Goal: Transaction & Acquisition: Purchase product/service

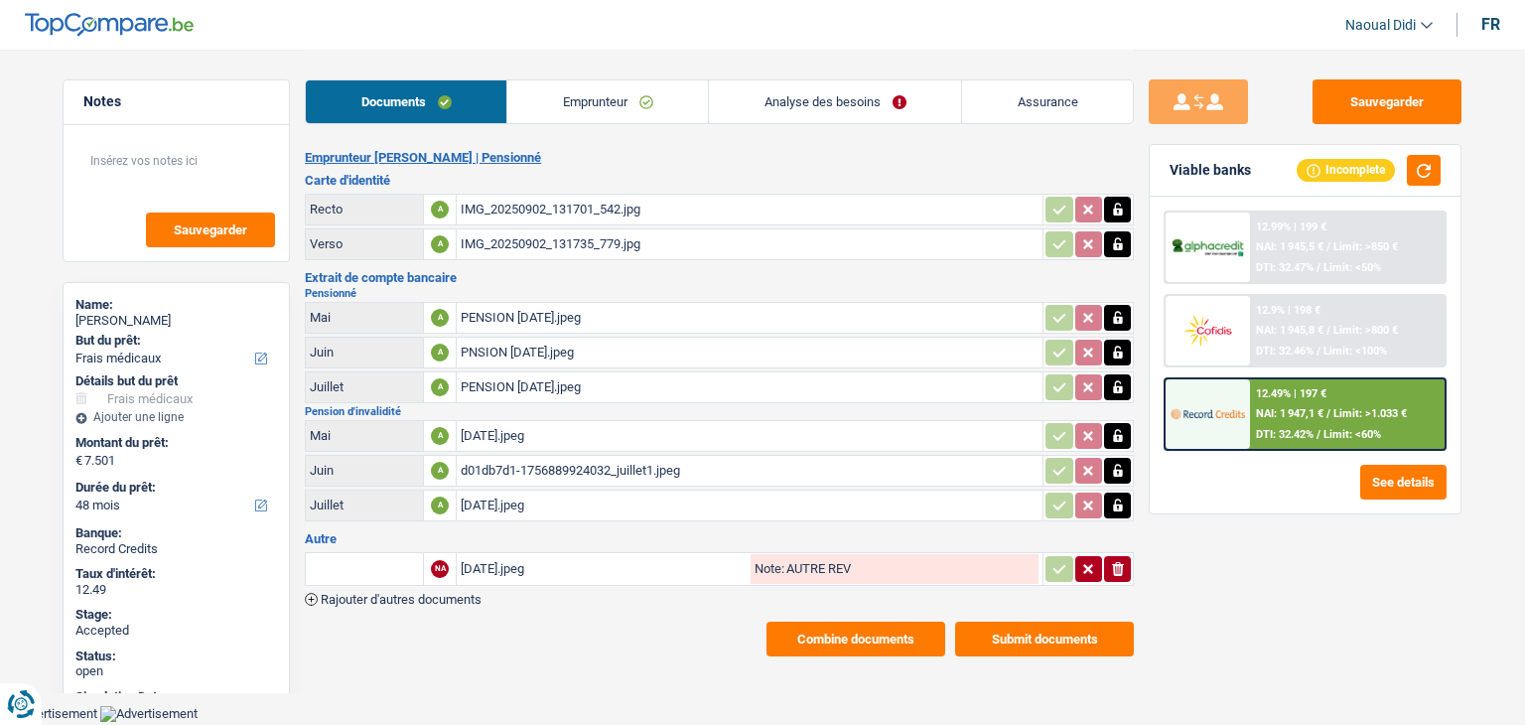
select select "medical"
select select "48"
click at [548, 208] on div "IMG_20250902_131701_542.jpg" at bounding box center [750, 210] width 578 height 30
click at [525, 235] on div "IMG_20250902_131735_779.jpg" at bounding box center [750, 244] width 578 height 30
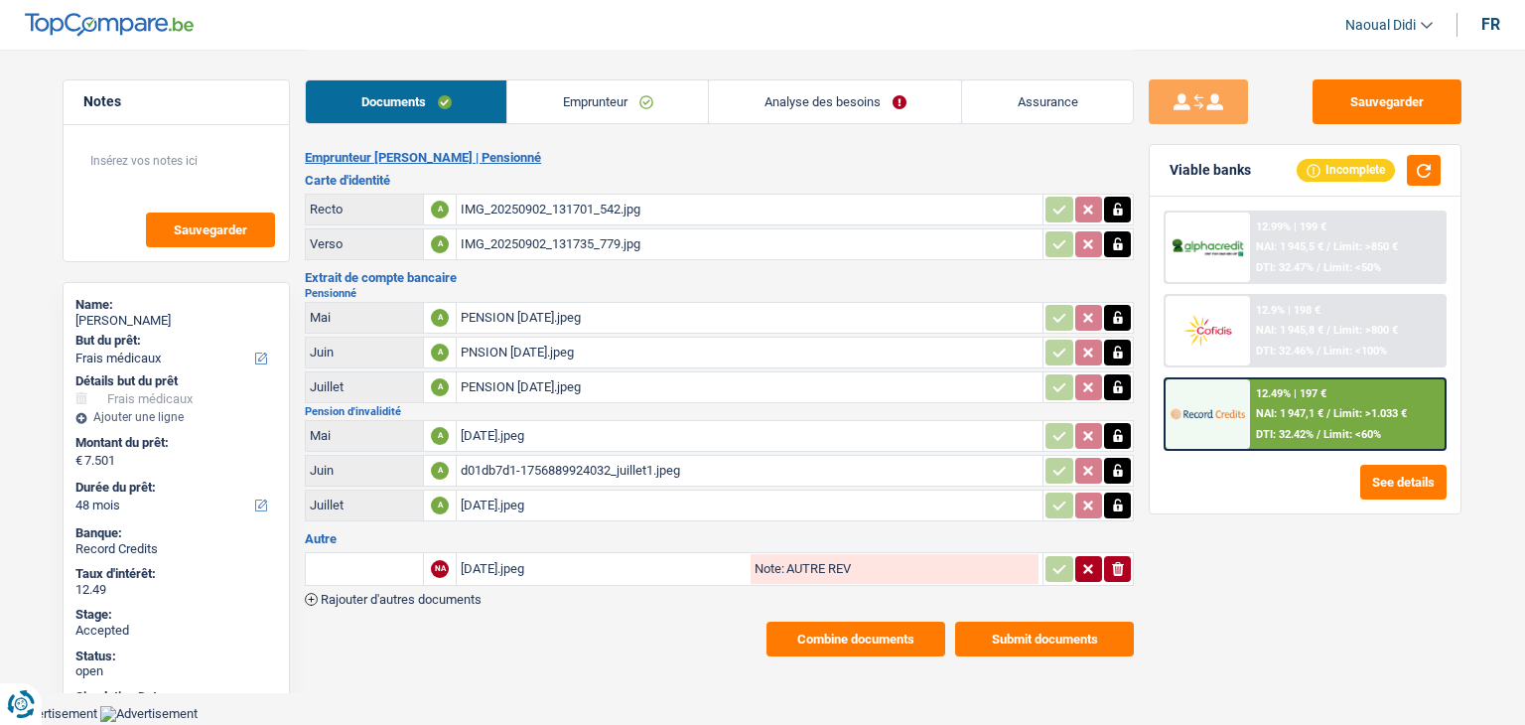
click at [508, 318] on div "PENSION mai1.jpeg" at bounding box center [750, 318] width 578 height 30
click at [849, 96] on link "Analyse des besoins" at bounding box center [835, 101] width 252 height 43
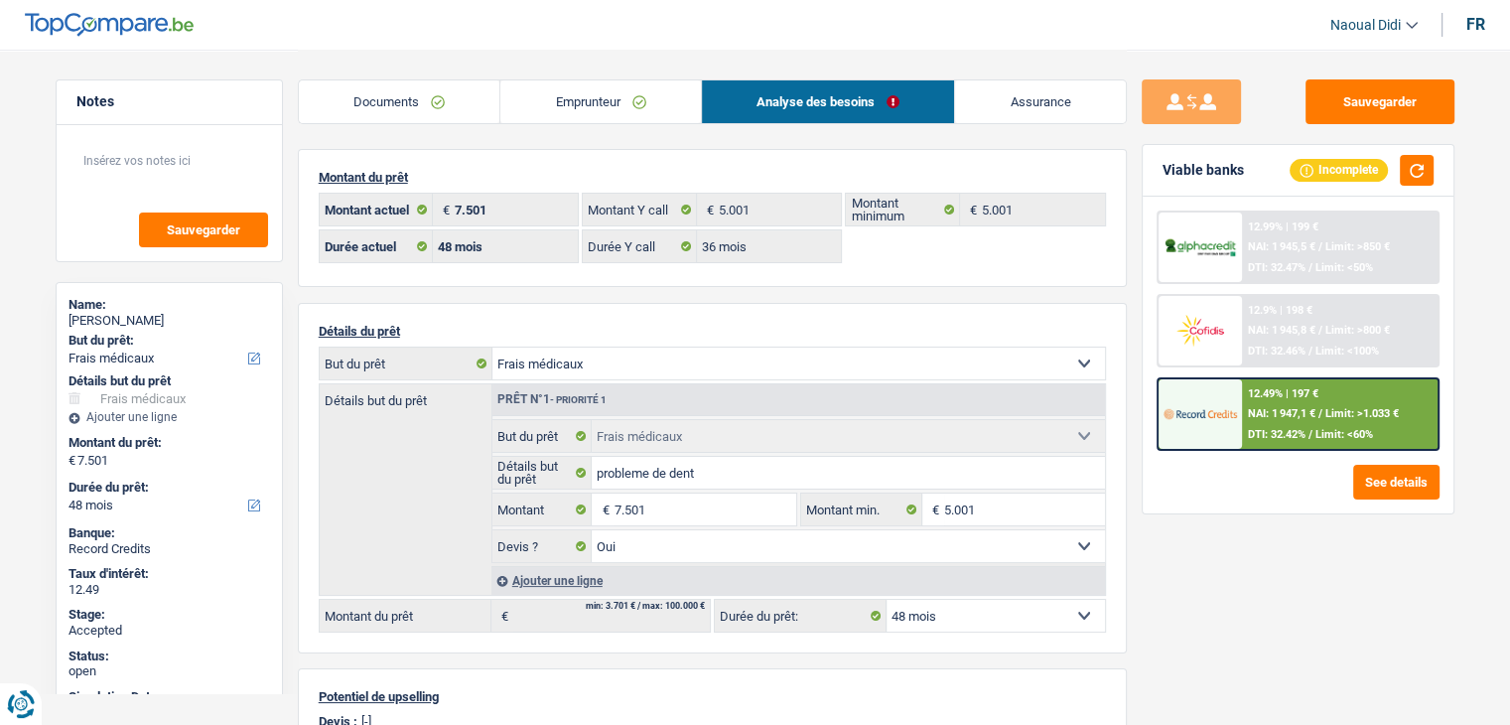
click at [1275, 414] on span "NAI: 1 947,1 €" at bounding box center [1282, 413] width 68 height 13
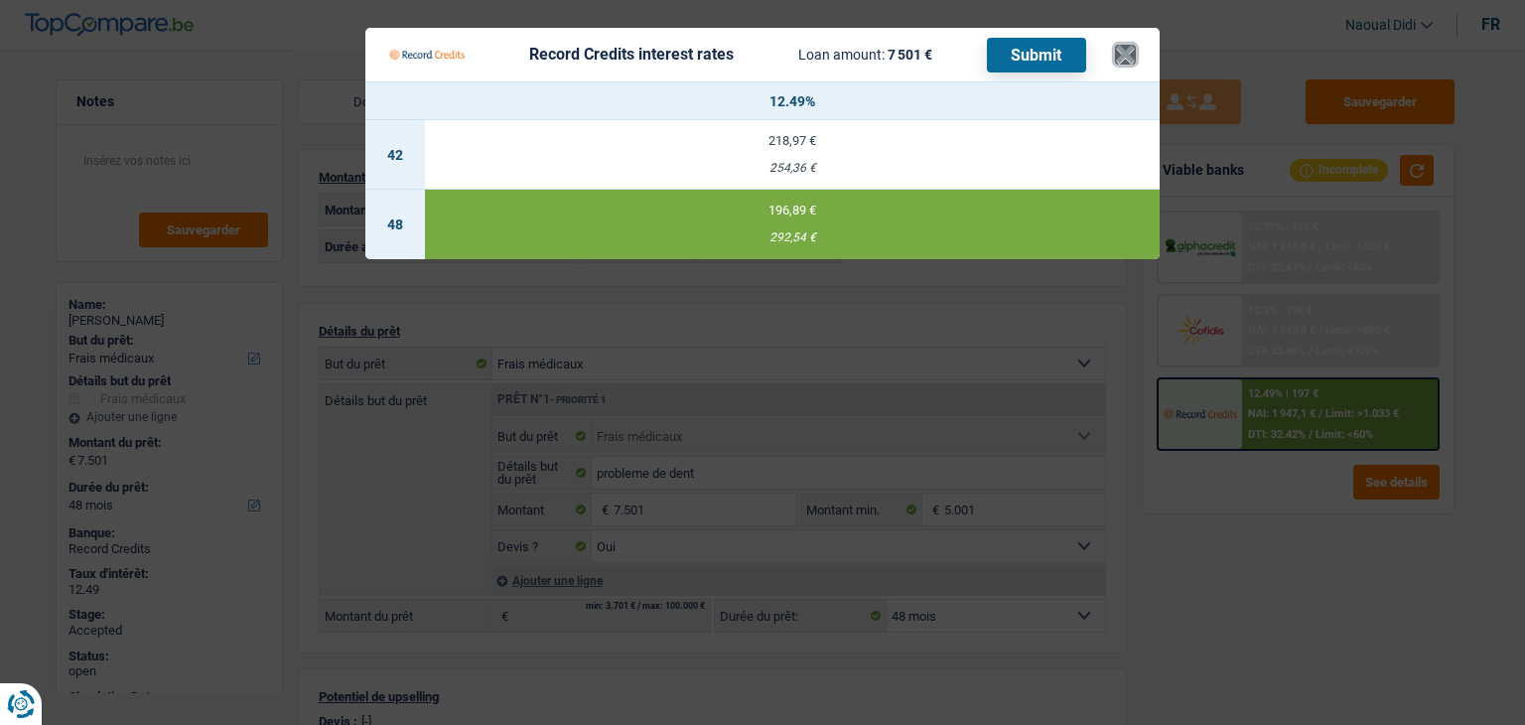
click at [1121, 59] on button "×" at bounding box center [1125, 55] width 21 height 20
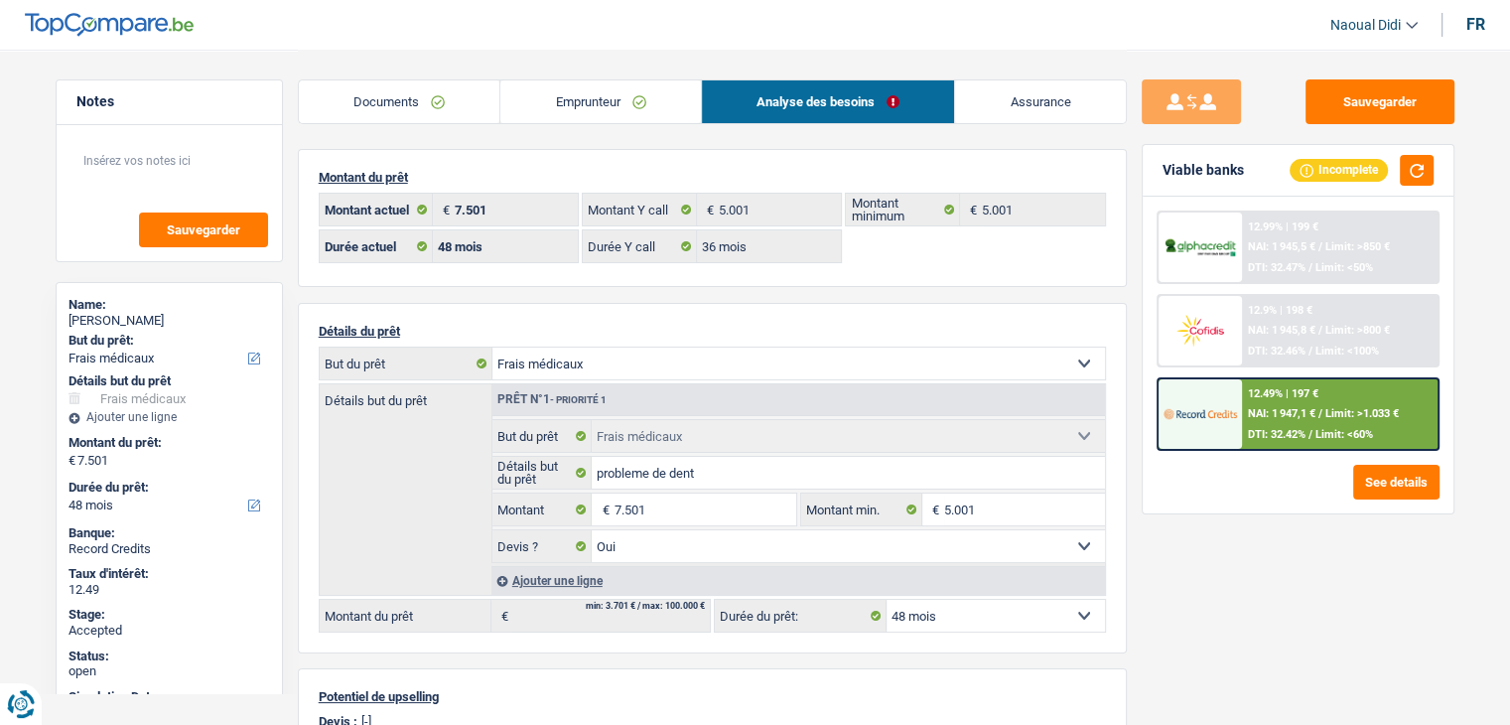
click at [550, 96] on link "Emprunteur" at bounding box center [600, 101] width 201 height 43
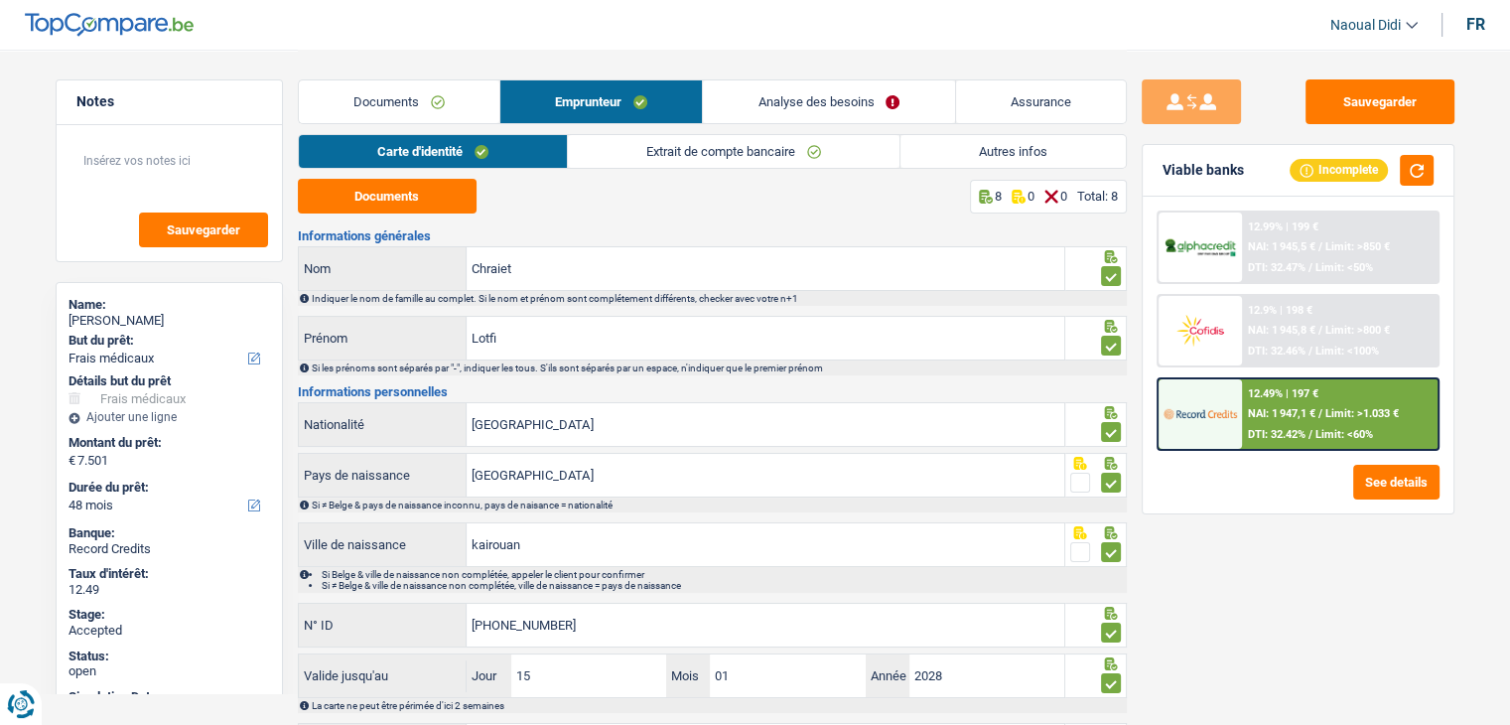
click at [696, 159] on link "Extrait de compte bancaire" at bounding box center [734, 151] width 332 height 33
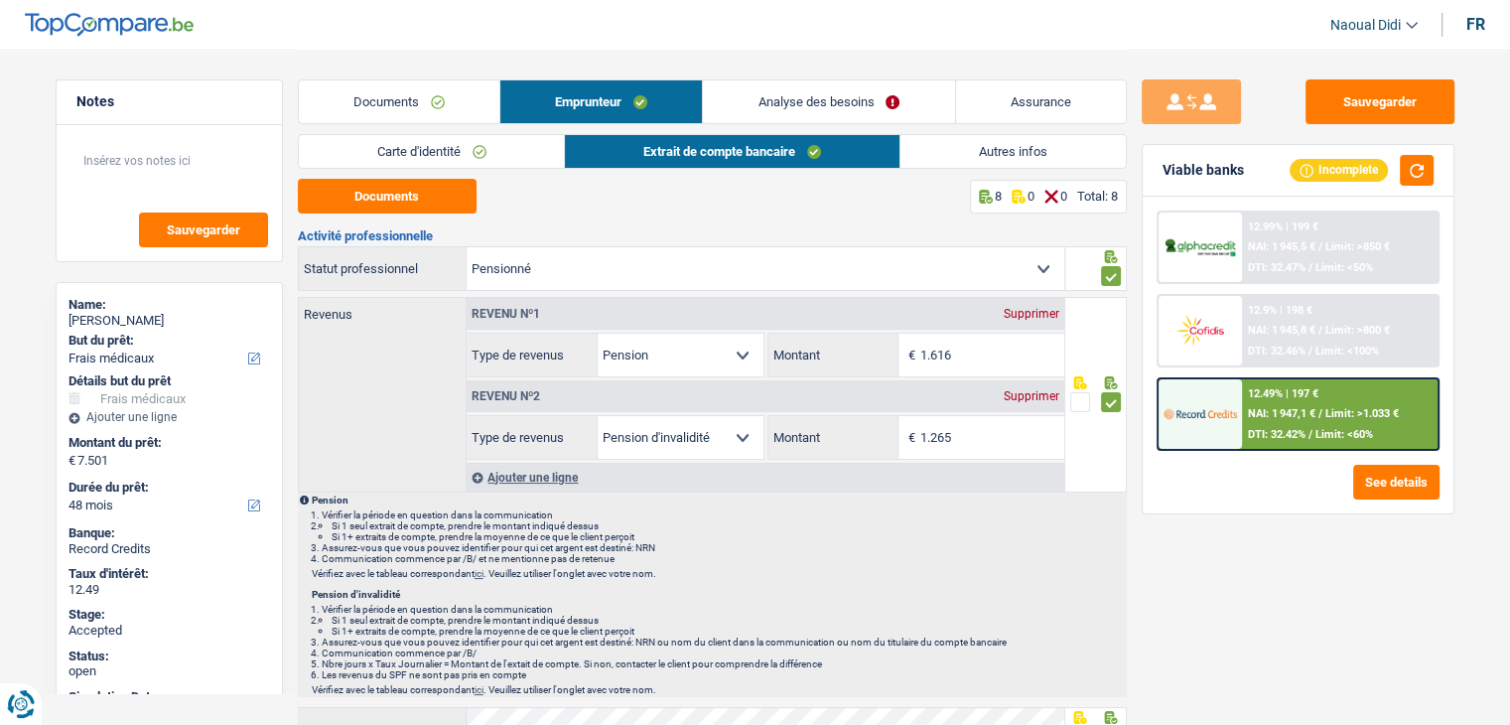
click at [1045, 149] on link "Autres infos" at bounding box center [1013, 151] width 225 height 33
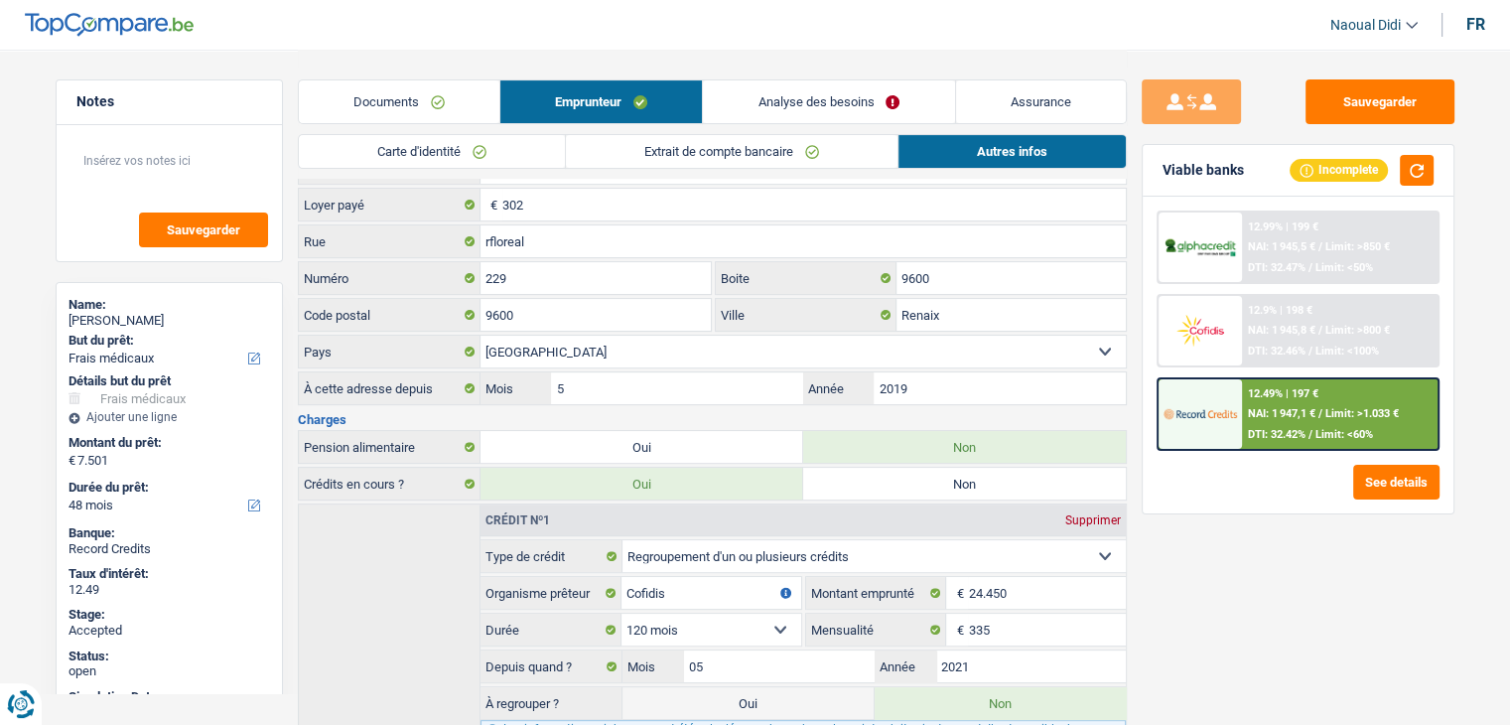
scroll to position [496, 0]
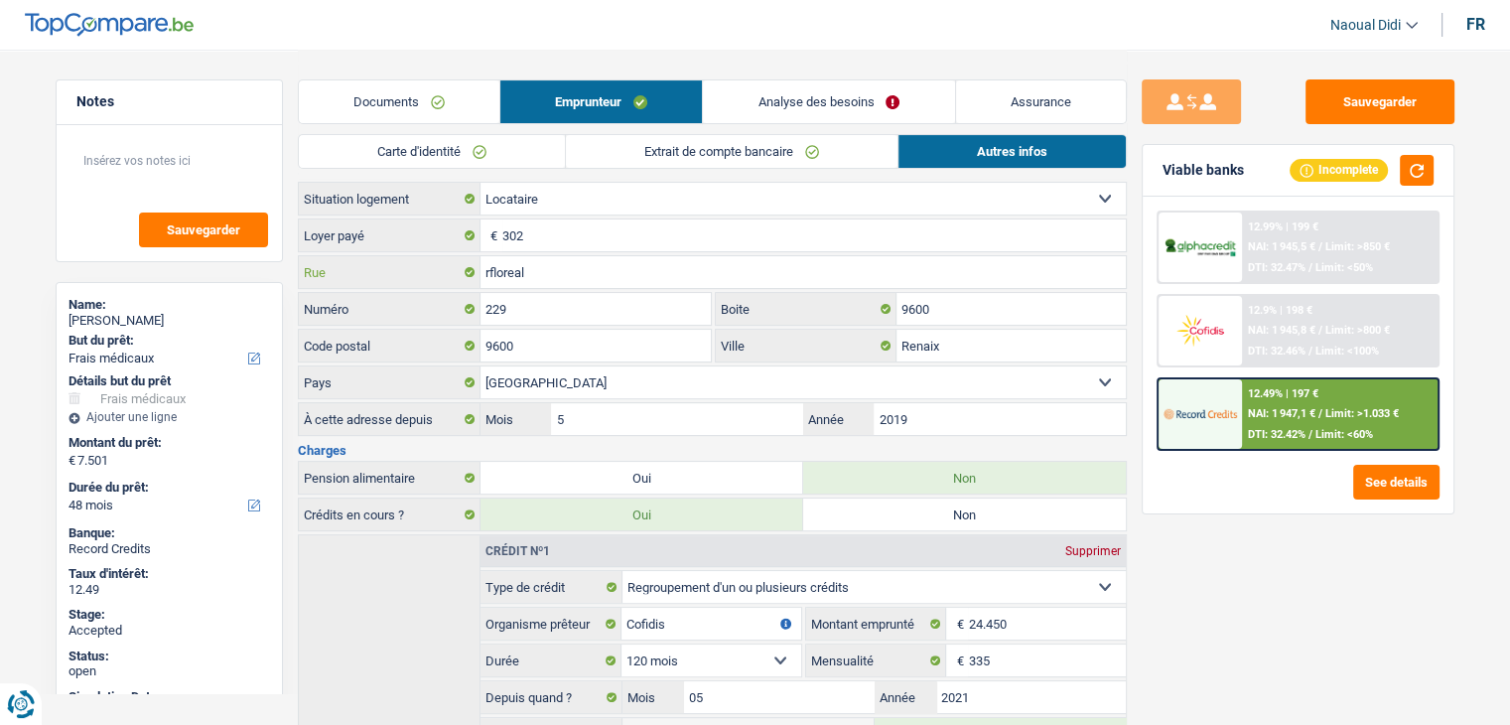
drag, startPoint x: 534, startPoint y: 262, endPoint x: 464, endPoint y: 253, distance: 71.1
click at [464, 256] on div "rfloreal Rue" at bounding box center [712, 272] width 827 height 32
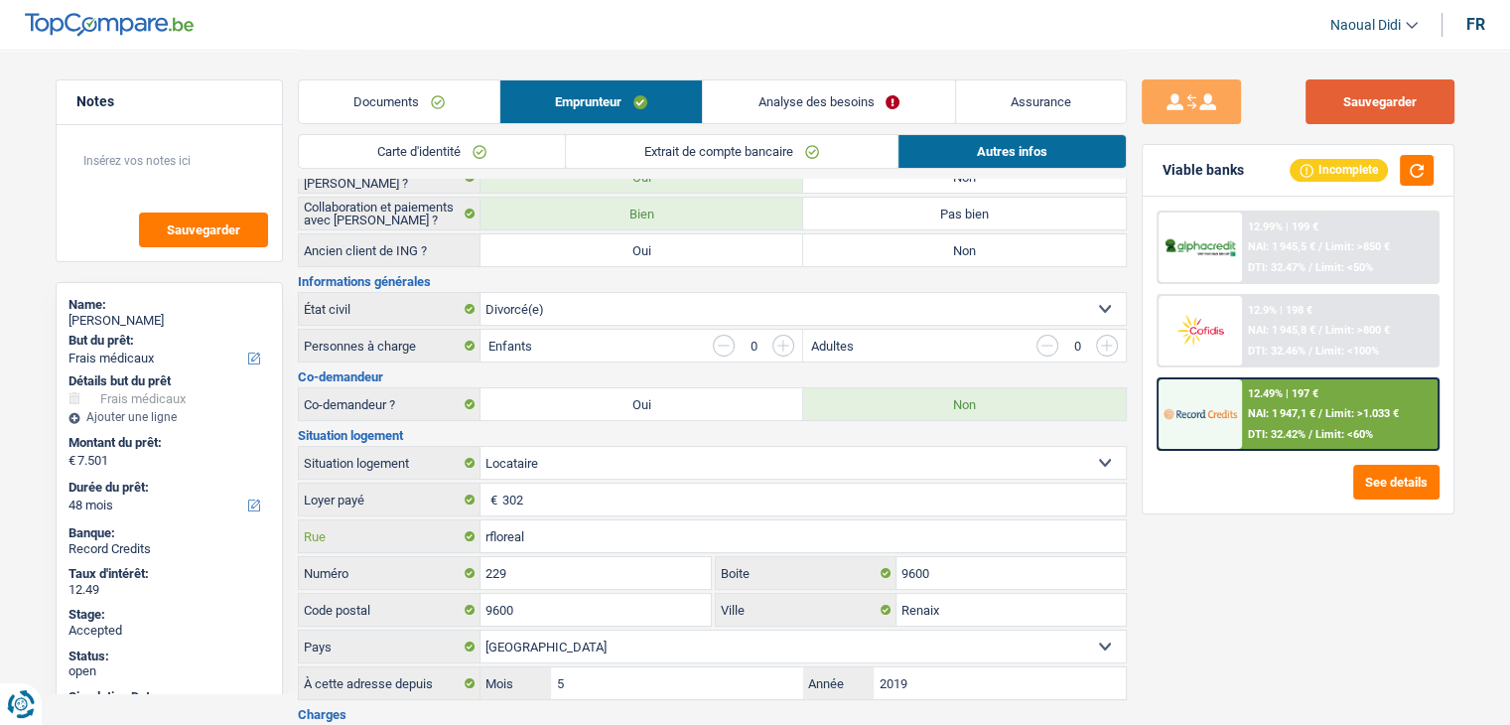
scroll to position [199, 0]
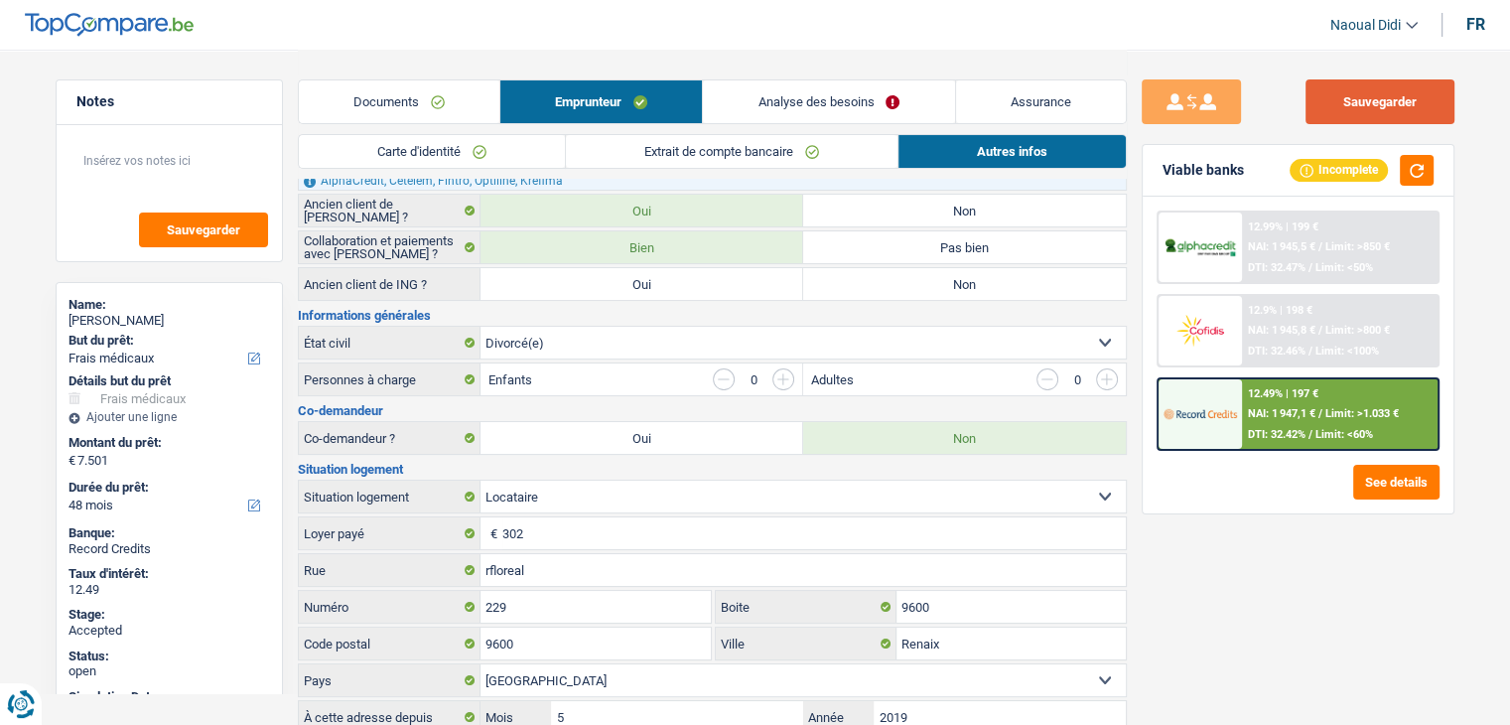
click at [1400, 100] on button "Sauvegarder" at bounding box center [1380, 101] width 149 height 45
drag, startPoint x: 933, startPoint y: 100, endPoint x: 896, endPoint y: 79, distance: 43.1
click at [933, 100] on link "Analyse des besoins" at bounding box center [828, 101] width 251 height 43
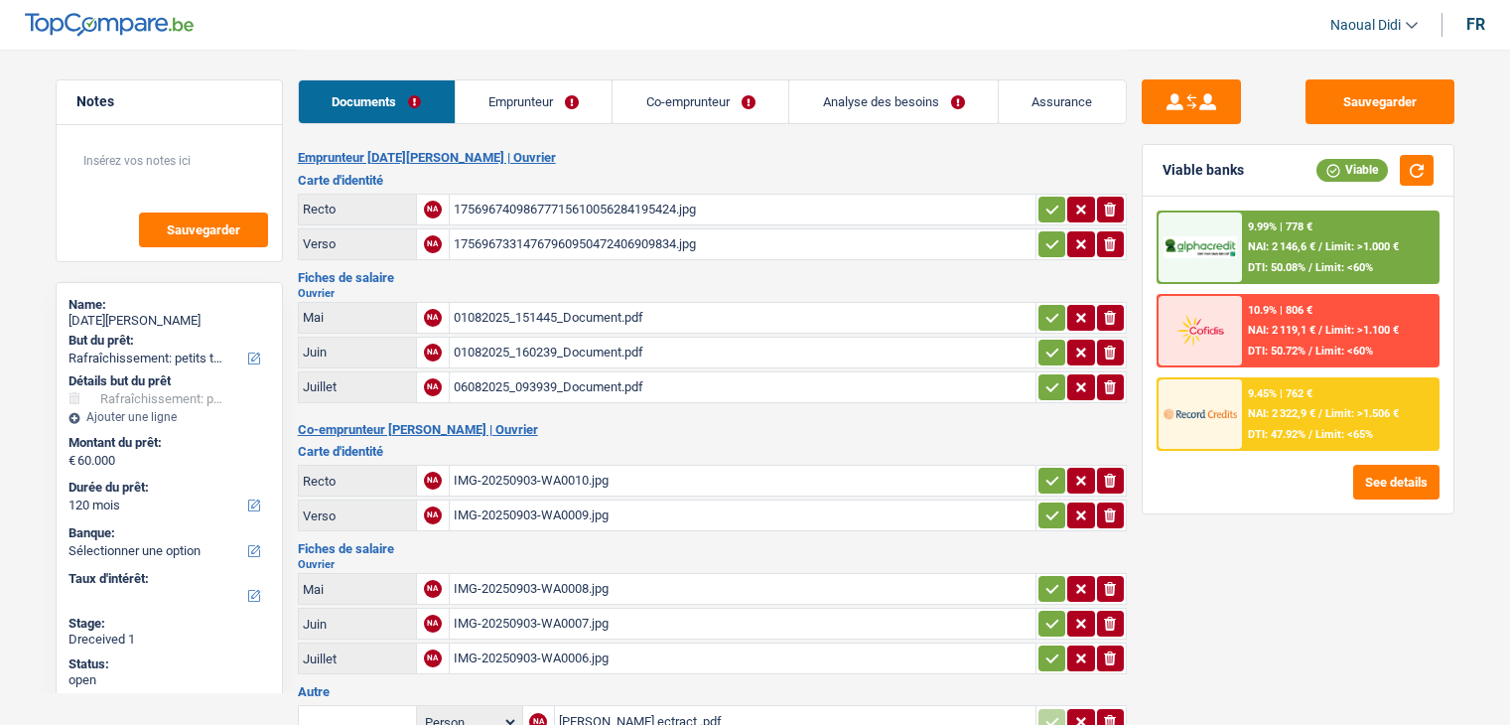
select select "houseOrGarden"
select select "120"
click at [537, 208] on div "17569674098677715610056284195424.jpg" at bounding box center [743, 210] width 578 height 30
click at [572, 239] on div "17569673314767960950472406909834.jpg" at bounding box center [743, 244] width 578 height 30
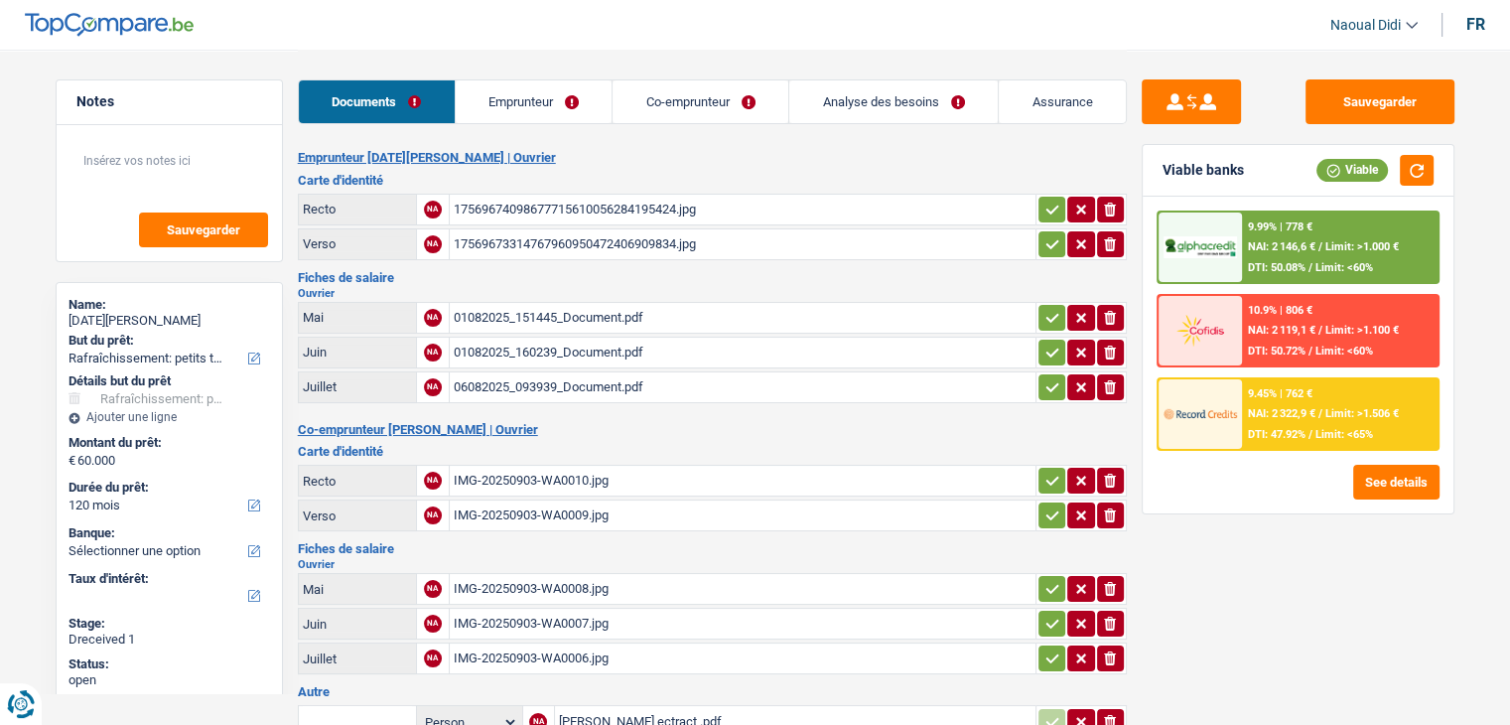
click at [518, 310] on div "01082025_151445_Document.pdf" at bounding box center [743, 318] width 578 height 30
click at [538, 348] on div "01082025_160239_Document.pdf" at bounding box center [743, 353] width 578 height 30
click at [548, 372] on div "06082025_093939_Document.pdf" at bounding box center [743, 387] width 578 height 30
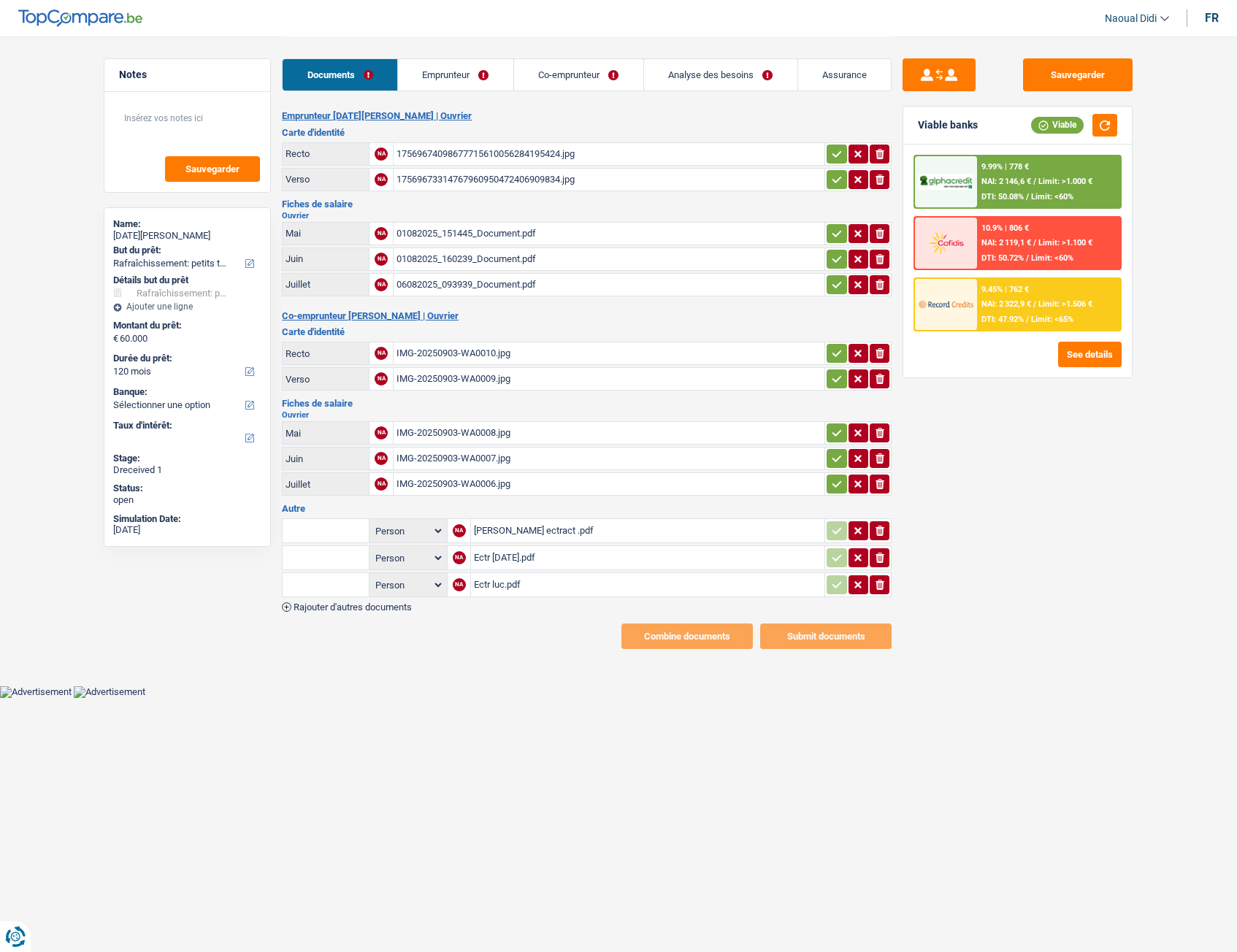
click at [462, 81] on link "Emprunteur" at bounding box center [455, 74] width 115 height 32
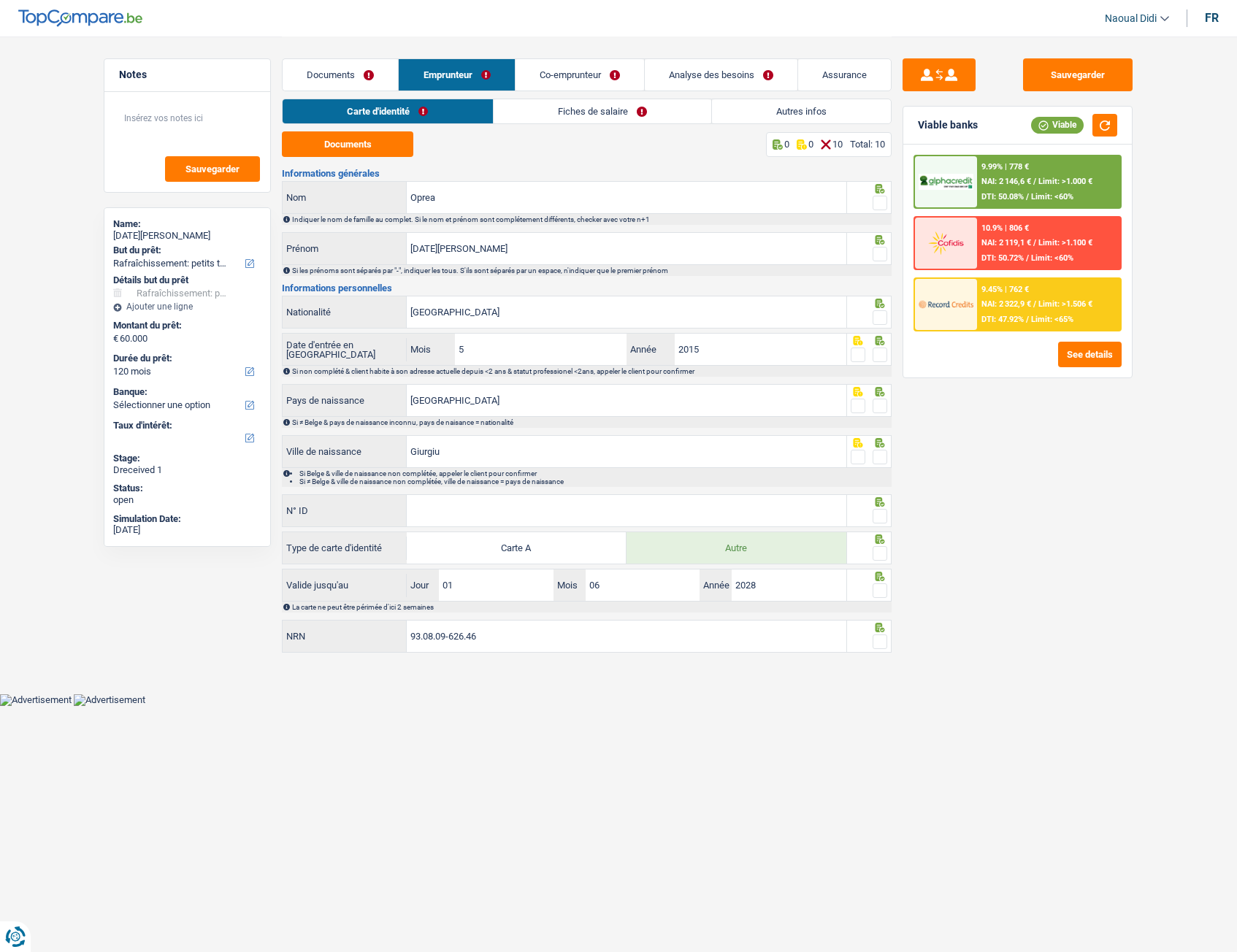
click at [368, 108] on link "Carte d'identité" at bounding box center [387, 111] width 210 height 24
click at [350, 135] on button "Documents" at bounding box center [347, 144] width 132 height 26
click at [877, 197] on span at bounding box center [880, 203] width 15 height 15
click at [0, 0] on input "radio" at bounding box center [0, 0] width 0 height 0
click at [880, 256] on span at bounding box center [880, 254] width 15 height 15
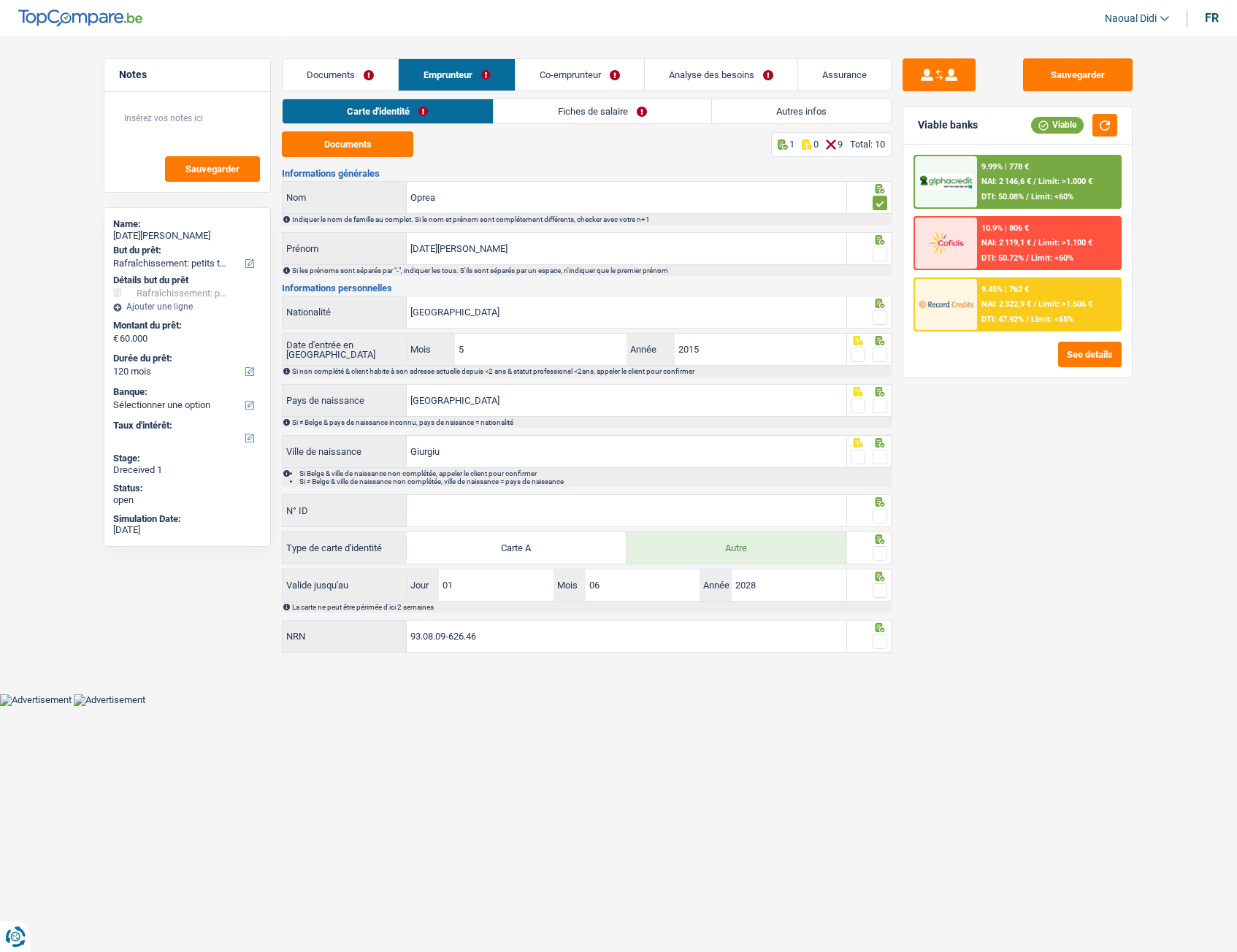
click at [0, 0] on input "radio" at bounding box center [0, 0] width 0 height 0
click at [881, 318] on span at bounding box center [880, 318] width 15 height 15
click at [0, 0] on input "radio" at bounding box center [0, 0] width 0 height 0
click at [883, 354] on span at bounding box center [880, 355] width 15 height 15
click at [0, 0] on input "radio" at bounding box center [0, 0] width 0 height 0
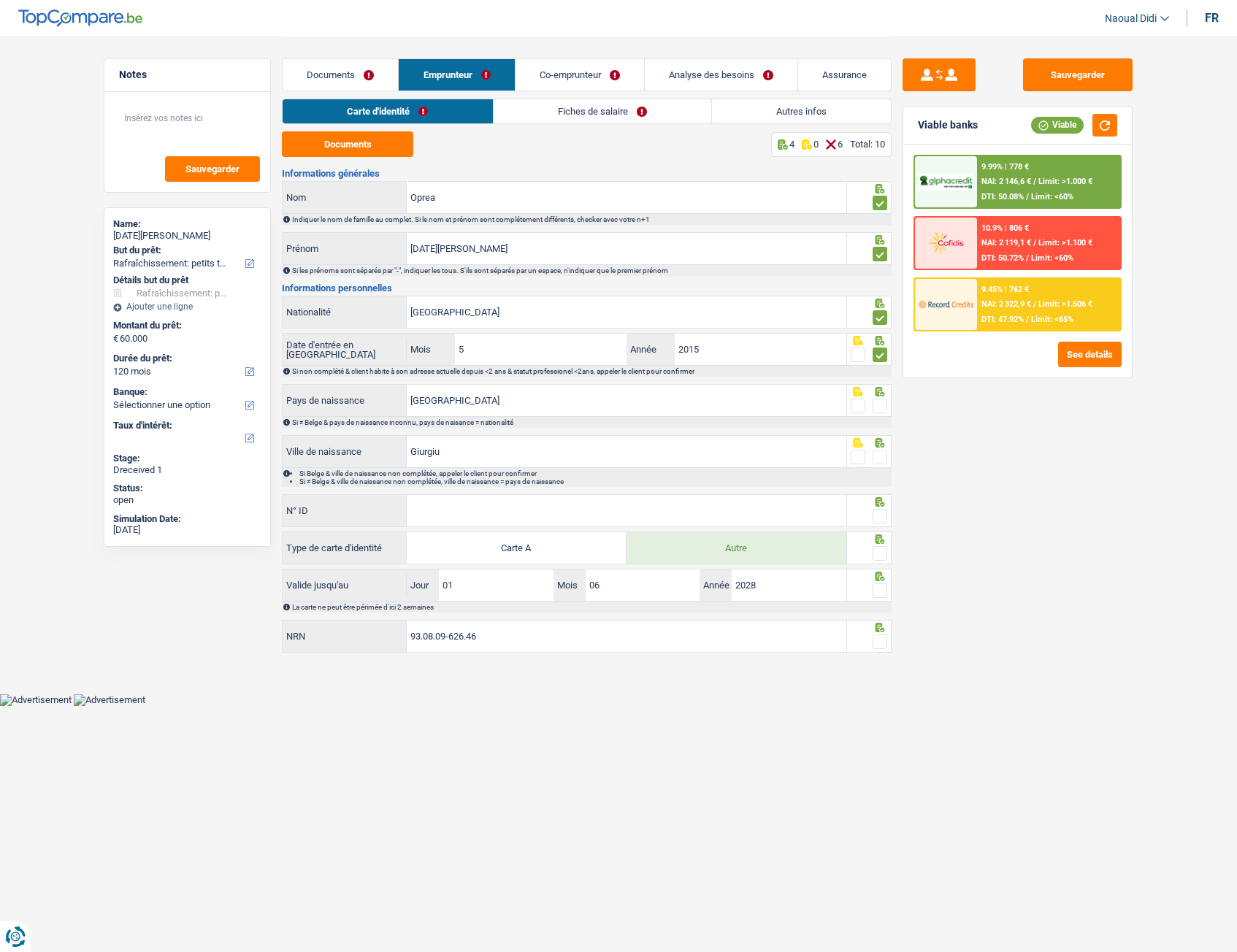
click at [880, 407] on span at bounding box center [880, 406] width 15 height 15
click at [0, 0] on input "radio" at bounding box center [0, 0] width 0 height 0
click at [885, 454] on span at bounding box center [880, 457] width 15 height 15
click at [0, 0] on input "radio" at bounding box center [0, 0] width 0 height 0
click at [510, 503] on input "N° ID" at bounding box center [627, 510] width 440 height 32
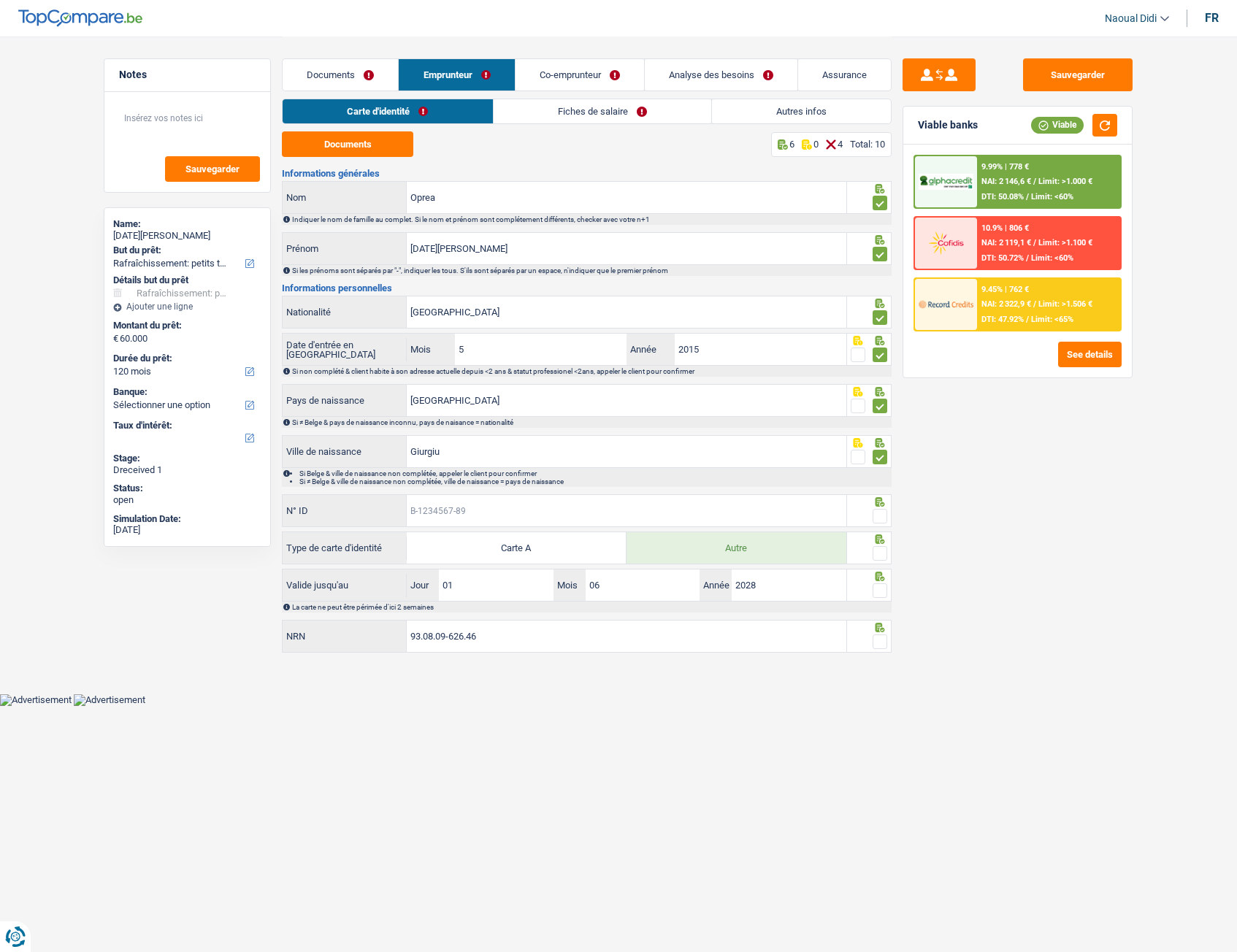
click at [510, 503] on input "N° ID" at bounding box center [627, 510] width 440 height 32
paste input "B-6234842-70"
click at [510, 503] on input "N° ID" at bounding box center [627, 510] width 440 height 32
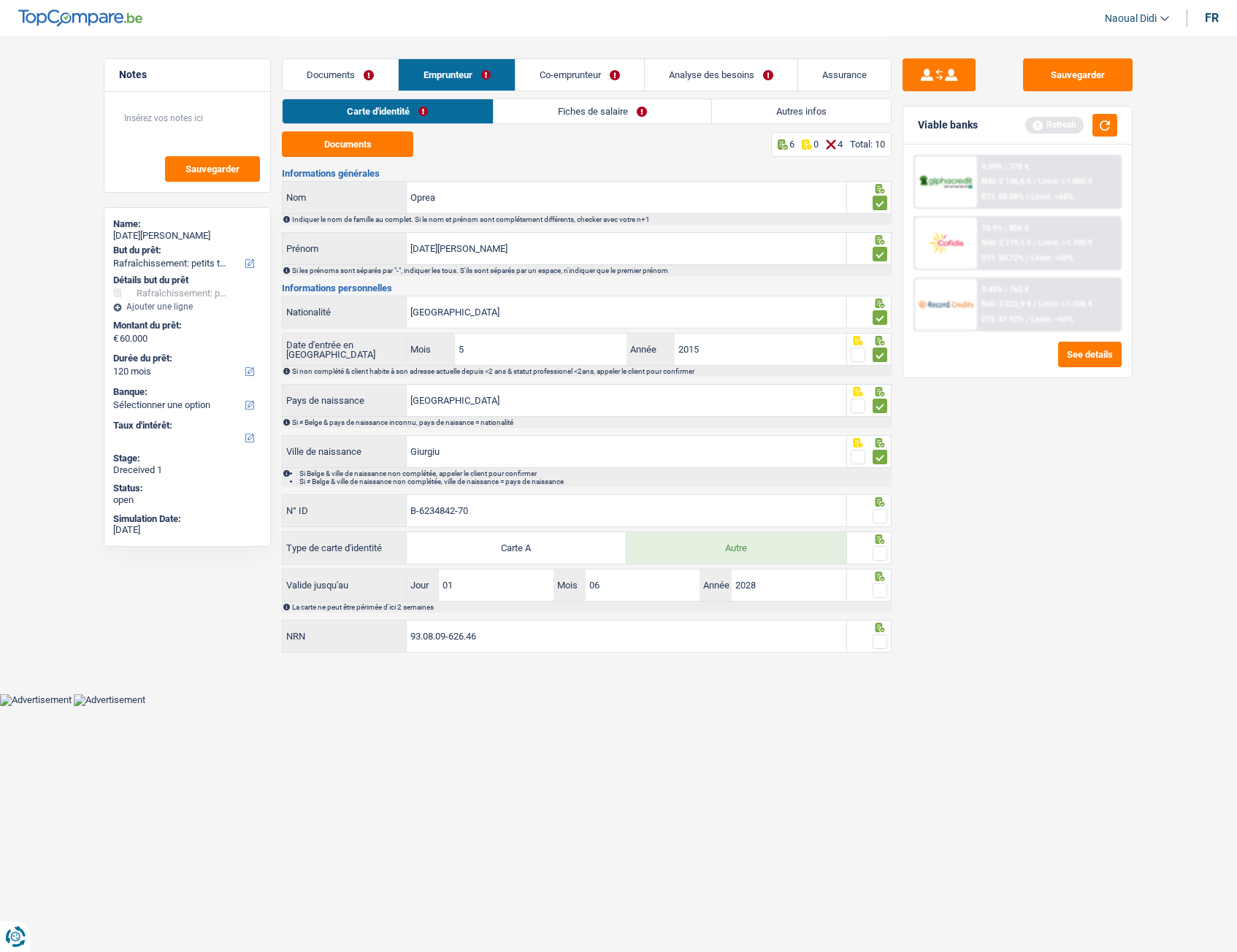
click at [510, 503] on input "B-6234842-70" at bounding box center [627, 510] width 440 height 32
type input "B-6234842-70"
click at [882, 532] on span at bounding box center [880, 554] width 15 height 15
click at [0, 0] on input "radio" at bounding box center [0, 0] width 0 height 0
click at [882, 512] on span at bounding box center [880, 516] width 15 height 15
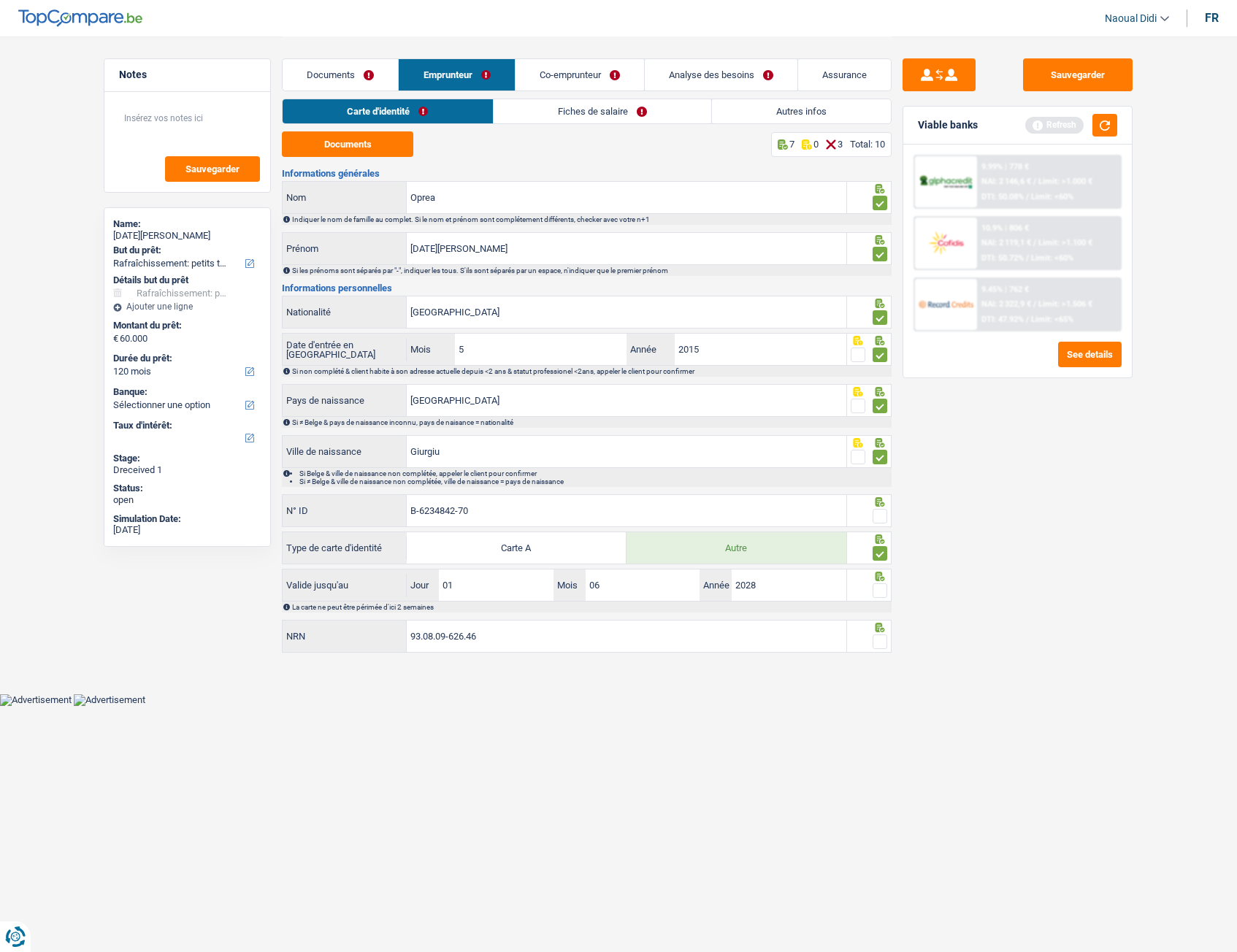
click at [0, 0] on input "radio" at bounding box center [0, 0] width 0 height 0
click at [884, 532] on span at bounding box center [880, 590] width 15 height 15
click at [0, 0] on input "radio" at bounding box center [0, 0] width 0 height 0
click at [880, 532] on span at bounding box center [880, 642] width 15 height 15
click at [0, 0] on input "radio" at bounding box center [0, 0] width 0 height 0
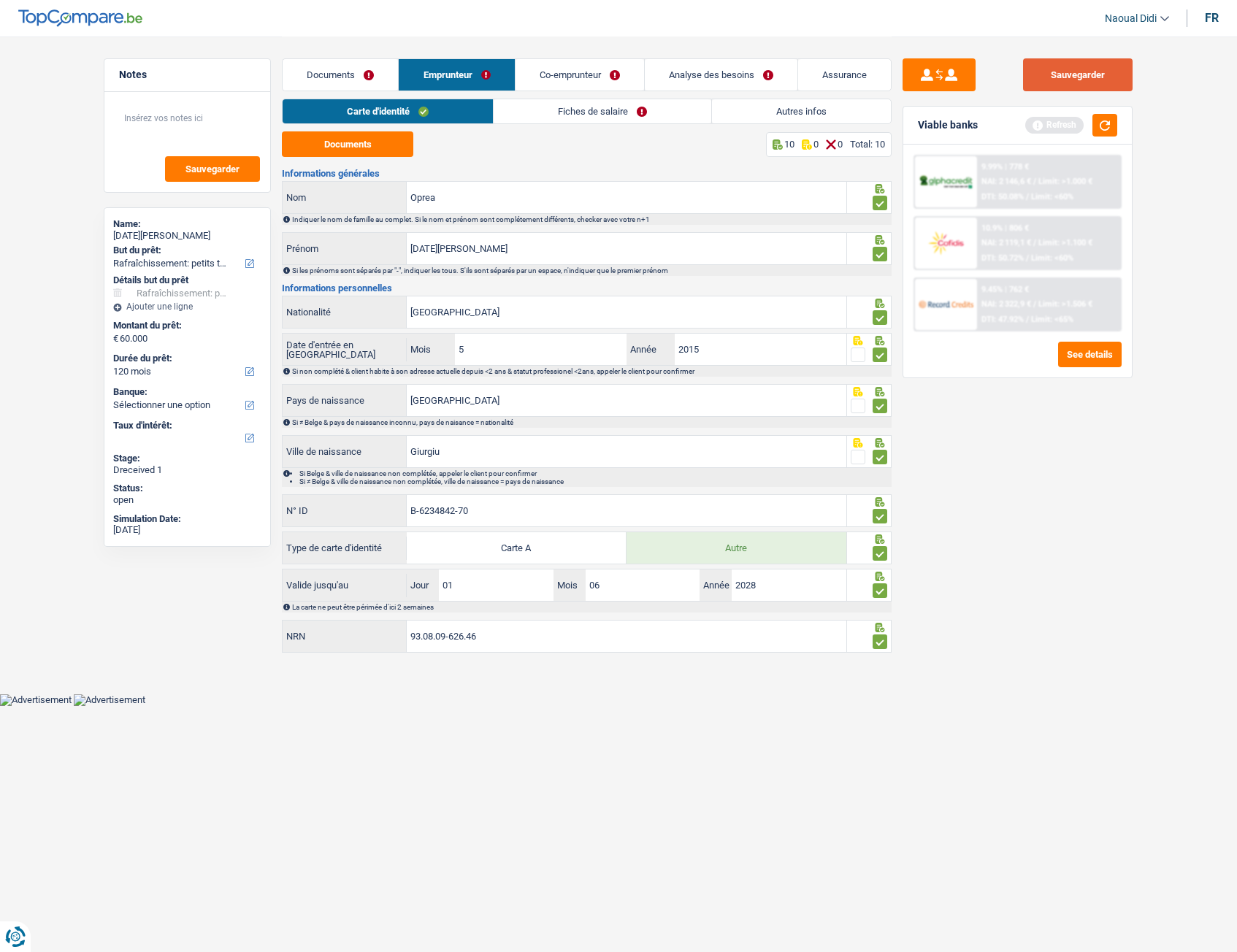
click at [1108, 73] on button "Sauvegarder" at bounding box center [1077, 74] width 110 height 33
click at [578, 106] on link "Fiches de salaire" at bounding box center [602, 111] width 218 height 24
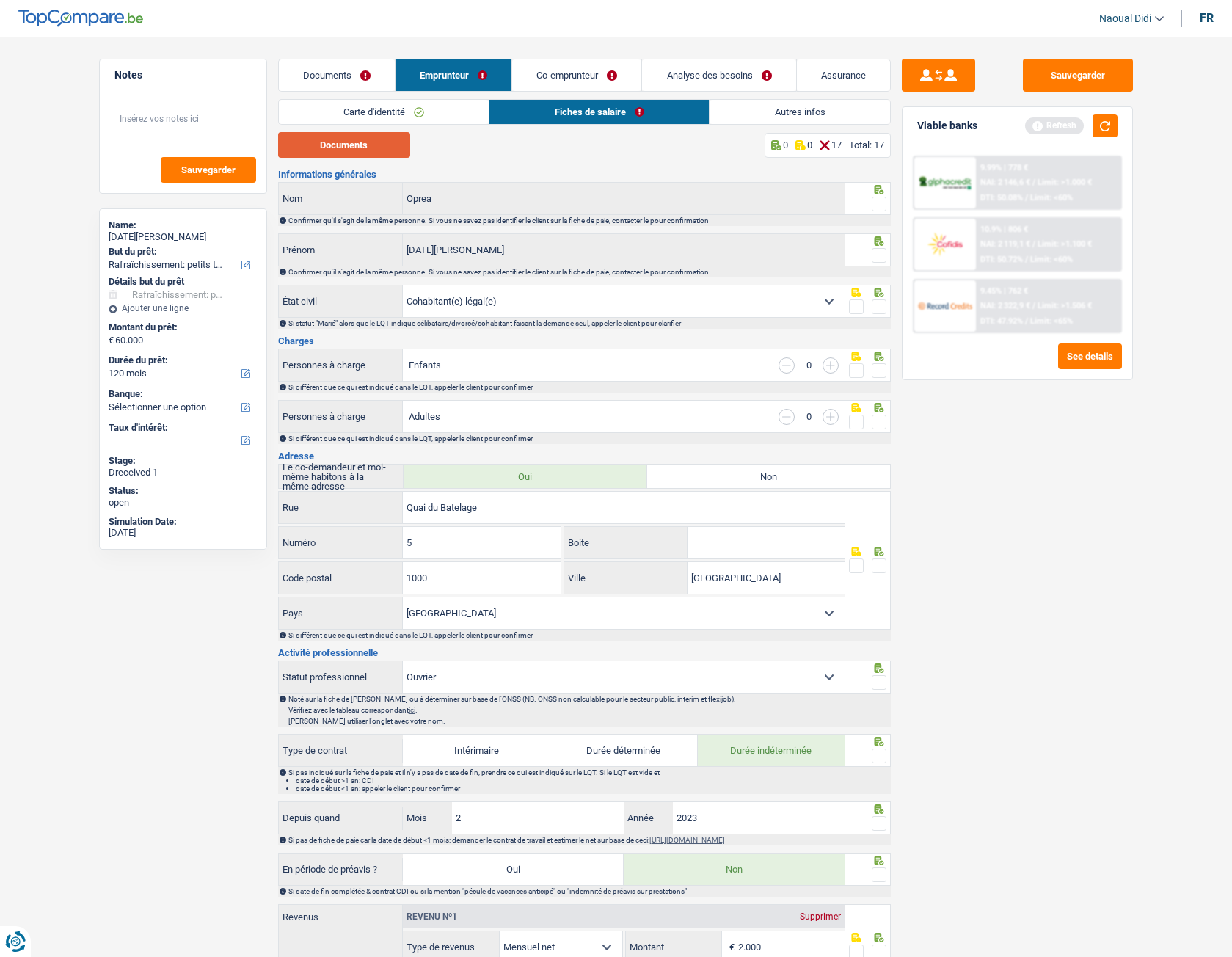
click at [361, 144] on button "Documents" at bounding box center [344, 145] width 132 height 26
click at [877, 197] on span at bounding box center [879, 204] width 15 height 15
click at [0, 0] on input "radio" at bounding box center [0, 0] width 0 height 0
click at [877, 259] on span at bounding box center [879, 256] width 15 height 15
click at [0, 0] on input "radio" at bounding box center [0, 0] width 0 height 0
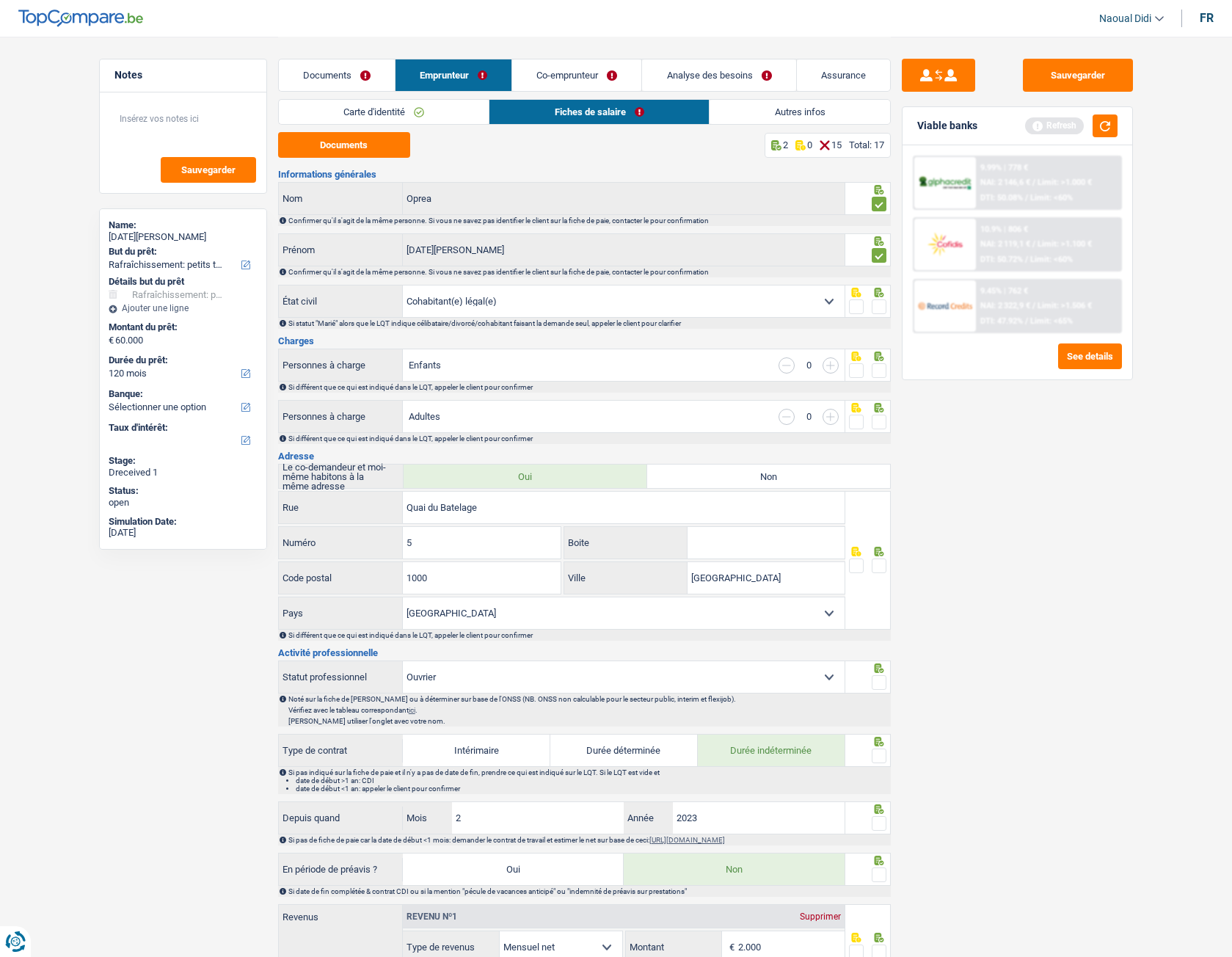
click at [879, 309] on span at bounding box center [879, 307] width 15 height 15
click at [0, 0] on input "radio" at bounding box center [0, 0] width 0 height 0
click at [877, 367] on span at bounding box center [879, 370] width 15 height 15
click at [0, 0] on input "radio" at bounding box center [0, 0] width 0 height 0
click at [882, 424] on span at bounding box center [879, 422] width 15 height 15
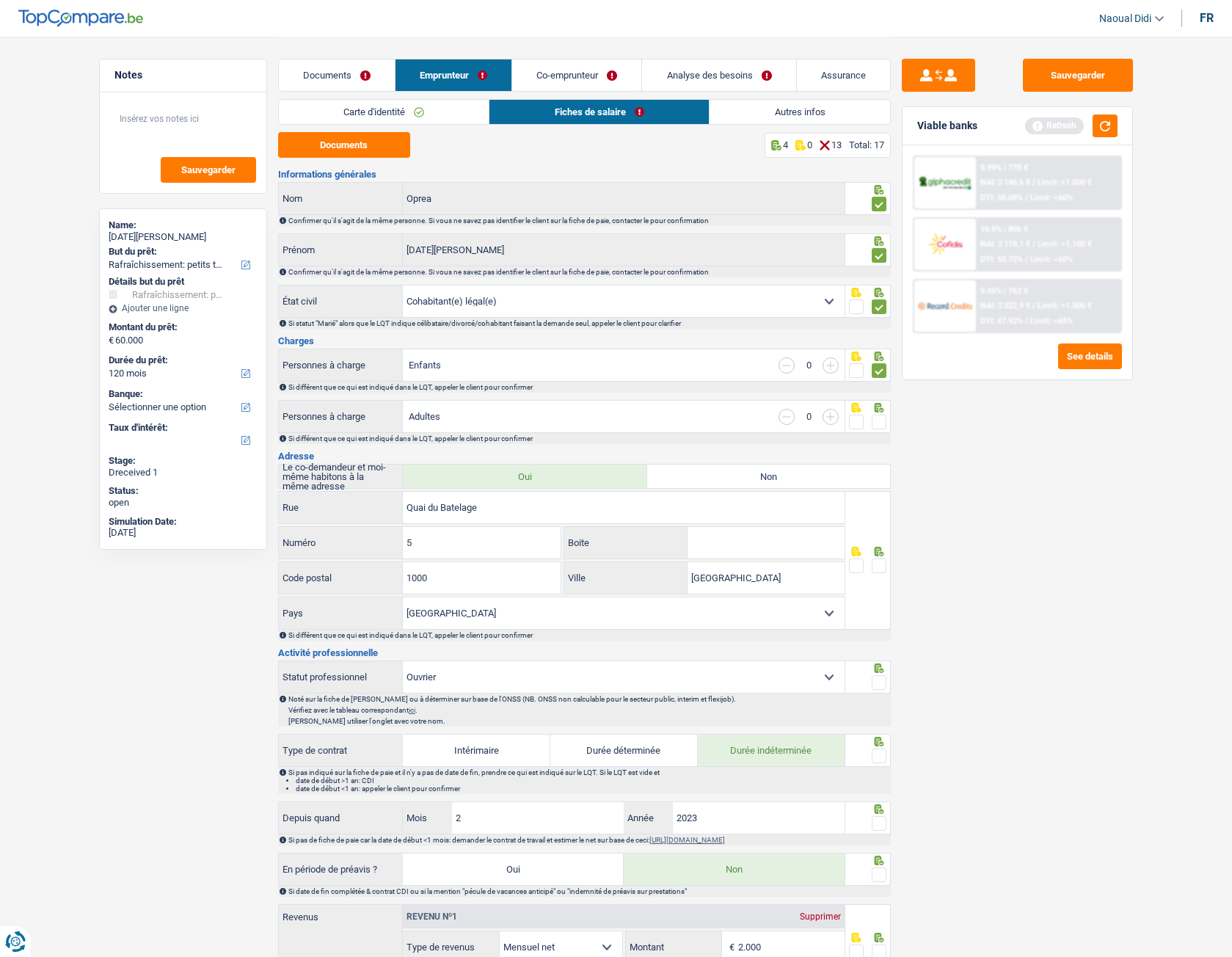
click at [0, 0] on input "radio" at bounding box center [0, 0] width 0 height 0
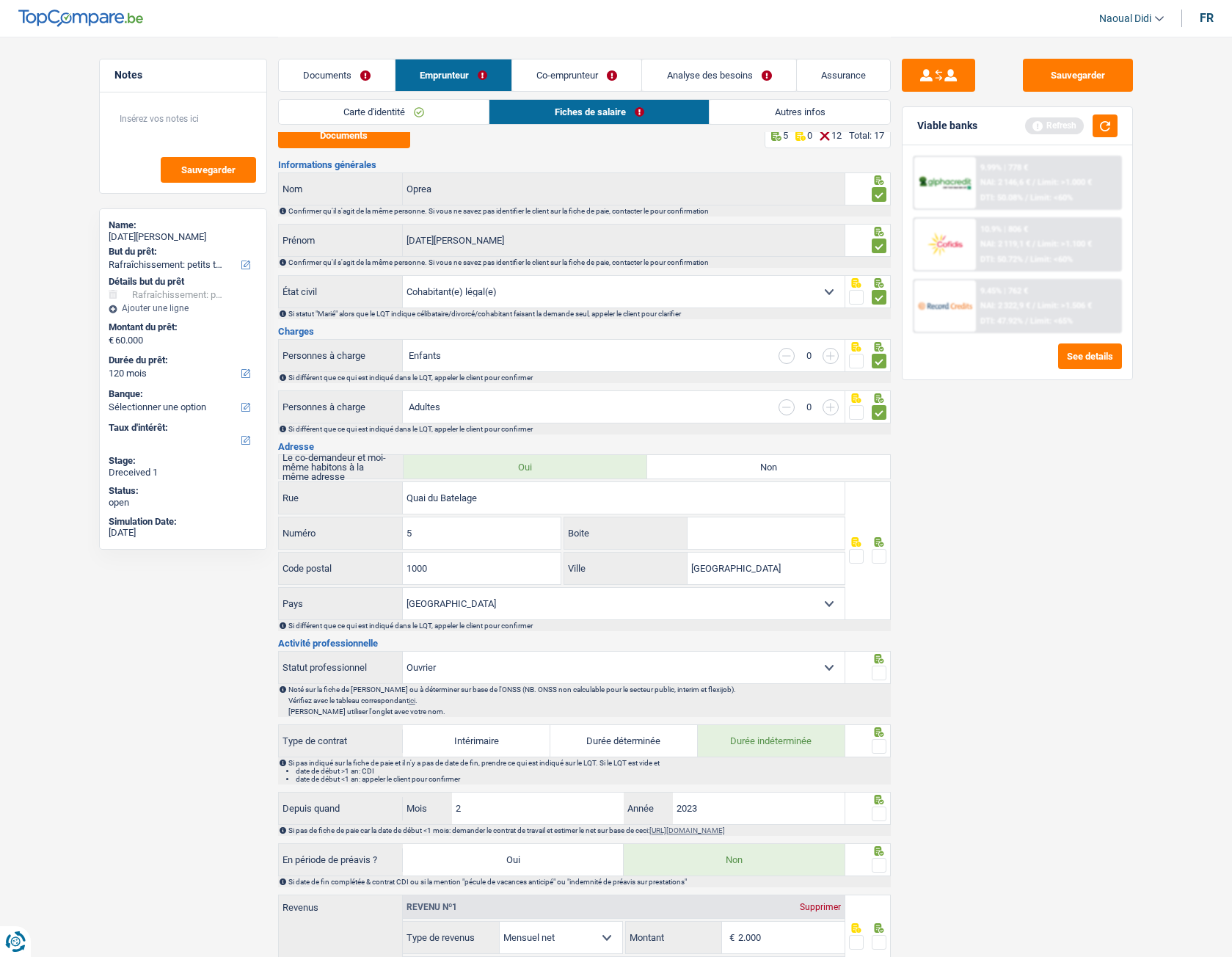
scroll to position [73, 0]
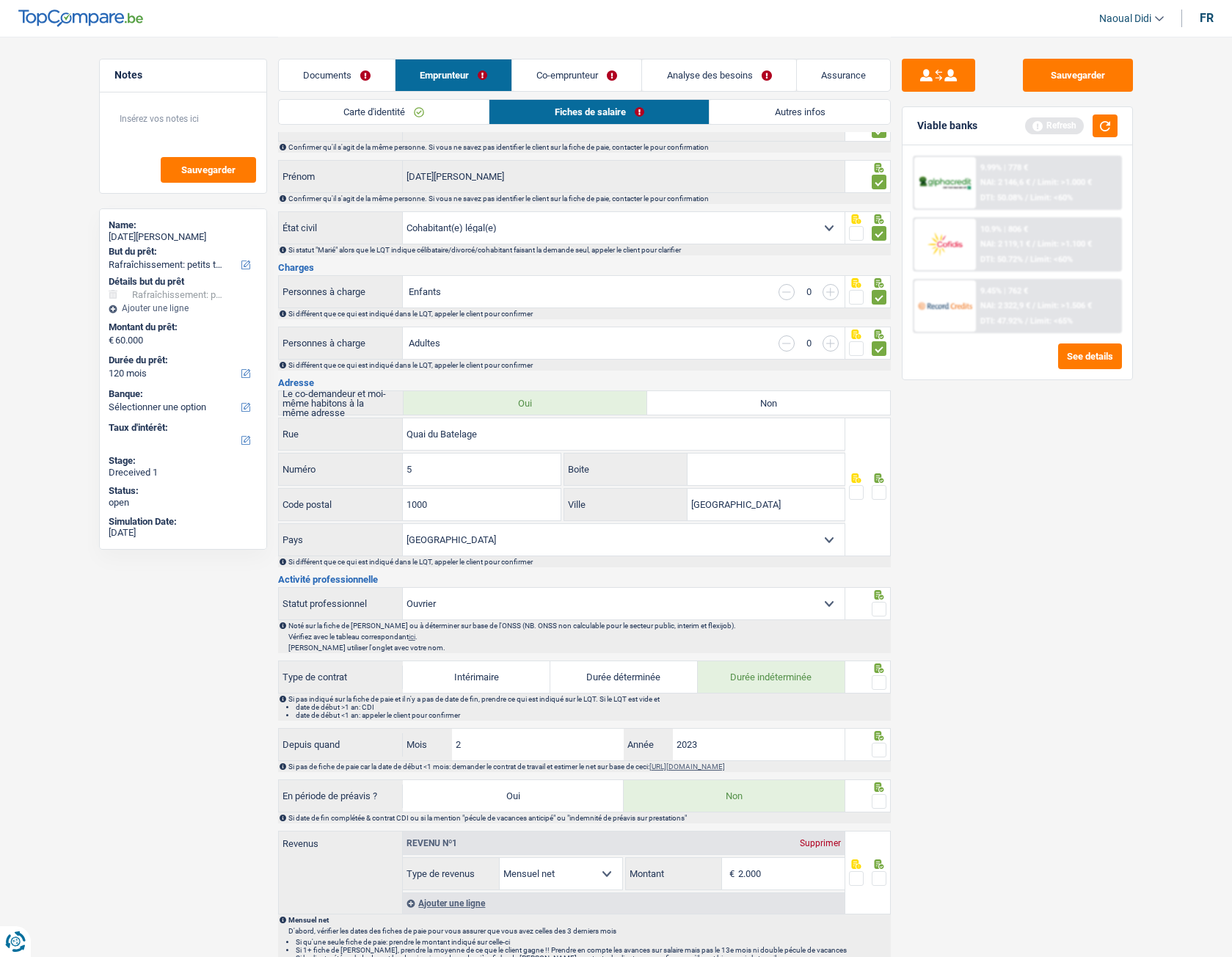
click at [780, 461] on input "Boite" at bounding box center [766, 469] width 157 height 32
type input "195"
click at [882, 488] on span at bounding box center [879, 492] width 15 height 15
click at [0, 0] on input "radio" at bounding box center [0, 0] width 0 height 0
click at [883, 535] on span at bounding box center [879, 609] width 15 height 15
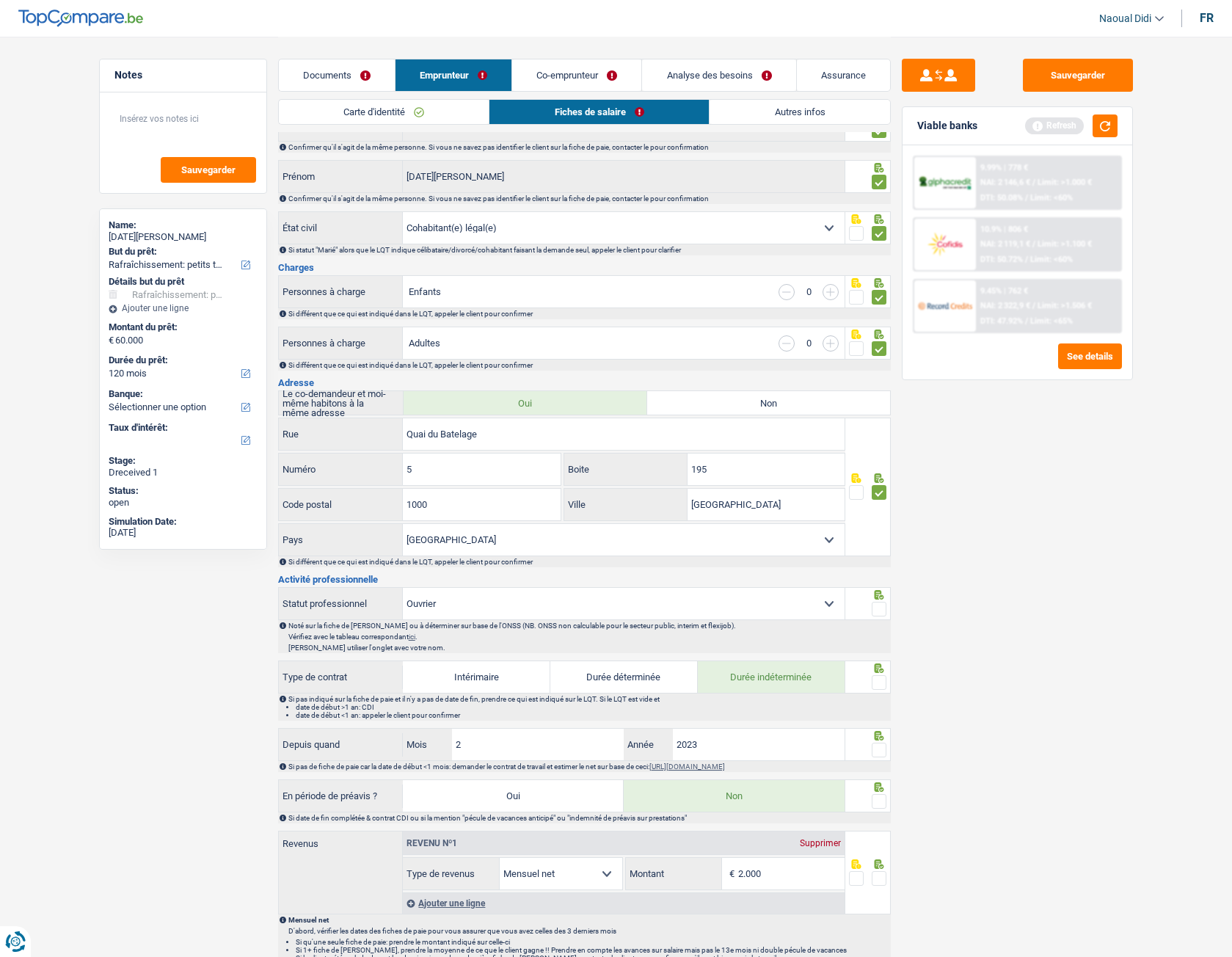
click at [0, 0] on input "radio" at bounding box center [0, 0] width 0 height 0
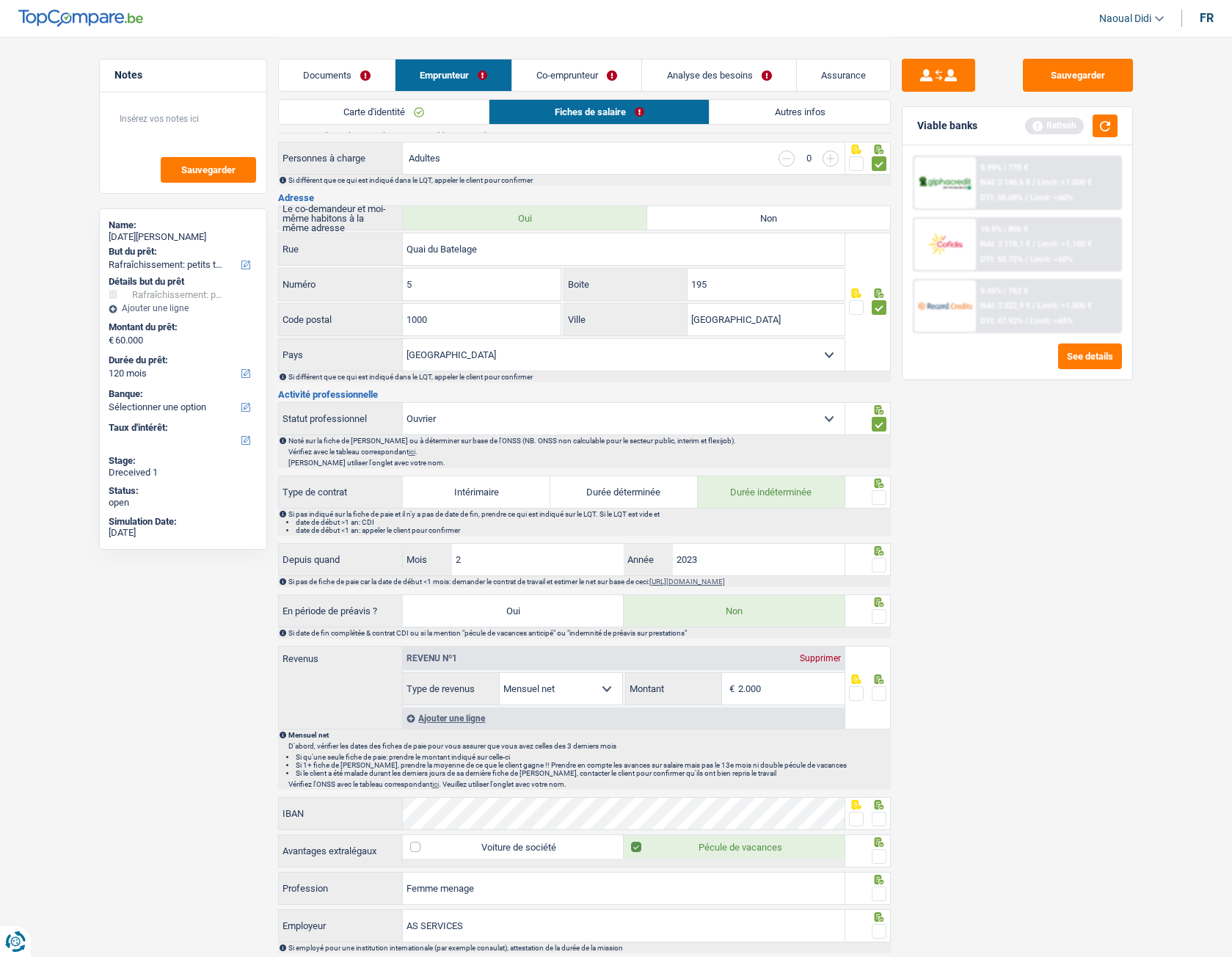
scroll to position [293, 0]
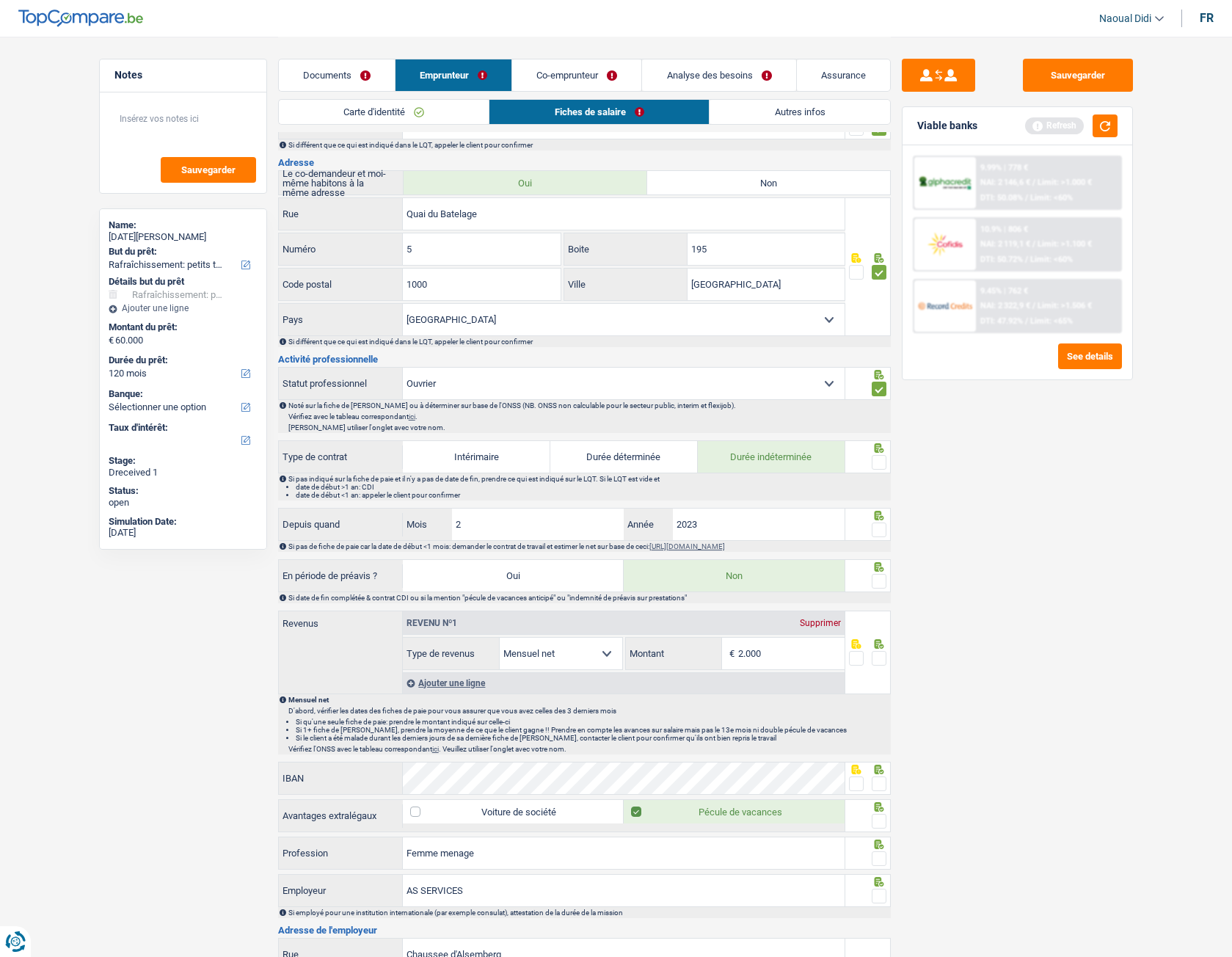
click at [877, 467] on span at bounding box center [879, 463] width 15 height 15
click at [0, 0] on input "radio" at bounding box center [0, 0] width 0 height 0
click at [877, 531] on span at bounding box center [879, 530] width 15 height 15
click at [0, 0] on input "radio" at bounding box center [0, 0] width 0 height 0
click at [880, 535] on span at bounding box center [879, 581] width 15 height 15
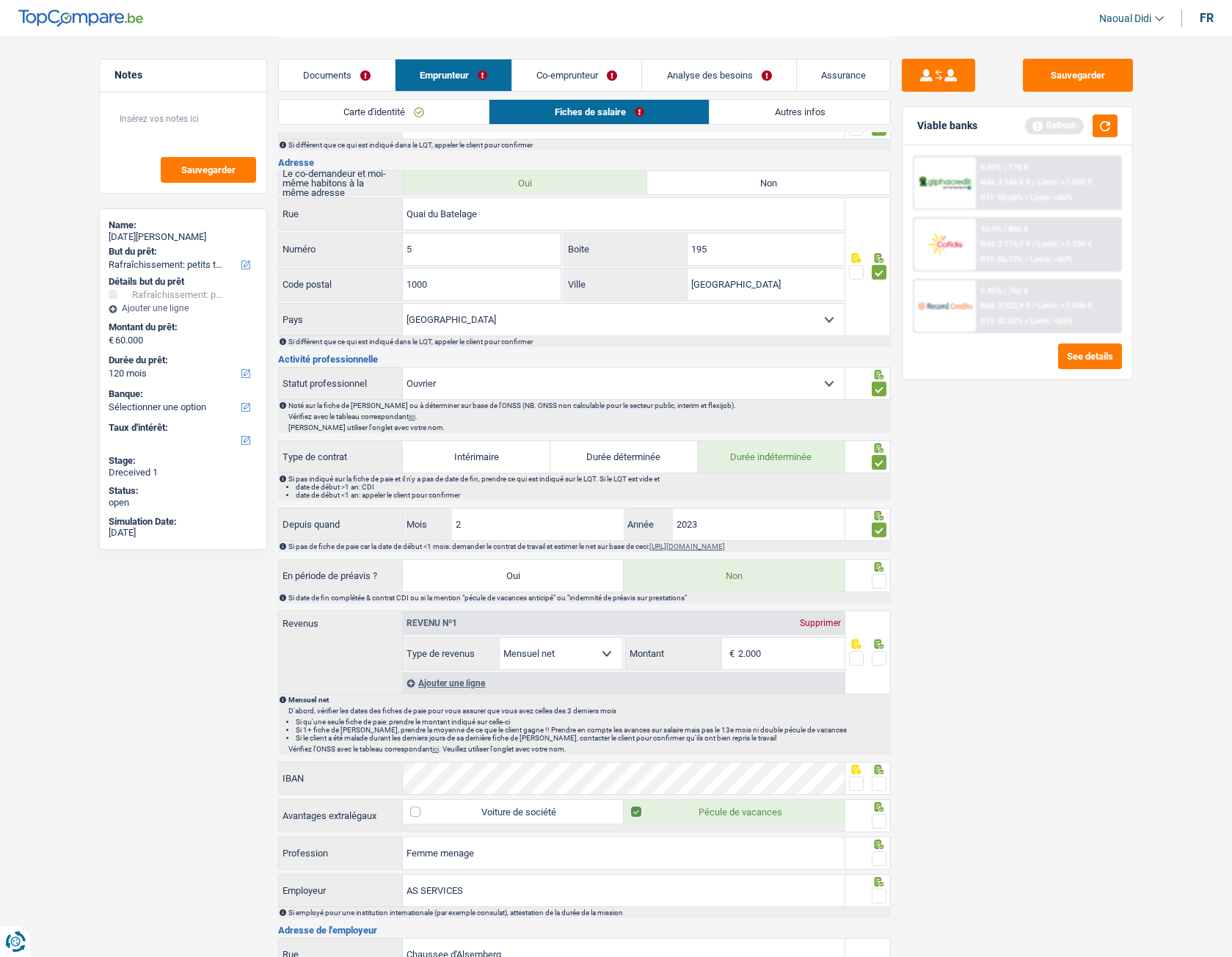
click at [0, 0] on input "radio" at bounding box center [0, 0] width 0 height 0
drag, startPoint x: 771, startPoint y: 650, endPoint x: 718, endPoint y: 639, distance: 54.1
click at [718, 535] on div "2.000 € Montant" at bounding box center [735, 653] width 219 height 32
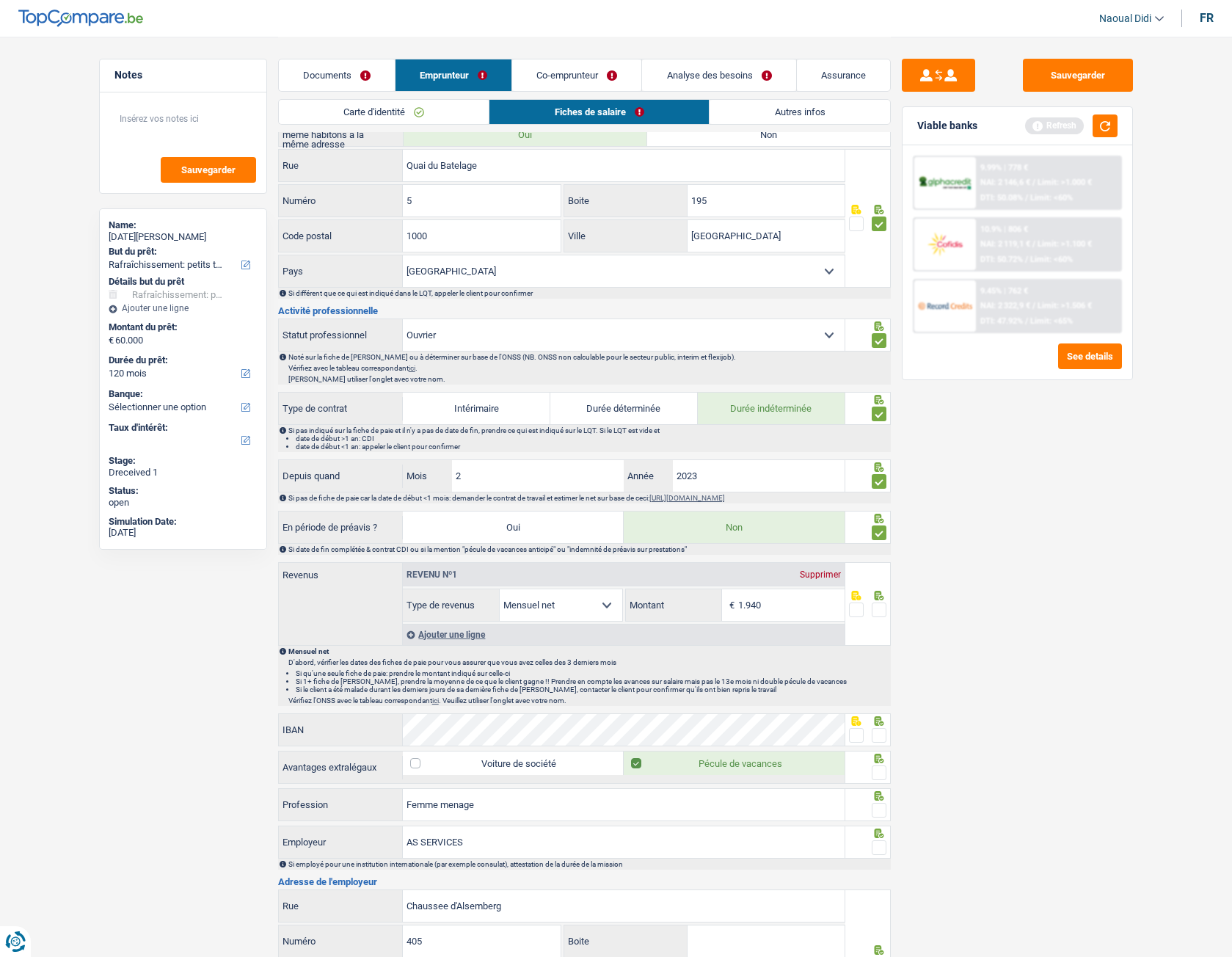
scroll to position [367, 0]
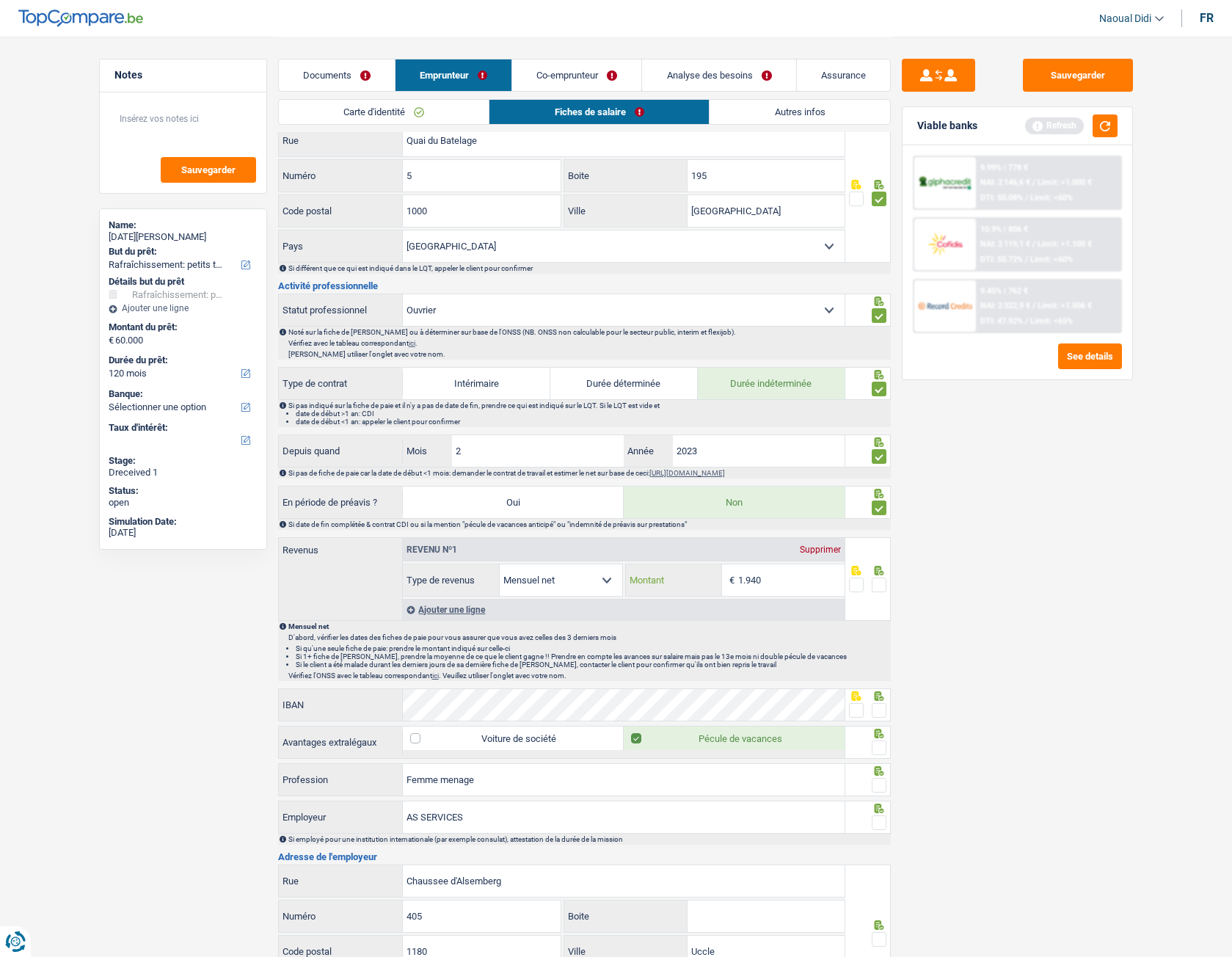
type input "1.940"
click at [877, 535] on span at bounding box center [879, 585] width 15 height 15
click at [0, 0] on input "radio" at bounding box center [0, 0] width 0 height 0
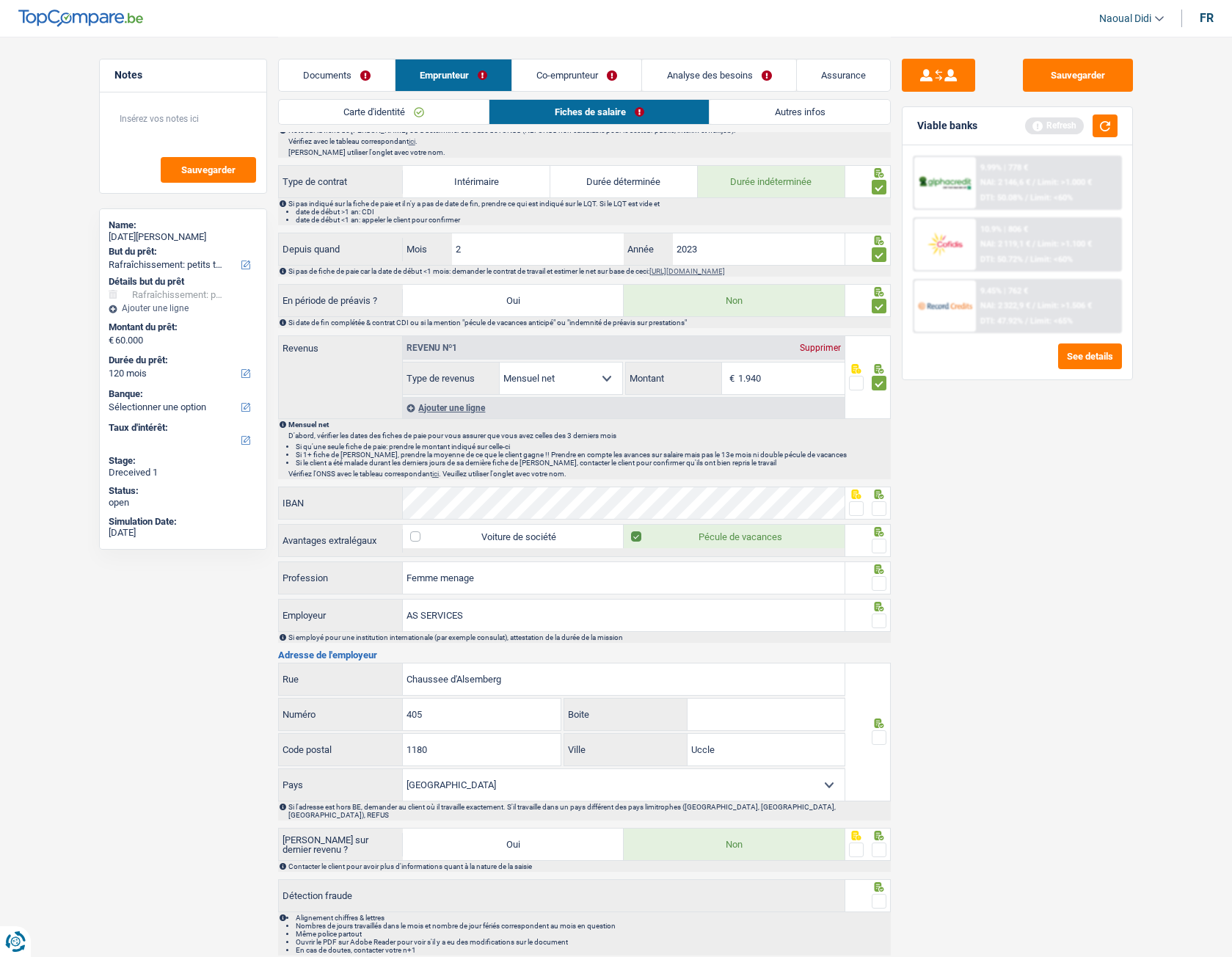
scroll to position [587, 0]
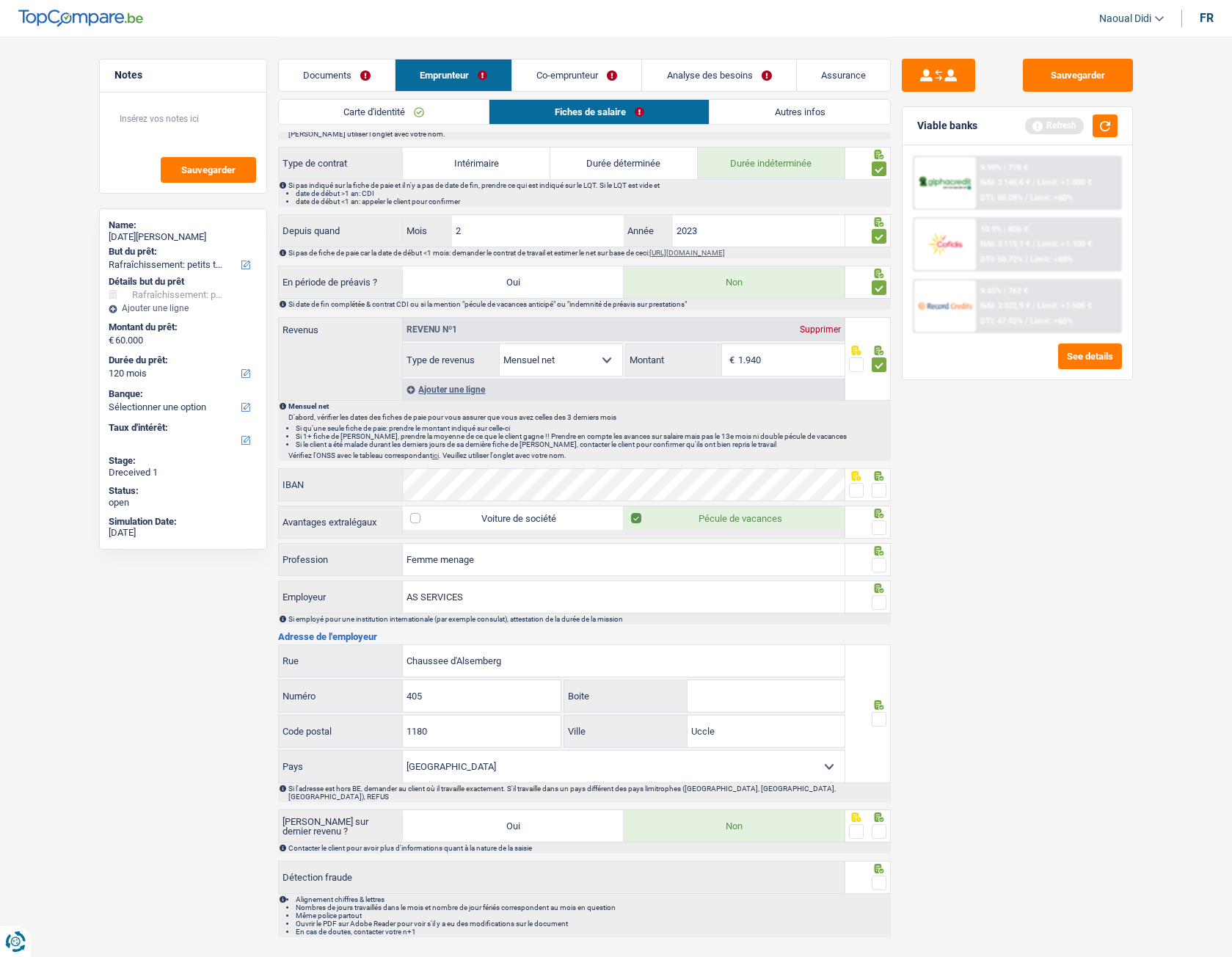
click at [877, 490] on span at bounding box center [879, 490] width 15 height 15
click at [0, 0] on input "radio" at bounding box center [0, 0] width 0 height 0
click at [878, 525] on span at bounding box center [879, 528] width 15 height 15
click at [0, 0] on input "radio" at bounding box center [0, 0] width 0 height 0
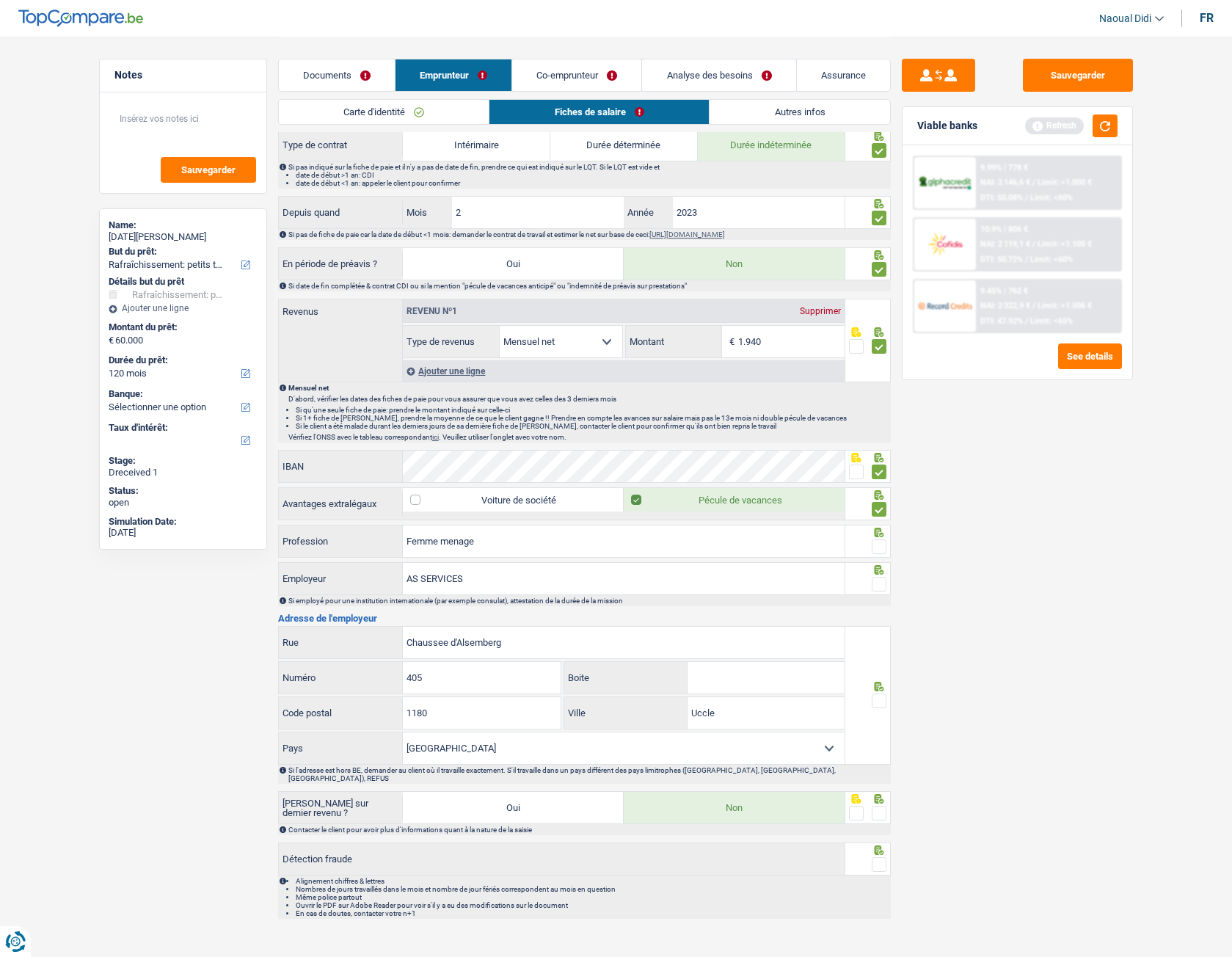
scroll to position [614, 0]
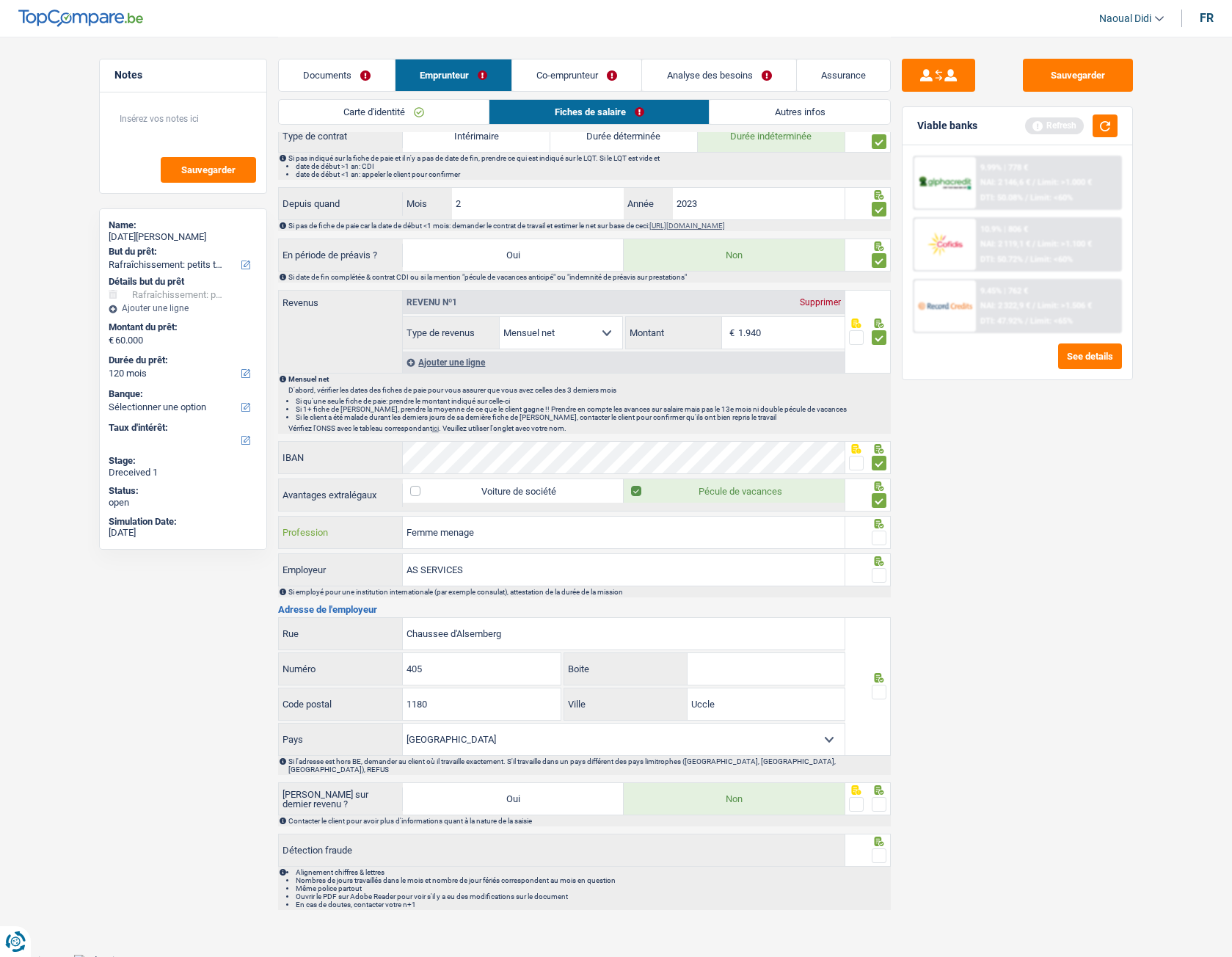
drag, startPoint x: 440, startPoint y: 537, endPoint x: 375, endPoint y: 528, distance: 65.6
click at [375, 528] on div "Femme menage Profession" at bounding box center [562, 532] width 567 height 32
click at [375, 528] on label "Profession" at bounding box center [341, 532] width 125 height 32
click at [403, 528] on input "Femme menage" at bounding box center [624, 532] width 442 height 32
click at [466, 533] on input "Aide menage" at bounding box center [624, 532] width 442 height 32
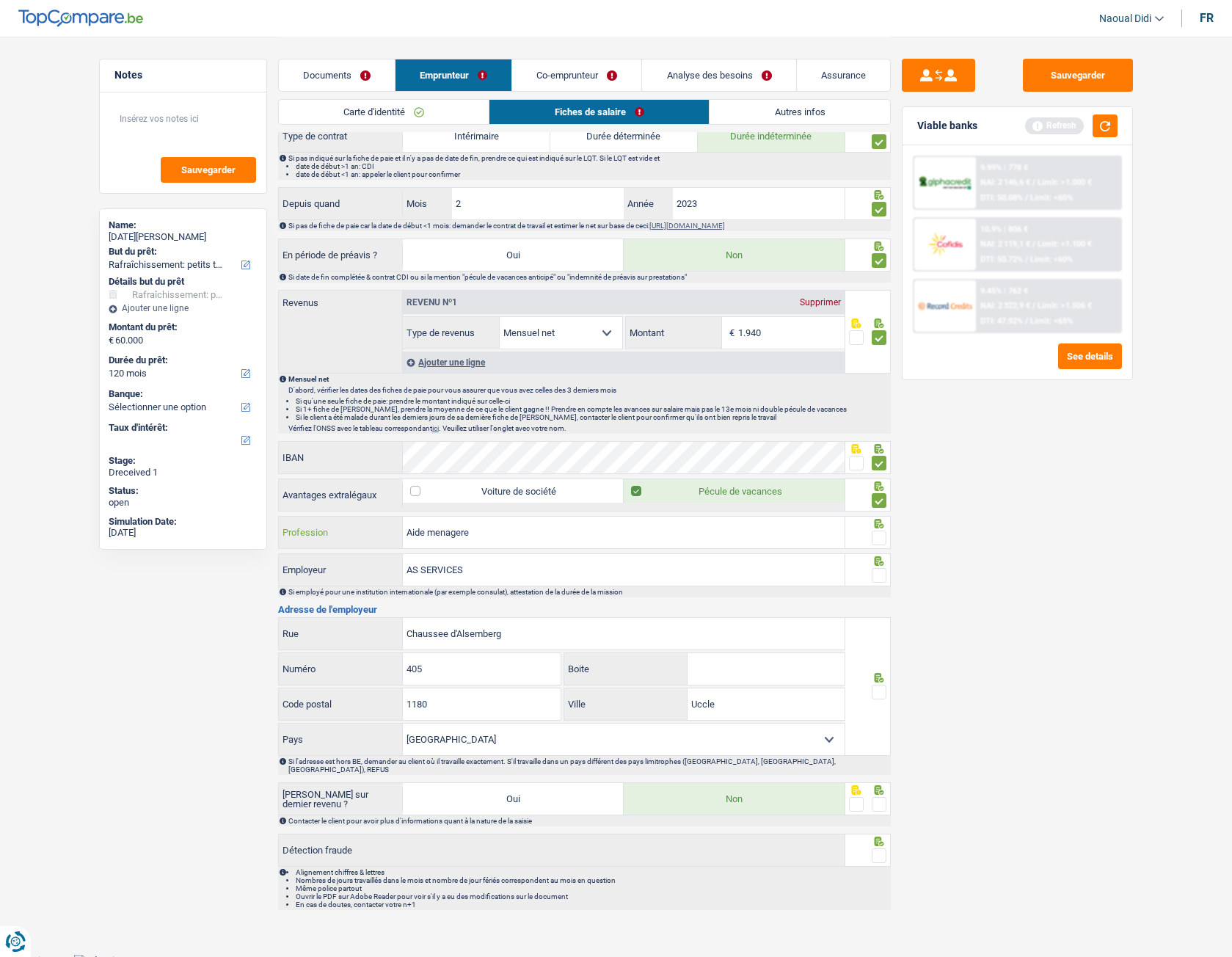
type input "Aide menagere"
click at [882, 535] on span at bounding box center [879, 538] width 15 height 15
click at [0, 0] on input "radio" at bounding box center [0, 0] width 0 height 0
click at [882, 535] on span at bounding box center [879, 538] width 15 height 15
click at [0, 0] on input "radio" at bounding box center [0, 0] width 0 height 0
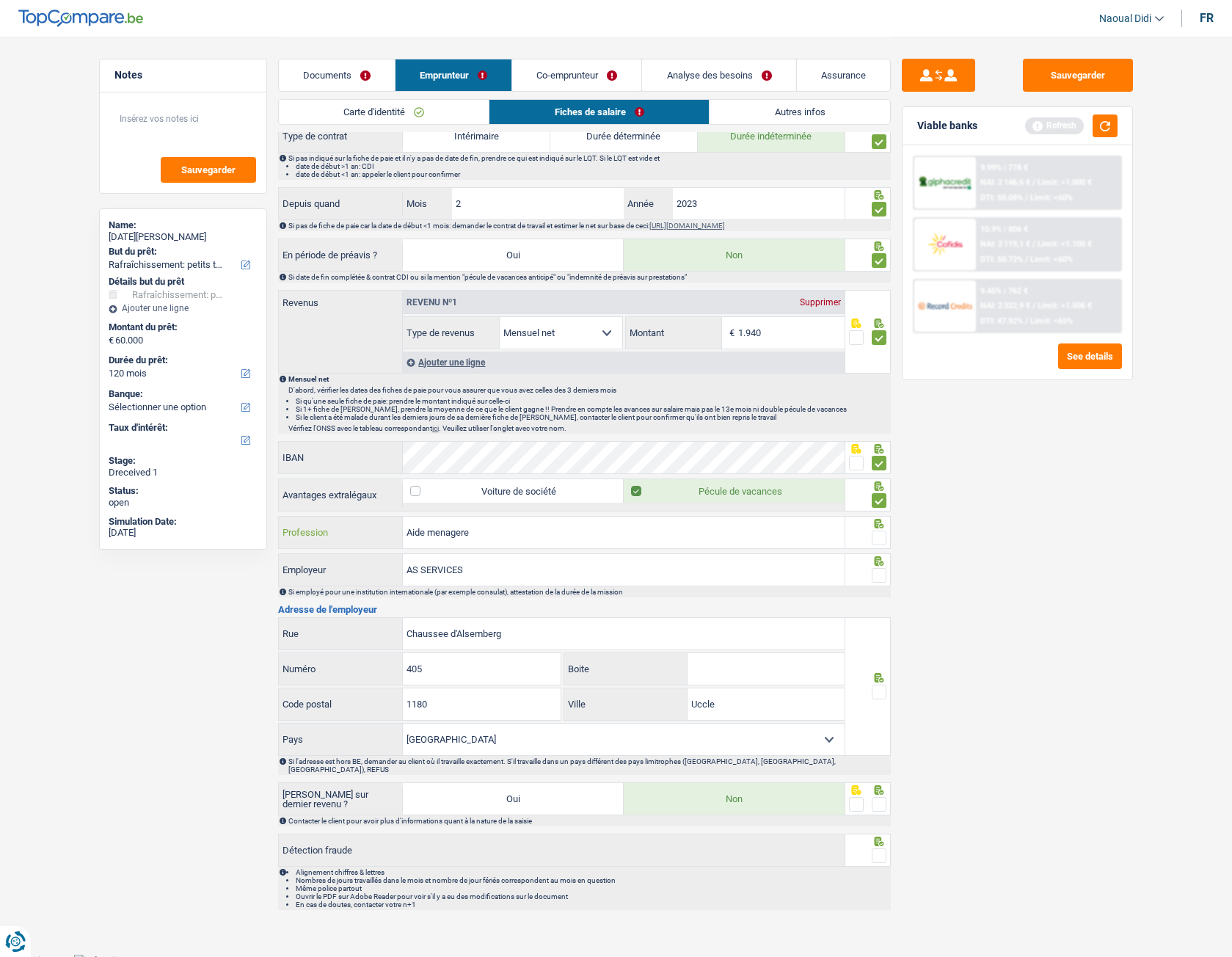
drag, startPoint x: 460, startPoint y: 532, endPoint x: 518, endPoint y: 525, distance: 58.4
click at [518, 525] on input "Aide menagere" at bounding box center [624, 532] width 442 height 32
click at [879, 535] on span at bounding box center [879, 538] width 15 height 15
click at [0, 0] on input "radio" at bounding box center [0, 0] width 0 height 0
click at [880, 535] on span at bounding box center [879, 575] width 15 height 15
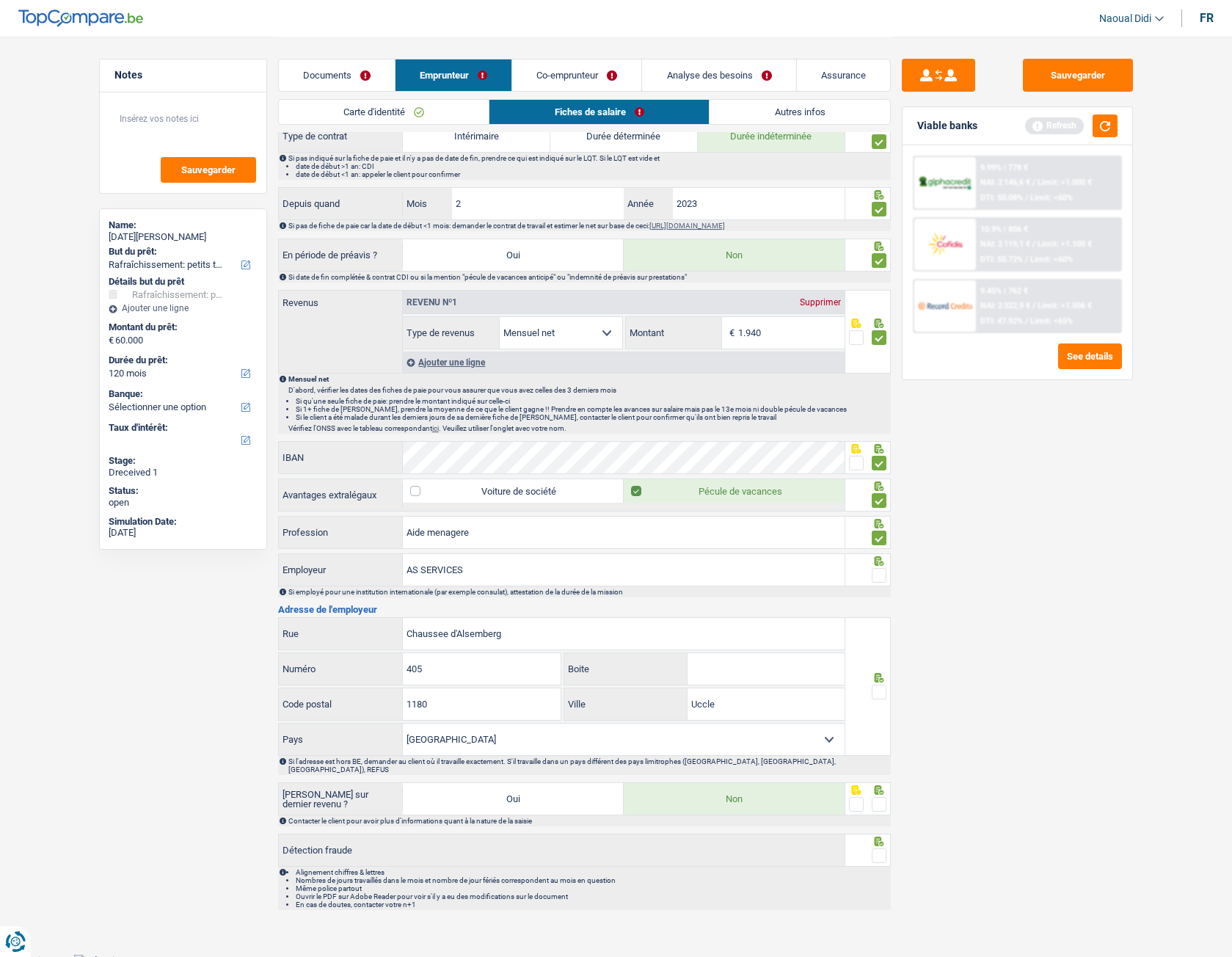
click at [0, 0] on input "radio" at bounding box center [0, 0] width 0 height 0
click at [882, 535] on span at bounding box center [879, 692] width 15 height 15
click at [0, 0] on input "radio" at bounding box center [0, 0] width 0 height 0
click at [875, 535] on span at bounding box center [879, 804] width 15 height 15
click at [0, 0] on input "radio" at bounding box center [0, 0] width 0 height 0
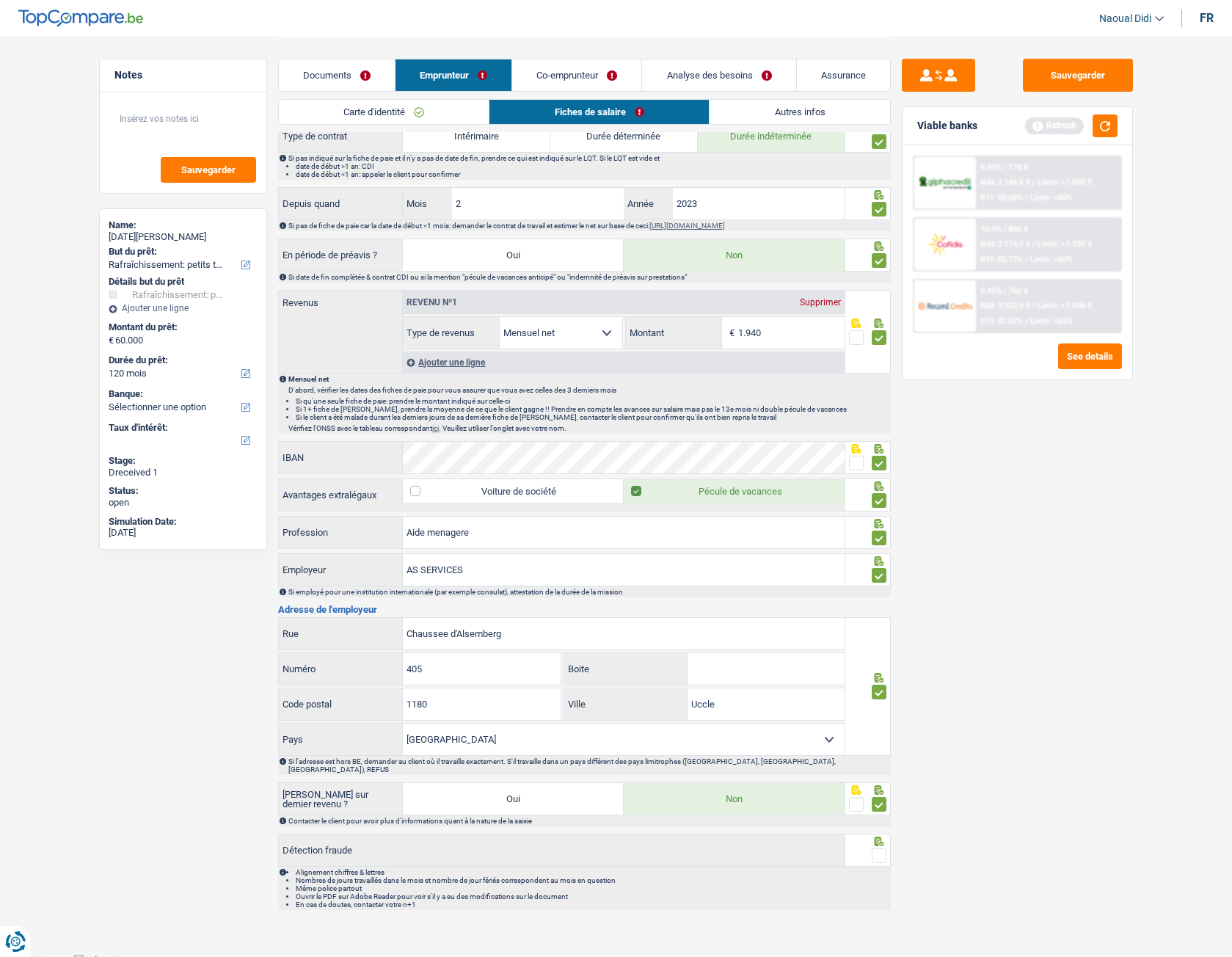
click at [881, 535] on span at bounding box center [879, 856] width 15 height 15
click at [0, 0] on input "radio" at bounding box center [0, 0] width 0 height 0
click at [1078, 72] on button "Sauvegarder" at bounding box center [1078, 75] width 110 height 33
click at [758, 101] on link "Autres infos" at bounding box center [799, 112] width 180 height 24
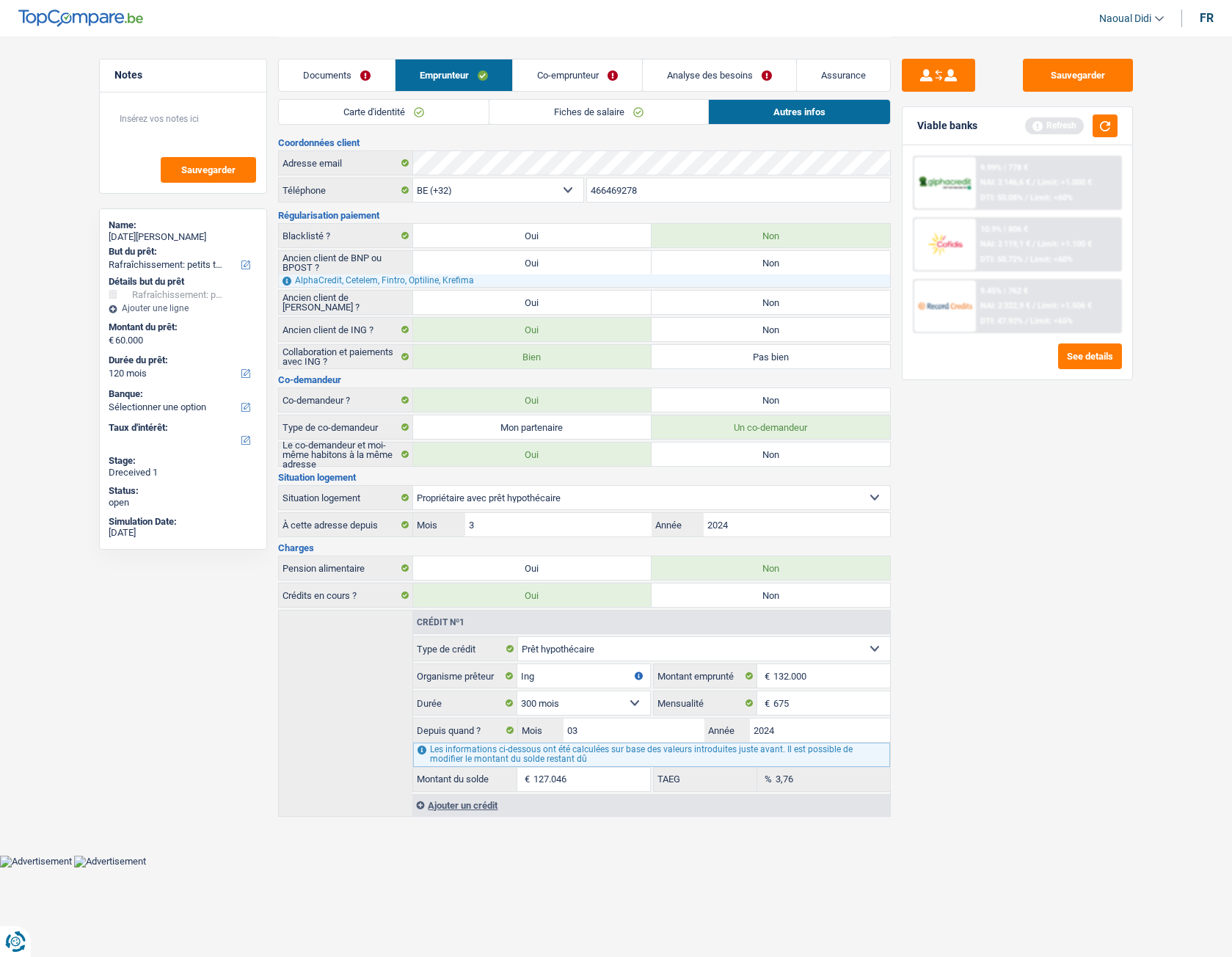
scroll to position [0, 0]
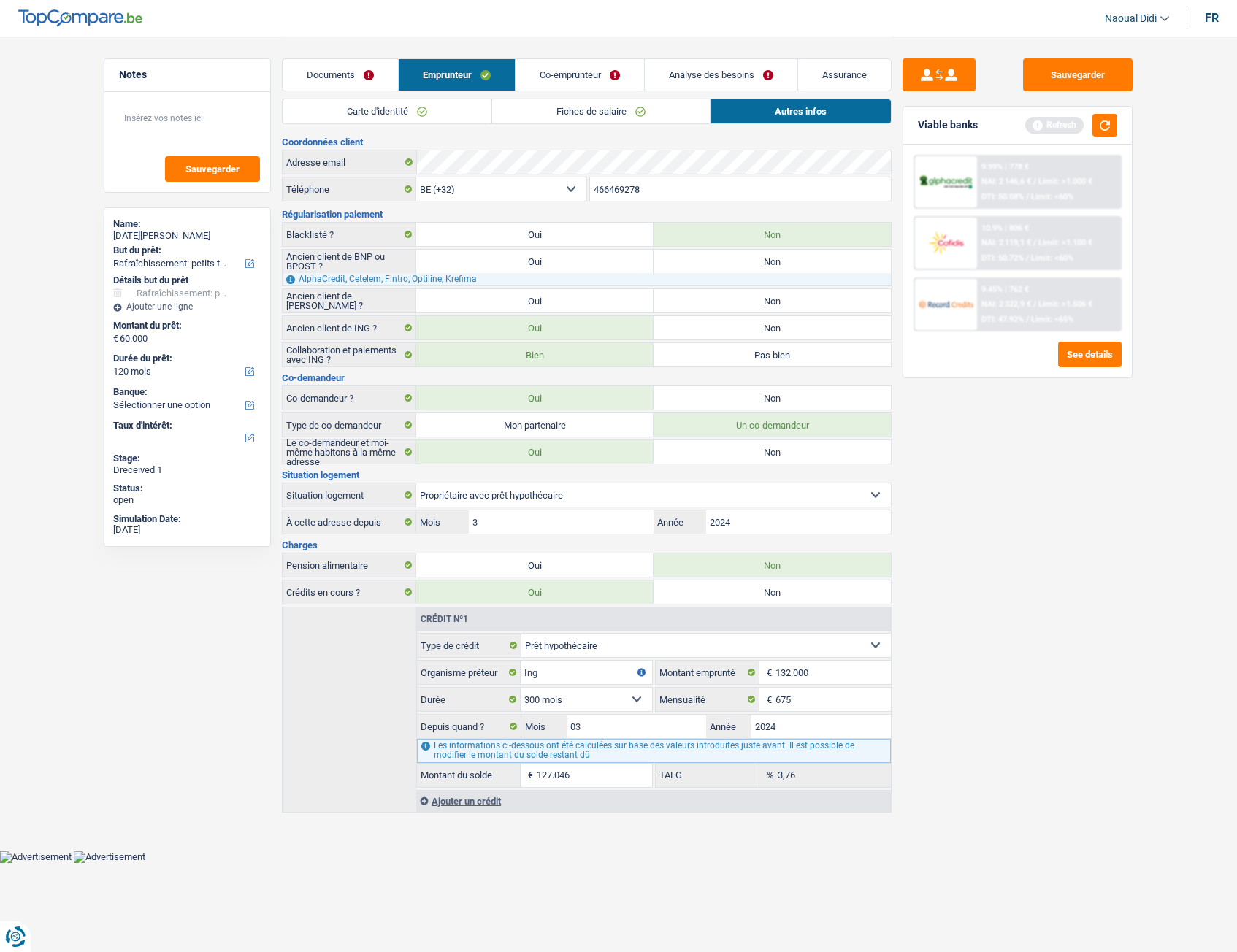
click at [559, 76] on link "Co-emprunteur" at bounding box center [580, 74] width 129 height 32
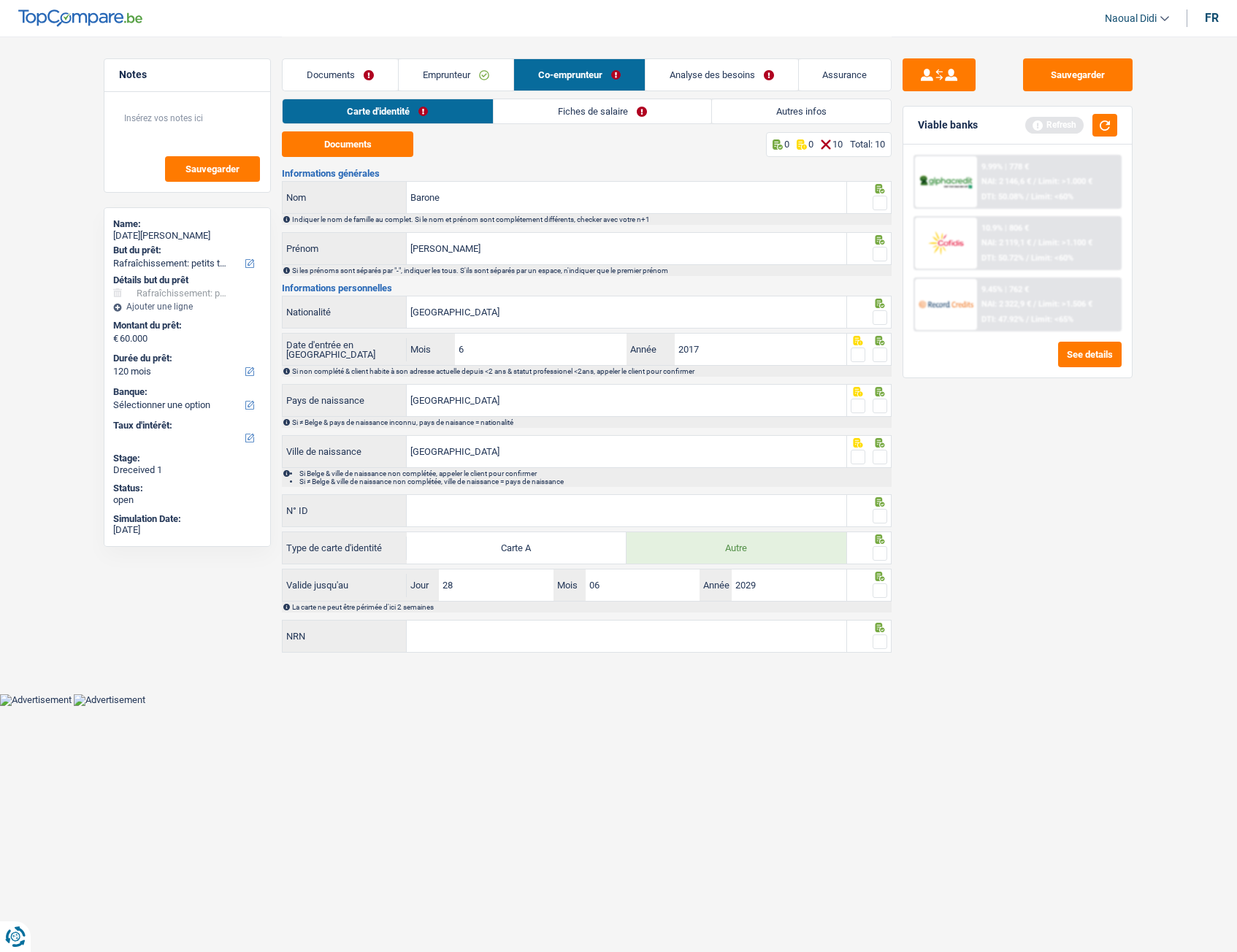
click at [346, 69] on link "Documents" at bounding box center [340, 74] width 115 height 32
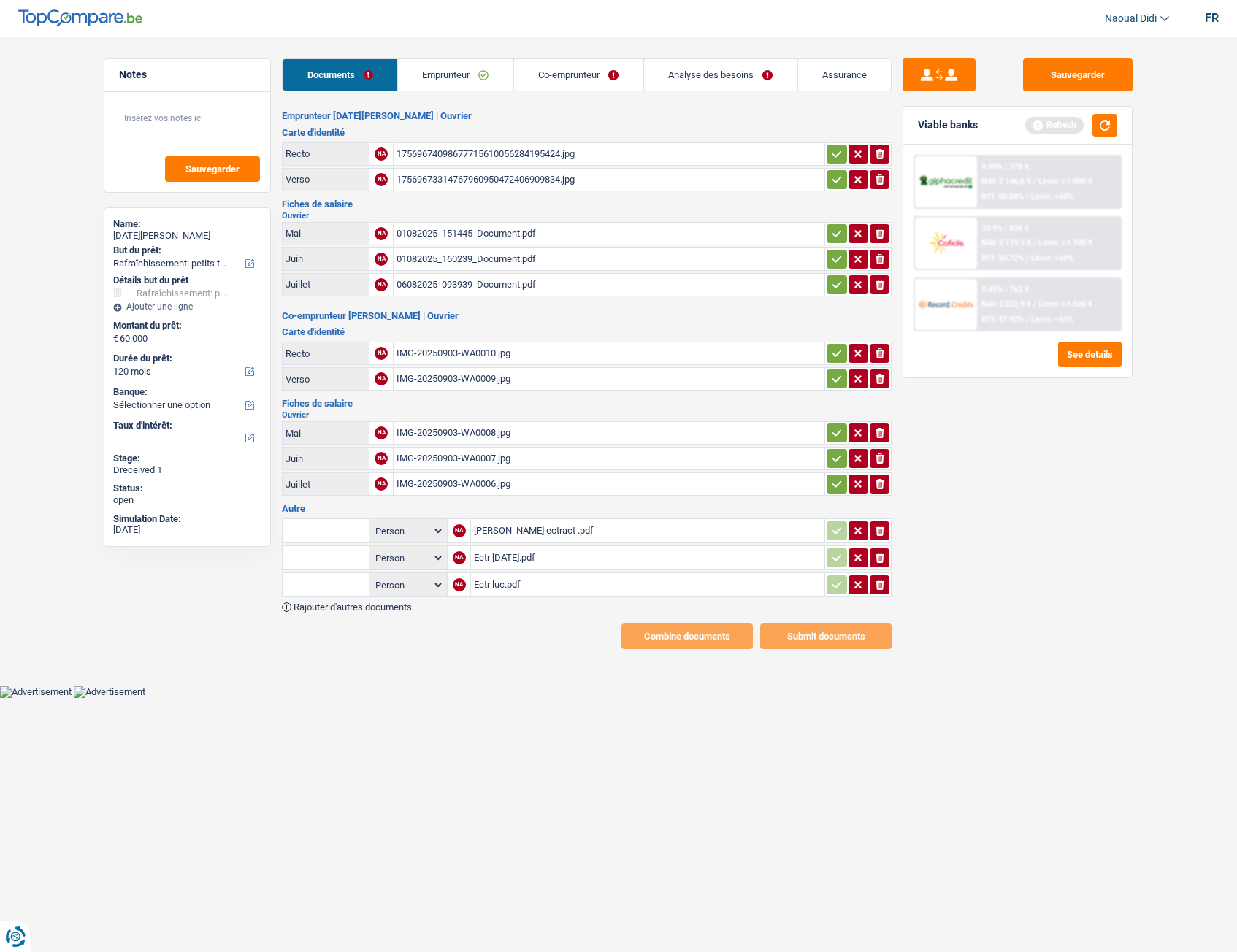
click at [835, 478] on icon "button" at bounding box center [837, 484] width 12 height 15
click at [833, 454] on icon "button" at bounding box center [837, 459] width 12 height 15
click at [837, 423] on button "button" at bounding box center [836, 433] width 20 height 19
click at [830, 365] on td "ionicons-v5-e" at bounding box center [858, 354] width 67 height 24
click at [835, 349] on icon "button" at bounding box center [837, 354] width 12 height 15
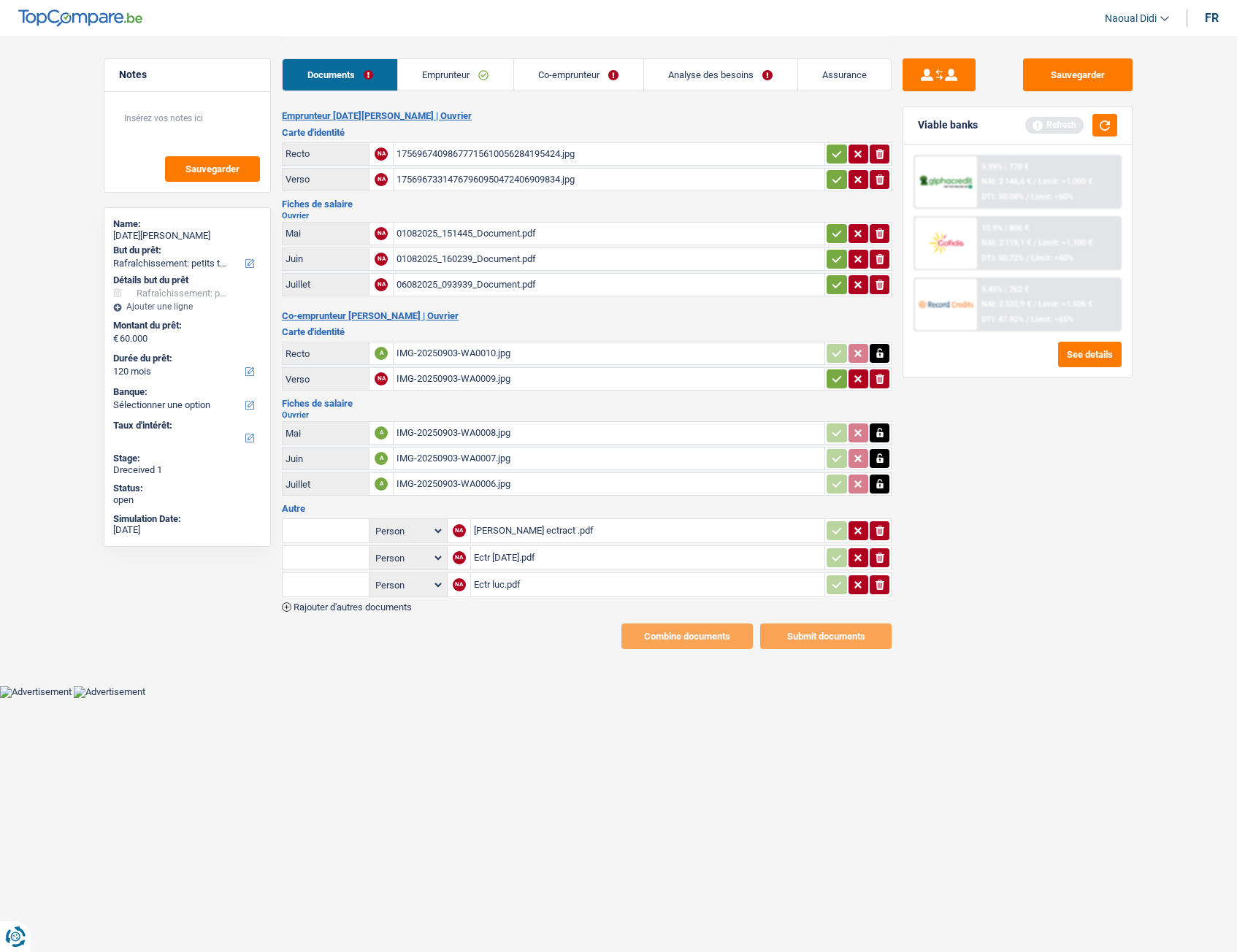
click at [833, 372] on icon "button" at bounding box center [837, 379] width 12 height 15
click at [831, 277] on icon "button" at bounding box center [837, 284] width 12 height 15
click at [833, 264] on icon "button" at bounding box center [837, 260] width 12 height 15
click at [836, 231] on icon "button" at bounding box center [837, 234] width 12 height 15
click at [835, 173] on icon "button" at bounding box center [837, 179] width 12 height 15
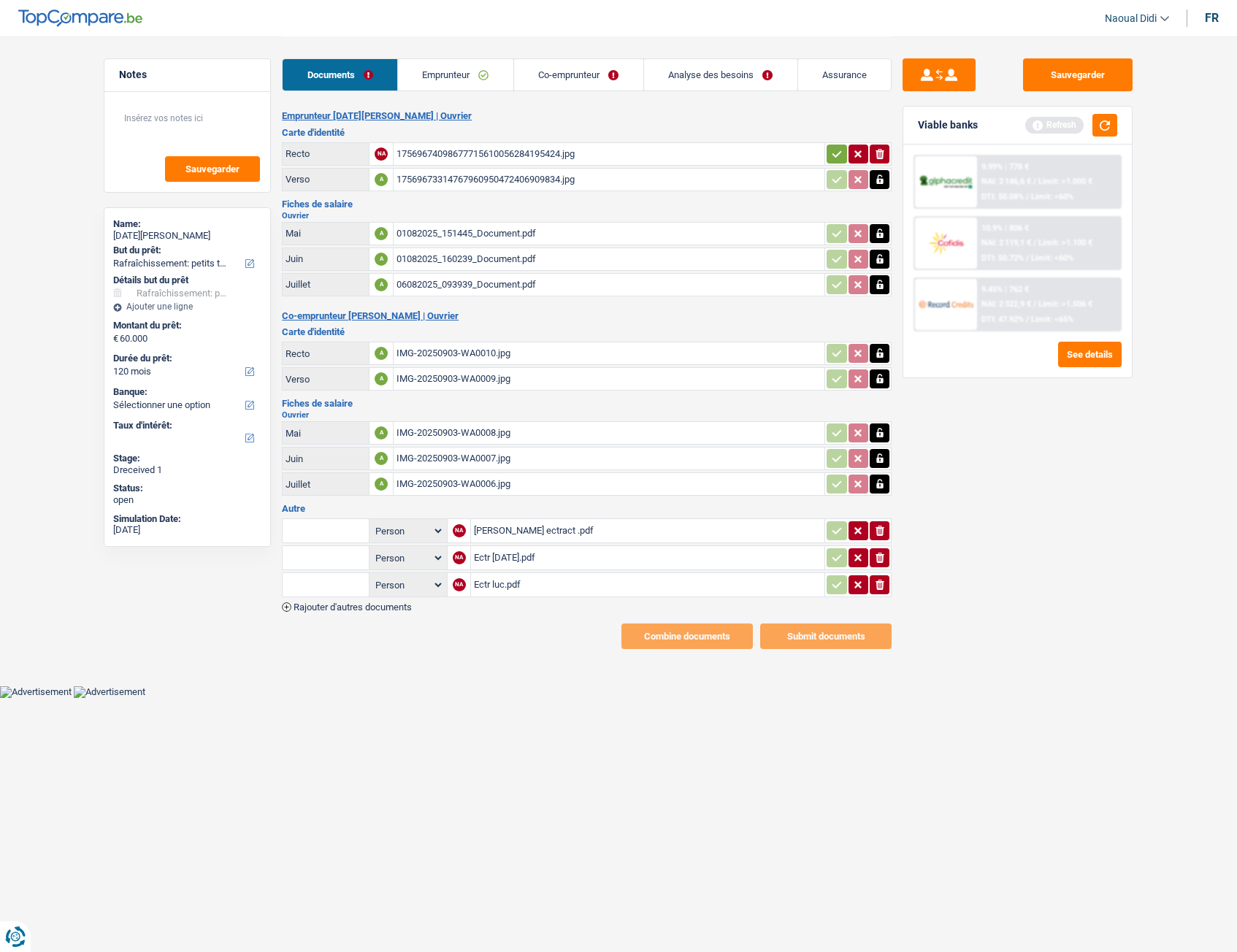
click at [830, 143] on td "ionicons-v5-e" at bounding box center [858, 154] width 67 height 24
click at [828, 152] on button "button" at bounding box center [836, 154] width 20 height 19
click at [1084, 76] on button "Sauvegarder" at bounding box center [1077, 74] width 110 height 33
click at [466, 74] on link "Emprunteur" at bounding box center [456, 74] width 115 height 32
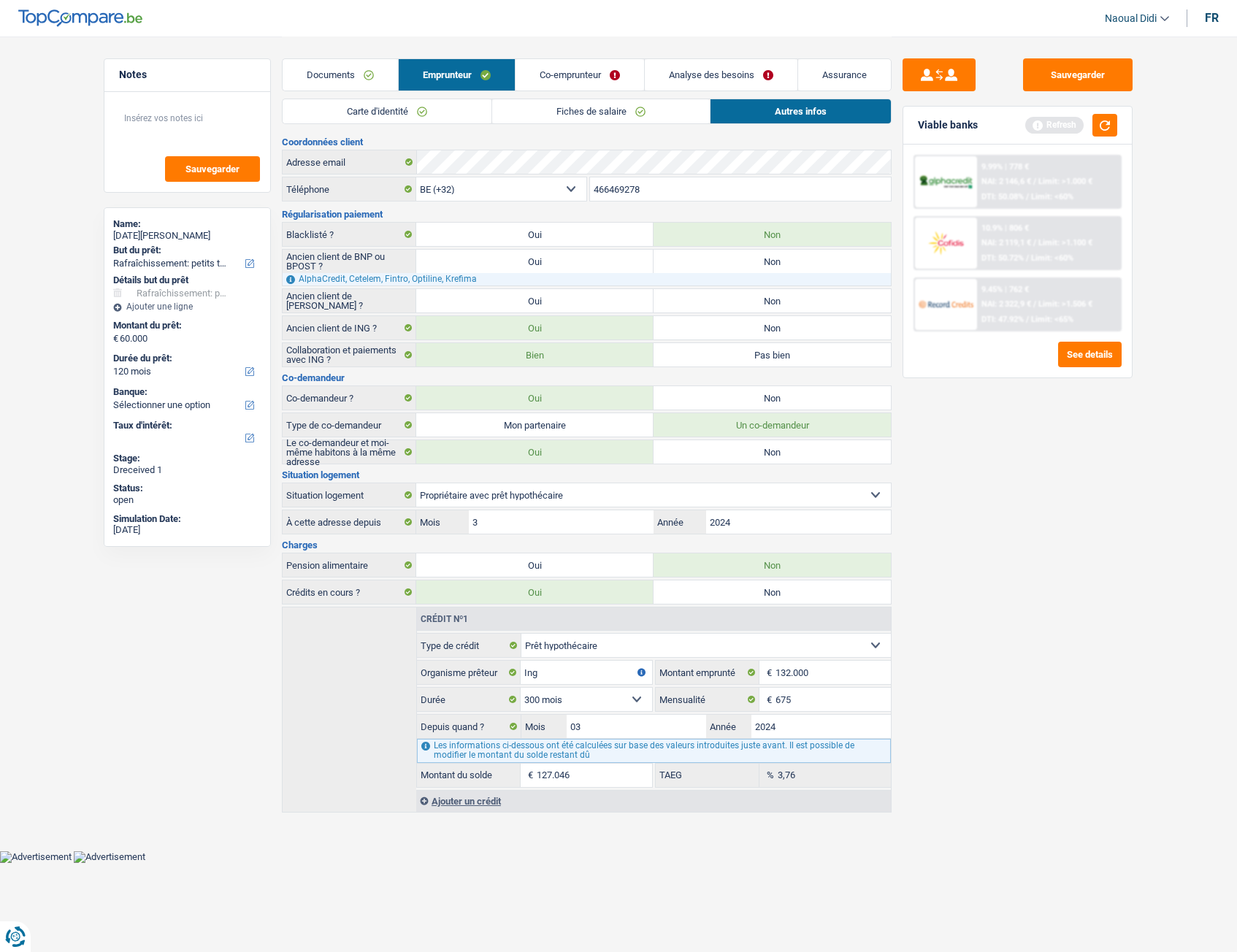
click at [571, 74] on link "Co-emprunteur" at bounding box center [580, 74] width 129 height 32
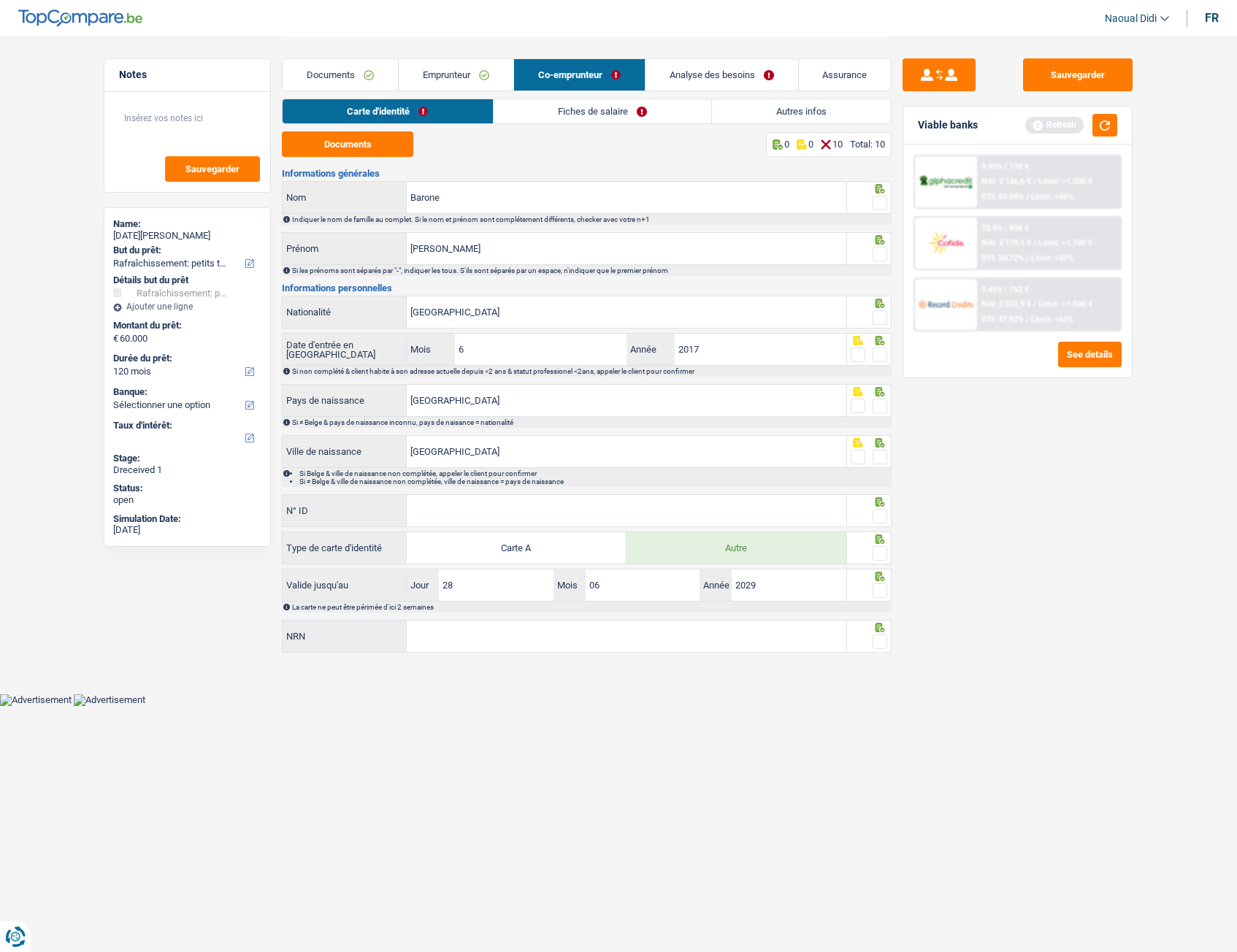
click at [422, 115] on link "Carte d'identité" at bounding box center [387, 111] width 210 height 24
click at [379, 143] on button "Documents" at bounding box center [347, 144] width 132 height 26
click at [881, 202] on span at bounding box center [880, 203] width 15 height 15
click at [0, 0] on input "radio" at bounding box center [0, 0] width 0 height 0
click at [882, 254] on span at bounding box center [880, 254] width 15 height 15
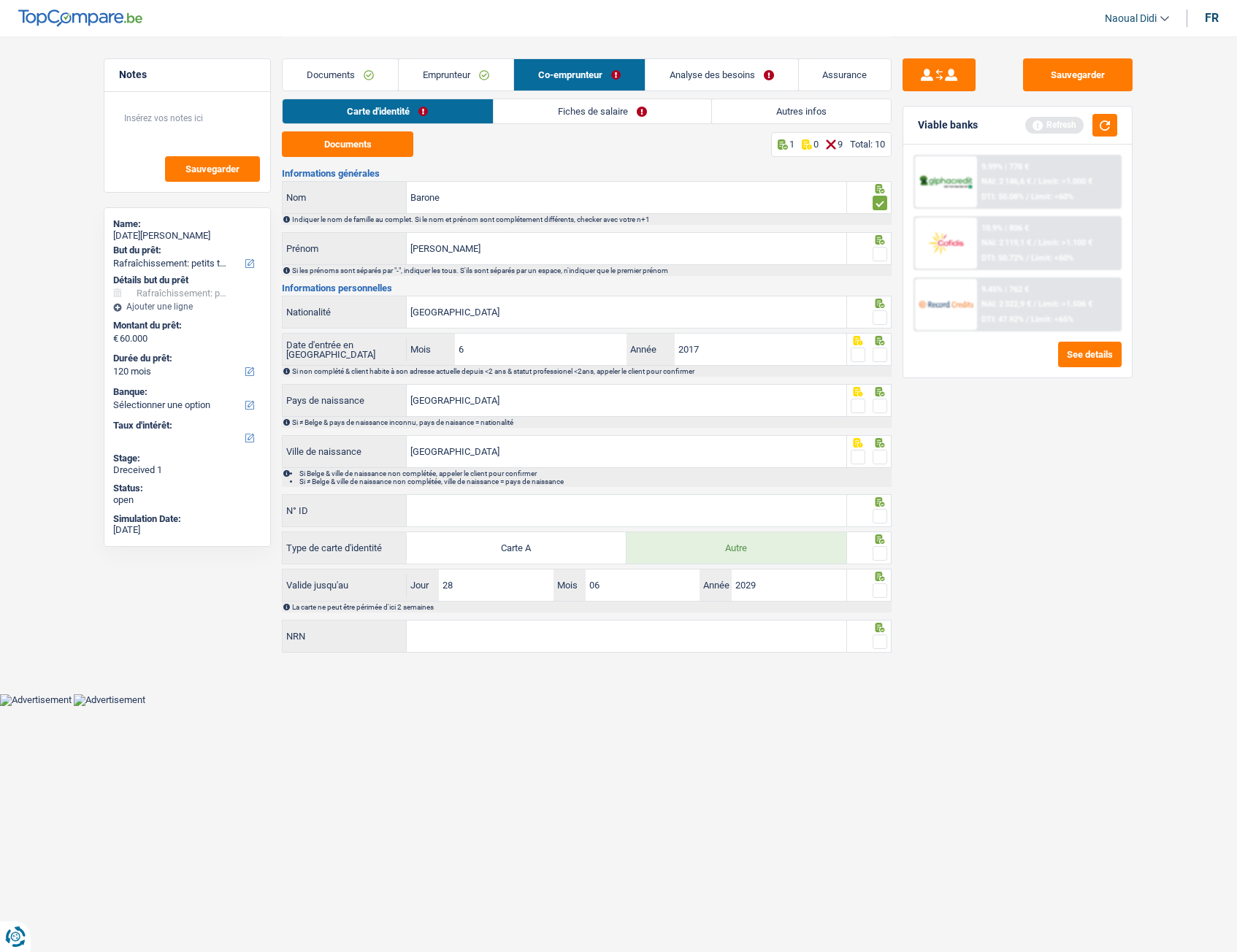
click at [0, 0] on input "radio" at bounding box center [0, 0] width 0 height 0
click at [879, 318] on span at bounding box center [880, 318] width 15 height 15
click at [0, 0] on input "radio" at bounding box center [0, 0] width 0 height 0
click at [882, 360] on span at bounding box center [880, 355] width 15 height 15
click at [0, 0] on input "radio" at bounding box center [0, 0] width 0 height 0
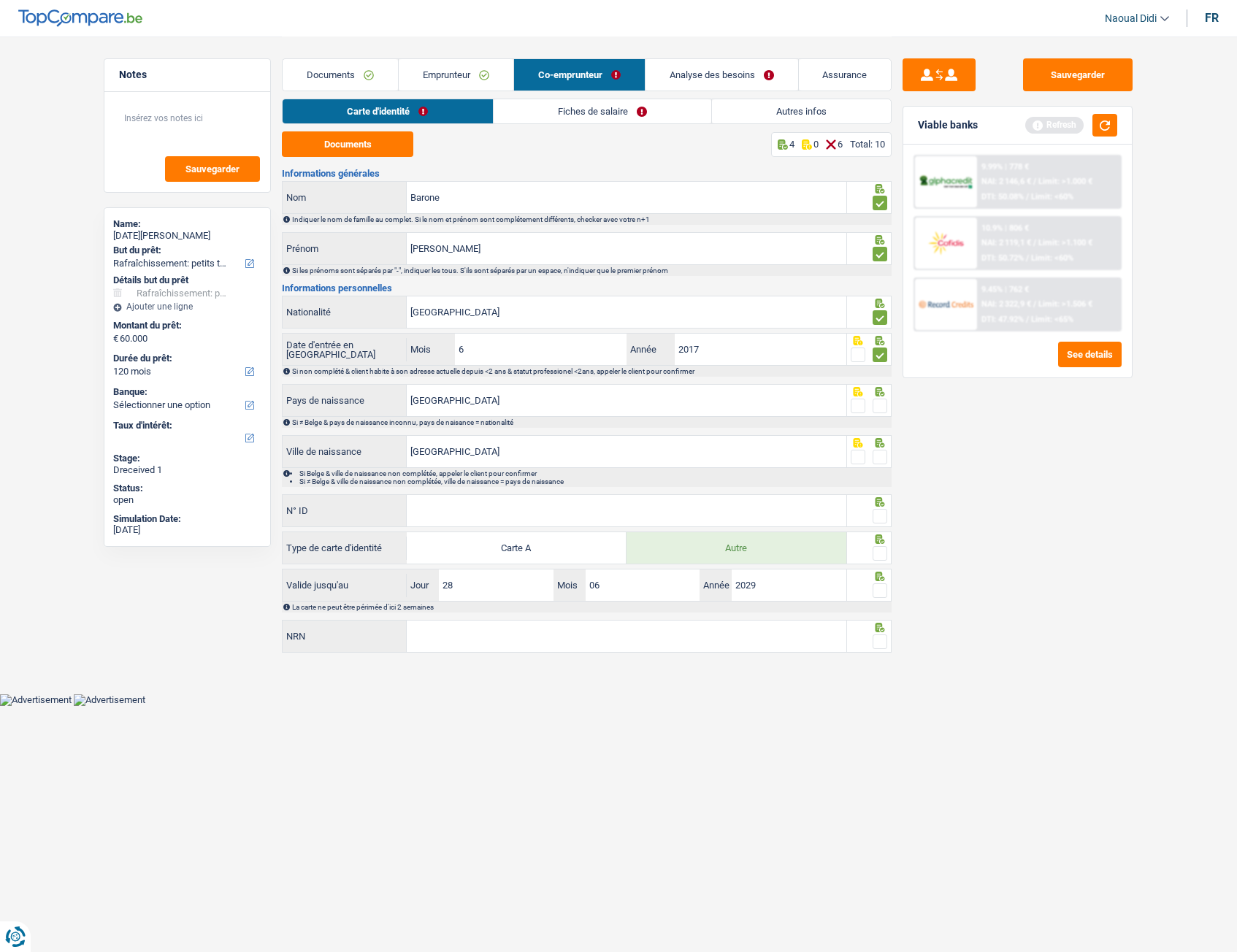
click at [877, 404] on span at bounding box center [880, 406] width 15 height 15
click at [0, 0] on input "radio" at bounding box center [0, 0] width 0 height 0
click at [880, 459] on span at bounding box center [880, 457] width 15 height 15
click at [0, 0] on input "radio" at bounding box center [0, 0] width 0 height 0
click at [623, 513] on input "N° ID" at bounding box center [627, 510] width 440 height 32
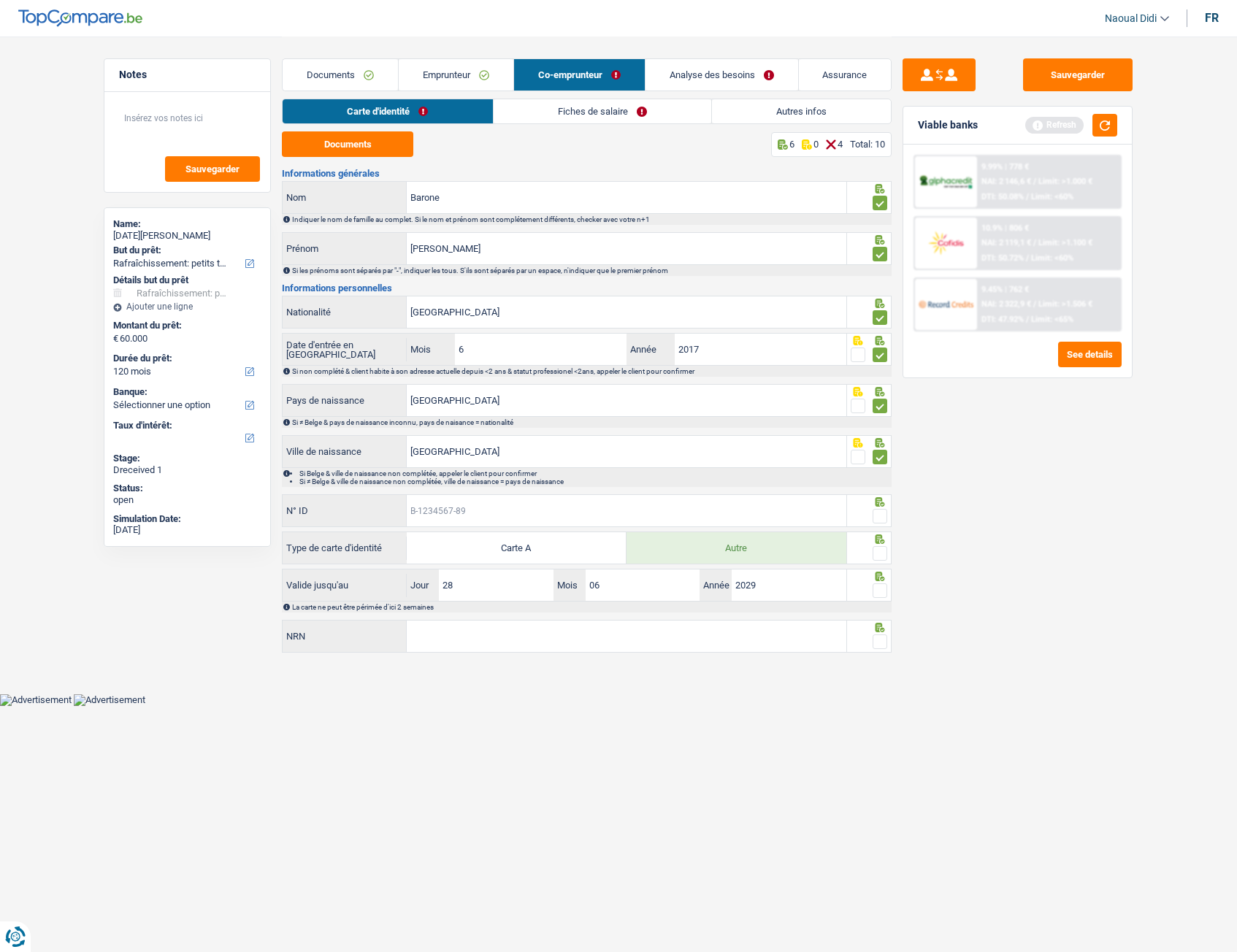
click at [449, 509] on input "N° ID" at bounding box center [627, 510] width 440 height 32
paste input "B-8EXPIRE-L"
type input "B"
type input "B-6070134-68"
click at [880, 511] on span at bounding box center [880, 516] width 15 height 15
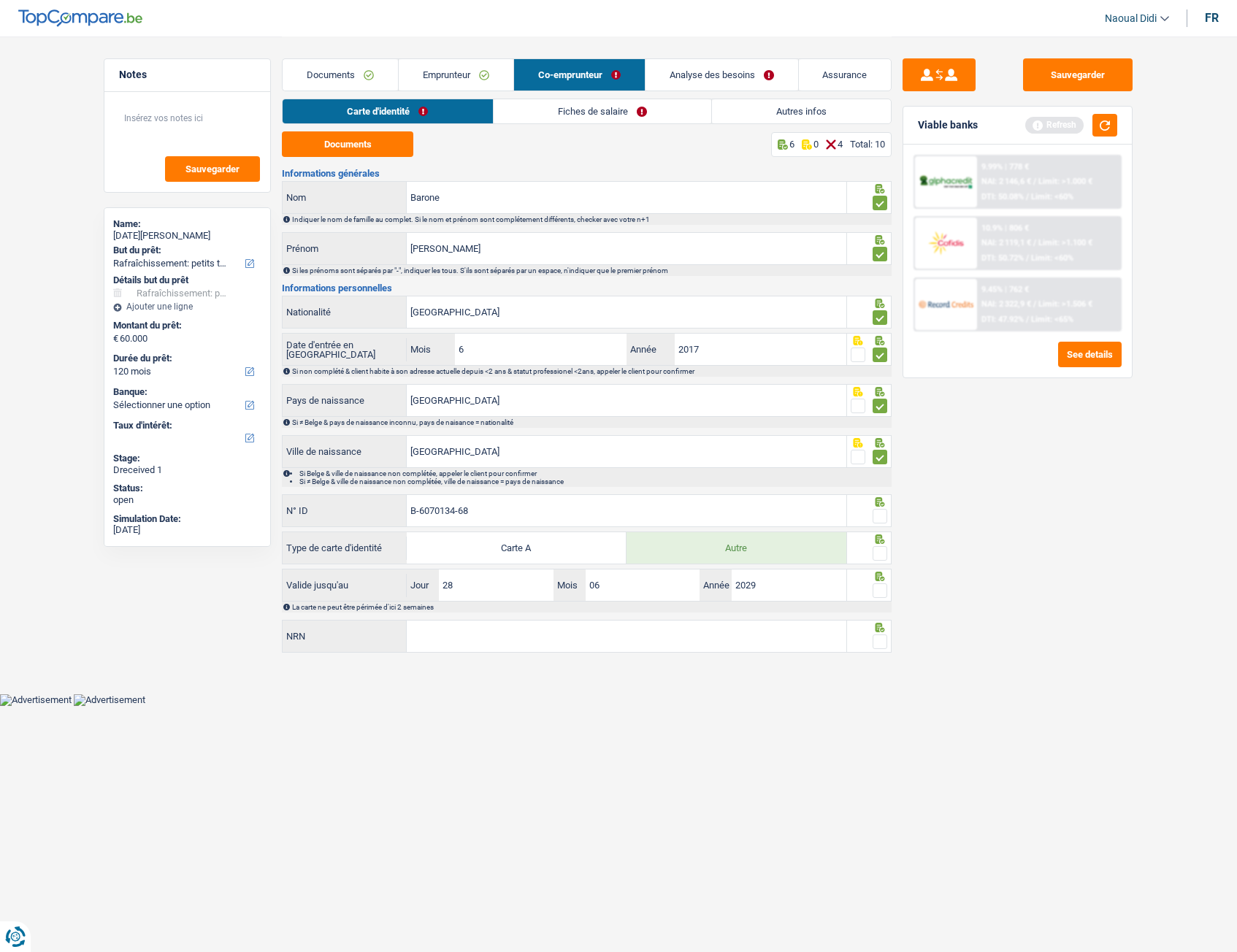
click at [0, 0] on input "radio" at bounding box center [0, 0] width 0 height 0
click at [878, 532] on span at bounding box center [880, 554] width 15 height 15
click at [0, 0] on input "radio" at bounding box center [0, 0] width 0 height 0
click at [878, 532] on span at bounding box center [880, 590] width 15 height 15
click at [0, 0] on input "radio" at bounding box center [0, 0] width 0 height 0
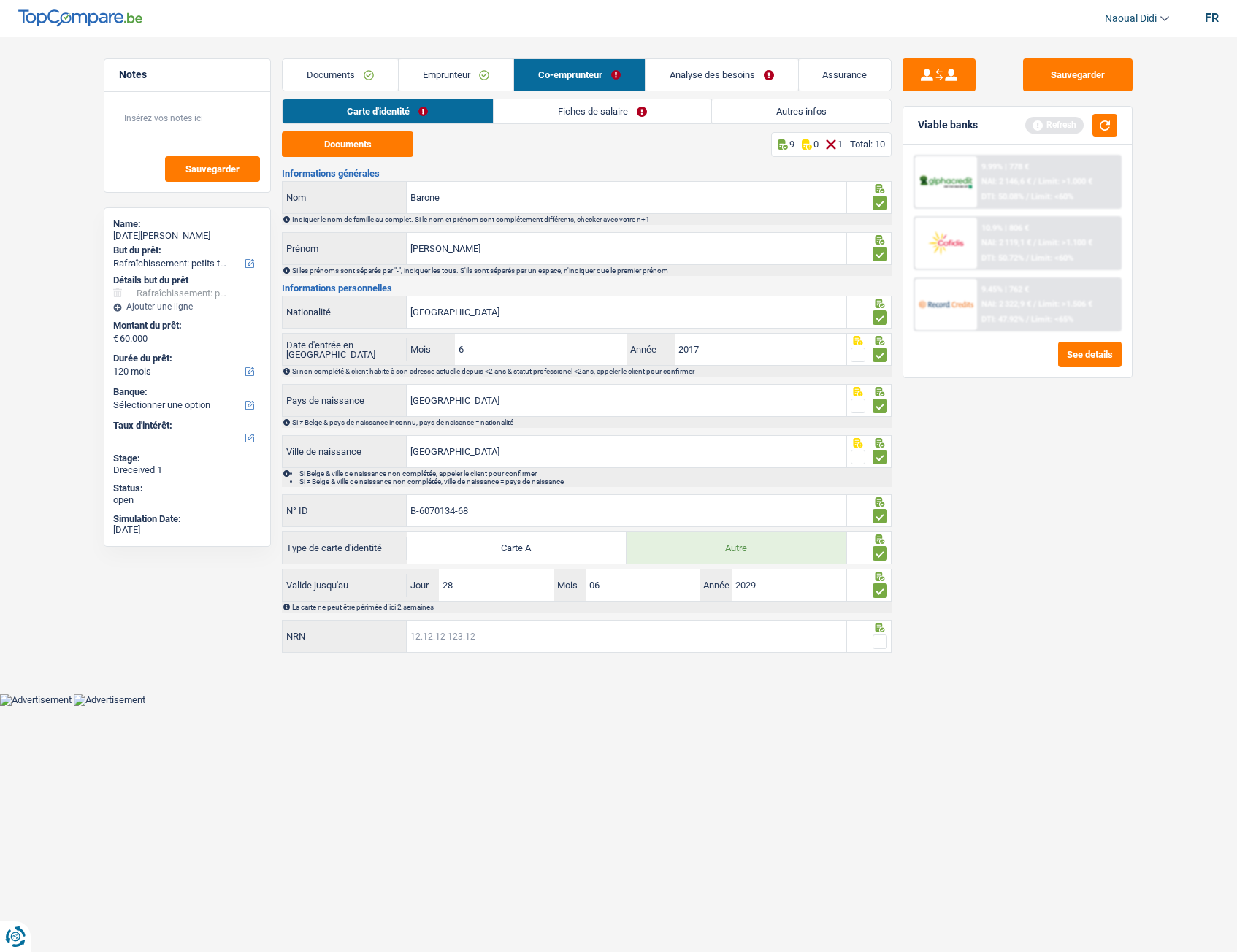
click at [767, 532] on input "NRN" at bounding box center [627, 636] width 440 height 32
type input "72.09.22-645.76"
click at [876, 532] on span at bounding box center [880, 642] width 15 height 15
click at [0, 0] on input "radio" at bounding box center [0, 0] width 0 height 0
click at [1083, 68] on button "Sauvegarder" at bounding box center [1077, 74] width 110 height 33
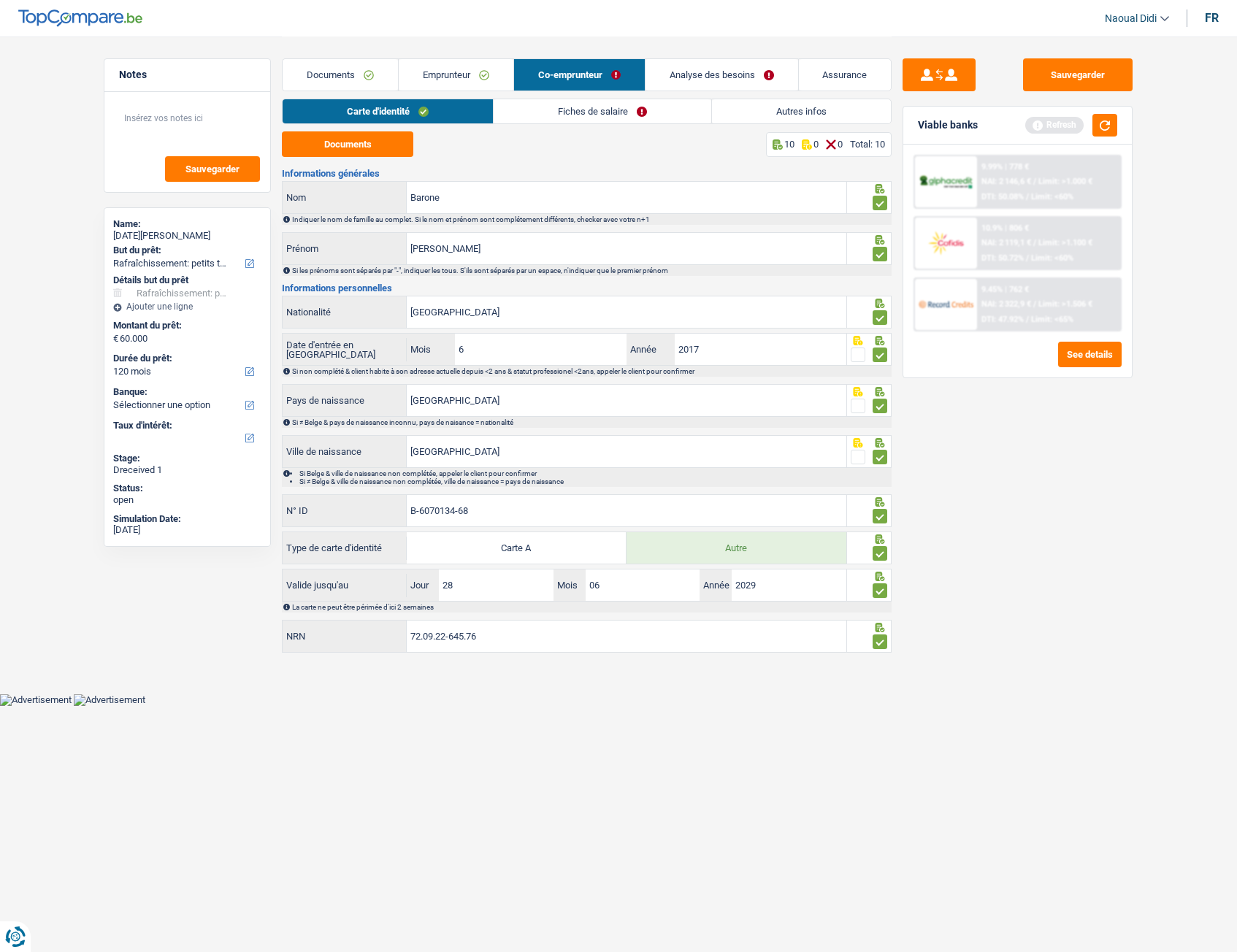
click at [597, 109] on link "Fiches de salaire" at bounding box center [602, 111] width 218 height 24
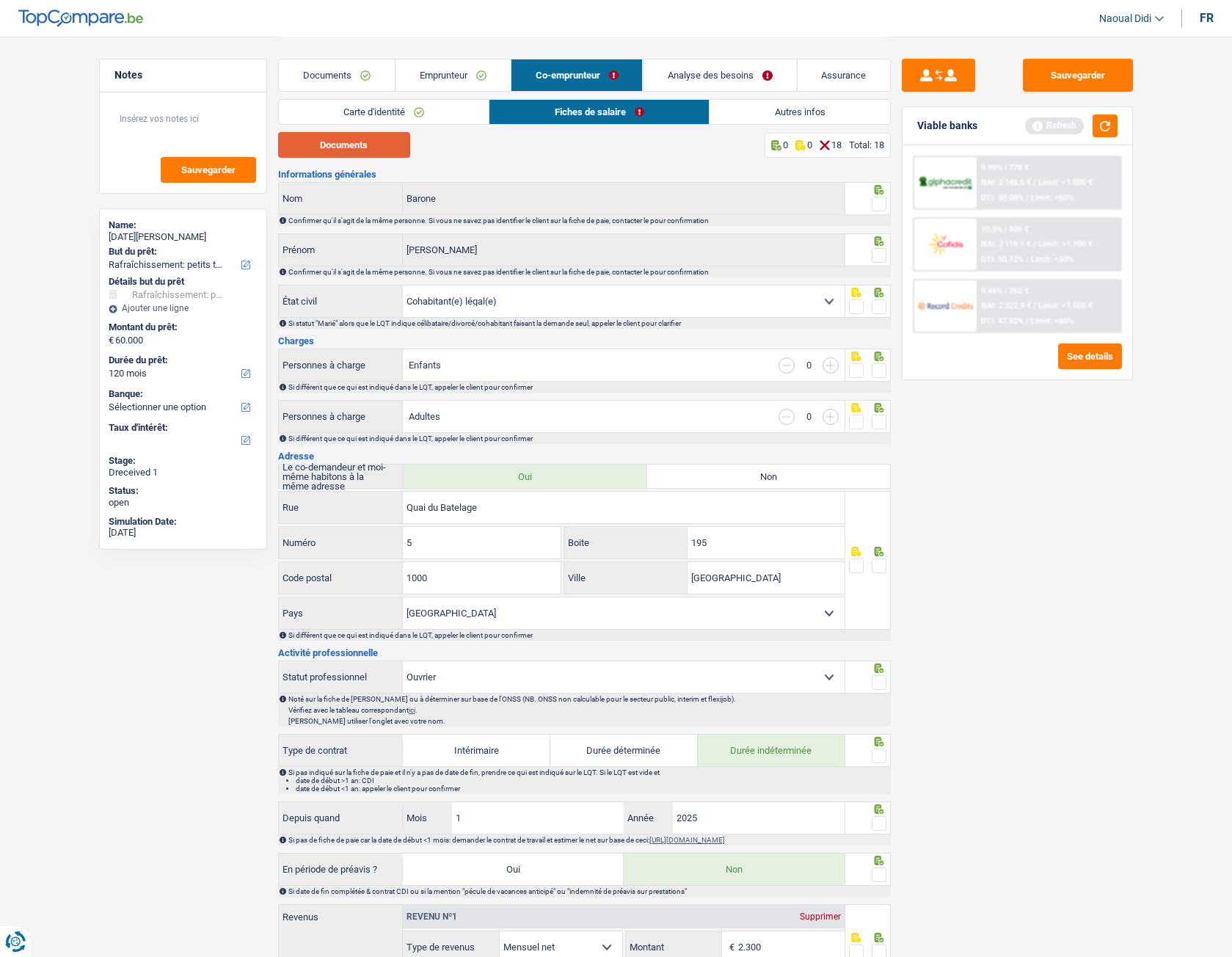
click at [325, 150] on button "Documents" at bounding box center [344, 145] width 132 height 26
click at [881, 202] on span at bounding box center [879, 204] width 15 height 15
click at [0, 0] on input "radio" at bounding box center [0, 0] width 0 height 0
click at [878, 254] on span at bounding box center [879, 256] width 15 height 15
click at [0, 0] on input "radio" at bounding box center [0, 0] width 0 height 0
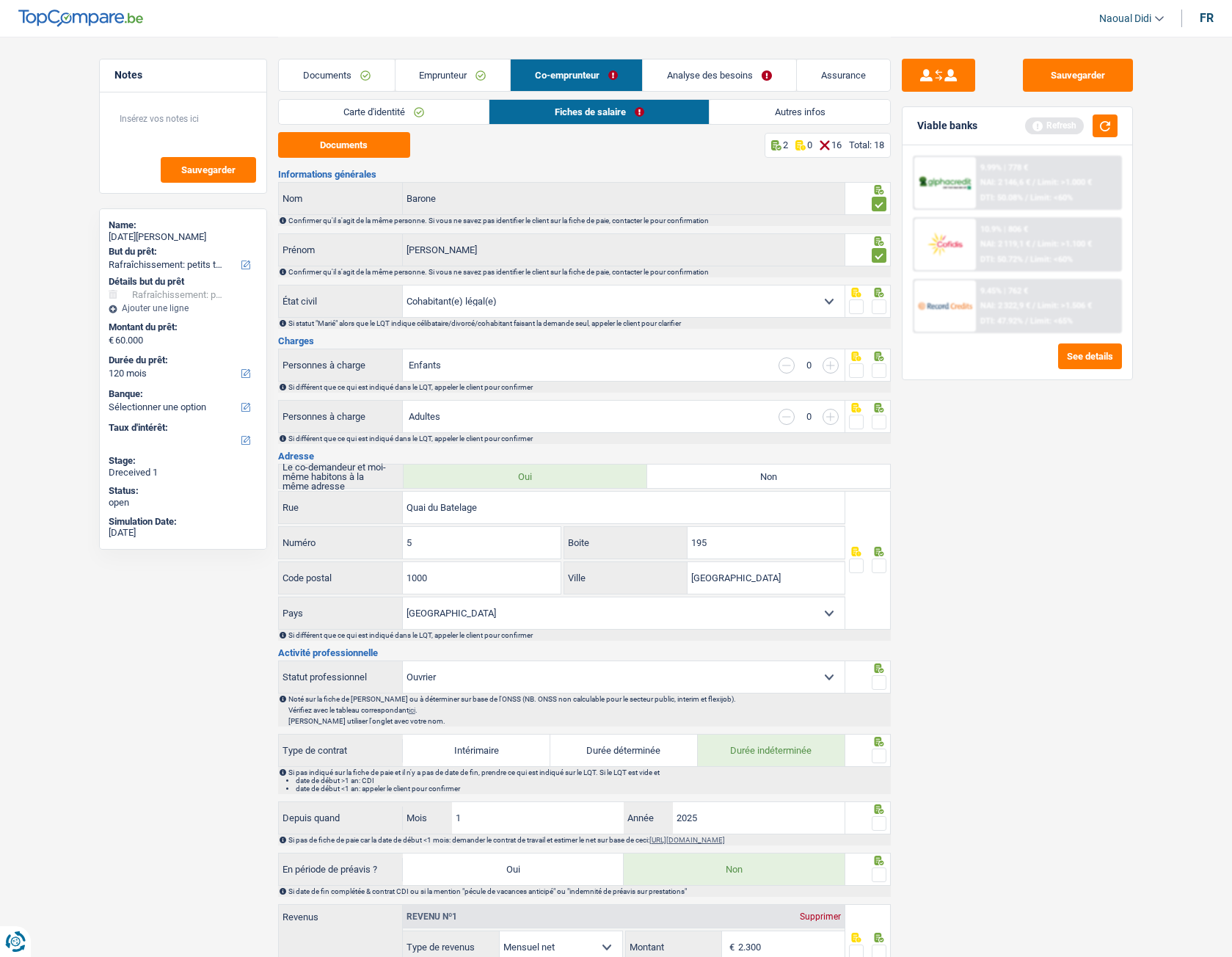
click at [831, 299] on select "Célibataire Marié(e) Cohabitant(e) légal(e) Divorcé(e) Veuf(ve) Séparé (de fait…" at bounding box center [624, 301] width 442 height 32
select select "divorced"
click at [403, 285] on select "Célibataire Marié(e) Cohabitant(e) légal(e) Divorcé(e) Veuf(ve) Séparé (de fait…" at bounding box center [624, 301] width 442 height 32
click at [881, 305] on span at bounding box center [879, 307] width 15 height 15
click at [0, 0] on input "radio" at bounding box center [0, 0] width 0 height 0
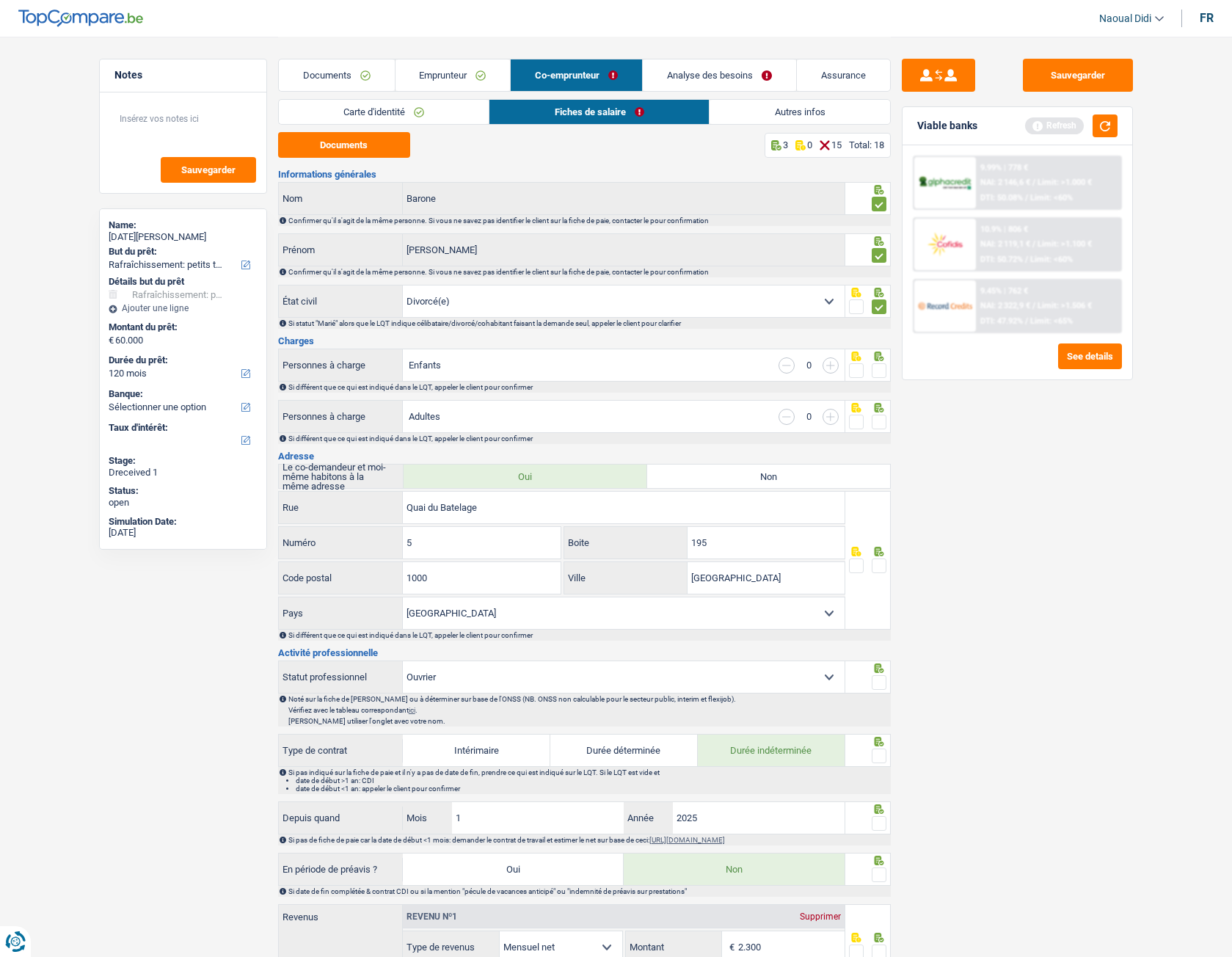
click at [833, 366] on input "button" at bounding box center [831, 366] width 16 height 16
select select "familyAllowances"
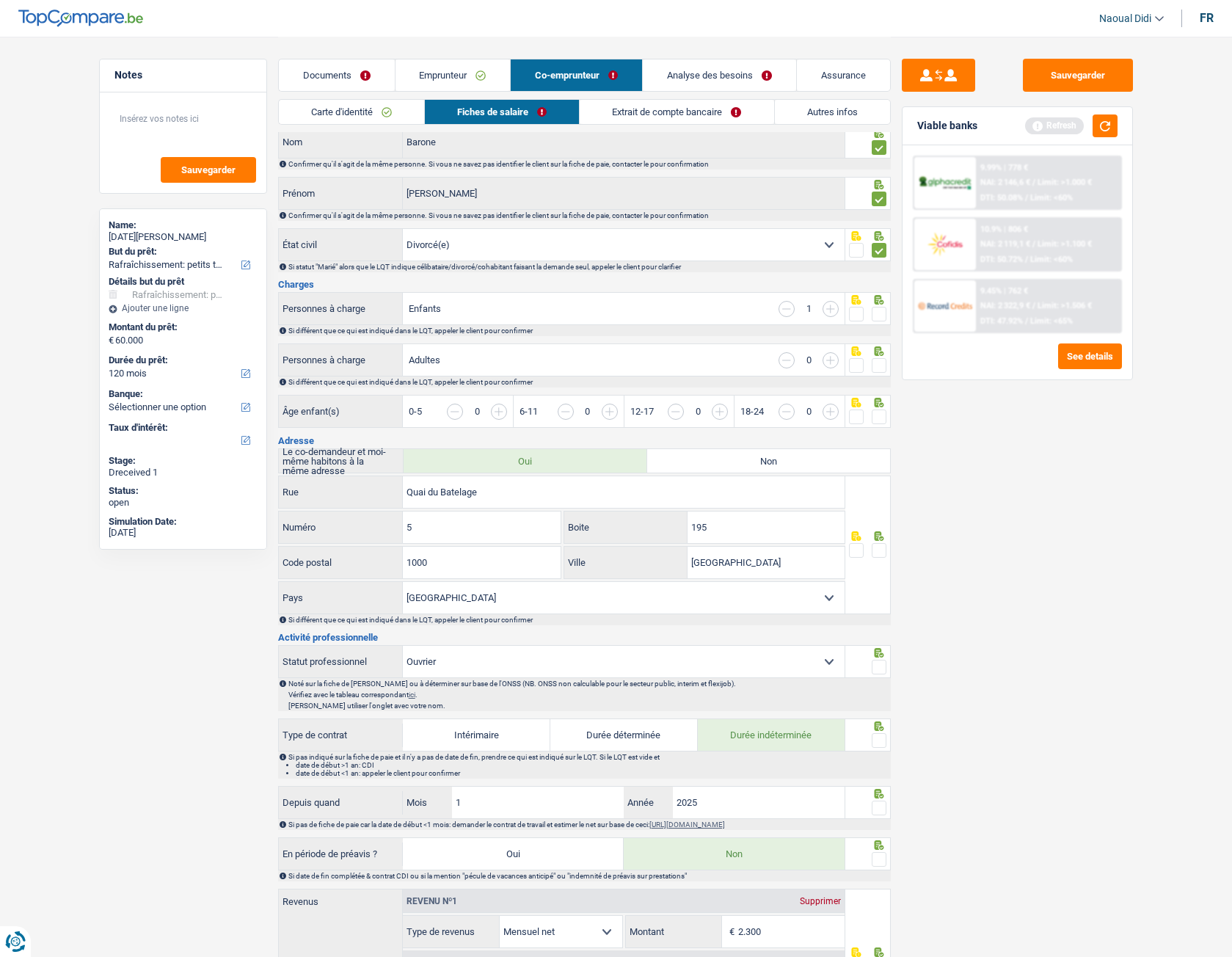
scroll to position [73, 0]
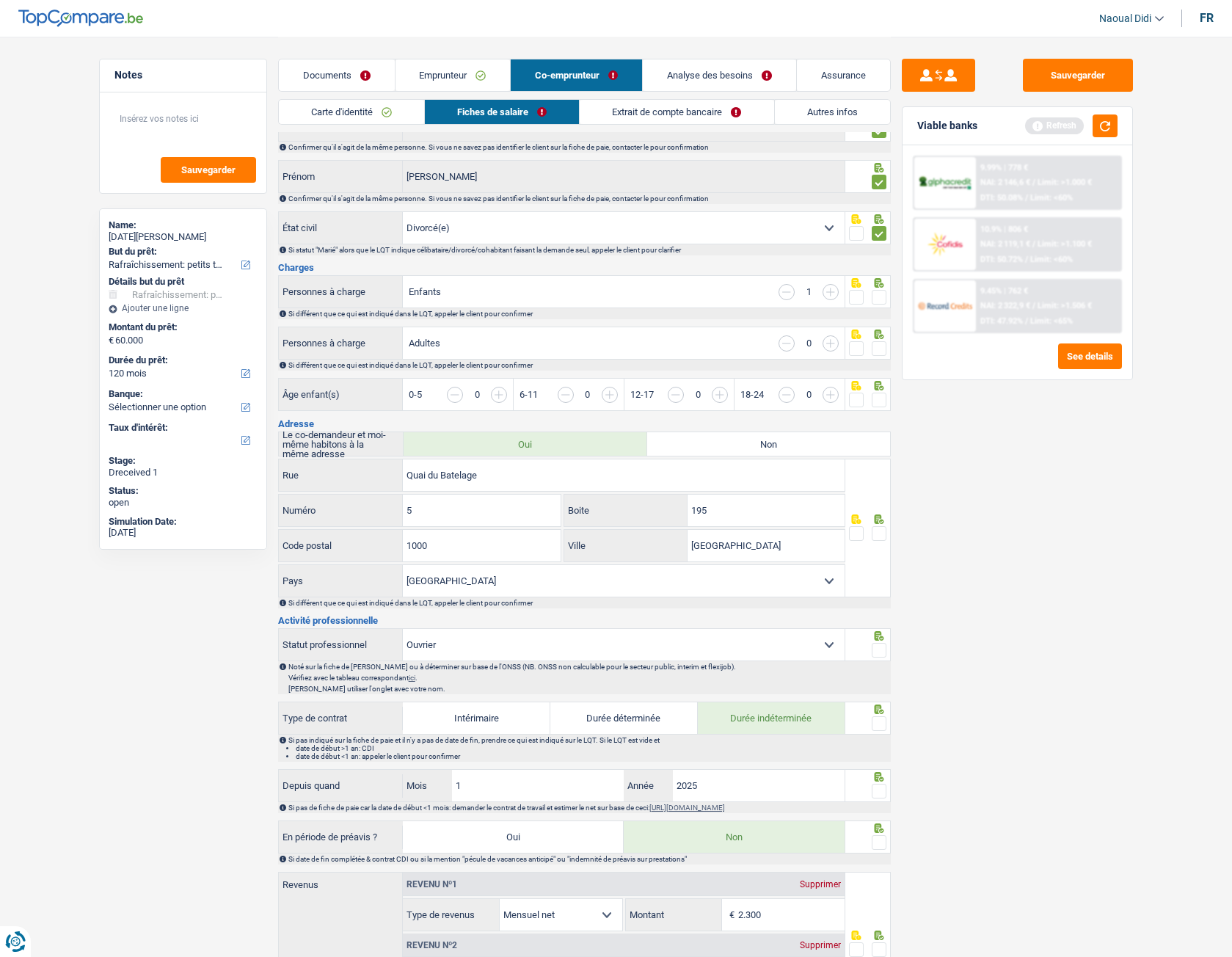
click at [880, 350] on span at bounding box center [879, 349] width 15 height 15
click at [0, 0] on input "radio" at bounding box center [0, 0] width 0 height 0
click at [878, 299] on span at bounding box center [879, 297] width 15 height 15
click at [0, 0] on input "radio" at bounding box center [0, 0] width 0 height 0
click at [882, 392] on span at bounding box center [879, 400] width 15 height 15
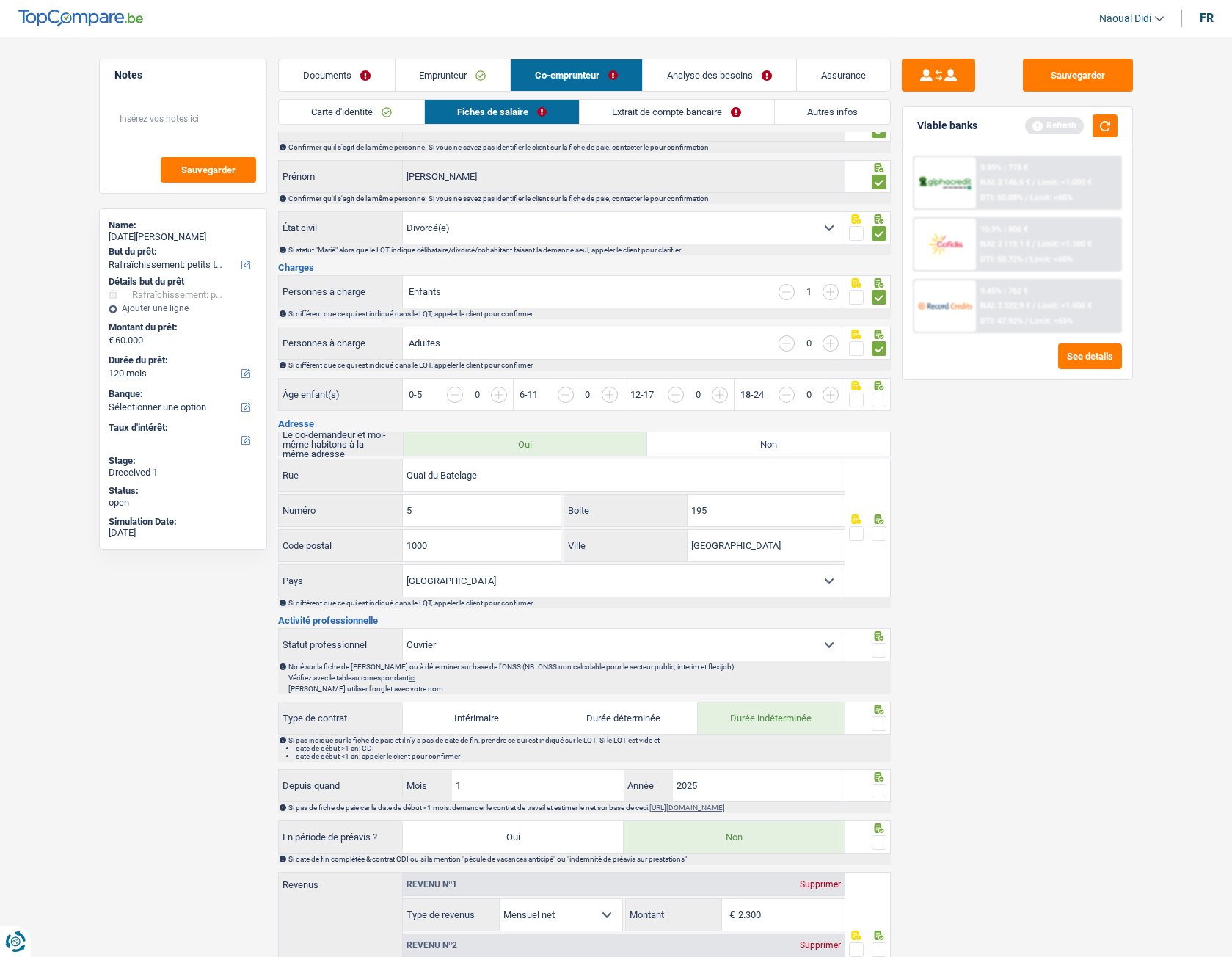
click at [0, 0] on input "radio" at bounding box center [0, 0] width 0 height 0
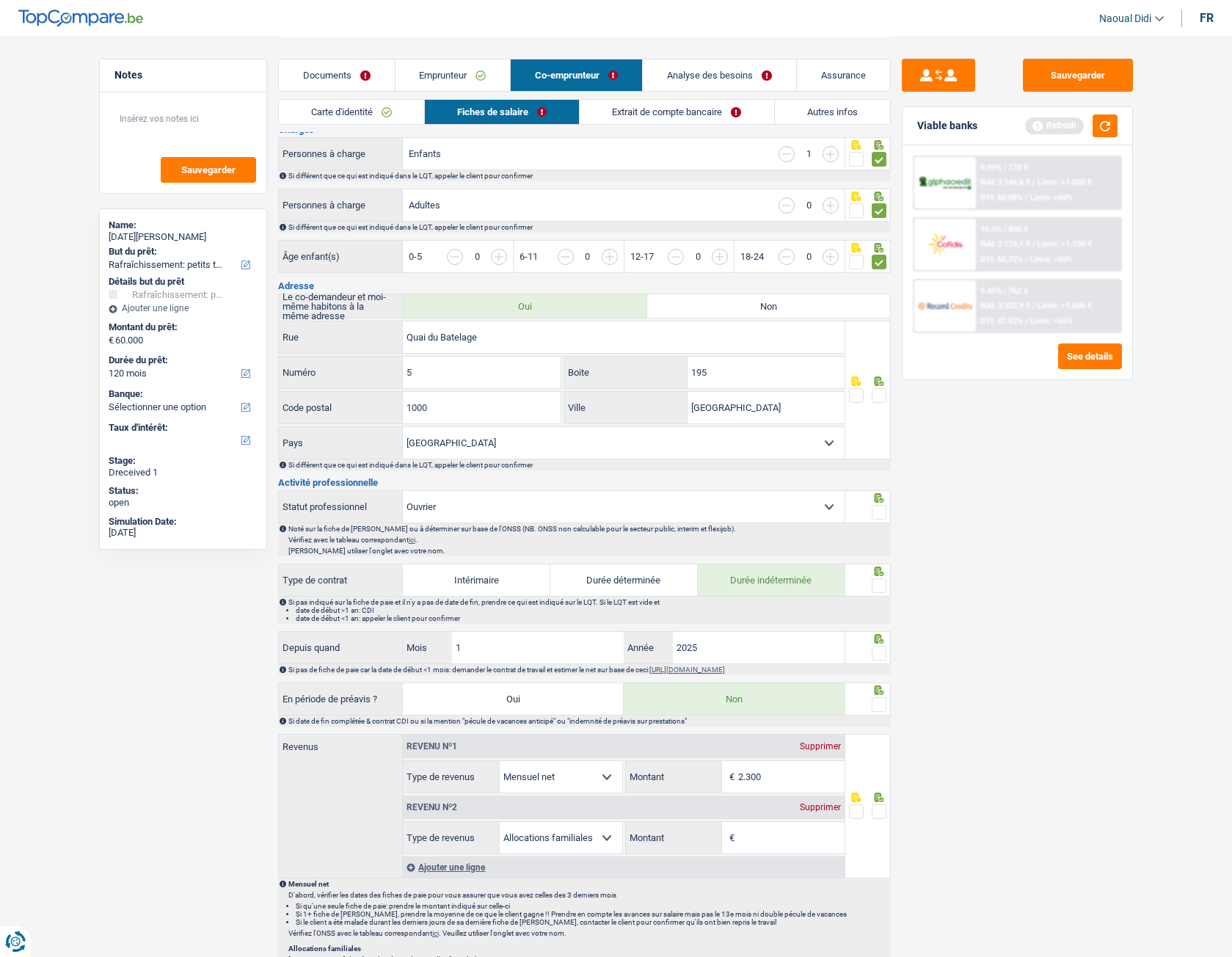
scroll to position [220, 0]
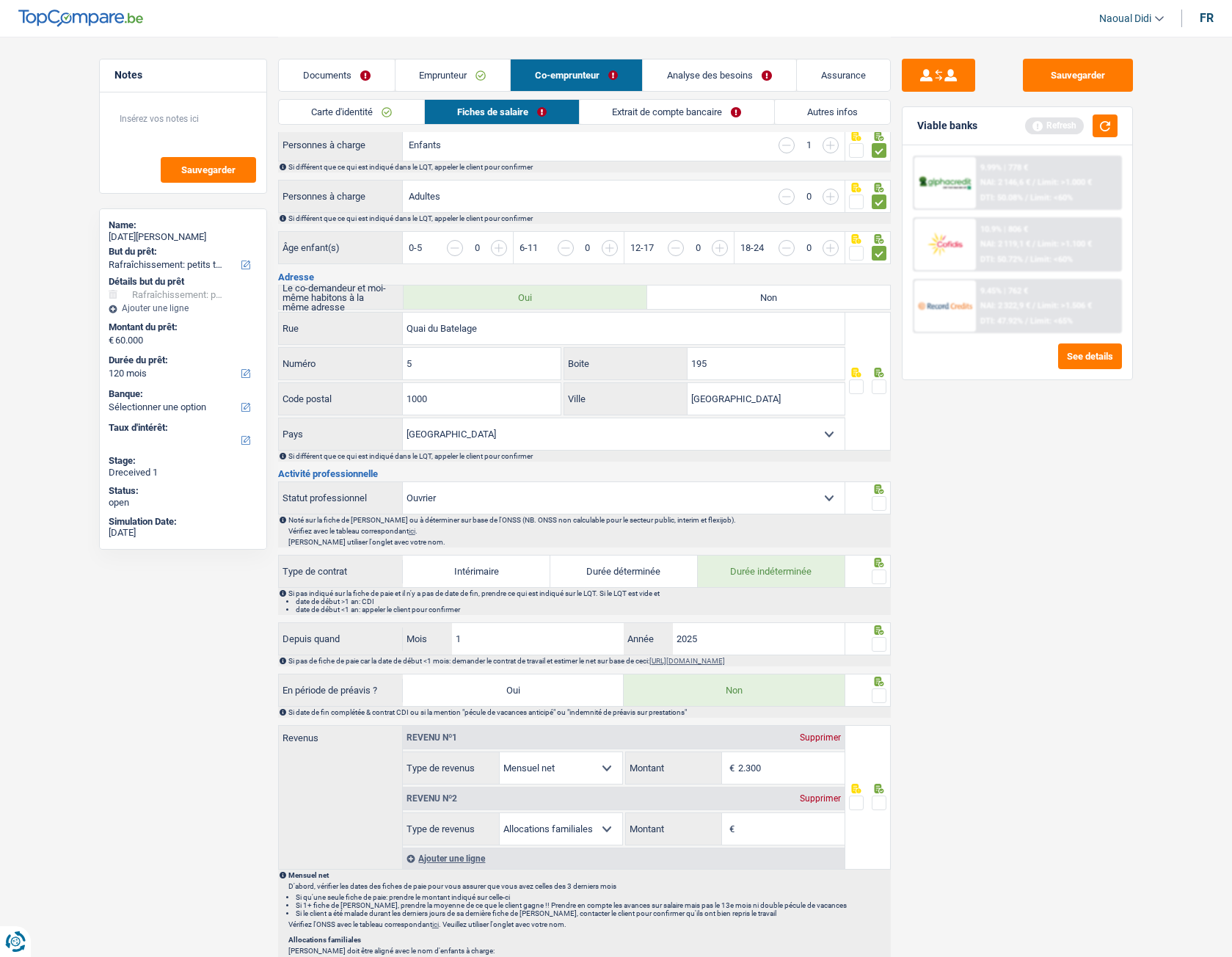
click at [324, 86] on link "Documents" at bounding box center [336, 75] width 116 height 32
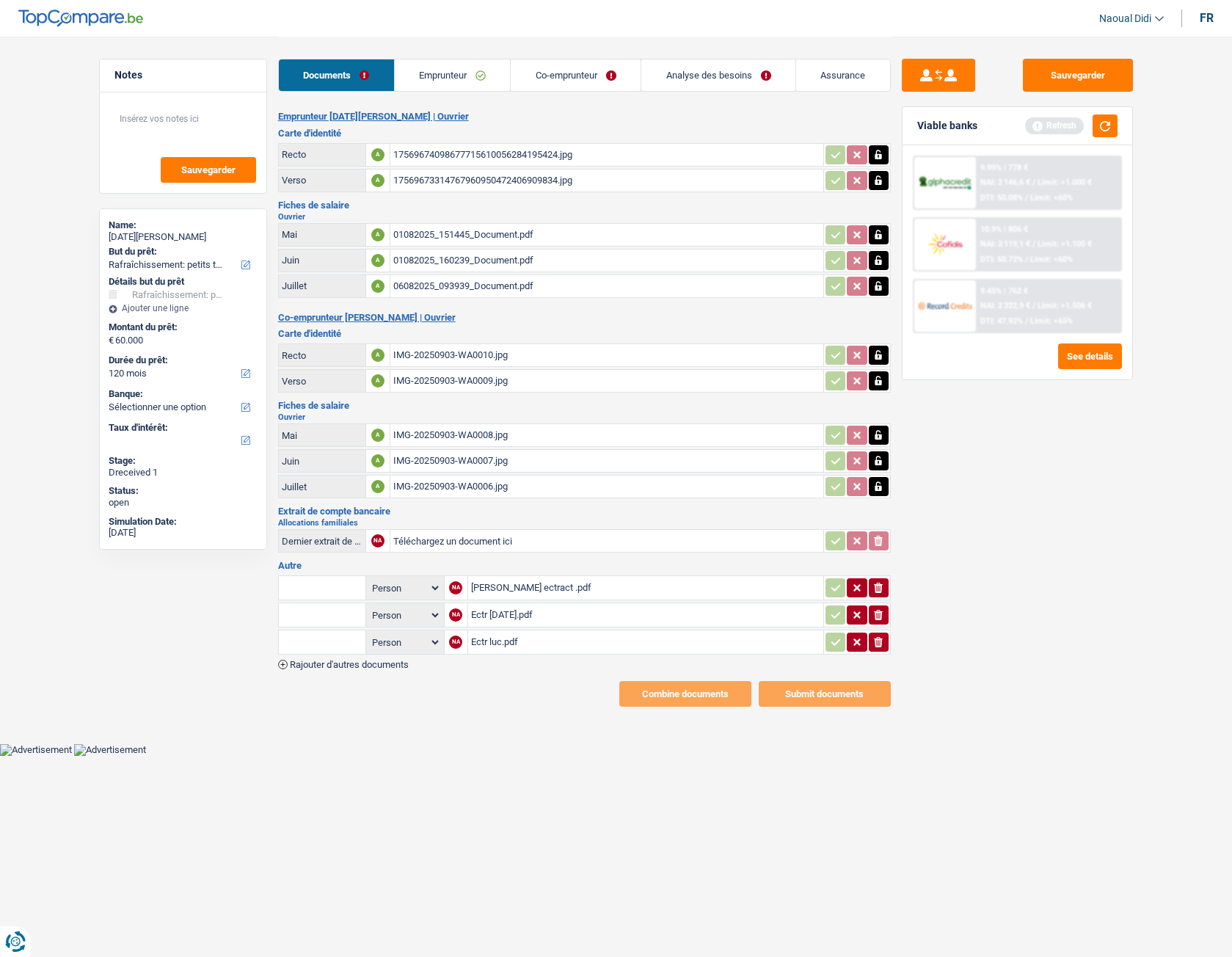
scroll to position [0, 0]
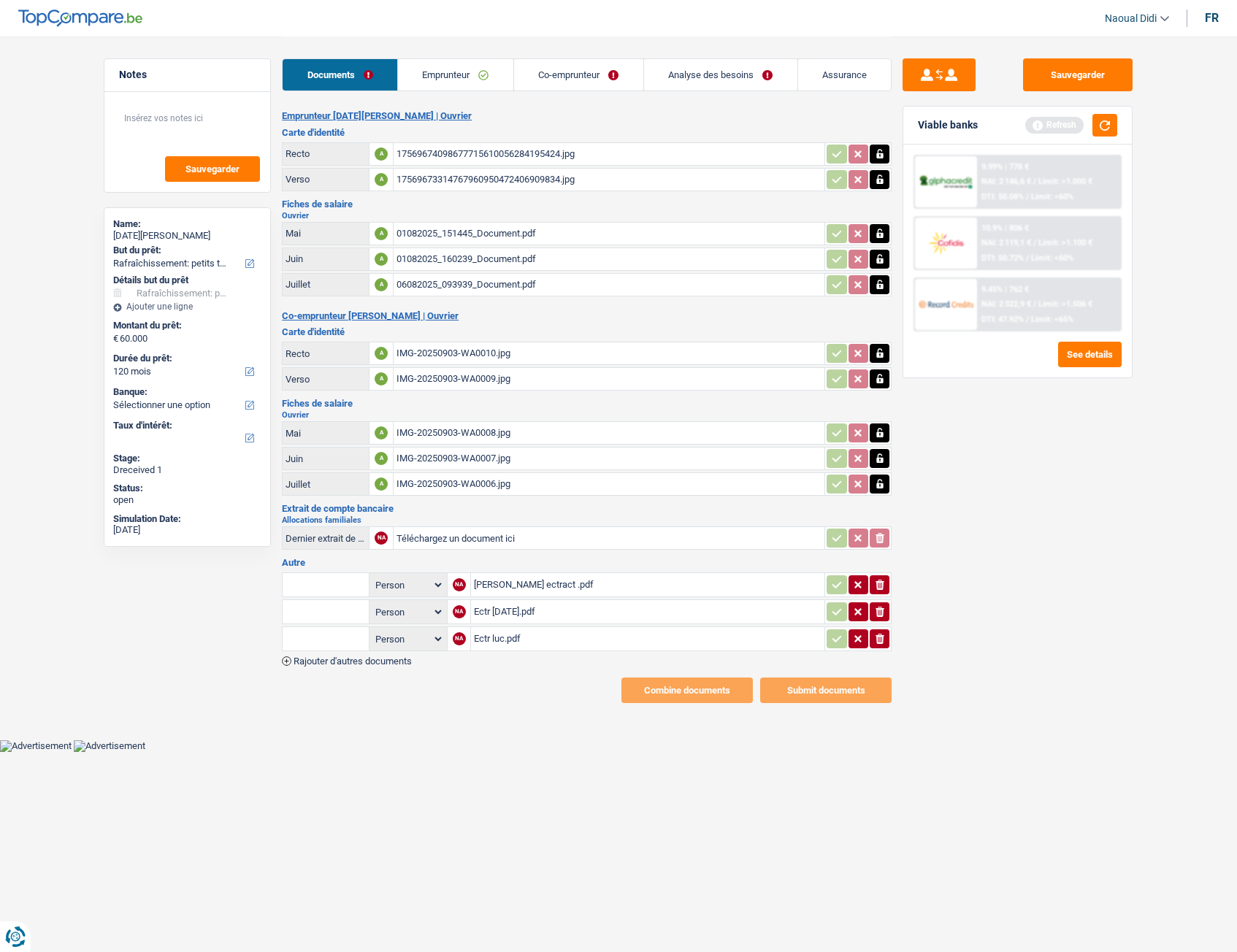
click at [534, 532] on div "Giuliano ectract .pdf" at bounding box center [647, 584] width 348 height 22
click at [514, 532] on div "Ectr Lucia.pdf" at bounding box center [647, 612] width 348 height 22
click at [510, 532] on div "Ectr luc.pdf" at bounding box center [647, 639] width 348 height 22
click at [480, 532] on input "Téléchargez un document ici" at bounding box center [609, 538] width 425 height 22
click at [343, 532] on div "Dernier extrait de compte pour vos allocations familiales" at bounding box center [325, 538] width 80 height 11
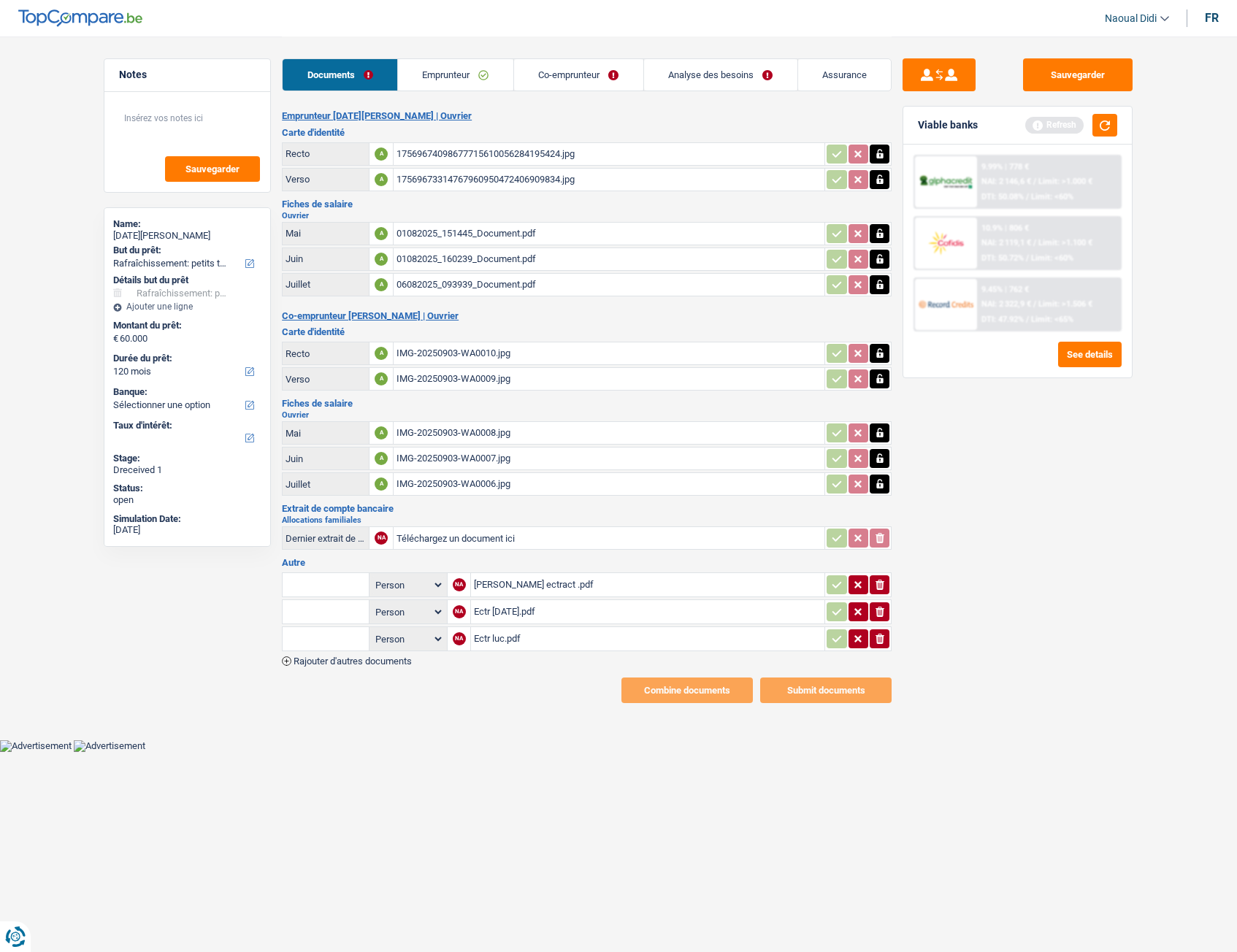
click at [395, 532] on span "Rajouter d'autres documents" at bounding box center [352, 661] width 118 height 10
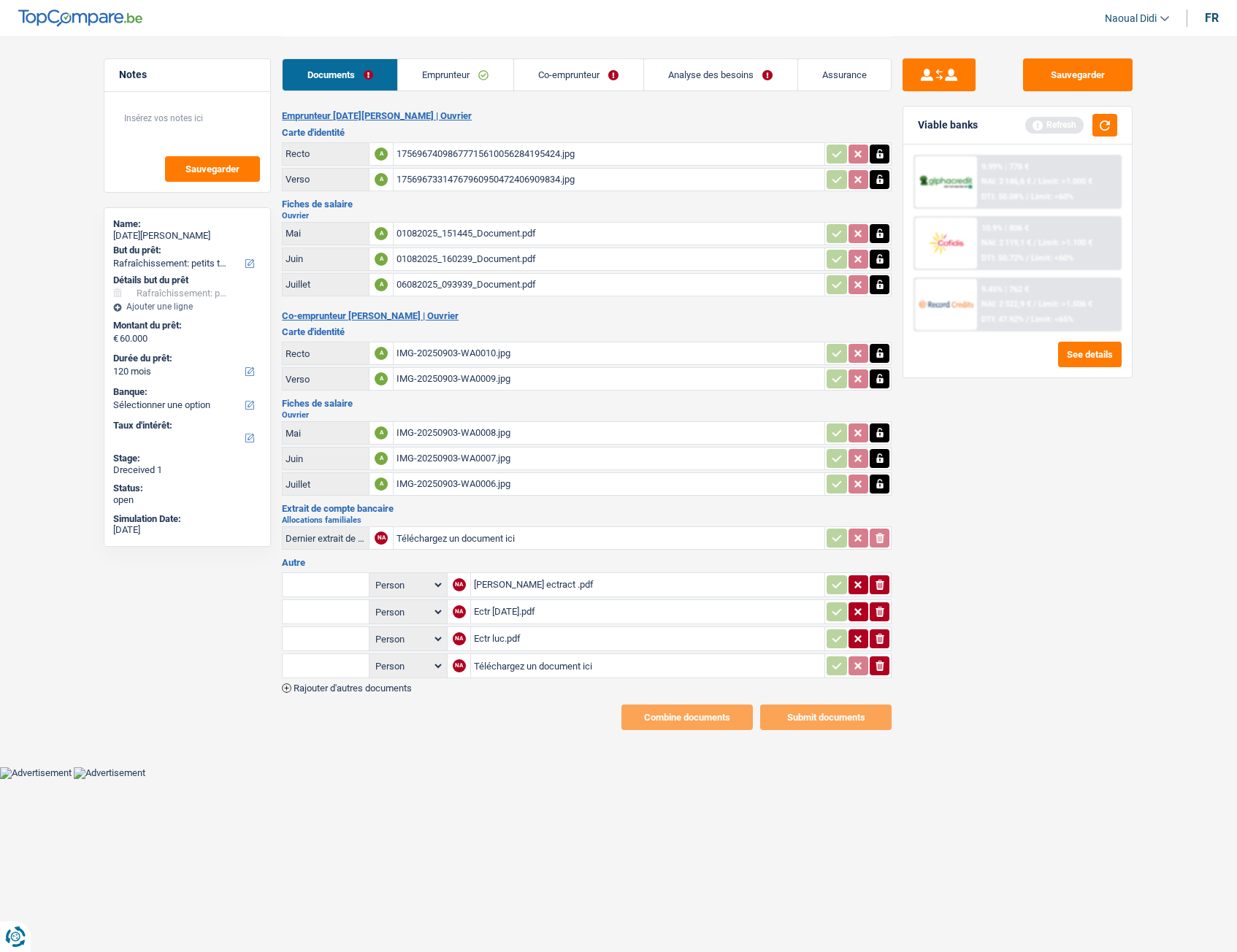
click at [338, 532] on input "text" at bounding box center [325, 666] width 80 height 24
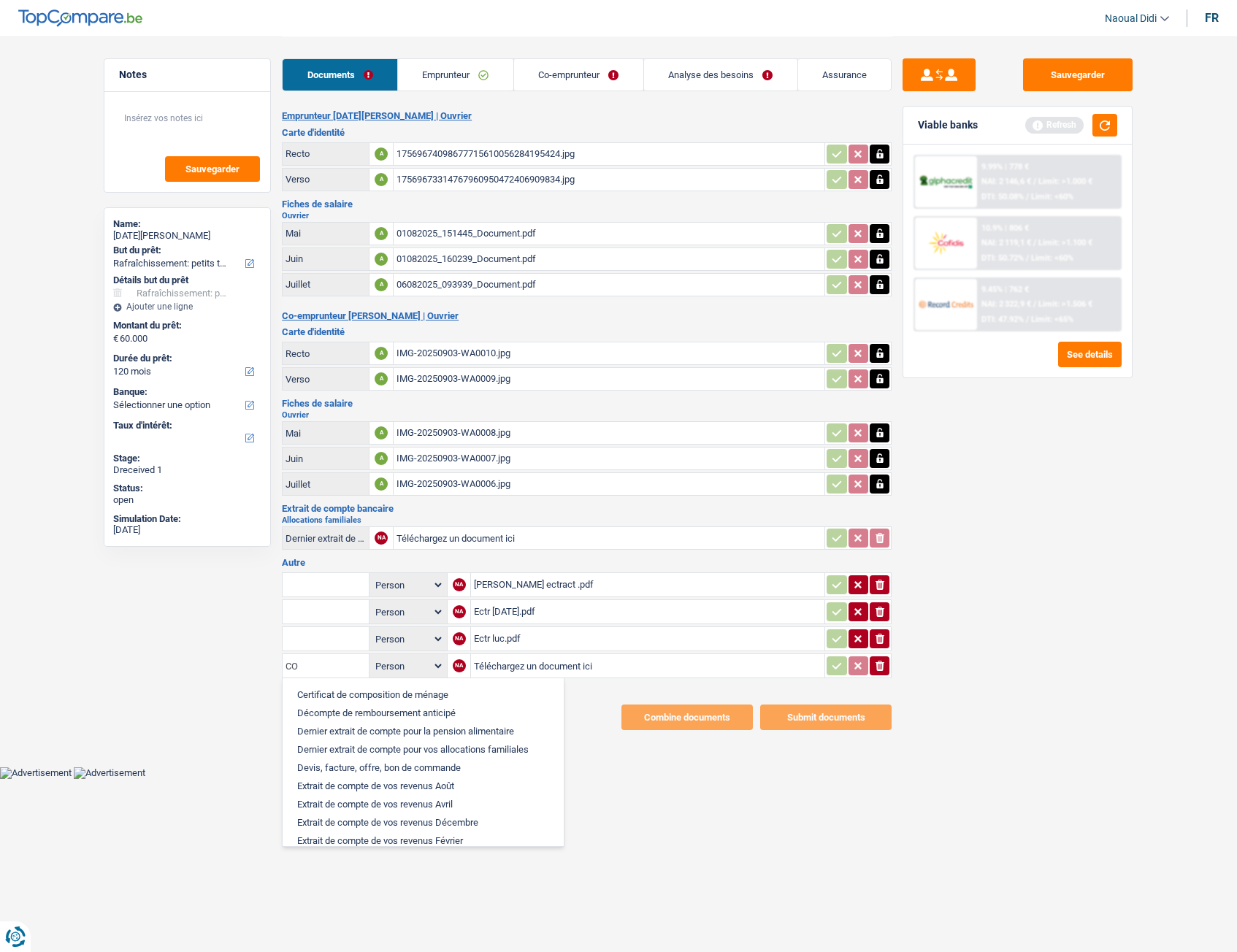
type input "C"
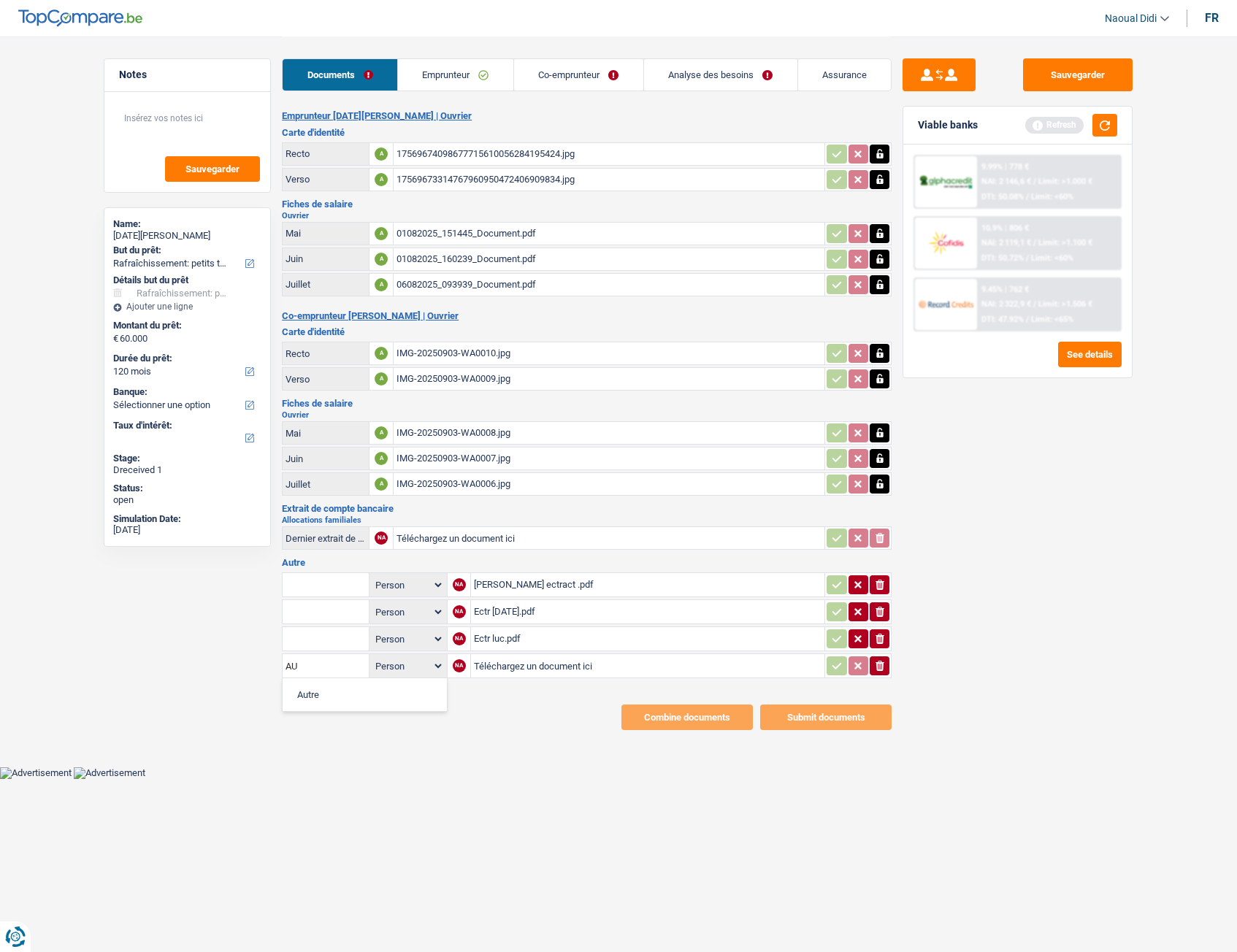
click at [373, 532] on li "Autre" at bounding box center [365, 694] width 150 height 18
type input "Autre"
click at [480, 532] on input "Téléchargez un document ici" at bounding box center [559, 666] width 174 height 22
type input "C:\fakepath\pro-5JQrBAdG.jpeg"
click at [685, 532] on input "Note:" at bounding box center [747, 666] width 150 height 22
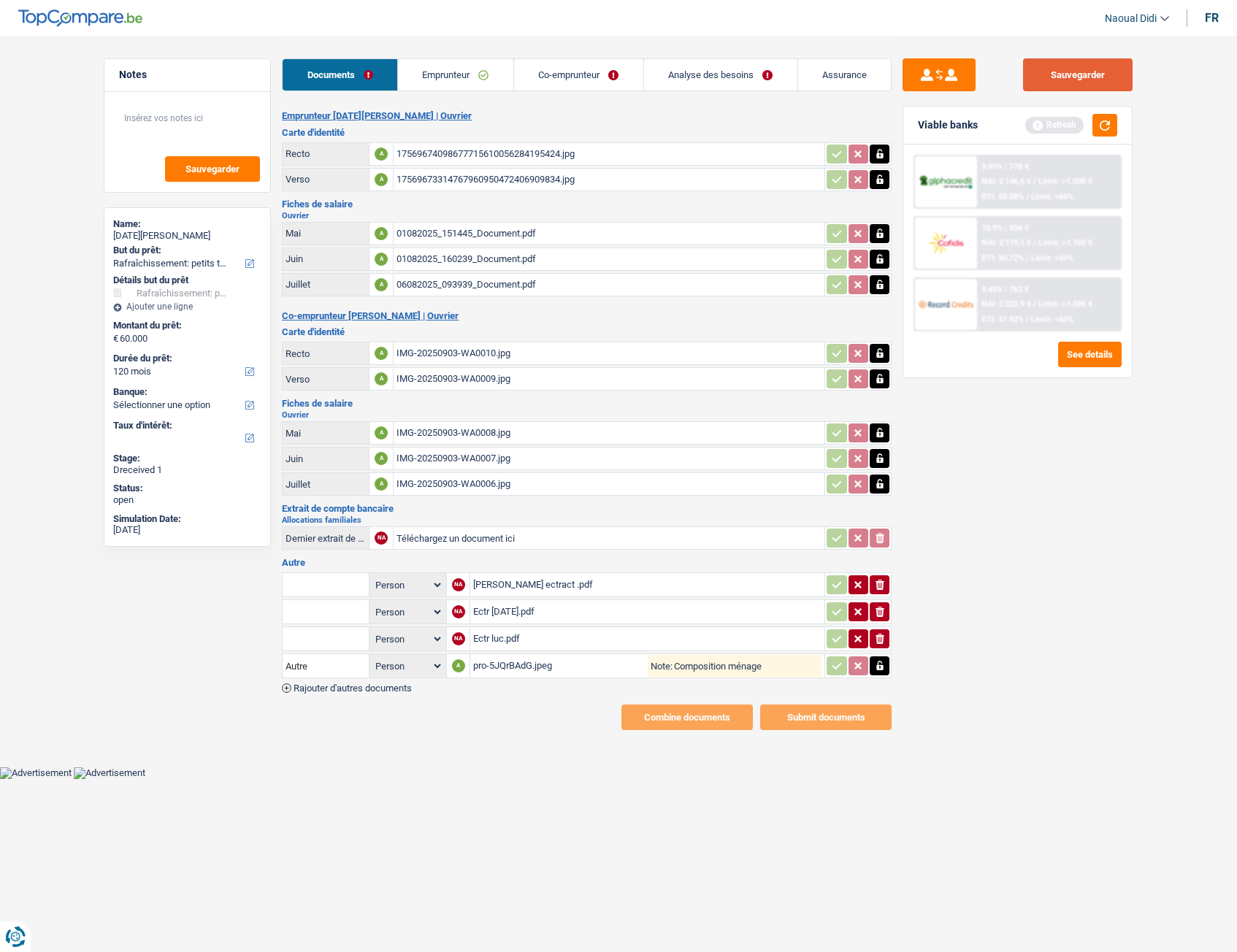
type input "Composition ménage"
click at [1075, 82] on button "Sauvegarder" at bounding box center [1077, 74] width 110 height 33
click at [541, 532] on div "Giuliano ectract .pdf" at bounding box center [647, 584] width 349 height 22
click at [492, 532] on div "Ectr Lucia.pdf" at bounding box center [647, 612] width 349 height 22
click at [492, 532] on div "Ectr luc.pdf" at bounding box center [647, 639] width 349 height 22
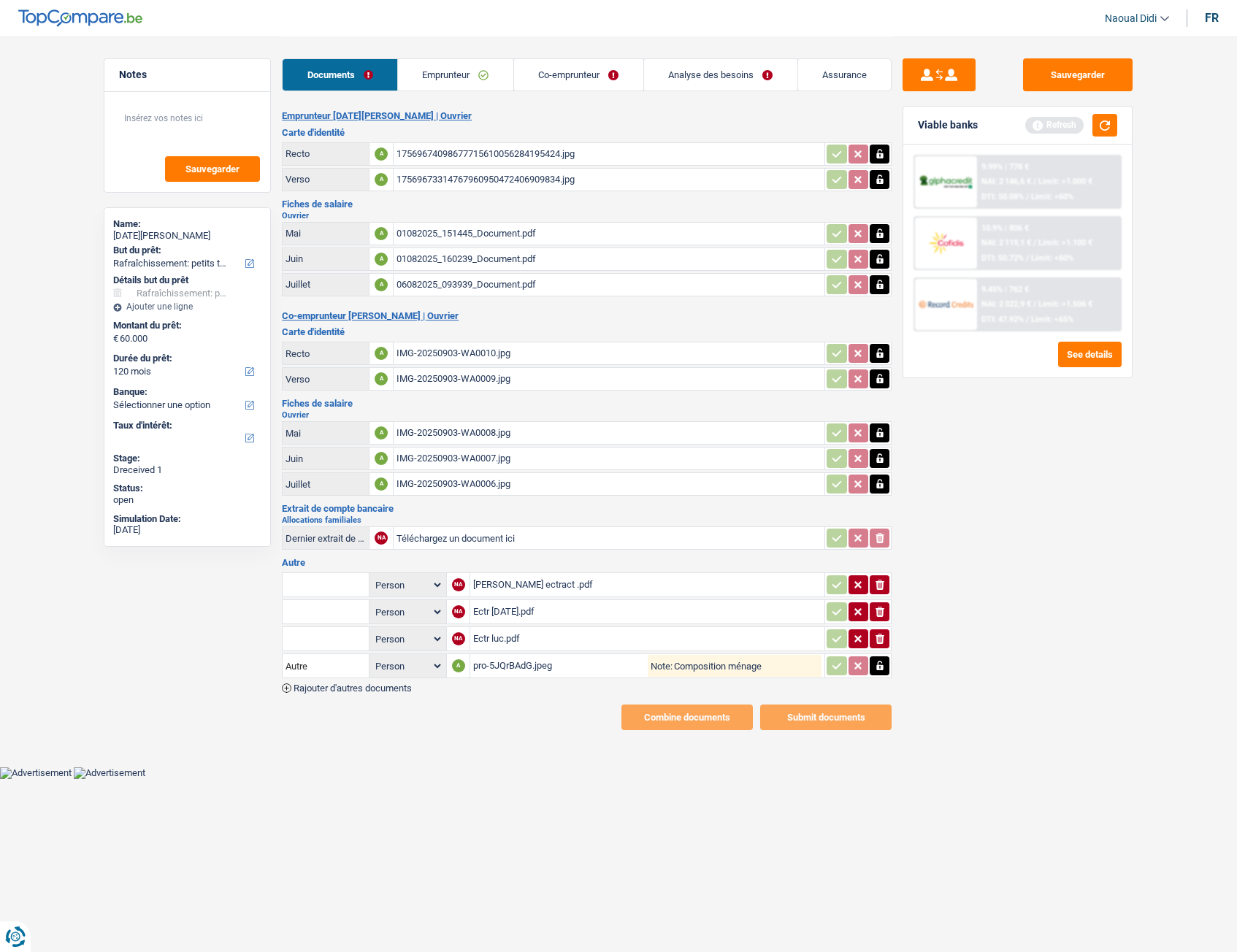
click at [591, 65] on link "Co-emprunteur" at bounding box center [579, 74] width 129 height 32
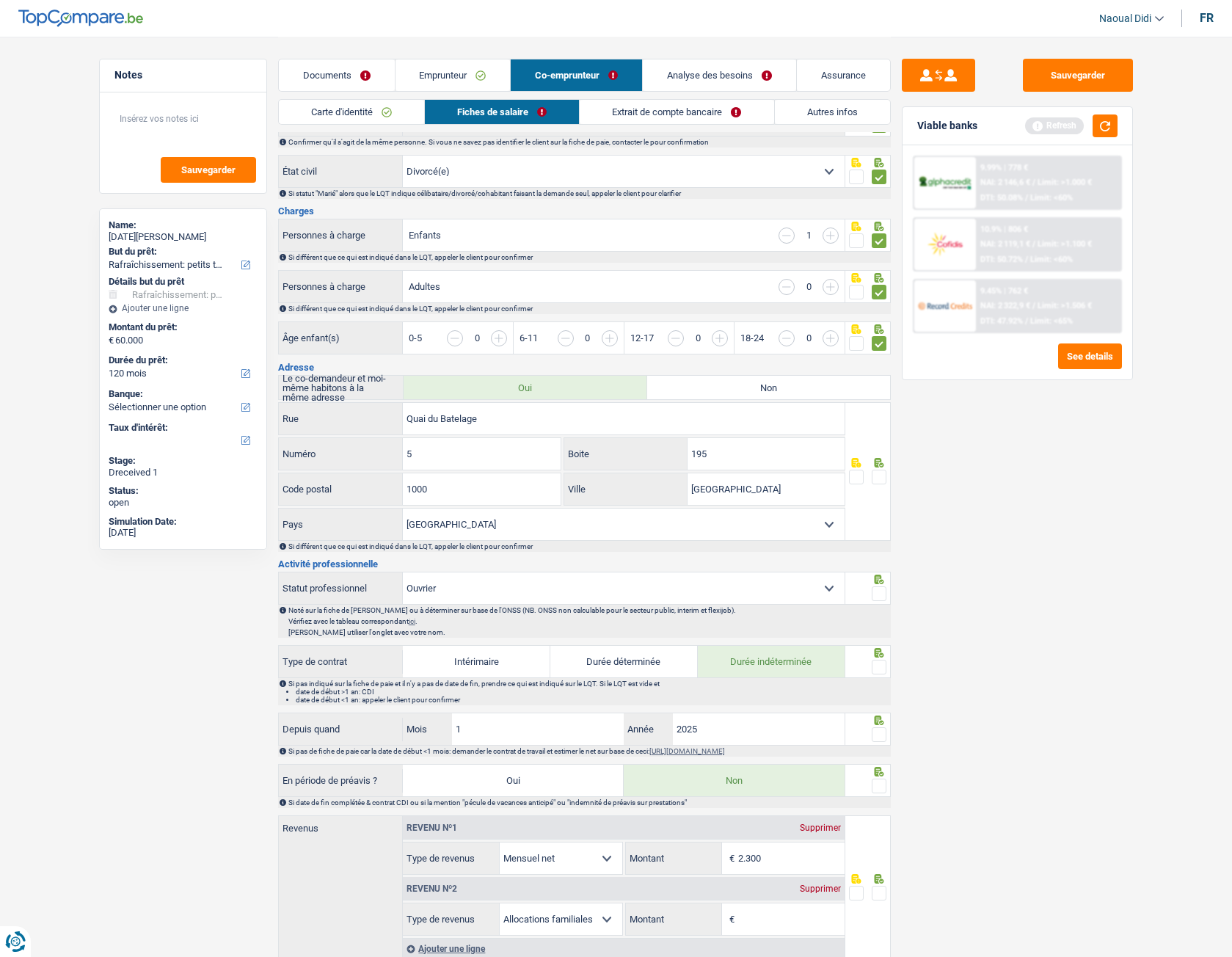
scroll to position [147, 0]
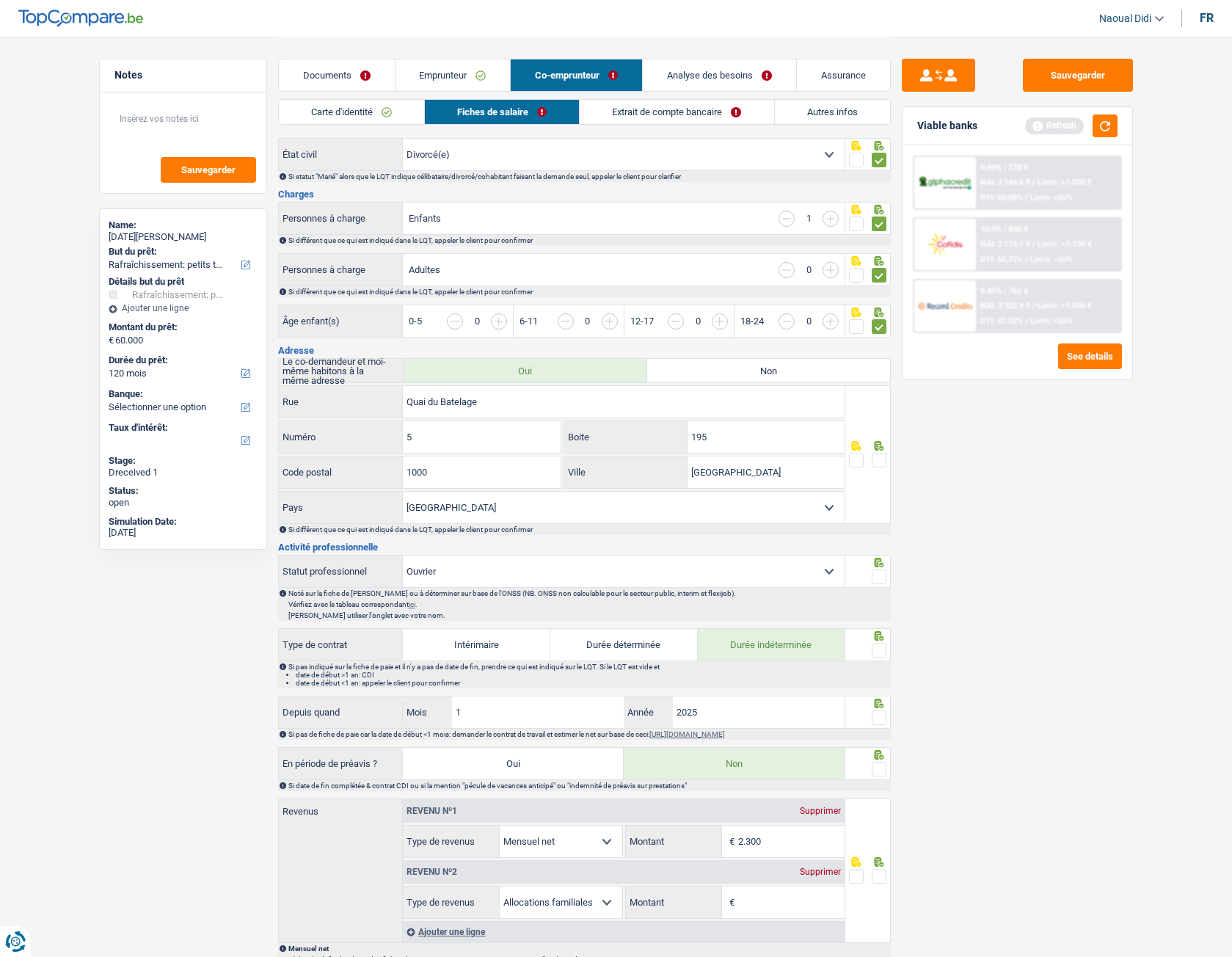
click at [877, 459] on span at bounding box center [879, 460] width 15 height 15
click at [0, 0] on input "radio" at bounding box center [0, 0] width 0 height 0
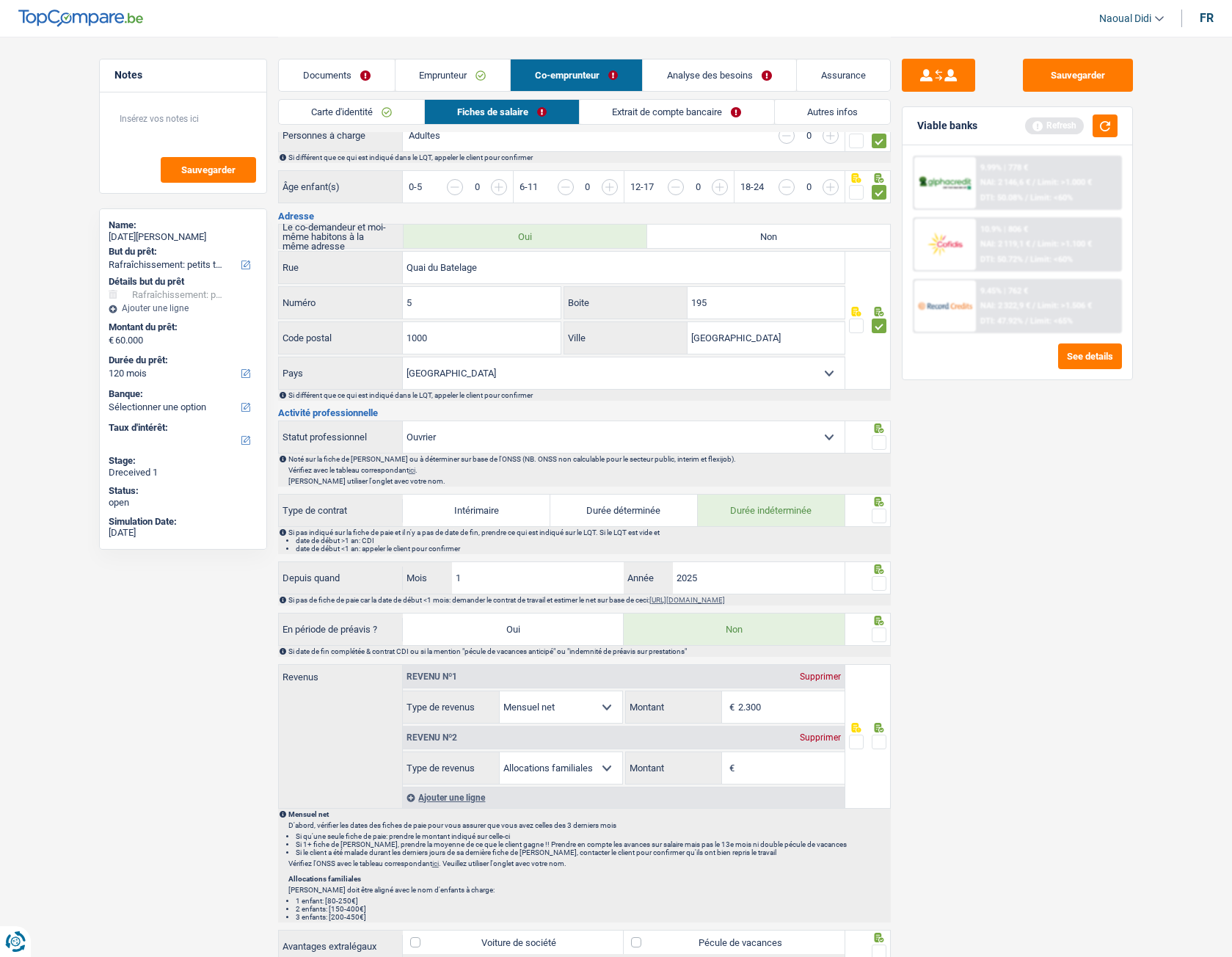
scroll to position [293, 0]
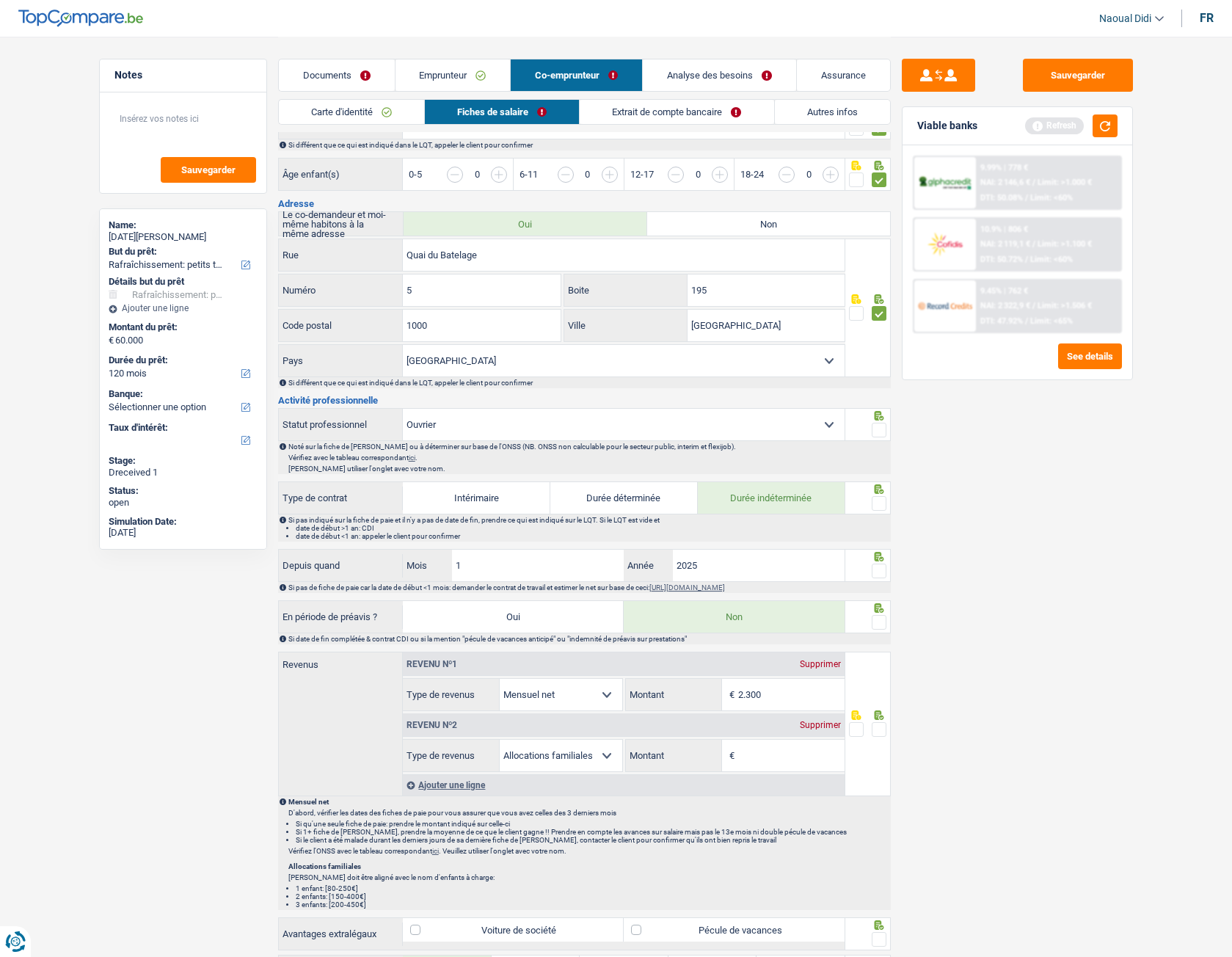
click at [879, 434] on span at bounding box center [879, 430] width 15 height 15
click at [0, 0] on input "radio" at bounding box center [0, 0] width 0 height 0
click at [247, 535] on div "Name: Lucia Nicoleta Oprea But du prêt: Confort maison: meubles, textile, peint…" at bounding box center [183, 379] width 168 height 341
click at [880, 535] on span at bounding box center [879, 571] width 15 height 15
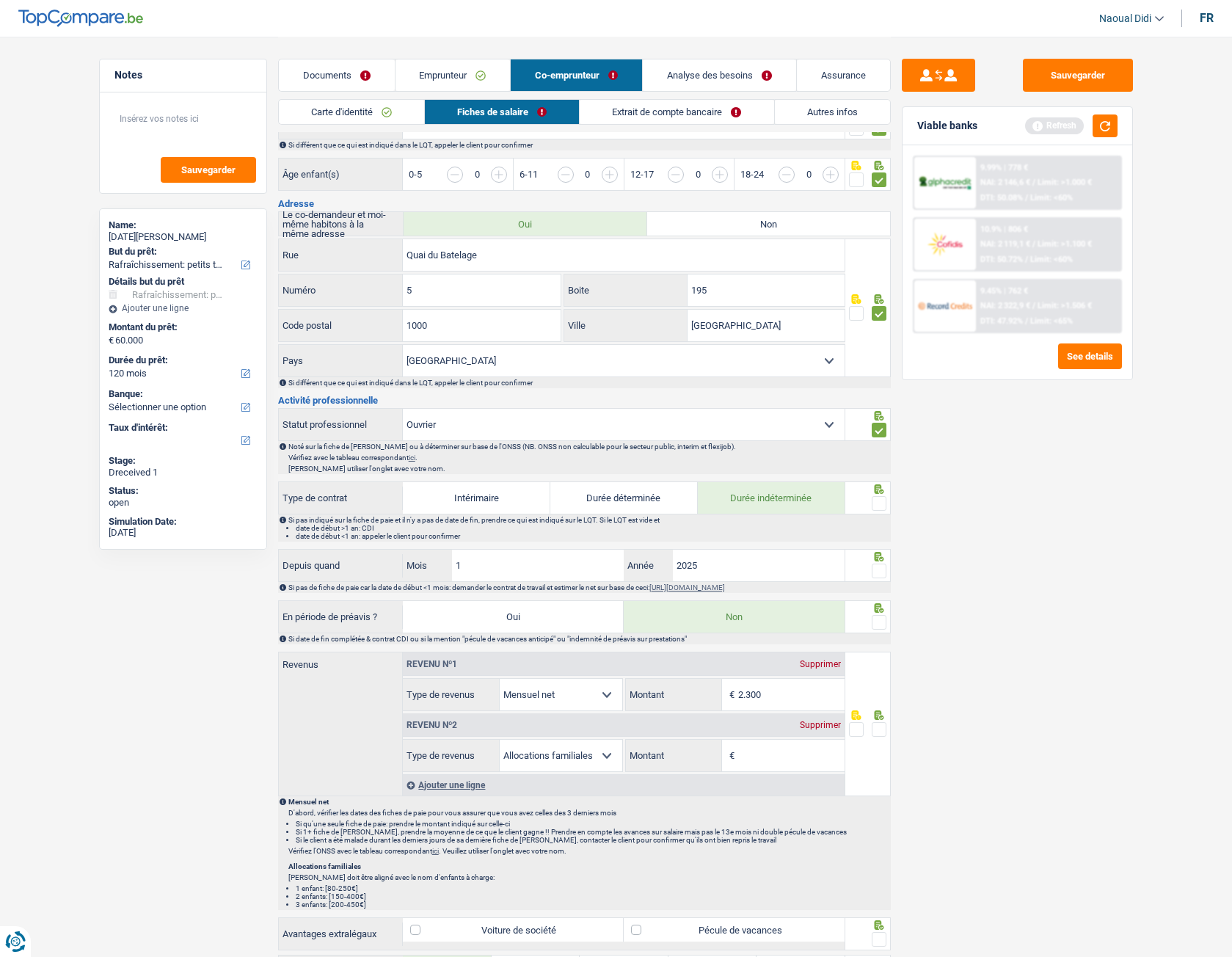
click at [0, 0] on input "radio" at bounding box center [0, 0] width 0 height 0
click at [878, 535] on span at bounding box center [879, 622] width 15 height 15
click at [0, 0] on input "radio" at bounding box center [0, 0] width 0 height 0
click at [814, 535] on div "Supprimer" at bounding box center [820, 725] width 49 height 9
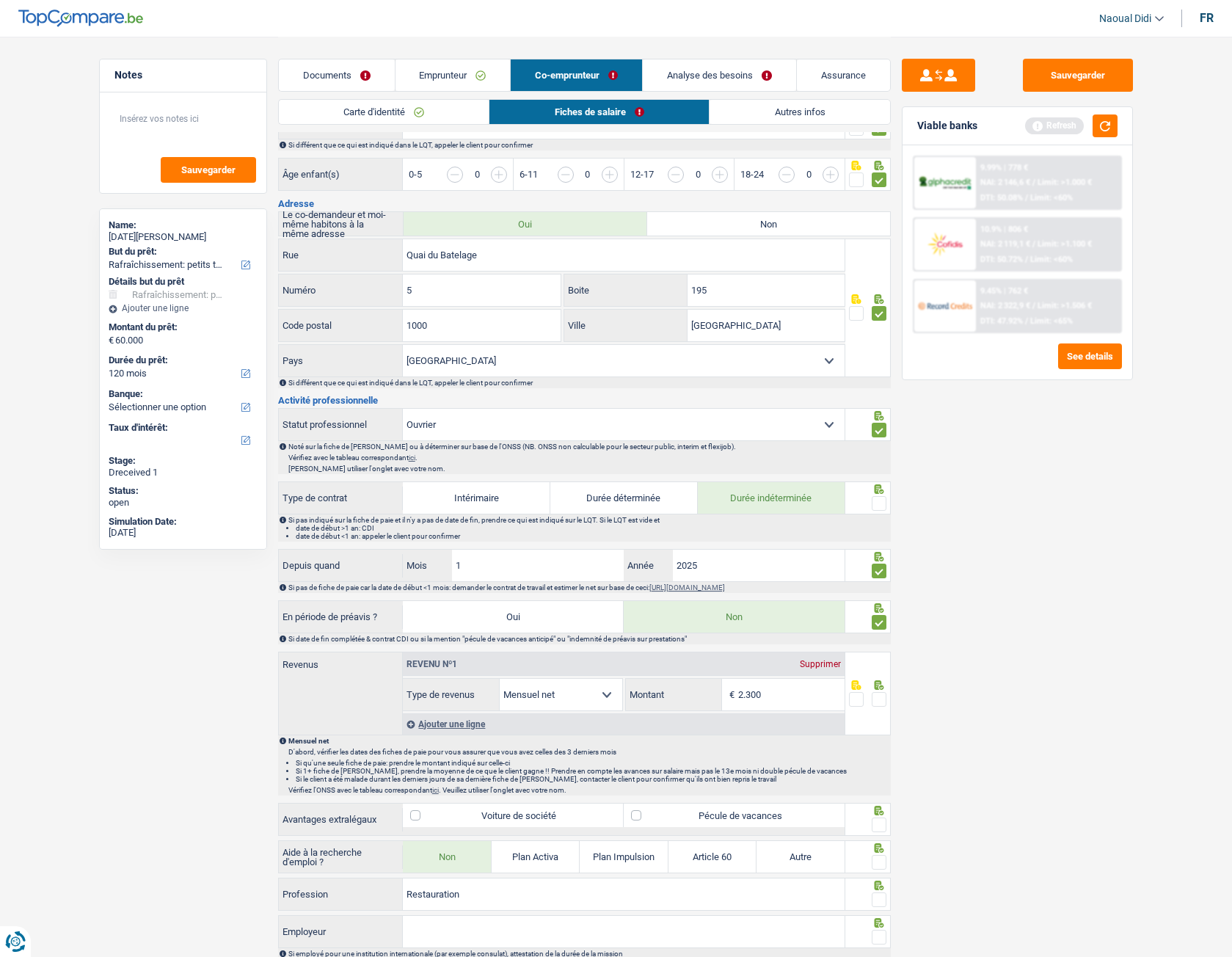
click at [775, 535] on input "2.300" at bounding box center [792, 694] width 106 height 32
type input "2"
type input "2.146"
click at [882, 535] on span at bounding box center [879, 699] width 15 height 15
click at [0, 0] on input "radio" at bounding box center [0, 0] width 0 height 0
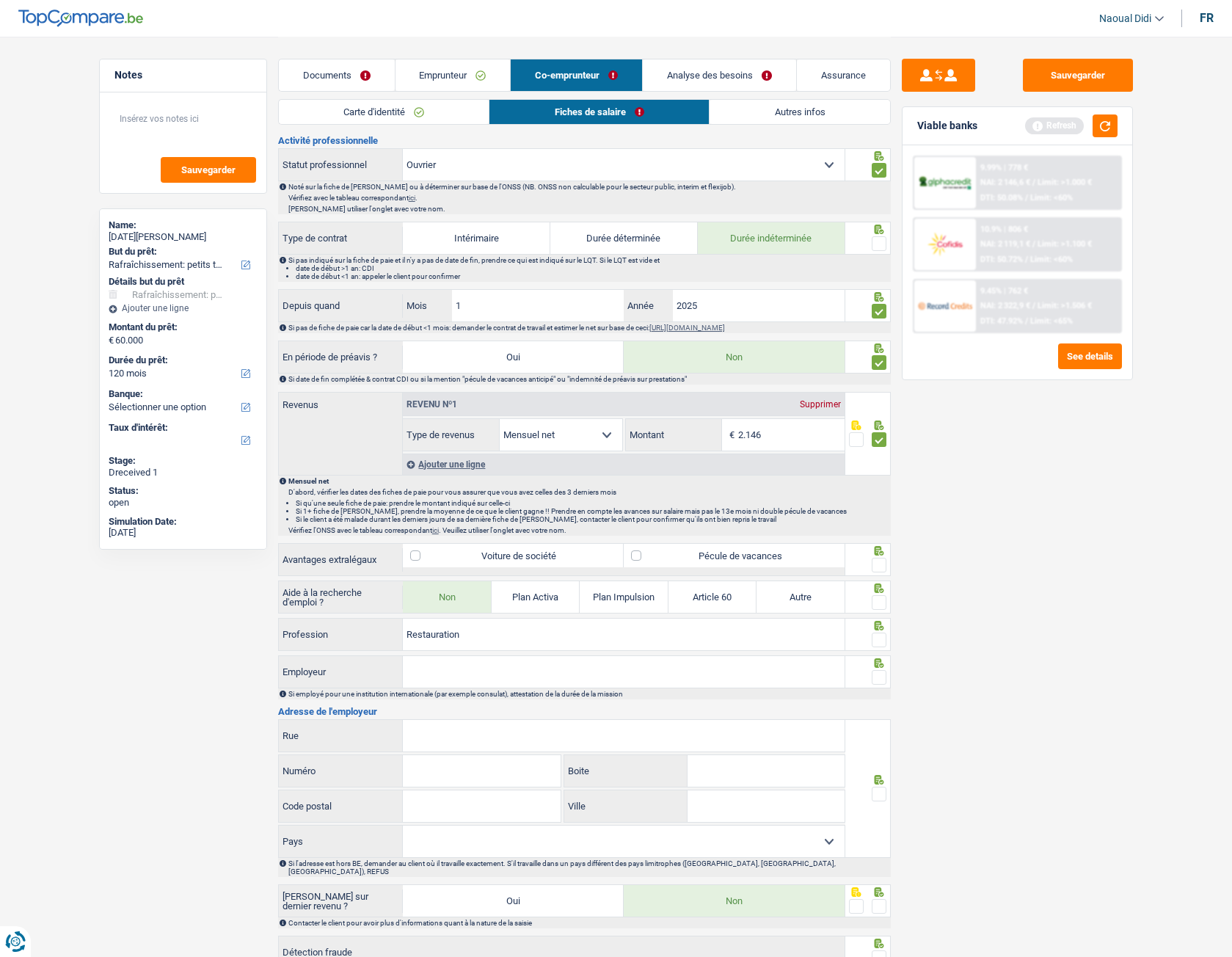
scroll to position [587, 0]
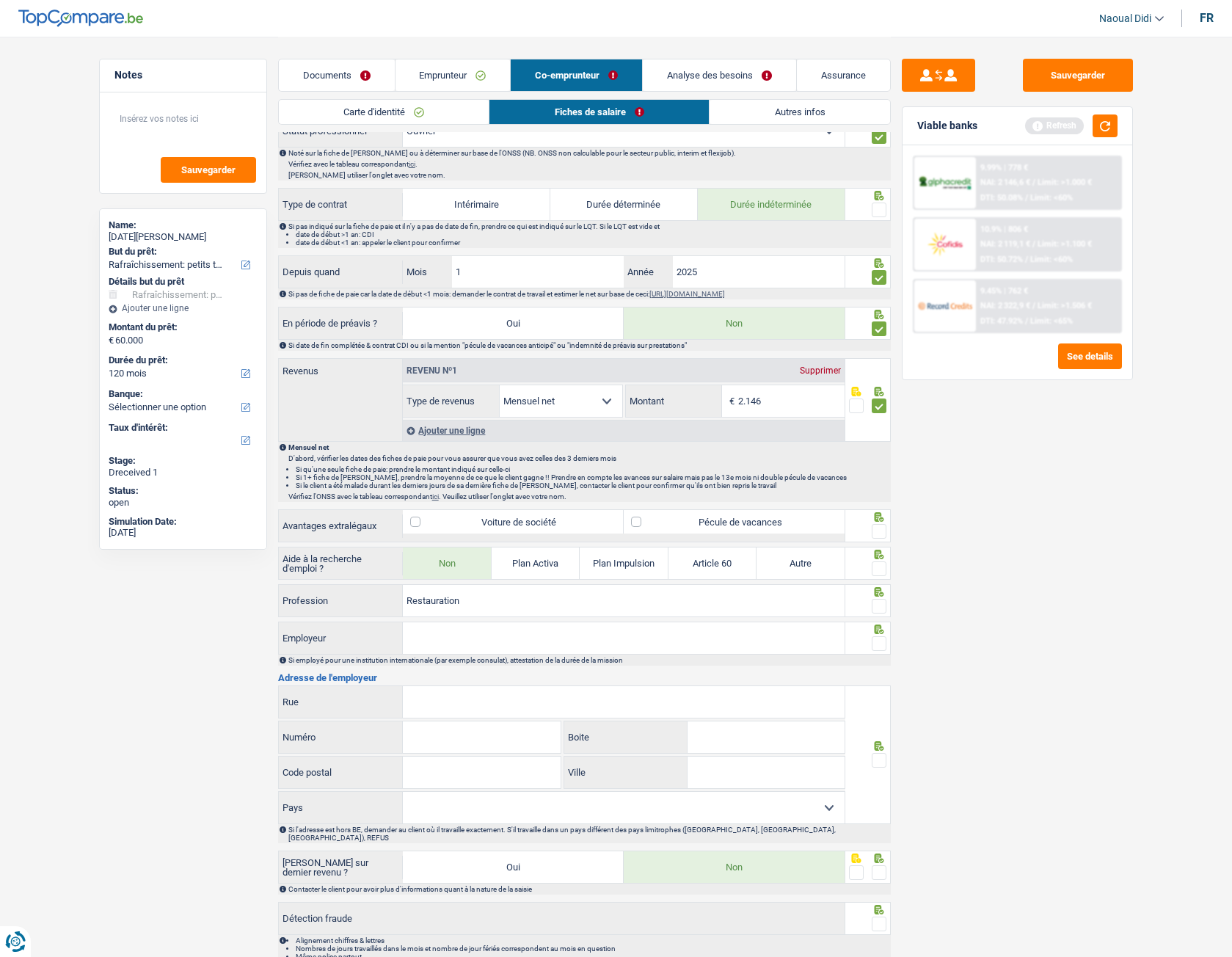
click at [741, 520] on label "Pécule de vacances" at bounding box center [734, 522] width 221 height 24
click at [741, 520] on input "Pécule de vacances" at bounding box center [734, 522] width 221 height 24
checkbox input "true"
click at [879, 531] on span at bounding box center [879, 531] width 15 height 15
click at [0, 0] on input "radio" at bounding box center [0, 0] width 0 height 0
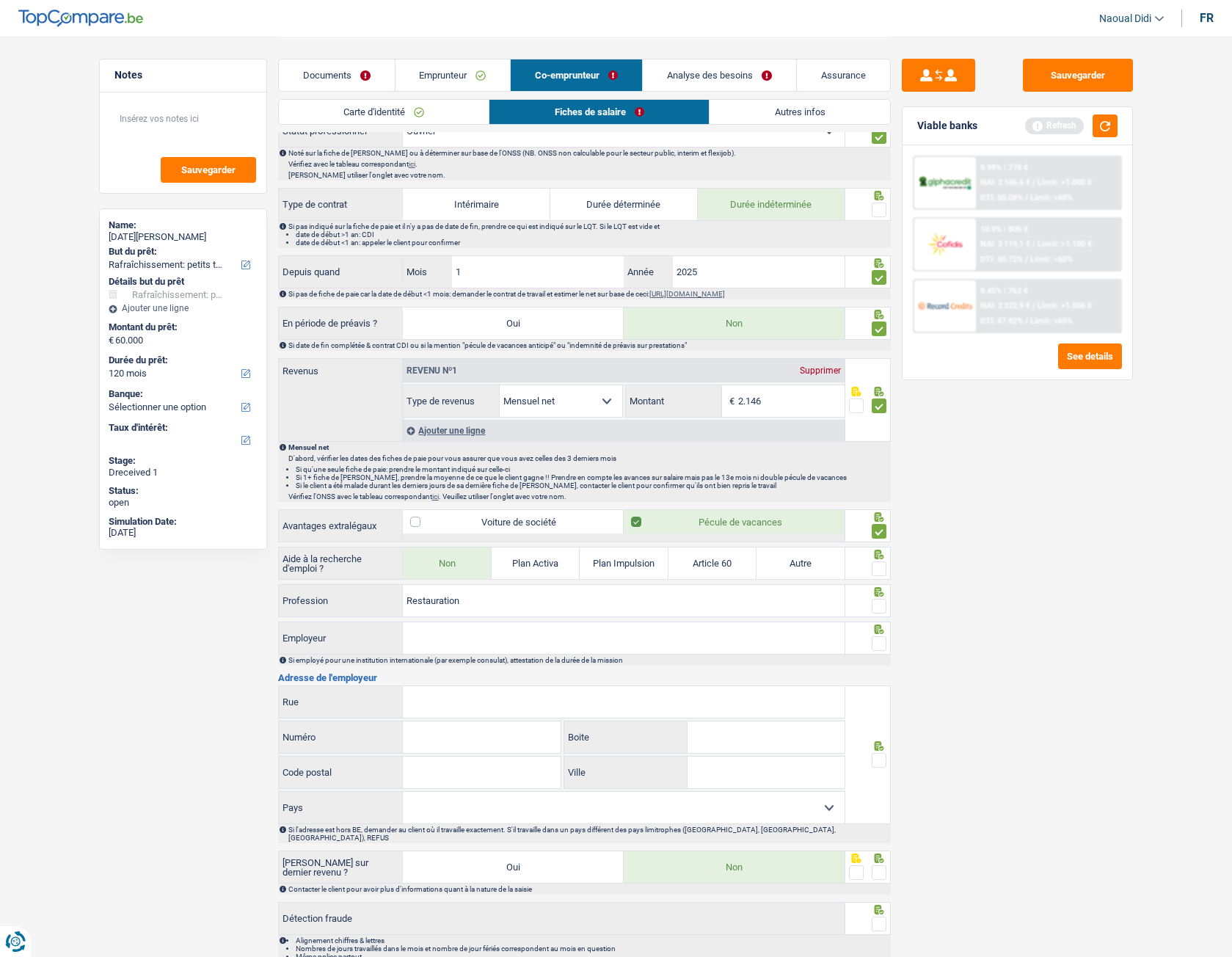
click at [880, 535] on span at bounding box center [879, 569] width 15 height 15
click at [0, 0] on input "radio" at bounding box center [0, 0] width 0 height 0
click at [879, 535] on span at bounding box center [879, 606] width 15 height 15
click at [0, 0] on input "radio" at bounding box center [0, 0] width 0 height 0
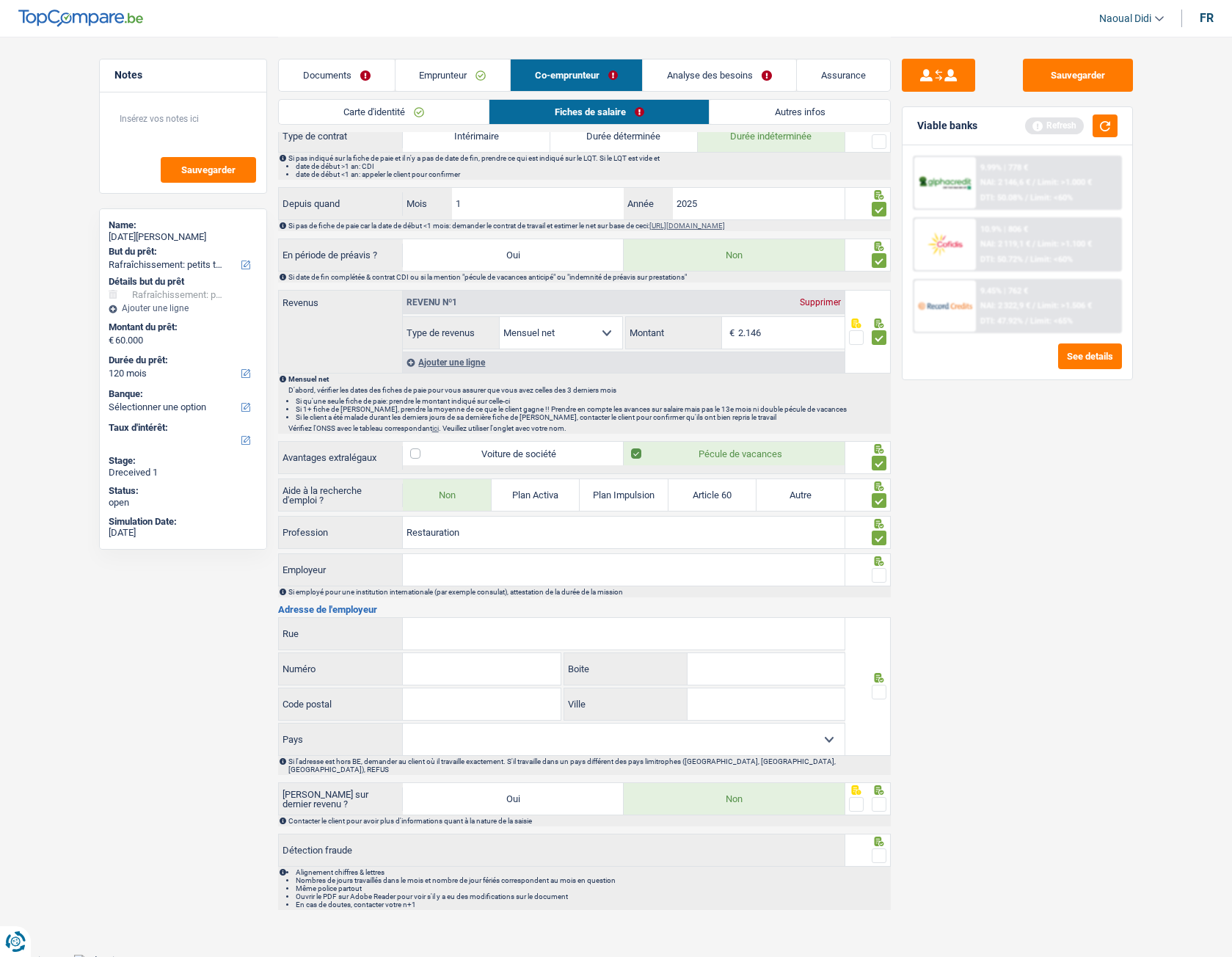
click at [472, 535] on input "Employeur" at bounding box center [624, 570] width 442 height 32
paste input "GOELAND ARGENTE"
type input "GOELAND ARGENTE"
click at [880, 535] on span at bounding box center [879, 575] width 15 height 15
click at [0, 0] on input "radio" at bounding box center [0, 0] width 0 height 0
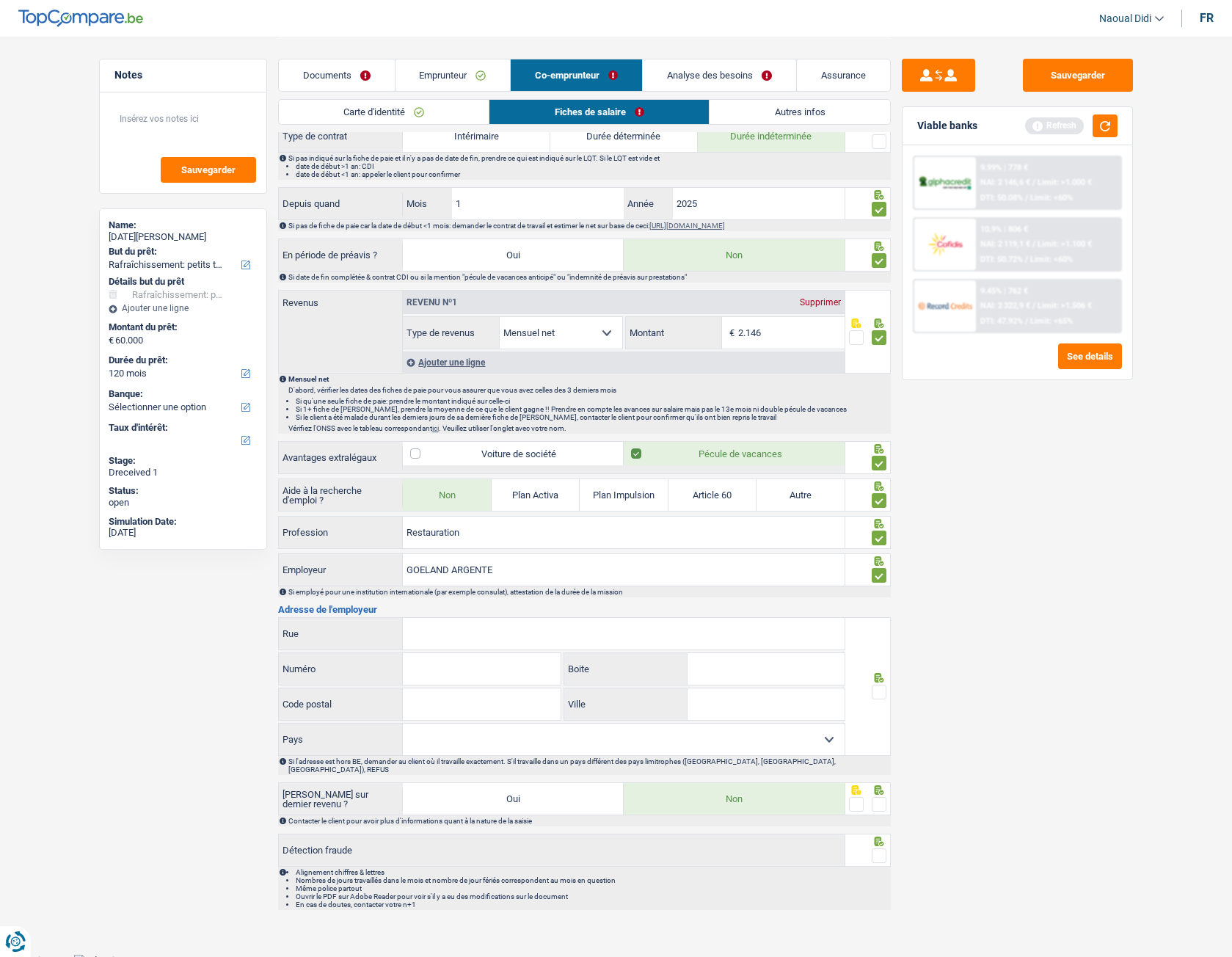
click at [562, 535] on input "Rue" at bounding box center [624, 633] width 442 height 32
click at [574, 535] on input "Rue" at bounding box center [624, 633] width 442 height 32
paste input "GOELAND ARGENTE spri RUE DU MARCHE AUX FROMAGES 35 1000 BRUXELLES"
drag, startPoint x: 574, startPoint y: 630, endPoint x: 494, endPoint y: 625, distance: 80.2
click at [572, 535] on input "GOELAND ARGENTE spri RUE DU MARCHE AUX FROMAGES 35 1000 BRUXELLES" at bounding box center [624, 633] width 442 height 32
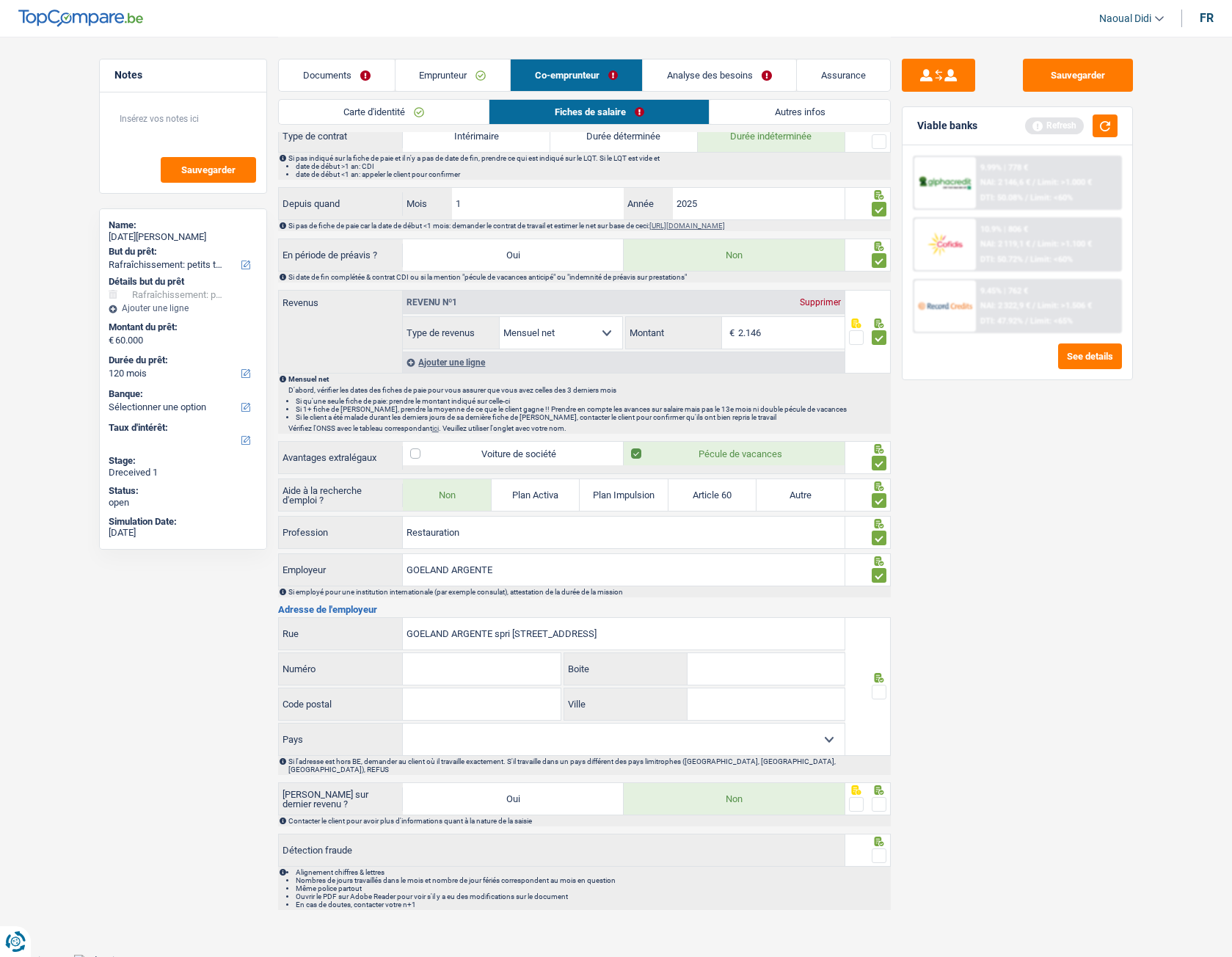
drag, startPoint x: 404, startPoint y: 630, endPoint x: 515, endPoint y: 632, distance: 111.0
click at [515, 535] on input "GOELAND ARGENTE spri RUE DU MARCHE AUX FROMAGES 35 1000 BRUXELLES" at bounding box center [624, 633] width 442 height 32
type input "RUE DU MARCHE AUX FROMAGES 35 1000 BRUXELLES"
drag, startPoint x: 440, startPoint y: 672, endPoint x: 635, endPoint y: 671, distance: 195.0
click at [635, 535] on div "Numéro Tous les champs sont obligatoires. Veuillez fournir une réponse plus lon…" at bounding box center [562, 670] width 568 height 35
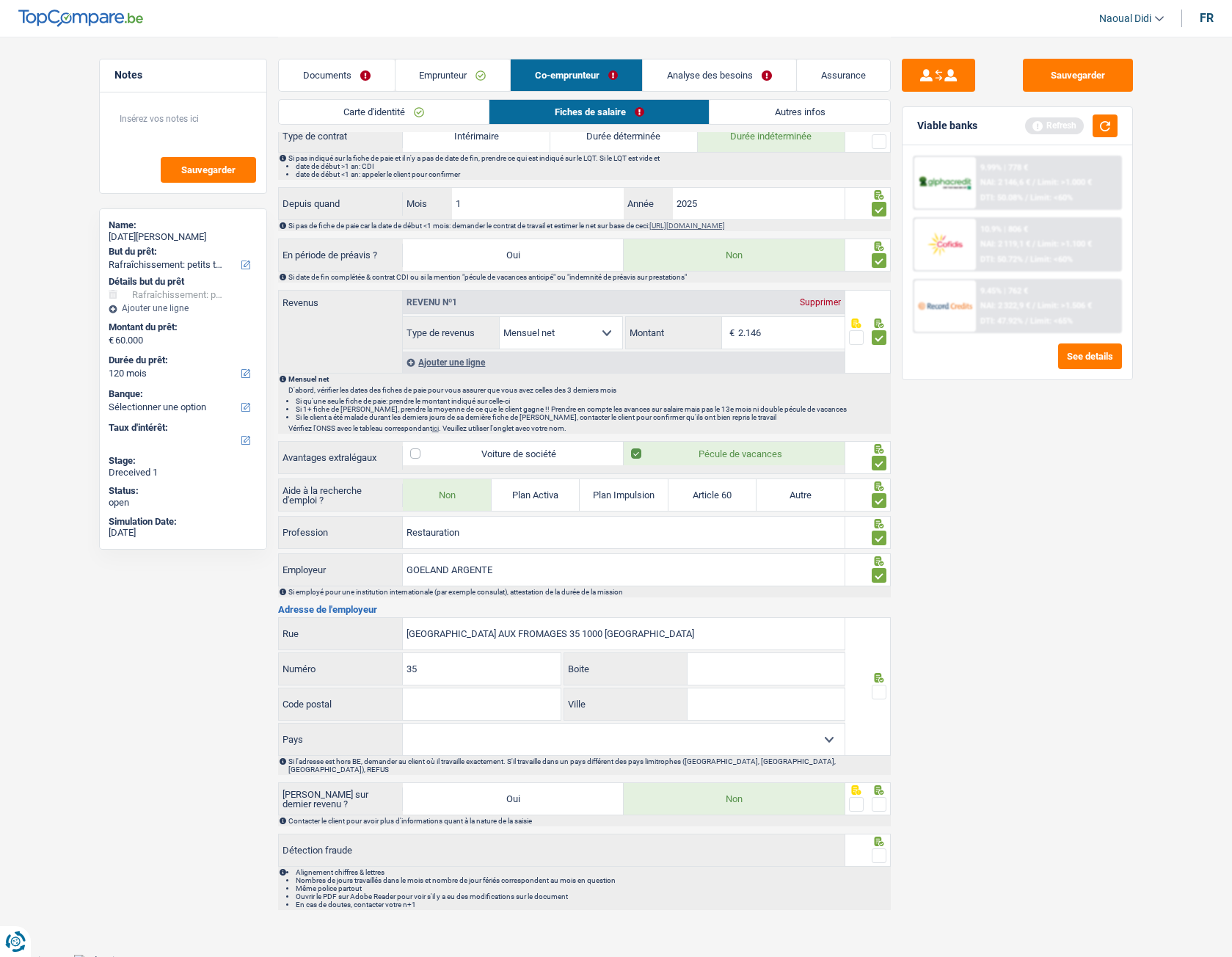
type input "35"
click at [457, 535] on input "Code postal" at bounding box center [481, 704] width 157 height 32
type input "1000"
drag, startPoint x: 619, startPoint y: 629, endPoint x: 590, endPoint y: 623, distance: 29.6
click at [590, 535] on input "RUE DU MARCHE AUX FROMAGES 35 1000 BRUXELLES" at bounding box center [624, 633] width 442 height 32
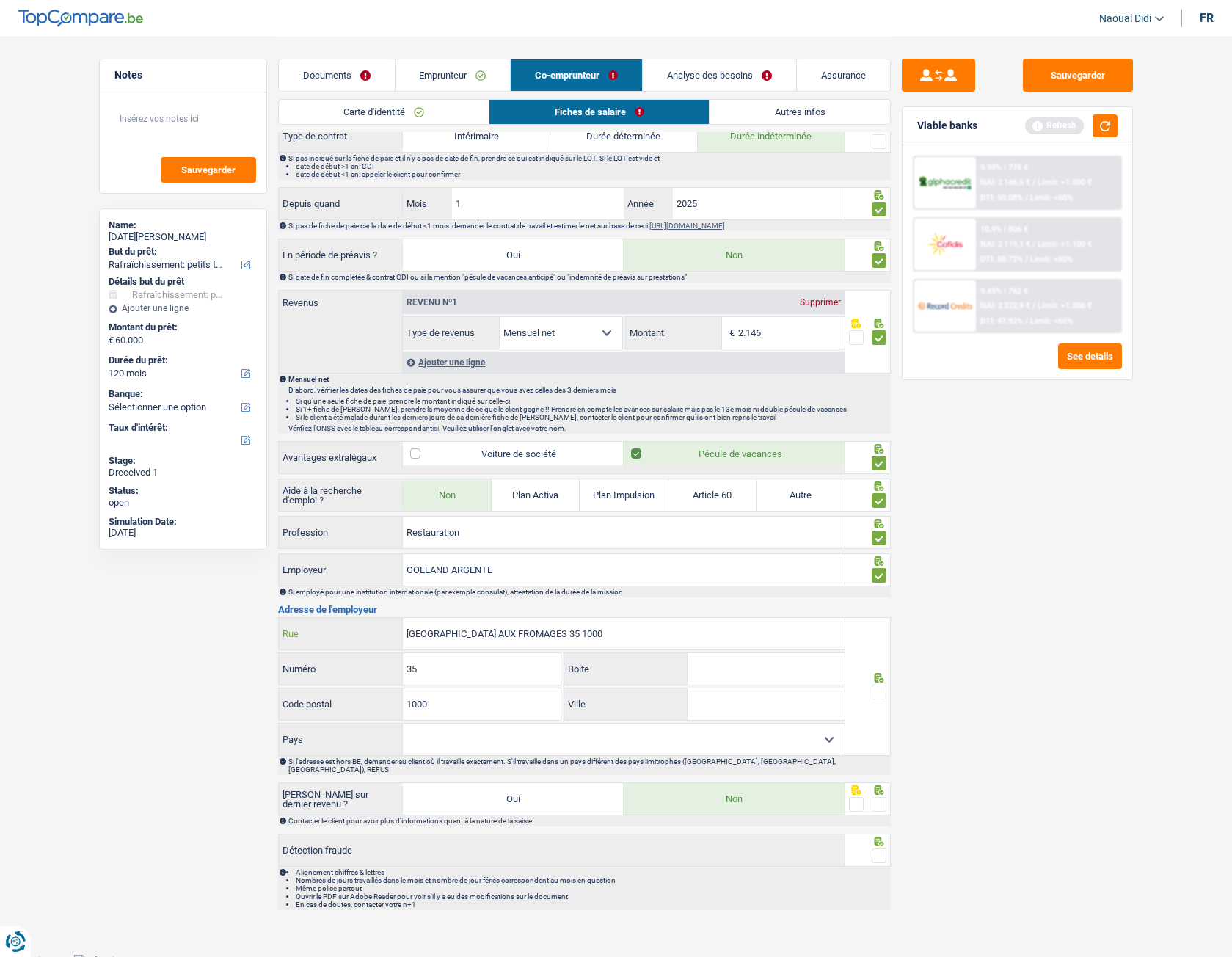
type input "RUE DU MARCHE AUX FROMAGES 35 1000"
click at [746, 535] on input "Ville" at bounding box center [766, 704] width 157 height 32
paste input "BRUXELLES"
type input "BRUXELLES"
click at [615, 535] on input "RUE DU MARCHE AUX FROMAGES 35 1000" at bounding box center [624, 633] width 442 height 32
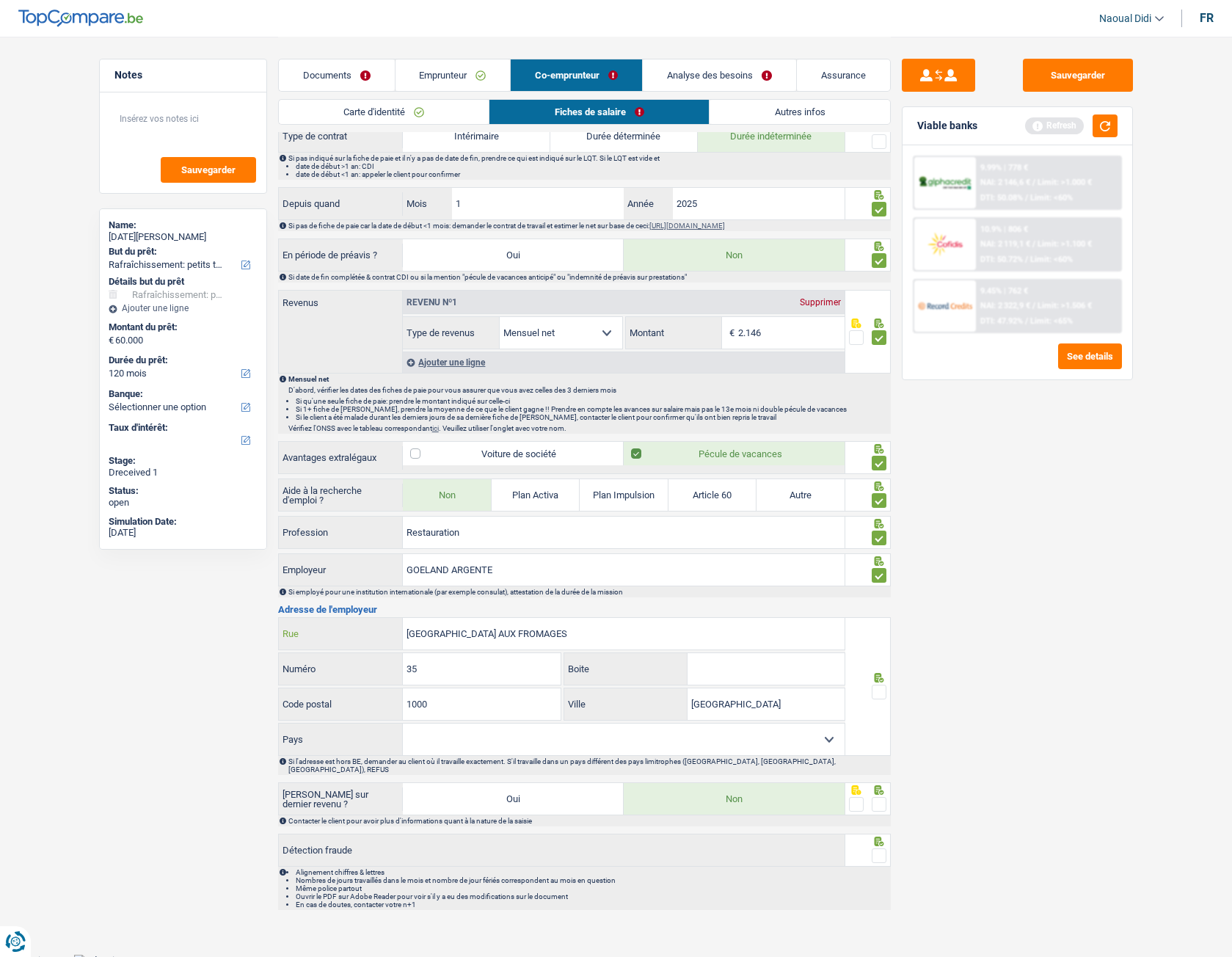
type input "RUE DU MARCHE AUX FROMAGES"
click at [879, 535] on span at bounding box center [879, 692] width 15 height 15
click at [0, 0] on input "radio" at bounding box center [0, 0] width 0 height 0
click at [877, 535] on span at bounding box center [879, 804] width 15 height 15
click at [0, 0] on input "radio" at bounding box center [0, 0] width 0 height 0
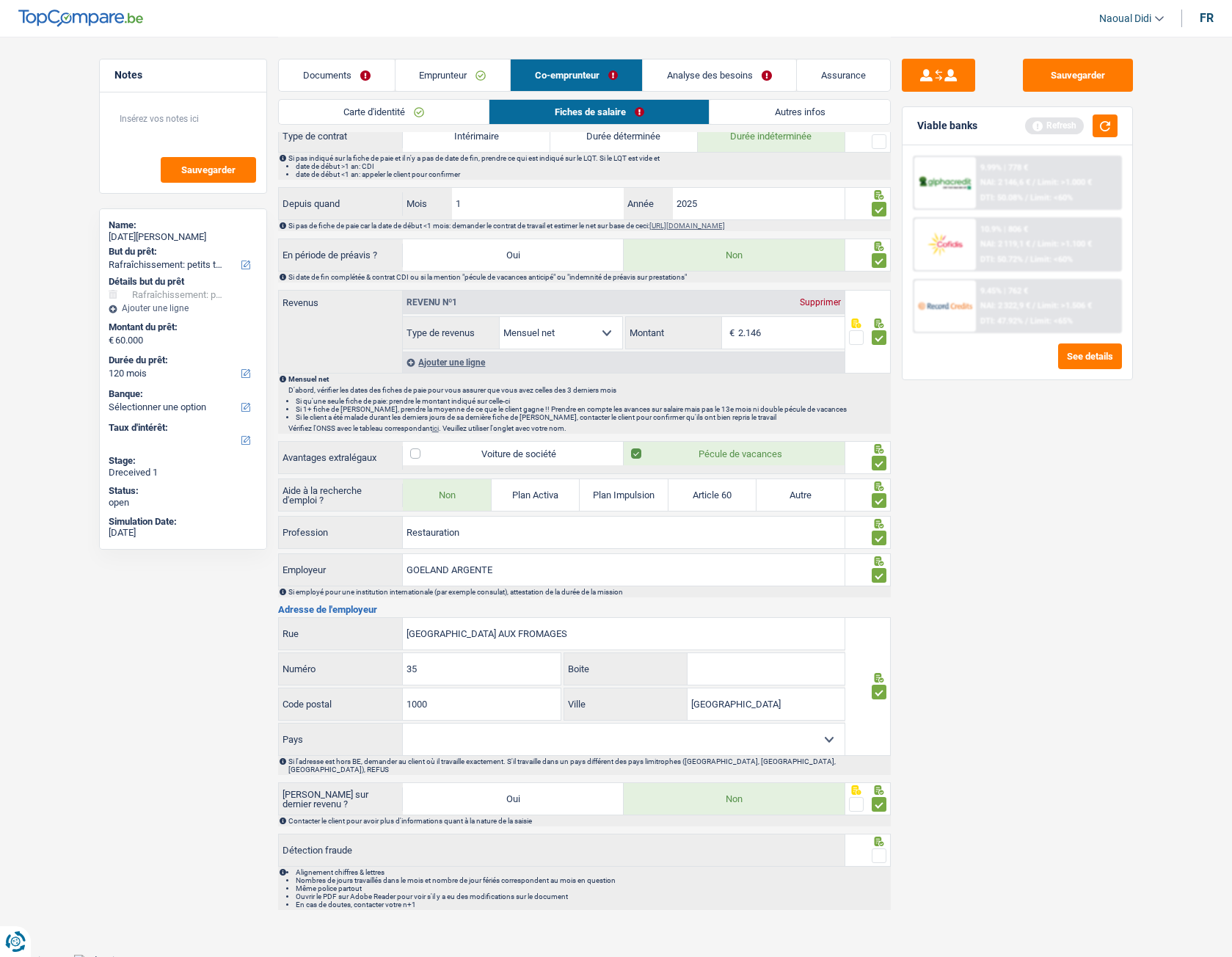
click at [878, 535] on span at bounding box center [879, 856] width 15 height 15
click at [0, 0] on input "radio" at bounding box center [0, 0] width 0 height 0
click at [789, 117] on link "Autres infos" at bounding box center [800, 112] width 180 height 24
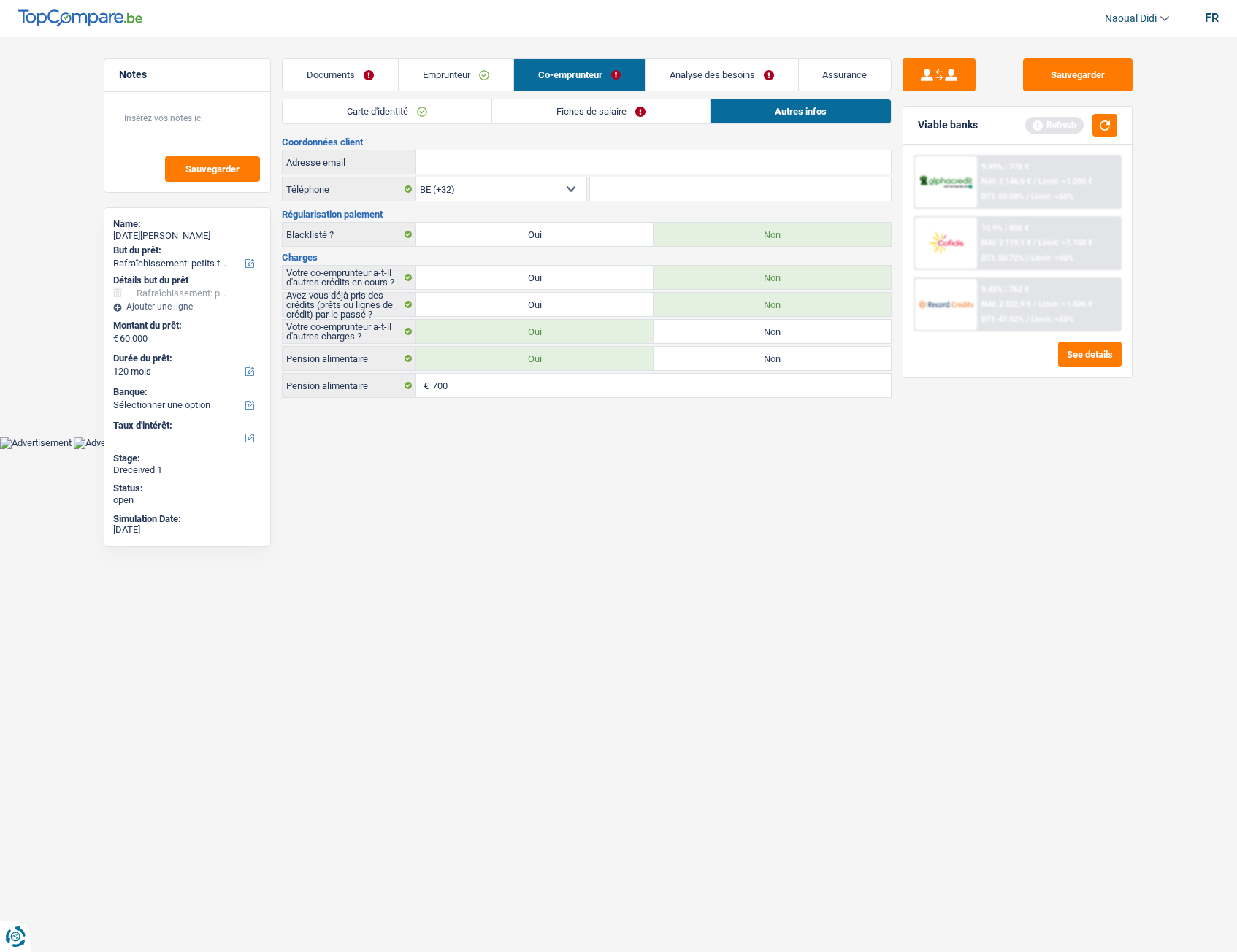
click at [624, 110] on link "Fiches de salaire" at bounding box center [601, 111] width 218 height 24
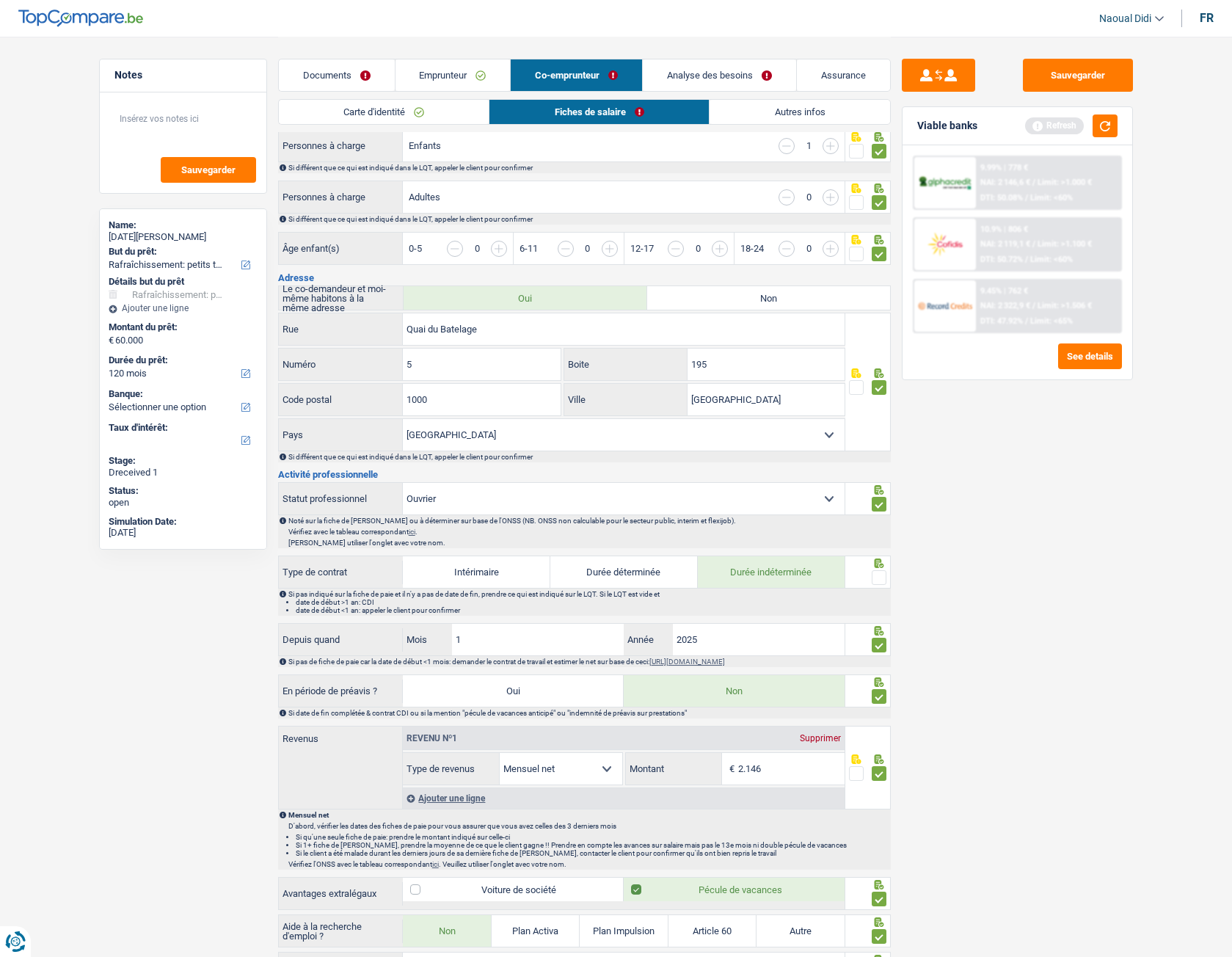
scroll to position [220, 0]
click at [877, 535] on span at bounding box center [879, 576] width 15 height 15
click at [0, 0] on input "radio" at bounding box center [0, 0] width 0 height 0
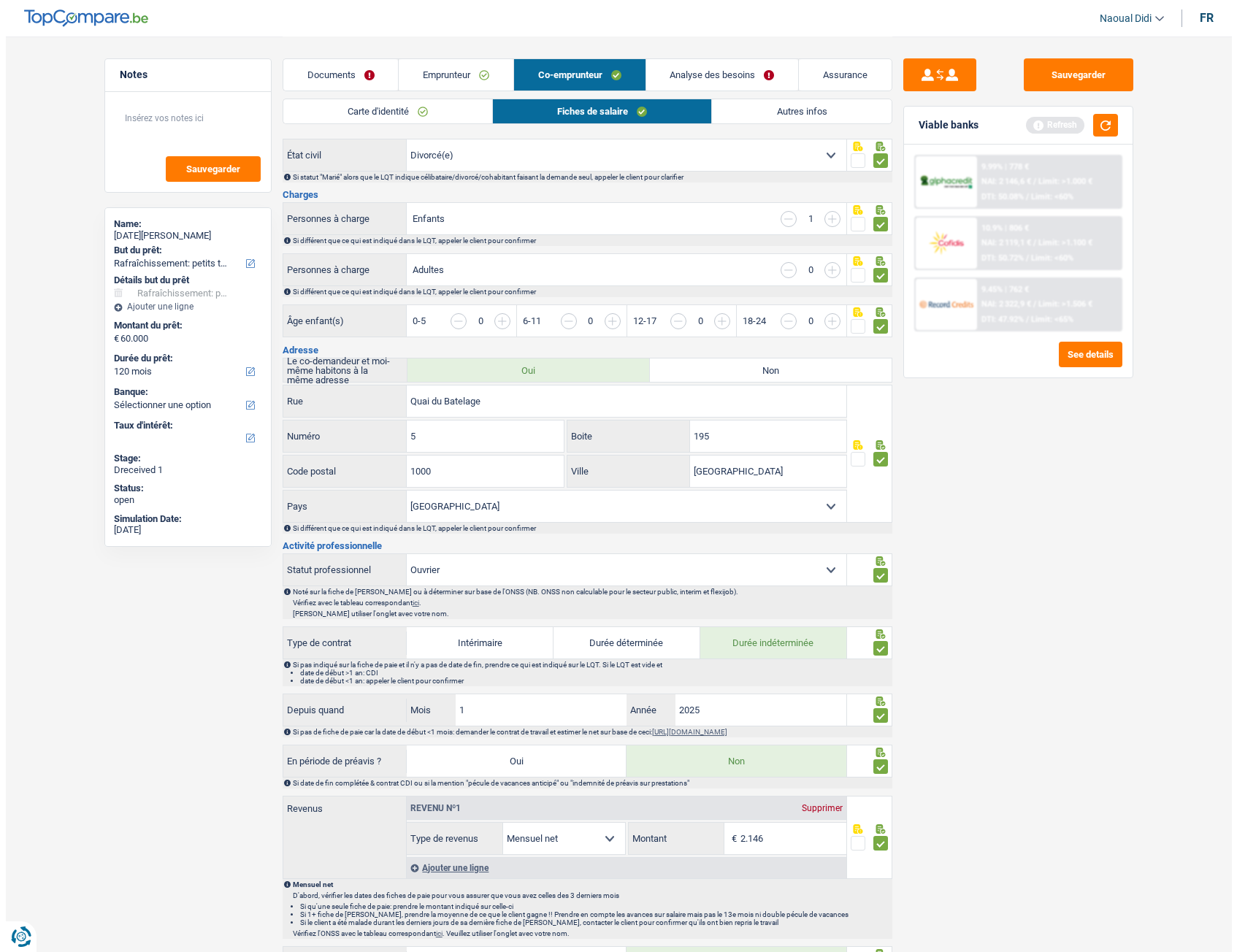
scroll to position [0, 0]
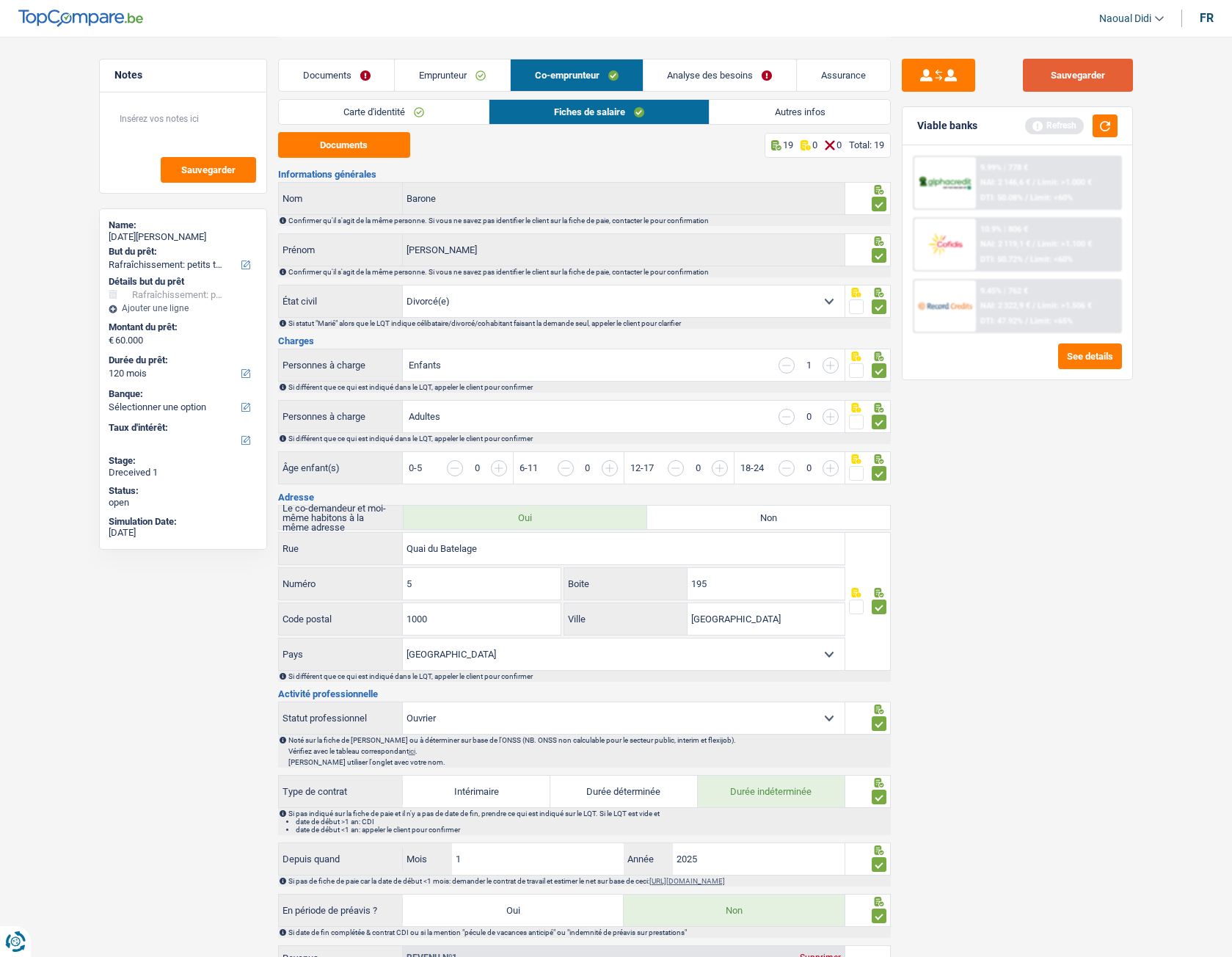
click at [1063, 69] on button "Sauvegarder" at bounding box center [1078, 75] width 110 height 33
click at [345, 62] on link "Documents" at bounding box center [336, 75] width 116 height 32
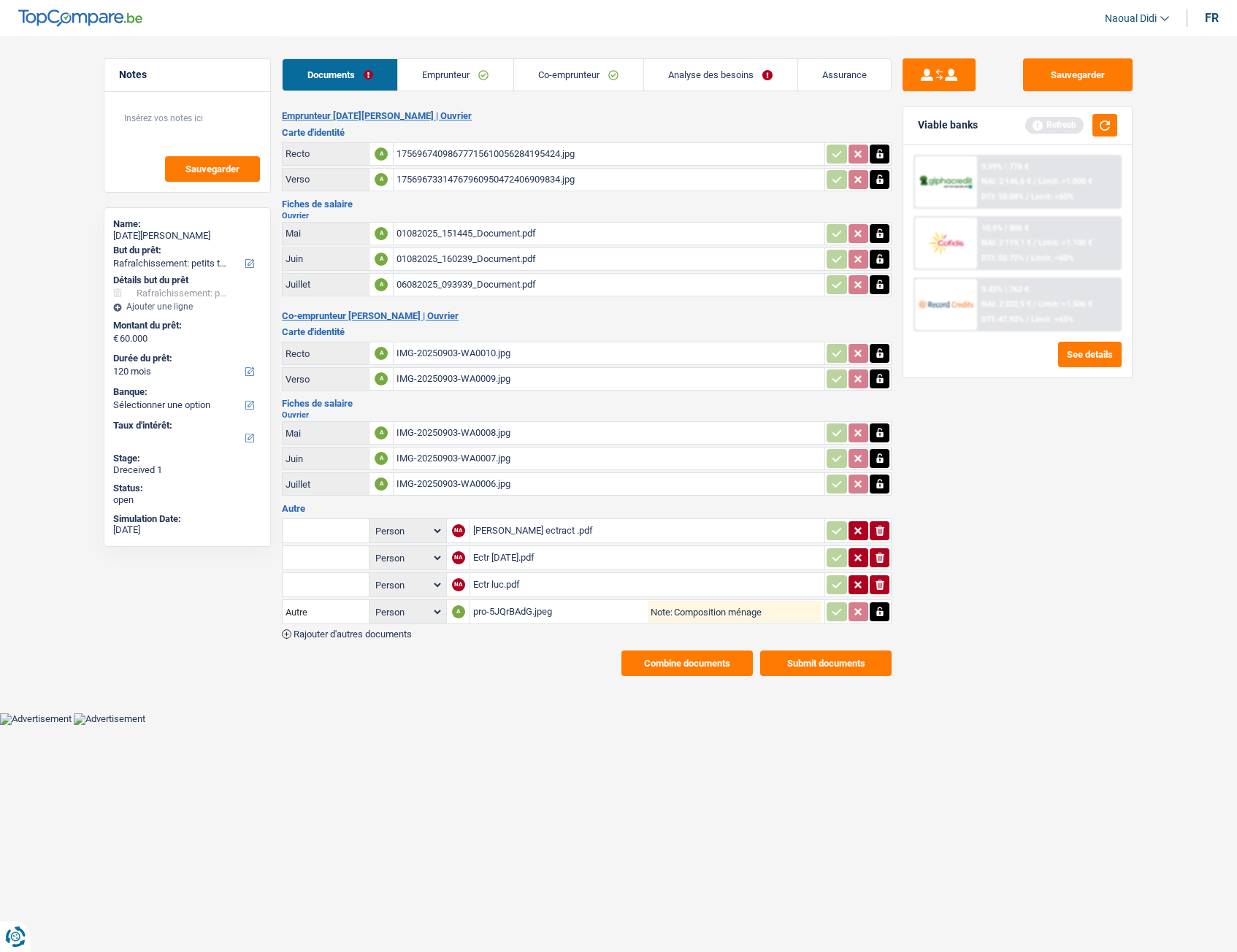
click at [713, 76] on link "Analyse des besoins" at bounding box center [721, 74] width 154 height 32
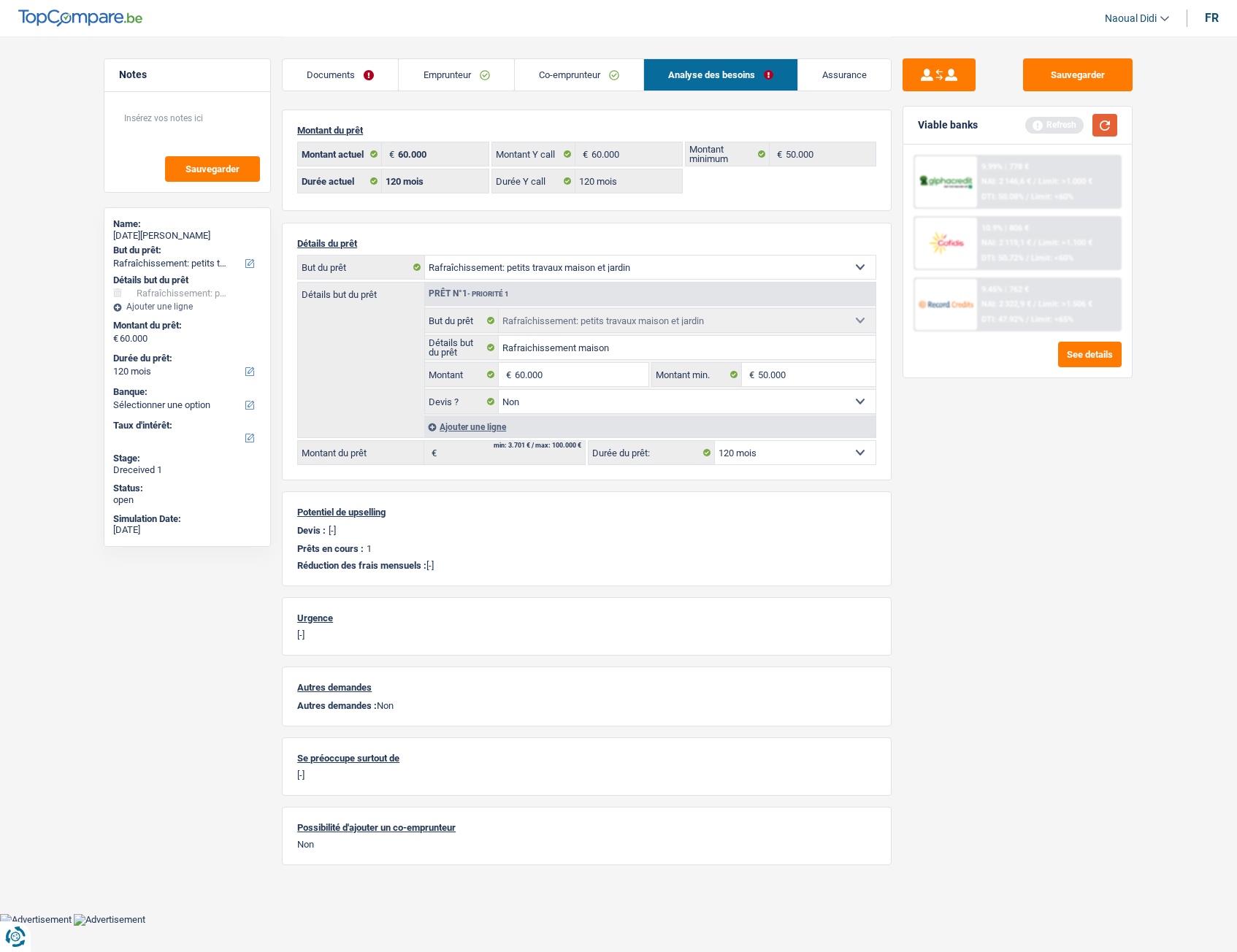
click at [1094, 128] on button "button" at bounding box center [1105, 125] width 25 height 23
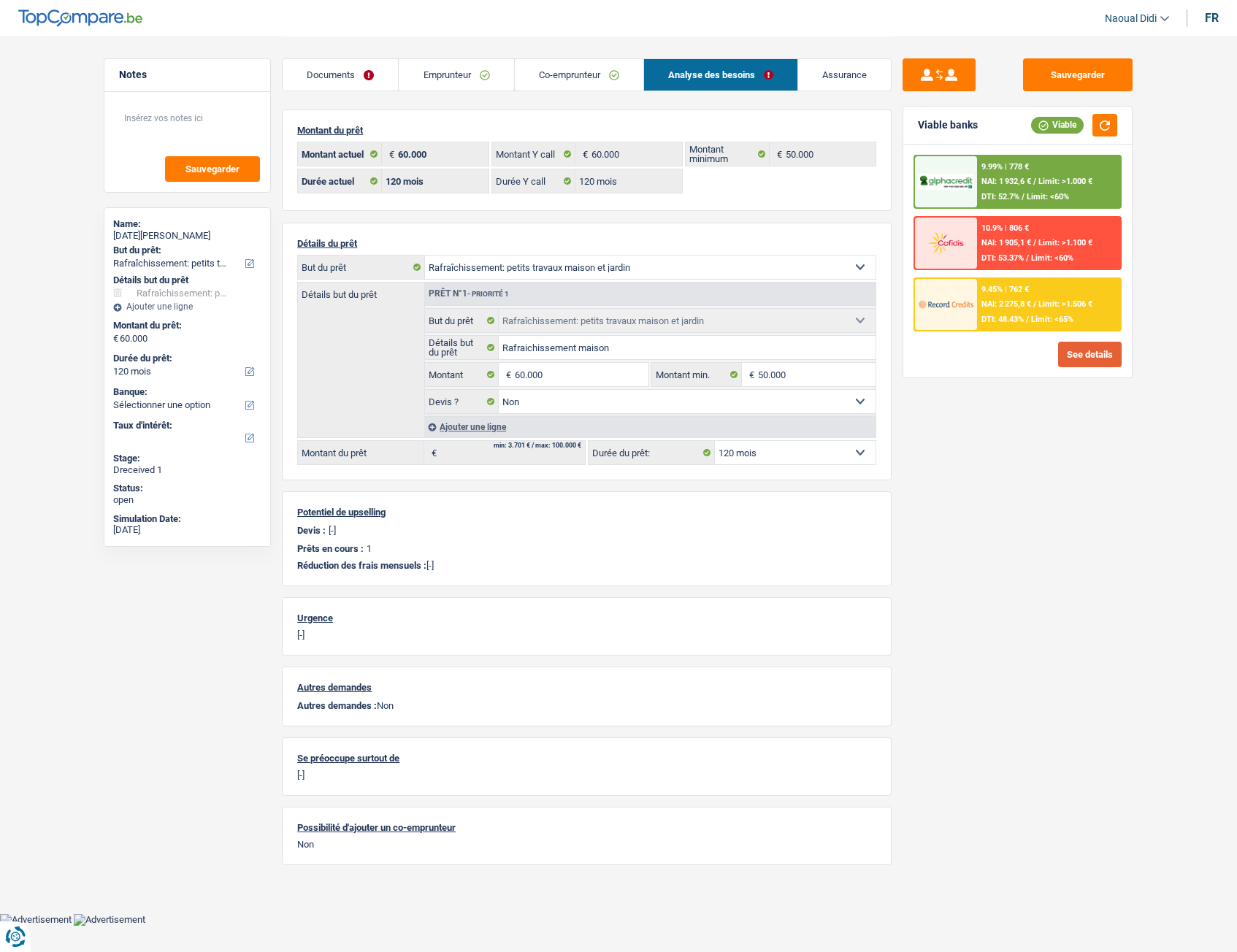
click at [1086, 354] on button "See details" at bounding box center [1090, 354] width 63 height 26
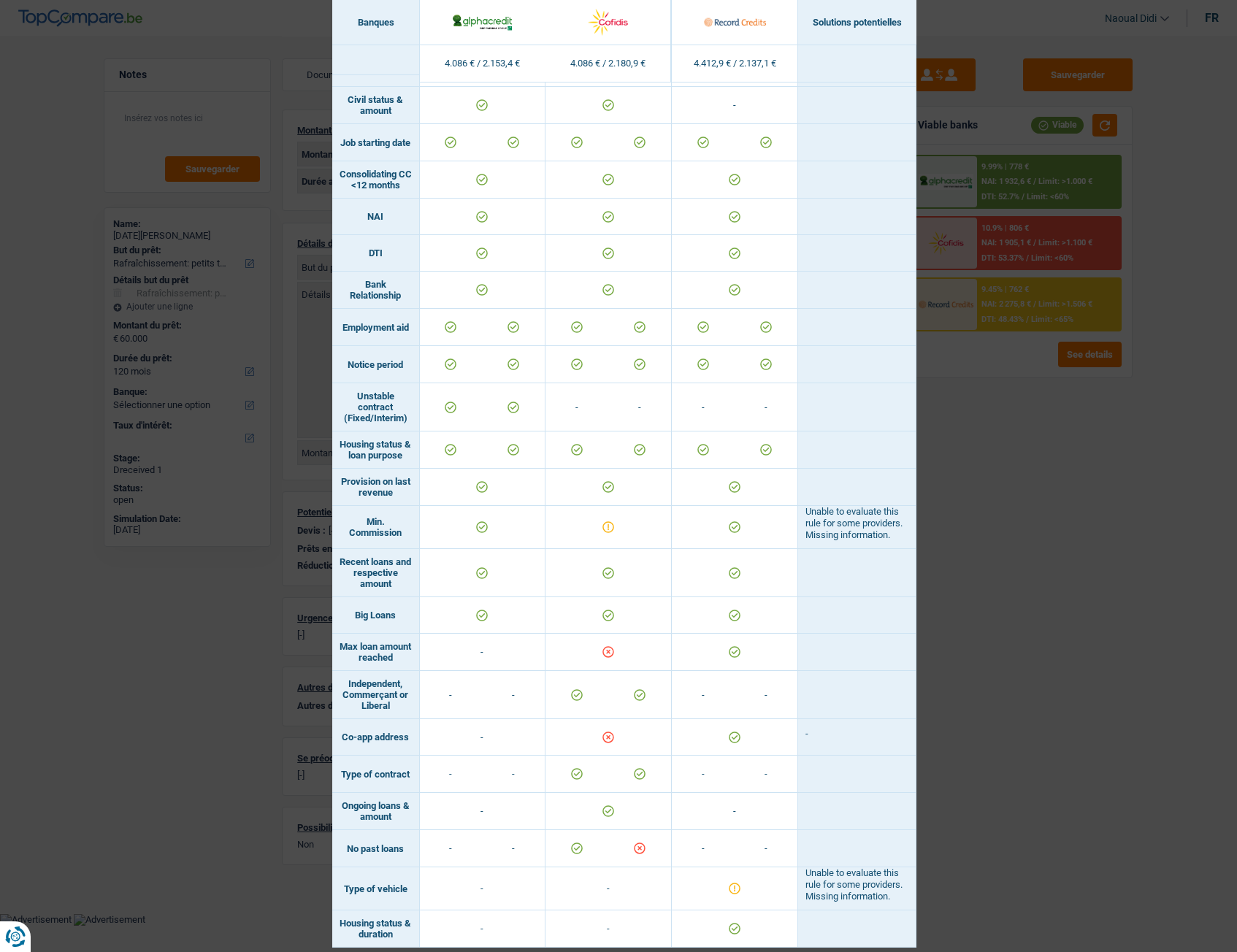
scroll to position [573, 0]
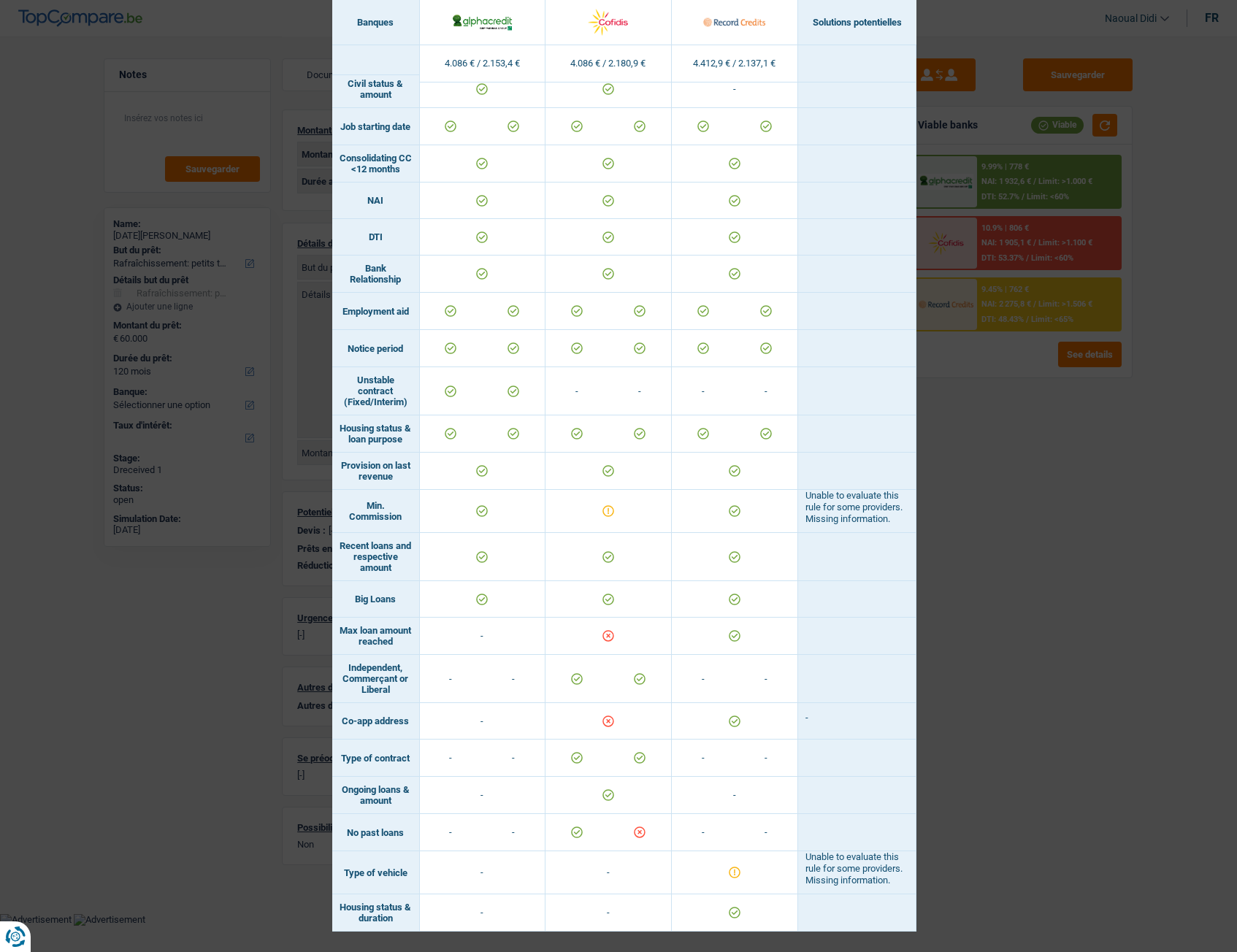
click at [984, 532] on div "Banks conditions × Banques Solutions potentielles Revenus / Charges 4.086 € / 2…" at bounding box center [618, 476] width 1237 height 952
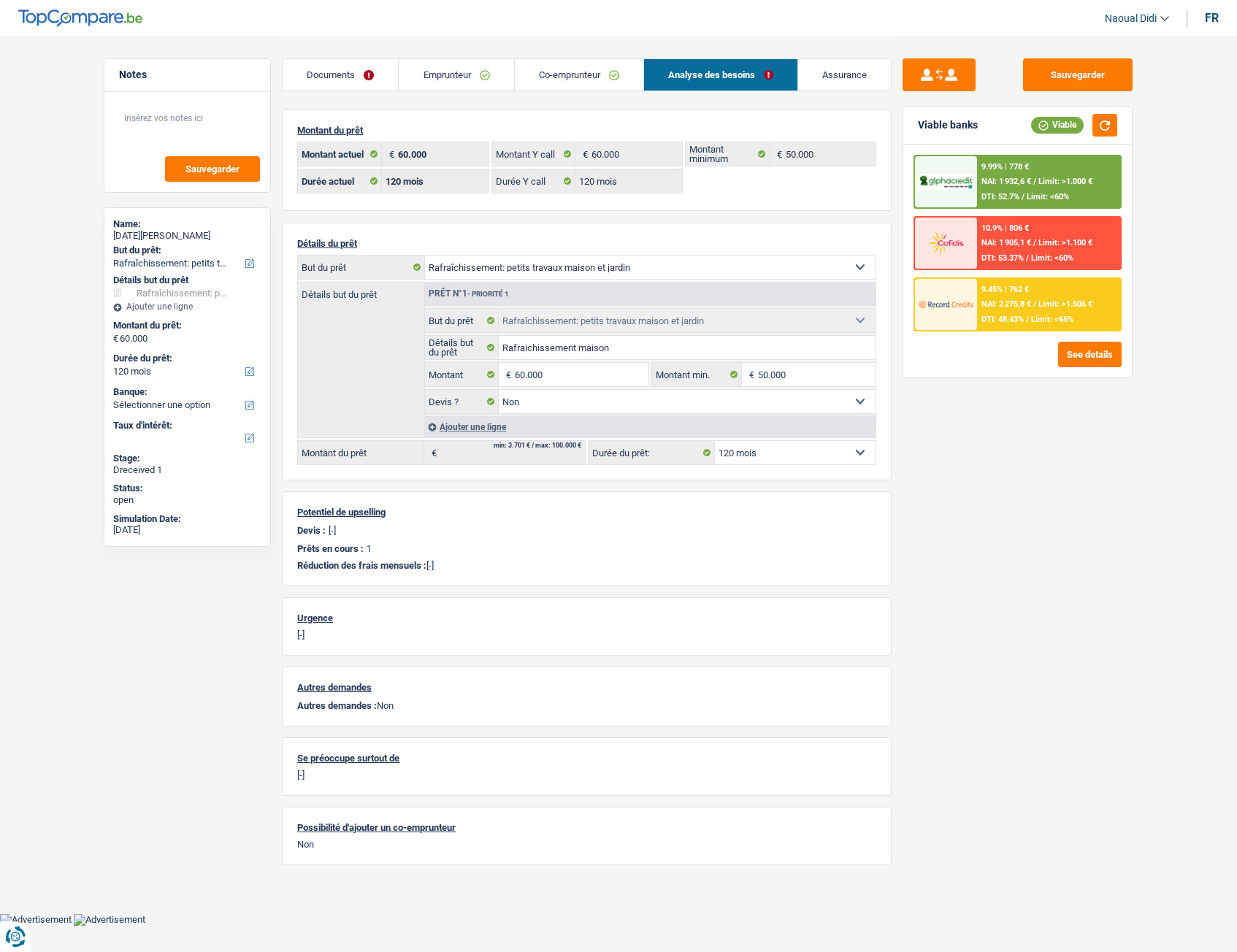
click at [567, 82] on link "Co-emprunteur" at bounding box center [579, 74] width 129 height 32
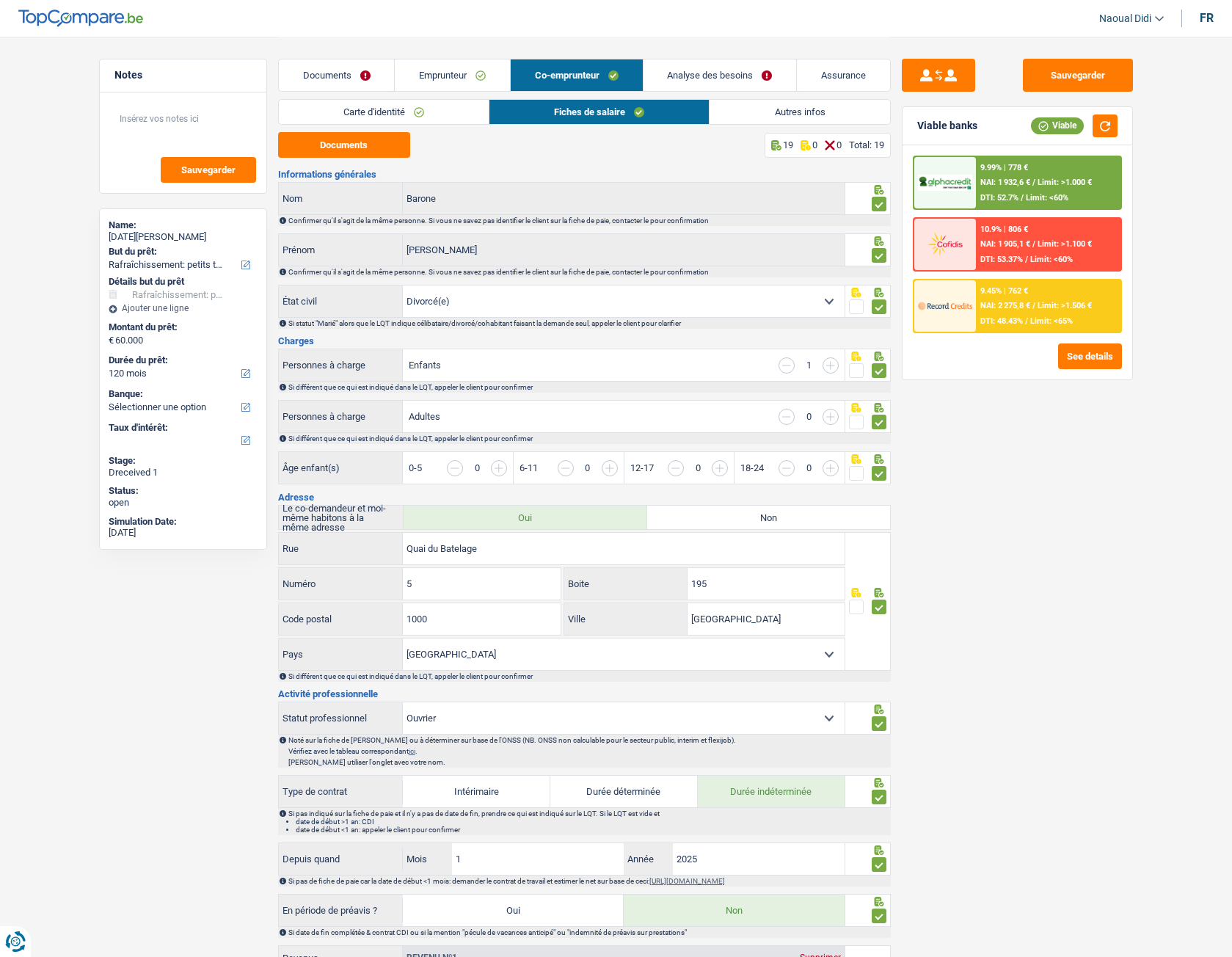
click at [467, 71] on link "Emprunteur" at bounding box center [452, 75] width 115 height 32
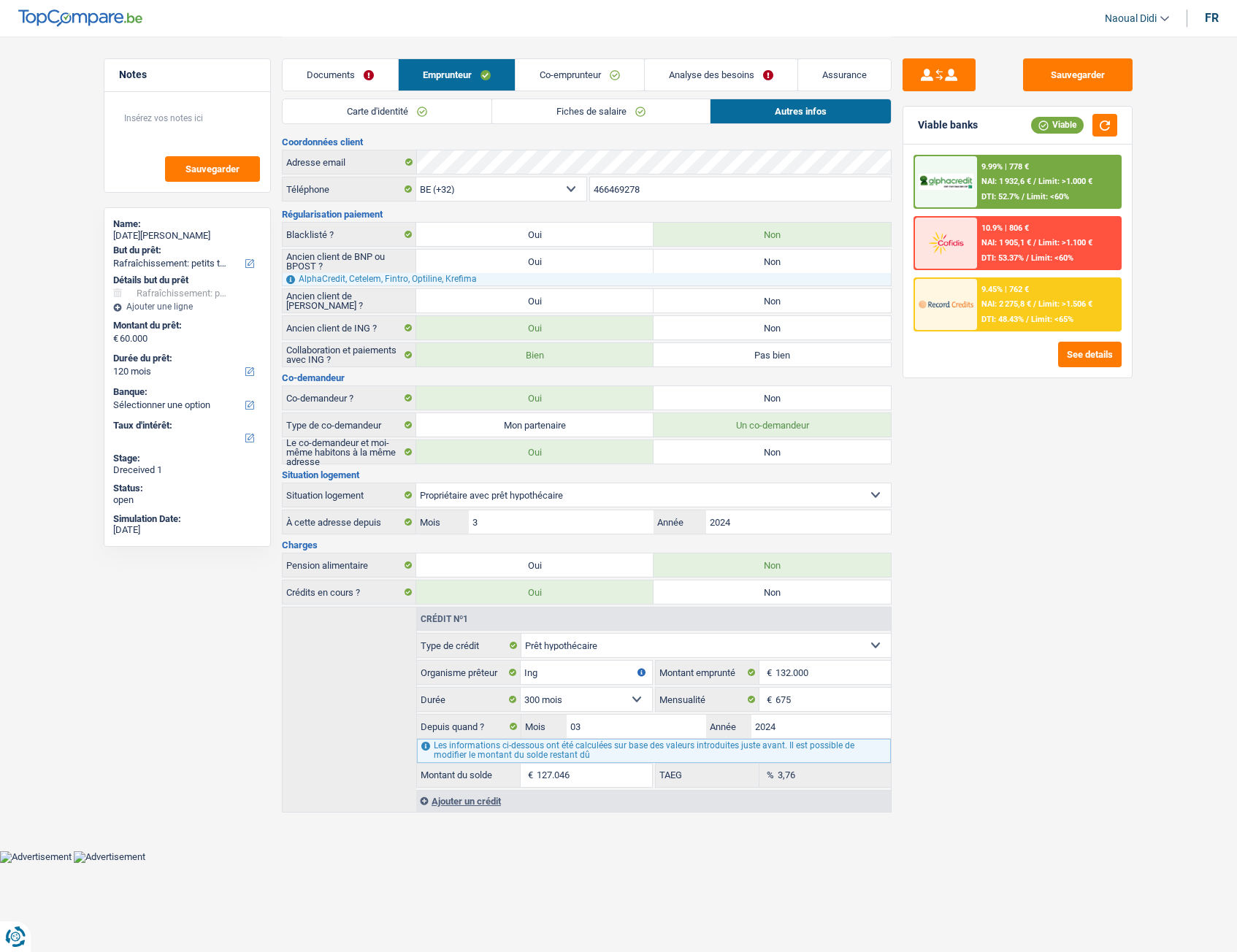
click at [550, 114] on link "Fiches de salaire" at bounding box center [601, 111] width 218 height 24
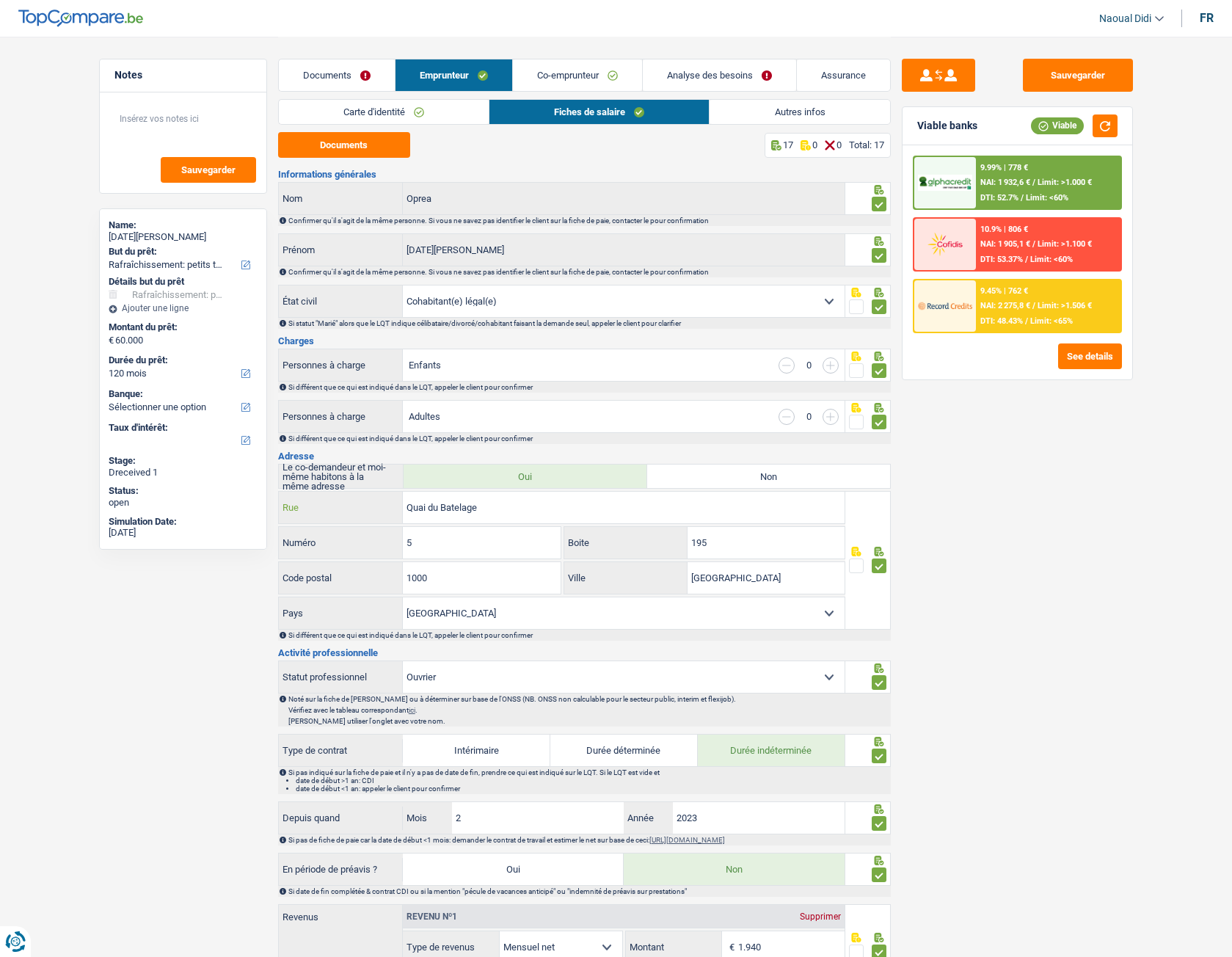
drag, startPoint x: 526, startPoint y: 516, endPoint x: 394, endPoint y: 512, distance: 132.1
click at [394, 512] on div "Quai du Batelage Rue" at bounding box center [562, 507] width 567 height 32
click at [556, 68] on link "Co-emprunteur" at bounding box center [577, 75] width 129 height 32
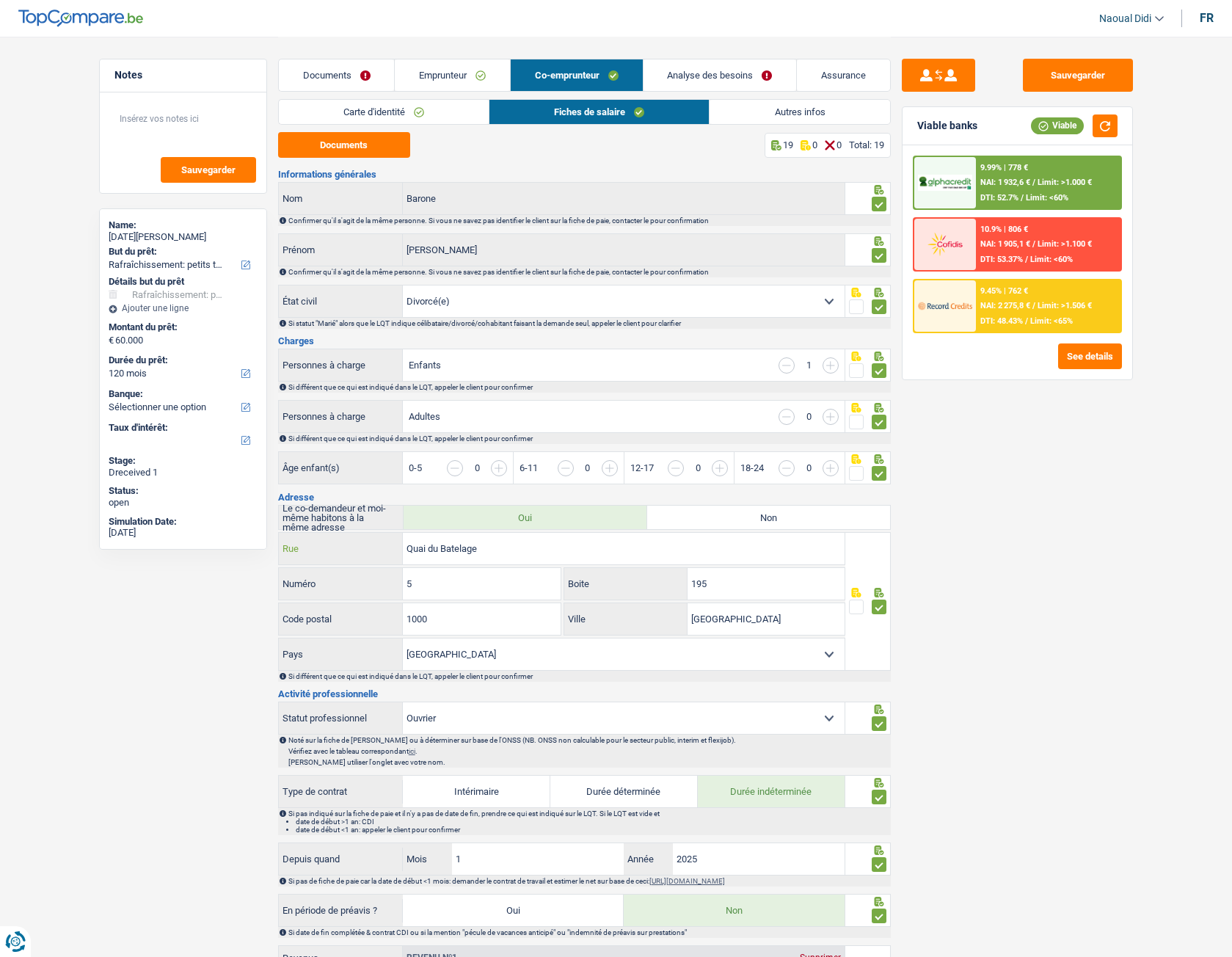
drag, startPoint x: 510, startPoint y: 550, endPoint x: 358, endPoint y: 534, distance: 152.8
click at [358, 534] on div "Quai du Batelage Rue" at bounding box center [562, 548] width 567 height 32
drag, startPoint x: 358, startPoint y: 534, endPoint x: 412, endPoint y: 548, distance: 55.8
click at [397, 535] on label "Rue" at bounding box center [341, 548] width 125 height 32
click at [403, 535] on input "Quai du Batelage" at bounding box center [624, 548] width 442 height 32
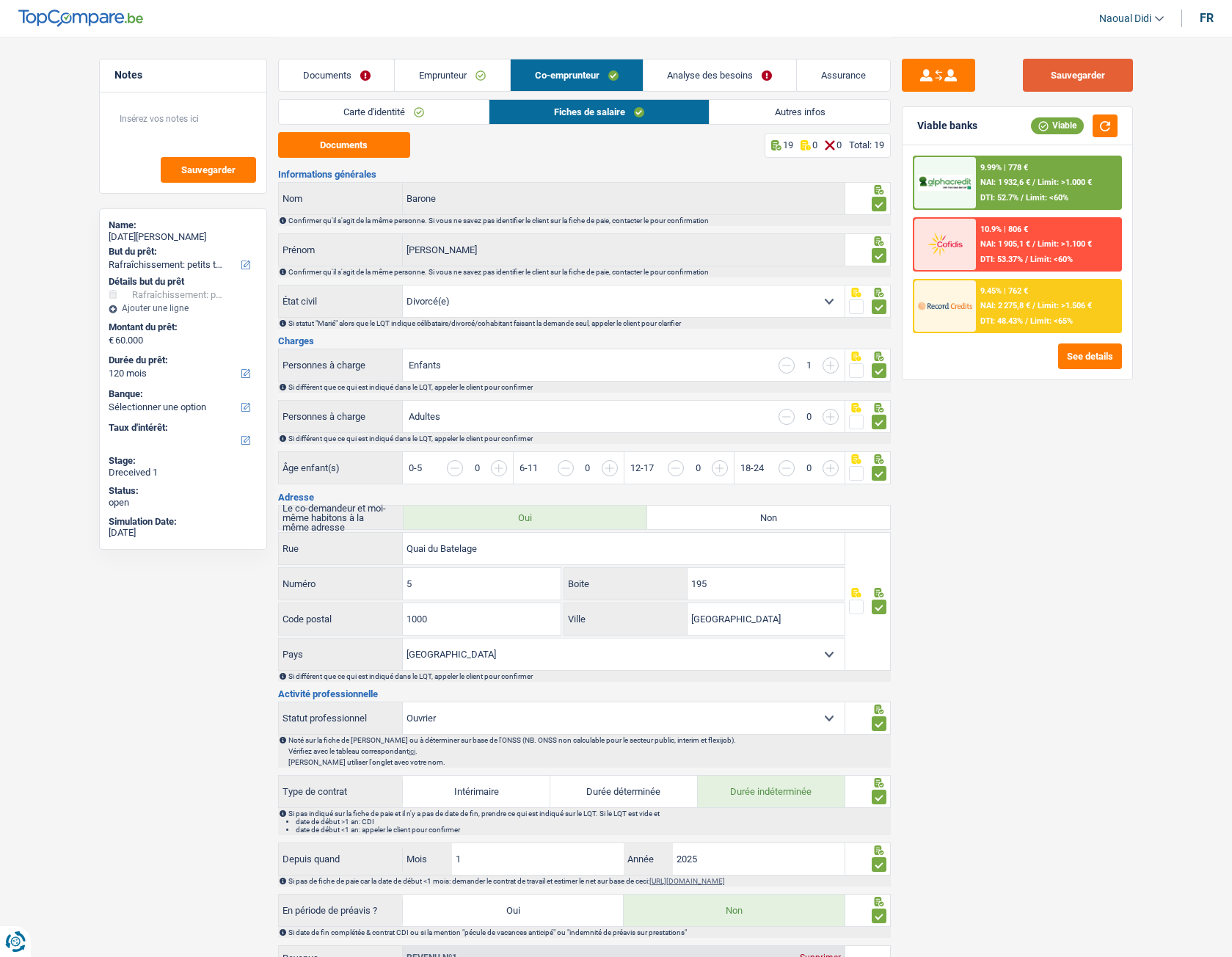
click at [1083, 78] on button "Sauvegarder" at bounding box center [1078, 75] width 110 height 33
click at [1105, 135] on button "button" at bounding box center [1105, 126] width 25 height 23
click at [1024, 183] on span "NAI: 1 932,6 €" at bounding box center [1005, 182] width 50 height 10
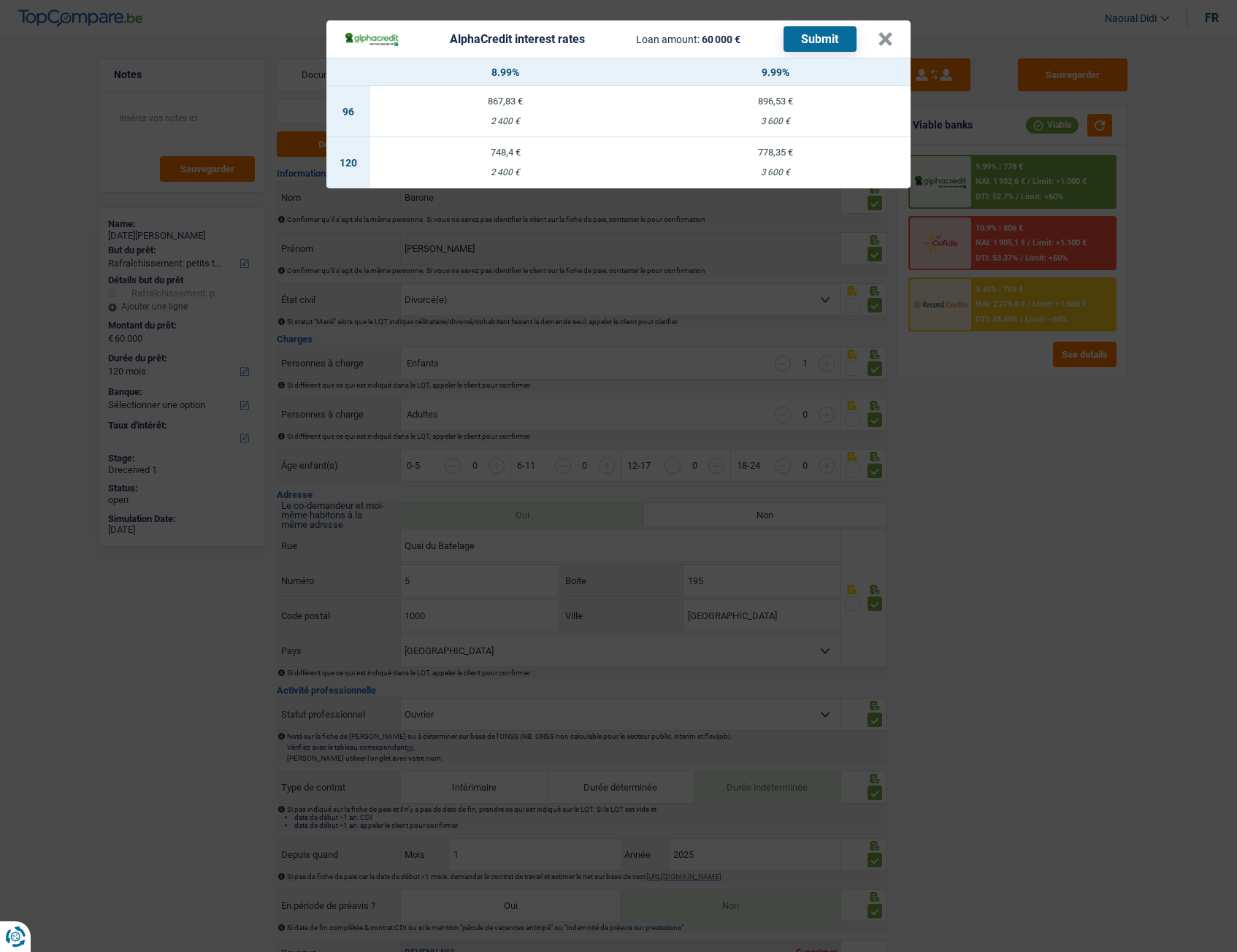
click at [507, 162] on td "748,4 € 2 400 €" at bounding box center [505, 163] width 270 height 51
select select "alphacredit"
type input "8,99"
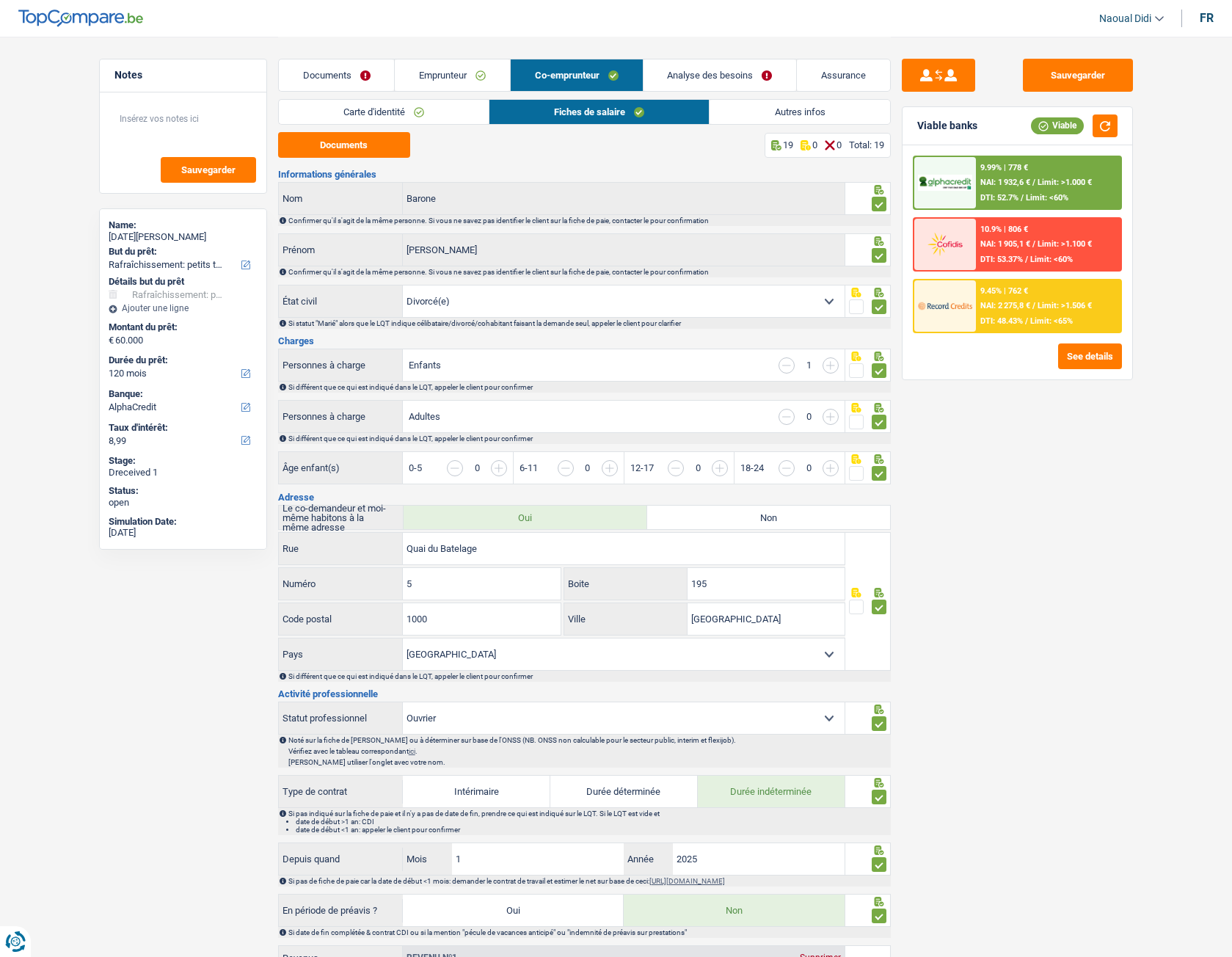
click at [1070, 163] on div "9.99% | 778 € NAI: 1 932,6 € / Limit: >1.000 € DTI: 52.7% / Limit: <60%" at bounding box center [1049, 183] width 145 height 52
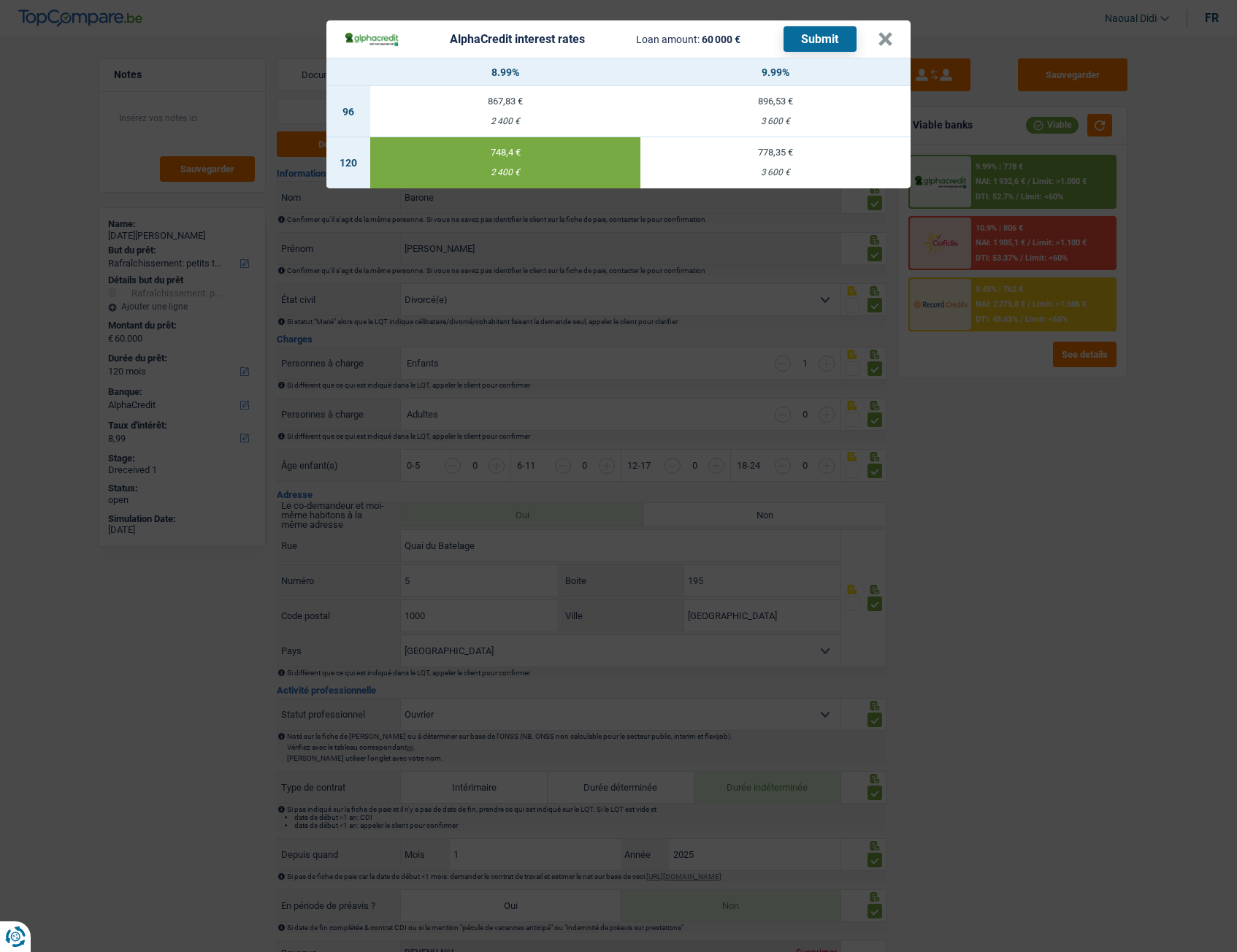
click at [827, 43] on button "Submit" at bounding box center [819, 39] width 73 height 26
click at [880, 40] on button "×" at bounding box center [885, 40] width 15 height 15
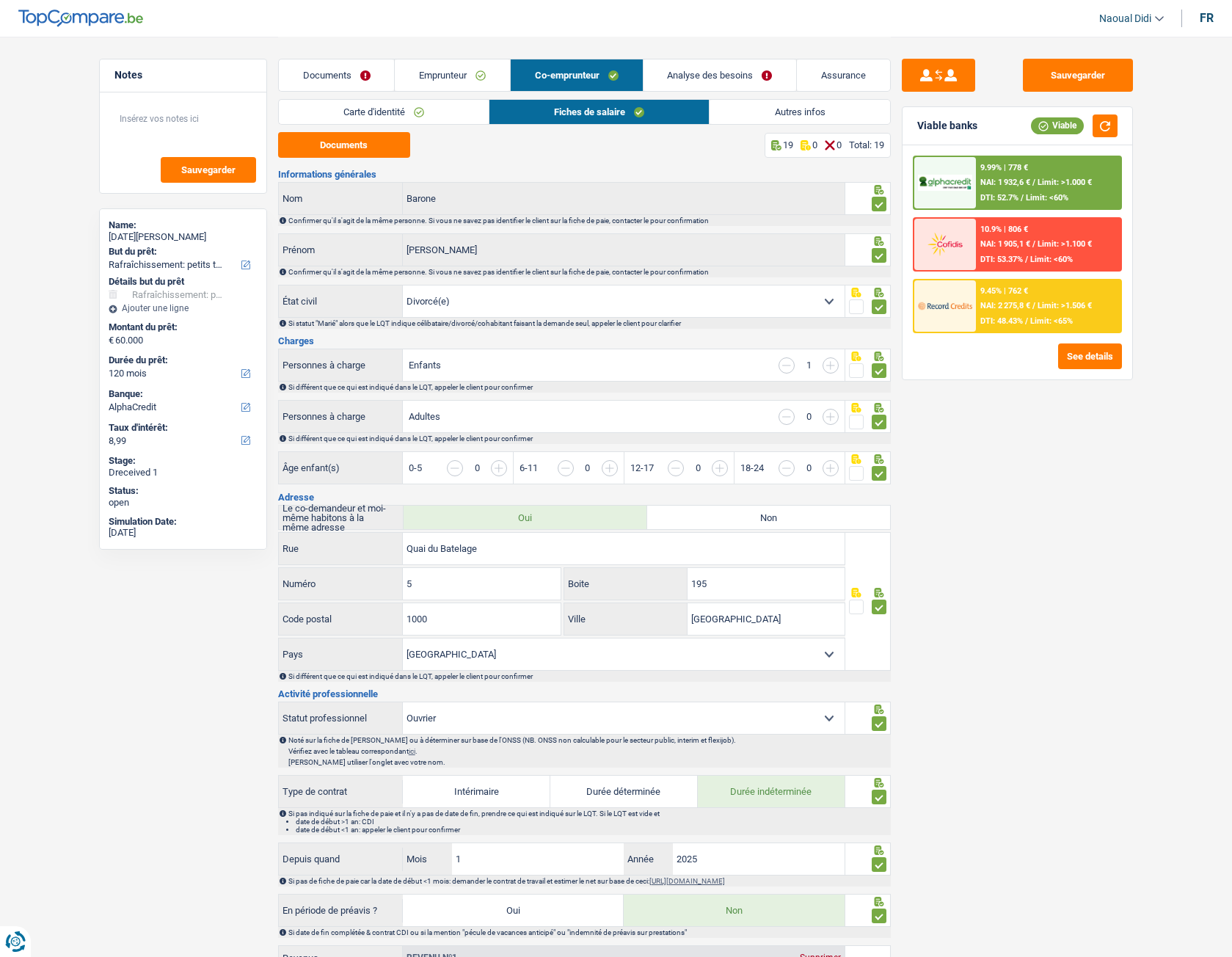
click at [1010, 303] on span "NAI: 2 275,8 €" at bounding box center [1005, 305] width 50 height 10
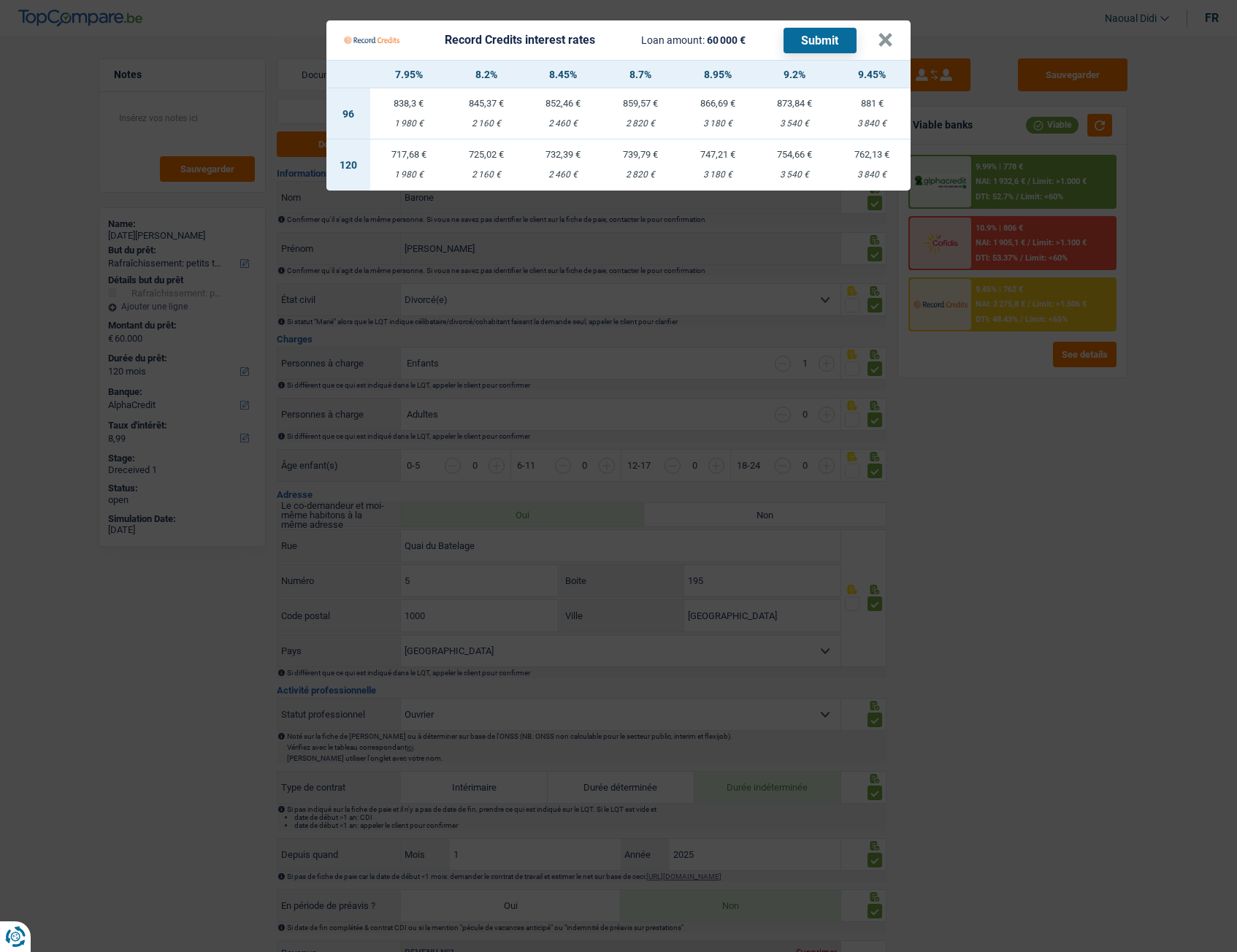
click at [562, 161] on td "732,39 € 2 460 €" at bounding box center [563, 165] width 77 height 51
select select "record credits"
type input "8,45"
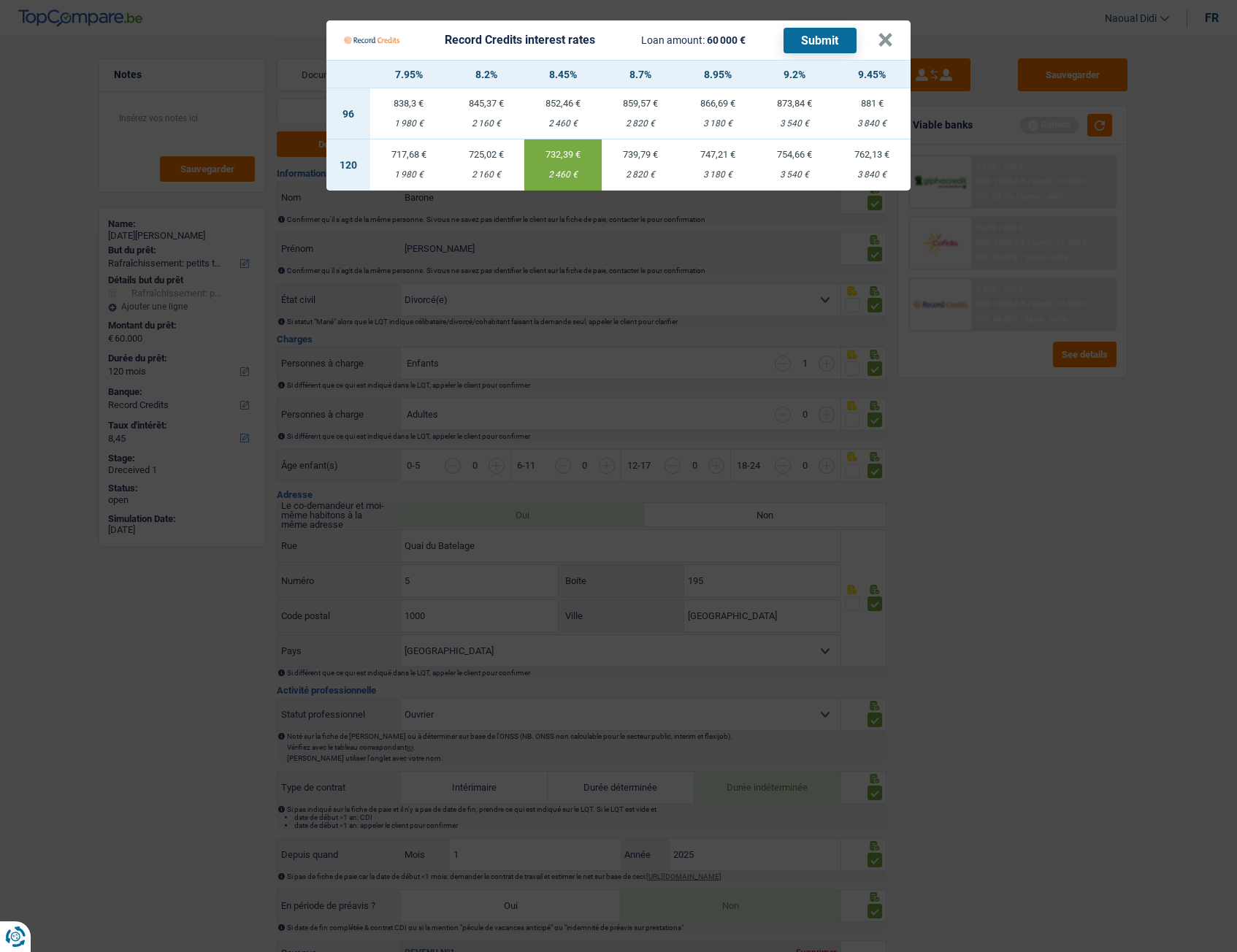
click at [813, 45] on button "Submit" at bounding box center [819, 40] width 73 height 26
click at [883, 42] on button "×" at bounding box center [885, 40] width 15 height 15
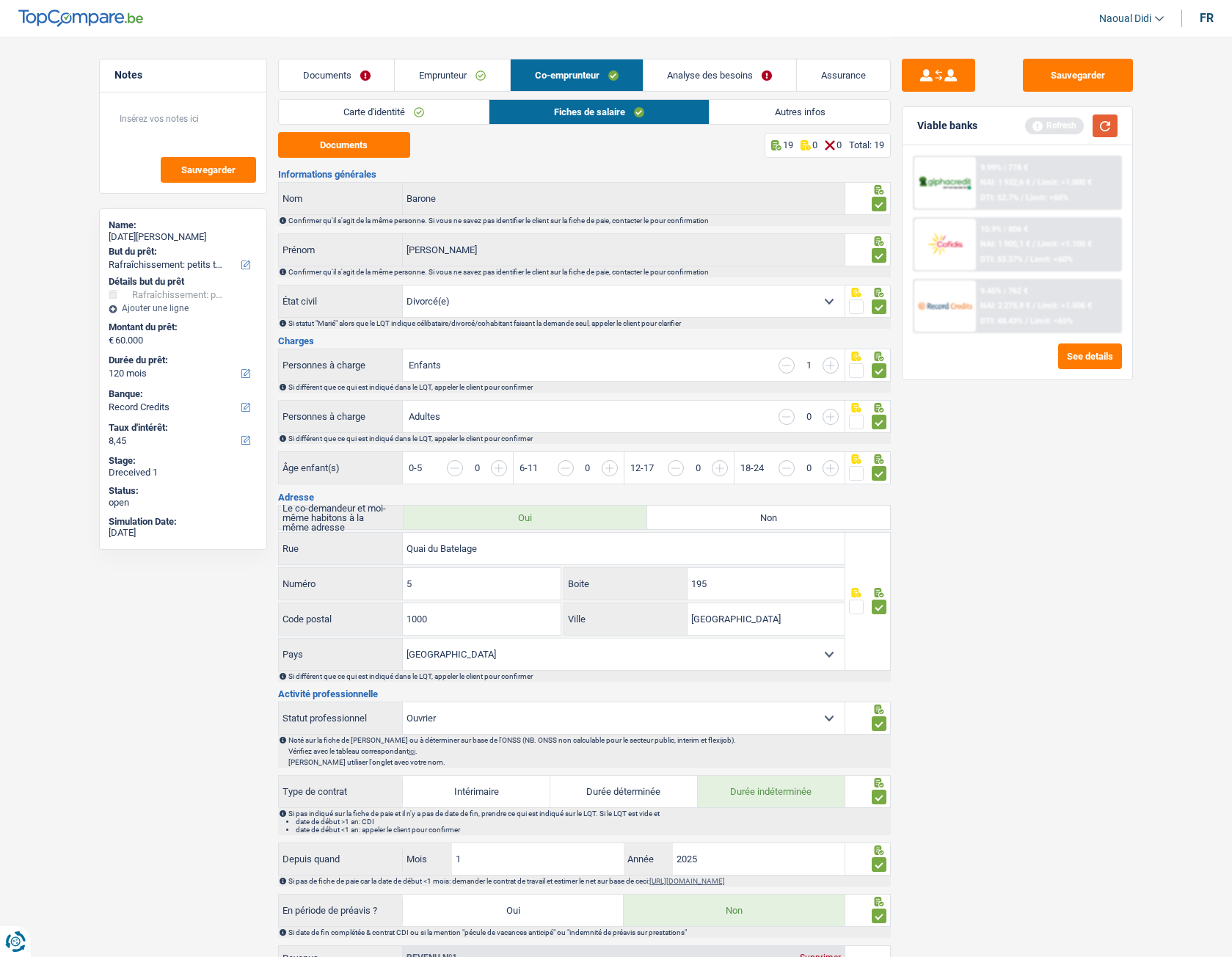
click at [1109, 121] on button "button" at bounding box center [1105, 126] width 25 height 23
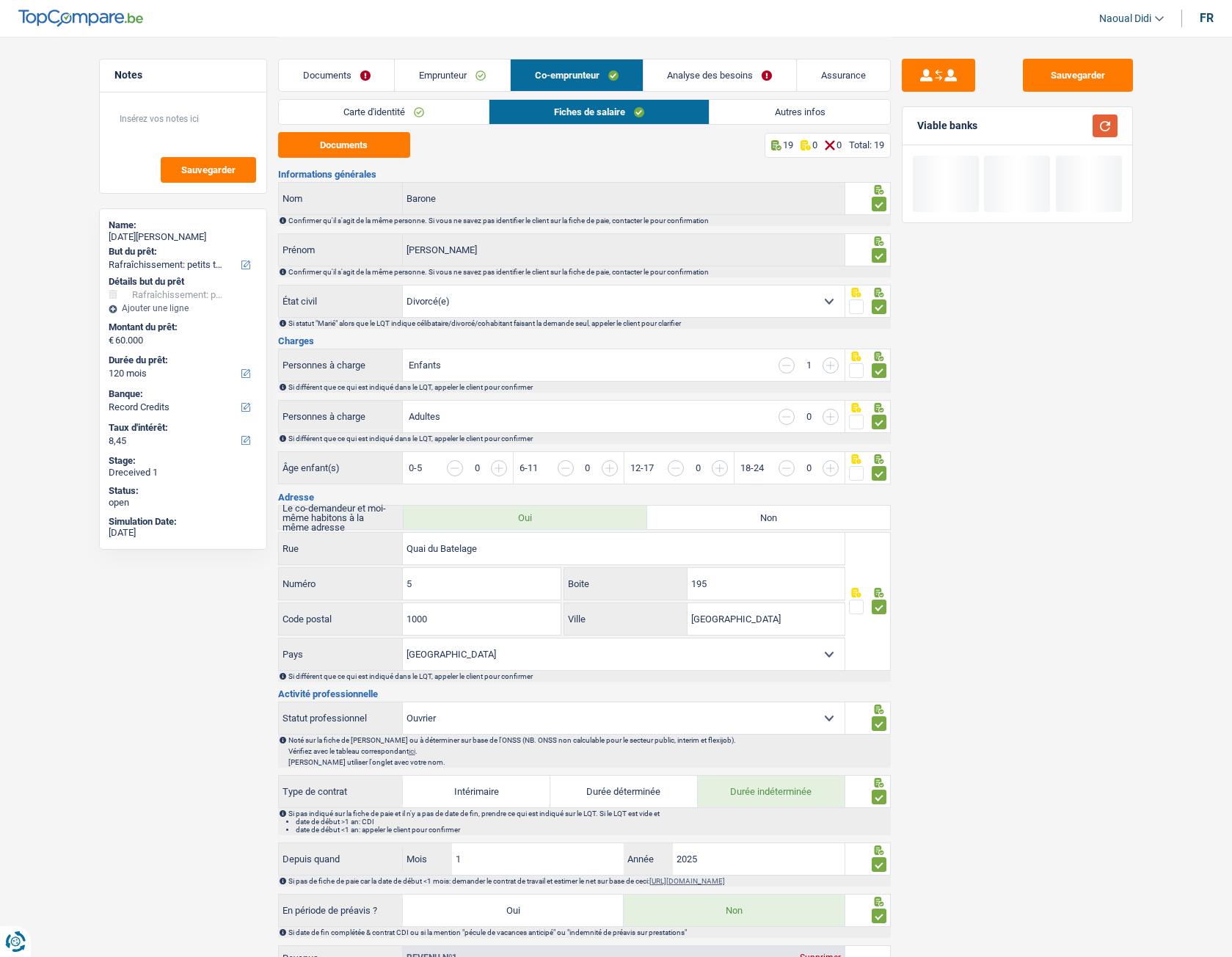
click at [1109, 121] on button "button" at bounding box center [1105, 126] width 25 height 23
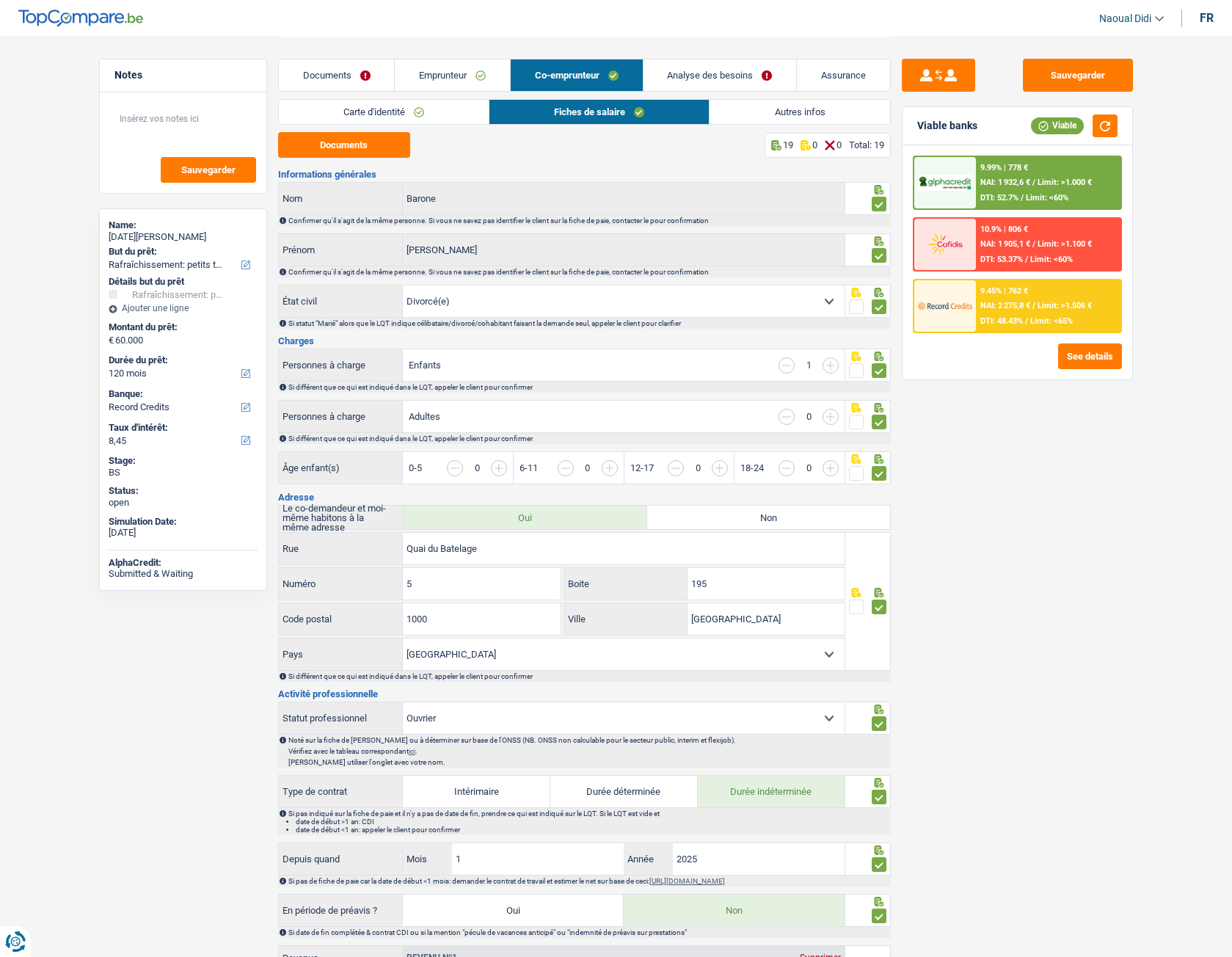
click at [993, 243] on span "NAI: 1 905,1 €" at bounding box center [1005, 244] width 50 height 10
click at [970, 245] on img at bounding box center [945, 244] width 54 height 27
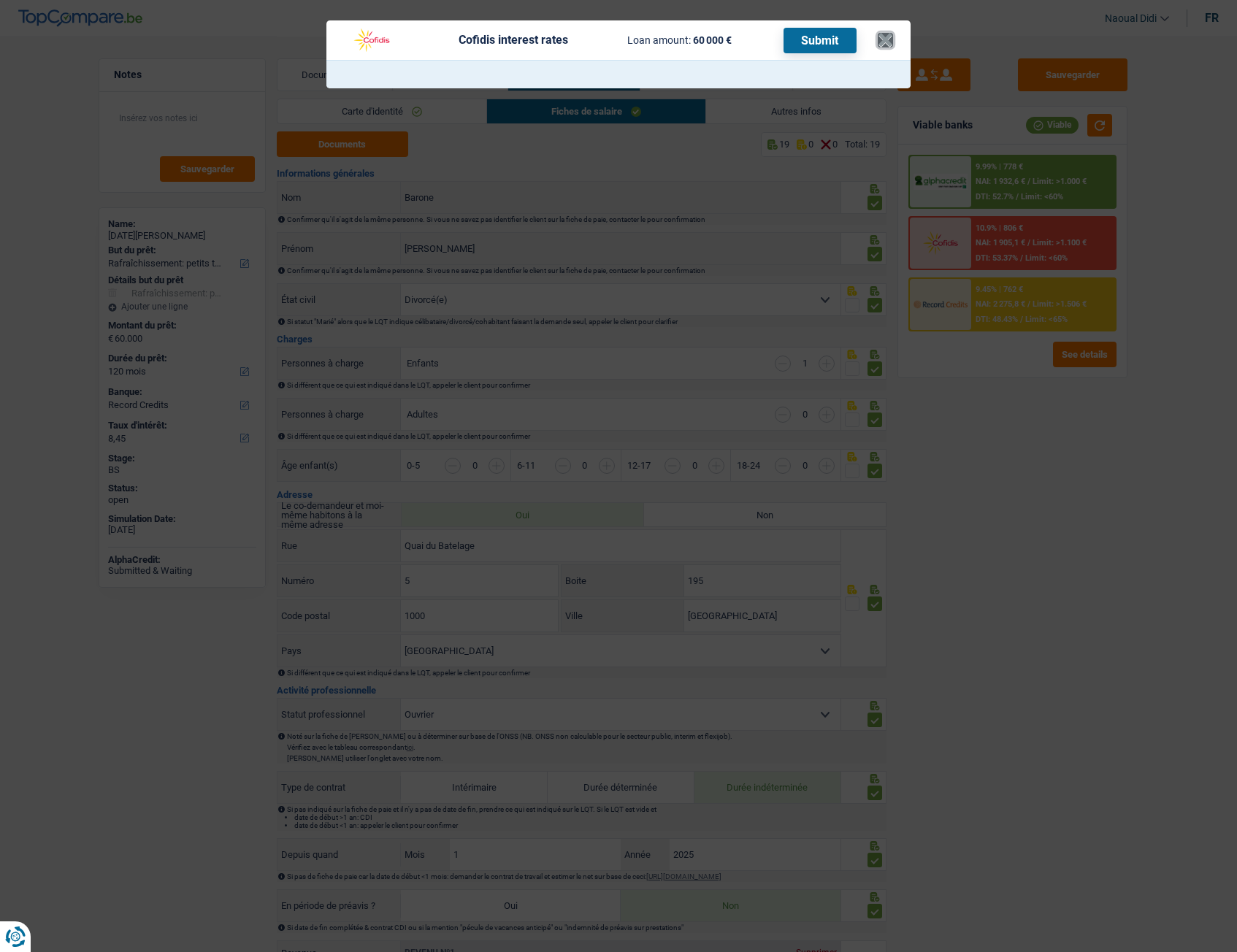
click at [891, 43] on button "×" at bounding box center [885, 40] width 15 height 15
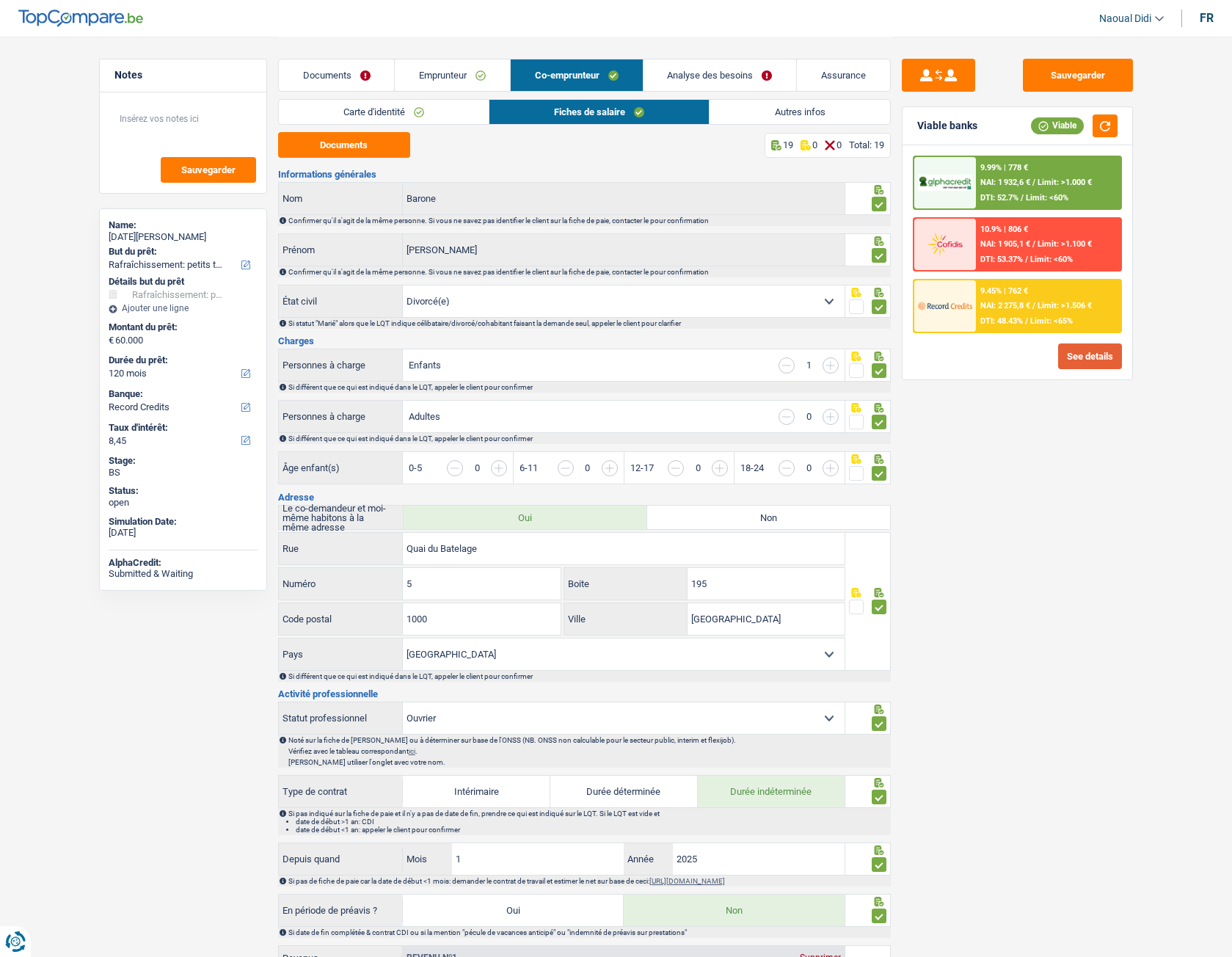
click at [1078, 355] on button "See details" at bounding box center [1090, 356] width 64 height 26
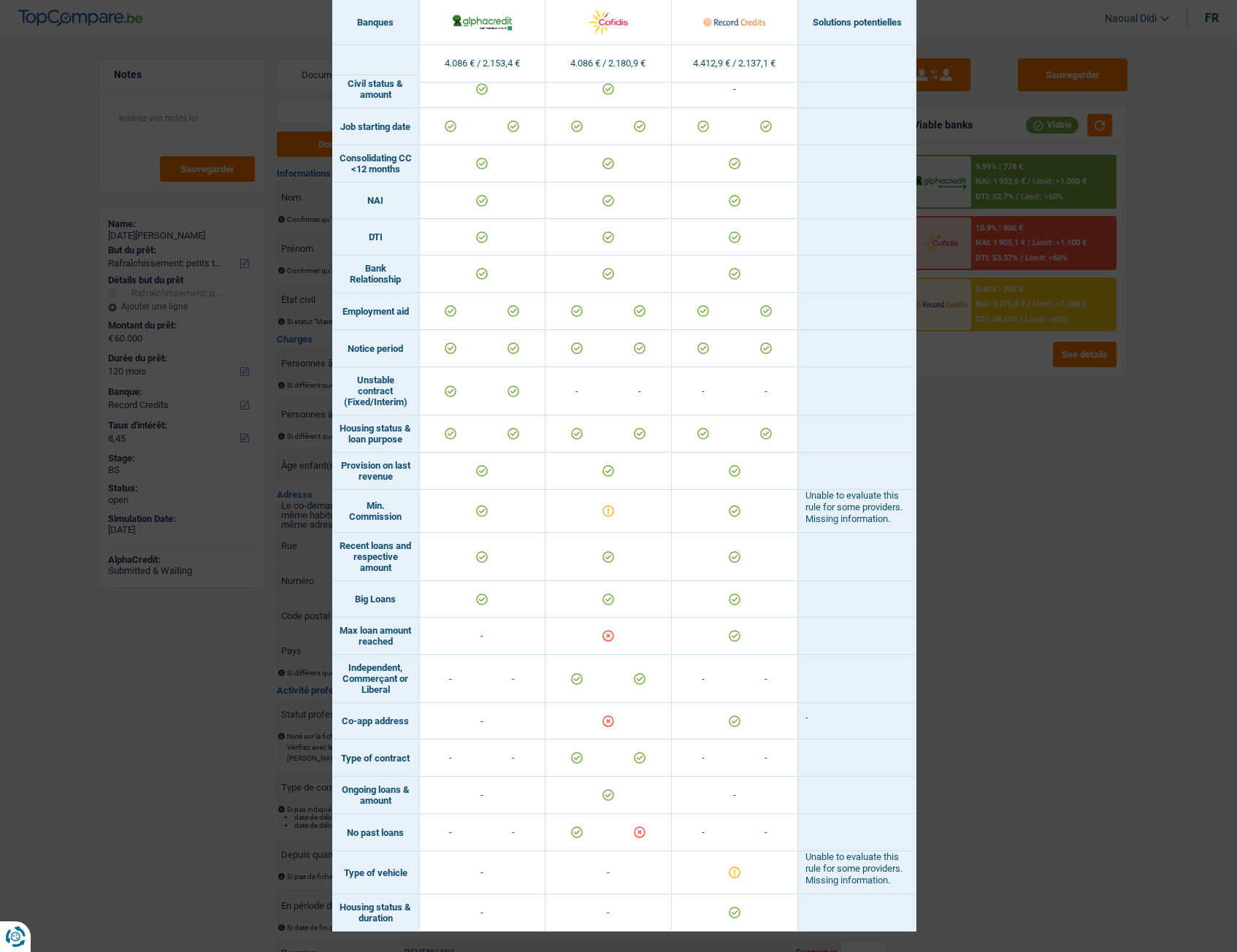
click at [999, 532] on div "Banks conditions × Banques Solutions potentielles Revenus / Charges 4.086 € / 2…" at bounding box center [618, 476] width 1237 height 952
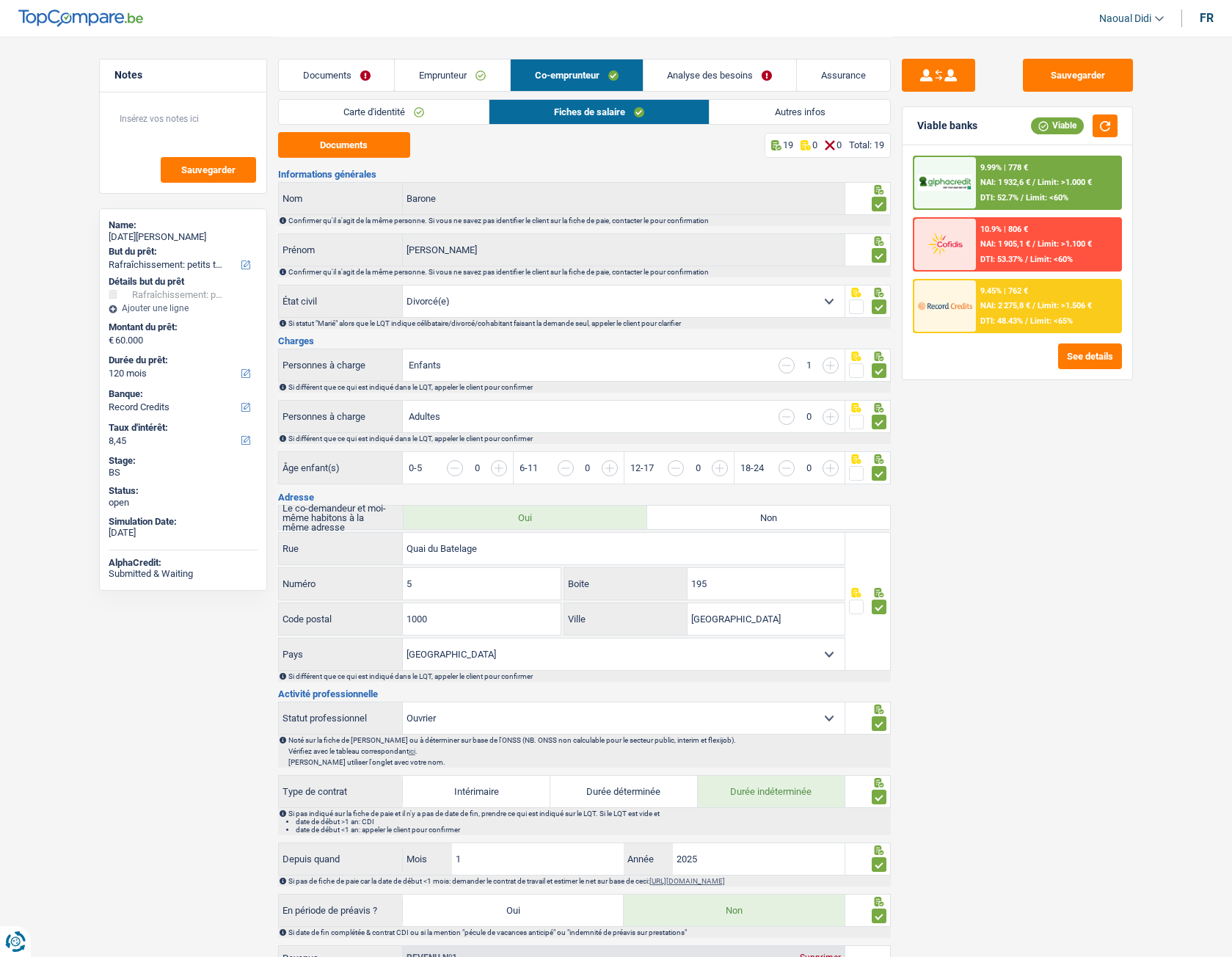
click at [1052, 242] on span "Limit: >1.100 €" at bounding box center [1064, 244] width 54 height 10
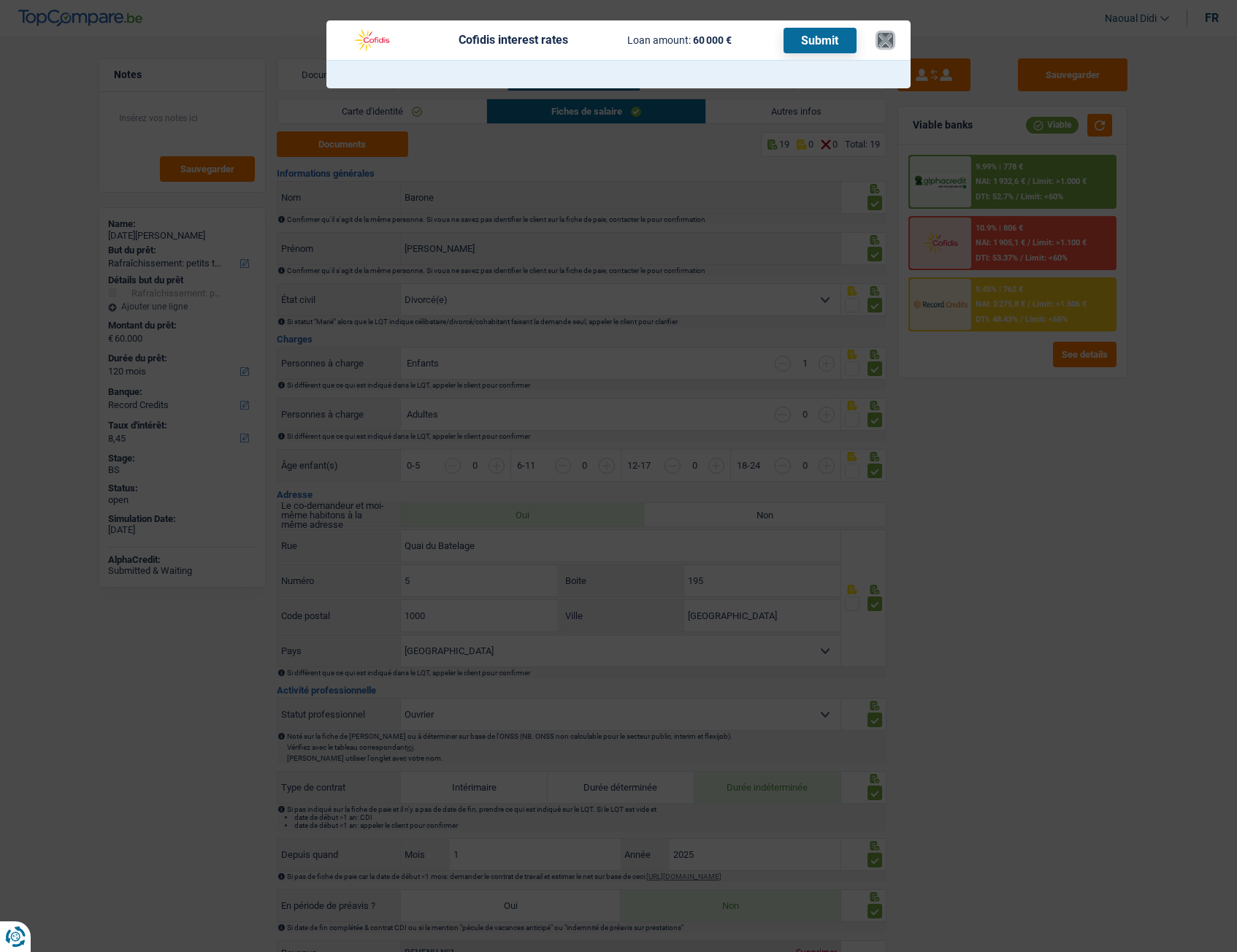
click at [883, 42] on button "×" at bounding box center [885, 40] width 15 height 15
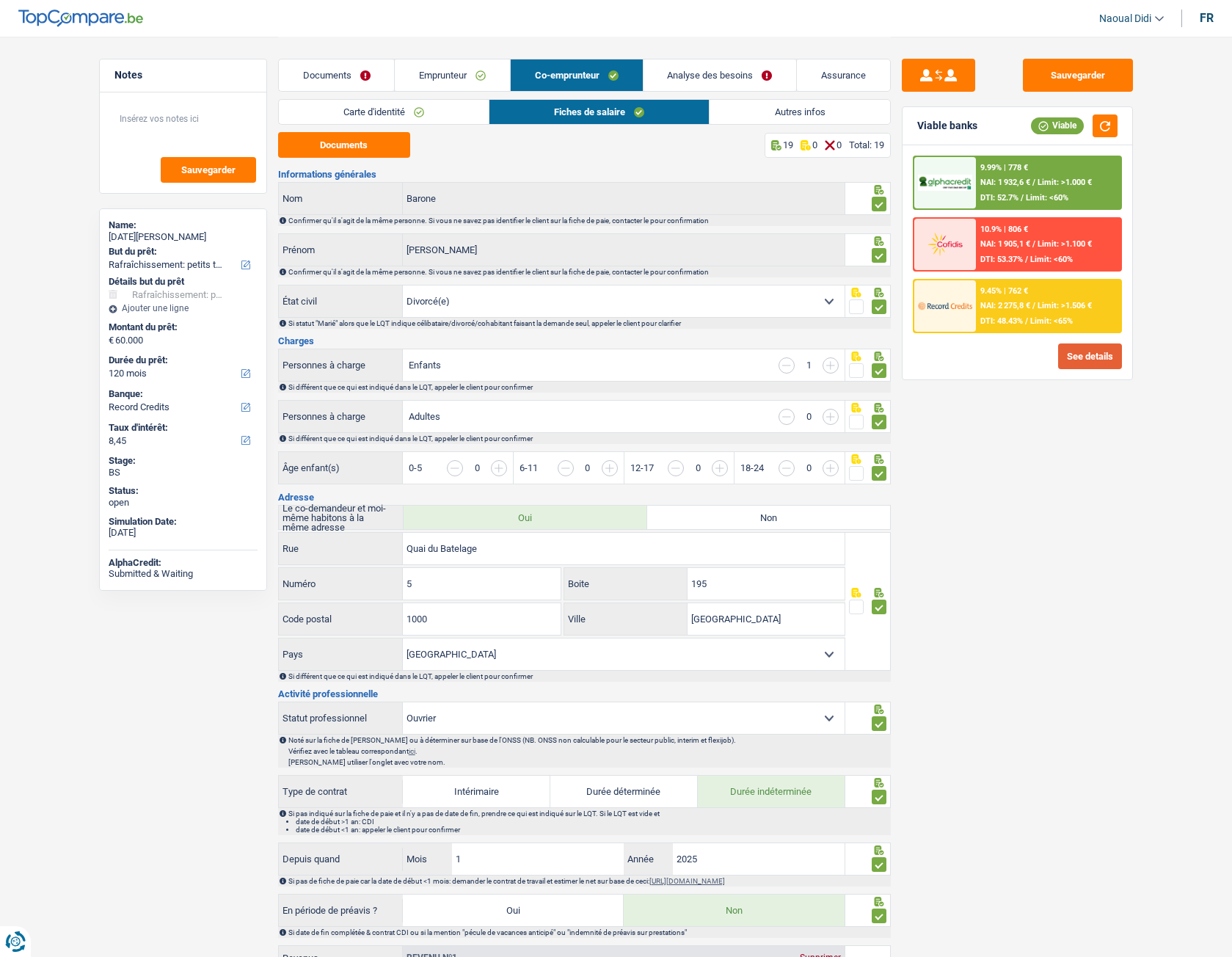
click at [1084, 361] on button "See details" at bounding box center [1090, 356] width 64 height 26
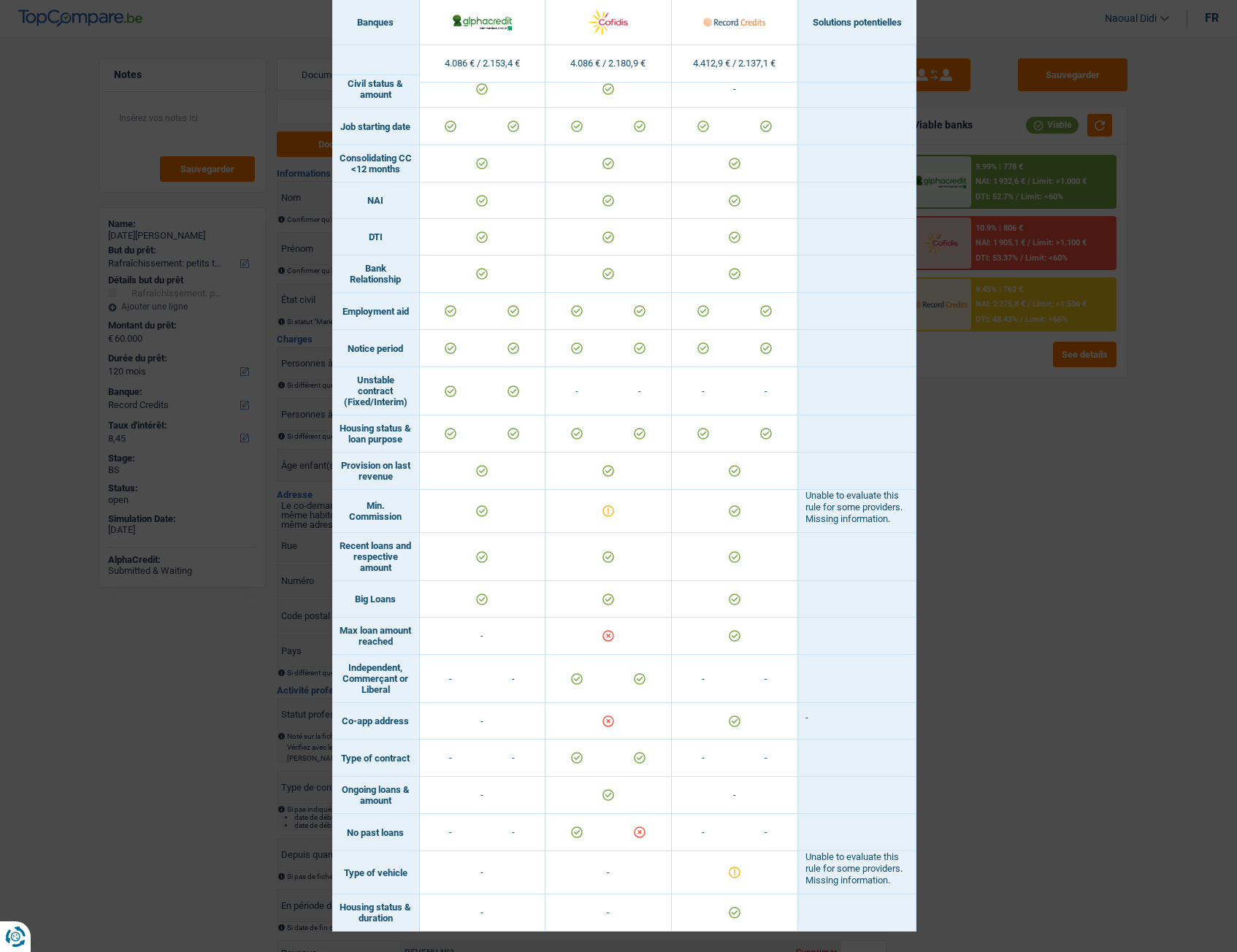
click at [1020, 496] on div "Banks conditions × Banques Solutions potentielles Revenus / Charges 4.086 € / 2…" at bounding box center [618, 476] width 1237 height 952
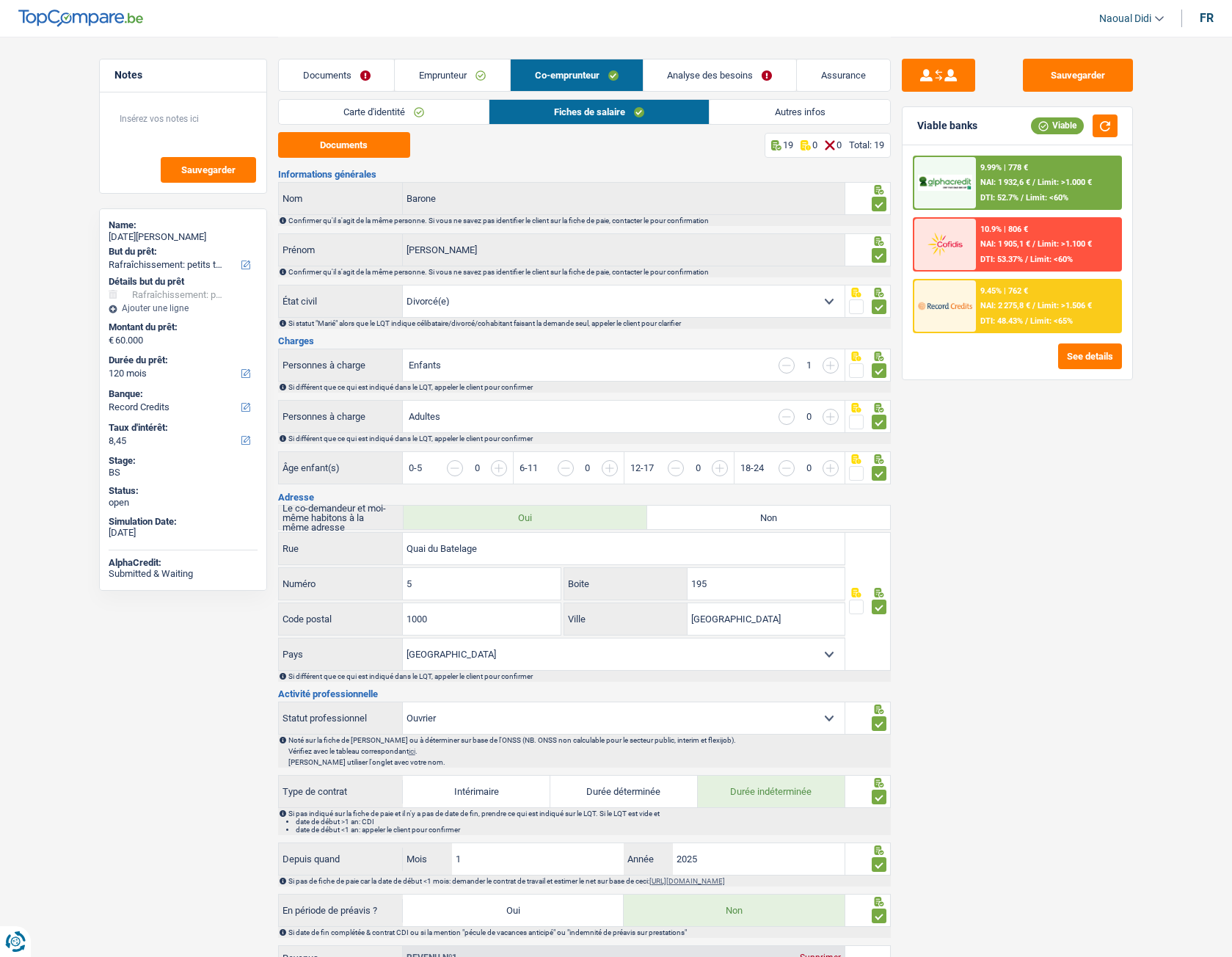
click at [1115, 535] on main "Notes Sauvegarder Name: Lucia Nicoleta Oprea But du prêt: Confort maison: meubl…" at bounding box center [616, 804] width 1232 height 1609
click at [340, 75] on link "Documents" at bounding box center [336, 75] width 116 height 32
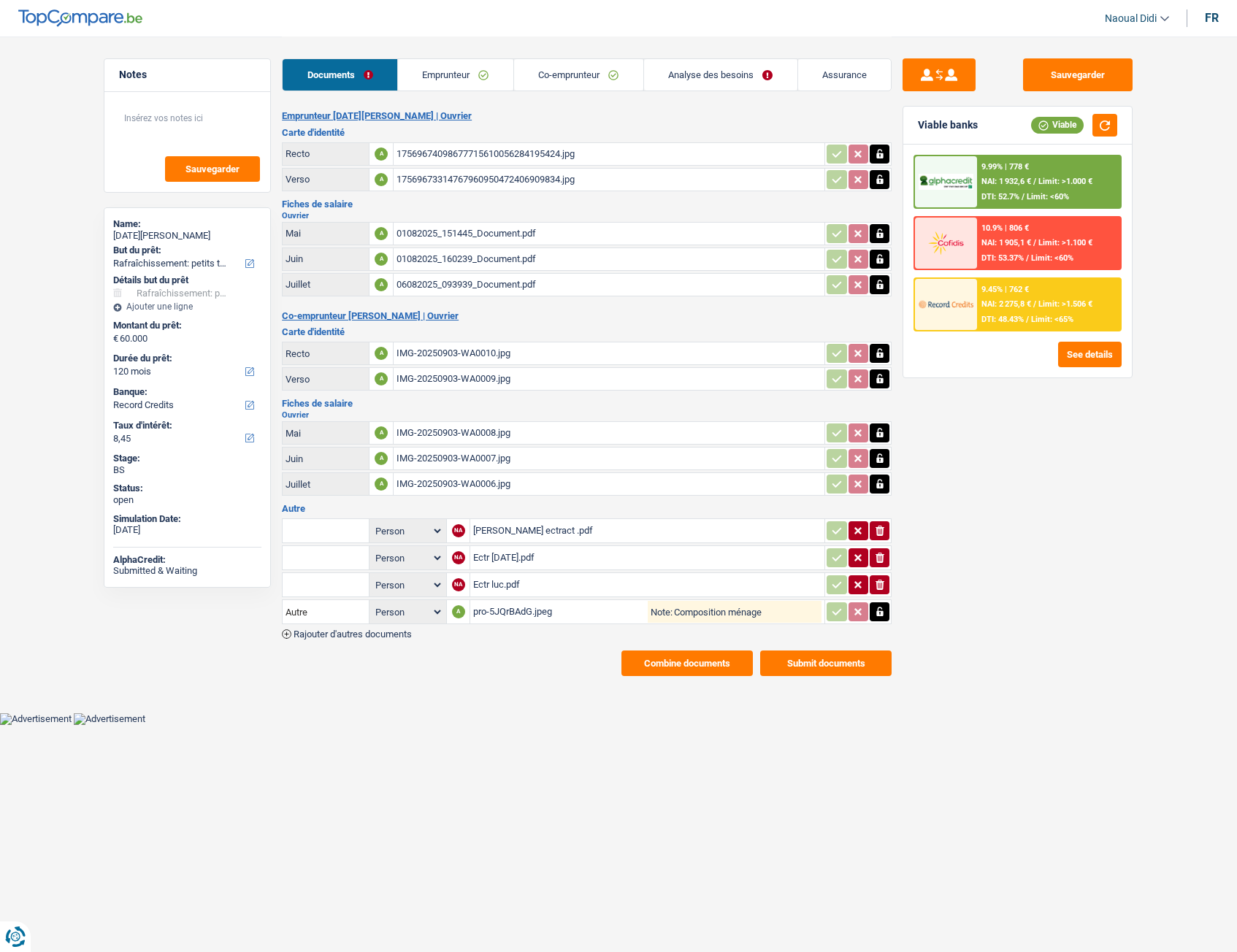
click at [674, 532] on button "Combine documents" at bounding box center [687, 663] width 132 height 26
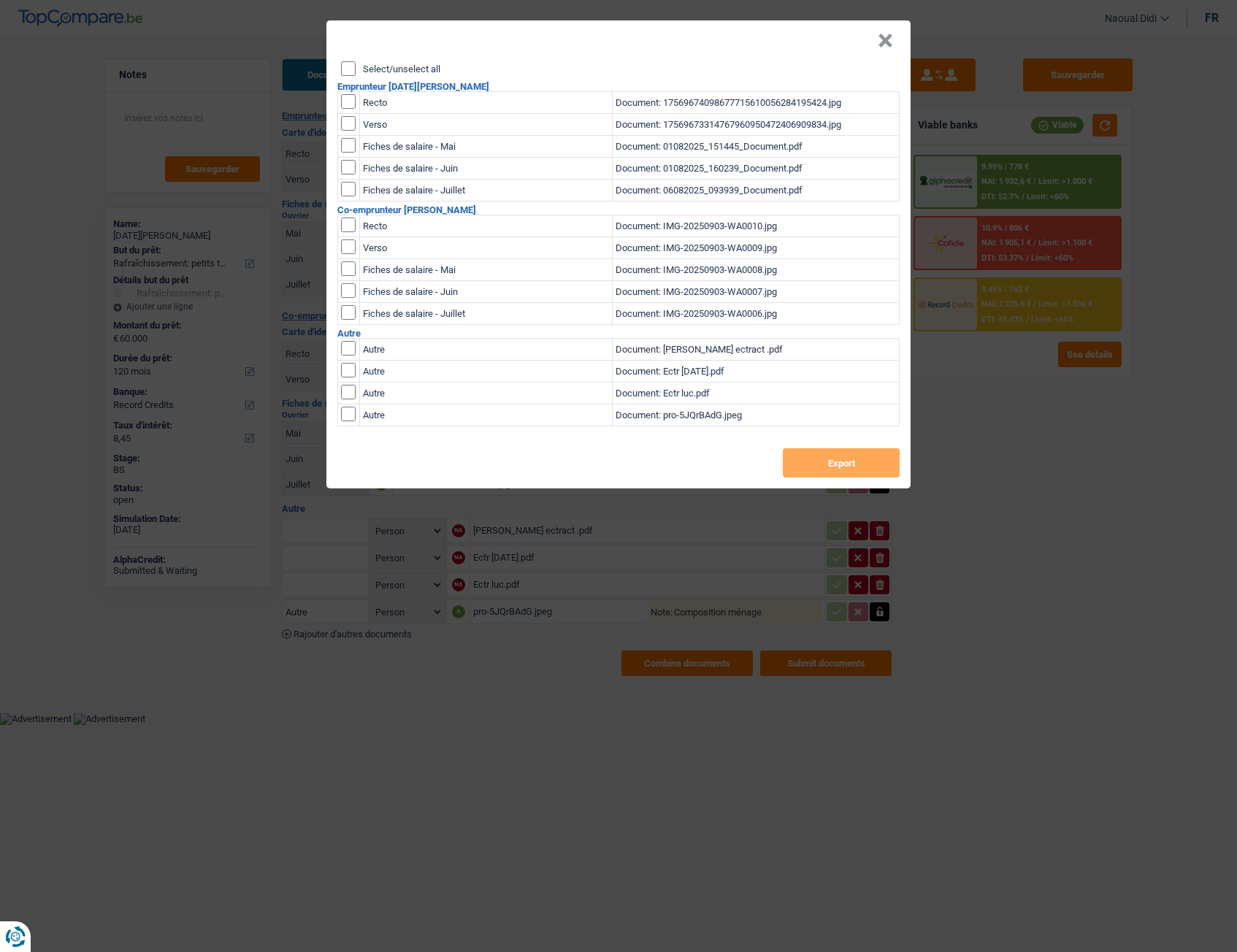
click at [350, 416] on input "checkbox" at bounding box center [349, 414] width 15 height 15
checkbox input "true"
drag, startPoint x: 363, startPoint y: 351, endPoint x: 354, endPoint y: 318, distance: 34.2
click at [355, 322] on div "Select/unselect all Emprunteur Lucia Nicoleta Oprea Recto Document: 17569674098…" at bounding box center [618, 274] width 584 height 427
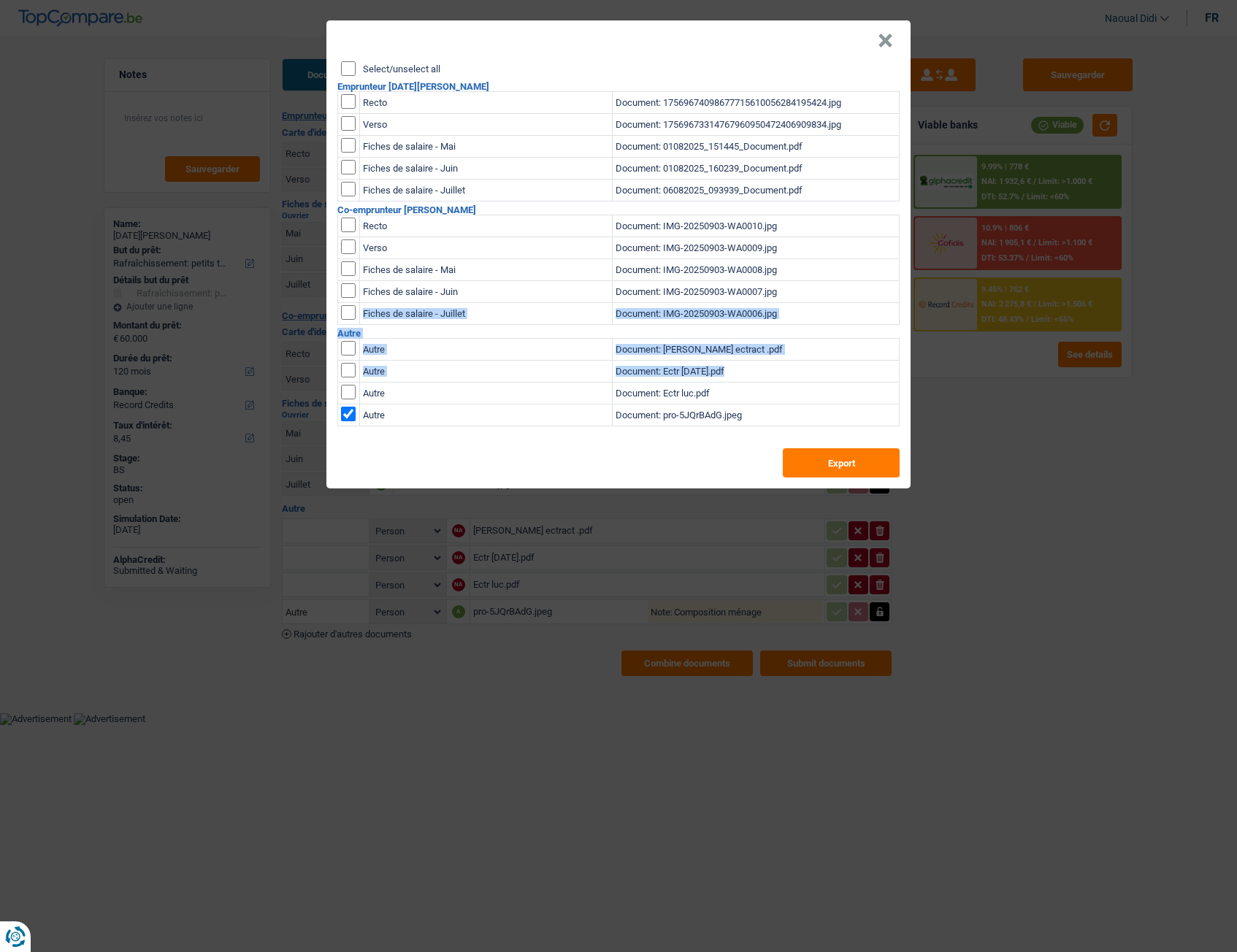
click at [352, 71] on input "Select/unselect all" at bounding box center [349, 68] width 15 height 15
checkbox input "true"
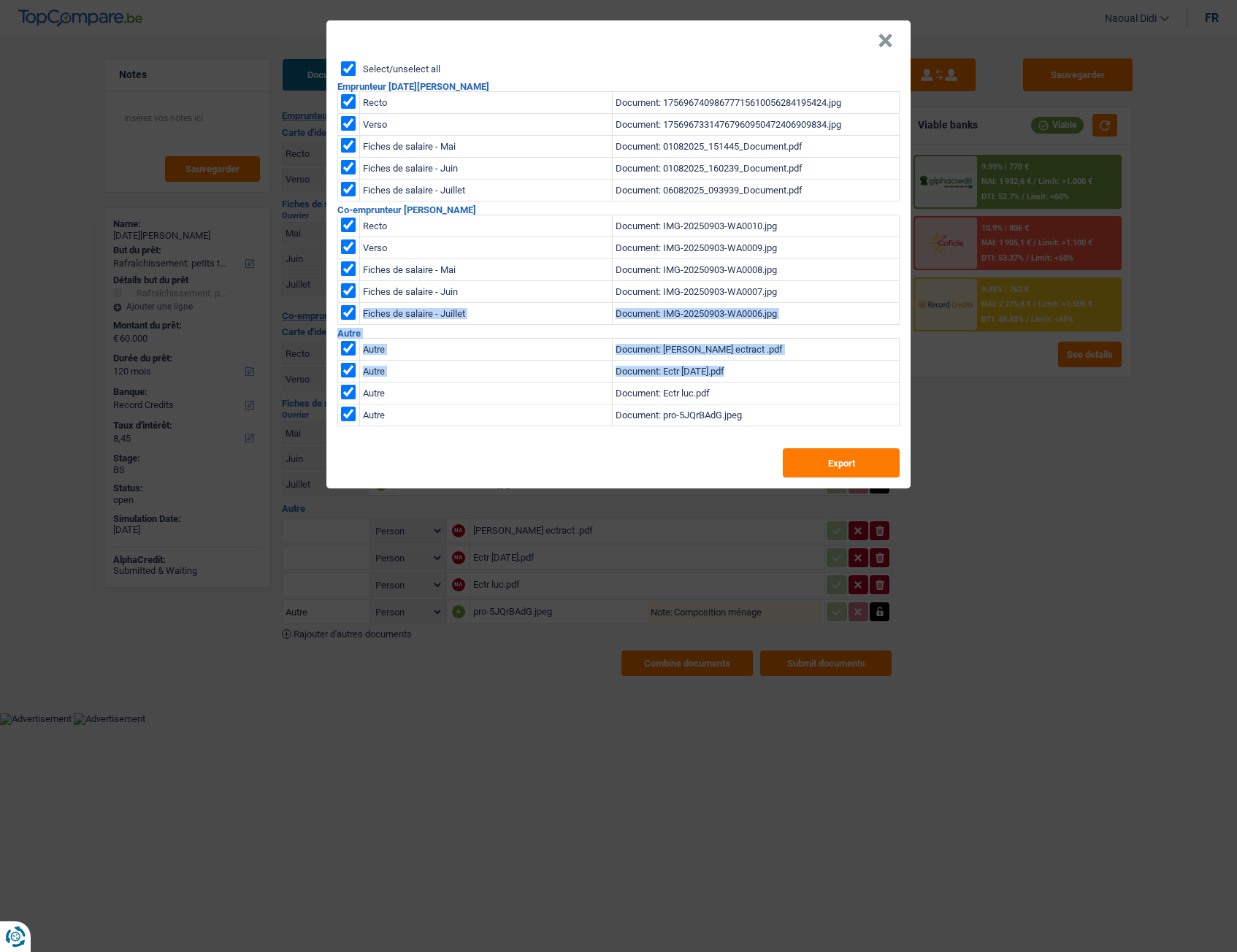
checkbox input "true"
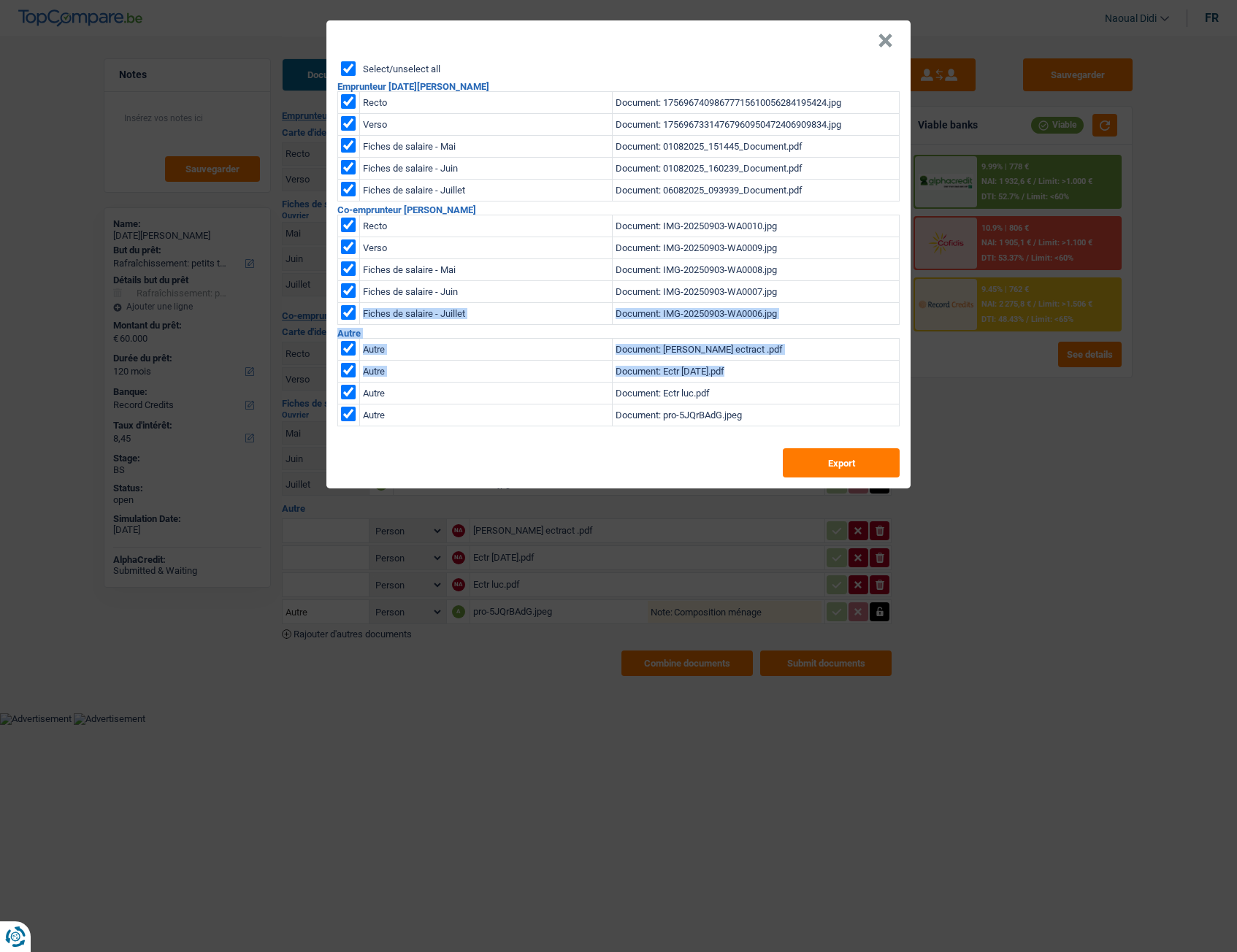
checkbox input "true"
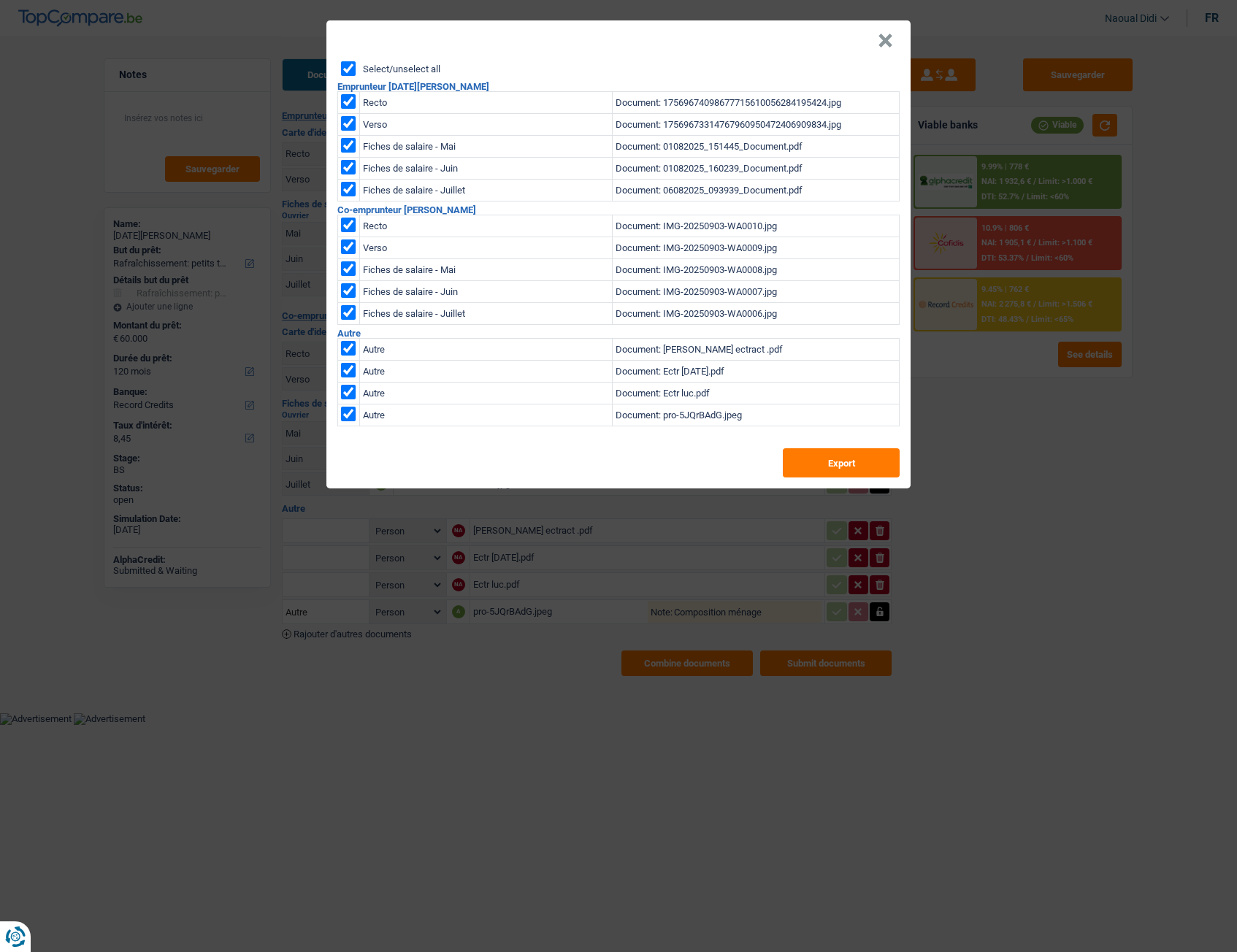
click at [535, 440] on div "Select/unselect all Emprunteur Lucia Nicoleta Oprea Recto Document: 17569674098…" at bounding box center [618, 274] width 584 height 427
click at [888, 42] on button "×" at bounding box center [885, 41] width 15 height 15
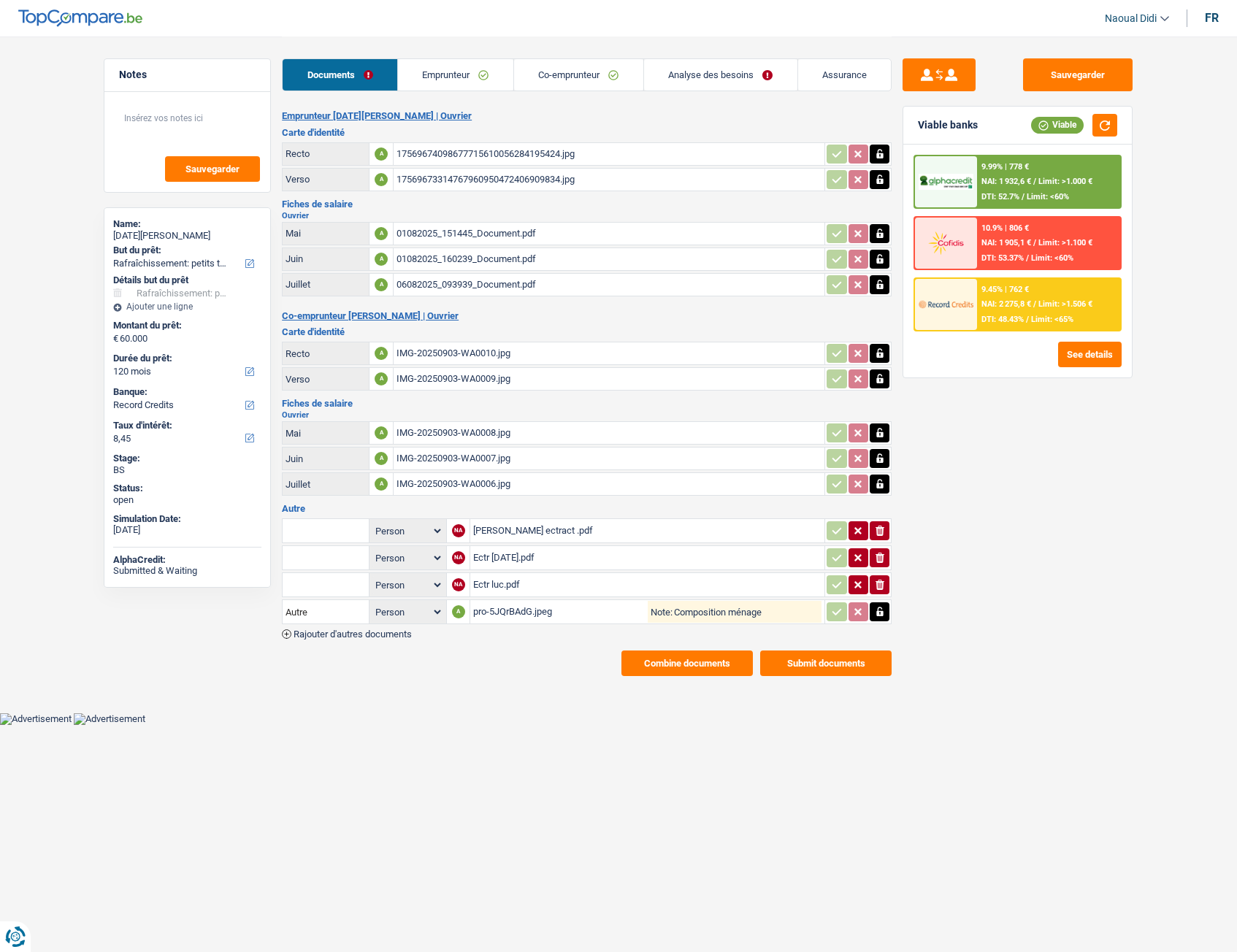
click at [673, 76] on link "Analyse des besoins" at bounding box center [721, 74] width 154 height 32
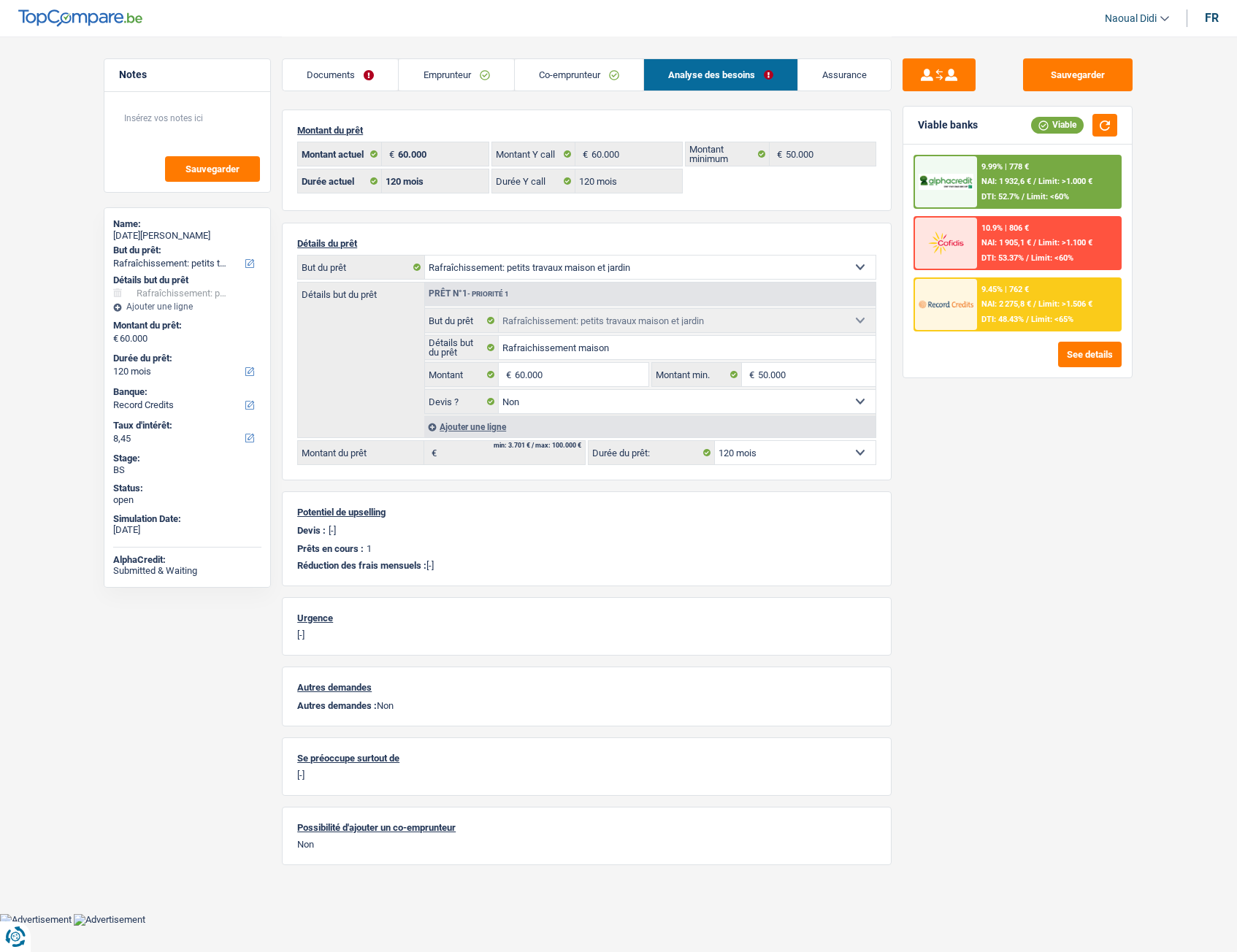
drag, startPoint x: 319, startPoint y: 78, endPoint x: 332, endPoint y: 87, distance: 15.8
click at [319, 78] on link "Documents" at bounding box center [340, 74] width 115 height 32
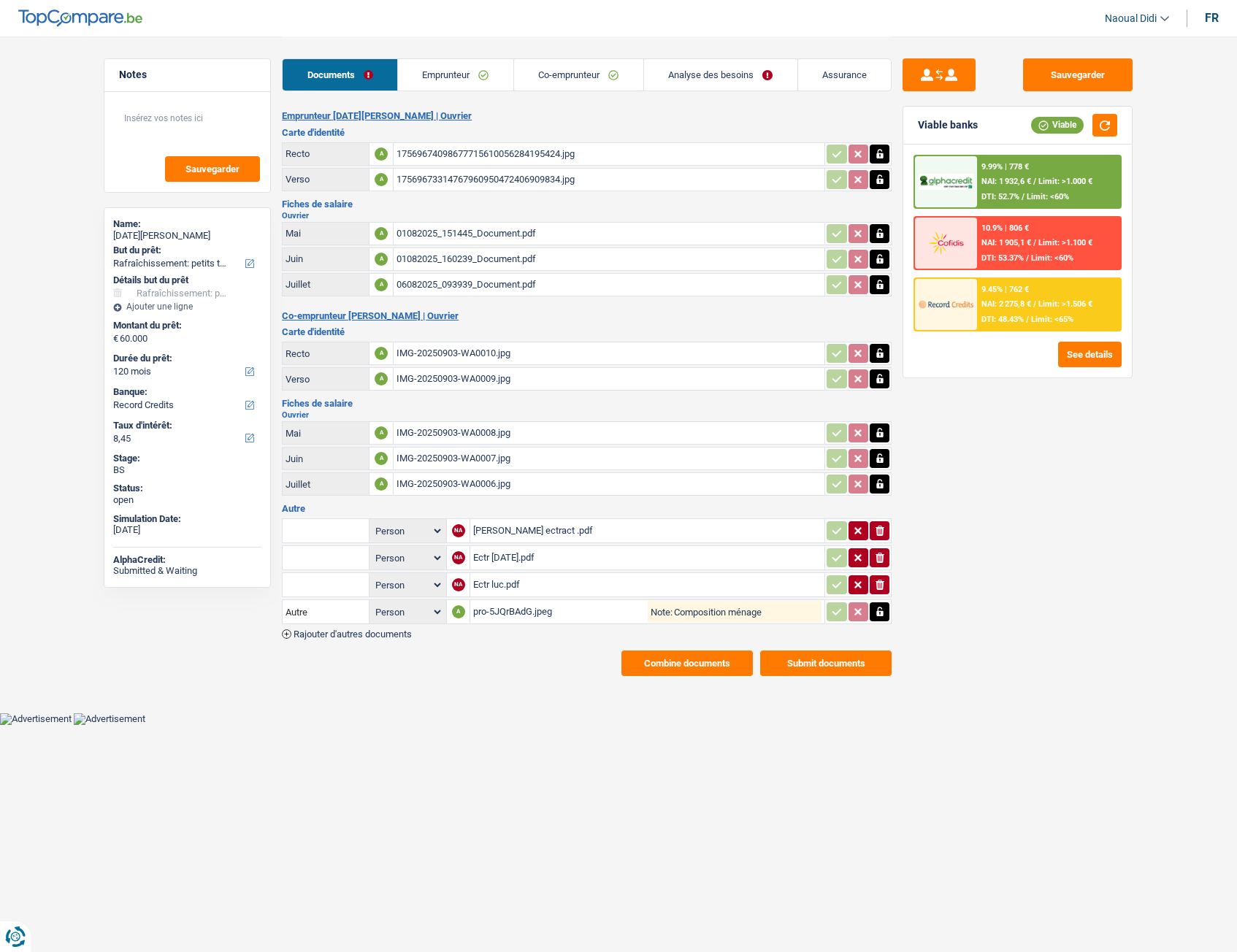
click at [476, 154] on div "17569674098677715610056284195424.jpg" at bounding box center [609, 154] width 425 height 22
click at [446, 184] on div "17569673314767960950472406909834.jpg" at bounding box center [609, 179] width 425 height 22
click at [474, 379] on div "IMG-20250903-WA0009.jpg" at bounding box center [609, 379] width 425 height 22
click at [428, 74] on link "Emprunteur" at bounding box center [455, 74] width 115 height 32
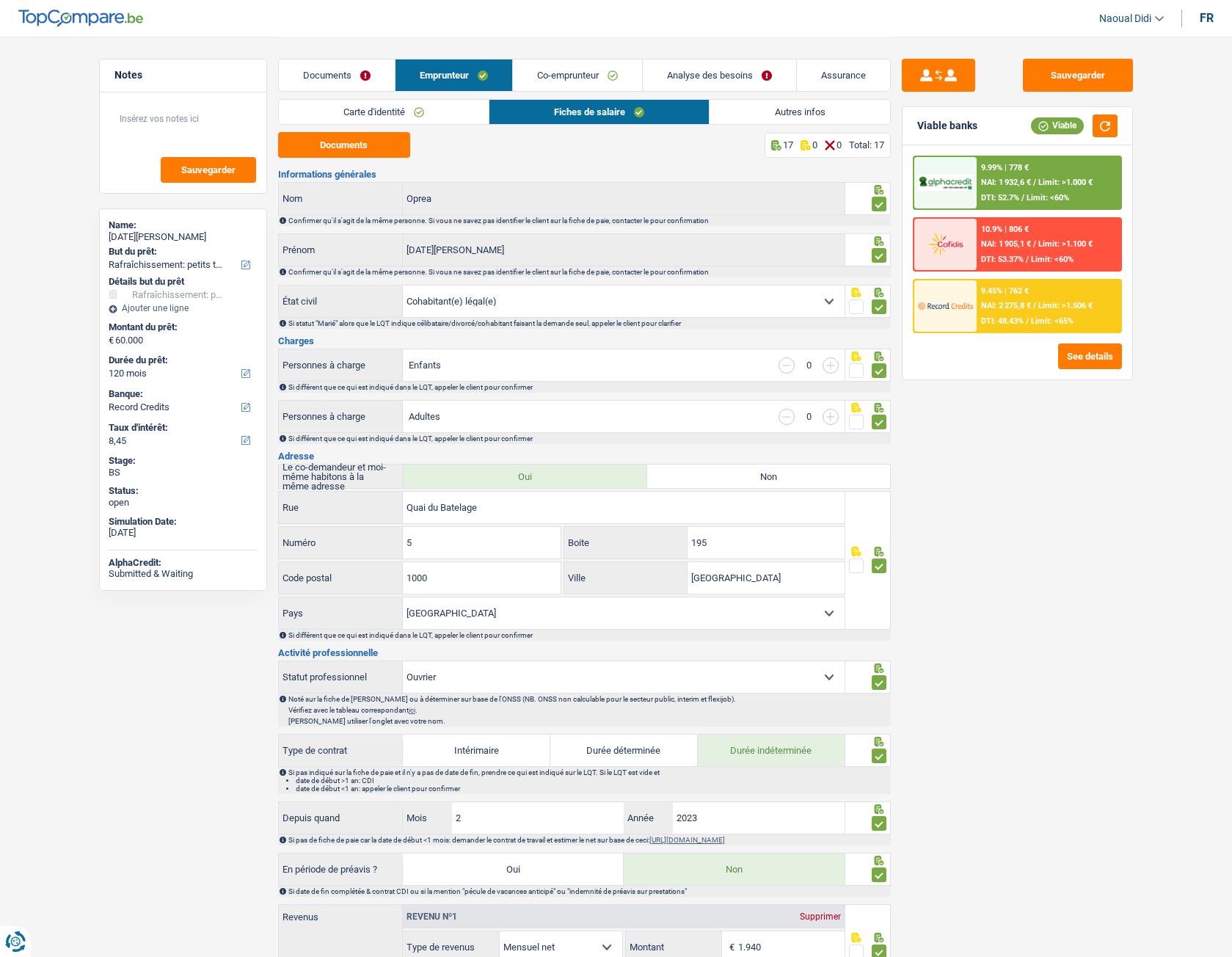
click at [791, 117] on link "Autres infos" at bounding box center [799, 112] width 180 height 24
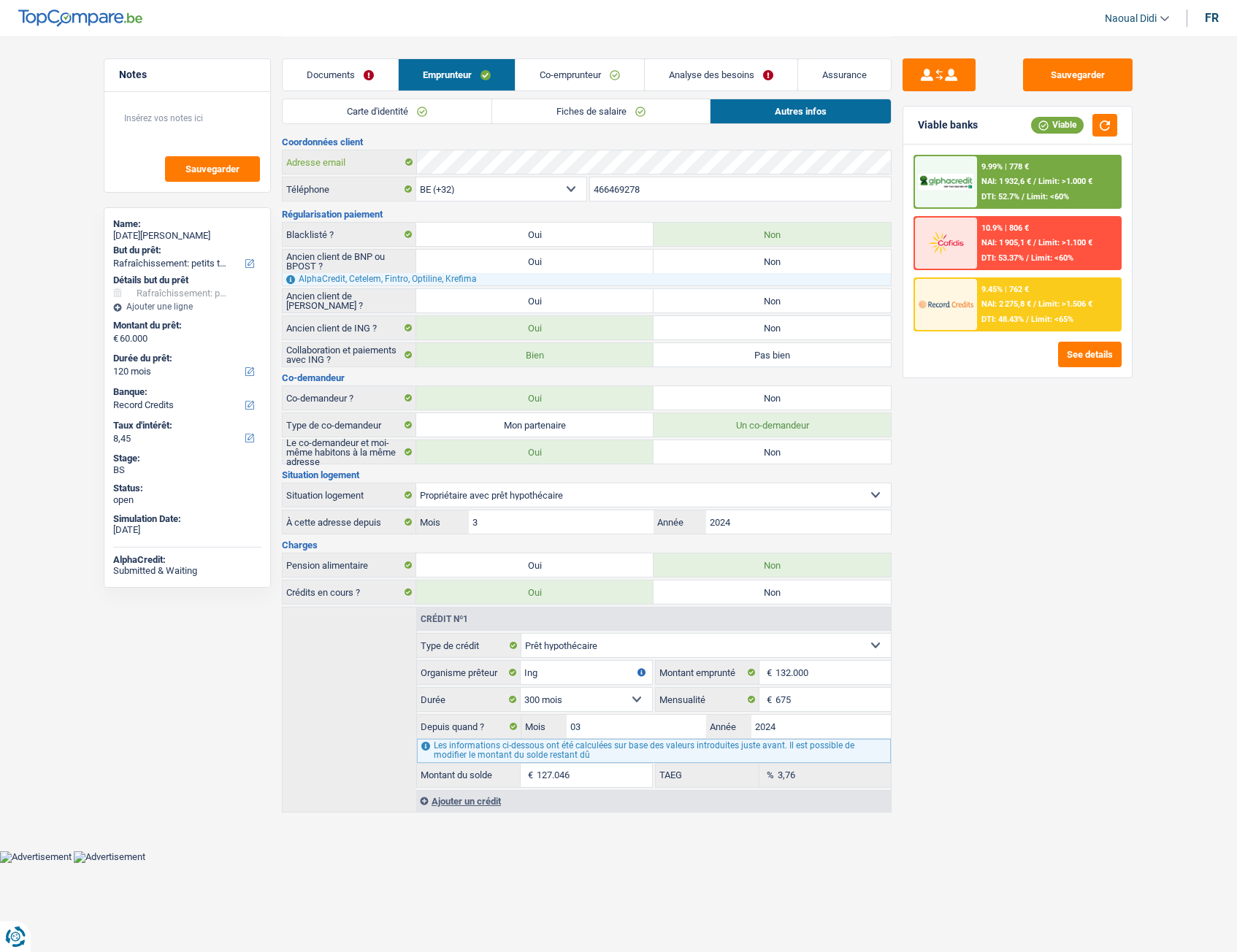
click at [373, 154] on div "Adresse email" at bounding box center [586, 162] width 608 height 24
click at [1083, 73] on button "Sauvegarder" at bounding box center [1077, 74] width 110 height 33
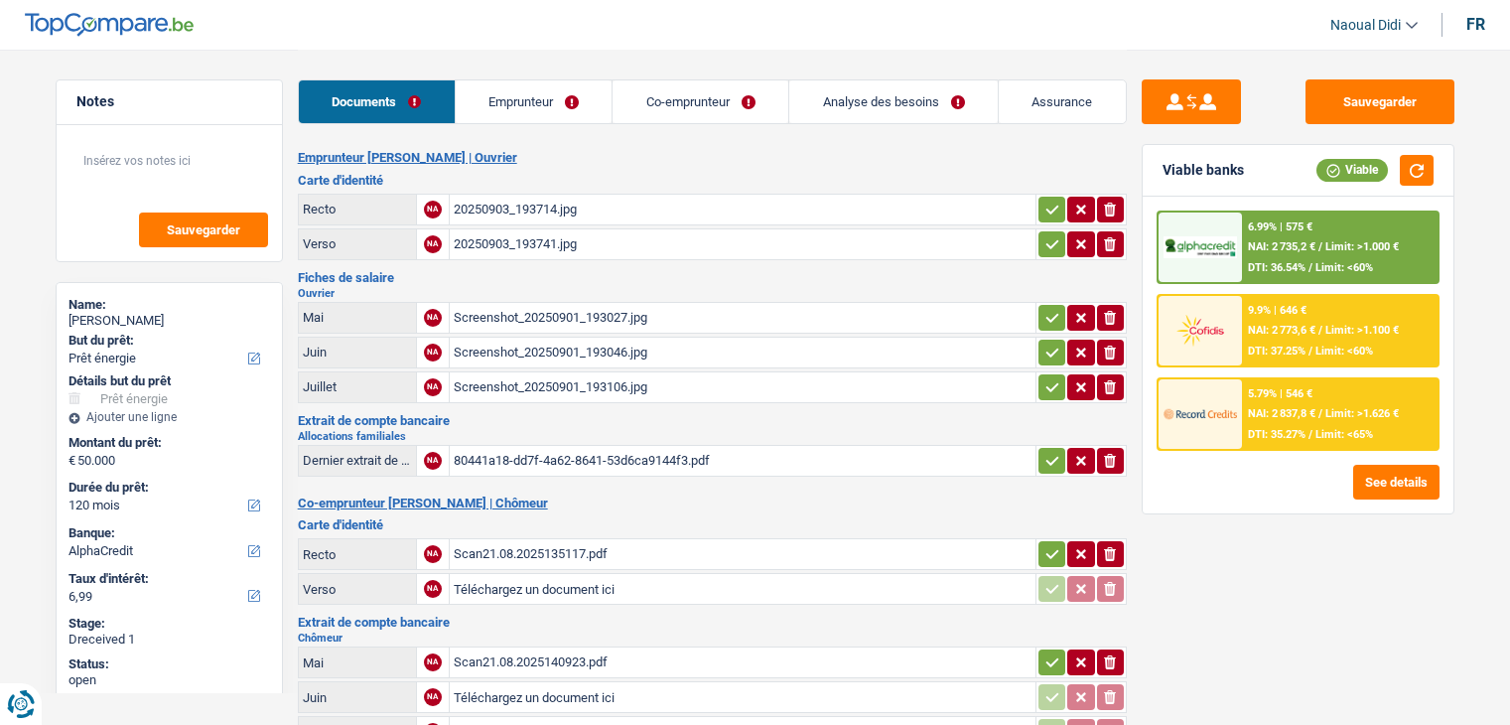
select select "energy"
select select "120"
select select "alphacredit"
click at [501, 209] on div "20250903_193714.jpg" at bounding box center [743, 210] width 578 height 30
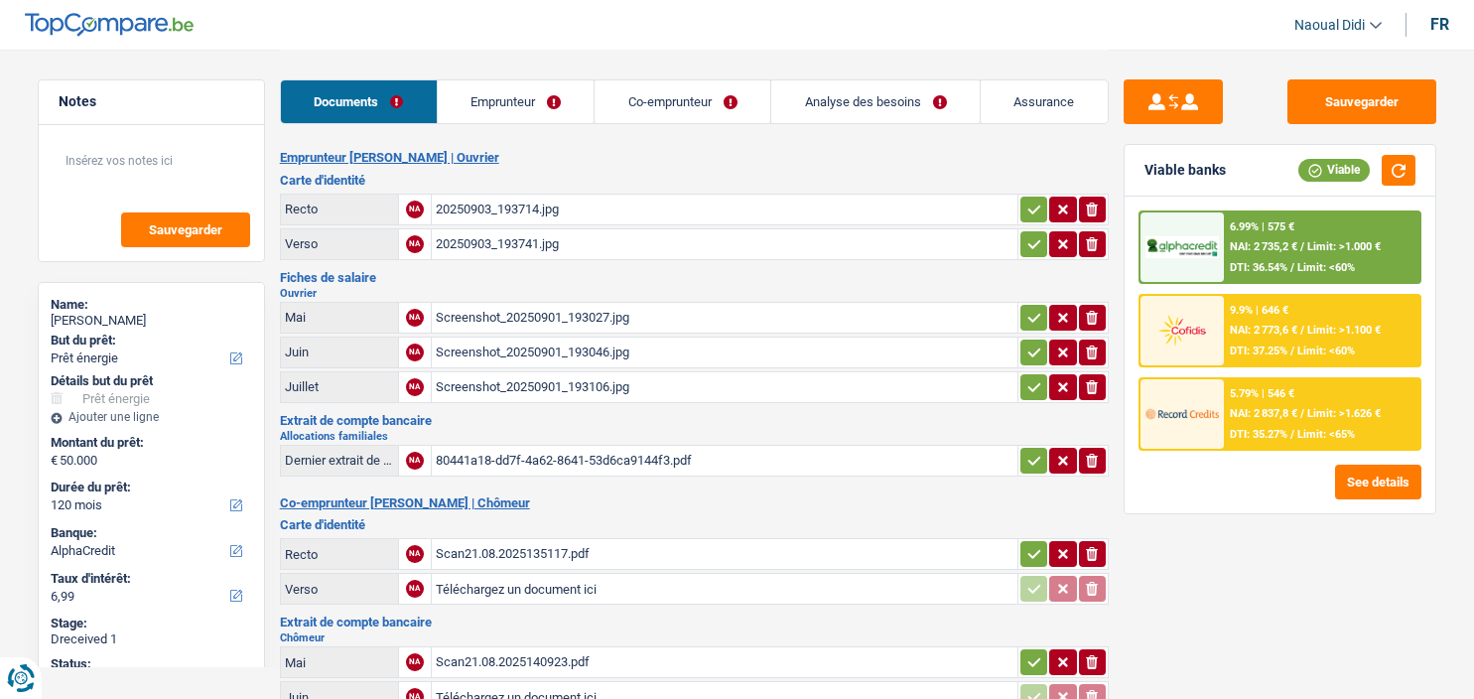
select select "energy"
select select "120"
select select "alphacredit"
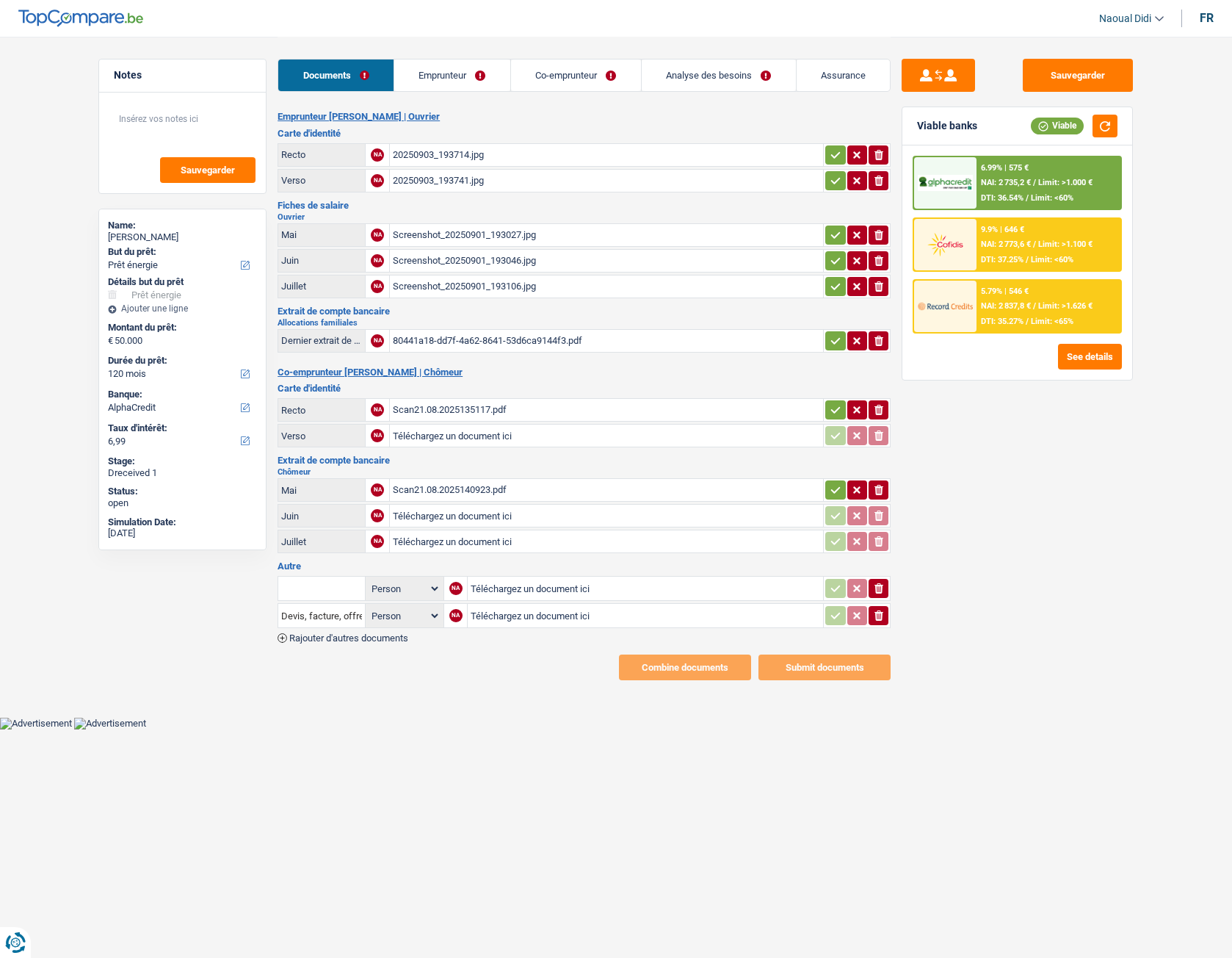
click at [437, 159] on div "20250903_193714.jpg" at bounding box center [606, 155] width 427 height 22
click at [427, 238] on div "Screenshot_20250901_193027.jpg" at bounding box center [606, 235] width 427 height 22
click at [464, 256] on div "Screenshot_20250901_193046.jpg" at bounding box center [606, 261] width 427 height 22
click at [482, 287] on div "Screenshot_20250901_193106.jpg" at bounding box center [606, 286] width 427 height 22
click at [461, 338] on div "80441a18-dd7f-4a62-8641-53d6ca9144f3.pdf" at bounding box center [606, 341] width 427 height 22
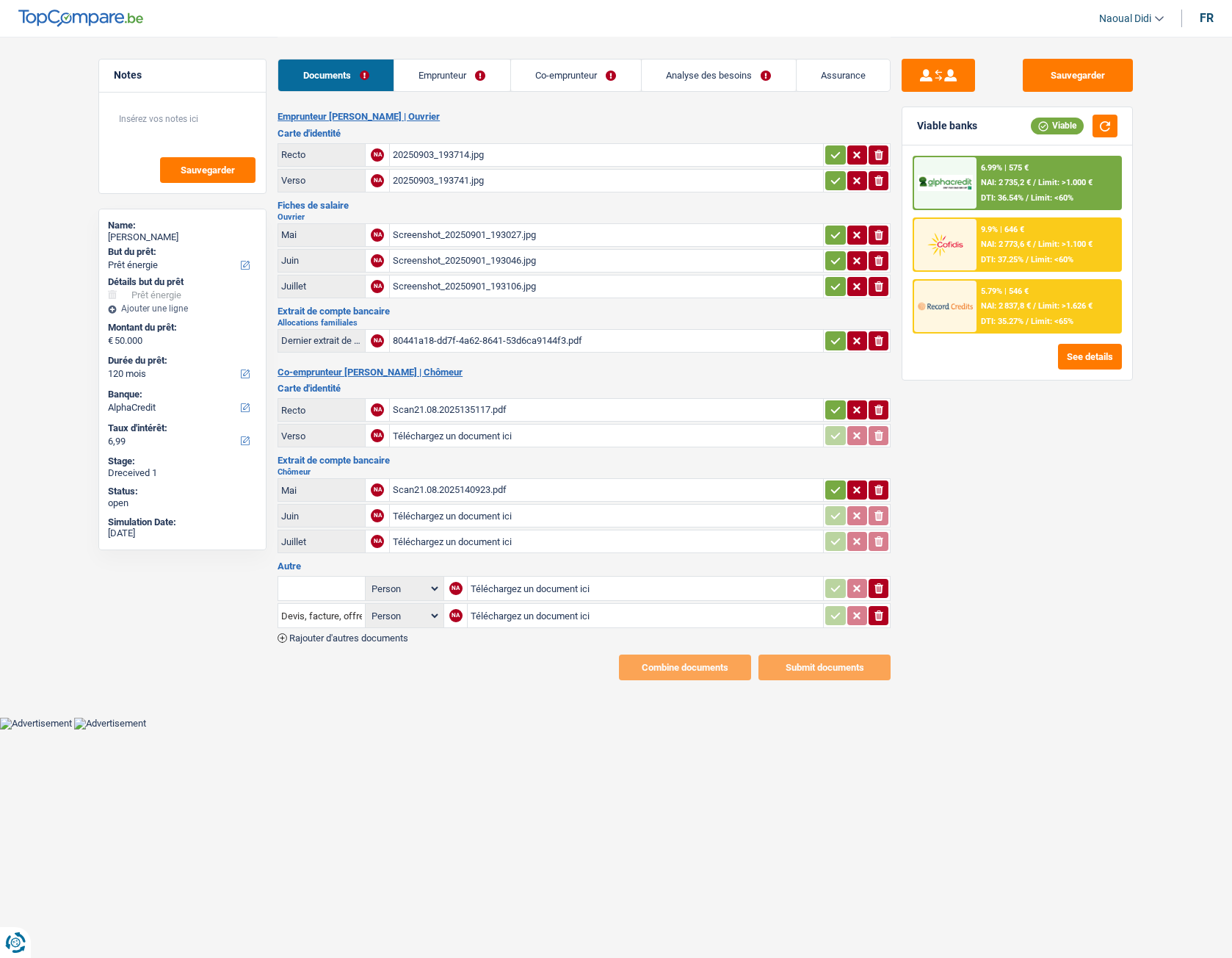
click at [473, 341] on div "80441a18-dd7f-4a62-8641-53d6ca9144f3.pdf" at bounding box center [606, 341] width 427 height 22
click at [451, 412] on div "Scan21.08.2025135117.pdf" at bounding box center [606, 410] width 427 height 22
click at [463, 493] on div "Scan21.08.2025140923.pdf" at bounding box center [606, 490] width 427 height 22
click at [451, 80] on link "Emprunteur" at bounding box center [452, 75] width 116 height 32
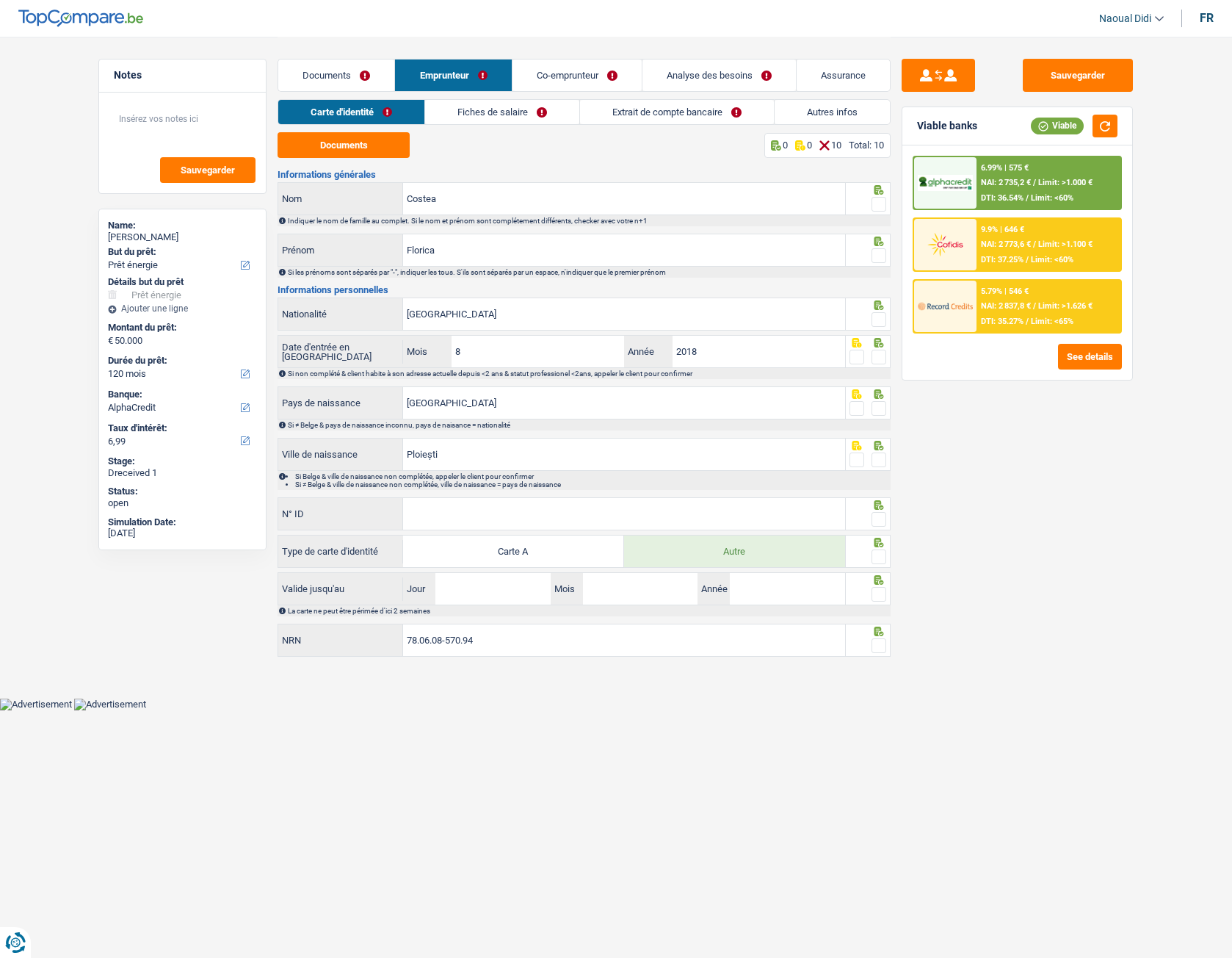
click at [574, 72] on link "Co-emprunteur" at bounding box center [577, 75] width 129 height 32
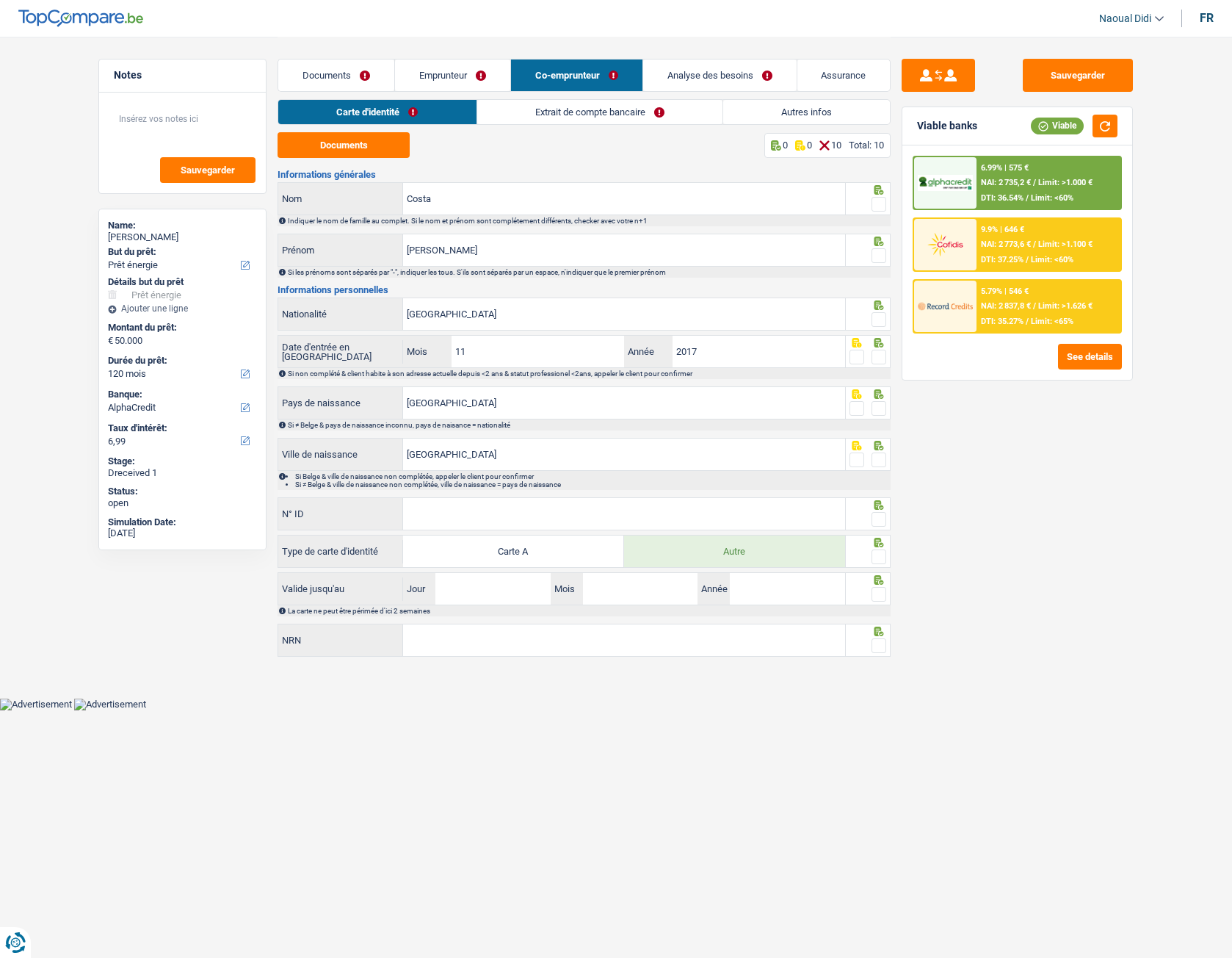
click at [546, 114] on link "Extrait de compte bancaire" at bounding box center [600, 112] width 246 height 24
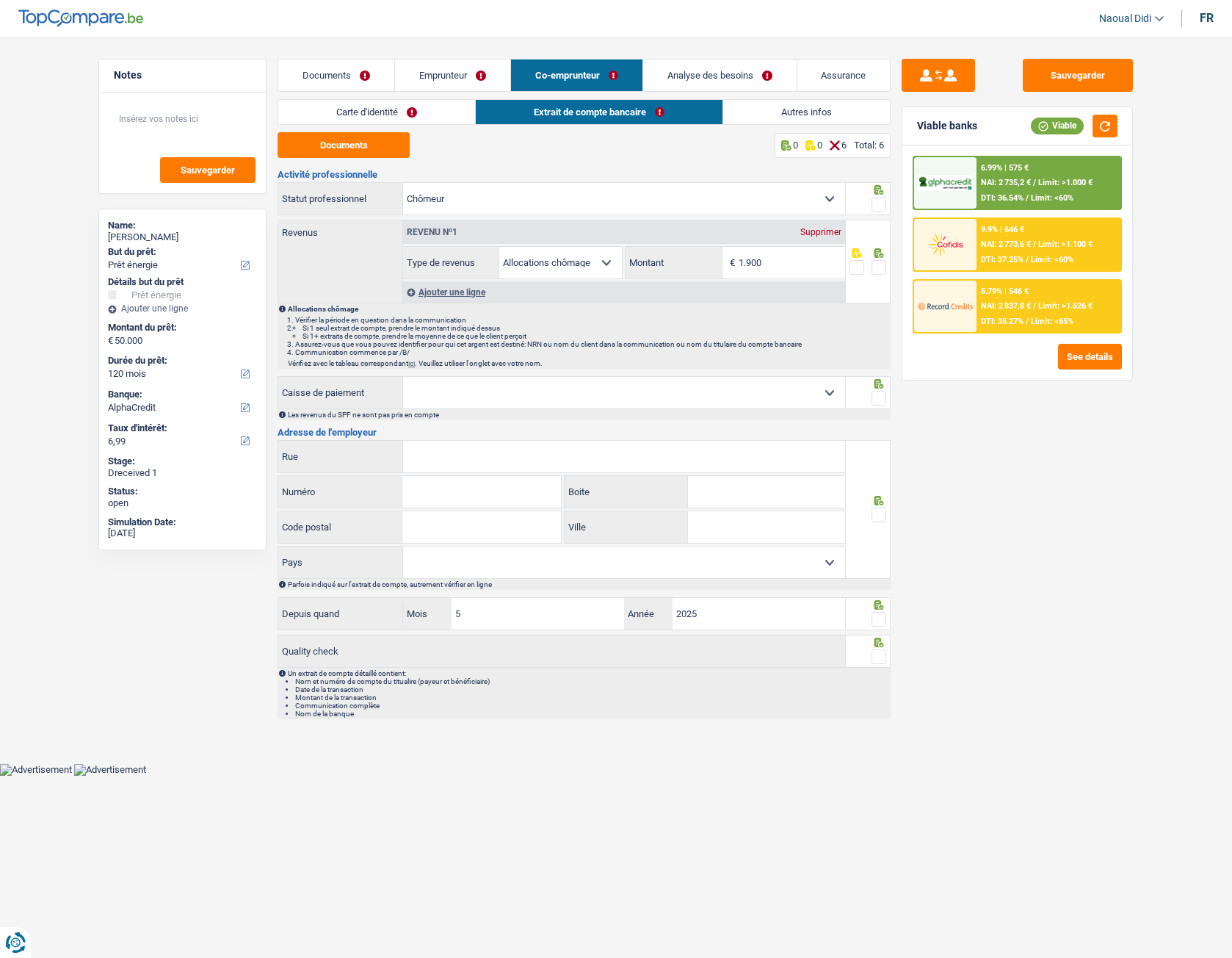
click at [341, 70] on link "Documents" at bounding box center [336, 75] width 116 height 32
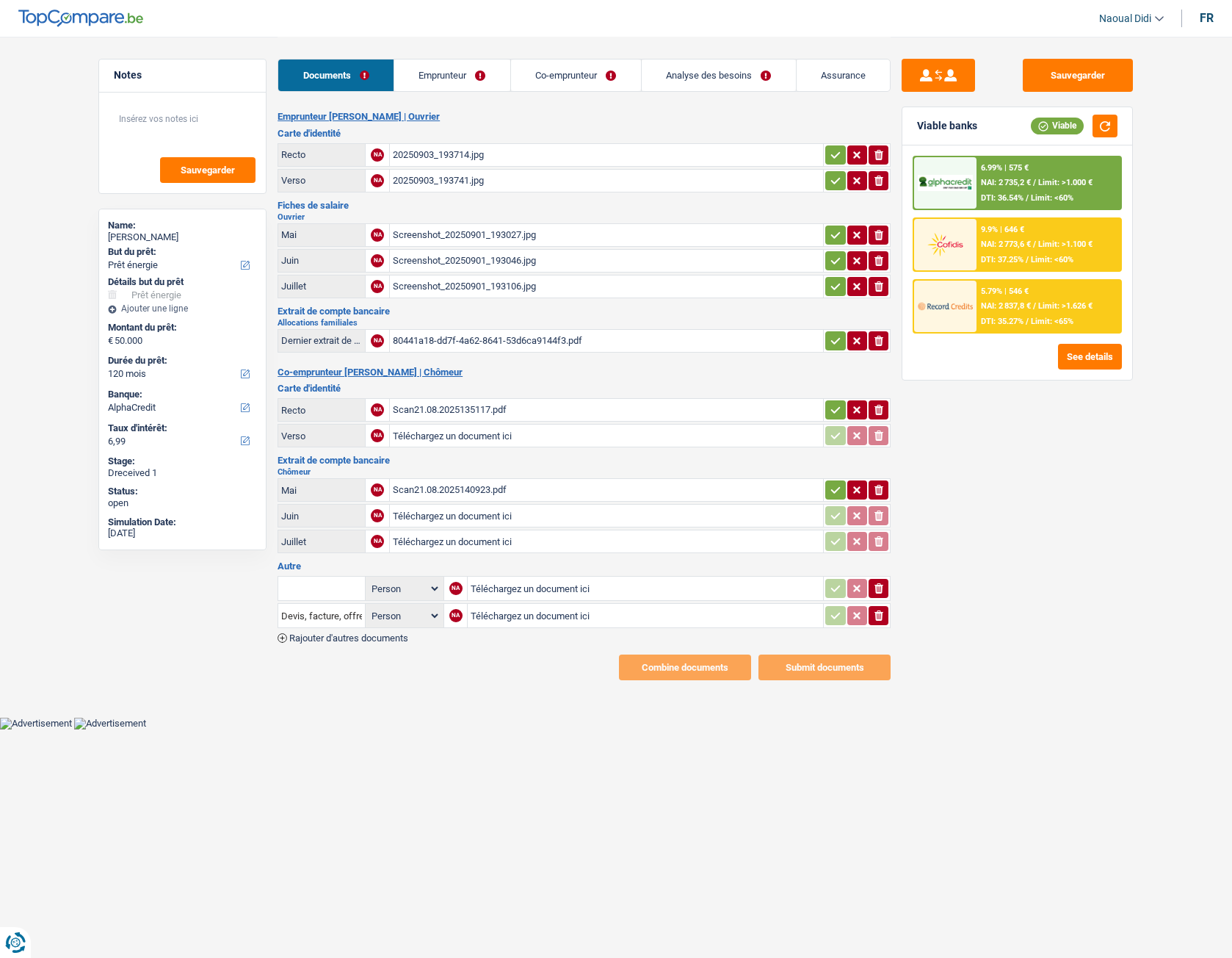
click at [836, 155] on icon "button" at bounding box center [836, 155] width 10 height 7
click at [833, 182] on icon "button" at bounding box center [836, 180] width 10 height 7
click at [833, 236] on icon "button" at bounding box center [836, 235] width 12 height 15
click at [842, 261] on button "button" at bounding box center [835, 261] width 20 height 19
drag, startPoint x: 836, startPoint y: 284, endPoint x: 831, endPoint y: 322, distance: 38.3
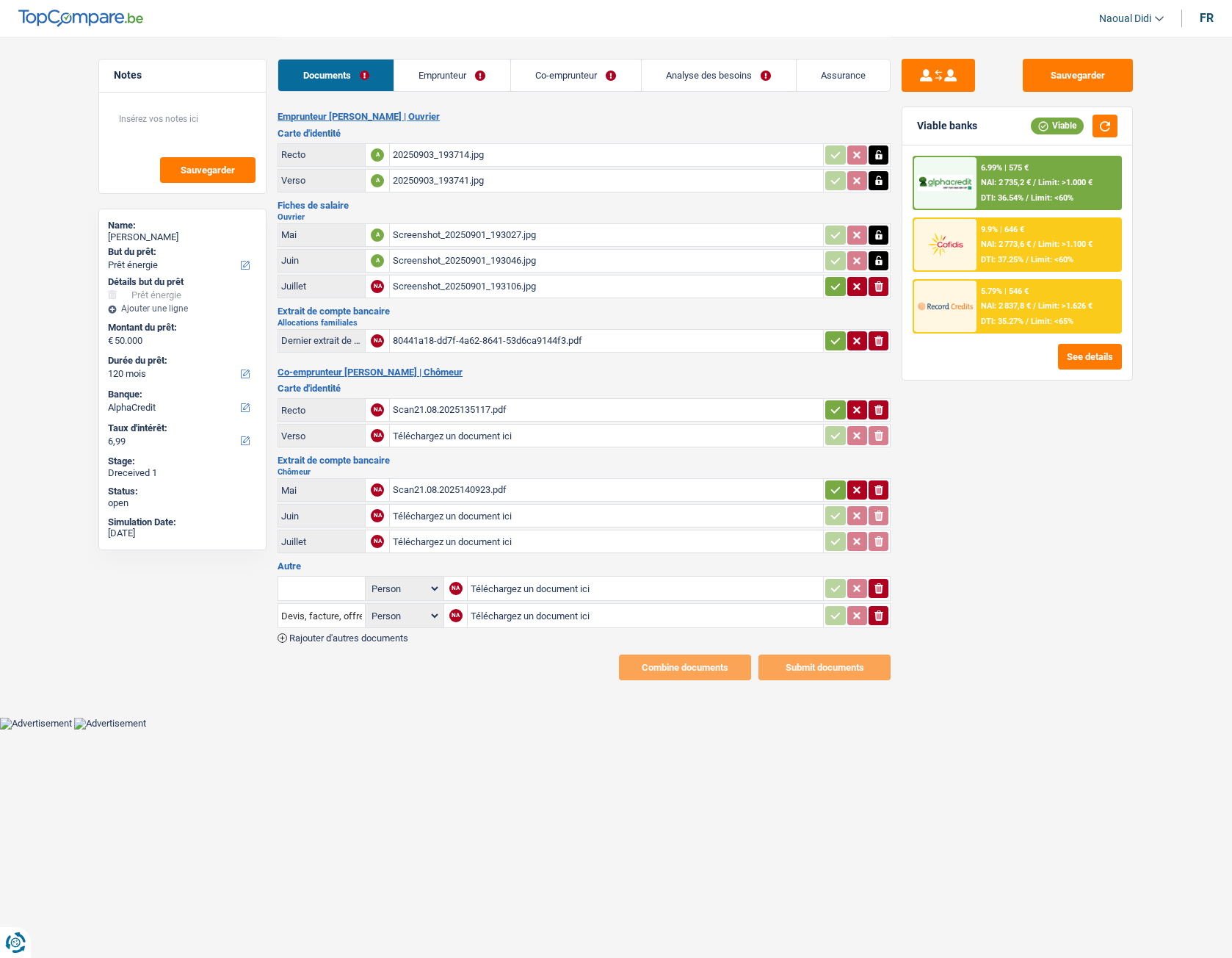
click at [835, 284] on icon "button" at bounding box center [836, 286] width 12 height 15
click at [836, 340] on icon "button" at bounding box center [836, 340] width 10 height 7
click at [830, 410] on icon "button" at bounding box center [836, 410] width 12 height 15
click at [834, 488] on icon "button" at bounding box center [836, 490] width 12 height 15
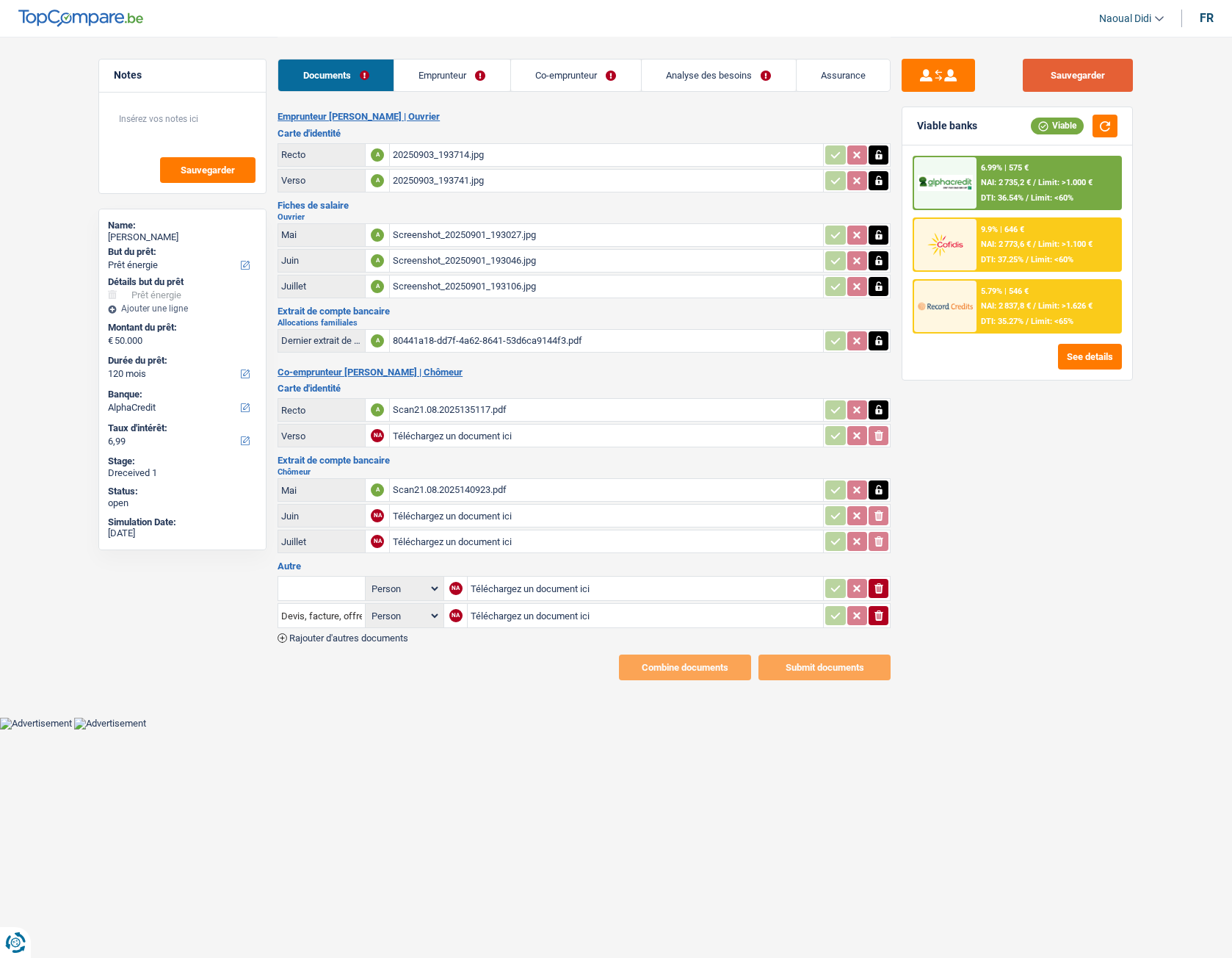
click at [1055, 77] on button "Sauvegarder" at bounding box center [1077, 75] width 110 height 33
click at [736, 75] on link "Analyse des besoins" at bounding box center [719, 75] width 155 height 32
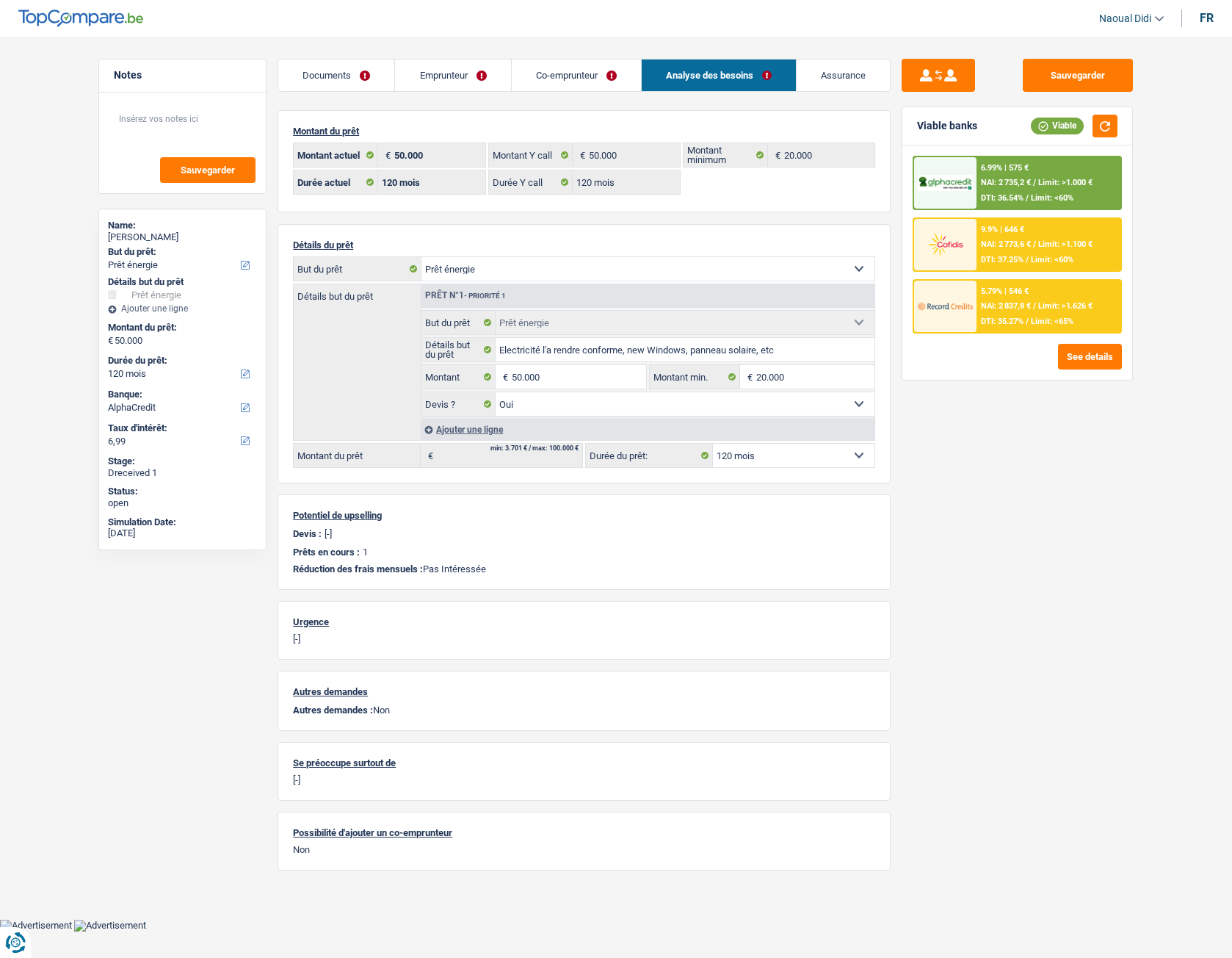
click at [453, 81] on link "Emprunteur" at bounding box center [453, 75] width 115 height 32
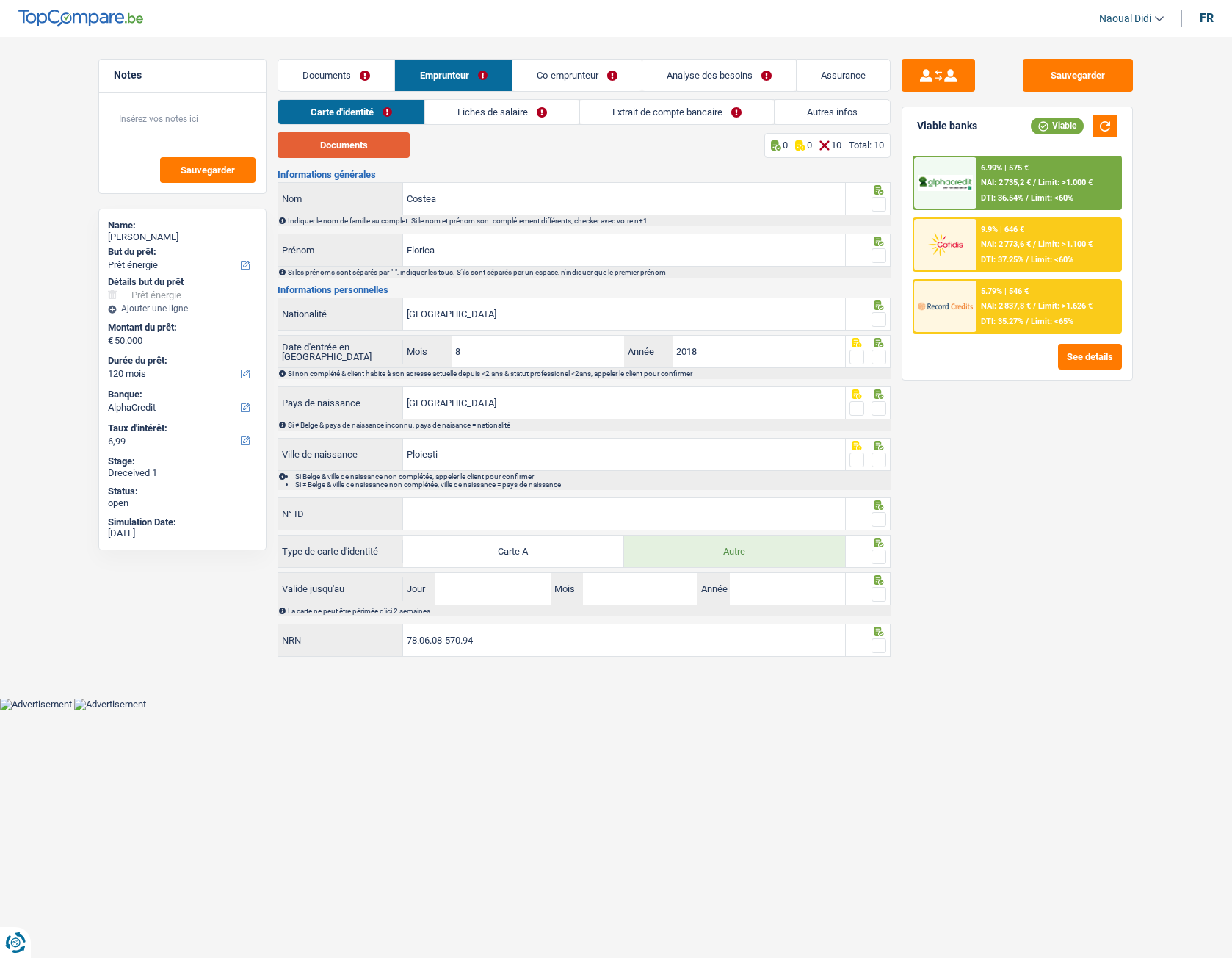
click at [342, 139] on button "Documents" at bounding box center [343, 145] width 132 height 26
click at [879, 203] on span at bounding box center [879, 204] width 15 height 15
click at [0, 0] on input "radio" at bounding box center [0, 0] width 0 height 0
click at [881, 255] on span at bounding box center [879, 256] width 15 height 15
click at [0, 0] on input "radio" at bounding box center [0, 0] width 0 height 0
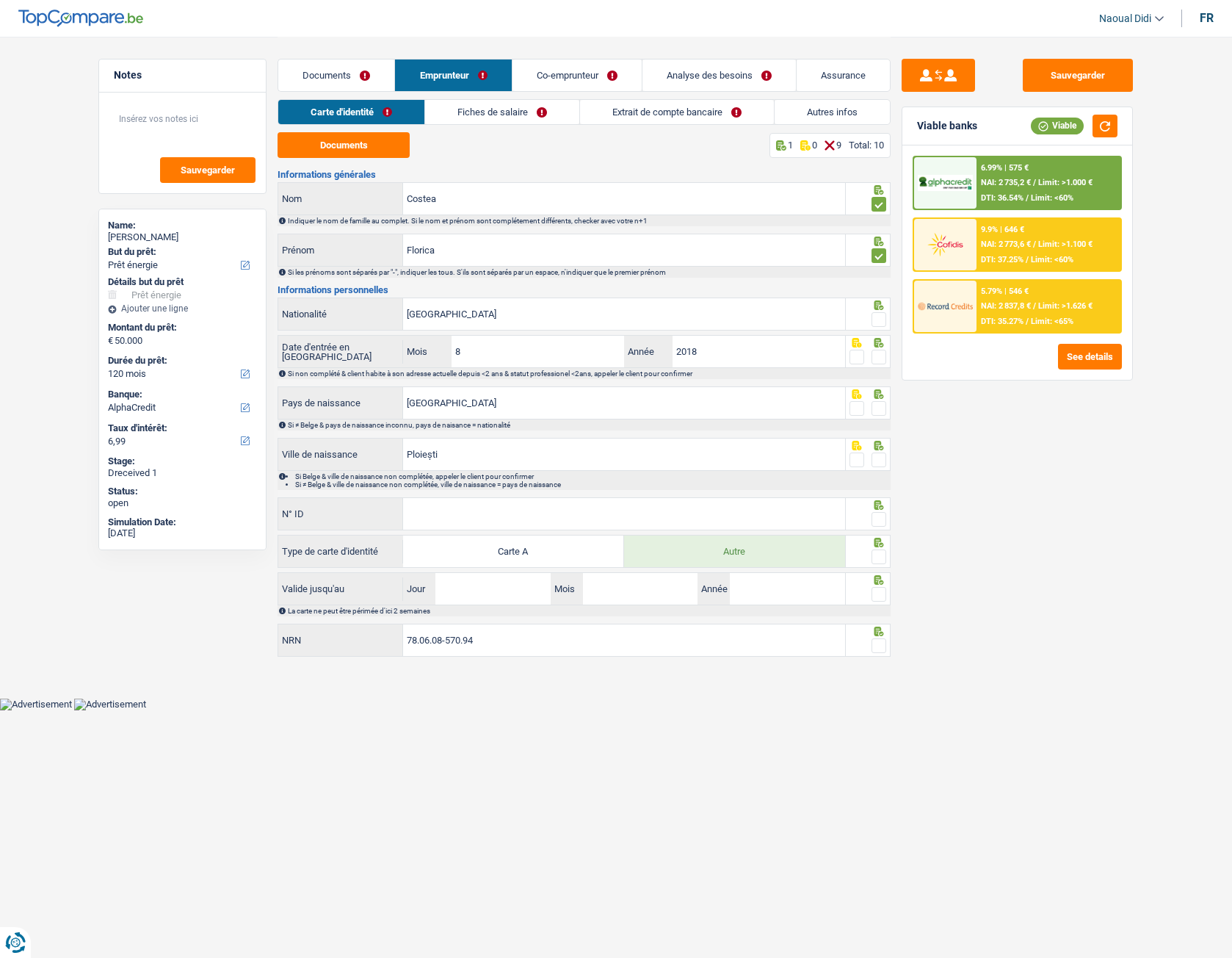
click at [881, 255] on span at bounding box center [879, 256] width 15 height 15
click at [0, 0] on input "radio" at bounding box center [0, 0] width 0 height 0
click at [881, 322] on span at bounding box center [879, 320] width 15 height 15
click at [0, 0] on input "radio" at bounding box center [0, 0] width 0 height 0
click at [882, 363] on span at bounding box center [879, 357] width 15 height 15
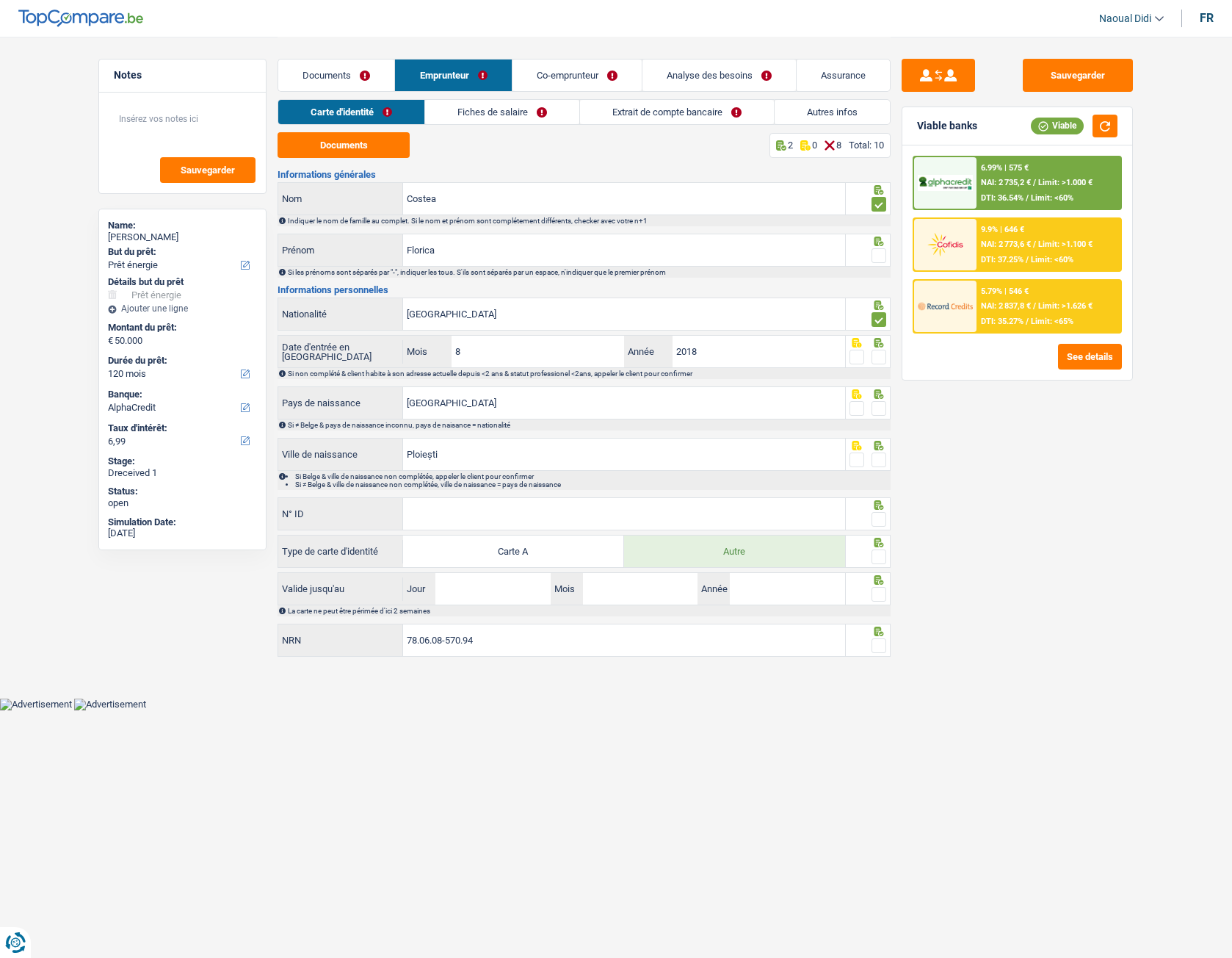
click at [0, 0] on input "radio" at bounding box center [0, 0] width 0 height 0
click at [880, 413] on span at bounding box center [879, 408] width 15 height 15
click at [0, 0] on input "radio" at bounding box center [0, 0] width 0 height 0
click at [874, 458] on span at bounding box center [879, 460] width 15 height 15
click at [0, 0] on input "radio" at bounding box center [0, 0] width 0 height 0
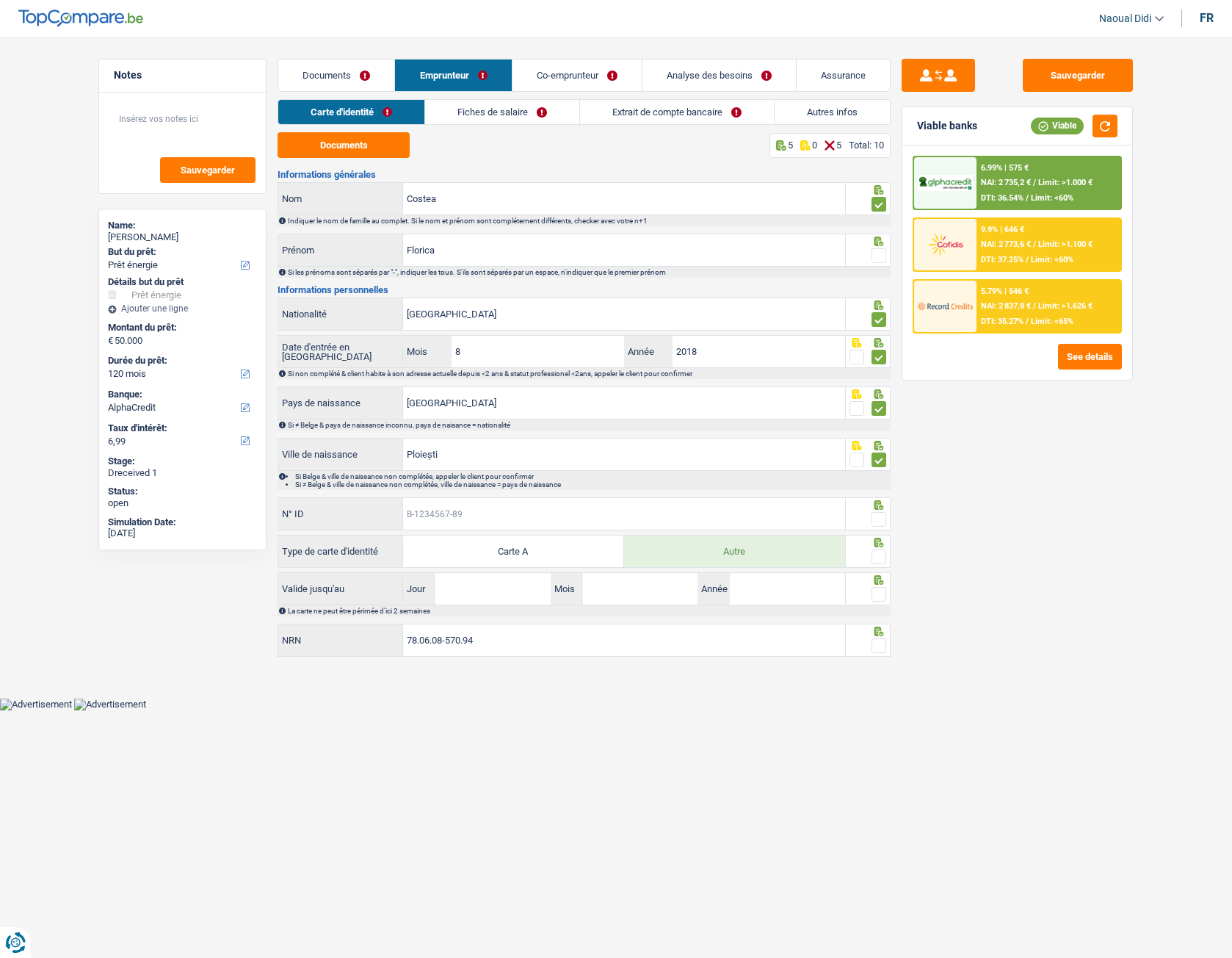
click at [633, 515] on input "N° ID" at bounding box center [624, 513] width 442 height 32
click at [501, 511] on input "N° ID" at bounding box center [624, 513] width 442 height 32
paste input "B-5523976-20"
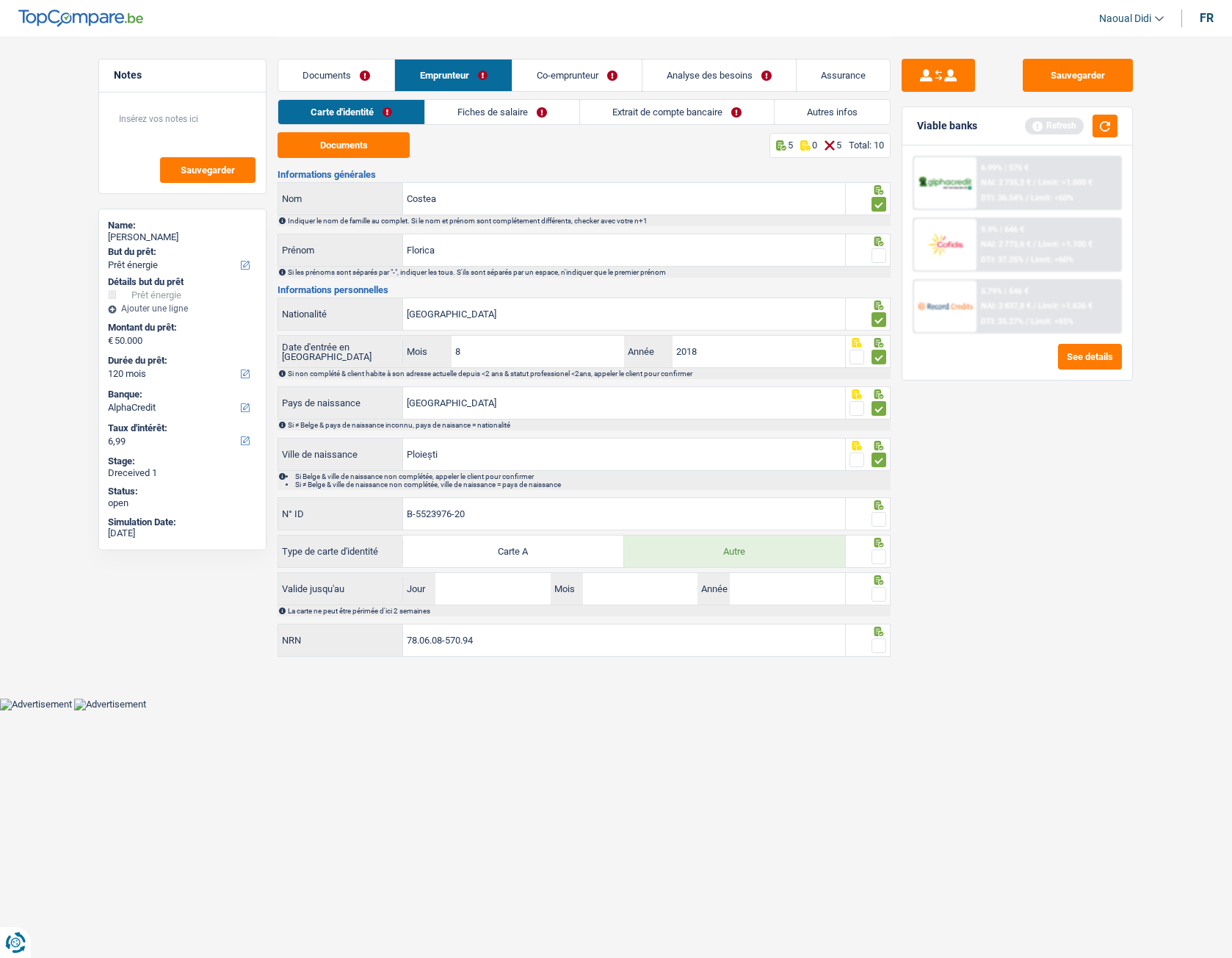
type input "B-5523976-20"
click at [876, 516] on span at bounding box center [879, 519] width 15 height 15
click at [0, 0] on input "radio" at bounding box center [0, 0] width 0 height 0
click at [878, 516] on span at bounding box center [879, 557] width 15 height 15
click at [0, 0] on input "radio" at bounding box center [0, 0] width 0 height 0
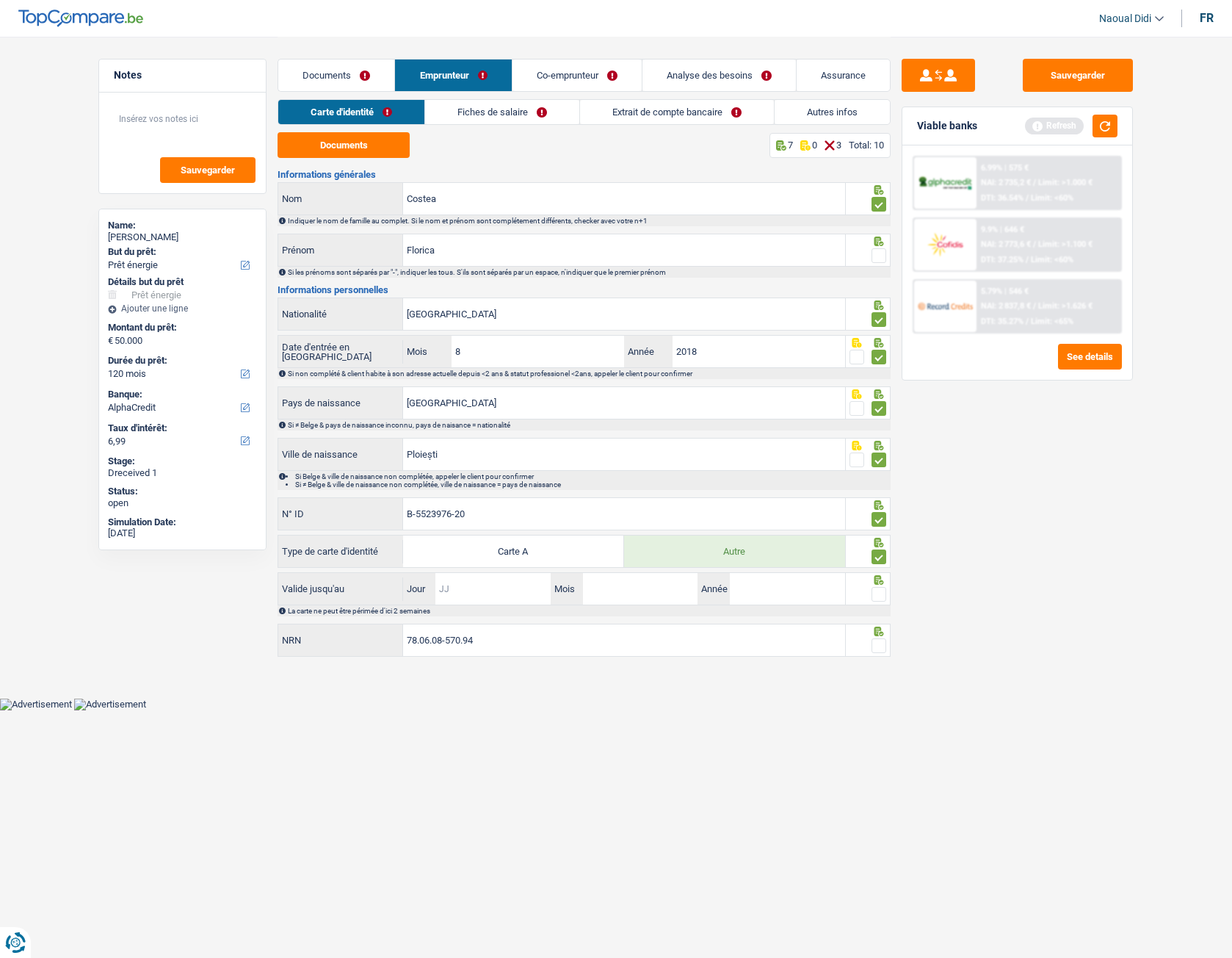
click at [501, 516] on input "Jour" at bounding box center [493, 588] width 115 height 32
type input "11"
type input "08"
type input "2028"
click at [879, 516] on span at bounding box center [879, 594] width 15 height 15
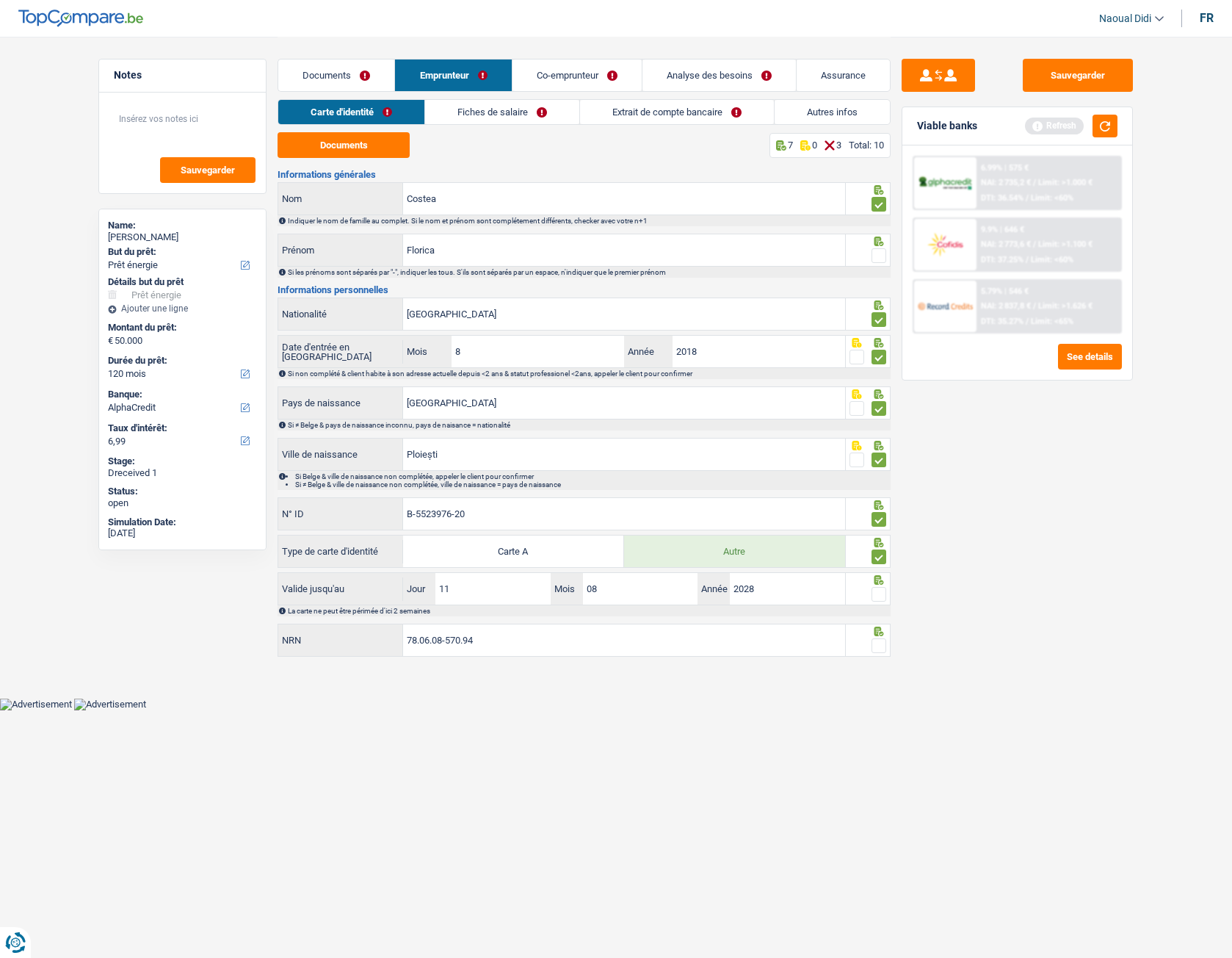
click at [0, 0] on input "radio" at bounding box center [0, 0] width 0 height 0
click at [881, 516] on span at bounding box center [879, 646] width 15 height 15
click at [0, 0] on input "radio" at bounding box center [0, 0] width 0 height 0
click at [1089, 124] on button "button" at bounding box center [1105, 126] width 25 height 23
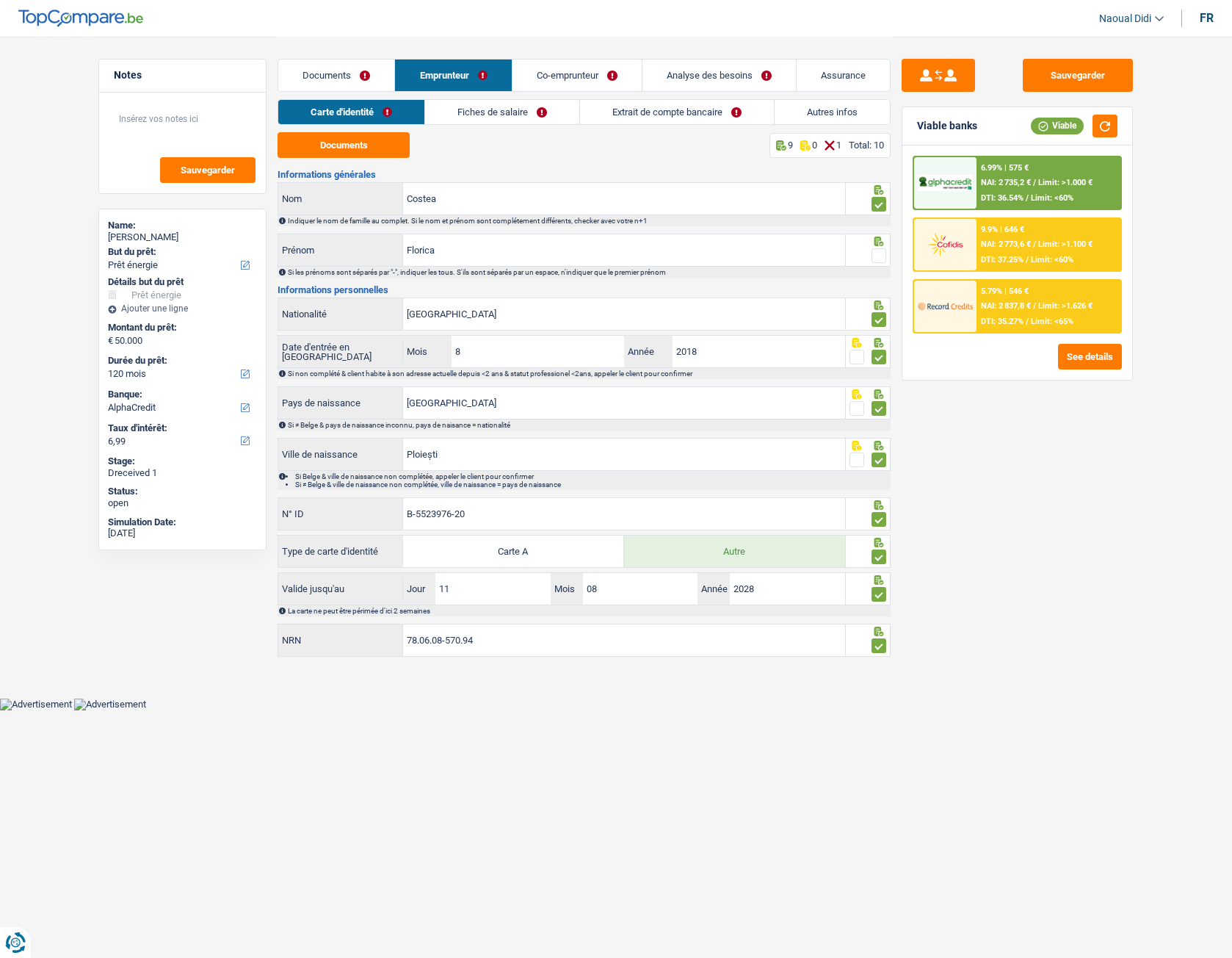
click at [488, 108] on link "Fiches de salaire" at bounding box center [502, 112] width 155 height 24
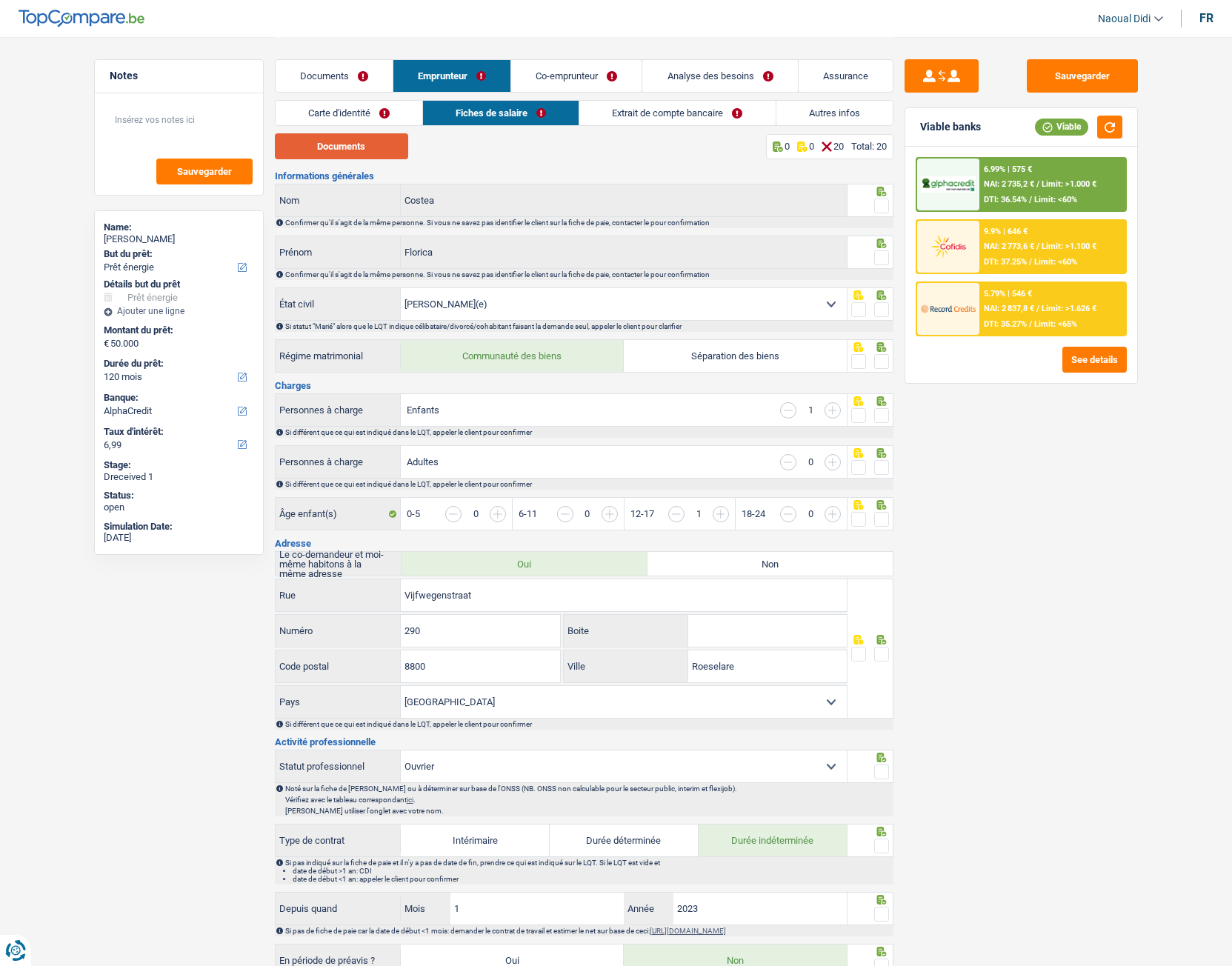
click at [383, 151] on button "Documents" at bounding box center [341, 146] width 134 height 26
click at [886, 206] on span at bounding box center [882, 206] width 15 height 15
click at [0, 0] on input "radio" at bounding box center [0, 0] width 0 height 0
click at [884, 257] on span at bounding box center [882, 258] width 15 height 15
click at [0, 0] on input "radio" at bounding box center [0, 0] width 0 height 0
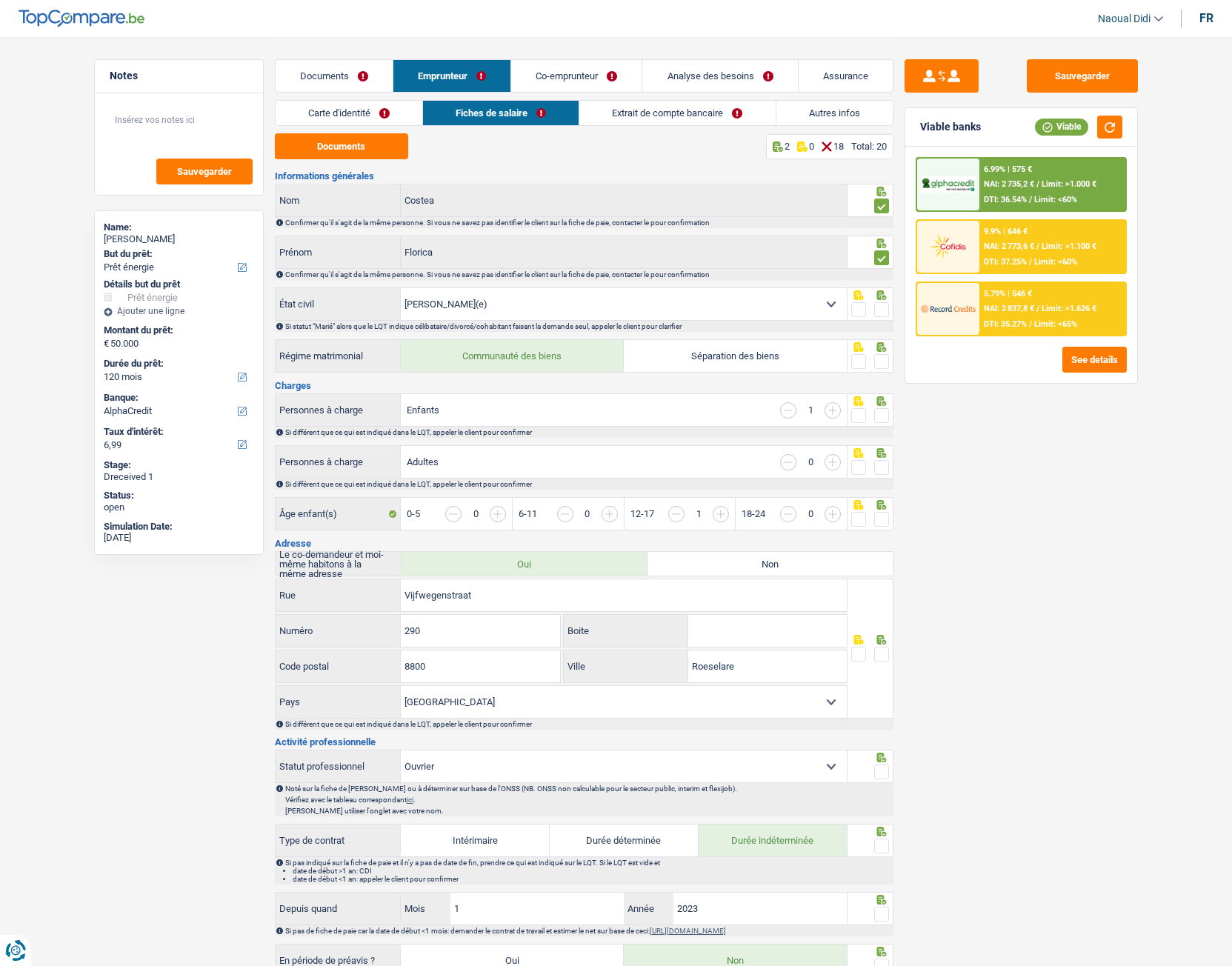
click at [886, 311] on span at bounding box center [882, 310] width 15 height 15
click at [0, 0] on input "radio" at bounding box center [0, 0] width 0 height 0
click at [881, 363] on span at bounding box center [882, 362] width 15 height 15
click at [0, 0] on input "radio" at bounding box center [0, 0] width 0 height 0
click at [884, 414] on span at bounding box center [882, 415] width 15 height 15
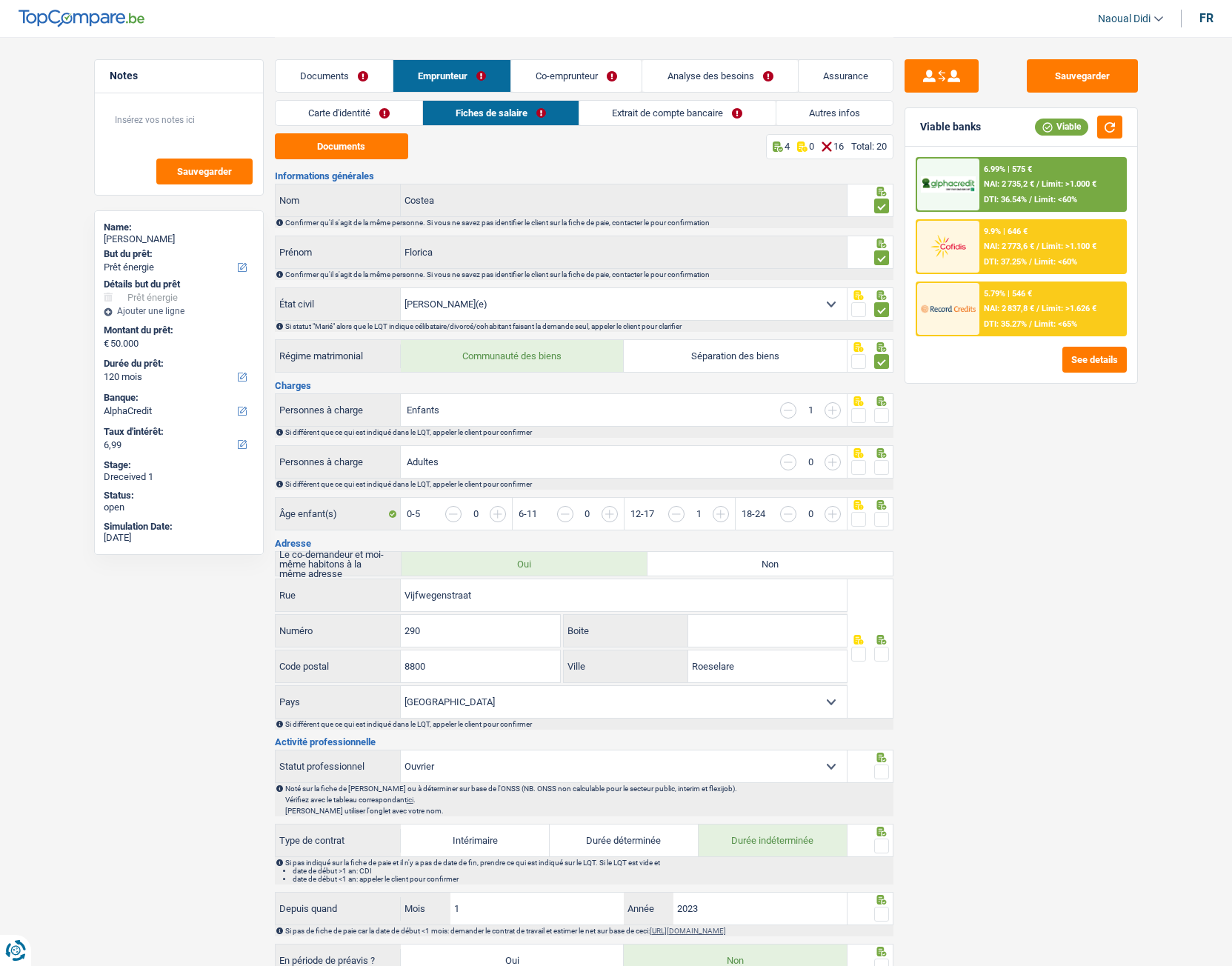
click at [0, 0] on input "radio" at bounding box center [0, 0] width 0 height 0
click at [886, 472] on span at bounding box center [882, 468] width 15 height 15
click at [0, 0] on input "radio" at bounding box center [0, 0] width 0 height 0
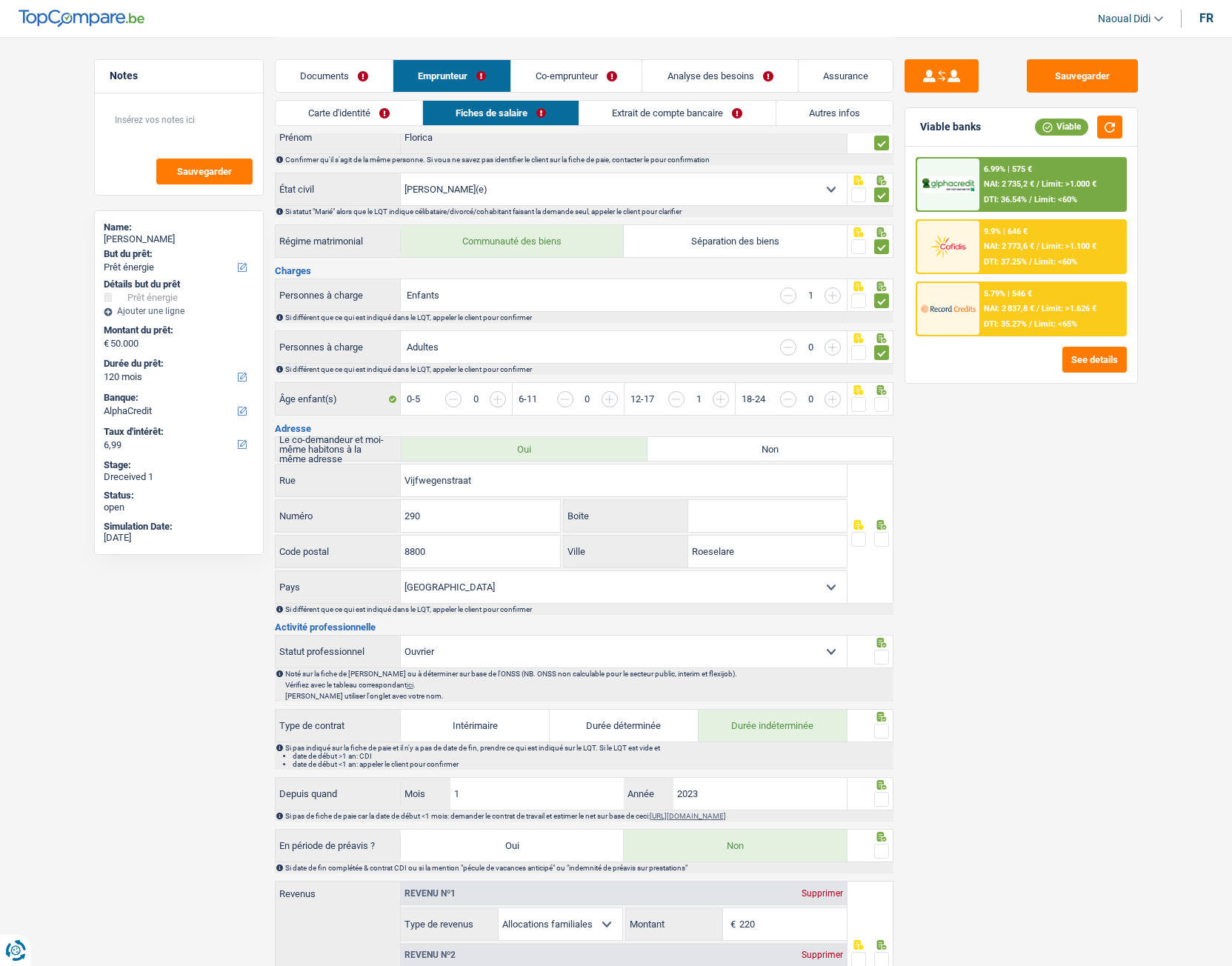
scroll to position [148, 0]
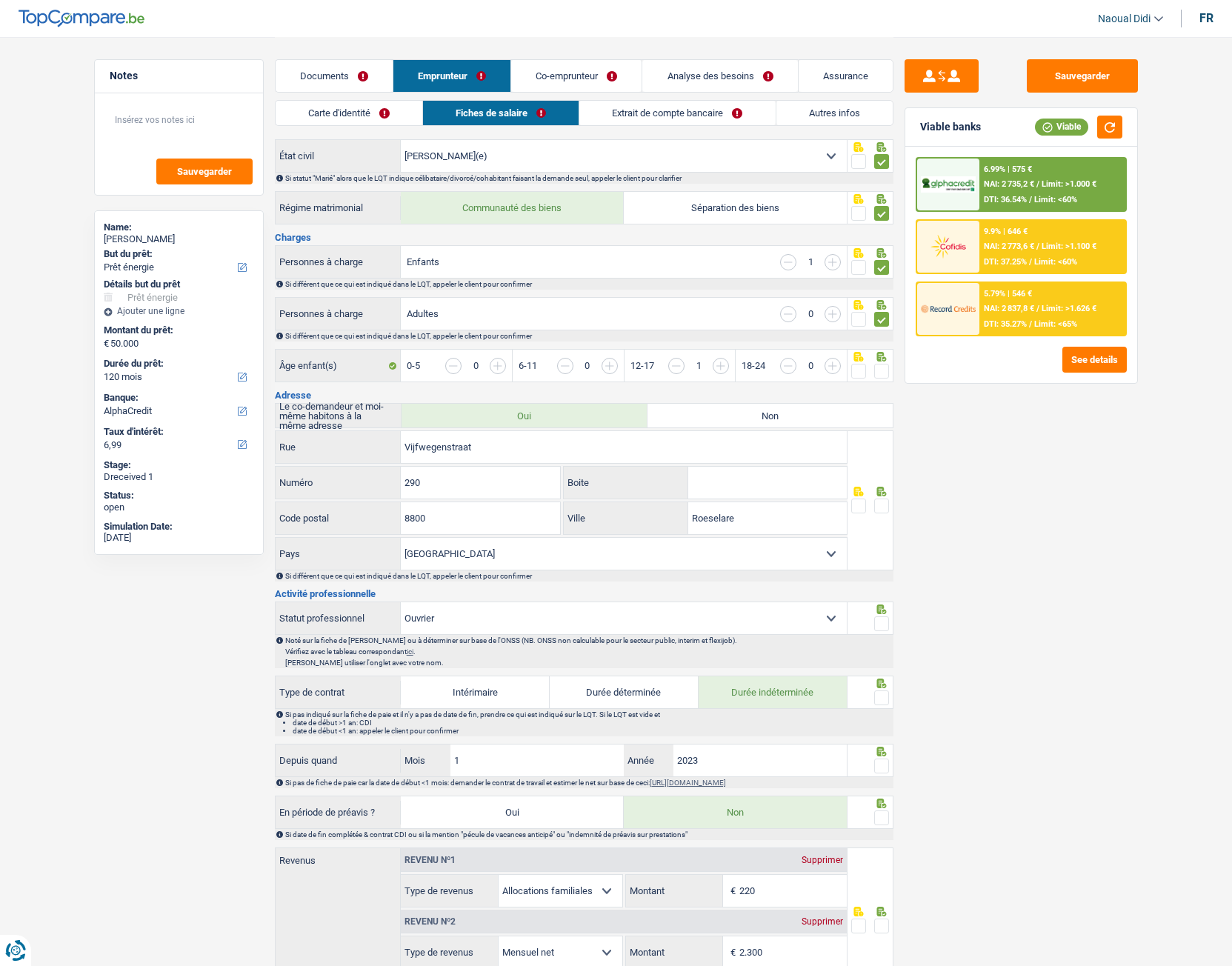
click at [888, 373] on span at bounding box center [882, 371] width 15 height 15
click at [0, 0] on input "radio" at bounding box center [0, 0] width 0 height 0
drag, startPoint x: 551, startPoint y: 450, endPoint x: 288, endPoint y: 422, distance: 264.5
click at [288, 422] on div "Informations générales Costea Nom Confirmer qu'il s'agit de la même personne. S…" at bounding box center [584, 806] width 619 height 1566
paste input "COSSAENSTRAAT 290"
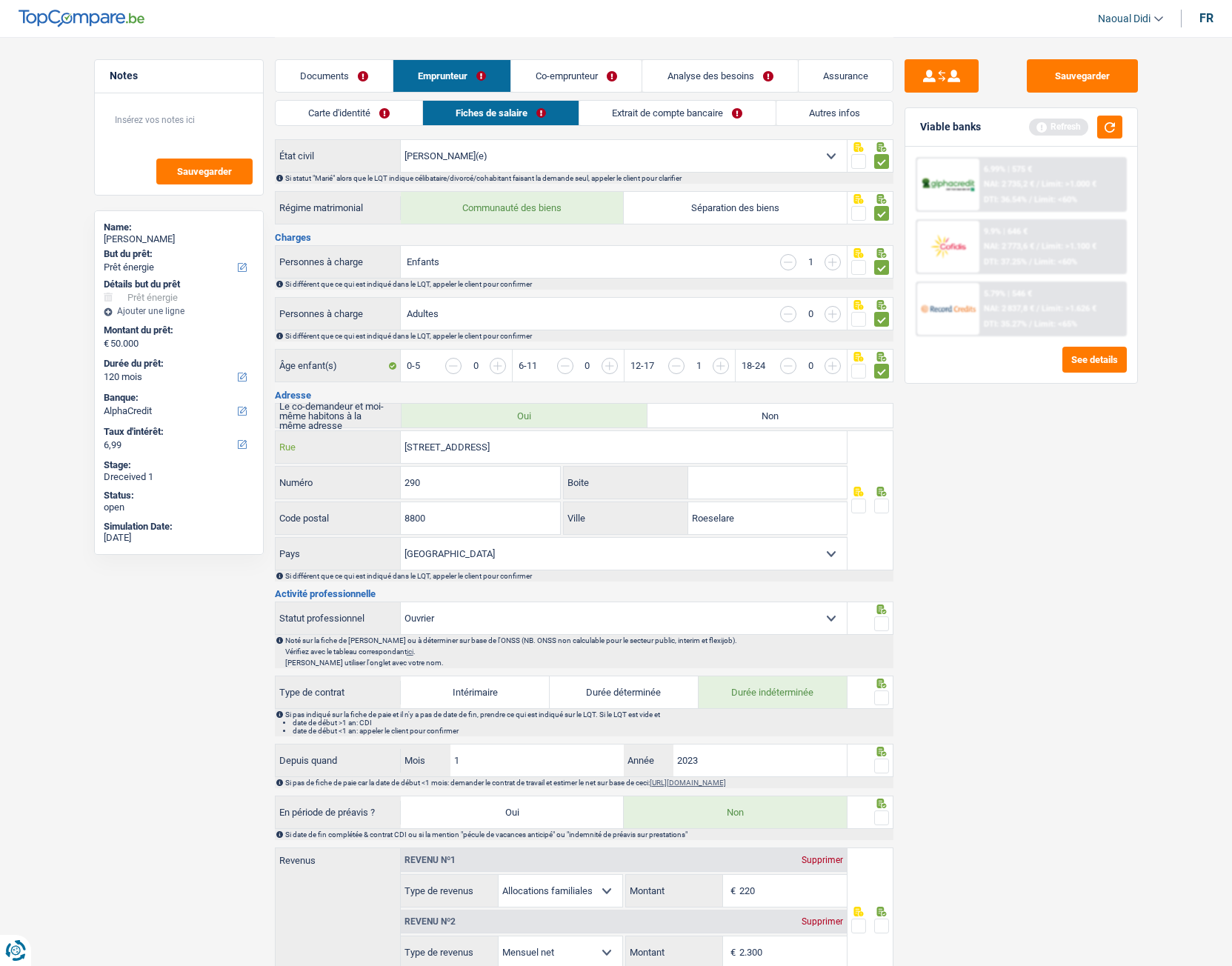
drag, startPoint x: 545, startPoint y: 449, endPoint x: 388, endPoint y: 435, distance: 157.6
click at [388, 435] on div "COSSAENSTRAAT 290 Rue" at bounding box center [561, 447] width 572 height 32
paste input "8800 ROESELARE"
type input "COSSAENSTRAAT 290 8800 ROESELARE"
drag, startPoint x: 615, startPoint y: 454, endPoint x: 318, endPoint y: 434, distance: 297.7
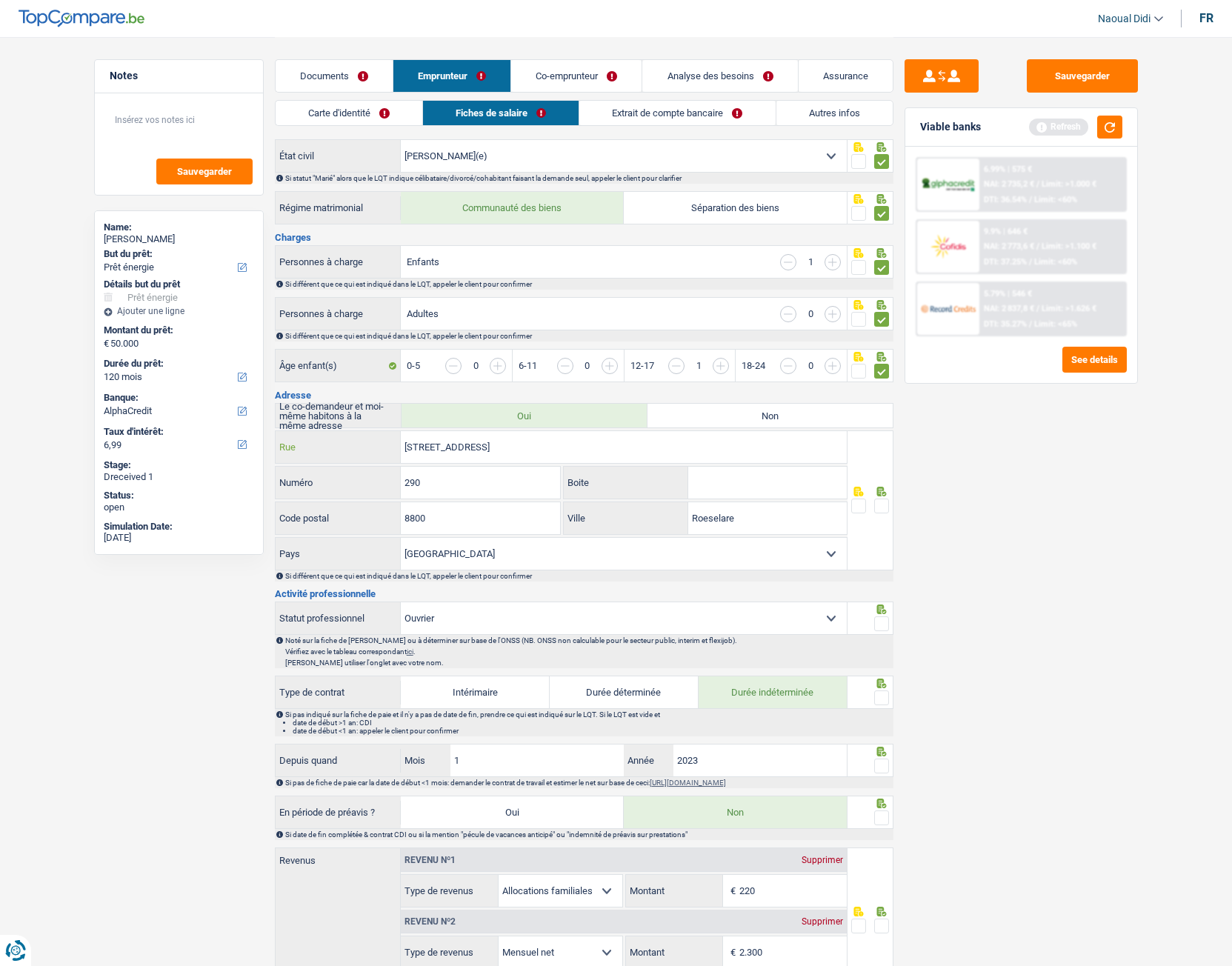
click at [318, 434] on div "COSSAENSTRAAT 290 8800 ROESELARE Rue" at bounding box center [561, 447] width 572 height 32
click at [548, 449] on input "Rue" at bounding box center [624, 447] width 446 height 32
type input "VIJFWEGENSTRAAT"
click at [457, 485] on input "290" at bounding box center [480, 483] width 159 height 32
click at [745, 512] on input "Roeselare" at bounding box center [767, 518] width 158 height 32
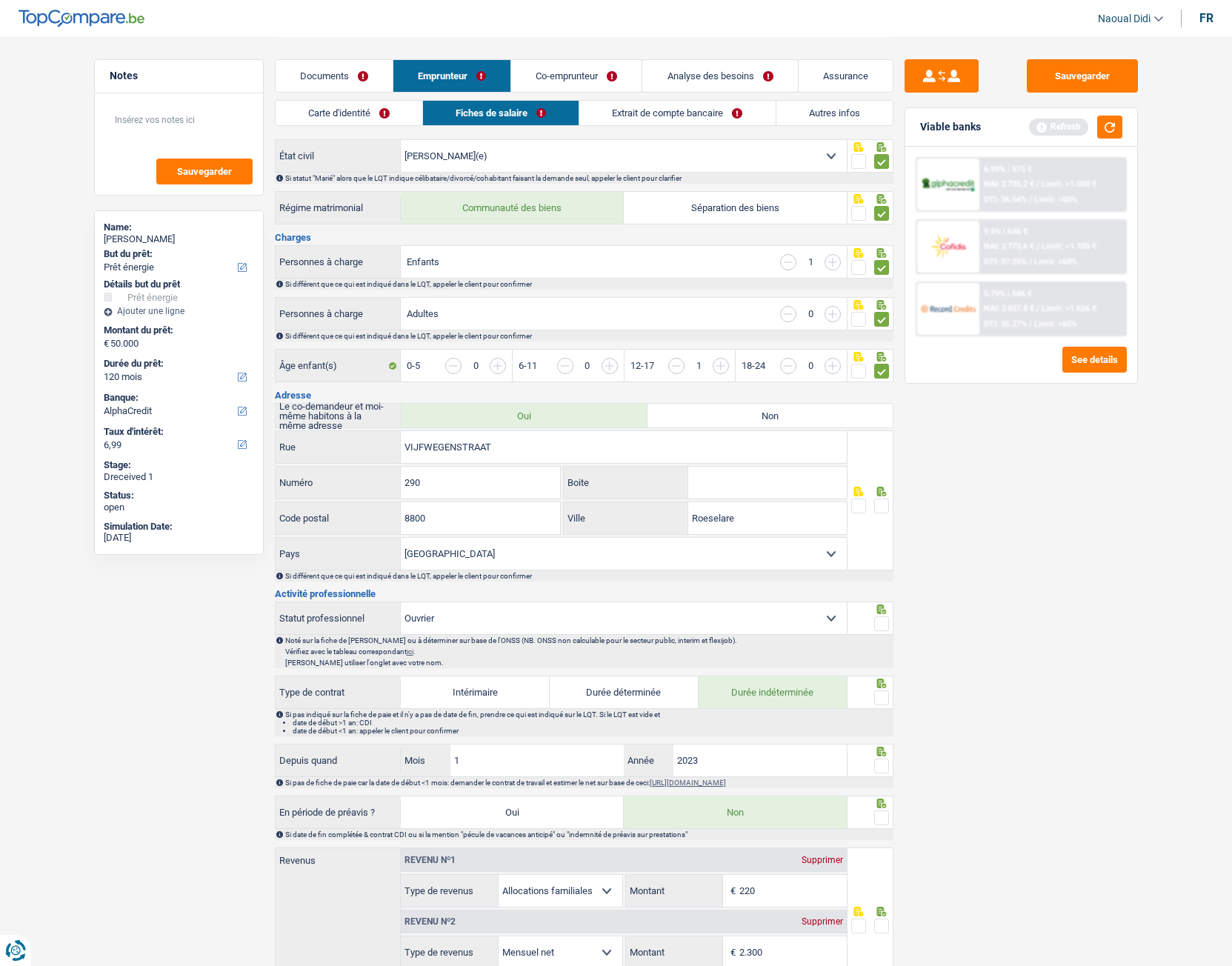
click at [884, 503] on span at bounding box center [882, 506] width 15 height 15
click at [0, 0] on input "radio" at bounding box center [0, 0] width 0 height 0
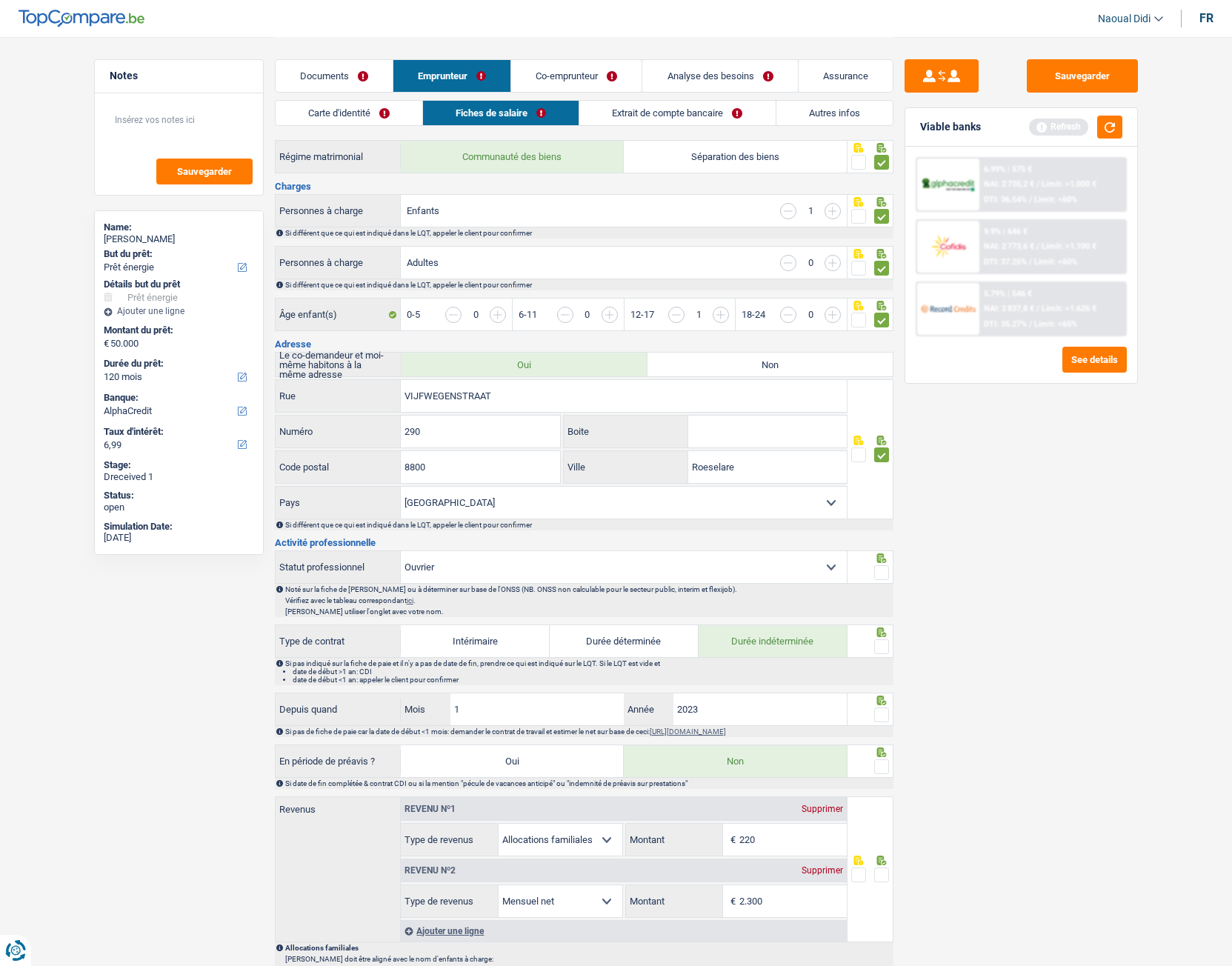
scroll to position [296, 0]
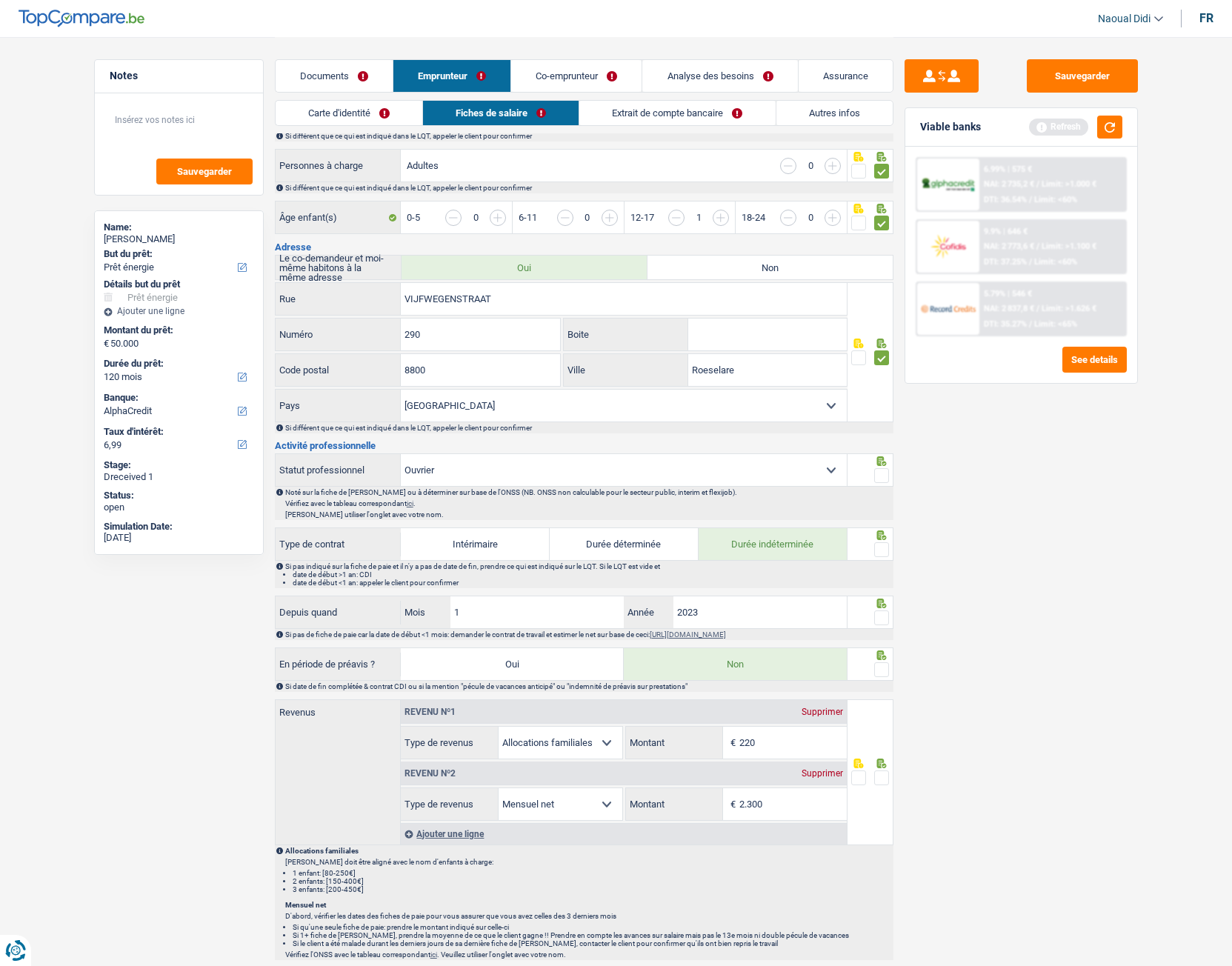
click at [884, 472] on span at bounding box center [882, 476] width 15 height 15
click at [0, 0] on input "radio" at bounding box center [0, 0] width 0 height 0
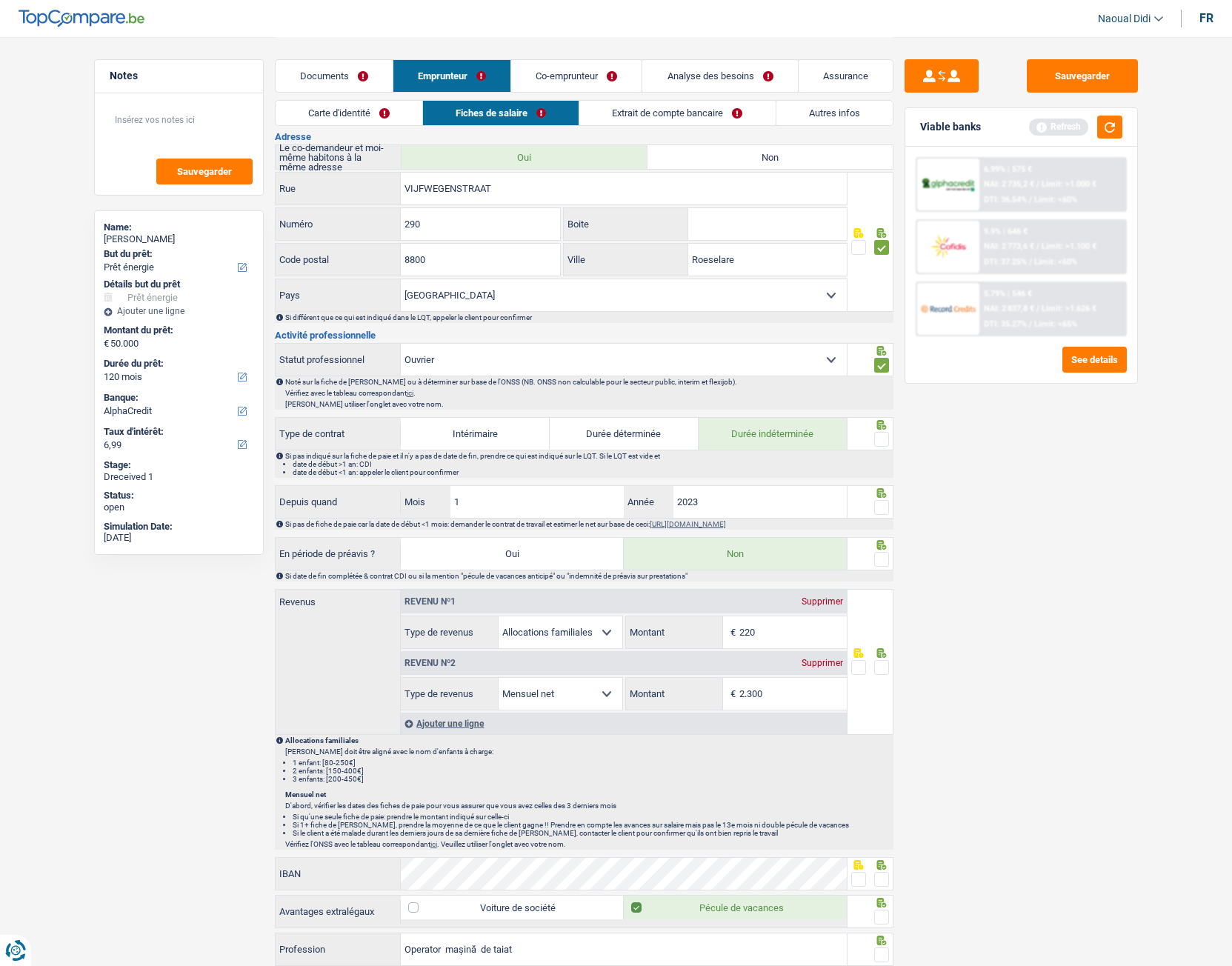
scroll to position [445, 0]
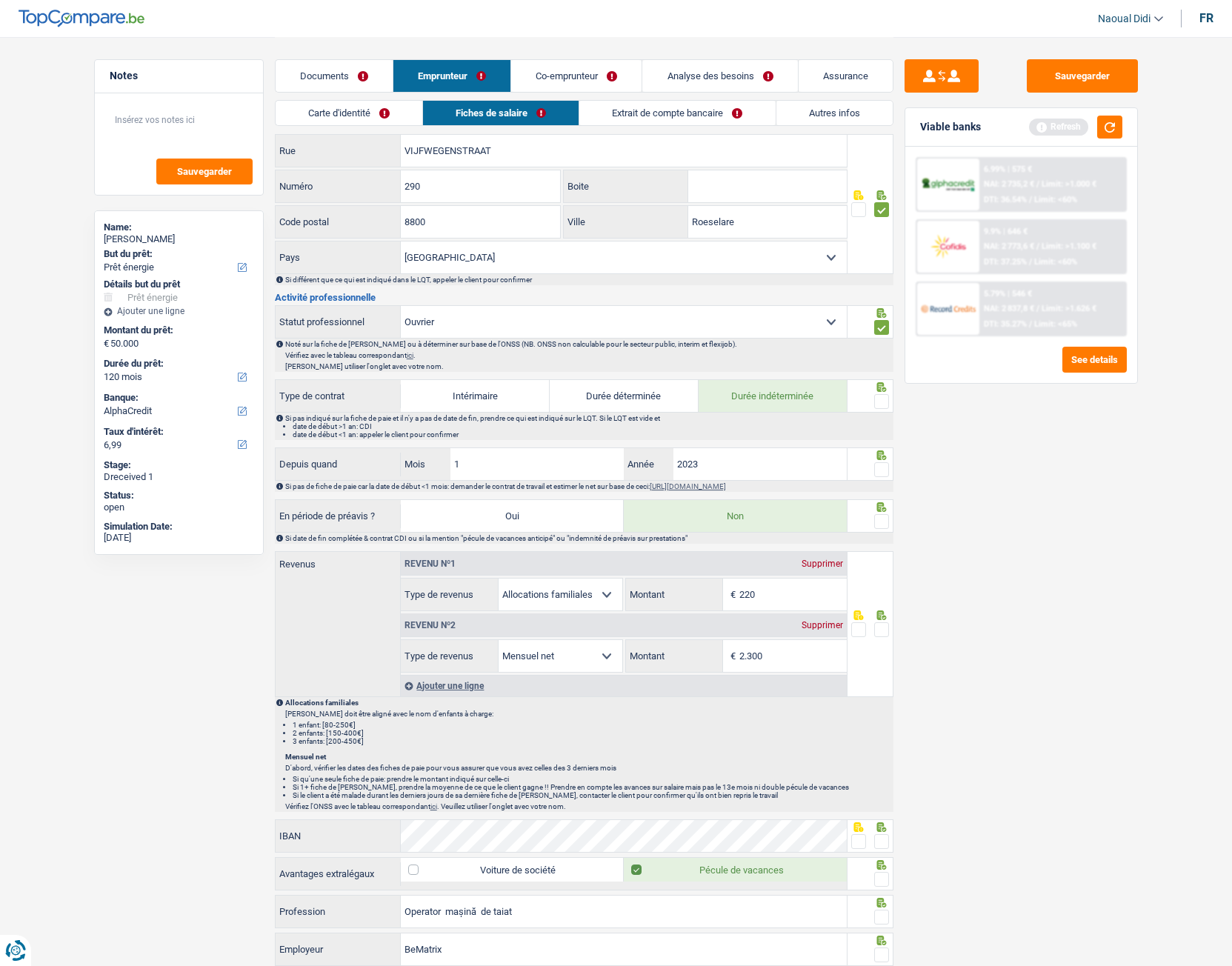
drag, startPoint x: 881, startPoint y: 403, endPoint x: 872, endPoint y: 406, distance: 9.5
click at [881, 403] on span at bounding box center [882, 401] width 15 height 15
click at [0, 0] on input "radio" at bounding box center [0, 0] width 0 height 0
click at [884, 466] on span at bounding box center [882, 470] width 15 height 15
click at [0, 0] on input "radio" at bounding box center [0, 0] width 0 height 0
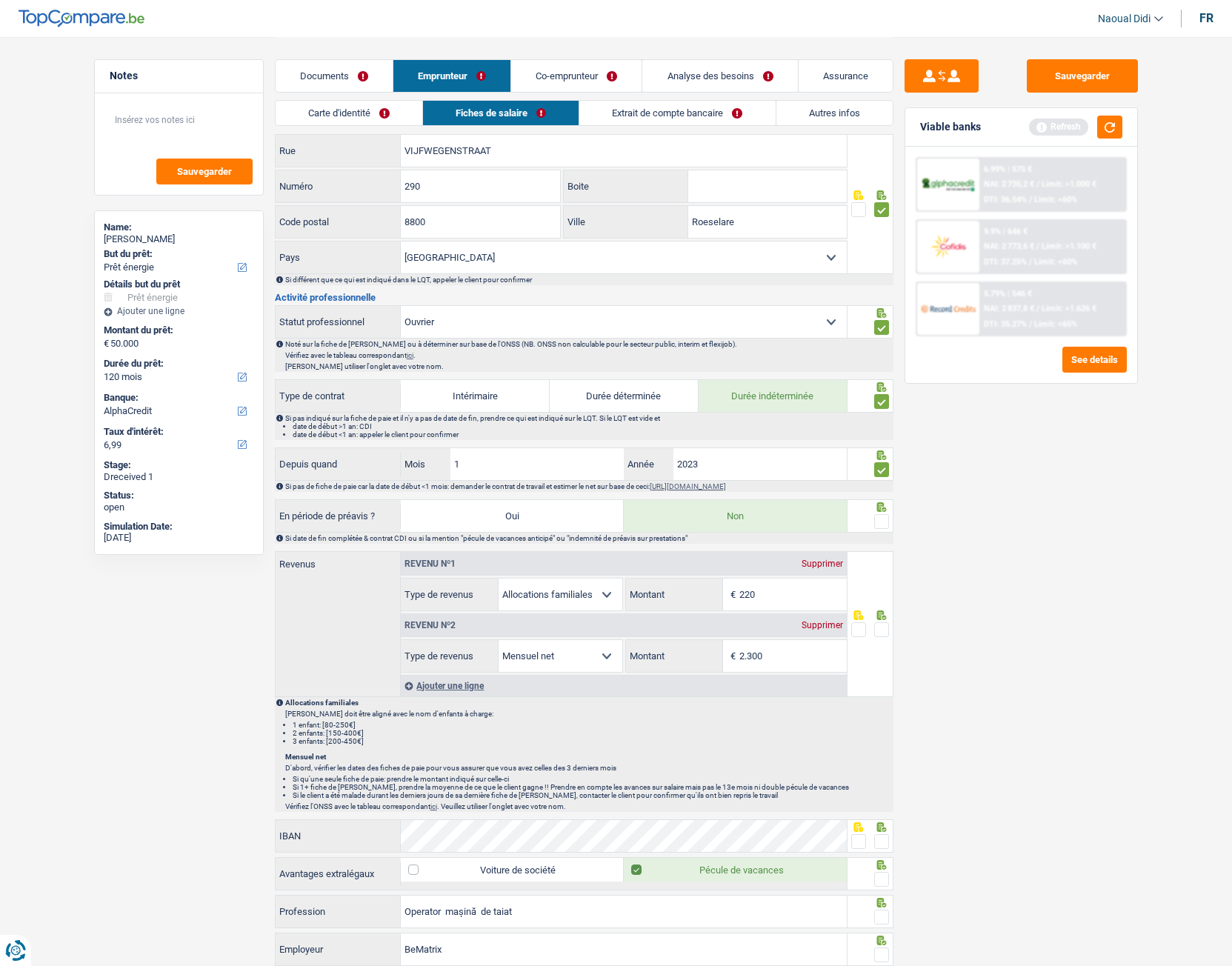
click at [883, 521] on span at bounding box center [882, 521] width 15 height 15
click at [0, 0] on input "radio" at bounding box center [0, 0] width 0 height 0
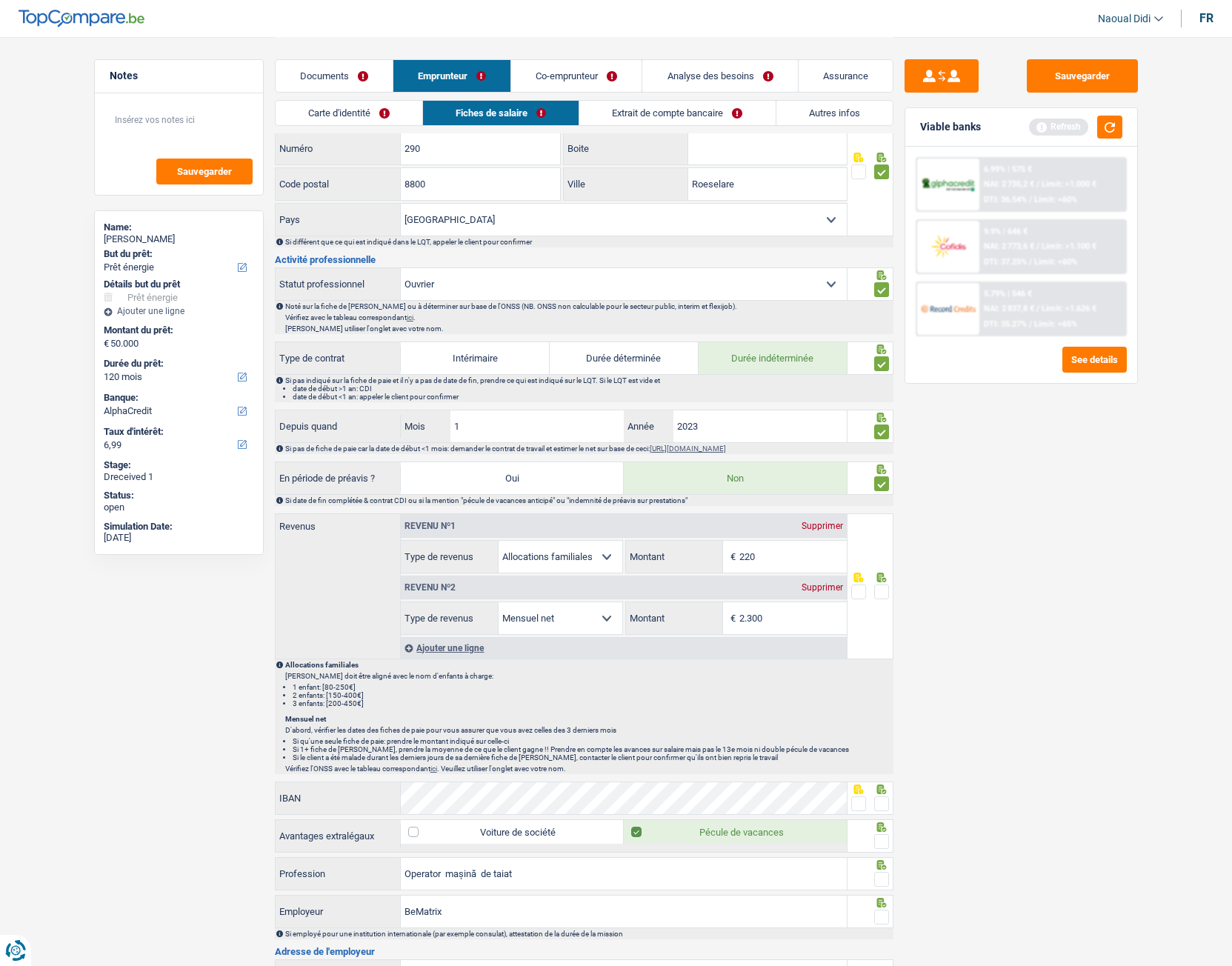
scroll to position [518, 0]
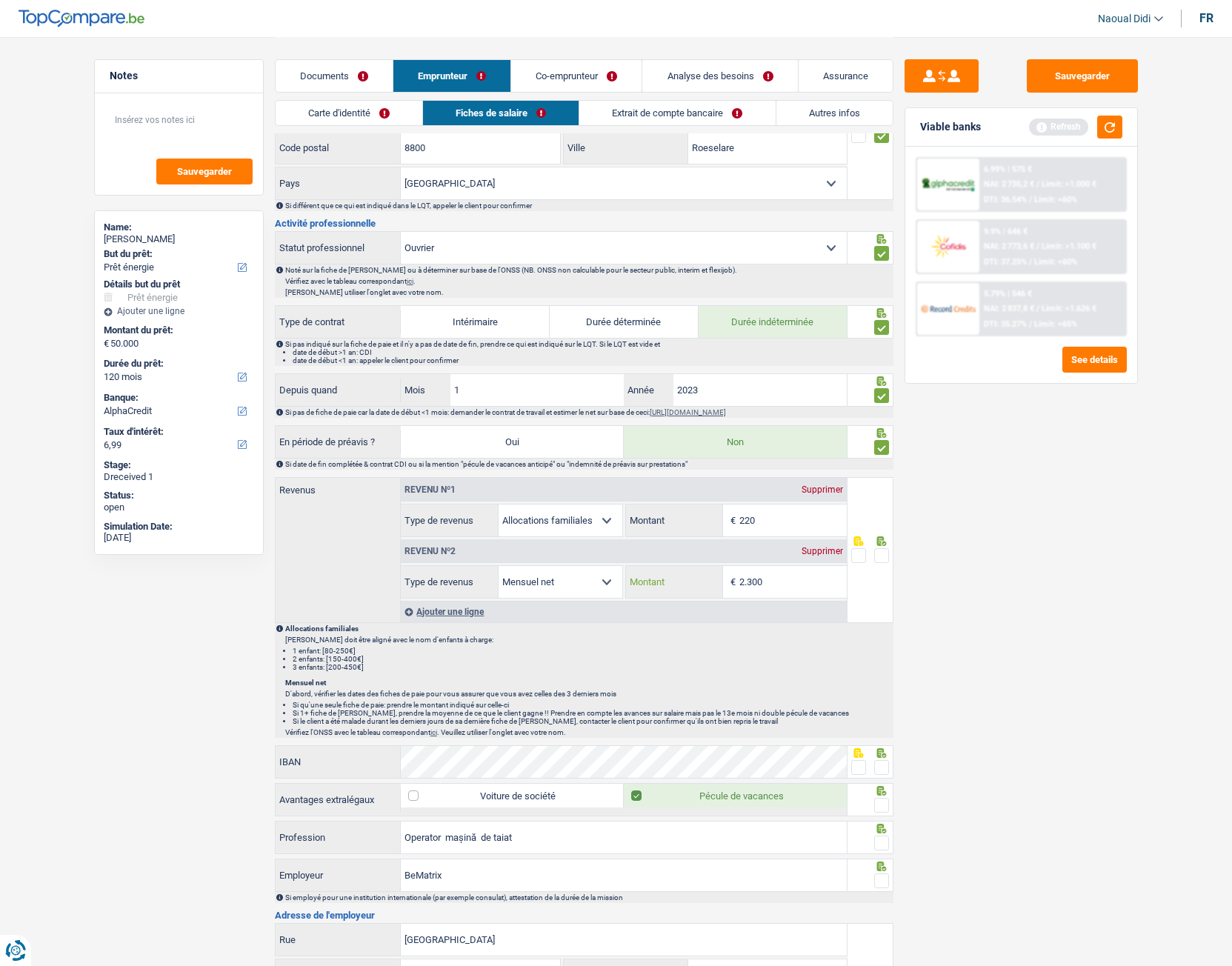
click at [789, 521] on input "2.300" at bounding box center [793, 582] width 107 height 32
drag, startPoint x: 756, startPoint y: 578, endPoint x: 726, endPoint y: 570, distance: 31.0
click at [726, 521] on div "2.300 € Montant" at bounding box center [737, 582] width 221 height 32
type input "1.497"
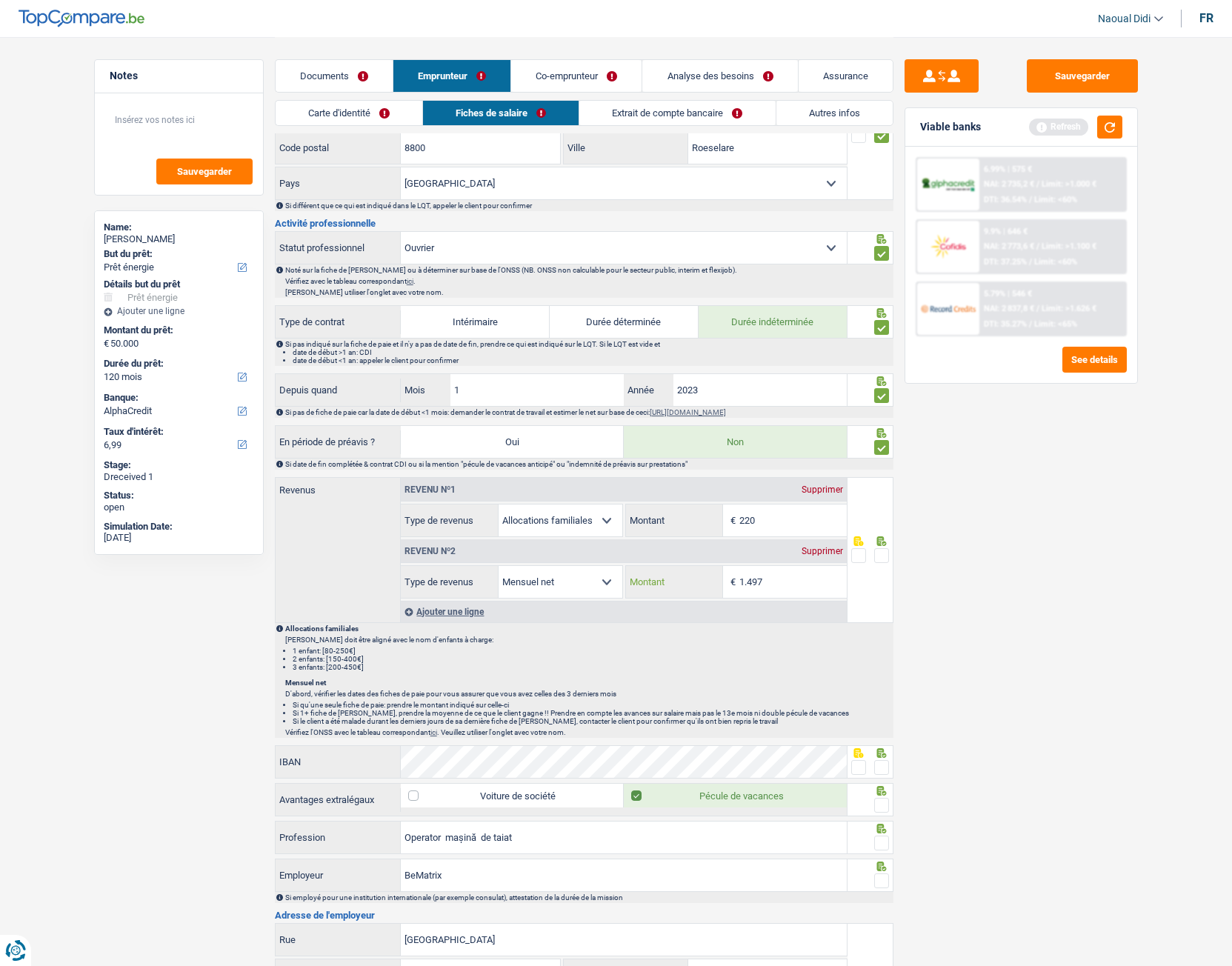
type input "1.497"
click at [630, 118] on link "Extrait de compte bancaire" at bounding box center [677, 113] width 196 height 25
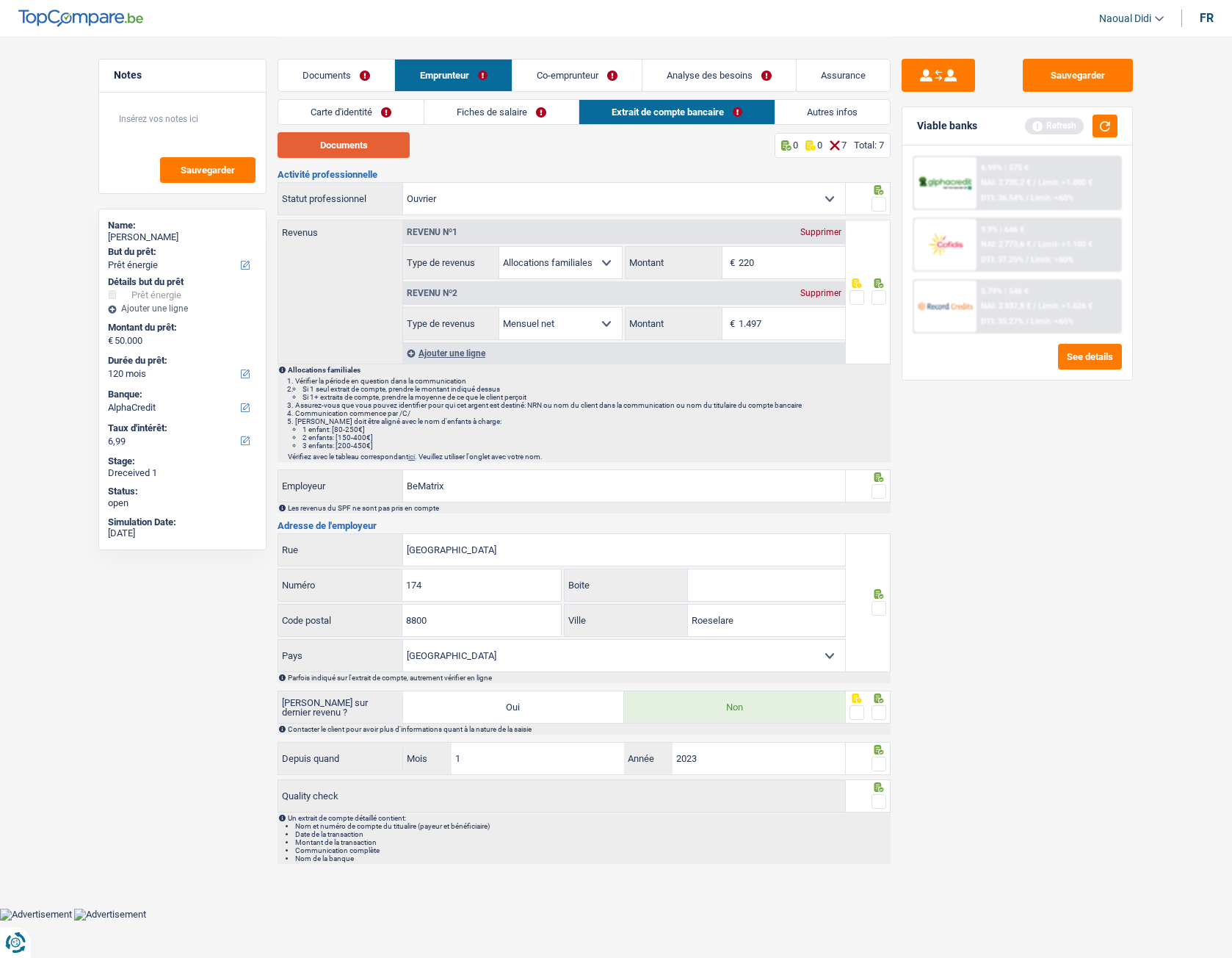
click at [362, 149] on button "Documents" at bounding box center [343, 145] width 132 height 26
click at [475, 113] on link "Fiches de salaire" at bounding box center [501, 112] width 155 height 24
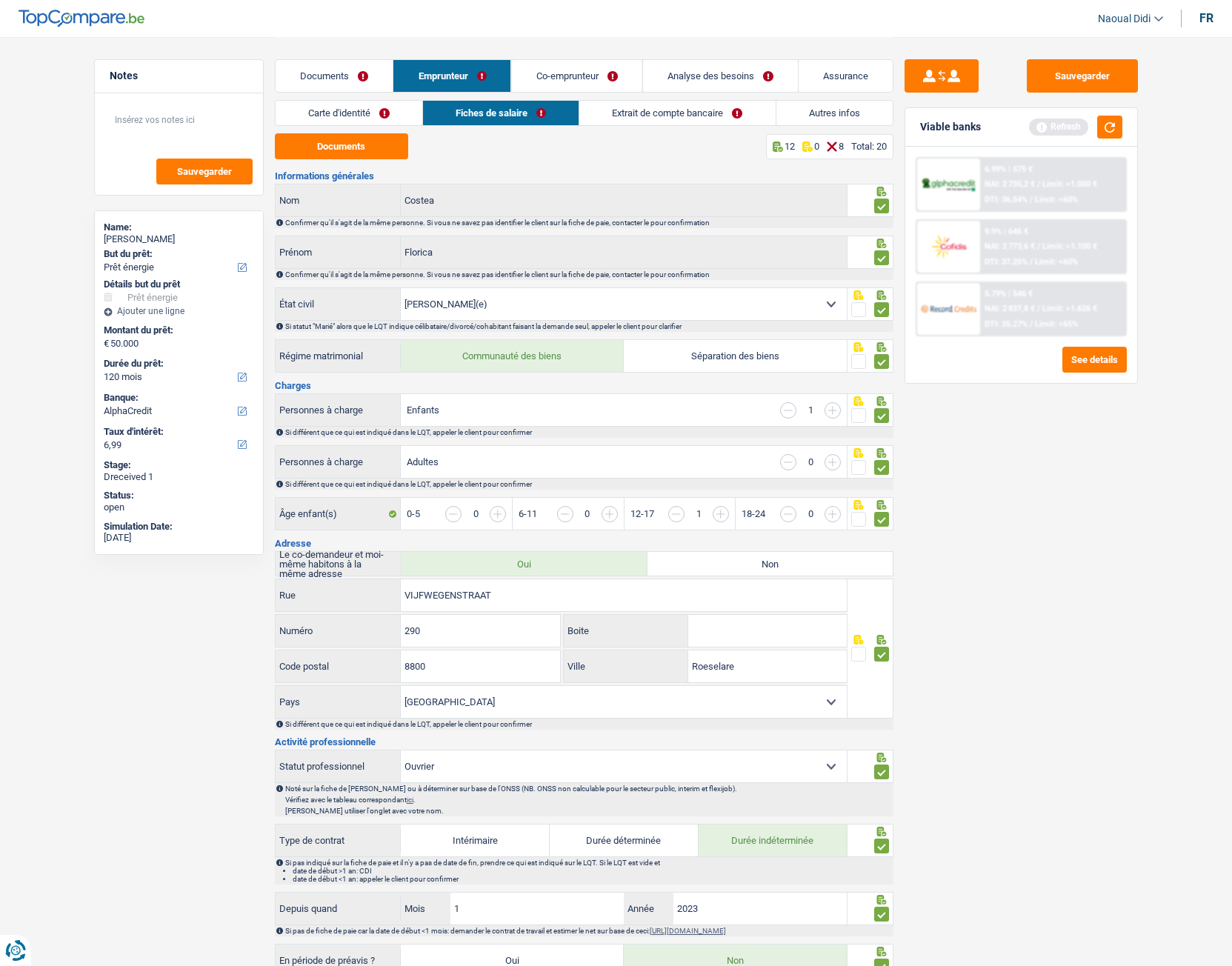
click at [649, 118] on link "Extrait de compte bancaire" at bounding box center [677, 113] width 196 height 25
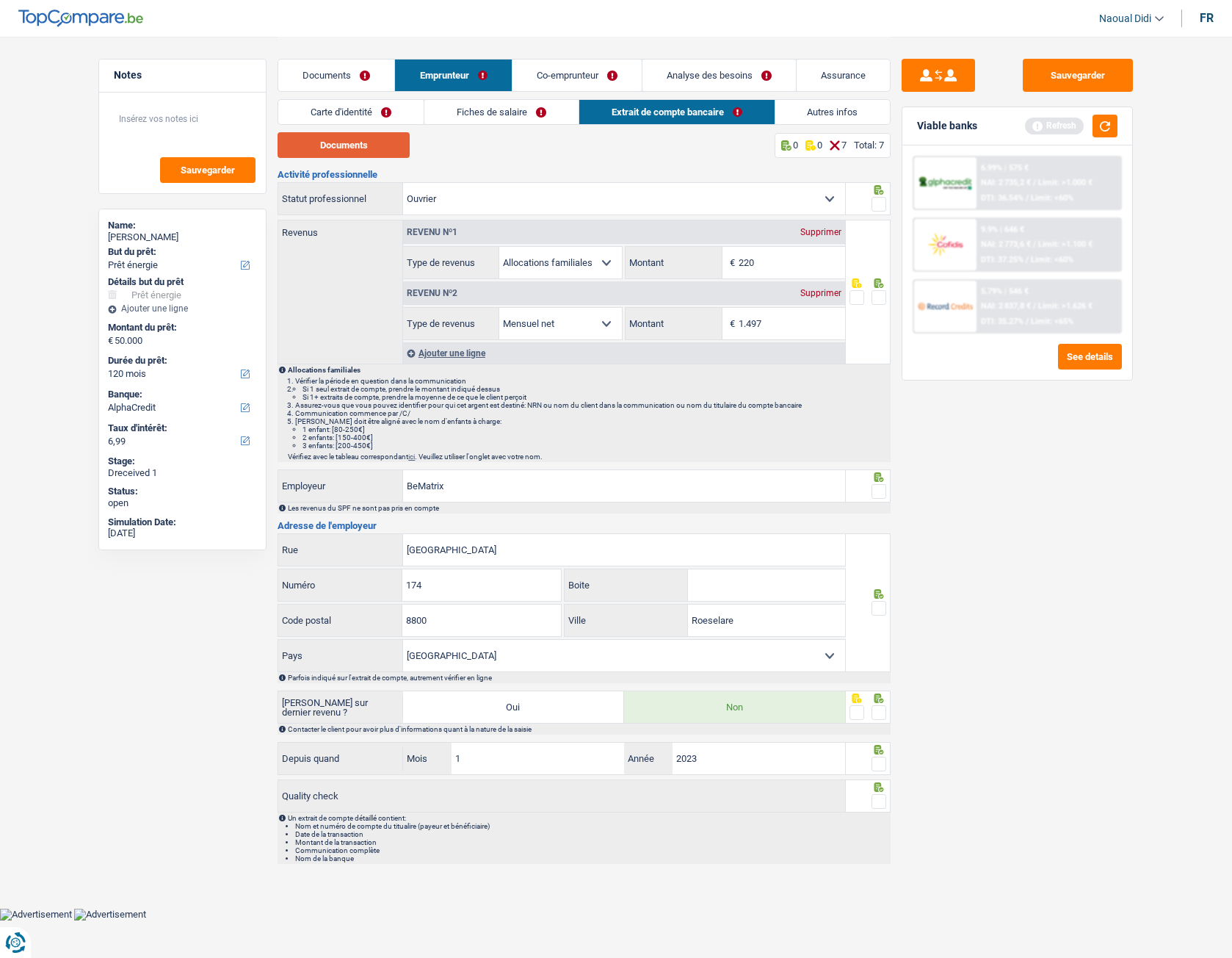
click at [383, 141] on button "Documents" at bounding box center [343, 145] width 132 height 26
click at [772, 262] on input "220" at bounding box center [792, 263] width 106 height 32
type input "221"
click at [885, 200] on span at bounding box center [879, 204] width 15 height 15
click at [0, 0] on input "radio" at bounding box center [0, 0] width 0 height 0
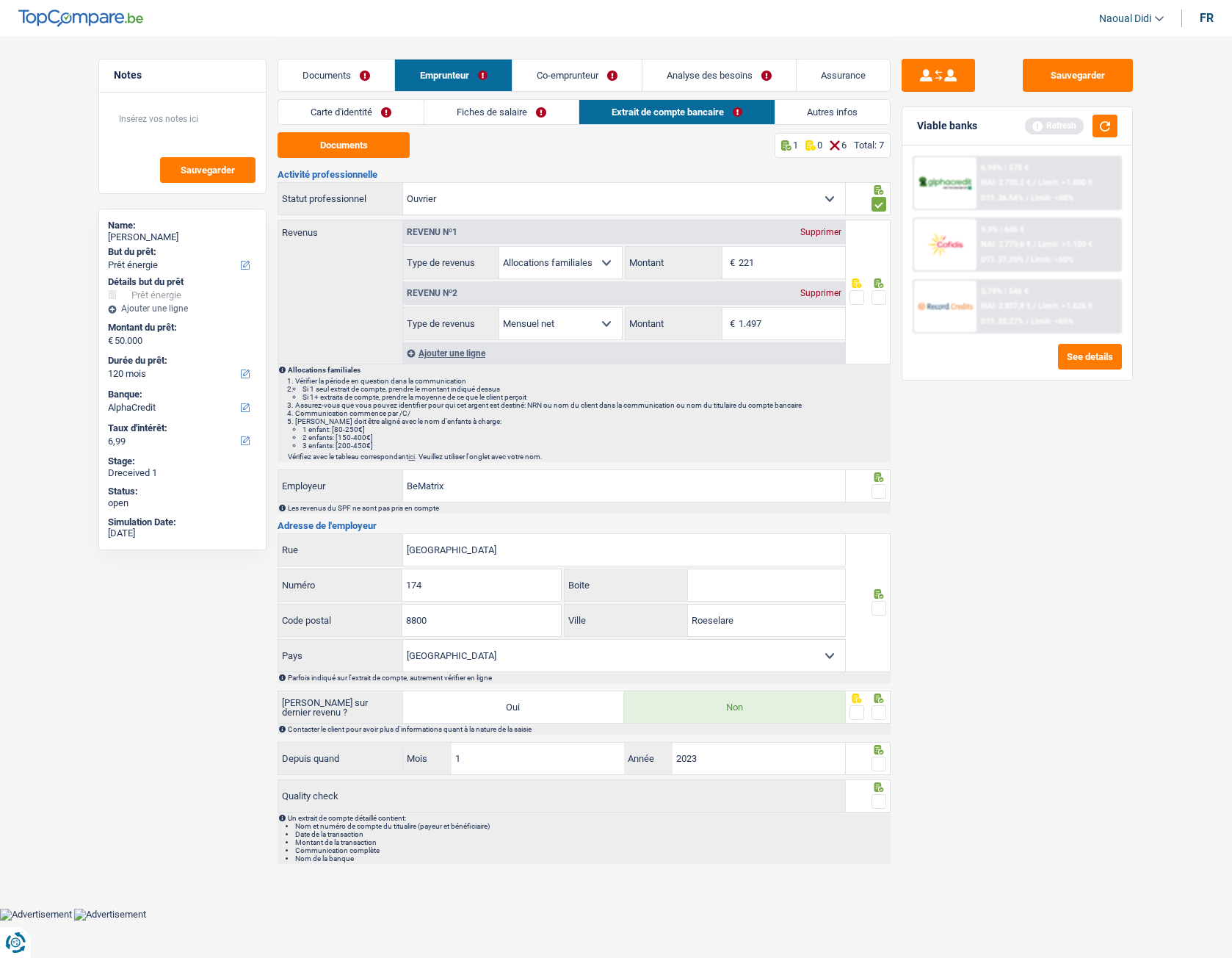
click at [878, 300] on span at bounding box center [879, 297] width 15 height 15
click at [0, 0] on input "radio" at bounding box center [0, 0] width 0 height 0
click at [430, 74] on link "Emprunteur" at bounding box center [453, 75] width 116 height 32
click at [329, 104] on link "Carte d'identité" at bounding box center [351, 112] width 146 height 24
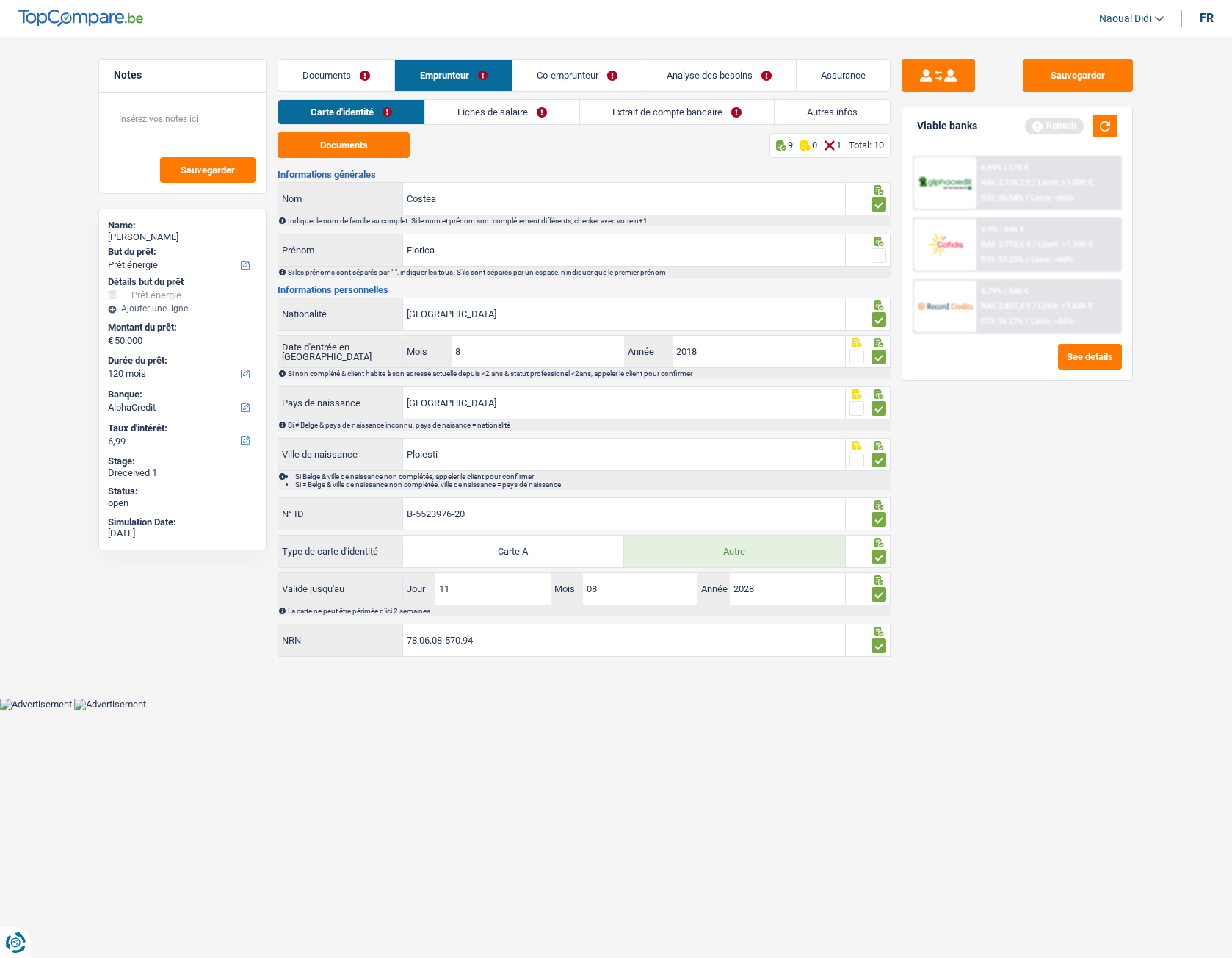
click at [879, 258] on span at bounding box center [879, 256] width 15 height 15
click at [0, 0] on input "radio" at bounding box center [0, 0] width 0 height 0
click at [464, 109] on link "Fiches de salaire" at bounding box center [503, 112] width 155 height 24
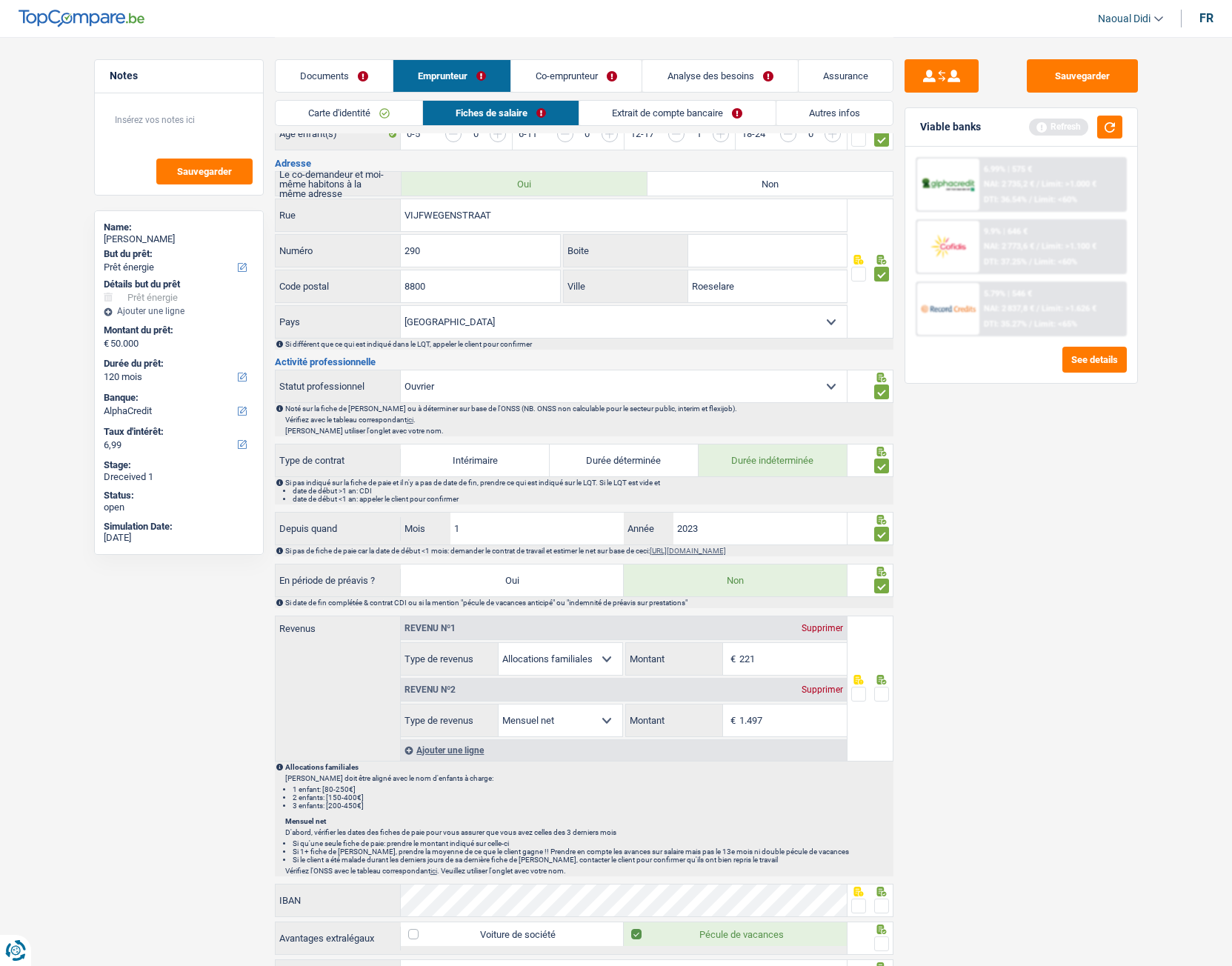
scroll to position [518, 0]
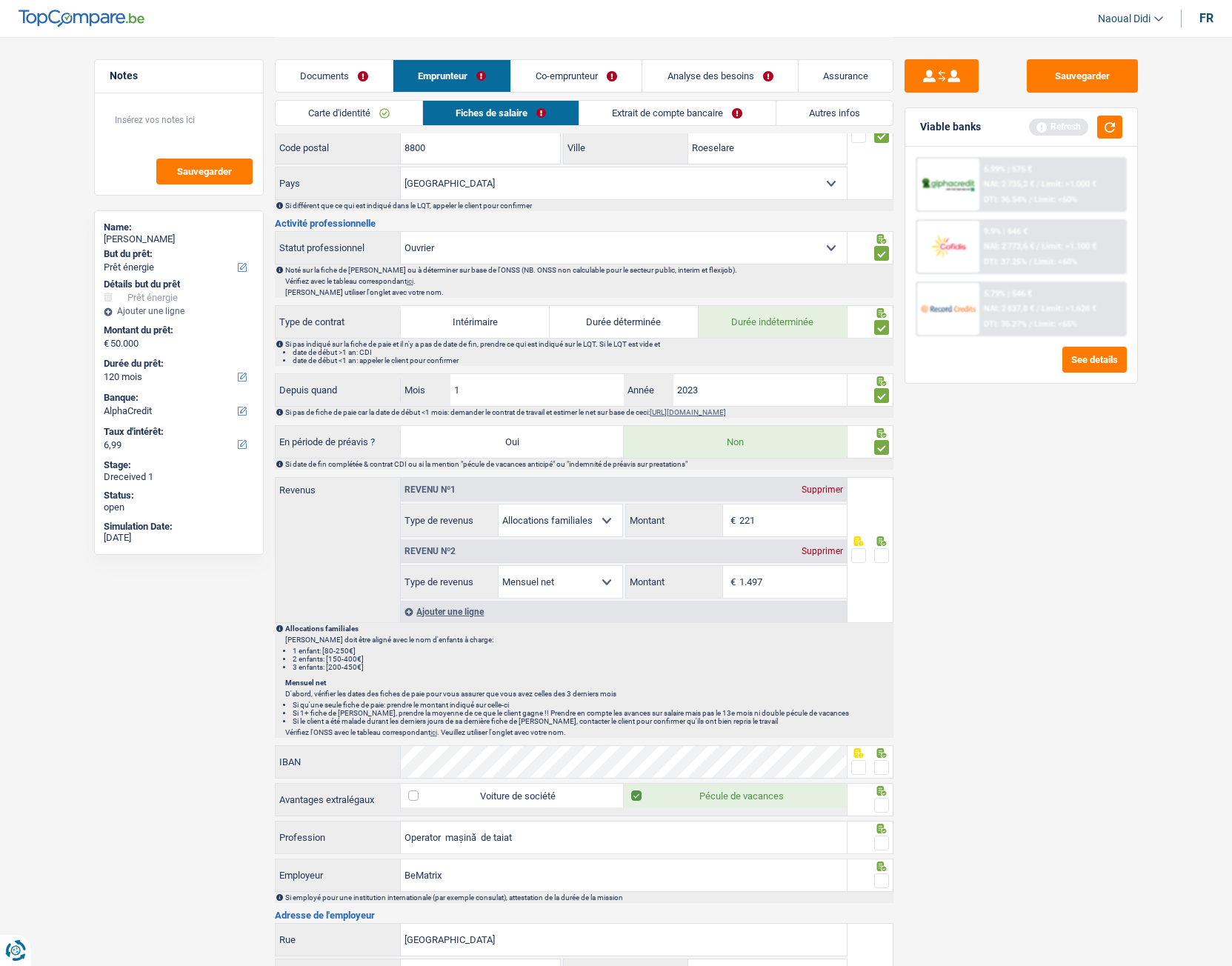
click at [884, 521] on span at bounding box center [882, 556] width 15 height 15
click at [0, 0] on input "radio" at bounding box center [0, 0] width 0 height 0
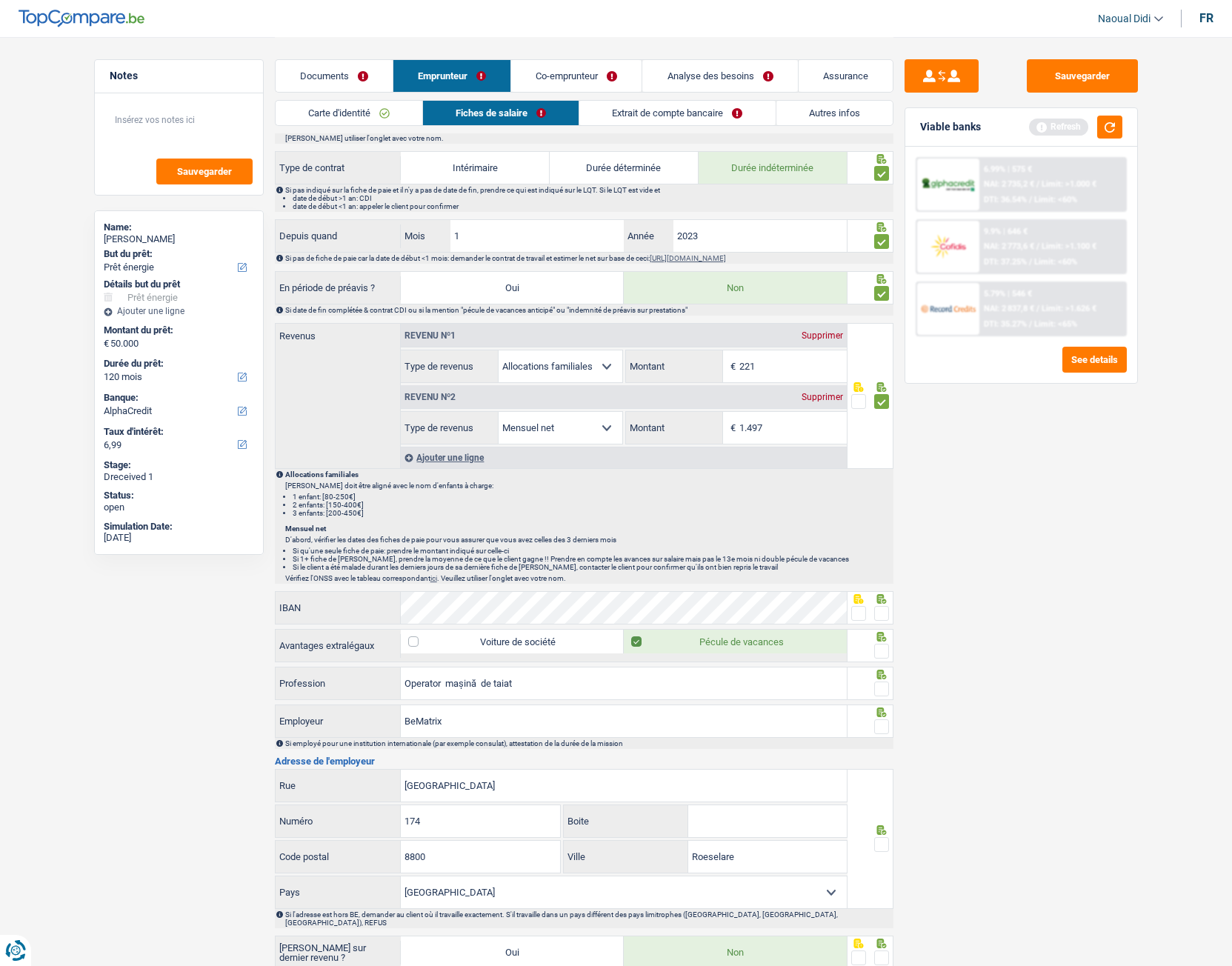
scroll to position [741, 0]
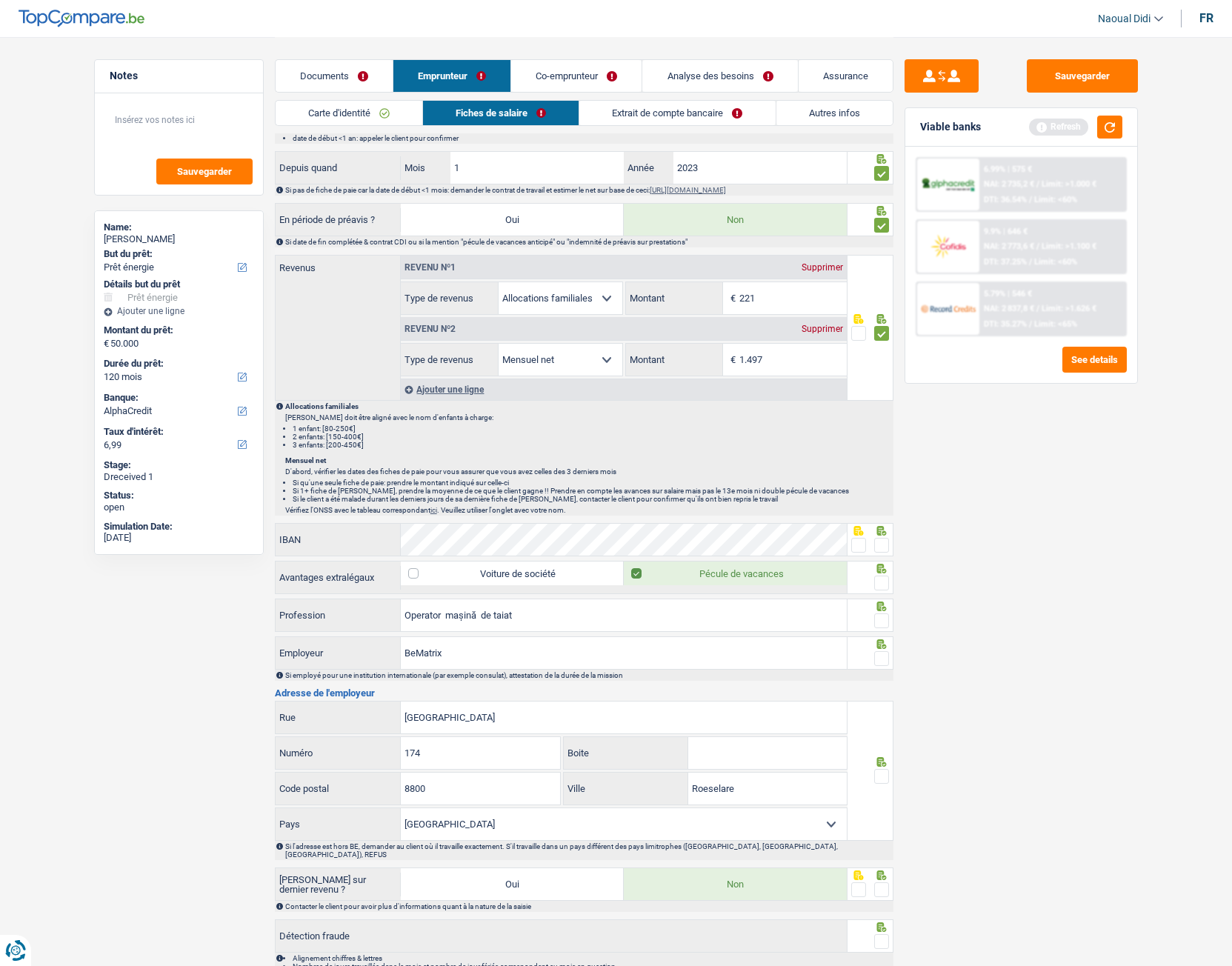
click at [884, 521] on span at bounding box center [882, 545] width 15 height 15
click at [0, 0] on input "radio" at bounding box center [0, 0] width 0 height 0
click at [885, 521] on span at bounding box center [882, 583] width 15 height 15
click at [0, 0] on input "radio" at bounding box center [0, 0] width 0 height 0
click at [885, 521] on span at bounding box center [882, 583] width 15 height 15
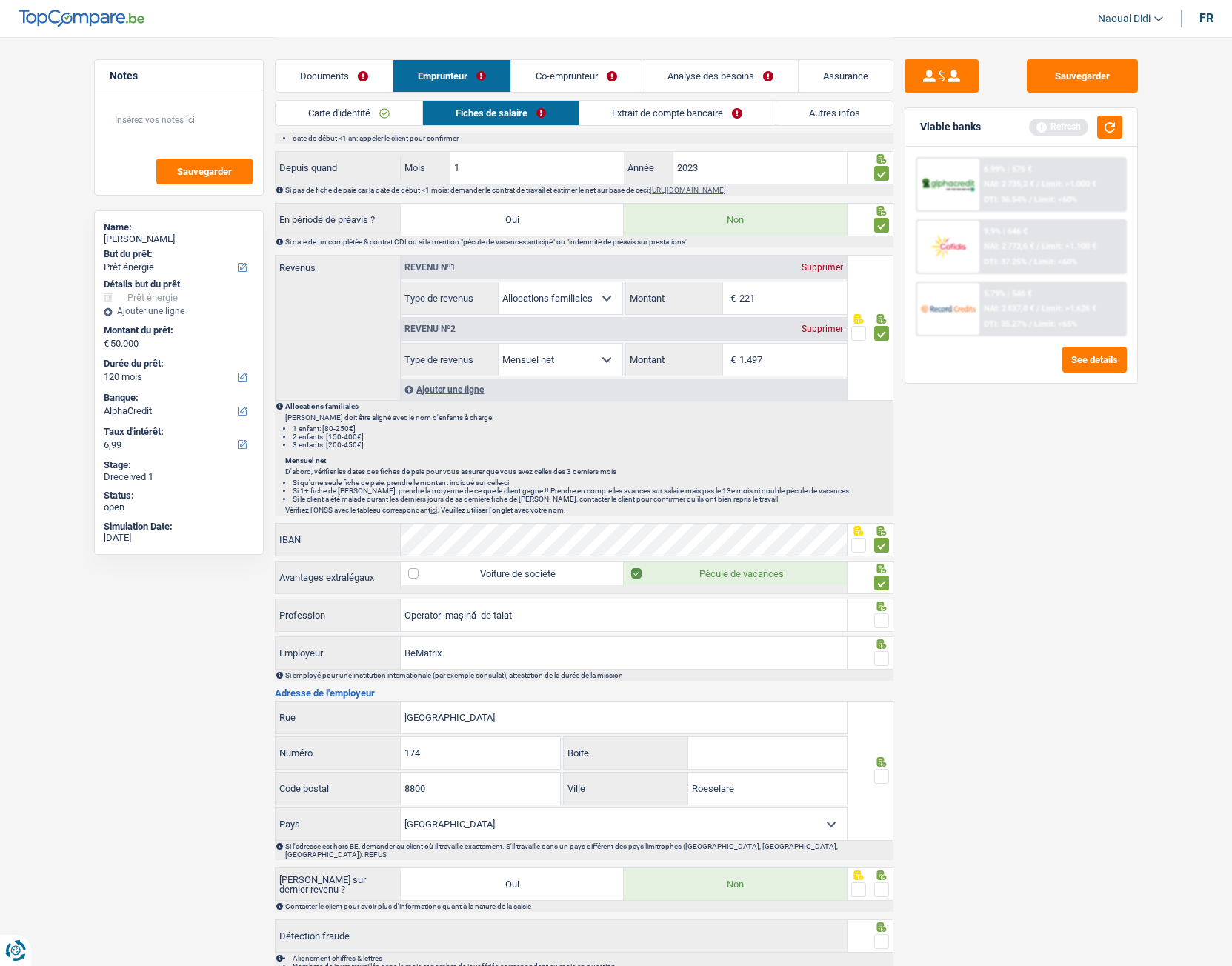
click at [0, 0] on input "radio" at bounding box center [0, 0] width 0 height 0
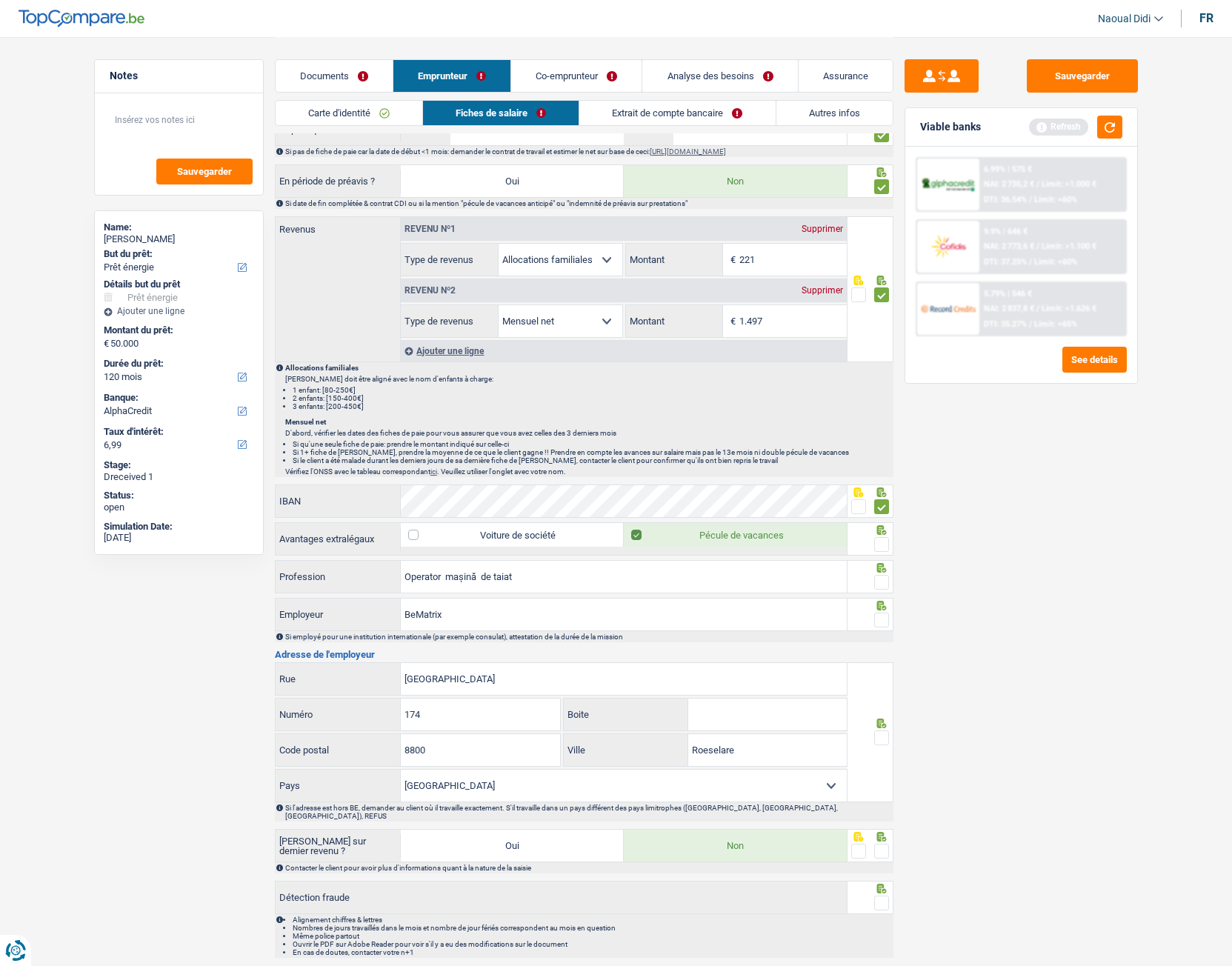
scroll to position [815, 0]
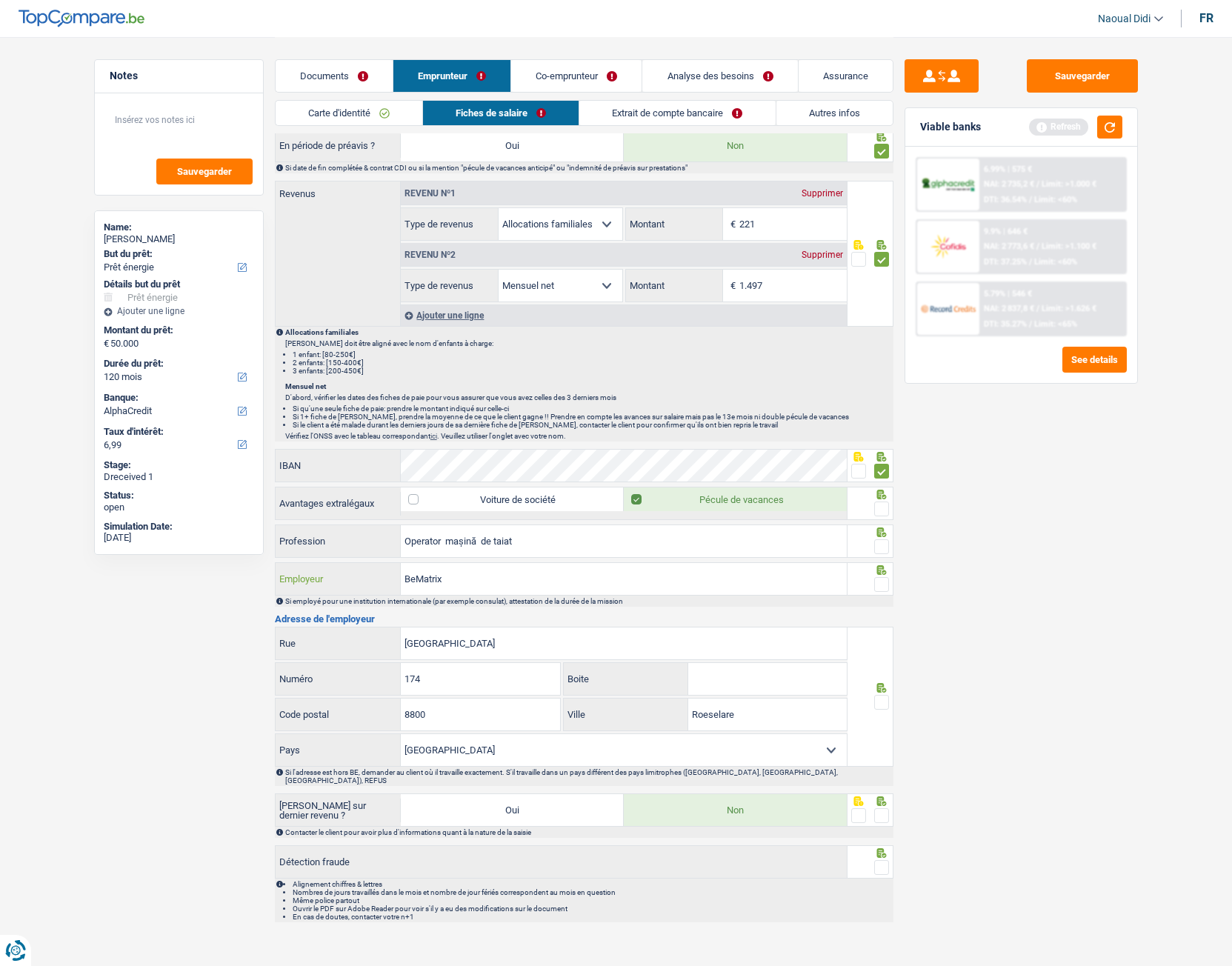
drag, startPoint x: 445, startPoint y: 573, endPoint x: 364, endPoint y: 560, distance: 82.0
click at [364, 521] on div "Informations générales Costea Nom Confirmer qu'il s'agit de la même personne. S…" at bounding box center [584, 139] width 619 height 1566
paste input "EMATRIX"
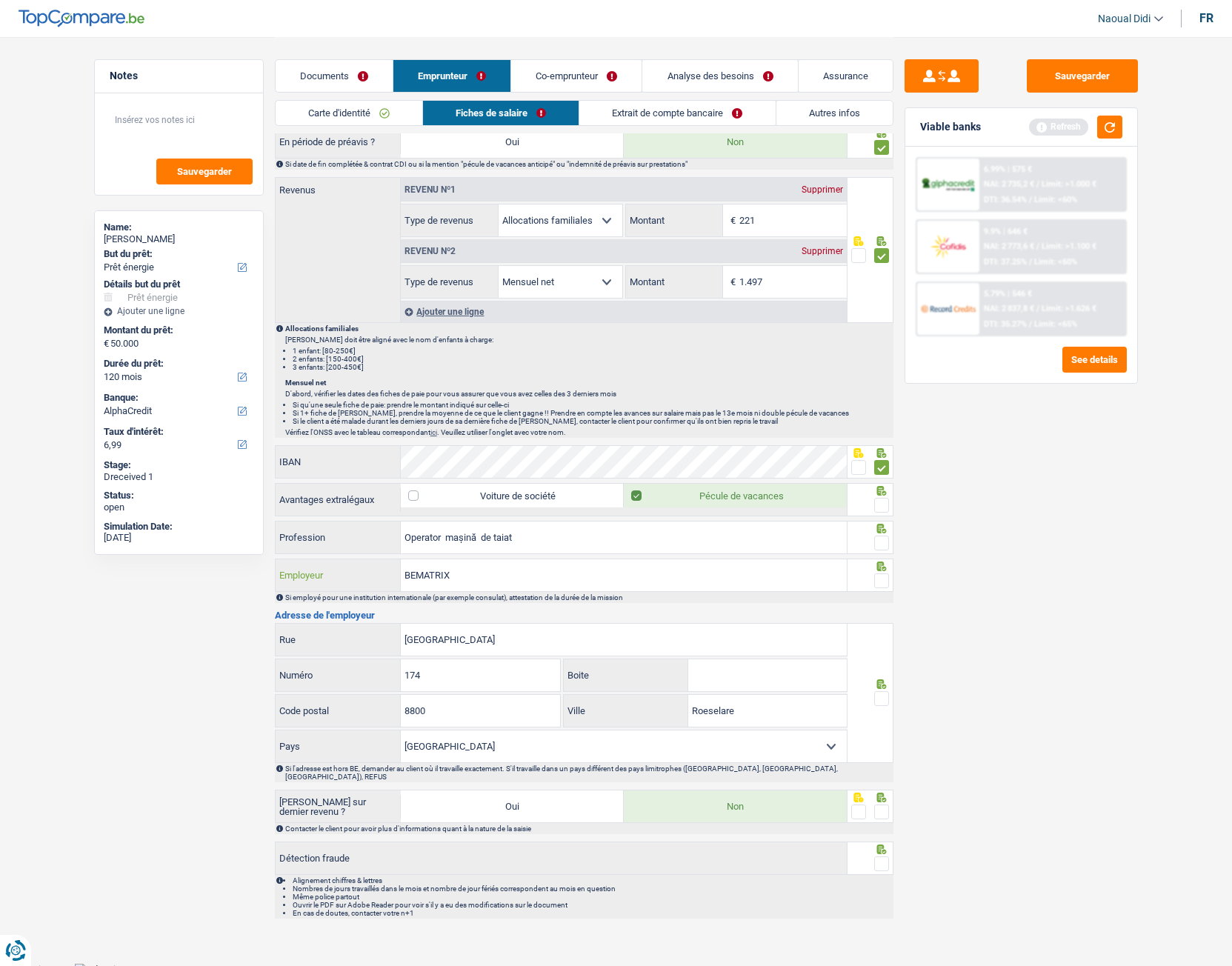
type input "BEMATRIX"
click at [879, 521] on span at bounding box center [882, 698] width 15 height 15
click at [0, 0] on input "radio" at bounding box center [0, 0] width 0 height 0
click at [883, 521] on span at bounding box center [882, 580] width 15 height 15
click at [0, 0] on input "radio" at bounding box center [0, 0] width 0 height 0
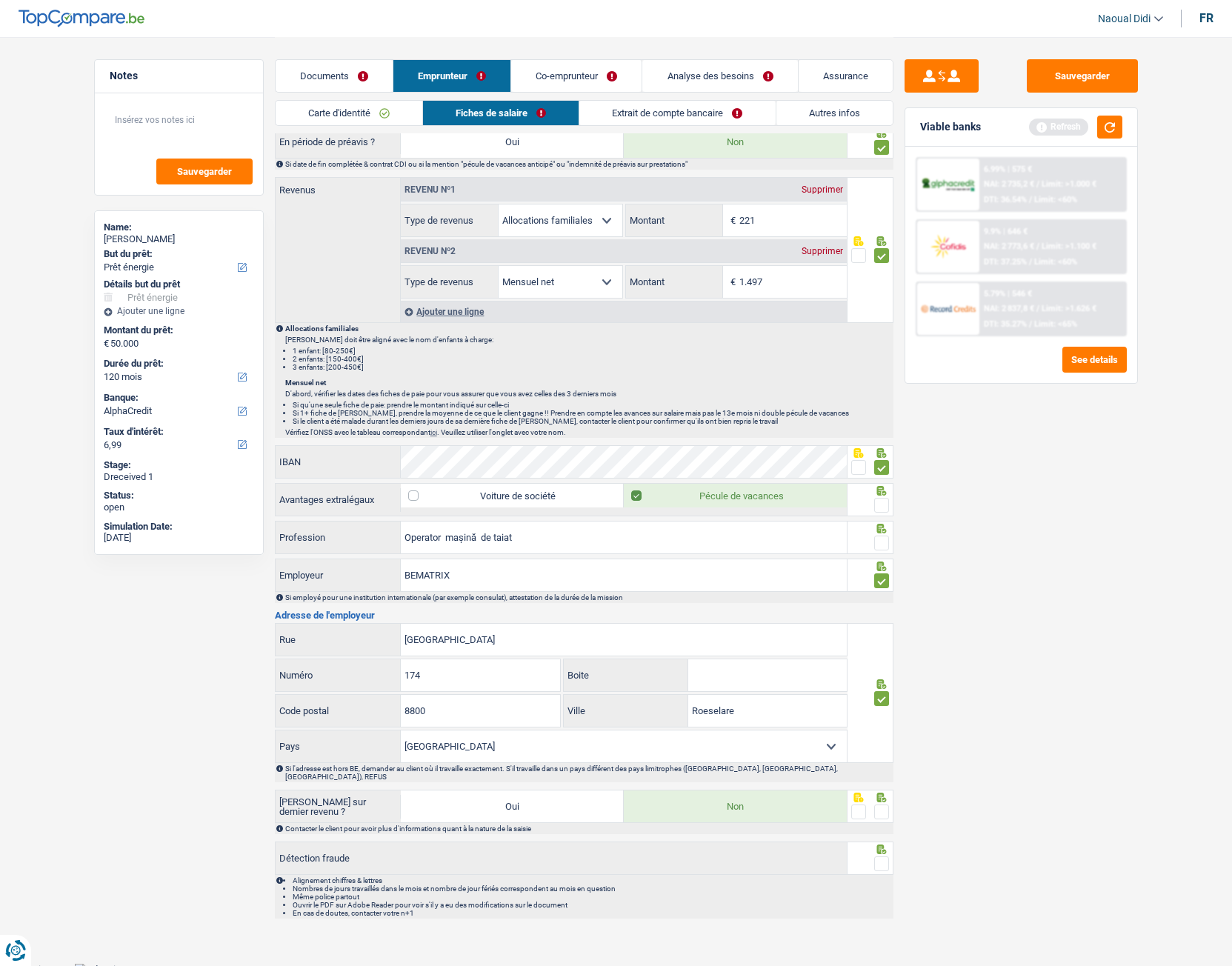
click at [886, 521] on span at bounding box center [882, 543] width 15 height 15
click at [0, 0] on input "radio" at bounding box center [0, 0] width 0 height 0
click at [883, 503] on span at bounding box center [882, 505] width 15 height 15
click at [0, 0] on input "radio" at bounding box center [0, 0] width 0 height 0
click at [882, 521] on span at bounding box center [882, 812] width 15 height 15
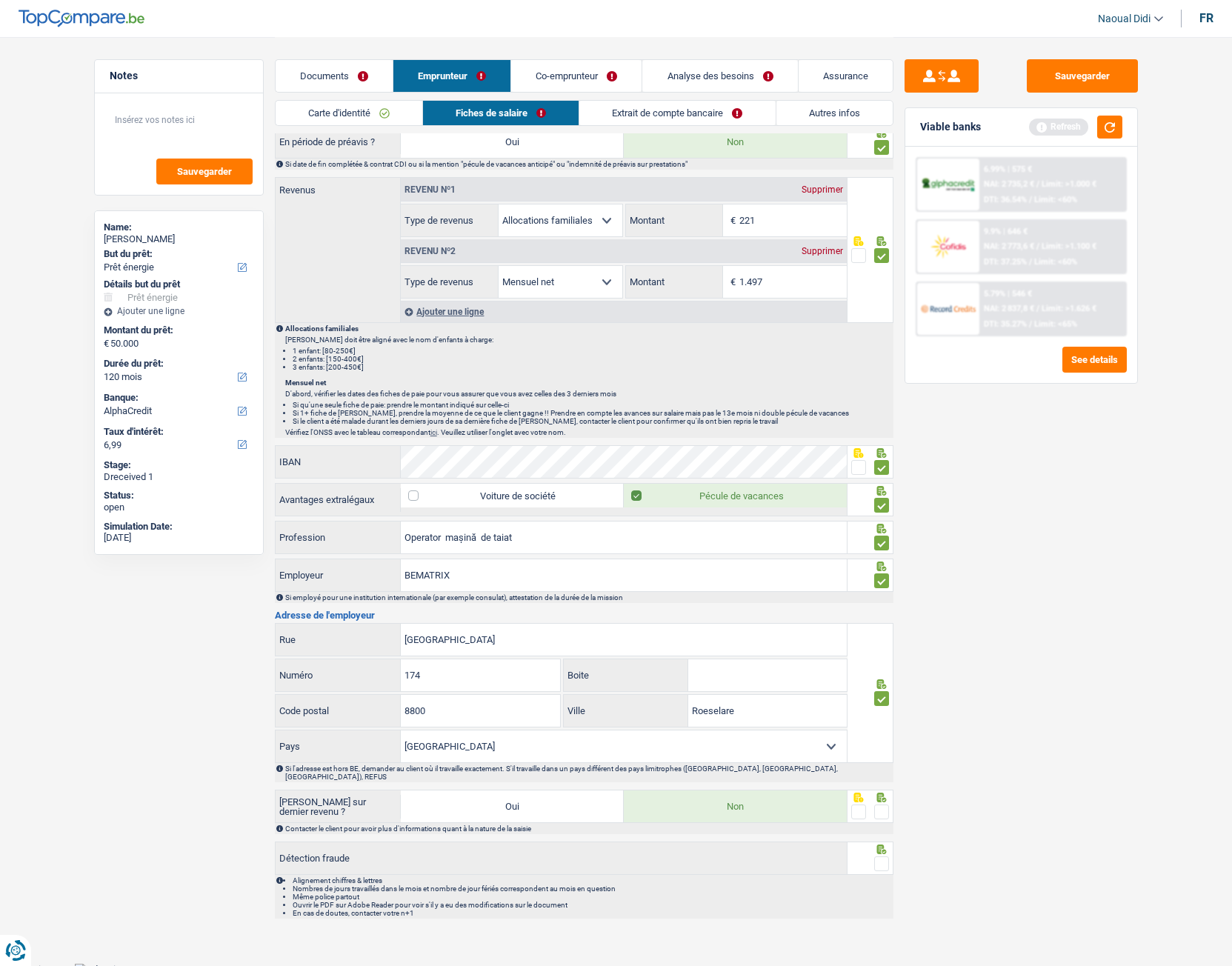
click at [0, 0] on input "radio" at bounding box center [0, 0] width 0 height 0
click at [886, 521] on span at bounding box center [882, 864] width 15 height 15
click at [0, 0] on input "radio" at bounding box center [0, 0] width 0 height 0
click at [1062, 86] on button "Sauvegarder" at bounding box center [1082, 75] width 111 height 34
click at [583, 78] on link "Co-emprunteur" at bounding box center [576, 75] width 131 height 32
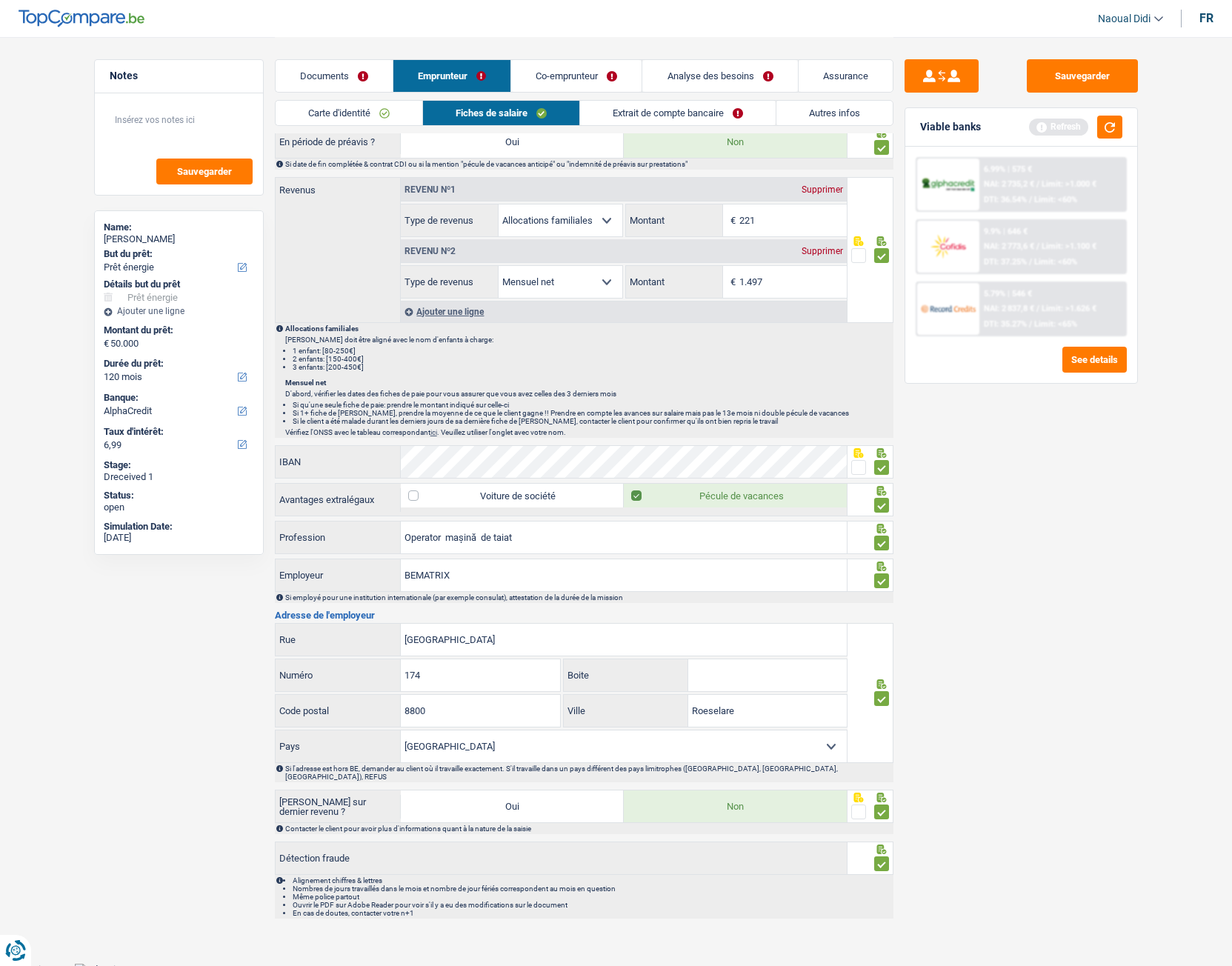
scroll to position [0, 0]
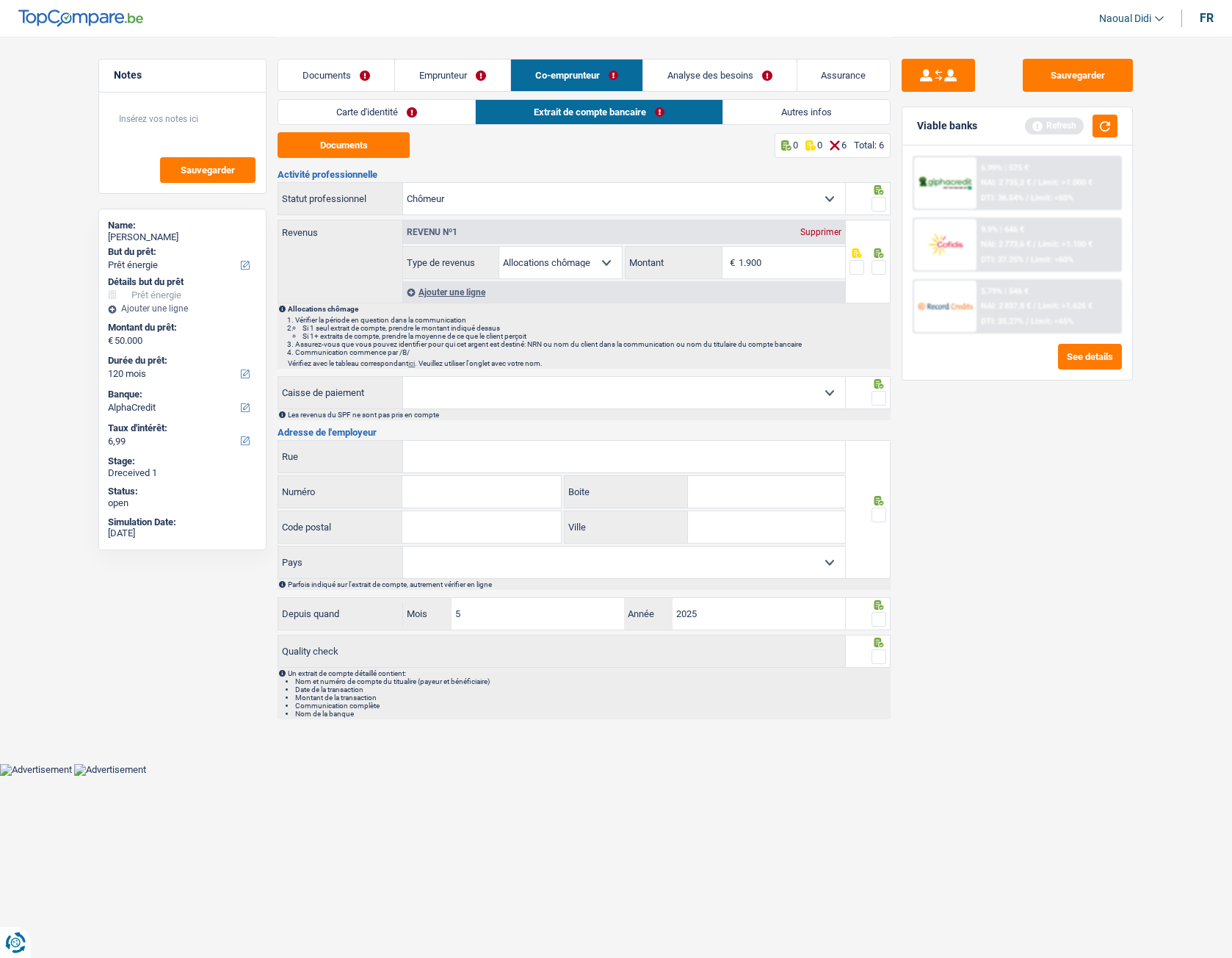
click at [387, 107] on link "Carte d'identité" at bounding box center [376, 112] width 197 height 24
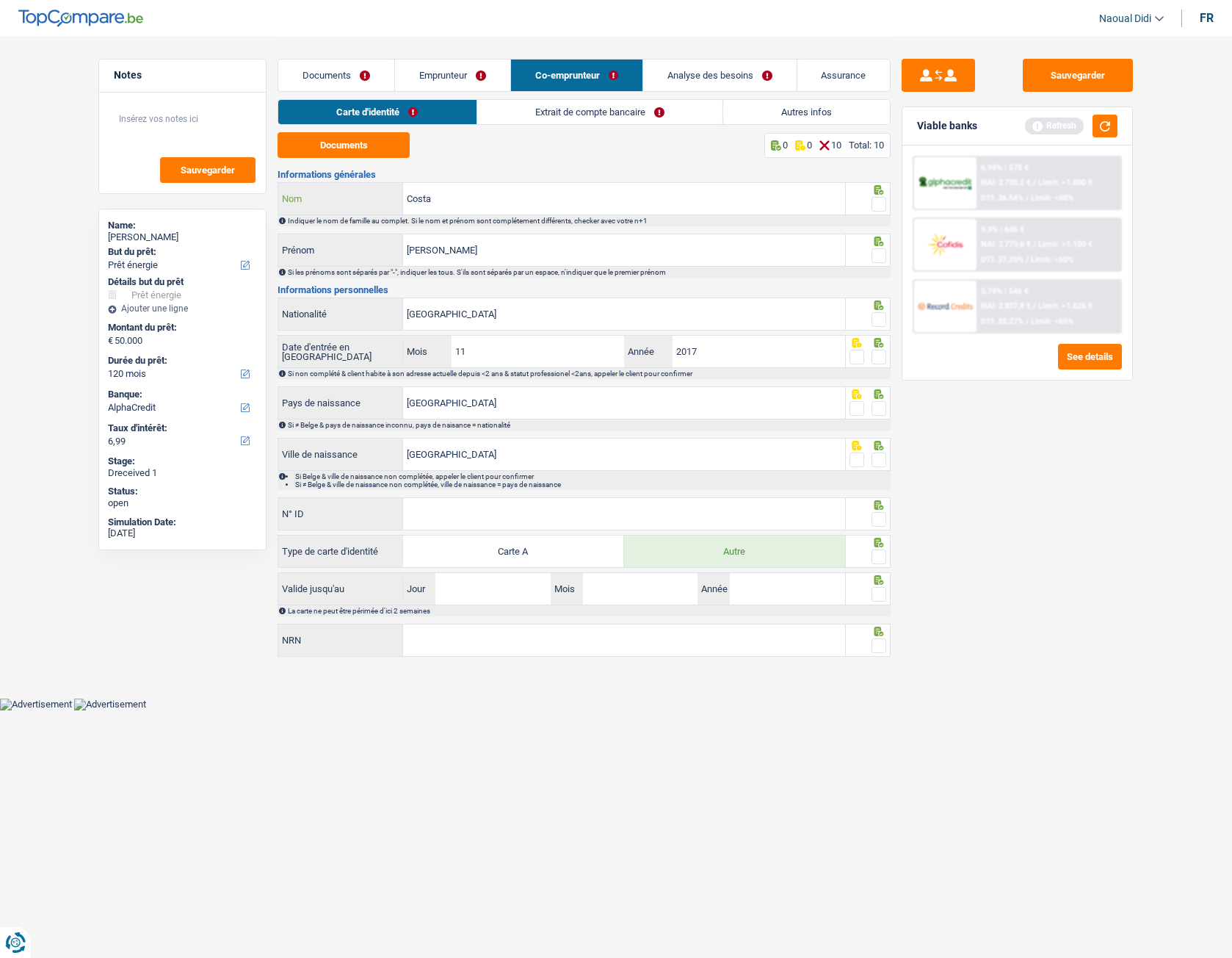
click at [463, 195] on input "Costa" at bounding box center [624, 198] width 442 height 32
type input "Costea"
click at [881, 203] on span at bounding box center [879, 204] width 15 height 15
click at [0, 0] on input "radio" at bounding box center [0, 0] width 0 height 0
click at [882, 260] on span at bounding box center [879, 256] width 15 height 15
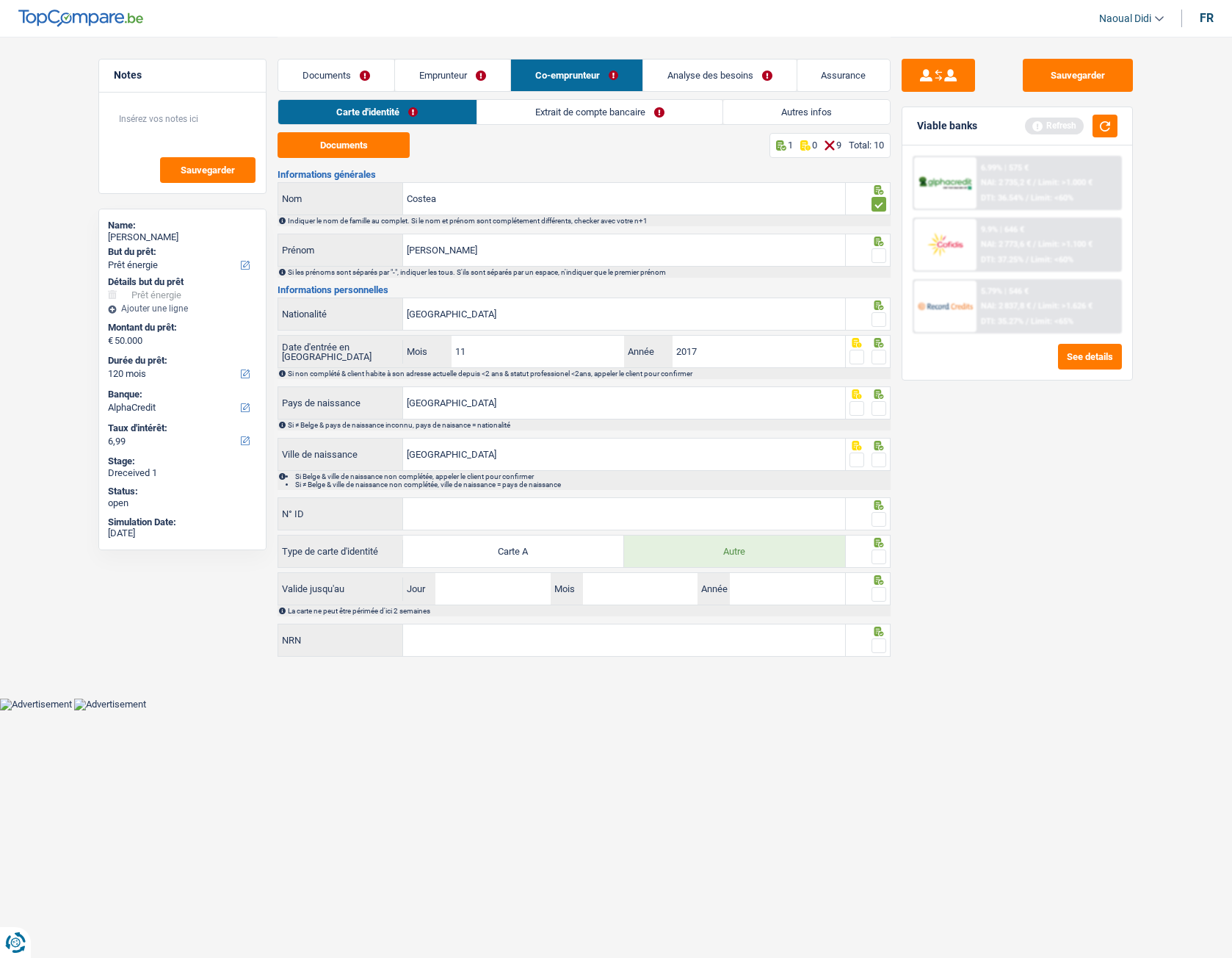
click at [0, 0] on input "radio" at bounding box center [0, 0] width 0 height 0
click at [881, 323] on span at bounding box center [879, 320] width 15 height 15
click at [0, 0] on input "radio" at bounding box center [0, 0] width 0 height 0
click at [879, 362] on span at bounding box center [879, 357] width 15 height 15
click at [0, 0] on input "radio" at bounding box center [0, 0] width 0 height 0
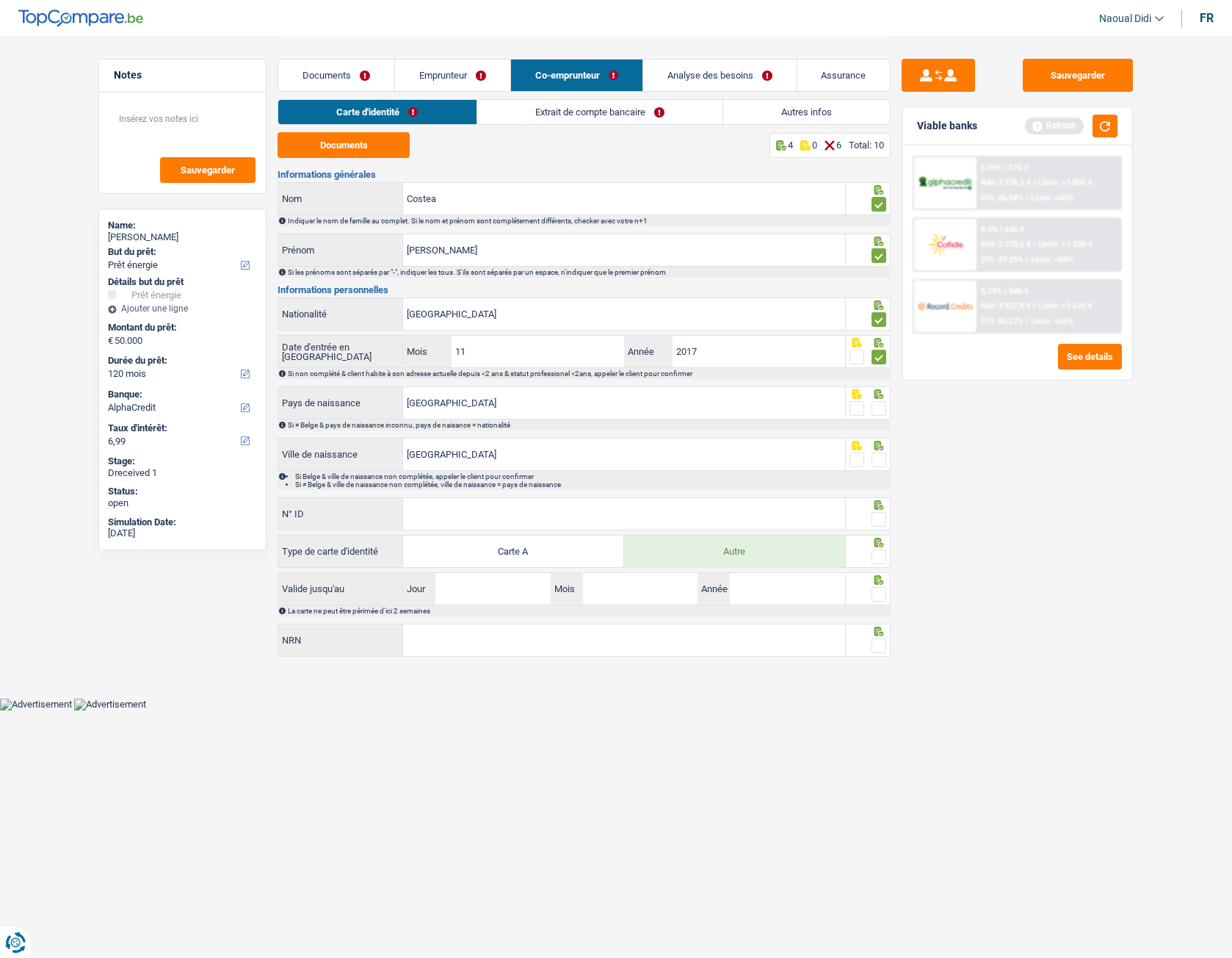
click at [878, 406] on span at bounding box center [879, 408] width 15 height 15
click at [0, 0] on input "radio" at bounding box center [0, 0] width 0 height 0
click at [884, 461] on span at bounding box center [879, 460] width 15 height 15
click at [0, 0] on input "radio" at bounding box center [0, 0] width 0 height 0
click at [640, 516] on input "N° ID" at bounding box center [624, 513] width 442 height 32
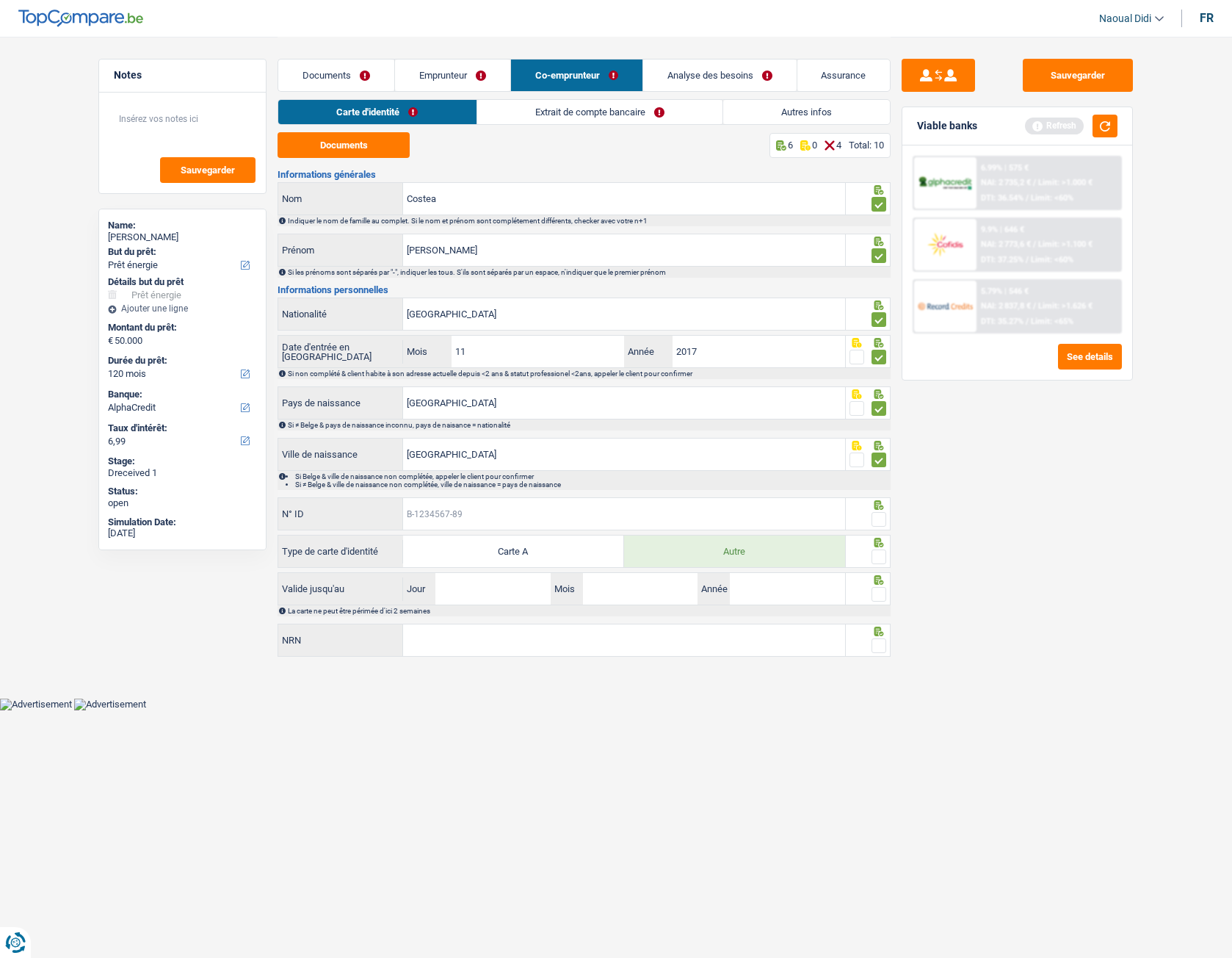
click at [529, 516] on input "N° ID" at bounding box center [624, 513] width 442 height 32
paste input "B-5237574-59"
type input "B-5237574-59"
click at [879, 516] on span at bounding box center [879, 519] width 15 height 15
click at [0, 0] on input "radio" at bounding box center [0, 0] width 0 height 0
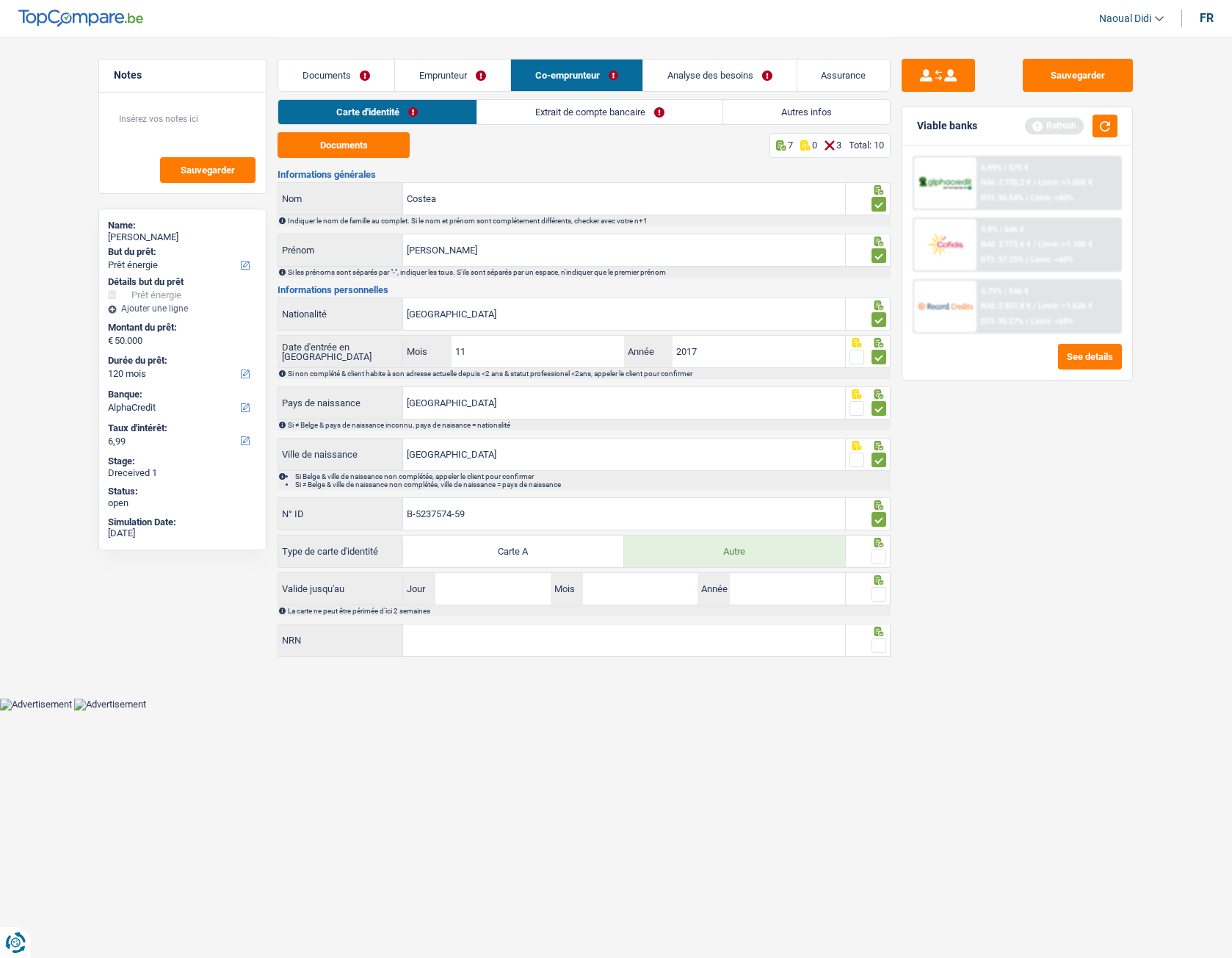
click at [878, 516] on span at bounding box center [879, 557] width 15 height 15
click at [0, 0] on input "radio" at bounding box center [0, 0] width 0 height 0
click at [507, 516] on input "Jour" at bounding box center [493, 588] width 115 height 32
type input "09"
type input "01"
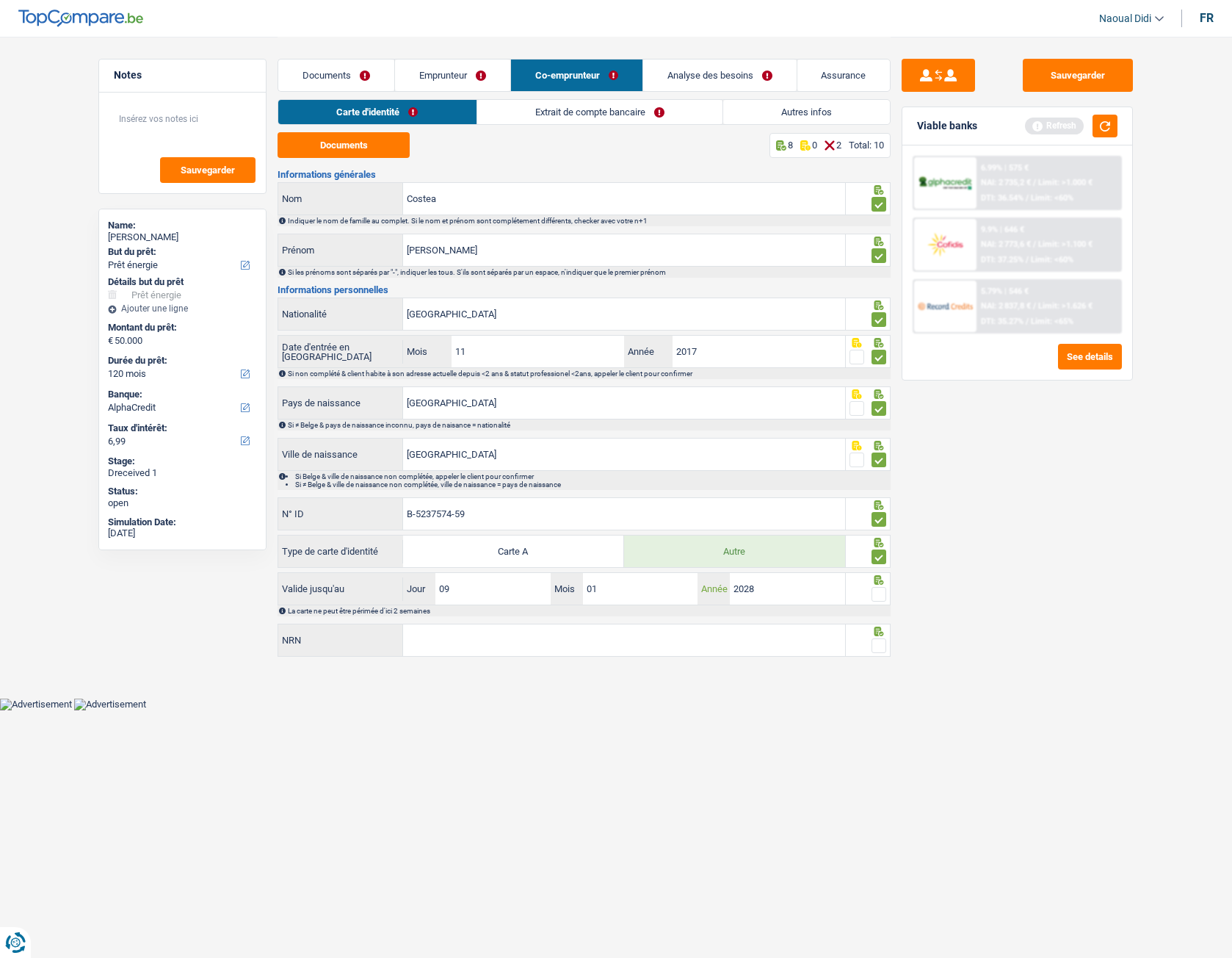
type input "2028"
click at [882, 516] on span at bounding box center [879, 594] width 15 height 15
click at [0, 0] on input "radio" at bounding box center [0, 0] width 0 height 0
click at [542, 516] on input "NRN" at bounding box center [624, 640] width 442 height 32
type input "80.03.29-597.40"
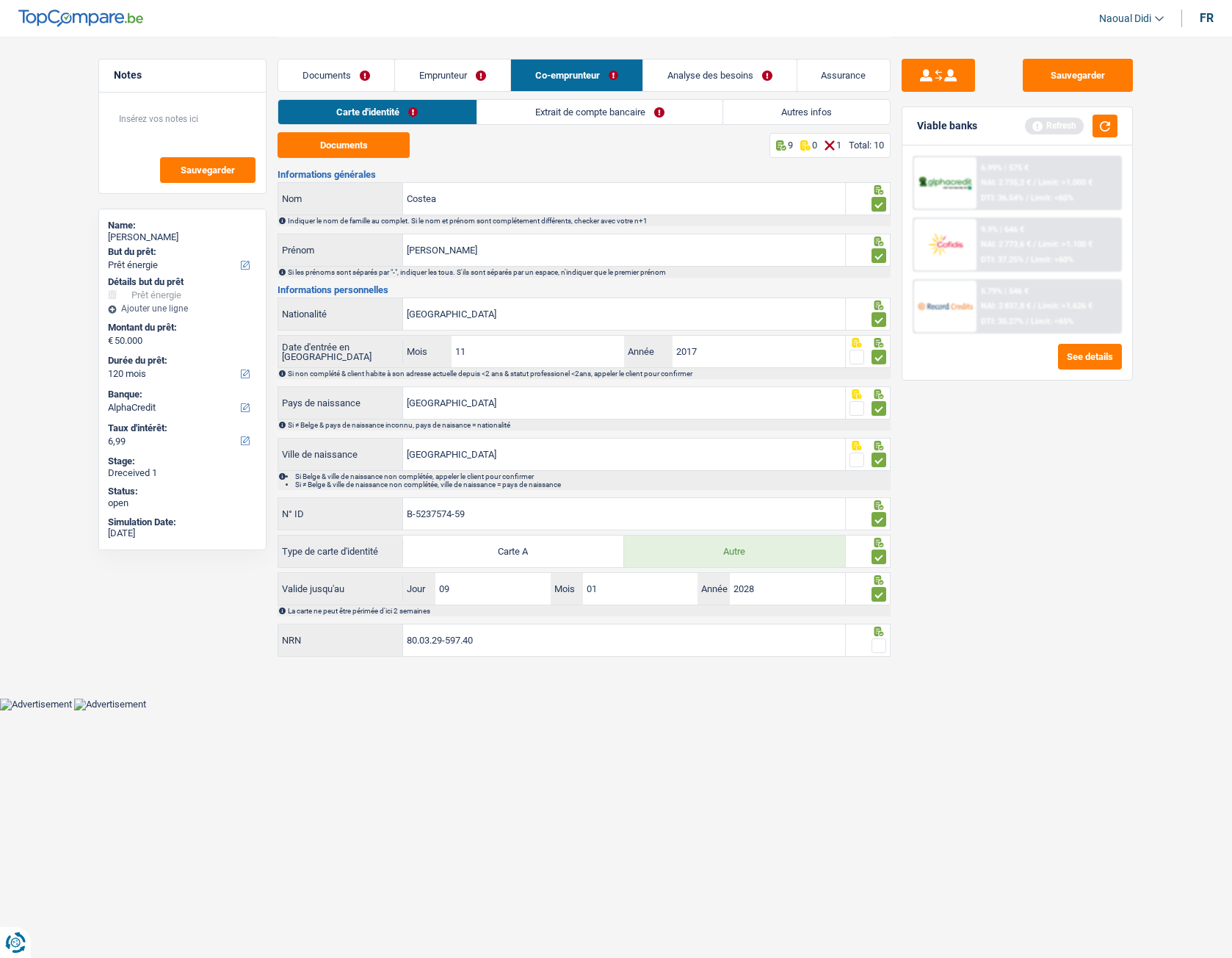
click at [879, 516] on span at bounding box center [879, 646] width 15 height 15
click at [0, 0] on input "radio" at bounding box center [0, 0] width 0 height 0
click at [1071, 91] on button "Sauvegarder" at bounding box center [1077, 75] width 110 height 33
click at [470, 71] on link "Emprunteur" at bounding box center [453, 75] width 115 height 32
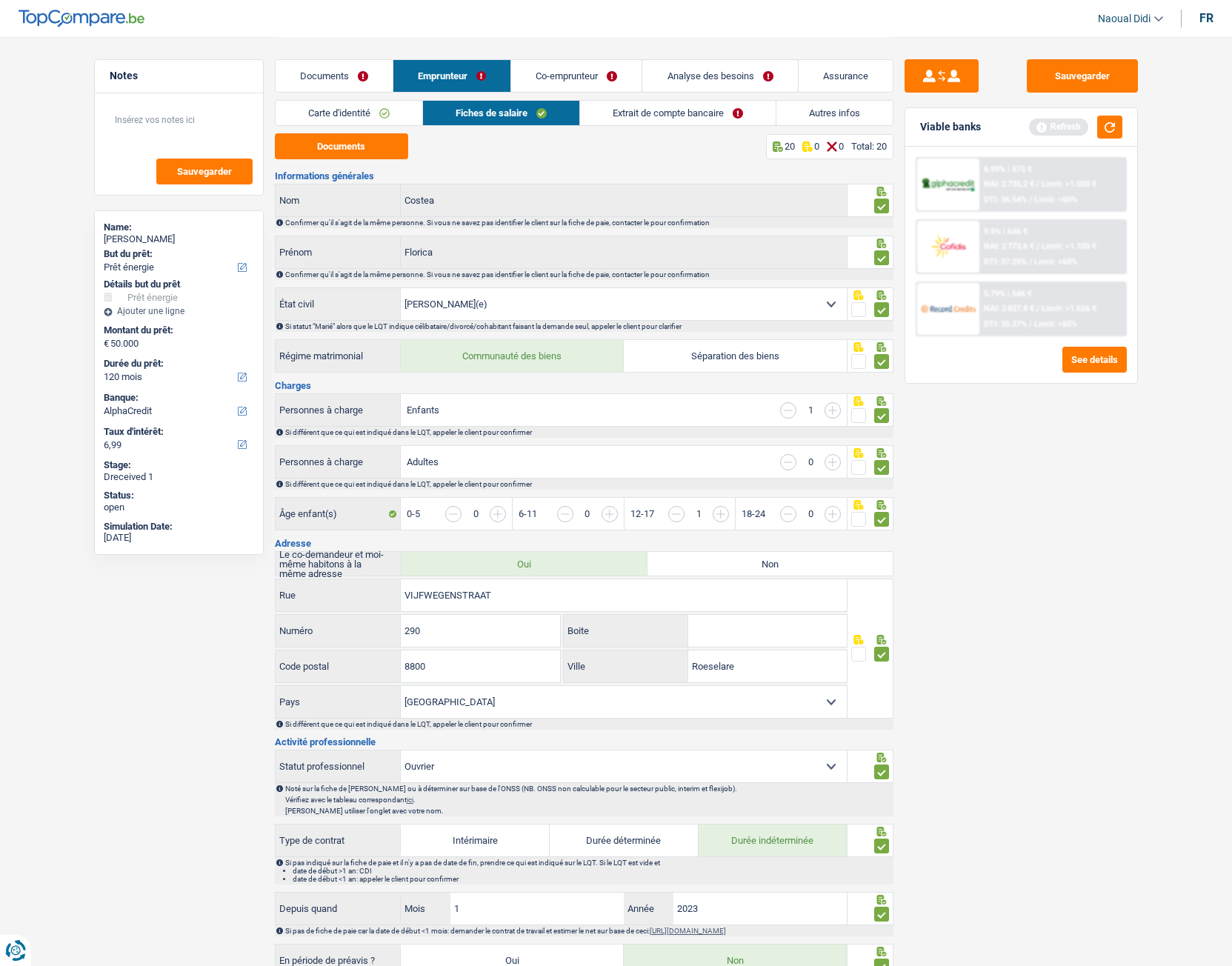
click at [551, 76] on link "Co-emprunteur" at bounding box center [576, 75] width 131 height 32
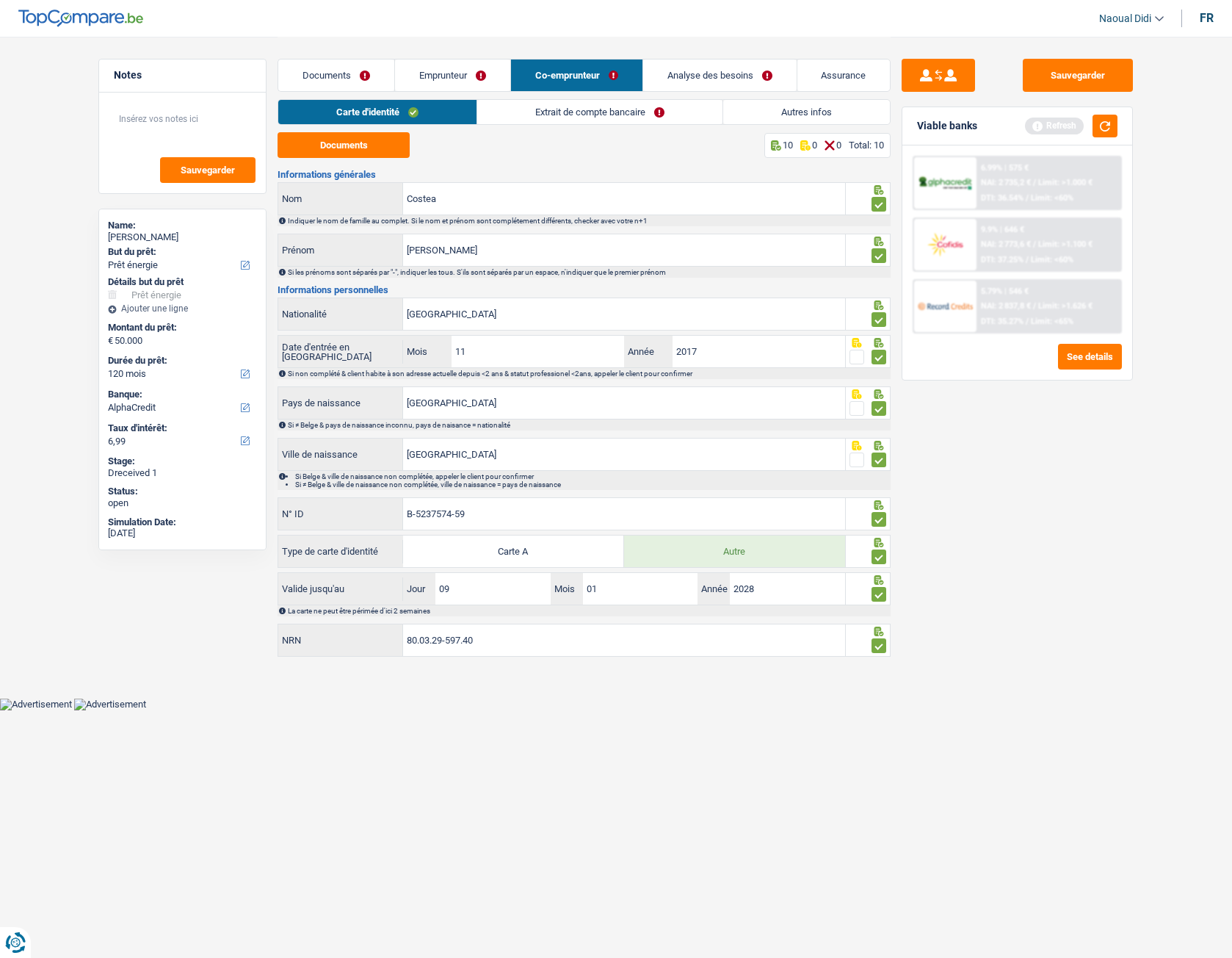
click at [353, 71] on link "Documents" at bounding box center [336, 75] width 116 height 32
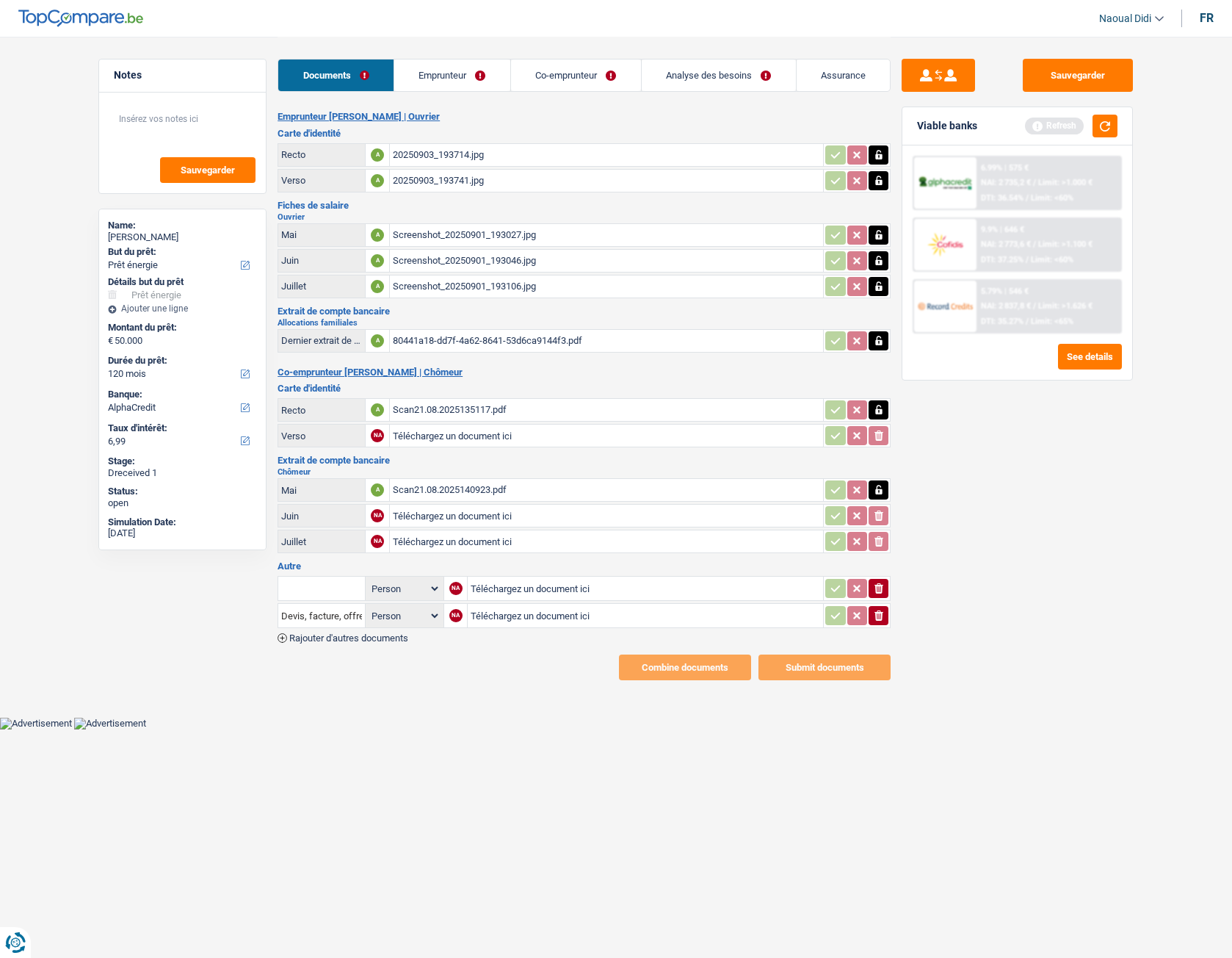
click at [465, 76] on link "Emprunteur" at bounding box center [452, 75] width 116 height 32
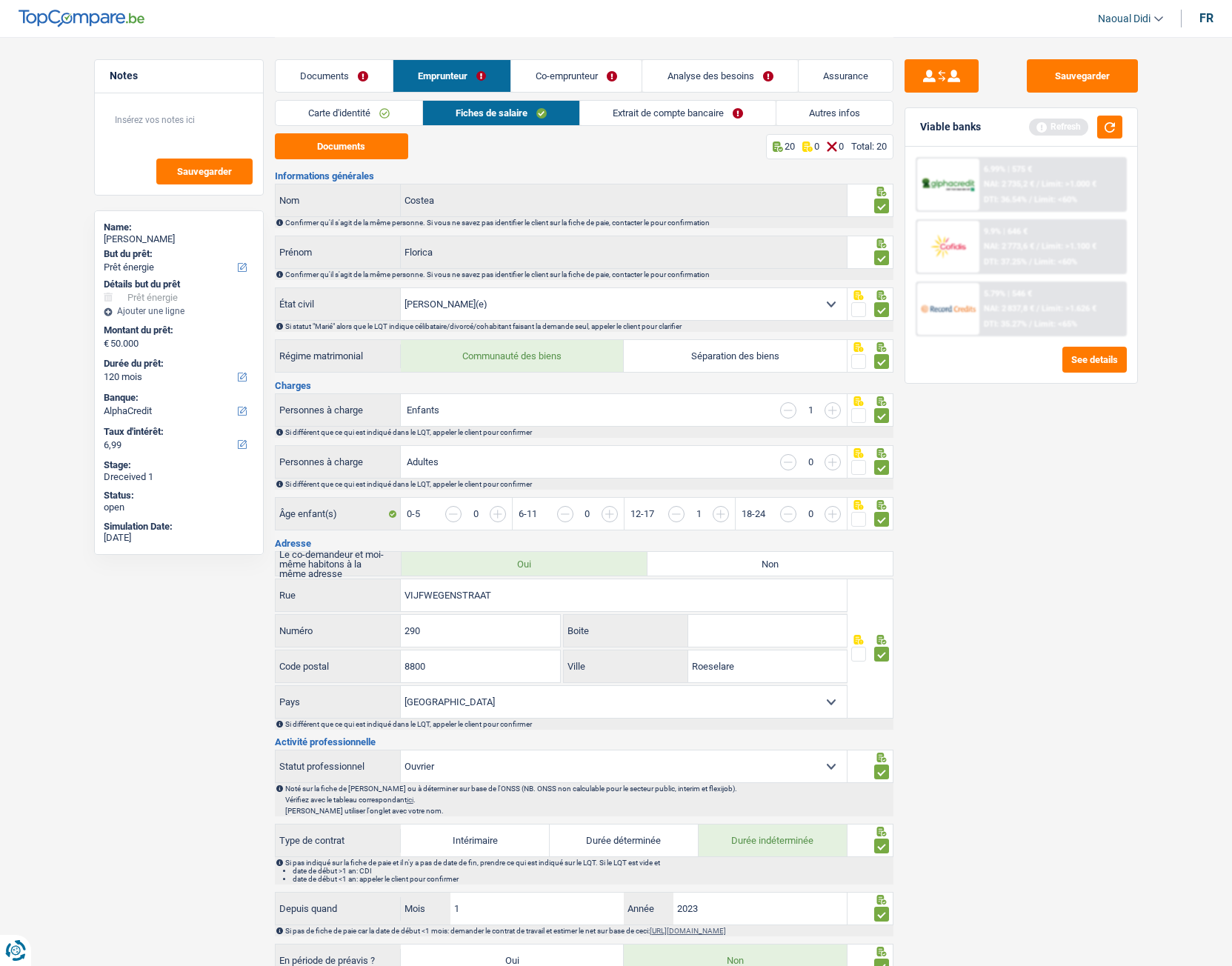
click at [573, 74] on link "Co-emprunteur" at bounding box center [576, 75] width 131 height 32
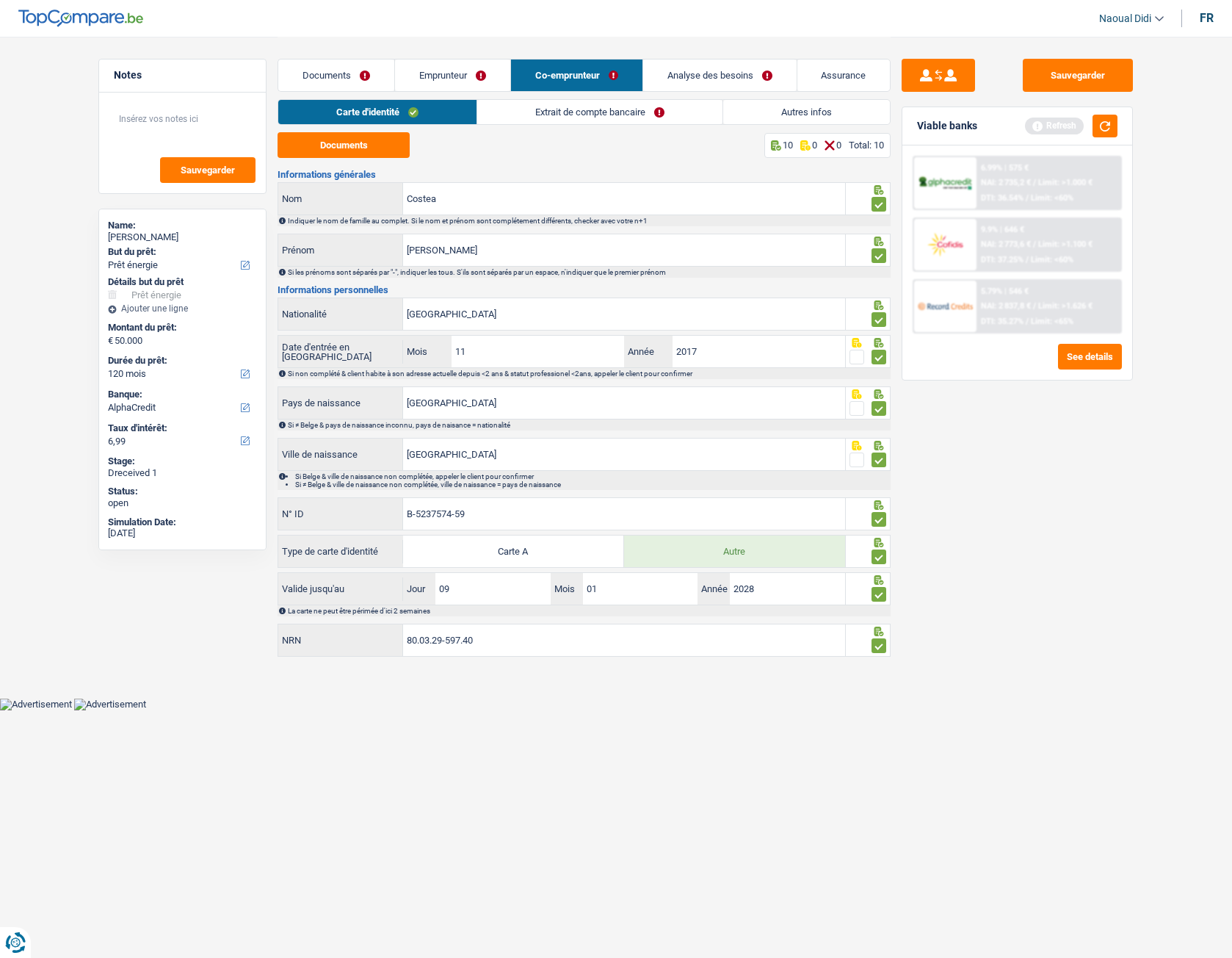
click at [563, 112] on link "Extrait de compte bancaire" at bounding box center [600, 112] width 246 height 24
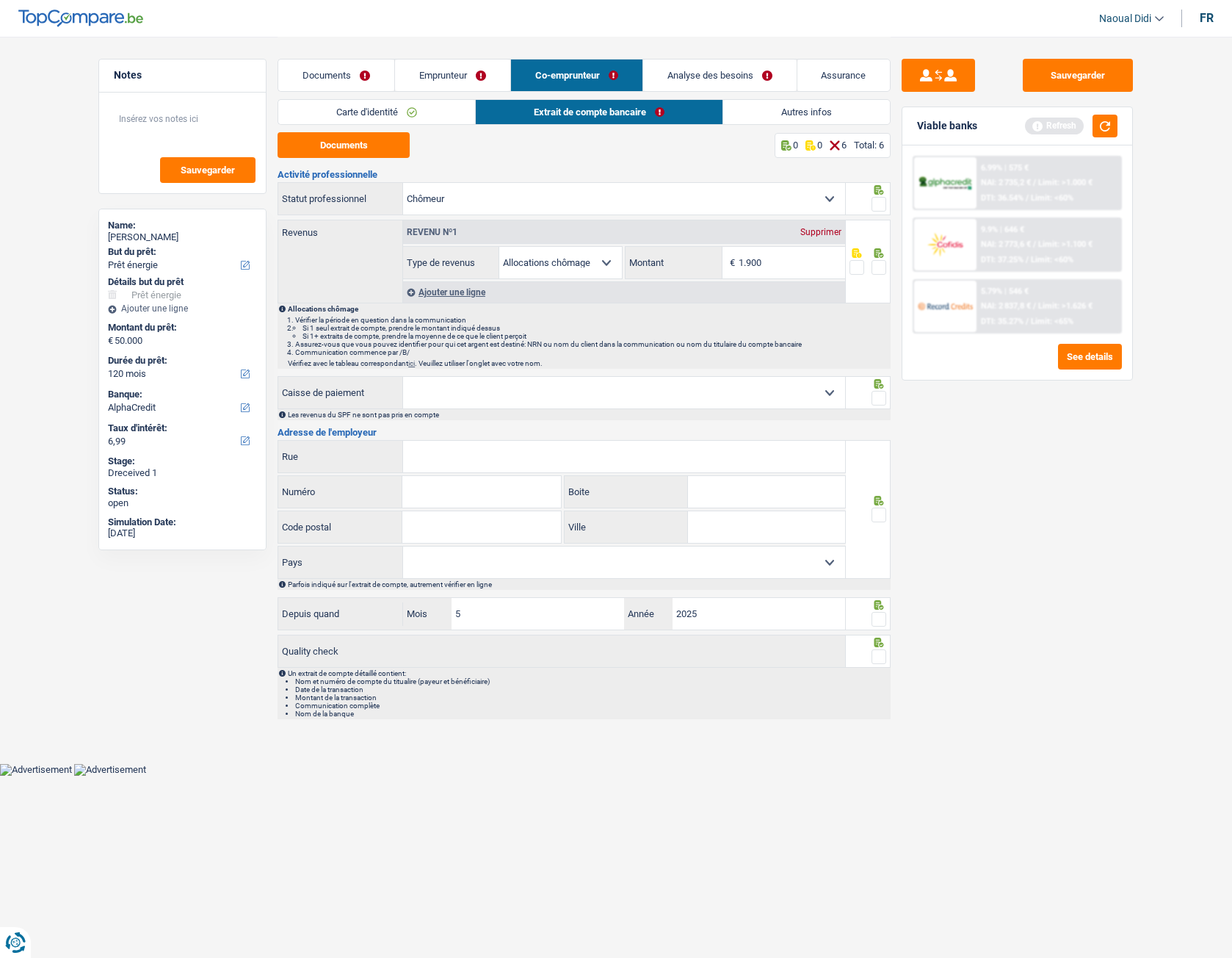
click at [422, 107] on link "Carte d'identité" at bounding box center [376, 112] width 197 height 24
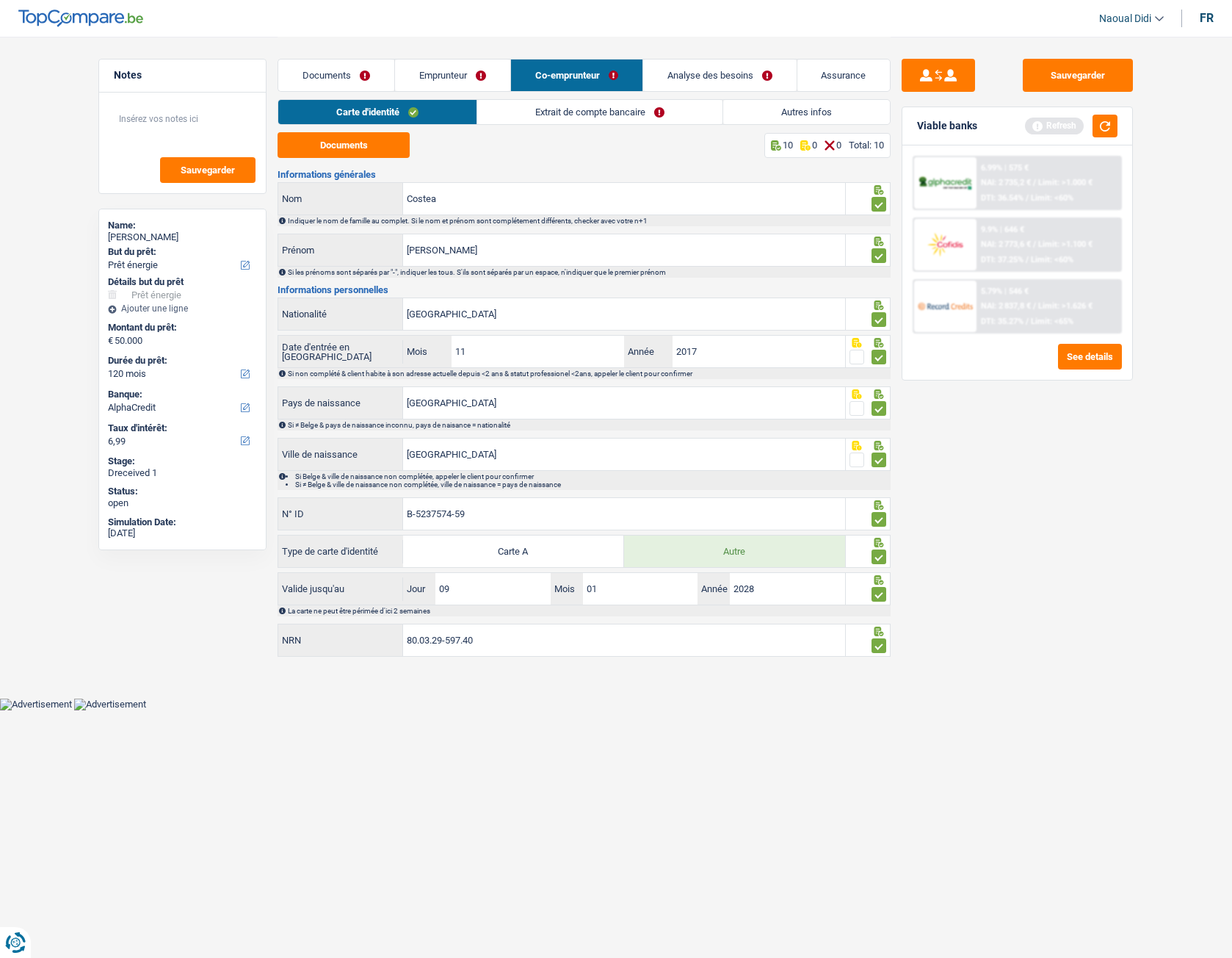
click at [589, 75] on link "Co-emprunteur" at bounding box center [577, 75] width 132 height 32
click at [586, 112] on link "Extrait de compte bancaire" at bounding box center [600, 112] width 246 height 24
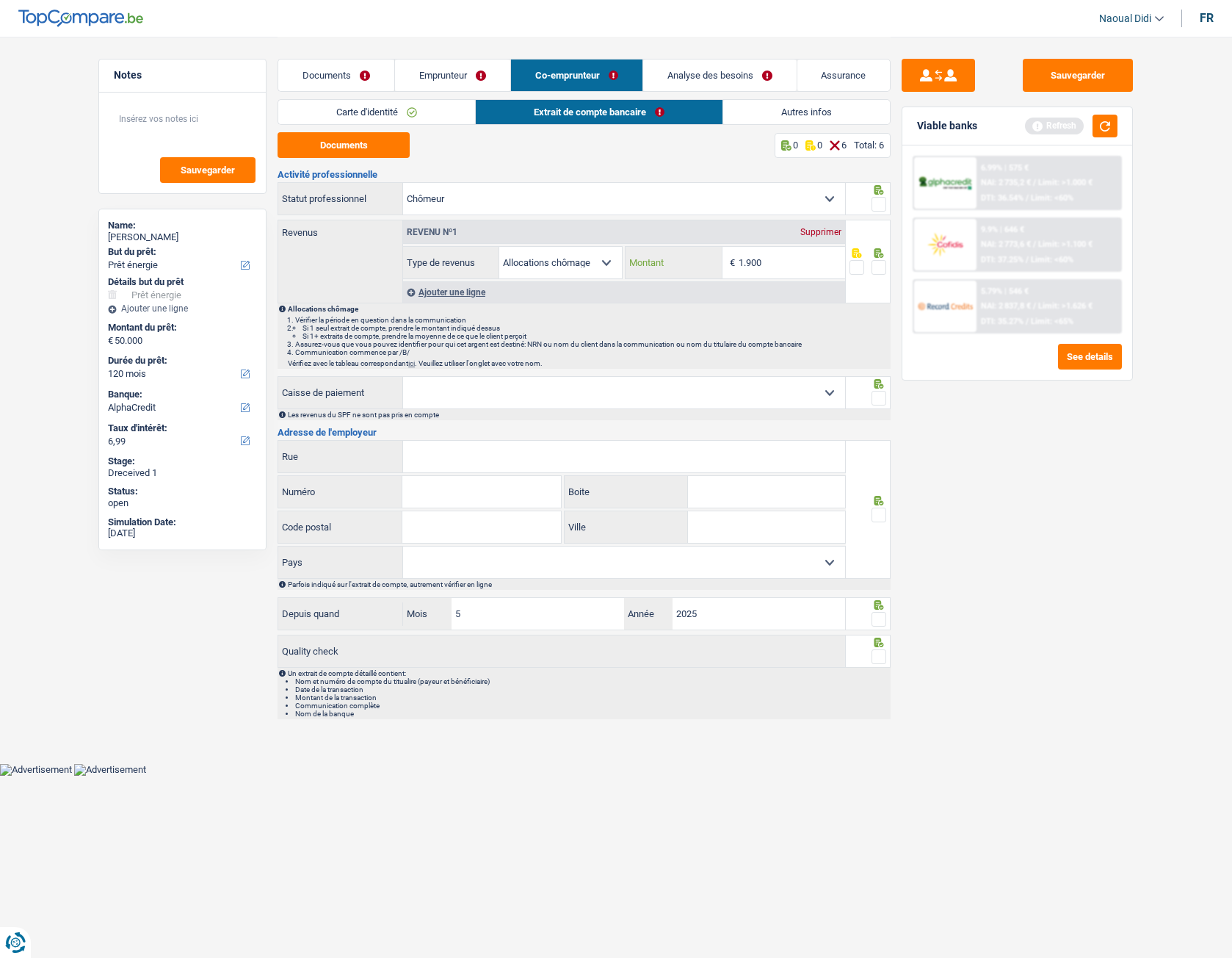
click at [774, 260] on input "1.900" at bounding box center [792, 263] width 106 height 32
type input "1.769"
click at [877, 268] on span at bounding box center [879, 267] width 15 height 15
click at [0, 0] on input "radio" at bounding box center [0, 0] width 0 height 0
click at [881, 201] on span at bounding box center [879, 204] width 15 height 15
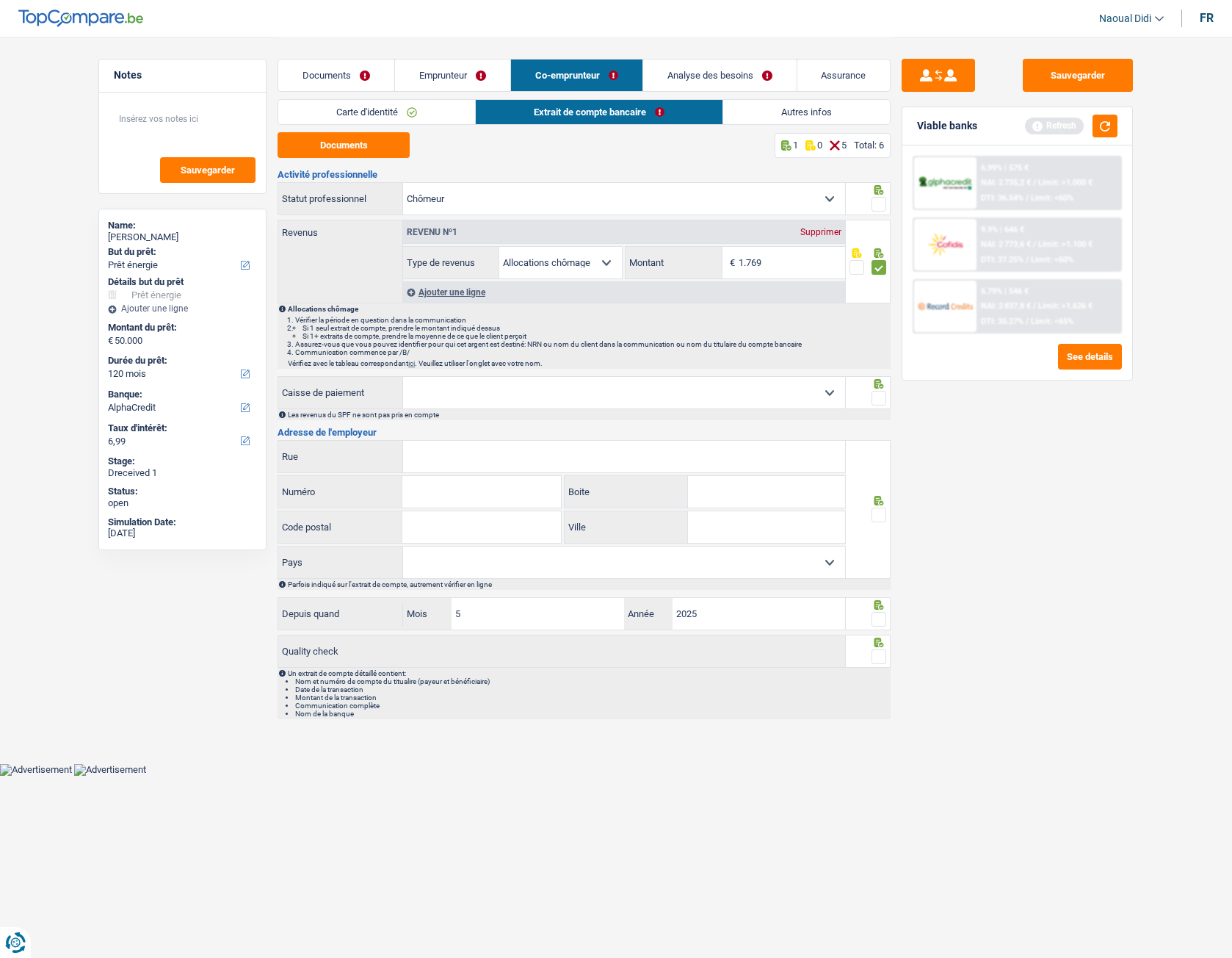
click at [0, 0] on input "radio" at bounding box center [0, 0] width 0 height 0
click at [464, 395] on select "CAPAC FGTB CSC CGSLB Autre Sélectionner une option" at bounding box center [624, 392] width 442 height 32
select select "other"
click at [403, 408] on select "CAPAC FGTB CSC CGSLB Autre Sélectionner une option" at bounding box center [624, 392] width 442 height 32
click at [504, 404] on input "Caisse de paiement" at bounding box center [624, 392] width 442 height 32
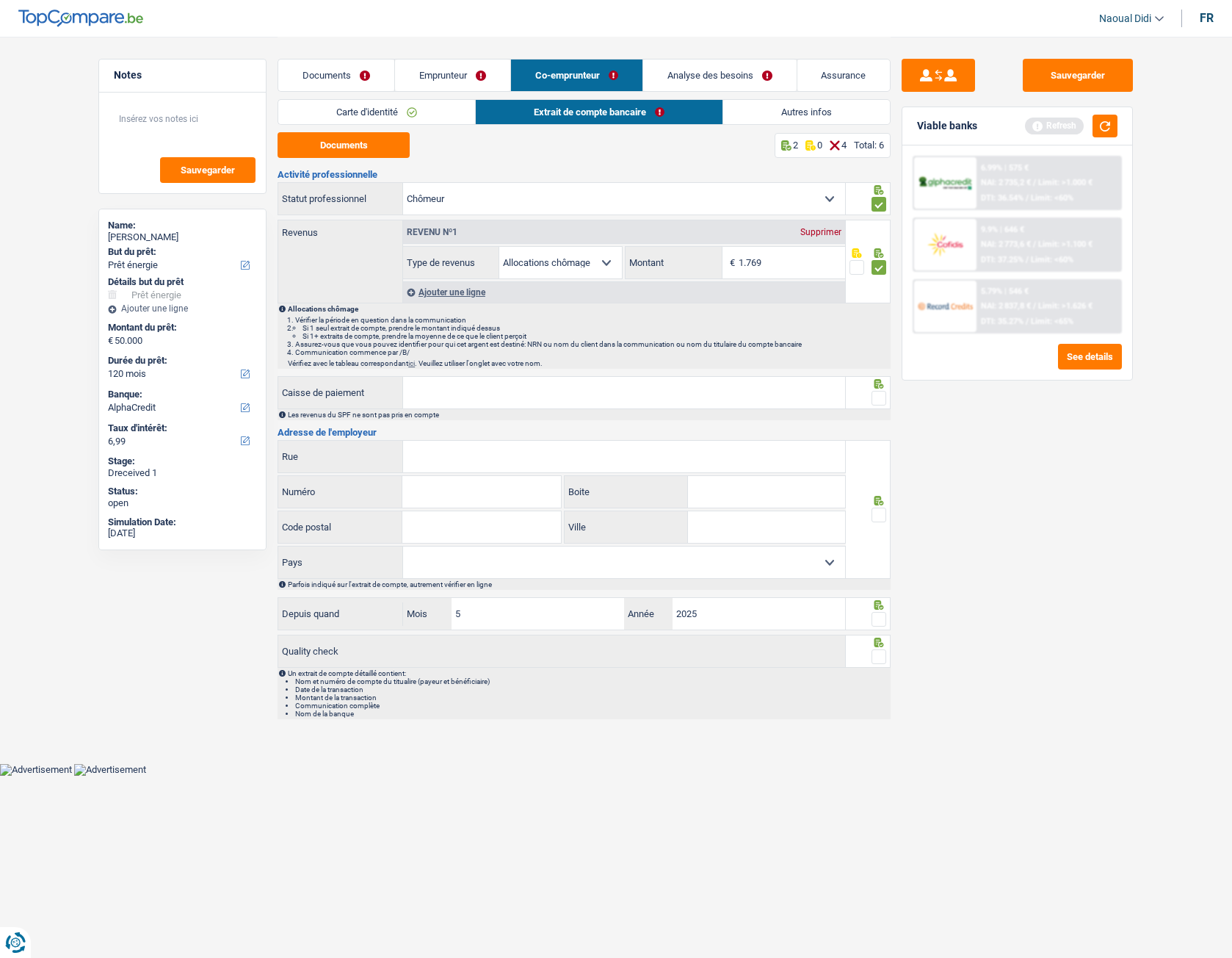
click at [515, 393] on input "Caisse de paiement" at bounding box center [624, 392] width 442 height 32
click at [559, 388] on input "Caisse de paiement" at bounding box center [624, 392] width 442 height 32
click at [614, 391] on input "Caisse de paiement" at bounding box center [624, 392] width 442 height 32
drag, startPoint x: 765, startPoint y: 390, endPoint x: 775, endPoint y: 388, distance: 10.2
click at [775, 388] on input "Caisse de paiement" at bounding box center [624, 392] width 442 height 32
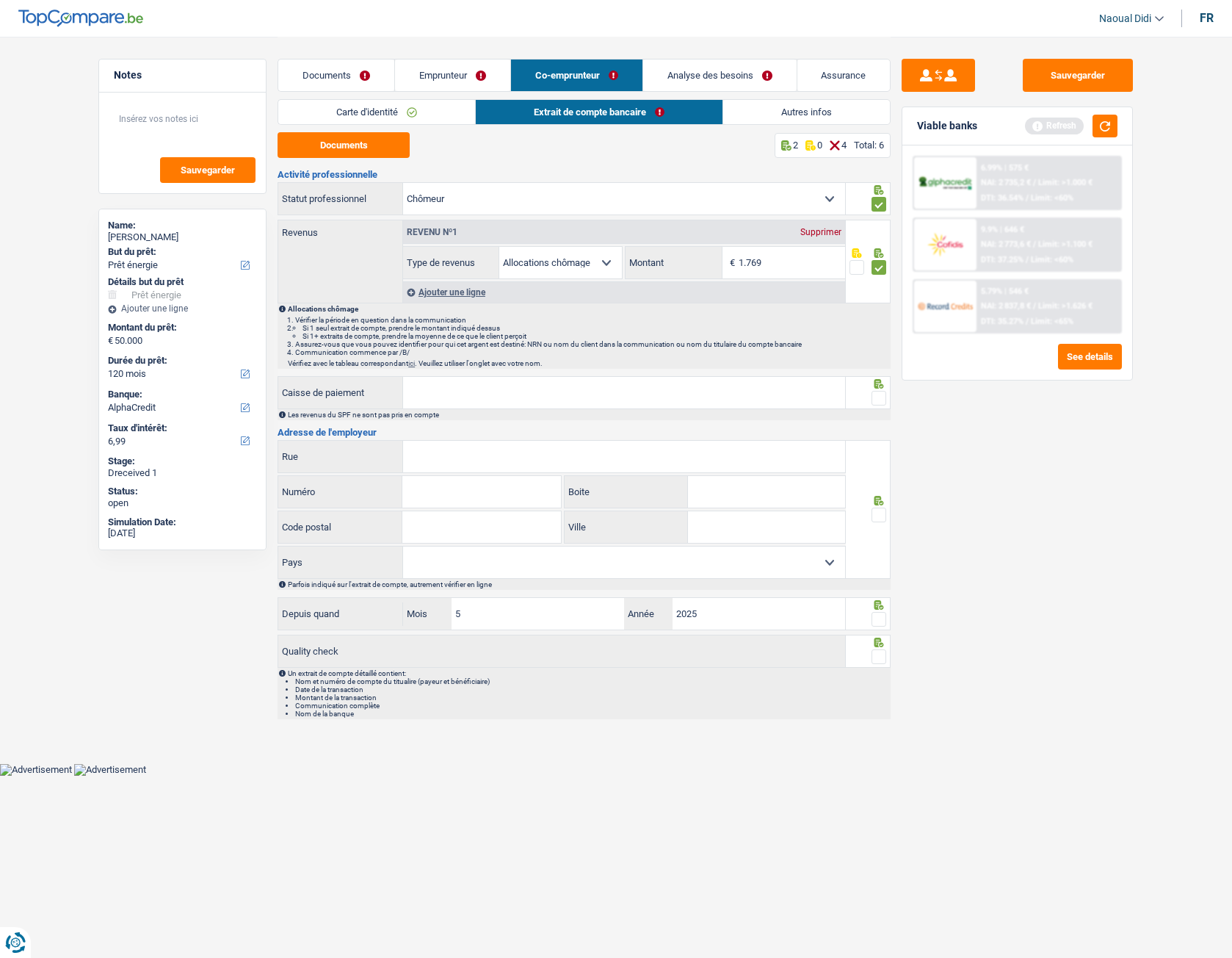
click at [453, 406] on input "Caisse de paiement" at bounding box center [624, 392] width 442 height 32
click at [785, 386] on input "Caisse de paiement" at bounding box center [624, 392] width 442 height 32
type input "CSC"
click at [881, 396] on span at bounding box center [879, 398] width 15 height 15
click at [0, 0] on input "radio" at bounding box center [0, 0] width 0 height 0
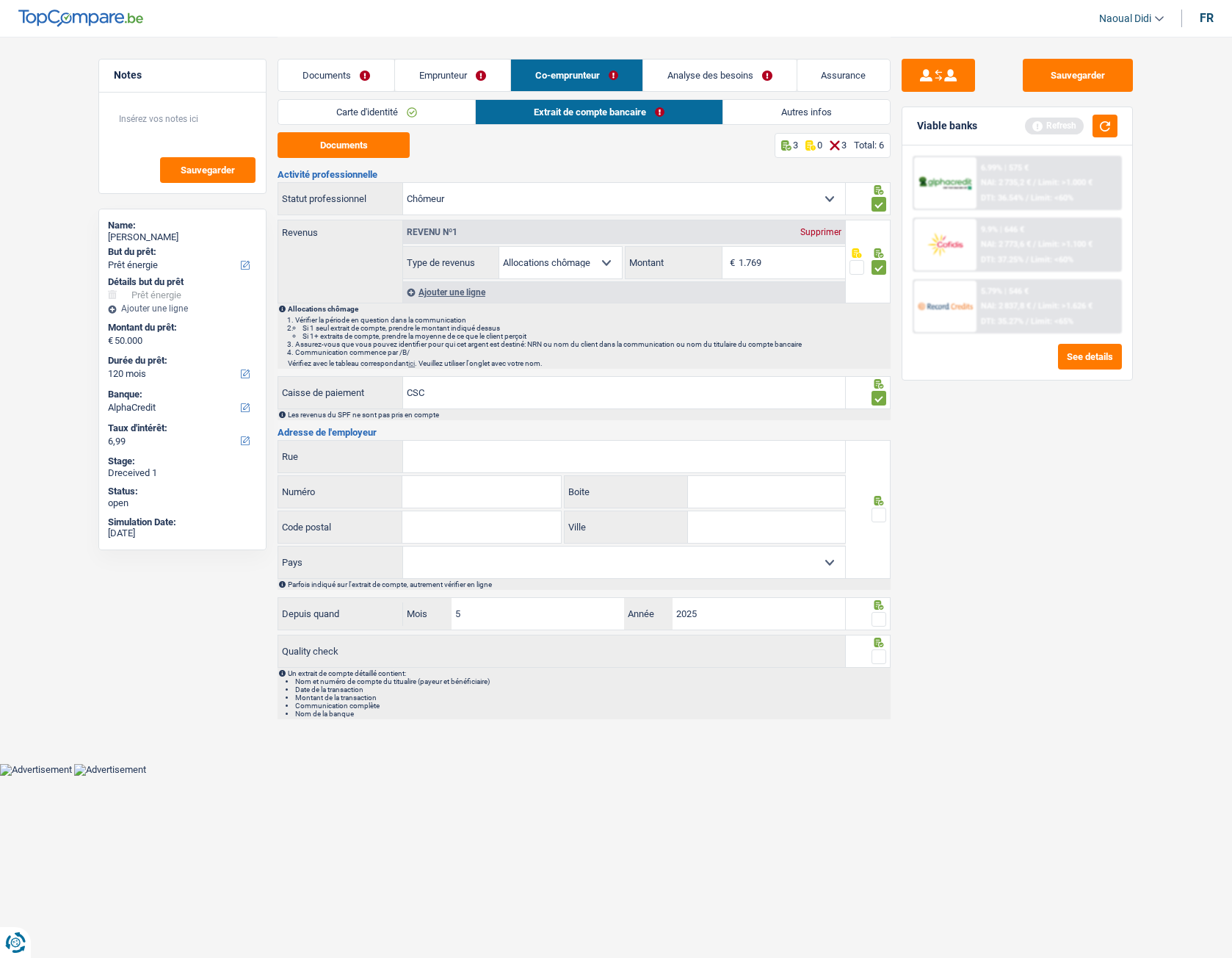
click at [525, 453] on input "Rue" at bounding box center [624, 456] width 442 height 32
click at [494, 465] on input "Rue" at bounding box center [624, 456] width 442 height 32
paste input "HENRI HORRIESTRAAT 31 8800 ROESELARE"
type input "HENRI HORRIESTRAAT 31 8800 ROESELARE"
click at [446, 496] on input "Numéro" at bounding box center [481, 491] width 158 height 32
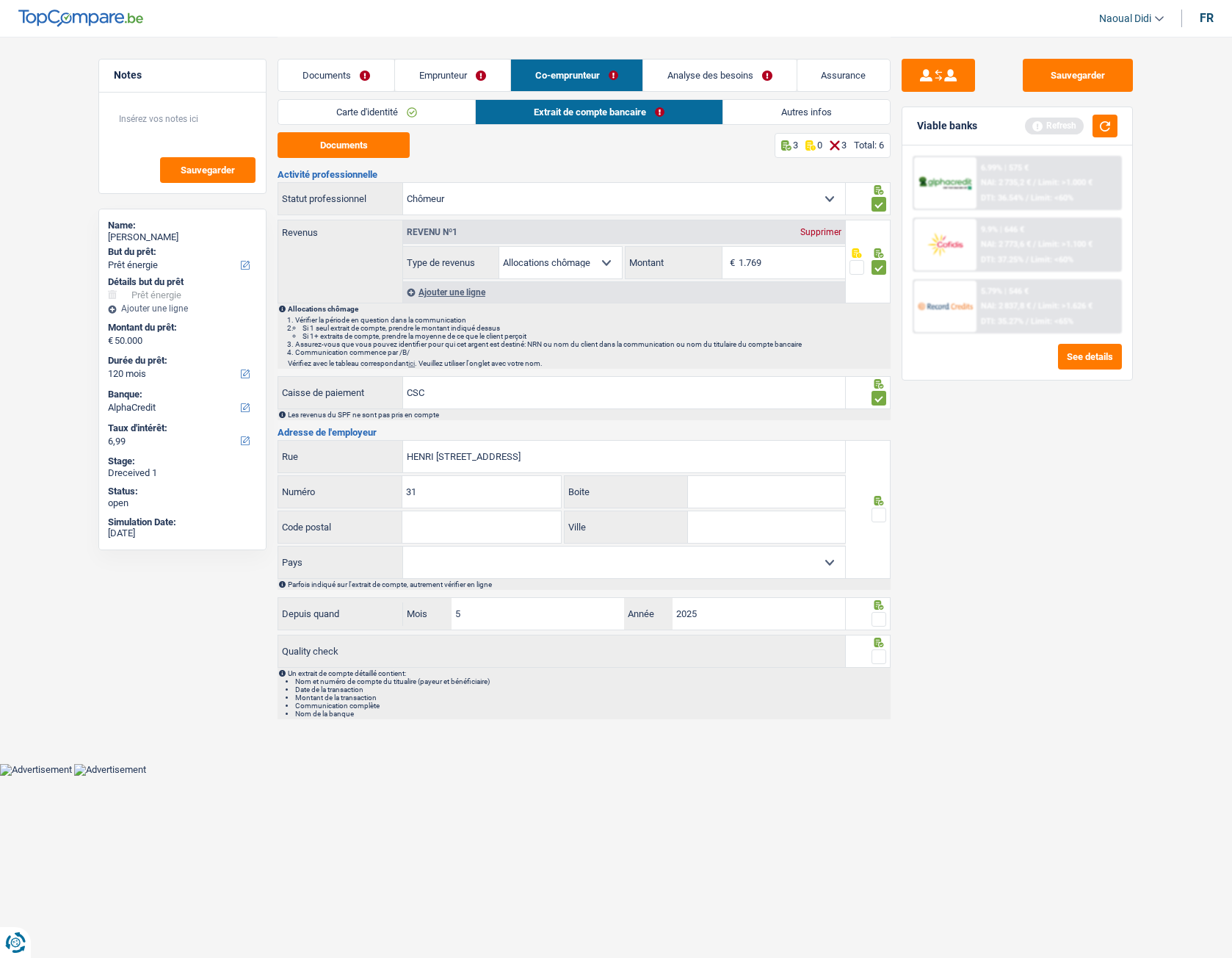
type input "31"
drag, startPoint x: 521, startPoint y: 453, endPoint x: 540, endPoint y: 452, distance: 19.0
click at [540, 452] on input "HENRI HORRIESTRAAT 31 8800 ROESELARE" at bounding box center [624, 456] width 442 height 32
type input "HENRI HORRIESTRAAT 31 ROESELARE"
click at [451, 516] on input "Code postal" at bounding box center [481, 527] width 158 height 32
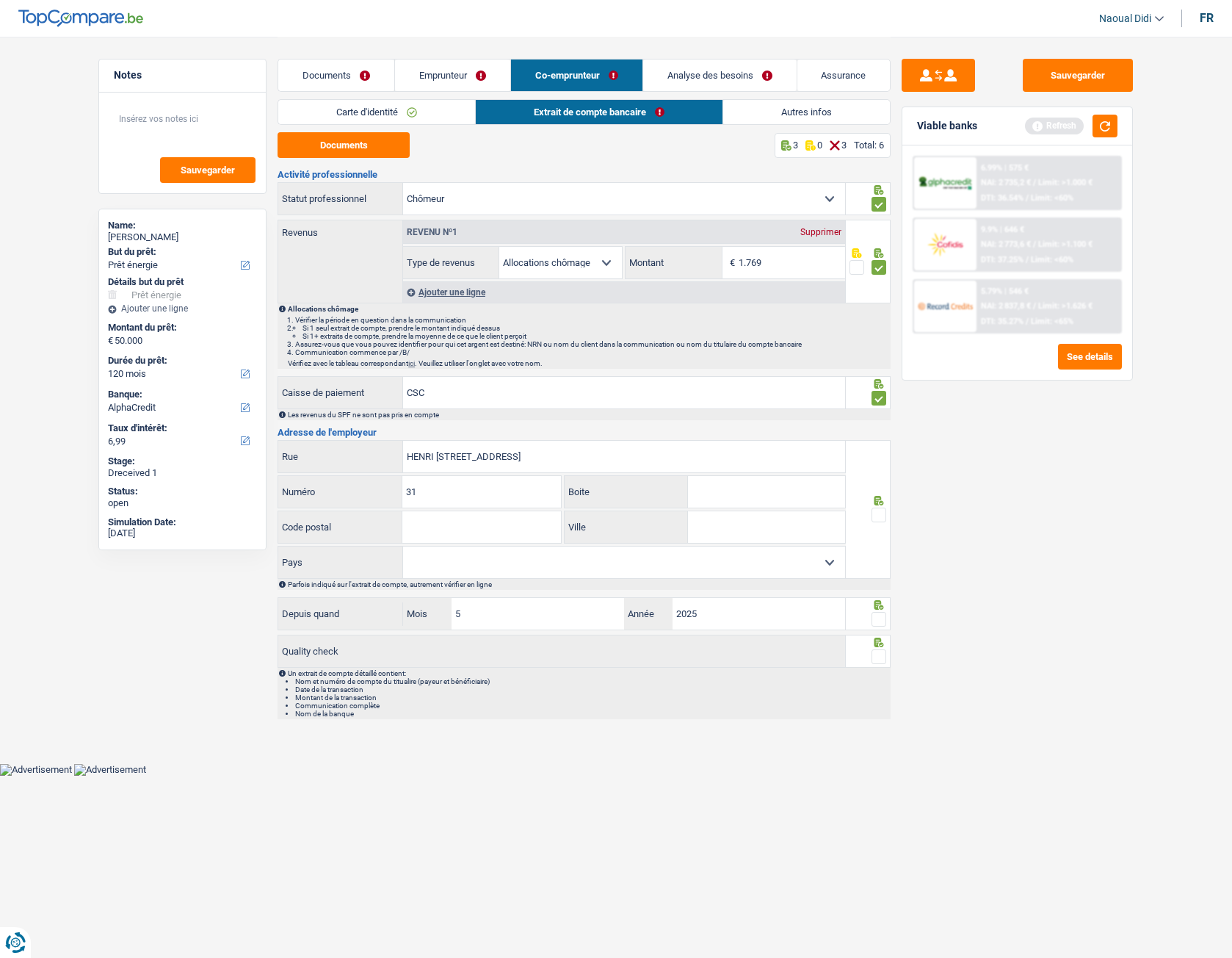
paste input "8800"
type input "8800"
drag, startPoint x: 588, startPoint y: 454, endPoint x: 527, endPoint y: 452, distance: 61.0
click at [526, 451] on input "HENRI HORRIESTRAAT 31 ROESELARE" at bounding box center [624, 456] width 442 height 32
type input "HENRI HORRIESTRAAT 31 R"
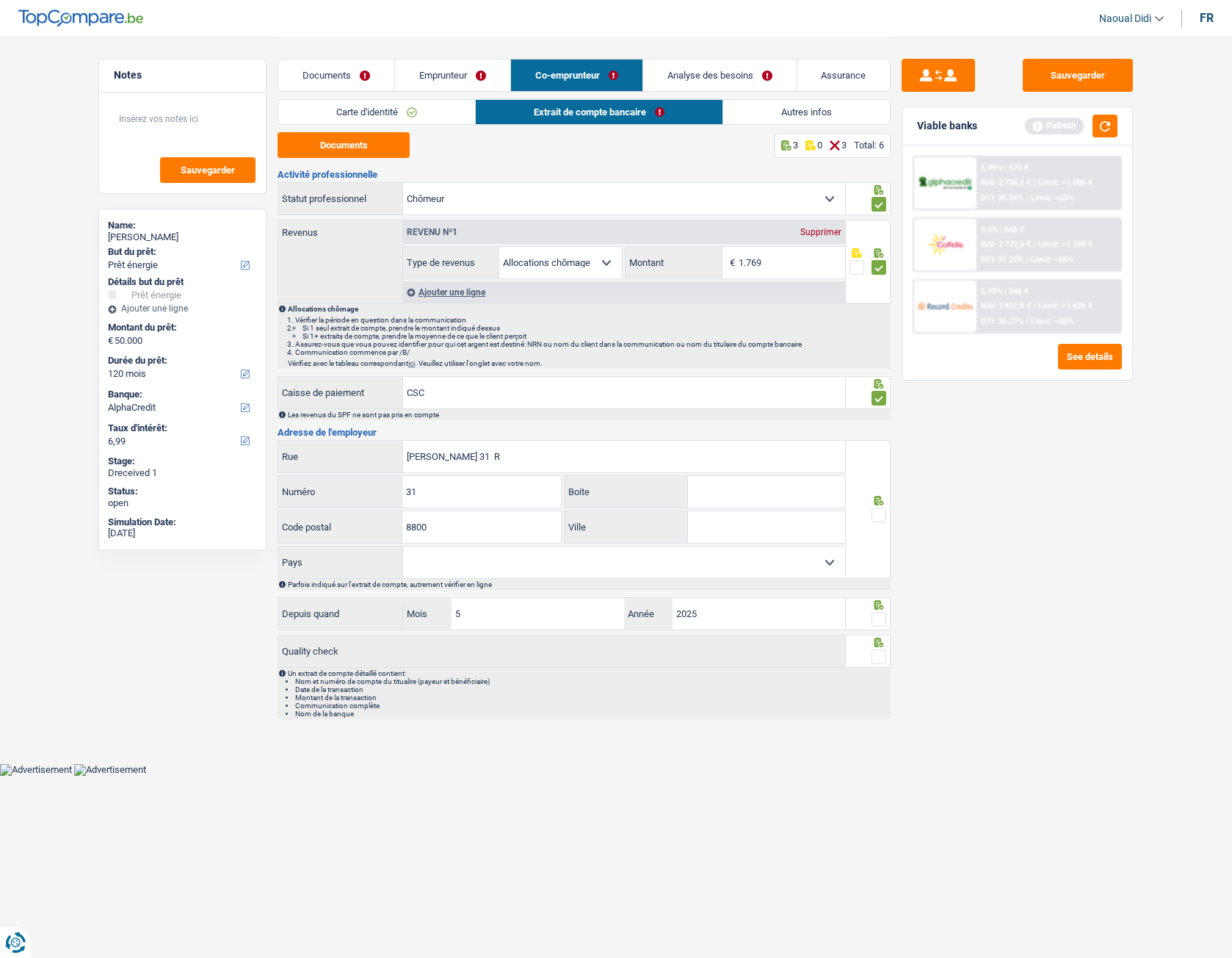
click at [722, 516] on input "Ville" at bounding box center [766, 527] width 157 height 32
paste input "OESELARE"
type input "OESELARE"
drag, startPoint x: 547, startPoint y: 455, endPoint x: 521, endPoint y: 445, distance: 27.9
click at [521, 445] on input "HENRI HORRIESTRAAT 31 R" at bounding box center [624, 456] width 442 height 32
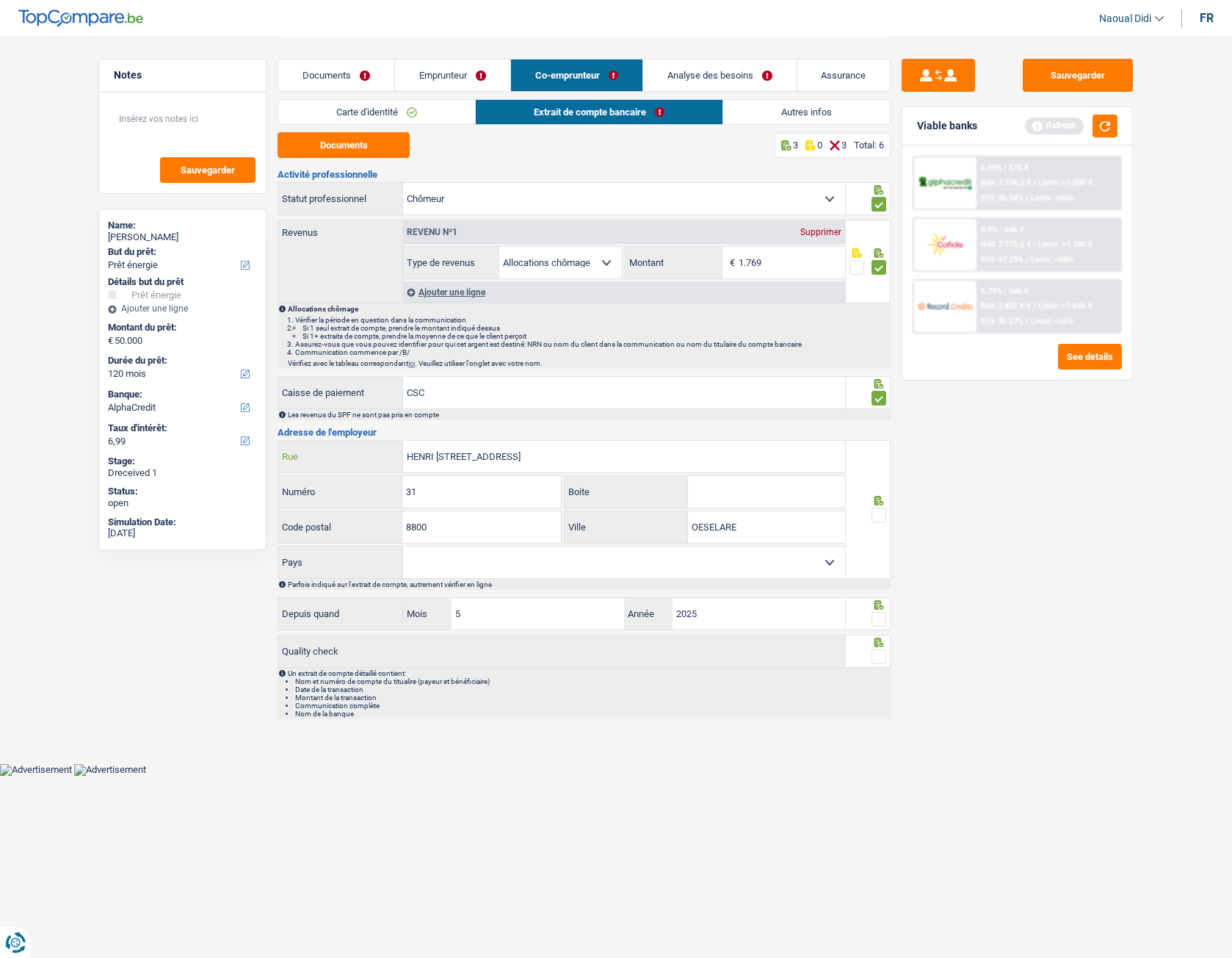
type input "HENRI HORRIESTRAAT 31"
click at [690, 516] on input "OESELARE" at bounding box center [766, 527] width 157 height 32
paste input "R"
type input "ROESELARE"
click at [878, 516] on span at bounding box center [879, 515] width 15 height 15
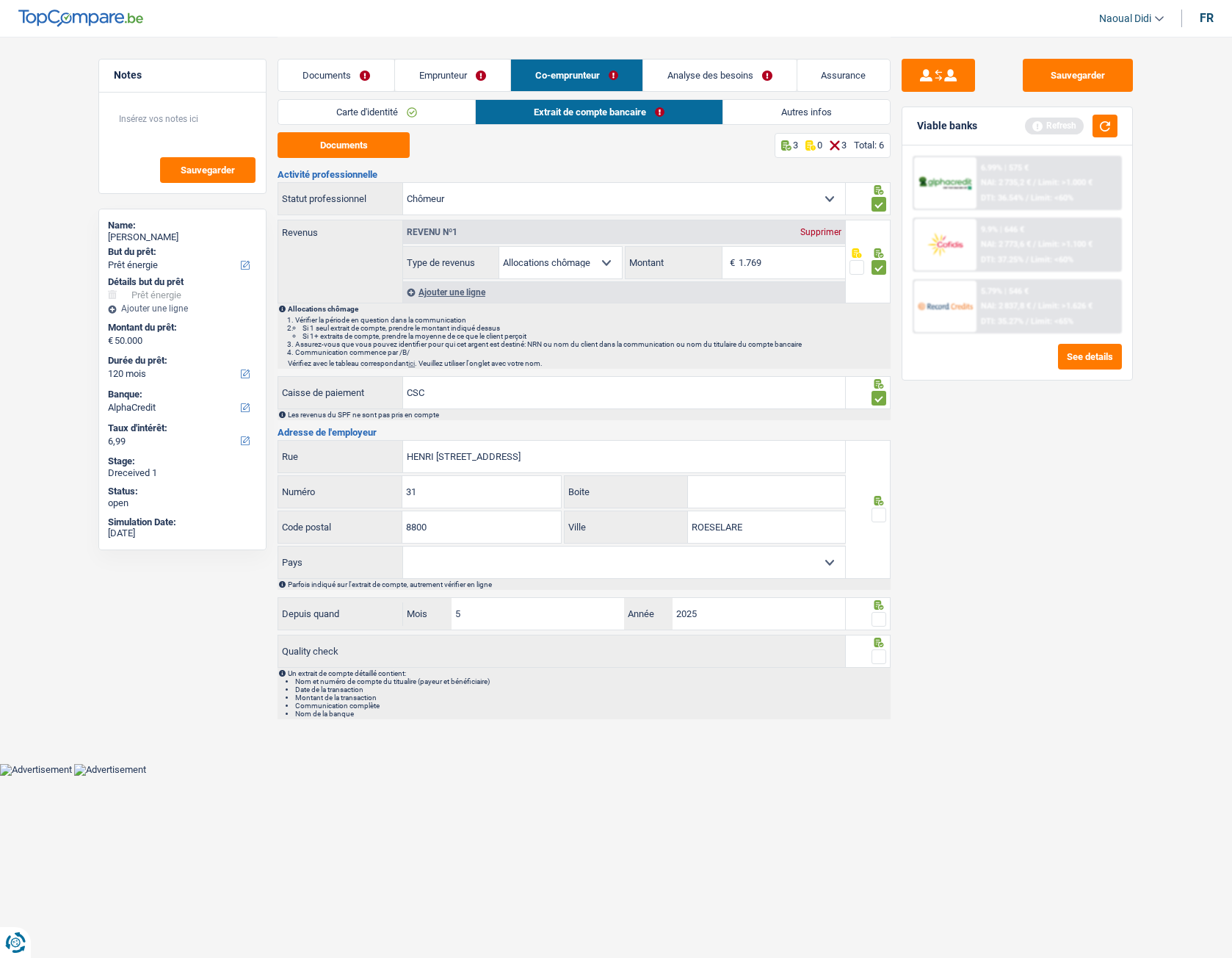
click at [0, 0] on input "radio" at bounding box center [0, 0] width 0 height 0
click at [880, 516] on span at bounding box center [879, 619] width 15 height 15
click at [0, 0] on input "radio" at bounding box center [0, 0] width 0 height 0
click at [878, 516] on span at bounding box center [879, 657] width 15 height 15
click at [0, 0] on input "radio" at bounding box center [0, 0] width 0 height 0
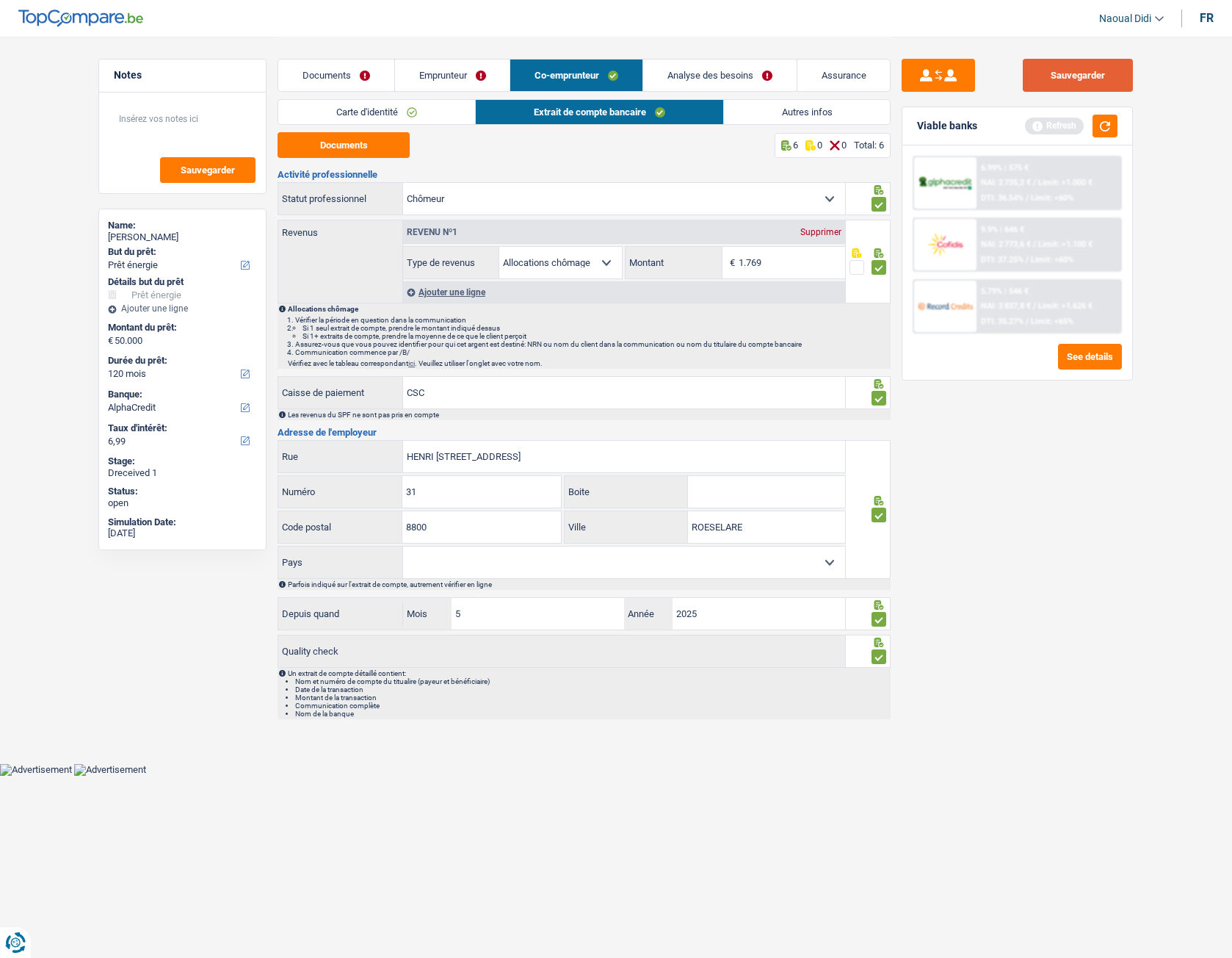
click at [1088, 90] on button "Sauvegarder" at bounding box center [1077, 75] width 110 height 33
click at [835, 111] on link "Autres infos" at bounding box center [807, 112] width 166 height 24
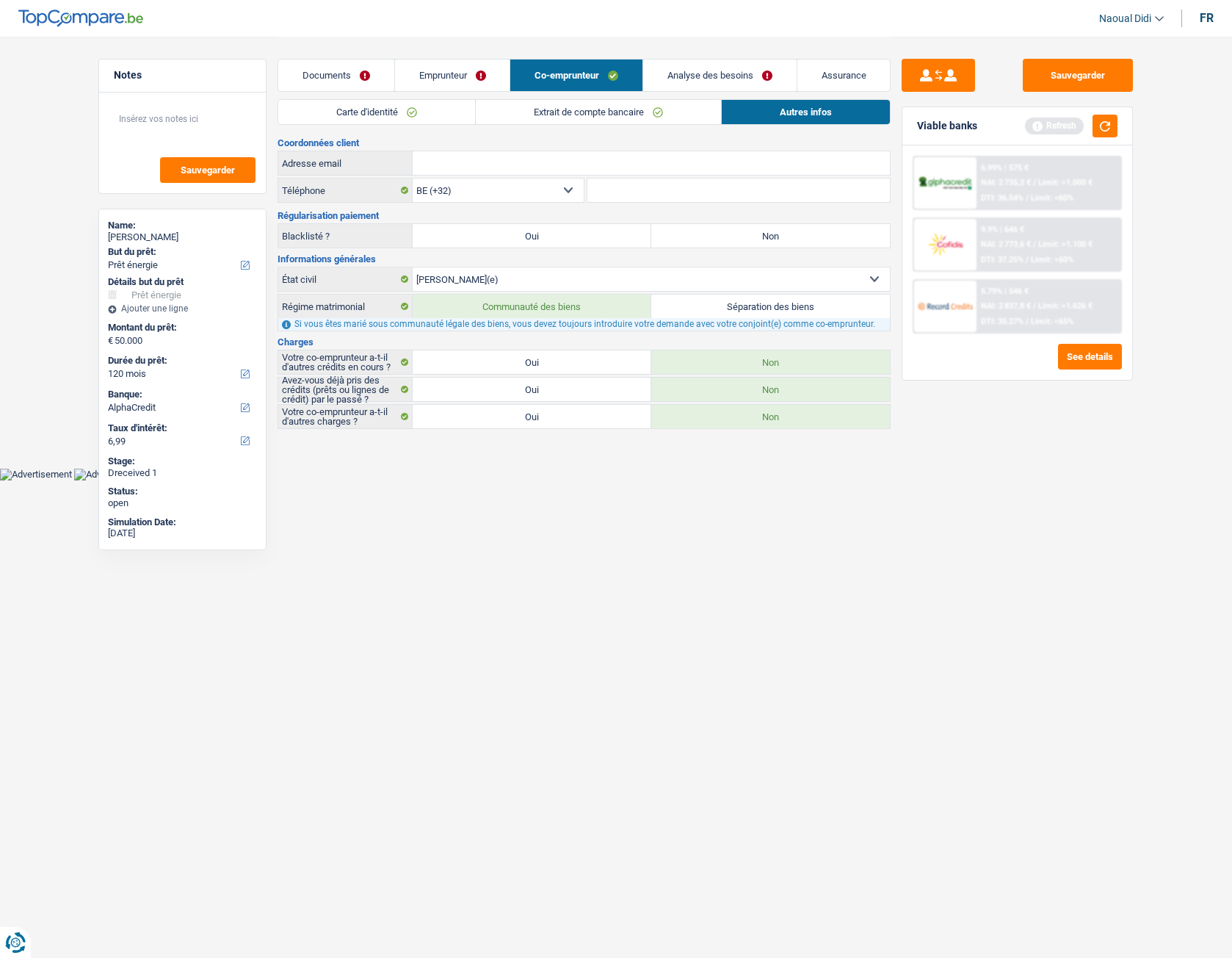
click at [684, 65] on link "Analyse des besoins" at bounding box center [720, 75] width 154 height 32
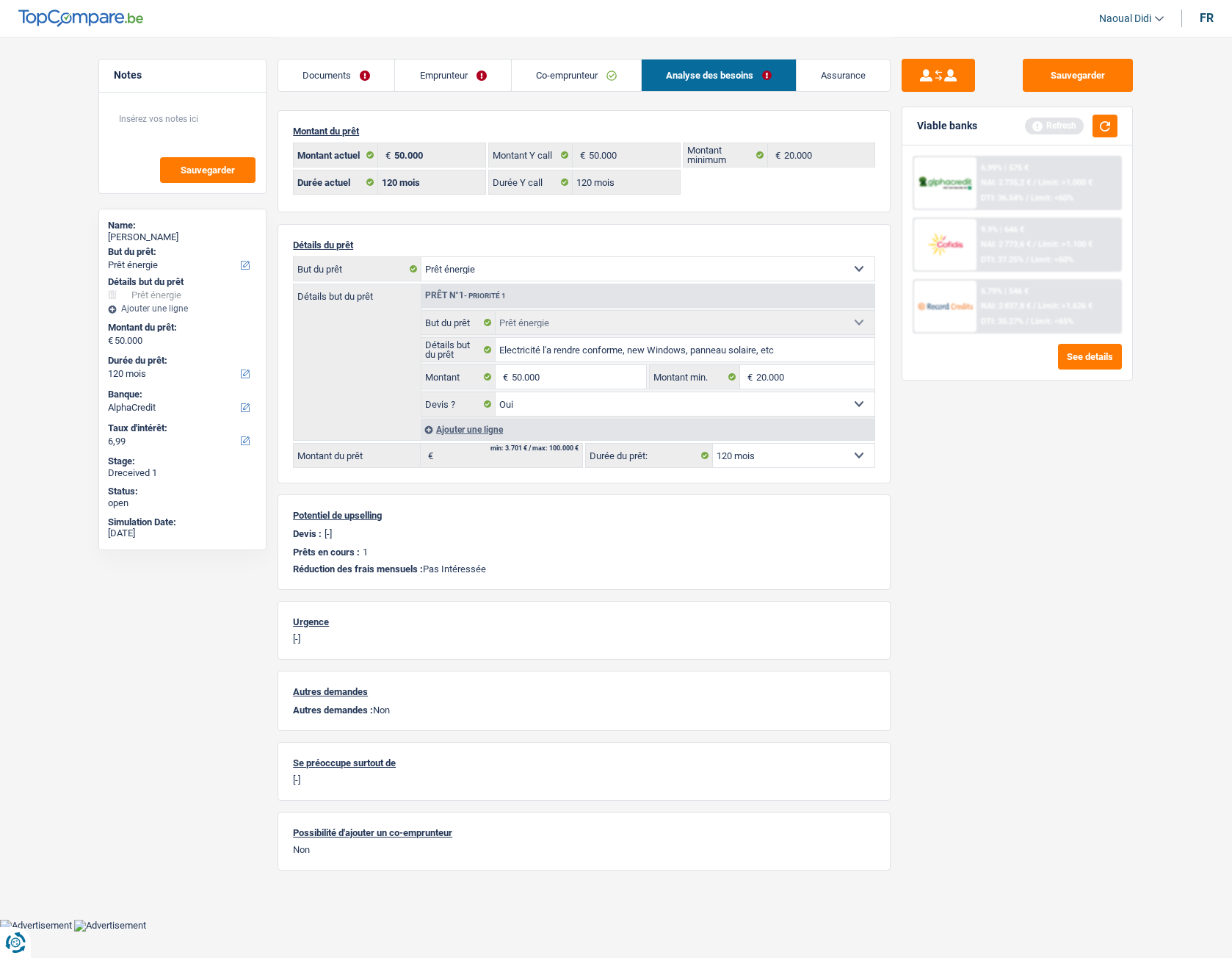
click at [422, 75] on link "Emprunteur" at bounding box center [453, 75] width 115 height 32
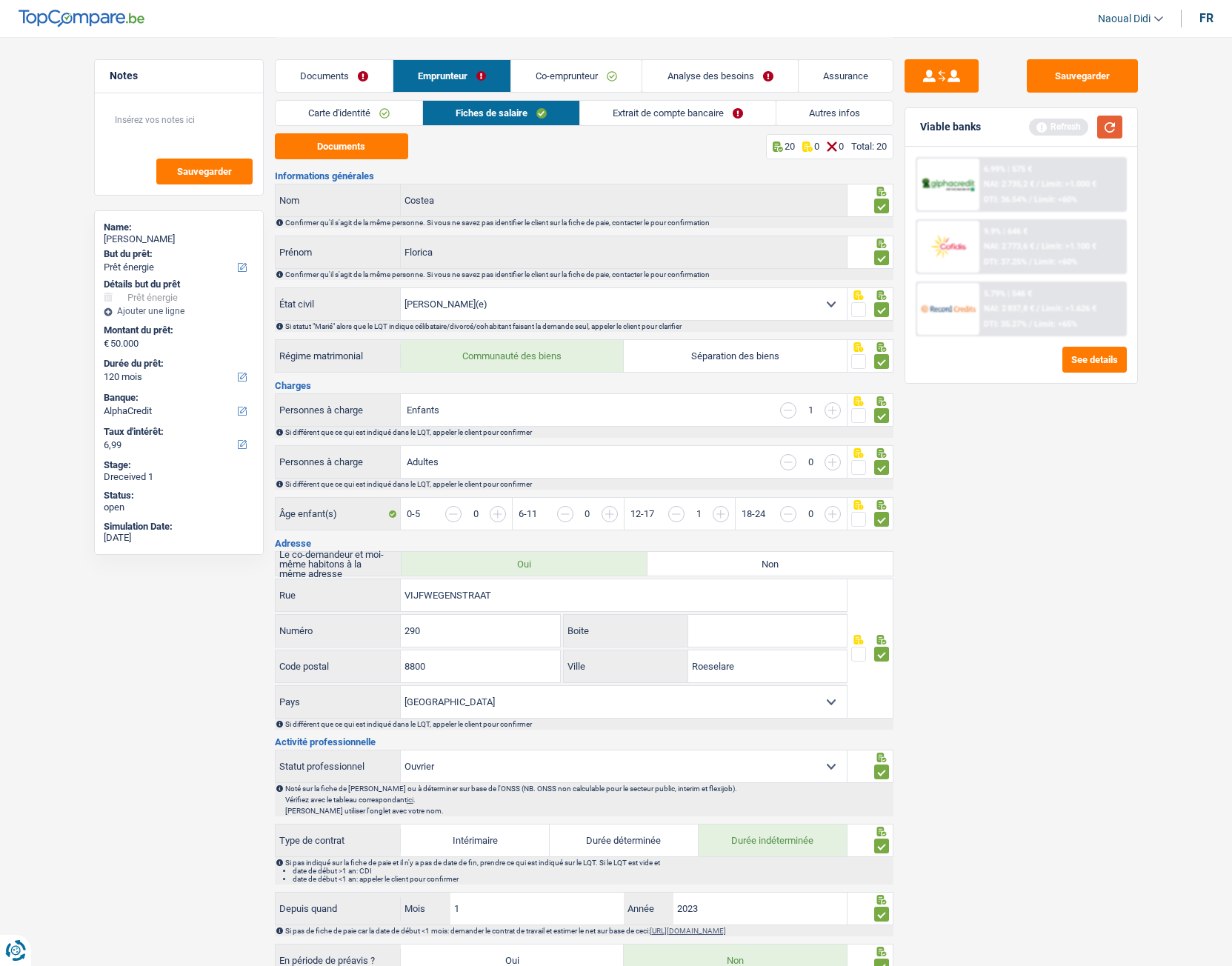
click at [1099, 126] on button "button" at bounding box center [1110, 127] width 25 height 23
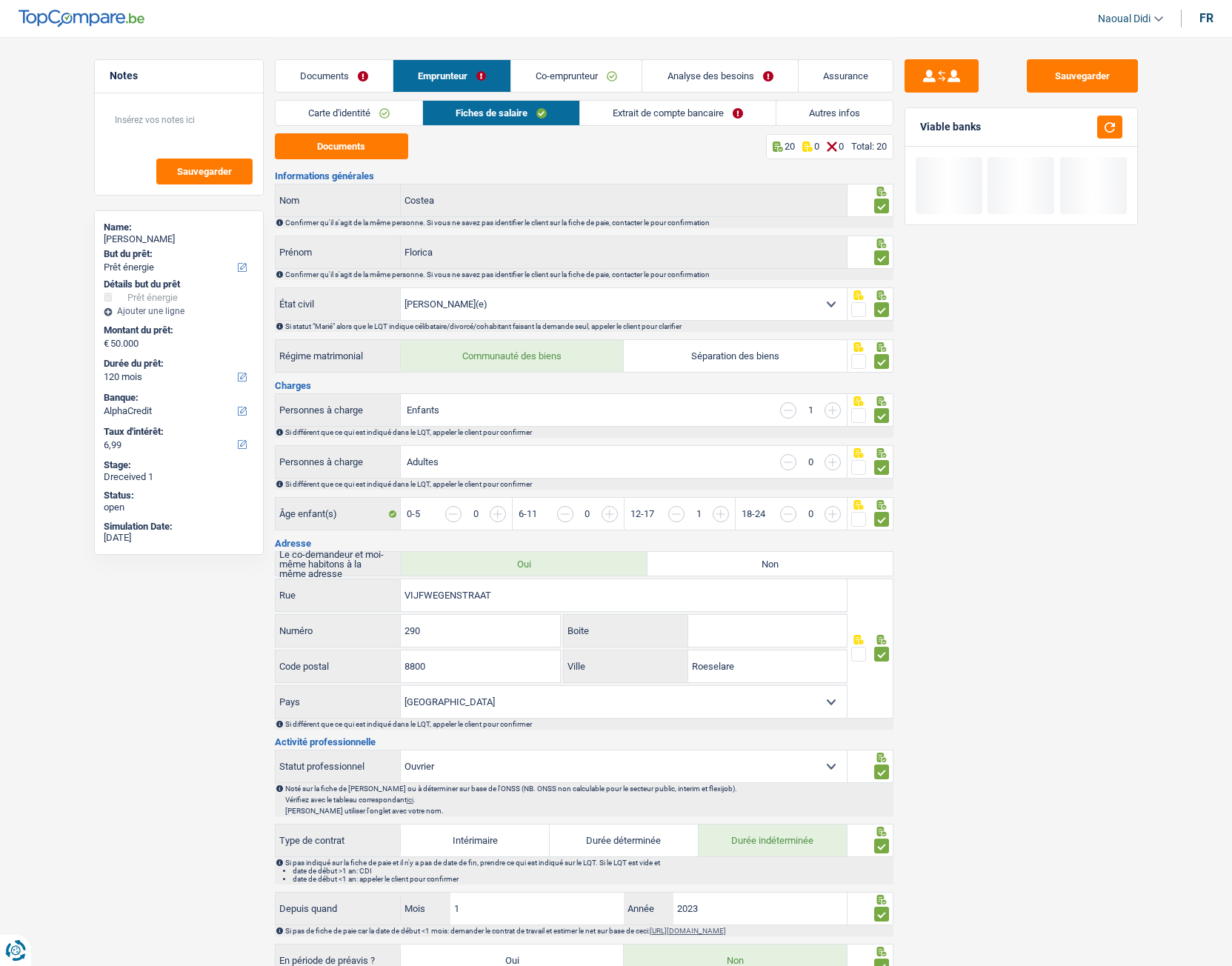
click at [688, 109] on link "Extrait de compte bancaire" at bounding box center [678, 113] width 196 height 25
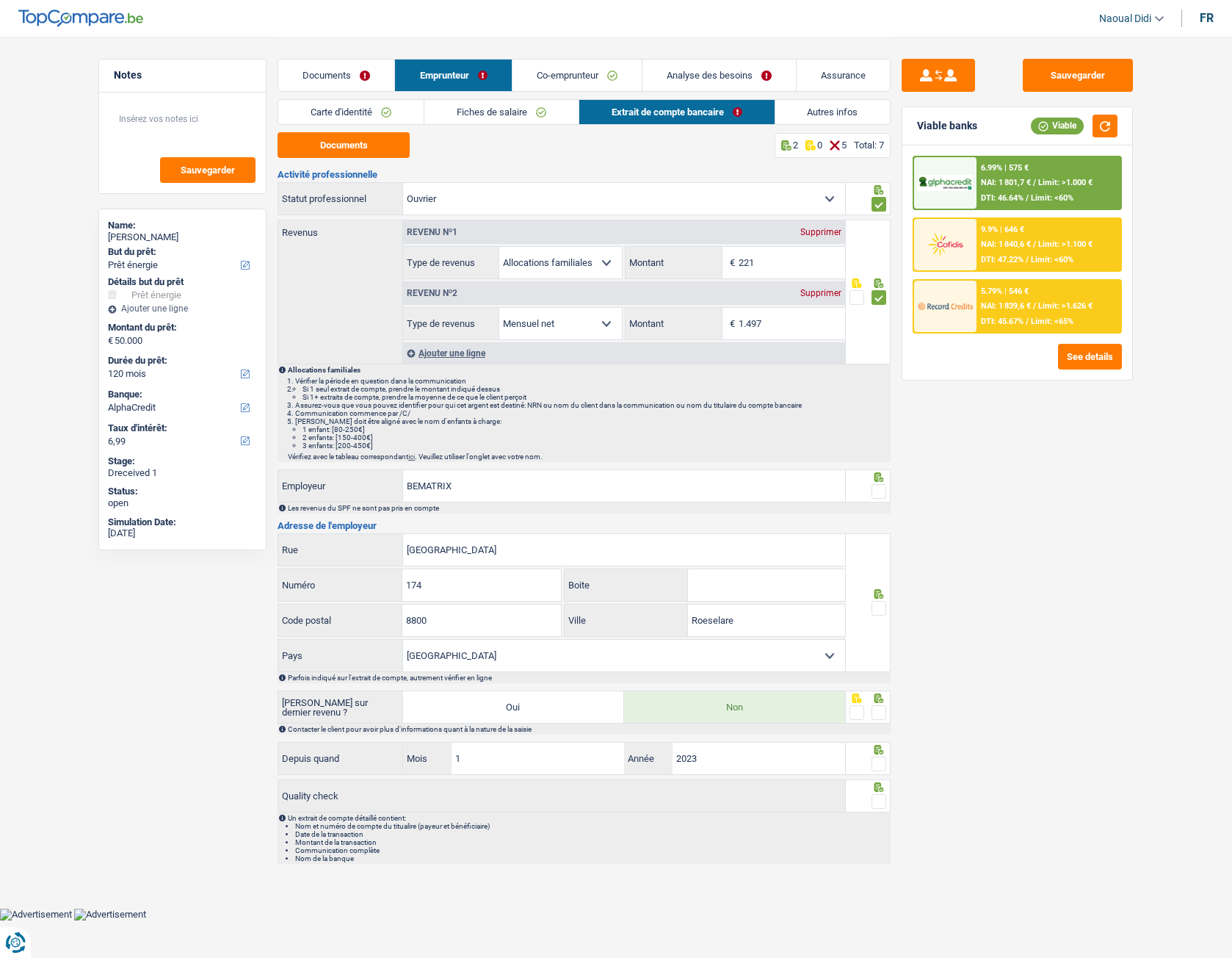
click at [879, 491] on span at bounding box center [879, 491] width 15 height 15
click at [0, 0] on input "radio" at bounding box center [0, 0] width 0 height 0
click at [878, 516] on span at bounding box center [879, 608] width 15 height 15
click at [0, 0] on input "radio" at bounding box center [0, 0] width 0 height 0
click at [881, 516] on span at bounding box center [879, 712] width 15 height 15
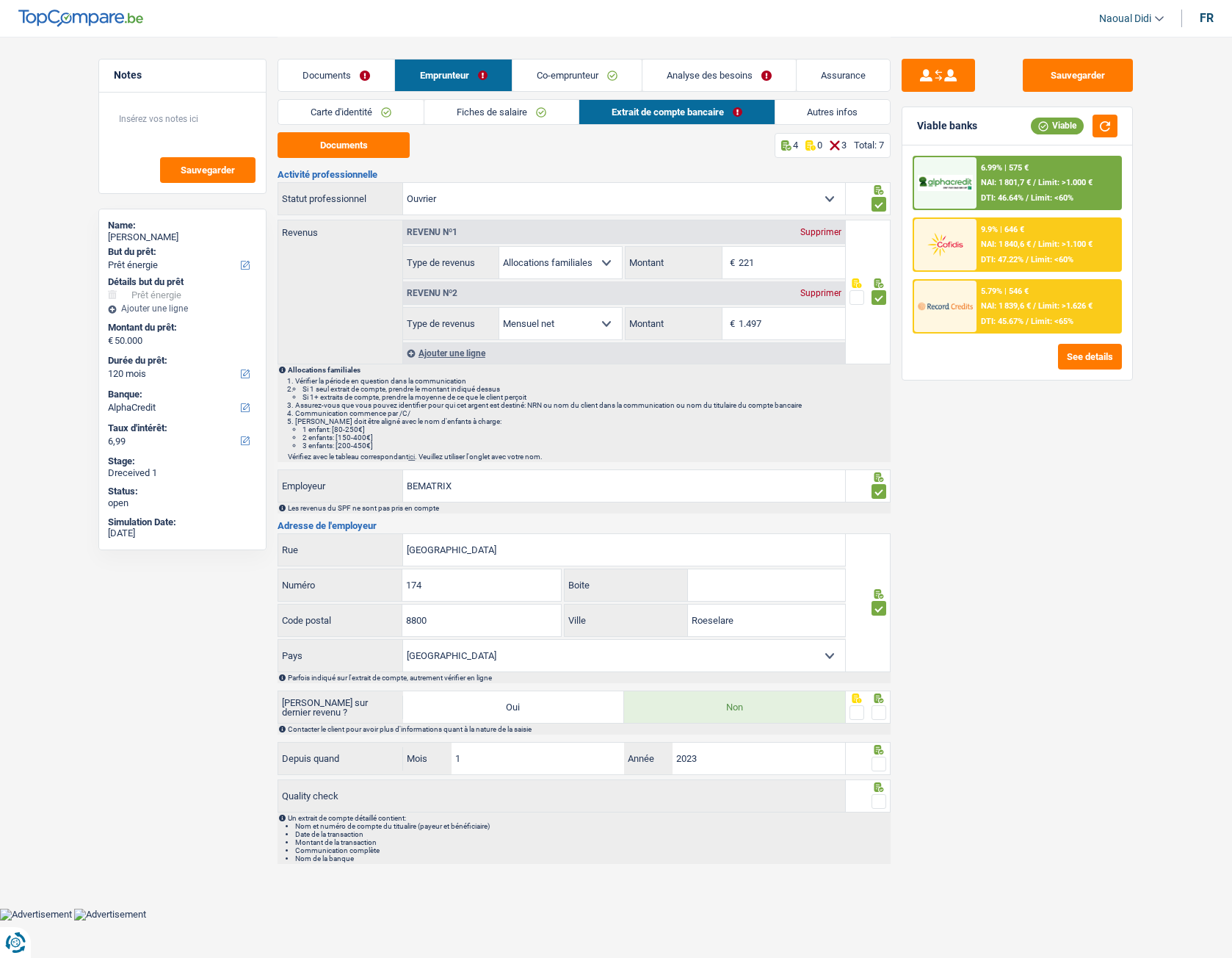
click at [0, 0] on input "radio" at bounding box center [0, 0] width 0 height 0
click at [877, 516] on span at bounding box center [879, 764] width 15 height 15
click at [0, 0] on input "radio" at bounding box center [0, 0] width 0 height 0
click at [881, 516] on span at bounding box center [879, 801] width 15 height 15
click at [0, 0] on input "radio" at bounding box center [0, 0] width 0 height 0
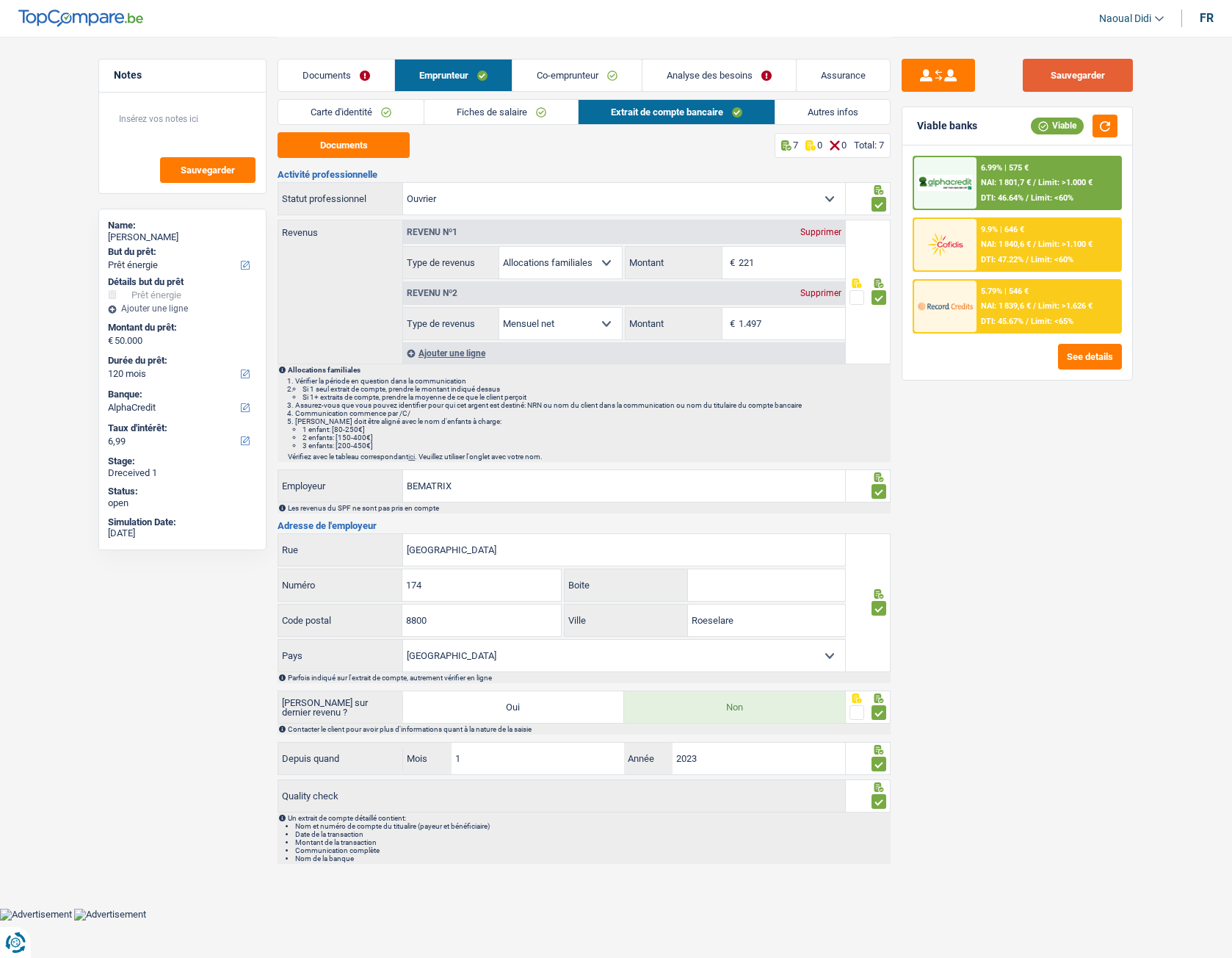
click at [1089, 81] on button "Sauvegarder" at bounding box center [1077, 75] width 110 height 33
click at [1056, 178] on span "Limit: >1.000 €" at bounding box center [1065, 182] width 54 height 10
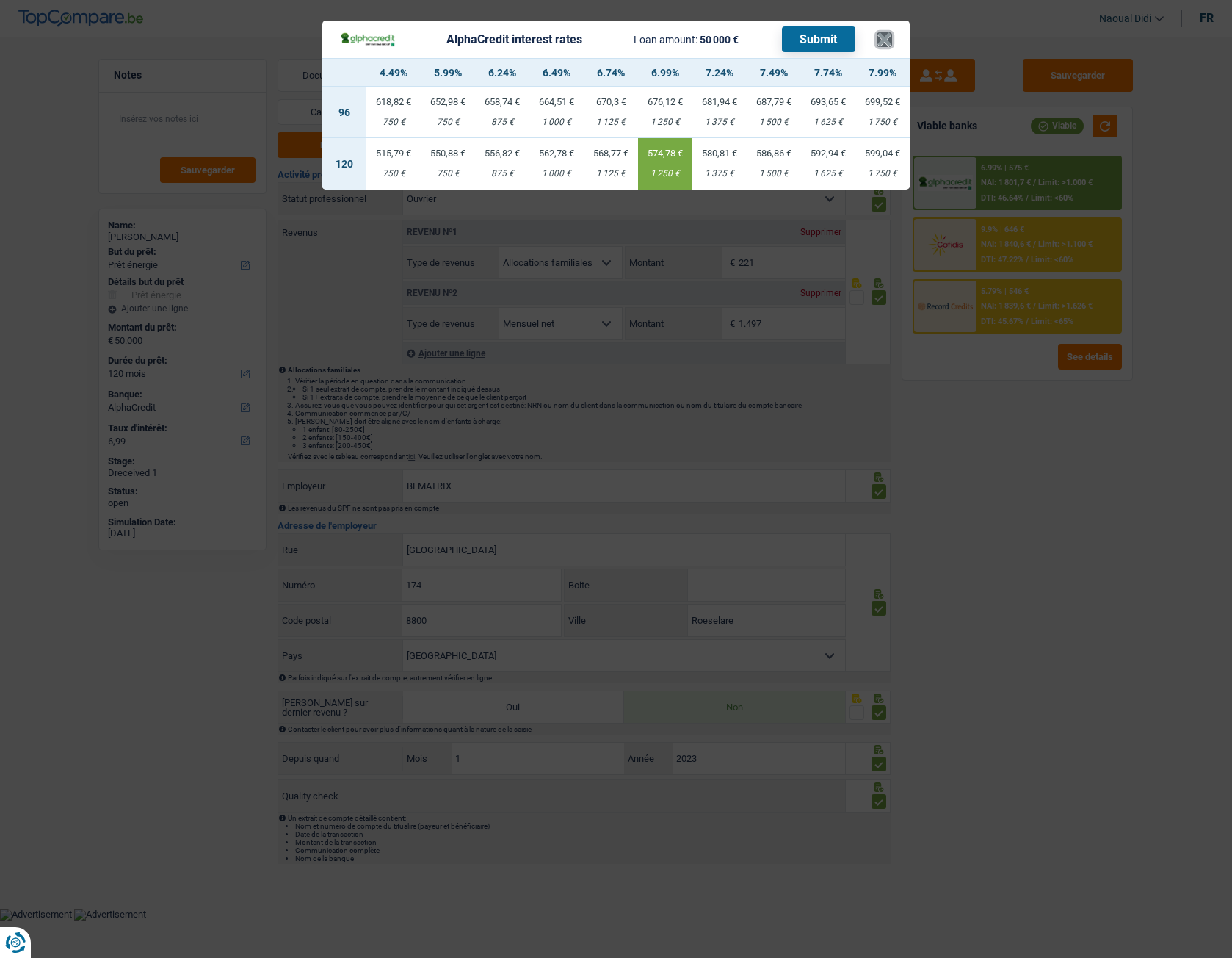
click at [884, 40] on button "×" at bounding box center [884, 40] width 16 height 15
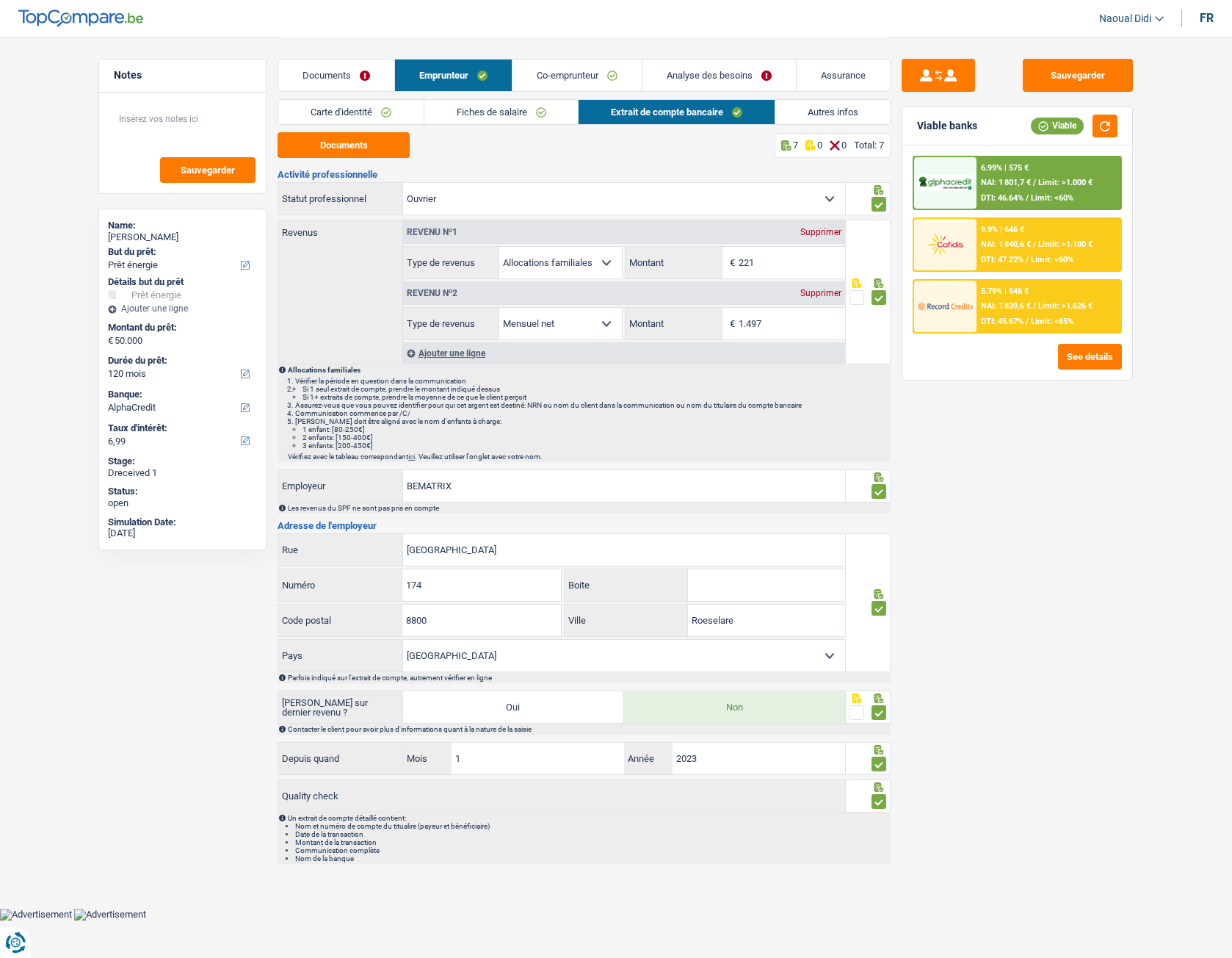
click at [700, 80] on link "Analyse des besoins" at bounding box center [720, 75] width 154 height 32
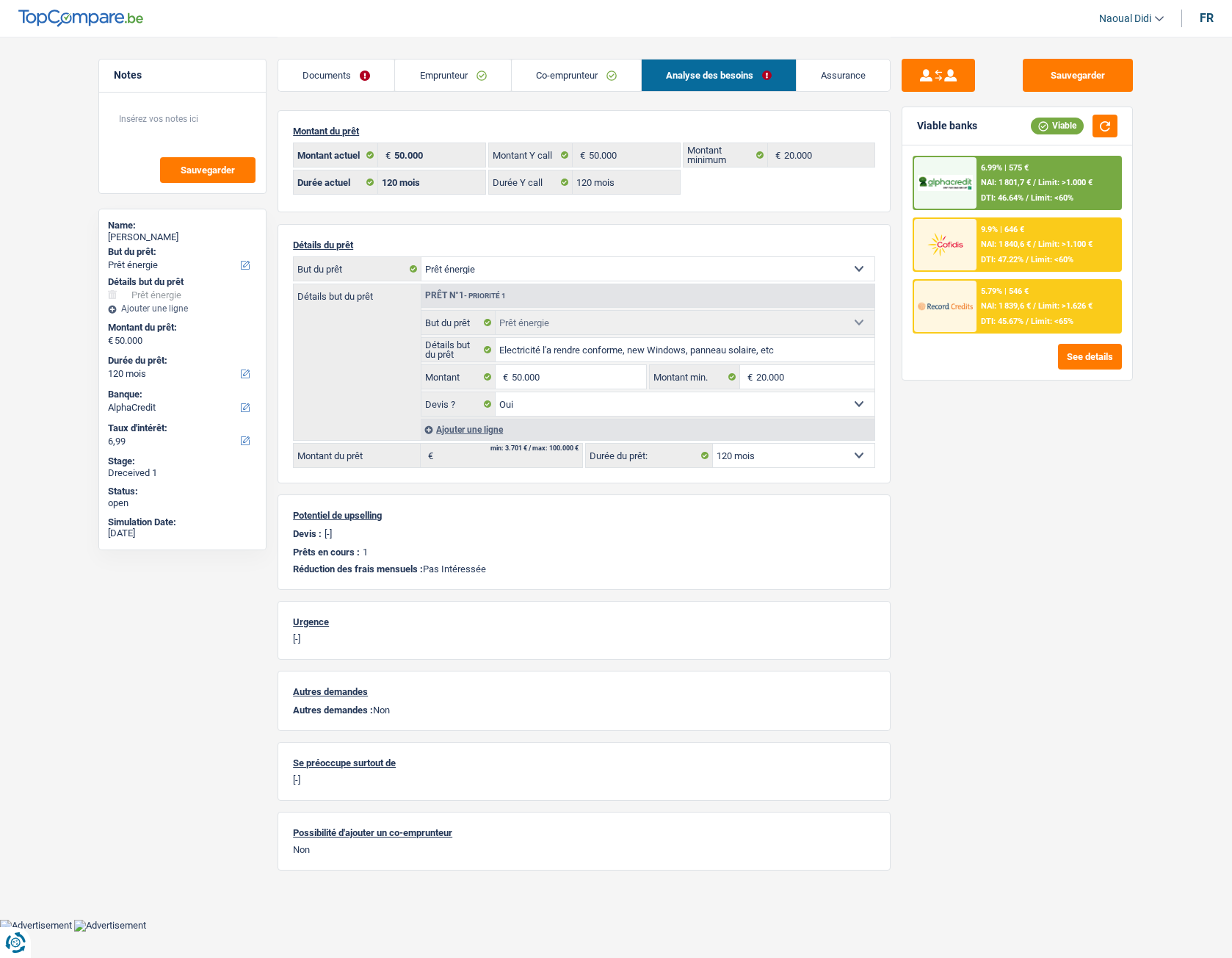
click at [971, 183] on img at bounding box center [944, 183] width 54 height 17
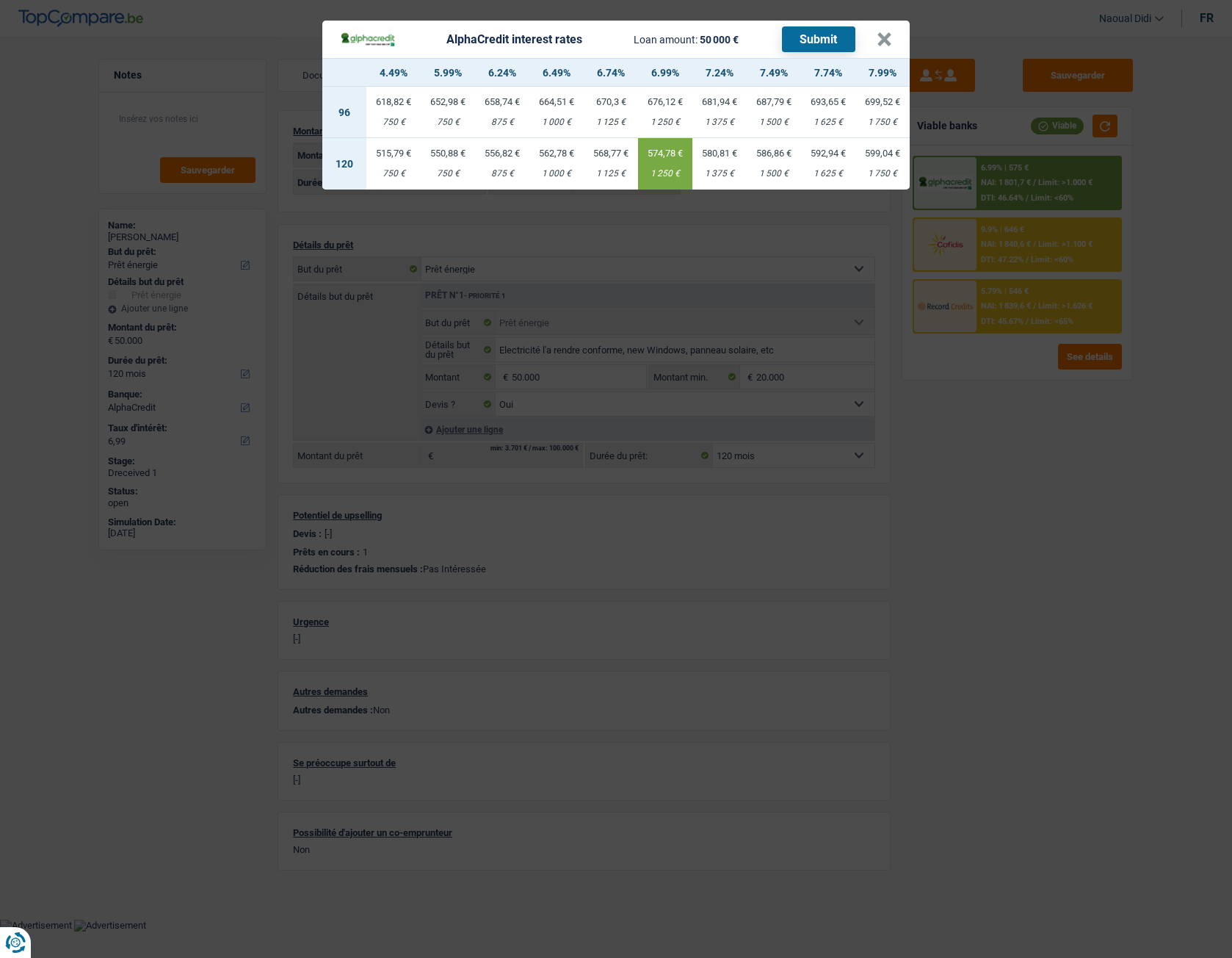
click at [822, 169] on div "1 625 €" at bounding box center [827, 173] width 54 height 10
type input "7,74"
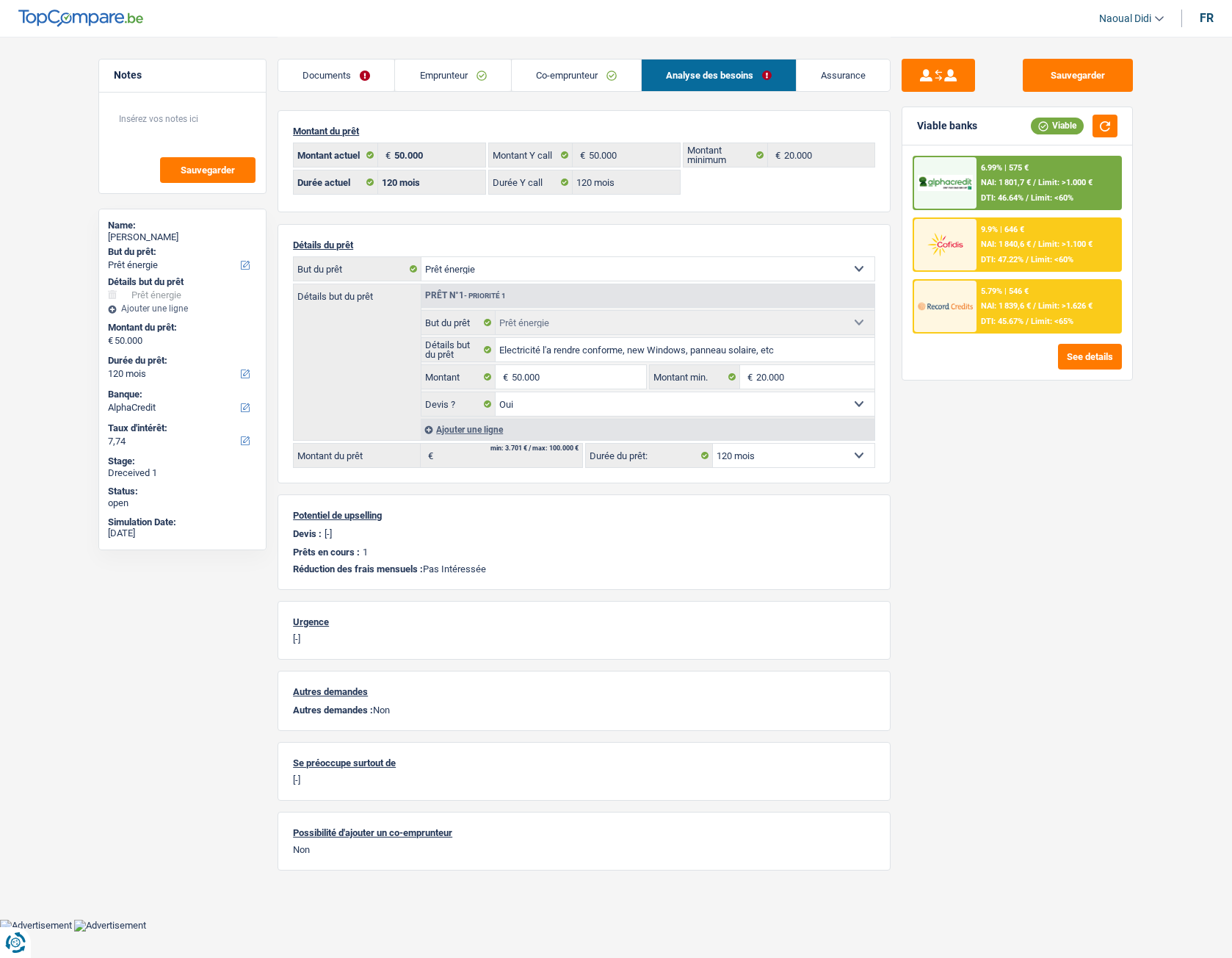
click at [1077, 182] on span "Limit: >1.000 €" at bounding box center [1065, 182] width 54 height 10
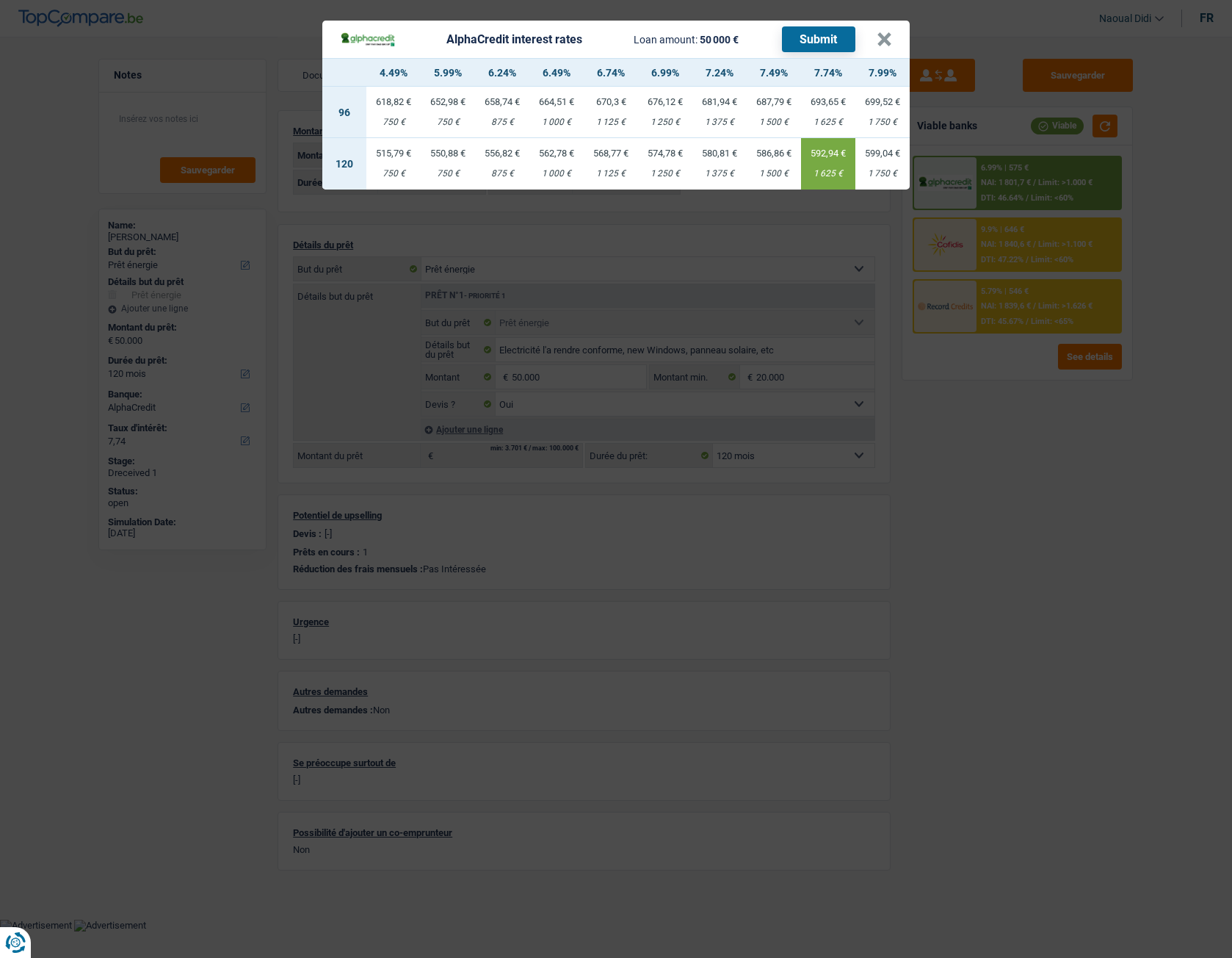
click at [819, 35] on button "Submit" at bounding box center [818, 39] width 73 height 26
click at [881, 47] on button "×" at bounding box center [884, 40] width 16 height 15
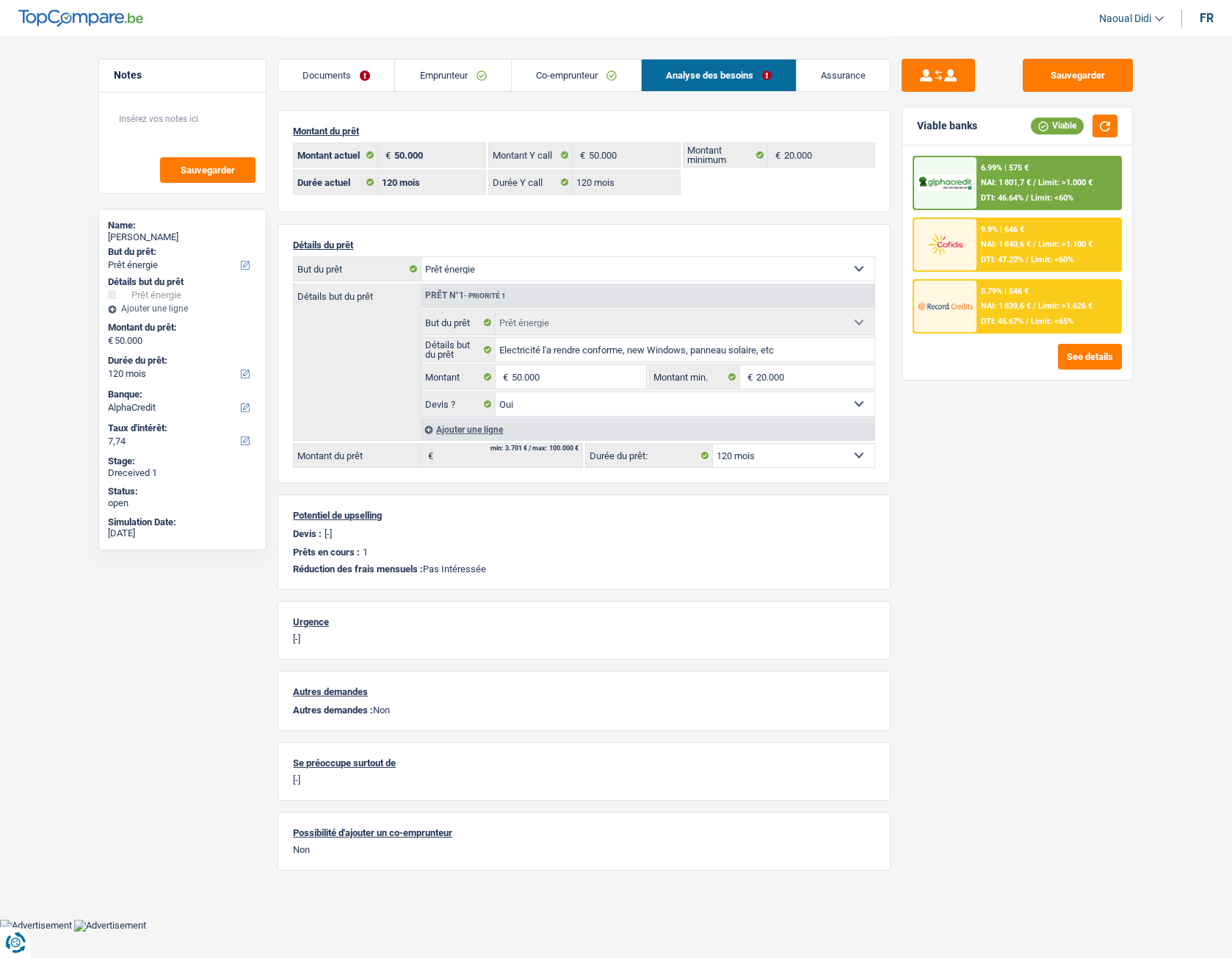
click at [1023, 246] on span "NAI: 1 840,6 €" at bounding box center [1006, 244] width 50 height 10
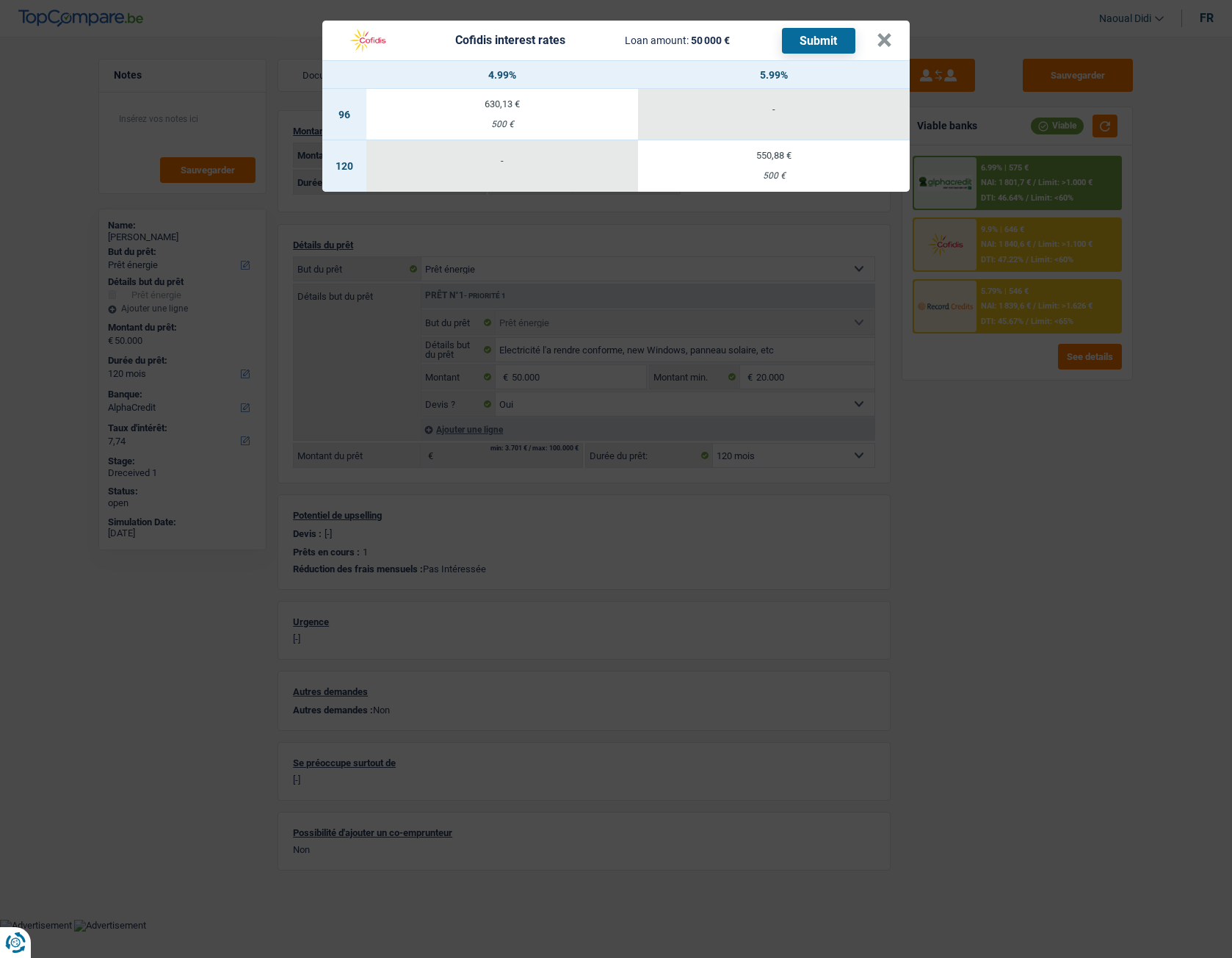
click at [794, 172] on div "500 €" at bounding box center [774, 175] width 271 height 10
select select "cofidis"
type input "5,99"
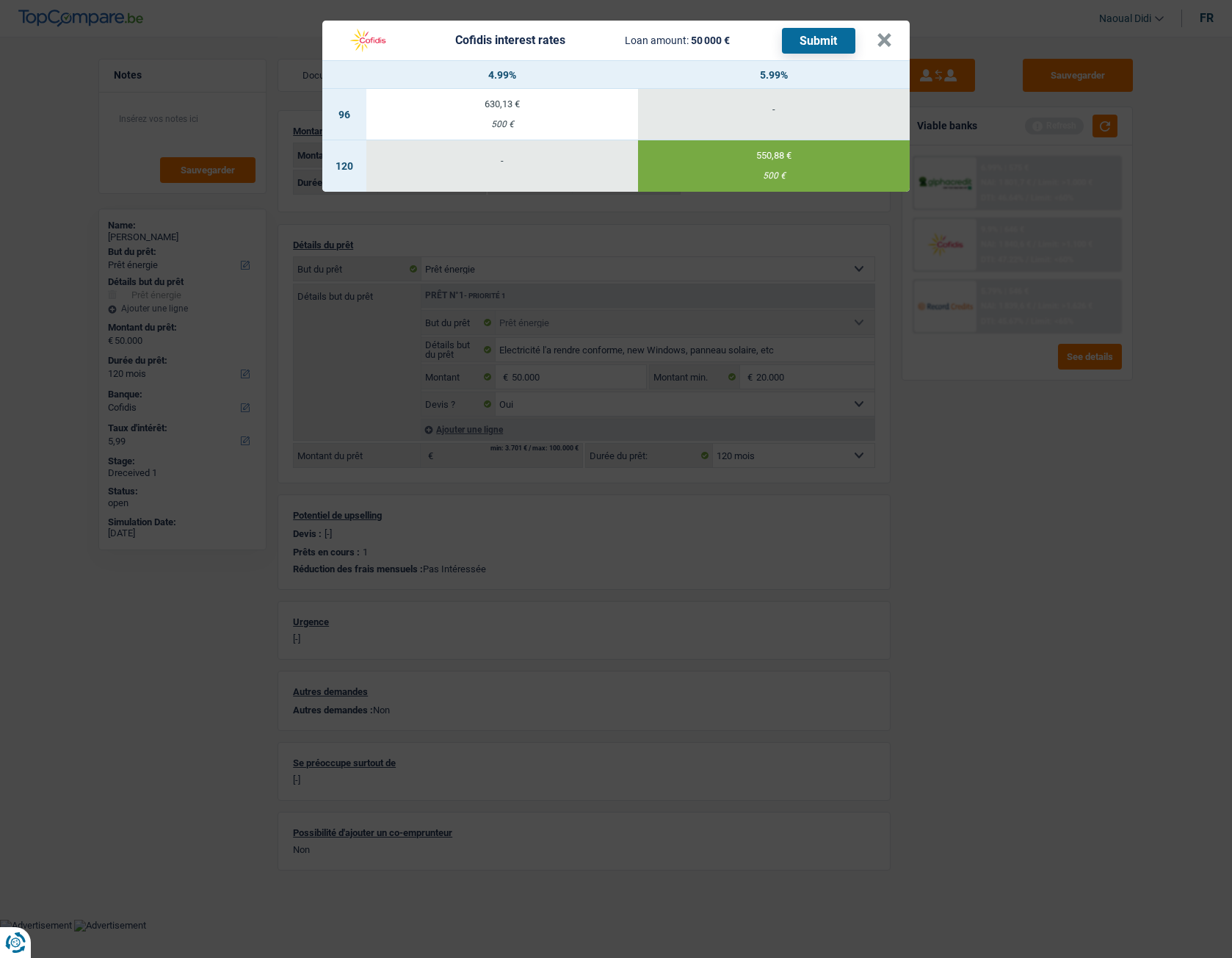
click at [827, 40] on button "Submit" at bounding box center [818, 41] width 73 height 26
click at [879, 39] on button "×" at bounding box center [884, 41] width 16 height 15
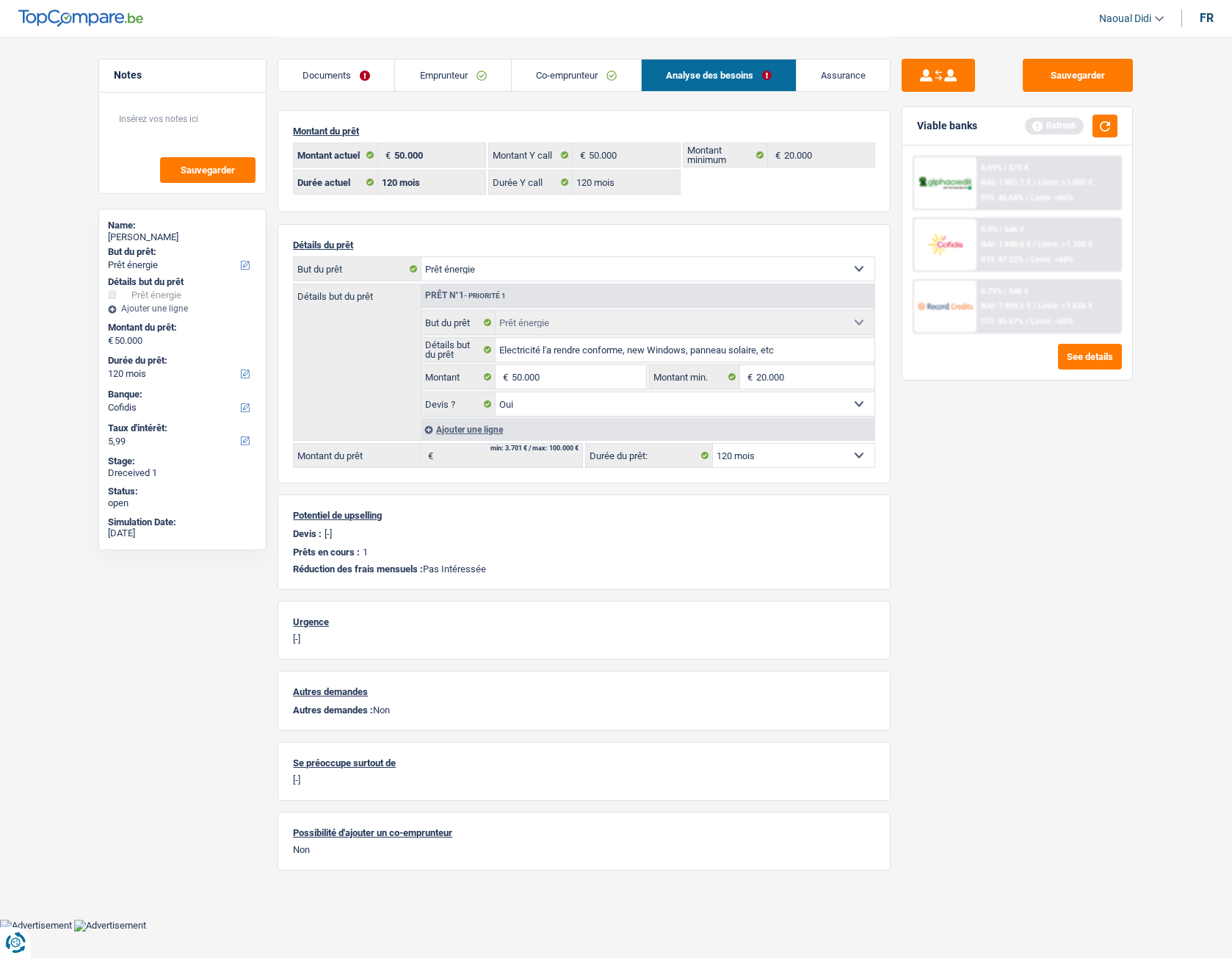
click at [430, 78] on link "Emprunteur" at bounding box center [453, 75] width 115 height 32
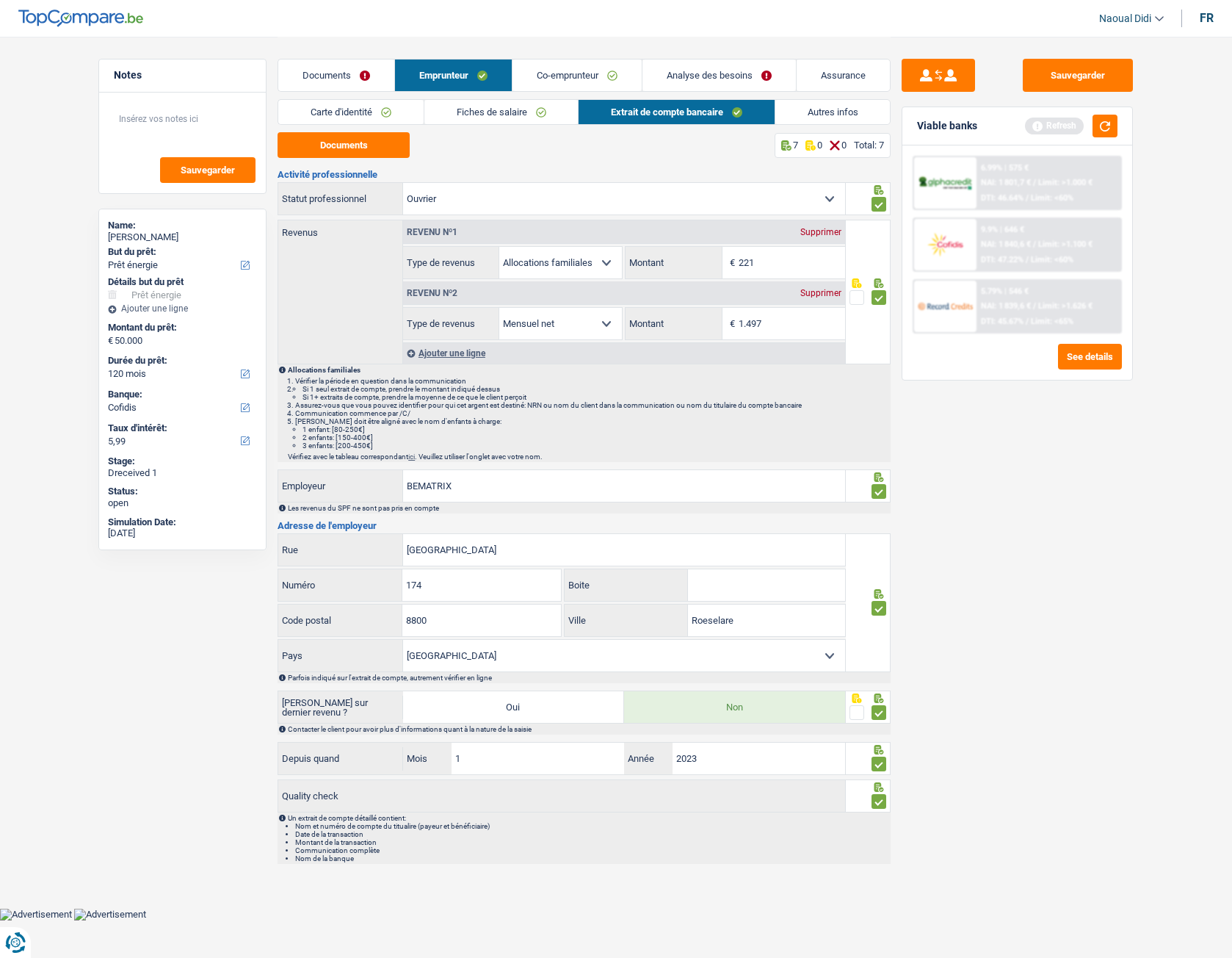
click at [350, 116] on link "Carte d'identité" at bounding box center [351, 112] width 146 height 24
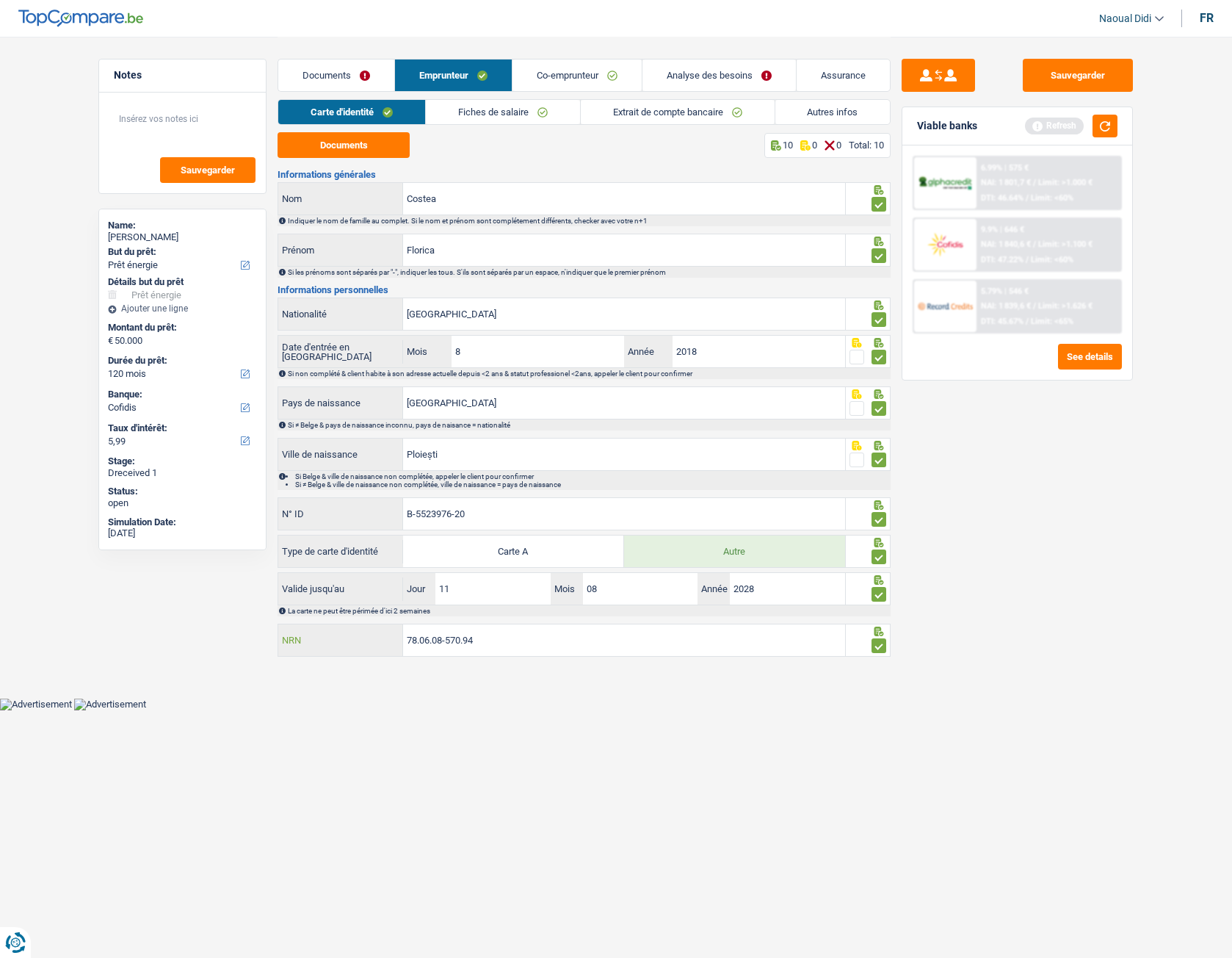
drag, startPoint x: 481, startPoint y: 648, endPoint x: 390, endPoint y: 641, distance: 91.3
click at [390, 516] on div "78.06.08-570.94 NRN" at bounding box center [561, 640] width 567 height 32
click at [1089, 75] on button "Sauvegarder" at bounding box center [1077, 75] width 110 height 33
click at [1089, 128] on button "button" at bounding box center [1105, 126] width 25 height 23
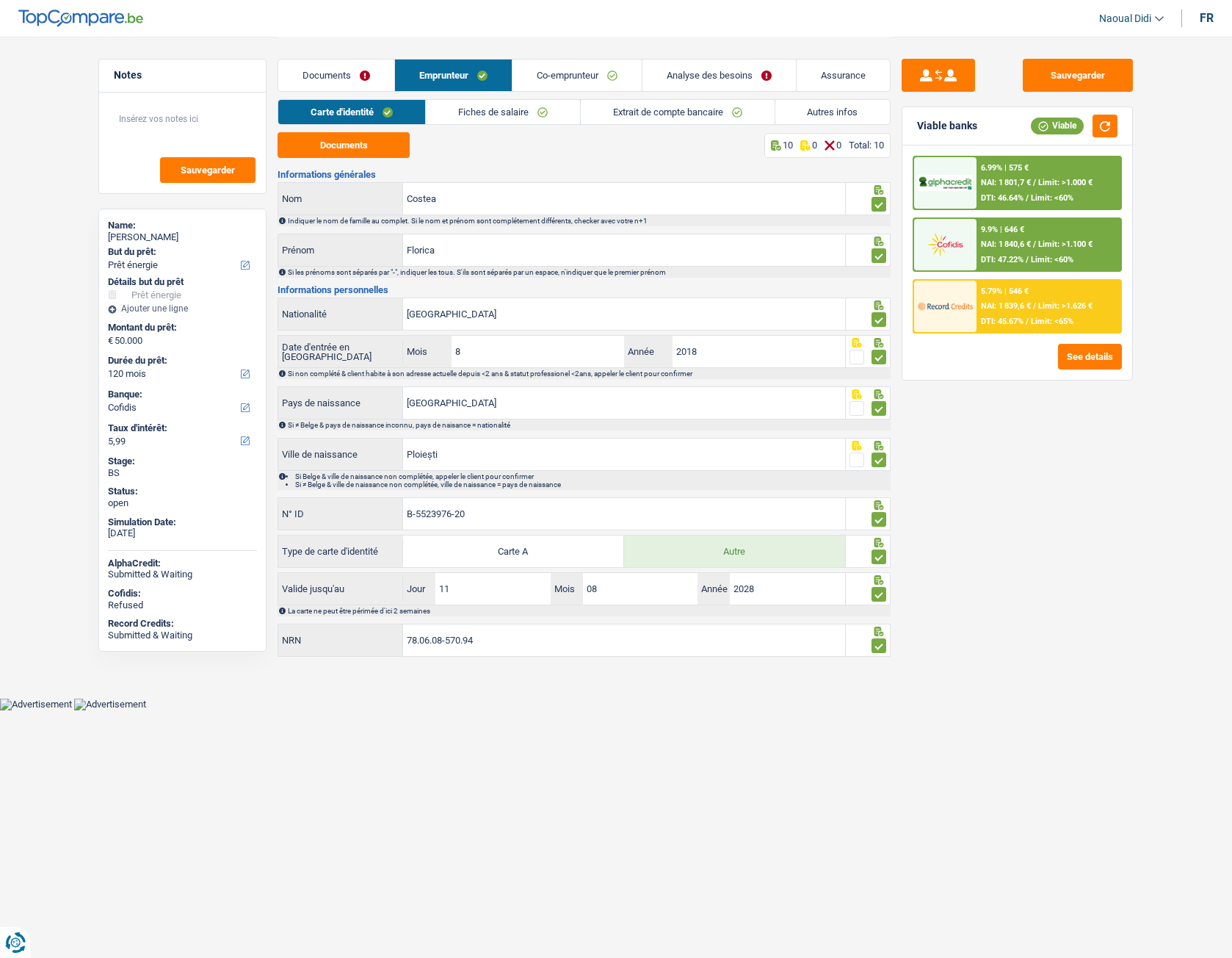
click at [1009, 314] on div "5.79% | 546 € NAI: 1 839,6 € / Limit: >1.626 € DTI: 45.67% / Limit: <65%" at bounding box center [1049, 306] width 145 height 52
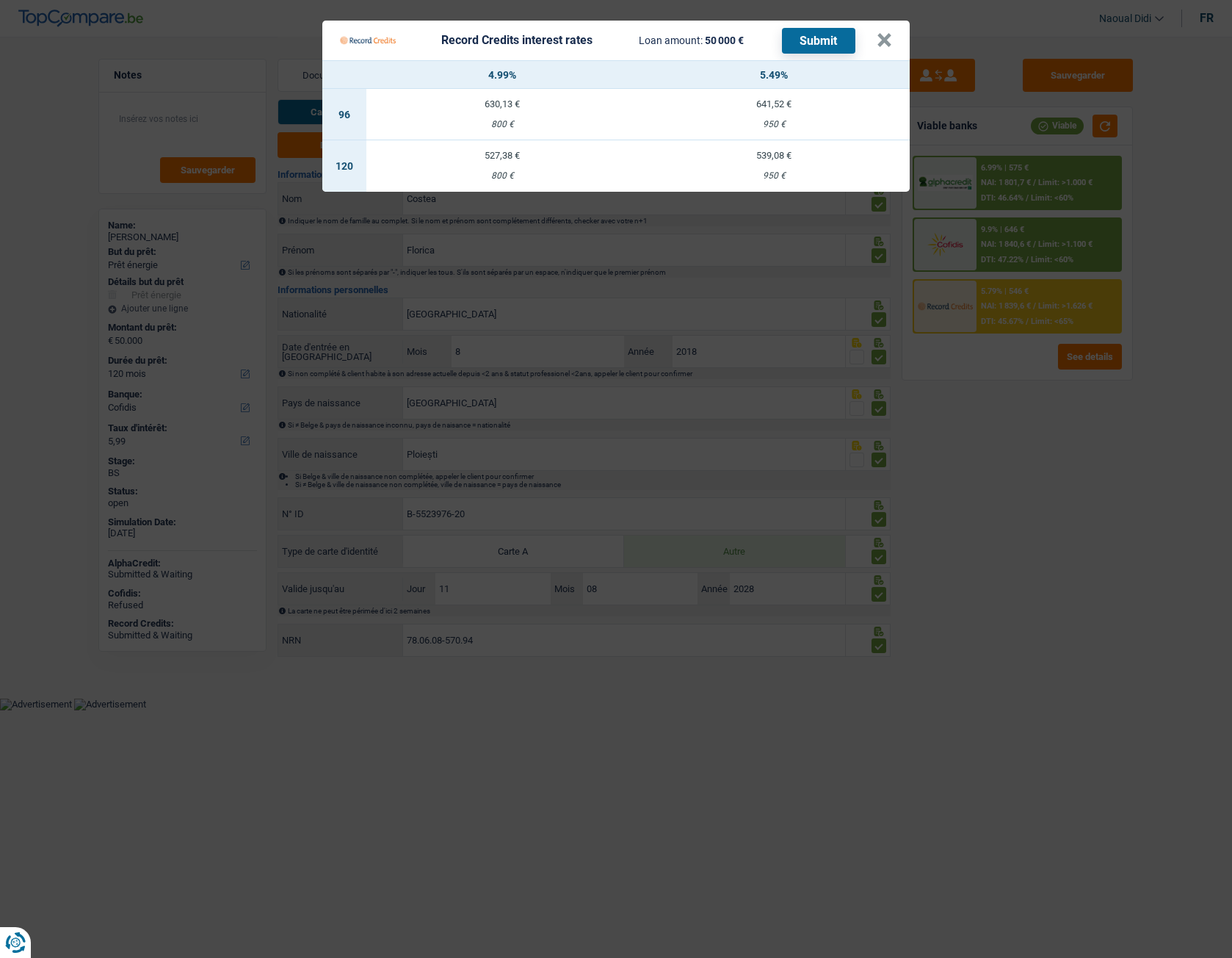
click at [771, 159] on div "539,08 €" at bounding box center [774, 155] width 271 height 10
select select "record credits"
type input "5,49"
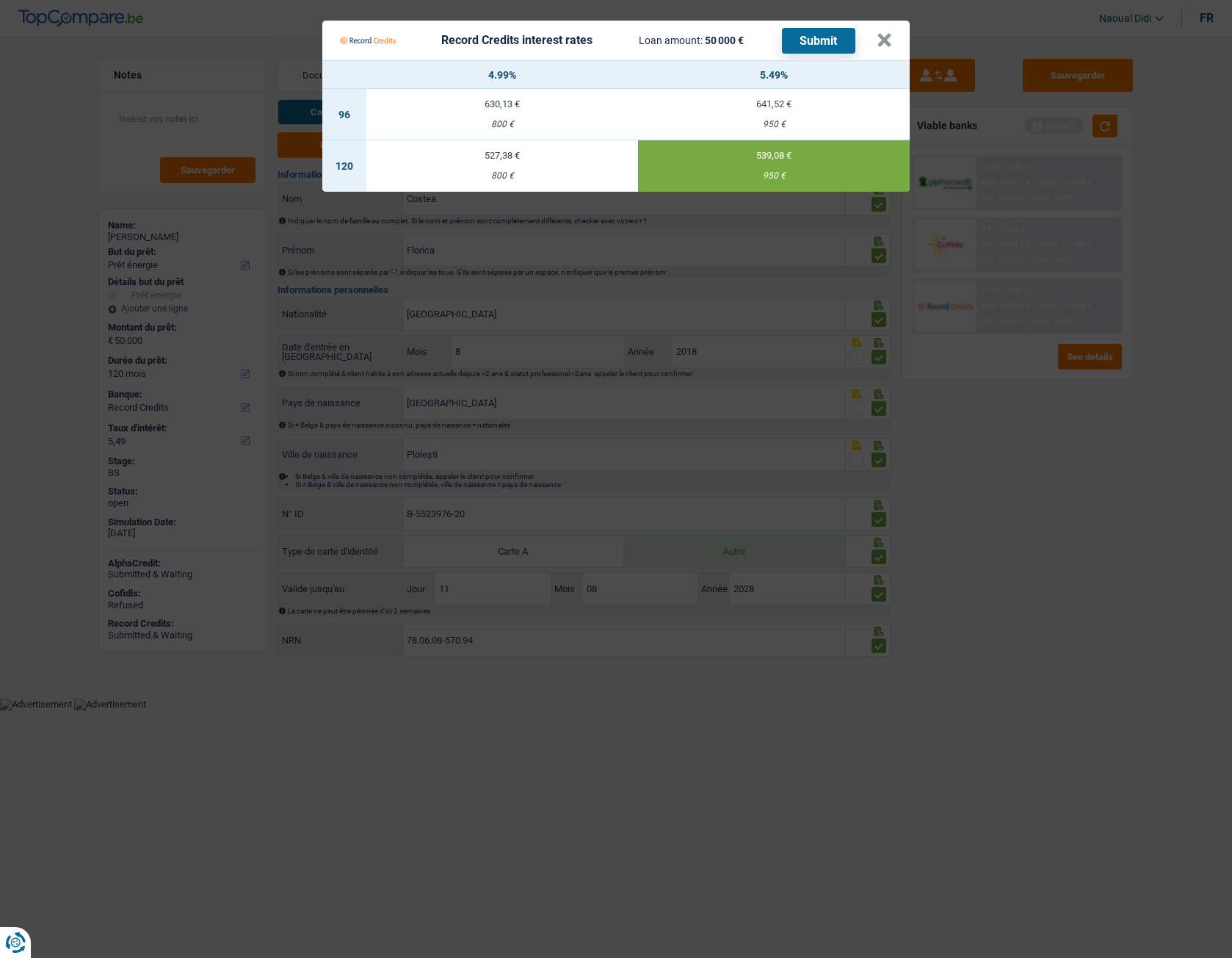
click at [832, 42] on button "Submit" at bounding box center [818, 41] width 73 height 26
click at [879, 38] on button "×" at bounding box center [884, 41] width 16 height 15
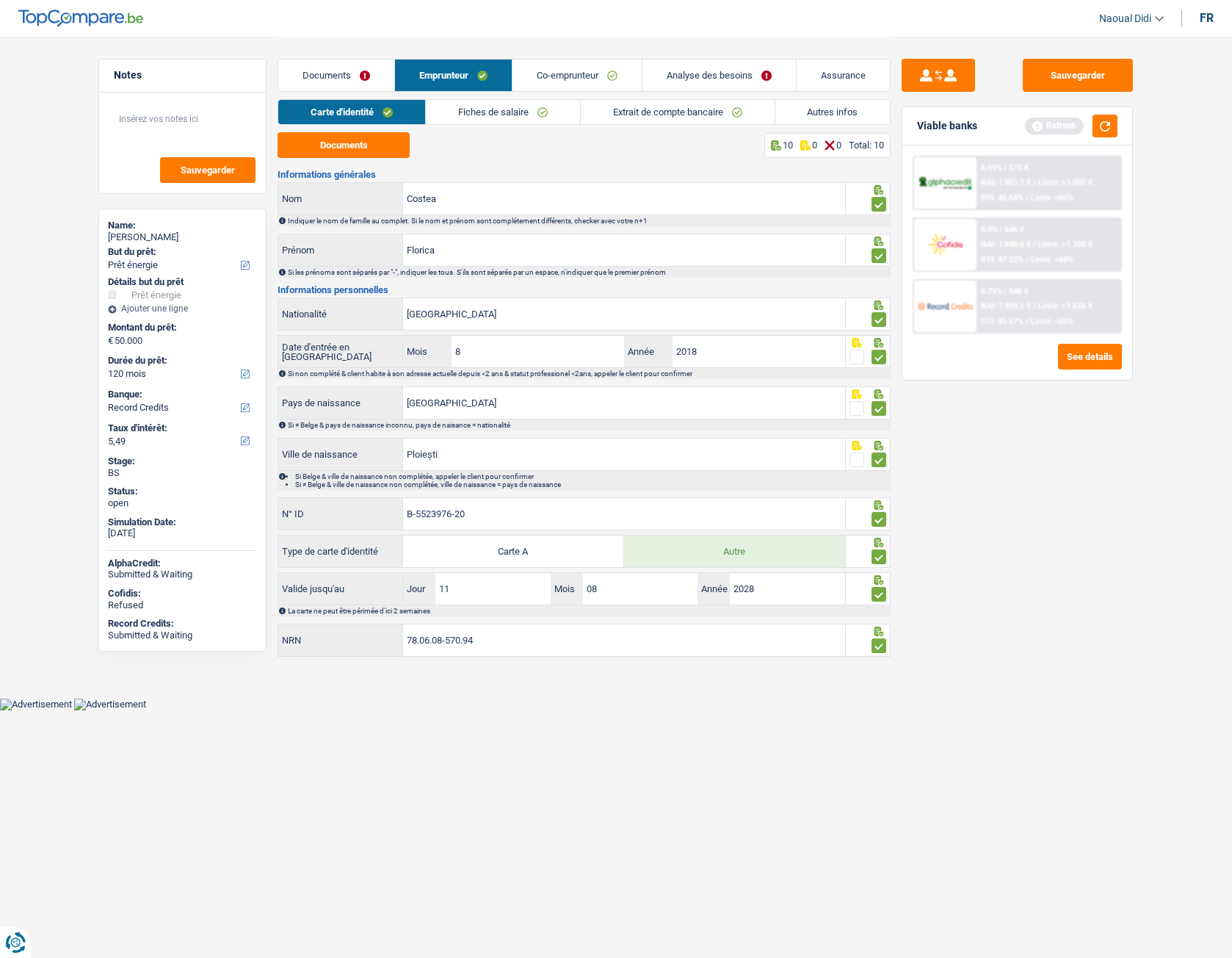
click at [740, 80] on link "Analyse des besoins" at bounding box center [720, 75] width 154 height 32
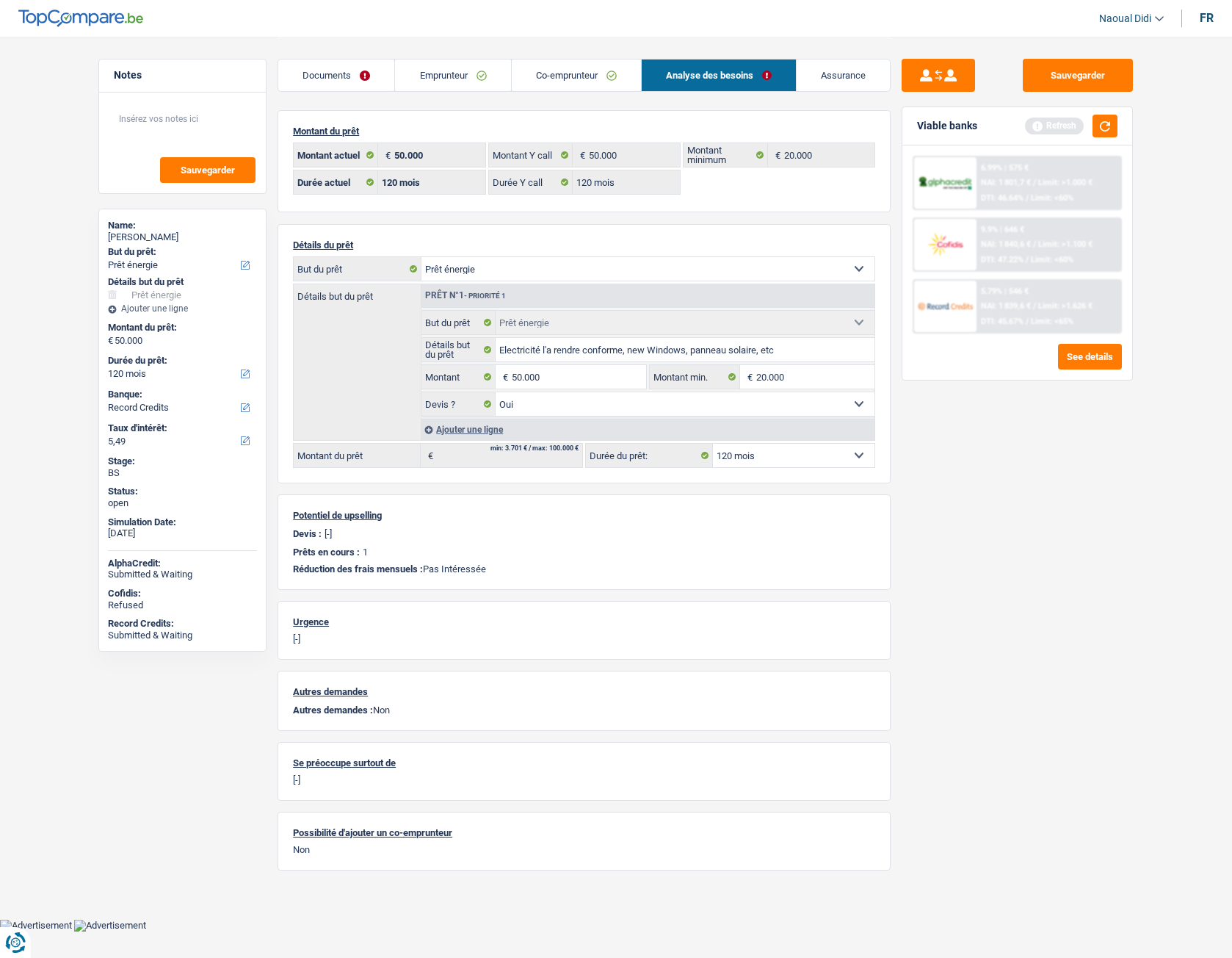
click at [328, 67] on link "Documents" at bounding box center [336, 75] width 116 height 32
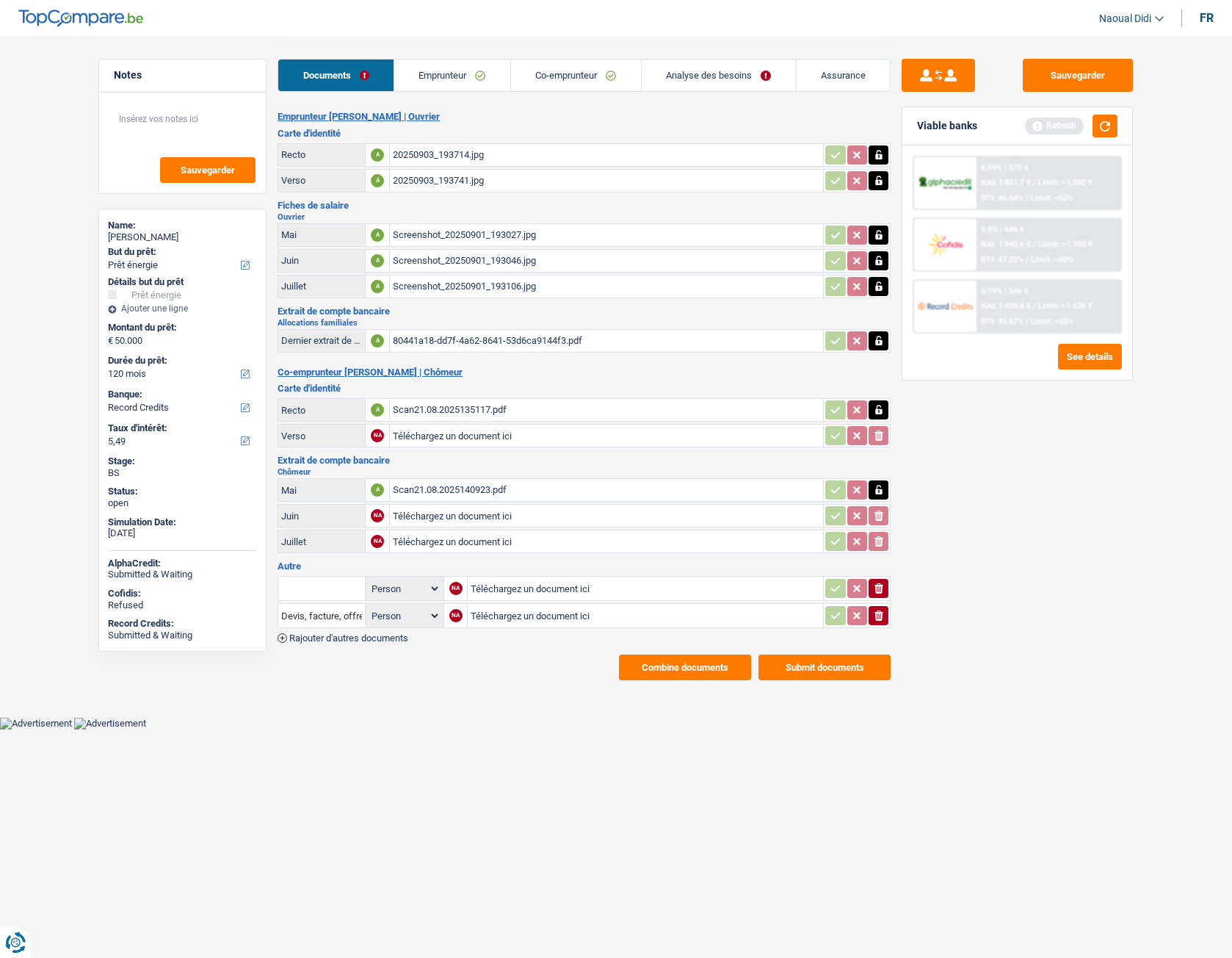
click at [445, 158] on div "20250903_193714.jpg" at bounding box center [606, 155] width 427 height 22
click at [430, 175] on div "20250903_193741.jpg" at bounding box center [606, 181] width 427 height 22
click at [466, 406] on div "Scan21.08.2025135117.pdf" at bounding box center [606, 410] width 427 height 22
click at [697, 75] on link "Analyse des besoins" at bounding box center [719, 75] width 155 height 32
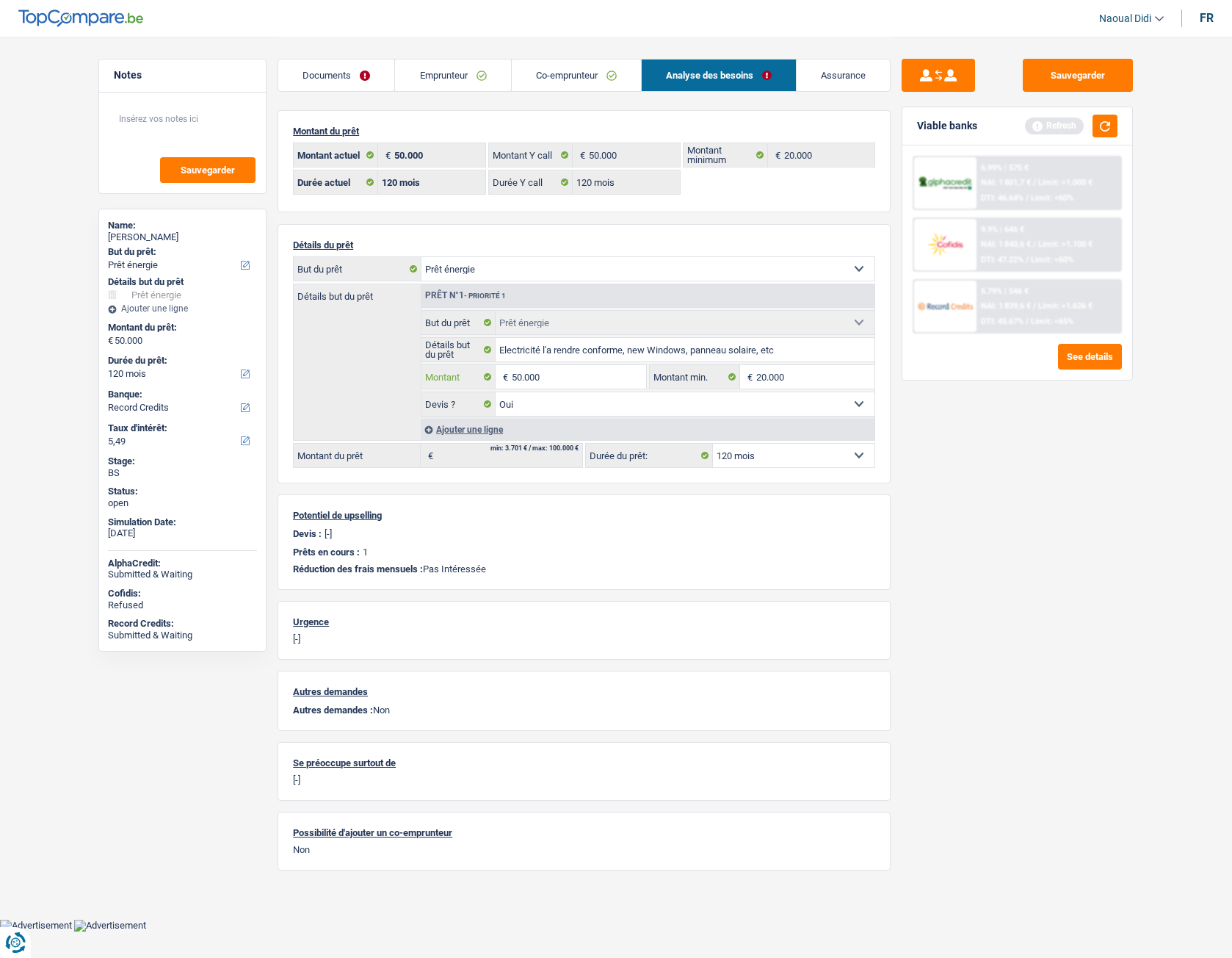
click at [558, 368] on input "50.000" at bounding box center [579, 377] width 135 height 24
type input "5"
type input "20.000"
select select "84"
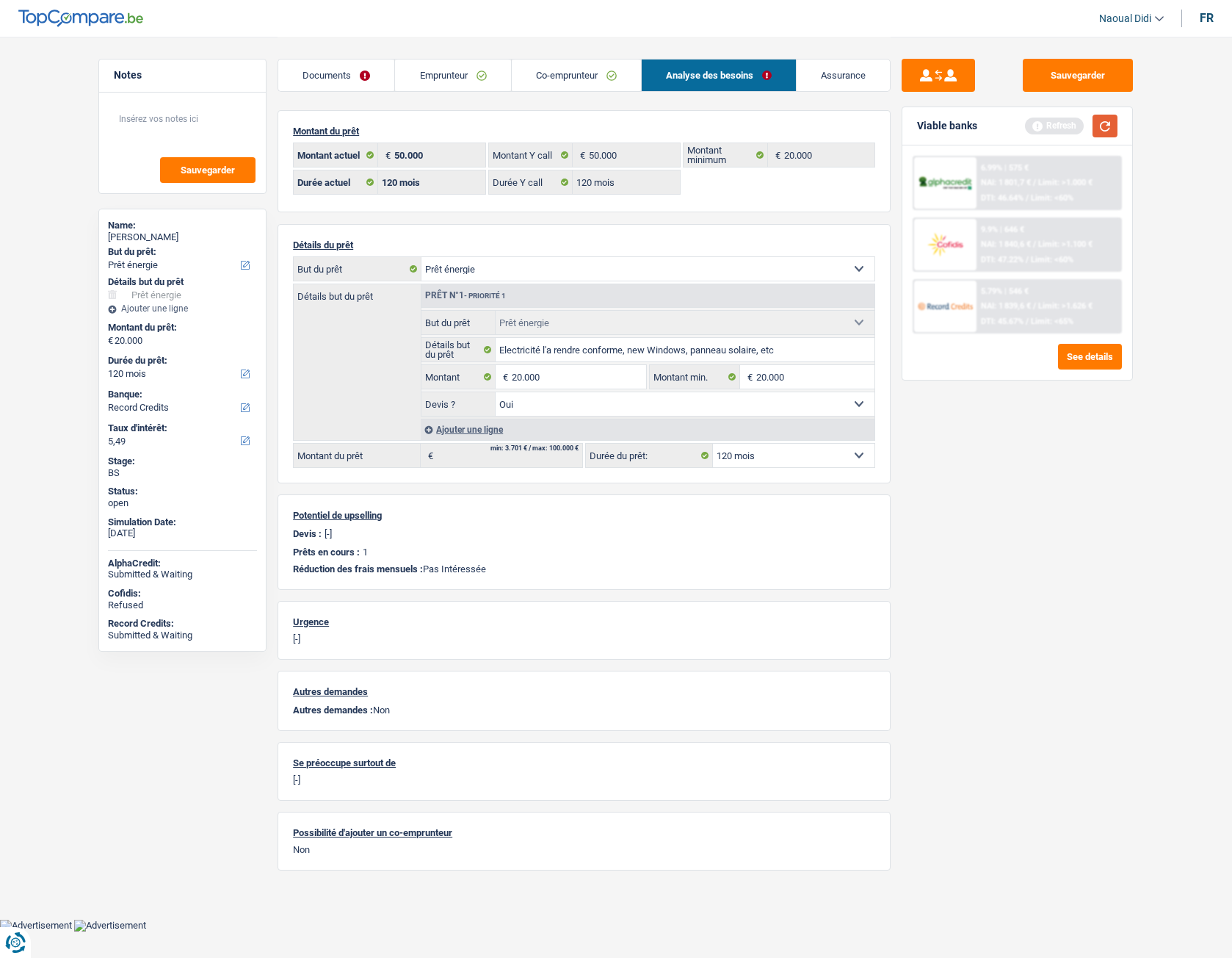
type input "20.000"
select select "84"
type input "20.000"
select select "84"
click at [1089, 132] on button "button" at bounding box center [1105, 126] width 25 height 23
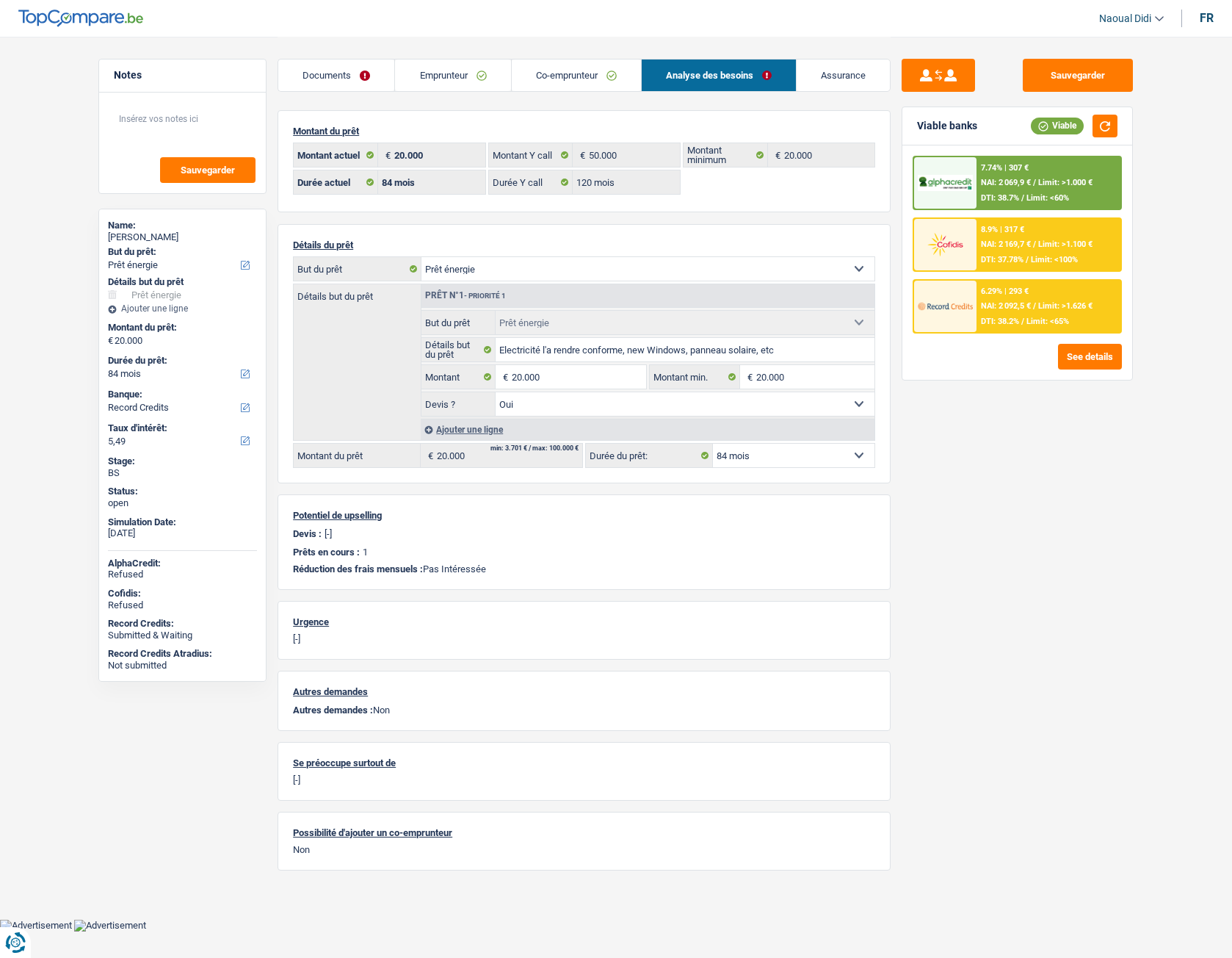
click at [764, 465] on select "12 mois 18 mois 24 mois 30 mois 36 mois 42 mois 48 mois 60 mois 72 mois 84 mois…" at bounding box center [793, 456] width 161 height 24
click at [964, 516] on div "Sauvegarder Viable banks Viable 7.74% | 307 € NAI: 2 069,9 € / Limit: >1.000 € …" at bounding box center [1017, 496] width 254 height 876
click at [1018, 176] on div "7.74% | 307 € NAI: 2 069,9 € / Limit: >1.000 € DTI: 38.7% / Limit: <60%" at bounding box center [1049, 183] width 145 height 52
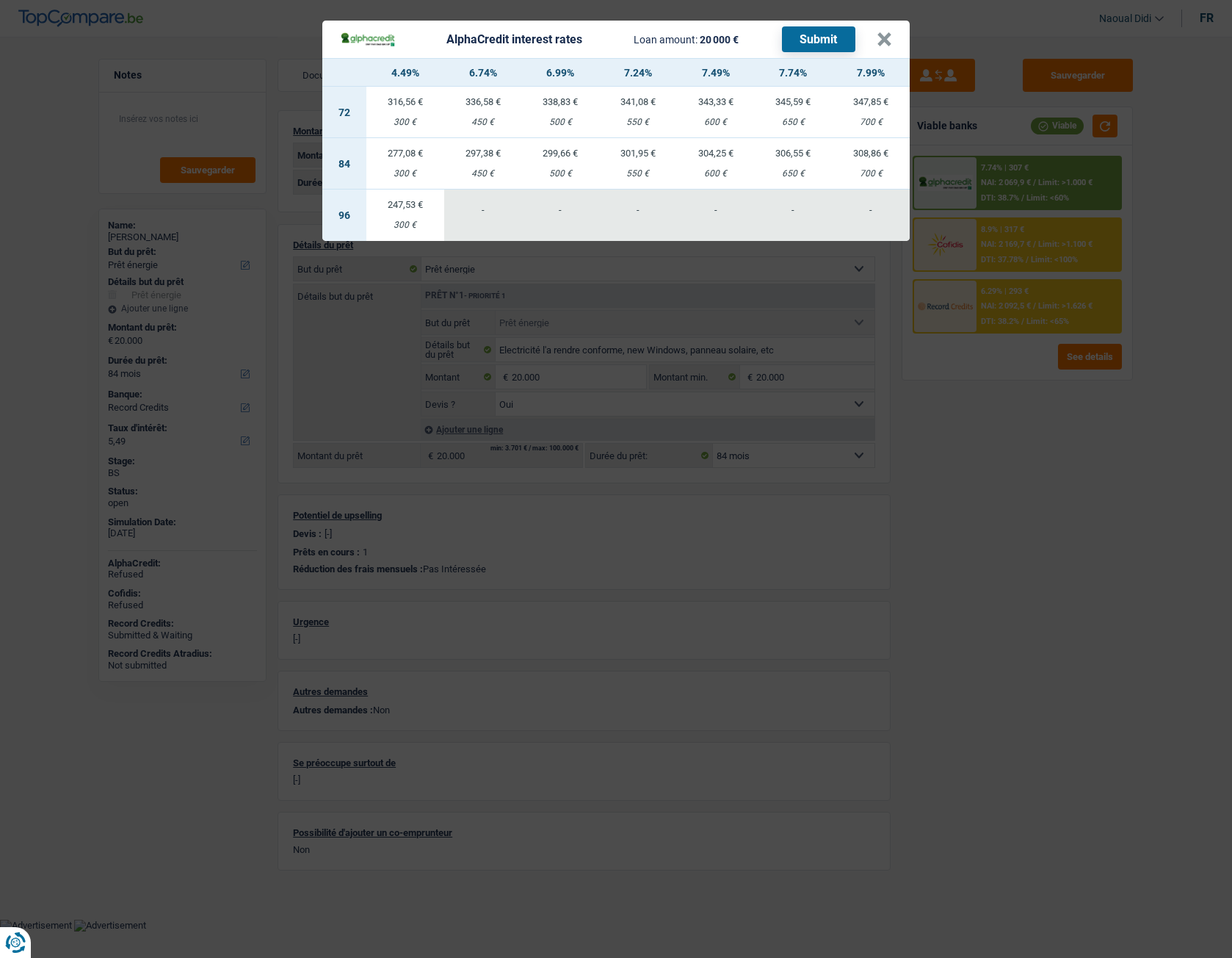
click at [640, 163] on td "301,95 € 550 €" at bounding box center [637, 164] width 78 height 52
select select "alphacredit"
type input "7,24"
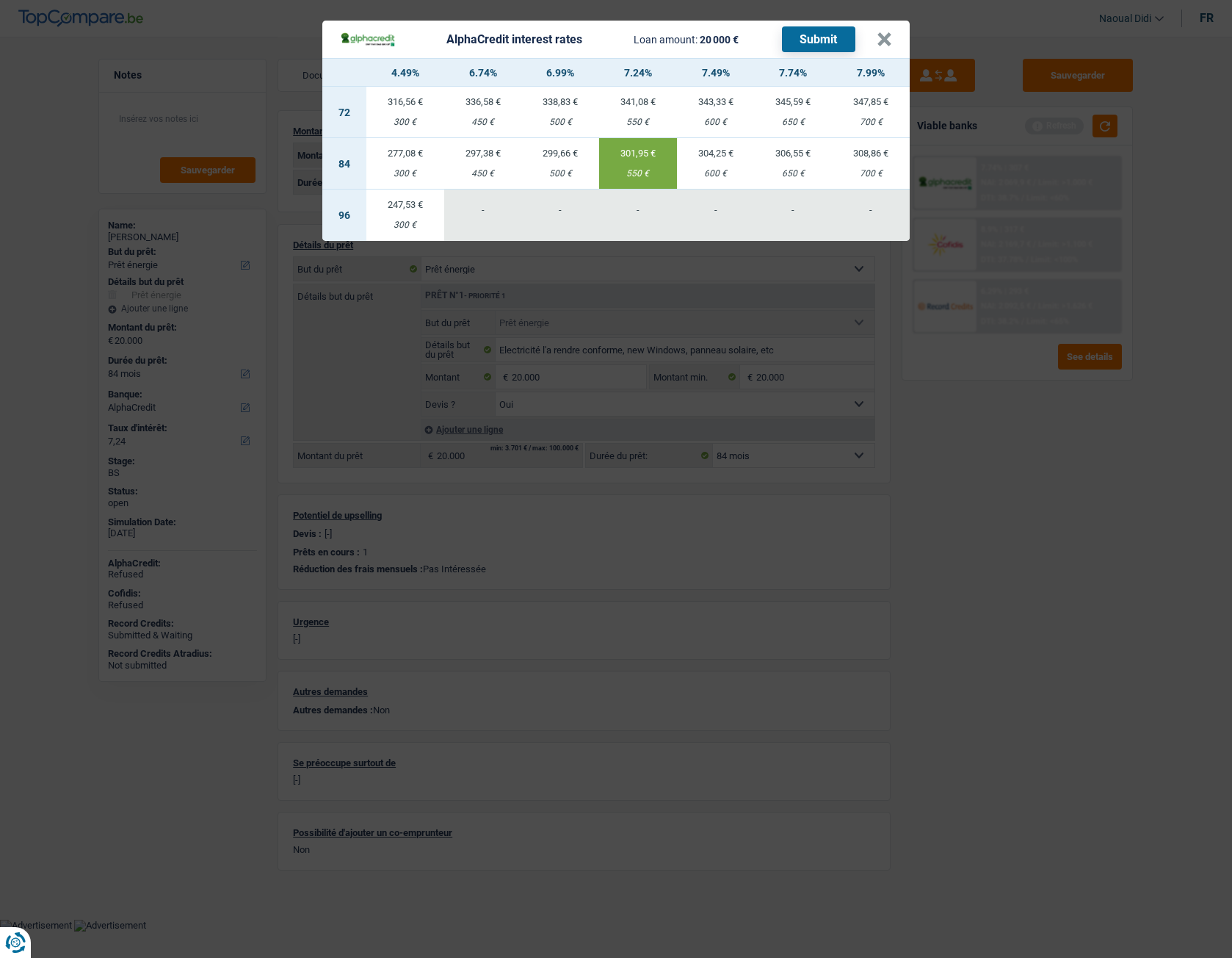
click at [829, 38] on button "Submit" at bounding box center [818, 39] width 73 height 26
click at [886, 40] on button "×" at bounding box center [884, 40] width 16 height 15
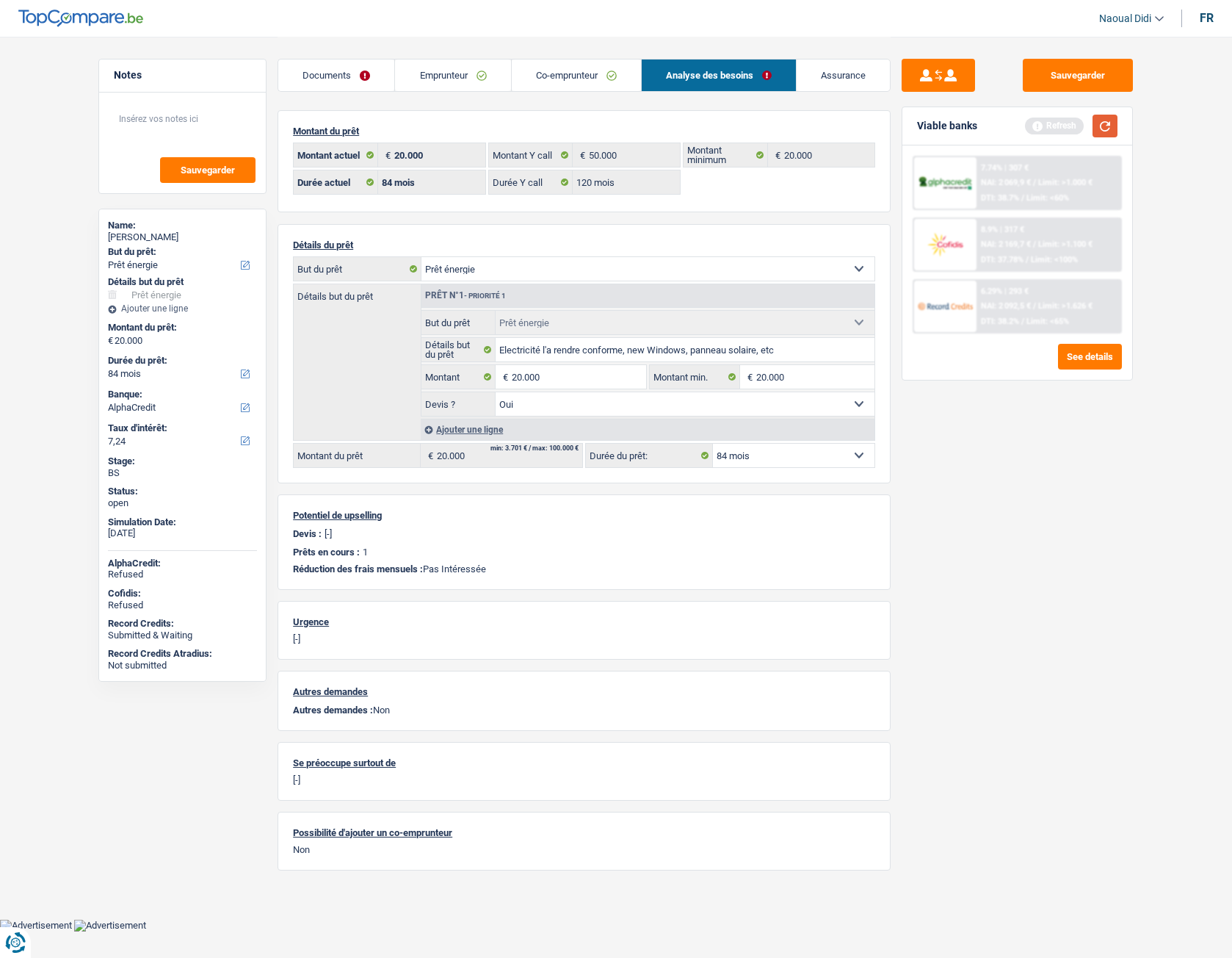
click at [1089, 125] on button "button" at bounding box center [1105, 126] width 25 height 23
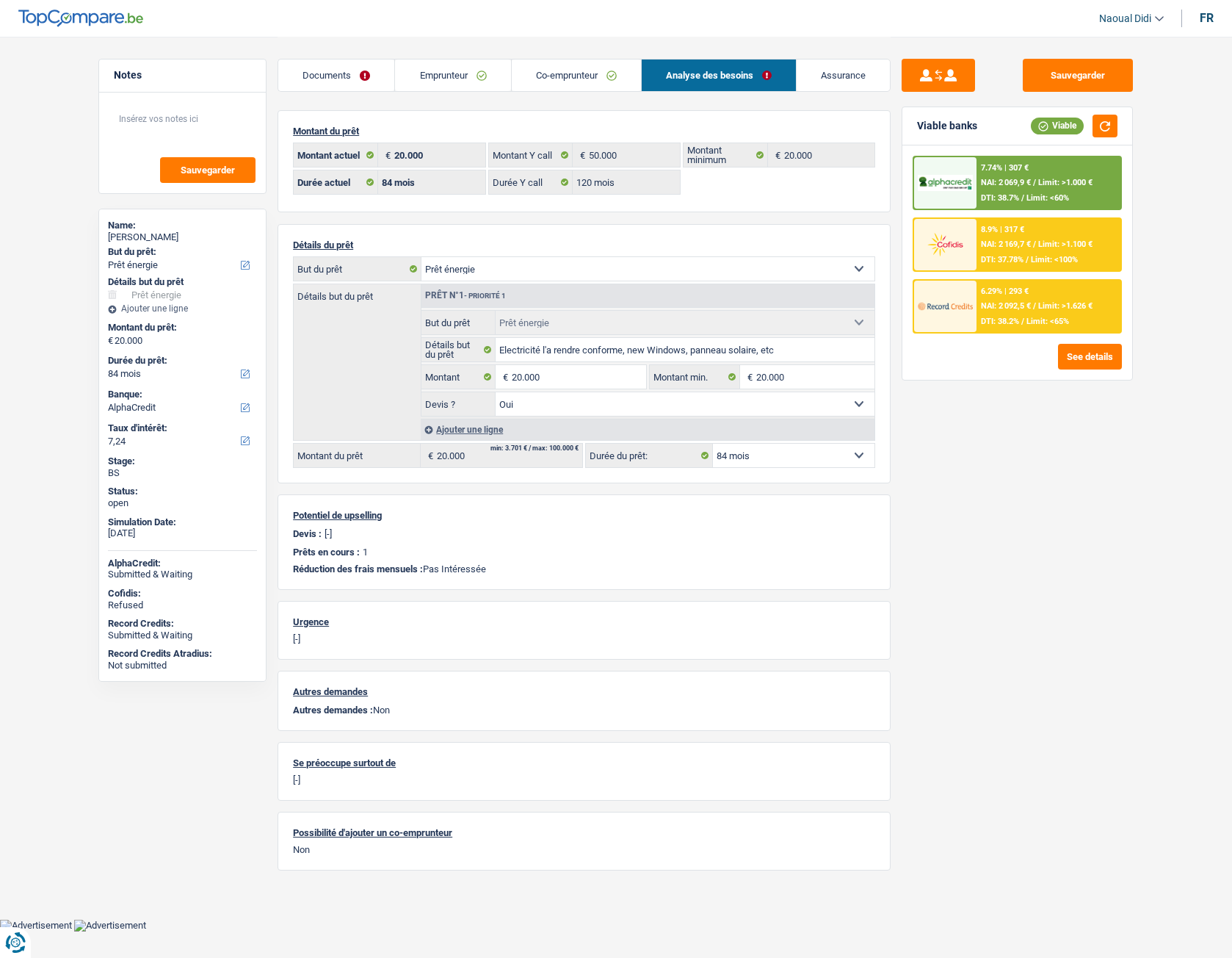
click at [1021, 253] on div "8.9% | 317 € NAI: 2 169,7 € / Limit: >1.100 € DTI: 37.78% / Limit: <100%" at bounding box center [1049, 245] width 145 height 52
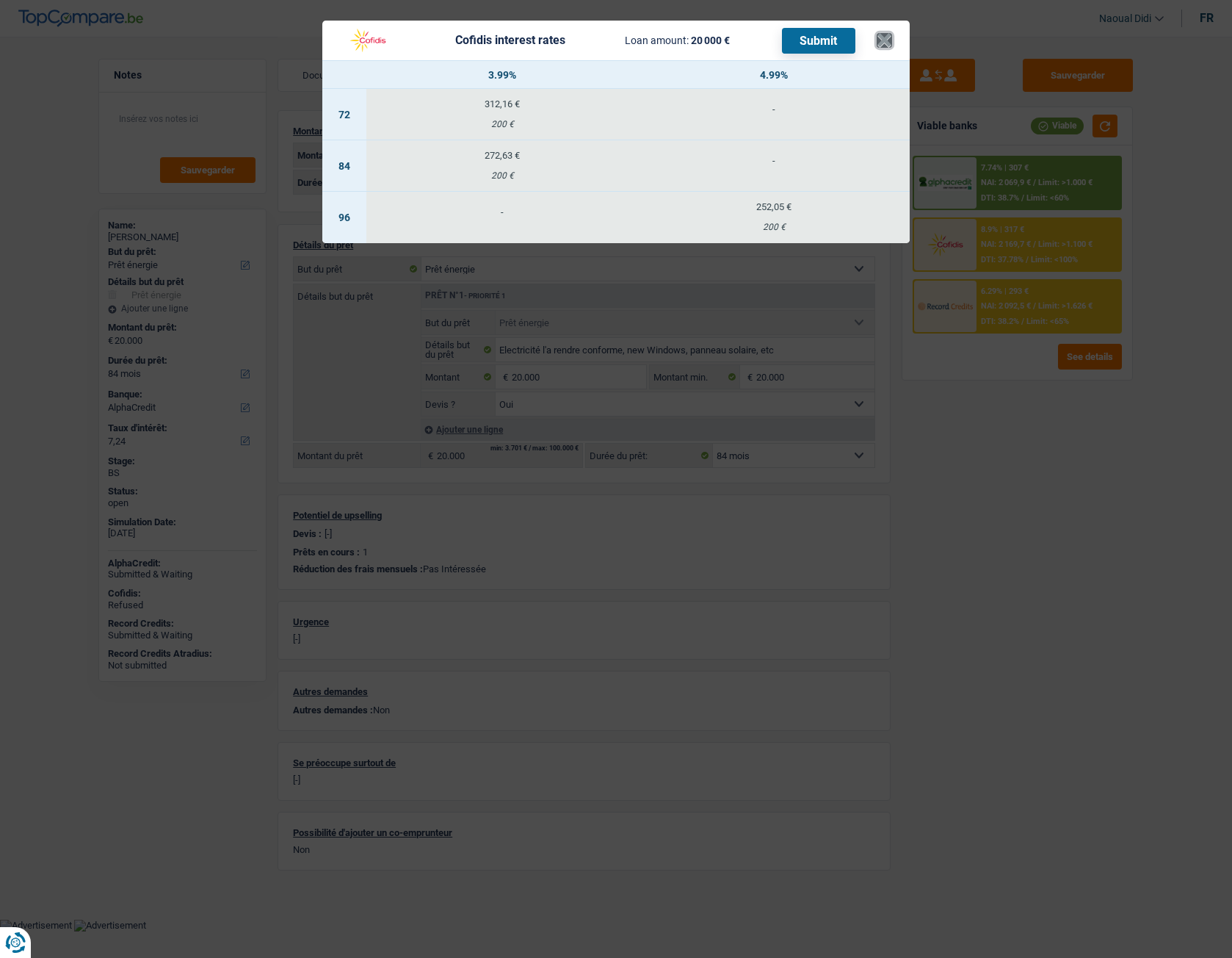
click at [884, 46] on button "×" at bounding box center [884, 41] width 16 height 15
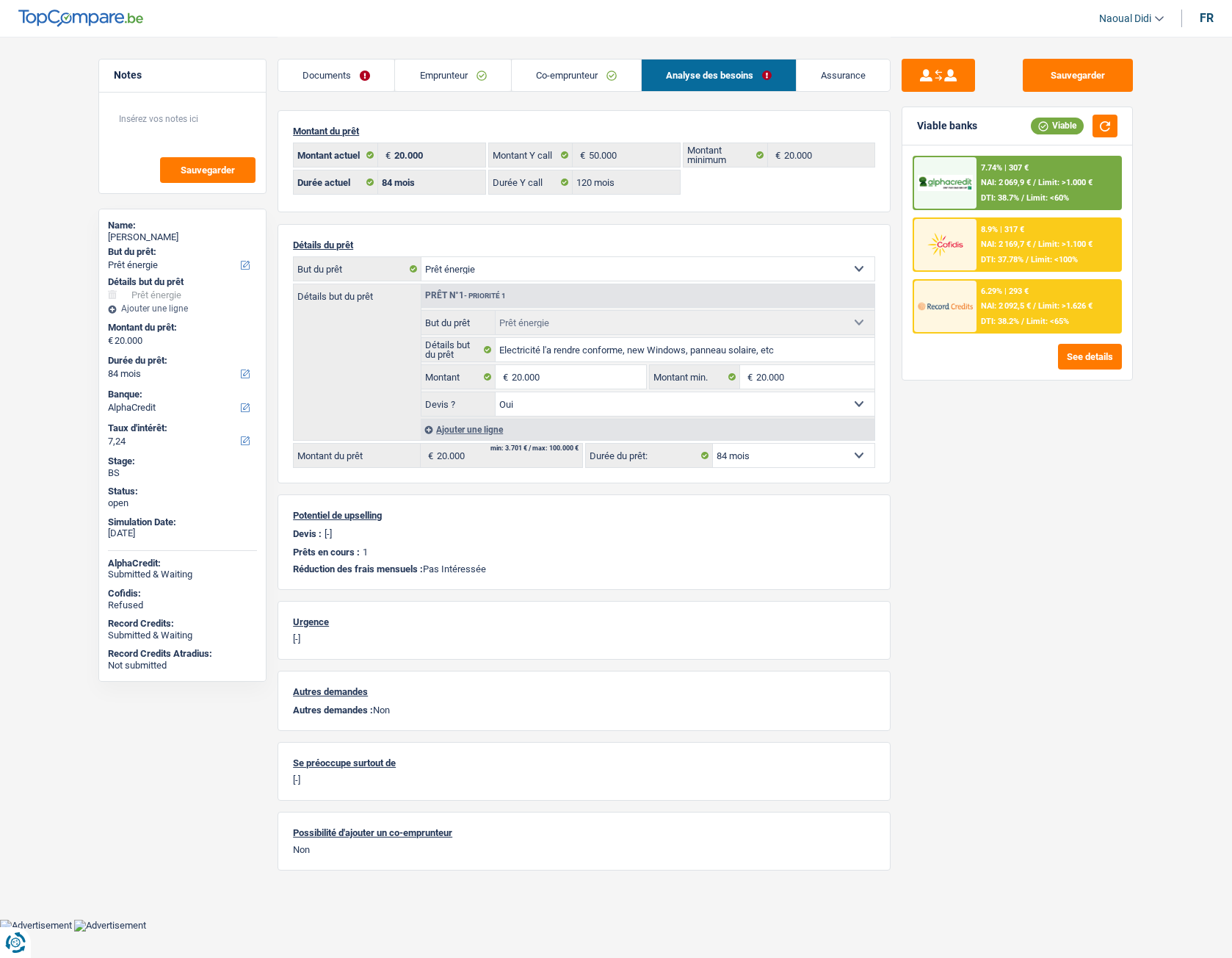
click at [1021, 296] on div "6.29% | 293 € NAI: 2 092,5 € / Limit: >1.626 € DTI: 38.2% / Limit: <65%" at bounding box center [1049, 306] width 145 height 52
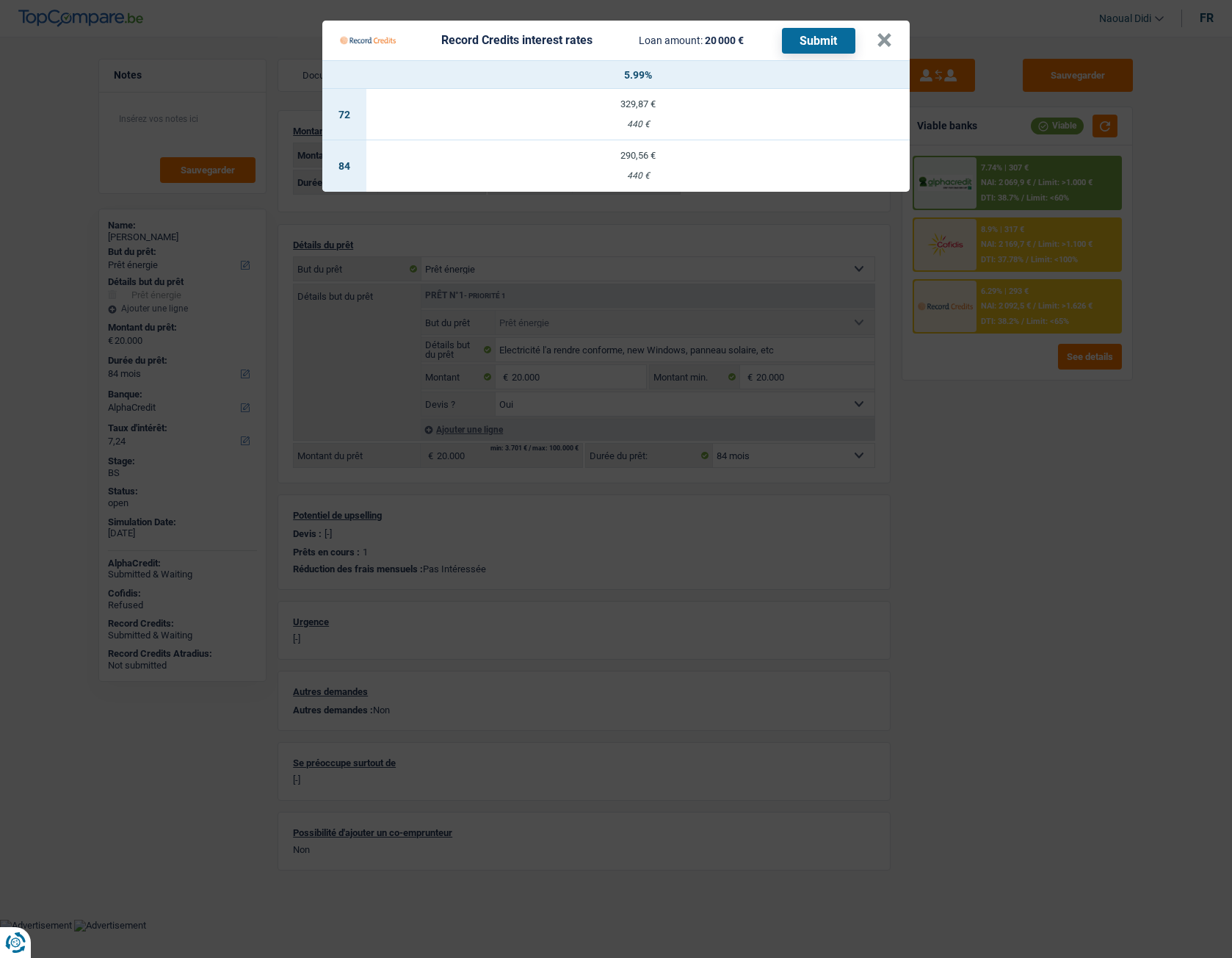
click at [640, 160] on div "290,56 €" at bounding box center [637, 155] width 544 height 10
select select "record credits"
type input "5,99"
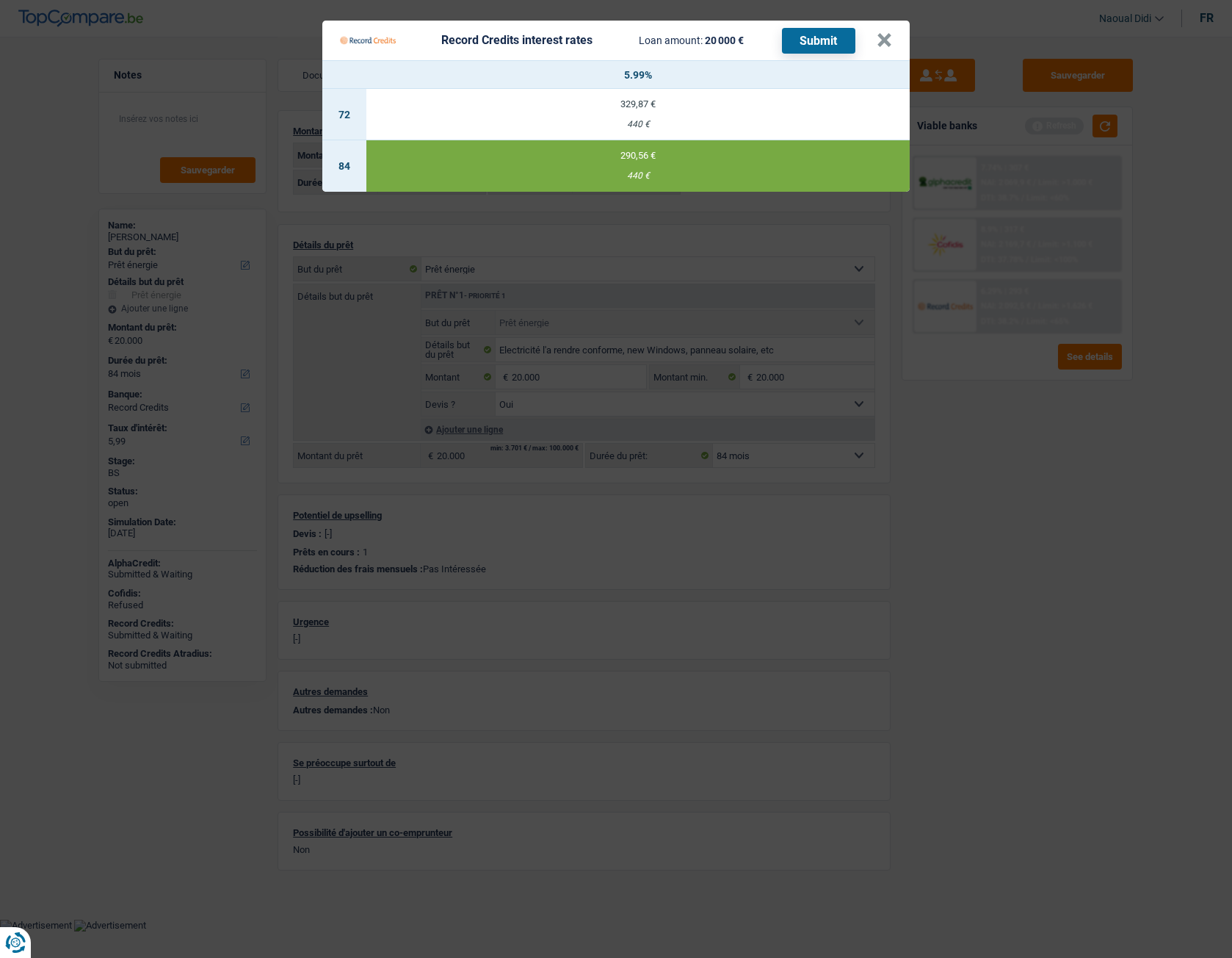
click at [823, 46] on button "Submit" at bounding box center [818, 41] width 73 height 26
click at [882, 42] on button "×" at bounding box center [884, 41] width 16 height 15
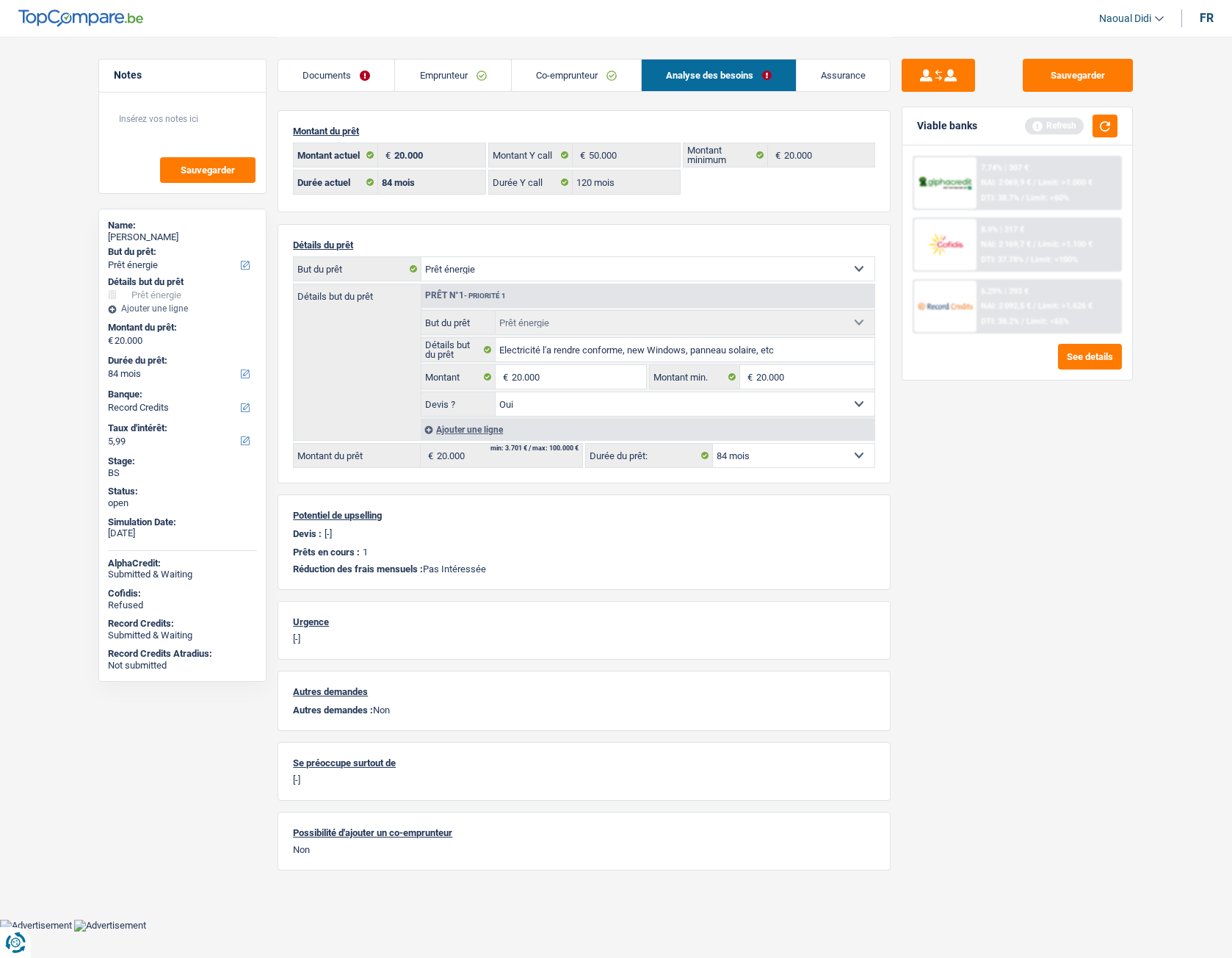
click at [347, 73] on link "Documents" at bounding box center [336, 75] width 116 height 32
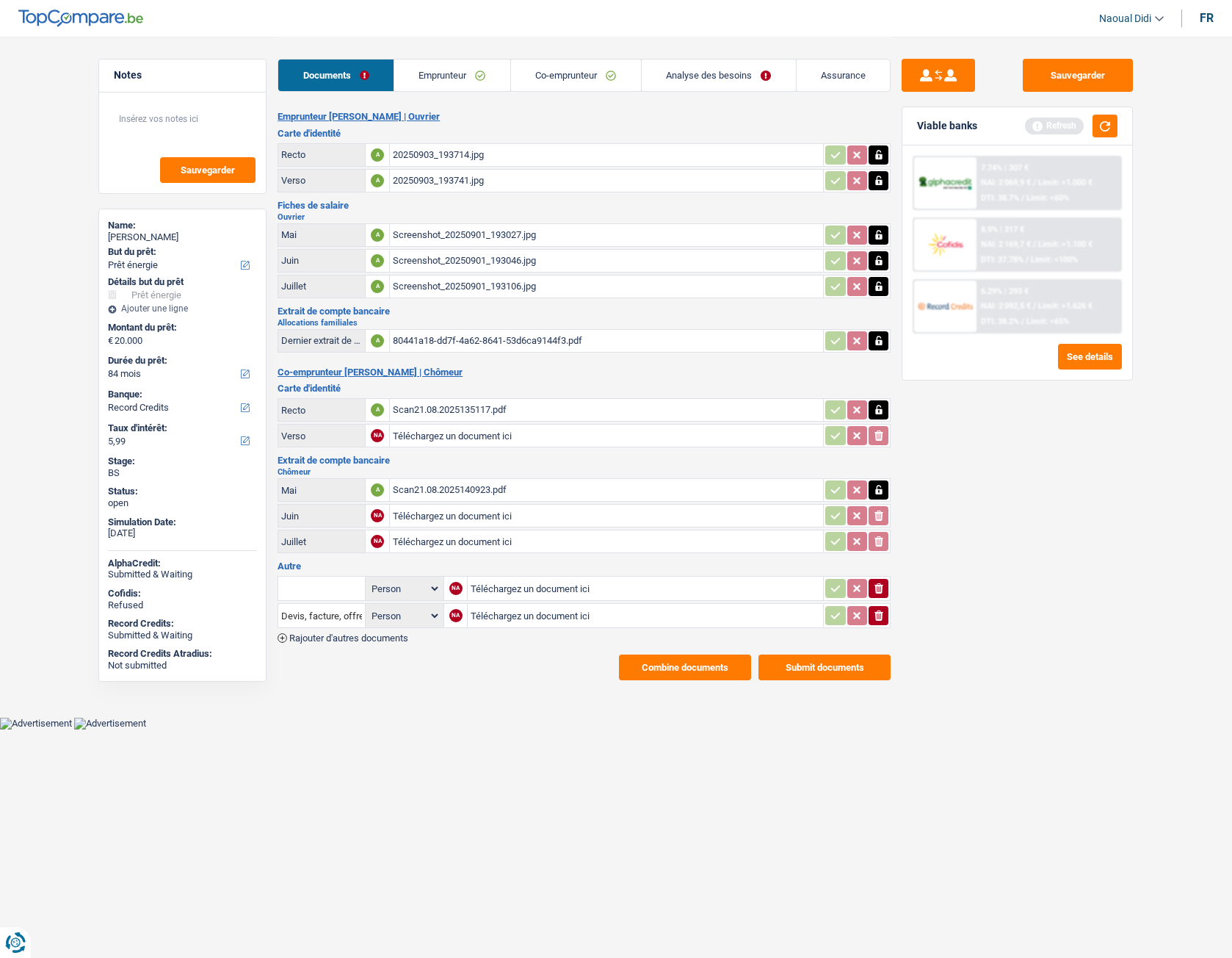
click at [396, 154] on div "20250903_193714.jpg" at bounding box center [606, 155] width 427 height 22
click at [423, 178] on div "20250903_193741.jpg" at bounding box center [606, 181] width 427 height 22
click at [1040, 78] on button "Sauvegarder" at bounding box center [1077, 75] width 110 height 33
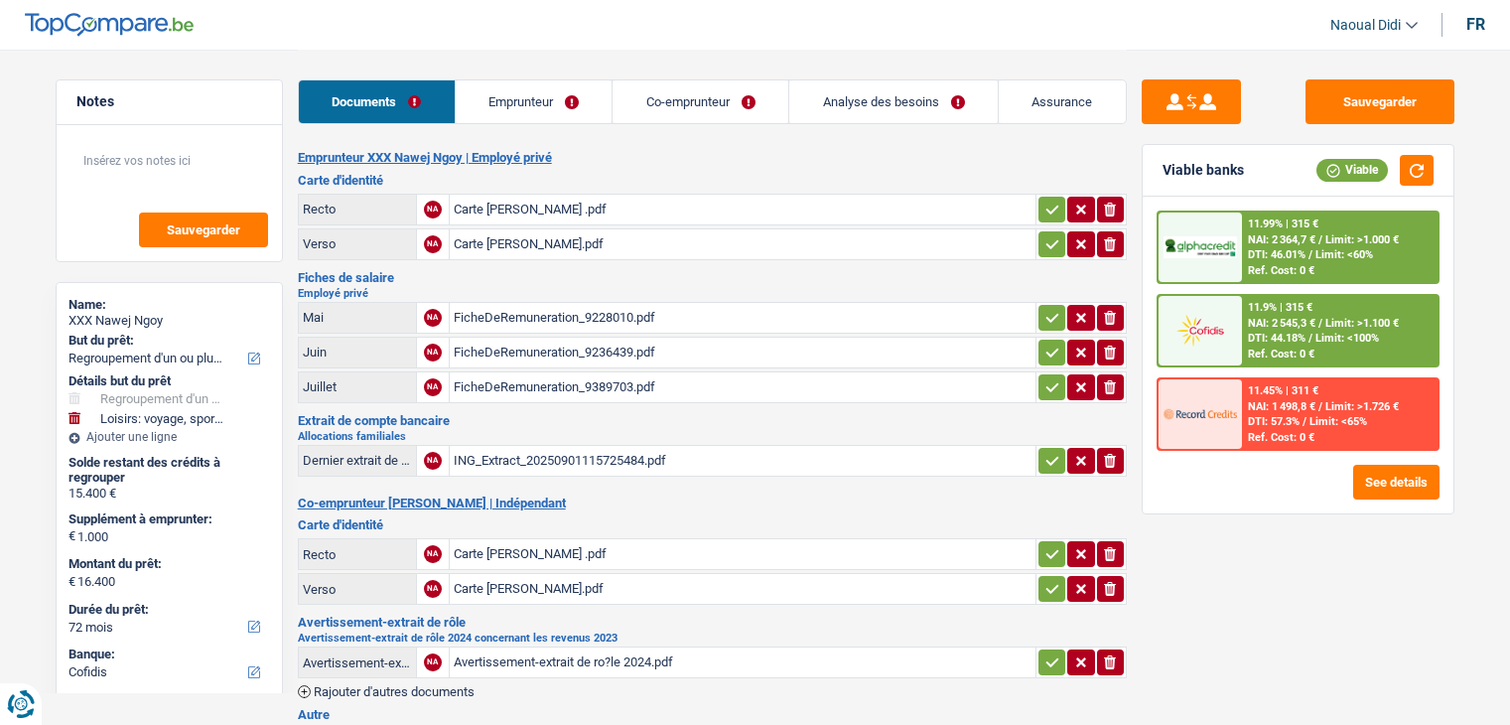
select select "refinancing"
select select "hobbies"
select select "72"
select select "cofidis"
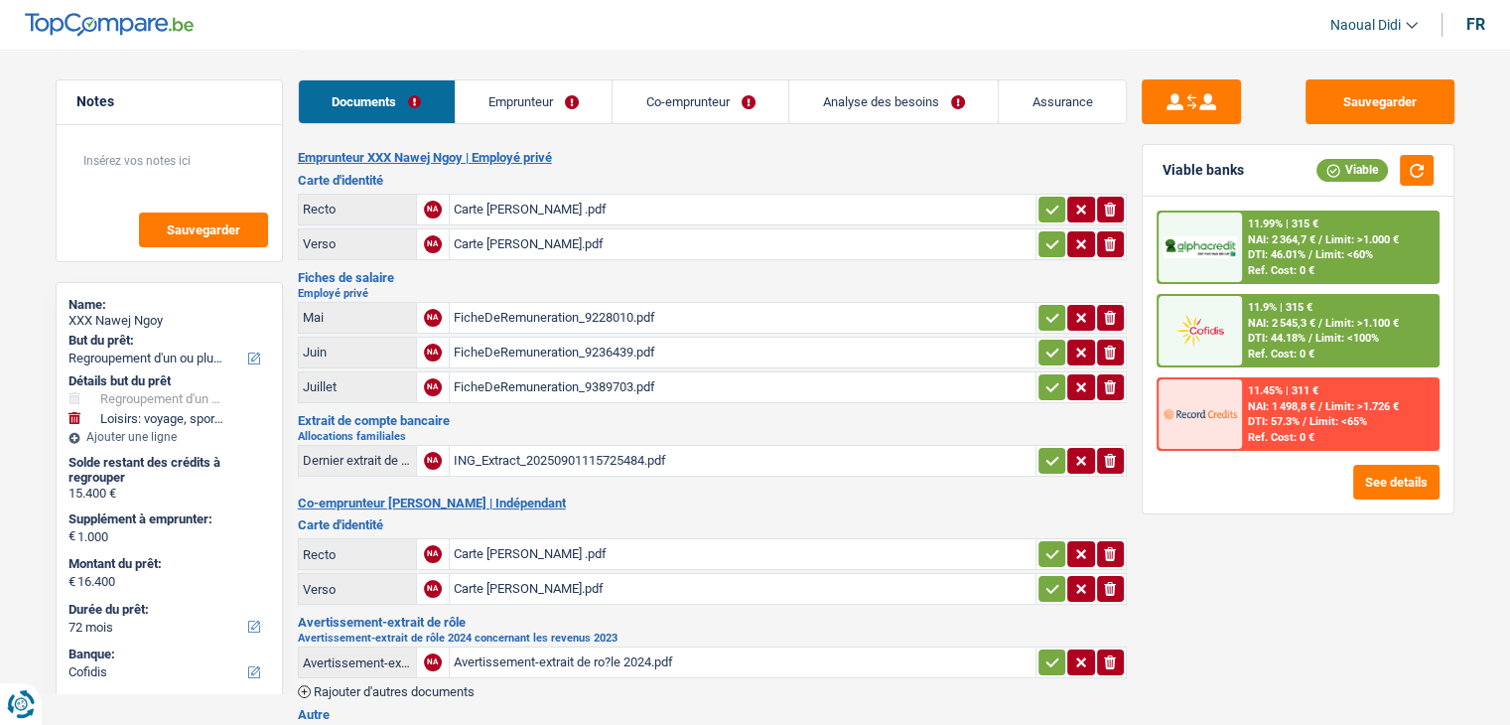
click at [524, 210] on div "Carte [PERSON_NAME] .pdf" at bounding box center [743, 210] width 578 height 30
click at [502, 237] on div "Carte [PERSON_NAME].pdf" at bounding box center [743, 244] width 578 height 30
click at [500, 201] on div "Carte [PERSON_NAME] .pdf" at bounding box center [743, 210] width 578 height 30
click at [516, 311] on div "FicheDeRemuneration_9228010.pdf" at bounding box center [743, 318] width 578 height 30
click at [506, 342] on div "FicheDeRemuneration_9236439.pdf" at bounding box center [743, 353] width 578 height 30
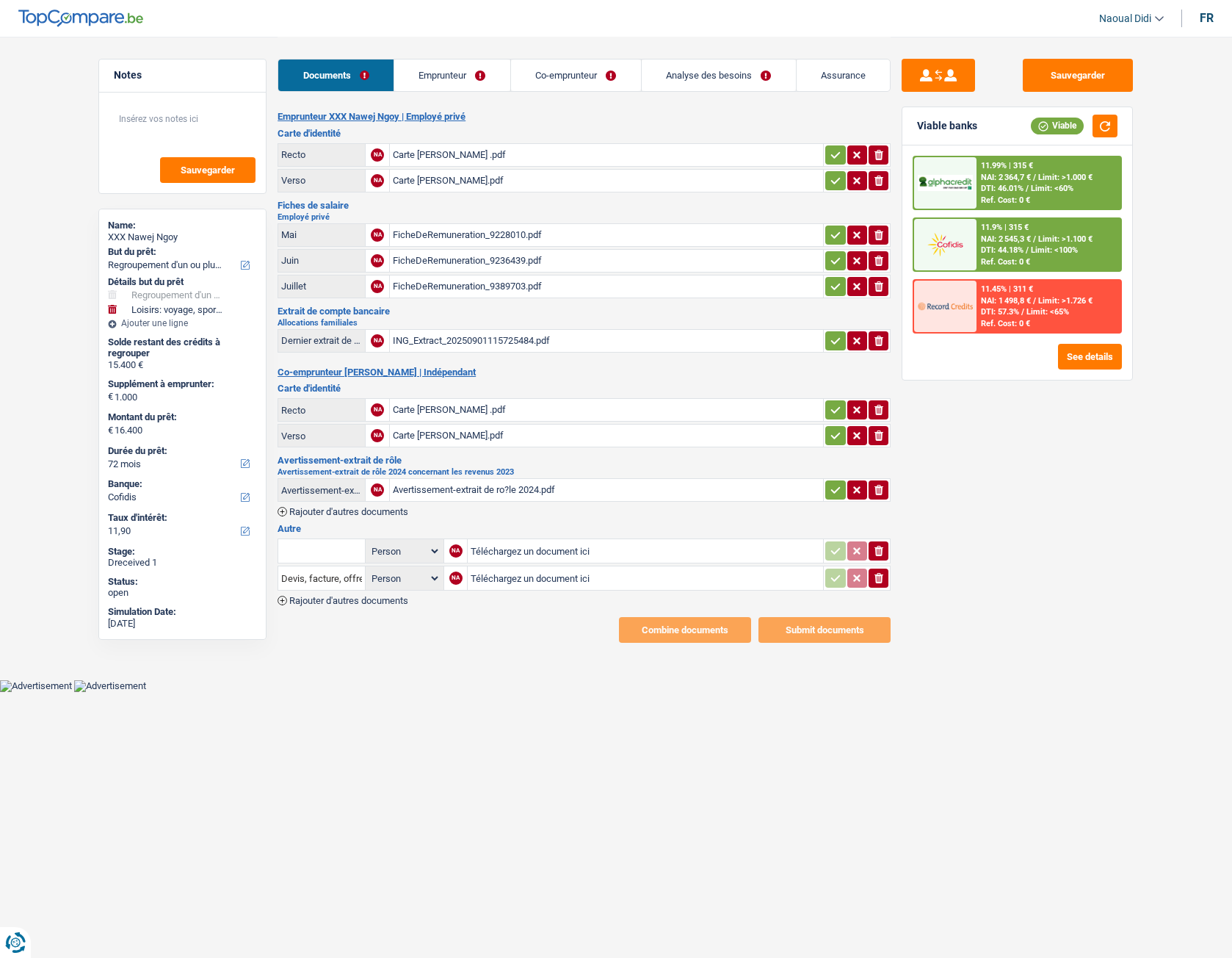
click at [447, 155] on div "Carte [PERSON_NAME] .pdf" at bounding box center [606, 155] width 427 height 22
click at [427, 71] on link "Emprunteur" at bounding box center [452, 75] width 116 height 32
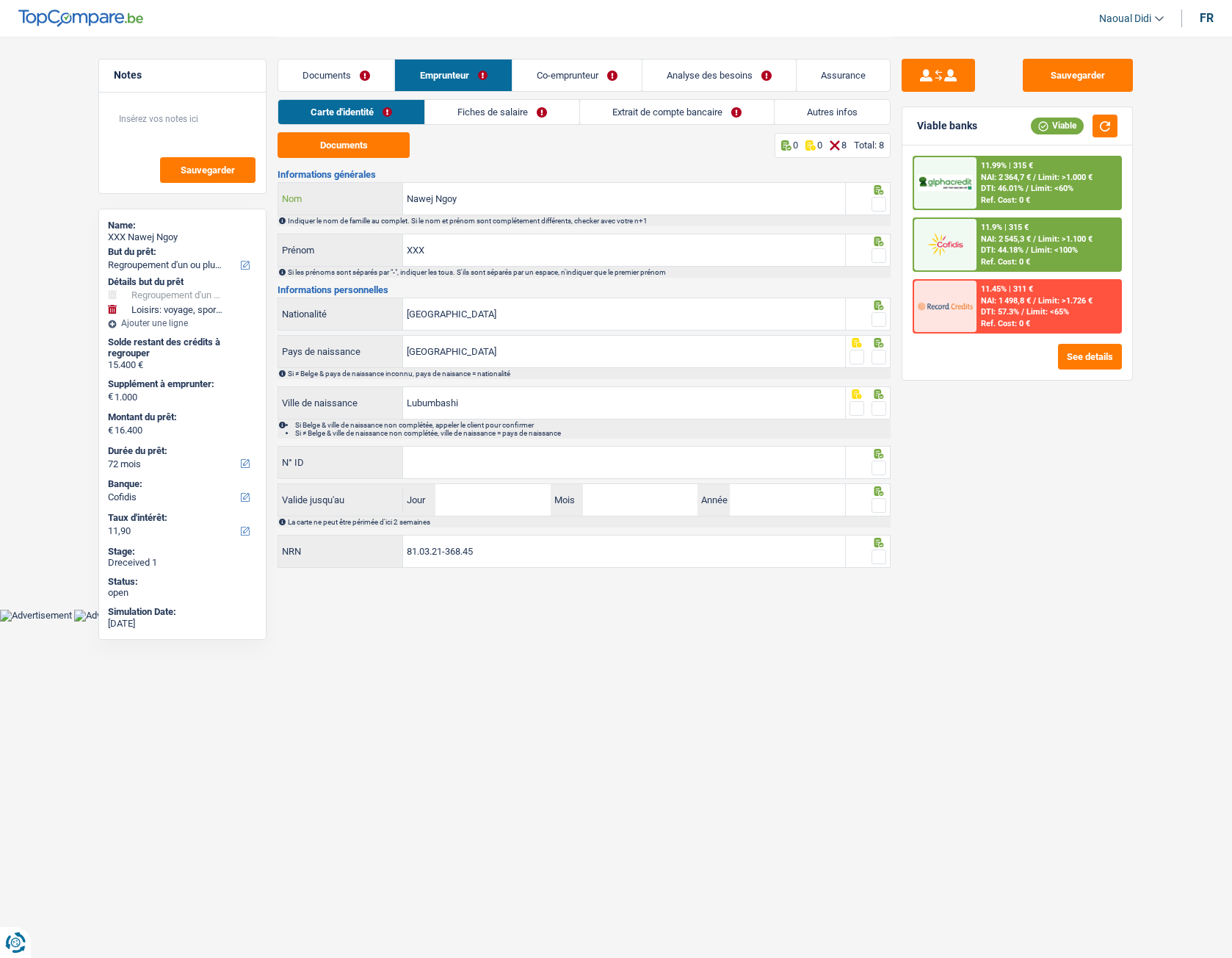
click at [465, 200] on input "Nawej Ngoy" at bounding box center [624, 198] width 442 height 32
click at [879, 209] on span at bounding box center [879, 204] width 15 height 15
click at [0, 0] on input "radio" at bounding box center [0, 0] width 0 height 0
click at [451, 252] on input "XXX" at bounding box center [624, 250] width 442 height 32
click at [877, 258] on span at bounding box center [879, 256] width 15 height 15
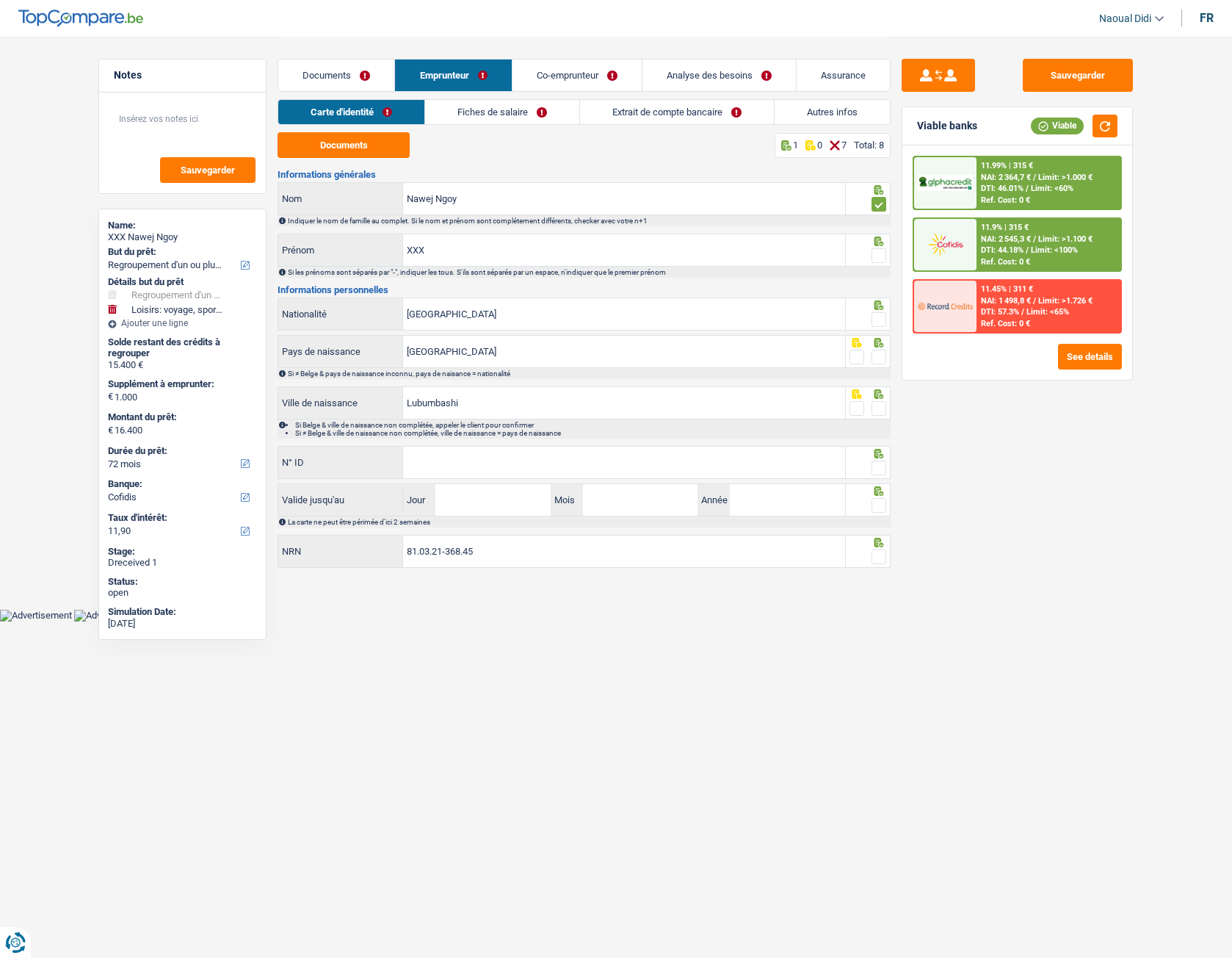
click at [0, 0] on input "radio" at bounding box center [0, 0] width 0 height 0
click at [880, 322] on span at bounding box center [879, 320] width 15 height 15
click at [0, 0] on input "radio" at bounding box center [0, 0] width 0 height 0
click at [877, 361] on span at bounding box center [879, 357] width 15 height 15
click at [0, 0] on input "radio" at bounding box center [0, 0] width 0 height 0
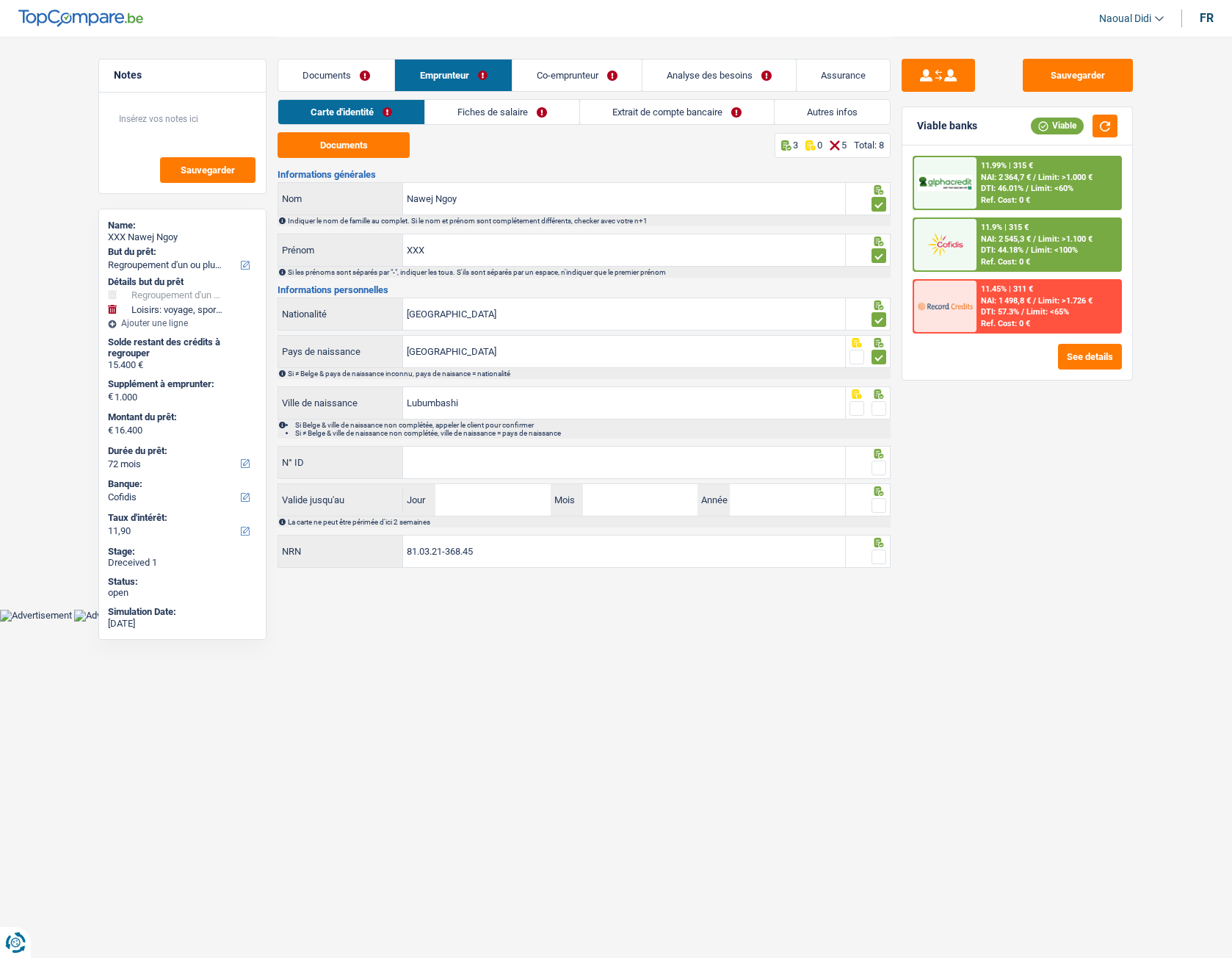
click at [877, 361] on span at bounding box center [879, 357] width 15 height 15
click at [0, 0] on input "radio" at bounding box center [0, 0] width 0 height 0
click at [879, 409] on span at bounding box center [879, 408] width 15 height 15
click at [0, 0] on input "radio" at bounding box center [0, 0] width 0 height 0
click at [881, 361] on span at bounding box center [879, 357] width 15 height 15
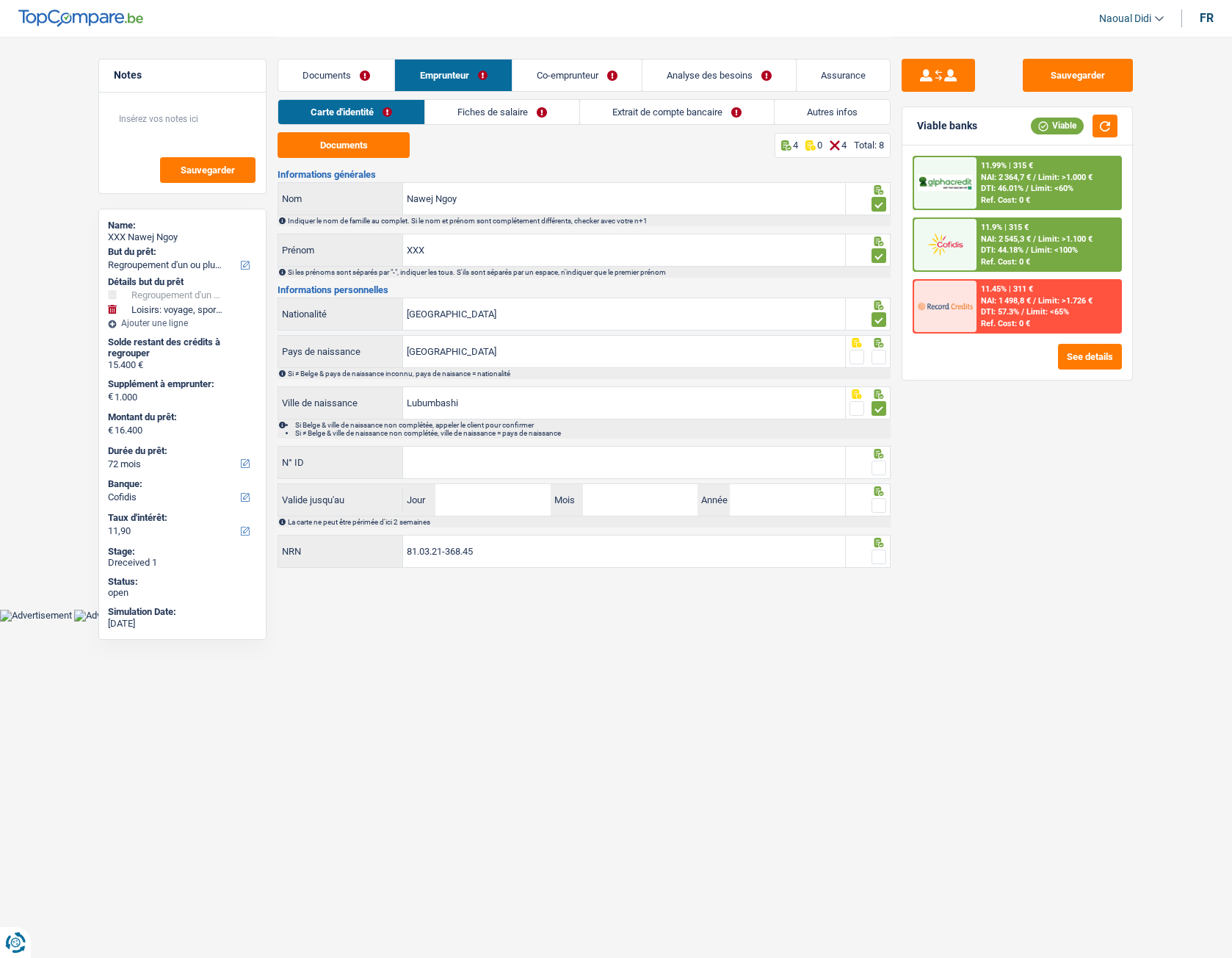
click at [0, 0] on input "radio" at bounding box center [0, 0] width 0 height 0
click at [526, 469] on input "N° ID" at bounding box center [624, 462] width 442 height 32
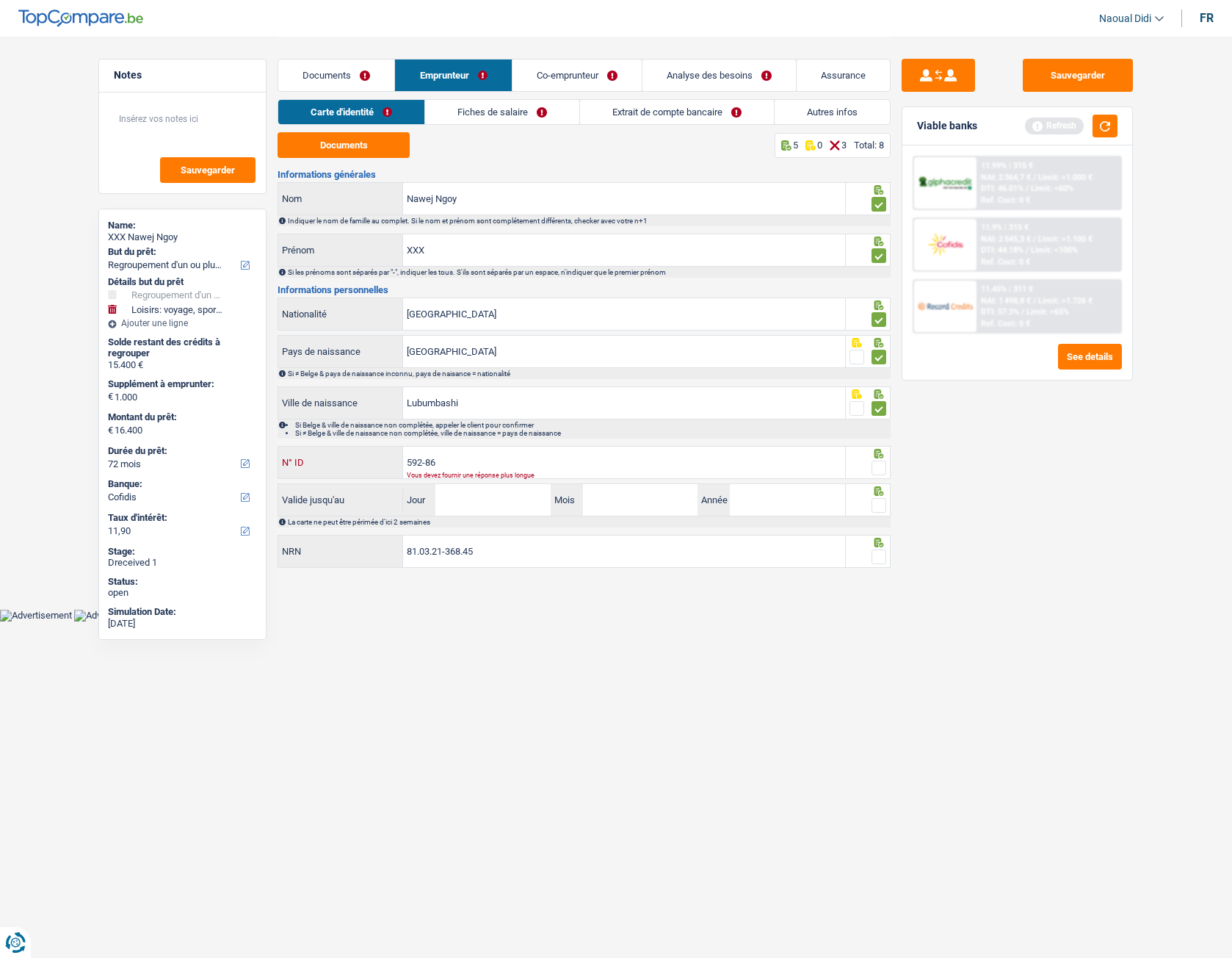
click at [450, 465] on input "592-86" at bounding box center [624, 462] width 442 height 32
type input "[PHONE_NUMBER]"
click at [878, 470] on span at bounding box center [879, 468] width 15 height 15
click at [0, 0] on input "radio" at bounding box center [0, 0] width 0 height 0
click at [508, 493] on input "Jour" at bounding box center [493, 499] width 115 height 32
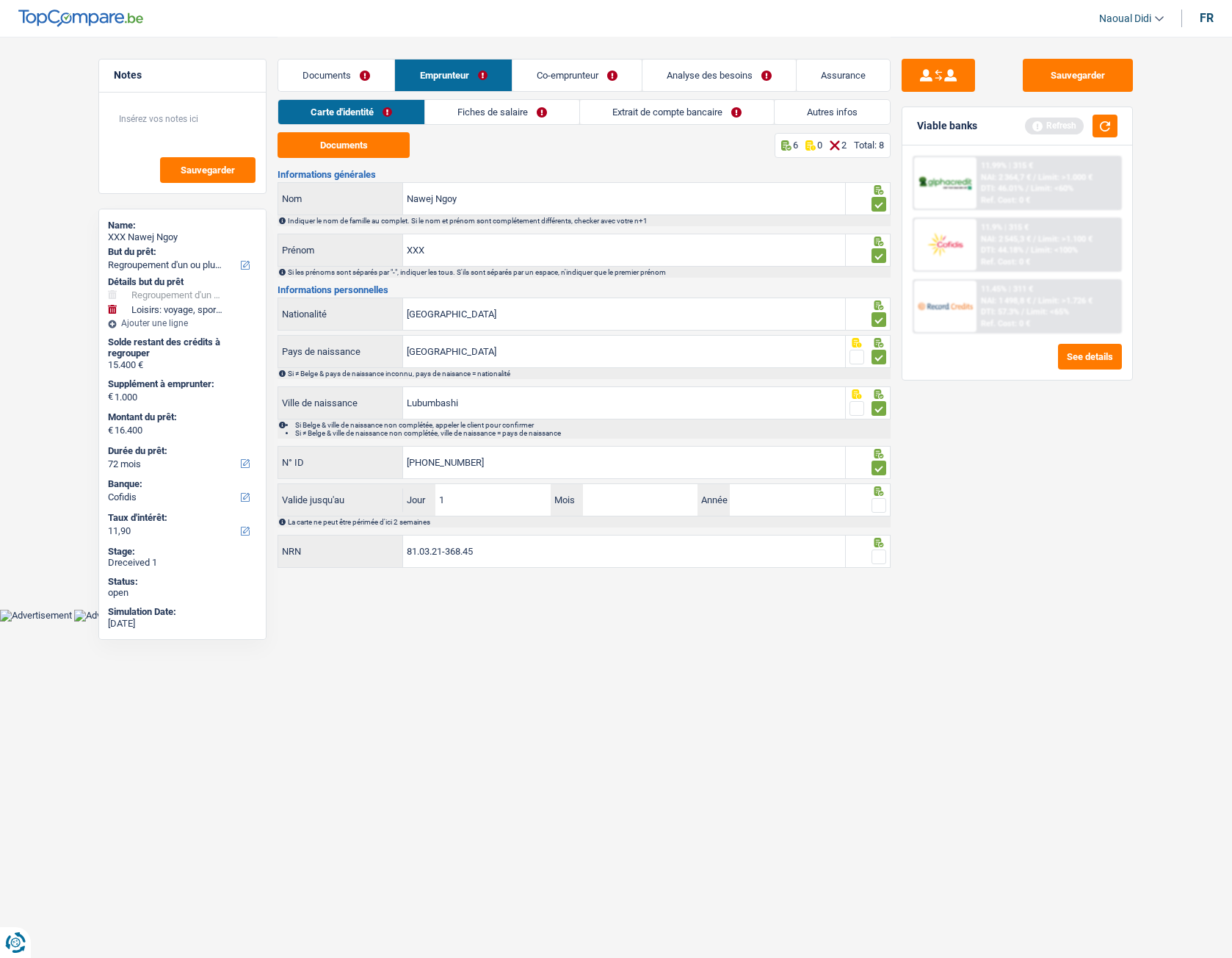
type input "11"
type input "09"
type input "2028"
click at [880, 511] on span at bounding box center [879, 505] width 15 height 15
click at [0, 0] on input "radio" at bounding box center [0, 0] width 0 height 0
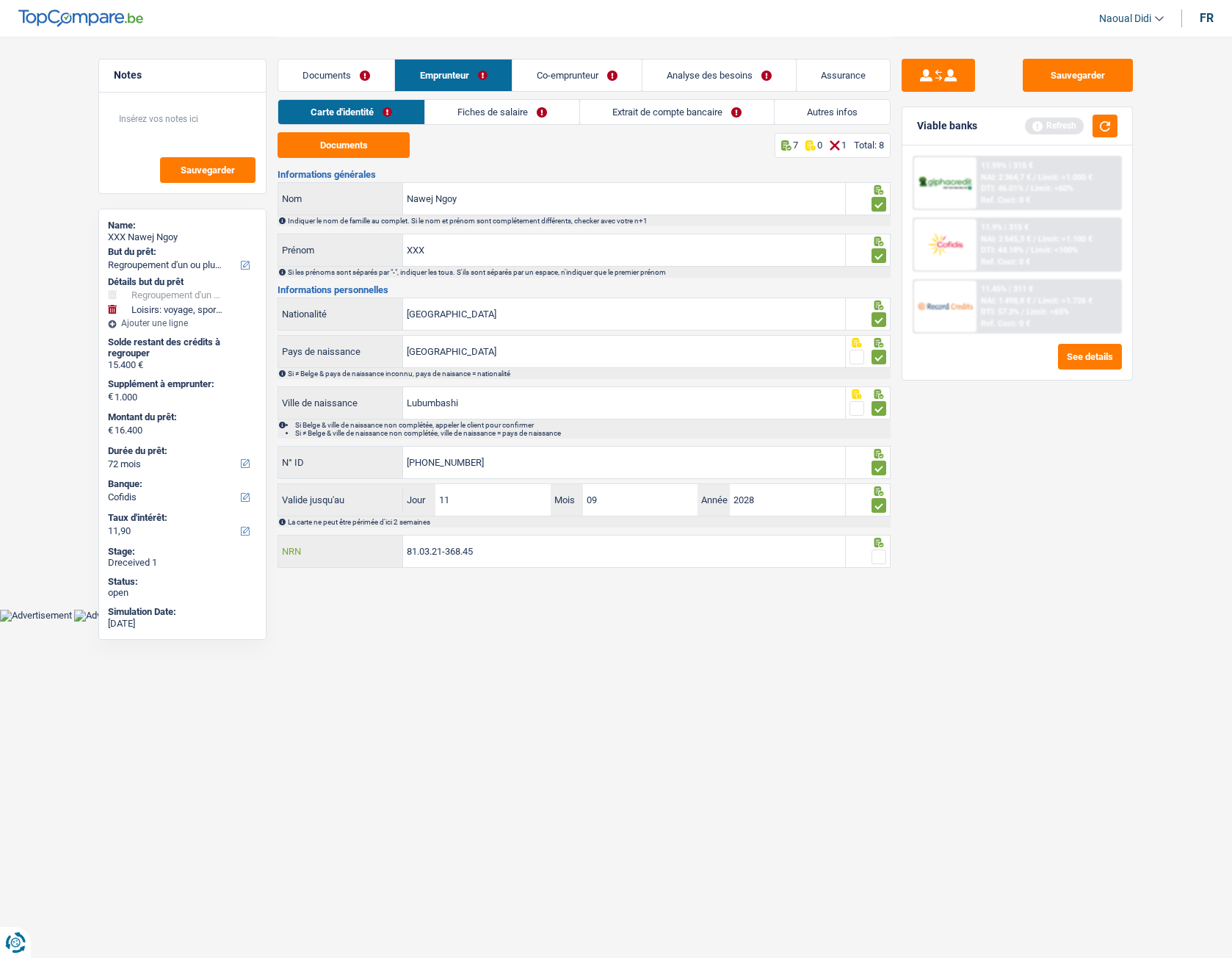
click at [499, 536] on input "81.03.21-368.45" at bounding box center [624, 551] width 442 height 32
click at [872, 536] on span at bounding box center [879, 557] width 15 height 15
click at [0, 0] on input "radio" at bounding box center [0, 0] width 0 height 0
click at [1073, 69] on button "Sauvegarder" at bounding box center [1077, 75] width 110 height 33
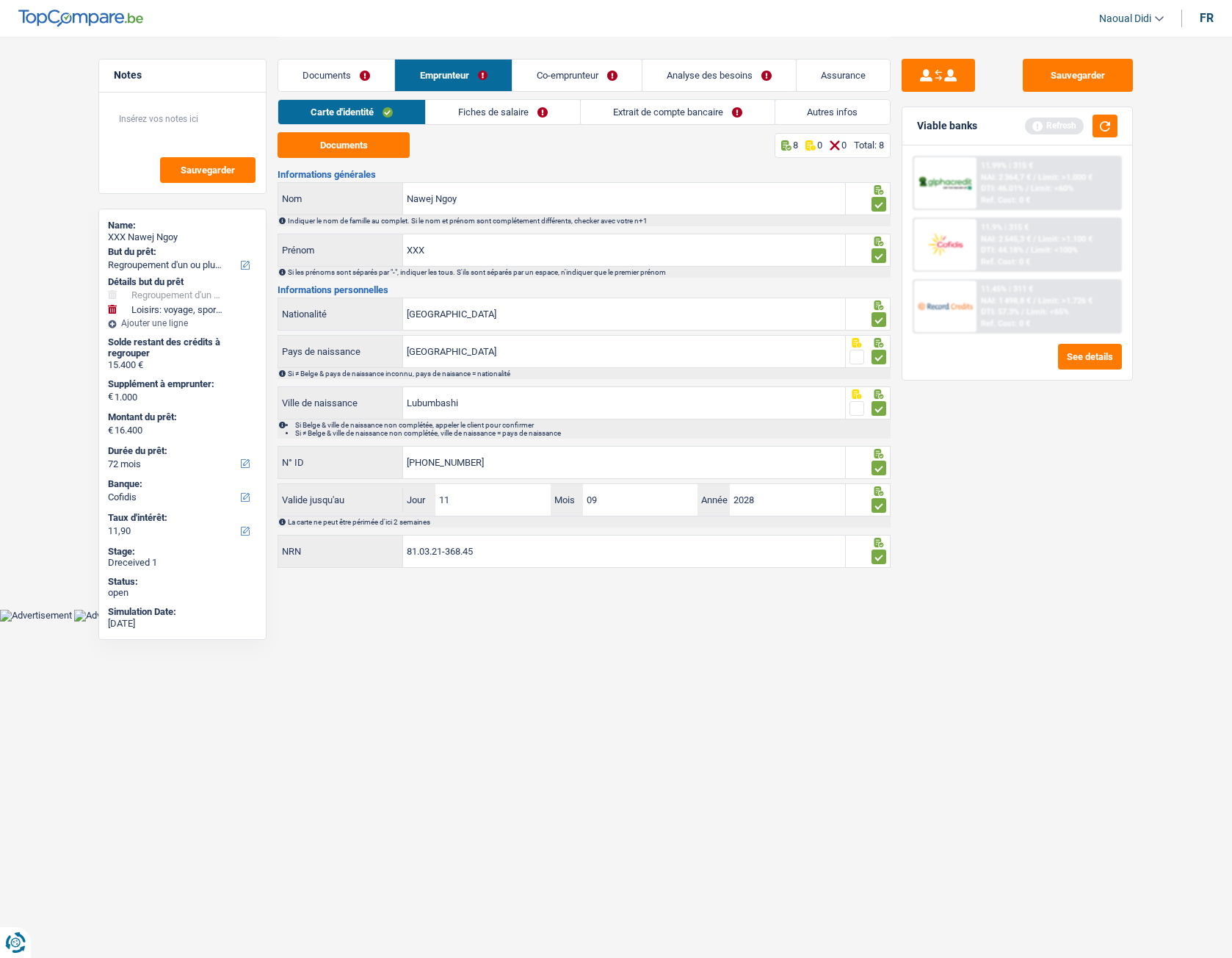
click at [501, 108] on link "Fiches de salaire" at bounding box center [503, 112] width 155 height 24
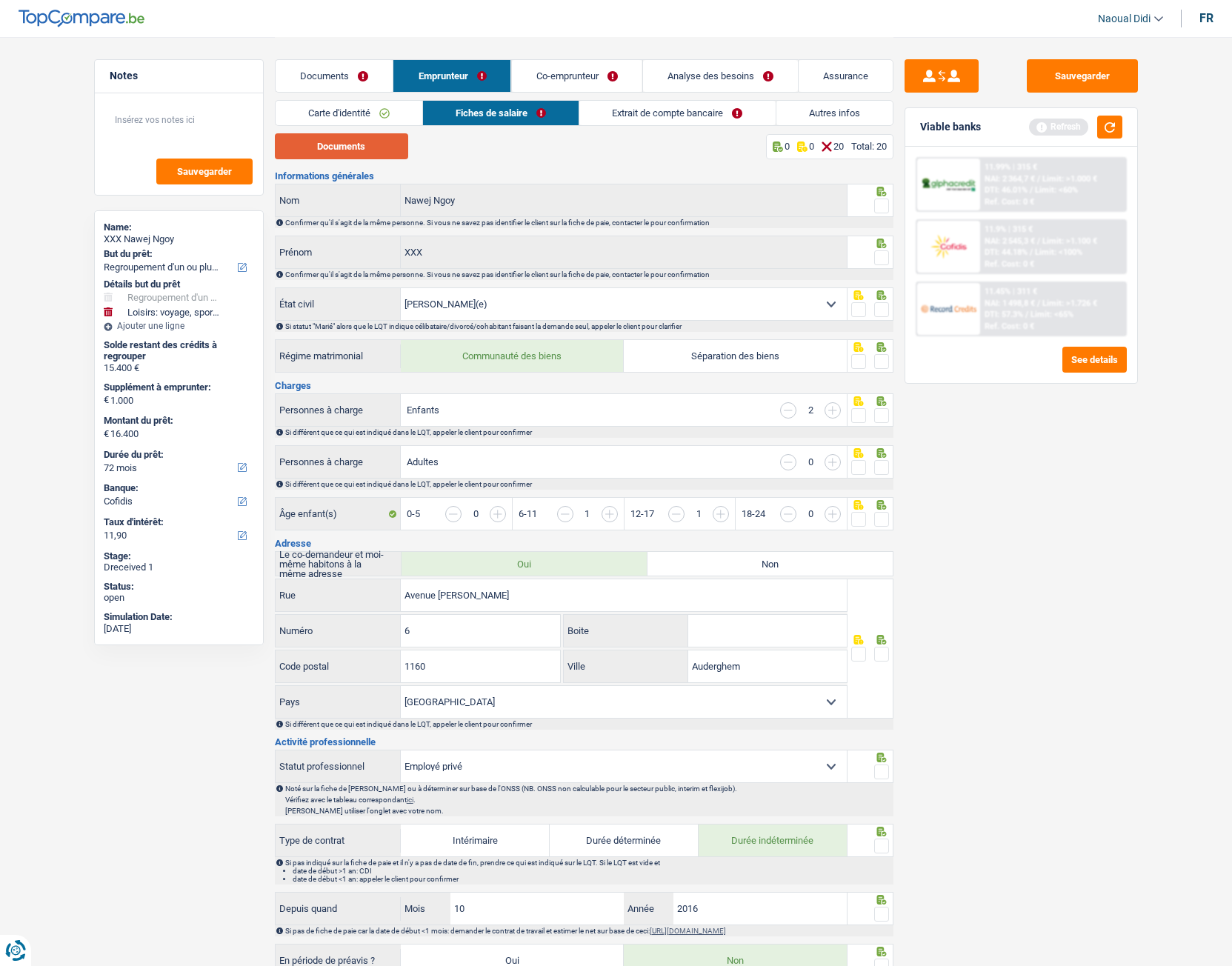
click at [337, 147] on button "Documents" at bounding box center [341, 146] width 134 height 26
click at [881, 208] on span at bounding box center [882, 206] width 15 height 15
click at [0, 0] on input "radio" at bounding box center [0, 0] width 0 height 0
click at [884, 259] on span at bounding box center [882, 258] width 15 height 15
click at [0, 0] on input "radio" at bounding box center [0, 0] width 0 height 0
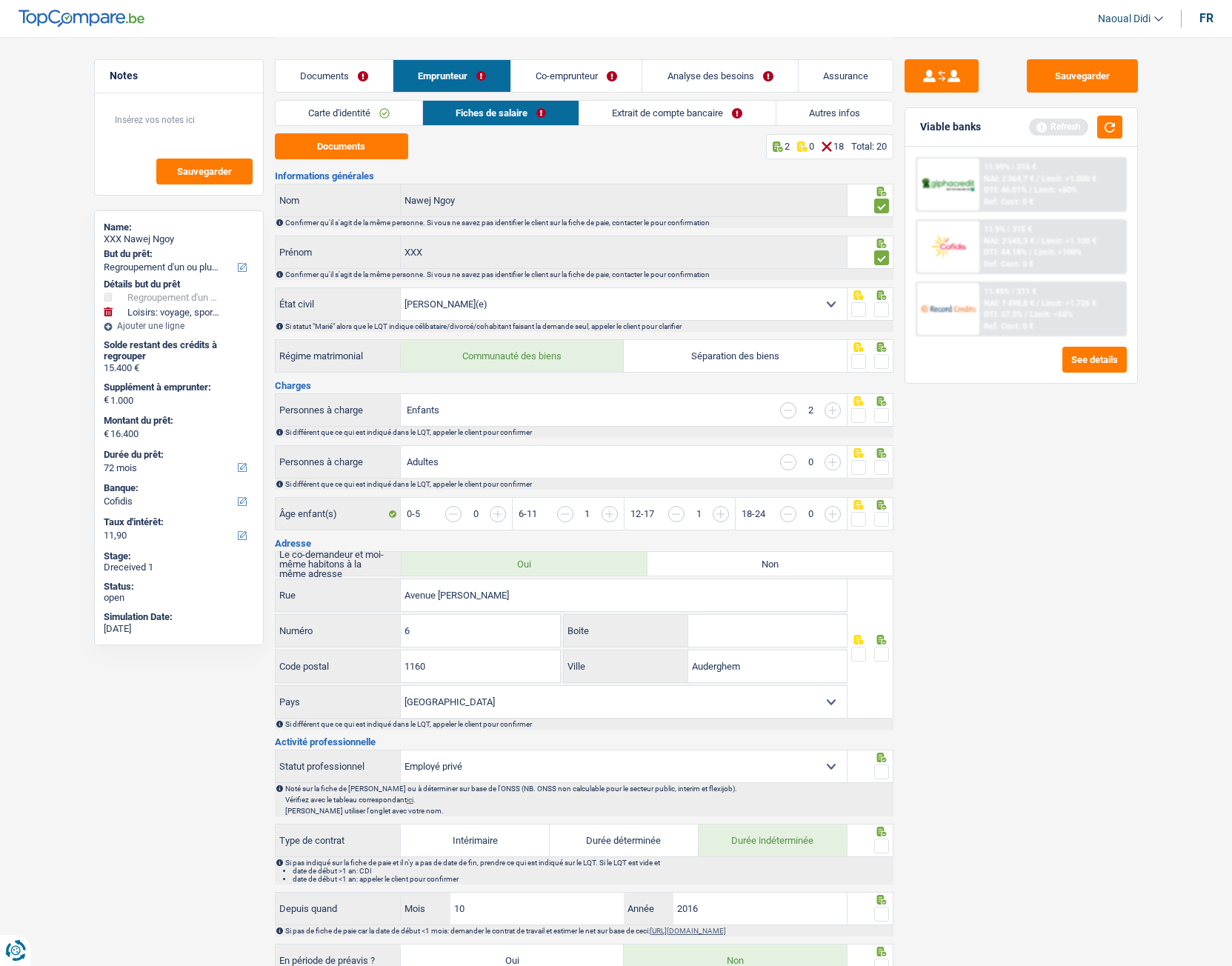
click at [881, 310] on span at bounding box center [882, 310] width 15 height 15
click at [0, 0] on input "radio" at bounding box center [0, 0] width 0 height 0
click at [881, 363] on span at bounding box center [882, 362] width 15 height 15
click at [0, 0] on input "radio" at bounding box center [0, 0] width 0 height 0
click at [882, 418] on span at bounding box center [882, 415] width 15 height 15
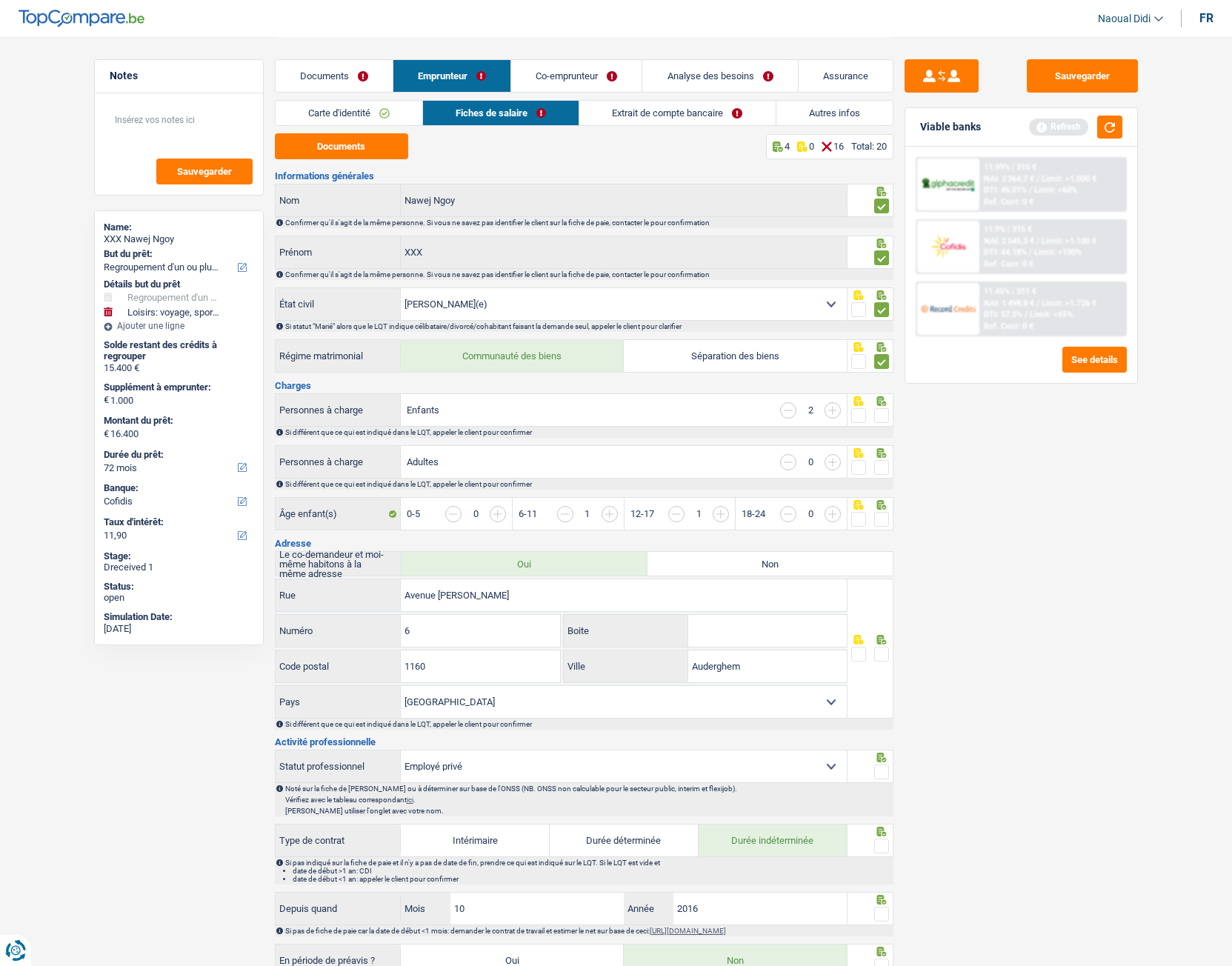
click at [0, 0] on input "radio" at bounding box center [0, 0] width 0 height 0
click at [882, 468] on span at bounding box center [882, 468] width 15 height 15
click at [0, 0] on input "radio" at bounding box center [0, 0] width 0 height 0
click at [878, 521] on span at bounding box center [882, 519] width 15 height 15
click at [0, 0] on input "radio" at bounding box center [0, 0] width 0 height 0
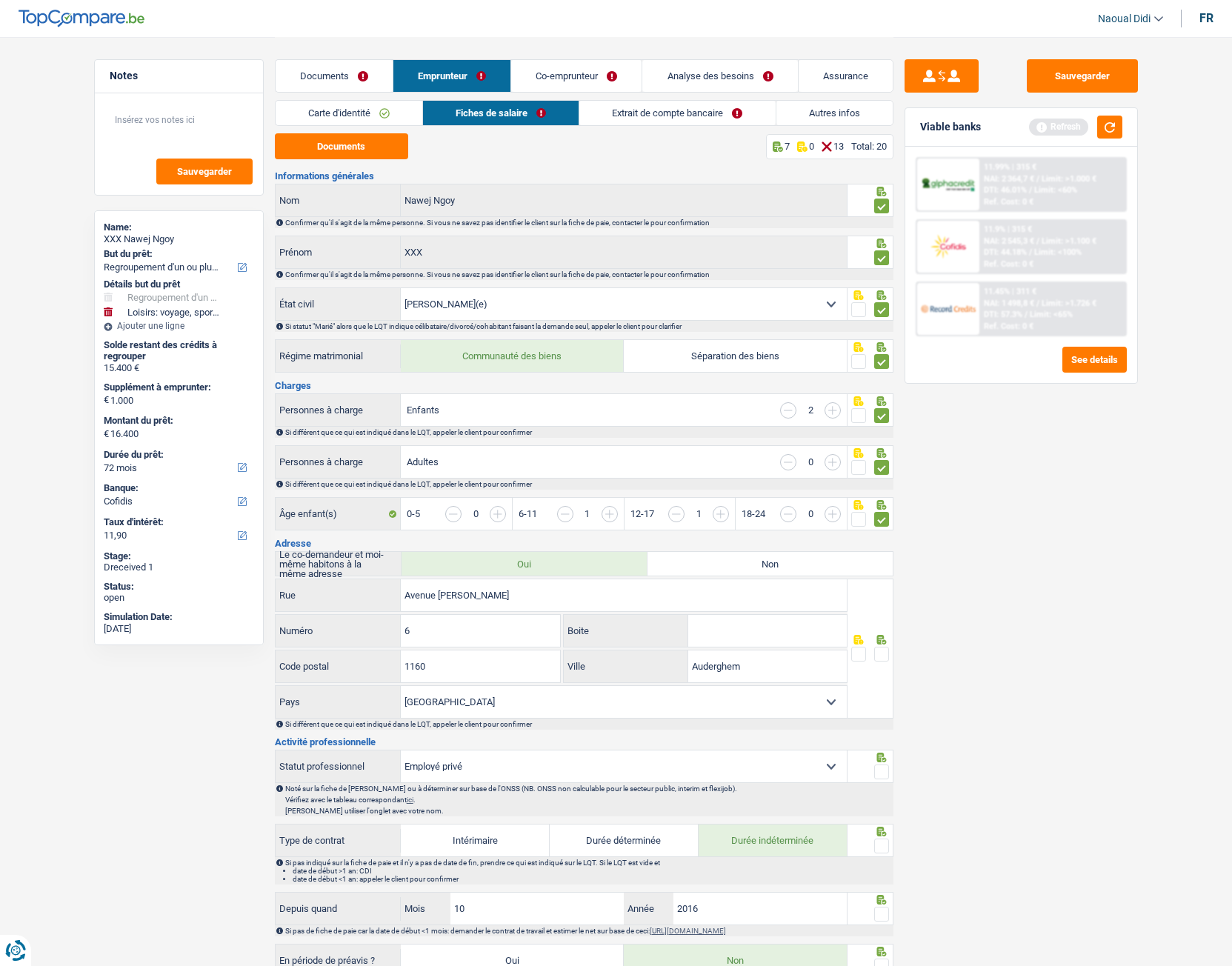
click at [577, 75] on link "Co-emprunteur" at bounding box center [576, 75] width 131 height 32
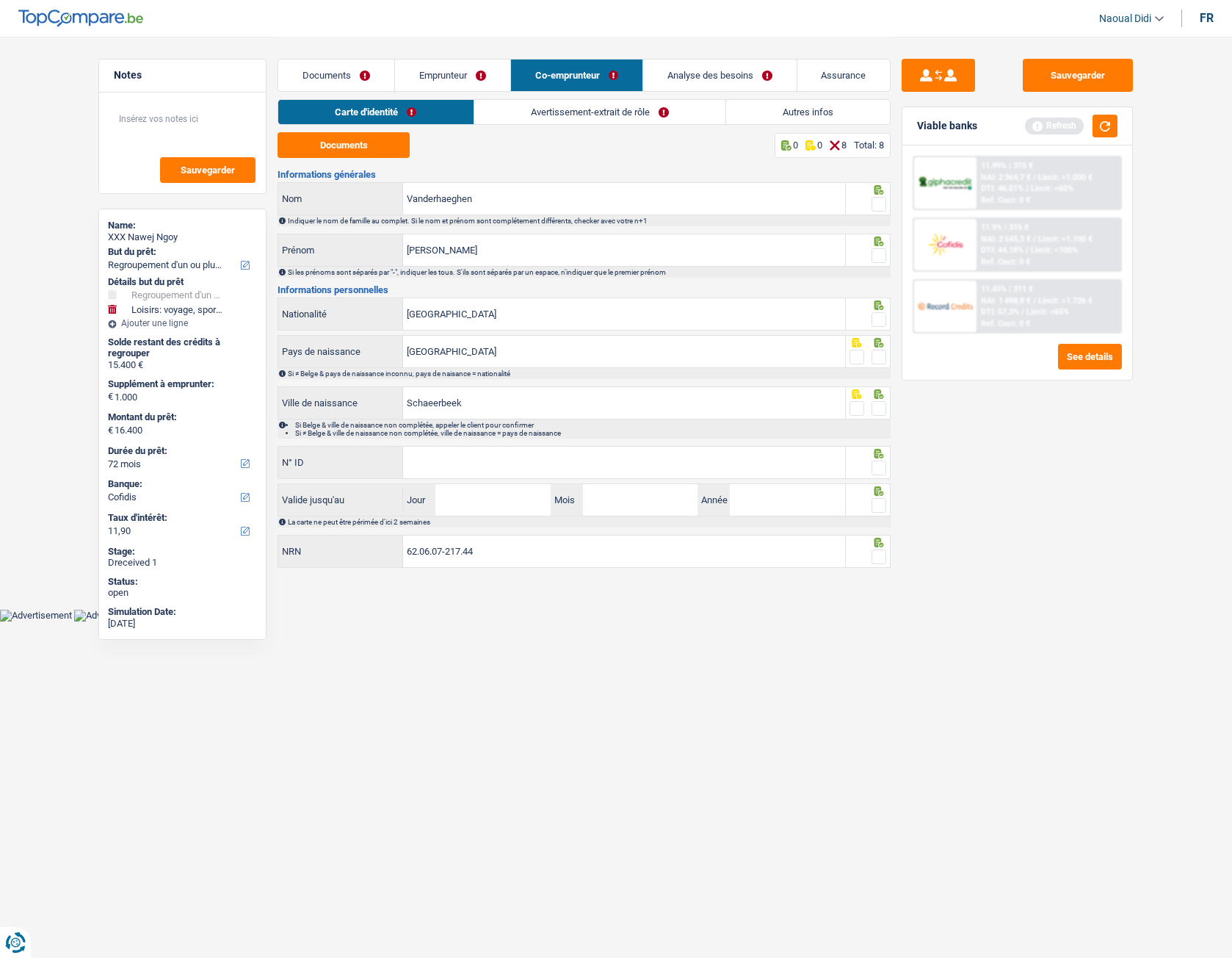
click at [569, 117] on link "Avertissement-extrait de rôle" at bounding box center [600, 112] width 251 height 24
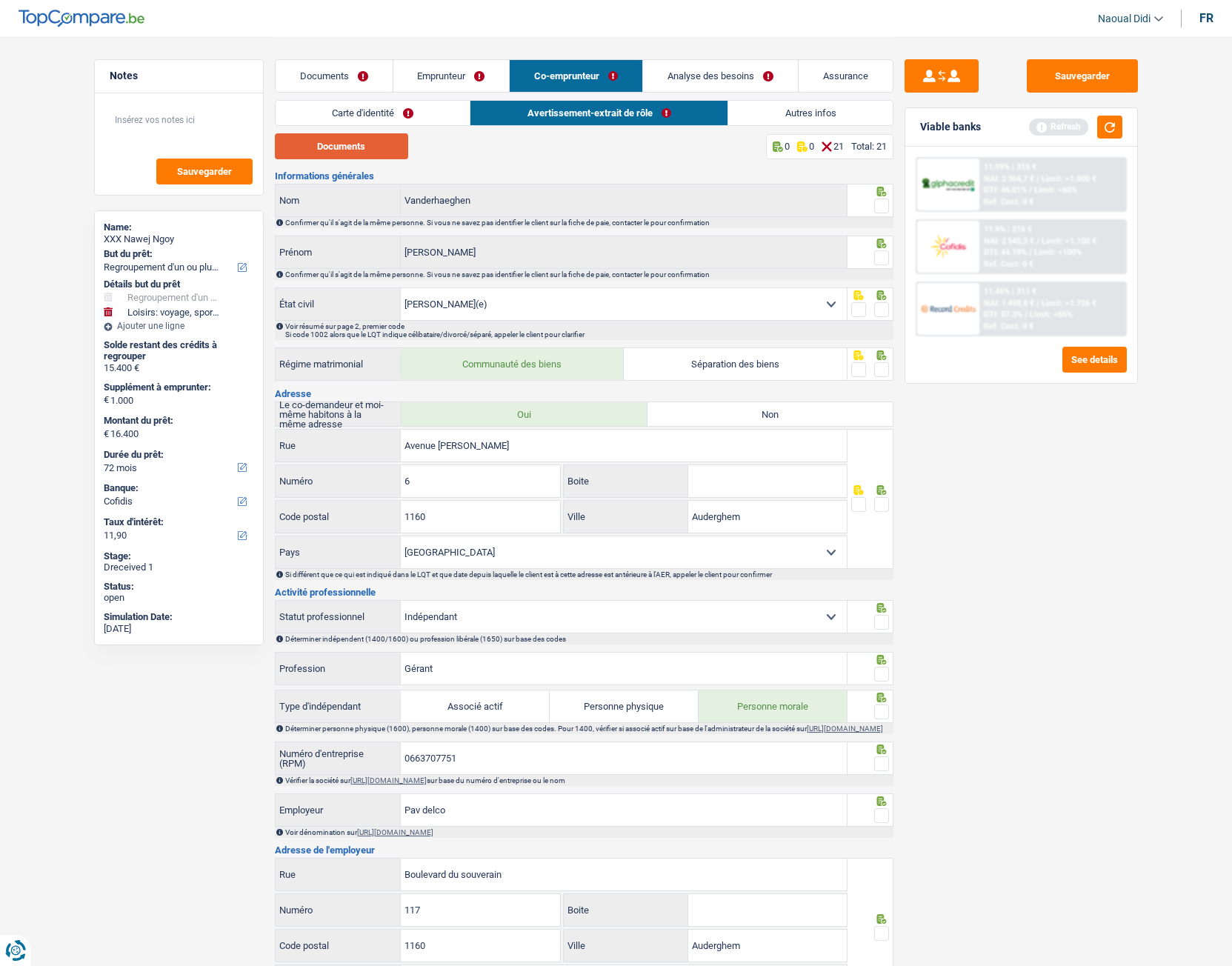
click at [366, 143] on button "Documents" at bounding box center [341, 146] width 134 height 26
click at [317, 72] on link "Documents" at bounding box center [334, 75] width 117 height 32
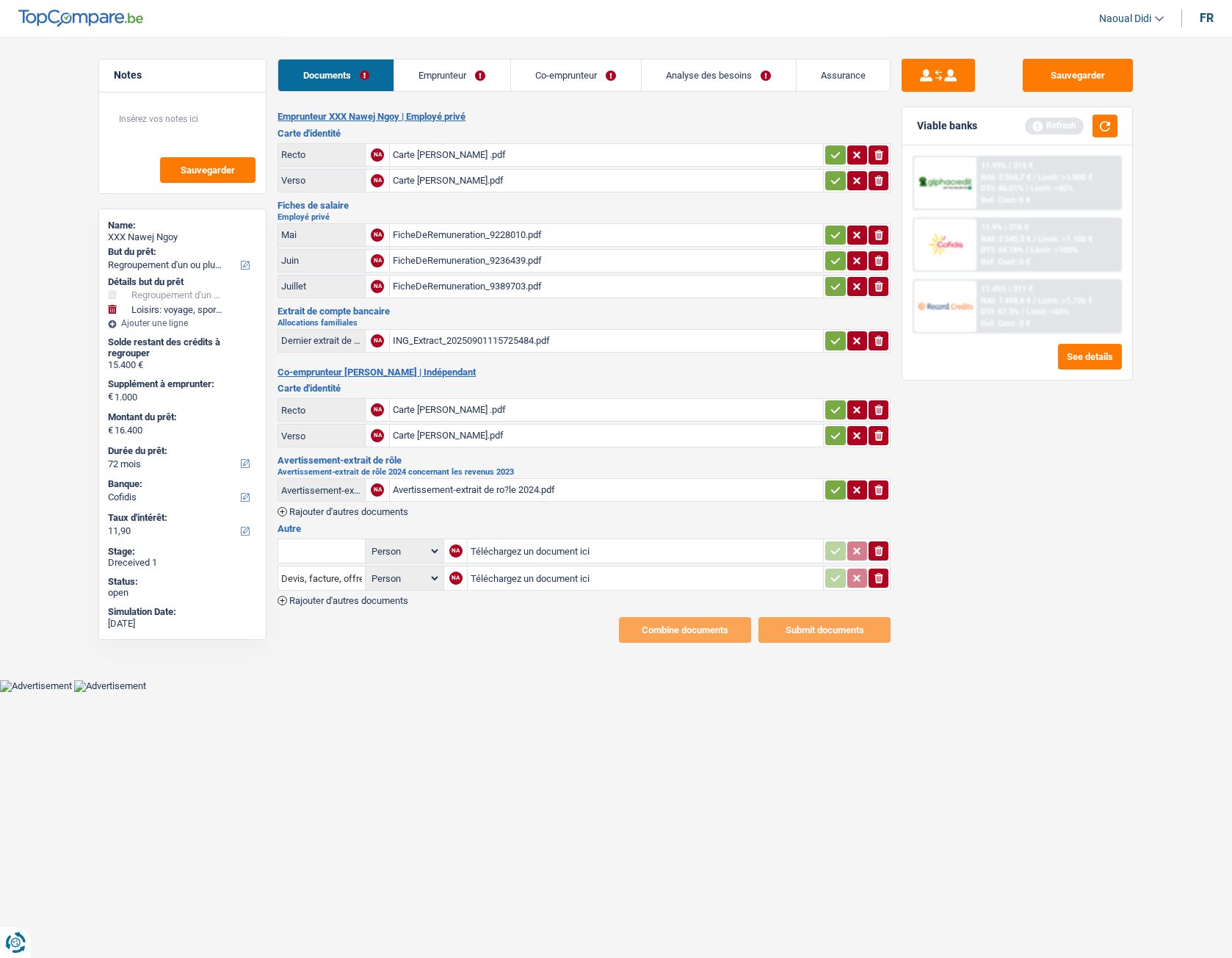
click at [436, 74] on link "Emprunteur" at bounding box center [452, 75] width 116 height 32
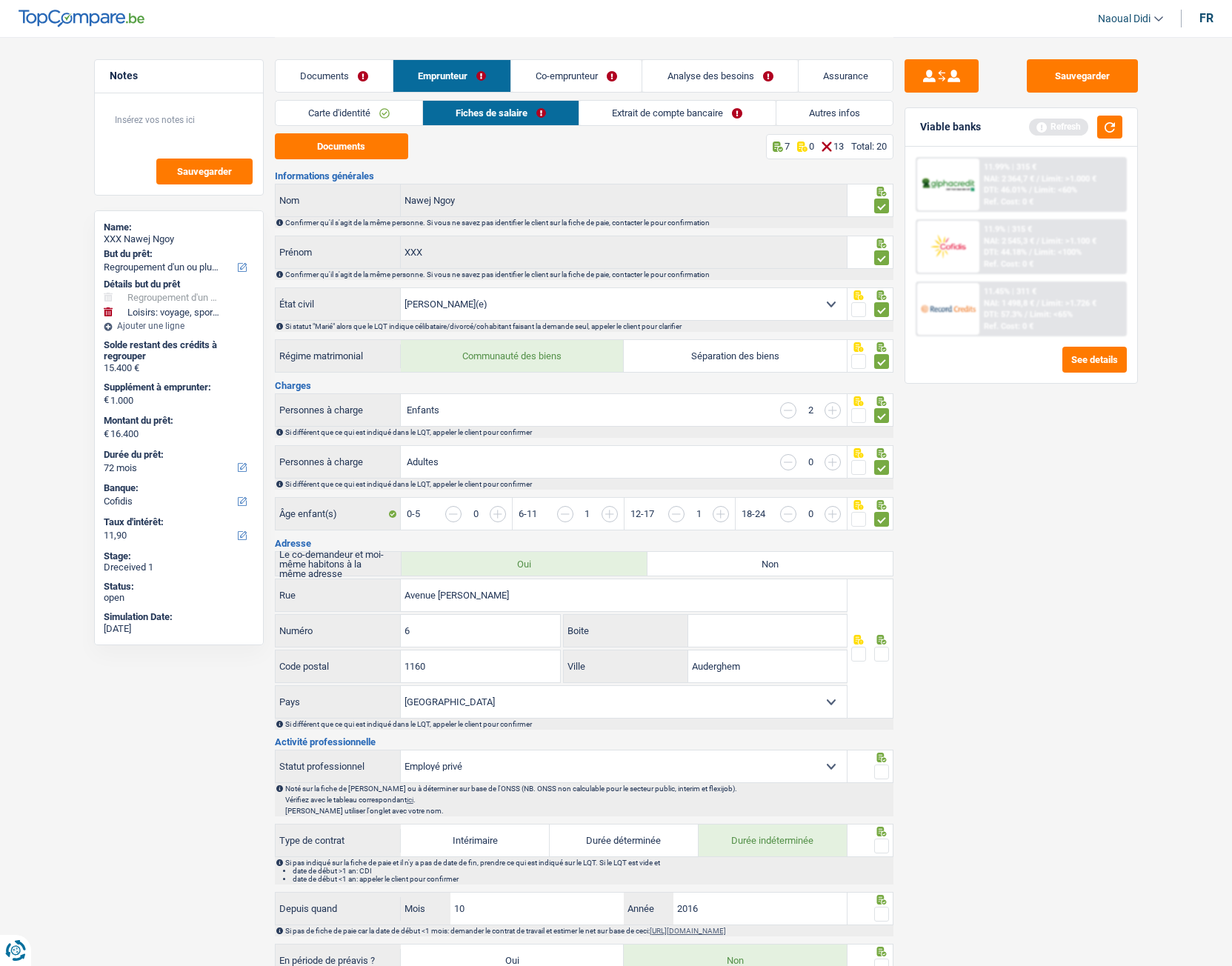
click at [786, 414] on input "button" at bounding box center [789, 410] width 16 height 16
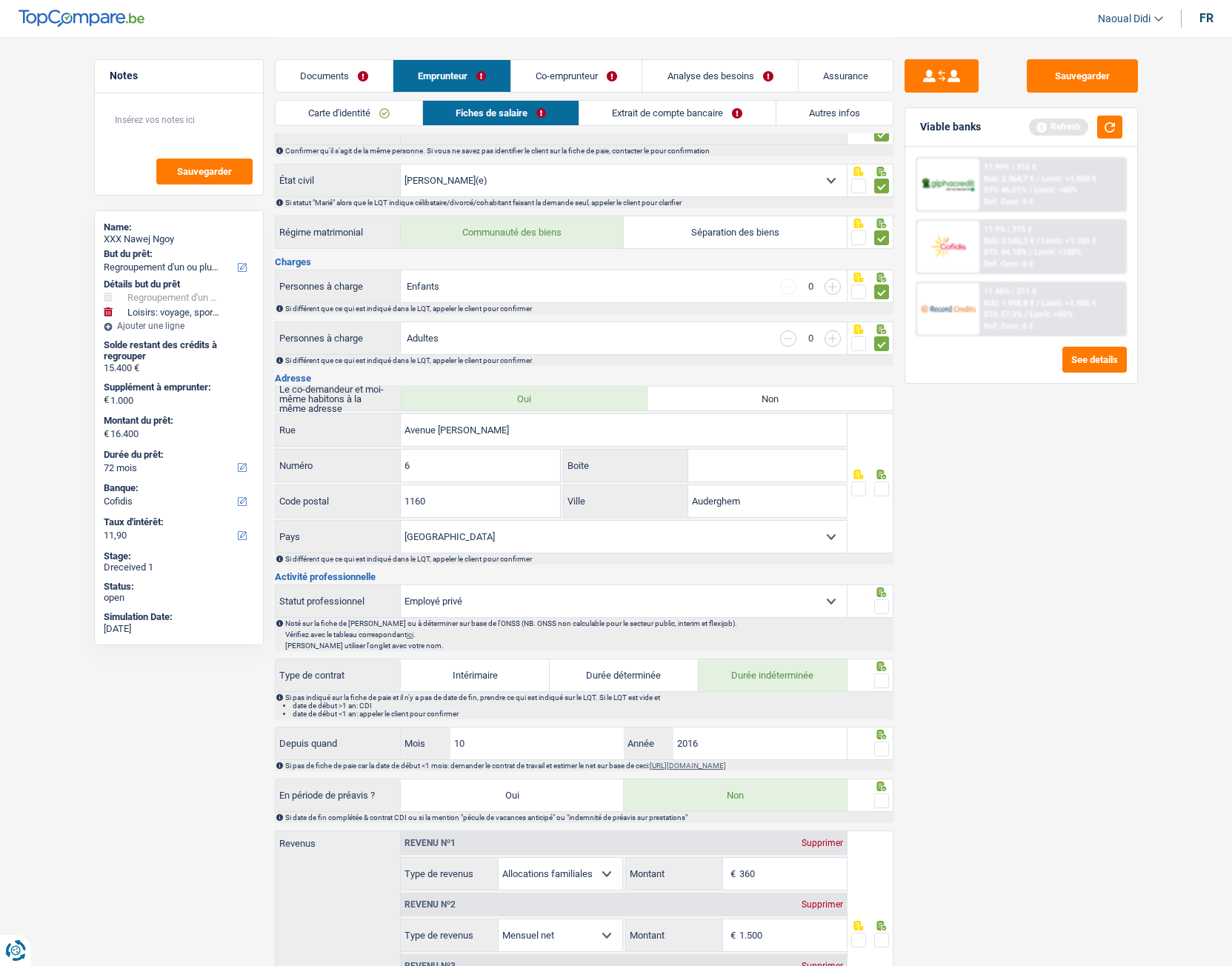
scroll to position [148, 0]
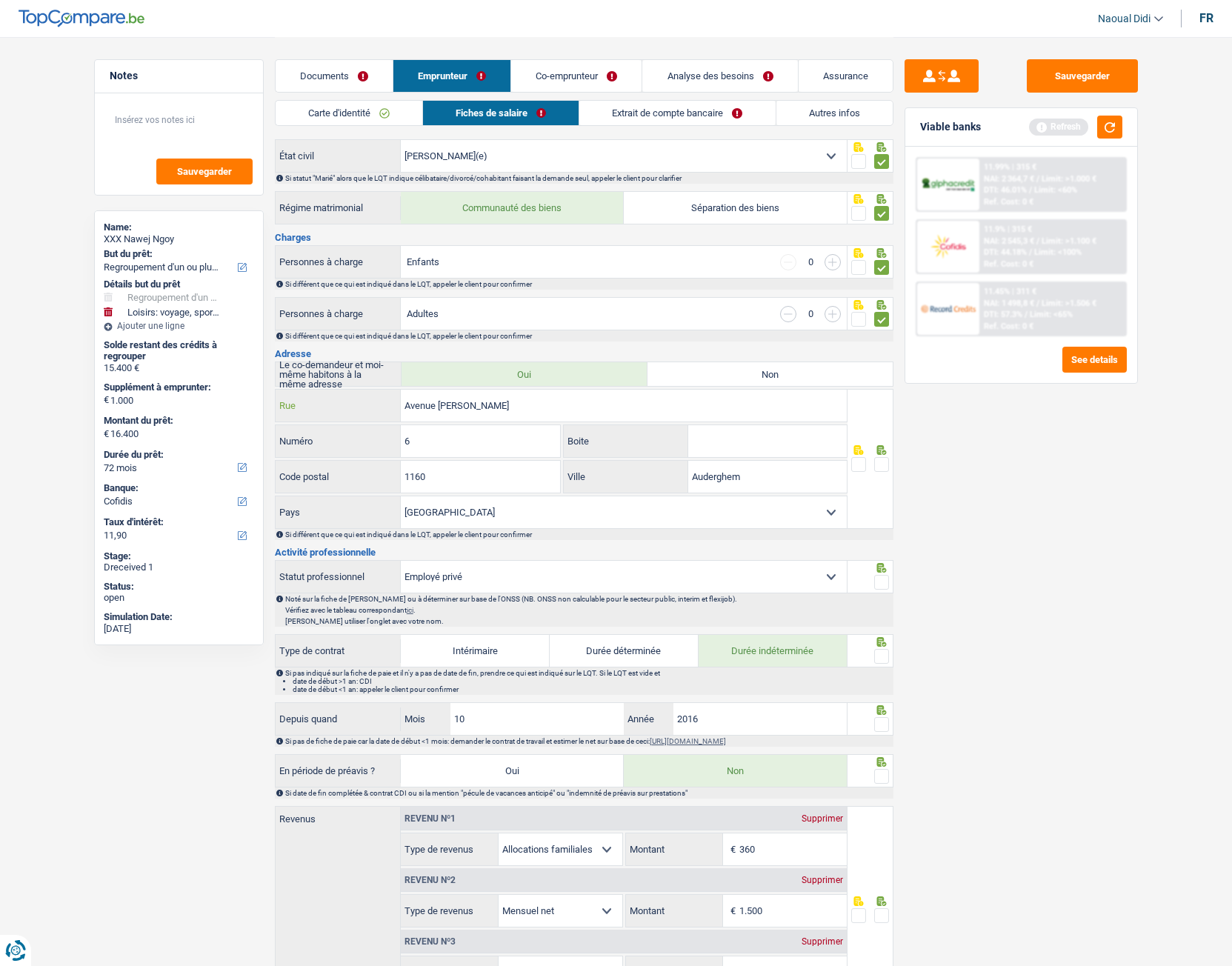
drag, startPoint x: 560, startPoint y: 407, endPoint x: 288, endPoint y: 380, distance: 273.3
click at [288, 380] on div "Informations générales Nawej Ngoy Nom Confirmer qu'il s'agit de la même personn…" at bounding box center [584, 829] width 619 height 1613
click at [884, 468] on span at bounding box center [882, 465] width 15 height 15
click at [0, 0] on input "radio" at bounding box center [0, 0] width 0 height 0
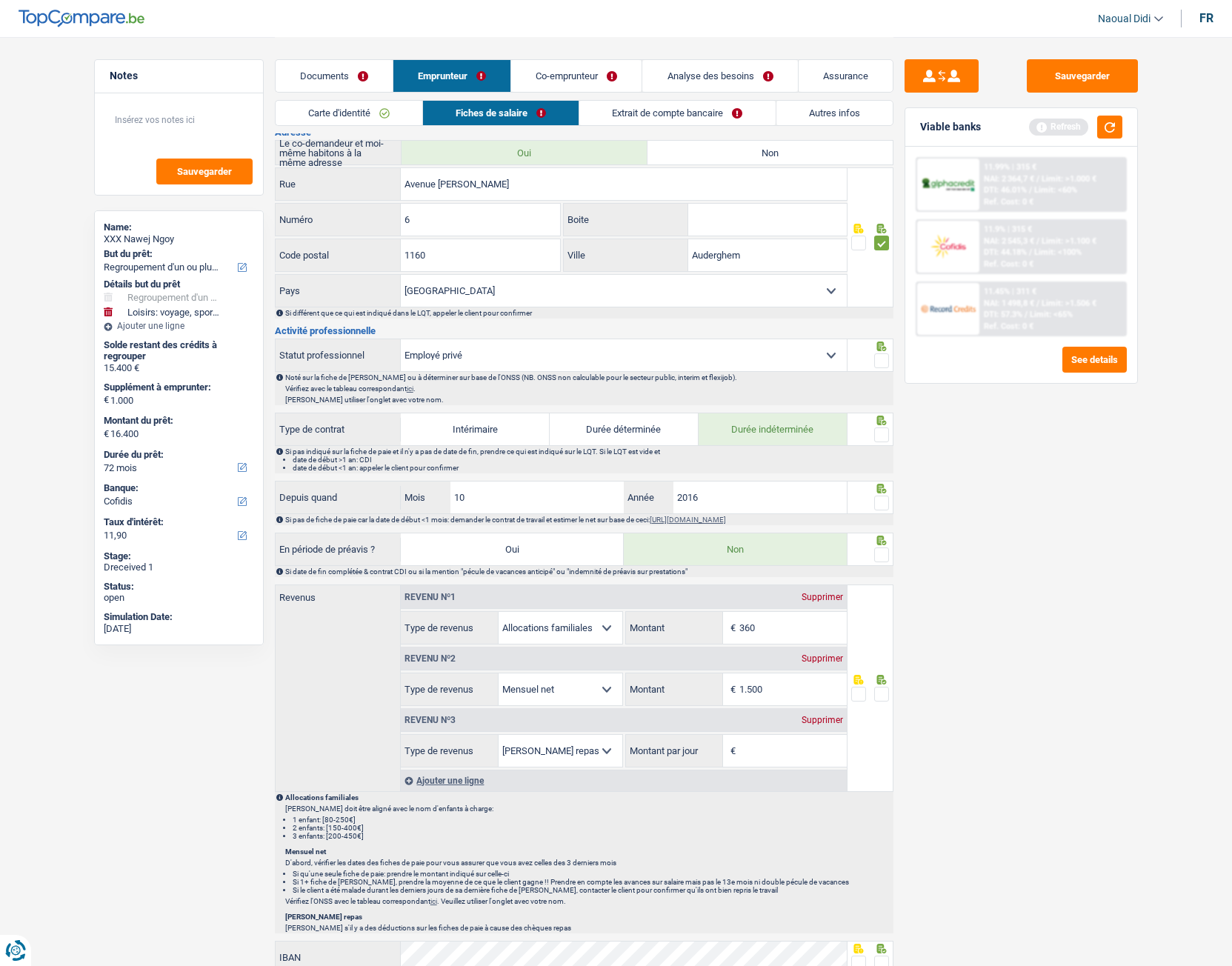
scroll to position [370, 0]
click at [829, 363] on select "Ouvrier Employé privé Employé public Invalide Indépendant Pensionné Chômeur Mut…" at bounding box center [624, 354] width 446 height 32
select select "independent"
checkbox input "false"
select select "married"
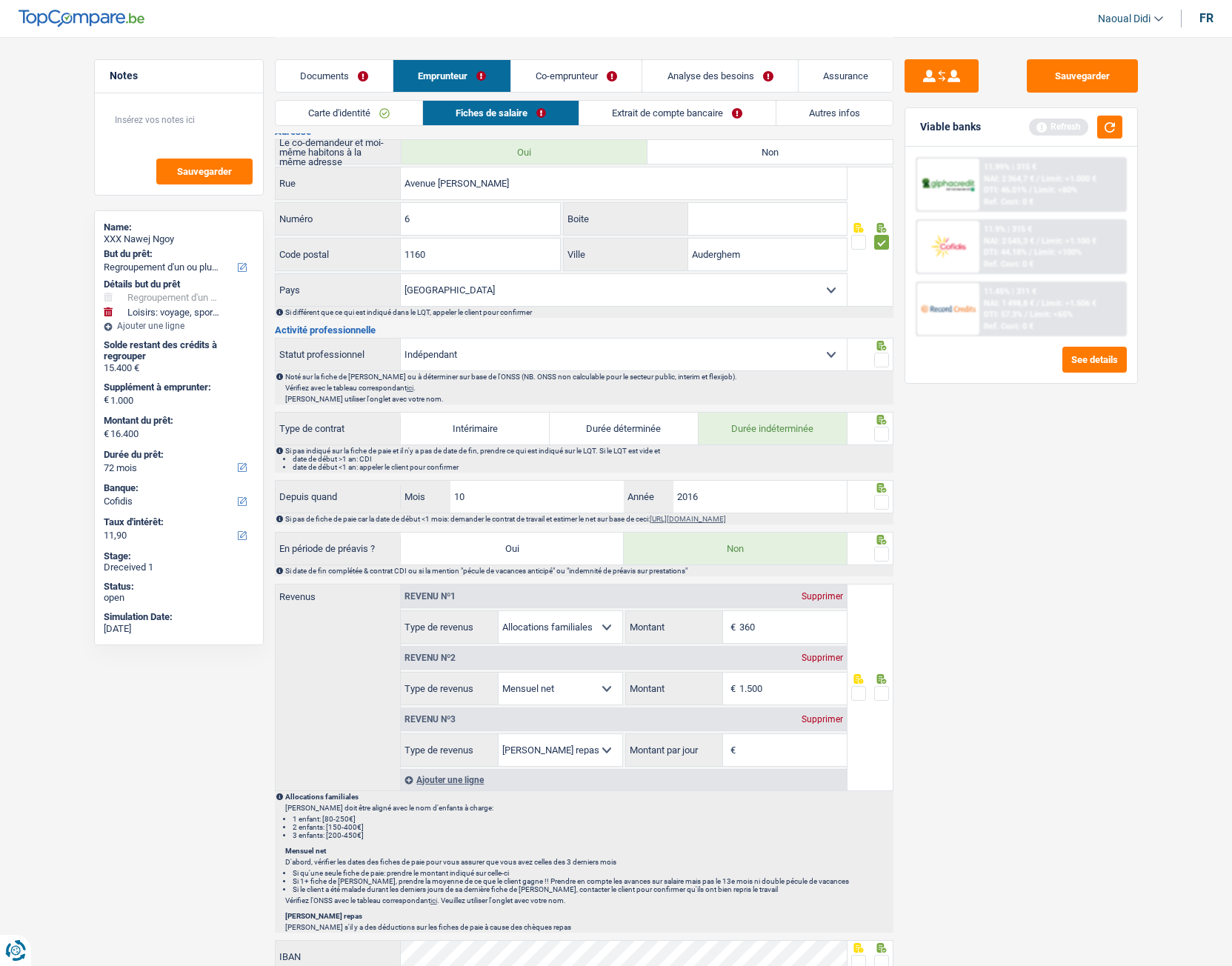
select select "BE"
select select "independent"
select select "familyAllowances"
select select "netSalary"
select select "mealVouchers"
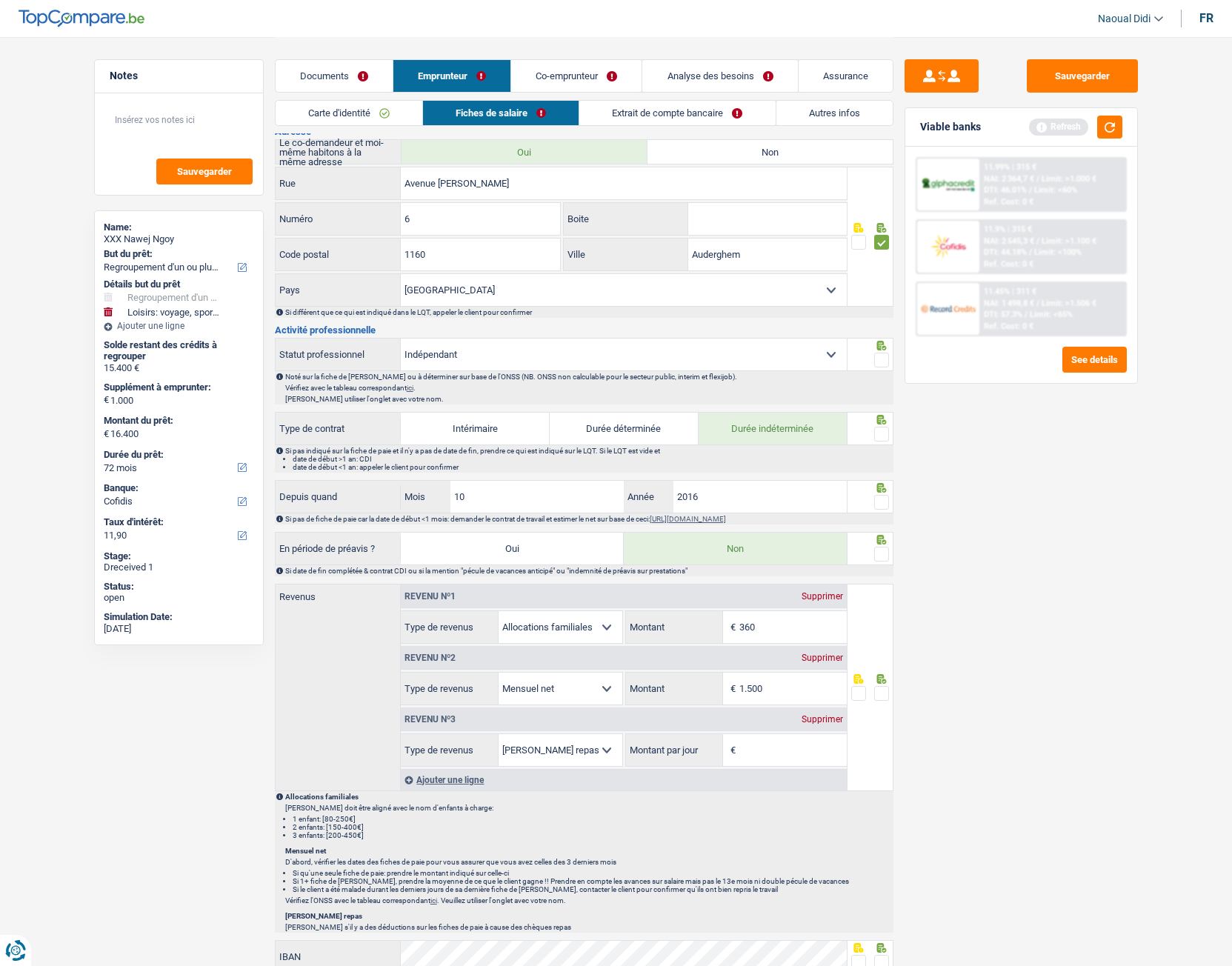
select select "BE"
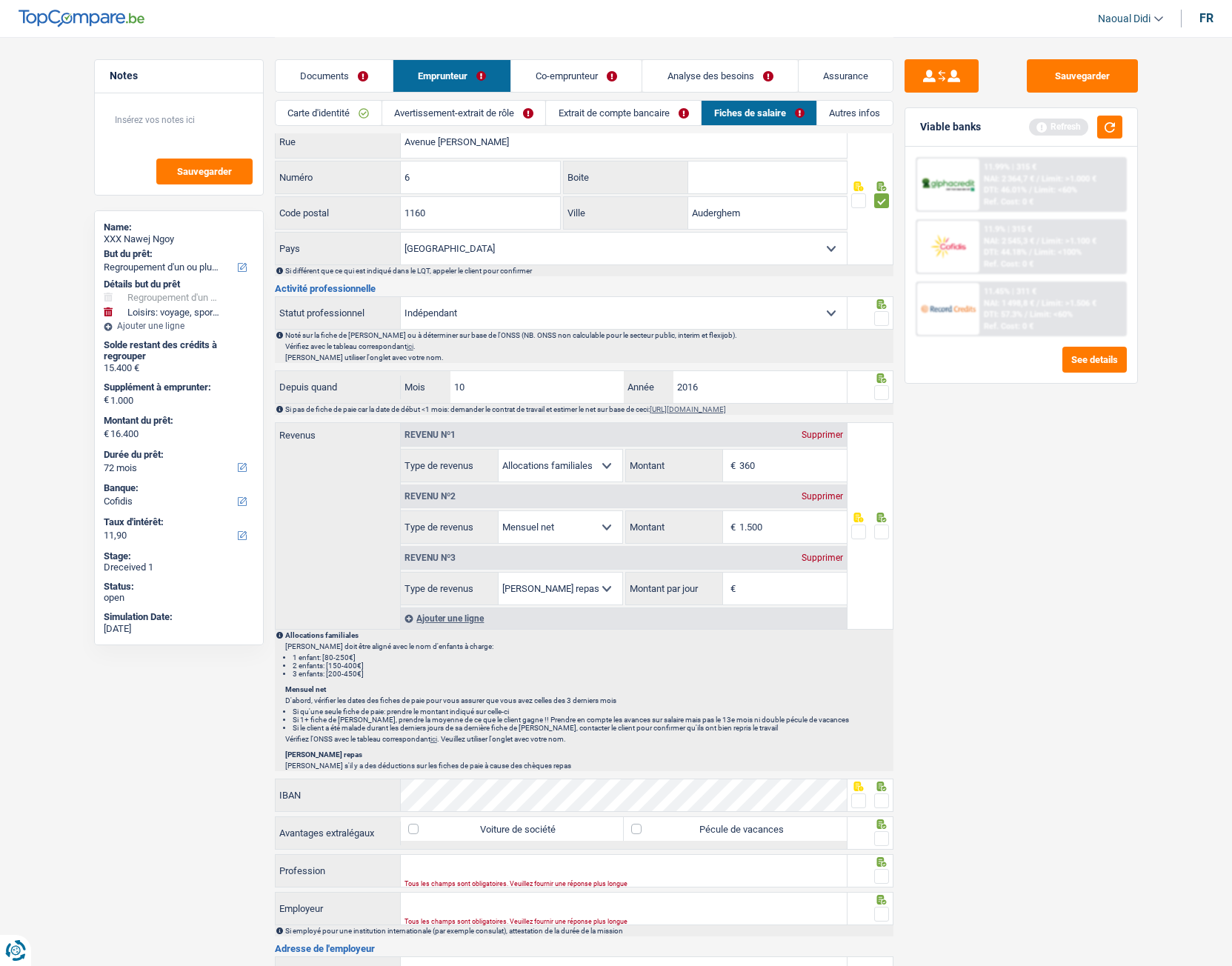
click at [581, 75] on link "Co-emprunteur" at bounding box center [576, 75] width 131 height 32
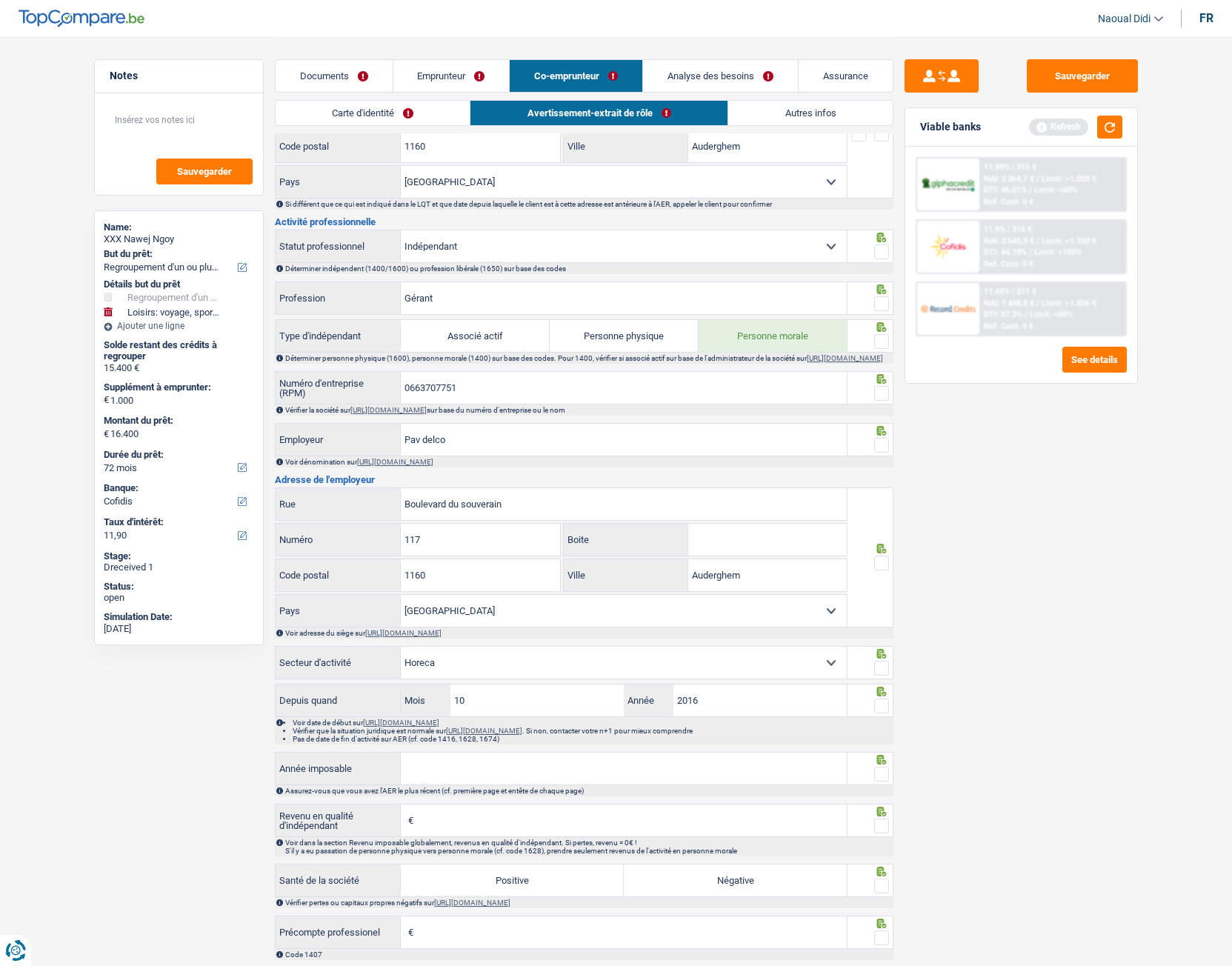
click at [420, 77] on link "Emprunteur" at bounding box center [451, 75] width 116 height 32
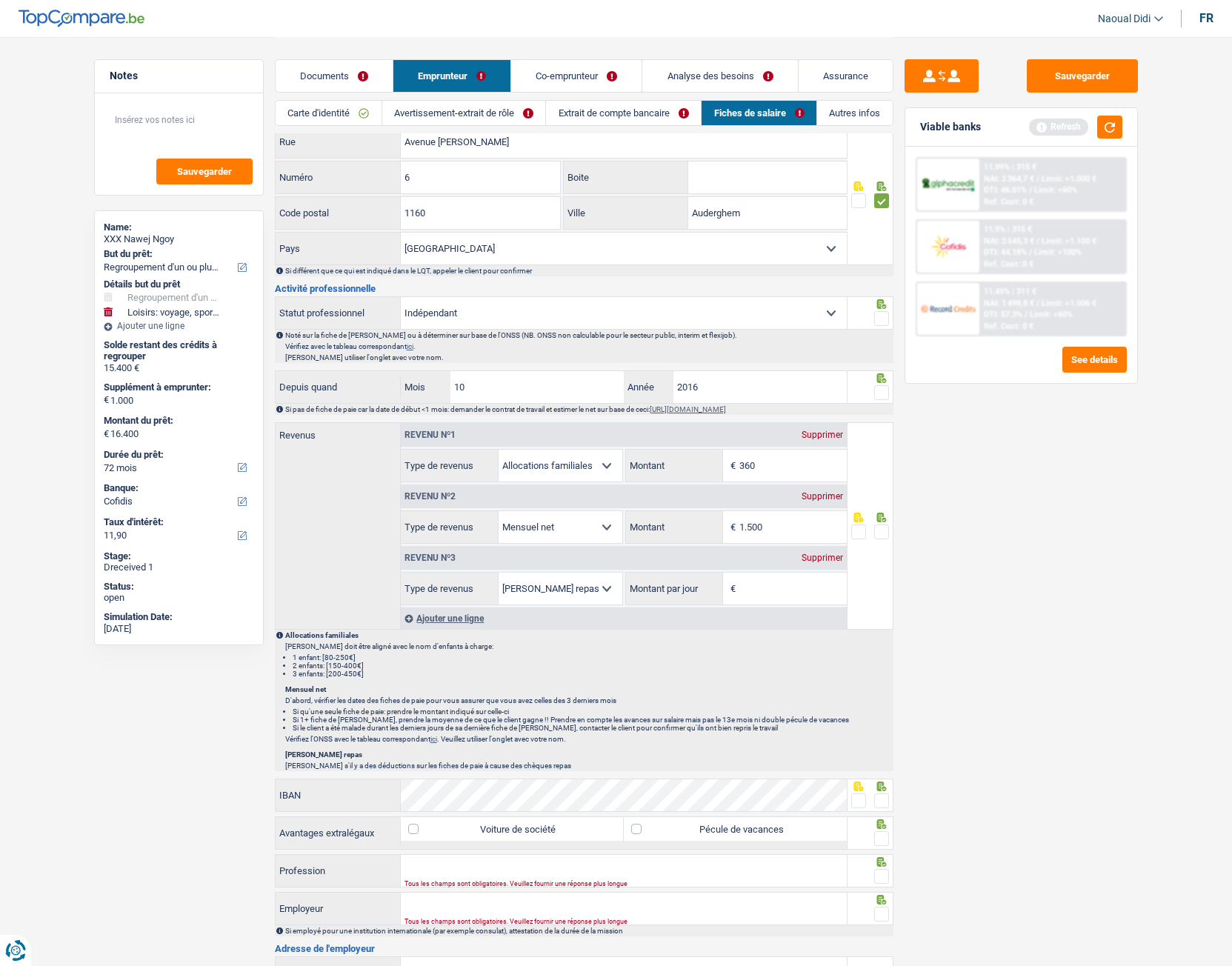
click at [445, 113] on link "Avertissement-extrait de rôle" at bounding box center [463, 113] width 163 height 25
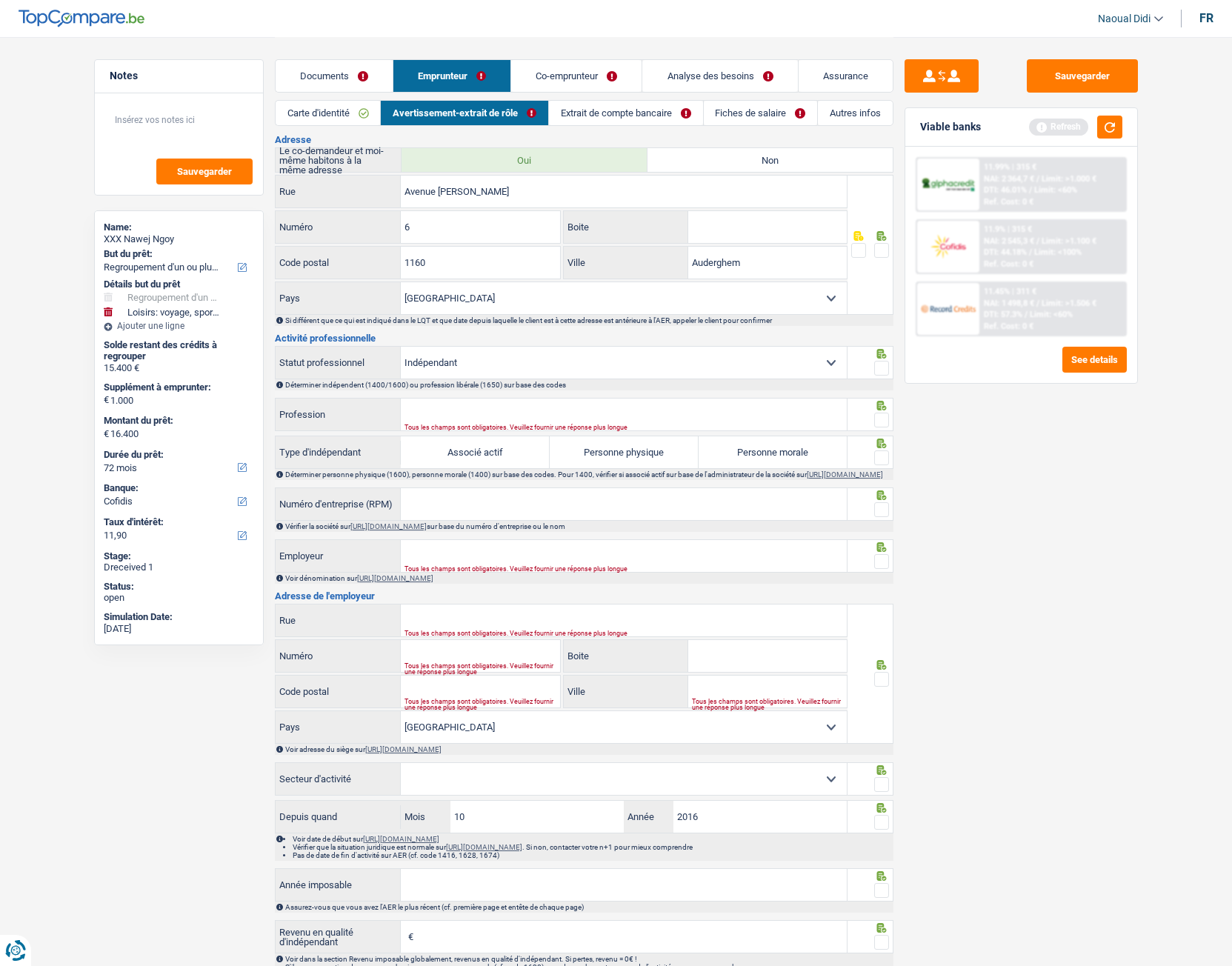
click at [788, 454] on label "Personne morale" at bounding box center [773, 452] width 149 height 32
click at [788, 454] on input "Personne morale" at bounding box center [773, 452] width 149 height 32
radio input "true"
click at [626, 110] on link "Extrait de compte bancaire" at bounding box center [626, 113] width 154 height 25
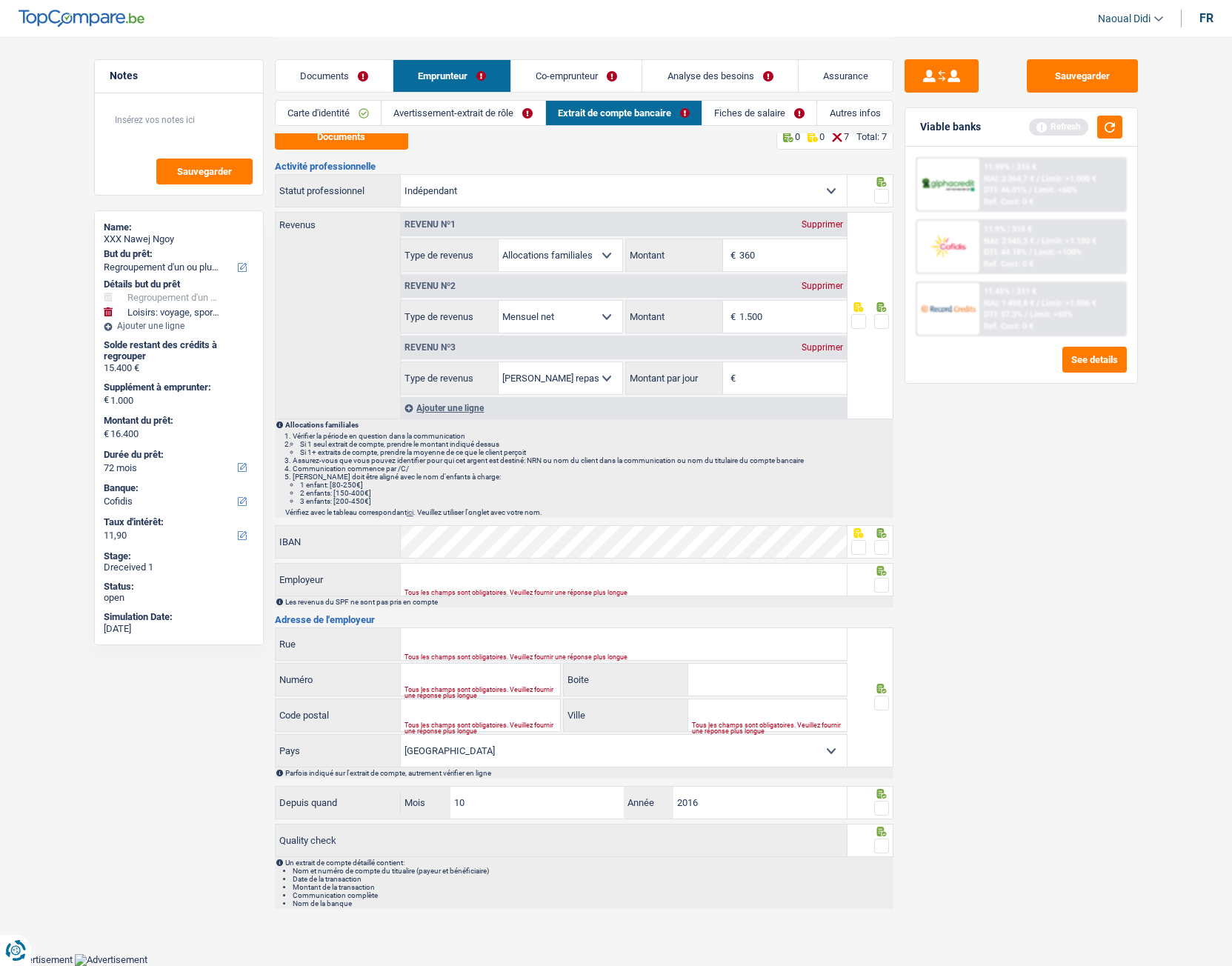
scroll to position [8, 0]
click at [187, 241] on div "XXX Nawej Ngoy" at bounding box center [179, 239] width 151 height 12
click at [166, 242] on div "XXX Nawej Ngoy" at bounding box center [179, 239] width 151 height 12
click at [571, 81] on link "Co-emprunteur" at bounding box center [576, 75] width 131 height 32
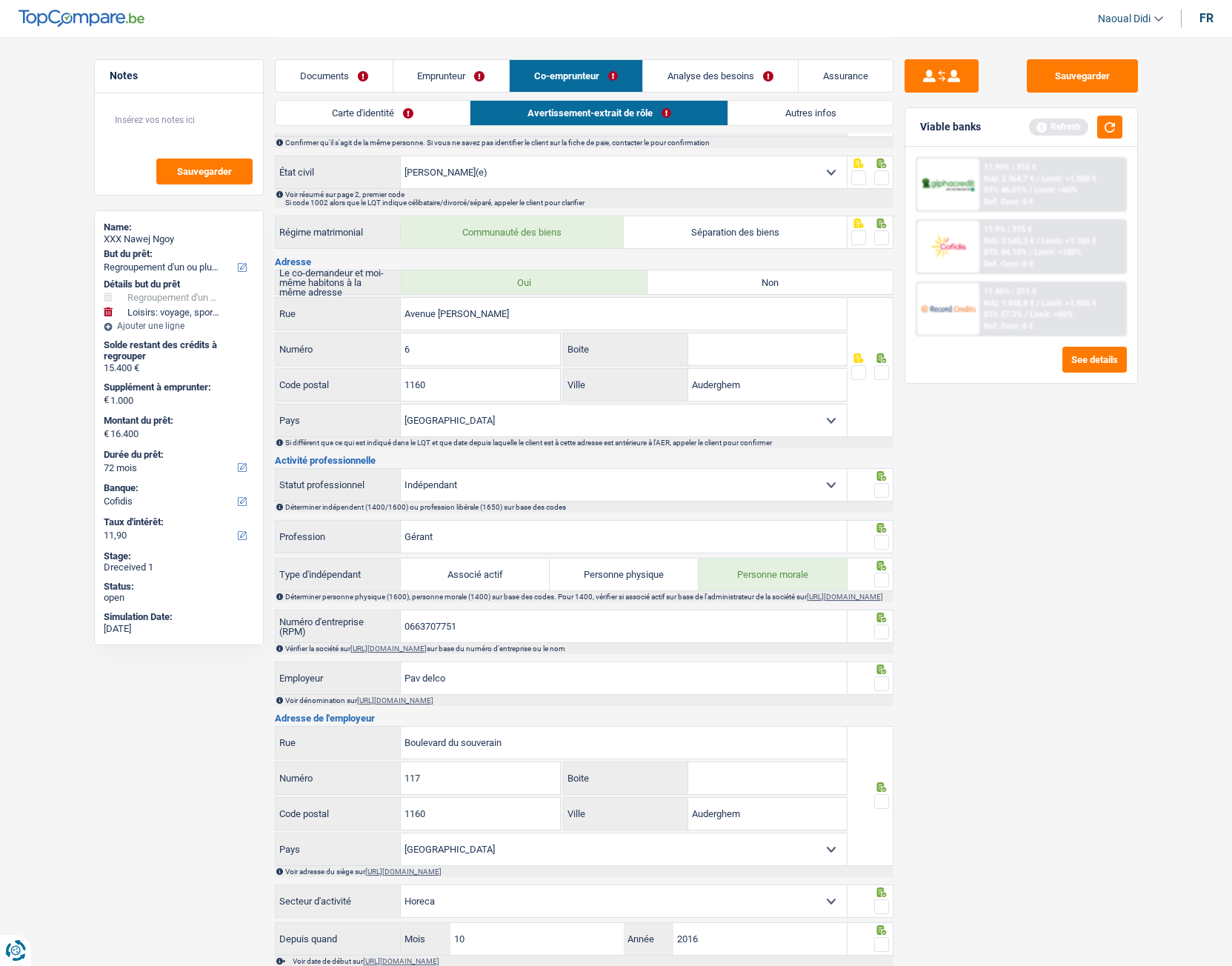
scroll to position [156, 0]
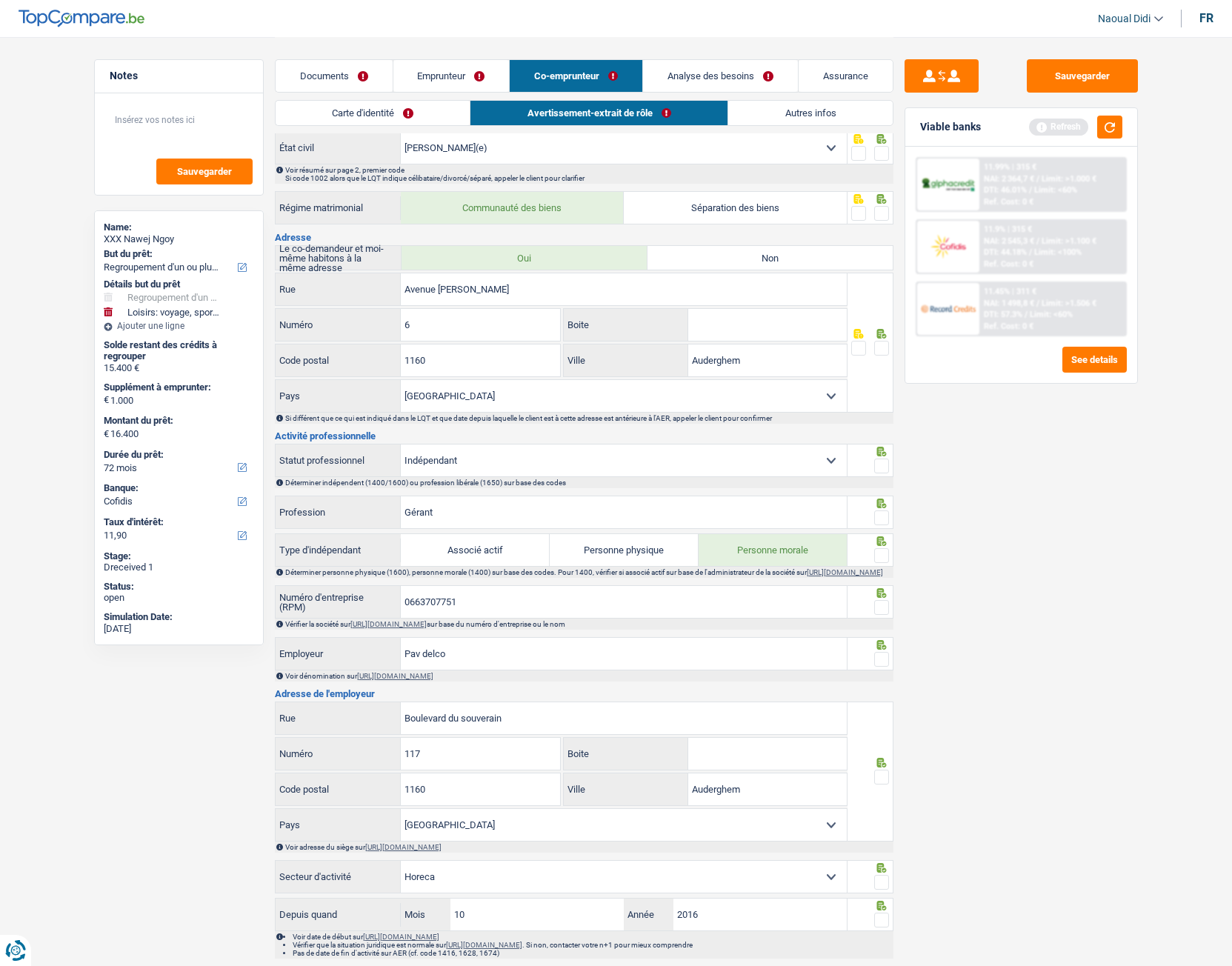
click at [451, 72] on link "Emprunteur" at bounding box center [451, 75] width 116 height 32
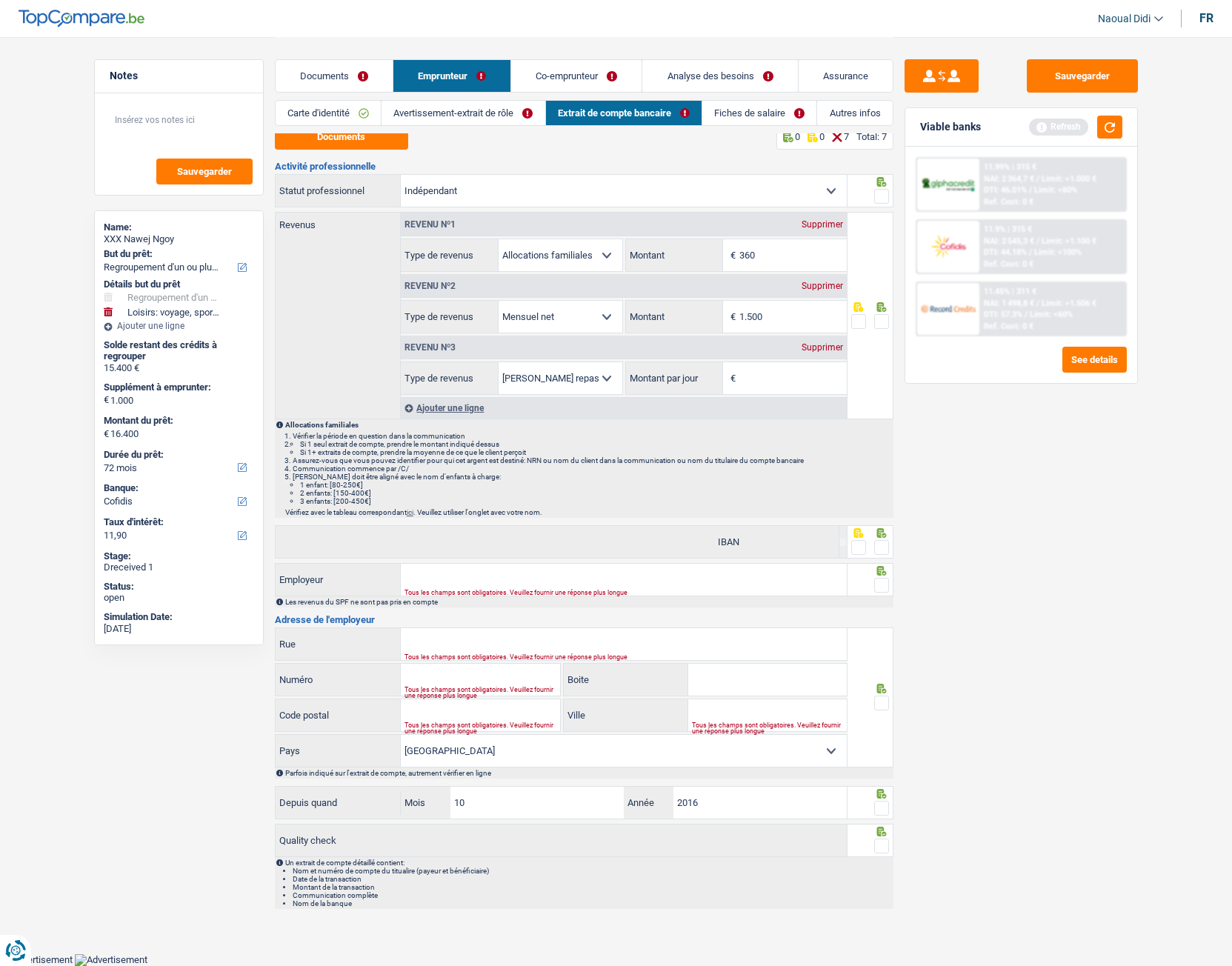
scroll to position [8, 0]
click at [484, 116] on link "Avertissement-extrait de rôle" at bounding box center [463, 113] width 163 height 25
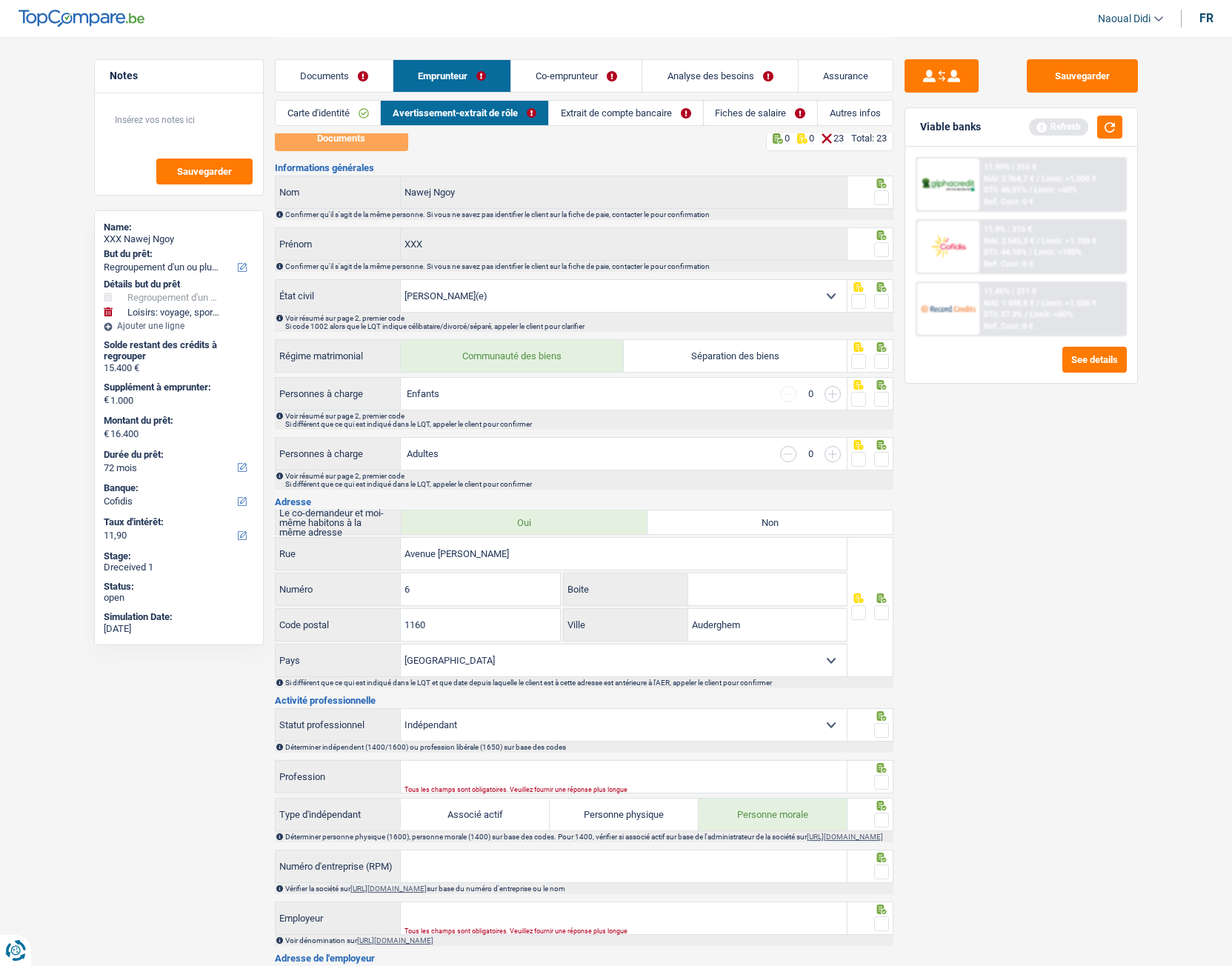
click at [610, 116] on link "Extrait de compte bancaire" at bounding box center [626, 113] width 154 height 25
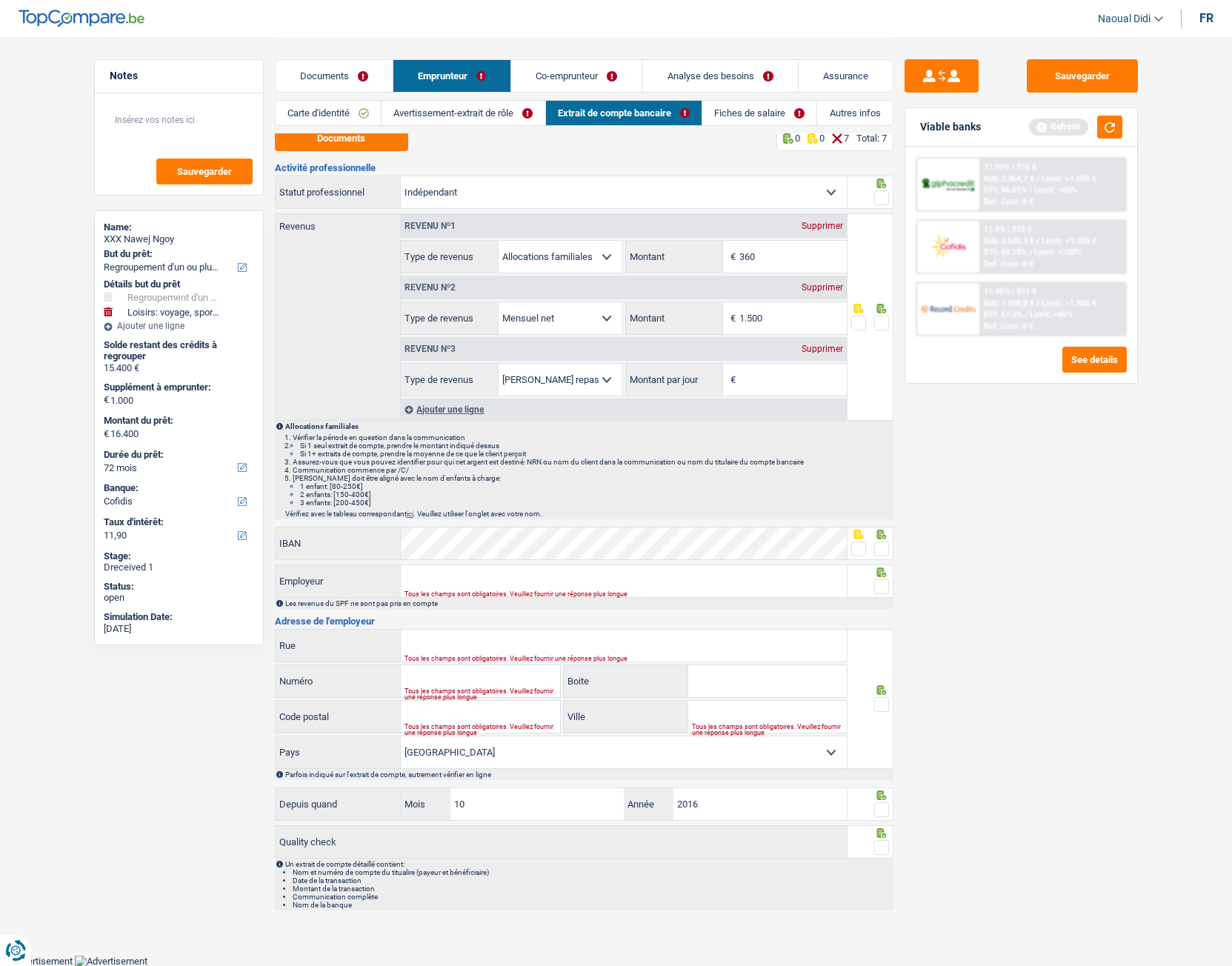
click at [445, 108] on link "Avertissement-extrait de rôle" at bounding box center [463, 113] width 163 height 25
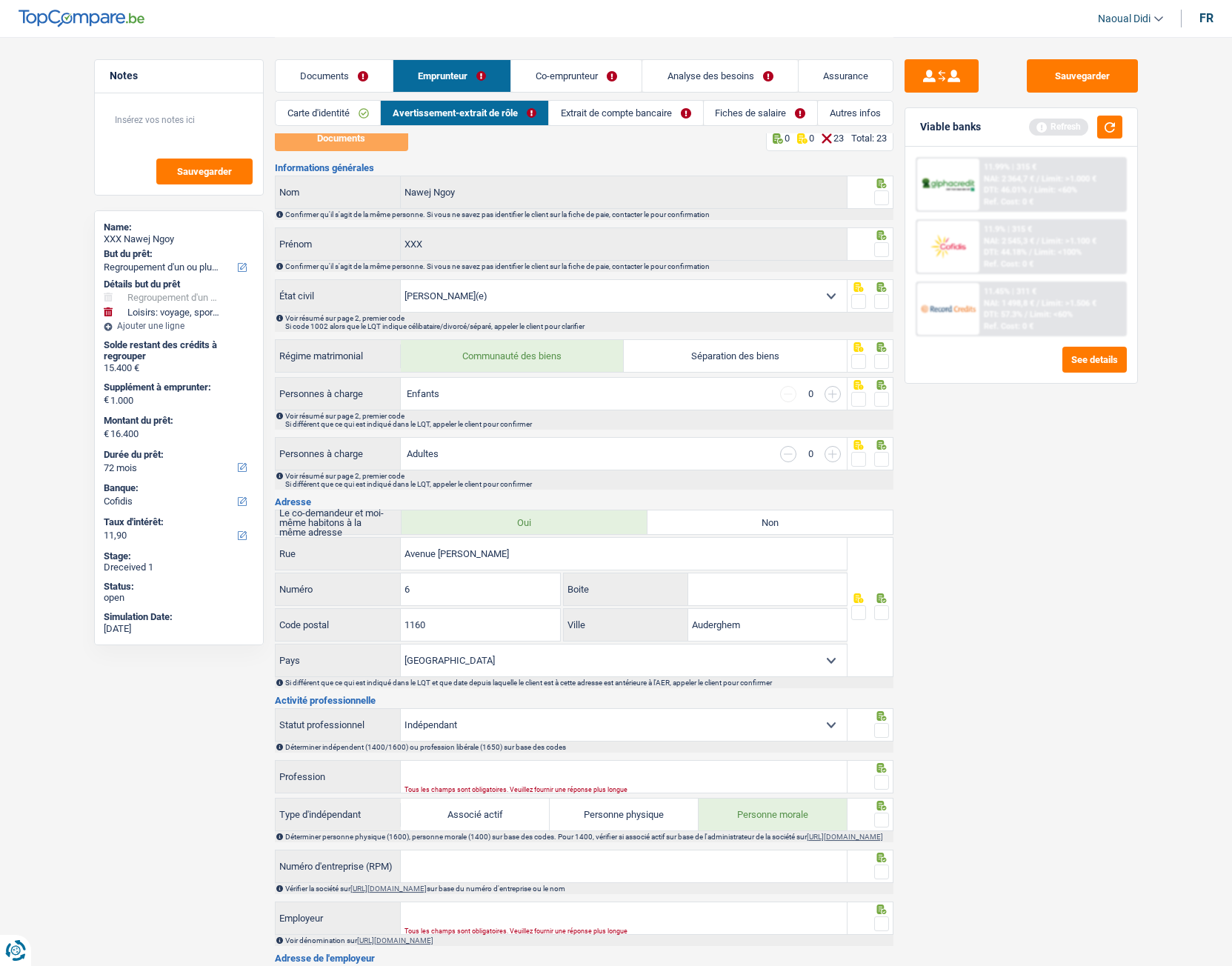
click at [728, 120] on link "Fiches de salaire" at bounding box center [760, 113] width 114 height 25
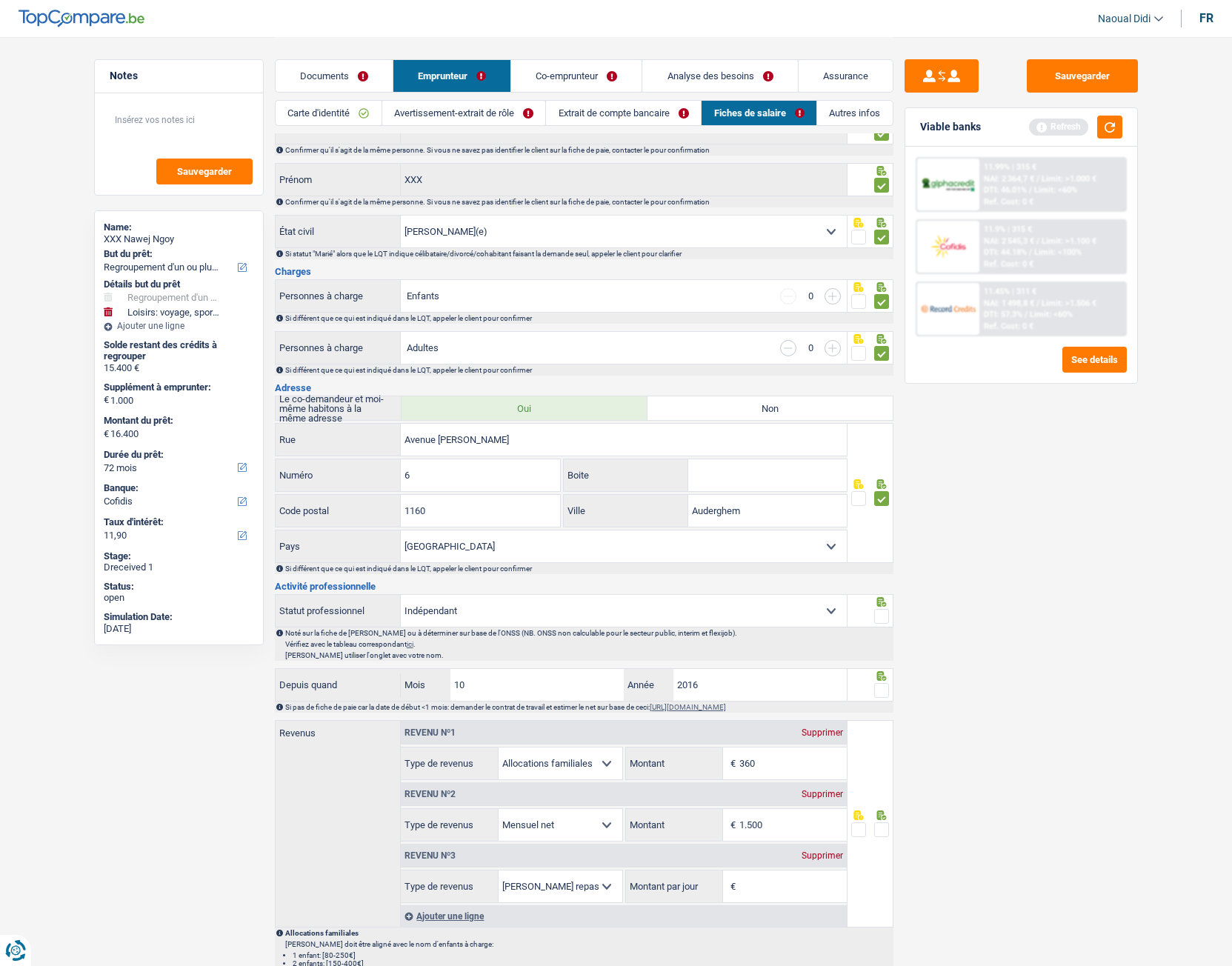
scroll to position [0, 0]
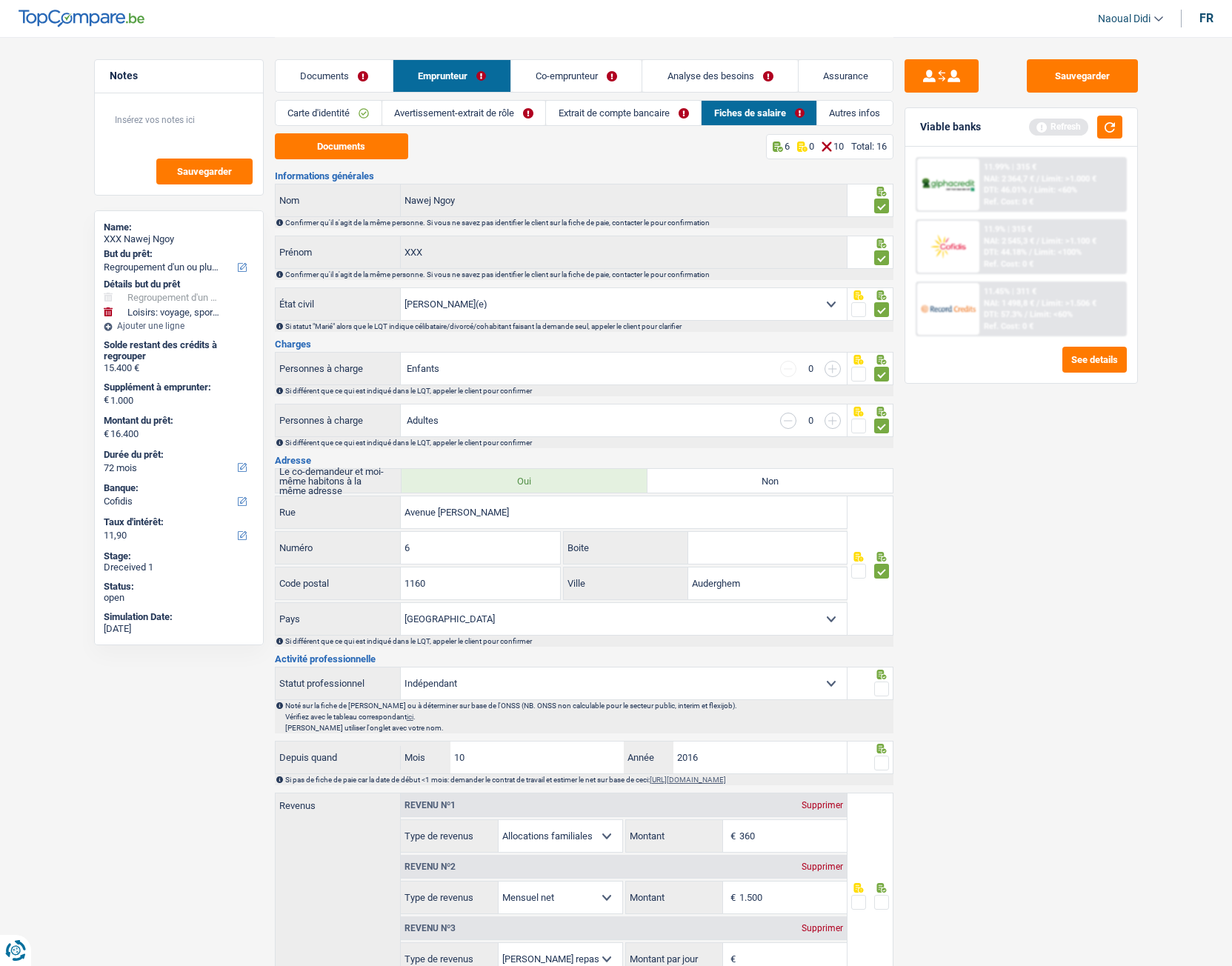
click at [563, 75] on link "Co-emprunteur" at bounding box center [576, 75] width 131 height 32
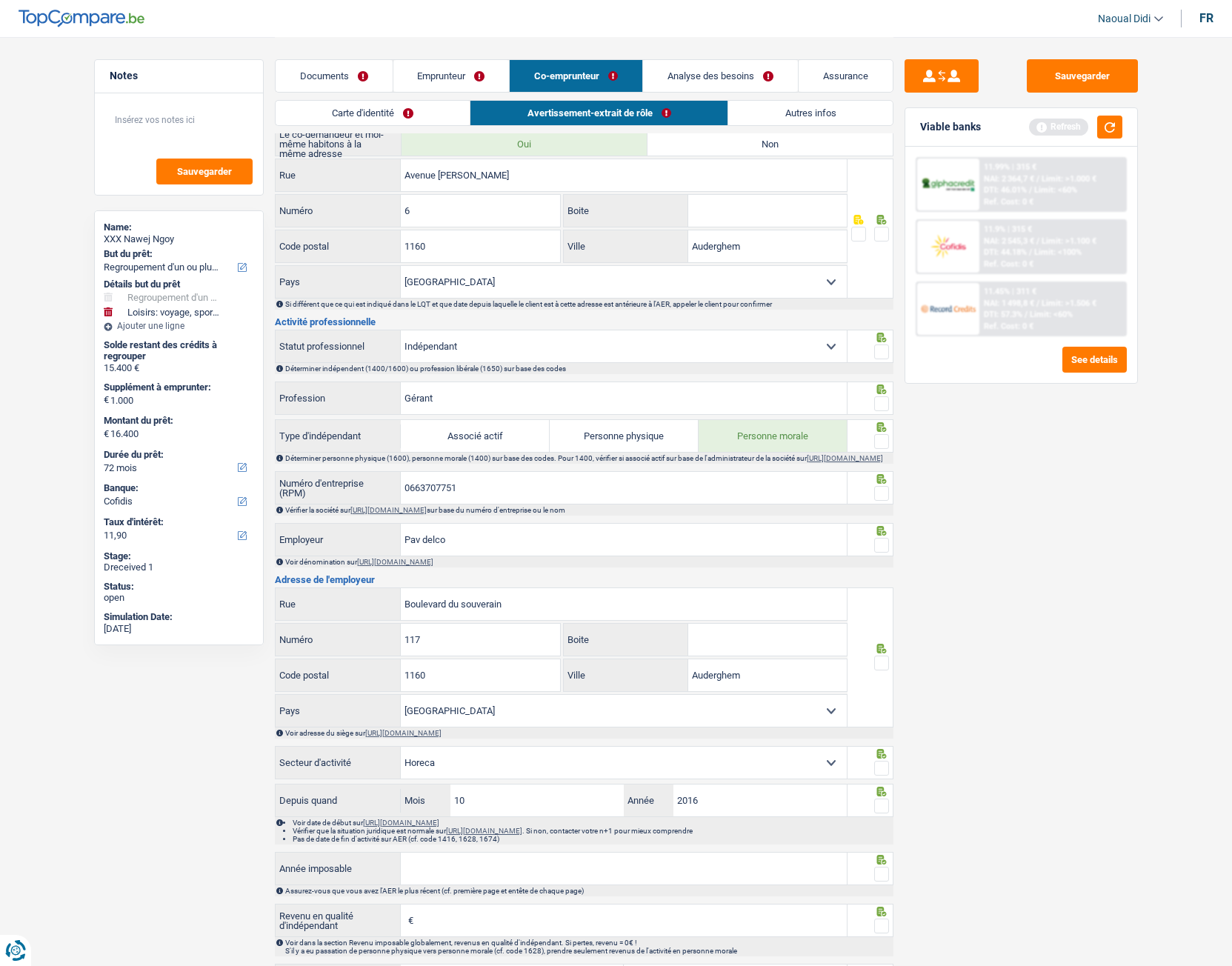
scroll to position [296, 0]
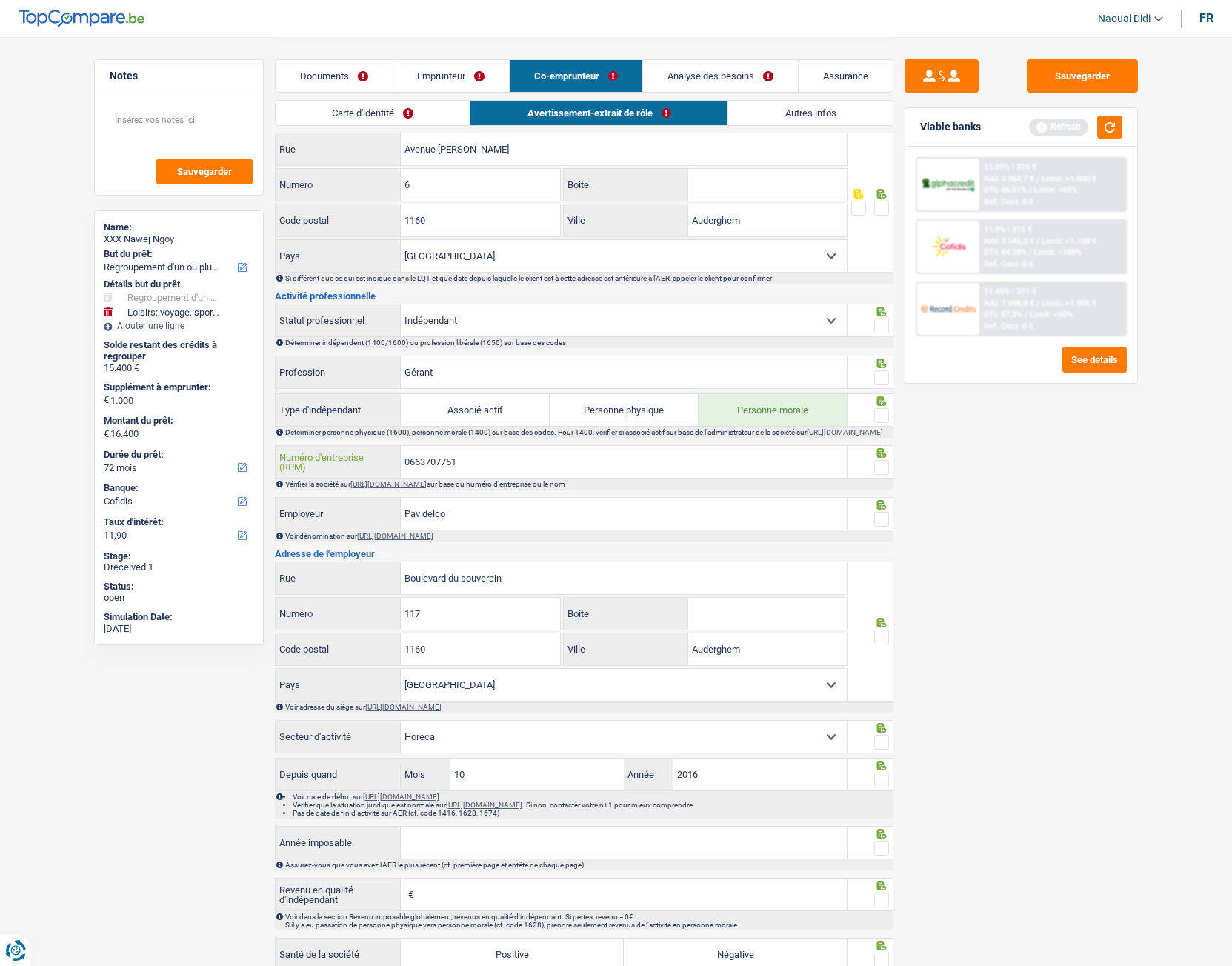
drag, startPoint x: 507, startPoint y: 474, endPoint x: 358, endPoint y: 468, distance: 149.1
click at [358, 468] on div "0663707751 Numéro d'entreprise (RPM)" at bounding box center [561, 462] width 572 height 32
click at [451, 72] on link "Emprunteur" at bounding box center [451, 75] width 116 height 32
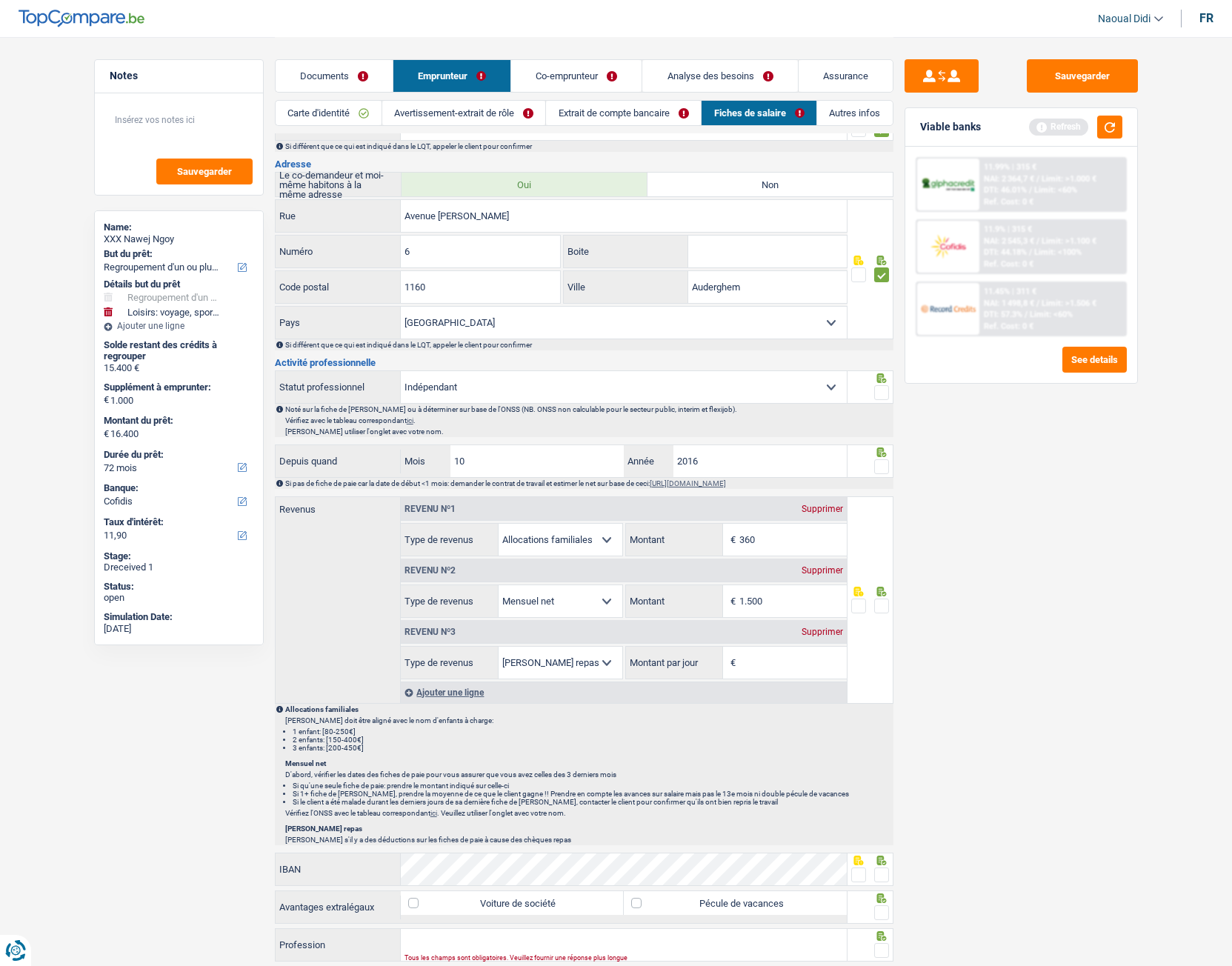
click at [431, 116] on link "Avertissement-extrait de rôle" at bounding box center [463, 113] width 163 height 25
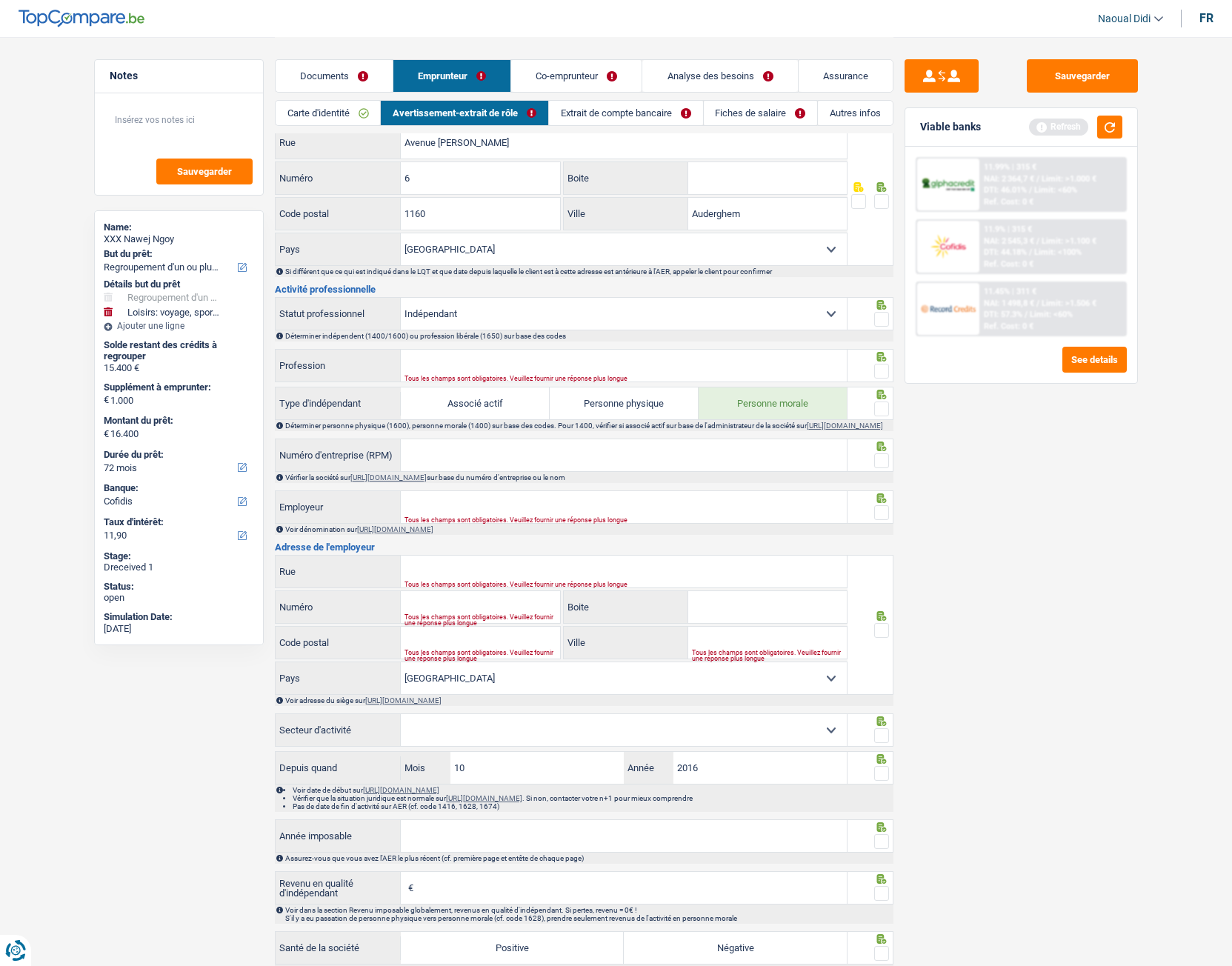
scroll to position [445, 0]
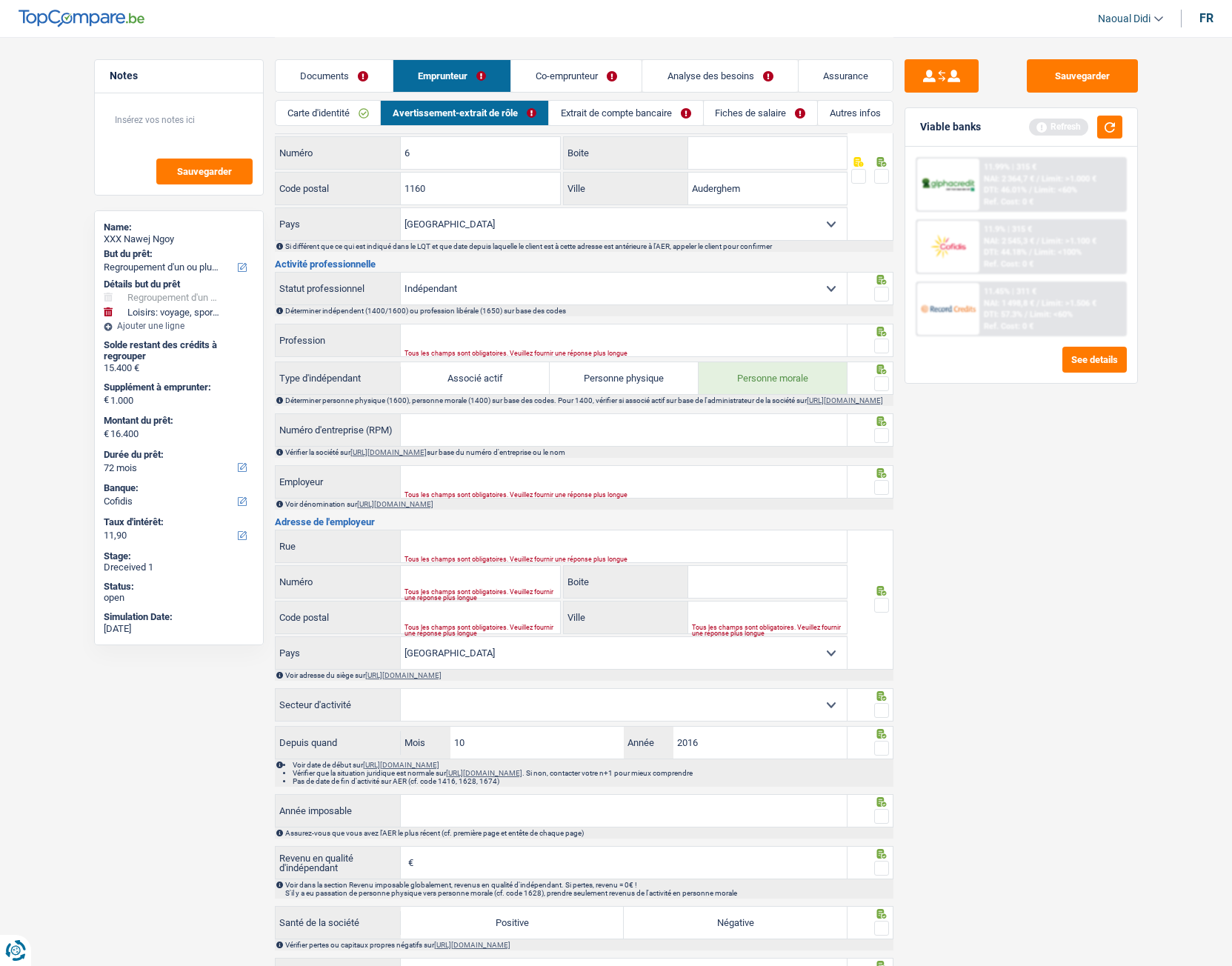
click at [469, 444] on input "Numéro d'entreprise (RPM)" at bounding box center [624, 430] width 446 height 32
paste input "0663707751"
type input "0663707751"
click at [479, 488] on input "Employeur" at bounding box center [624, 482] width 446 height 32
click at [623, 122] on link "Extrait de compte bancaire" at bounding box center [626, 113] width 154 height 25
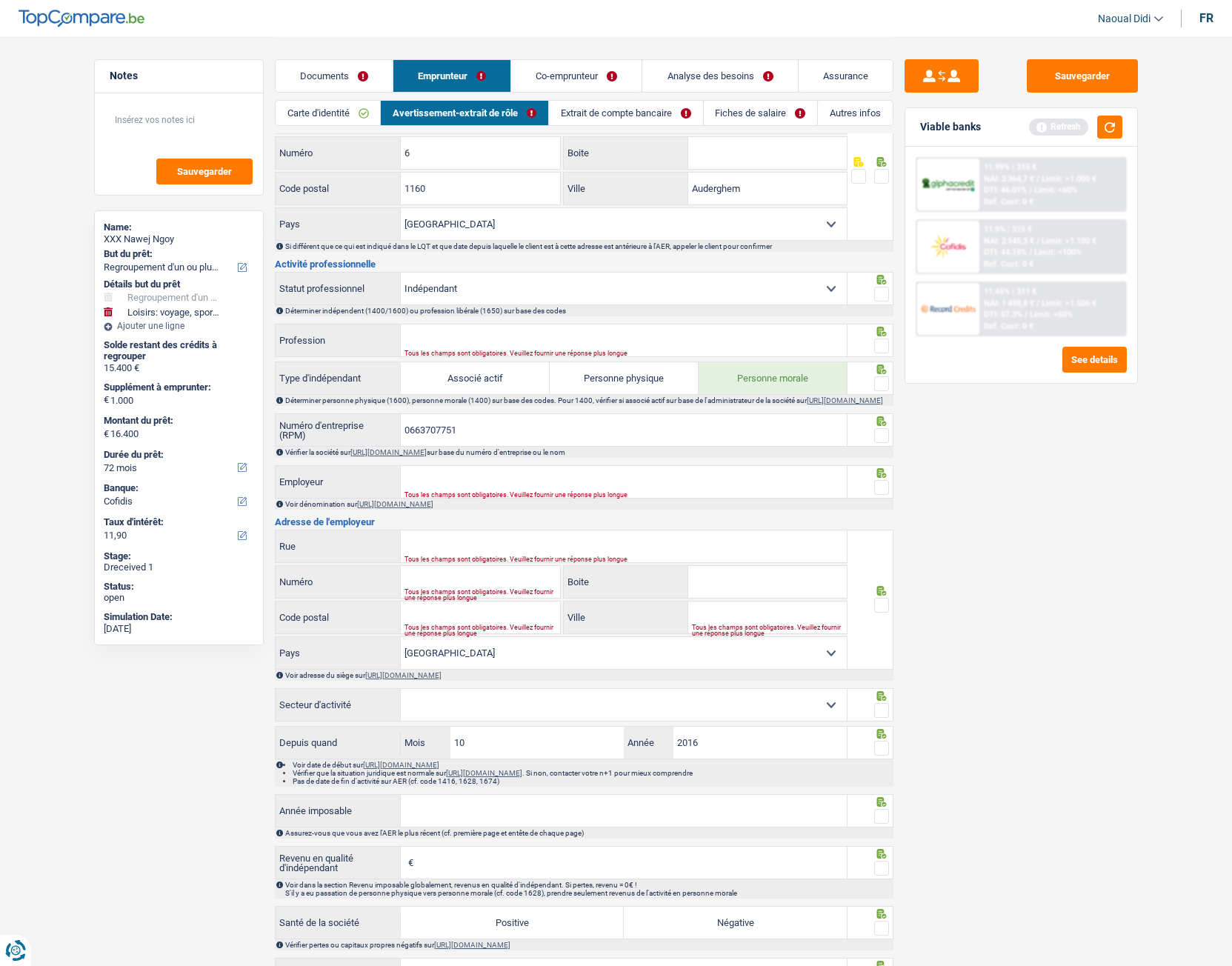
scroll to position [8, 0]
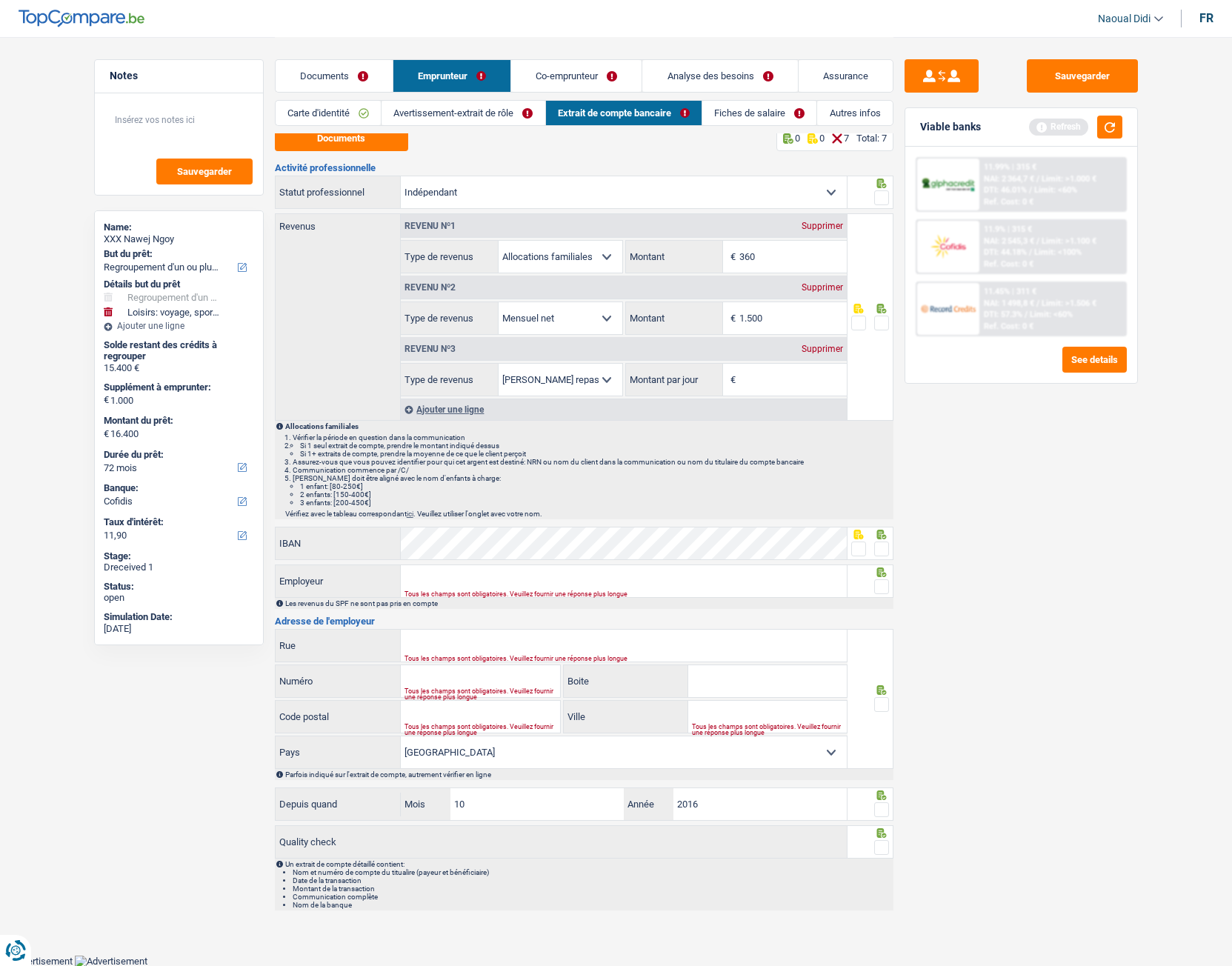
click at [734, 109] on link "Fiches de salaire" at bounding box center [759, 113] width 114 height 25
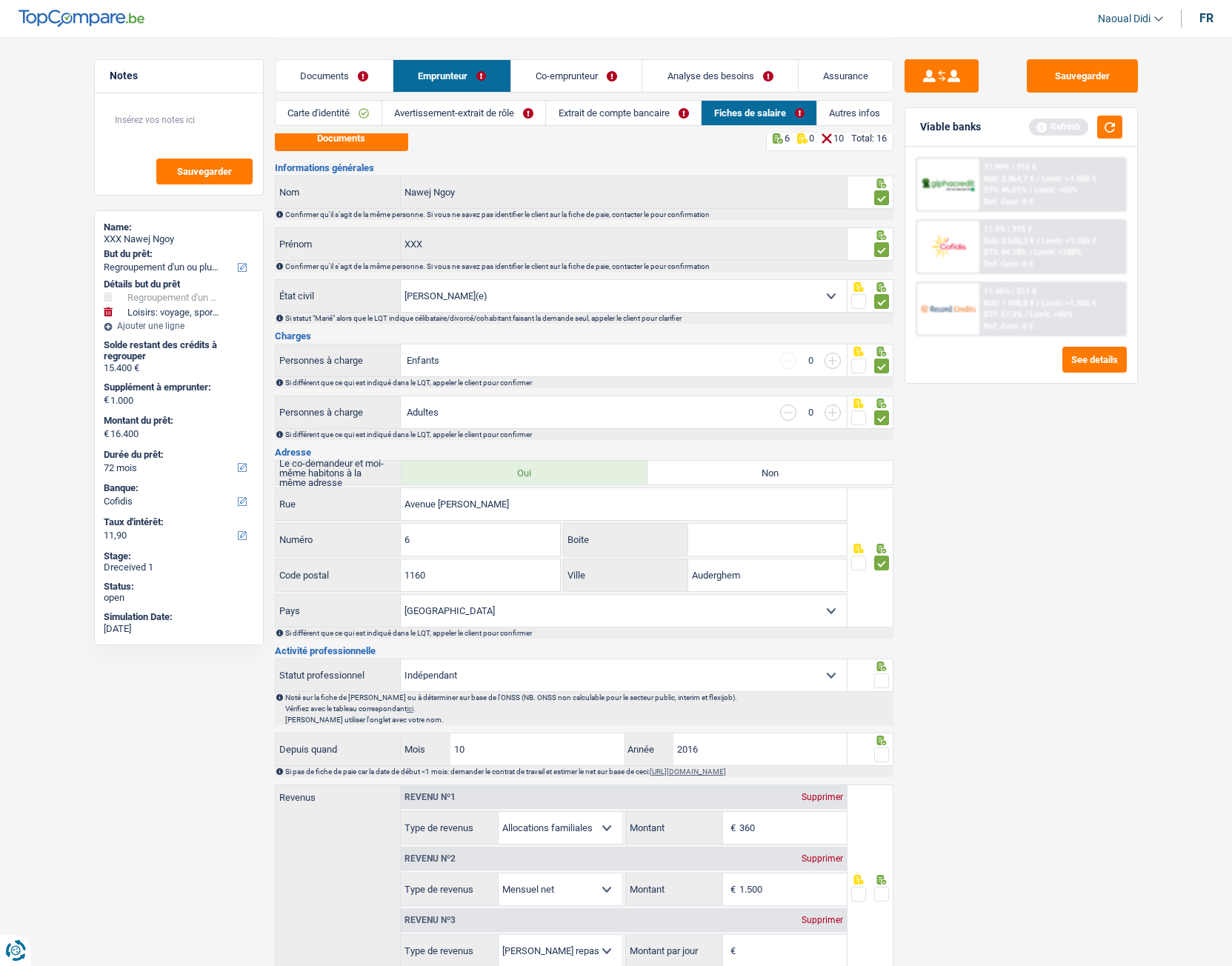
click at [574, 71] on link "Co-emprunteur" at bounding box center [576, 75] width 131 height 32
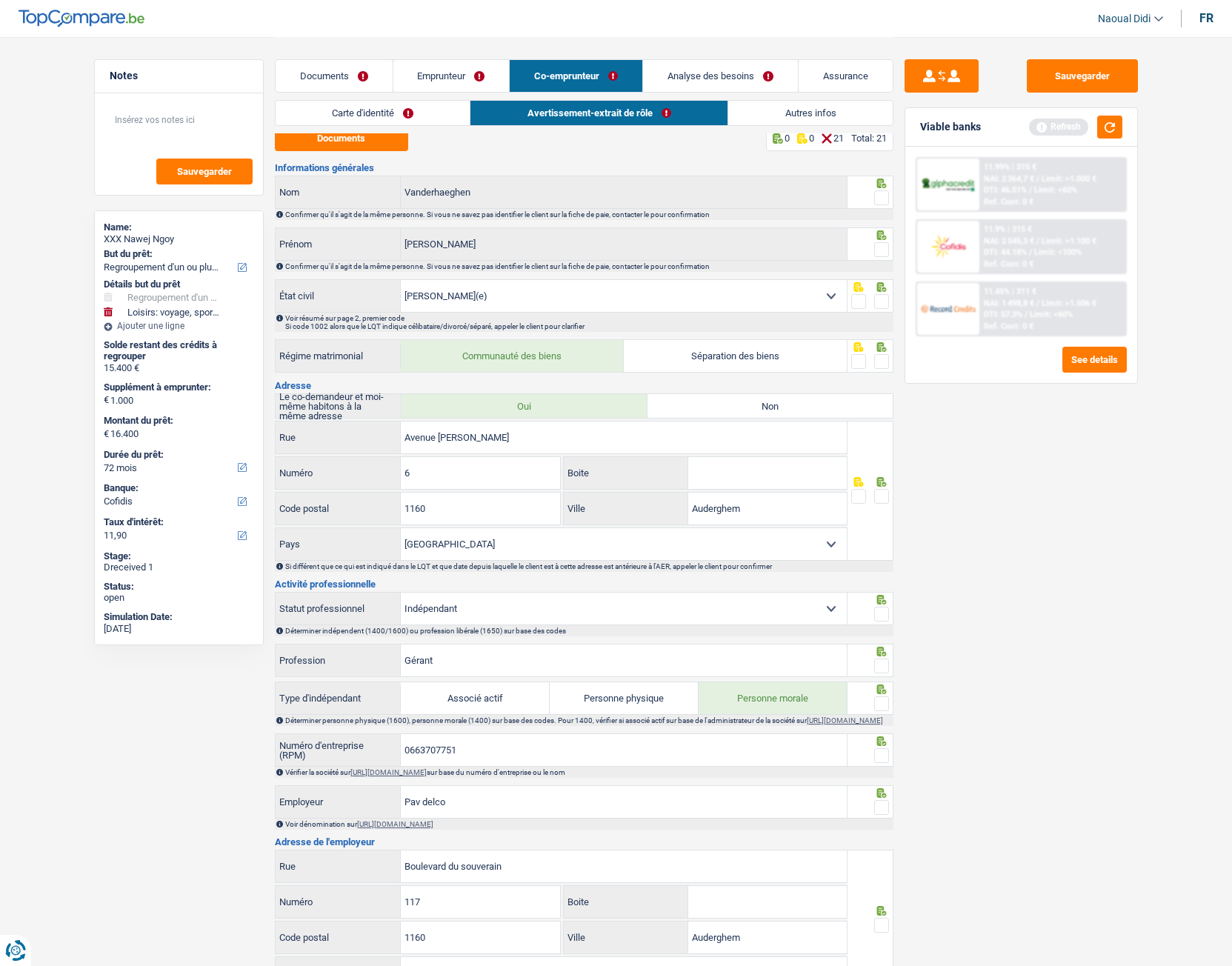
click at [661, 107] on link "Avertissement-extrait de rôle" at bounding box center [598, 113] width 257 height 25
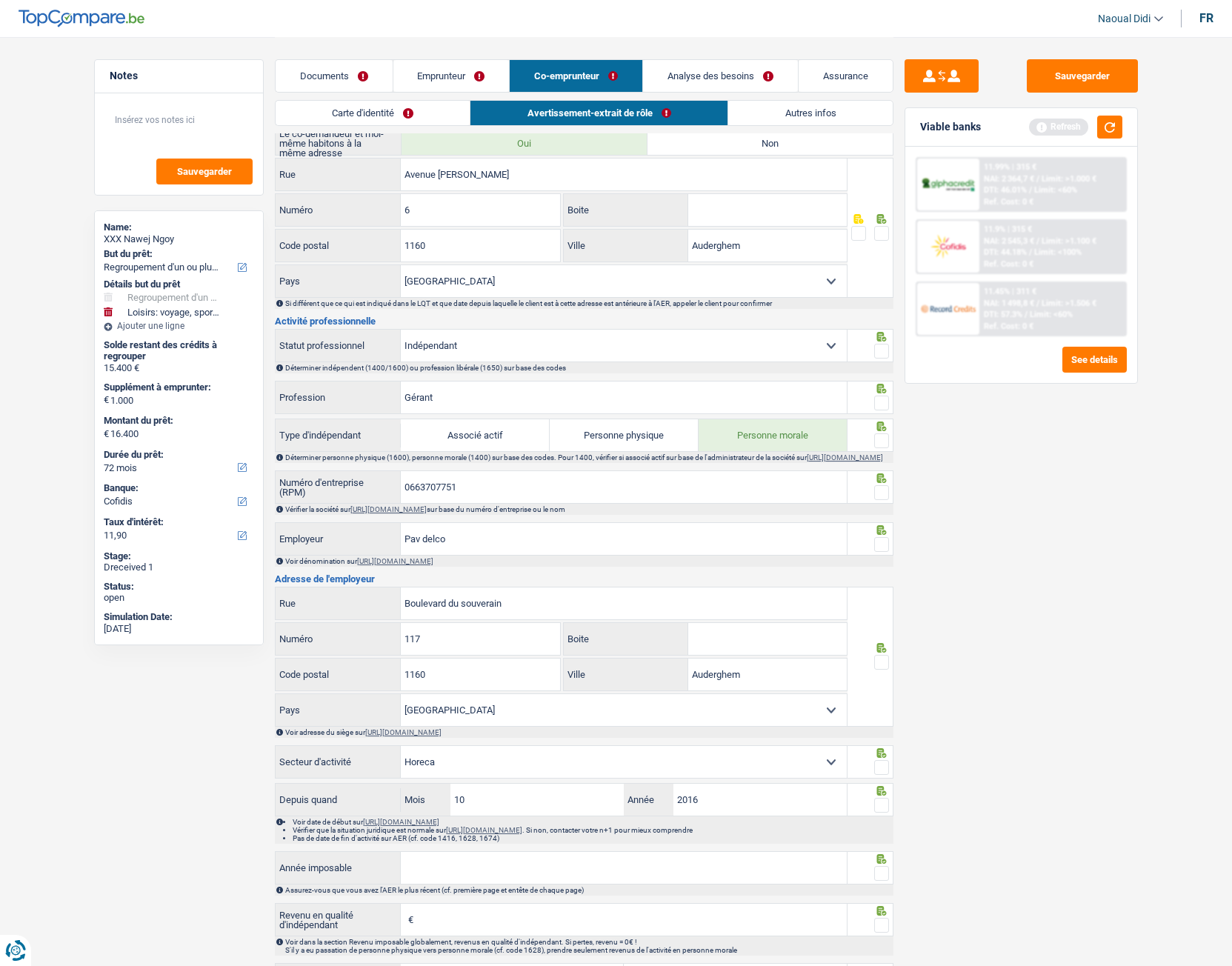
scroll to position [304, 0]
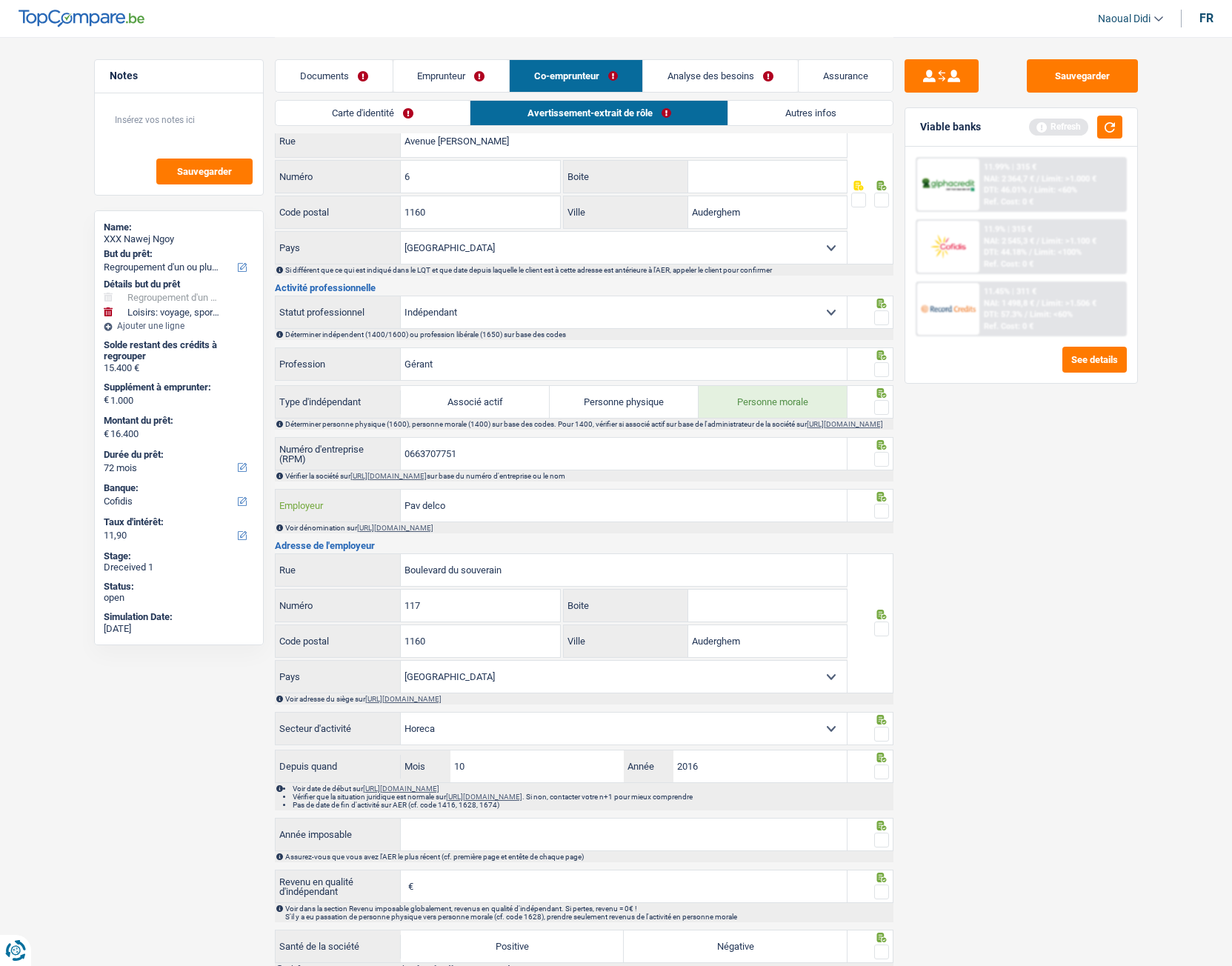
drag, startPoint x: 496, startPoint y: 515, endPoint x: 356, endPoint y: 507, distance: 140.2
click at [356, 507] on div "Pav delco Employeur" at bounding box center [561, 505] width 572 height 32
click at [443, 78] on link "Emprunteur" at bounding box center [451, 75] width 116 height 32
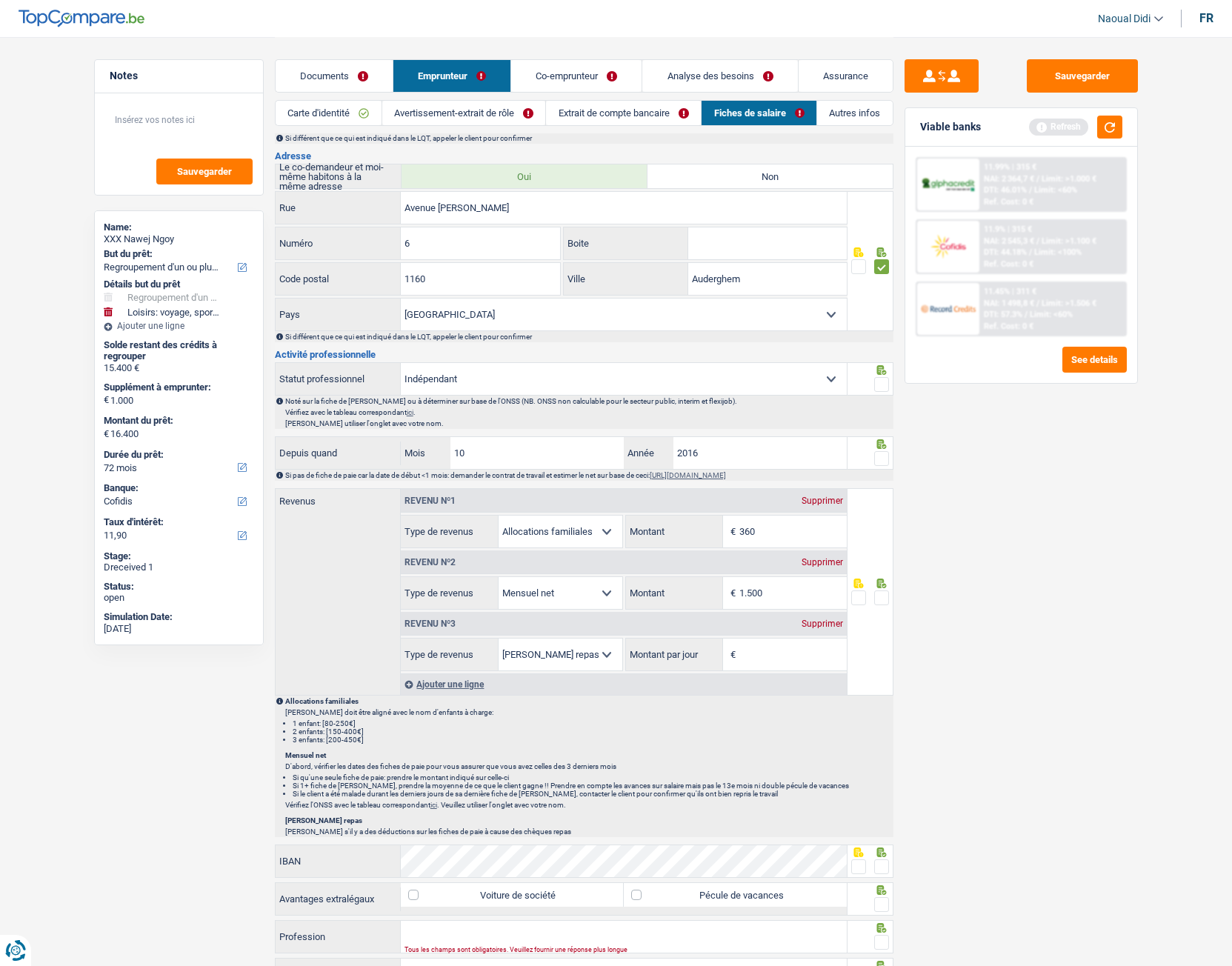
click at [446, 113] on link "Avertissement-extrait de rôle" at bounding box center [463, 113] width 163 height 25
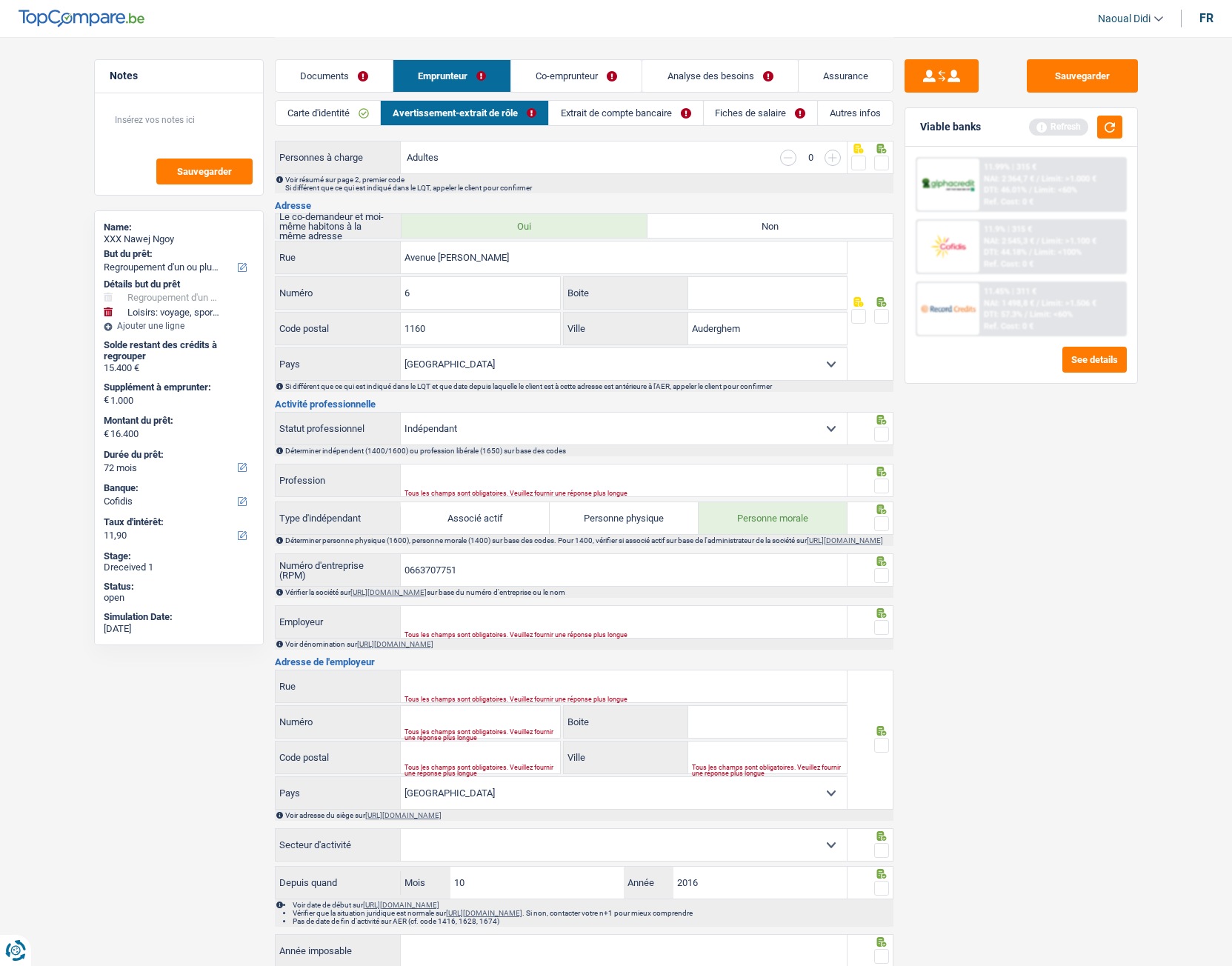
scroll to position [378, 0]
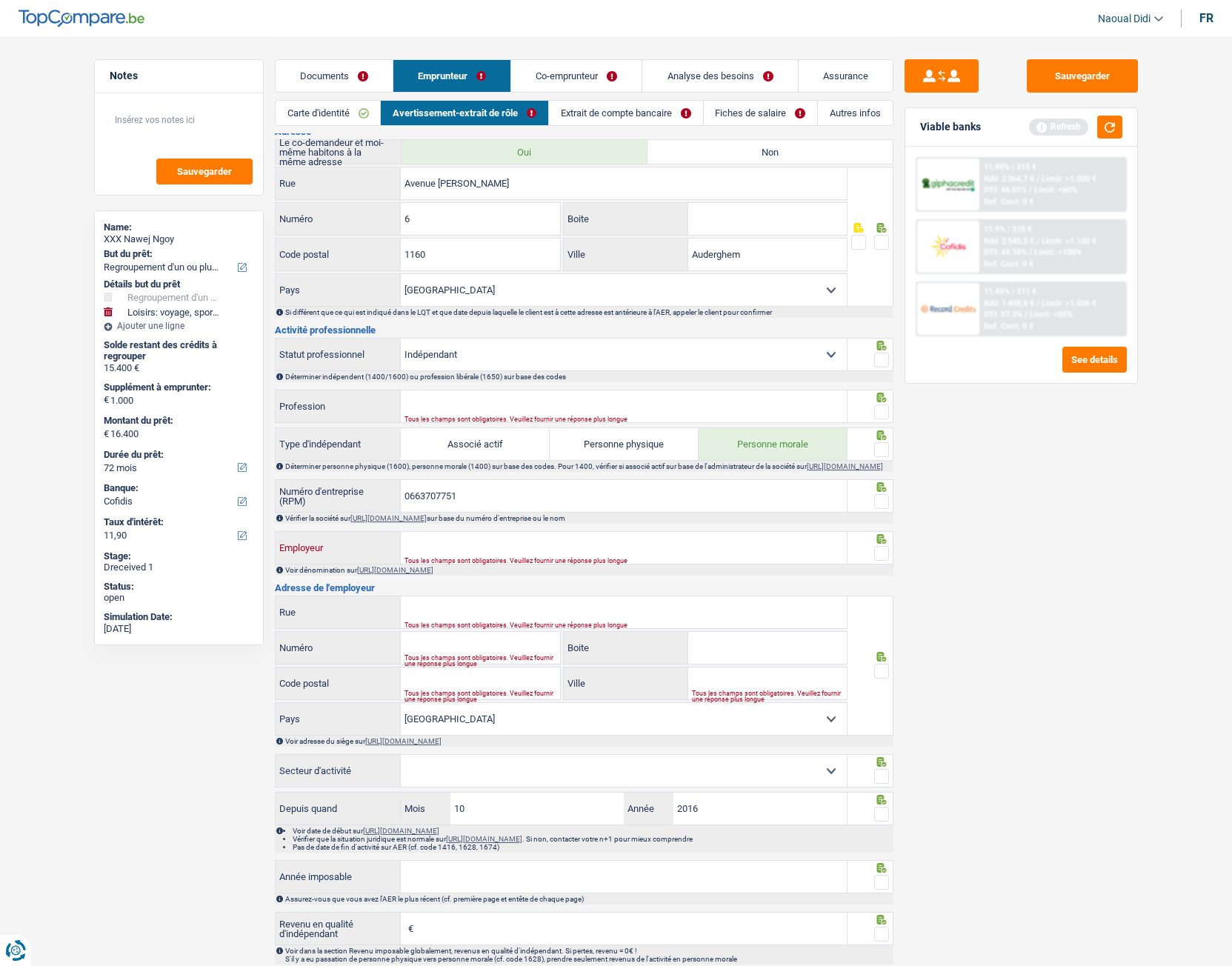
click at [434, 540] on input "Employeur" at bounding box center [624, 548] width 446 height 32
paste input "Pav delco"
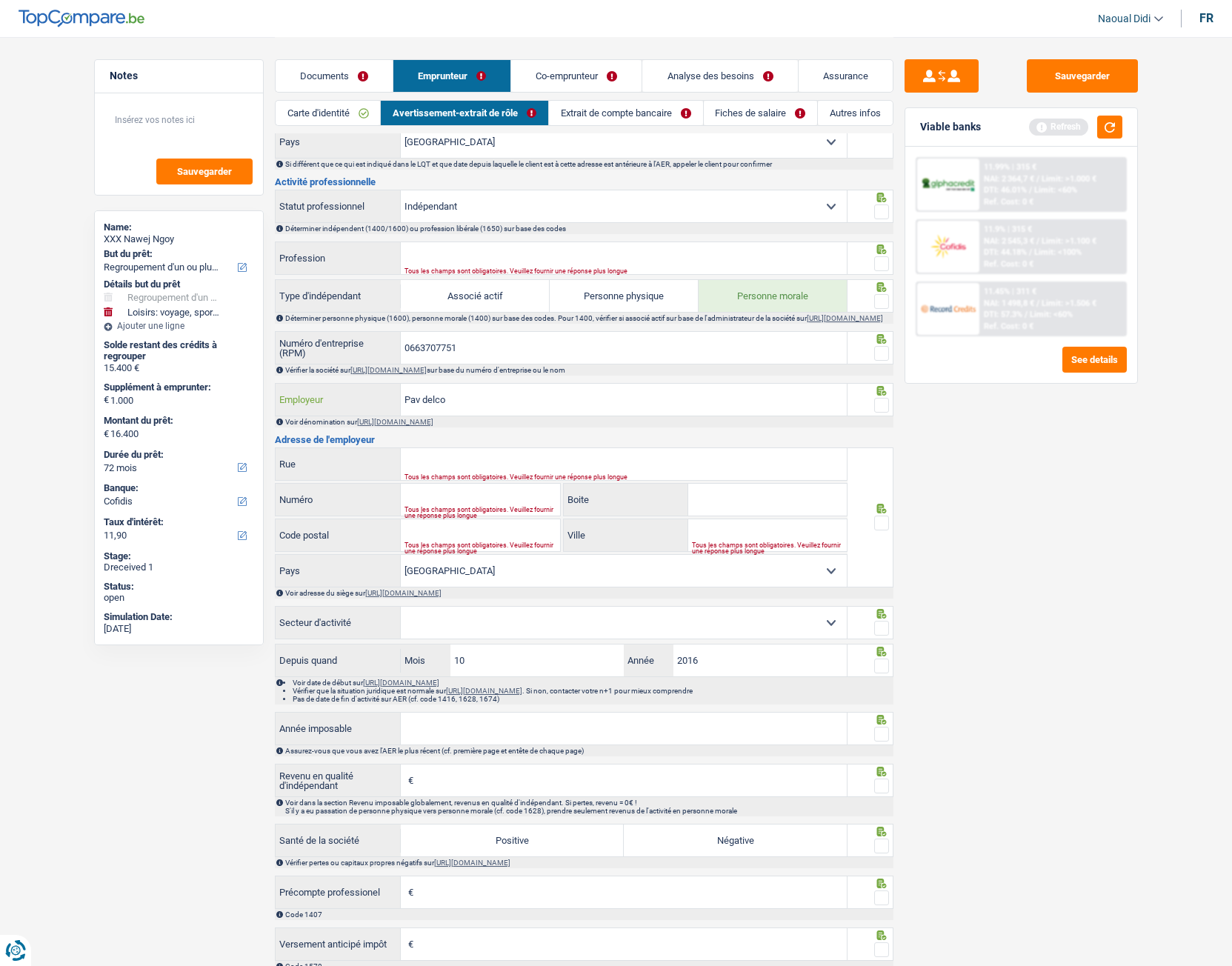
type input "Pav delco"
click at [580, 76] on link "Co-emprunteur" at bounding box center [576, 75] width 131 height 32
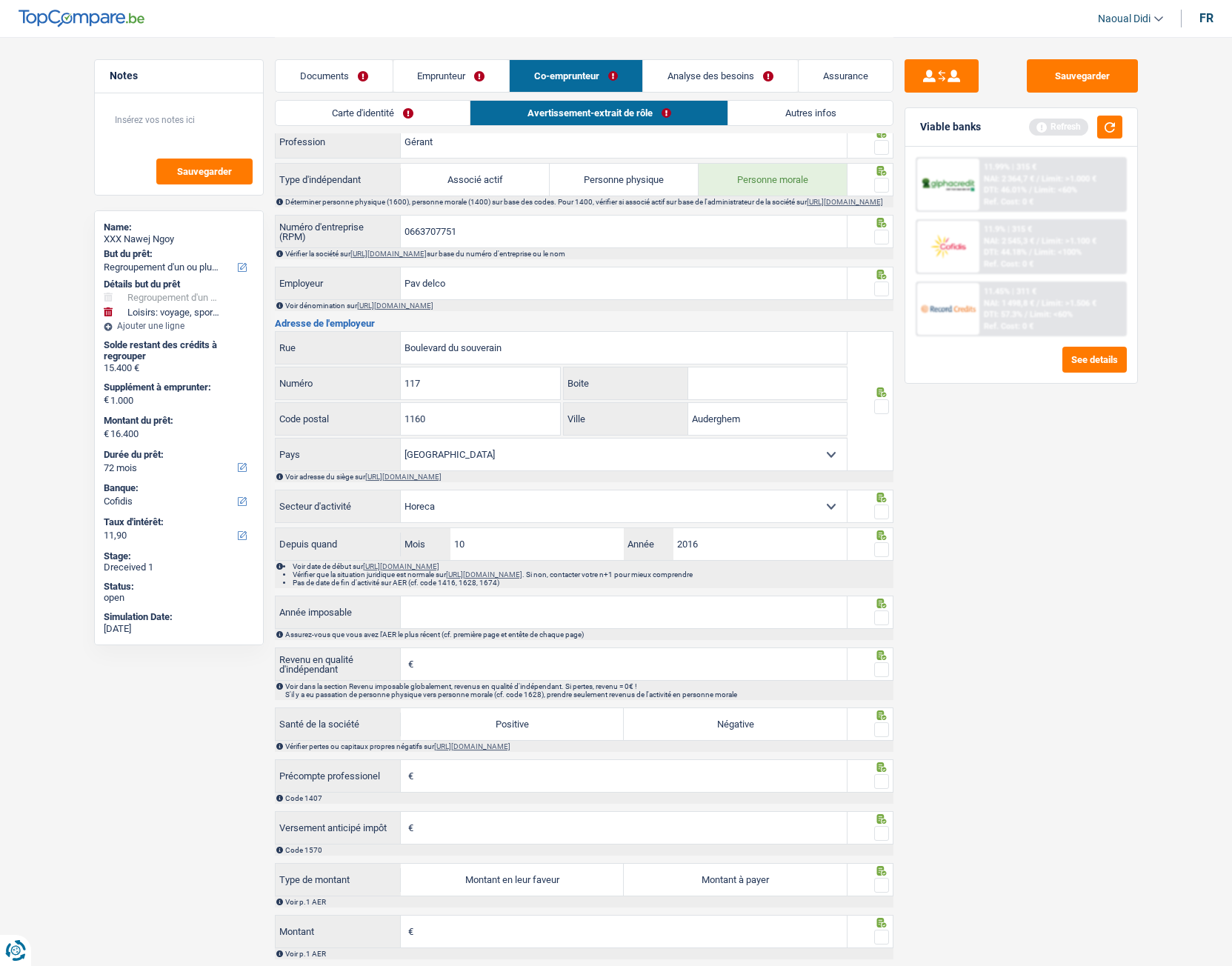
click at [619, 113] on link "Avertissement-extrait de rôle" at bounding box center [598, 113] width 257 height 25
drag, startPoint x: 536, startPoint y: 354, endPoint x: 361, endPoint y: 345, distance: 175.2
click at [361, 345] on div "Boulevard du souverain Rue" at bounding box center [561, 348] width 572 height 32
click at [437, 79] on link "Emprunteur" at bounding box center [451, 75] width 116 height 32
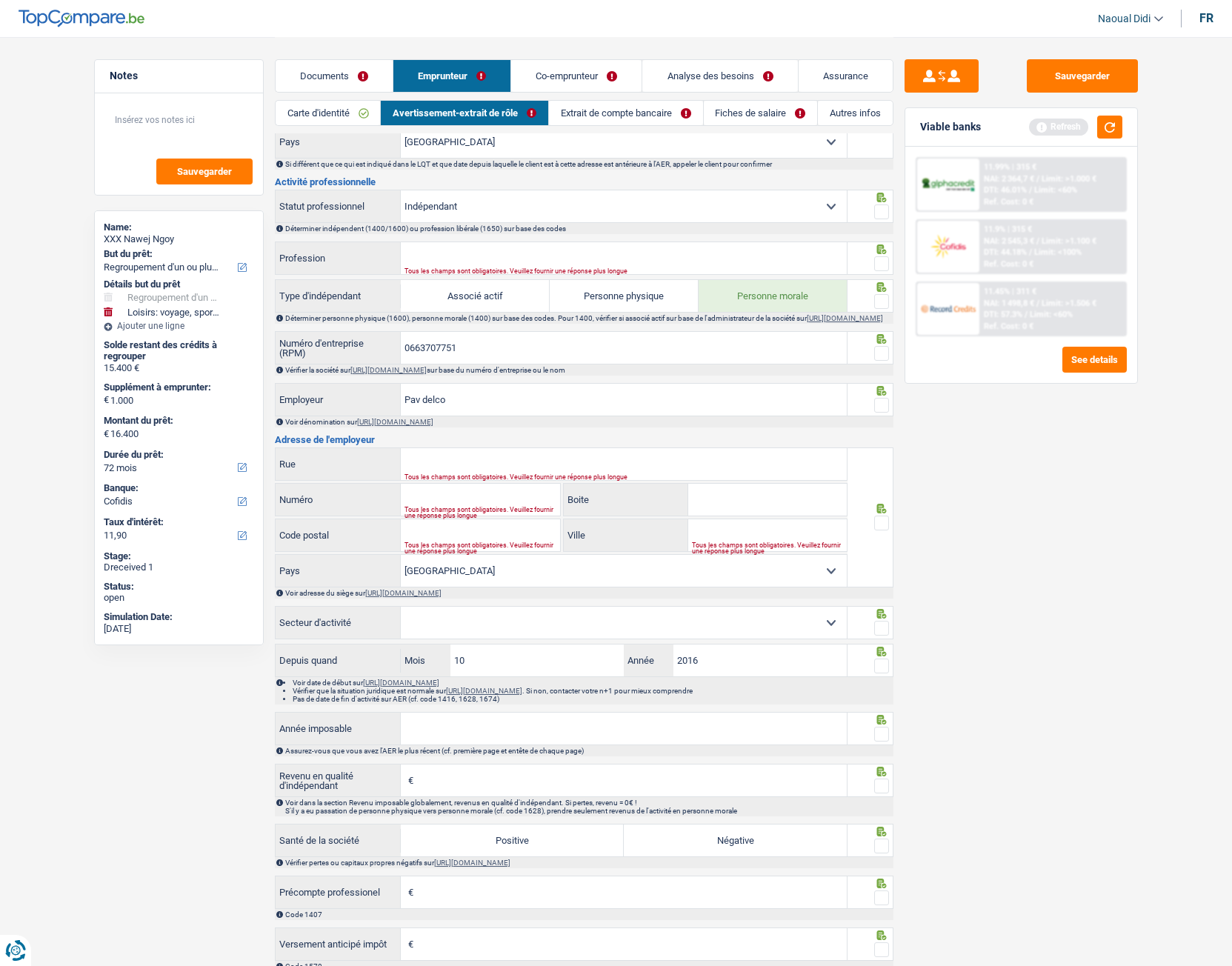
click at [458, 116] on link "Avertissement-extrait de rôle" at bounding box center [464, 113] width 167 height 25
click at [457, 470] on input "Rue" at bounding box center [624, 464] width 446 height 32
paste input "Boulevard du souverain"
click at [427, 374] on link "https://kbopub.economie.fgov.be/kbopub/zoeknummerform.html" at bounding box center [389, 369] width 76 height 8
drag, startPoint x: 454, startPoint y: 349, endPoint x: 325, endPoint y: 337, distance: 129.6
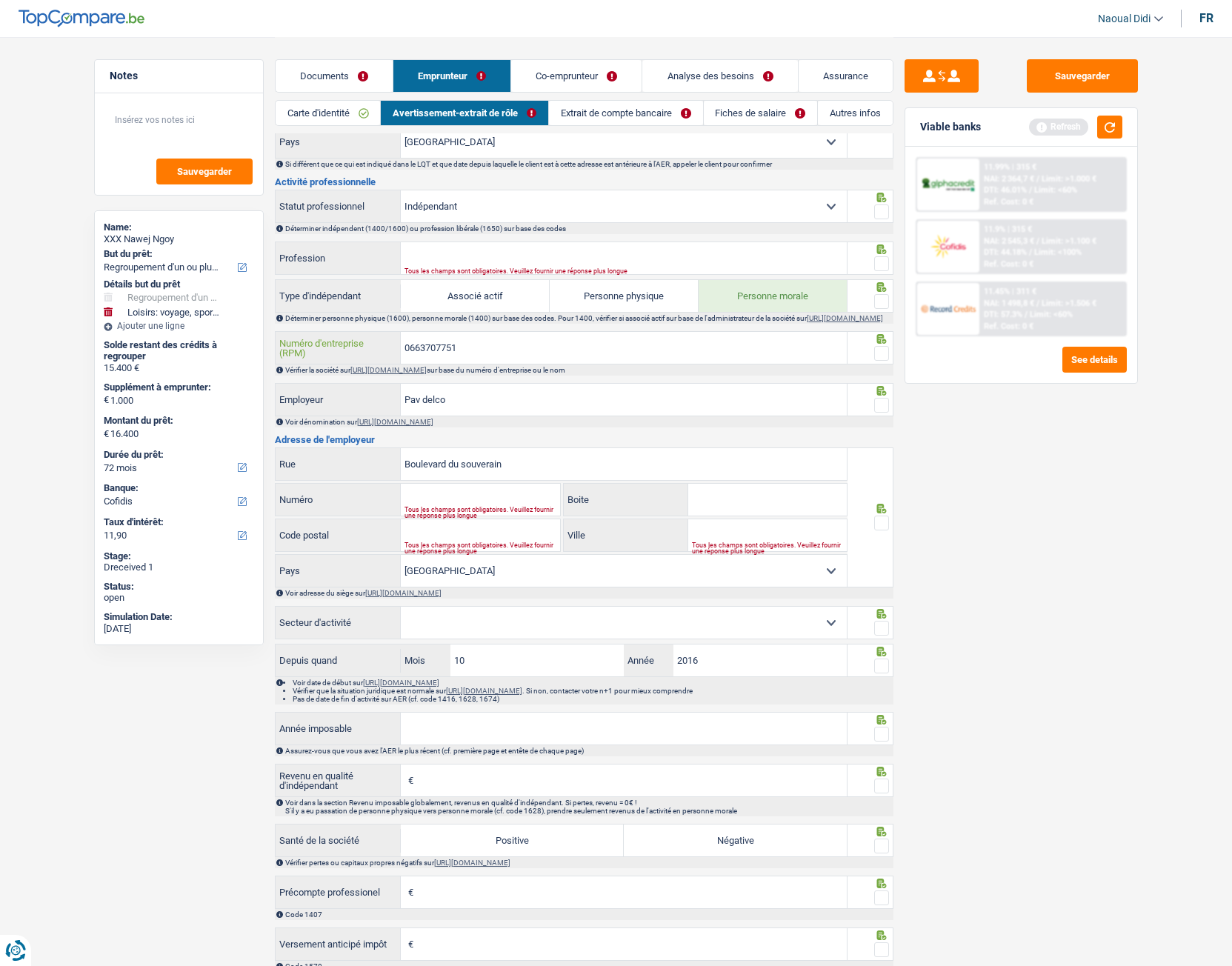
click at [325, 337] on div "Informations générales Nawej Ngoy Nom Confirmer qu'il s'agit de la même personn…" at bounding box center [584, 472] width 619 height 1657
drag, startPoint x: 511, startPoint y: 465, endPoint x: 362, endPoint y: 453, distance: 149.5
click at [362, 453] on div "Informations générales Nawej Ngoy Nom Confirmer qu'il s'agit de la même personn…" at bounding box center [584, 472] width 619 height 1657
paste input "Souverain 117 1160 Auderghem"
type input "Boulevard du Souverain 117 1160 Auderghem"
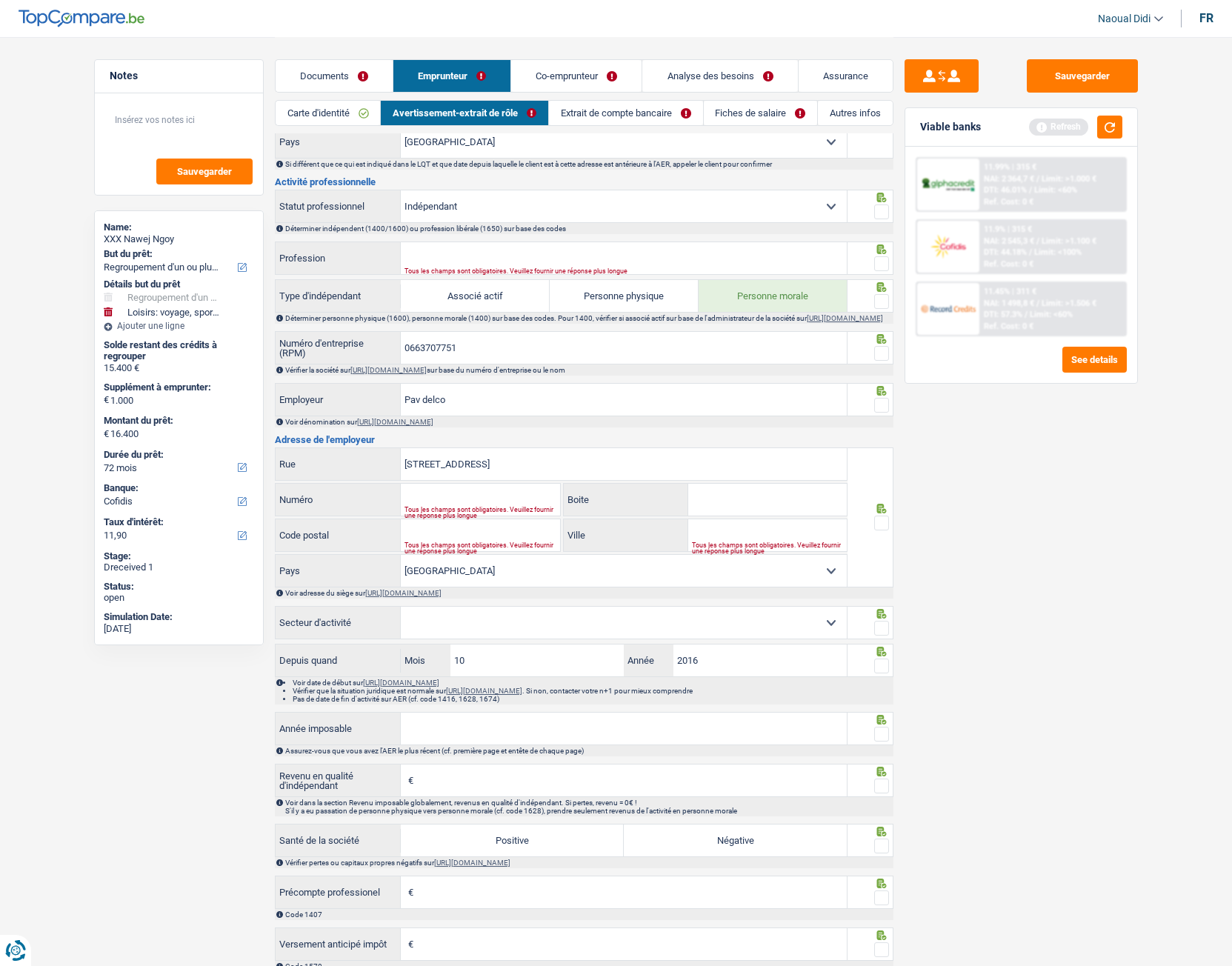
click at [360, 458] on label "Rue" at bounding box center [338, 464] width 126 height 32
click at [401, 458] on input "Boulevard du Souverain 117 1160 Auderghem" at bounding box center [624, 464] width 446 height 32
click at [440, 512] on input "Numéro" at bounding box center [480, 499] width 159 height 32
type input "117"
click at [474, 540] on input "Code postal" at bounding box center [480, 535] width 159 height 32
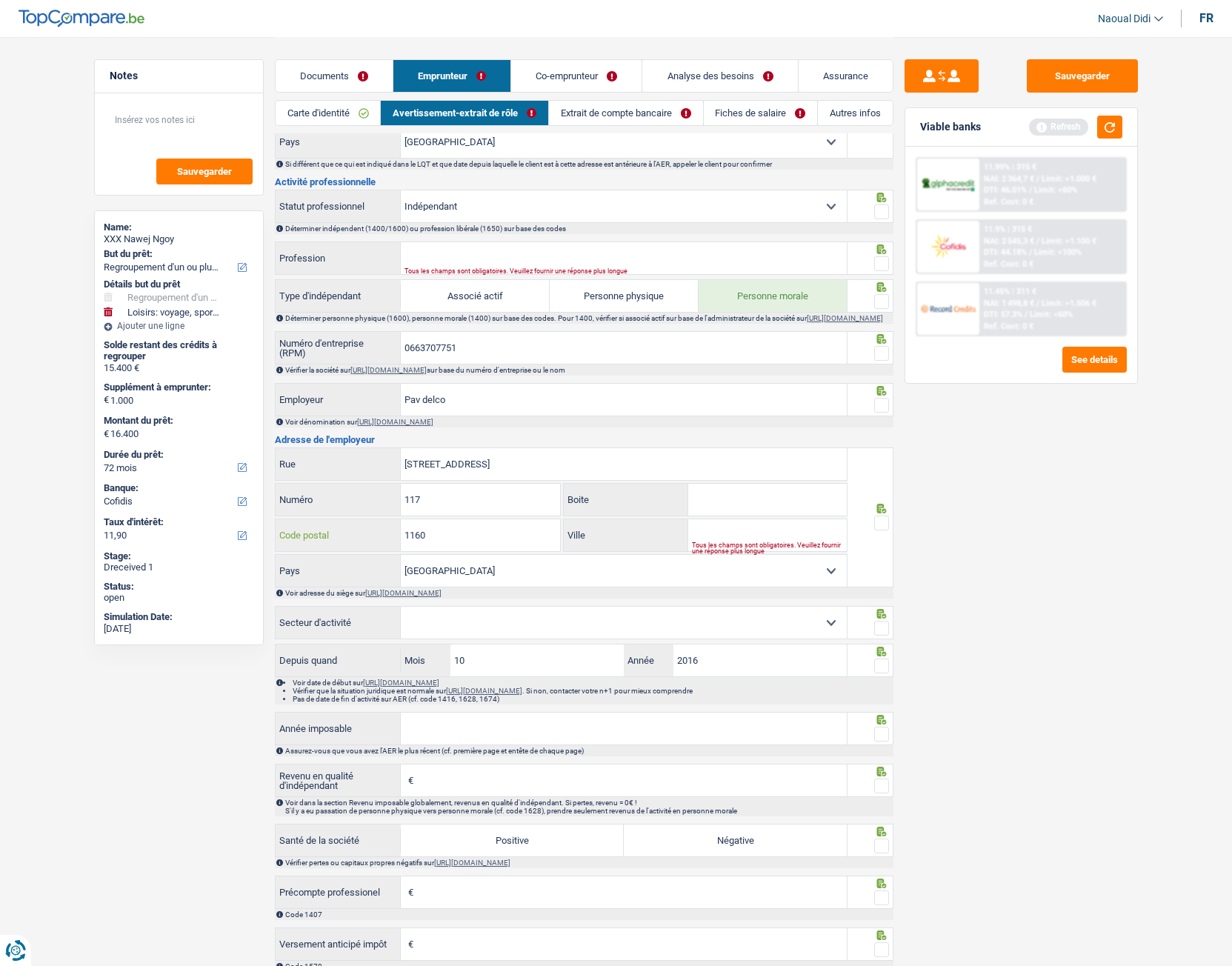
type input "1160"
drag, startPoint x: 590, startPoint y: 471, endPoint x: 549, endPoint y: 474, distance: 41.1
click at [549, 474] on input "Boulevard du Souverain 117 1160 Auderghem" at bounding box center [624, 464] width 446 height 32
type input "Boulevard du Souverain 117 1160"
click at [731, 540] on div "Tous les champs sont obligatoires. Veuillez fournir une réponse plus longue" at bounding box center [769, 548] width 155 height 6
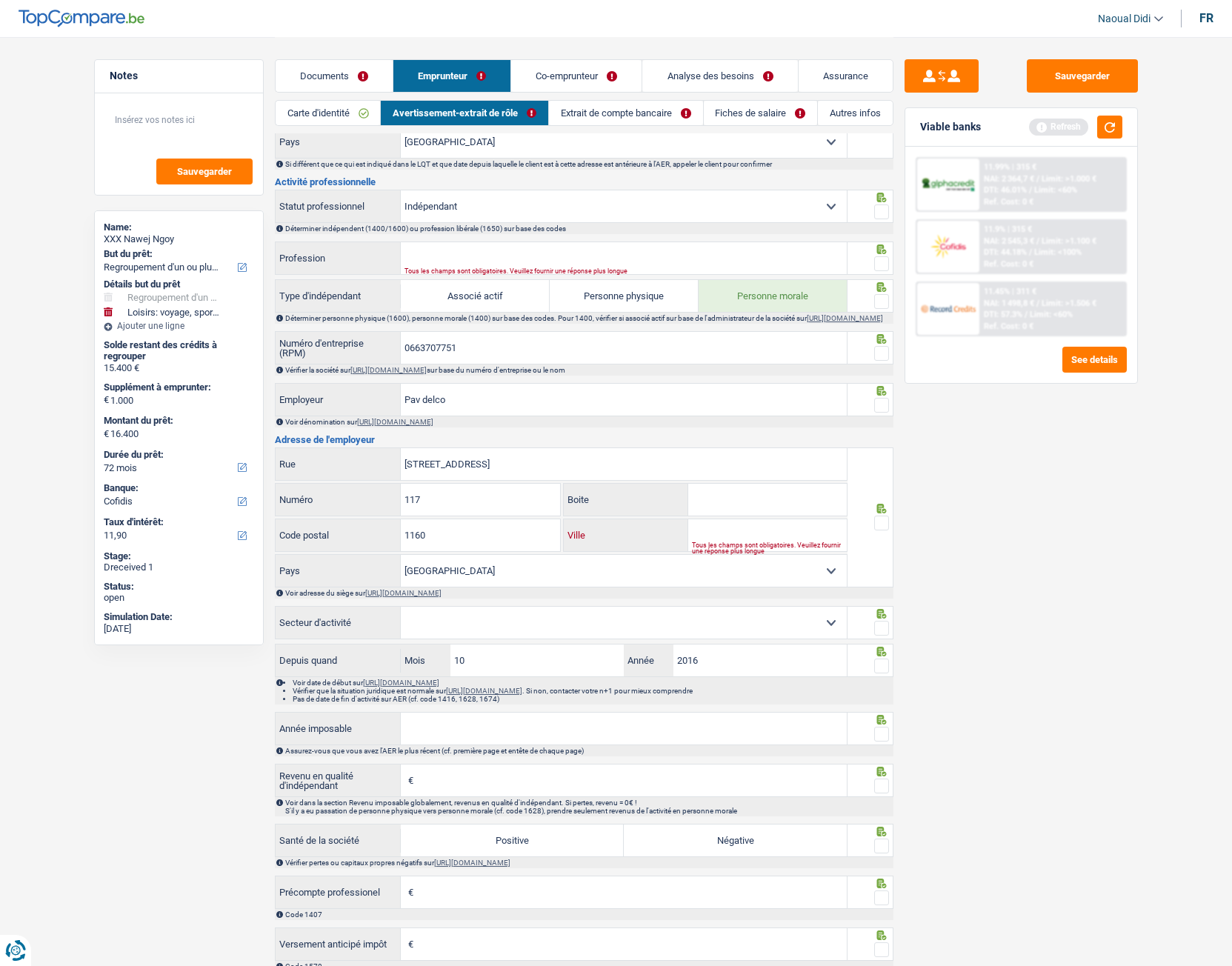
click at [723, 540] on input "Ville" at bounding box center [767, 535] width 158 height 32
paste input "Auderghem"
type input "Auderghem"
drag, startPoint x: 560, startPoint y: 477, endPoint x: 508, endPoint y: 470, distance: 52.5
click at [508, 470] on input "Boulevard du Souverain 117 1160" at bounding box center [624, 464] width 446 height 32
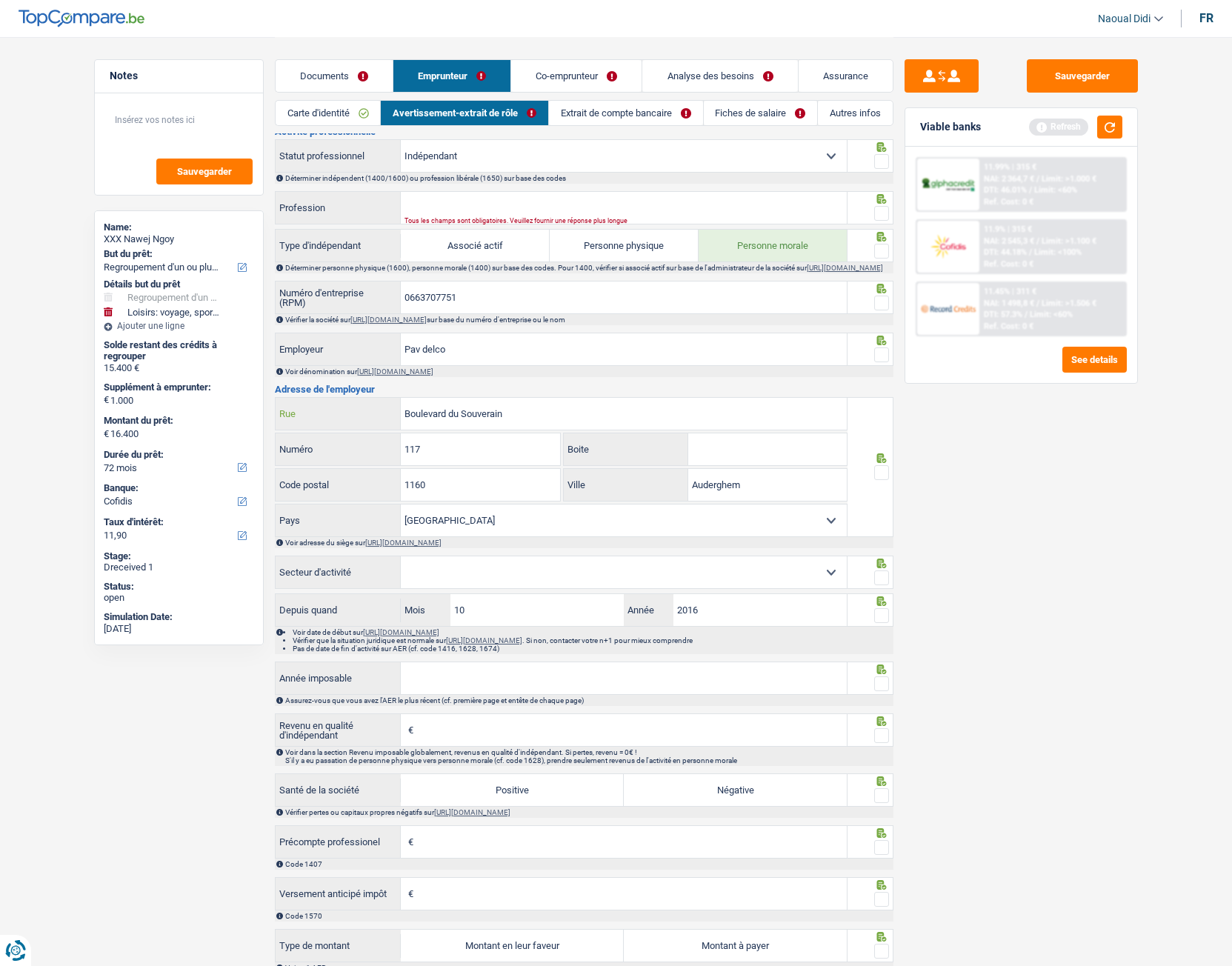
scroll to position [600, 0]
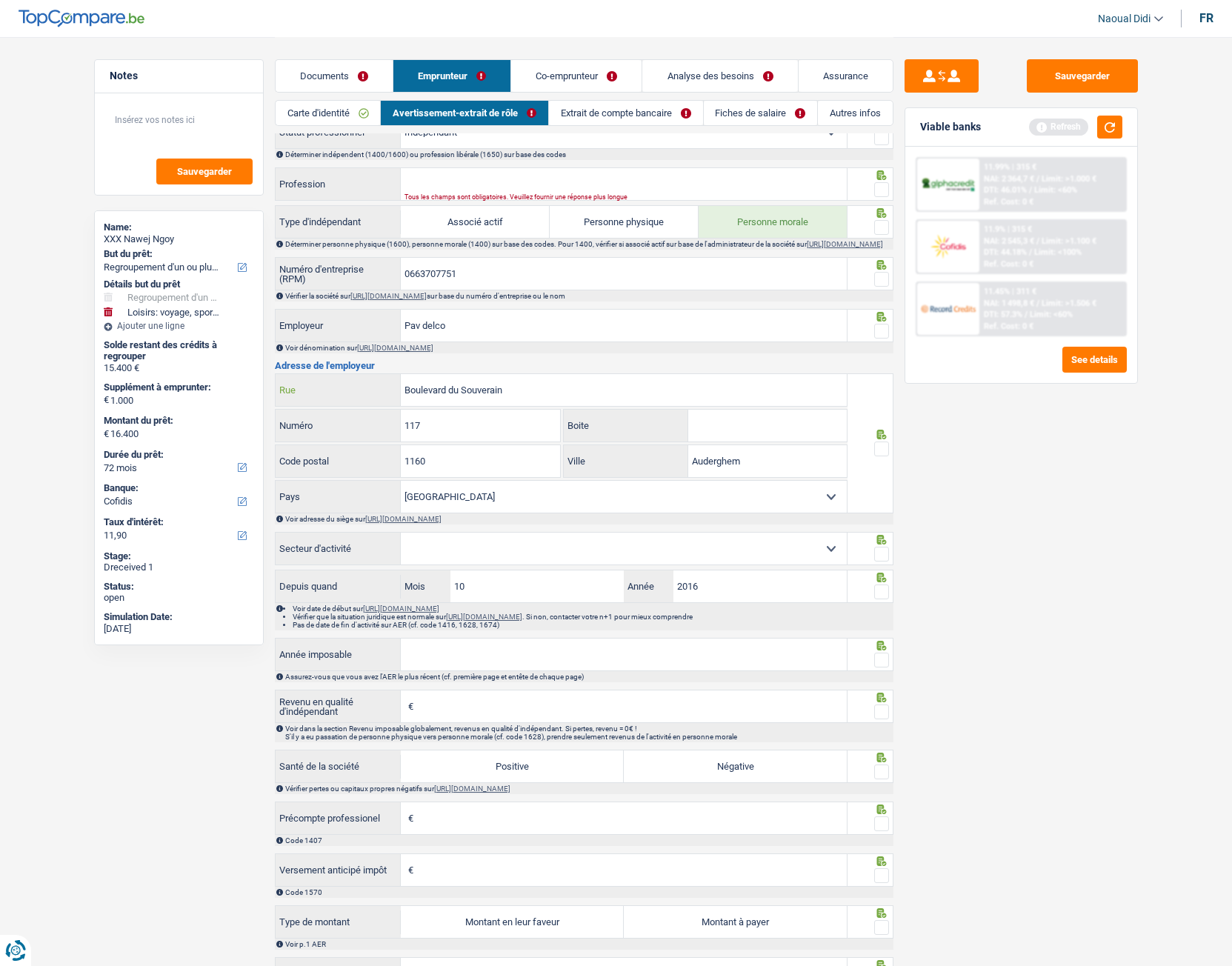
type input "Boulevard du Souverain"
click at [877, 457] on span at bounding box center [882, 449] width 15 height 15
click at [0, 0] on input "radio" at bounding box center [0, 0] width 0 height 0
click at [883, 341] on div at bounding box center [882, 331] width 15 height 19
click at [884, 286] on span at bounding box center [882, 279] width 15 height 15
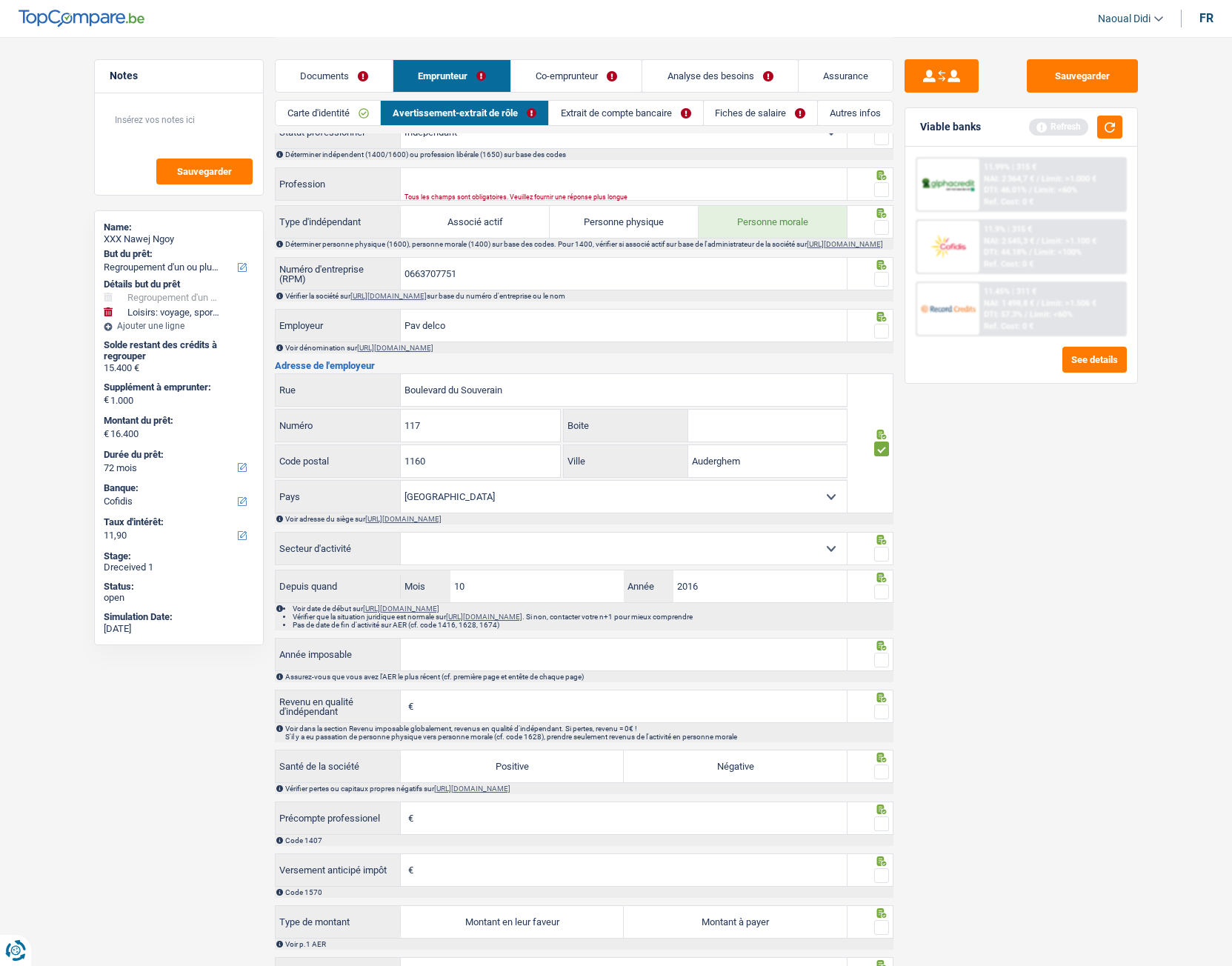
click at [0, 0] on input "radio" at bounding box center [0, 0] width 0 height 0
click at [870, 333] on fieldset at bounding box center [870, 331] width 38 height 19
click at [885, 339] on span at bounding box center [882, 331] width 15 height 15
click at [0, 0] on input "radio" at bounding box center [0, 0] width 0 height 0
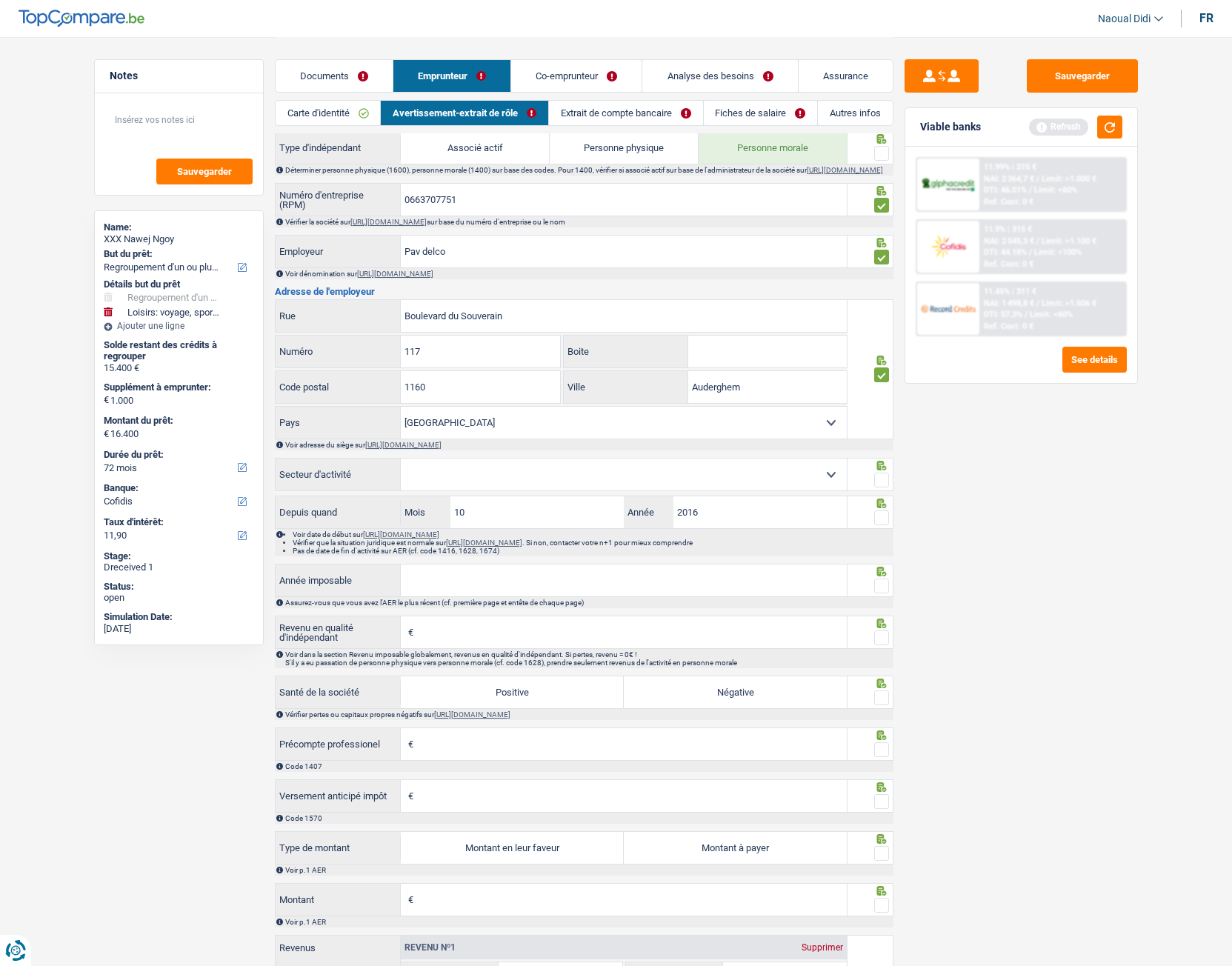
click at [469, 479] on select "Agriculture/Pêche Industrie Horeca Courier/Fitness/Taxi Construction Banques/As…" at bounding box center [624, 474] width 446 height 32
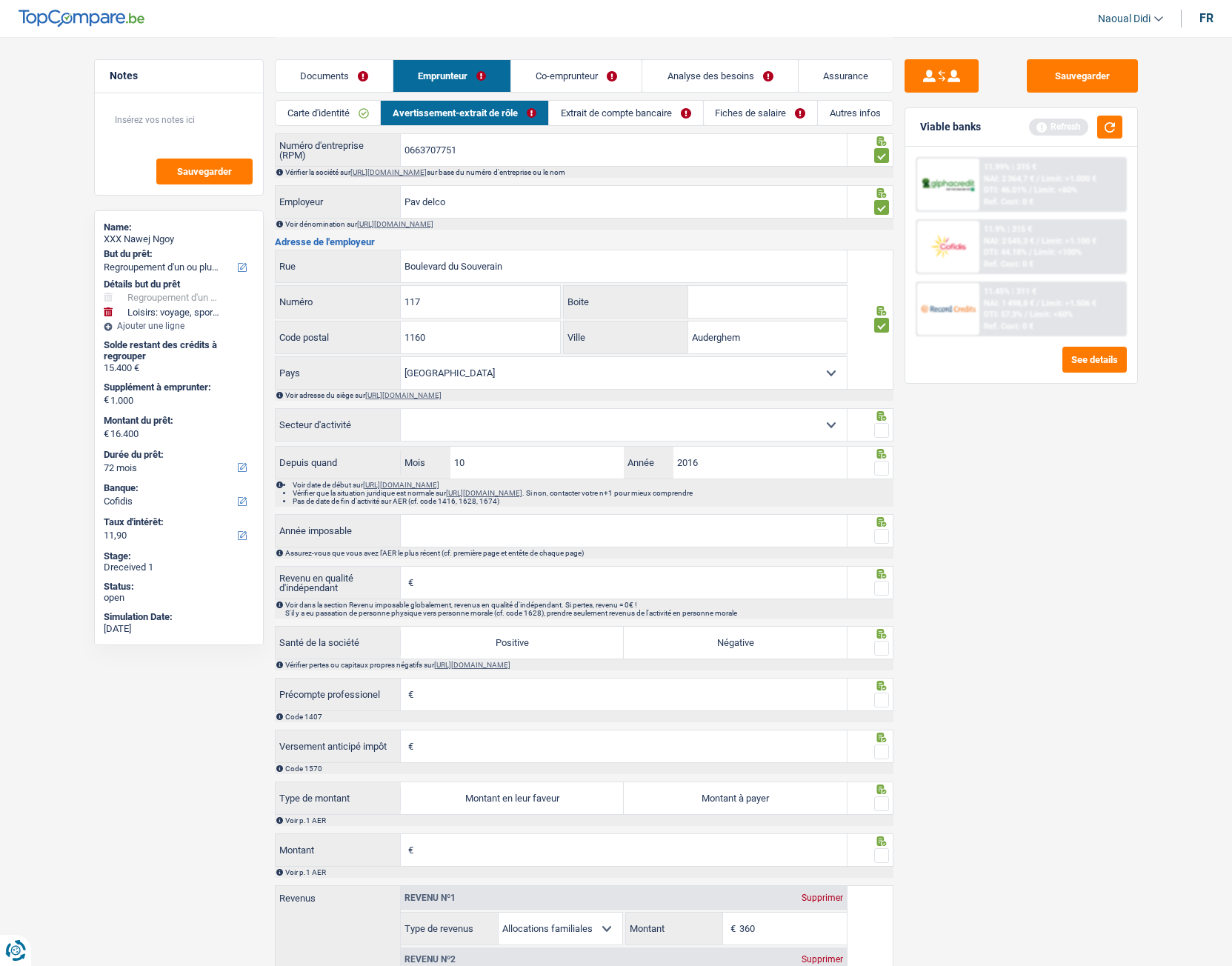
scroll to position [749, 0]
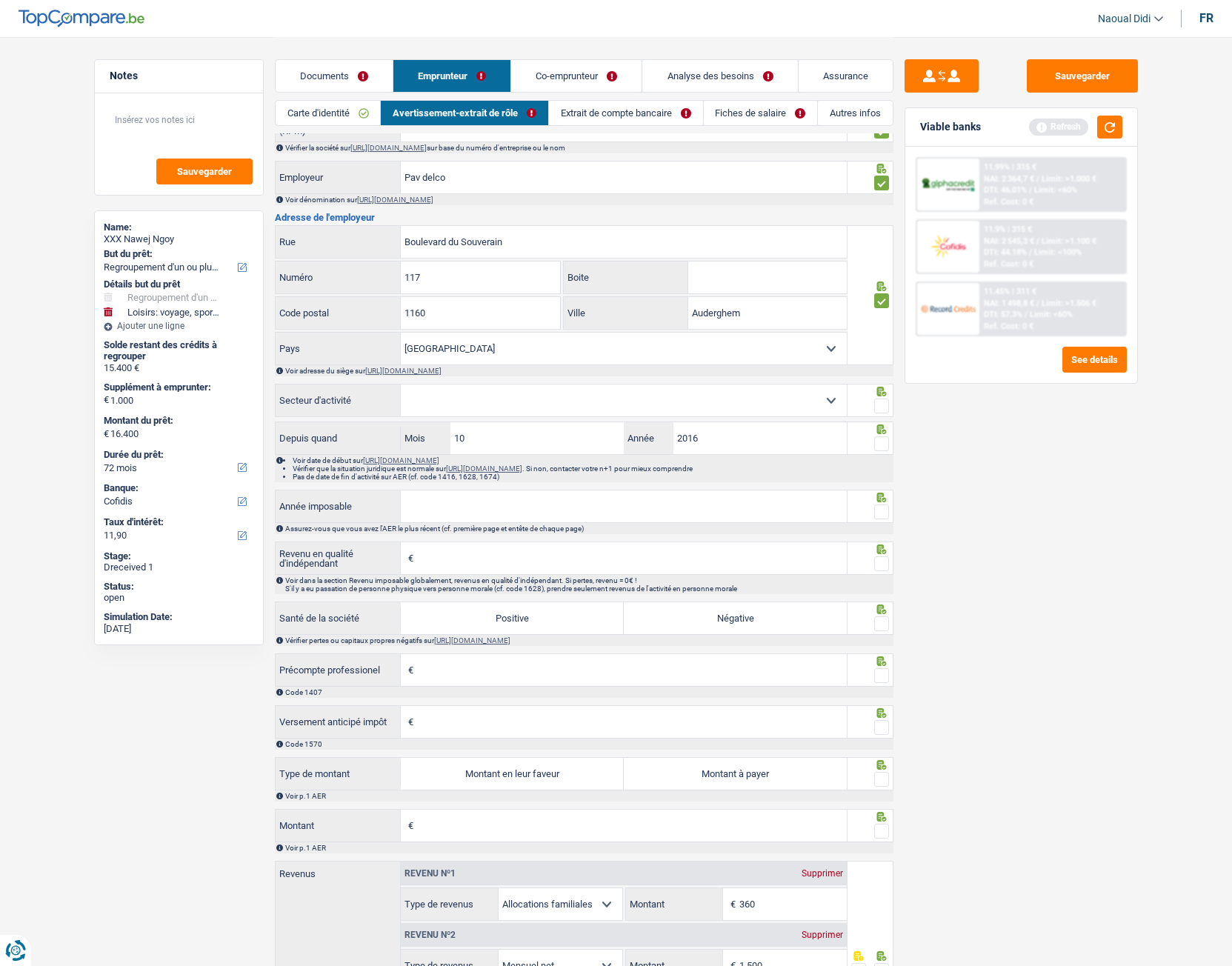
click at [458, 406] on select "Agriculture/Pêche Industrie Horeca Courier/Fitness/Taxi Construction Banques/As…" at bounding box center [624, 400] width 446 height 32
select select "hrc"
click at [401, 392] on select "Agriculture/Pêche Industrie Horeca Courier/Fitness/Taxi Construction Banques/As…" at bounding box center [624, 400] width 446 height 32
drag, startPoint x: 500, startPoint y: 443, endPoint x: 476, endPoint y: 429, distance: 27.8
click at [476, 429] on div "Informations générales Nawej Ngoy Nom Confirmer qu'il s'agit de la même personn…" at bounding box center [584, 251] width 619 height 1657
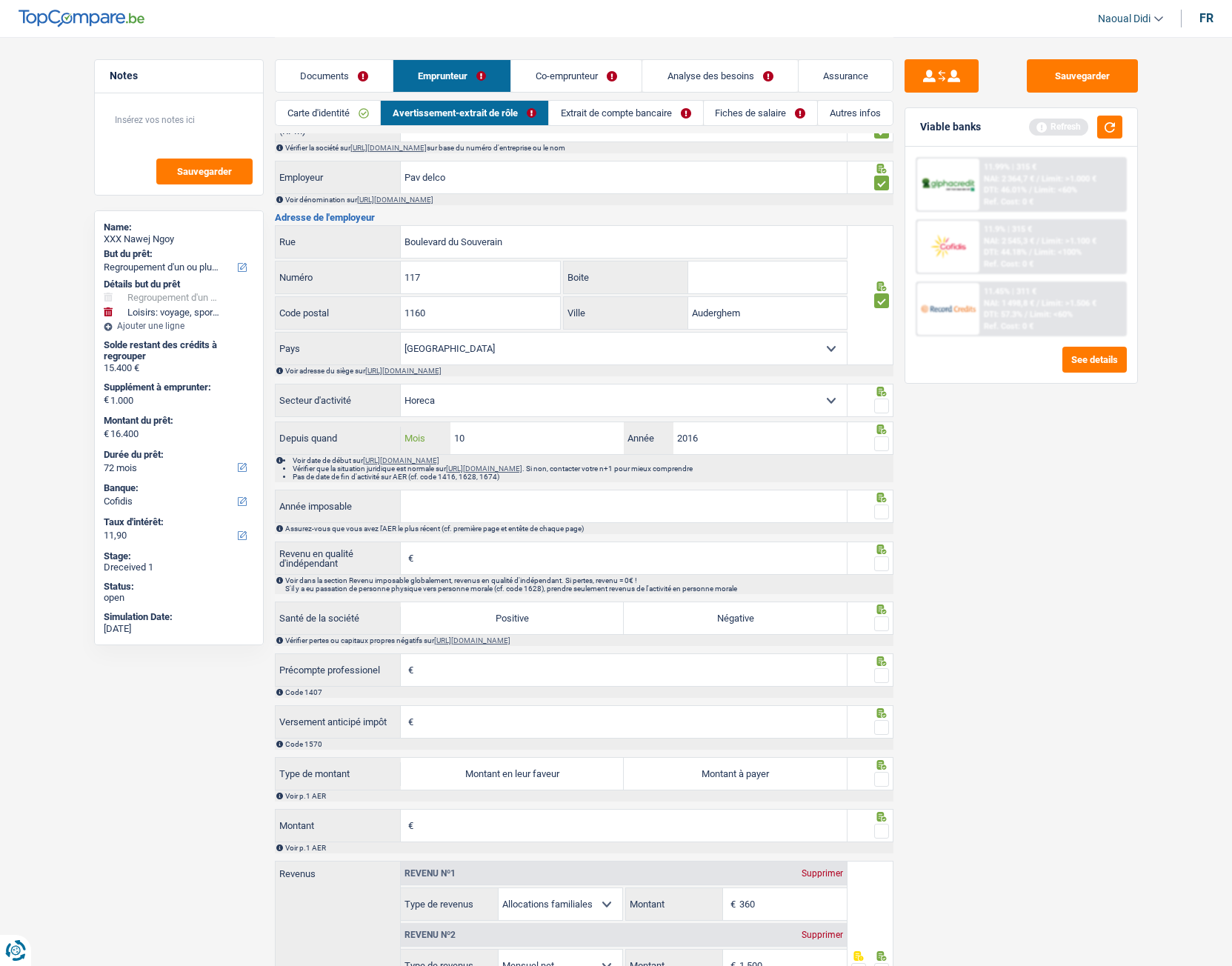
click at [477, 442] on input "10" at bounding box center [537, 438] width 174 height 32
drag, startPoint x: 446, startPoint y: 441, endPoint x: 434, endPoint y: 440, distance: 12.0
click at [434, 440] on div "10 Mois" at bounding box center [512, 438] width 223 height 32
type input "3"
click at [881, 451] on span at bounding box center [882, 444] width 15 height 15
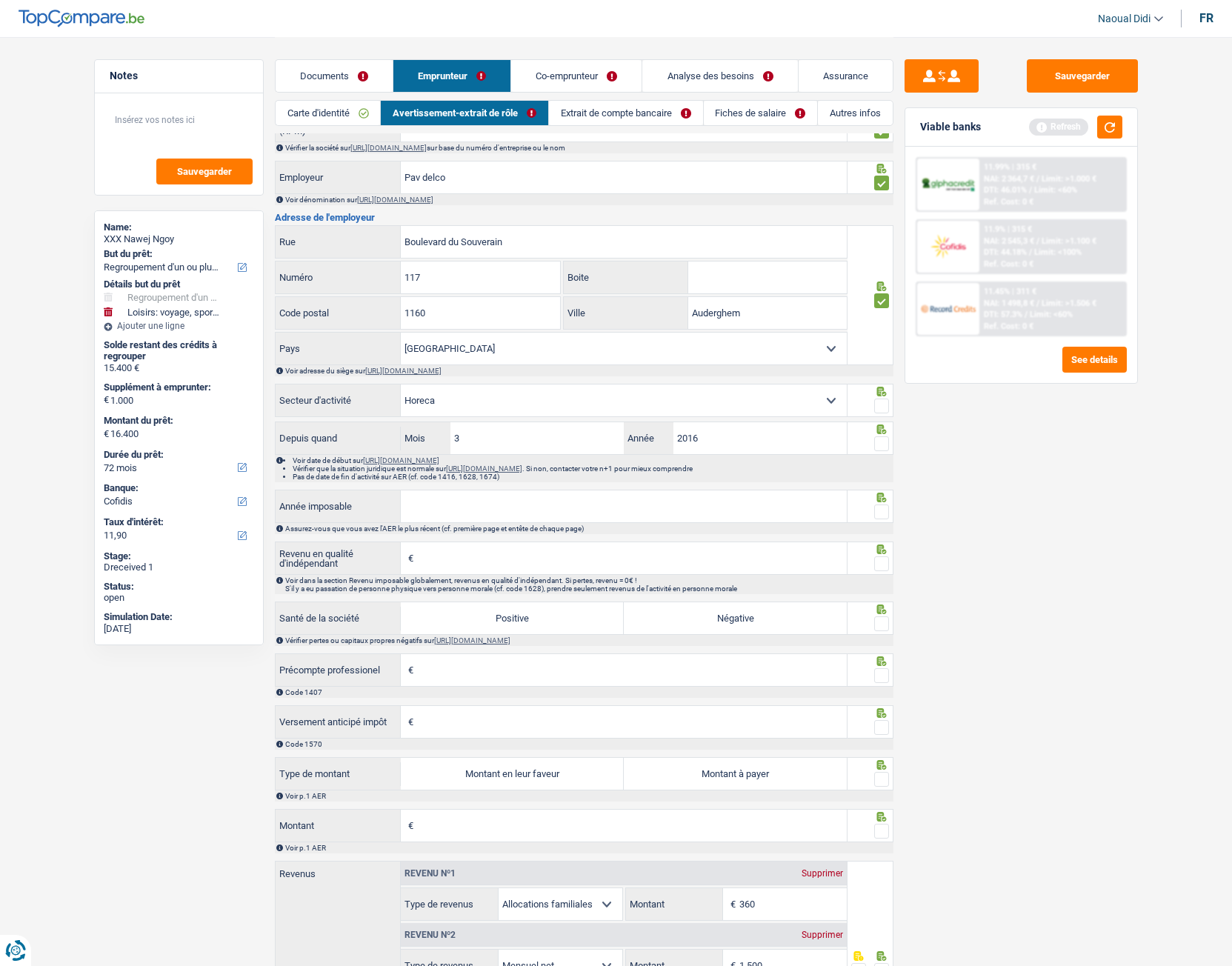
click at [0, 0] on input "radio" at bounding box center [0, 0] width 0 height 0
click at [883, 413] on span at bounding box center [882, 406] width 15 height 15
click at [0, 0] on input "radio" at bounding box center [0, 0] width 0 height 0
click at [524, 513] on input "Année imposable" at bounding box center [624, 506] width 446 height 32
type input "2023"
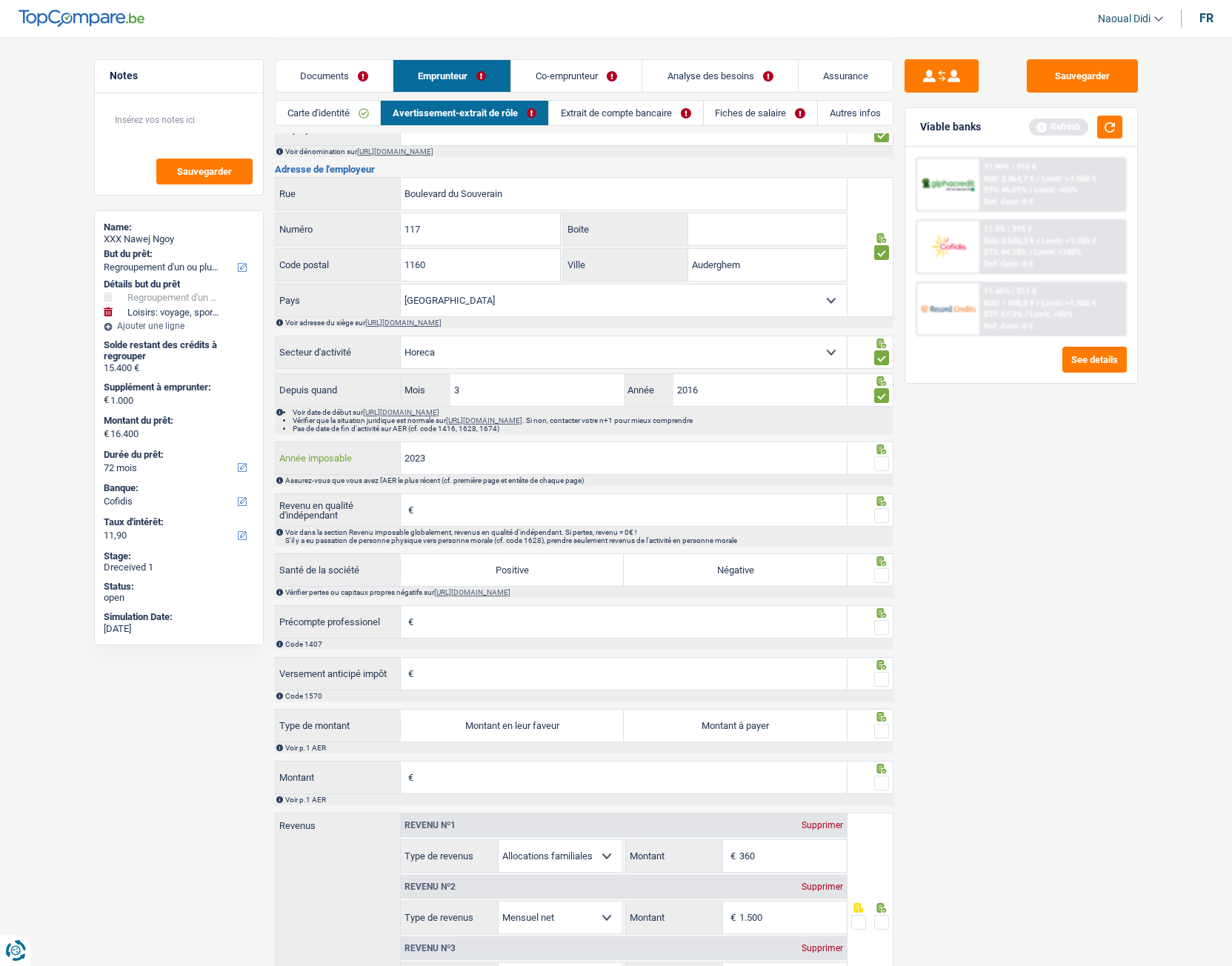
scroll to position [823, 0]
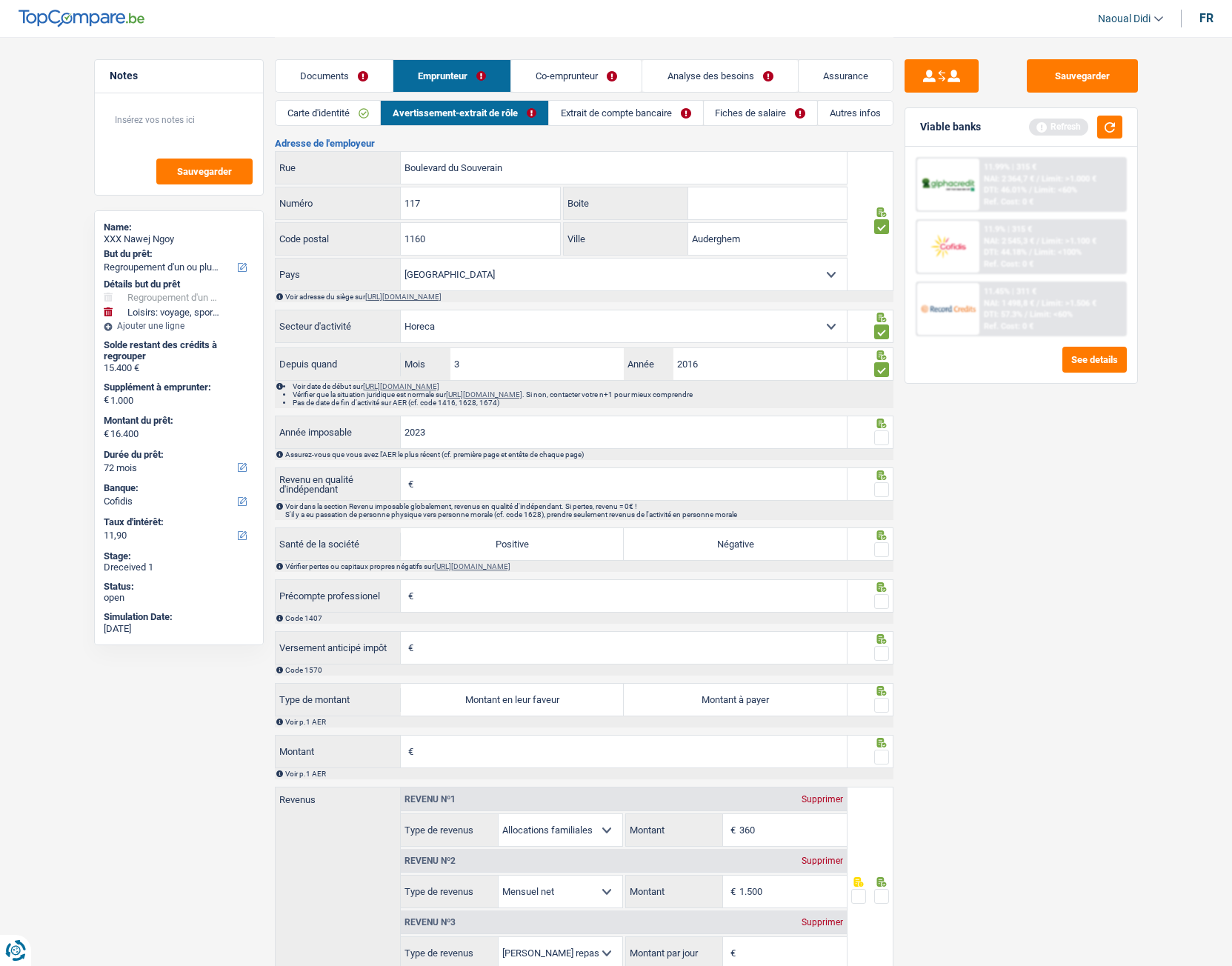
click at [443, 498] on input "Revenu en qualité d'indépendant" at bounding box center [632, 484] width 430 height 32
drag, startPoint x: 435, startPoint y: 492, endPoint x: 425, endPoint y: 487, distance: 11.2
click at [425, 487] on input "Revenu en qualité d'indépendant" at bounding box center [632, 484] width 430 height 32
paste input
click at [451, 489] on input "Revenu en qualité d'indépendant" at bounding box center [632, 484] width 430 height 32
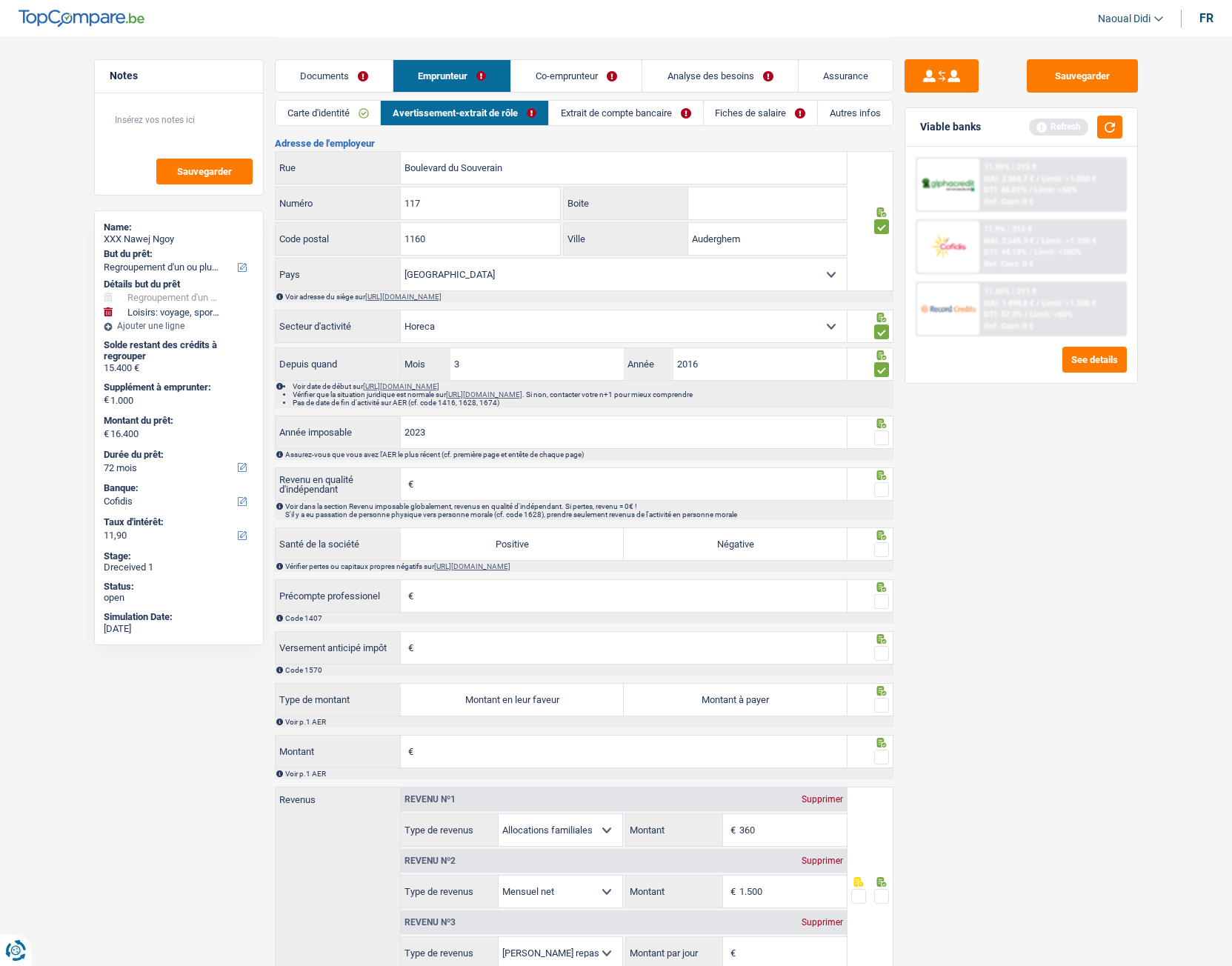
paste input
click at [433, 497] on input "Revenu en qualité d'indépendant" at bounding box center [632, 484] width 430 height 32
type input "13.155"
click at [885, 445] on span at bounding box center [882, 438] width 15 height 15
click at [0, 0] on input "radio" at bounding box center [0, 0] width 0 height 0
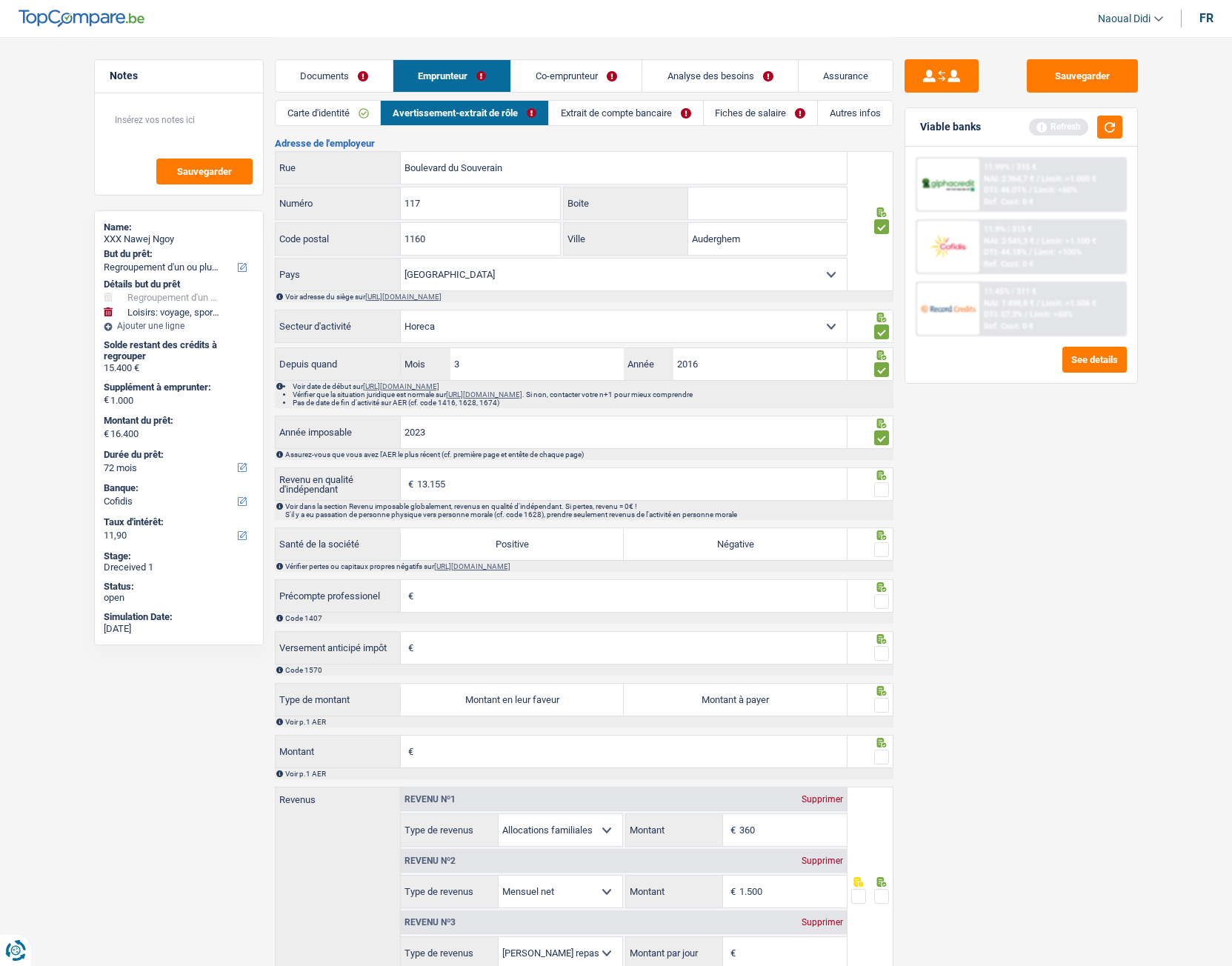
click at [883, 495] on span at bounding box center [882, 489] width 15 height 15
click at [0, 0] on input "radio" at bounding box center [0, 0] width 0 height 0
click at [530, 540] on label "Positive" at bounding box center [512, 544] width 223 height 32
click at [530, 540] on input "Positive" at bounding box center [512, 544] width 223 height 32
radio input "true"
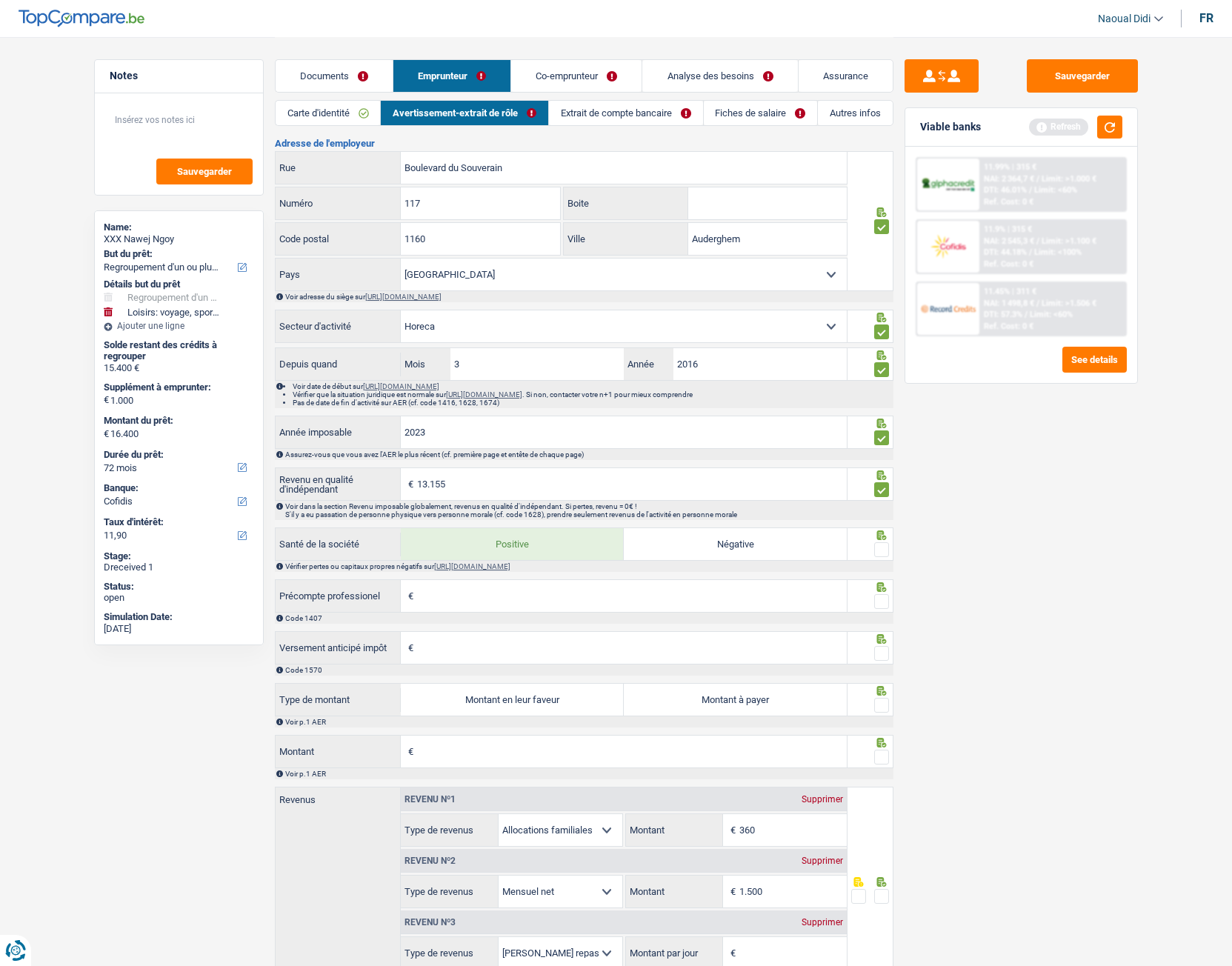
click at [457, 540] on input "Précompte professionel" at bounding box center [632, 595] width 430 height 32
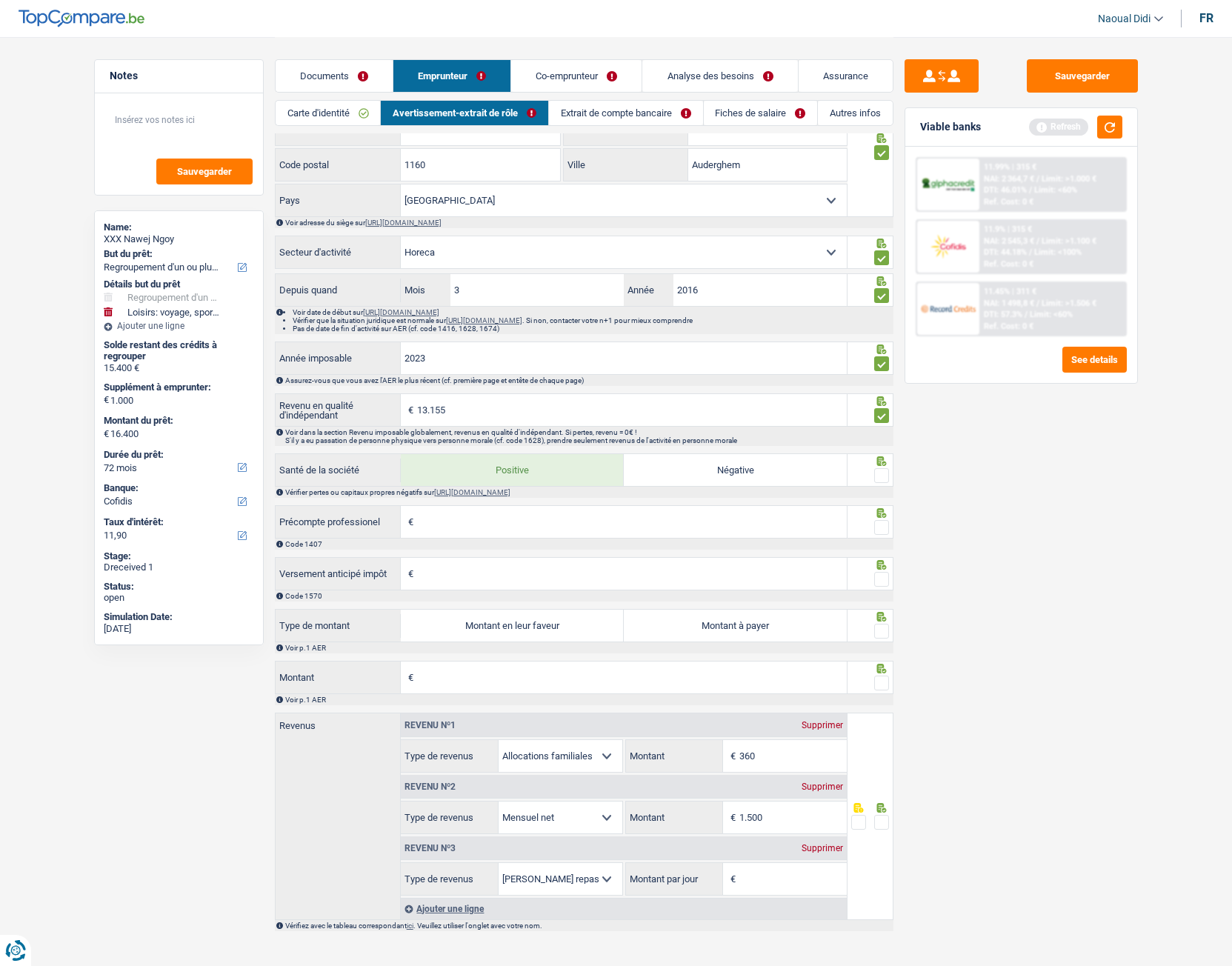
click at [426, 530] on input "Précompte professionel" at bounding box center [632, 521] width 430 height 32
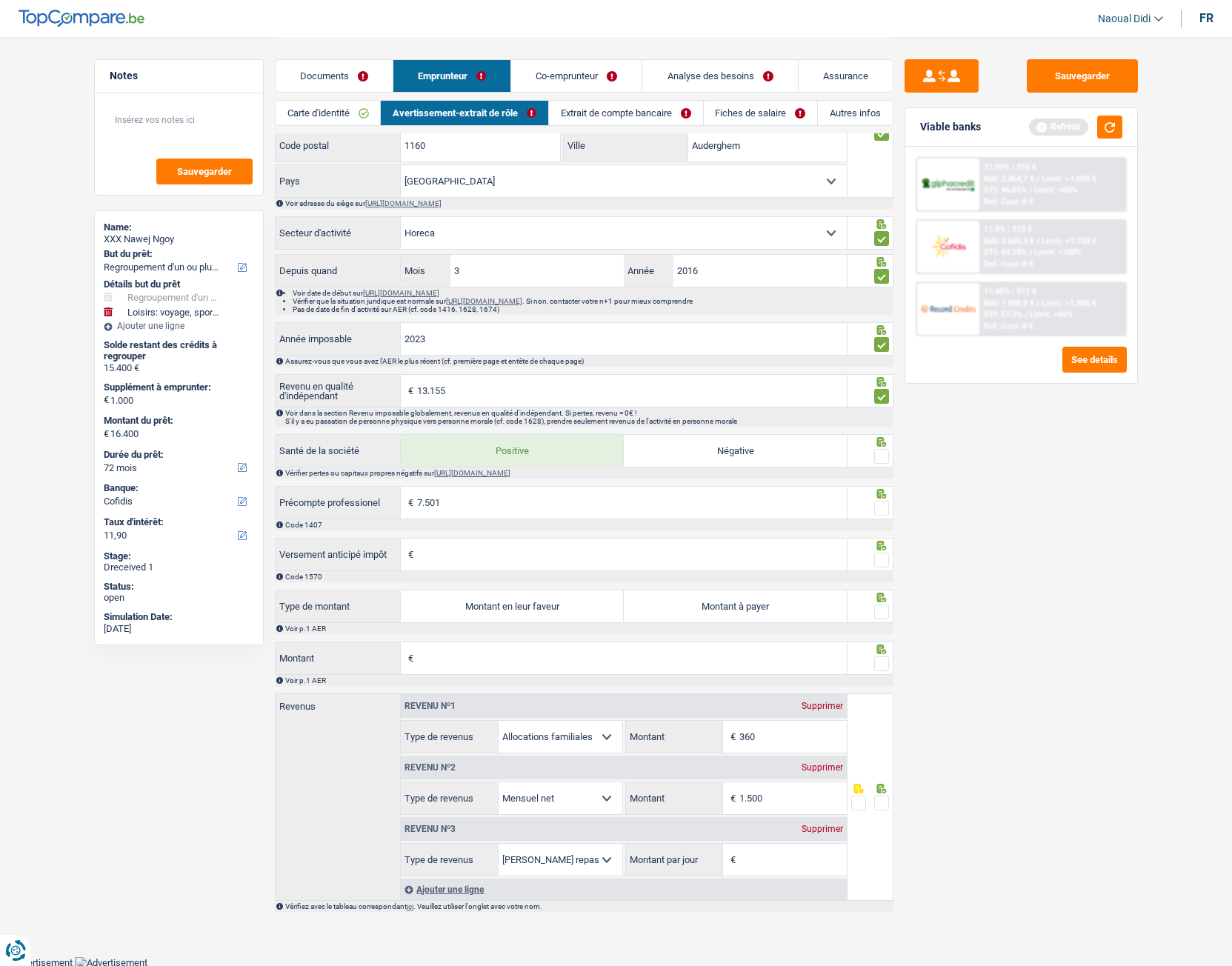
scroll to position [926, 0]
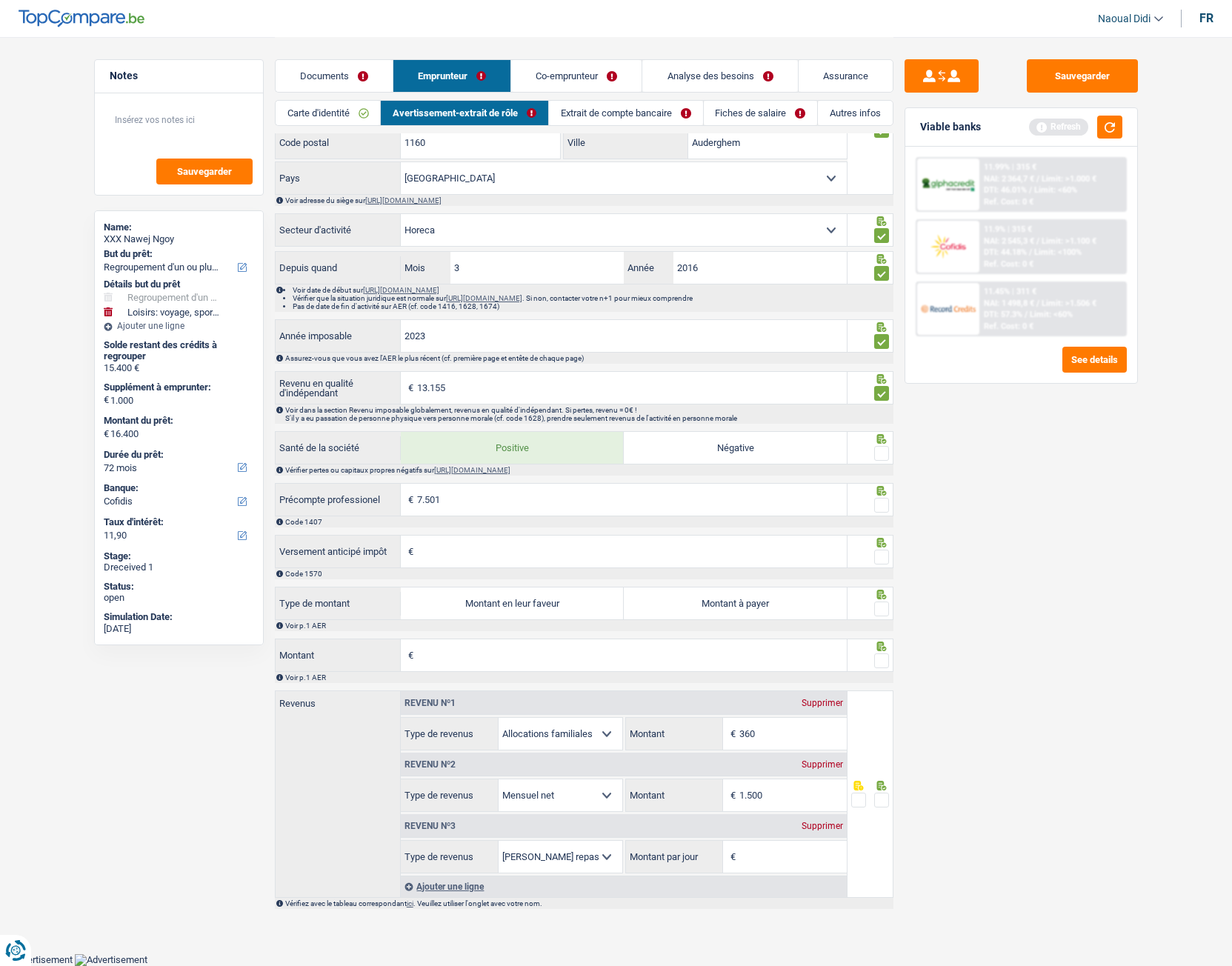
type input "7.501"
click at [456, 540] on input "Versement anticipé impôt" at bounding box center [632, 551] width 430 height 32
click at [481, 540] on label "Montant en leur faveur" at bounding box center [512, 603] width 223 height 32
click at [481, 540] on input "Montant en leur faveur" at bounding box center [512, 603] width 223 height 32
radio input "true"
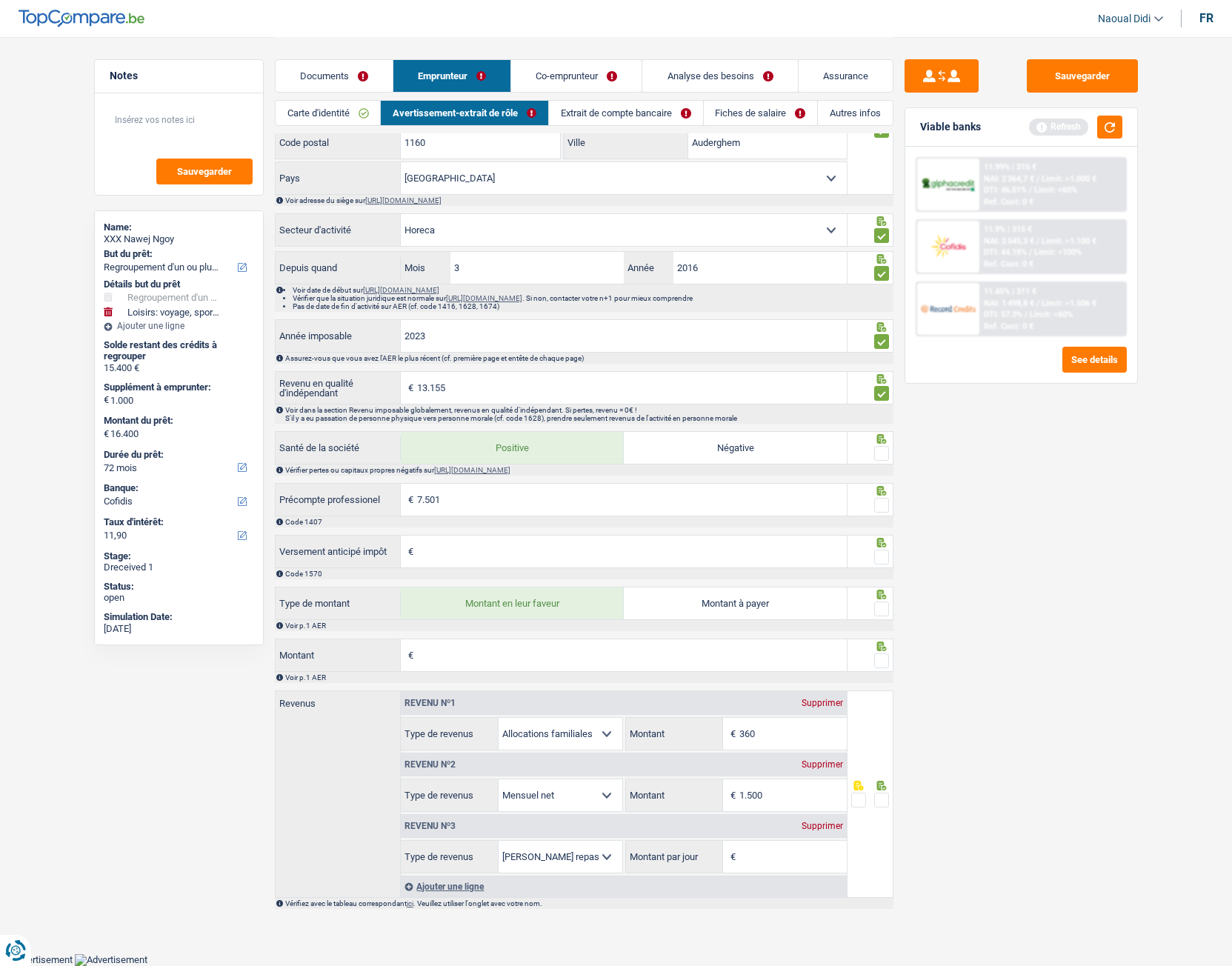
type input "471"
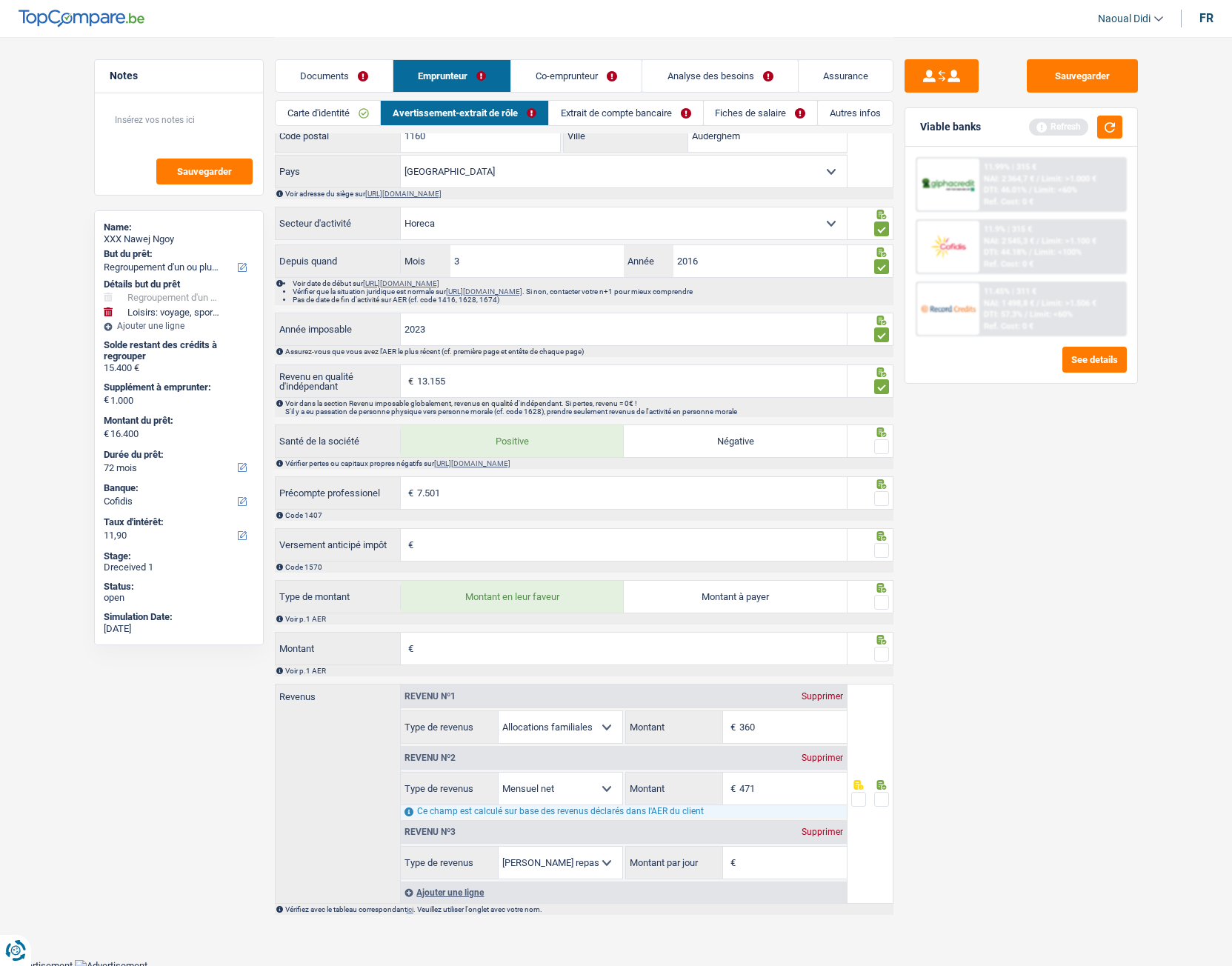
click at [450, 540] on input "Montant" at bounding box center [632, 648] width 430 height 32
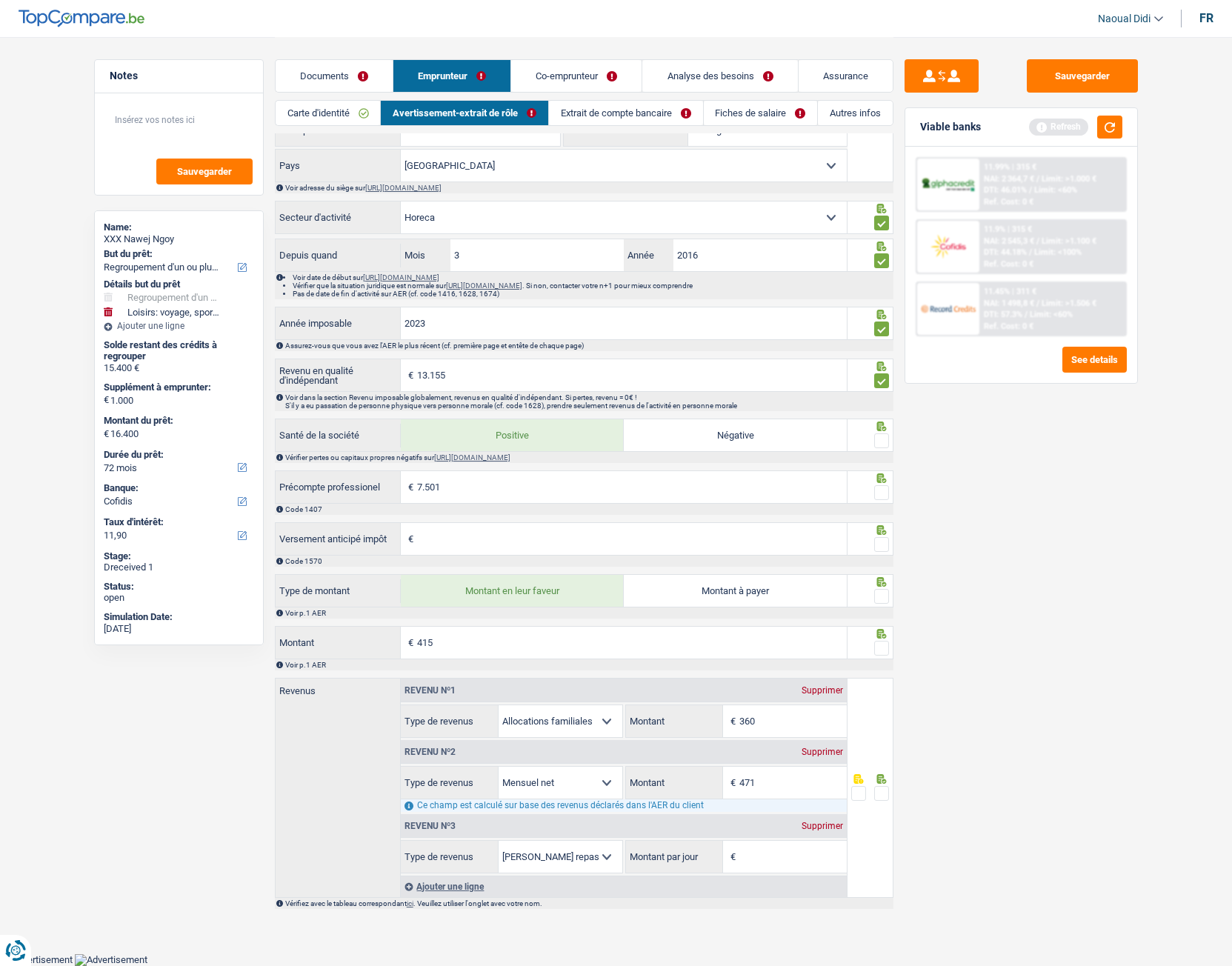
type input "415"
click at [972, 540] on div "Sauvegarder Viable banks Refresh 11.99% | 315 € NAI: 2 364,7 € / Limit: >1.000 …" at bounding box center [1021, 501] width 256 height 883
type input "506"
click at [470, 540] on input "415" at bounding box center [632, 642] width 430 height 32
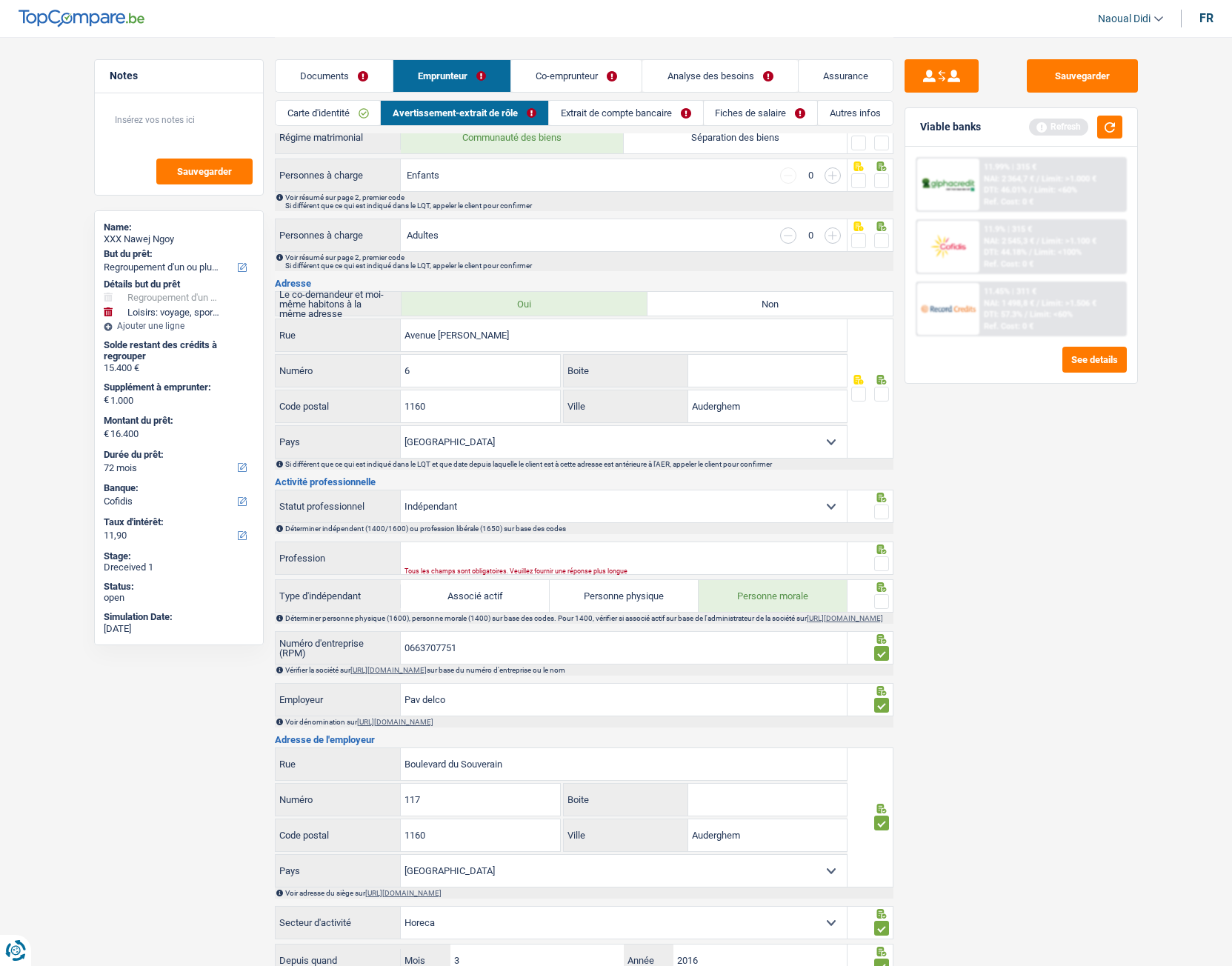
scroll to position [0, 0]
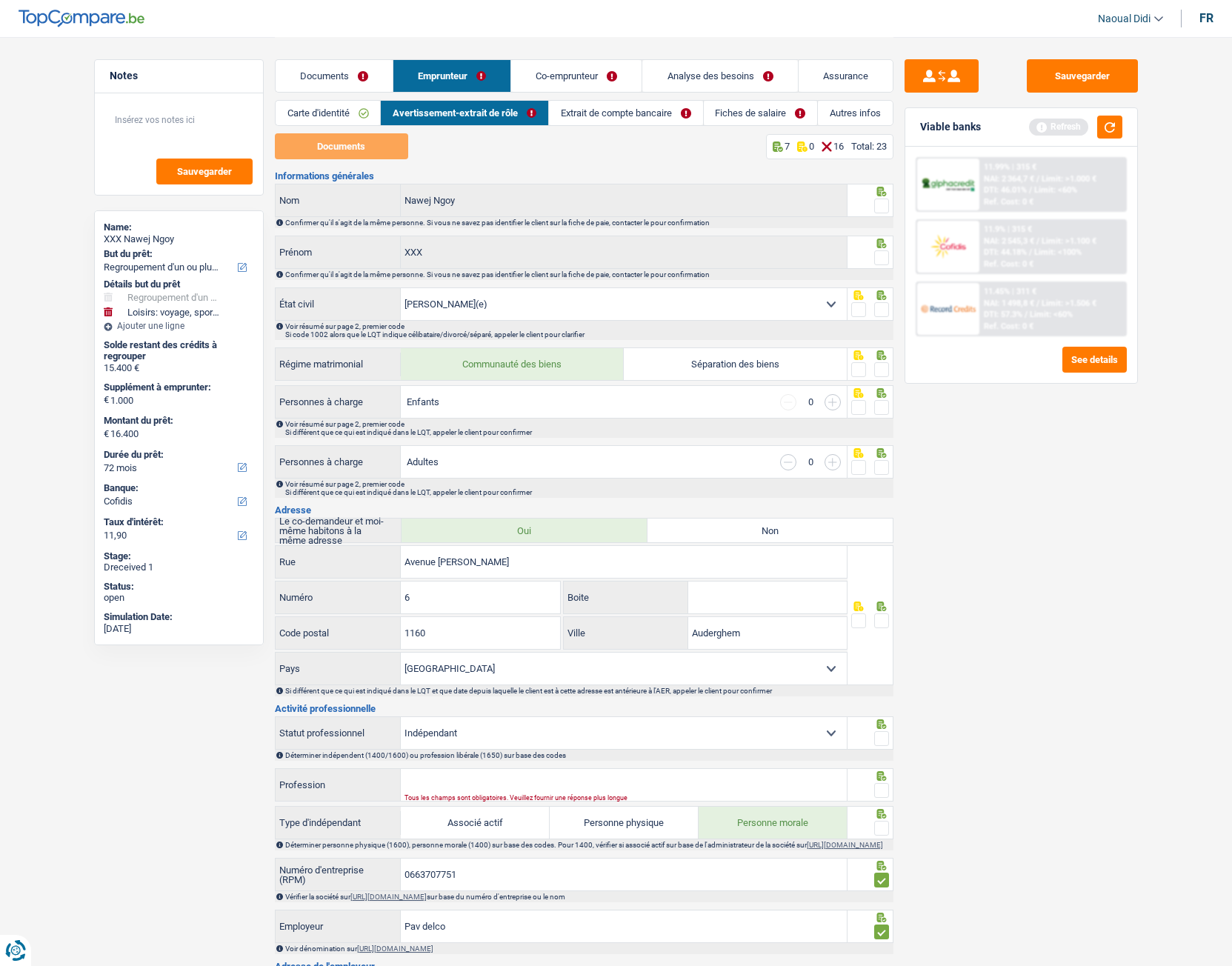
click at [565, 57] on div "Documents Emprunteur Co-emprunteur Analyse des besoins Assurance" at bounding box center [584, 69] width 619 height 63
click at [565, 65] on link "Co-emprunteur" at bounding box center [576, 75] width 131 height 32
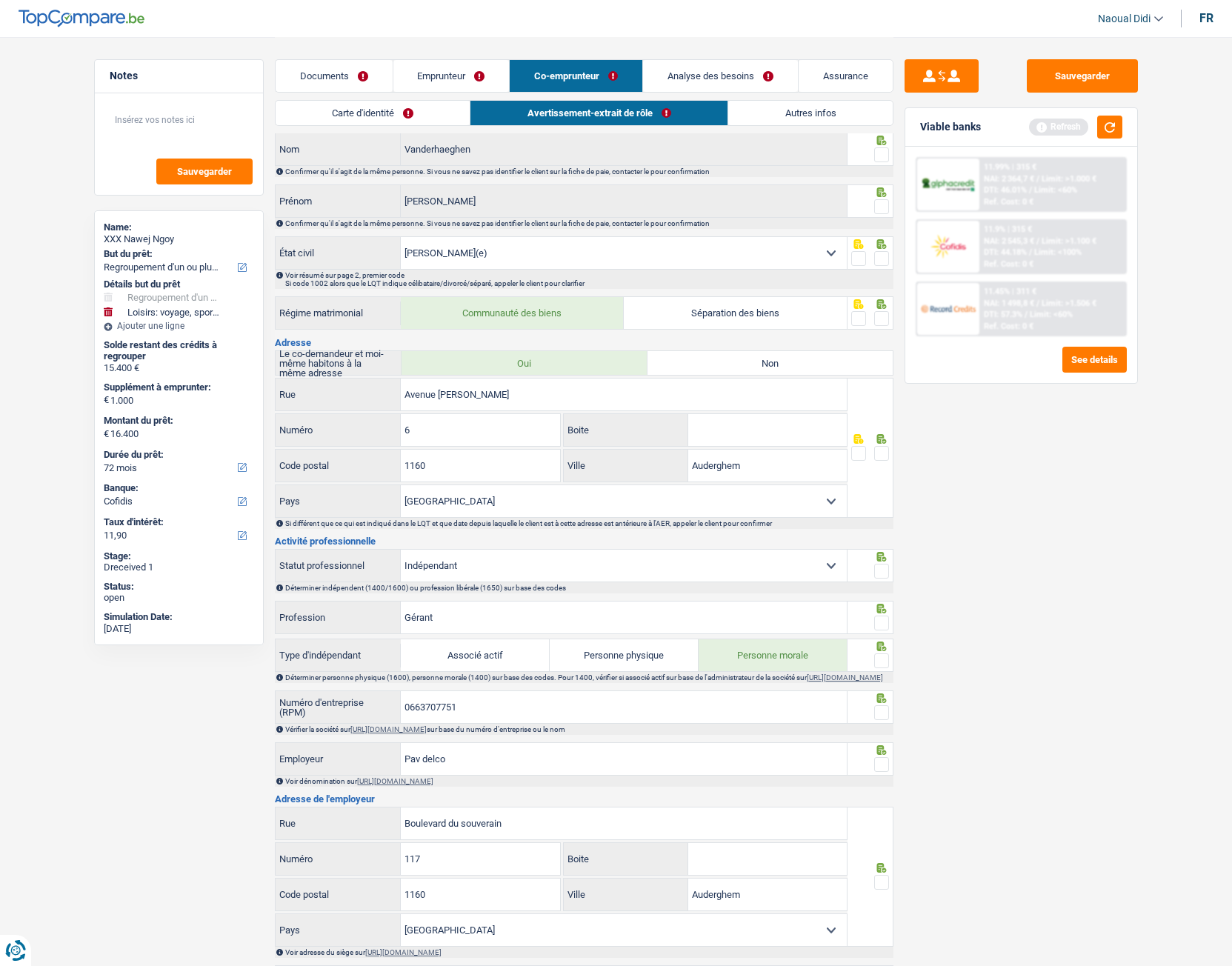
scroll to position [74, 0]
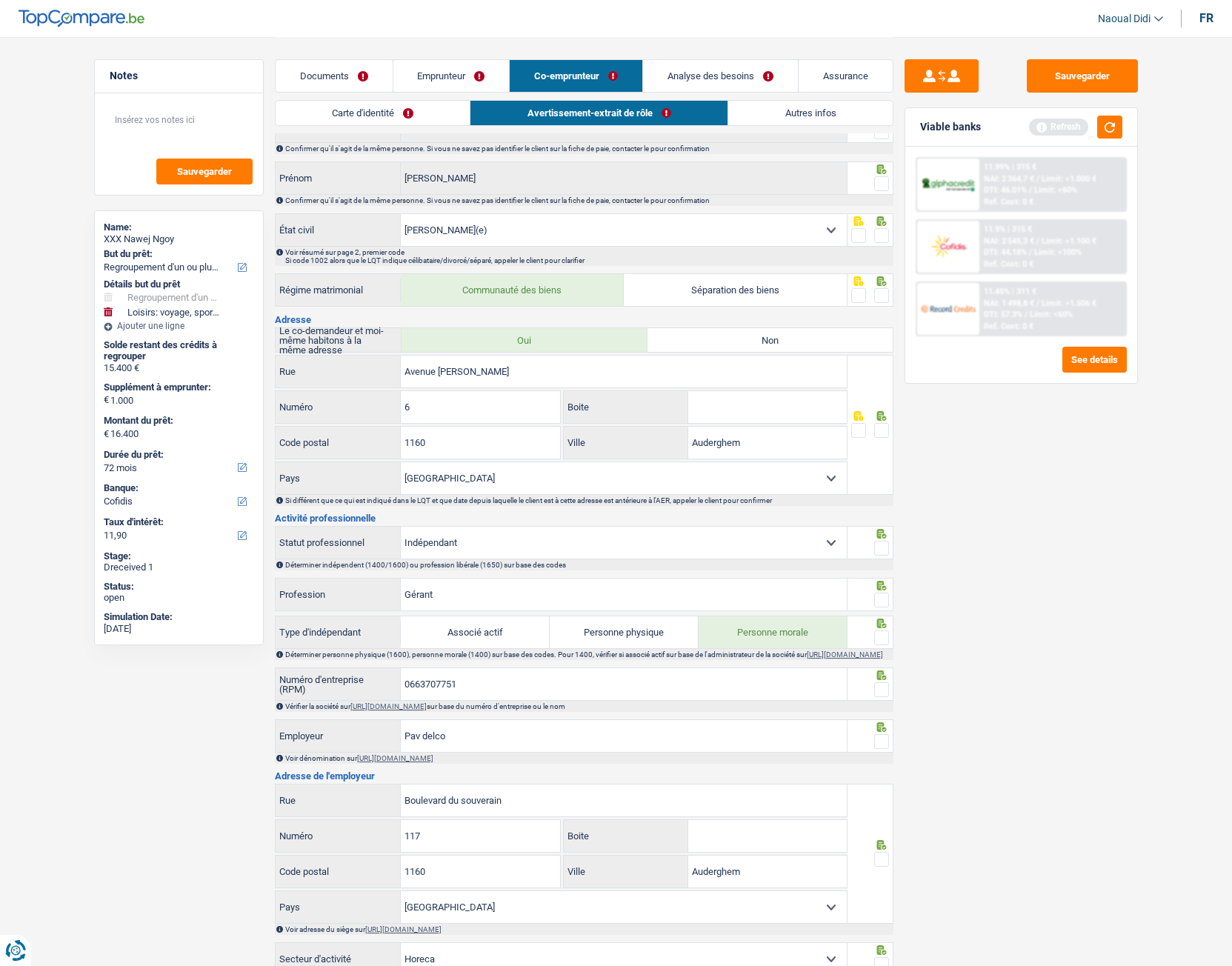
click at [471, 79] on link "Emprunteur" at bounding box center [451, 75] width 116 height 32
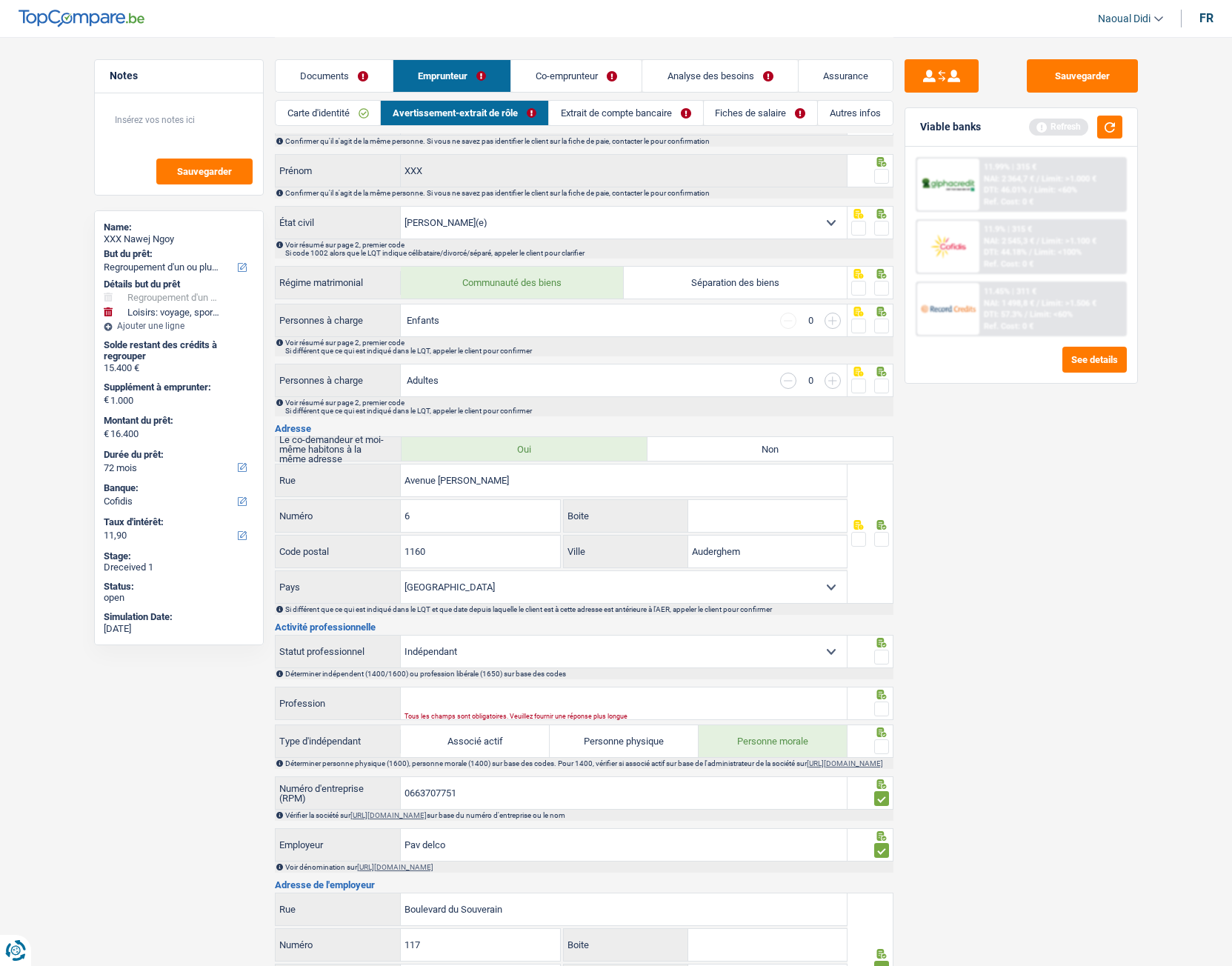
scroll to position [0, 0]
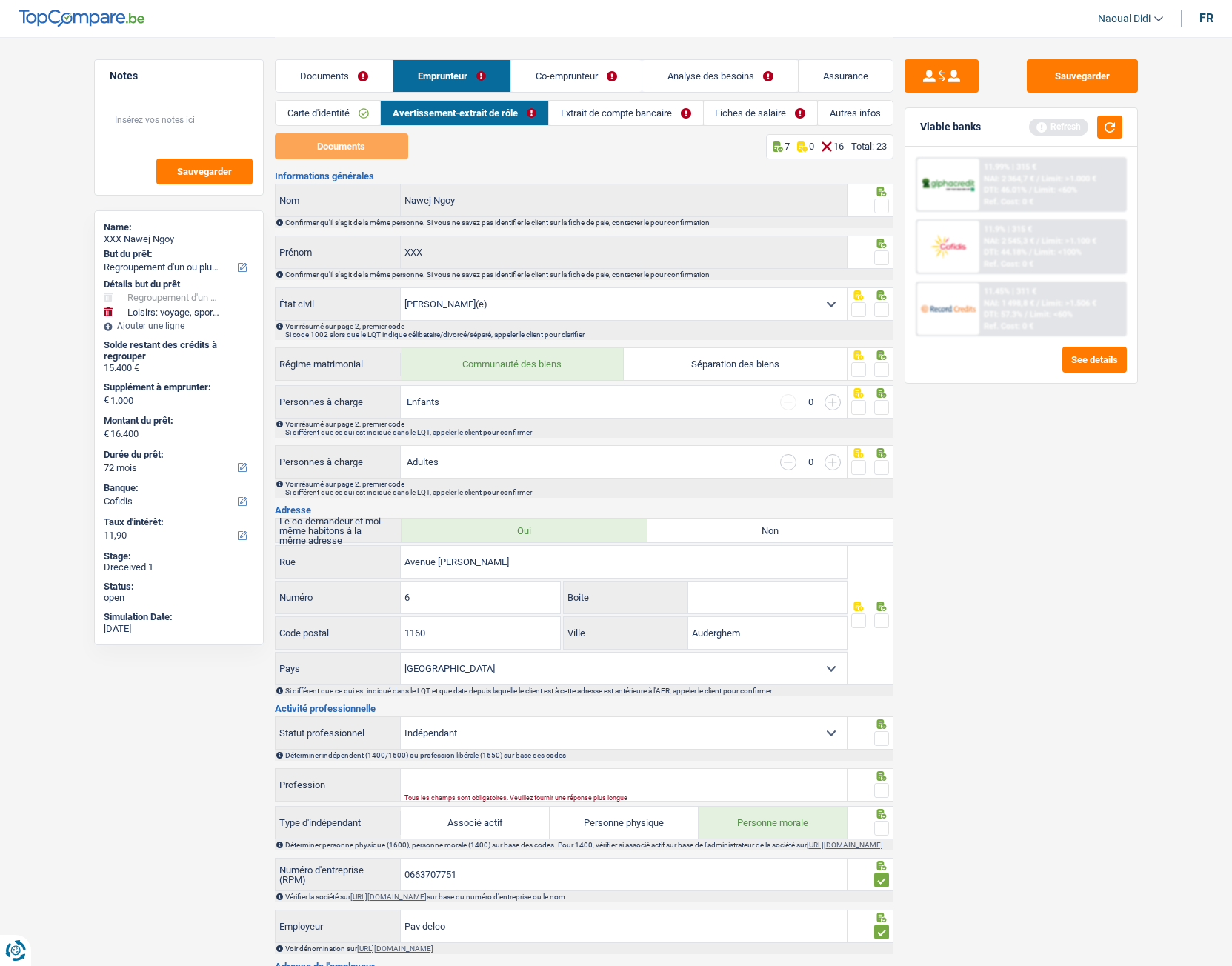
click at [363, 66] on link "Documents" at bounding box center [334, 75] width 117 height 32
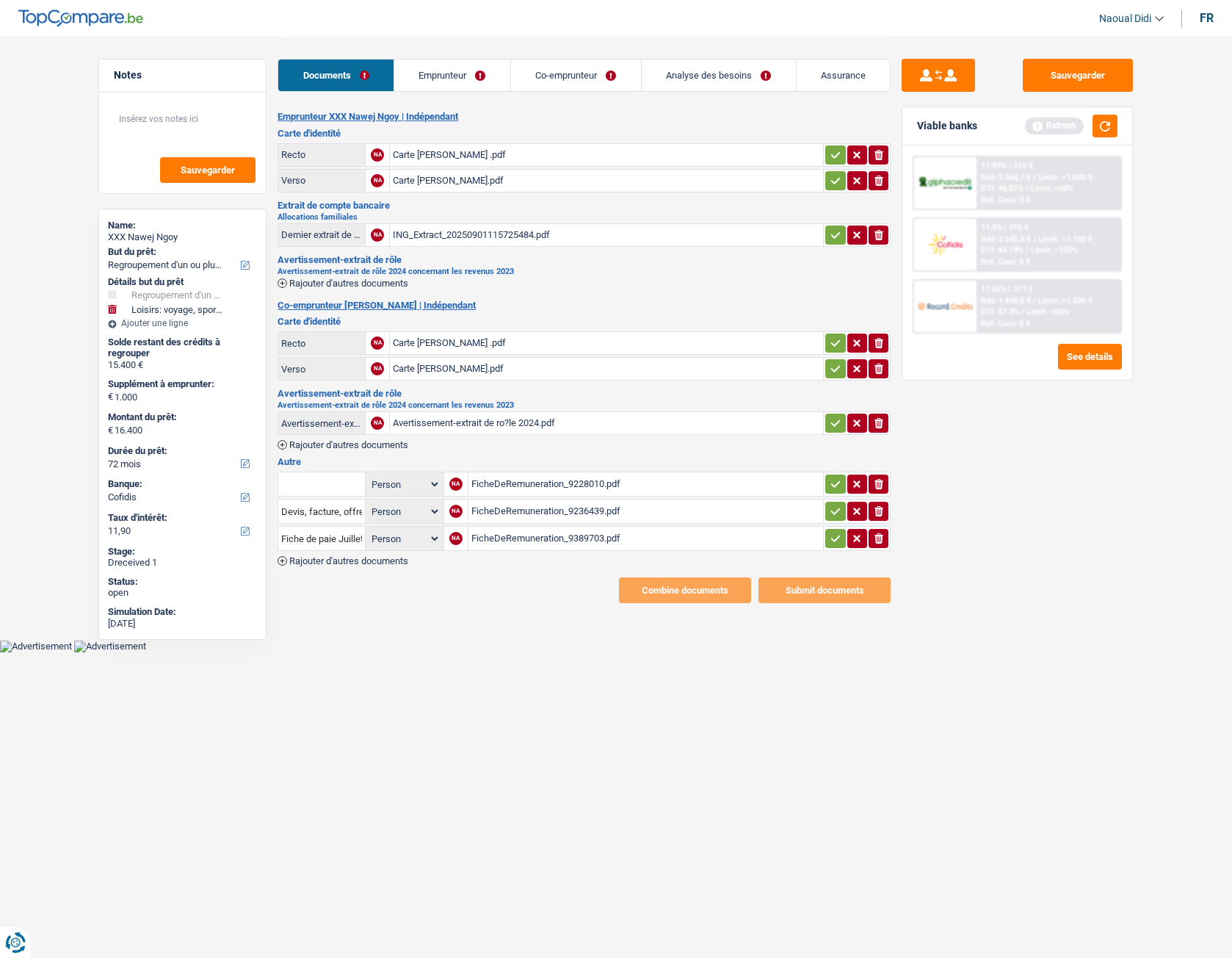
click at [478, 67] on link "Emprunteur" at bounding box center [452, 75] width 116 height 32
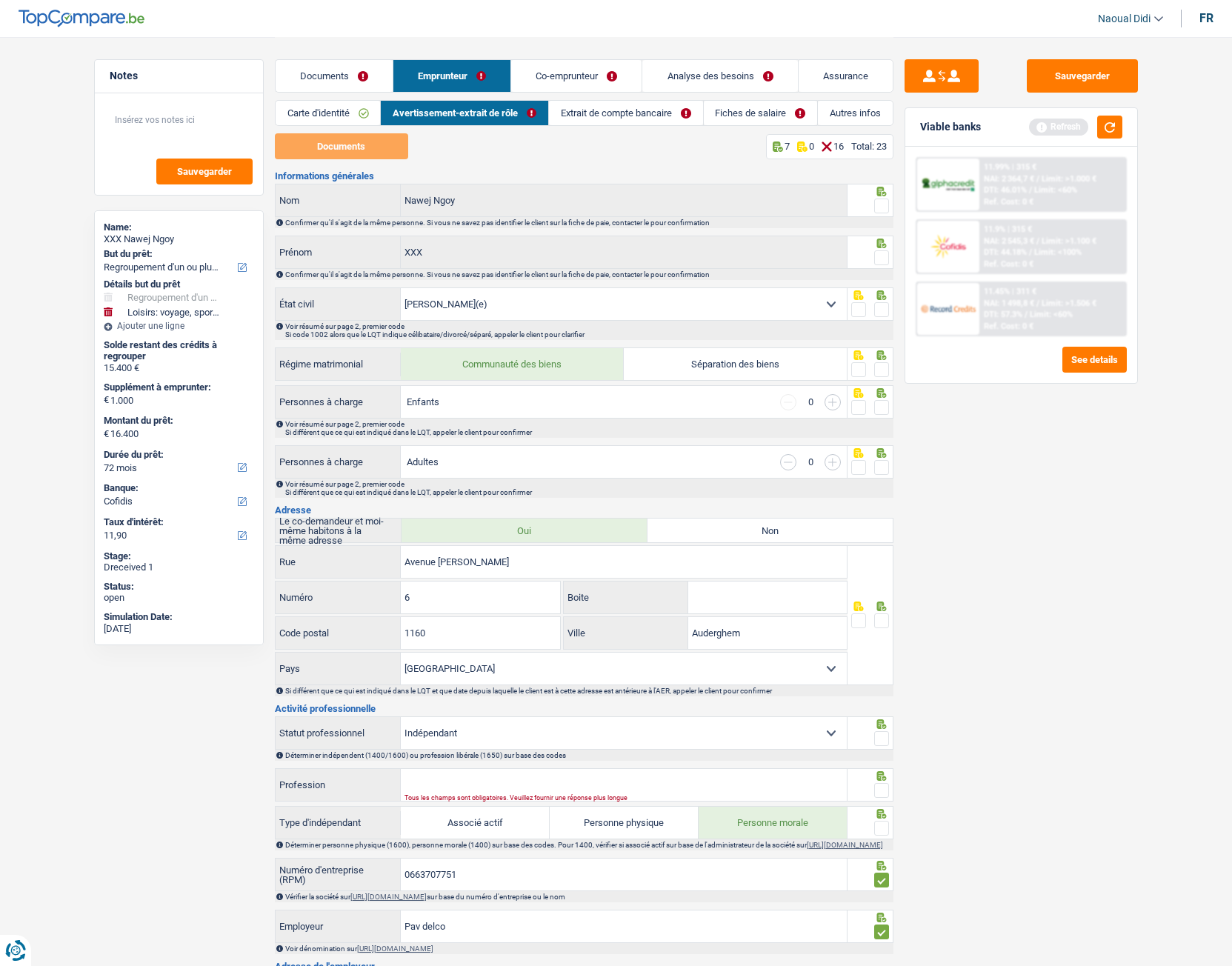
click at [548, 75] on link "Co-emprunteur" at bounding box center [576, 75] width 131 height 32
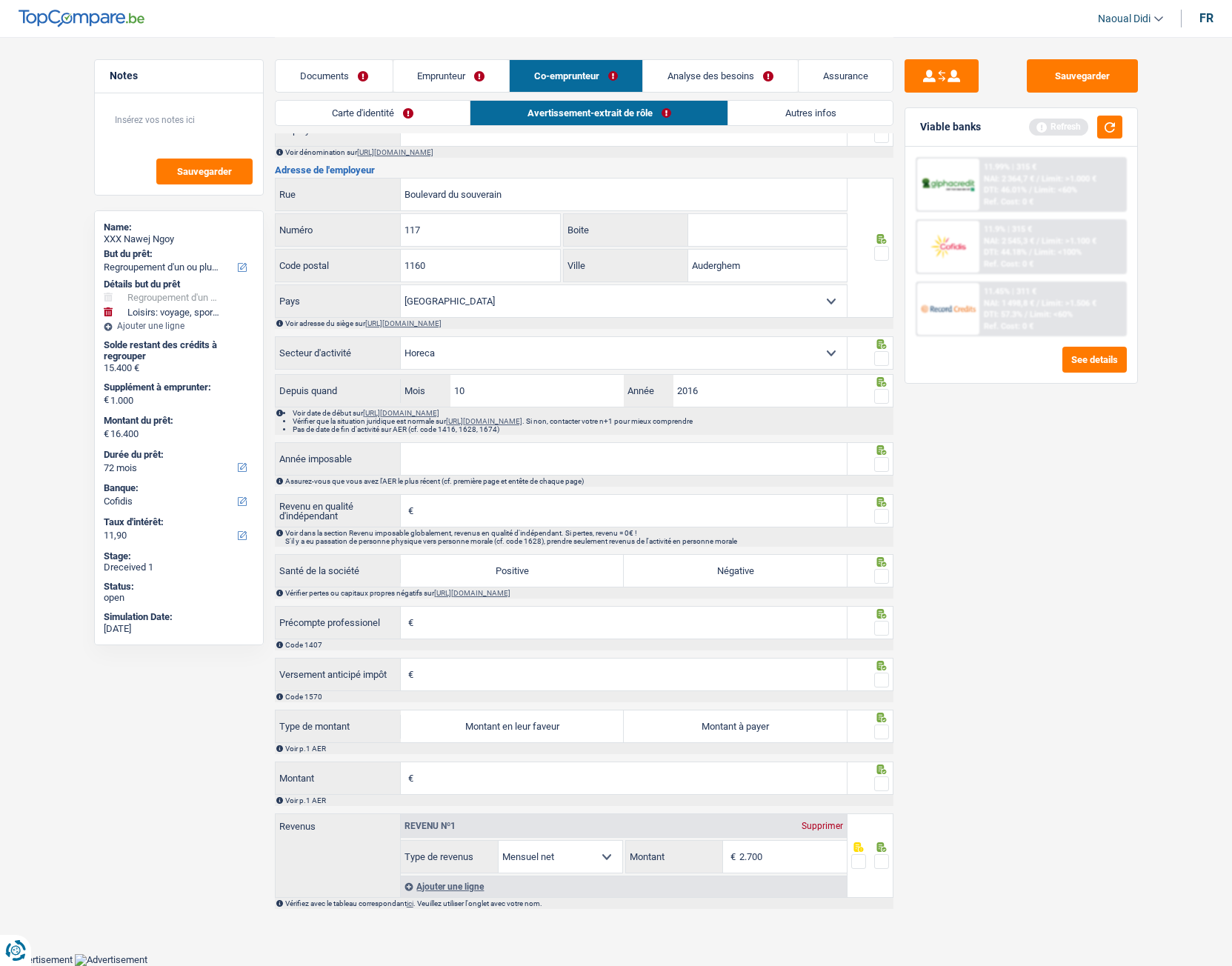
scroll to position [686, 0]
click at [430, 75] on link "Emprunteur" at bounding box center [451, 75] width 116 height 32
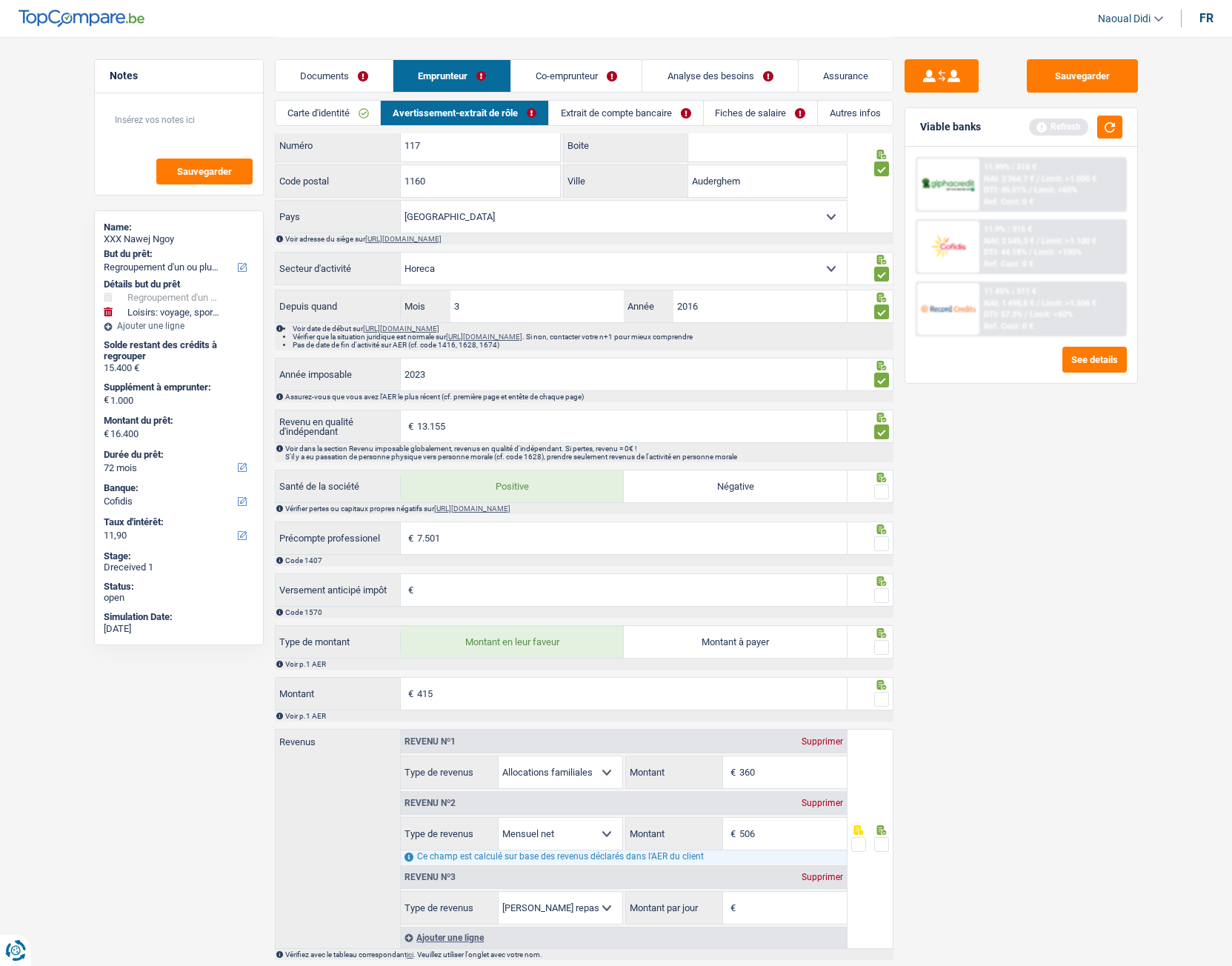
scroll to position [865, 0]
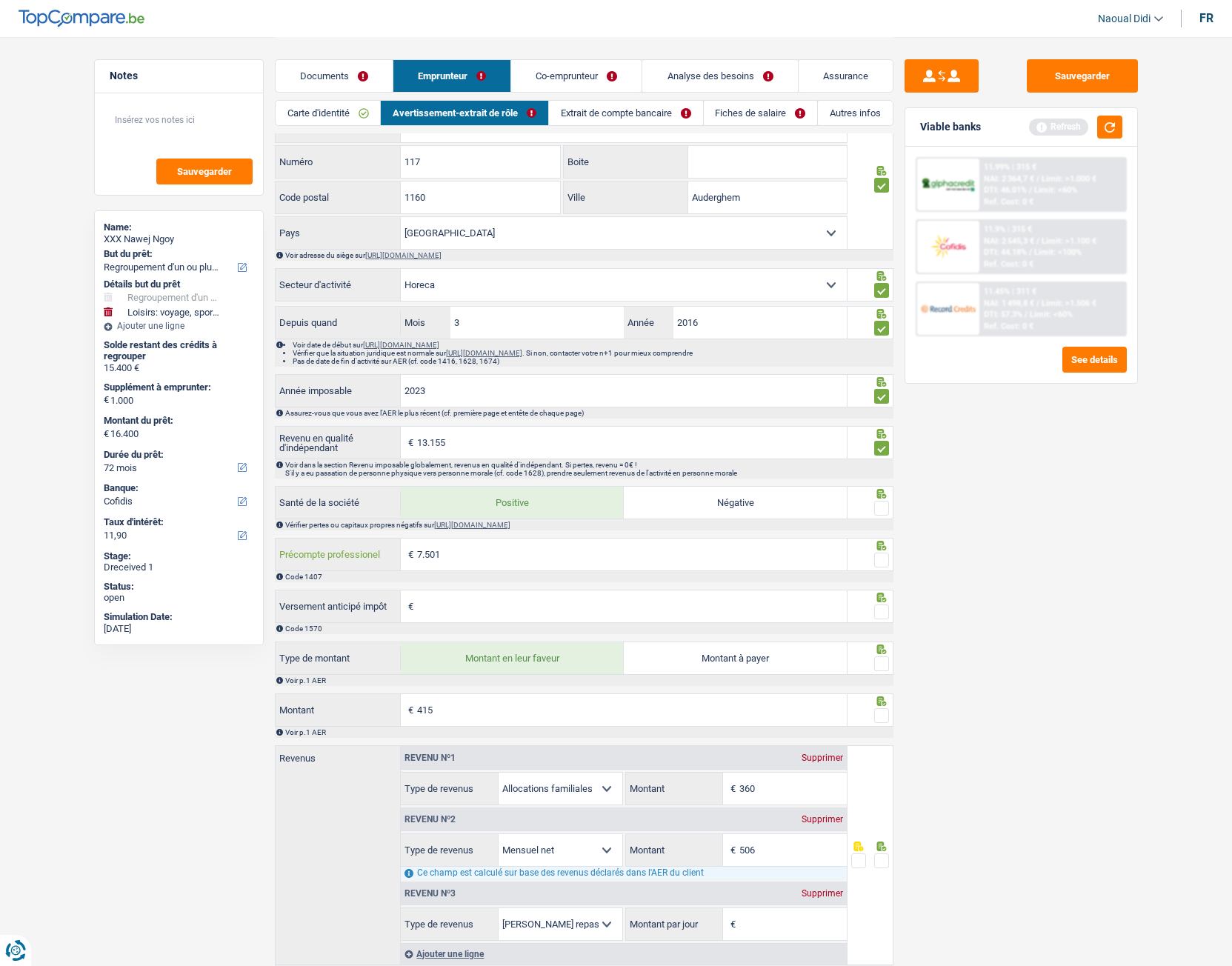
click at [455, 540] on input "7.501" at bounding box center [632, 554] width 430 height 32
type input "7"
click at [453, 540] on input "906" at bounding box center [632, 554] width 430 height 32
type input "906"
click at [454, 540] on input "Versement anticipé impôt" at bounding box center [632, 606] width 430 height 32
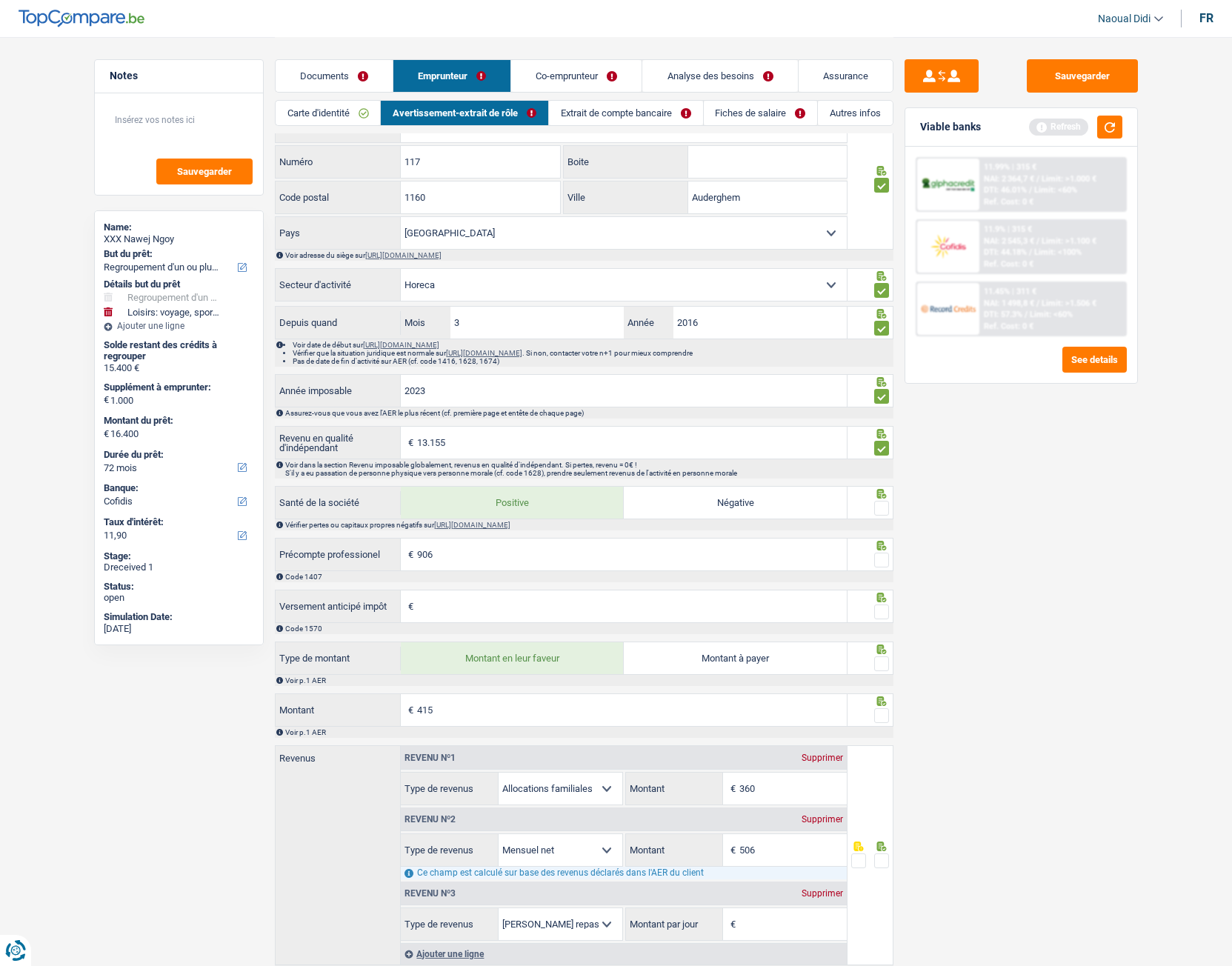
type input "1.055"
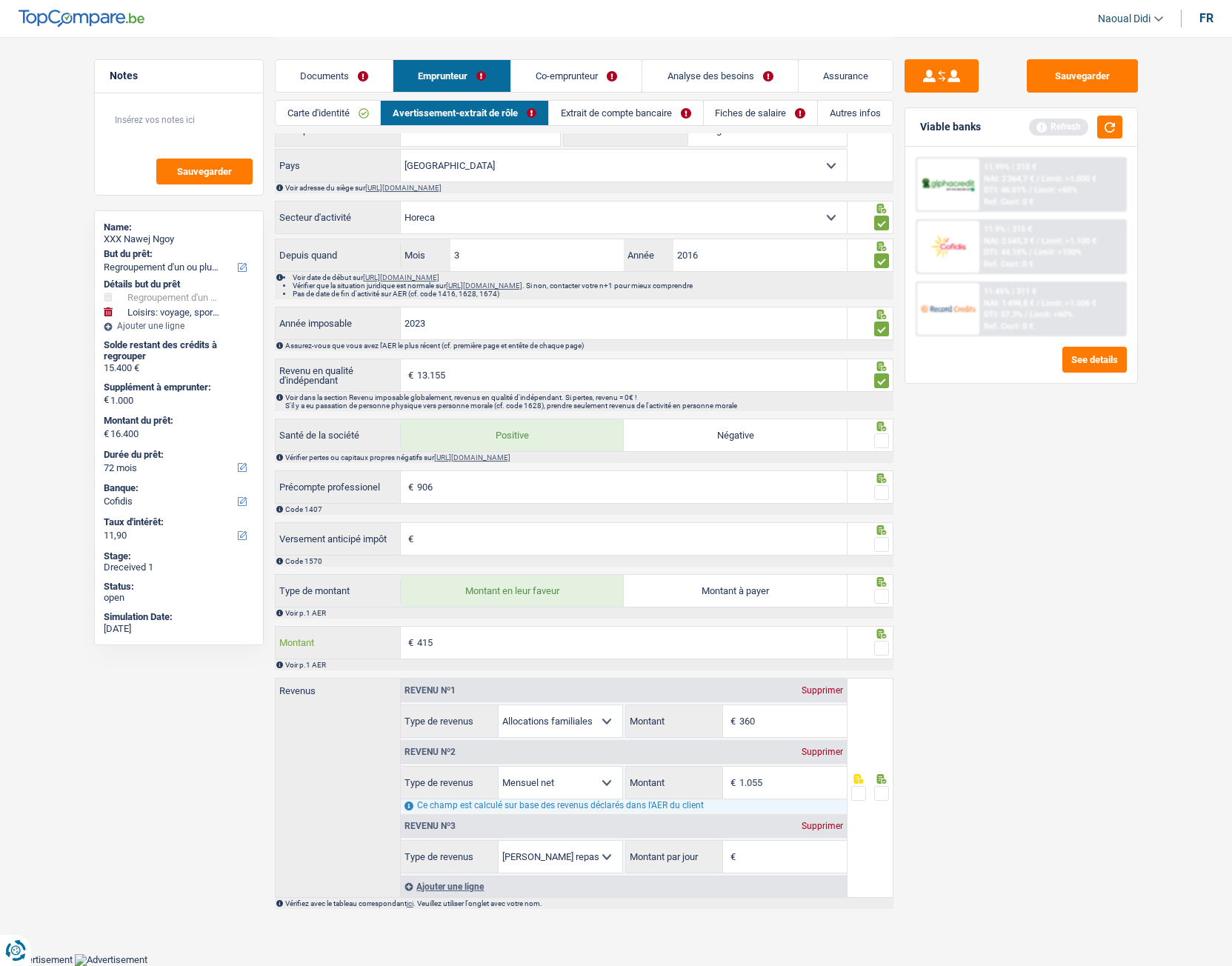
click at [486, 540] on input "415" at bounding box center [632, 642] width 430 height 32
click at [495, 540] on input "415" at bounding box center [632, 642] width 430 height 32
type input "4"
type input "138"
click at [937, 540] on div "Sauvegarder Viable banks Refresh 11.99% | 315 € NAI: 2 364,7 € / Limit: >1.000 …" at bounding box center [1021, 501] width 256 height 883
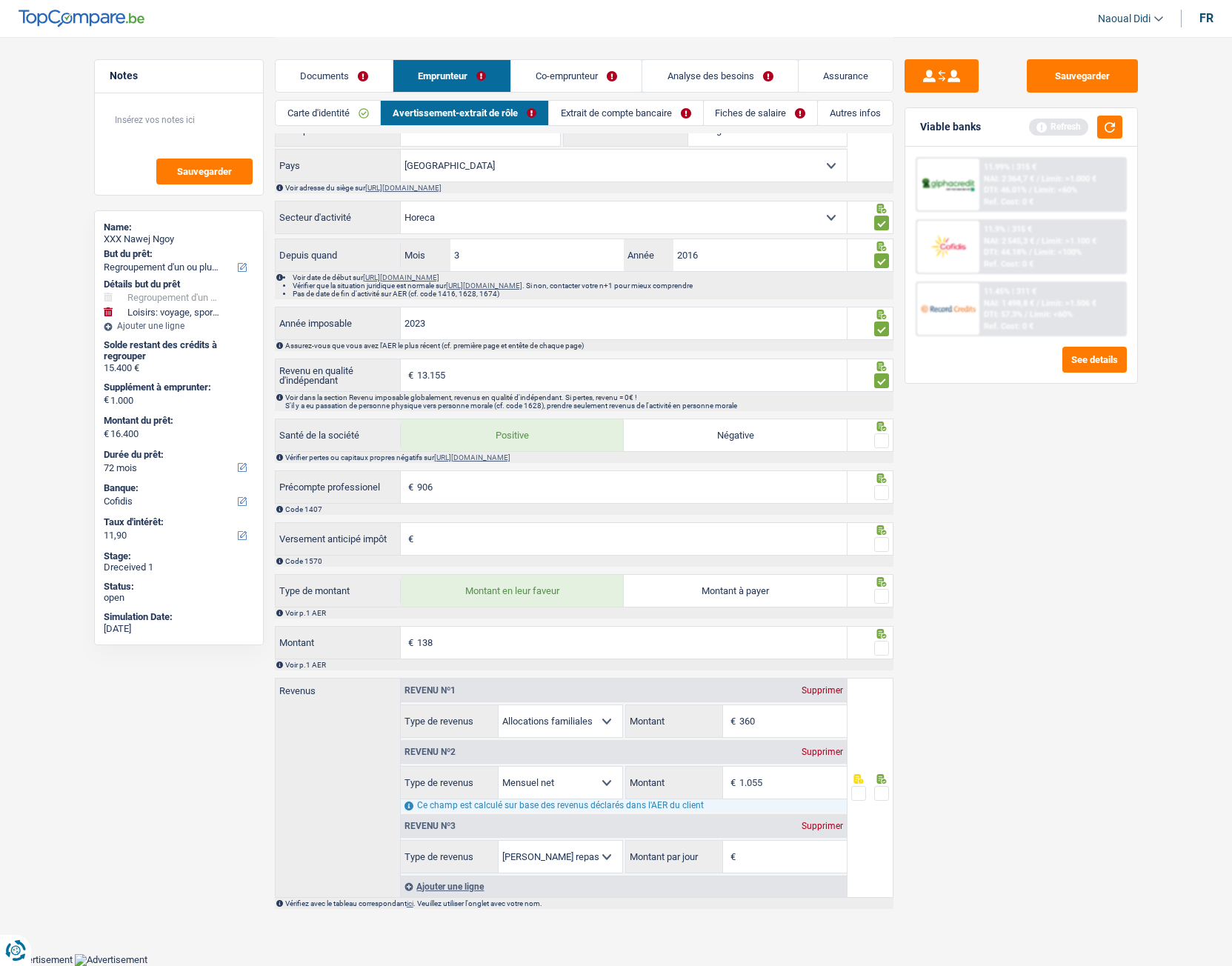
type input "1.032"
click at [888, 540] on span at bounding box center [882, 648] width 15 height 15
click at [0, 0] on input "radio" at bounding box center [0, 0] width 0 height 0
click at [885, 540] on span at bounding box center [882, 596] width 15 height 15
click at [0, 0] on input "radio" at bounding box center [0, 0] width 0 height 0
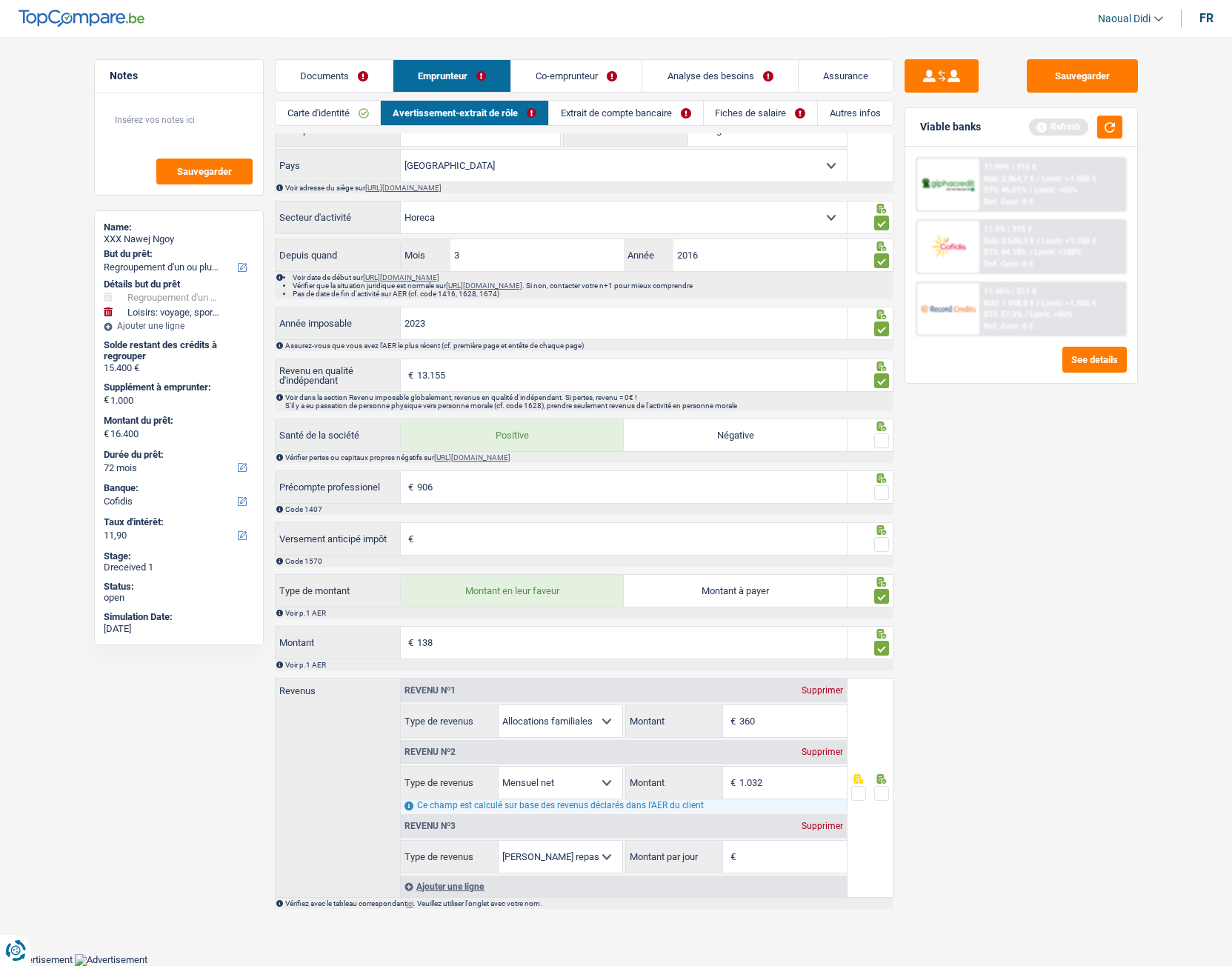
click at [888, 540] on span at bounding box center [882, 545] width 15 height 15
click at [0, 0] on input "radio" at bounding box center [0, 0] width 0 height 0
click at [887, 494] on span at bounding box center [882, 492] width 15 height 15
click at [0, 0] on input "radio" at bounding box center [0, 0] width 0 height 0
click at [887, 494] on span at bounding box center [882, 492] width 15 height 15
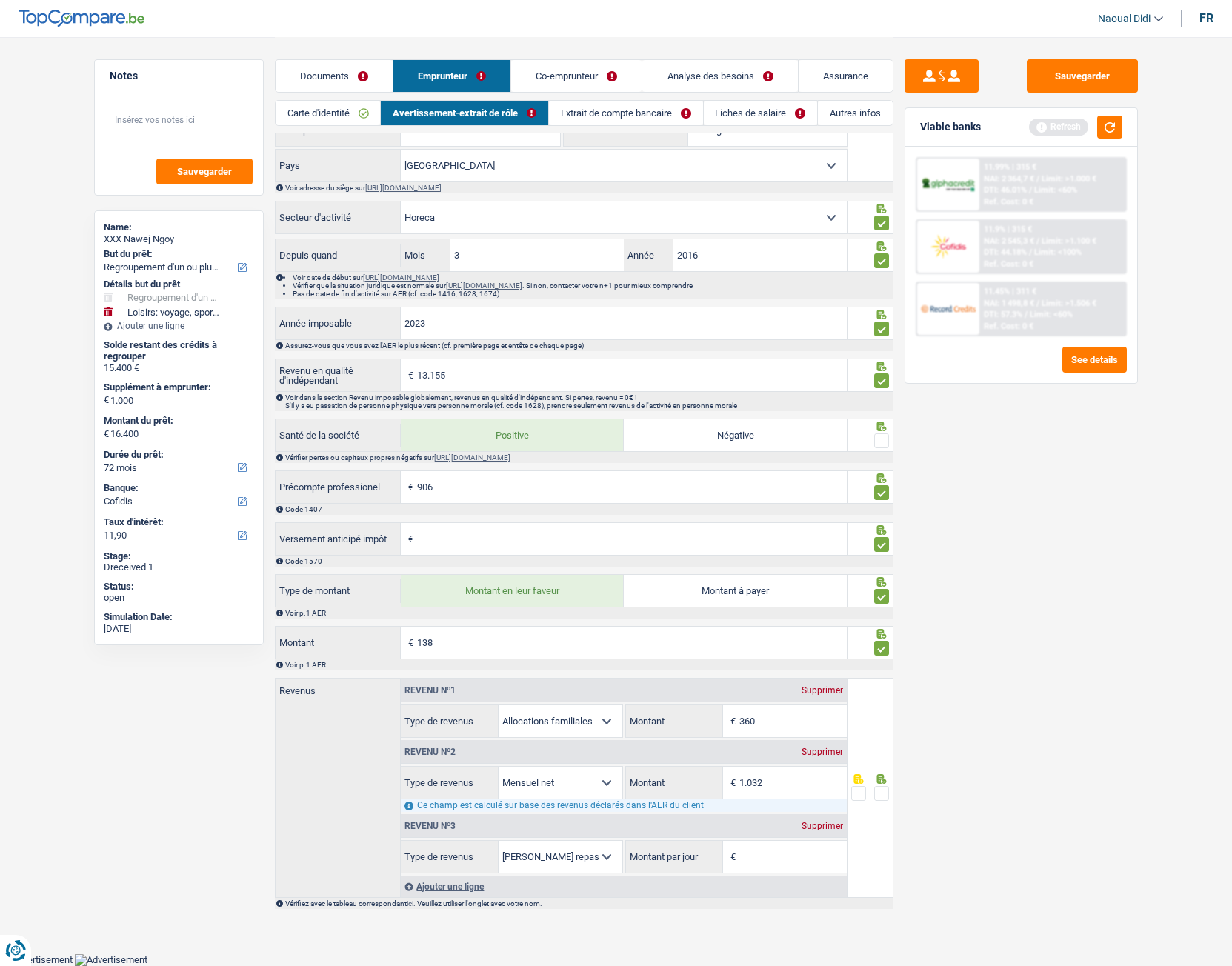
click at [0, 0] on input "radio" at bounding box center [0, 0] width 0 height 0
click at [885, 443] on span at bounding box center [882, 441] width 15 height 15
click at [0, 0] on input "radio" at bounding box center [0, 0] width 0 height 0
click at [881, 493] on span at bounding box center [882, 492] width 15 height 15
click at [0, 0] on input "radio" at bounding box center [0, 0] width 0 height 0
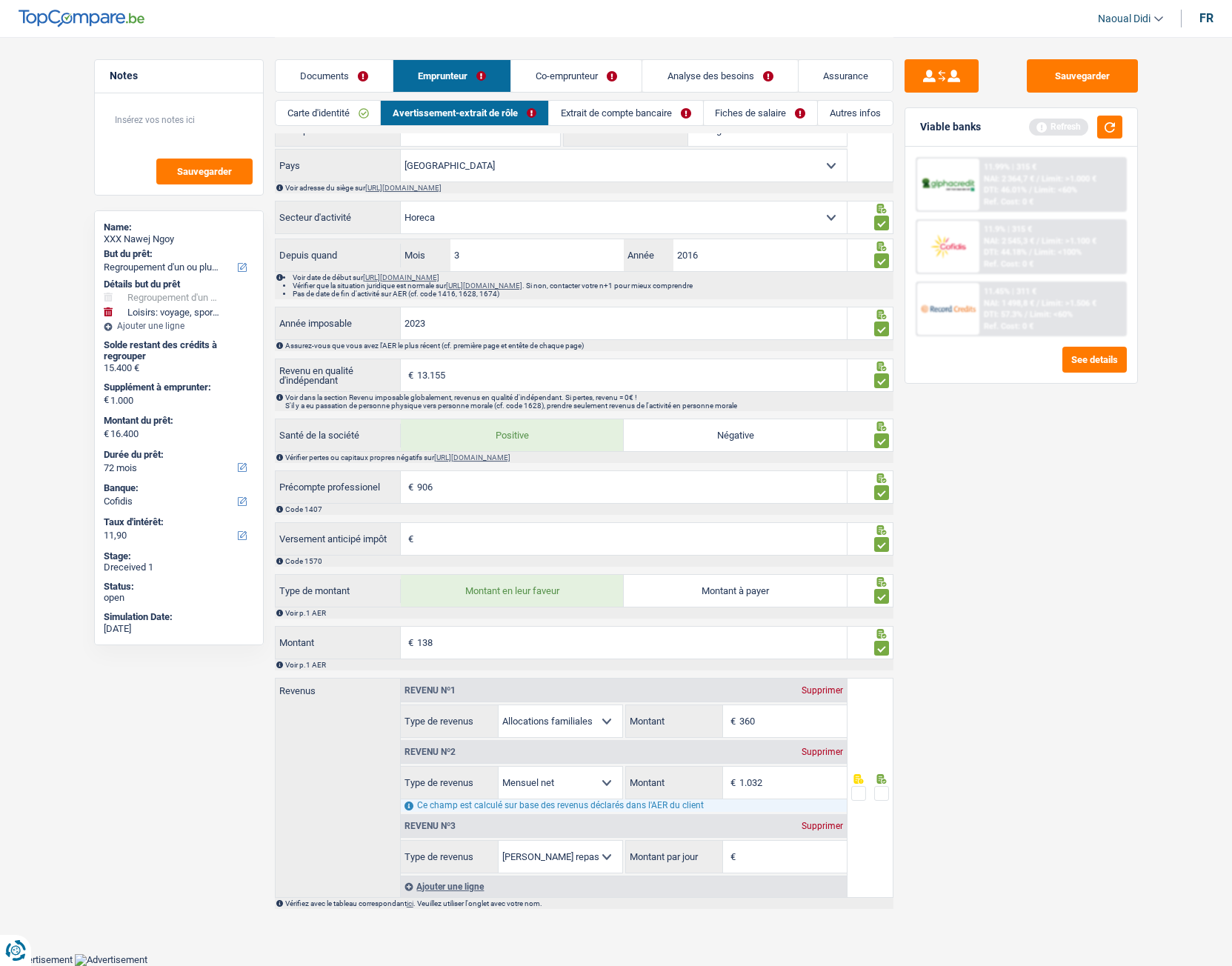
click at [598, 116] on link "Extrait de compte bancaire" at bounding box center [626, 113] width 154 height 25
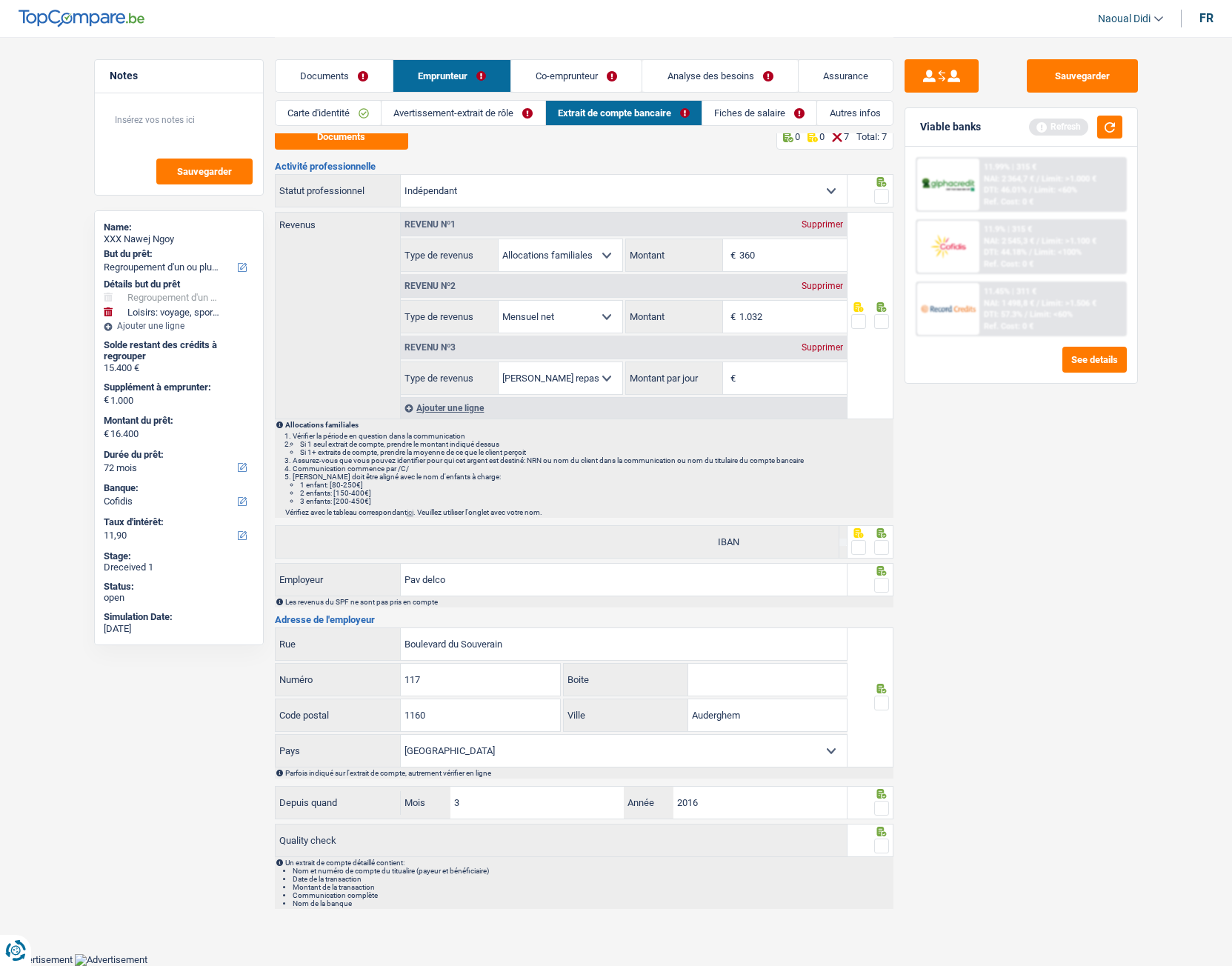
scroll to position [8, 0]
click at [353, 146] on button "Documents" at bounding box center [341, 138] width 134 height 26
click at [438, 110] on link "Avertissement-extrait de rôle" at bounding box center [463, 113] width 163 height 25
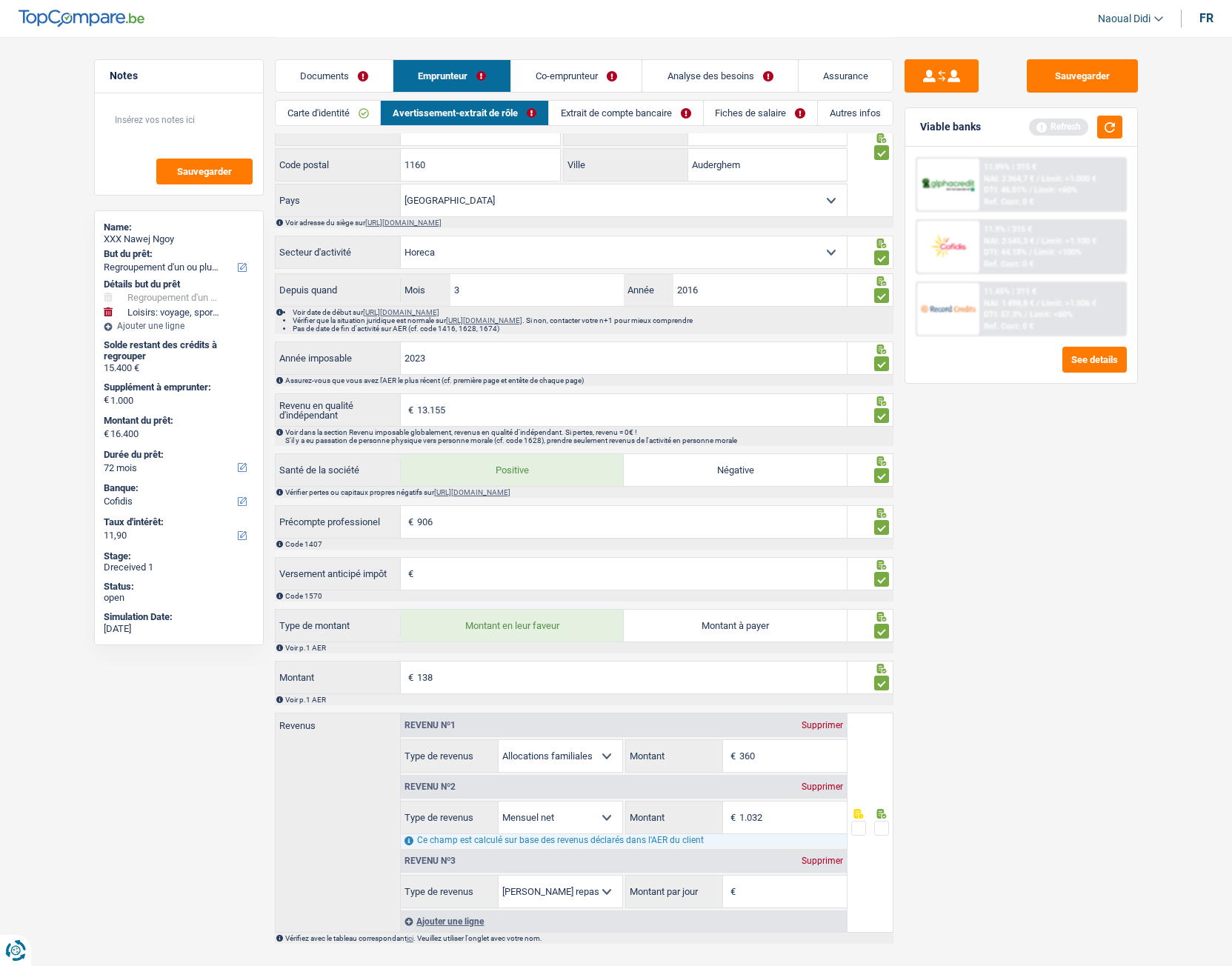
scroll to position [938, 0]
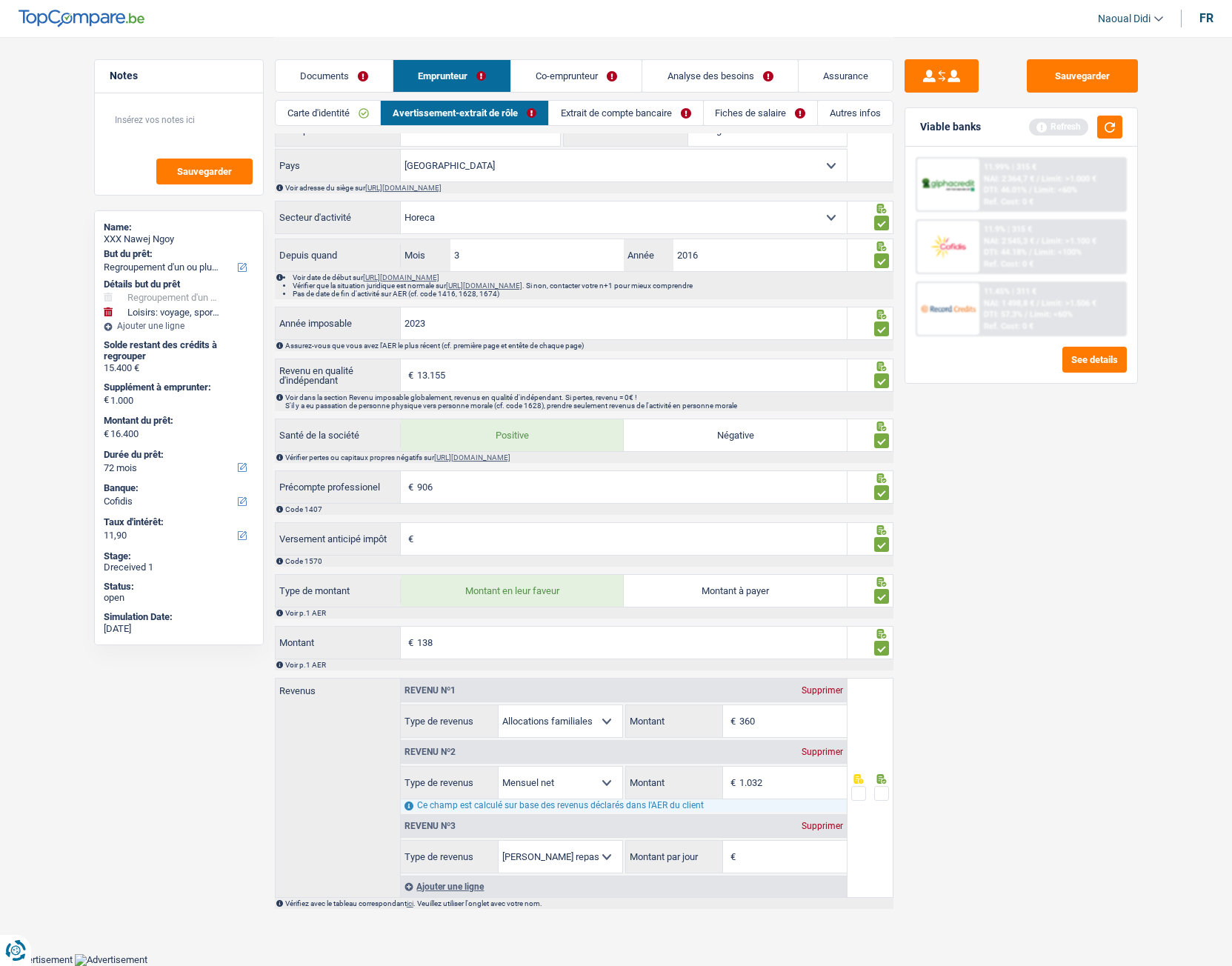
click at [818, 540] on div "Supprimer" at bounding box center [822, 826] width 49 height 9
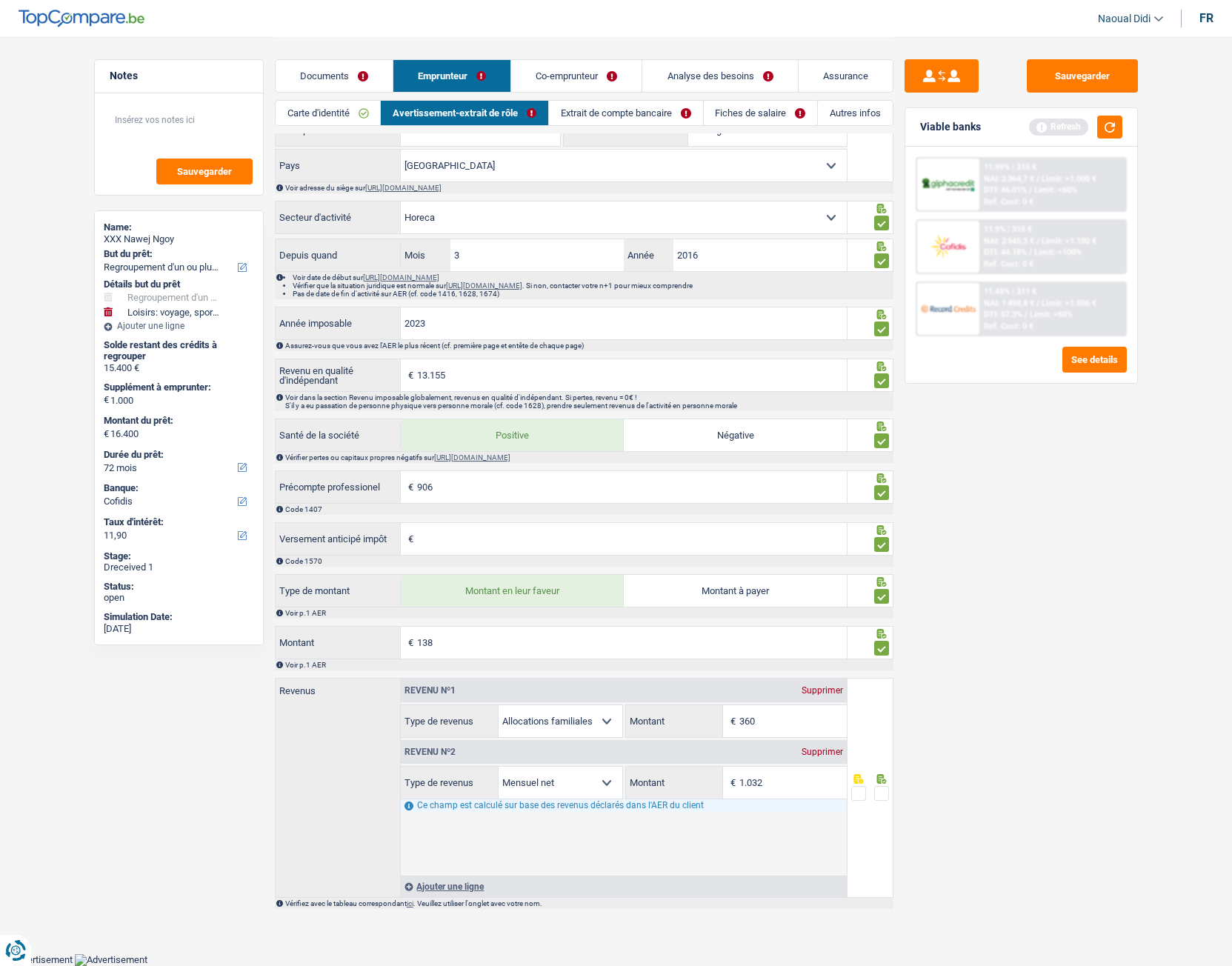
scroll to position [877, 0]
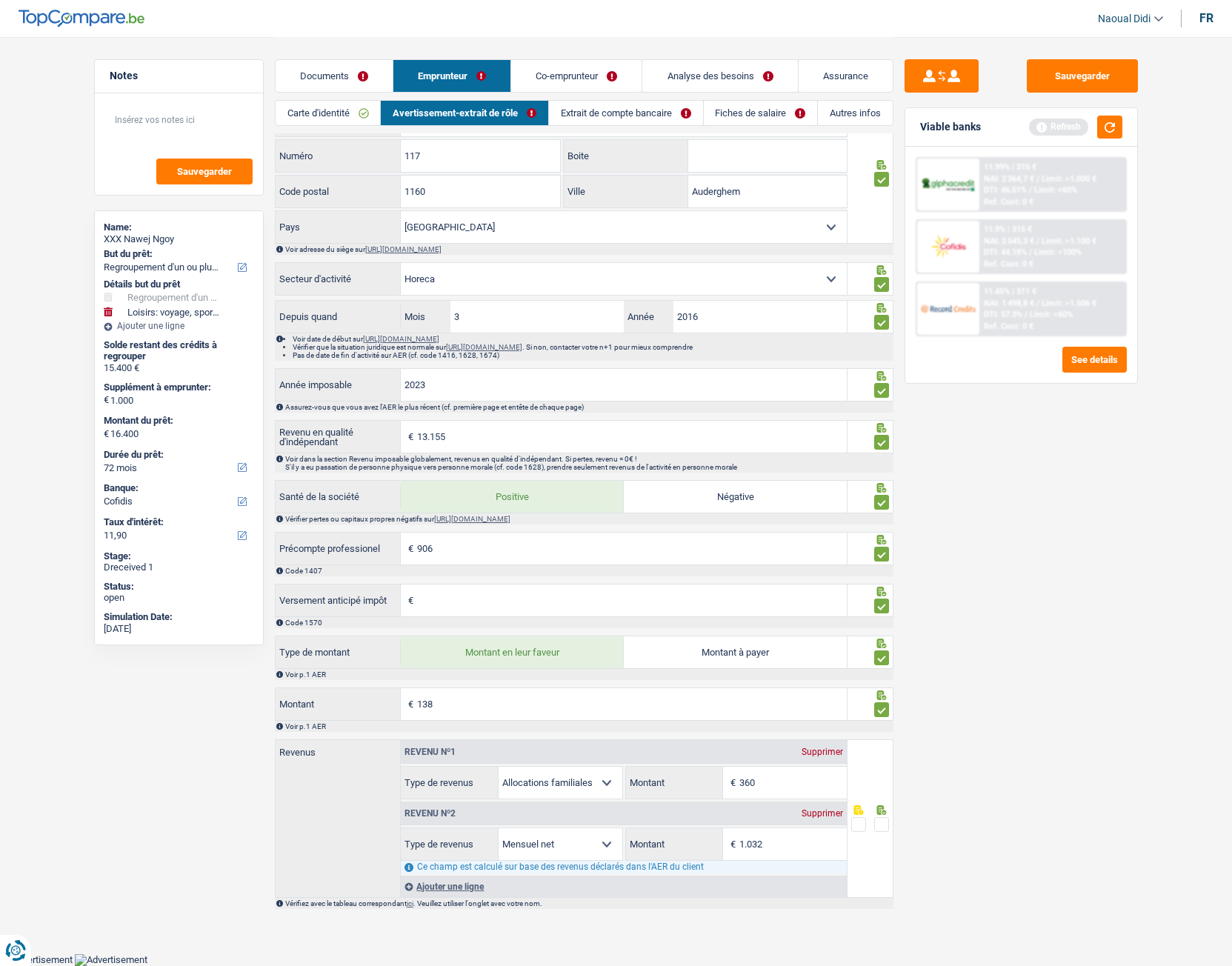
click at [882, 540] on span at bounding box center [882, 824] width 15 height 15
click at [0, 0] on input "radio" at bounding box center [0, 0] width 0 height 0
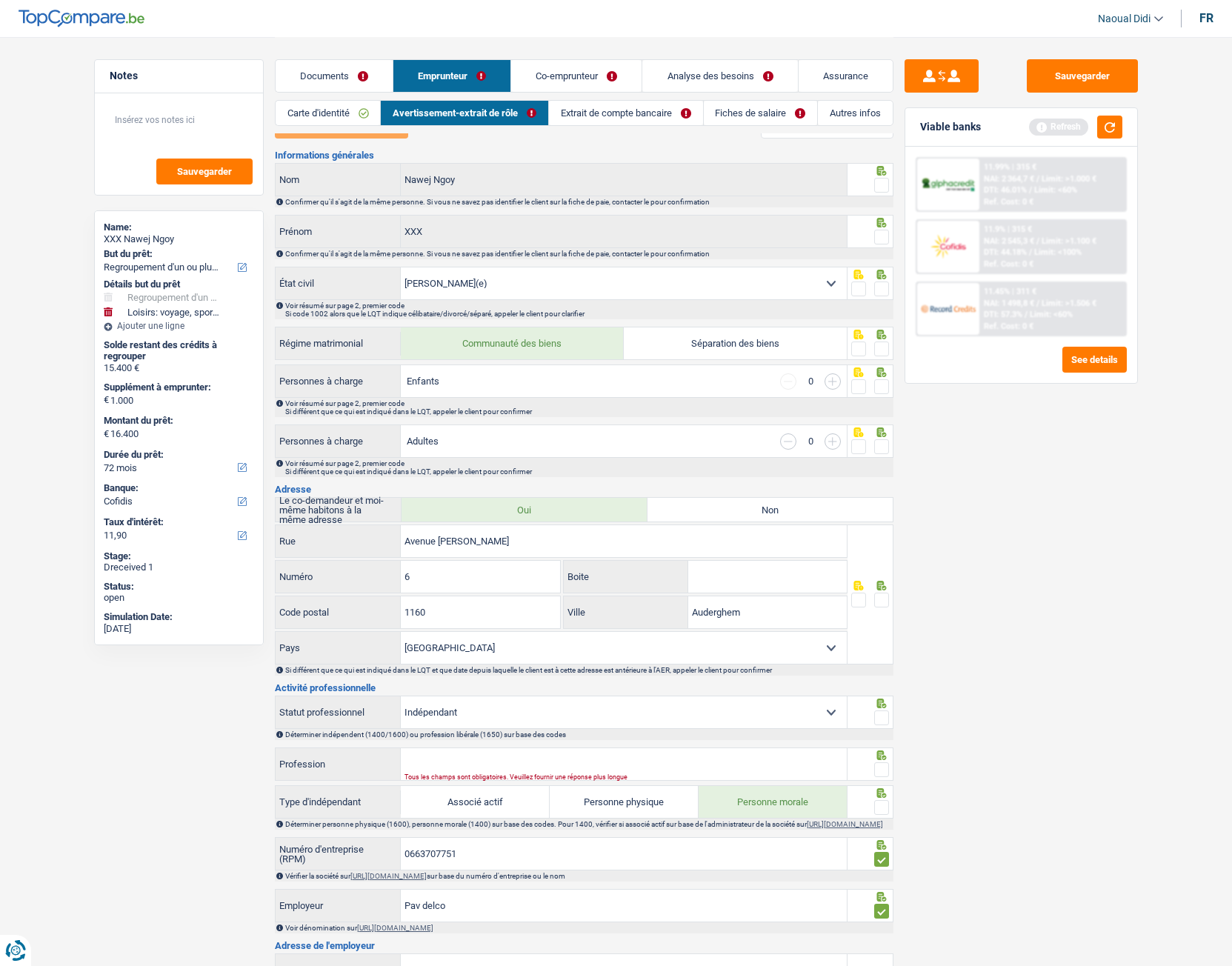
scroll to position [0, 0]
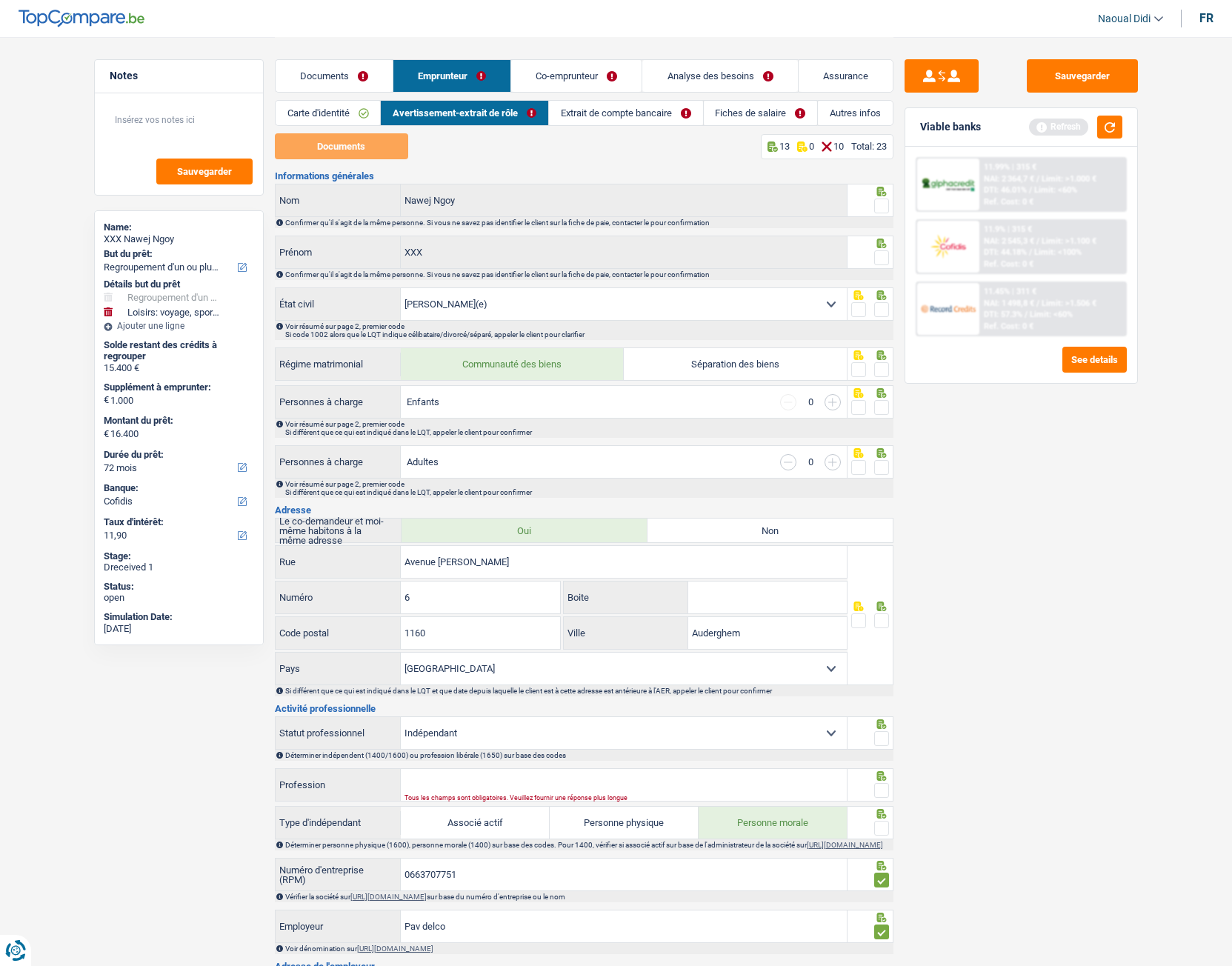
click at [881, 467] on span at bounding box center [882, 468] width 15 height 15
click at [0, 0] on input "radio" at bounding box center [0, 0] width 0 height 0
click at [882, 540] on span at bounding box center [882, 621] width 15 height 15
click at [0, 0] on input "radio" at bounding box center [0, 0] width 0 height 0
click at [881, 540] on span at bounding box center [882, 738] width 15 height 15
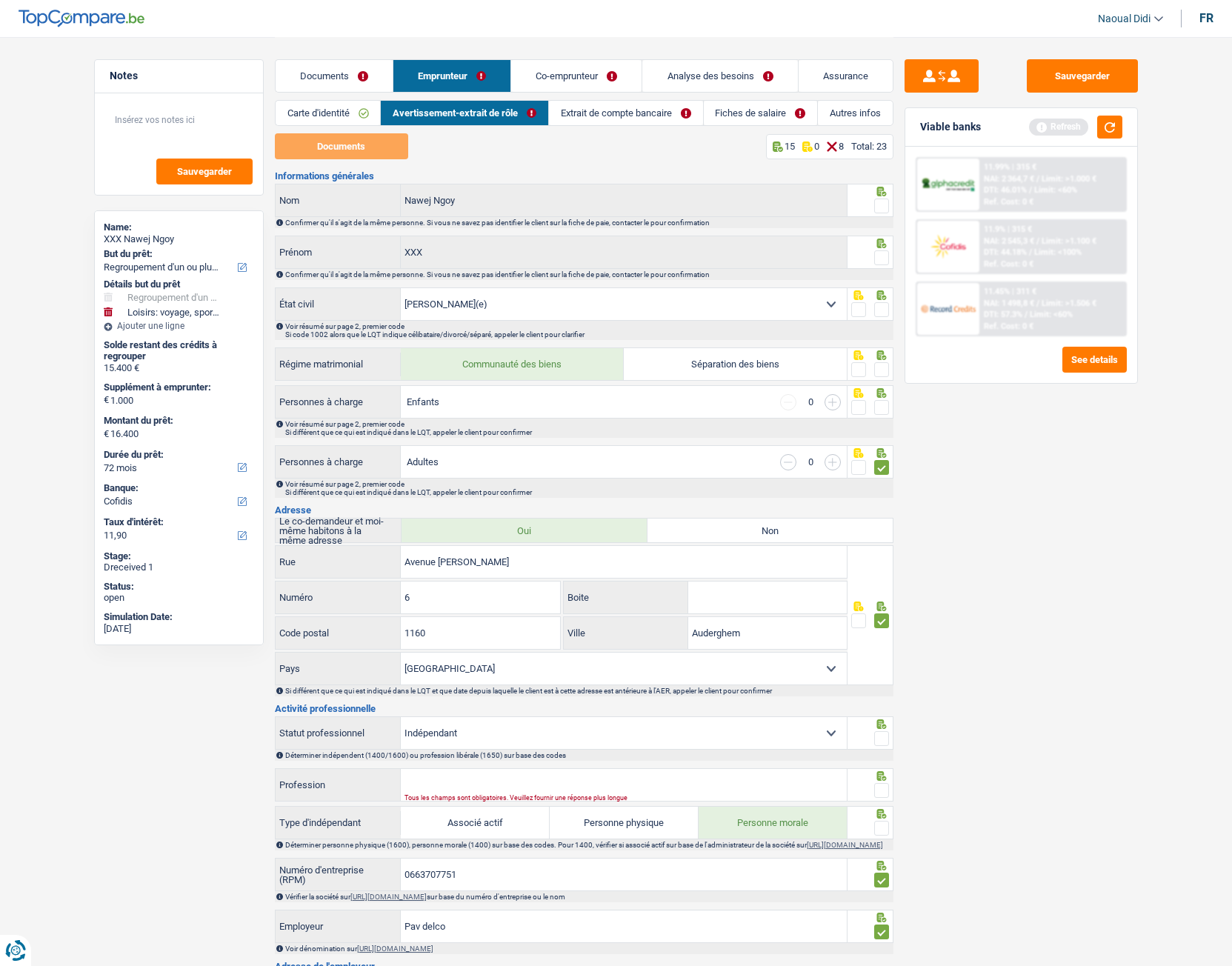
click at [0, 0] on input "radio" at bounding box center [0, 0] width 0 height 0
click at [887, 540] on span at bounding box center [882, 790] width 15 height 15
click at [0, 0] on input "radio" at bounding box center [0, 0] width 0 height 0
click at [881, 540] on span at bounding box center [882, 828] width 15 height 15
click at [0, 0] on input "radio" at bounding box center [0, 0] width 0 height 0
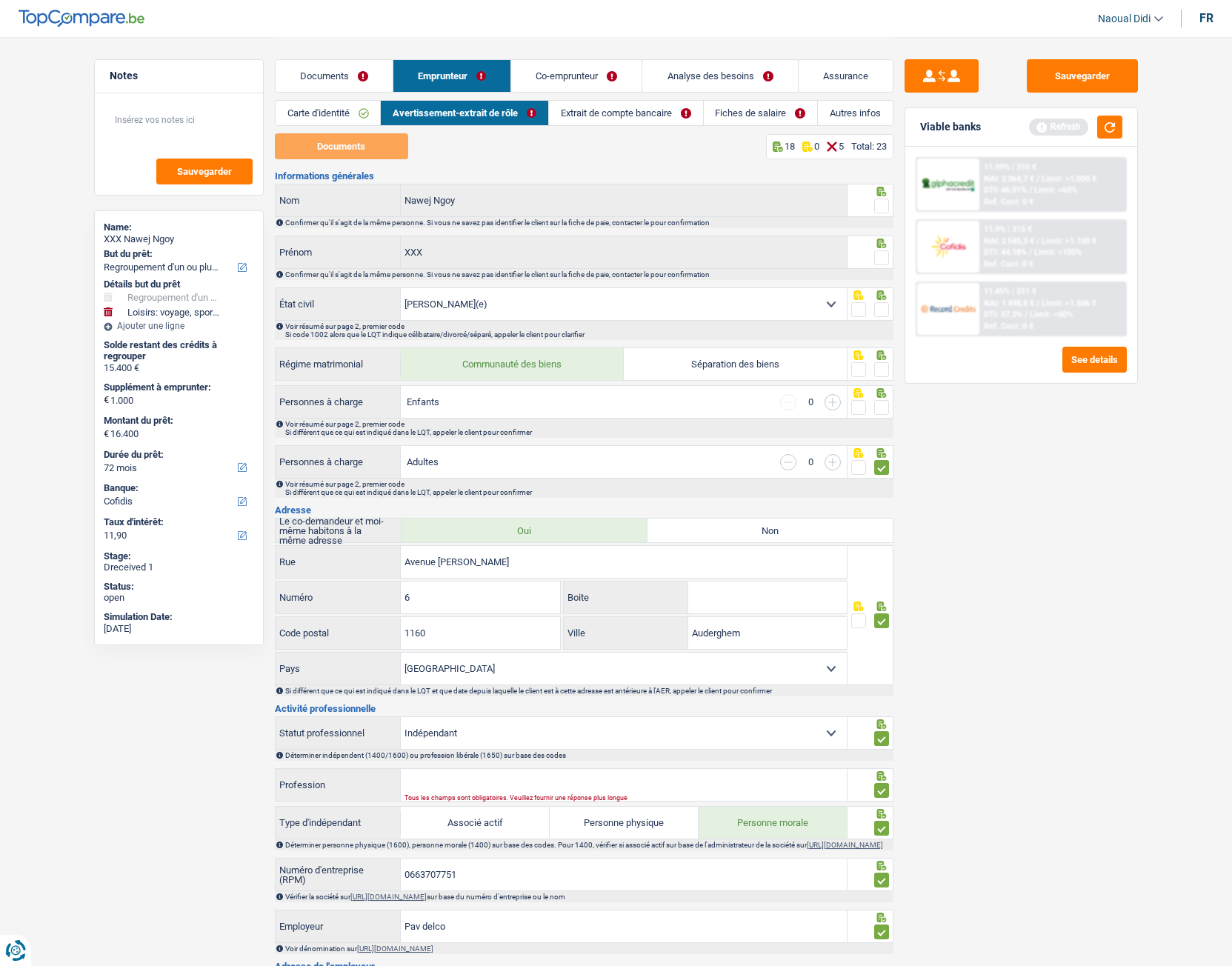
click at [886, 404] on span at bounding box center [882, 407] width 15 height 15
click at [0, 0] on input "radio" at bounding box center [0, 0] width 0 height 0
click at [883, 365] on span at bounding box center [882, 370] width 15 height 15
click at [0, 0] on input "radio" at bounding box center [0, 0] width 0 height 0
click at [881, 304] on span at bounding box center [882, 310] width 15 height 15
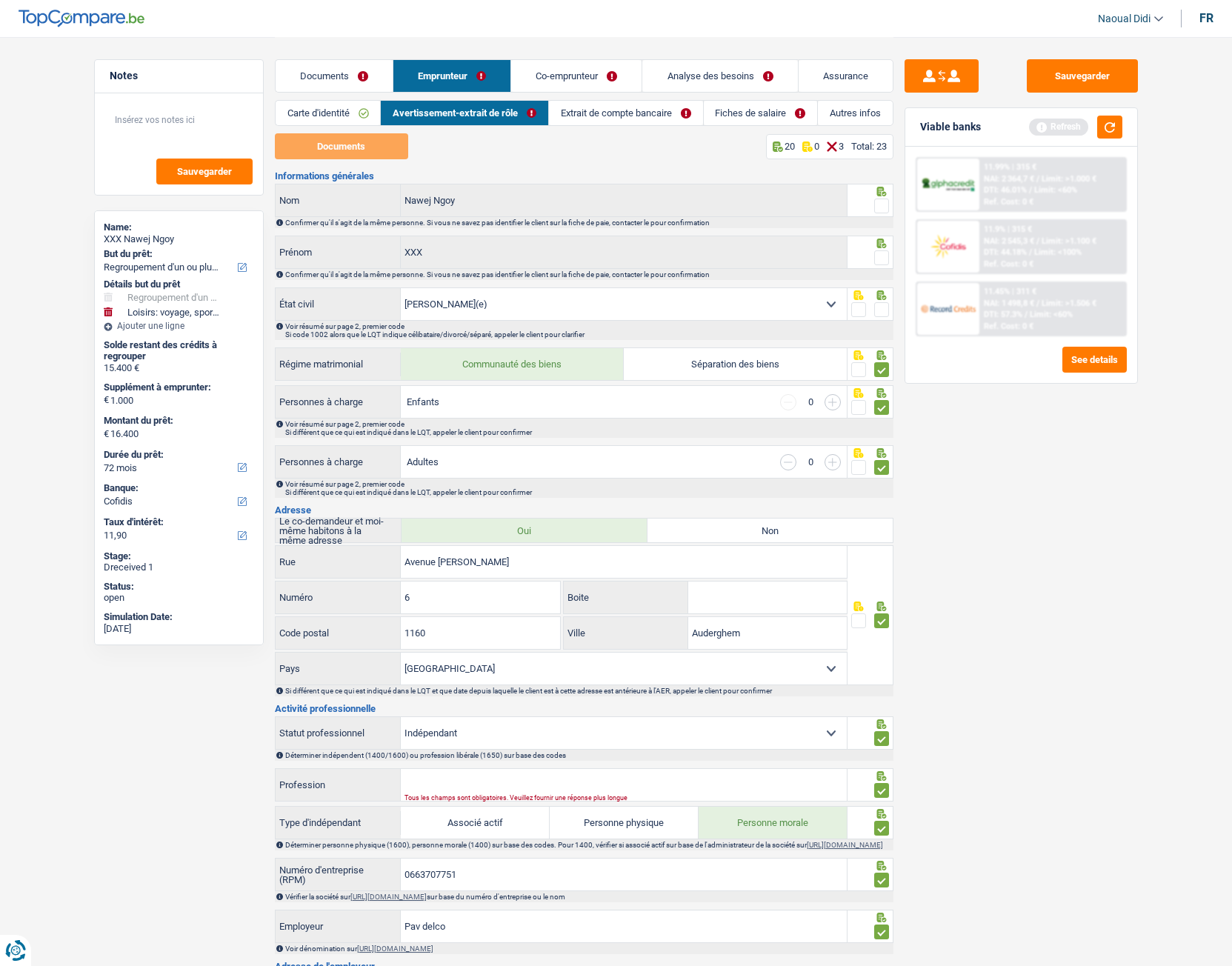
click at [0, 0] on input "radio" at bounding box center [0, 0] width 0 height 0
click at [883, 258] on span at bounding box center [882, 258] width 15 height 15
click at [0, 0] on input "radio" at bounding box center [0, 0] width 0 height 0
click at [878, 203] on span at bounding box center [882, 206] width 15 height 15
click at [0, 0] on input "radio" at bounding box center [0, 0] width 0 height 0
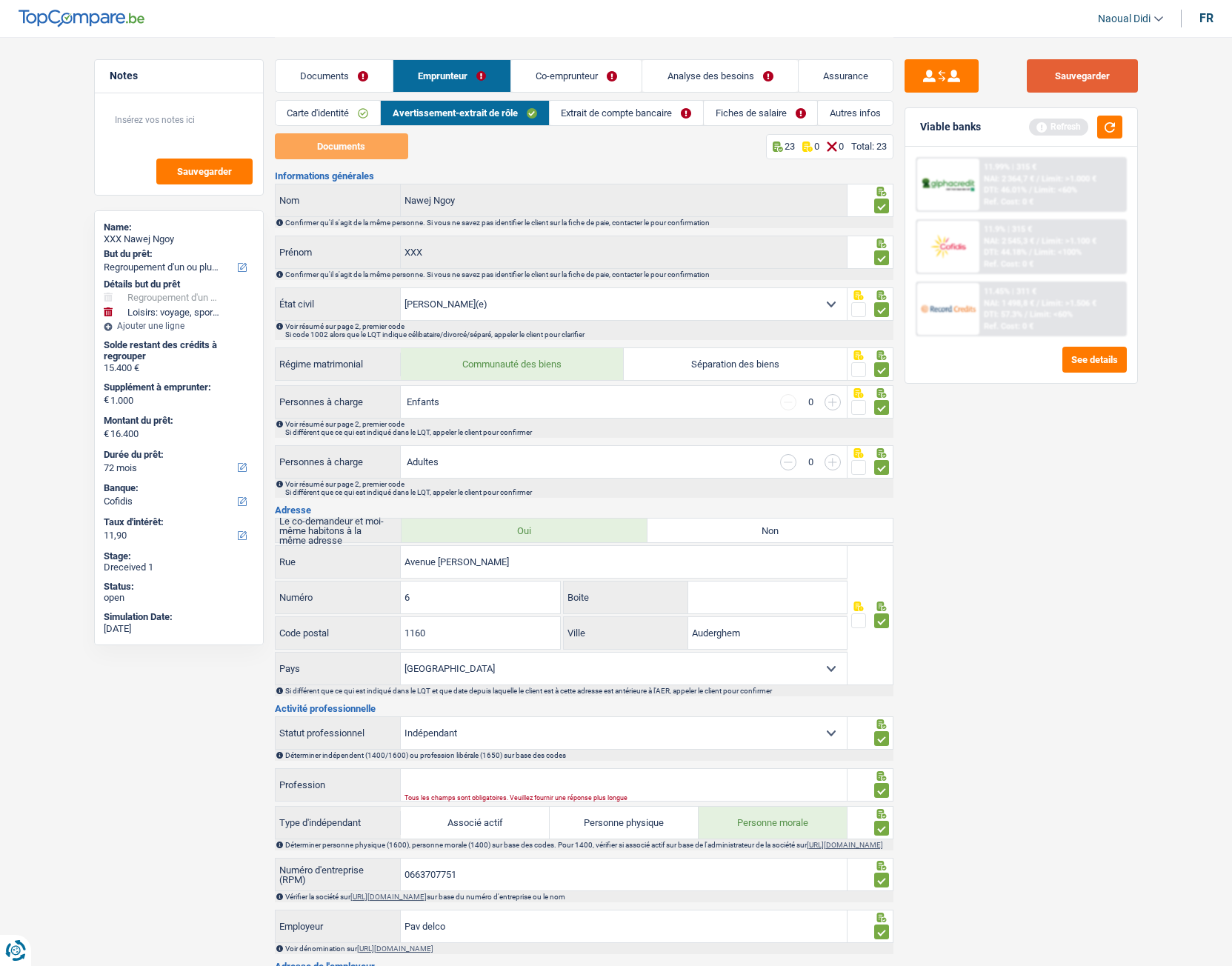
click at [1086, 89] on button "Sauvegarder" at bounding box center [1082, 75] width 111 height 34
click at [564, 78] on link "Co-emprunteur" at bounding box center [576, 75] width 131 height 32
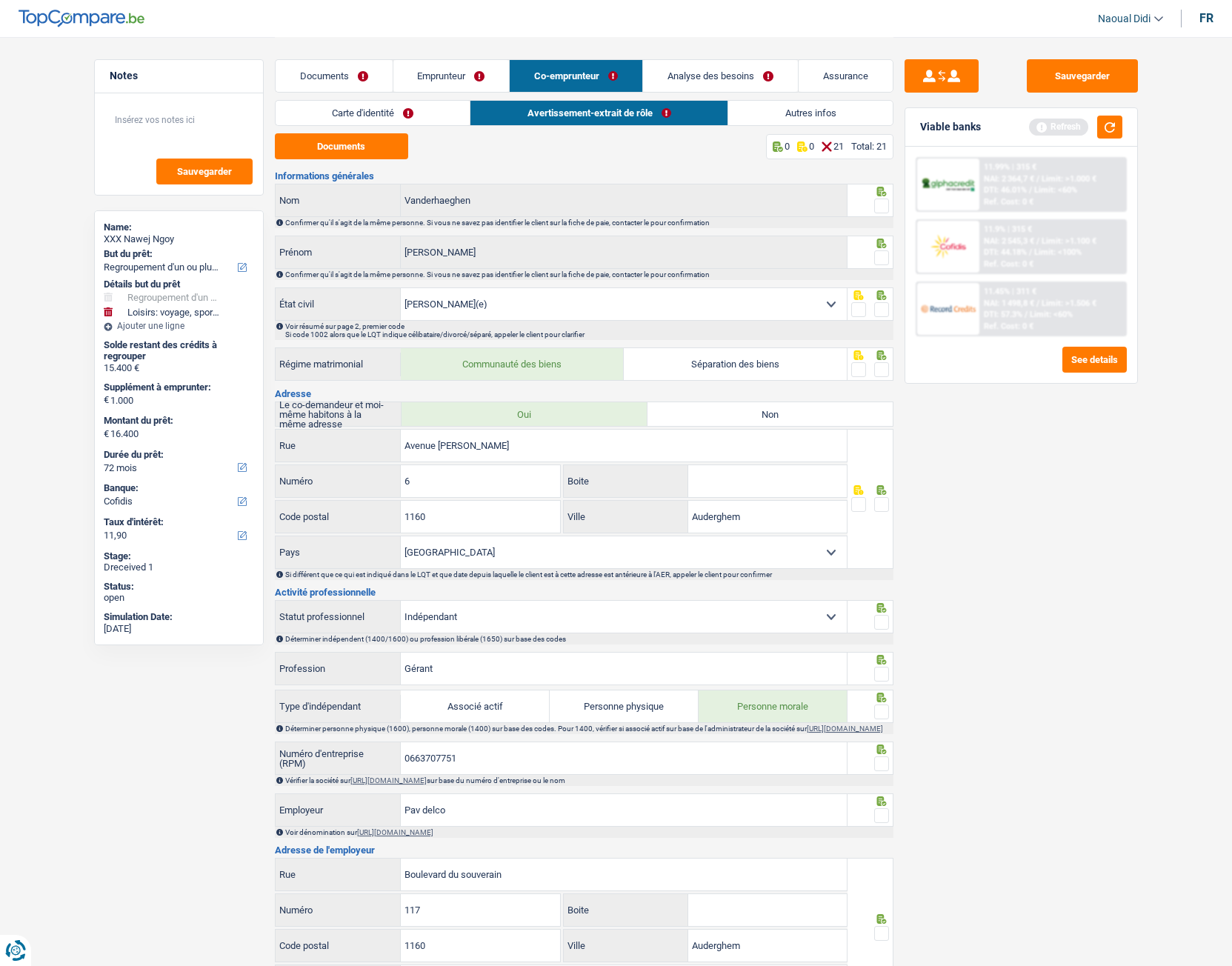
click at [337, 68] on link "Documents" at bounding box center [334, 75] width 117 height 32
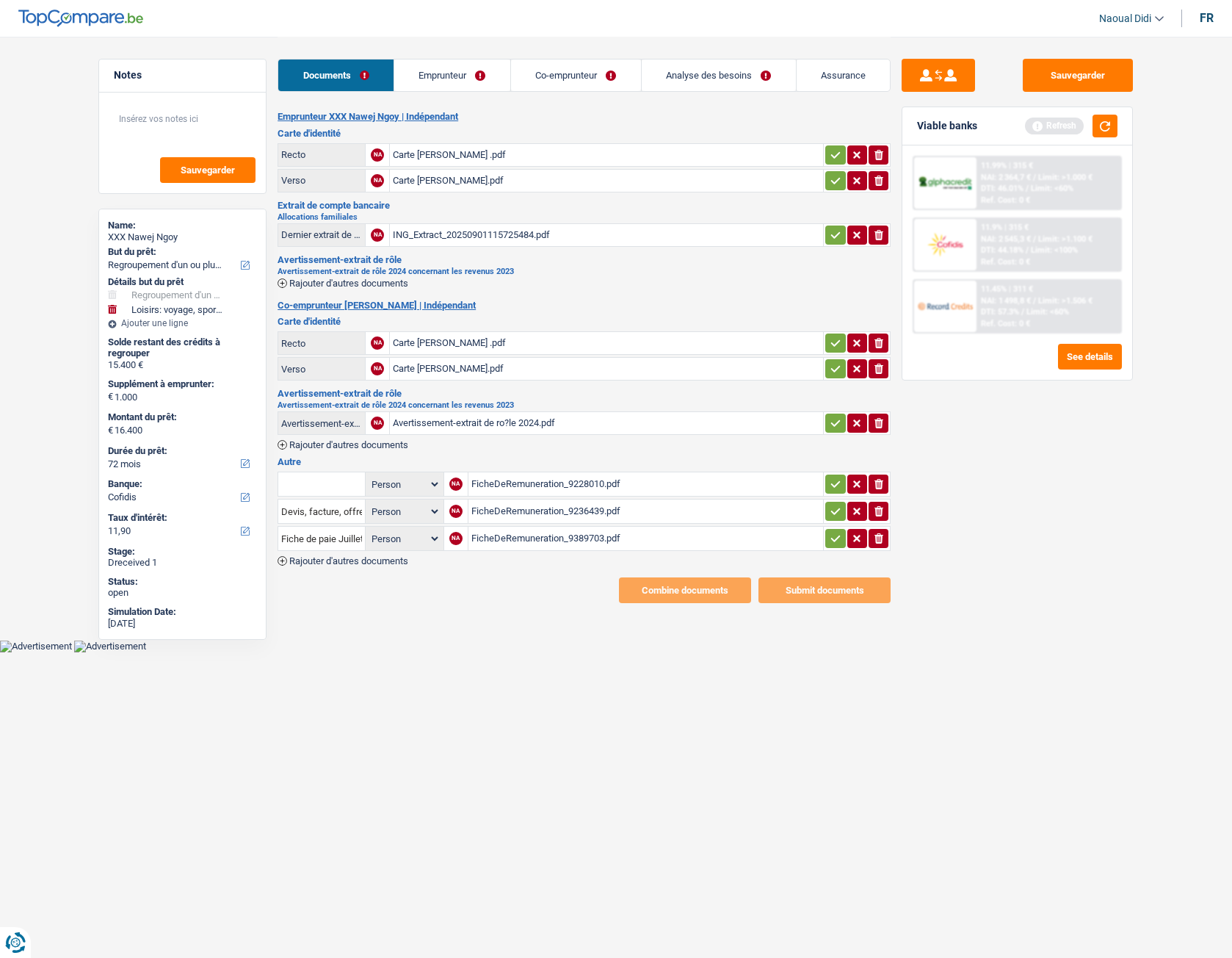
click at [830, 153] on icon "button" at bounding box center [836, 155] width 12 height 15
click at [831, 184] on icon "button" at bounding box center [836, 181] width 12 height 15
click at [836, 229] on icon "button" at bounding box center [836, 235] width 12 height 15
click at [836, 345] on icon "button" at bounding box center [836, 343] width 12 height 15
click at [833, 366] on icon "button" at bounding box center [836, 369] width 12 height 15
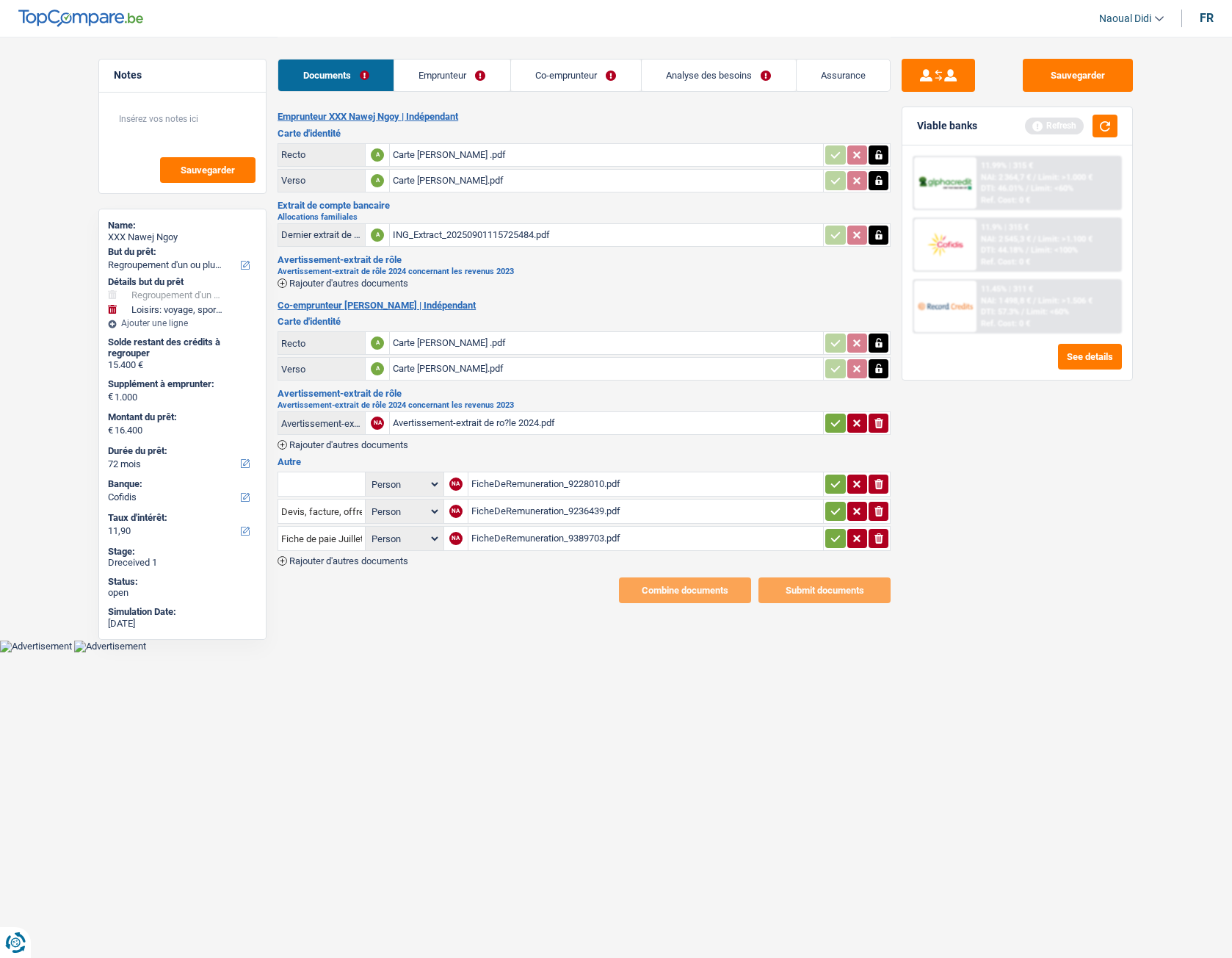
click at [833, 424] on icon "button" at bounding box center [836, 423] width 12 height 15
click at [827, 477] on button "button" at bounding box center [835, 484] width 20 height 19
click at [830, 510] on icon "button" at bounding box center [836, 511] width 12 height 15
click at [831, 536] on icon "button" at bounding box center [836, 539] width 12 height 15
click at [443, 68] on link "Emprunteur" at bounding box center [452, 75] width 116 height 32
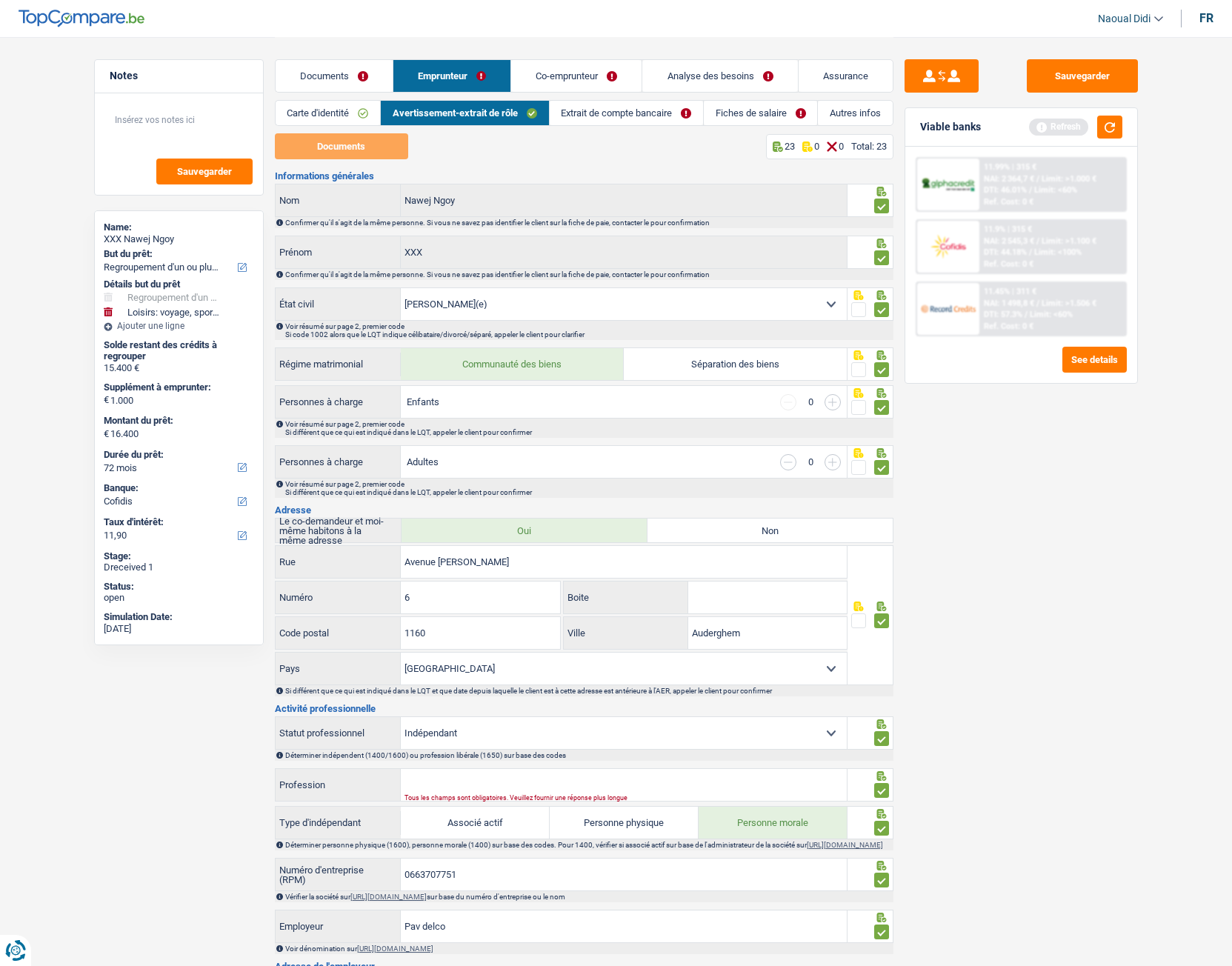
click at [582, 69] on link "Co-emprunteur" at bounding box center [576, 75] width 131 height 32
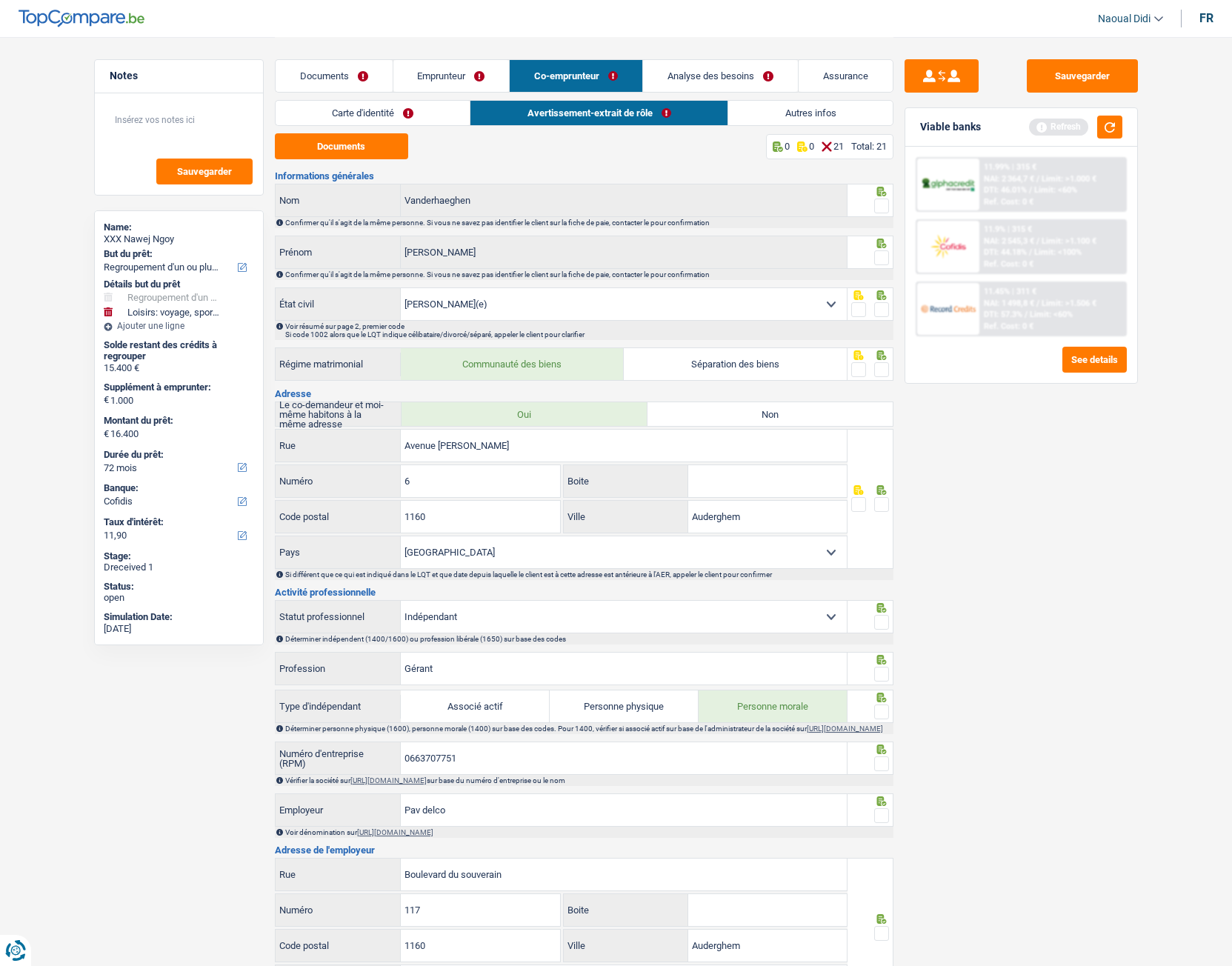
scroll to position [74, 0]
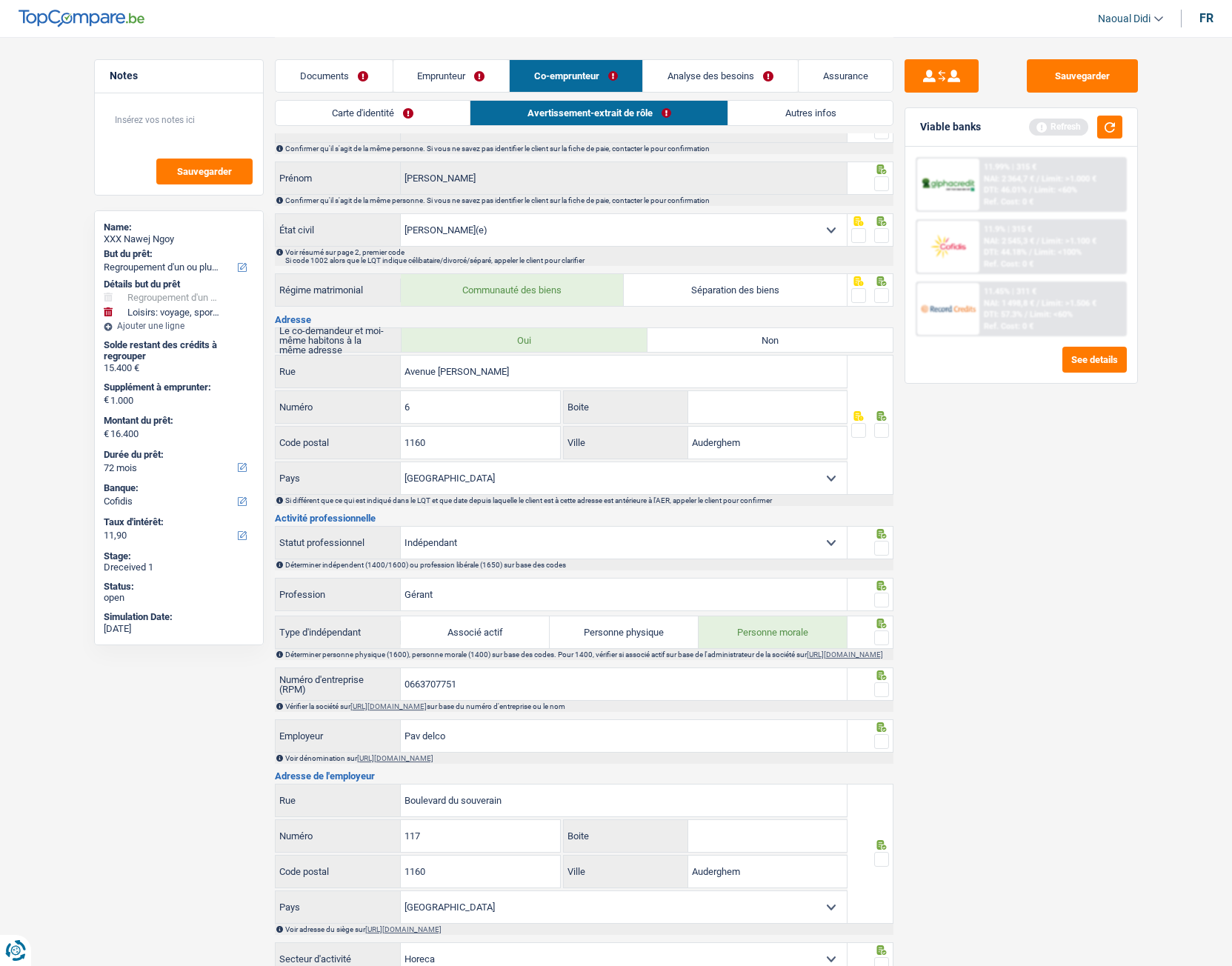
click at [878, 428] on span at bounding box center [882, 430] width 15 height 15
click at [0, 0] on input "radio" at bounding box center [0, 0] width 0 height 0
click at [882, 293] on span at bounding box center [882, 295] width 15 height 15
click at [0, 0] on input "radio" at bounding box center [0, 0] width 0 height 0
click at [879, 237] on span at bounding box center [882, 236] width 15 height 15
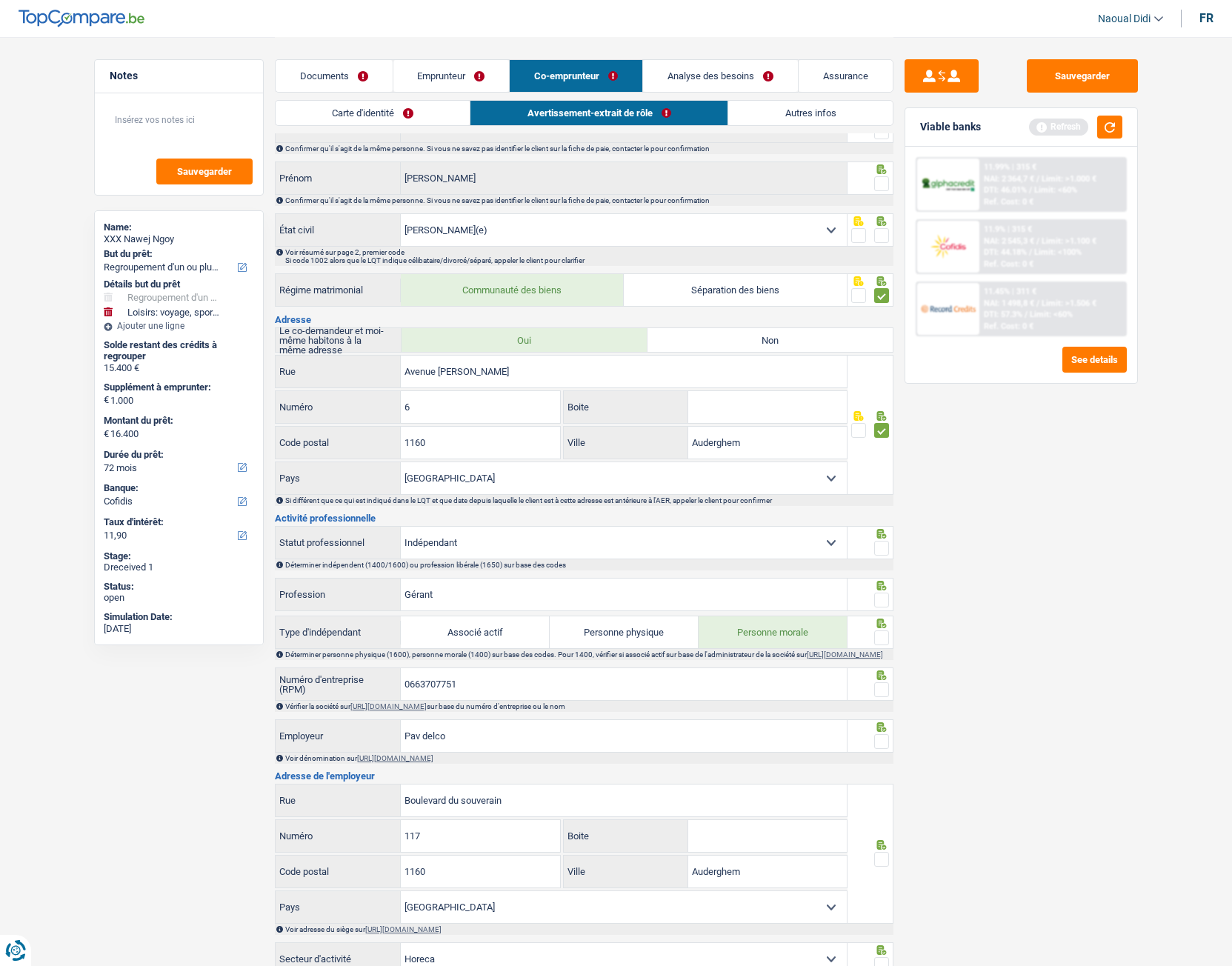
click at [0, 0] on input "radio" at bounding box center [0, 0] width 0 height 0
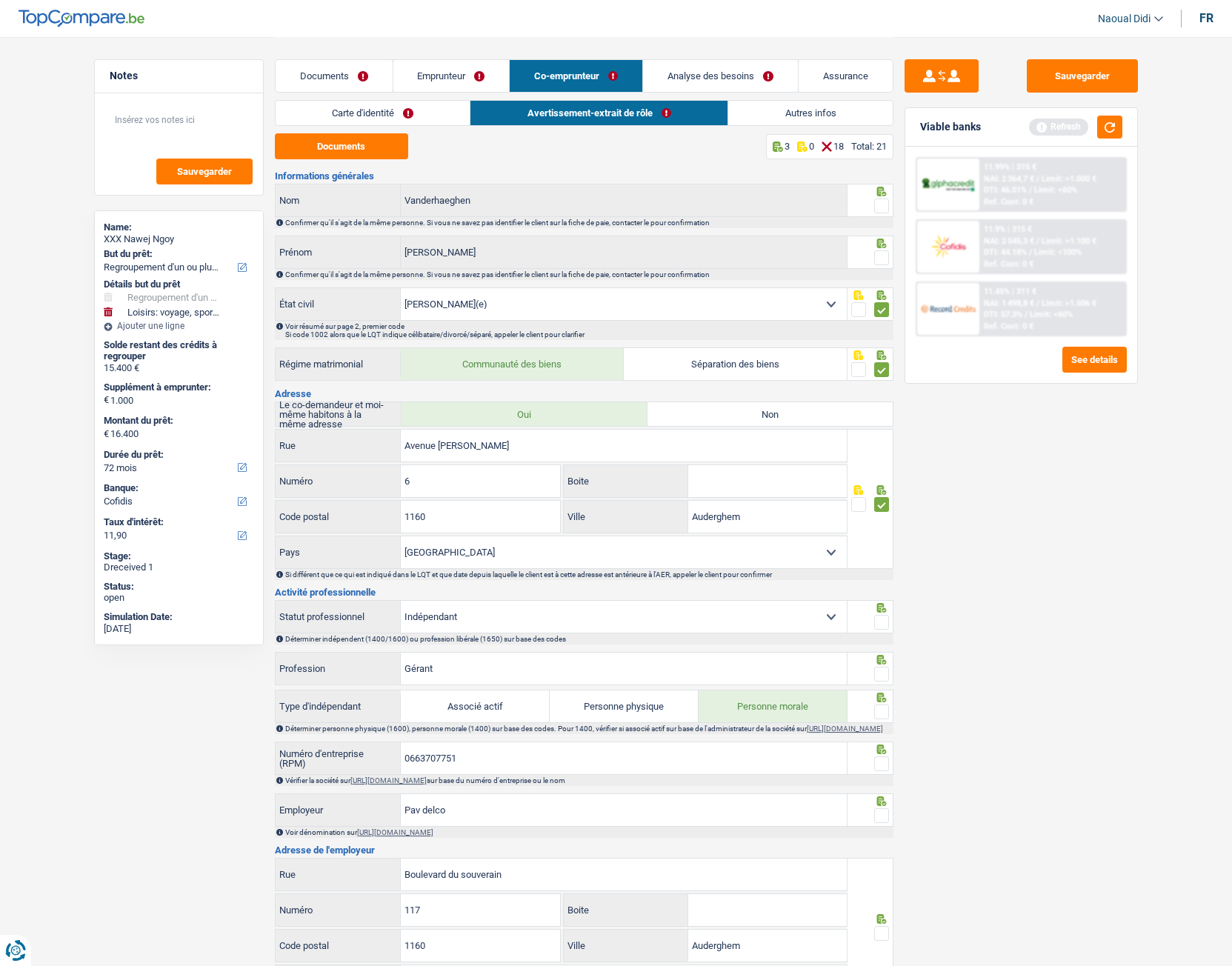
click at [881, 258] on span at bounding box center [882, 258] width 15 height 15
click at [0, 0] on input "radio" at bounding box center [0, 0] width 0 height 0
click at [885, 204] on span at bounding box center [882, 206] width 15 height 15
click at [0, 0] on input "radio" at bounding box center [0, 0] width 0 height 0
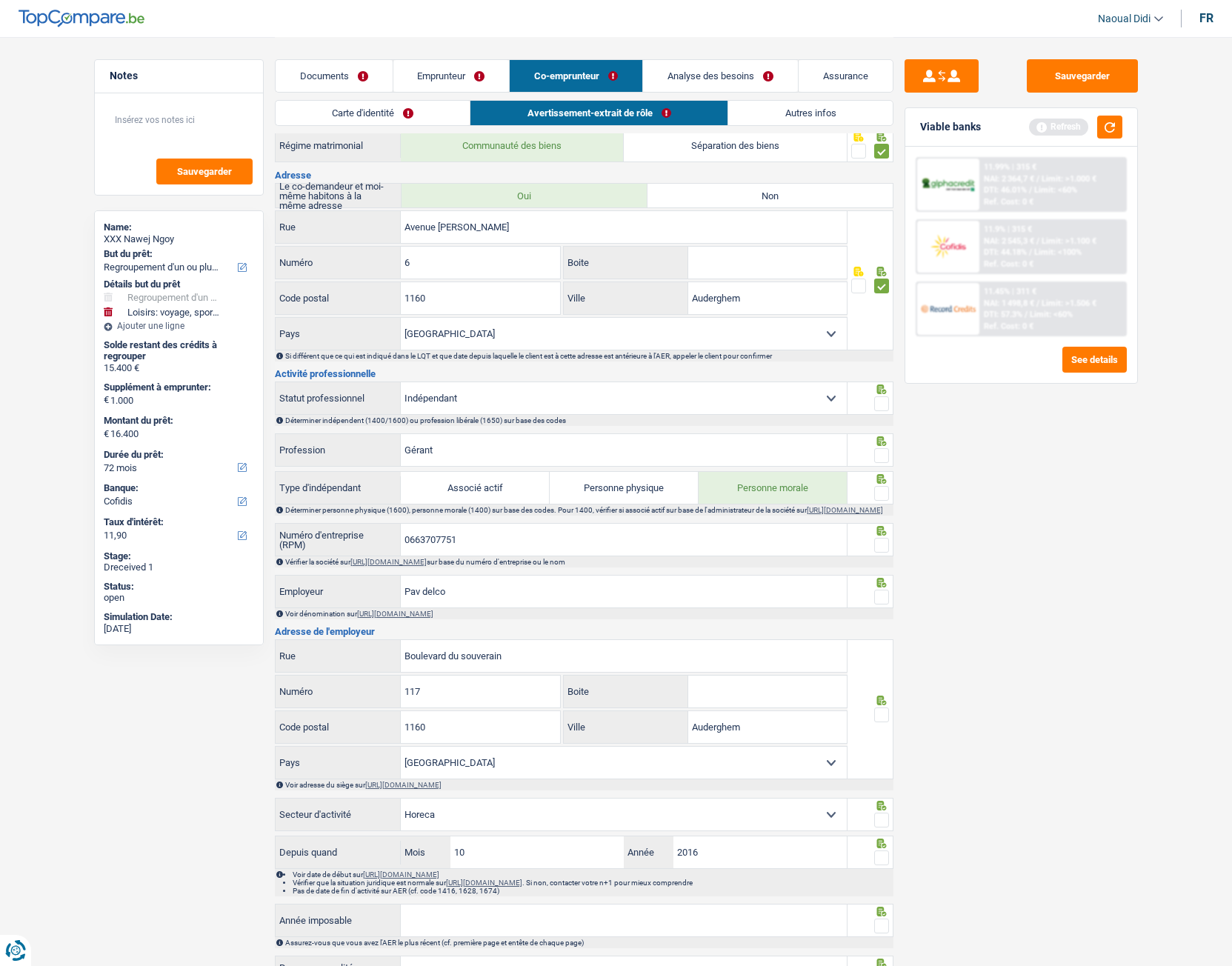
scroll to position [222, 0]
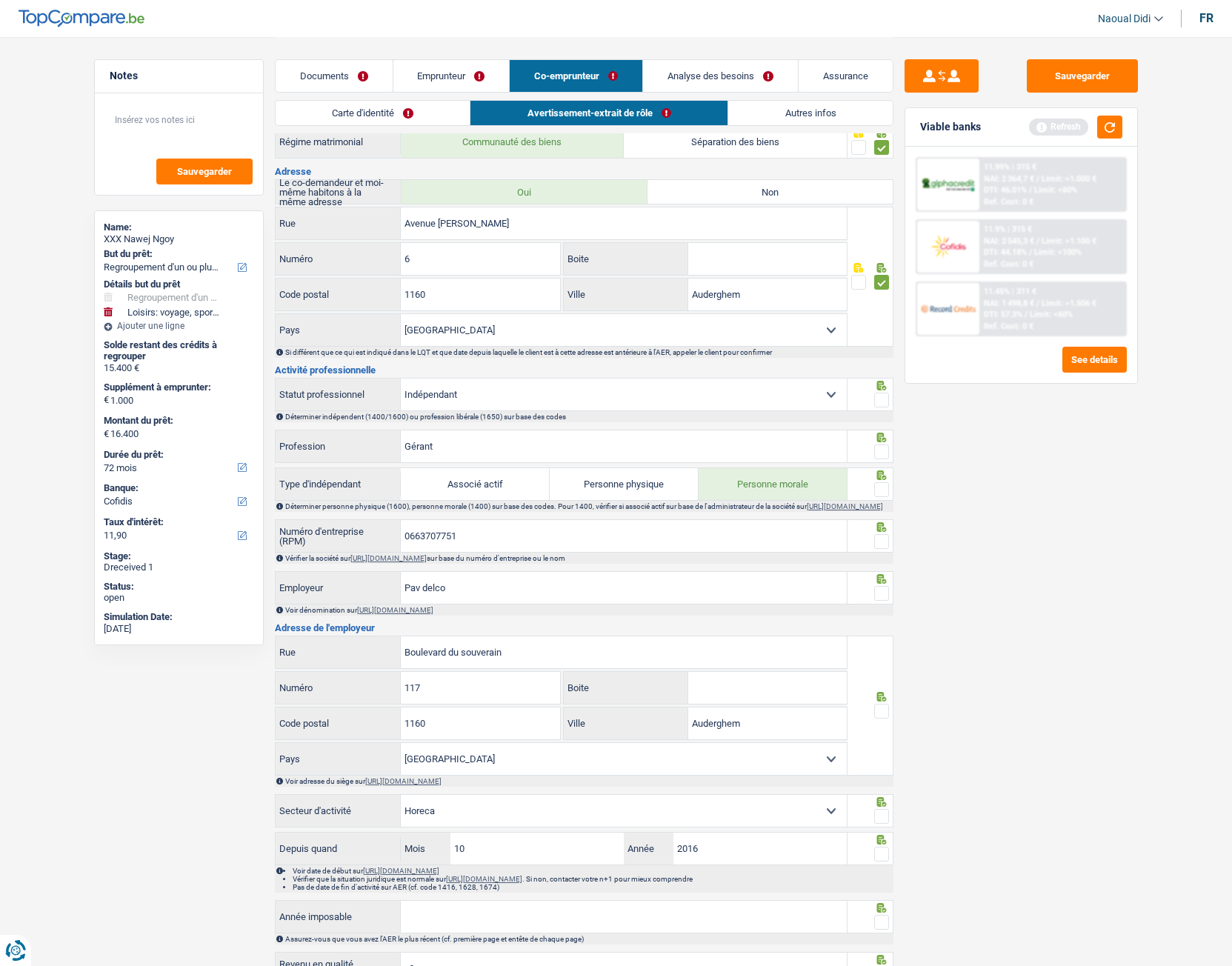
click at [884, 450] on span at bounding box center [882, 452] width 15 height 15
click at [0, 0] on input "radio" at bounding box center [0, 0] width 0 height 0
click at [878, 404] on span at bounding box center [882, 400] width 15 height 15
click at [0, 0] on input "radio" at bounding box center [0, 0] width 0 height 0
click at [884, 491] on span at bounding box center [882, 489] width 15 height 15
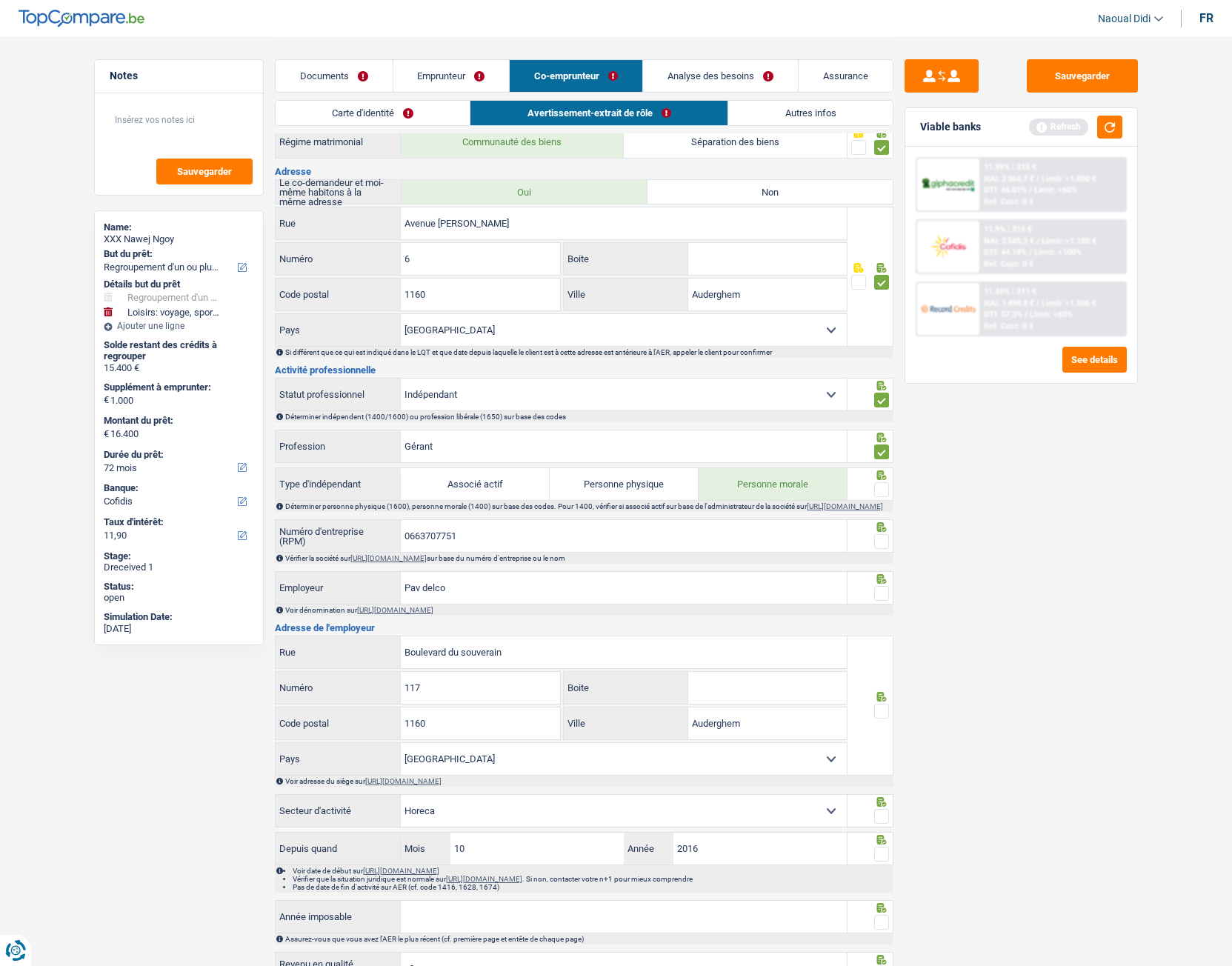
click at [0, 0] on input "radio" at bounding box center [0, 0] width 0 height 0
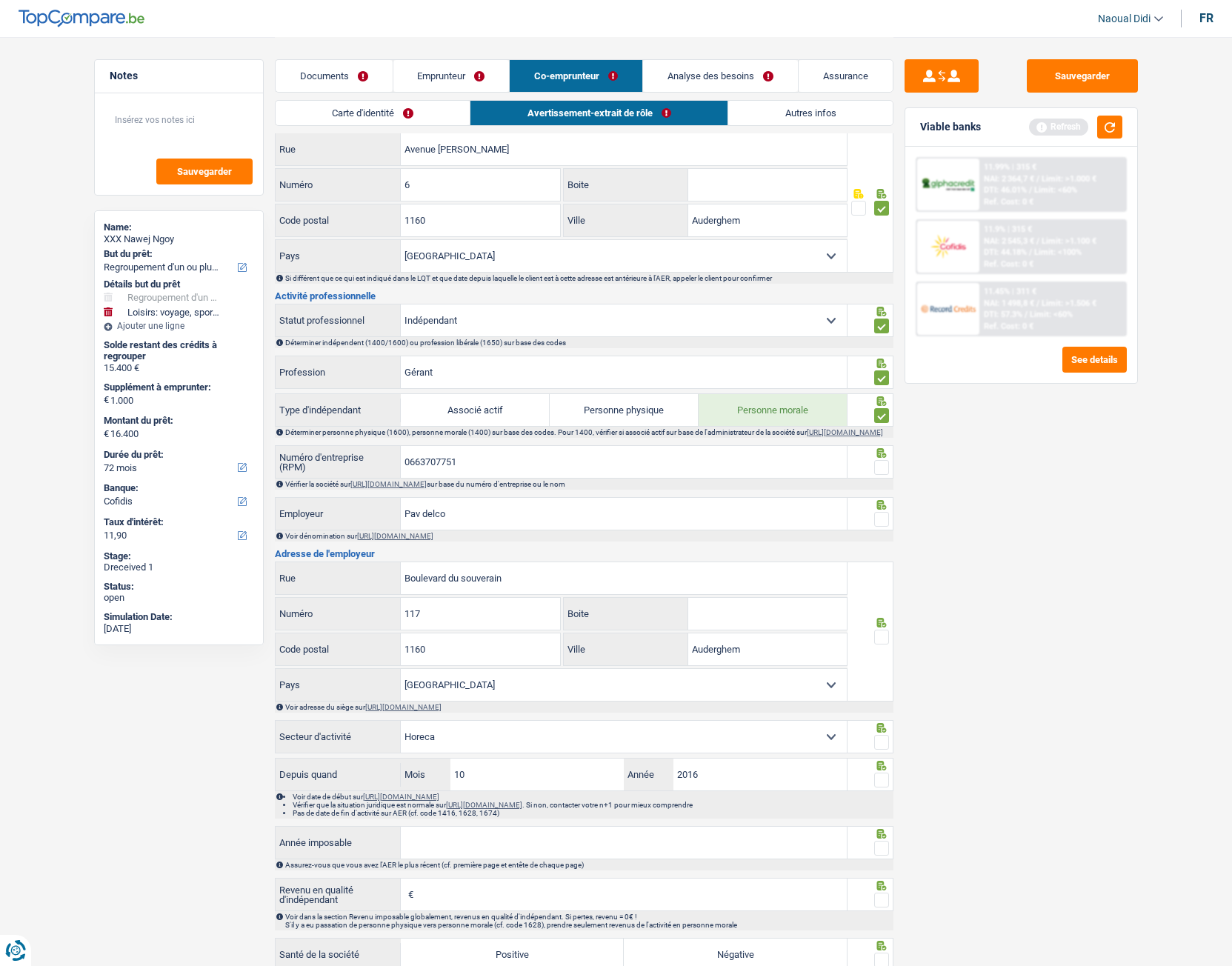
click at [883, 474] on span at bounding box center [882, 468] width 15 height 15
click at [0, 0] on input "radio" at bounding box center [0, 0] width 0 height 0
click at [882, 527] on span at bounding box center [882, 519] width 15 height 15
click at [0, 0] on input "radio" at bounding box center [0, 0] width 0 height 0
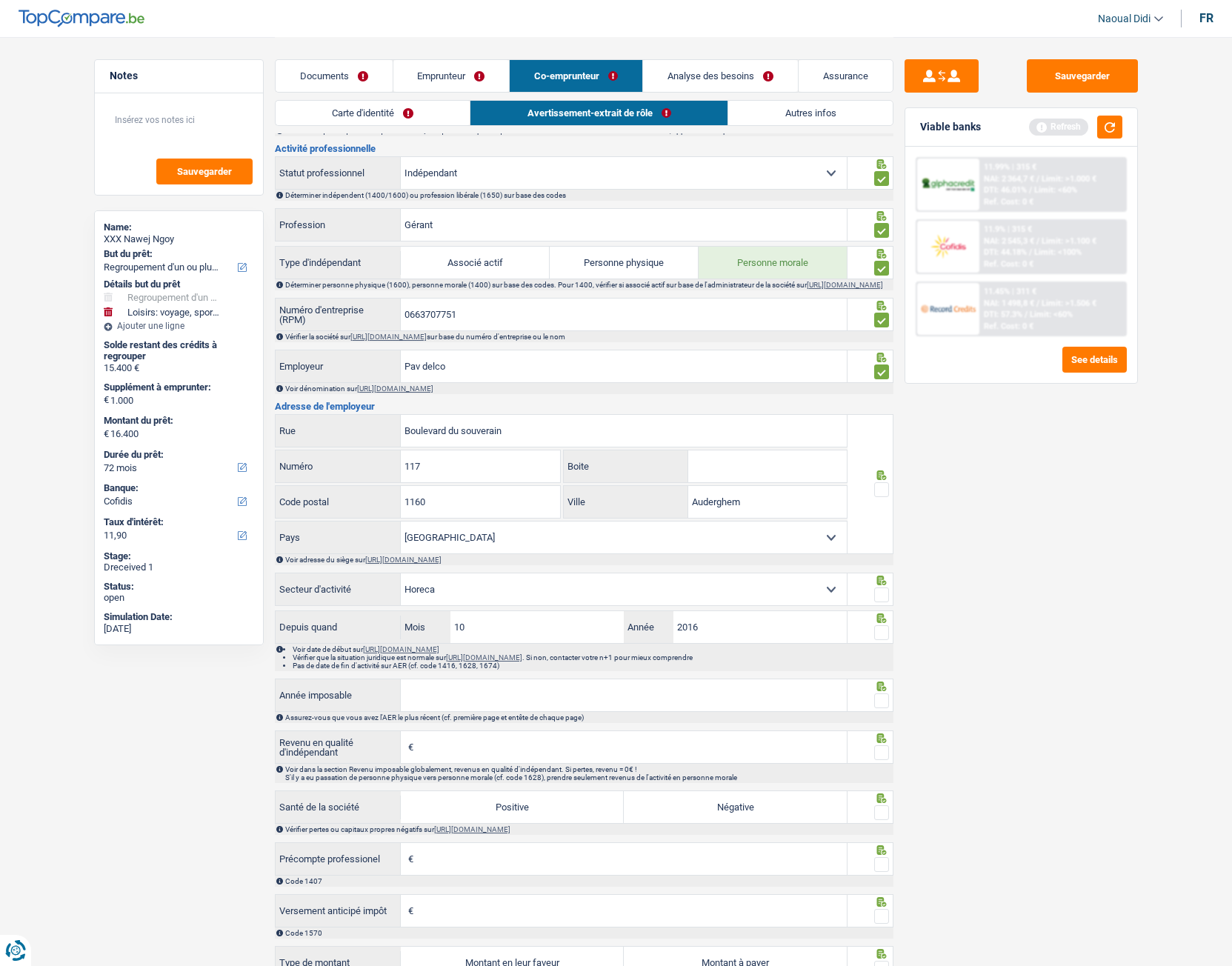
scroll to position [445, 0]
click at [886, 496] on span at bounding box center [882, 489] width 15 height 15
click at [0, 0] on input "radio" at bounding box center [0, 0] width 0 height 0
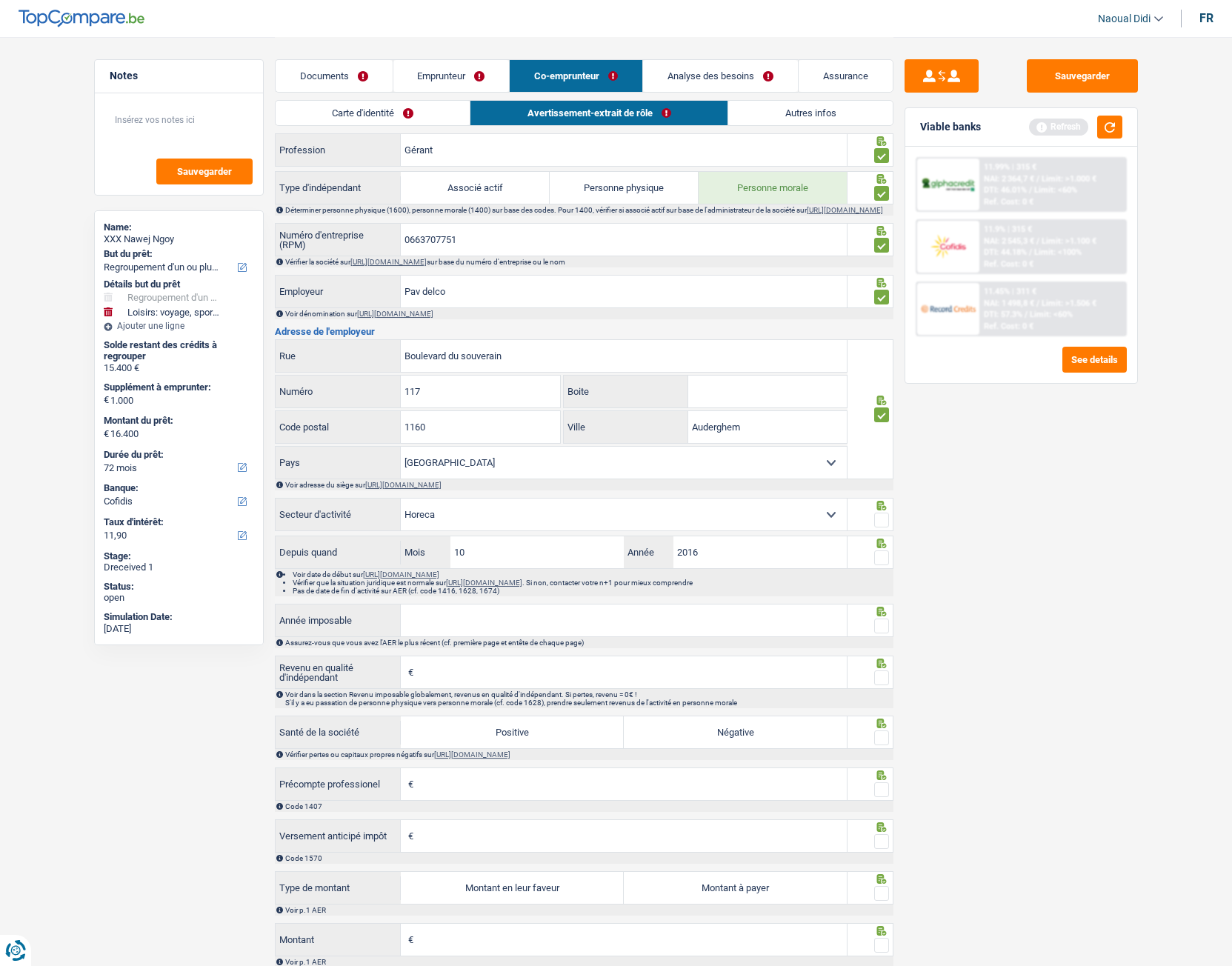
click at [881, 527] on span at bounding box center [882, 520] width 15 height 15
click at [0, 0] on input "radio" at bounding box center [0, 0] width 0 height 0
click at [881, 540] on span at bounding box center [882, 558] width 15 height 15
click at [0, 0] on input "radio" at bounding box center [0, 0] width 0 height 0
click at [775, 540] on input "Année imposable" at bounding box center [624, 620] width 446 height 32
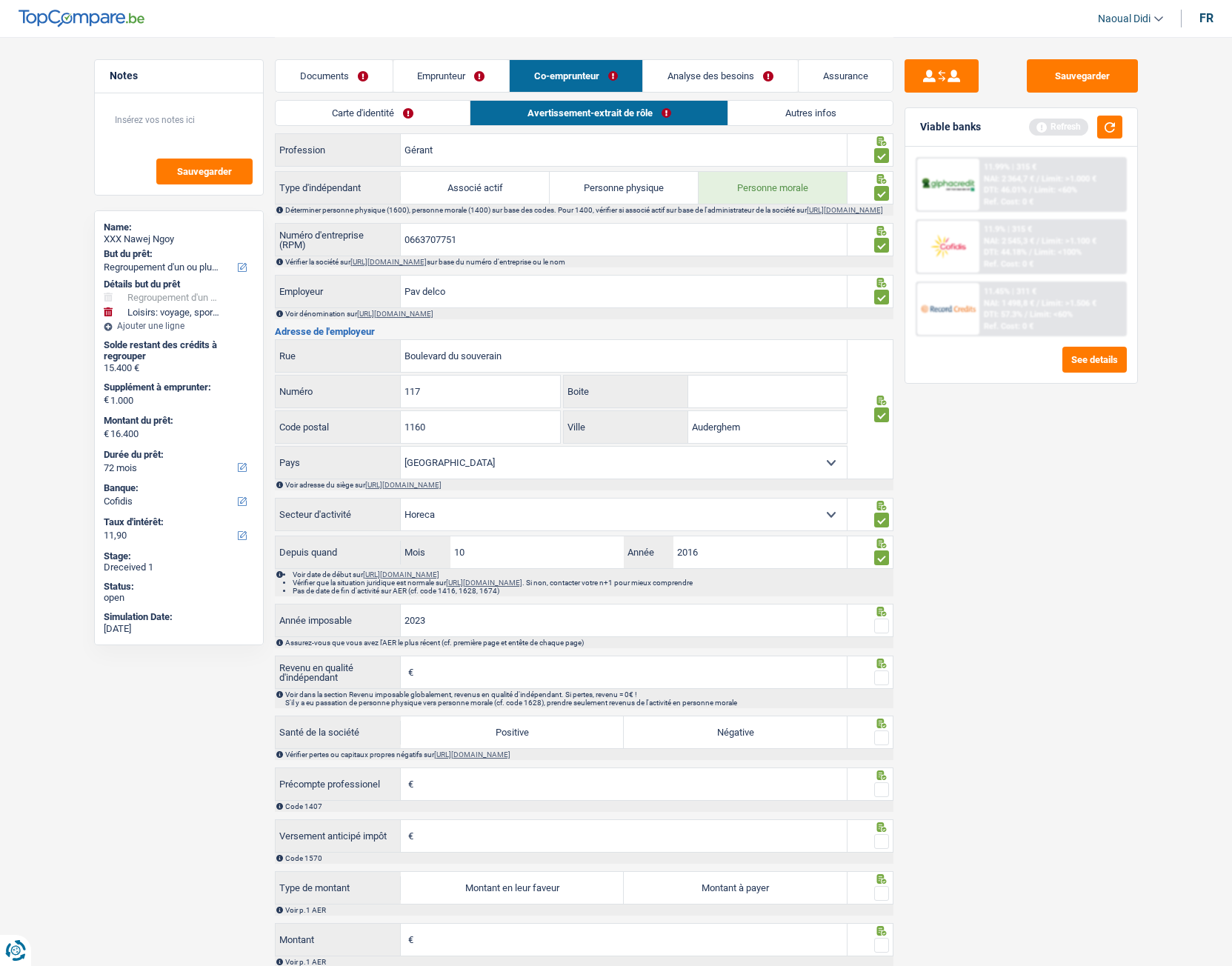
type input "2023"
click at [884, 540] on span at bounding box center [882, 626] width 15 height 15
click at [0, 0] on input "radio" at bounding box center [0, 0] width 0 height 0
click at [884, 540] on span at bounding box center [882, 626] width 15 height 15
click at [0, 0] on input "radio" at bounding box center [0, 0] width 0 height 0
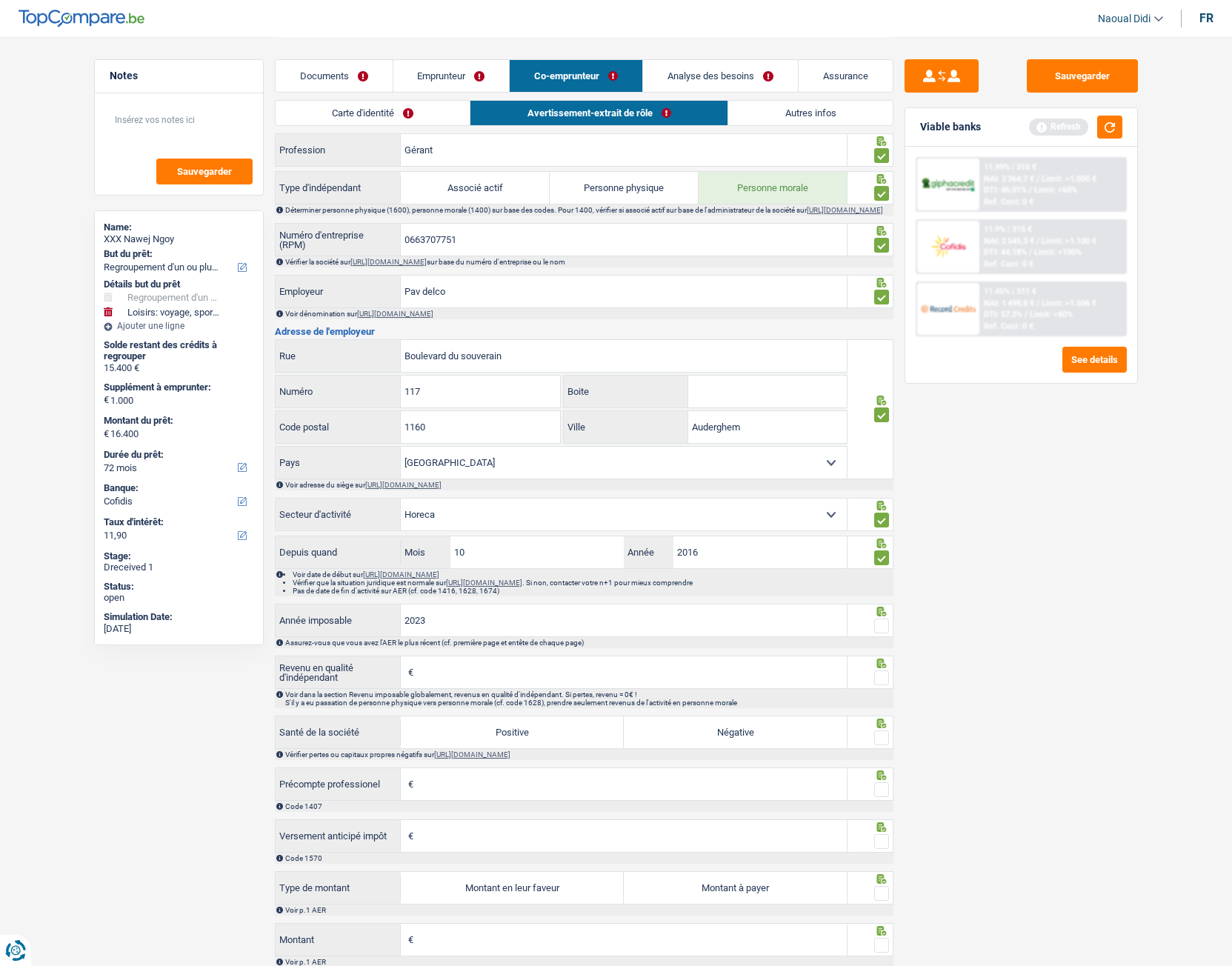
click at [880, 540] on span at bounding box center [882, 678] width 15 height 15
click at [0, 0] on input "radio" at bounding box center [0, 0] width 0 height 0
click at [580, 540] on label "Positive" at bounding box center [512, 732] width 223 height 32
click at [580, 540] on input "Positive" at bounding box center [512, 732] width 223 height 32
radio input "true"
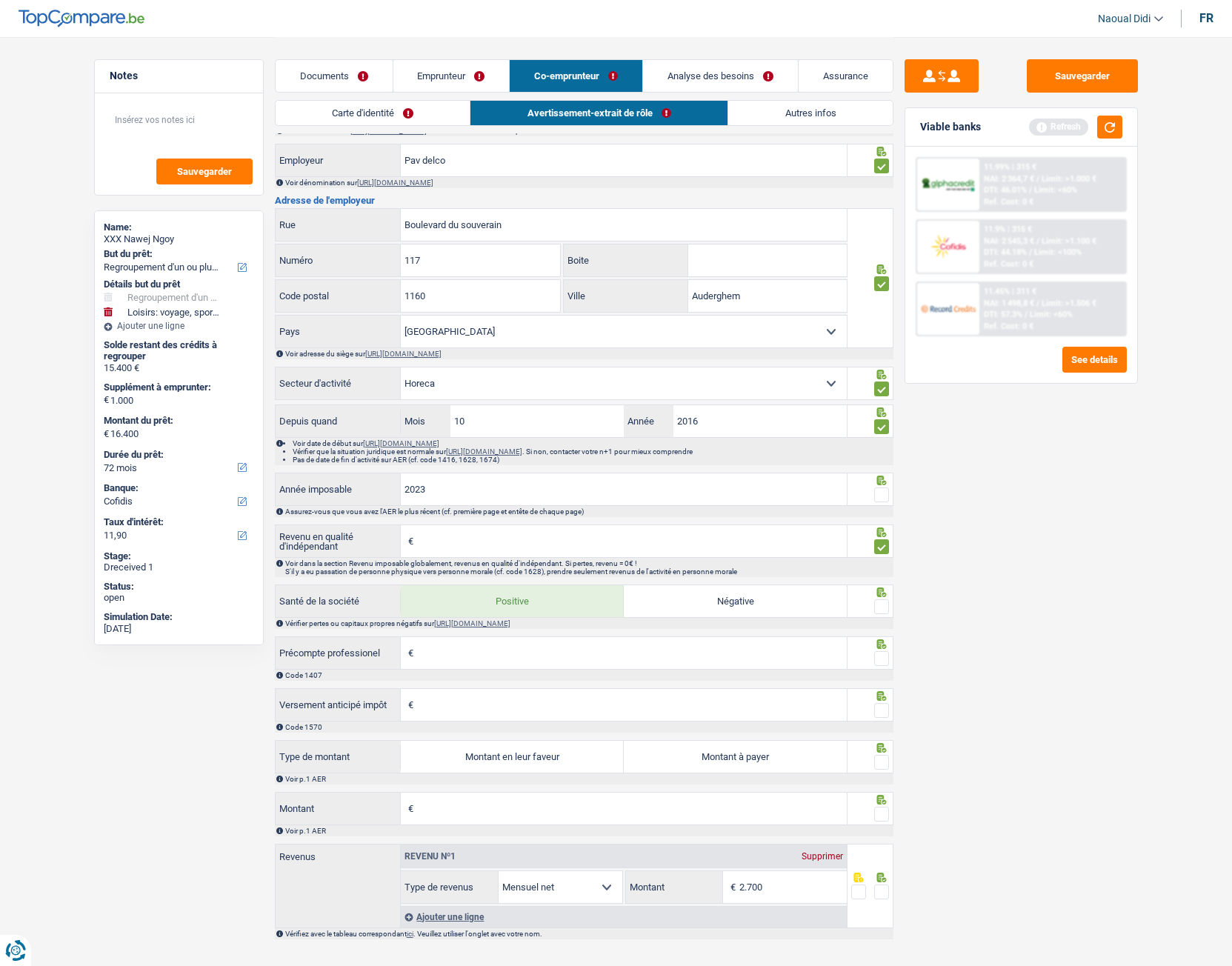
scroll to position [667, 0]
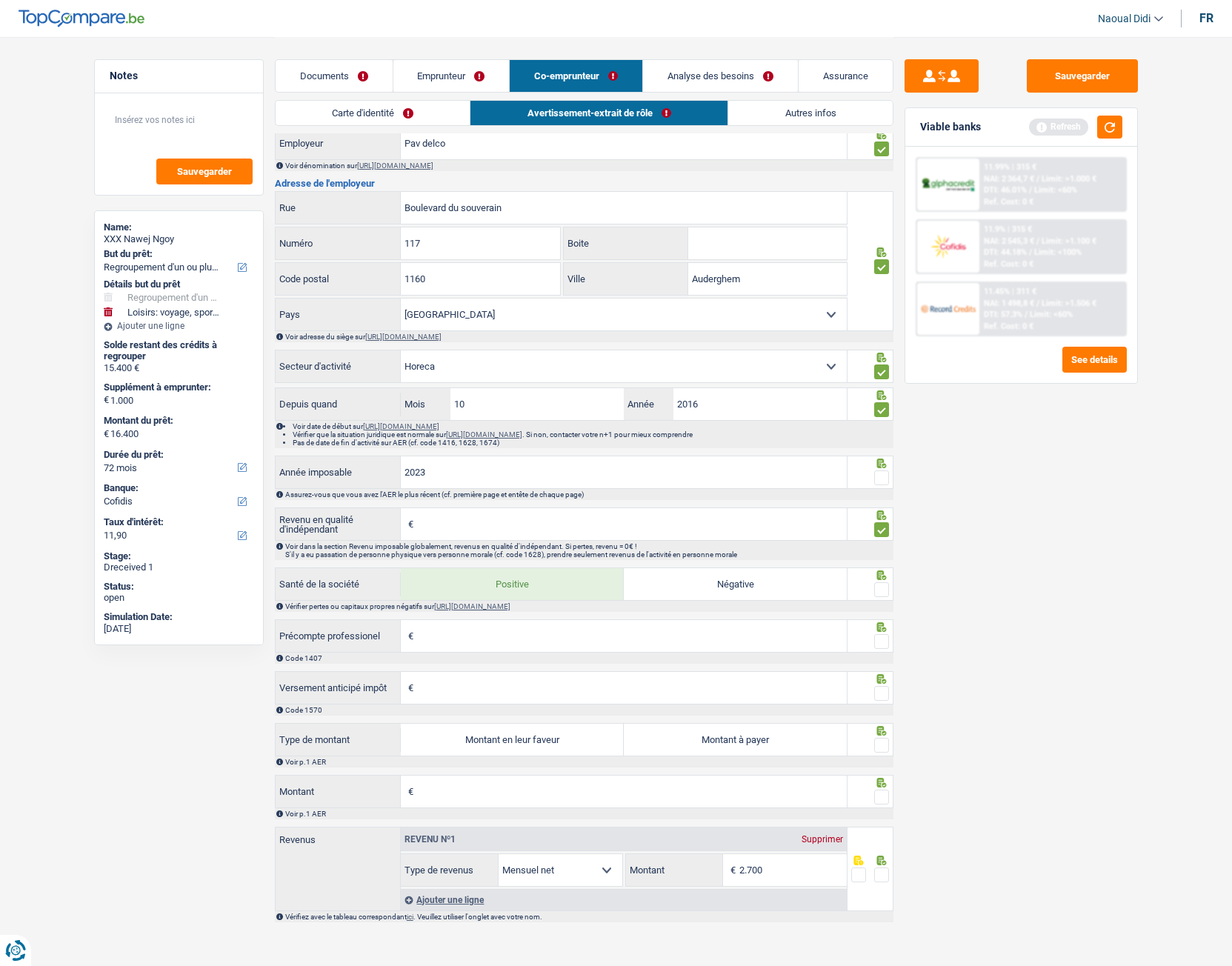
click at [468, 540] on input "Précompte professionel" at bounding box center [632, 636] width 430 height 32
click at [451, 534] on input "Revenu en qualité d'indépendant" at bounding box center [632, 524] width 430 height 32
click at [431, 540] on input "Précompte professionel" at bounding box center [632, 636] width 430 height 32
type input "7.501"
click at [460, 540] on input "Versement anticipé impôt" at bounding box center [632, 688] width 430 height 32
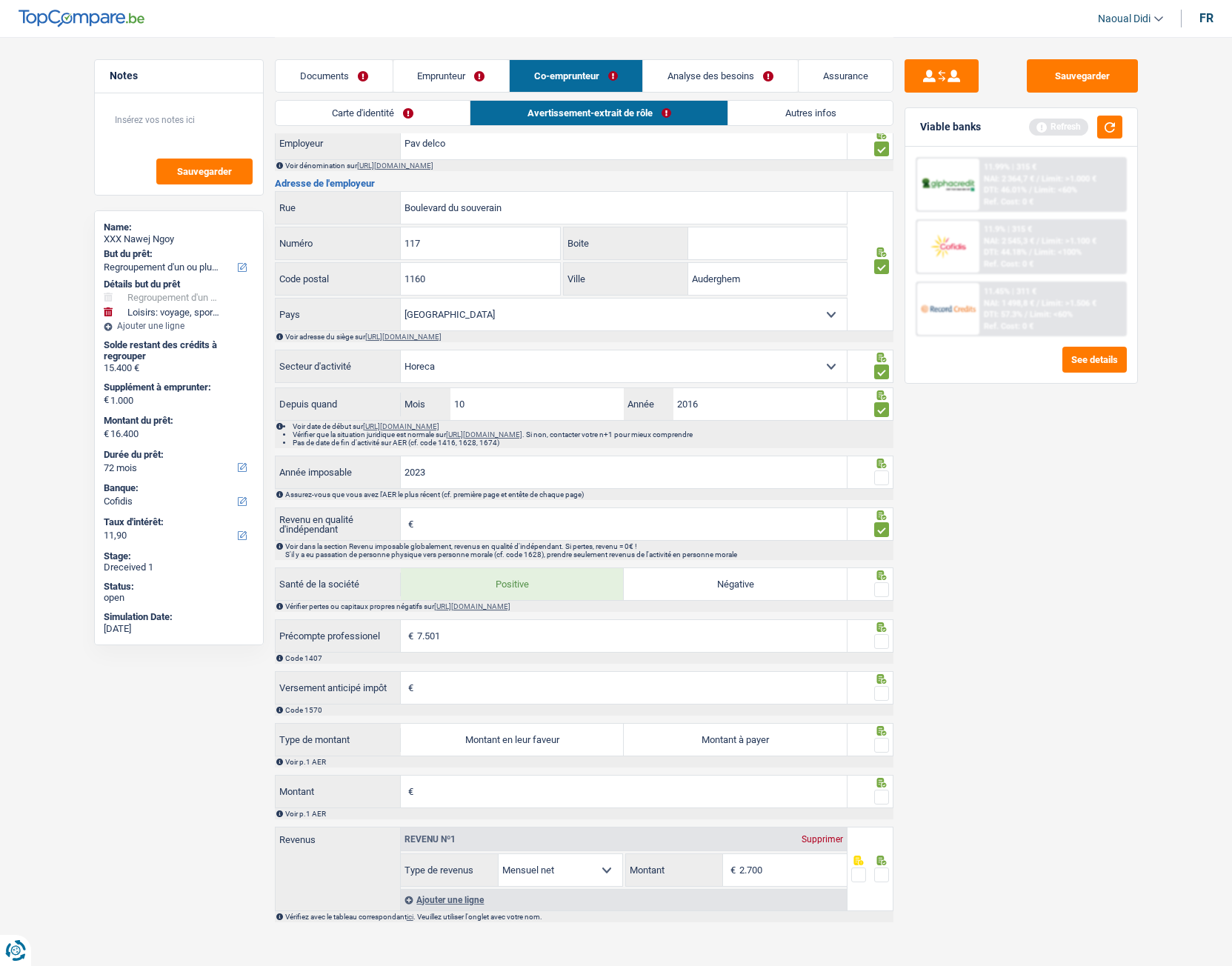
drag, startPoint x: 552, startPoint y: 748, endPoint x: 515, endPoint y: 768, distance: 42.1
click at [551, 540] on label "Montant en leur faveur" at bounding box center [512, 739] width 223 height 32
click at [551, 540] on input "Montant en leur faveur" at bounding box center [512, 739] width 223 height 32
radio input "true"
click at [450, 540] on input "Montant" at bounding box center [632, 791] width 430 height 32
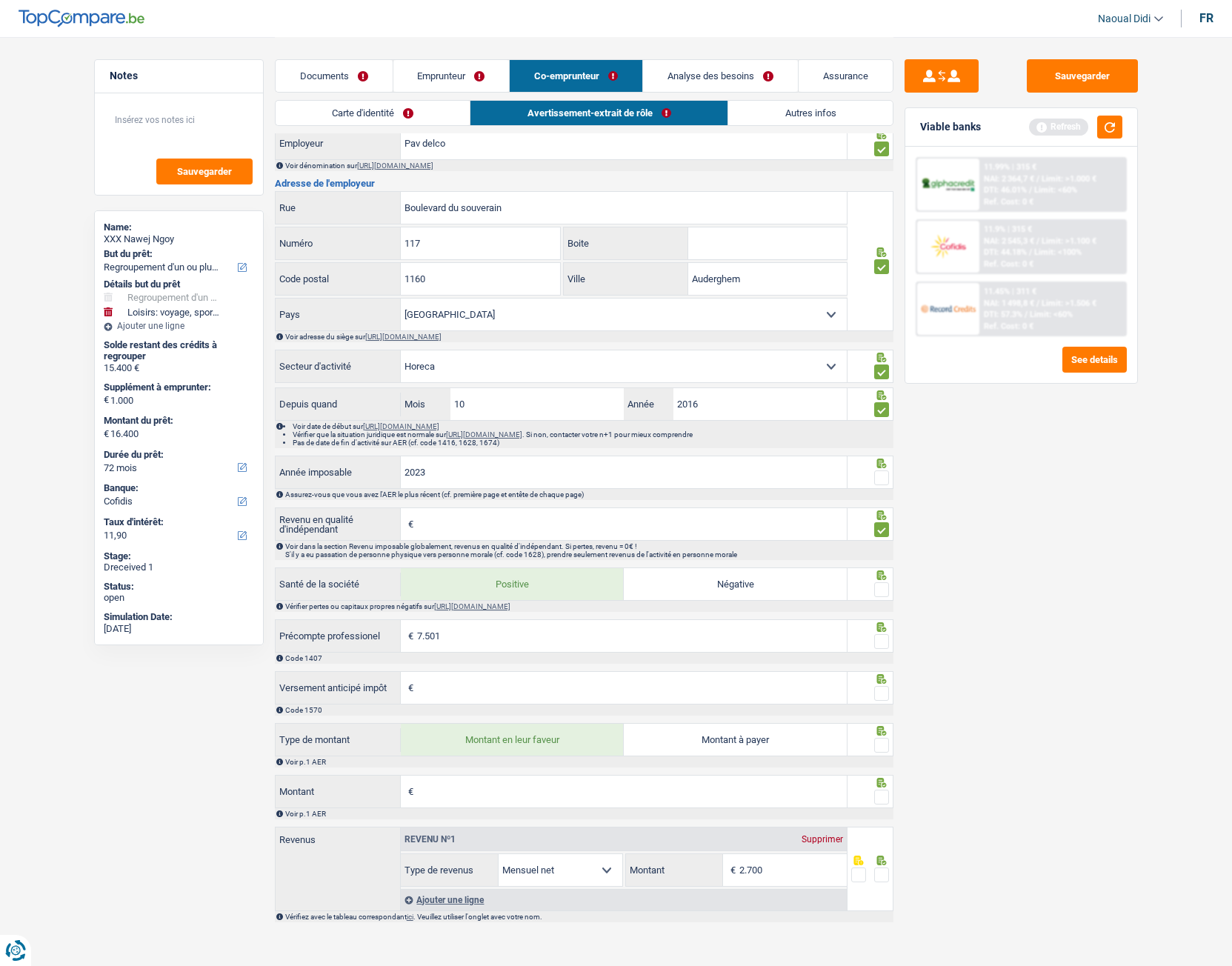
click at [436, 540] on input "Versement anticipé impôt" at bounding box center [632, 688] width 430 height 32
type input "207"
click at [471, 540] on input "Montant" at bounding box center [632, 791] width 430 height 32
drag, startPoint x: 439, startPoint y: 697, endPoint x: 389, endPoint y: 694, distance: 50.1
click at [389, 540] on div "207 € Versement anticipé impôt" at bounding box center [561, 688] width 572 height 32
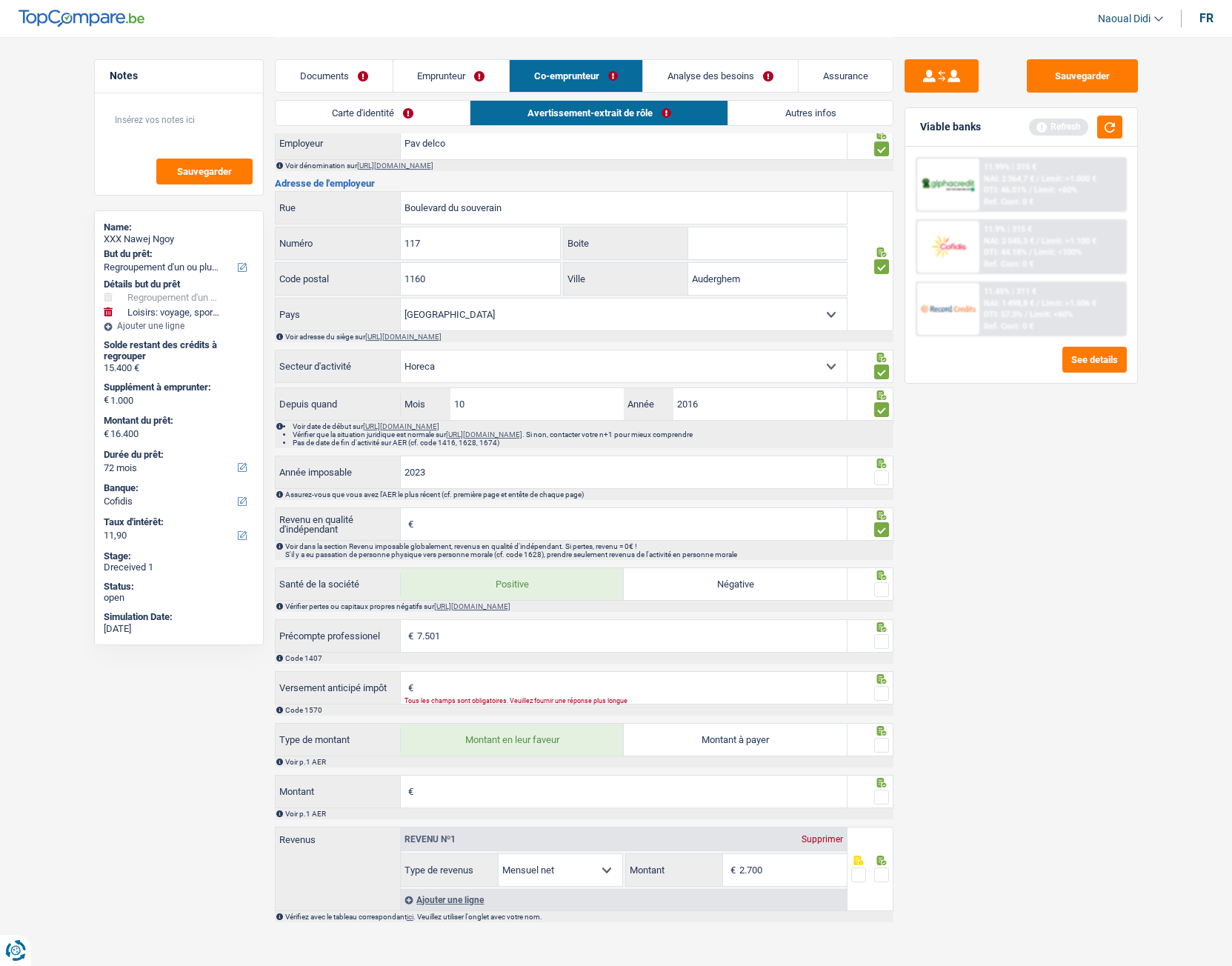
click at [434, 540] on input "Montant" at bounding box center [632, 791] width 430 height 32
paste input "207"
type input "207"
click at [438, 79] on link "Emprunteur" at bounding box center [451, 75] width 116 height 32
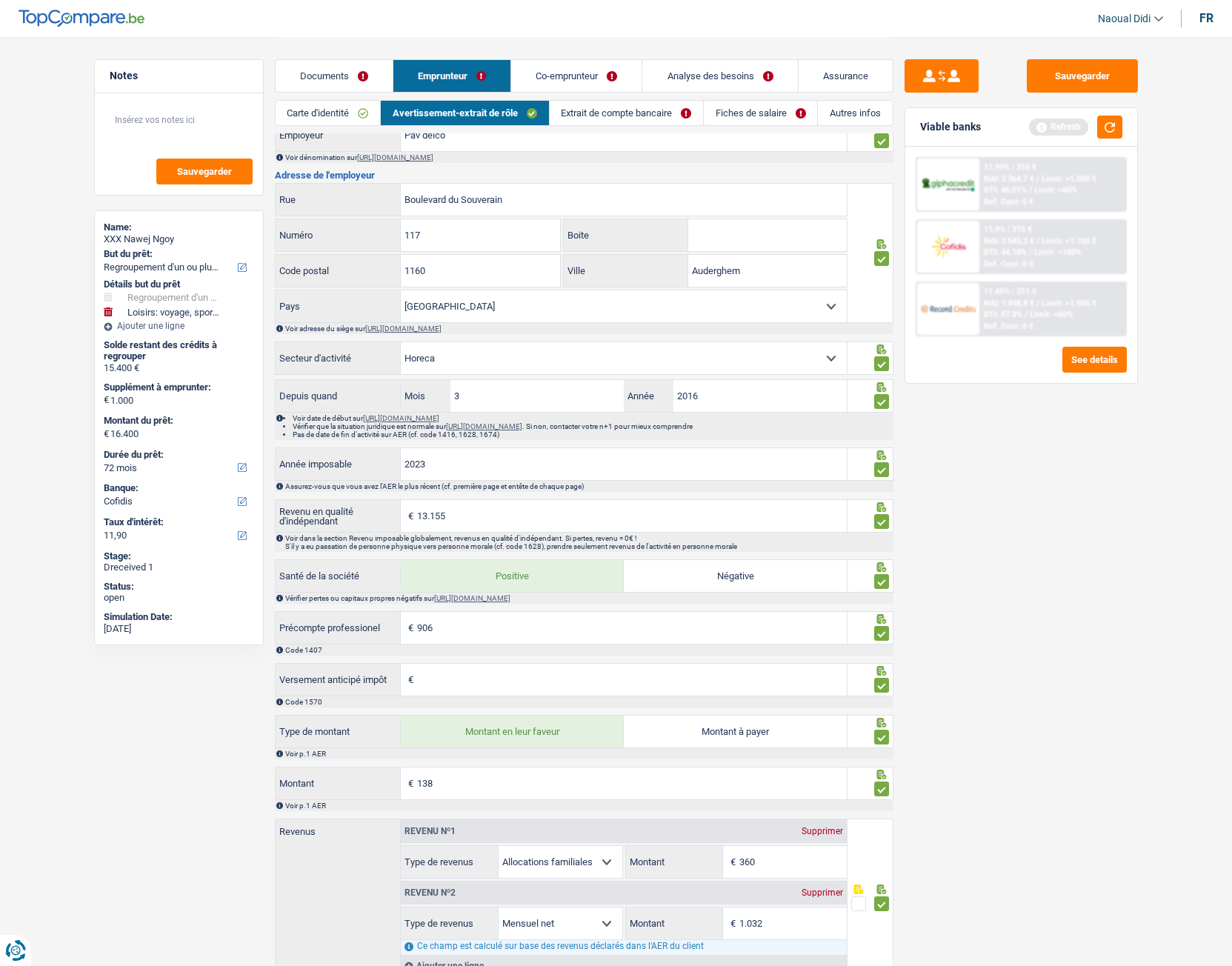
scroll to position [815, 0]
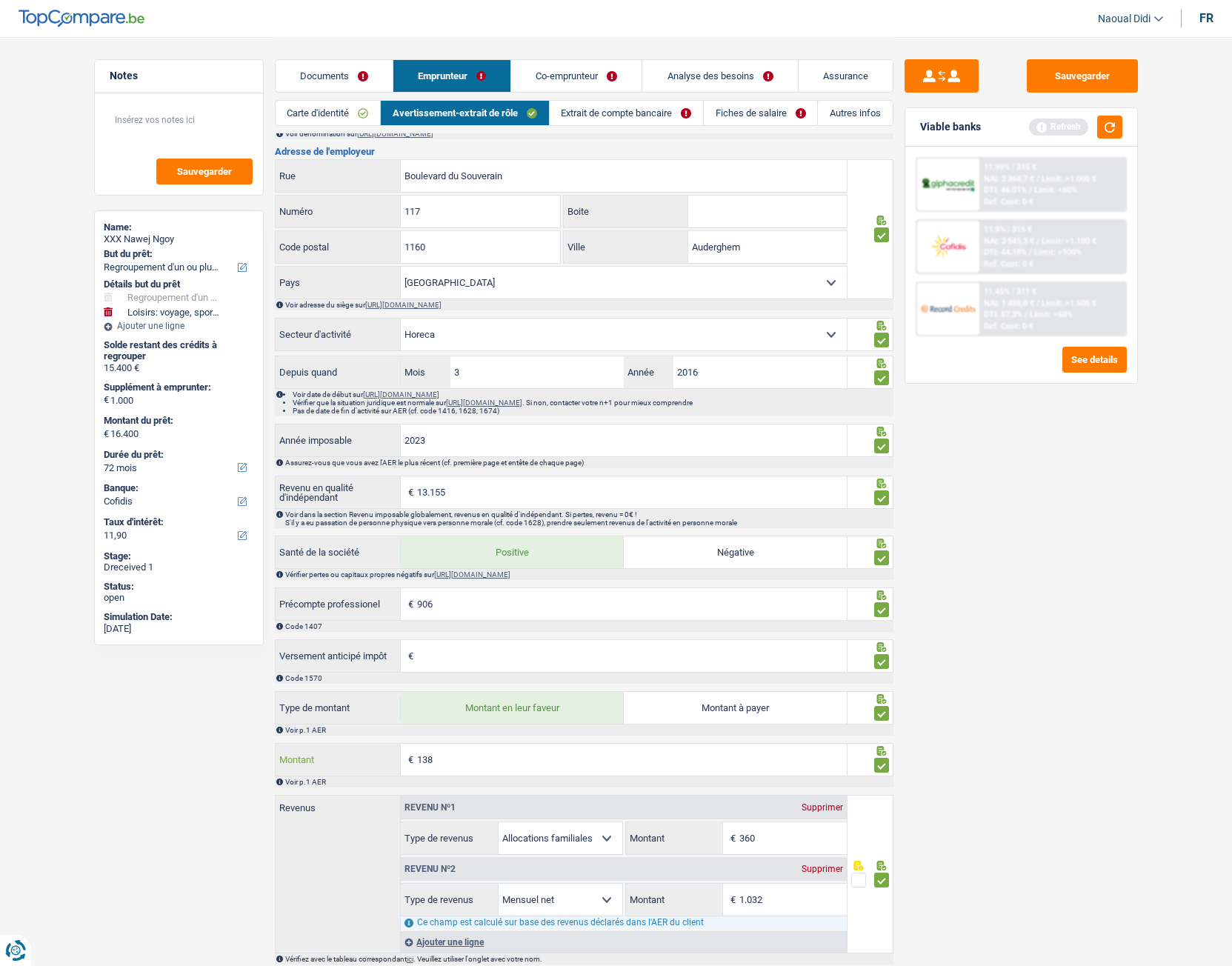
click at [449, 540] on input "138" at bounding box center [632, 759] width 430 height 32
type input "1"
type input "207"
click at [933, 540] on div "Sauvegarder Viable banks Refresh 11.99% | 315 € NAI: 2 364,7 € / Limit: >1.000 …" at bounding box center [1021, 501] width 256 height 883
type input "1.038"
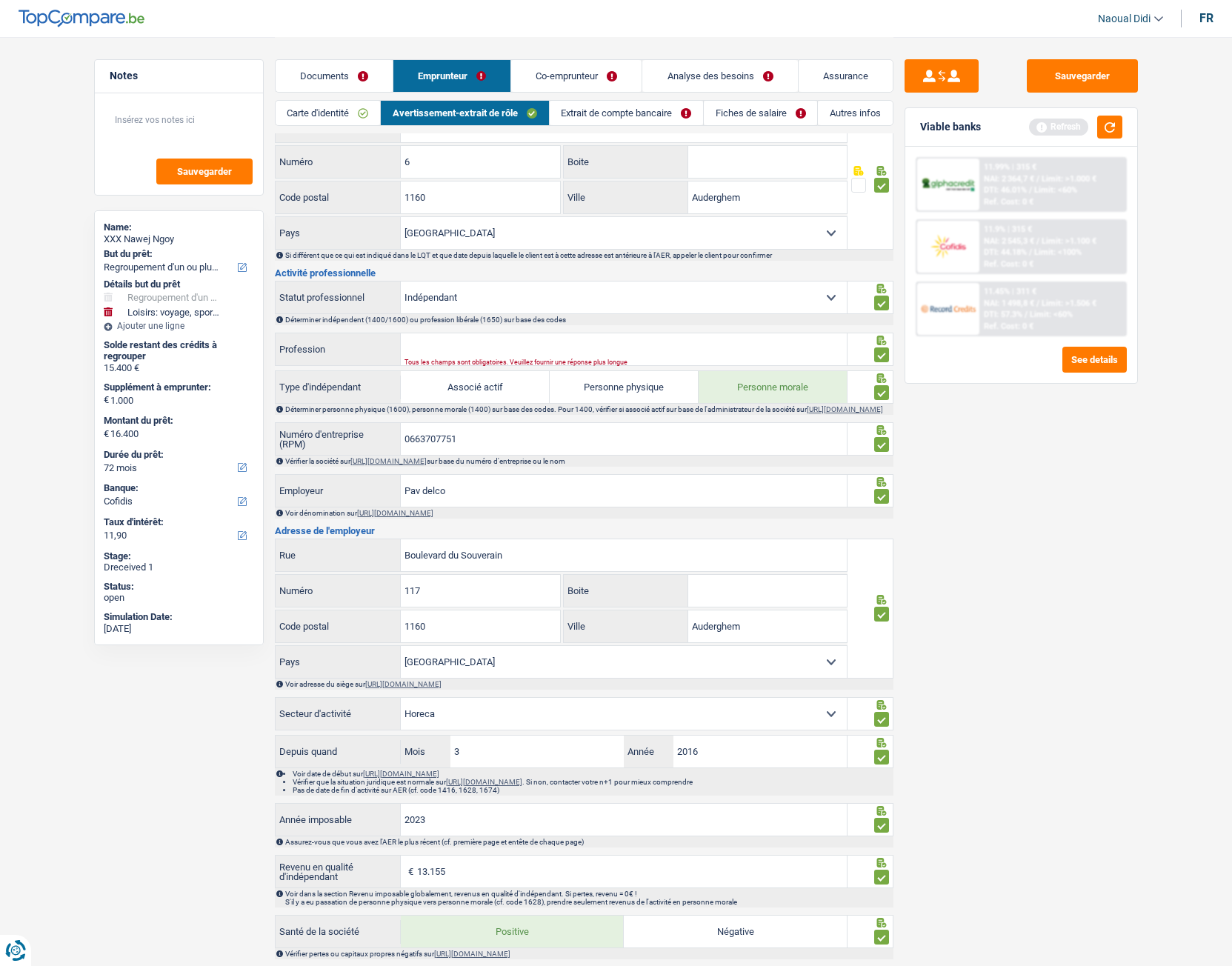
scroll to position [433, 0]
click at [582, 80] on link "Co-emprunteur" at bounding box center [576, 75] width 131 height 32
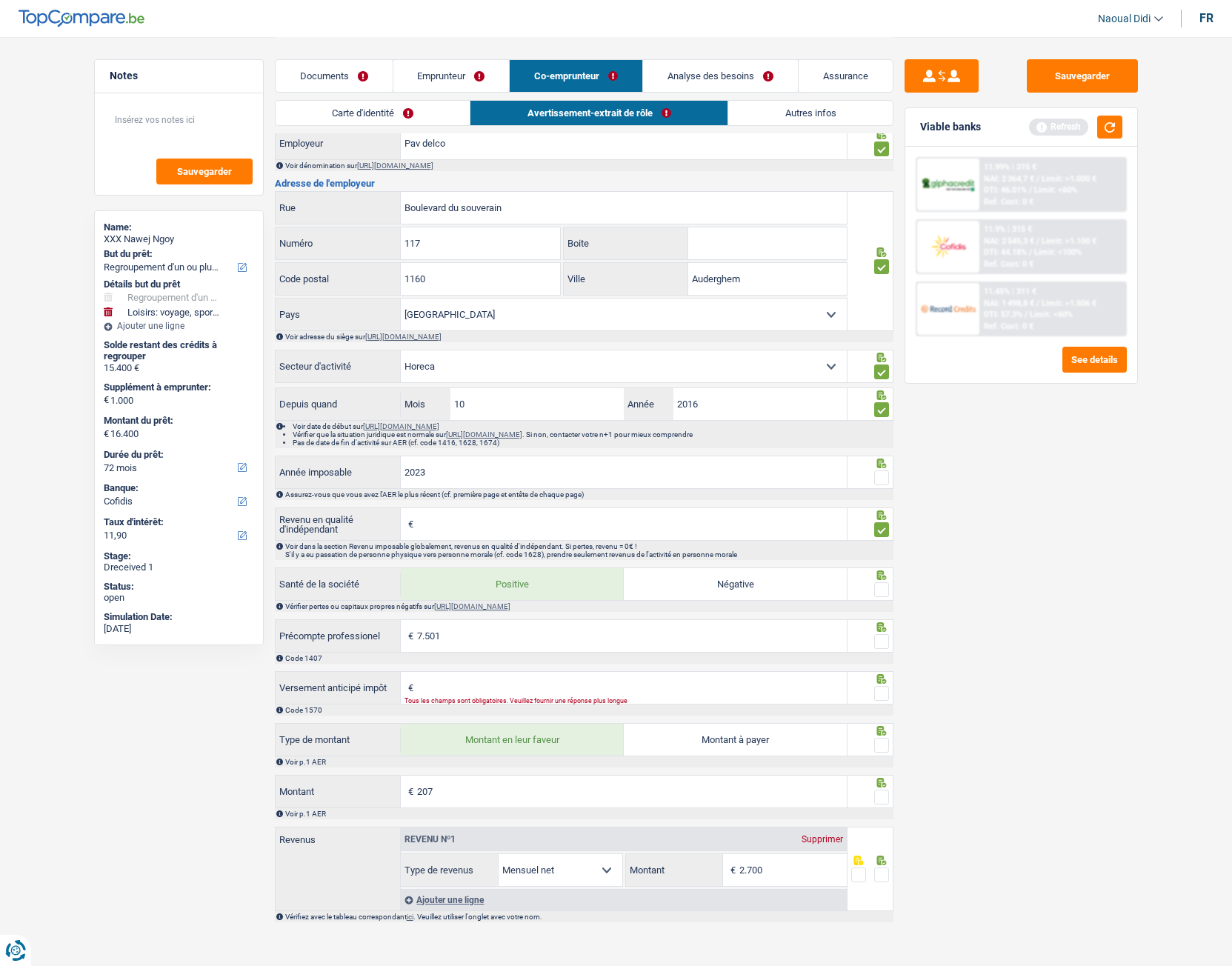
scroll to position [686, 0]
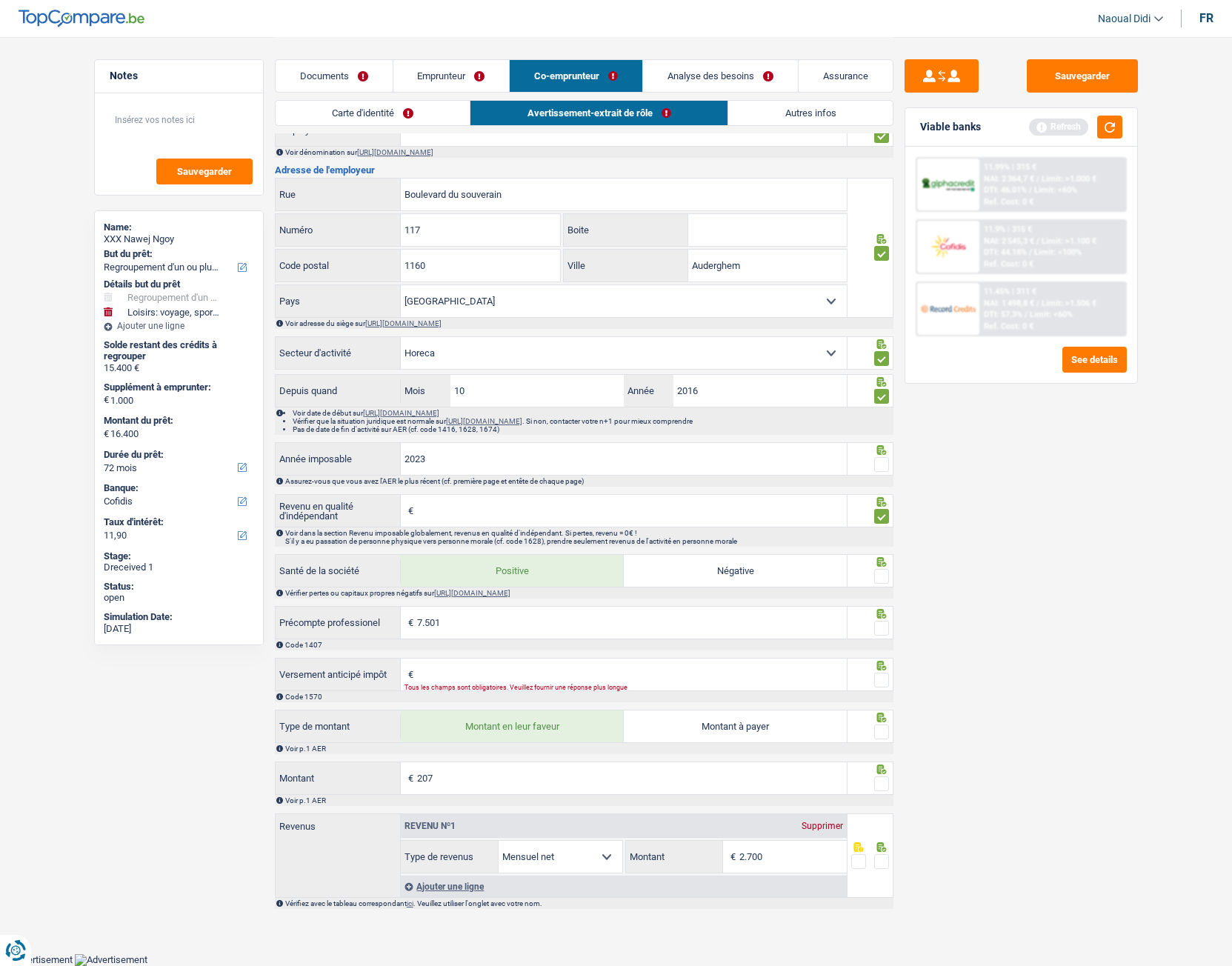
click at [886, 540] on span at bounding box center [882, 862] width 15 height 15
click at [0, 0] on input "radio" at bounding box center [0, 0] width 0 height 0
click at [880, 540] on span at bounding box center [882, 784] width 15 height 15
click at [0, 0] on input "radio" at bounding box center [0, 0] width 0 height 0
click at [886, 540] on span at bounding box center [882, 732] width 15 height 15
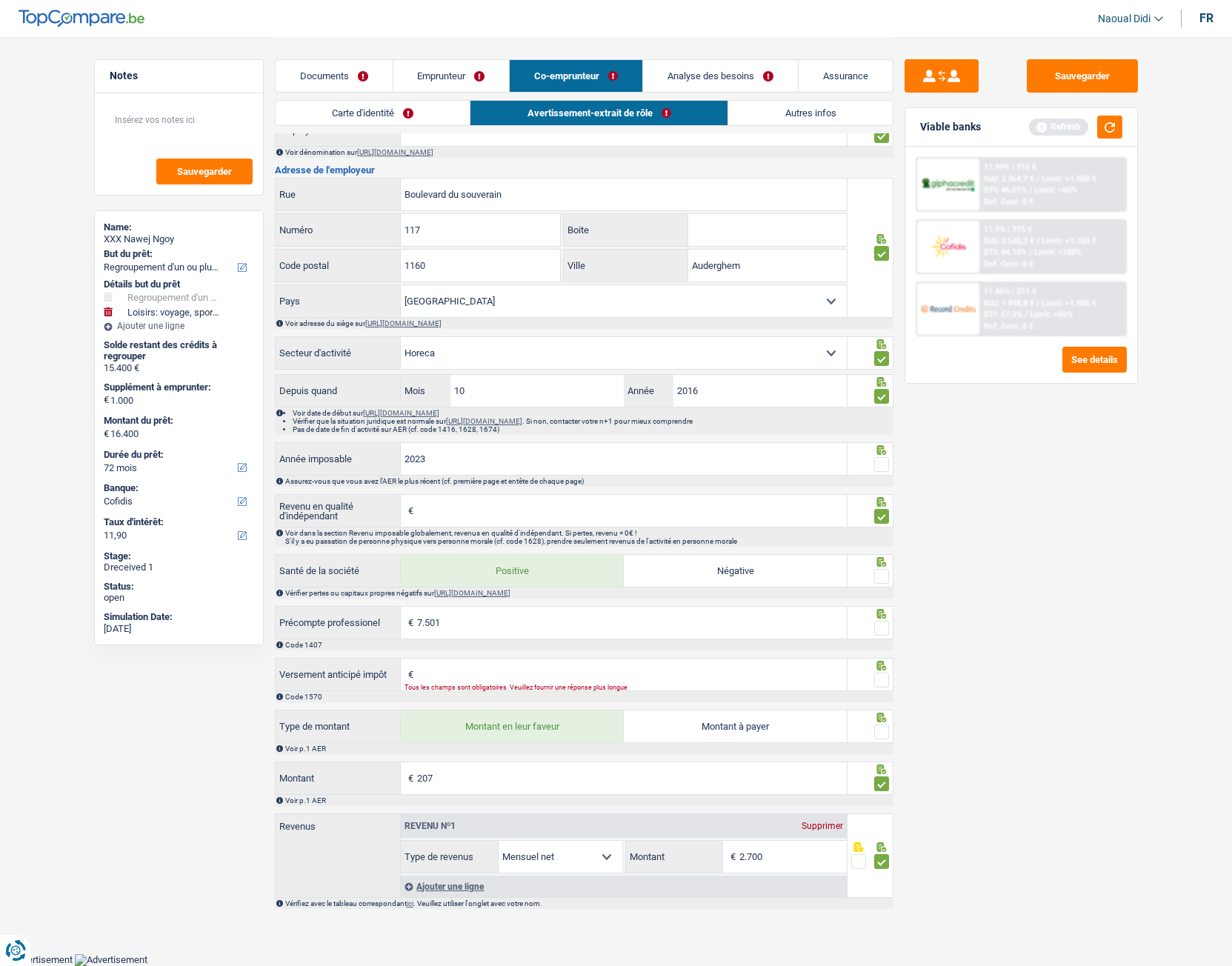
click at [0, 0] on input "radio" at bounding box center [0, 0] width 0 height 0
click at [880, 540] on span at bounding box center [882, 680] width 15 height 15
click at [0, 0] on input "radio" at bounding box center [0, 0] width 0 height 0
click at [883, 540] on span at bounding box center [882, 628] width 15 height 15
click at [0, 0] on input "radio" at bounding box center [0, 0] width 0 height 0
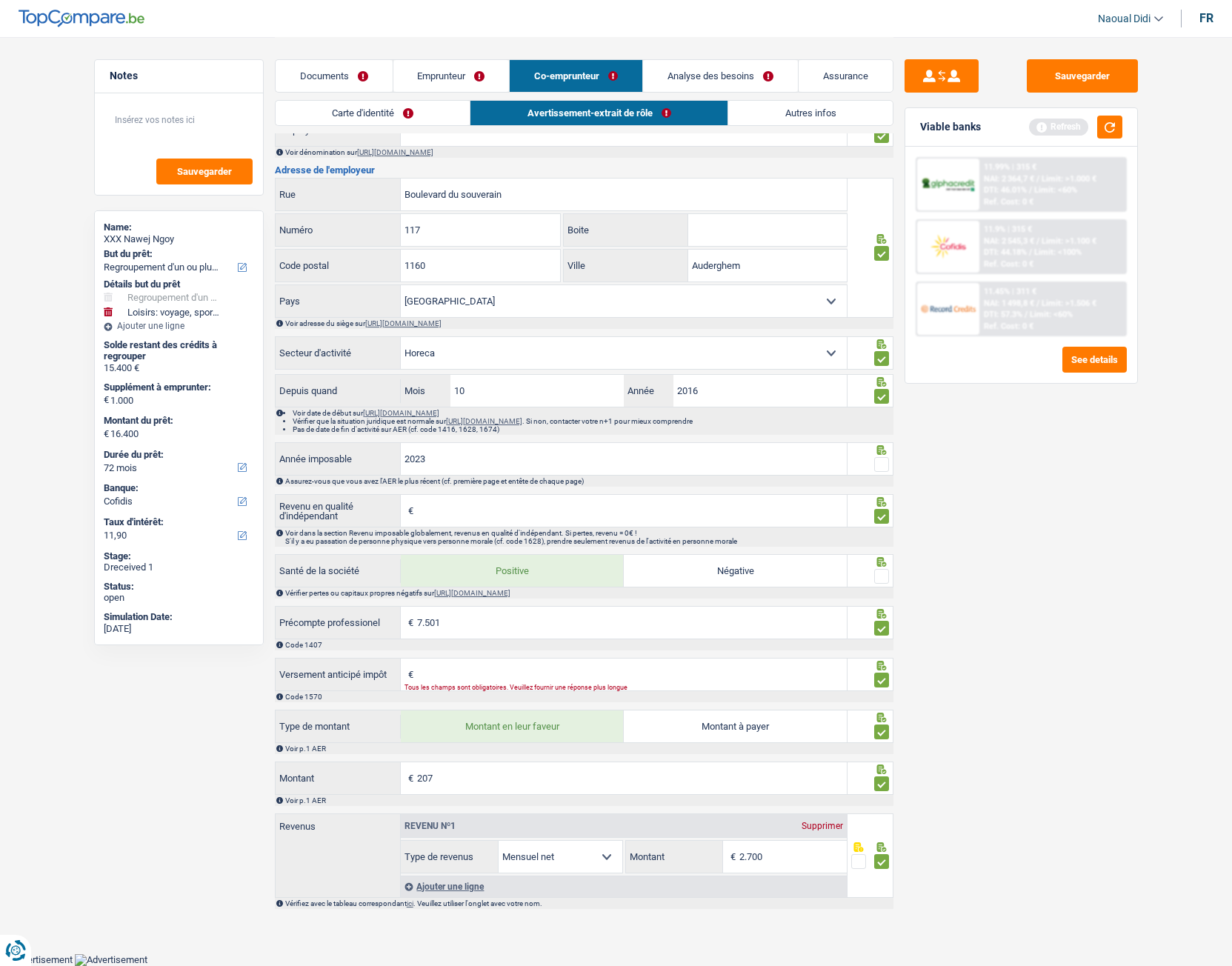
click at [887, 540] on span at bounding box center [882, 577] width 15 height 15
click at [0, 0] on input "radio" at bounding box center [0, 0] width 0 height 0
click at [879, 463] on span at bounding box center [882, 465] width 15 height 15
click at [0, 0] on input "radio" at bounding box center [0, 0] width 0 height 0
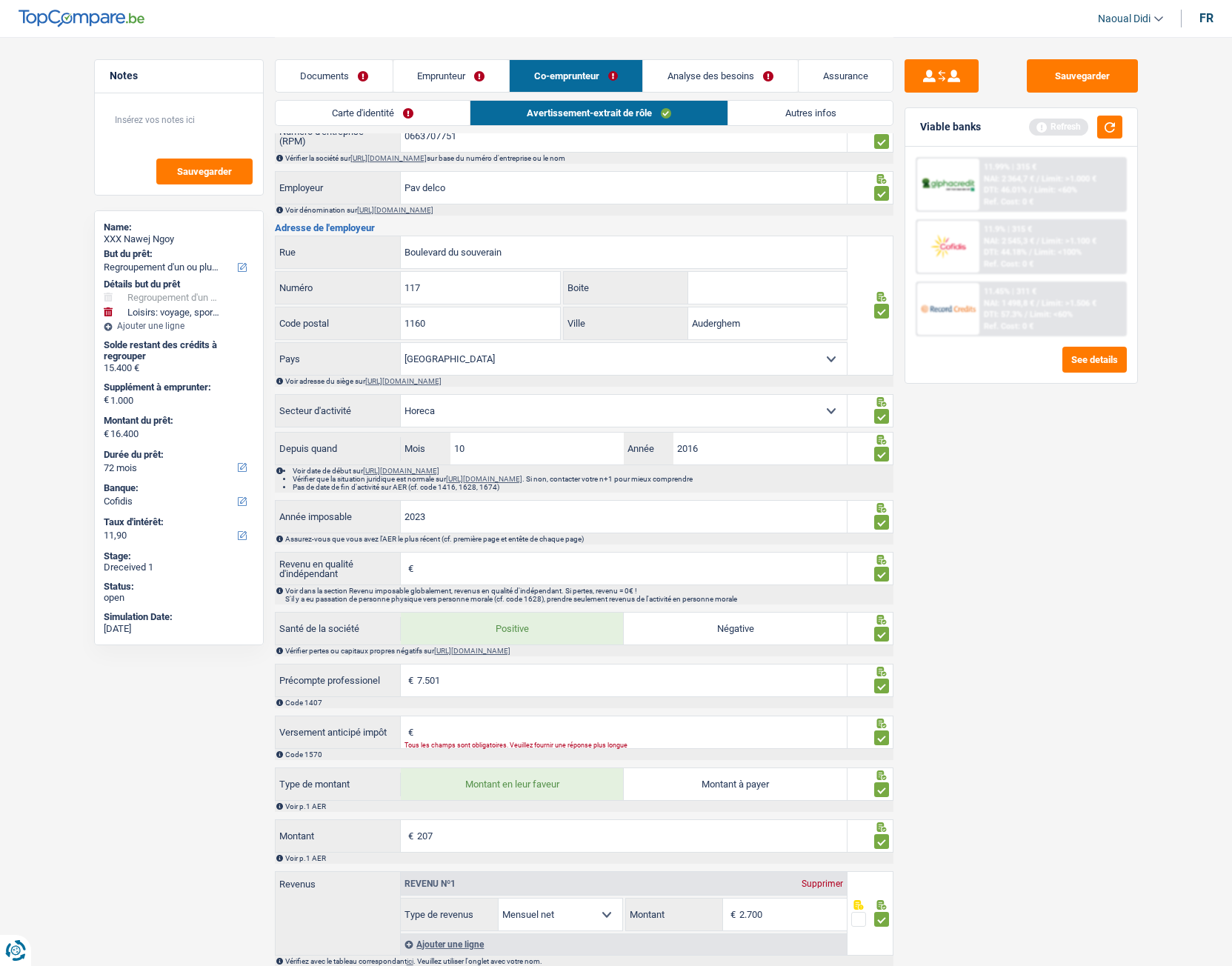
scroll to position [539, 0]
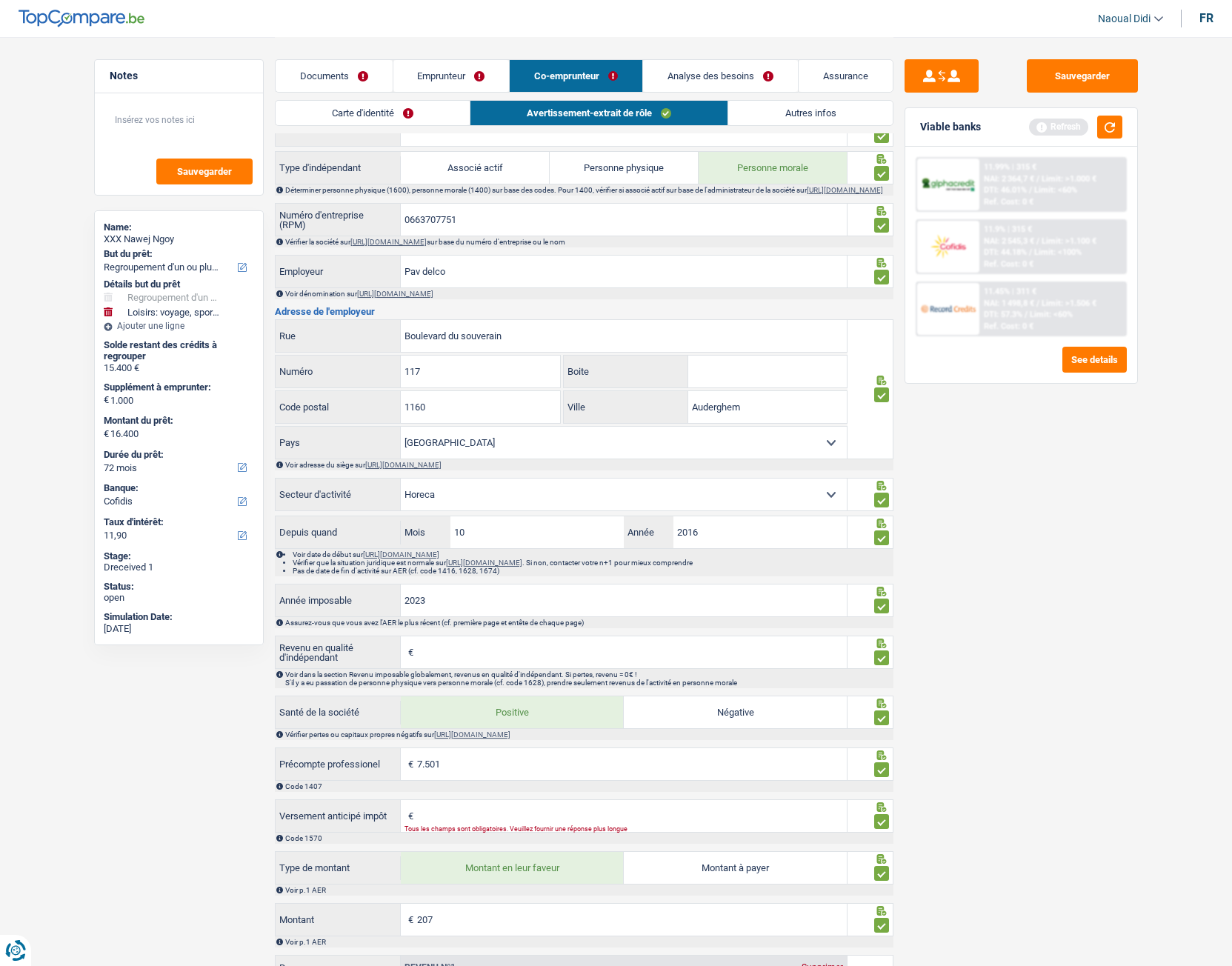
click at [458, 540] on input "Revenu en qualité d'indépendant" at bounding box center [632, 652] width 430 height 32
type input "34.442"
click at [928, 540] on div "Sauvegarder Viable banks Refresh 11.99% | 315 € NAI: 2 364,7 € / Limit: >1.000 …" at bounding box center [1021, 501] width 256 height 883
type input "2.262"
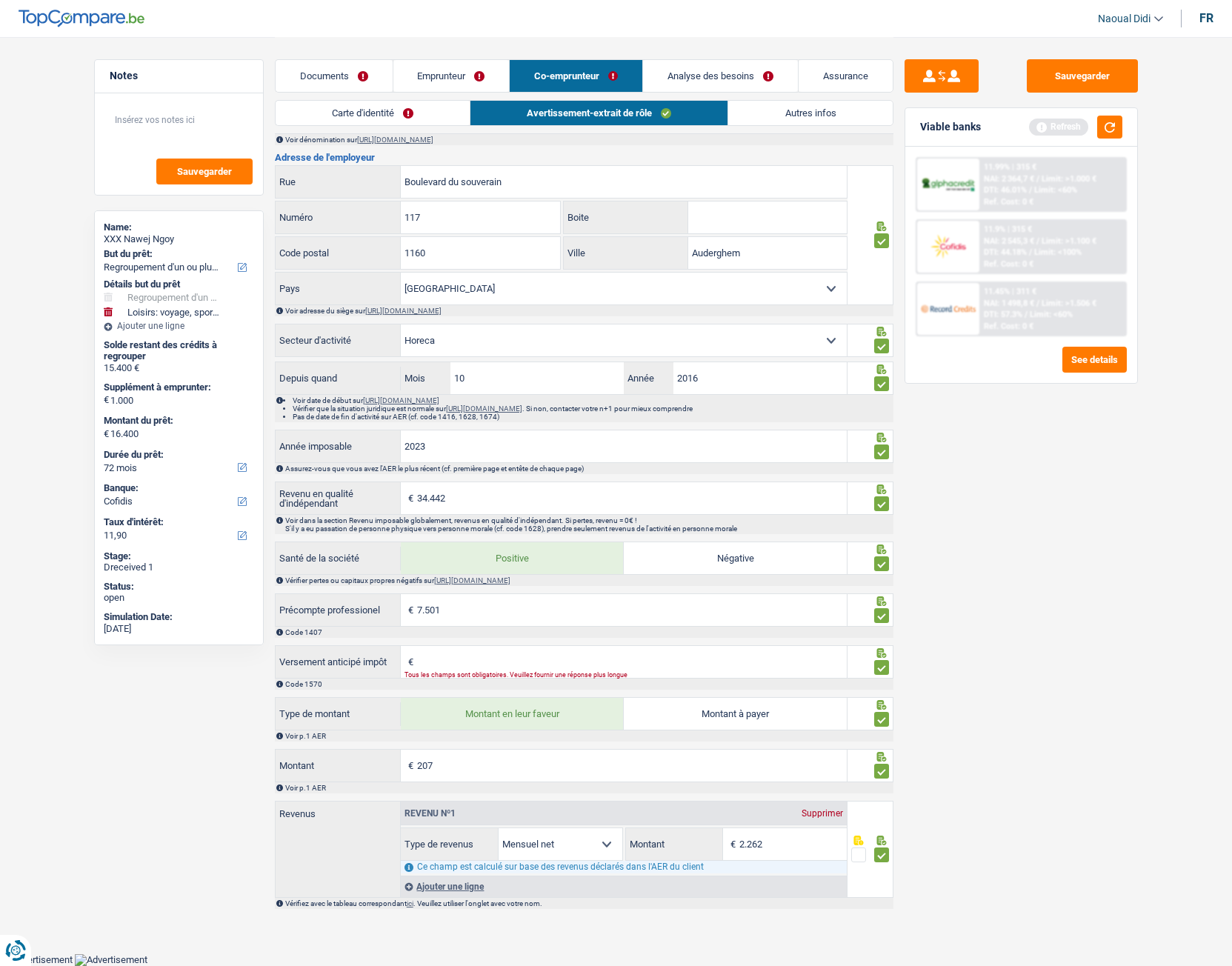
scroll to position [699, 0]
click at [1007, 540] on div "Sauvegarder Viable banks Refresh 11.99% | 315 € NAI: 2 364,7 € / Limit: >1.000 …" at bounding box center [1021, 501] width 256 height 883
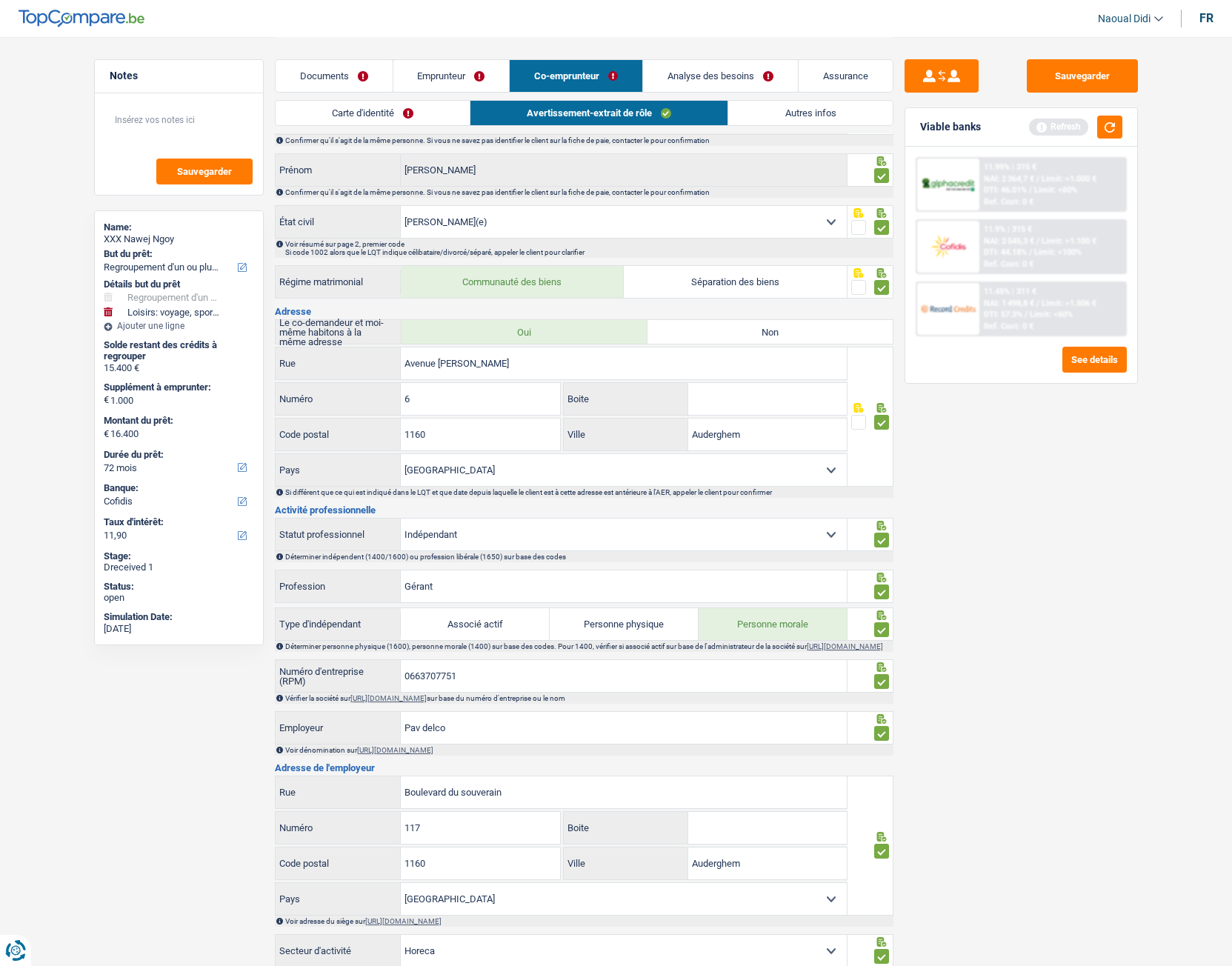
scroll to position [0, 0]
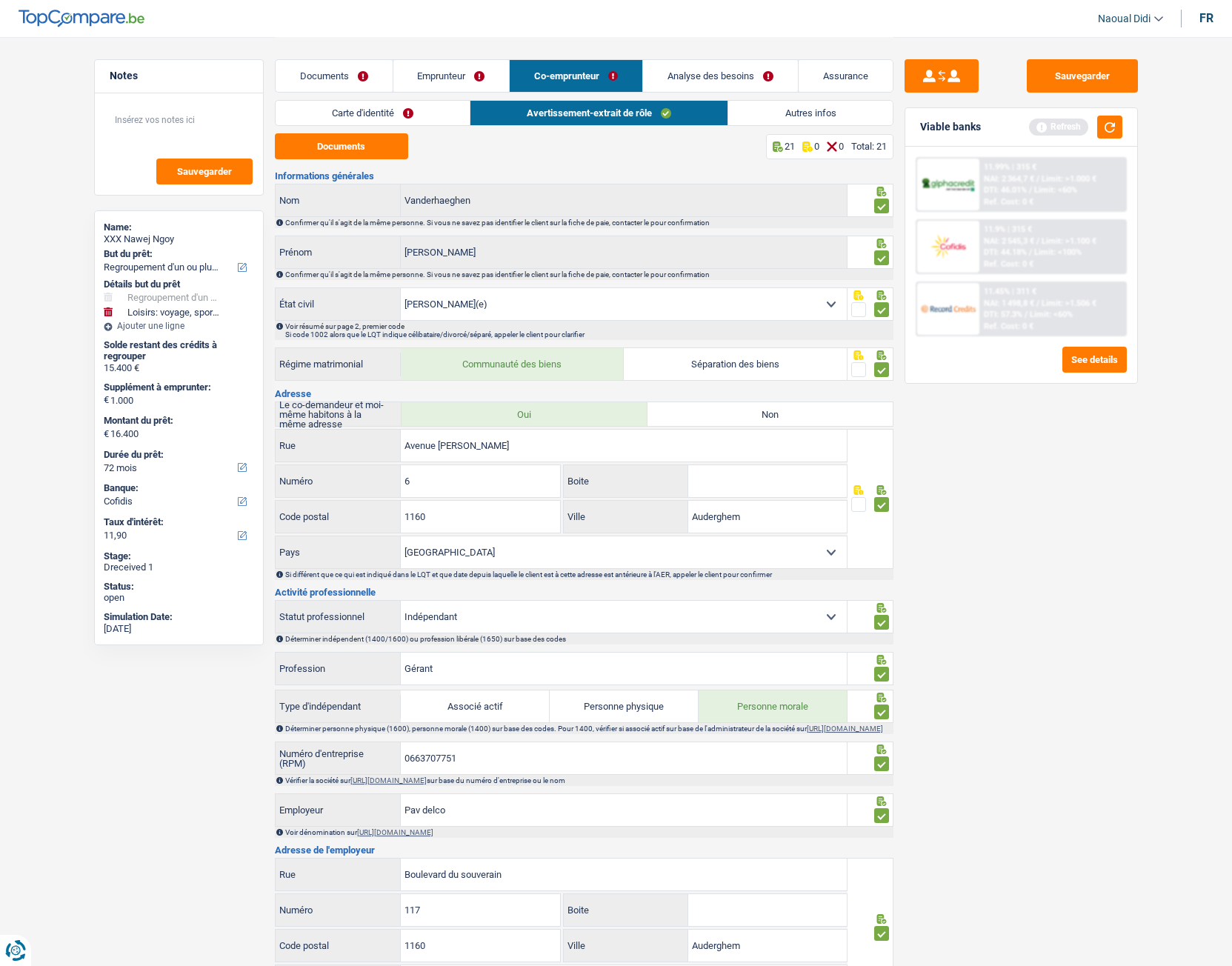
click at [798, 113] on link "Autres infos" at bounding box center [810, 113] width 163 height 25
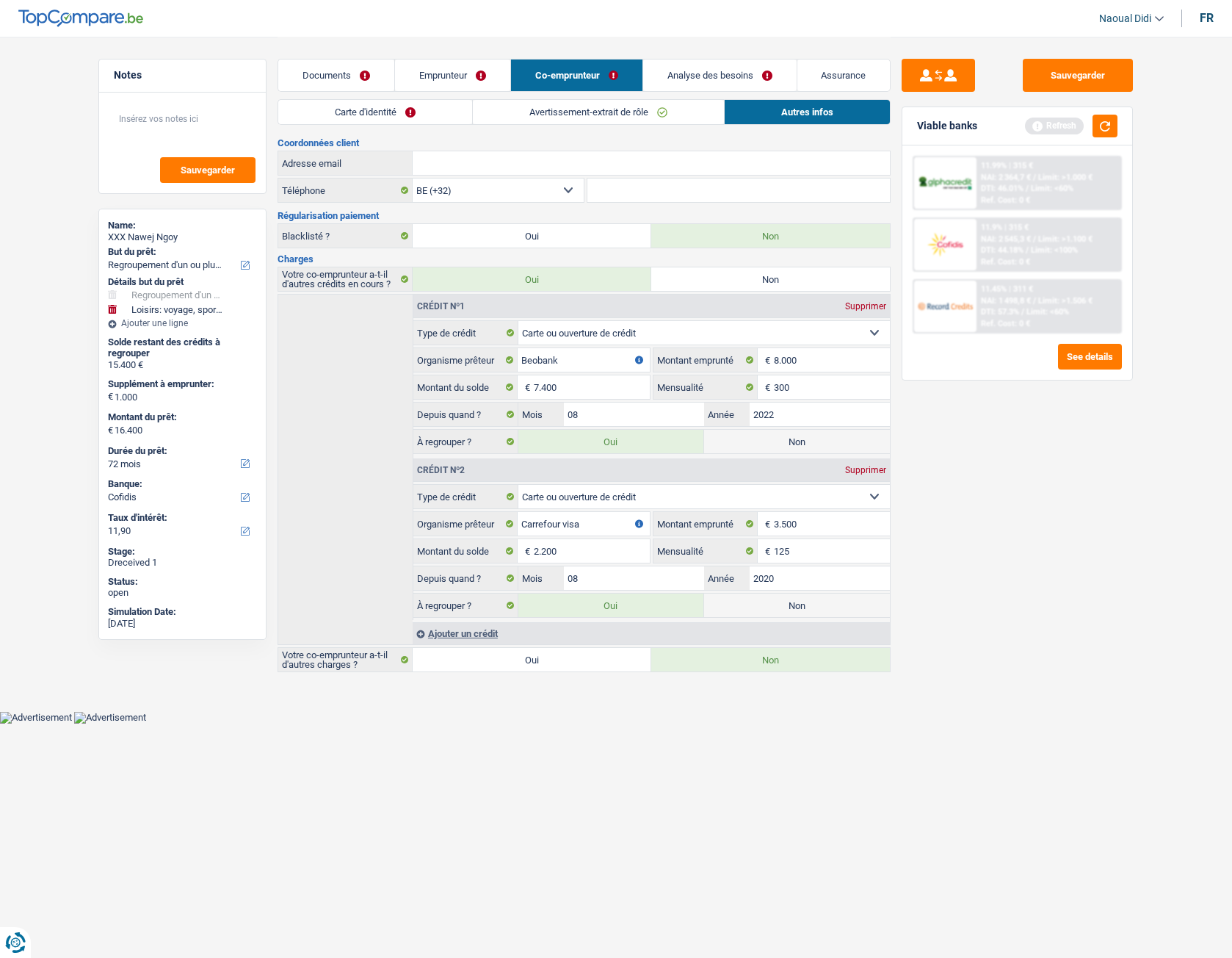
click at [454, 79] on link "Emprunteur" at bounding box center [453, 75] width 115 height 32
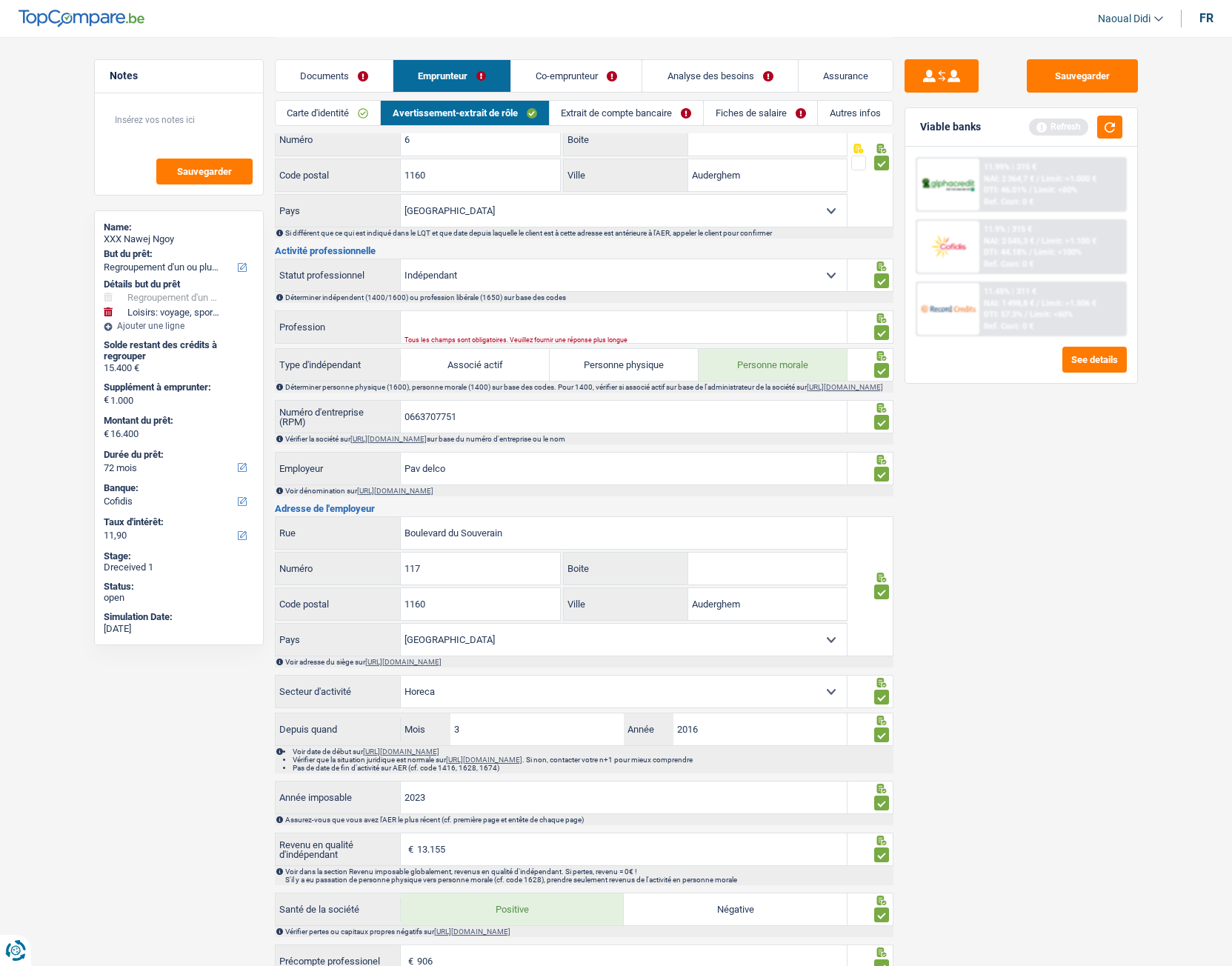
scroll to position [433, 0]
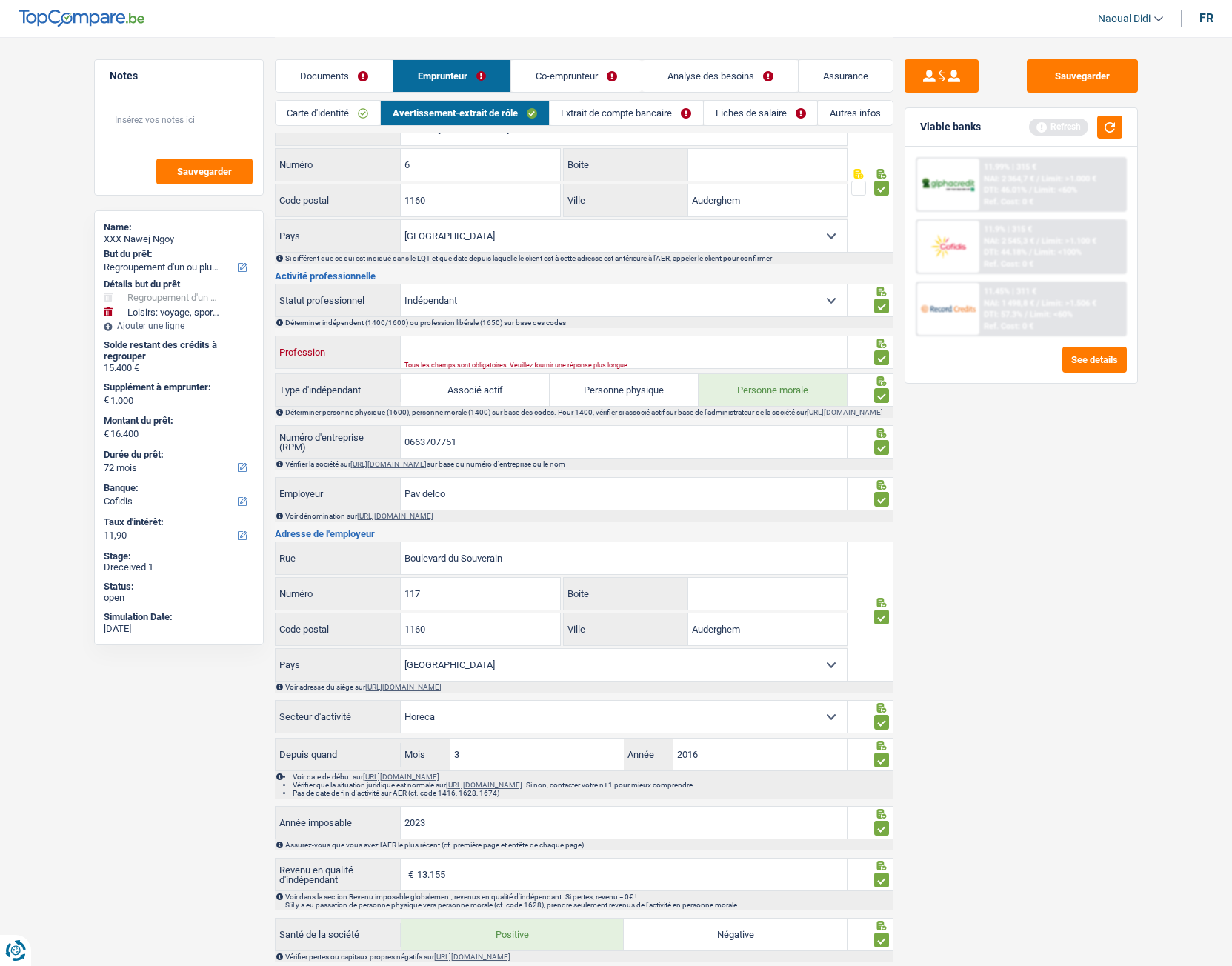
click at [572, 354] on input "Profession" at bounding box center [624, 352] width 446 height 32
type input "Independant"
click at [1104, 78] on button "Sauvegarder" at bounding box center [1082, 75] width 111 height 34
click at [641, 111] on link "Extrait de compte bancaire" at bounding box center [627, 113] width 154 height 25
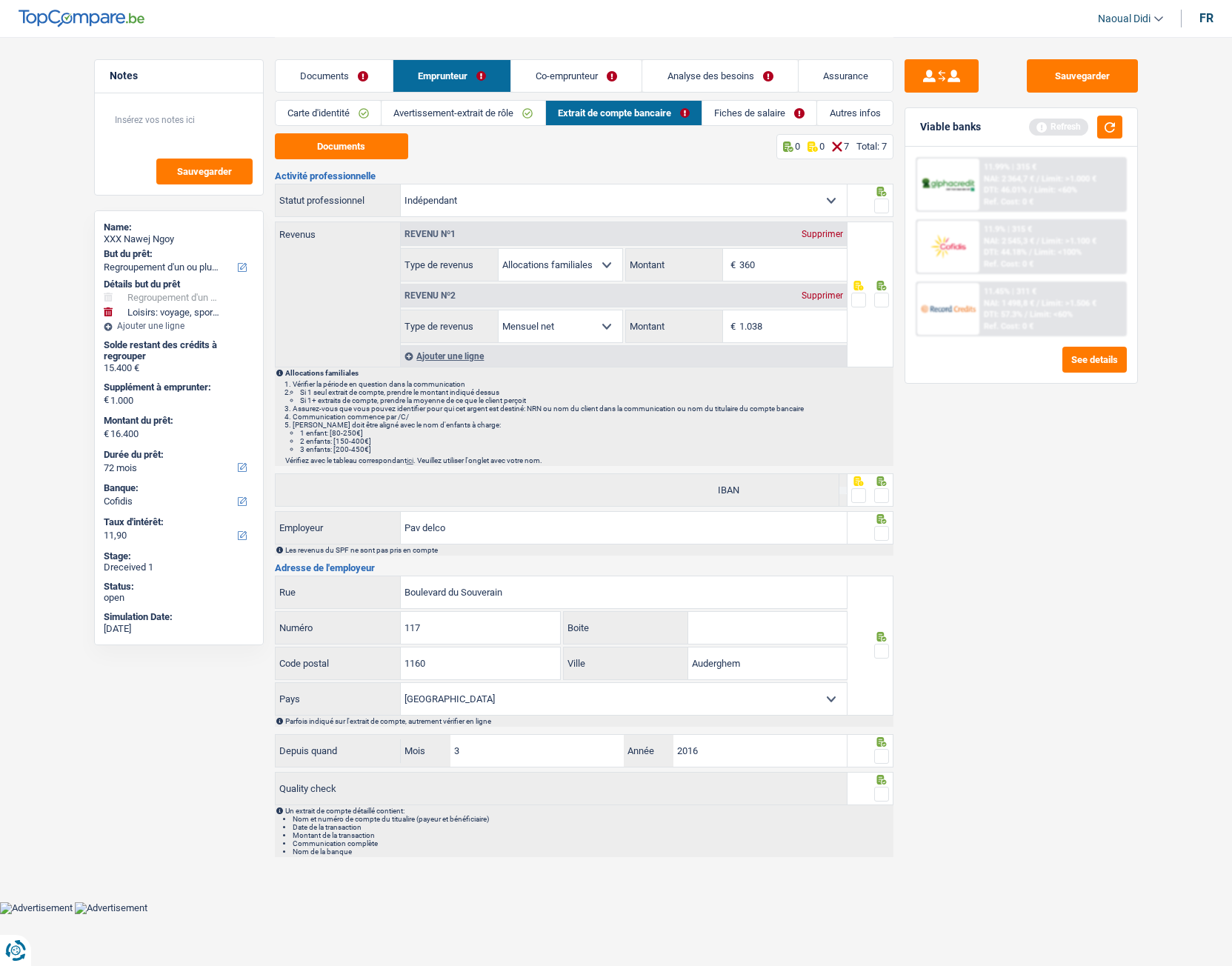
scroll to position [0, 0]
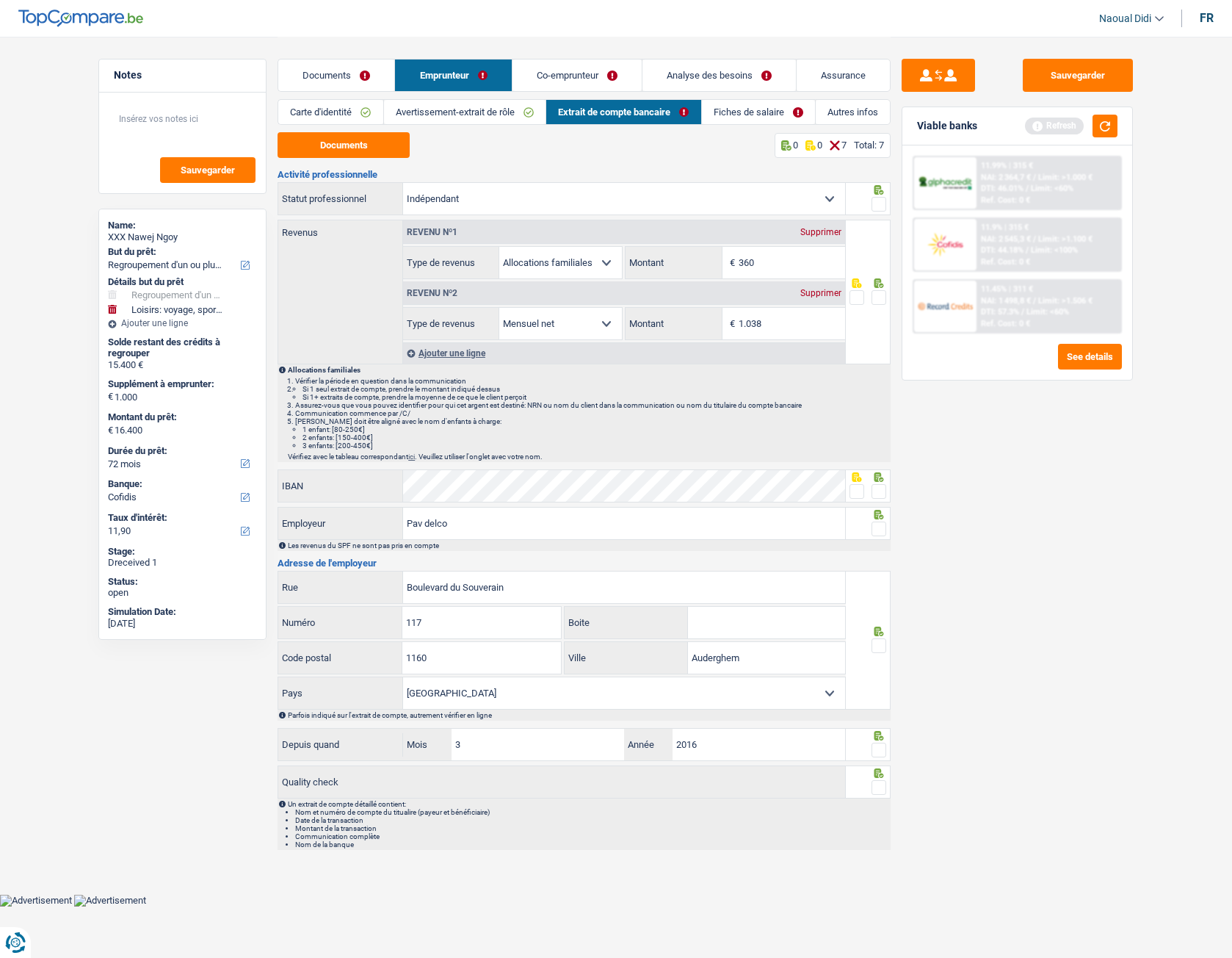
click at [877, 201] on span at bounding box center [879, 204] width 15 height 15
click at [0, 0] on input "radio" at bounding box center [0, 0] width 0 height 0
click at [881, 296] on span at bounding box center [879, 297] width 15 height 15
click at [0, 0] on input "radio" at bounding box center [0, 0] width 0 height 0
click at [884, 491] on span at bounding box center [879, 491] width 15 height 15
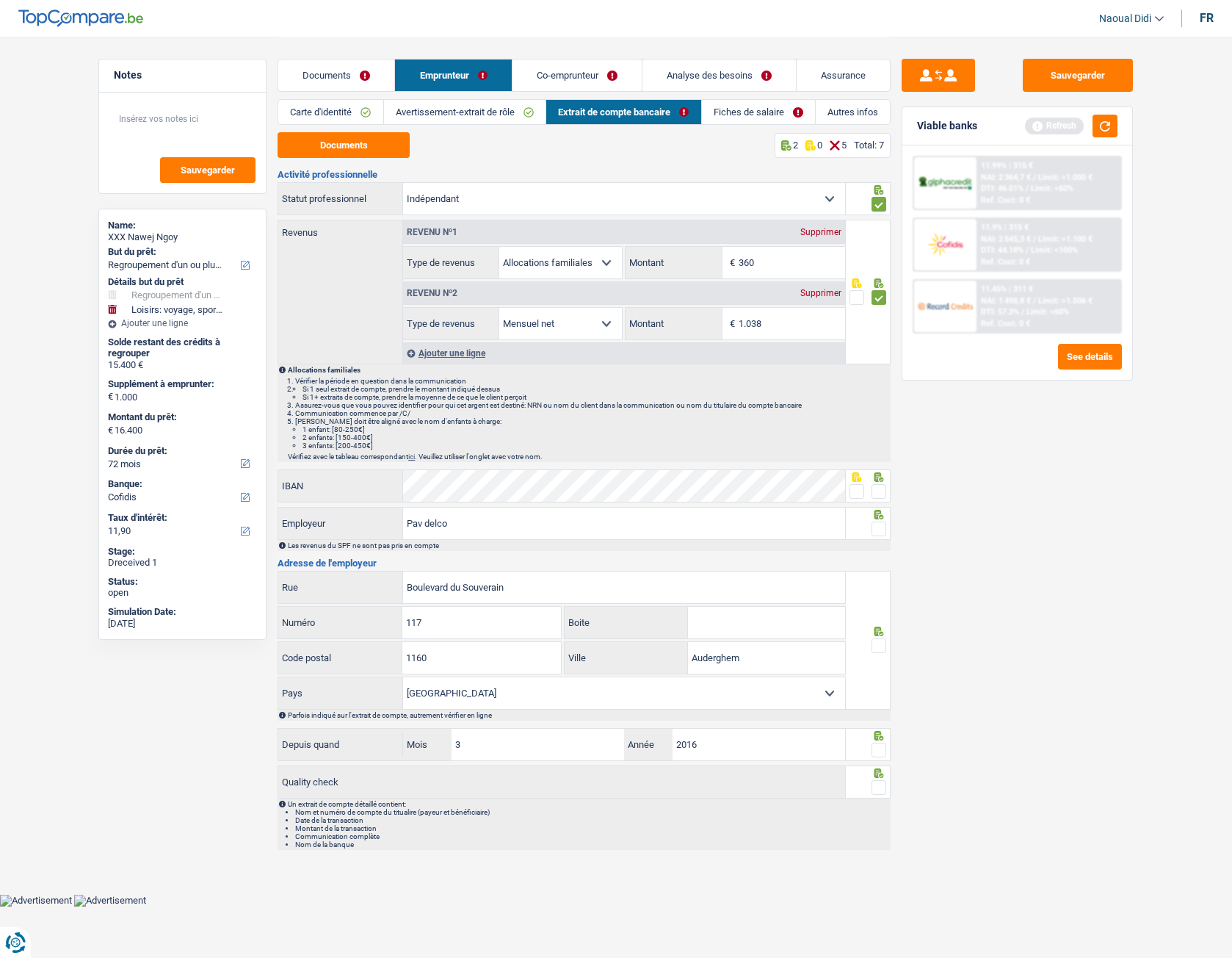
click at [0, 0] on input "radio" at bounding box center [0, 0] width 0 height 0
click at [879, 536] on span at bounding box center [879, 529] width 15 height 15
click at [0, 0] on input "radio" at bounding box center [0, 0] width 0 height 0
click at [958, 536] on div "Sauvegarder Viable banks Refresh 11.99% | 315 € NAI: 2 364,7 € / Limit: >1.000 …" at bounding box center [1017, 496] width 254 height 876
click at [882, 536] on span at bounding box center [879, 646] width 15 height 15
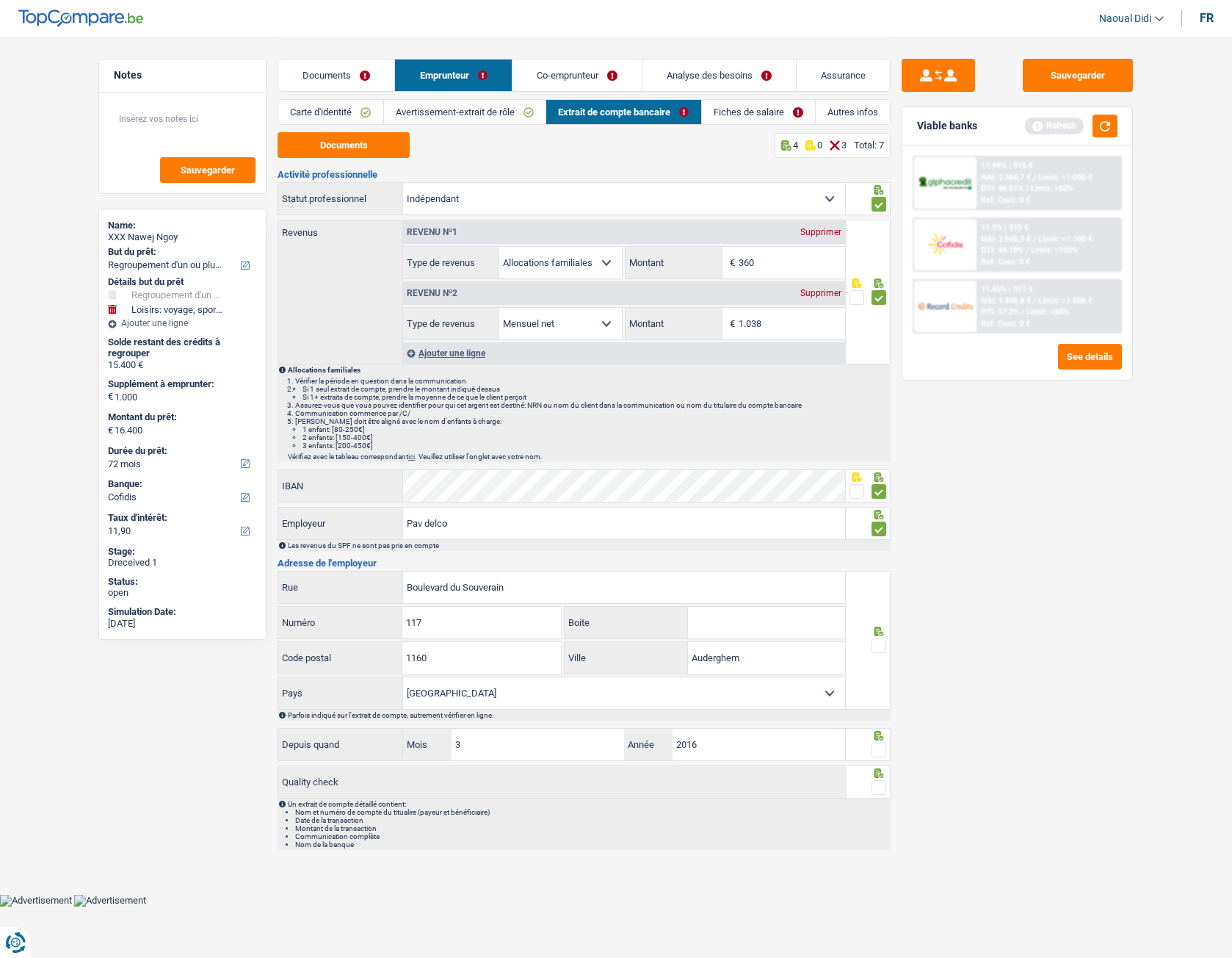
click at [0, 0] on input "radio" at bounding box center [0, 0] width 0 height 0
click at [879, 536] on span at bounding box center [879, 750] width 15 height 15
click at [0, 0] on input "radio" at bounding box center [0, 0] width 0 height 0
click at [880, 536] on span at bounding box center [879, 787] width 15 height 15
click at [0, 0] on input "radio" at bounding box center [0, 0] width 0 height 0
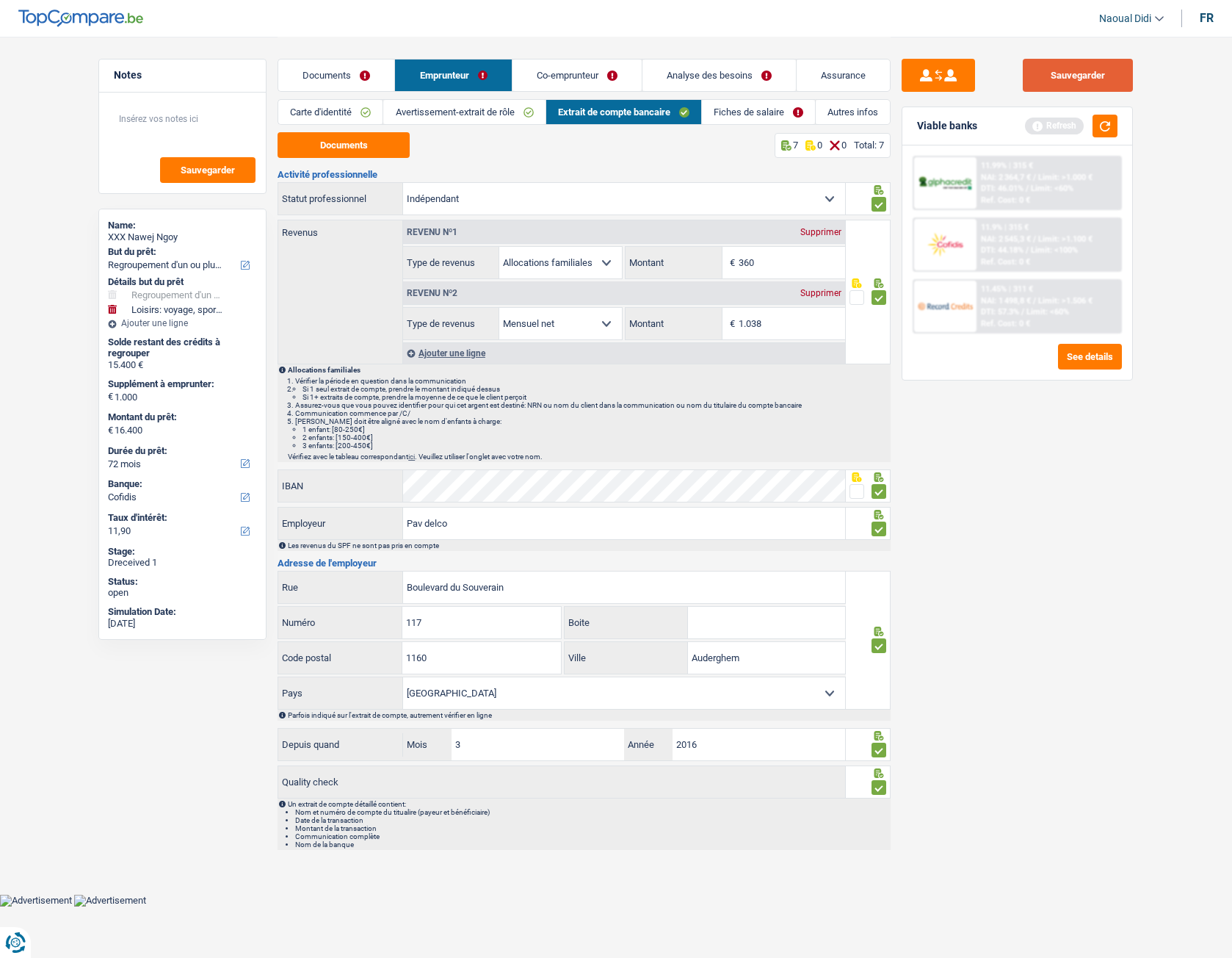
click at [1081, 84] on button "Sauvegarder" at bounding box center [1077, 75] width 110 height 33
click at [331, 70] on link "Documents" at bounding box center [336, 75] width 116 height 32
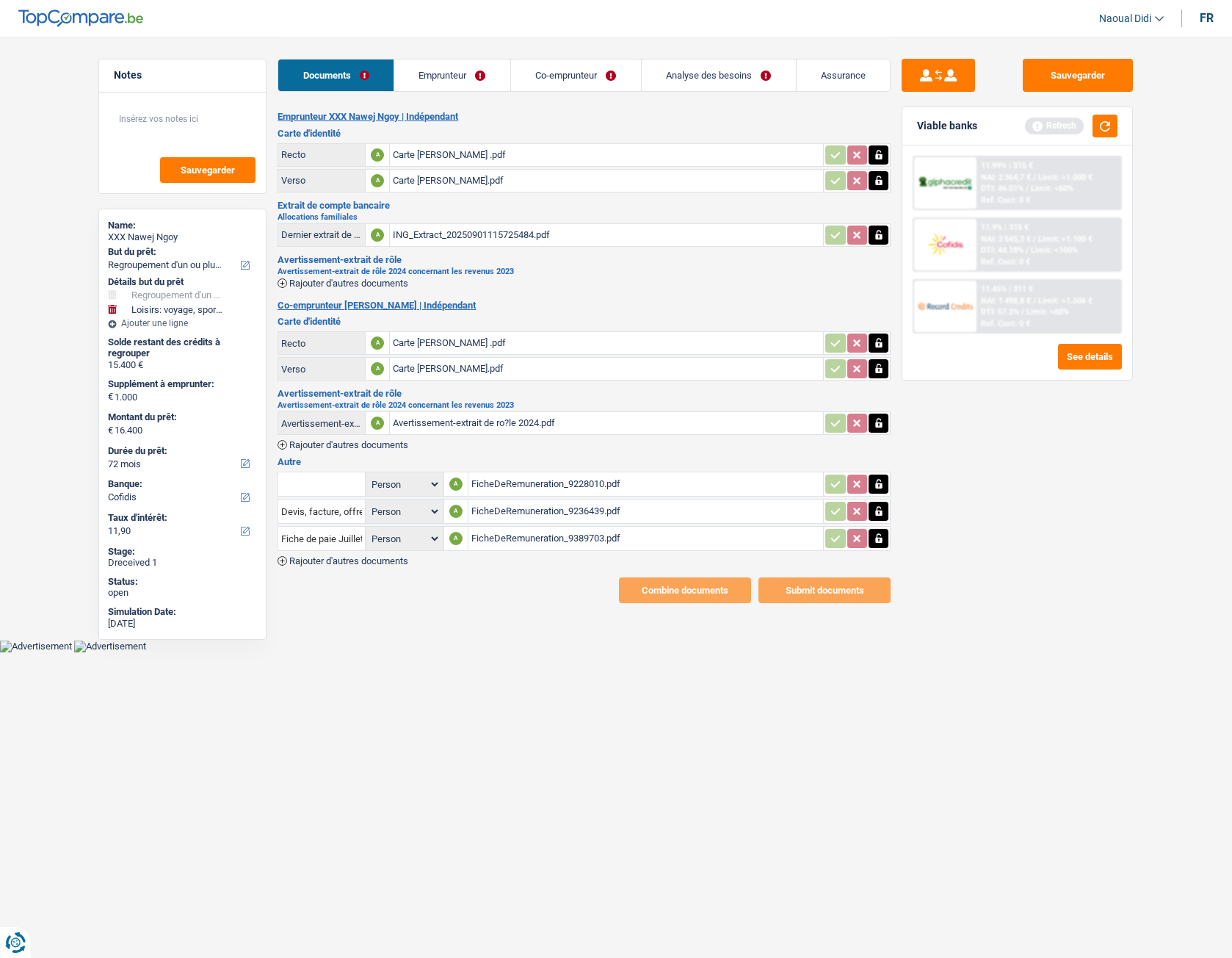
click at [467, 78] on link "Emprunteur" at bounding box center [452, 75] width 116 height 32
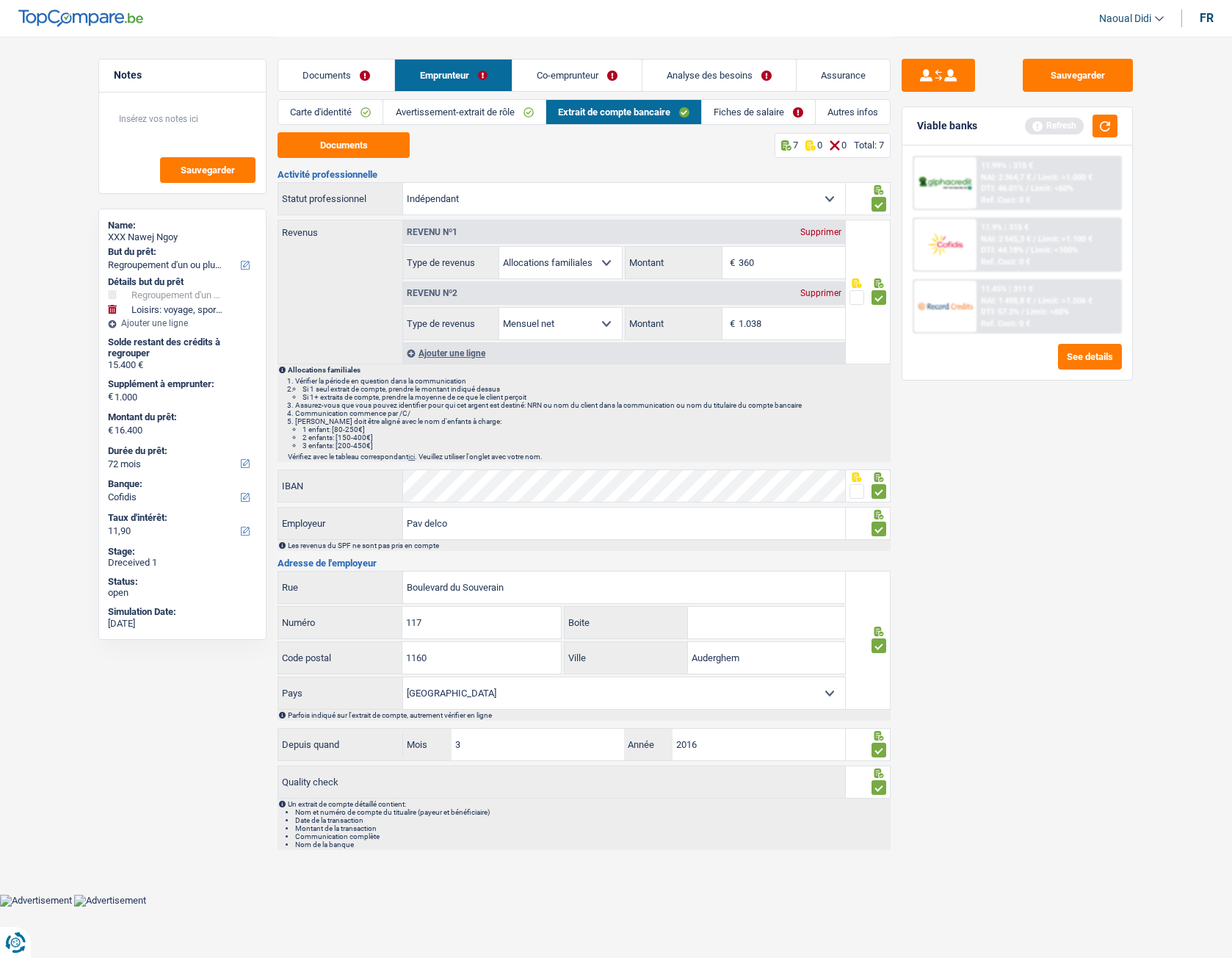
click at [774, 112] on link "Fiches de salaire" at bounding box center [758, 112] width 113 height 24
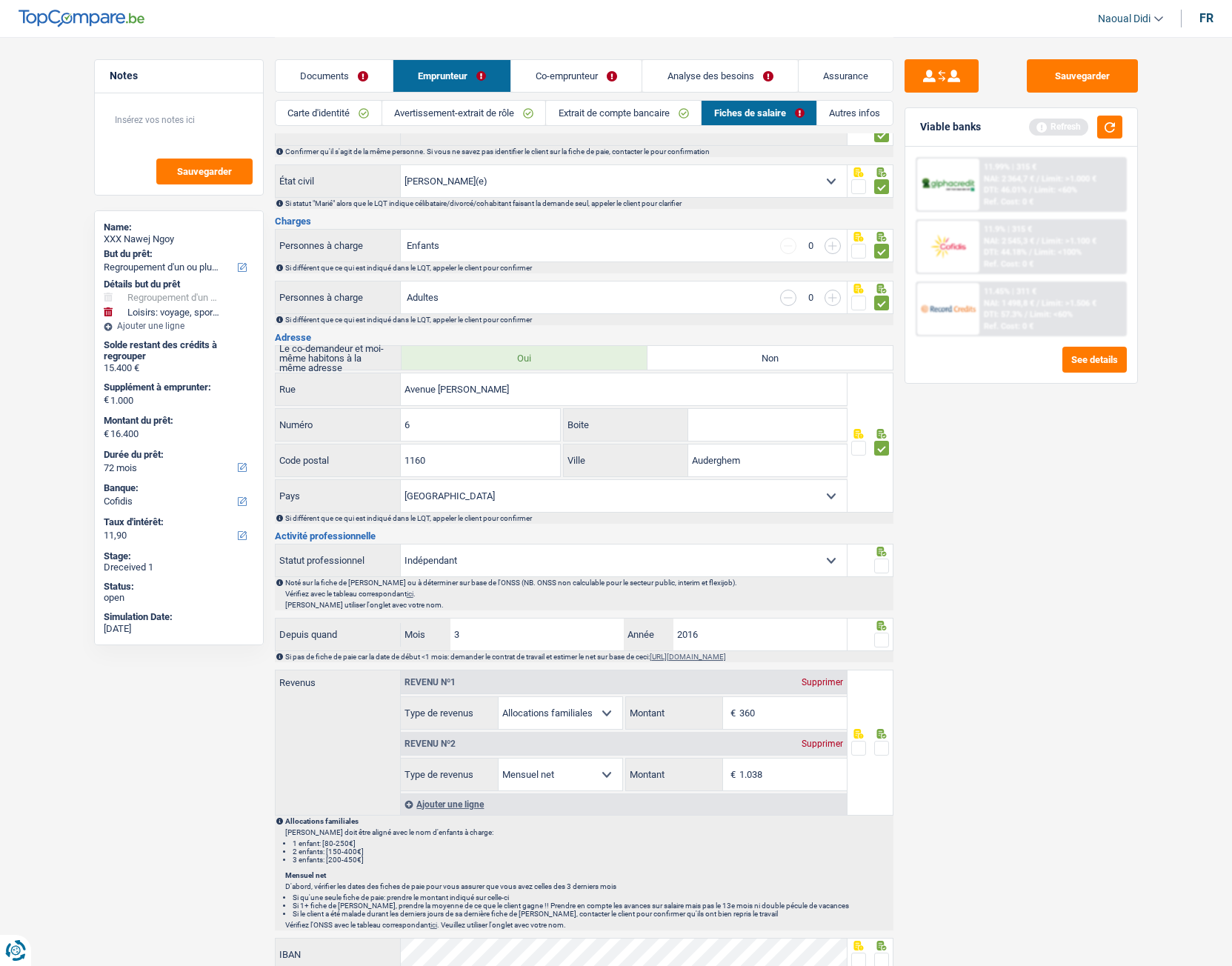
scroll to position [222, 0]
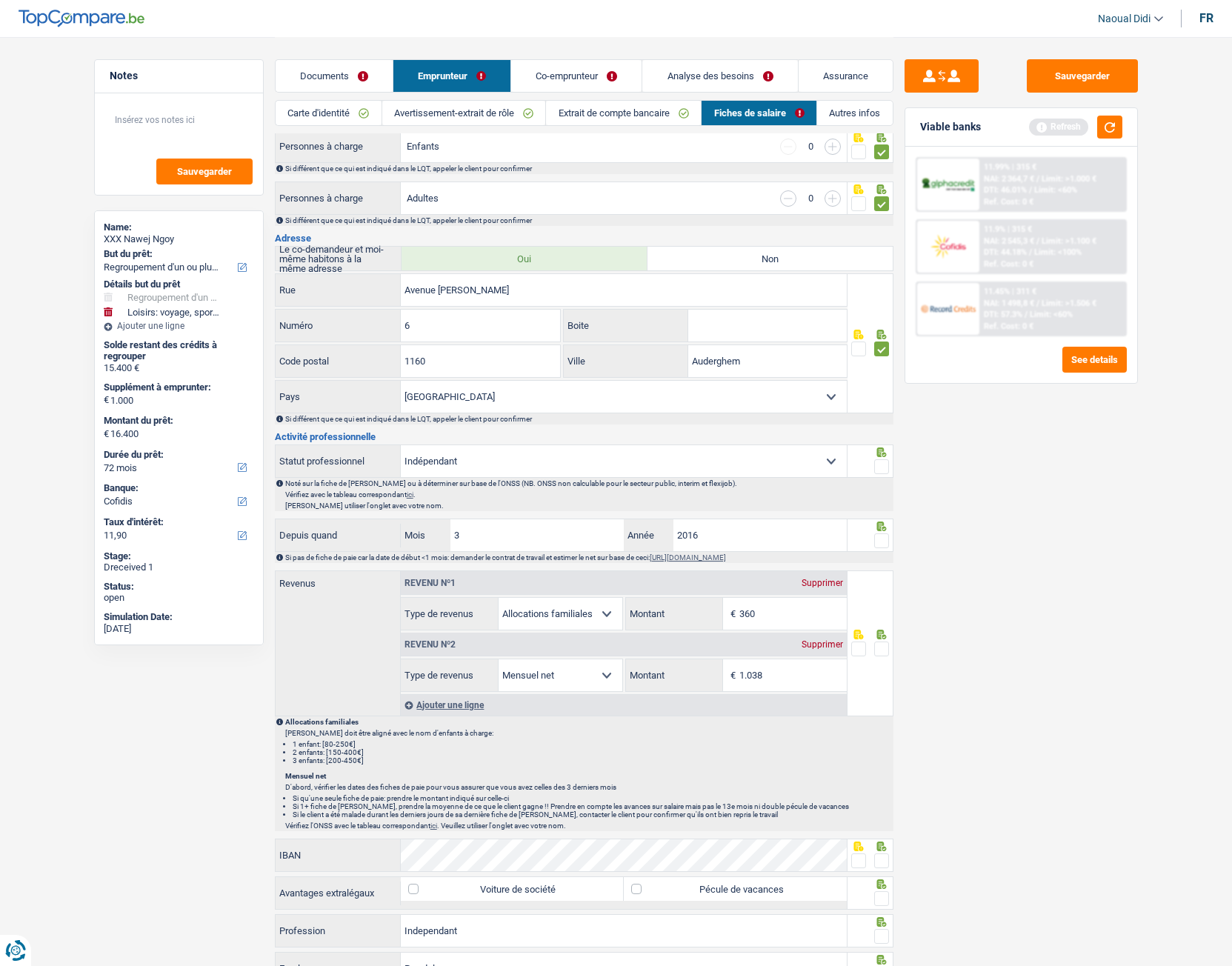
click at [889, 468] on div at bounding box center [871, 461] width 46 height 34
click at [886, 540] on span at bounding box center [882, 541] width 15 height 15
click at [0, 0] on input "radio" at bounding box center [0, 0] width 0 height 0
click at [883, 468] on span at bounding box center [882, 467] width 15 height 15
click at [0, 0] on input "radio" at bounding box center [0, 0] width 0 height 0
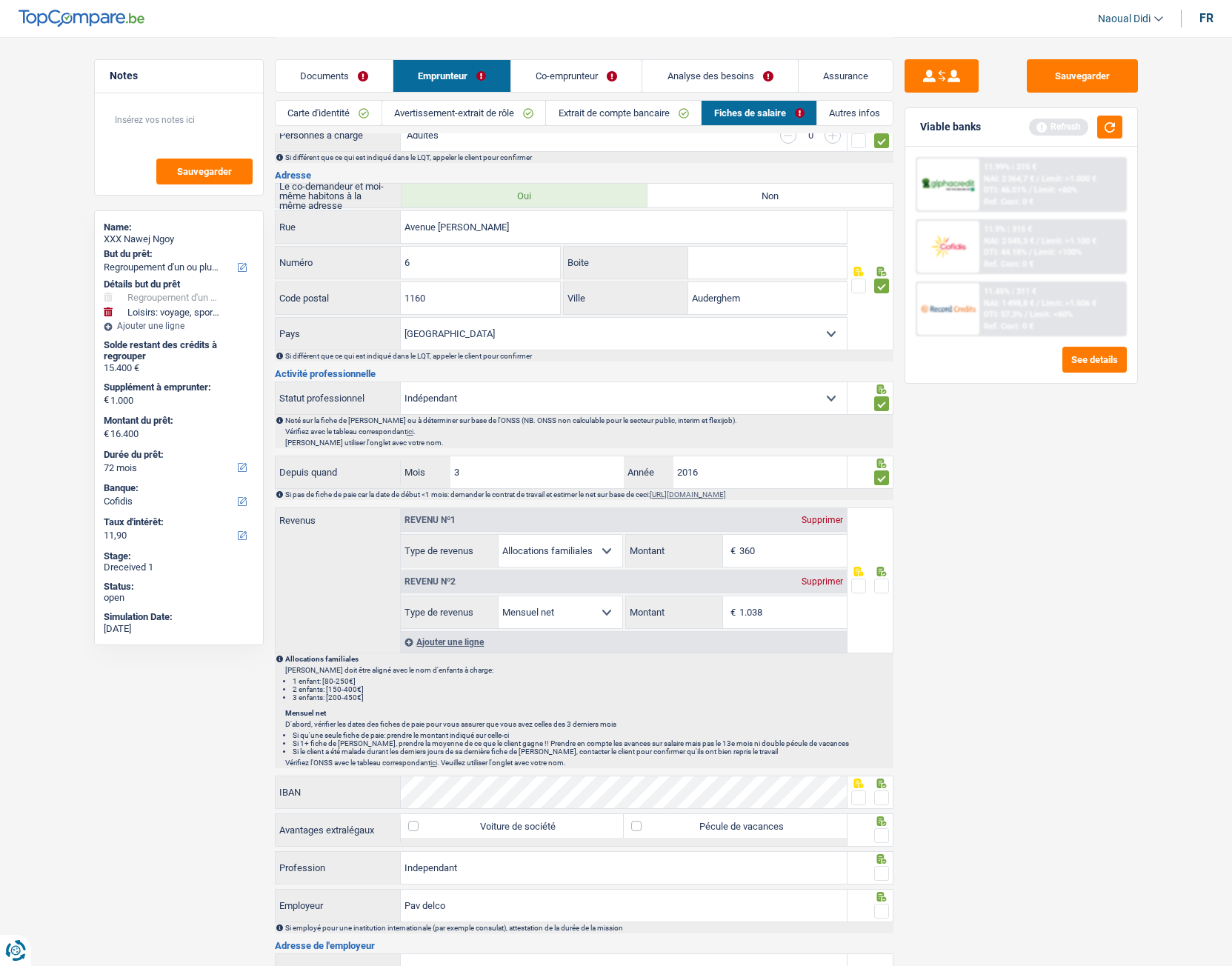
scroll to position [370, 0]
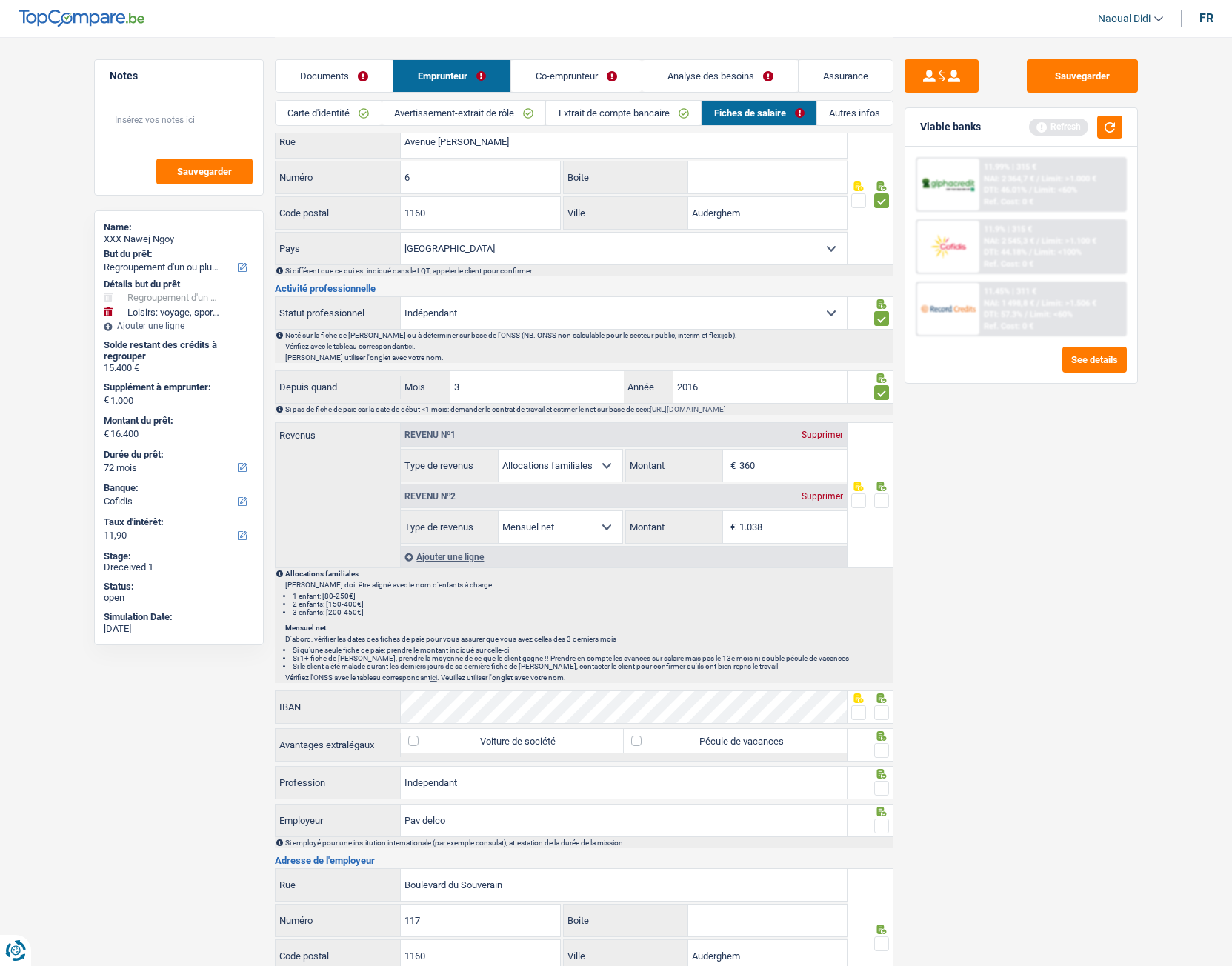
click at [881, 504] on span at bounding box center [882, 501] width 15 height 15
click at [0, 0] on input "radio" at bounding box center [0, 0] width 0 height 0
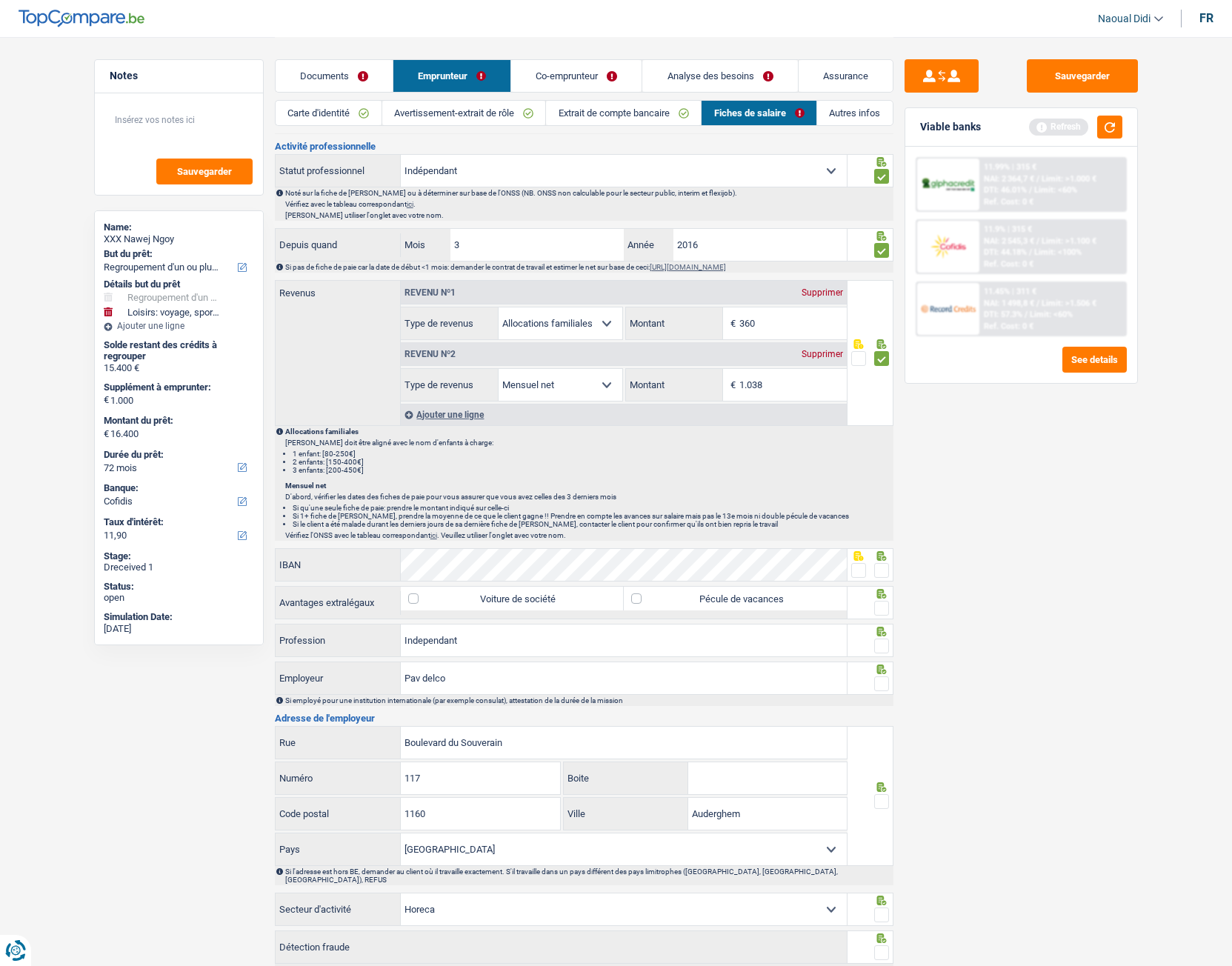
scroll to position [518, 0]
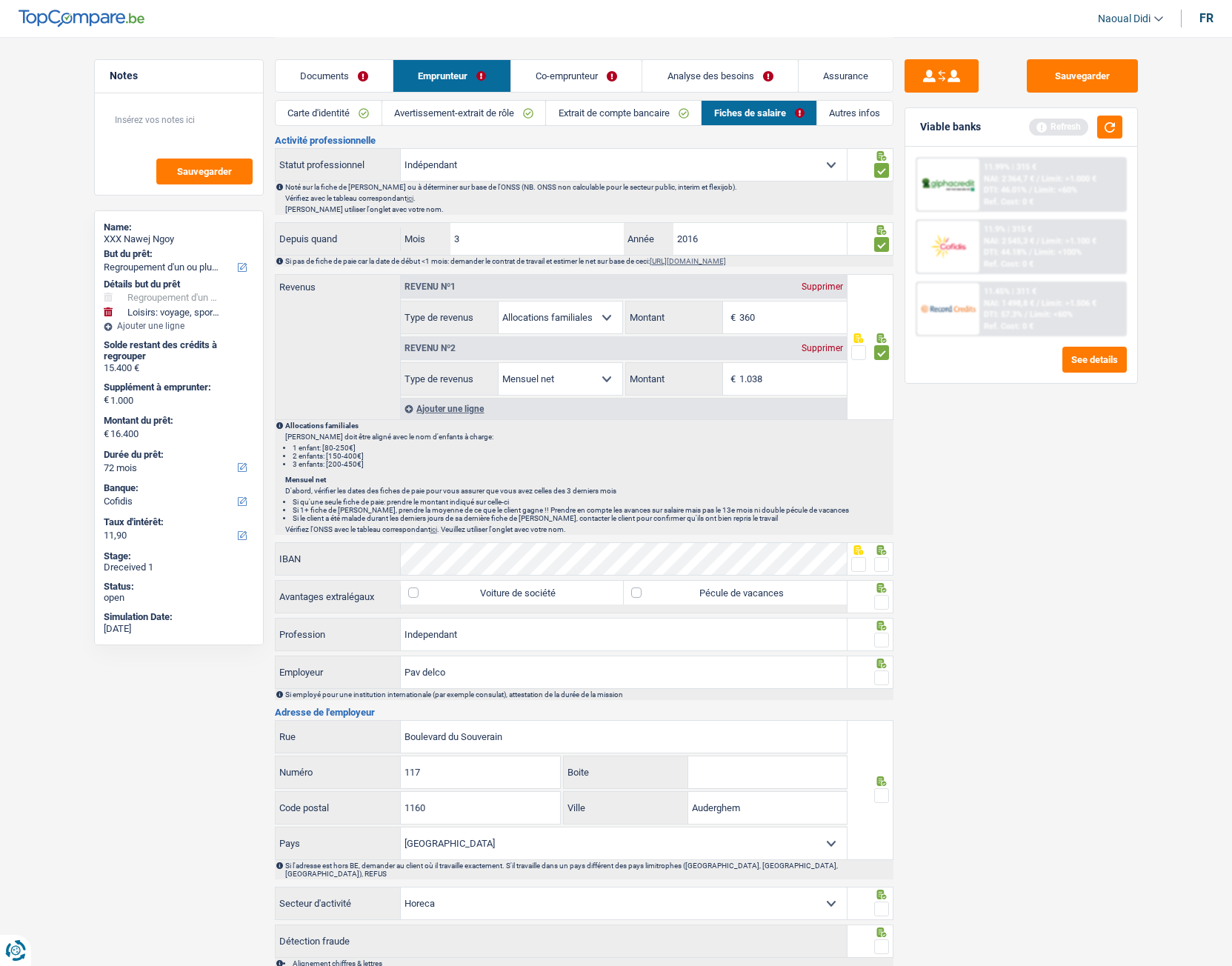
click at [885, 540] on div at bounding box center [882, 565] width 15 height 19
click at [886, 540] on span at bounding box center [882, 565] width 15 height 15
click at [0, 0] on input "radio" at bounding box center [0, 0] width 0 height 0
click at [882, 540] on span at bounding box center [882, 602] width 15 height 15
click at [0, 0] on input "radio" at bounding box center [0, 0] width 0 height 0
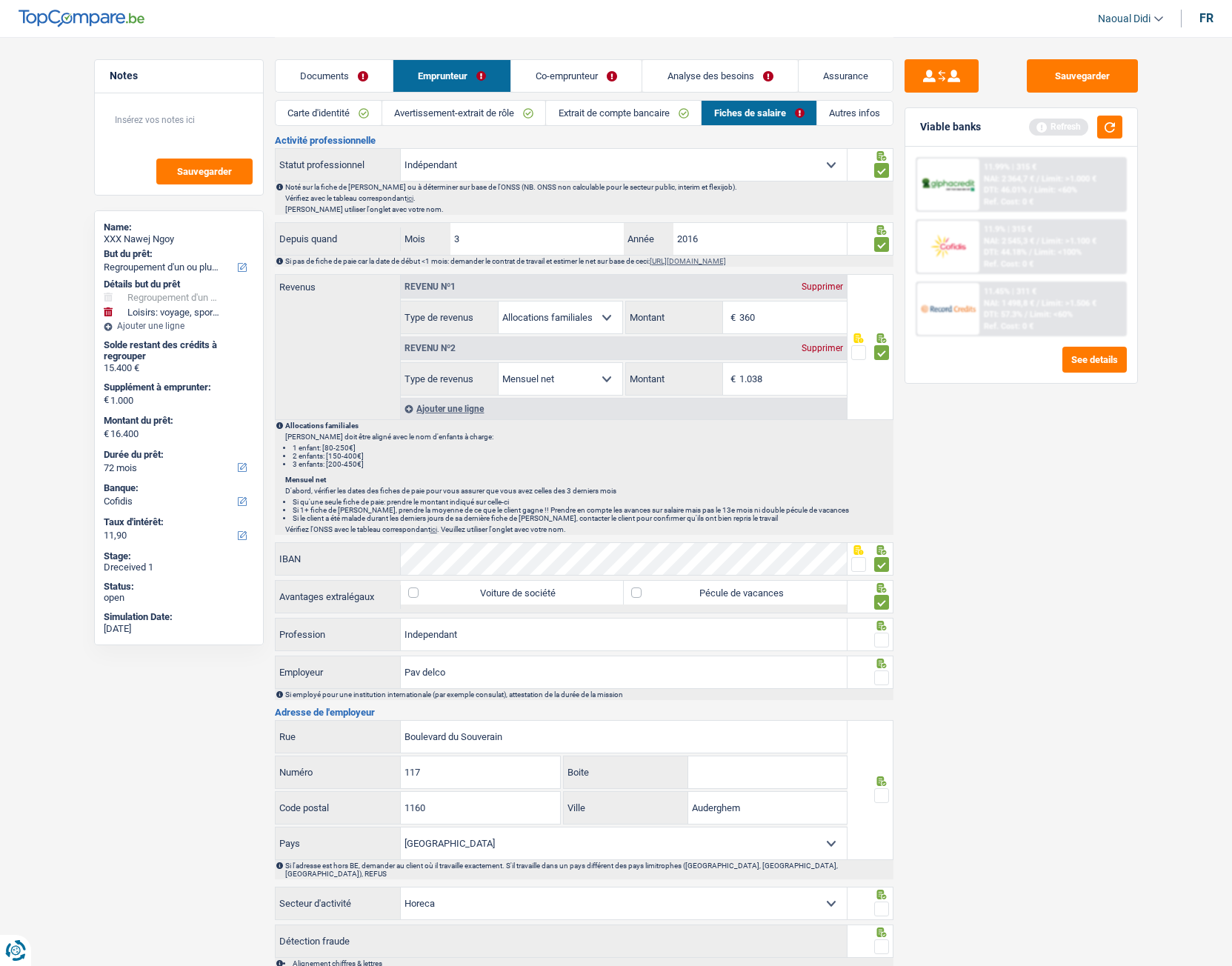
scroll to position [601, 0]
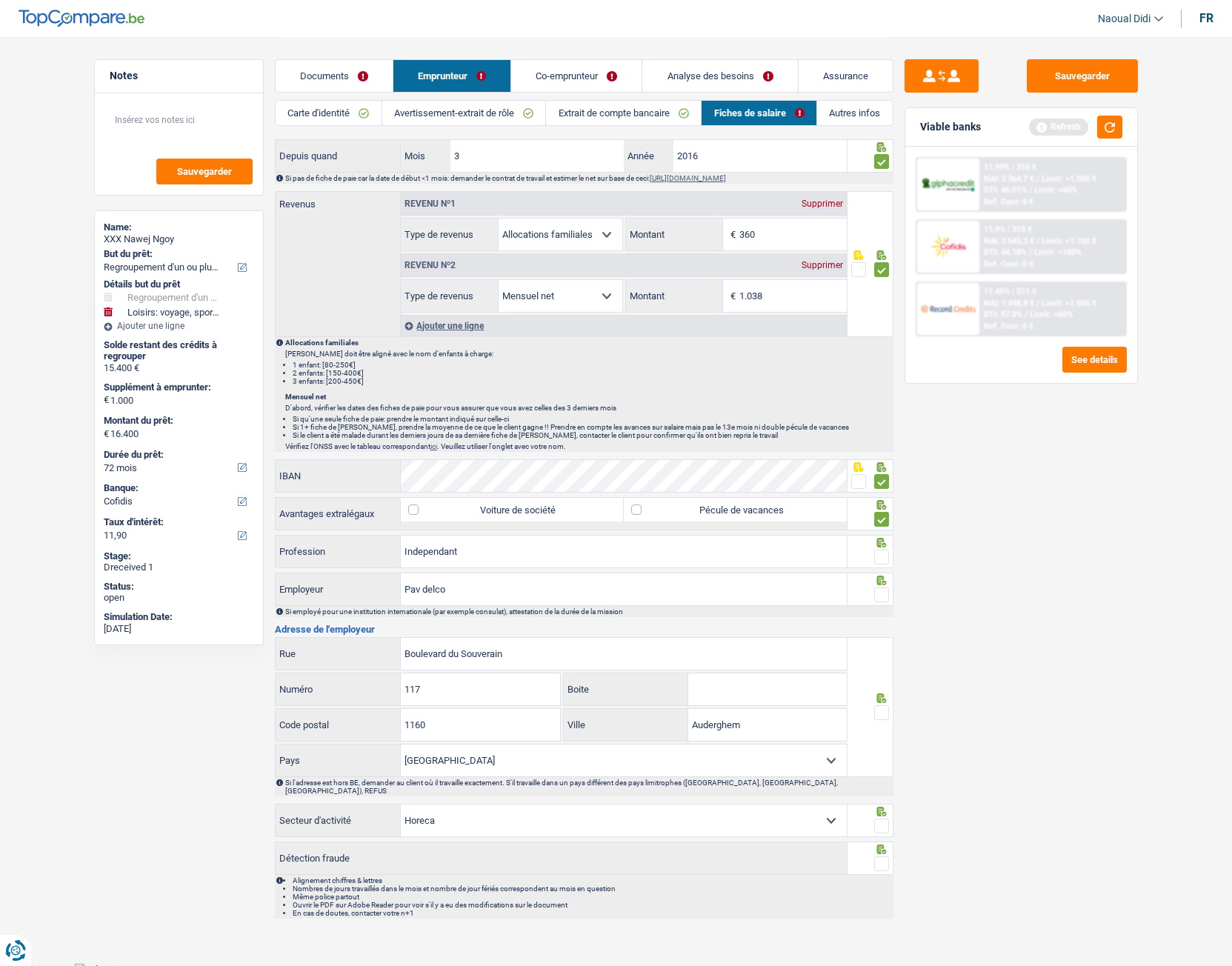
click at [884, 540] on span at bounding box center [882, 557] width 15 height 15
click at [0, 0] on input "radio" at bounding box center [0, 0] width 0 height 0
click at [884, 540] on span at bounding box center [882, 595] width 15 height 15
click at [0, 0] on input "radio" at bounding box center [0, 0] width 0 height 0
click at [883, 540] on span at bounding box center [882, 712] width 15 height 15
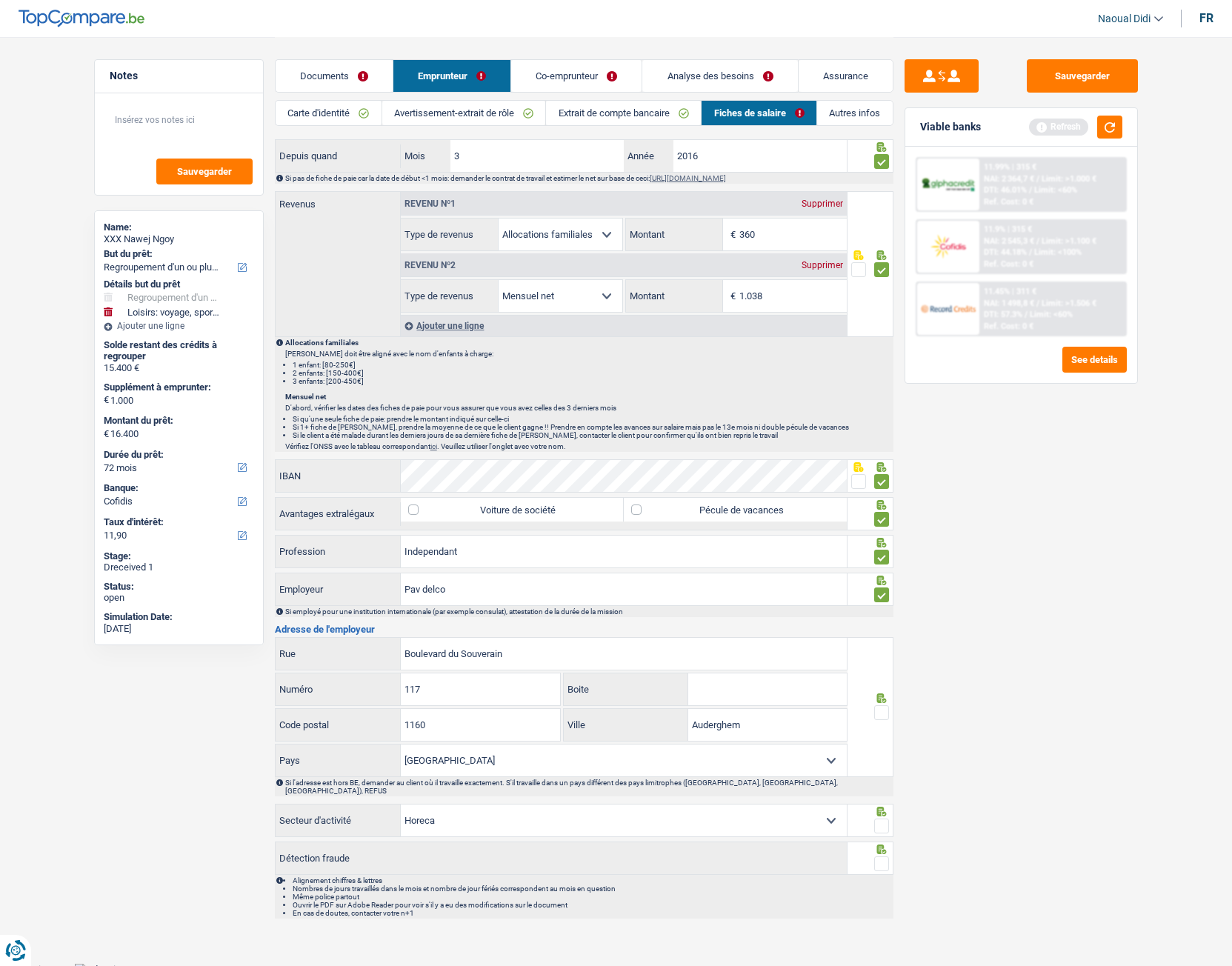
click at [0, 0] on input "radio" at bounding box center [0, 0] width 0 height 0
click at [884, 540] on span at bounding box center [882, 826] width 15 height 15
click at [0, 0] on input "radio" at bounding box center [0, 0] width 0 height 0
click at [885, 540] on span at bounding box center [882, 864] width 15 height 15
click at [0, 0] on input "radio" at bounding box center [0, 0] width 0 height 0
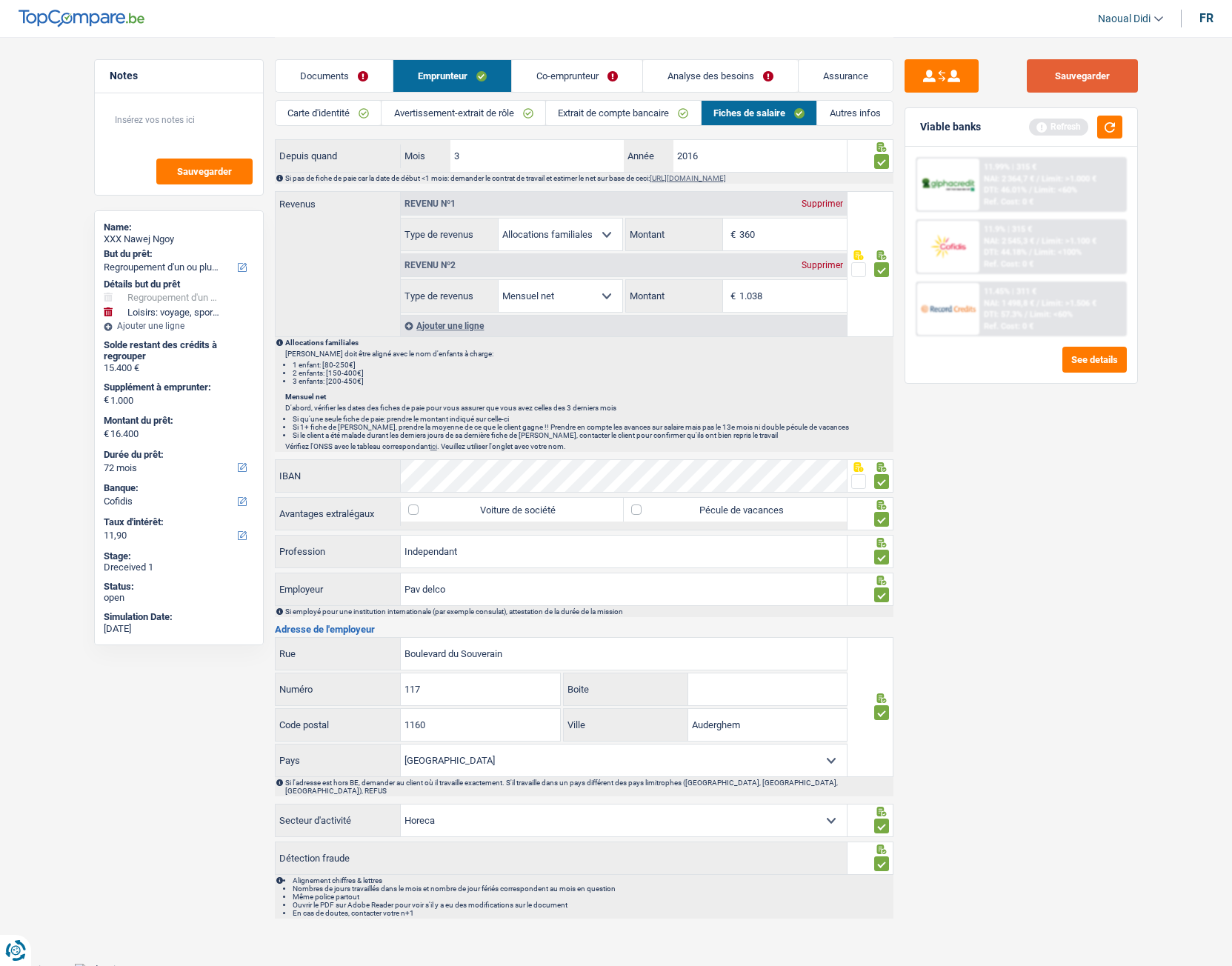
click at [1077, 78] on button "Sauvegarder" at bounding box center [1082, 75] width 111 height 34
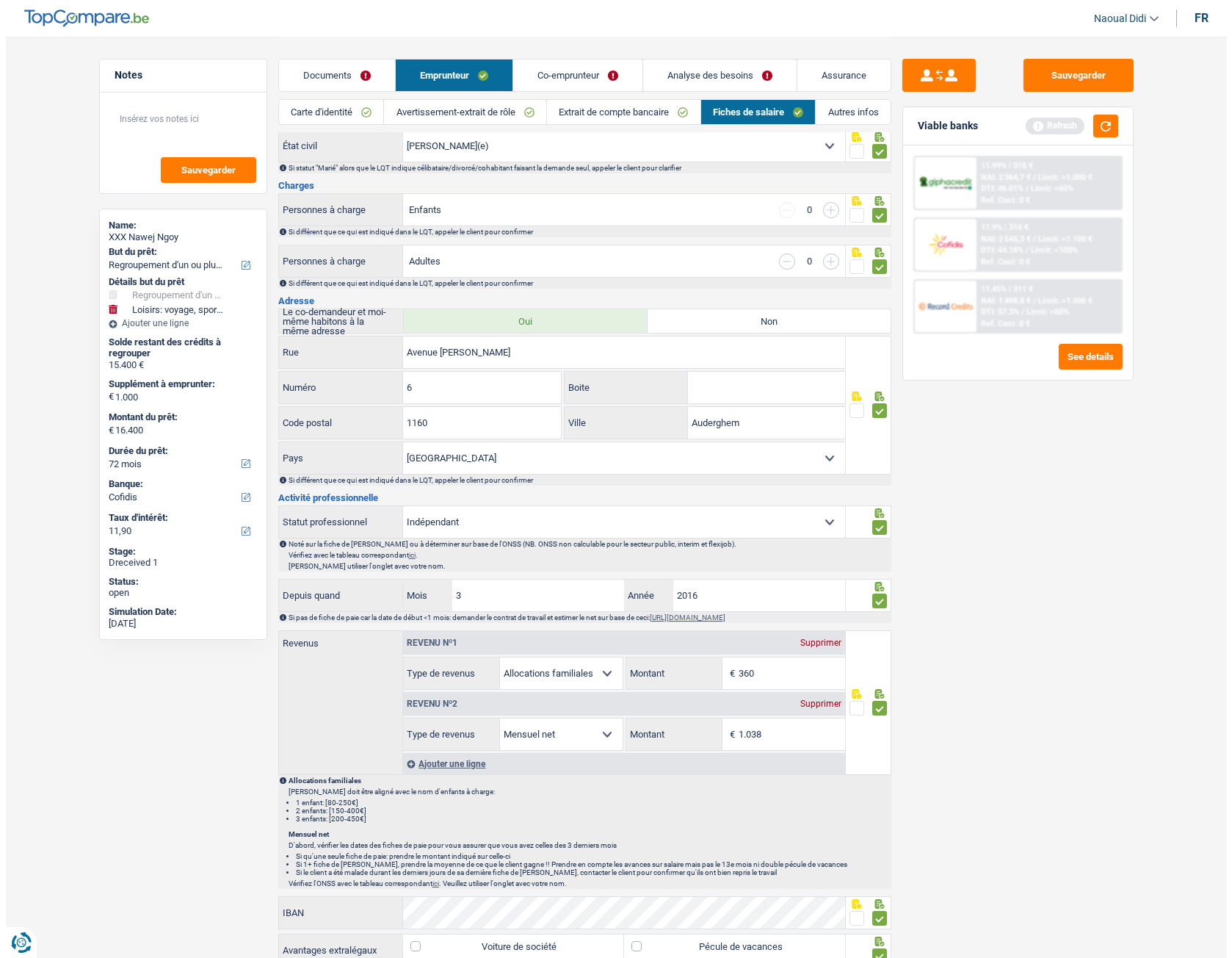
scroll to position [0, 0]
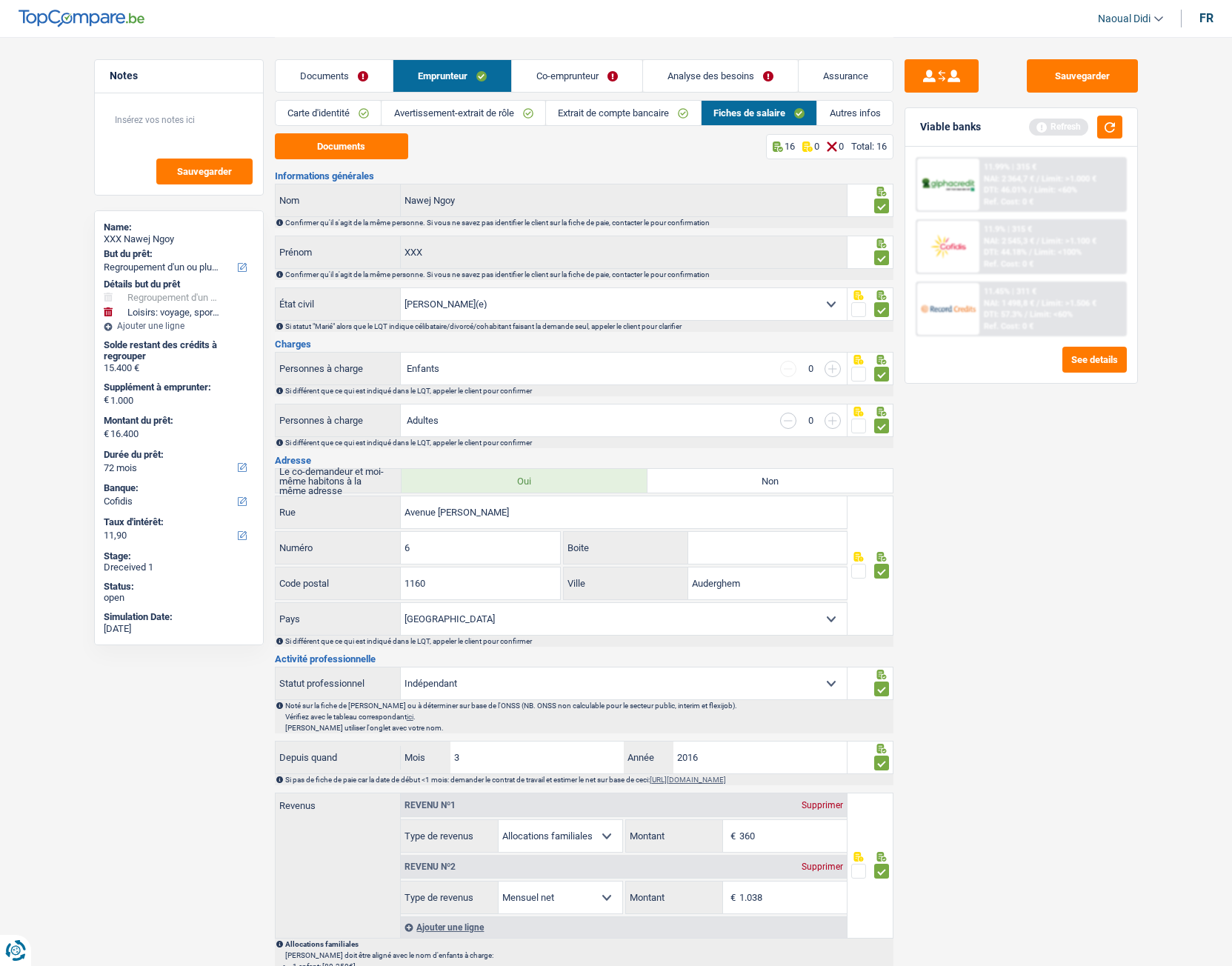
click at [578, 71] on link "Co-emprunteur" at bounding box center [577, 75] width 131 height 32
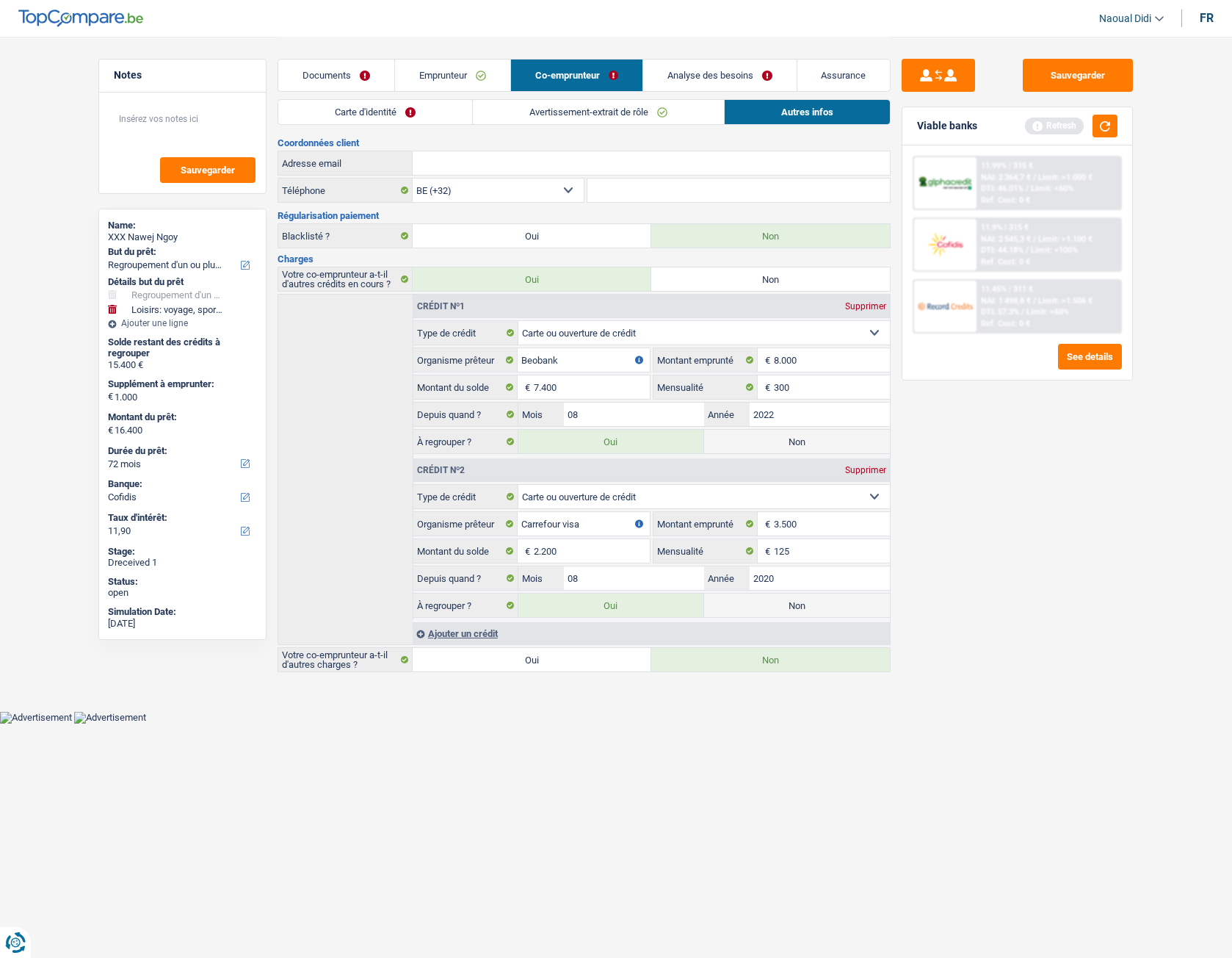
click at [548, 156] on input "Adresse email" at bounding box center [651, 163] width 477 height 24
click at [434, 70] on link "Emprunteur" at bounding box center [453, 75] width 115 height 32
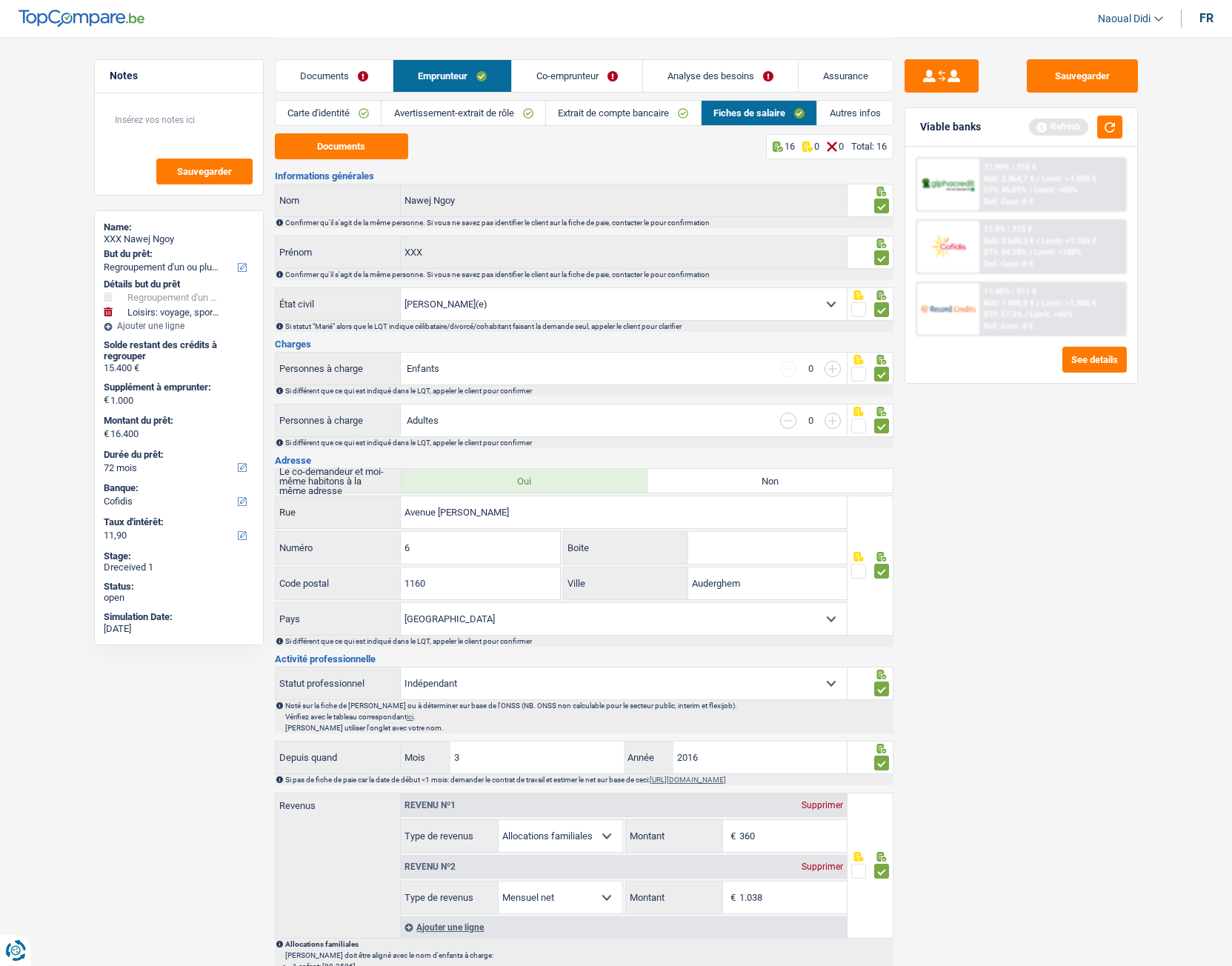
click at [834, 107] on link "Autres infos" at bounding box center [854, 113] width 75 height 25
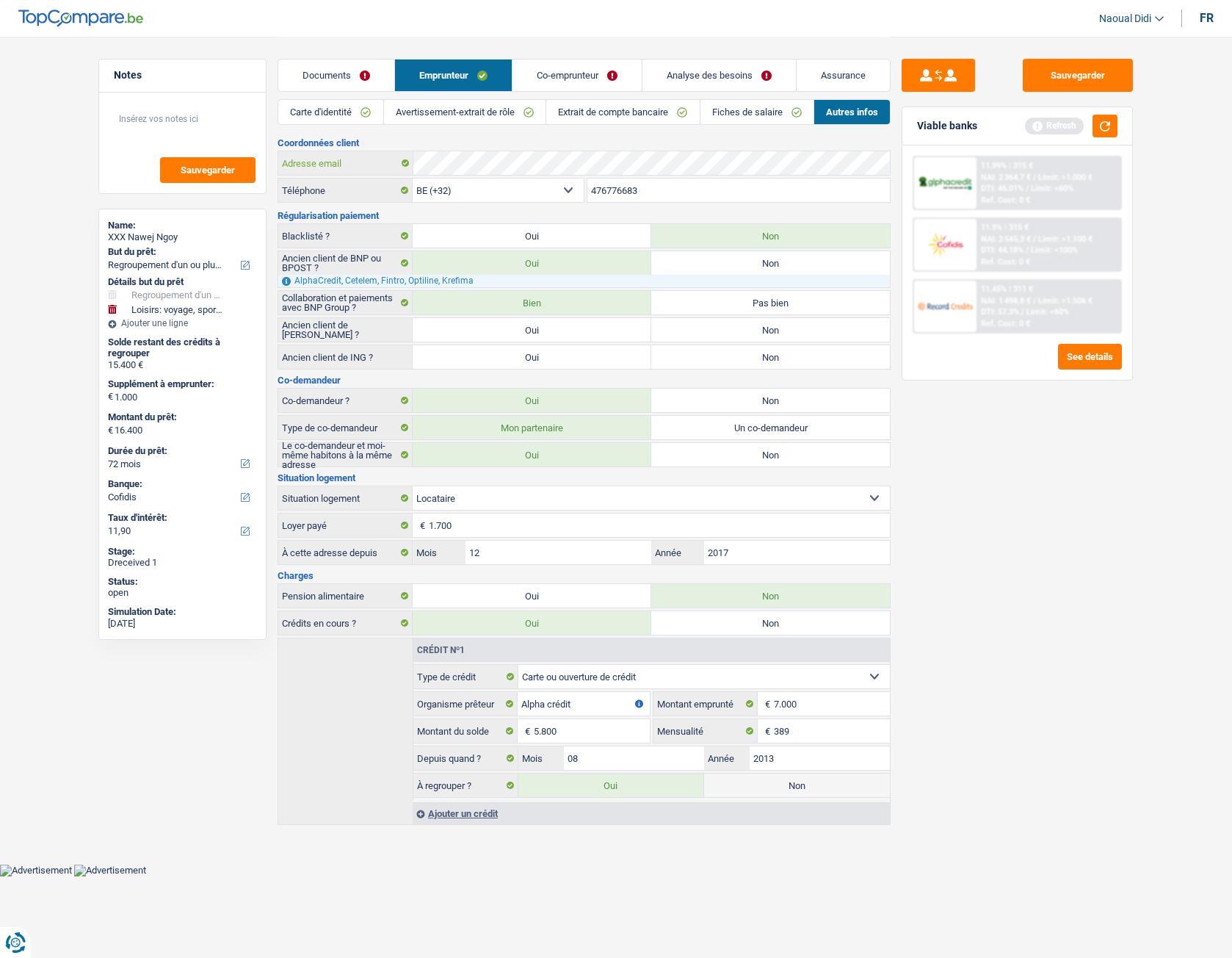
click at [351, 160] on div "Adresse email" at bounding box center [583, 163] width 612 height 24
click at [564, 72] on link "Co-emprunteur" at bounding box center [577, 75] width 129 height 32
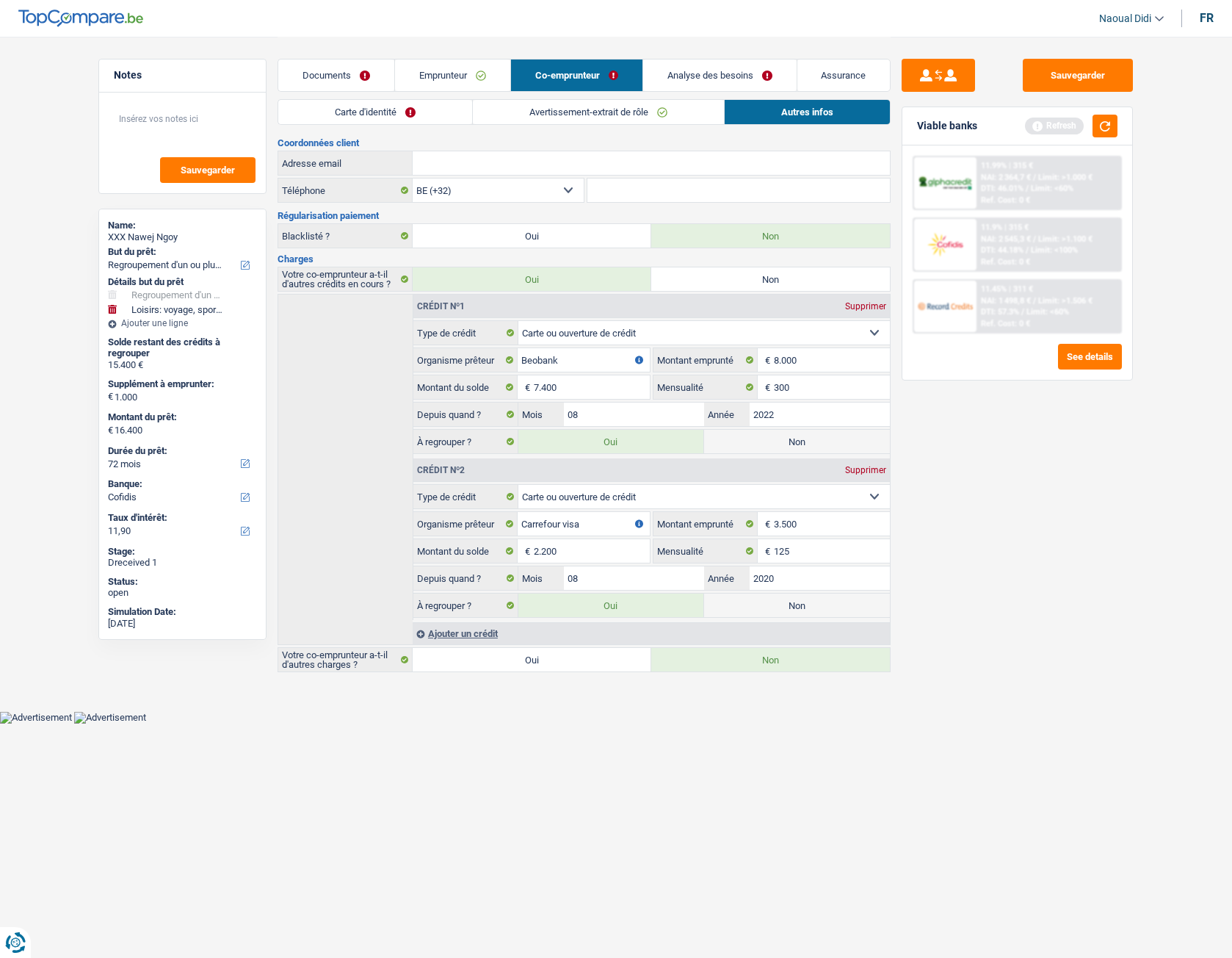
click at [558, 167] on input "Adresse email" at bounding box center [651, 163] width 477 height 24
paste input "karynenawej@yahoo.fr"
click at [557, 167] on input "karynenawej@yahoo.fr" at bounding box center [651, 163] width 477 height 24
type input "karynenawej@yahoo.fr"
click at [1067, 72] on button "Sauvegarder" at bounding box center [1077, 75] width 110 height 33
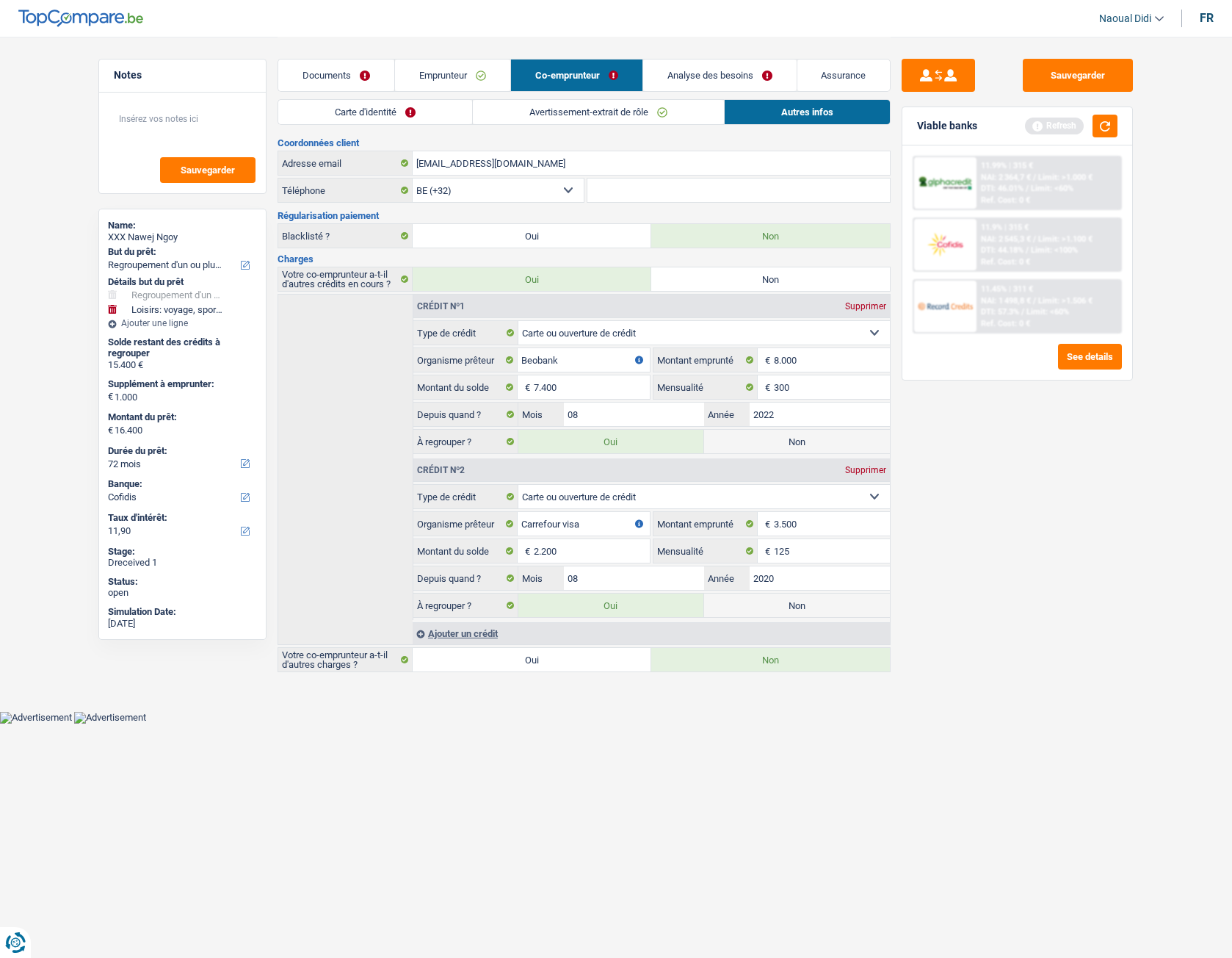
click at [705, 76] on link "Analyse des besoins" at bounding box center [720, 75] width 154 height 32
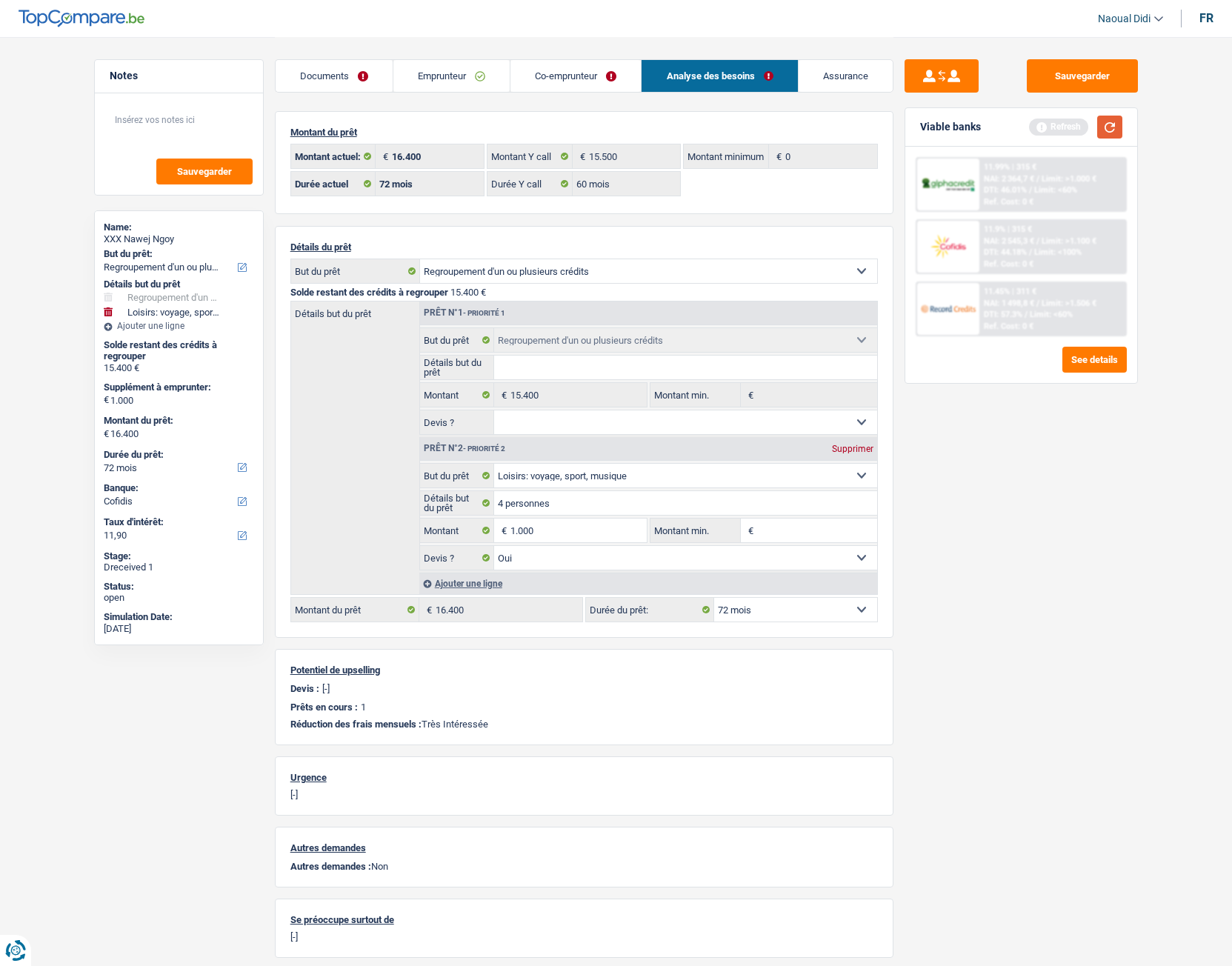
click at [1110, 125] on button "button" at bounding box center [1110, 127] width 25 height 23
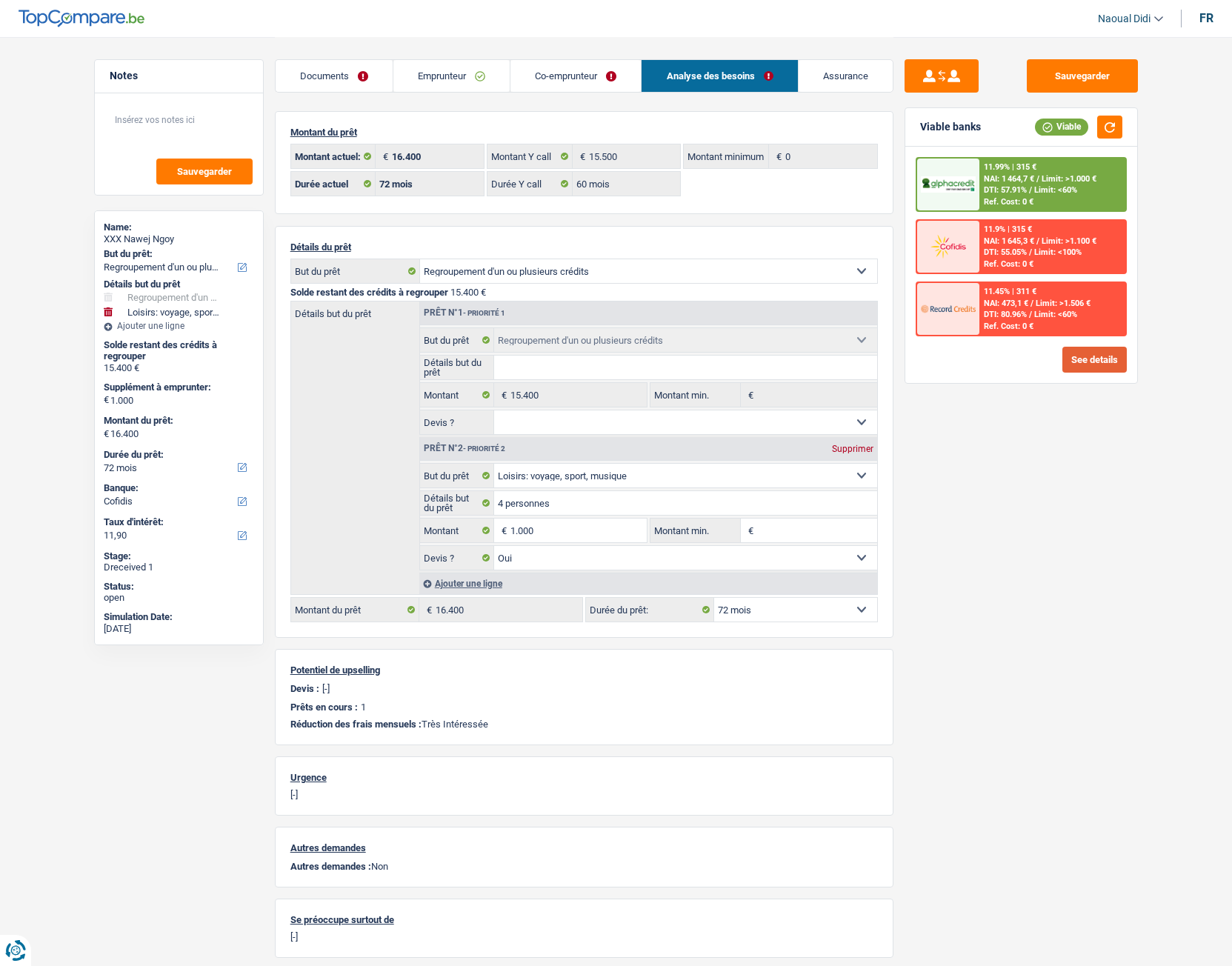
click at [1084, 355] on button "See details" at bounding box center [1095, 360] width 64 height 26
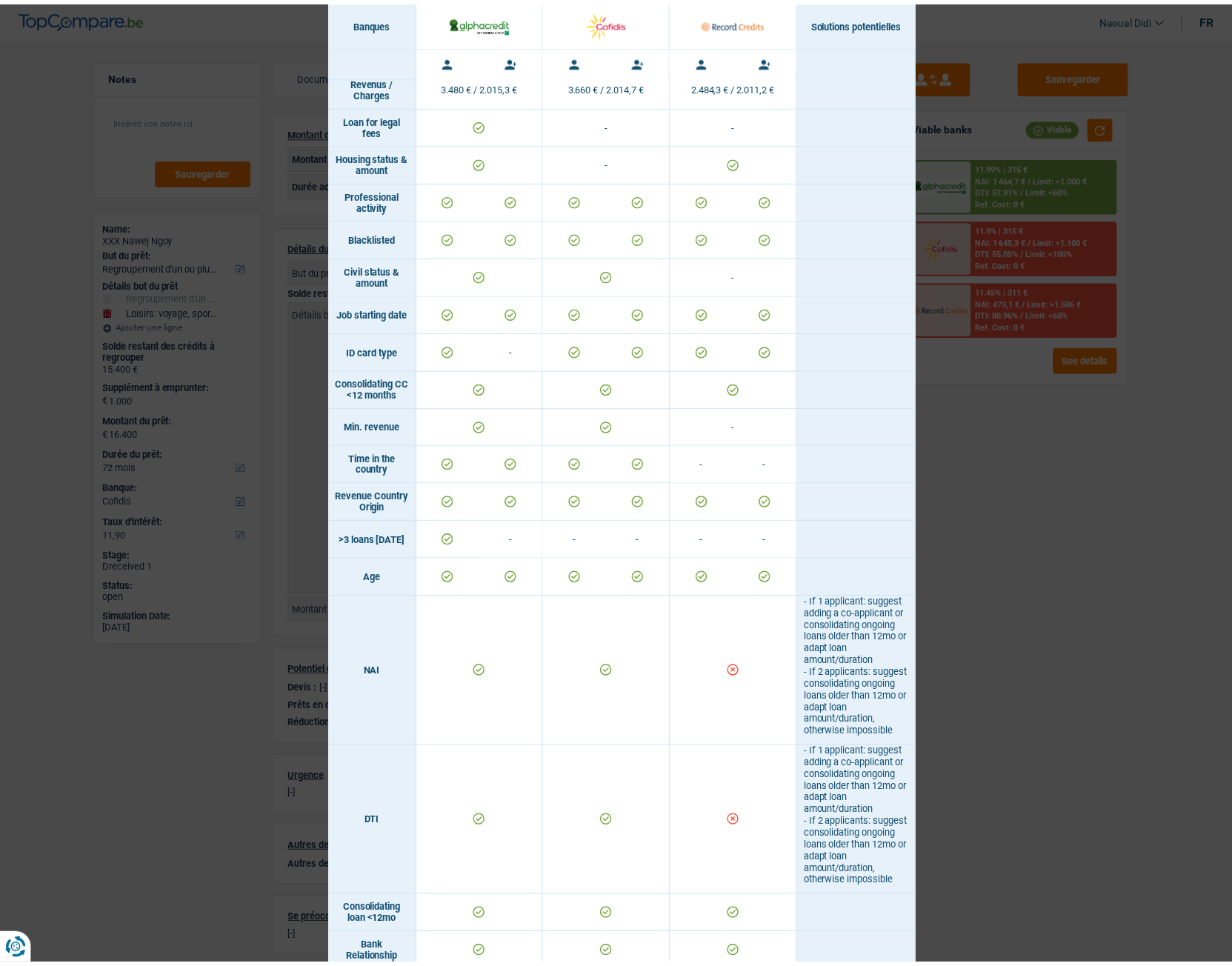
scroll to position [64, 0]
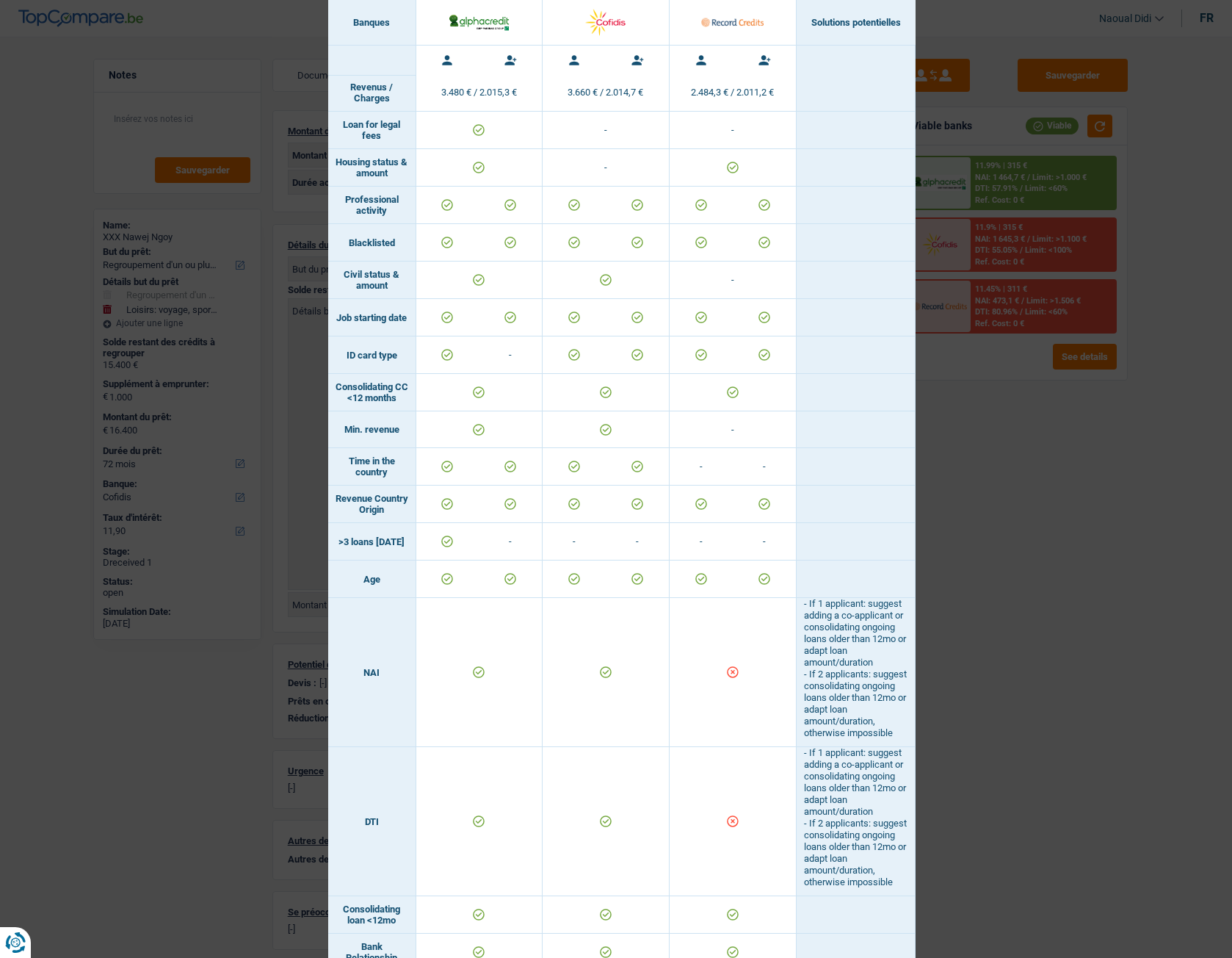
click at [1006, 506] on div "Banks conditions × Banques Solutions potentielles Revenus / Charges 3.480 € / 2…" at bounding box center [616, 479] width 1232 height 958
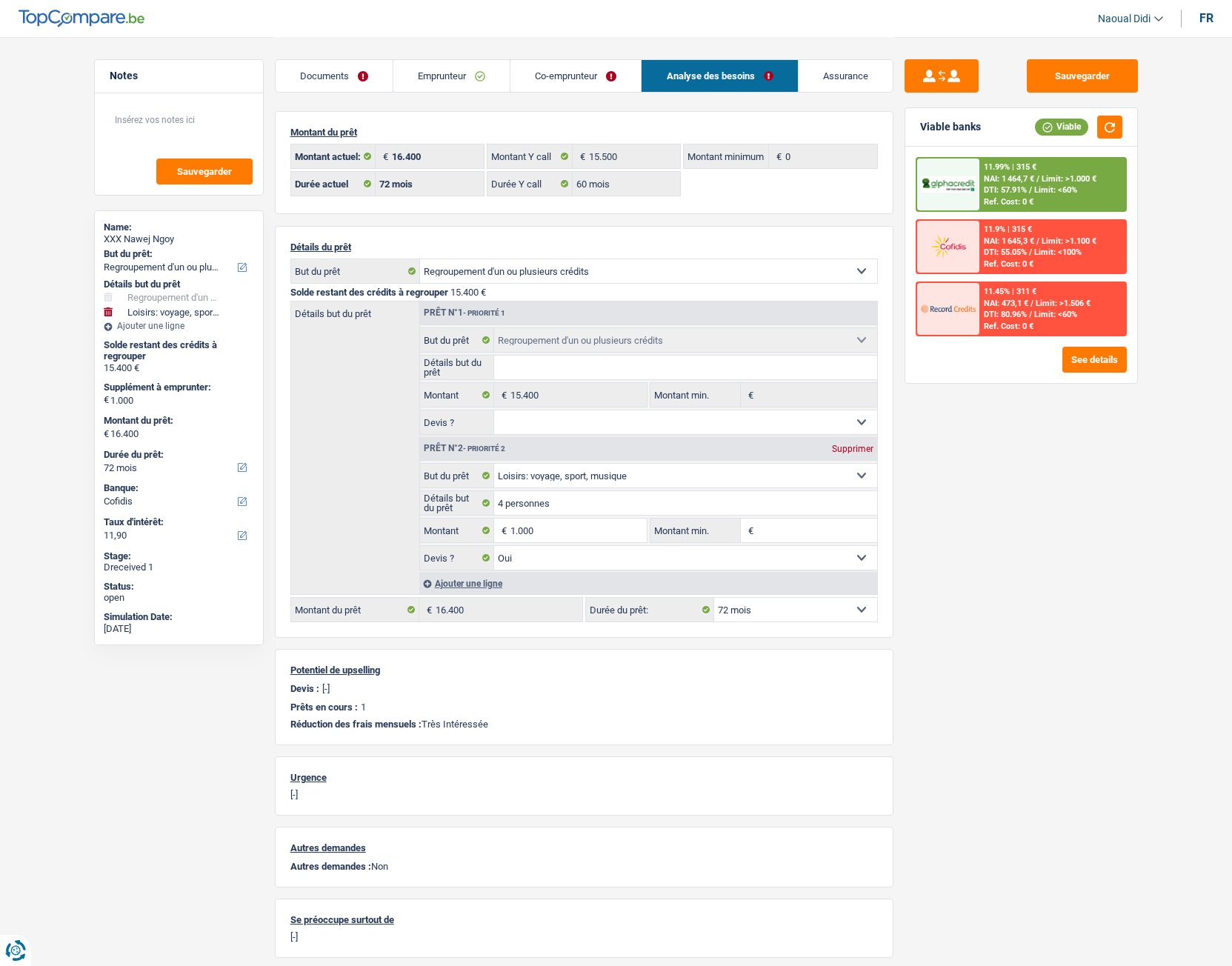
click at [791, 540] on select "12 mois 18 mois 24 mois 30 mois 36 mois 42 mois 48 mois 60 mois 72 mois 84 mois…" at bounding box center [795, 609] width 163 height 24
select select "60"
click at [714, 540] on select "12 mois 18 mois 24 mois 30 mois 36 mois 42 mois 48 mois 60 mois 72 mois 84 mois…" at bounding box center [795, 609] width 163 height 24
select select "60"
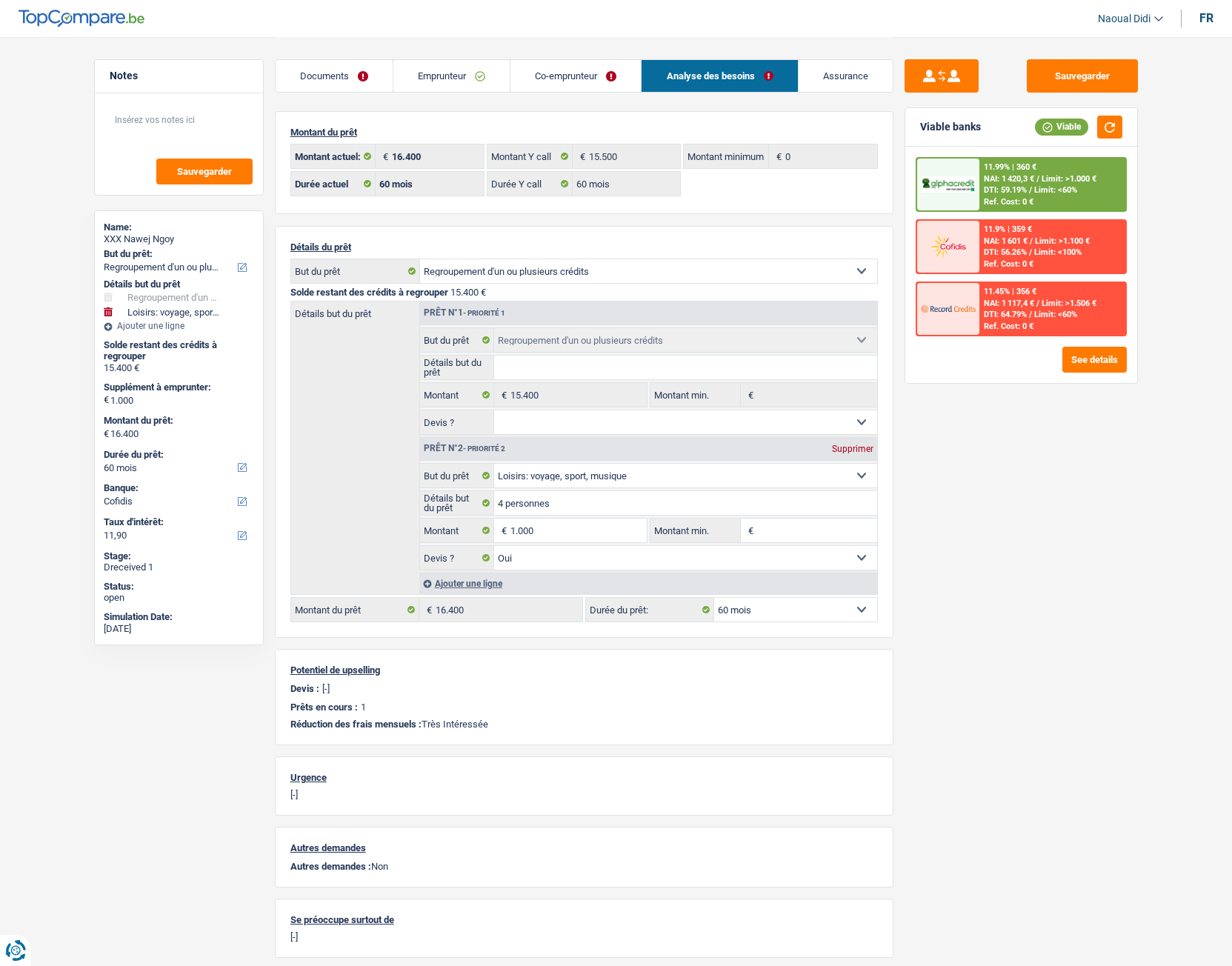
click at [1061, 182] on span "Limit: >1.000 €" at bounding box center [1069, 178] width 54 height 10
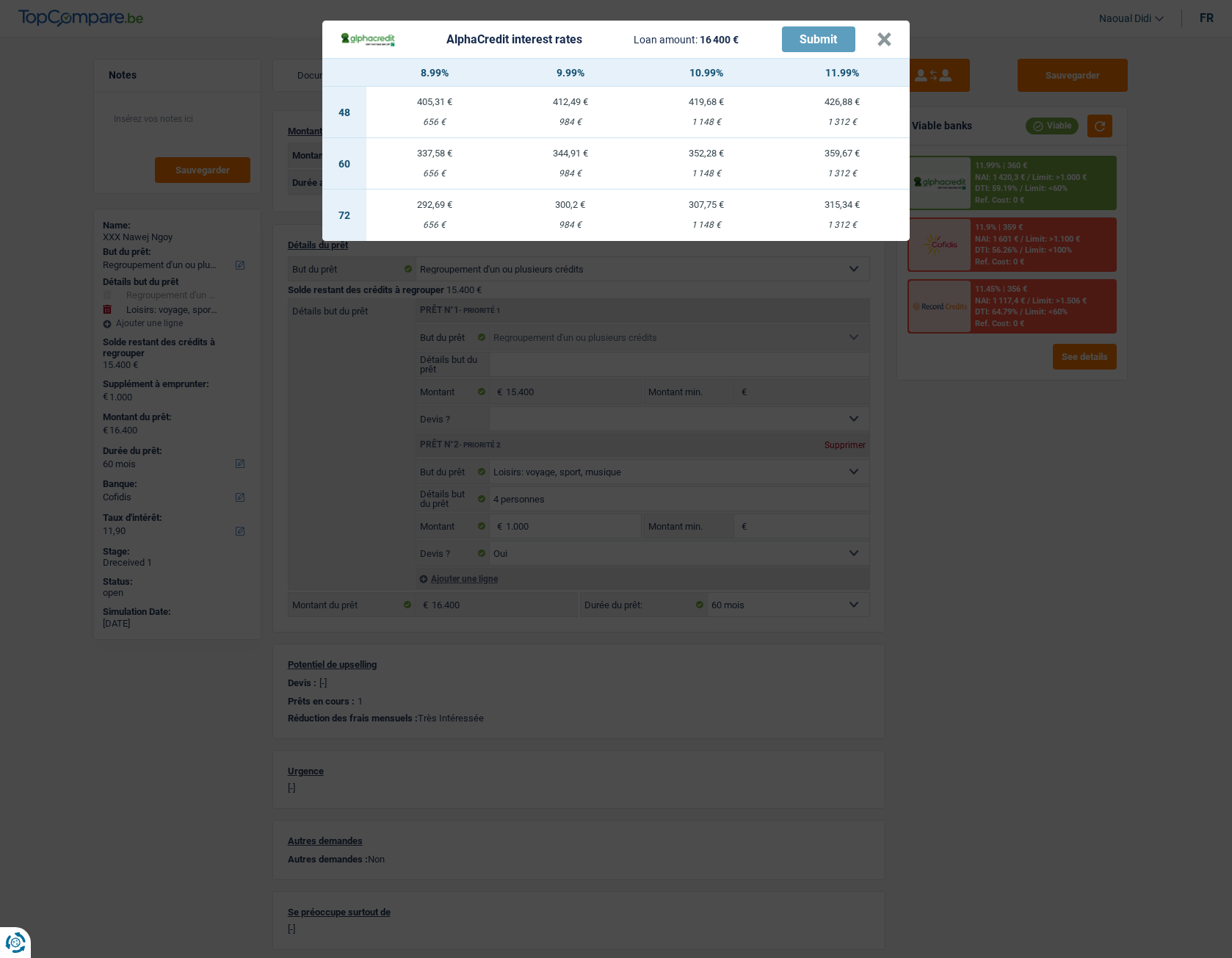
click at [700, 159] on td "352,28 € 1 148 €" at bounding box center [706, 164] width 136 height 52
select select "alphacredit"
type input "10,99"
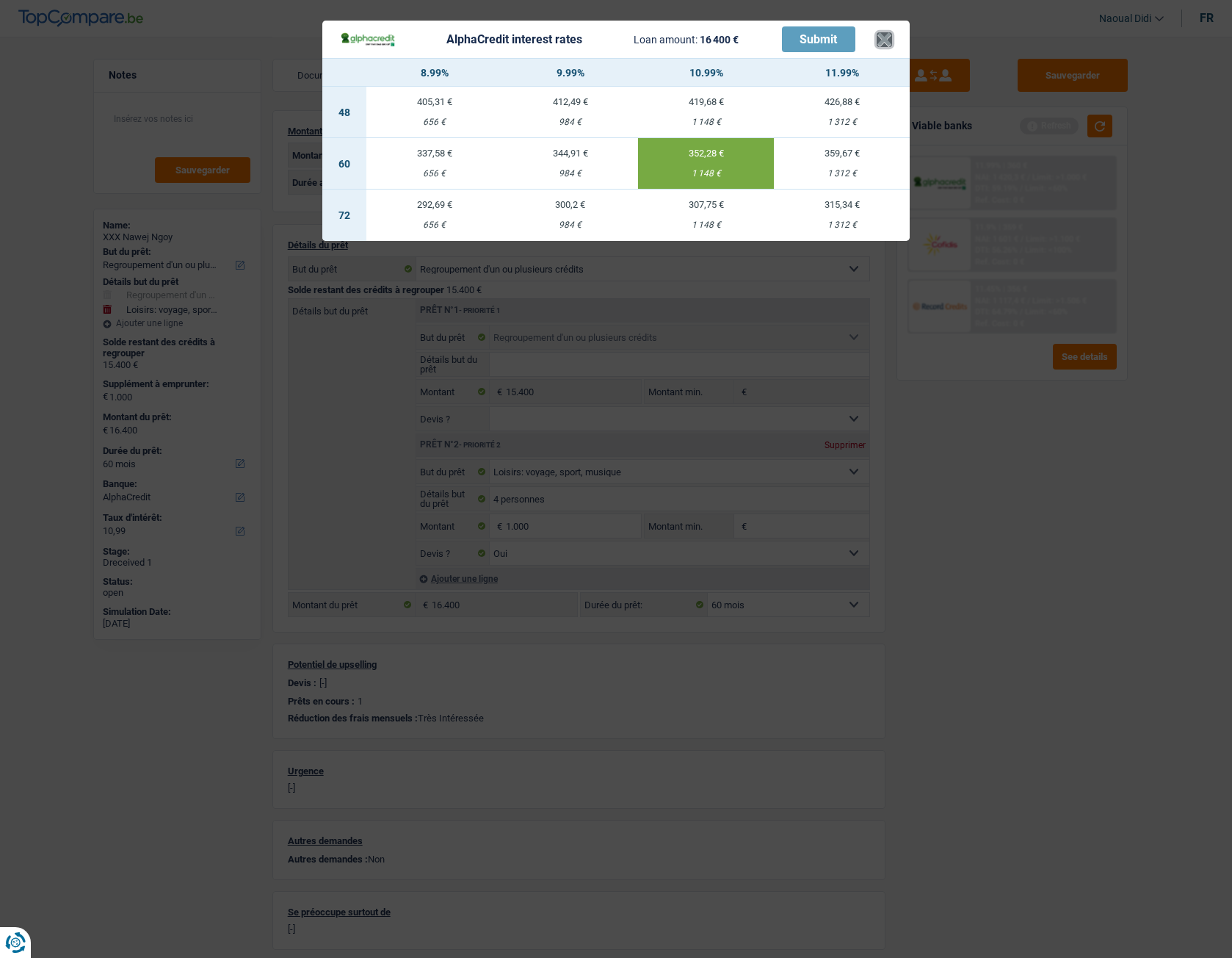
click at [887, 36] on button "×" at bounding box center [884, 40] width 16 height 15
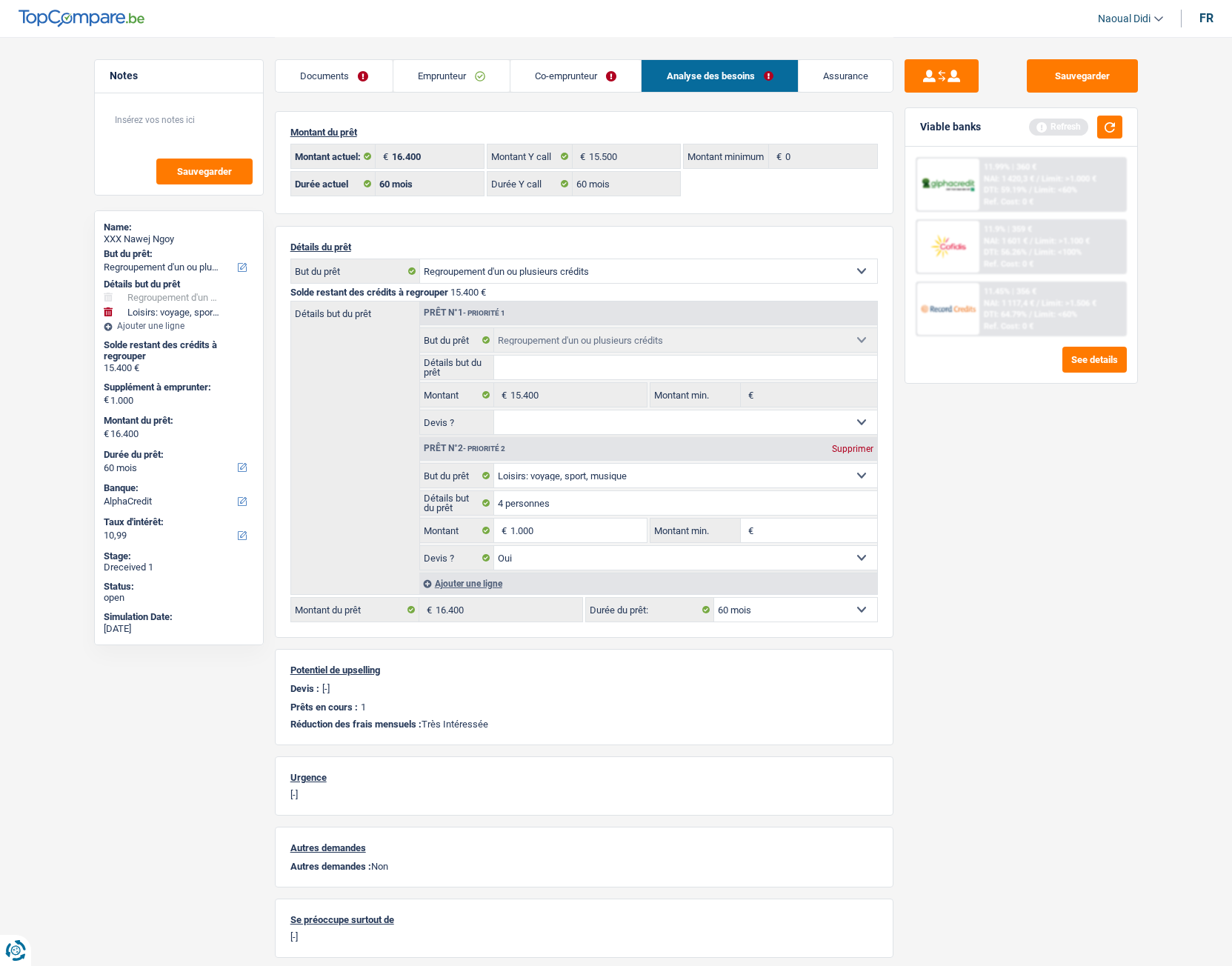
click at [576, 78] on link "Co-emprunteur" at bounding box center [575, 75] width 131 height 32
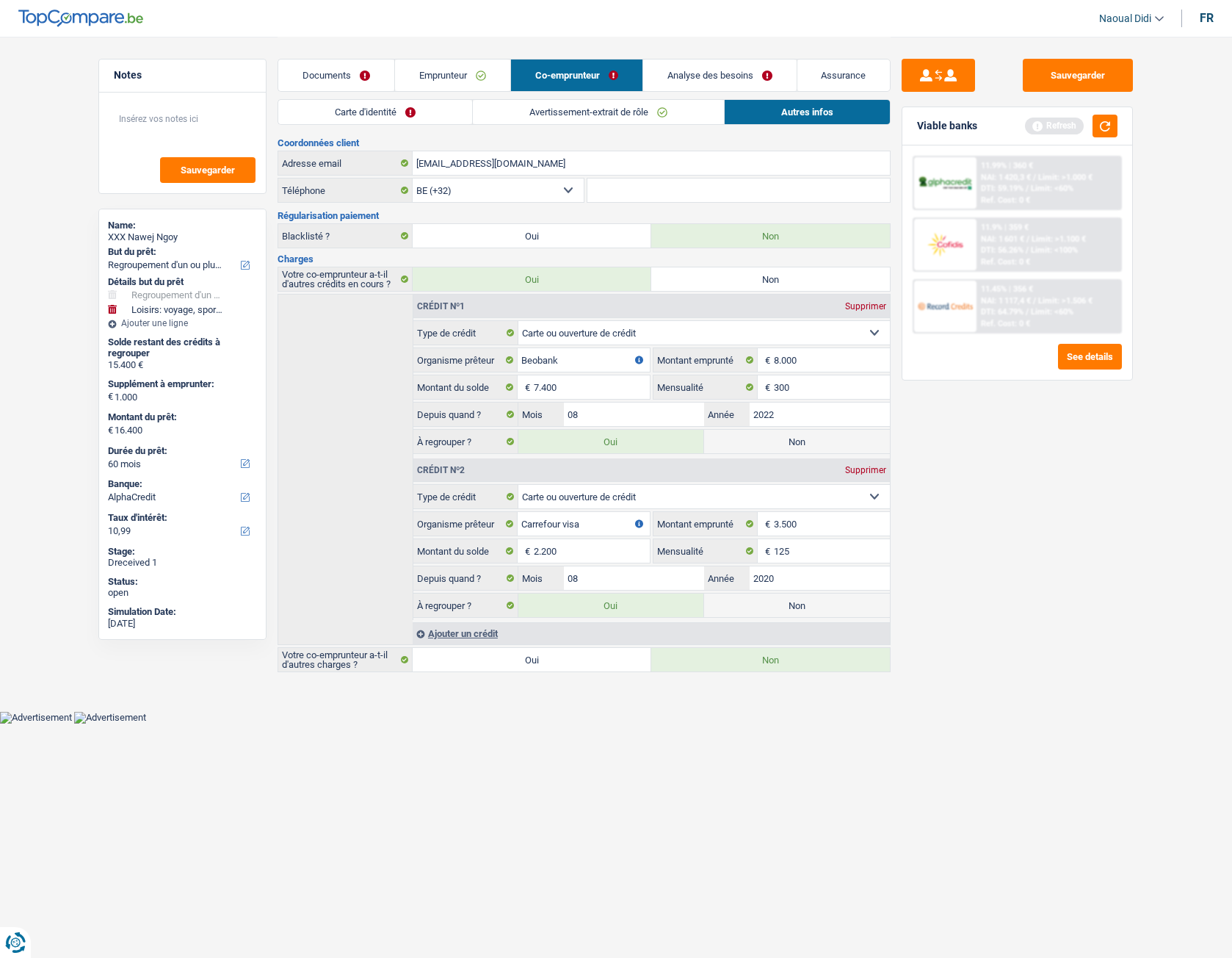
click at [359, 104] on link "Carte d'identité" at bounding box center [375, 112] width 194 height 24
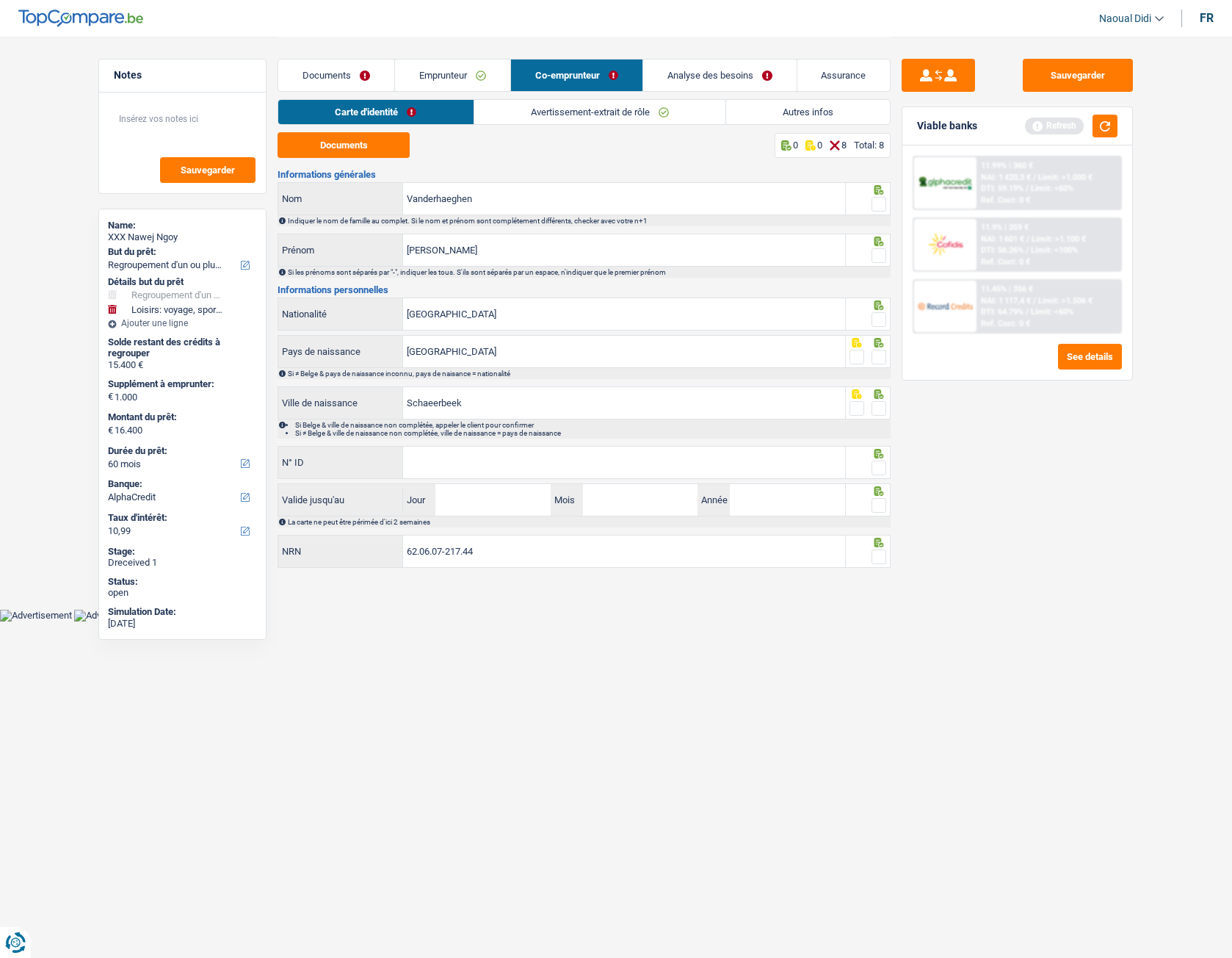
click at [879, 201] on span at bounding box center [879, 204] width 15 height 15
click at [0, 0] on input "radio" at bounding box center [0, 0] width 0 height 0
click at [879, 256] on span at bounding box center [879, 256] width 15 height 15
click at [0, 0] on input "radio" at bounding box center [0, 0] width 0 height 0
click at [879, 319] on span at bounding box center [879, 320] width 15 height 15
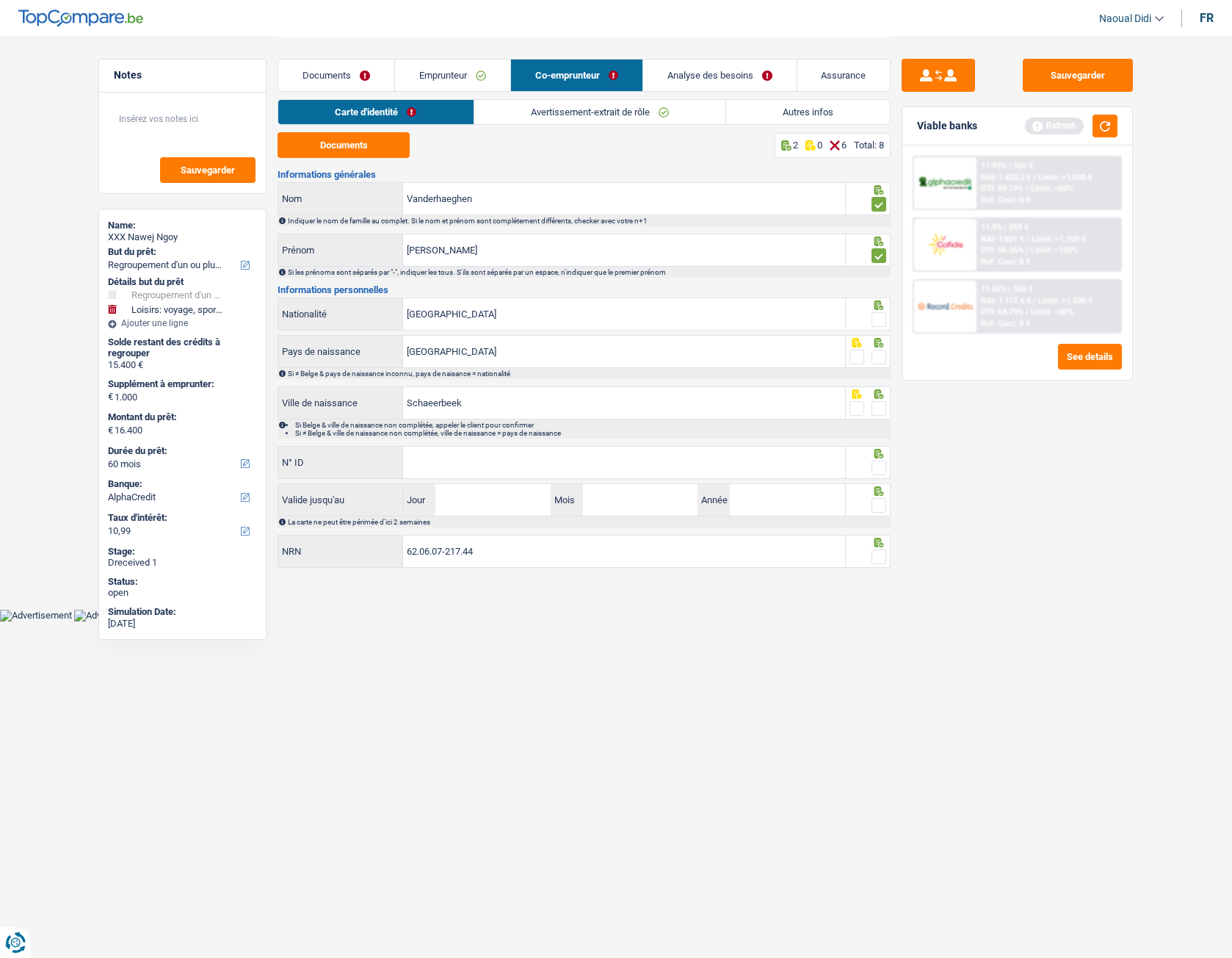
click at [0, 0] on input "radio" at bounding box center [0, 0] width 0 height 0
click at [880, 360] on span at bounding box center [879, 357] width 15 height 15
click at [0, 0] on input "radio" at bounding box center [0, 0] width 0 height 0
click at [882, 402] on span at bounding box center [879, 408] width 15 height 15
click at [0, 0] on input "radio" at bounding box center [0, 0] width 0 height 0
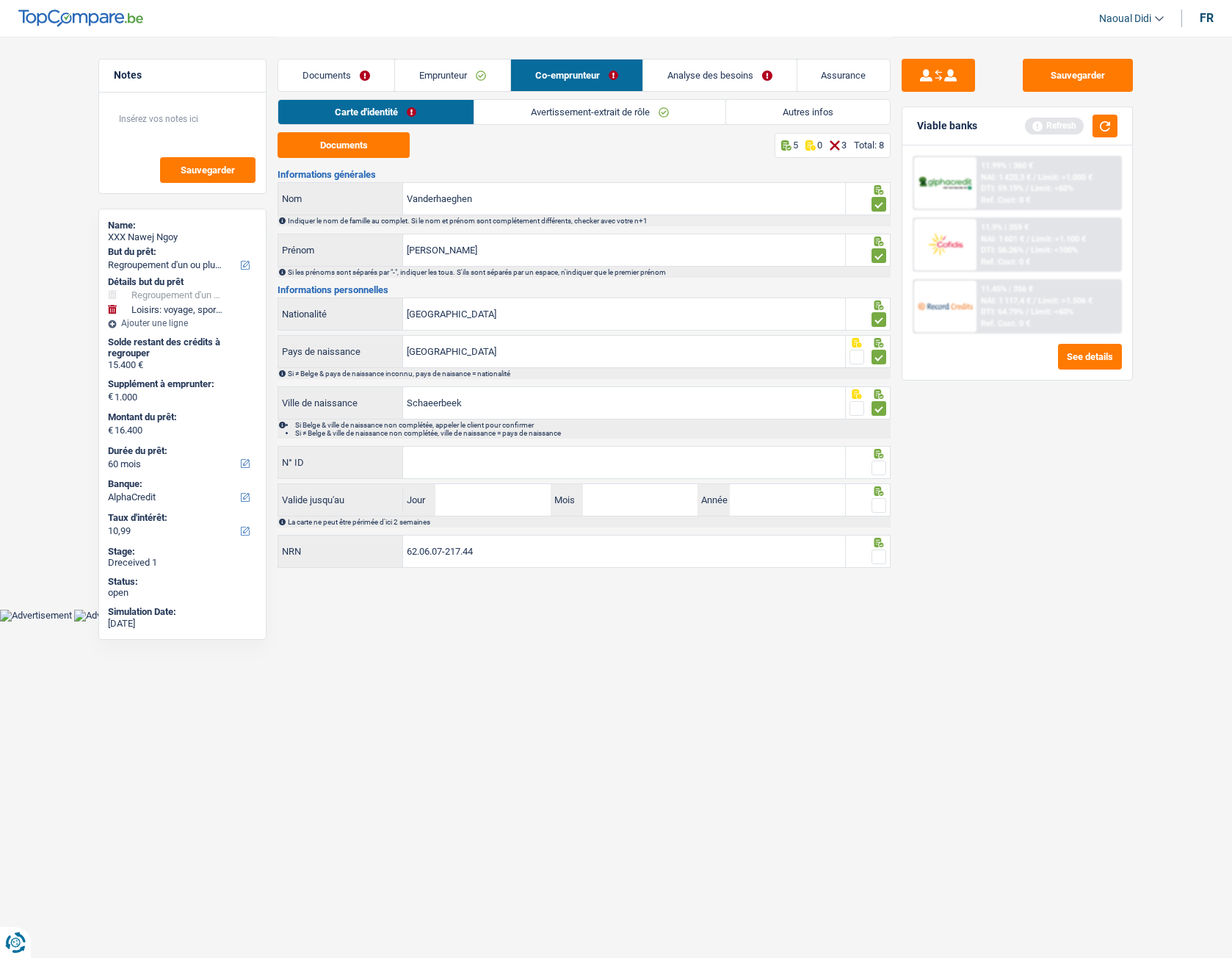
click at [878, 468] on span at bounding box center [879, 468] width 15 height 15
click at [0, 0] on input "radio" at bounding box center [0, 0] width 0 height 0
click at [878, 506] on span at bounding box center [879, 505] width 15 height 15
click at [0, 0] on input "radio" at bounding box center [0, 0] width 0 height 0
click at [873, 536] on span at bounding box center [879, 557] width 15 height 15
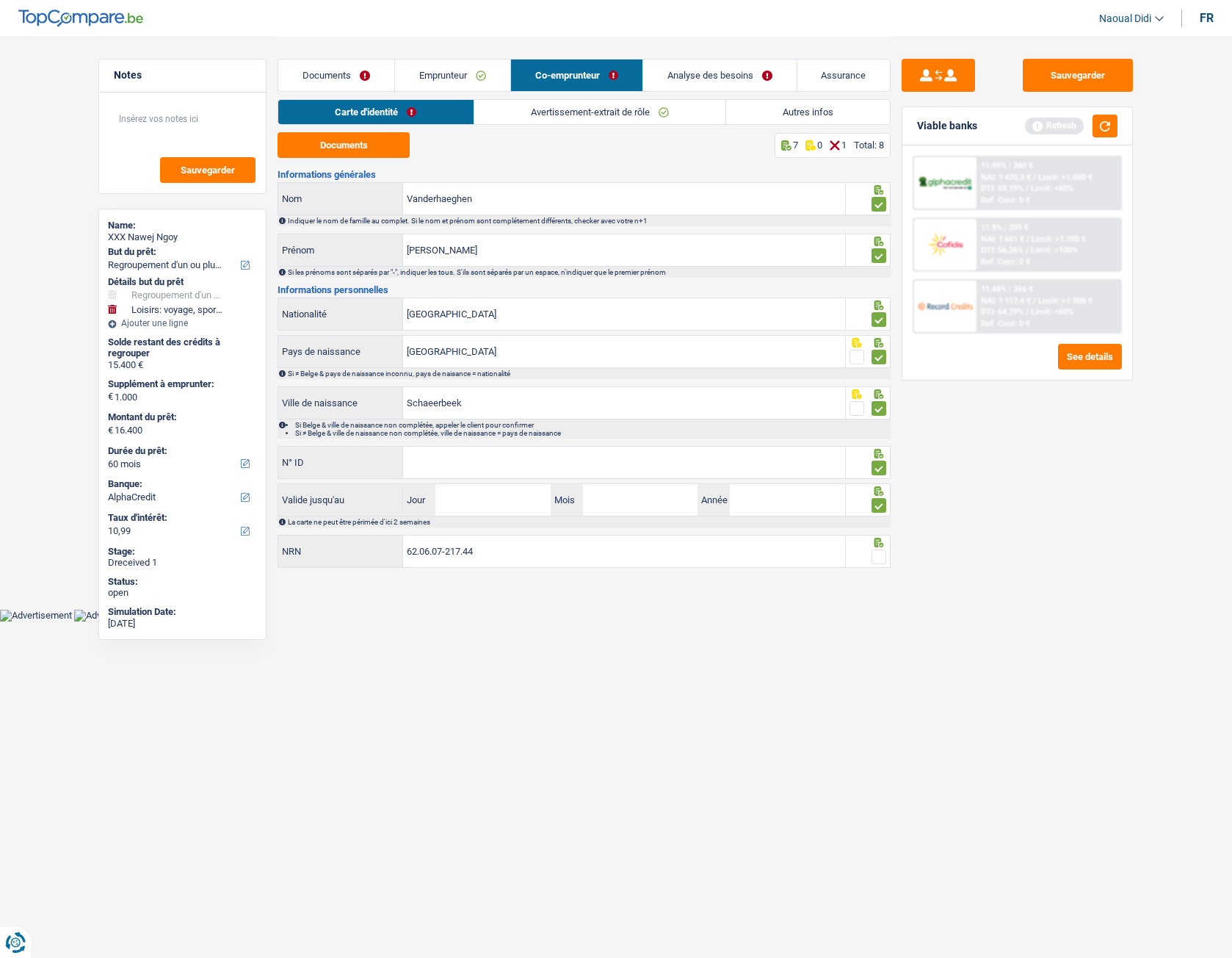
click at [0, 0] on input "radio" at bounding box center [0, 0] width 0 height 0
click at [376, 153] on button "Documents" at bounding box center [343, 145] width 132 height 26
click at [460, 462] on input "N° ID" at bounding box center [624, 462] width 442 height 32
paste input "592-8648383-41"
type input "592-8648383-41"
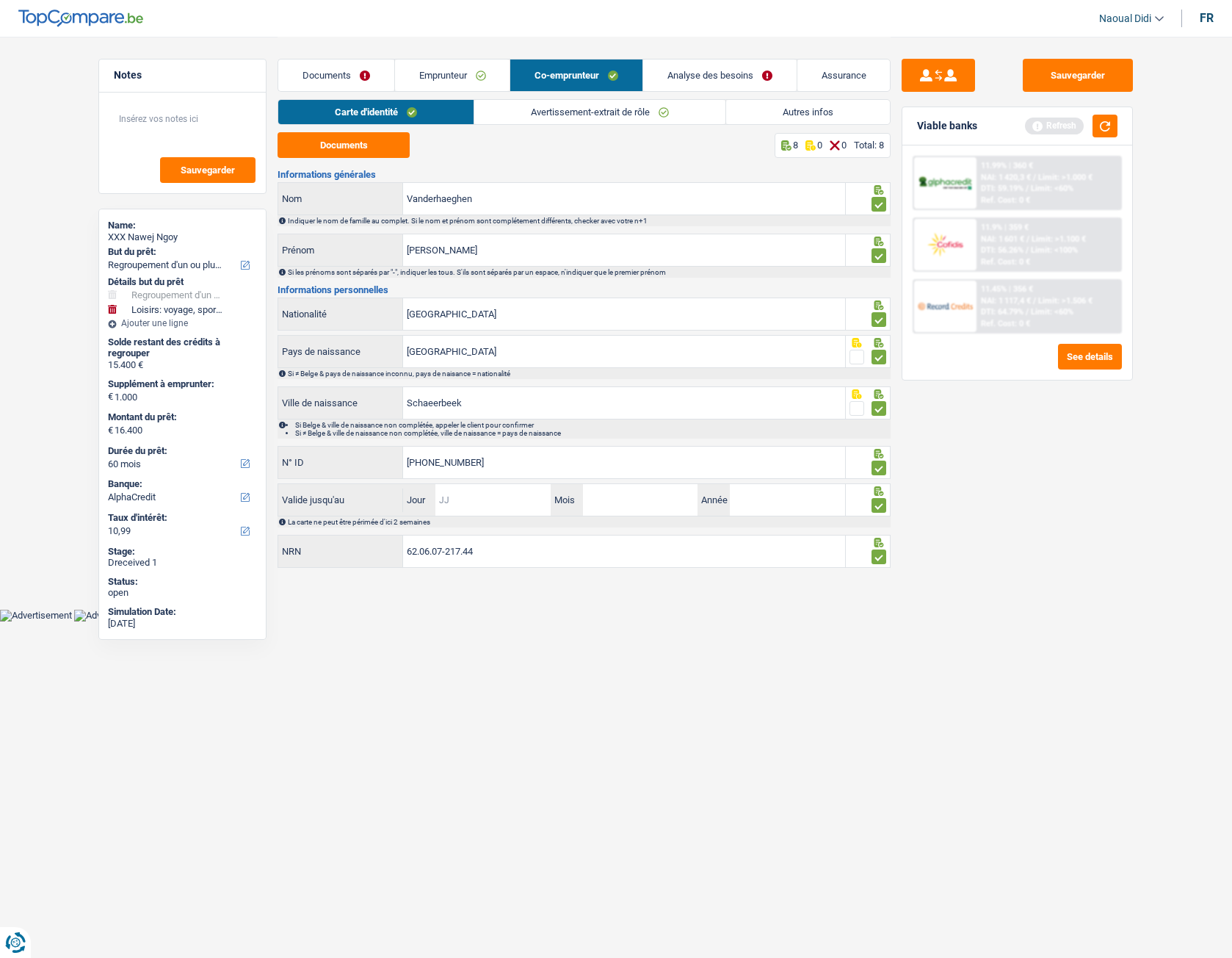
click at [499, 490] on input "Jour" at bounding box center [493, 499] width 115 height 32
type input "11"
type input "09"
type input "2028"
click at [1106, 129] on button "button" at bounding box center [1105, 126] width 25 height 23
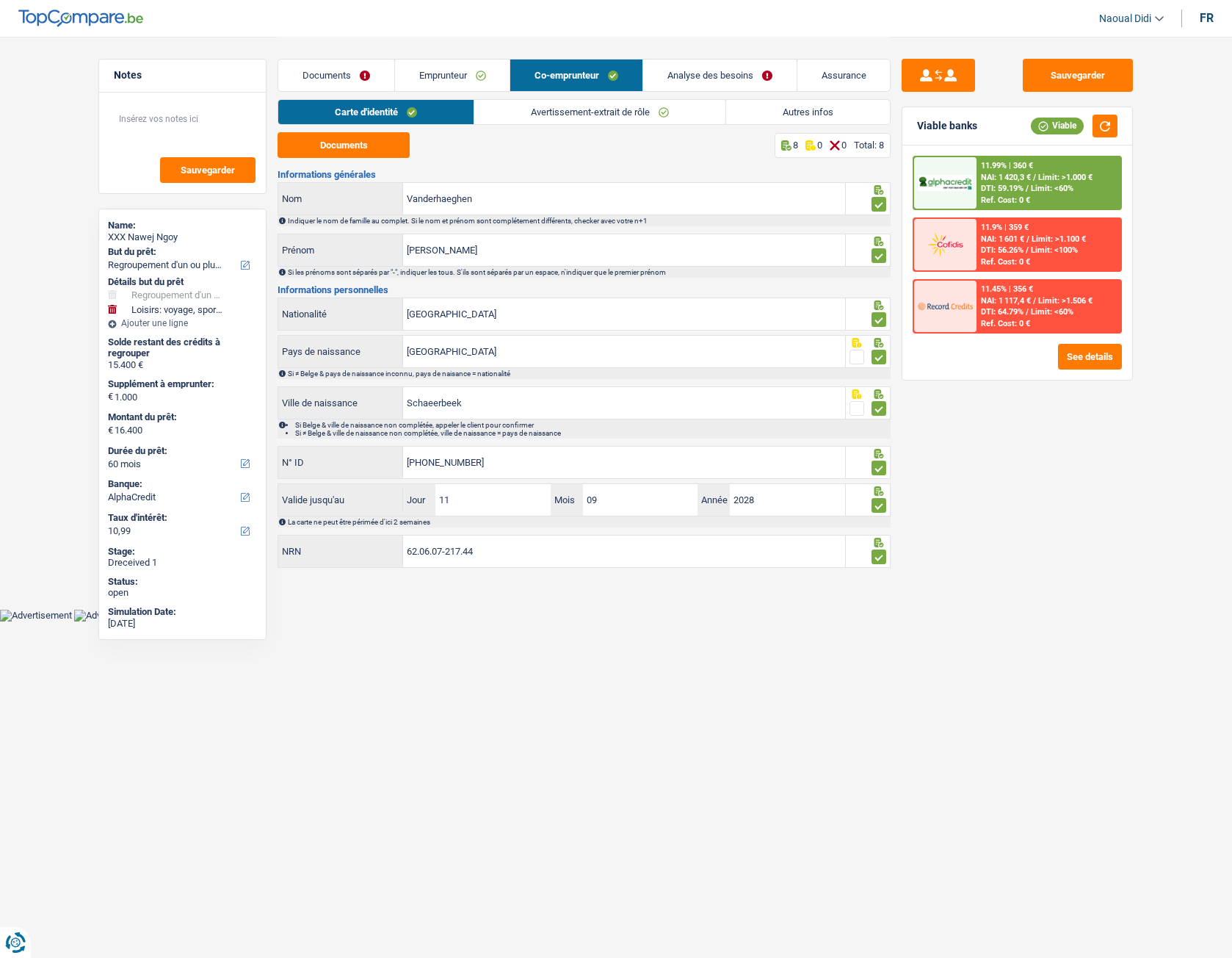
click at [676, 76] on link "Analyse des besoins" at bounding box center [720, 75] width 154 height 32
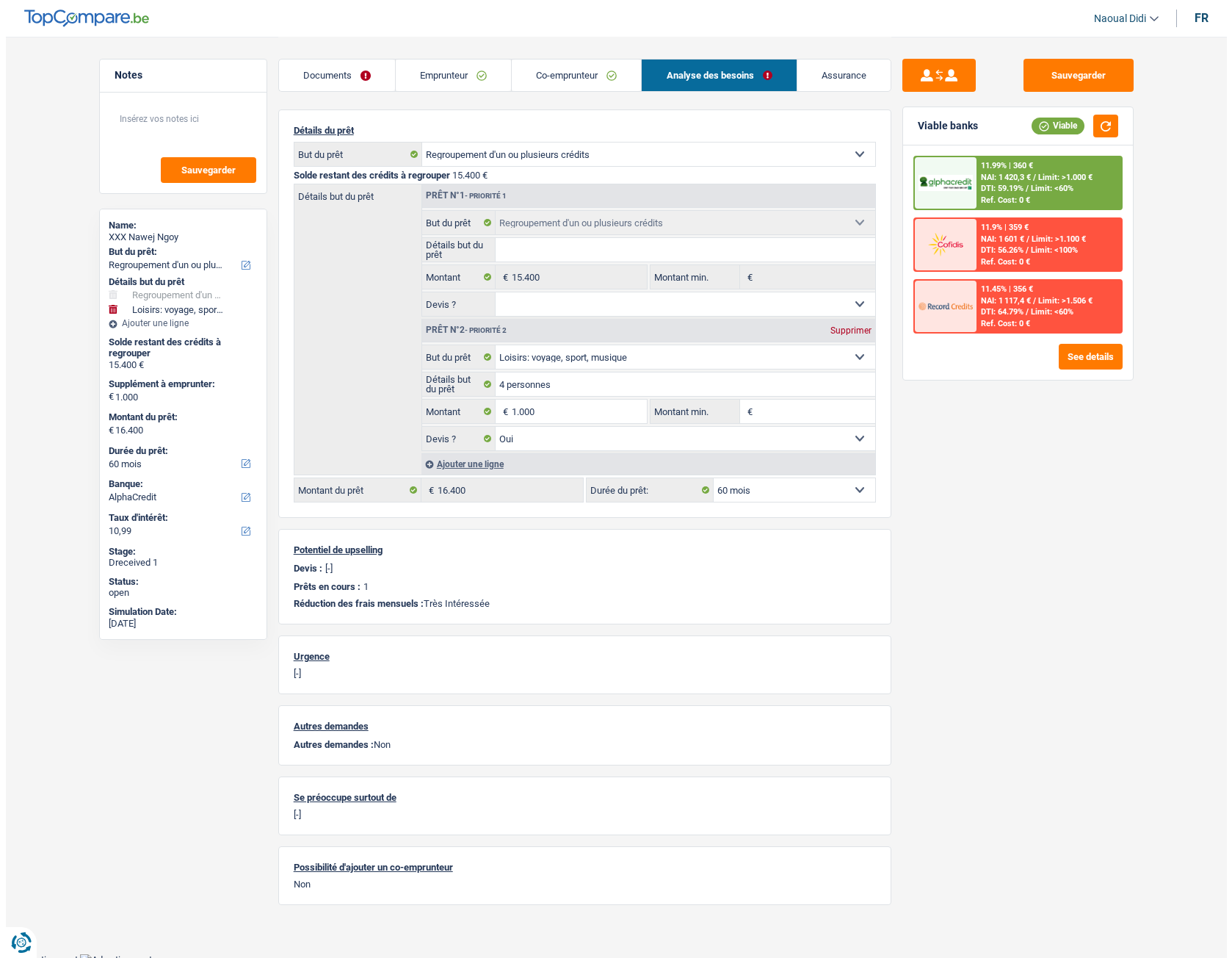
scroll to position [121, 0]
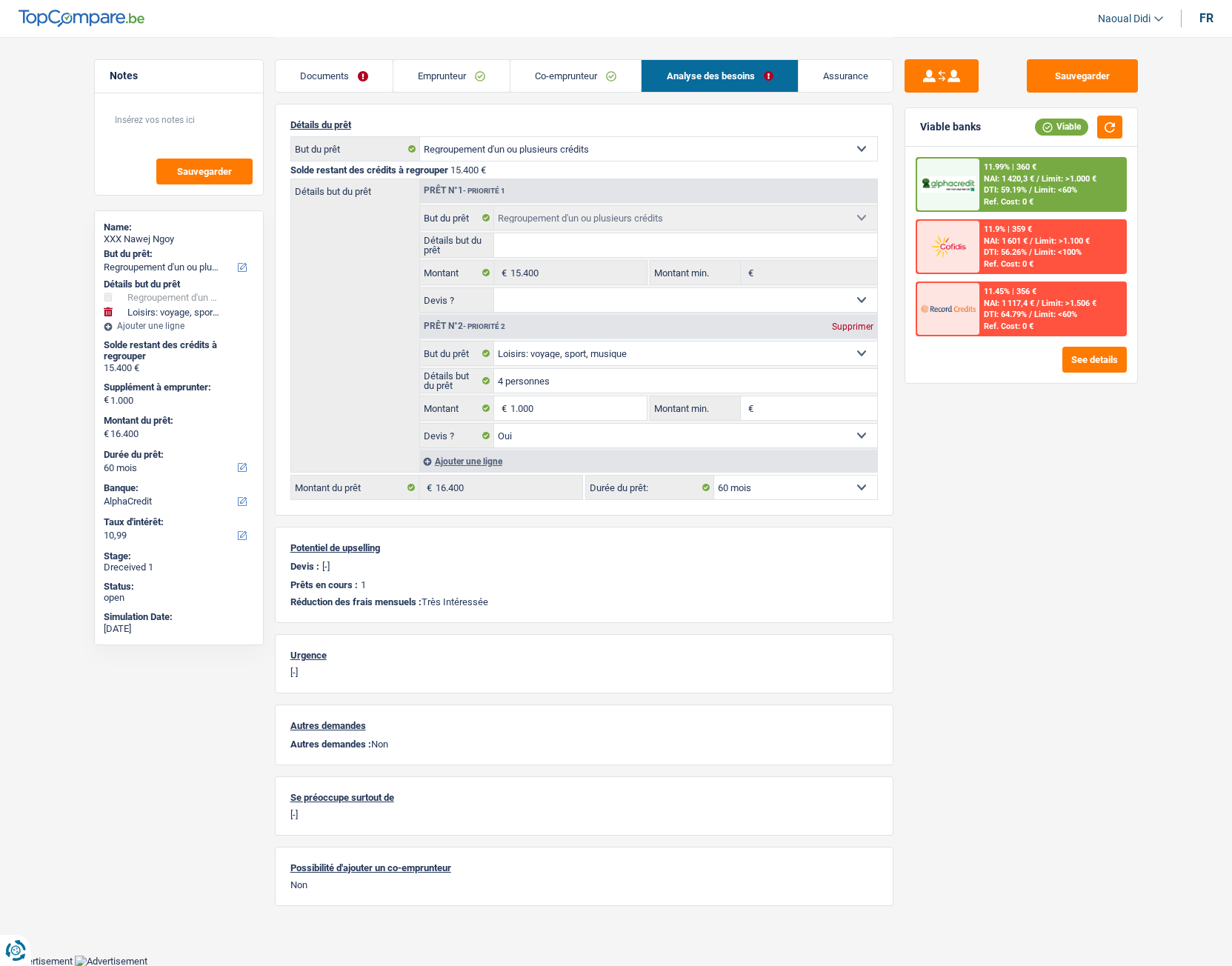
click at [1039, 196] on div "11.99% | 360 € NAI: 1 420,3 € / Limit: >1.000 € DTI: 59.19% / Limit: <60% Ref. …" at bounding box center [1053, 184] width 146 height 52
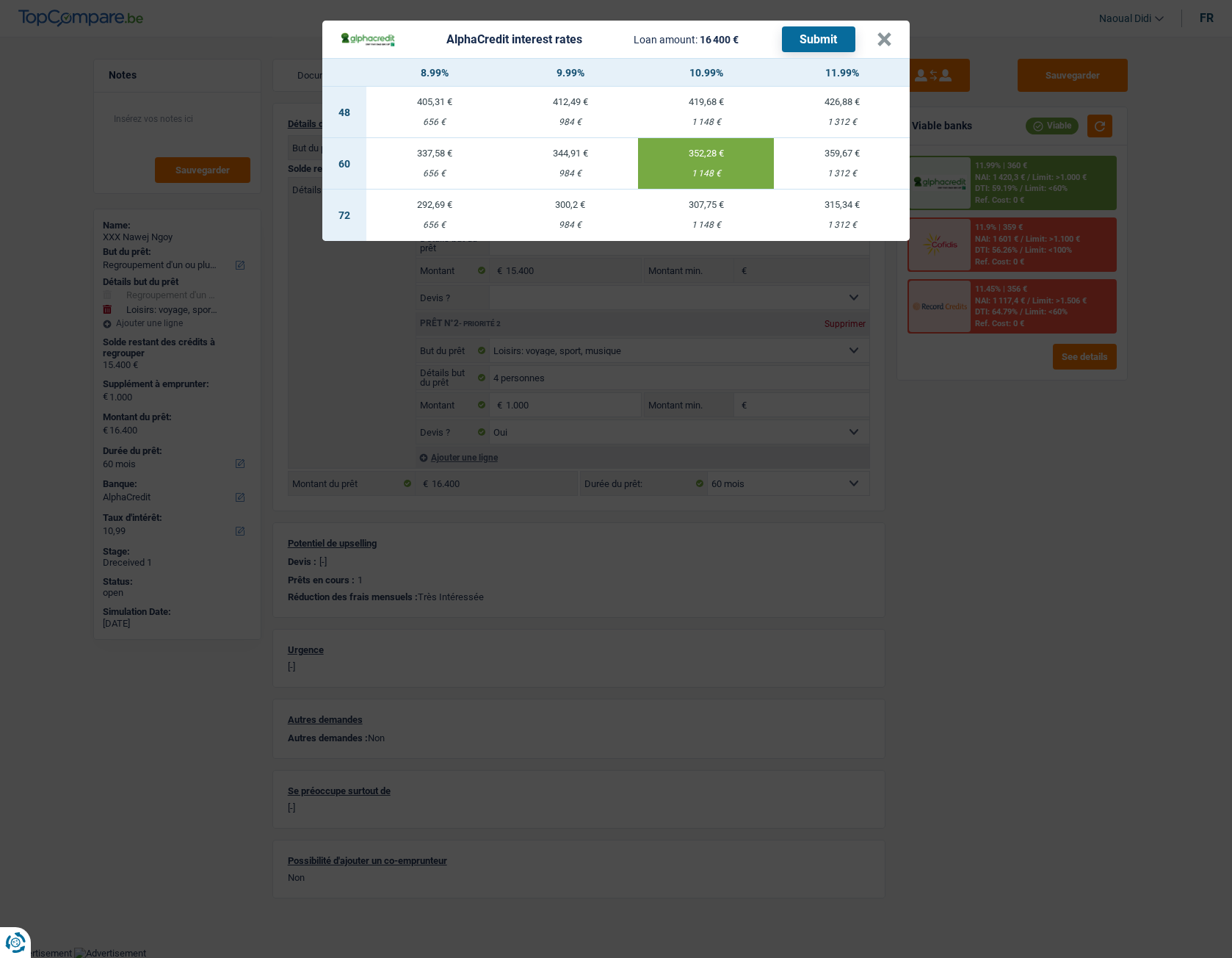
click at [822, 38] on button "Submit" at bounding box center [818, 39] width 73 height 26
click at [881, 41] on button "×" at bounding box center [884, 40] width 16 height 15
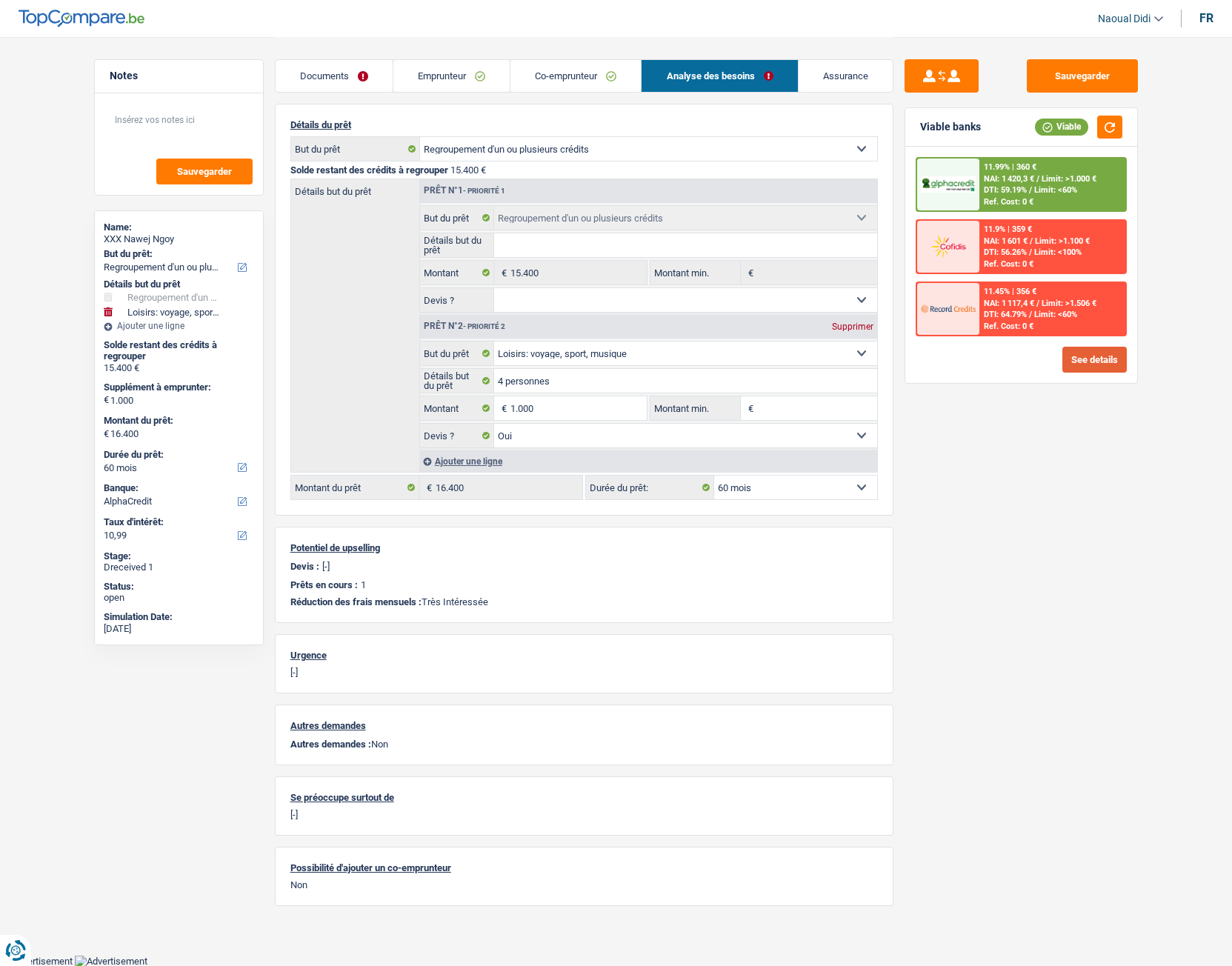
click at [1075, 360] on button "See details" at bounding box center [1095, 360] width 64 height 26
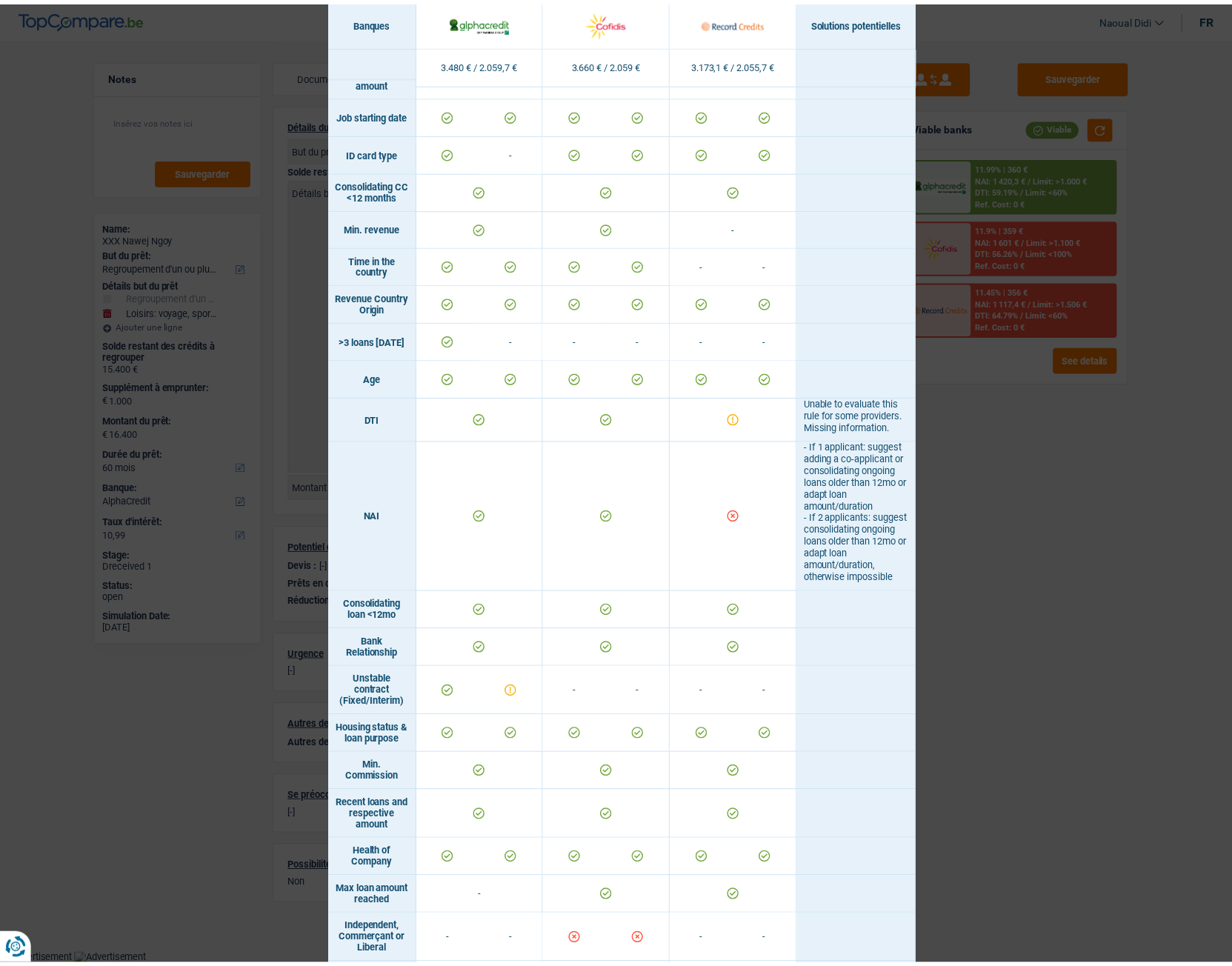
scroll to position [296, 0]
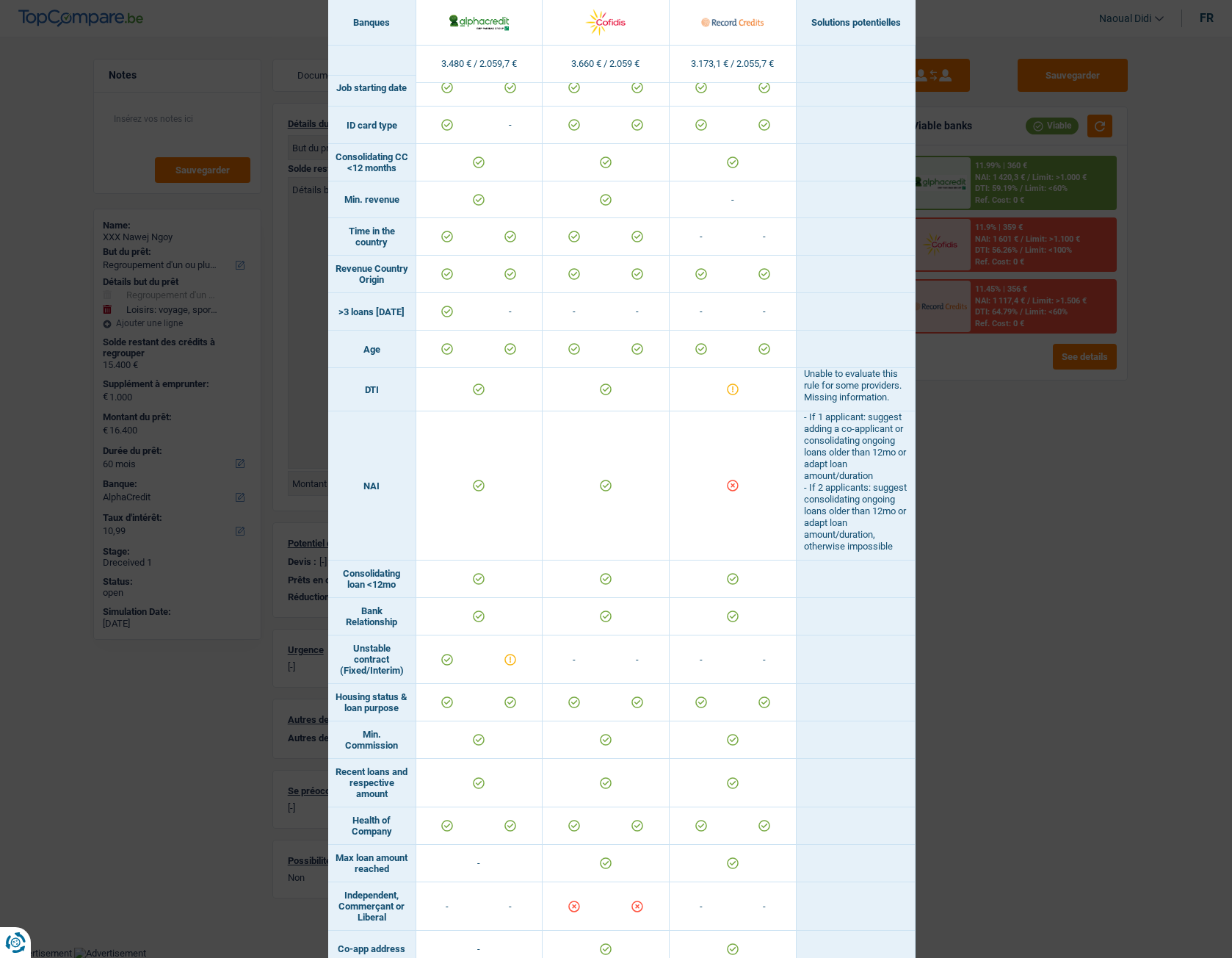
click at [991, 536] on div "Banks conditions × Banques Solutions potentielles Revenus / Charges 3.480 € / 2…" at bounding box center [616, 479] width 1232 height 958
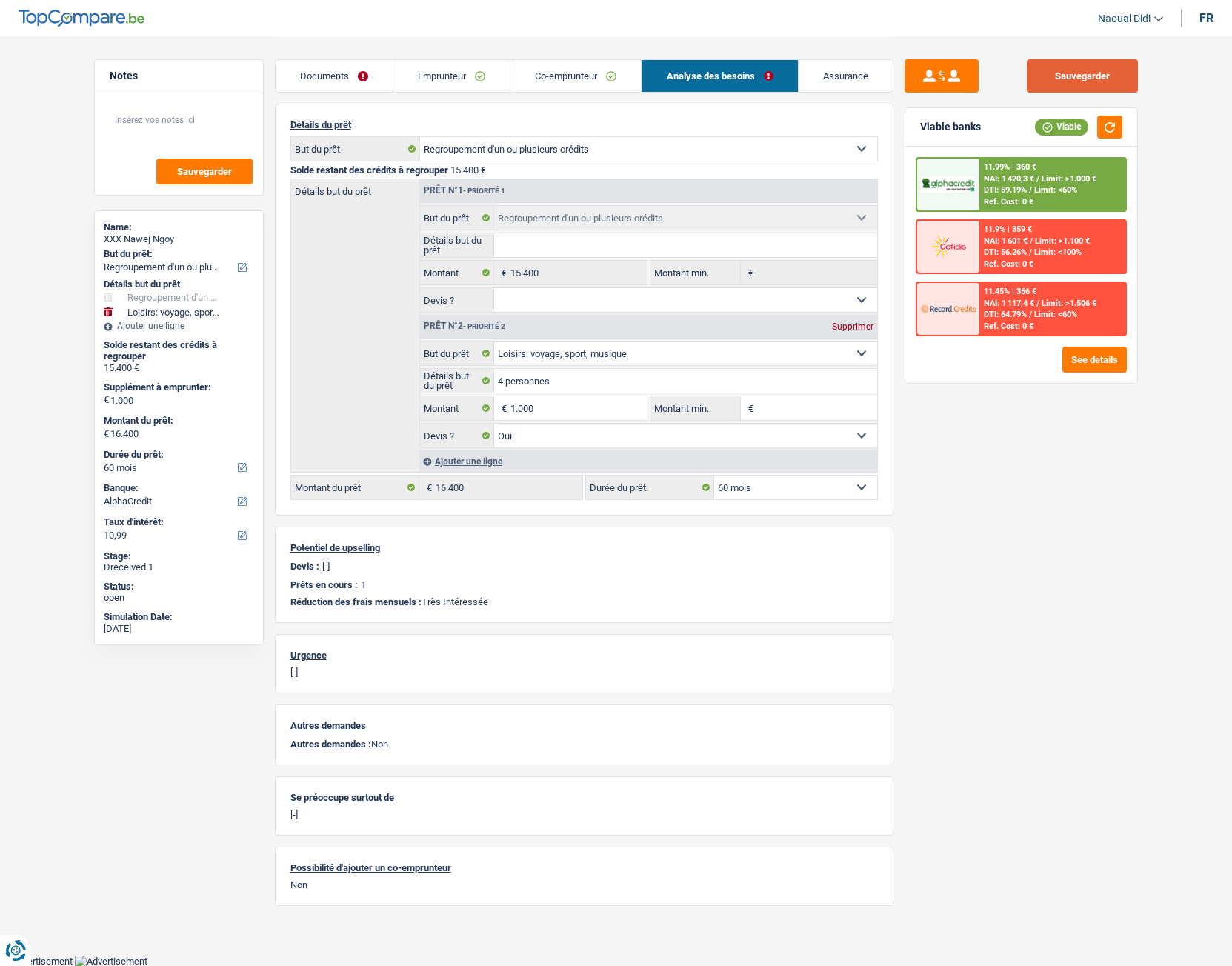
click at [1082, 84] on button "Sauvegarder" at bounding box center [1082, 75] width 111 height 34
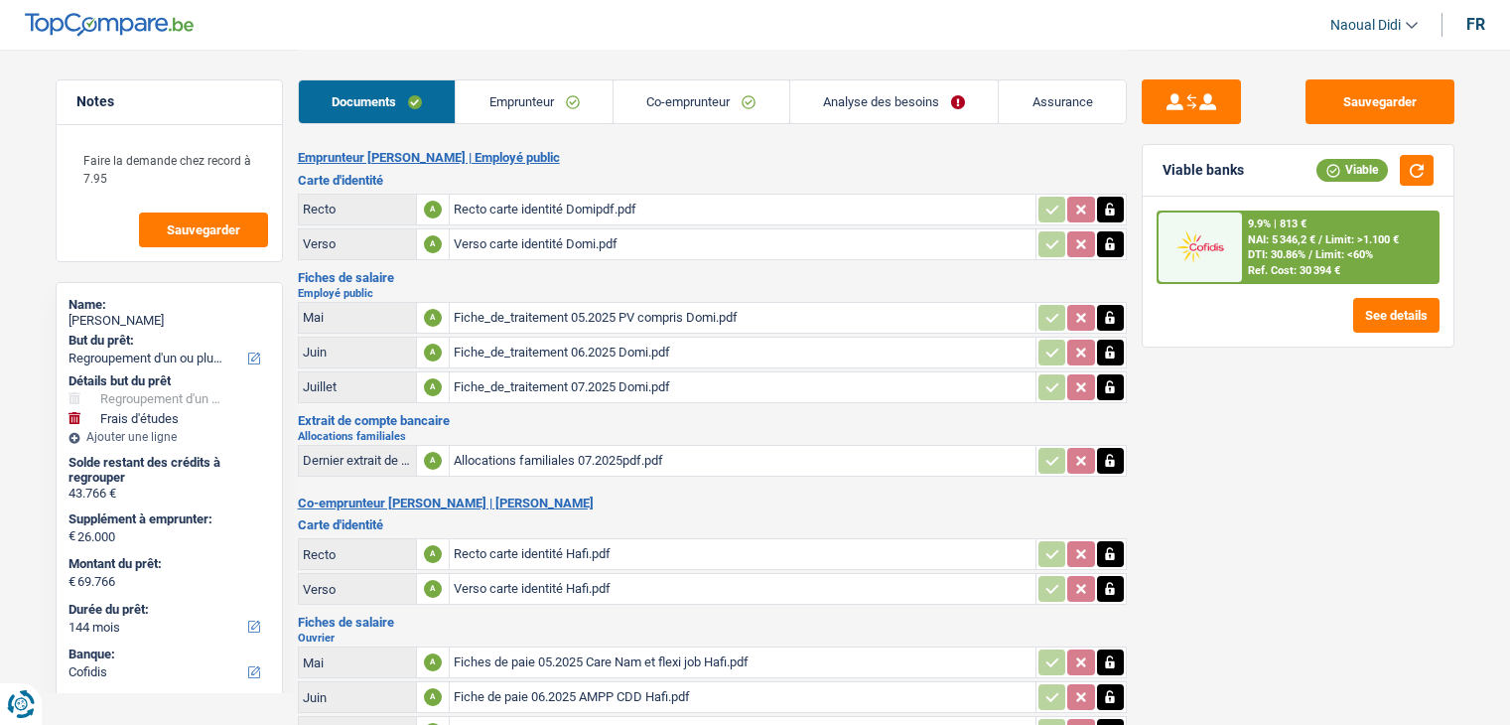
select select "refinancing"
select select "study"
select select "144"
select select "cofidis"
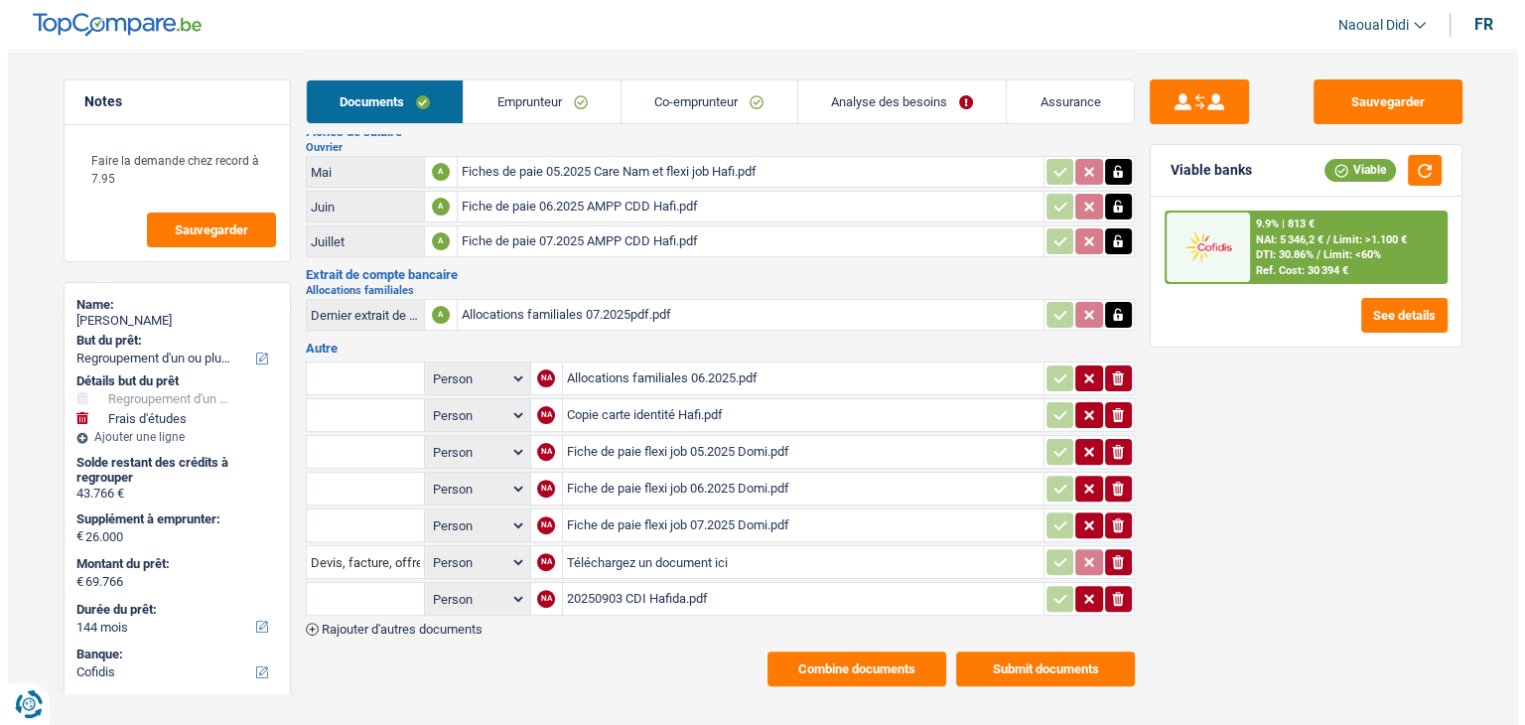
scroll to position [493, 0]
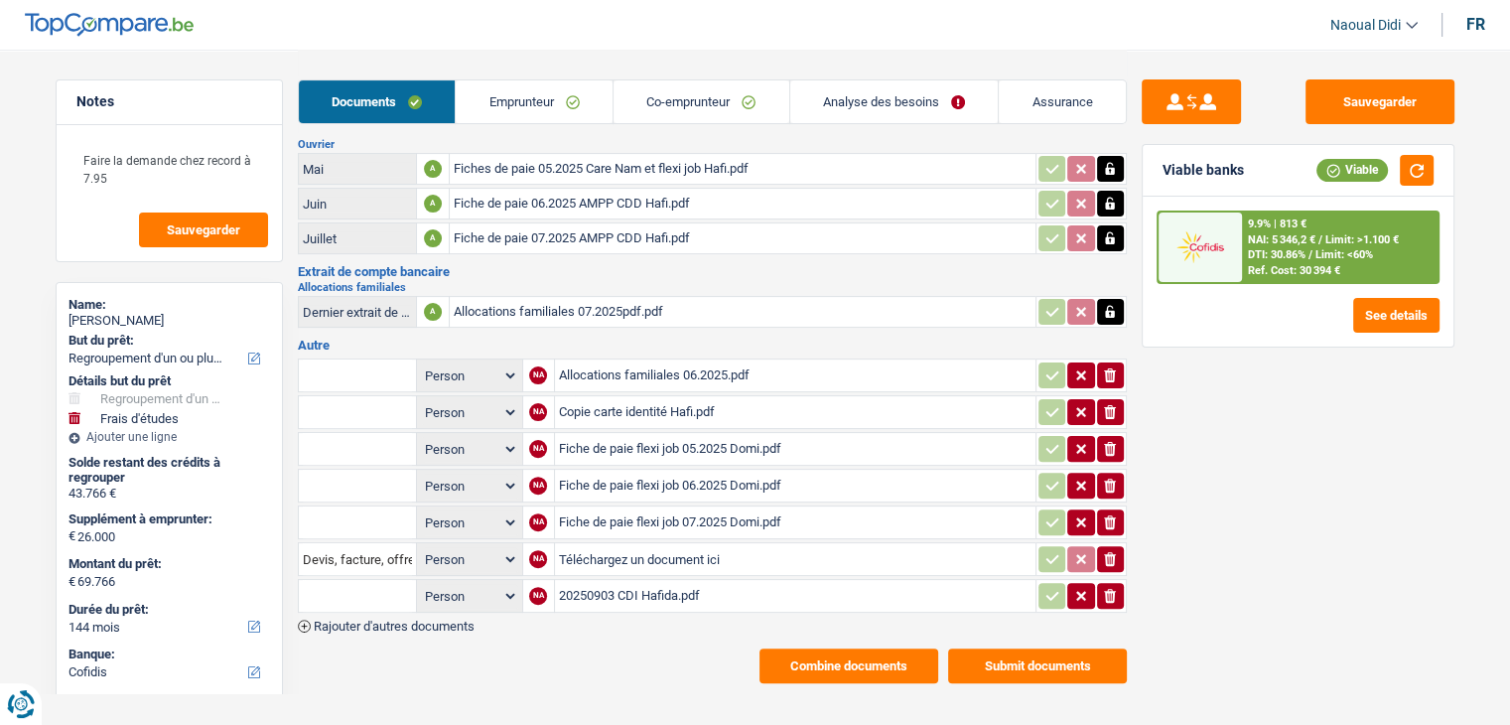
click at [1051, 648] on button "Submit documents" at bounding box center [1037, 665] width 179 height 35
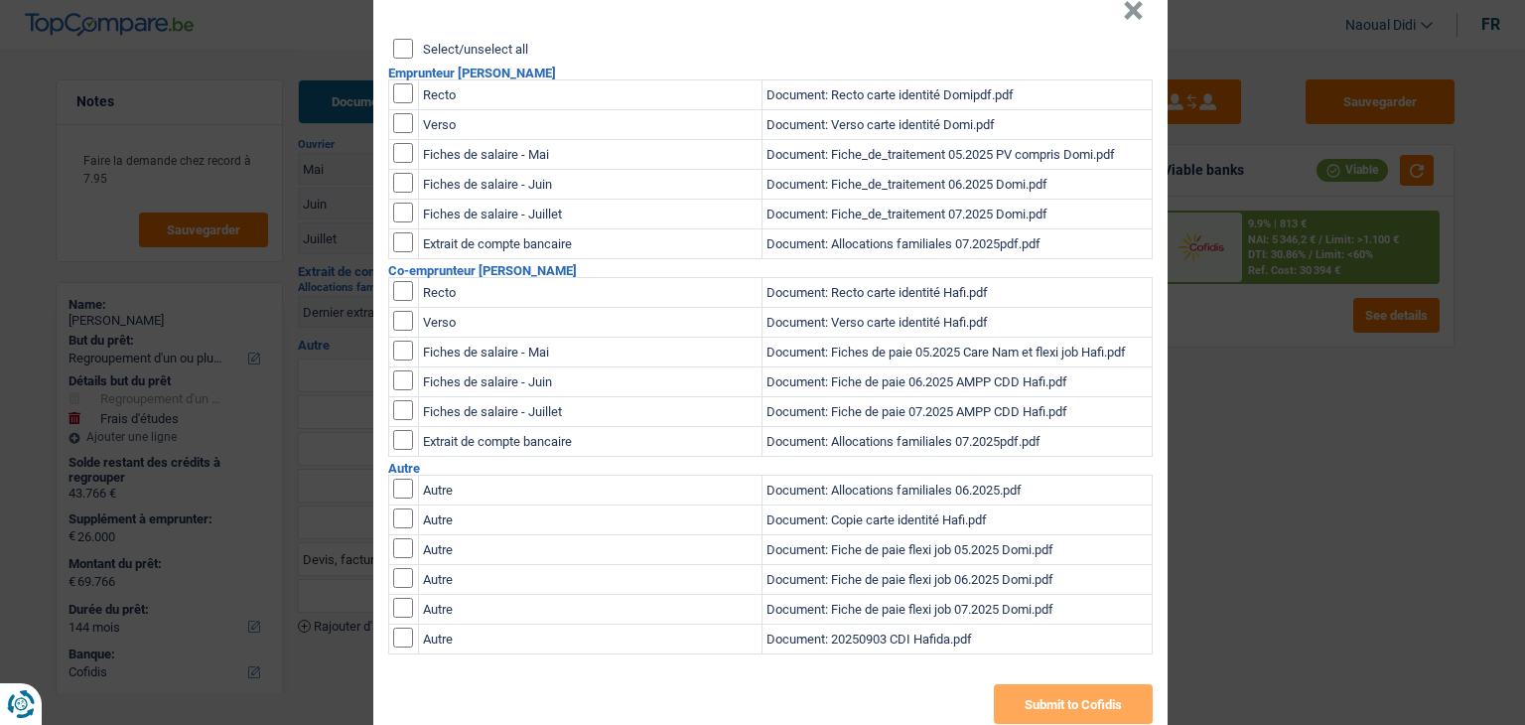
scroll to position [86, 0]
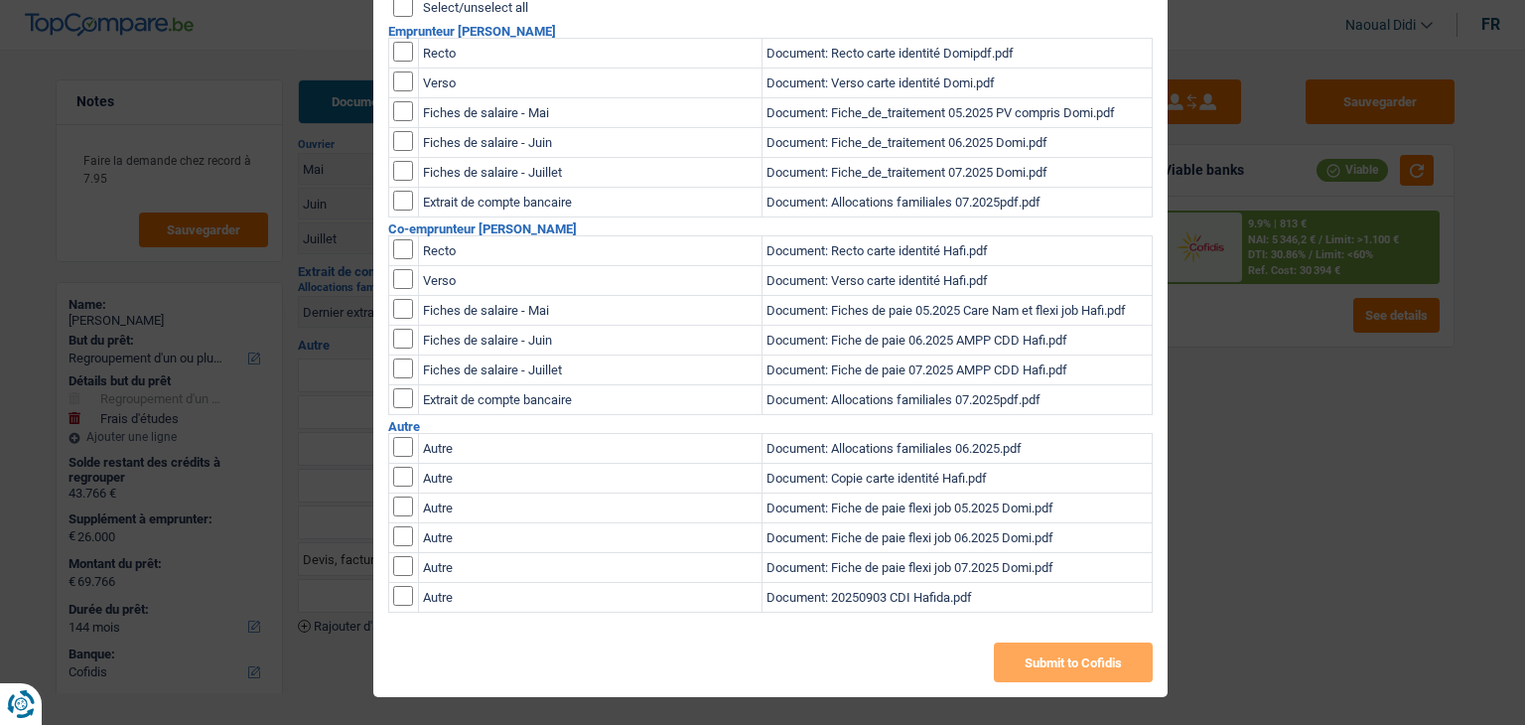
click at [396, 597] on input "checkbox" at bounding box center [403, 596] width 20 height 20
checkbox input "true"
click at [398, 564] on input "checkbox" at bounding box center [403, 566] width 20 height 20
checkbox input "true"
click at [393, 533] on input "checkbox" at bounding box center [403, 536] width 20 height 20
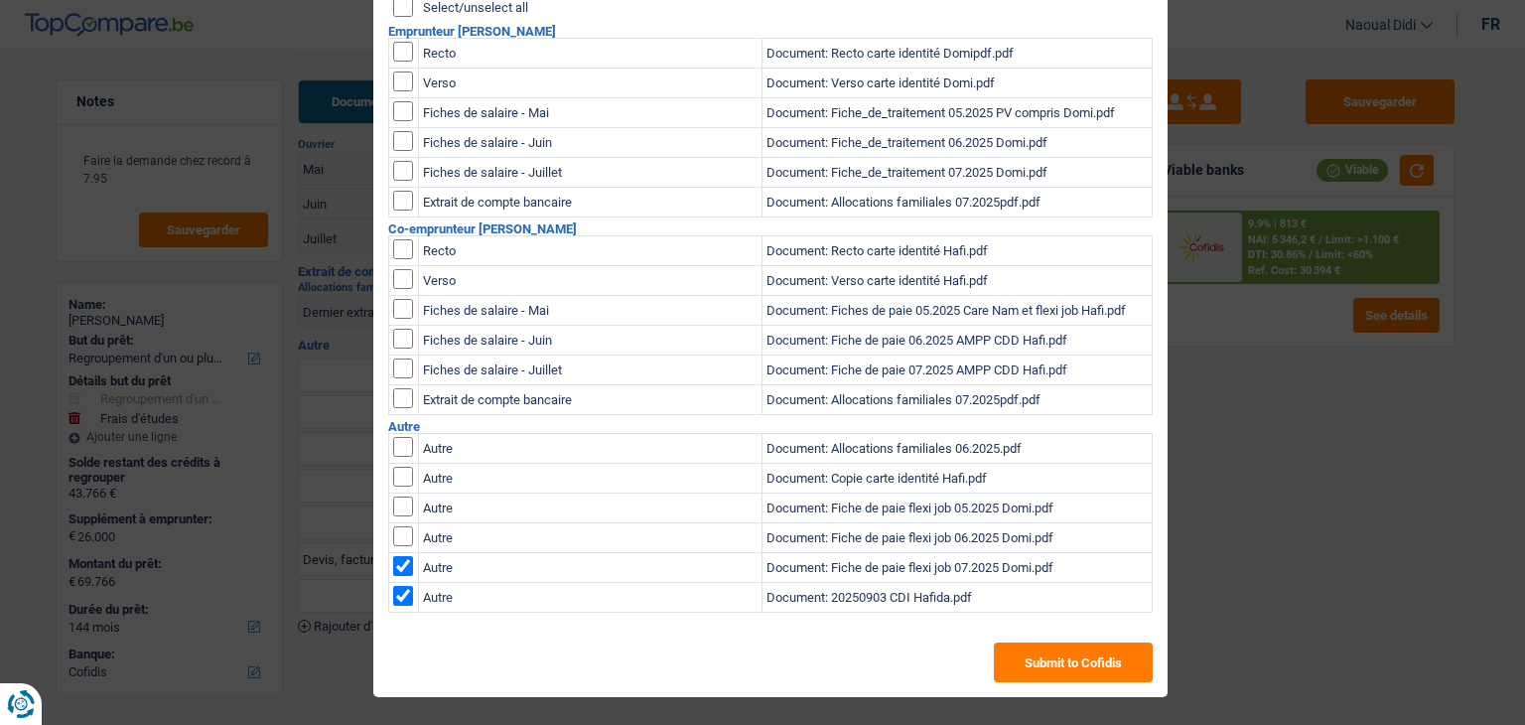
checkbox input "true"
click at [393, 505] on input "checkbox" at bounding box center [403, 506] width 20 height 20
checkbox input "true"
click at [399, 477] on input "checkbox" at bounding box center [403, 477] width 20 height 20
checkbox input "true"
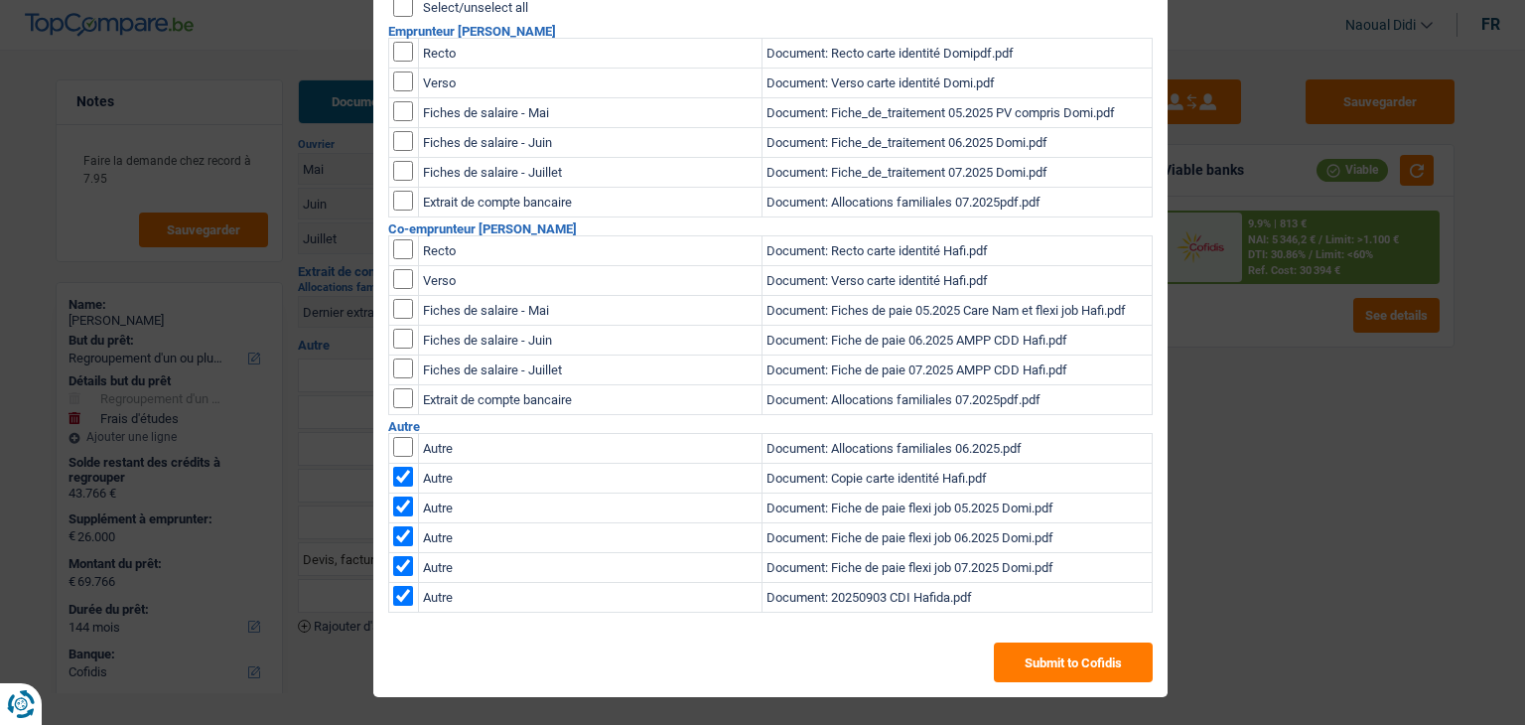
click at [393, 445] on input "checkbox" at bounding box center [403, 447] width 20 height 20
checkbox input "true"
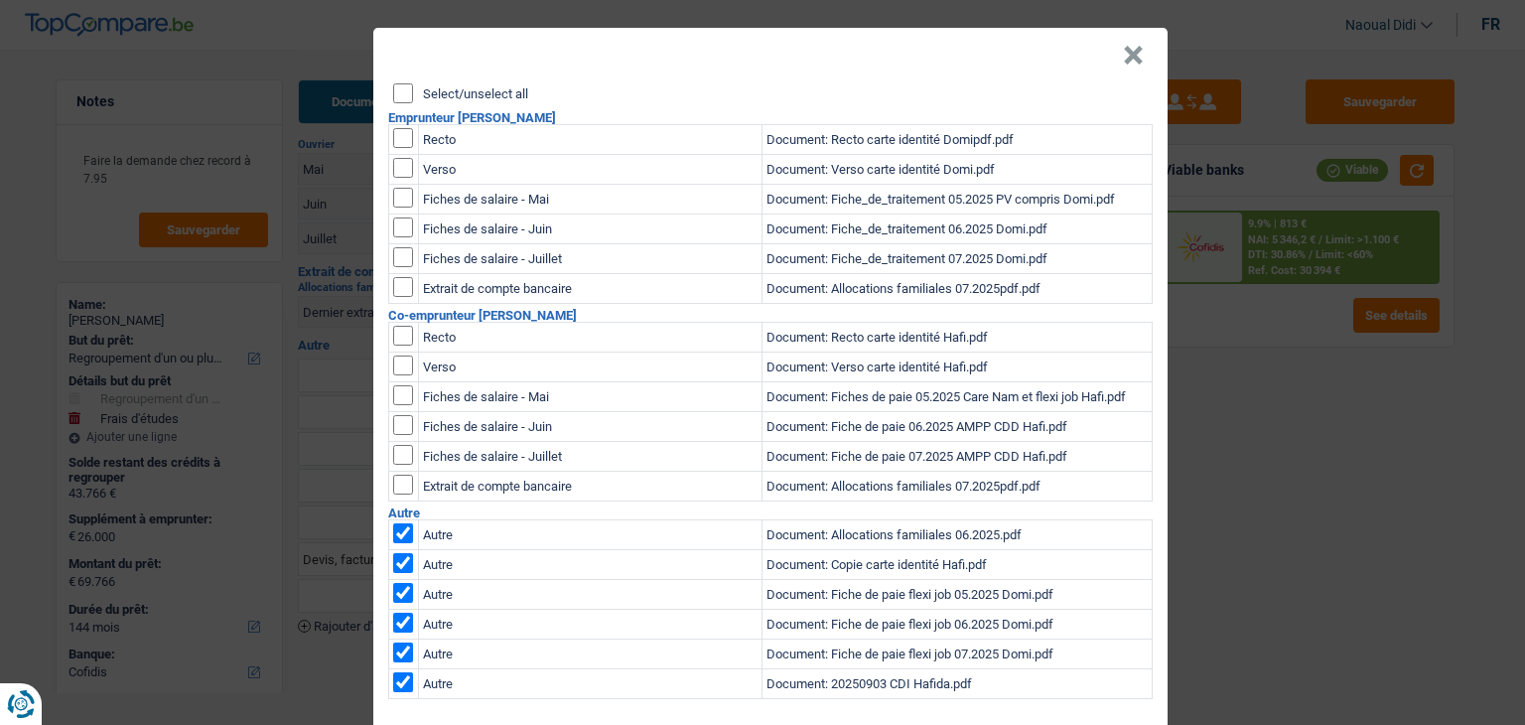
click at [395, 94] on input "Select/unselect all" at bounding box center [403, 93] width 20 height 20
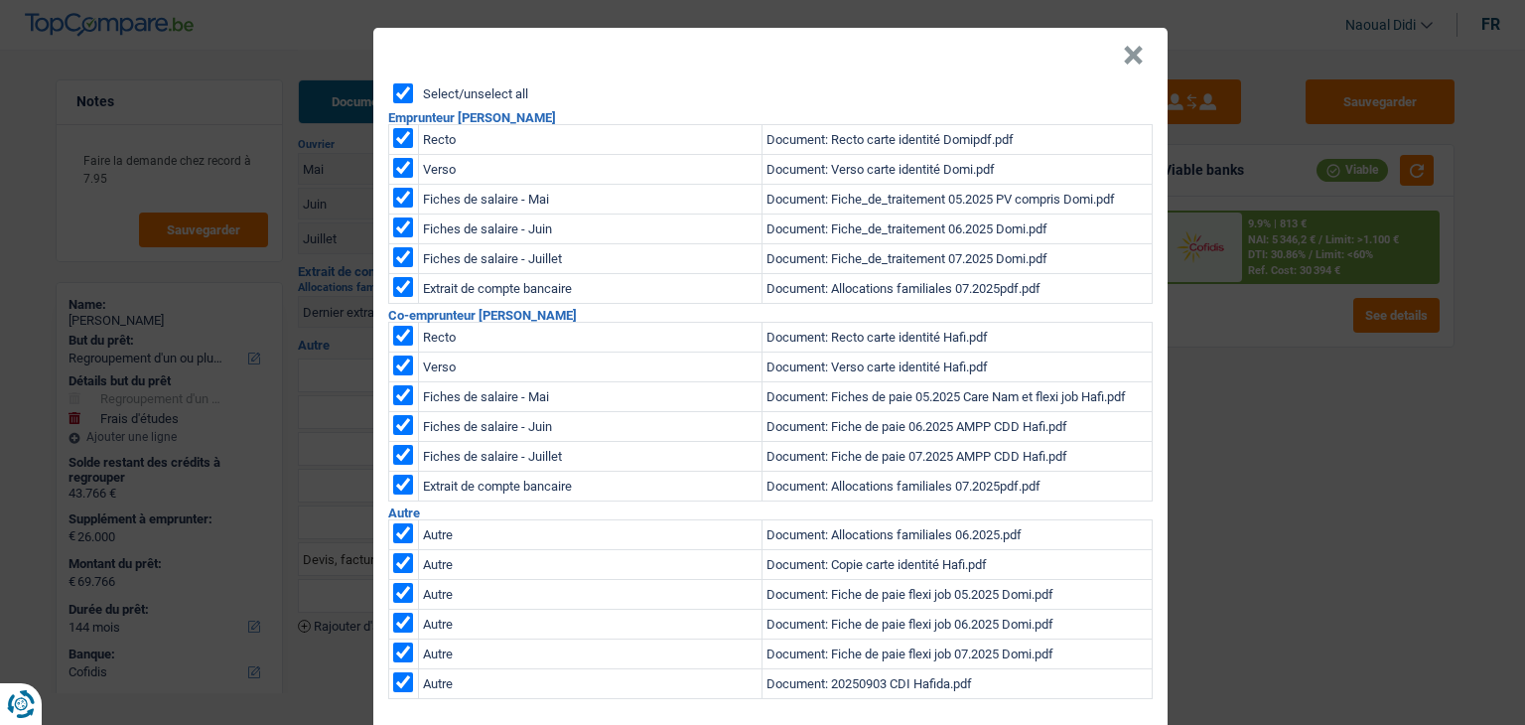
checkbox input "true"
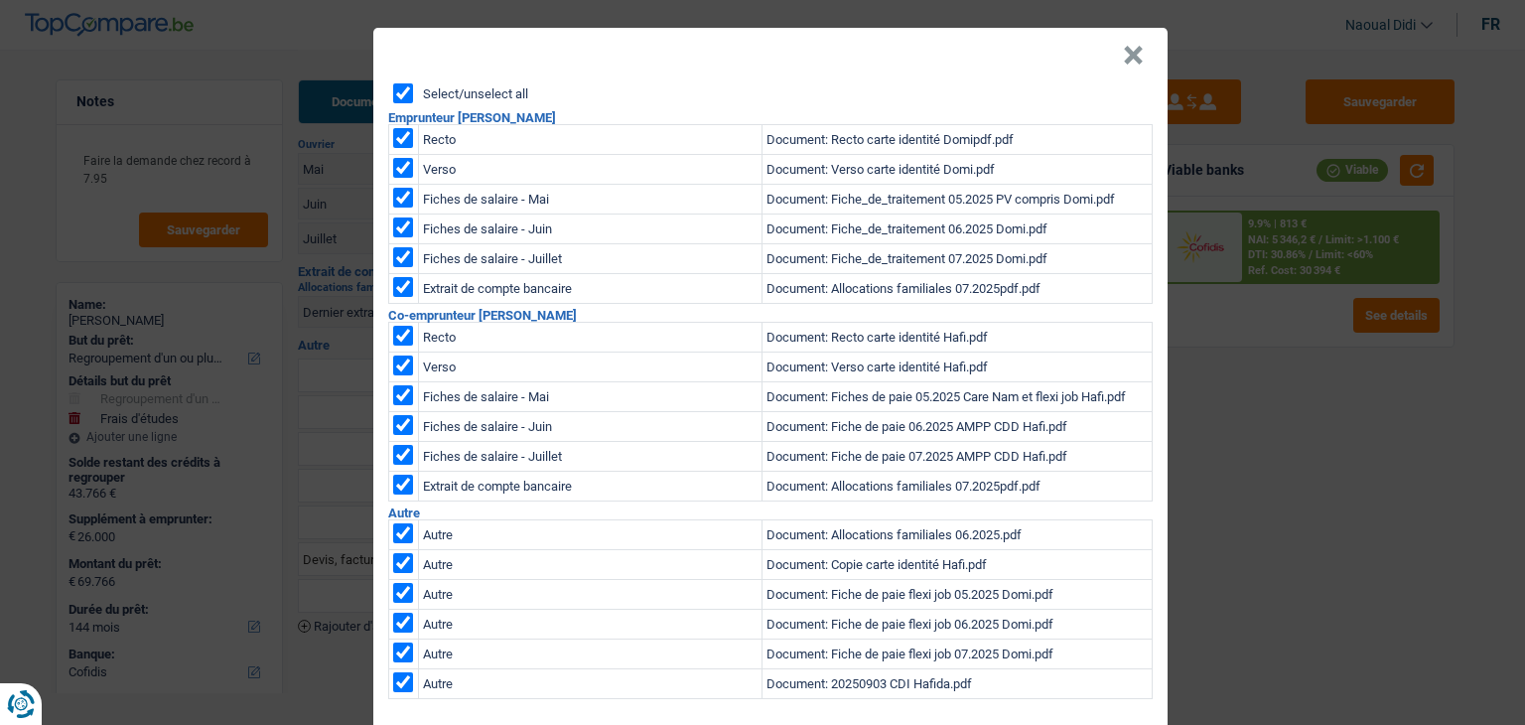
checkbox input "true"
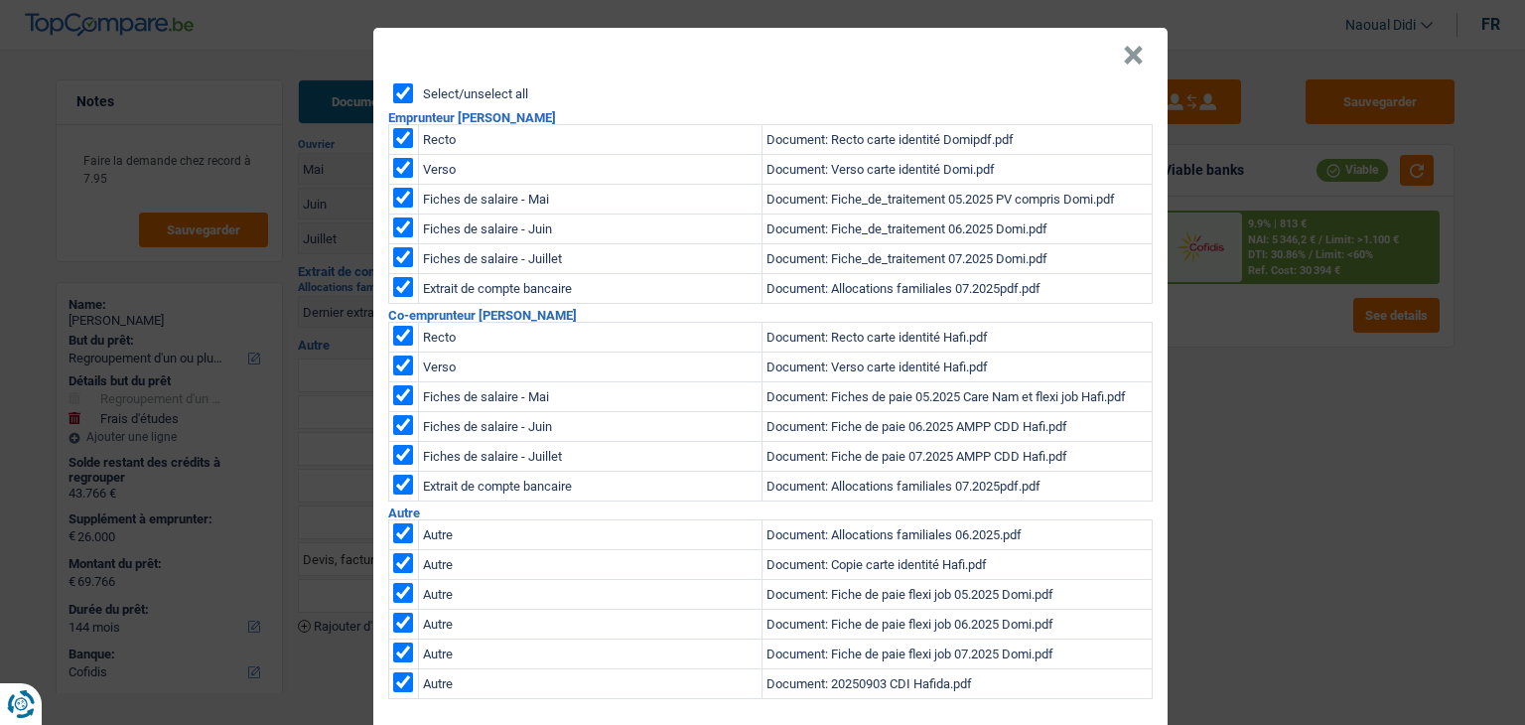
checkbox input "true"
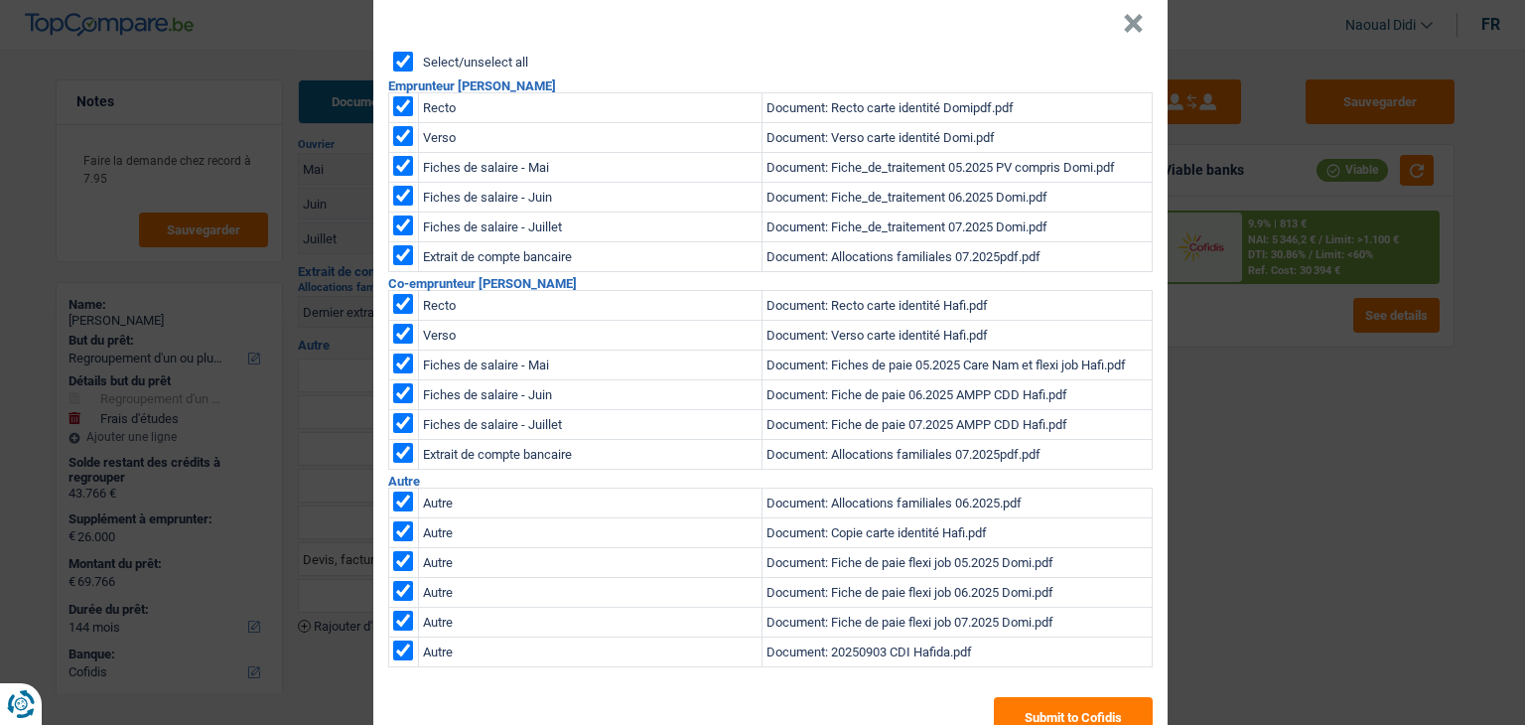
scroll to position [86, 0]
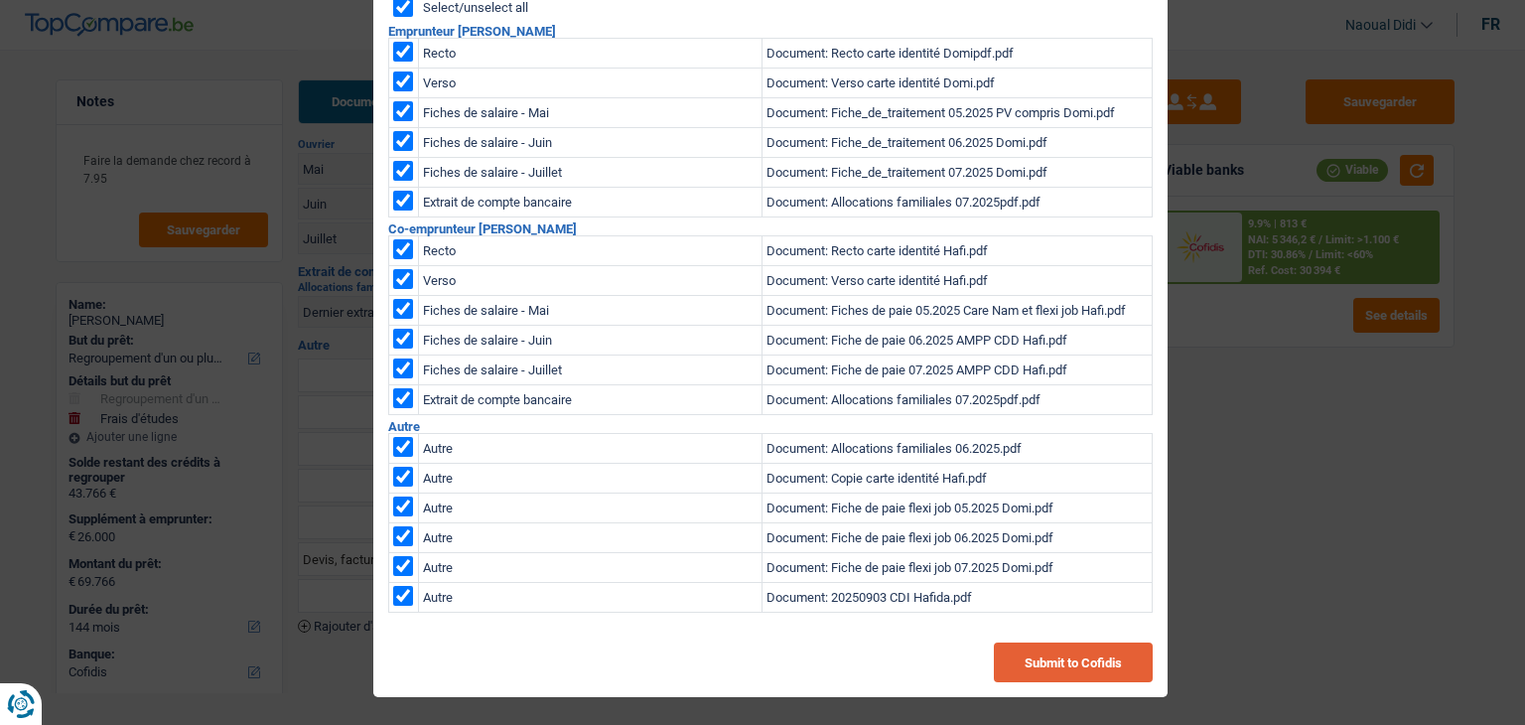
click at [1062, 664] on button "Submit to Cofidis" at bounding box center [1073, 662] width 159 height 40
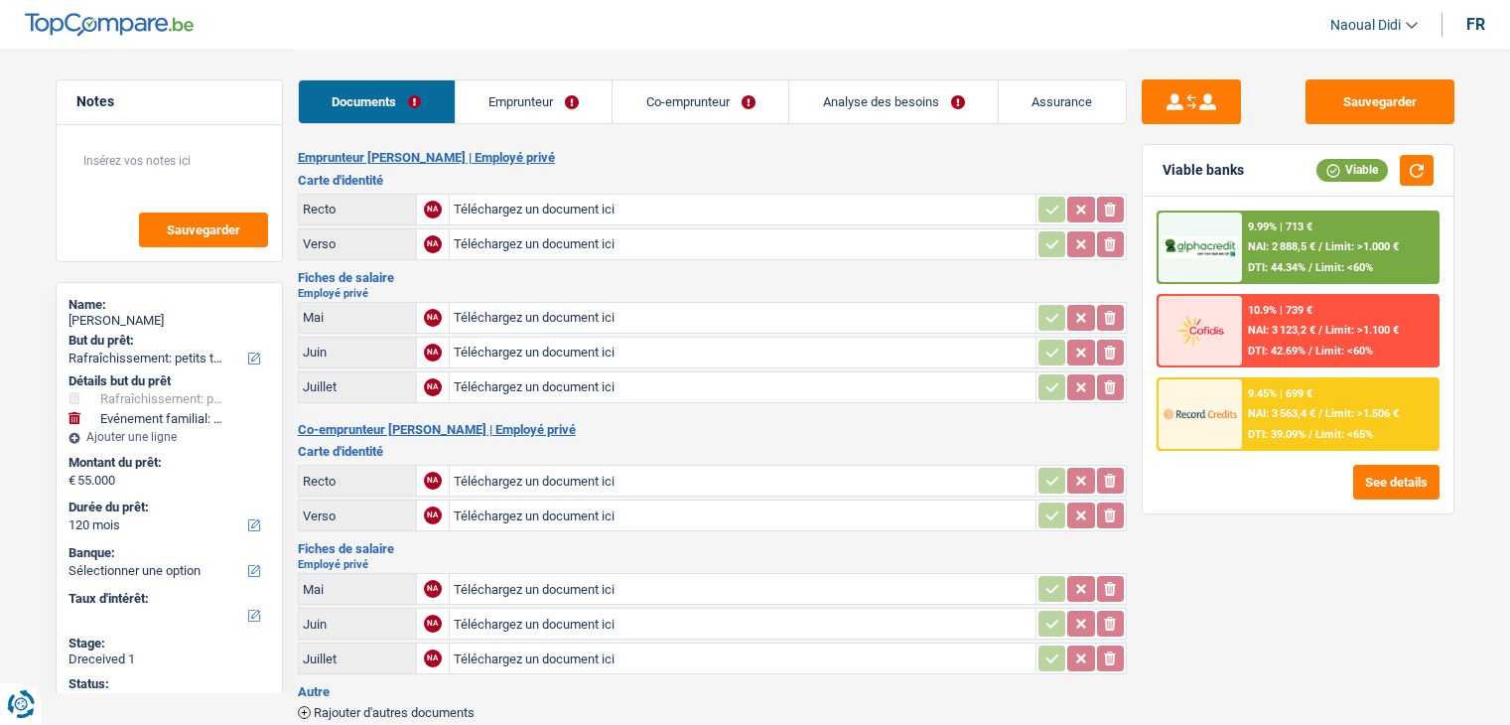
select select "houseOrGarden"
select select "familyEvent"
select select "120"
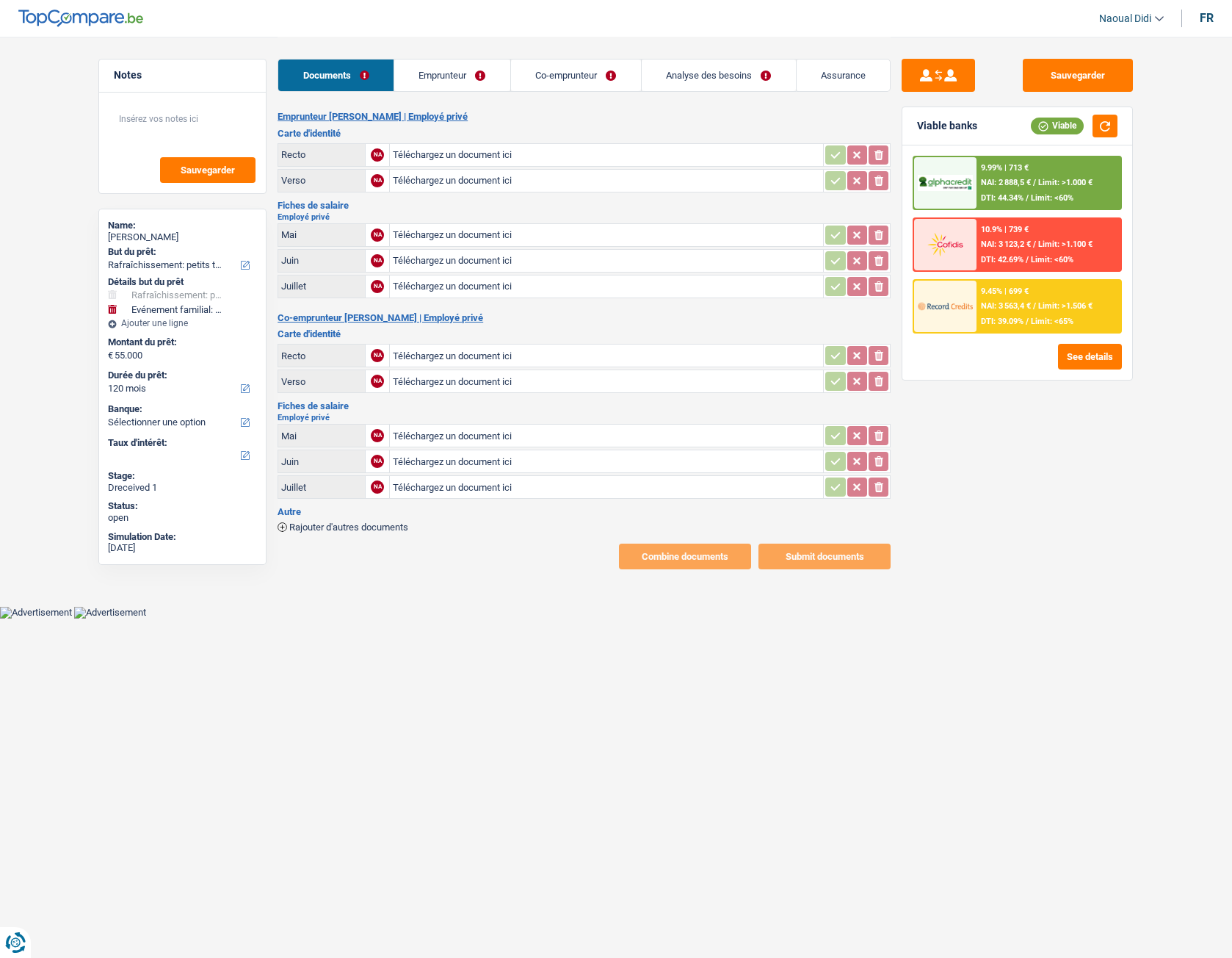
click at [468, 156] on input "Téléchargez un document ici" at bounding box center [606, 155] width 427 height 22
click at [447, 155] on input "Téléchargez un document ici" at bounding box center [606, 155] width 427 height 22
type input "C:\fakepath\pro-cFa8WPnB.jpeg"
click at [475, 184] on input "Téléchargez un document ici" at bounding box center [606, 181] width 427 height 22
type input "C:\fakepath\pro-1qkE0rIb.jpeg"
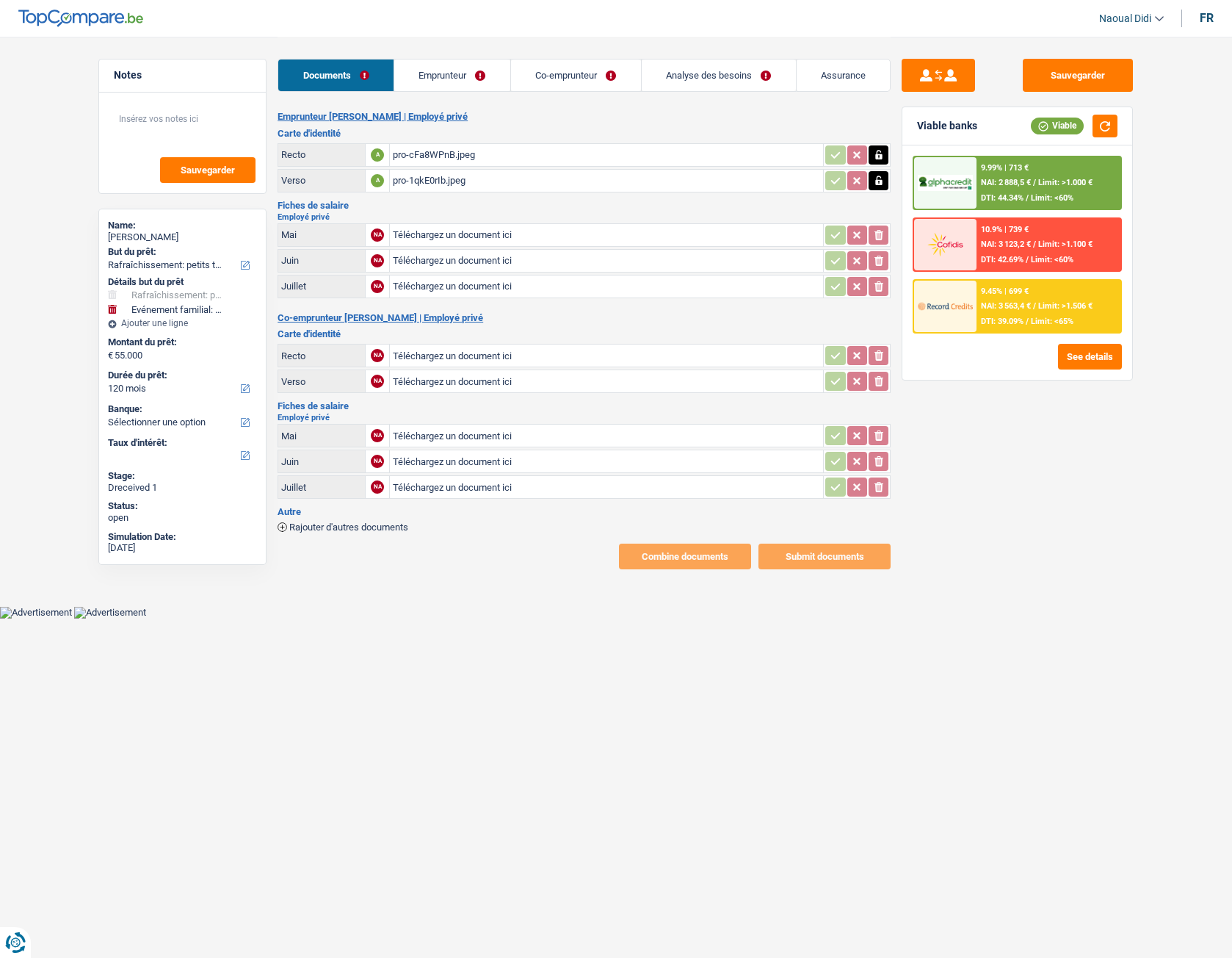
click at [440, 359] on input "Téléchargez un document ici" at bounding box center [606, 356] width 427 height 22
type input "C:\fakepath\1756479868271.jpg"
click at [444, 382] on input "Téléchargez un document ici" at bounding box center [606, 381] width 427 height 22
type input "C:\fakepath\1756479868256.jpg"
click at [459, 428] on input "Téléchargez un document ici" at bounding box center [606, 436] width 427 height 22
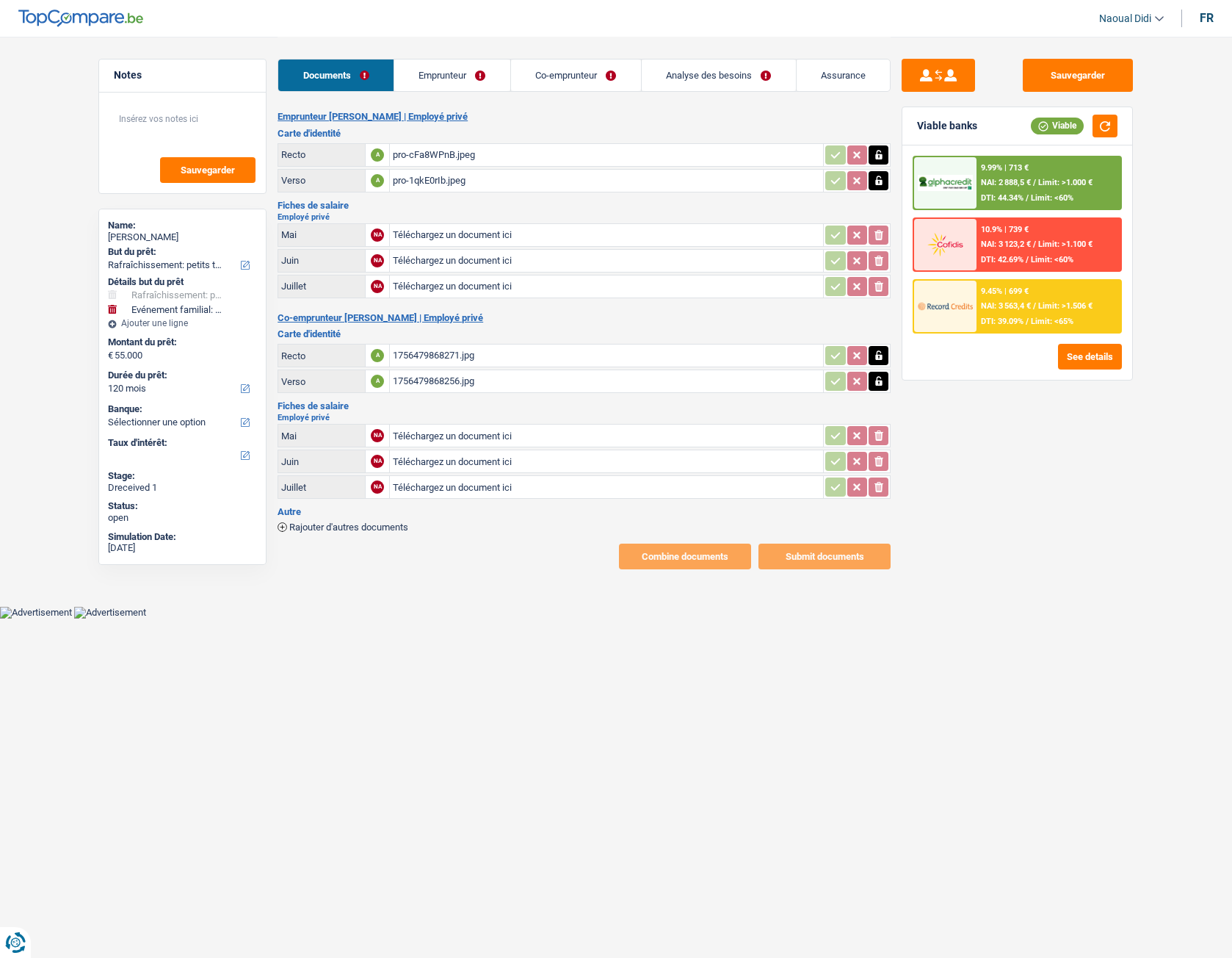
type input "C:\fakepath\Feuilles de rémunérations périodiques 05_2025.pdf"
click at [457, 463] on input "Téléchargez un document ici" at bounding box center [606, 462] width 427 height 22
type input "C:\fakepath\Feuilles de rémunérations périodiques 06_2025.pdf"
click at [456, 487] on input "Téléchargez un document ici" at bounding box center [606, 487] width 427 height 22
type input "C:\fakepath\FP 07 MR.pdf"
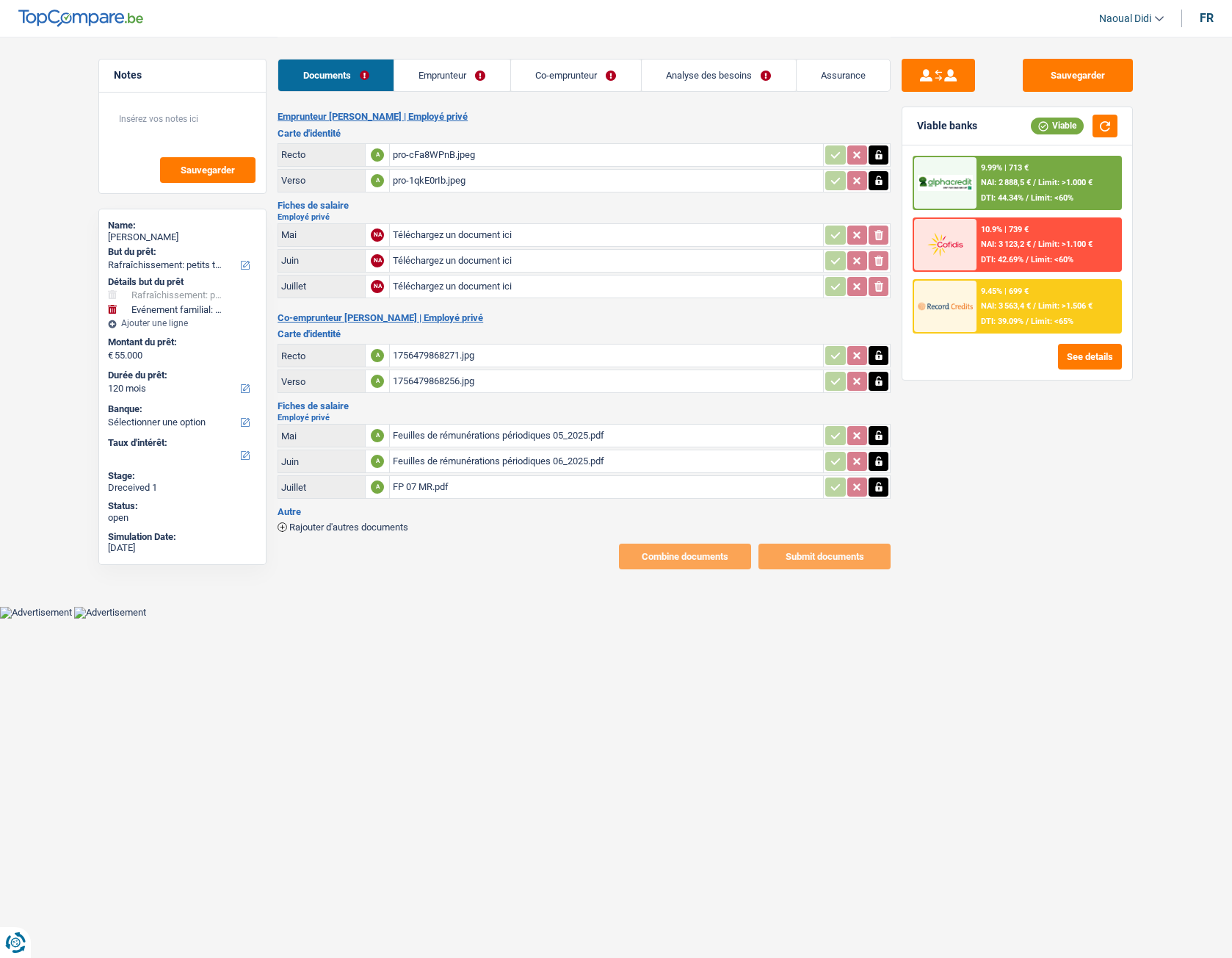
click at [556, 81] on link "Co-emprunteur" at bounding box center [576, 75] width 130 height 32
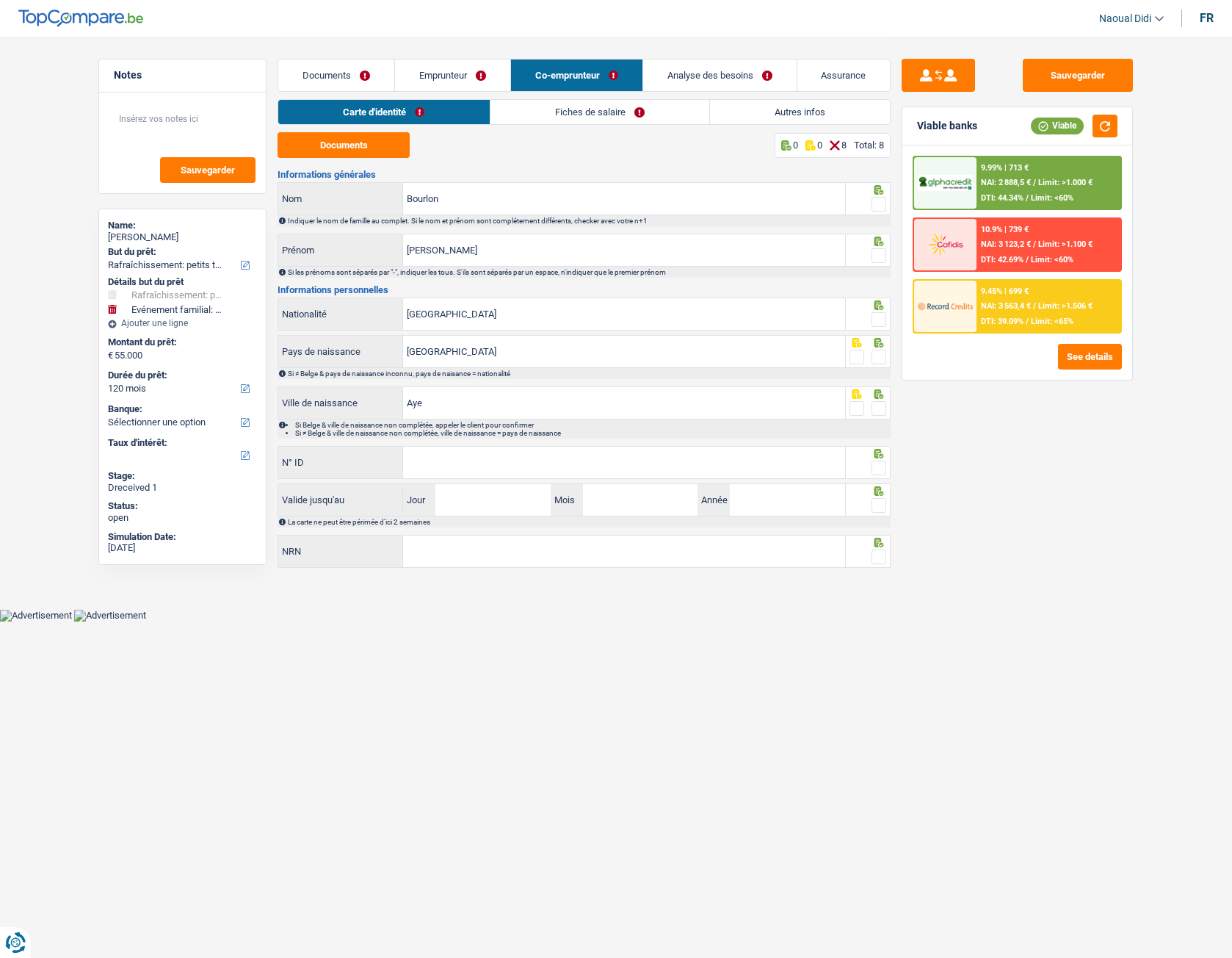
click at [454, 75] on link "Emprunteur" at bounding box center [453, 75] width 115 height 32
click at [555, 109] on link "Fiches de salaire" at bounding box center [600, 112] width 219 height 24
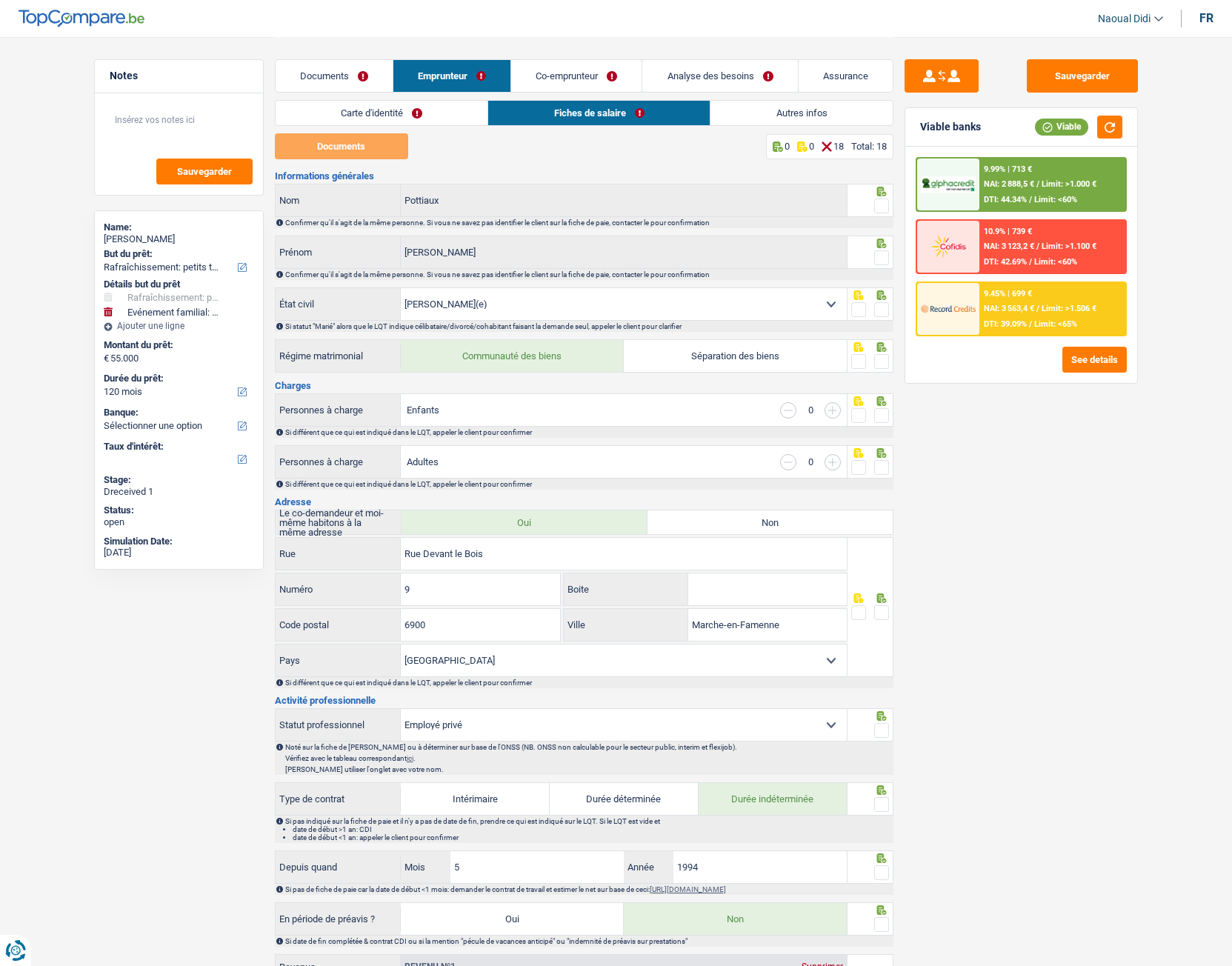
click at [301, 75] on link "Documents" at bounding box center [334, 75] width 117 height 32
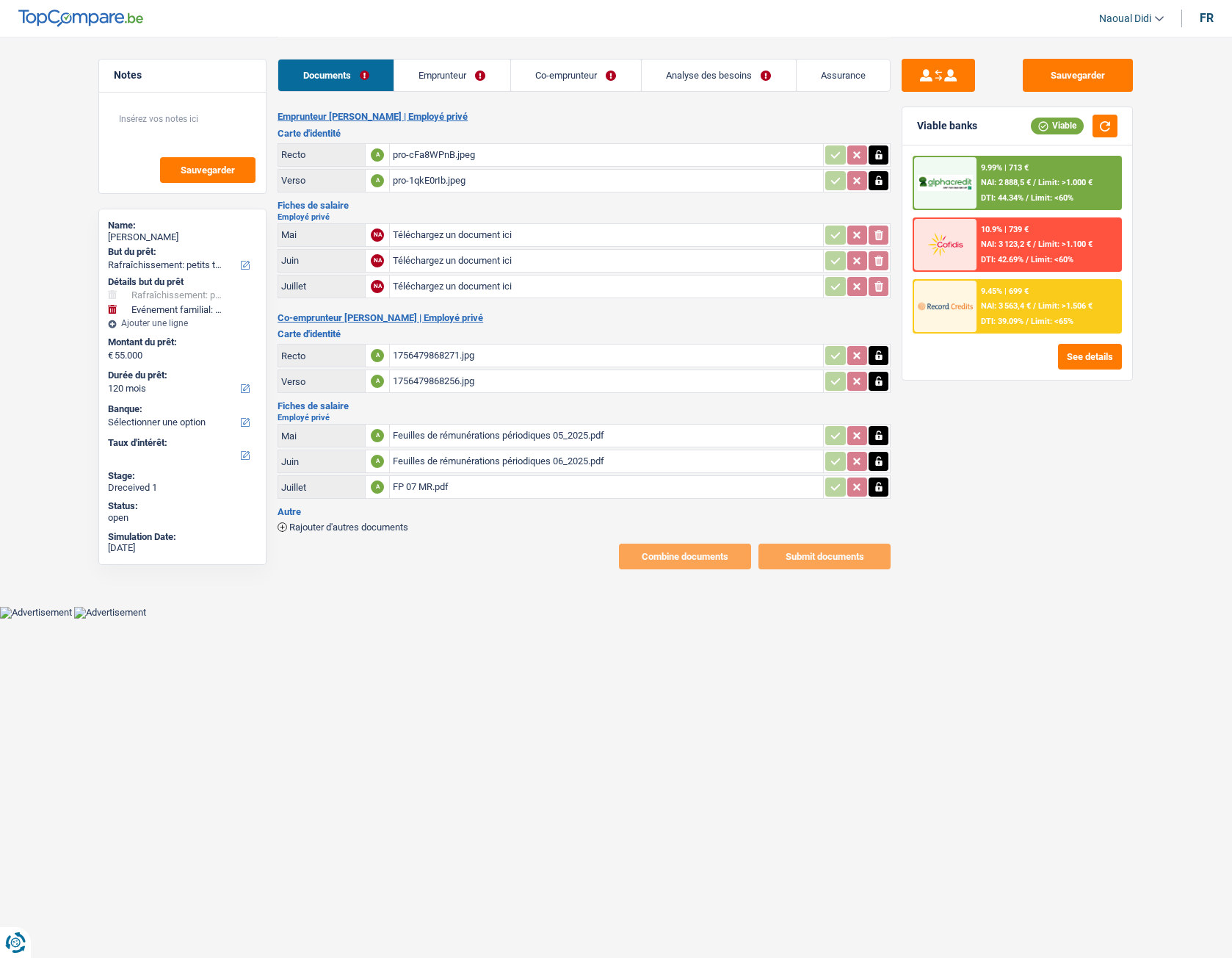
click at [441, 234] on input "Téléchargez un document ici" at bounding box center [606, 235] width 427 height 22
type input "C:\fakepath\FP 05.pdf"
click at [464, 435] on div "Feuilles de rémunérations périodiques 05_2025.pdf" at bounding box center [606, 436] width 427 height 22
click at [876, 438] on icon "button" at bounding box center [879, 436] width 7 height 10
click at [875, 438] on icon "ionicons-v5-e" at bounding box center [879, 436] width 12 height 15
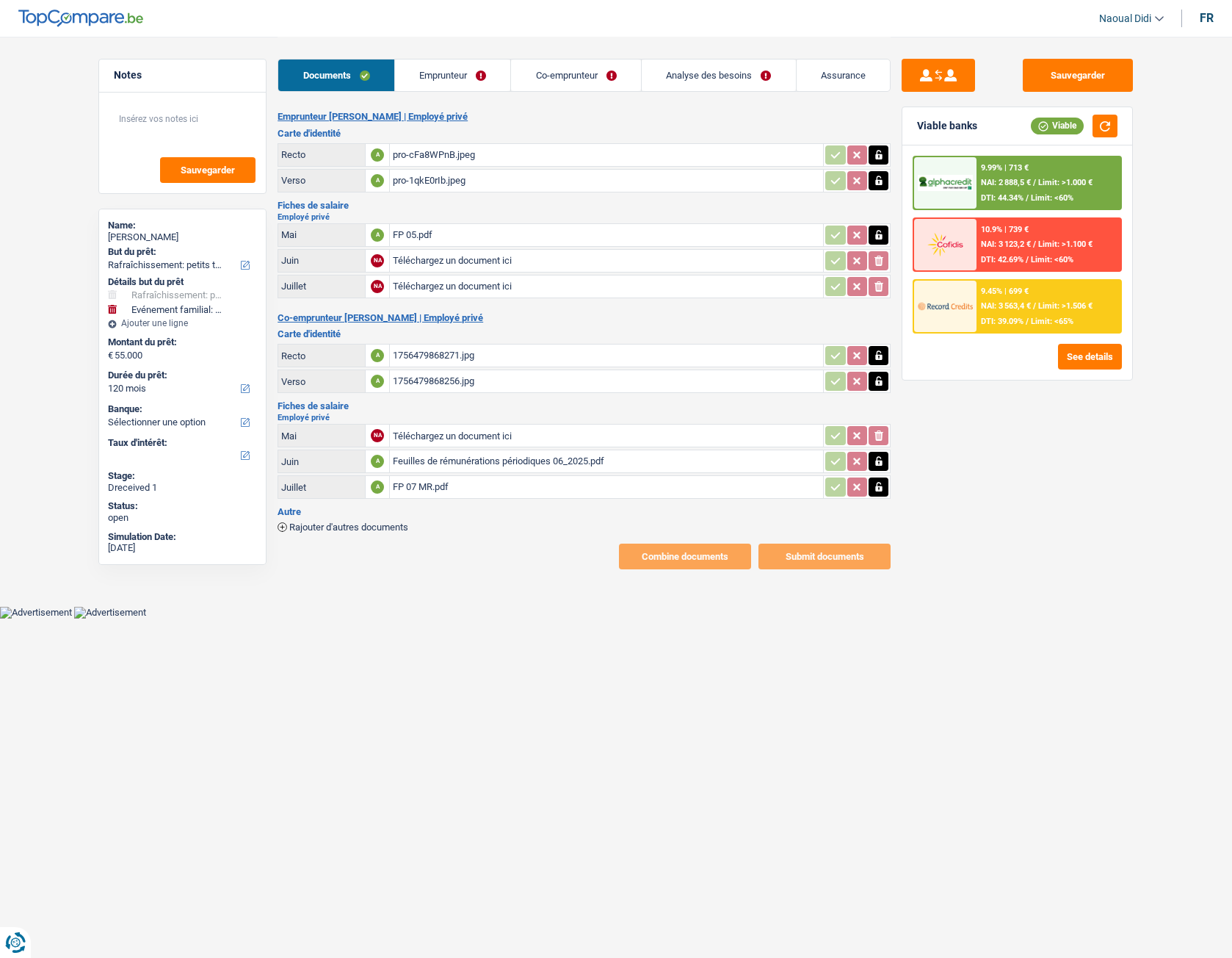
click at [526, 462] on div "Feuilles de rémunérations périodiques 06_2025.pdf" at bounding box center [606, 462] width 427 height 22
click at [433, 264] on input "Téléchargez un document ici" at bounding box center [606, 261] width 427 height 22
type input "C:\fakepath\Feuilles de rémunérations périodiques 06_2025.pdf"
click at [434, 489] on div "FP 07 MR.pdf" at bounding box center [606, 487] width 427 height 22
click at [879, 465] on icon "button" at bounding box center [879, 462] width 7 height 10
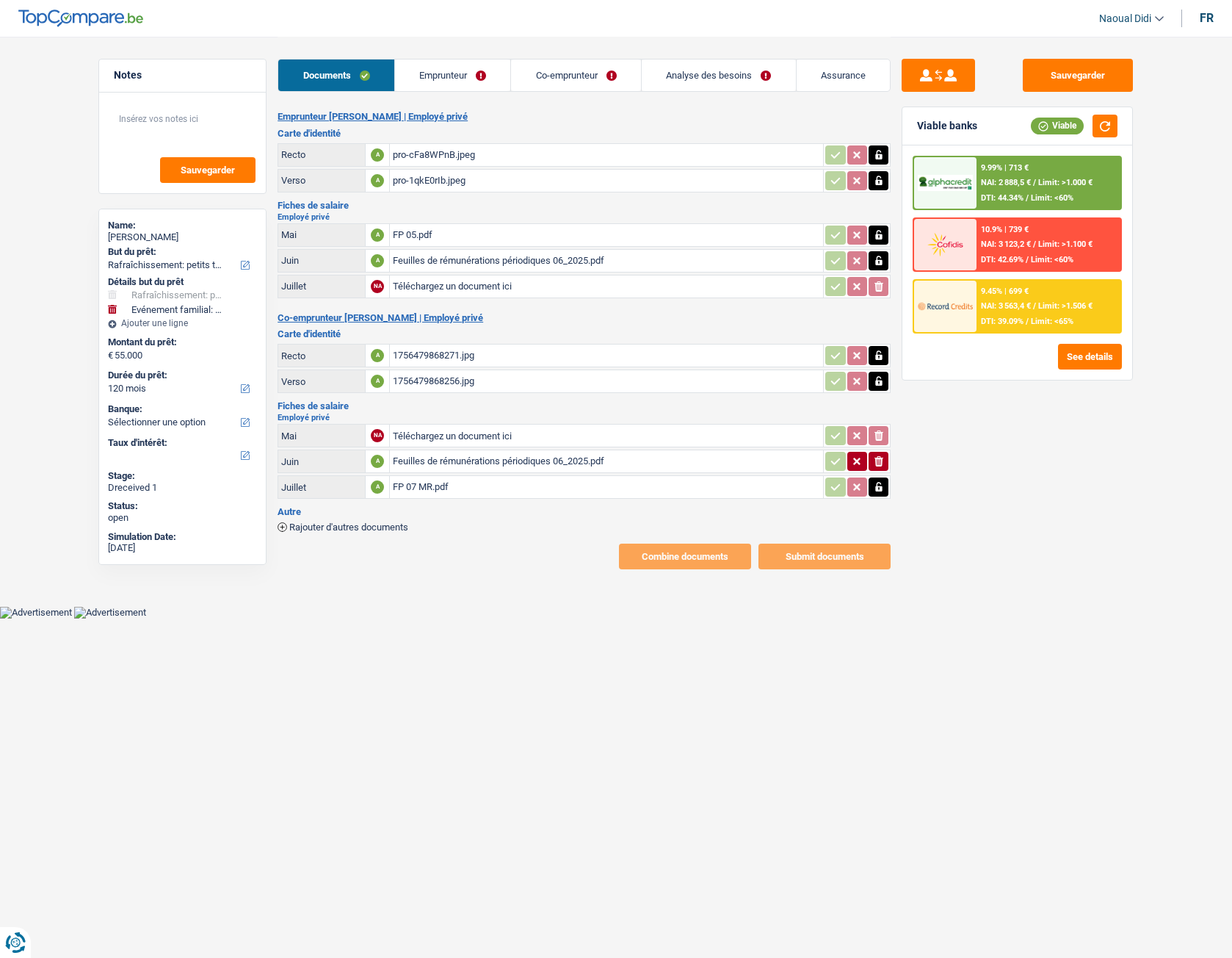
click at [874, 465] on icon "ionicons-v5-e" at bounding box center [879, 462] width 12 height 15
click at [561, 84] on link "Co-emprunteur" at bounding box center [576, 75] width 130 height 32
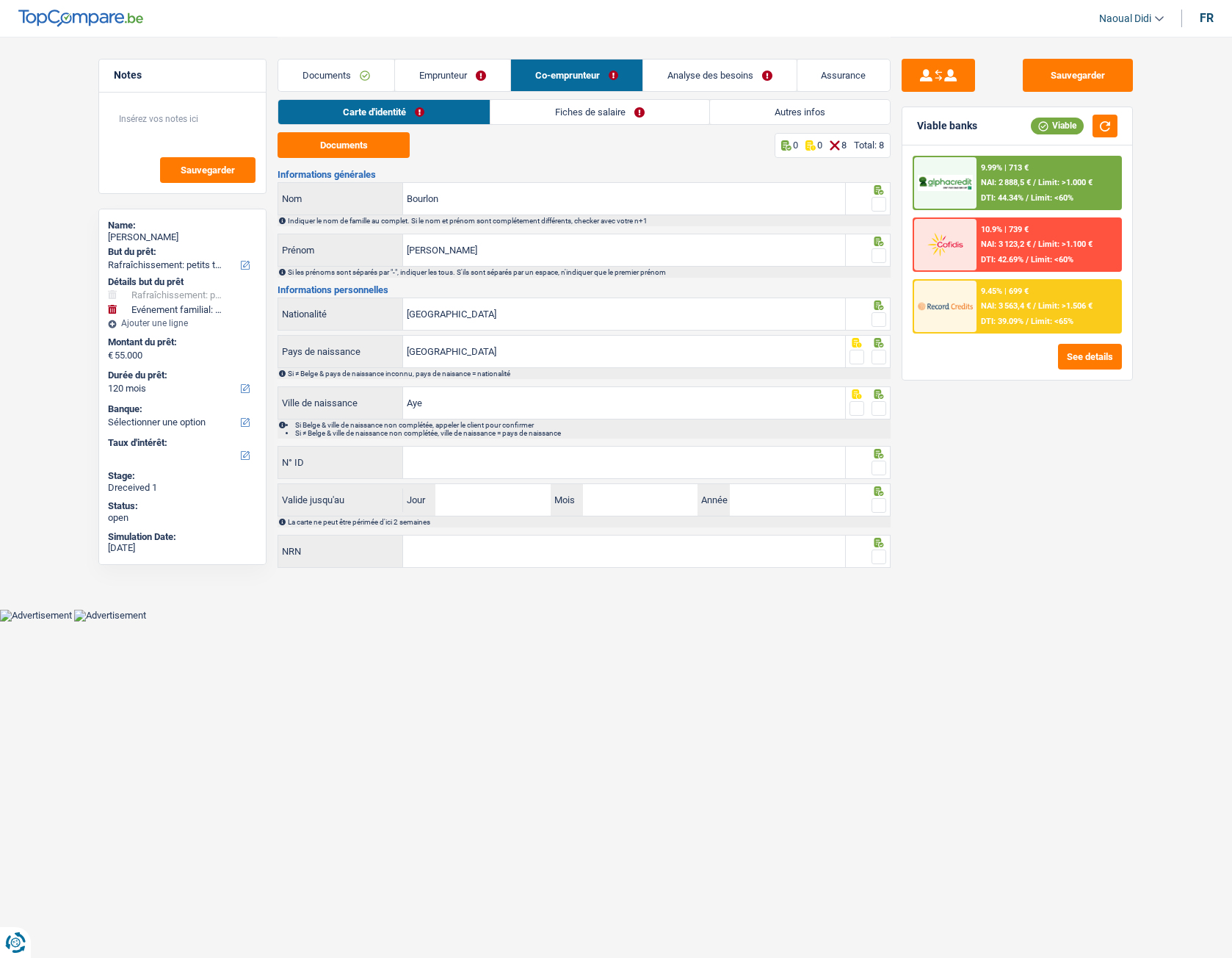
click at [623, 120] on link "Fiches de salaire" at bounding box center [600, 112] width 219 height 24
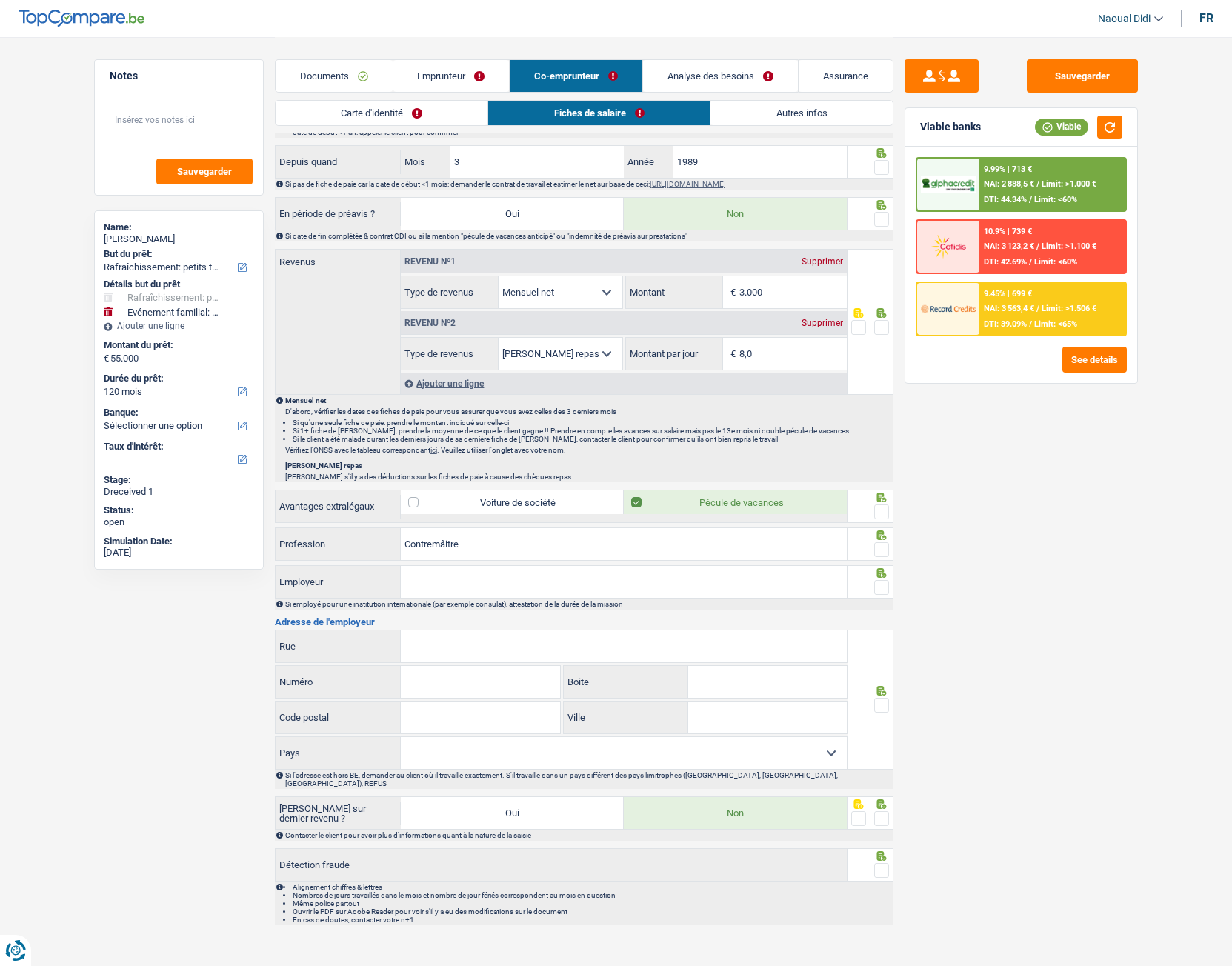
scroll to position [595, 0]
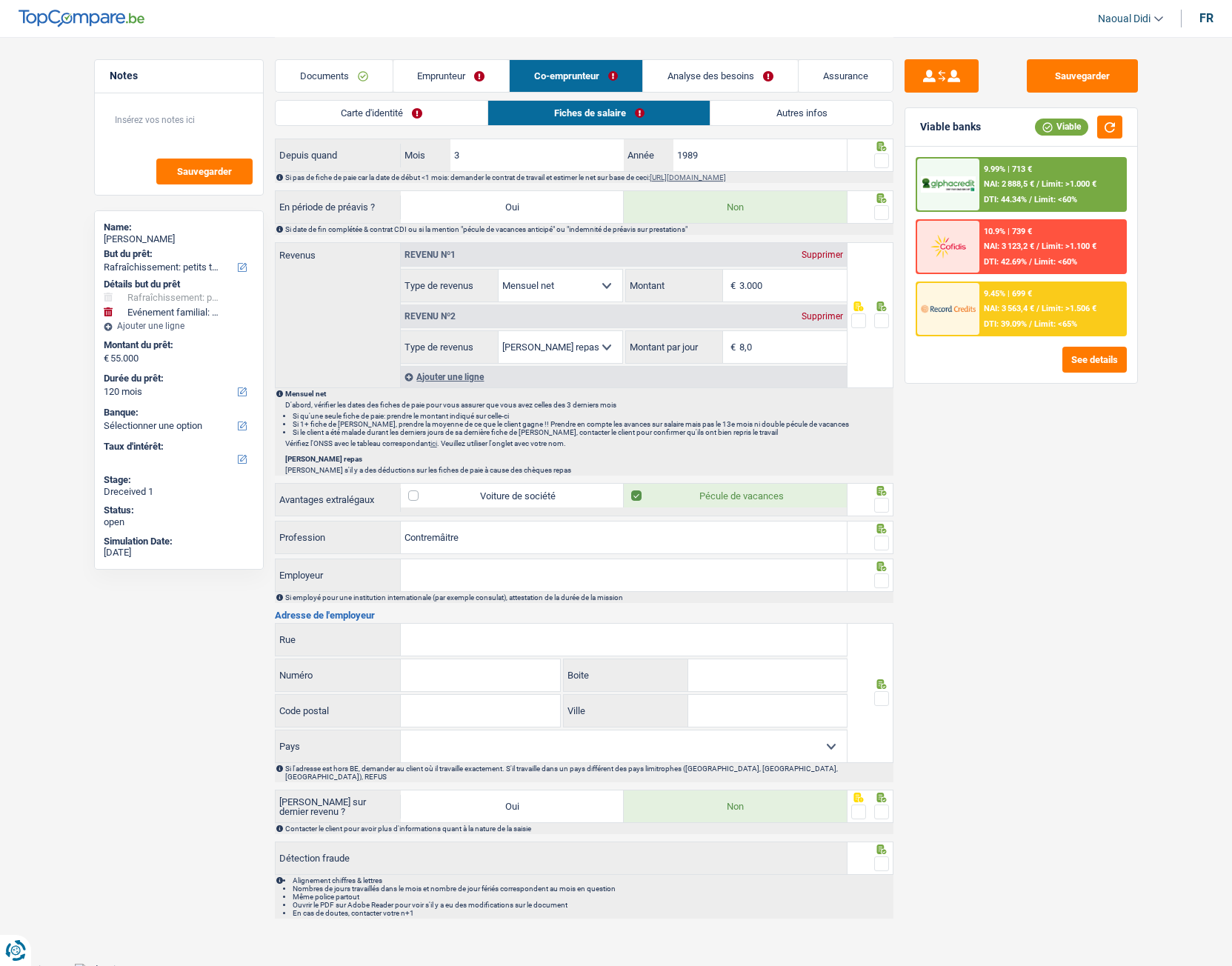
click at [987, 468] on div "Sauvegarder Viable banks Viable 9.99% | 713 € NAI: 2 888,5 € / Limit: >1.000 € …" at bounding box center [1021, 501] width 256 height 883
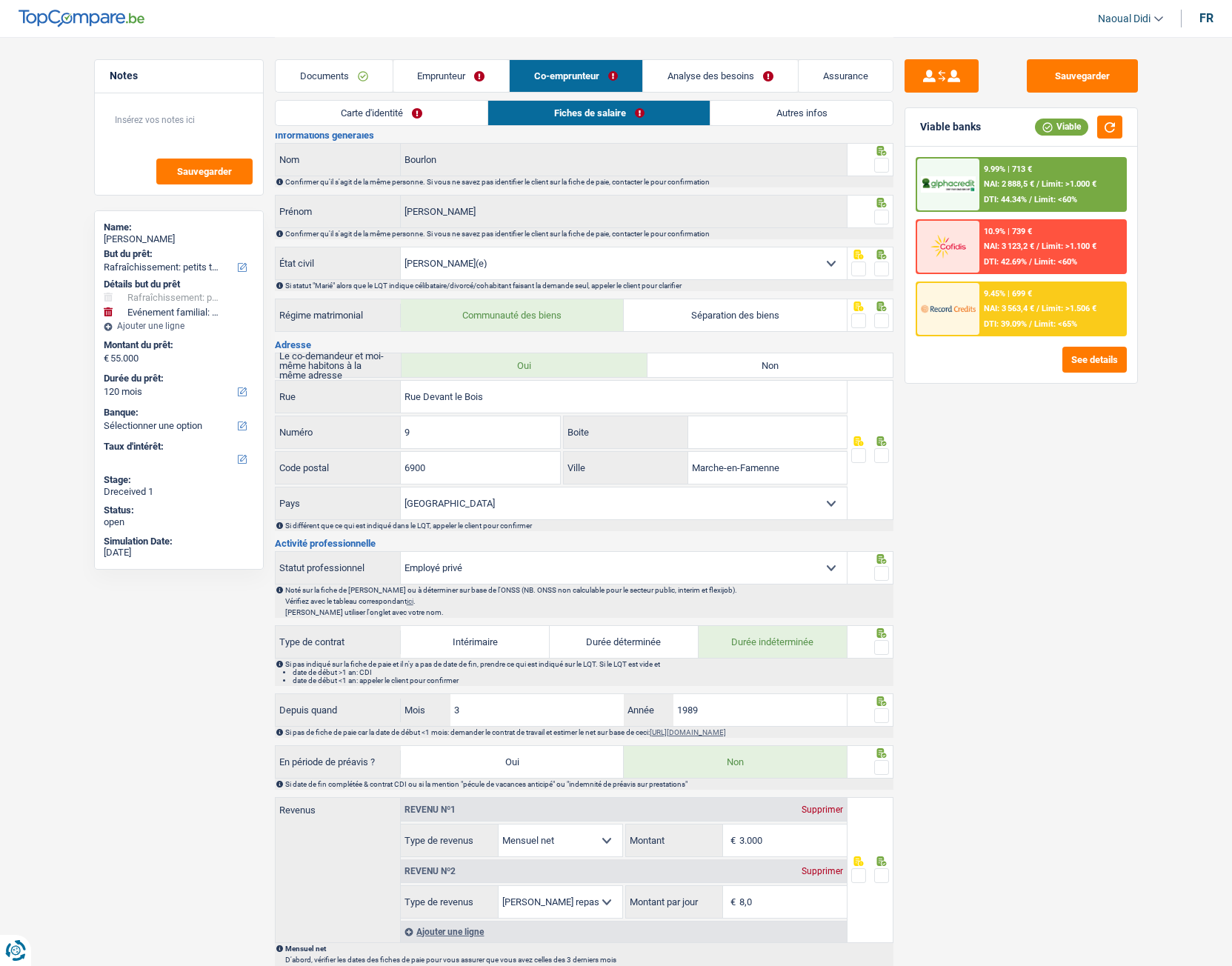
scroll to position [0, 0]
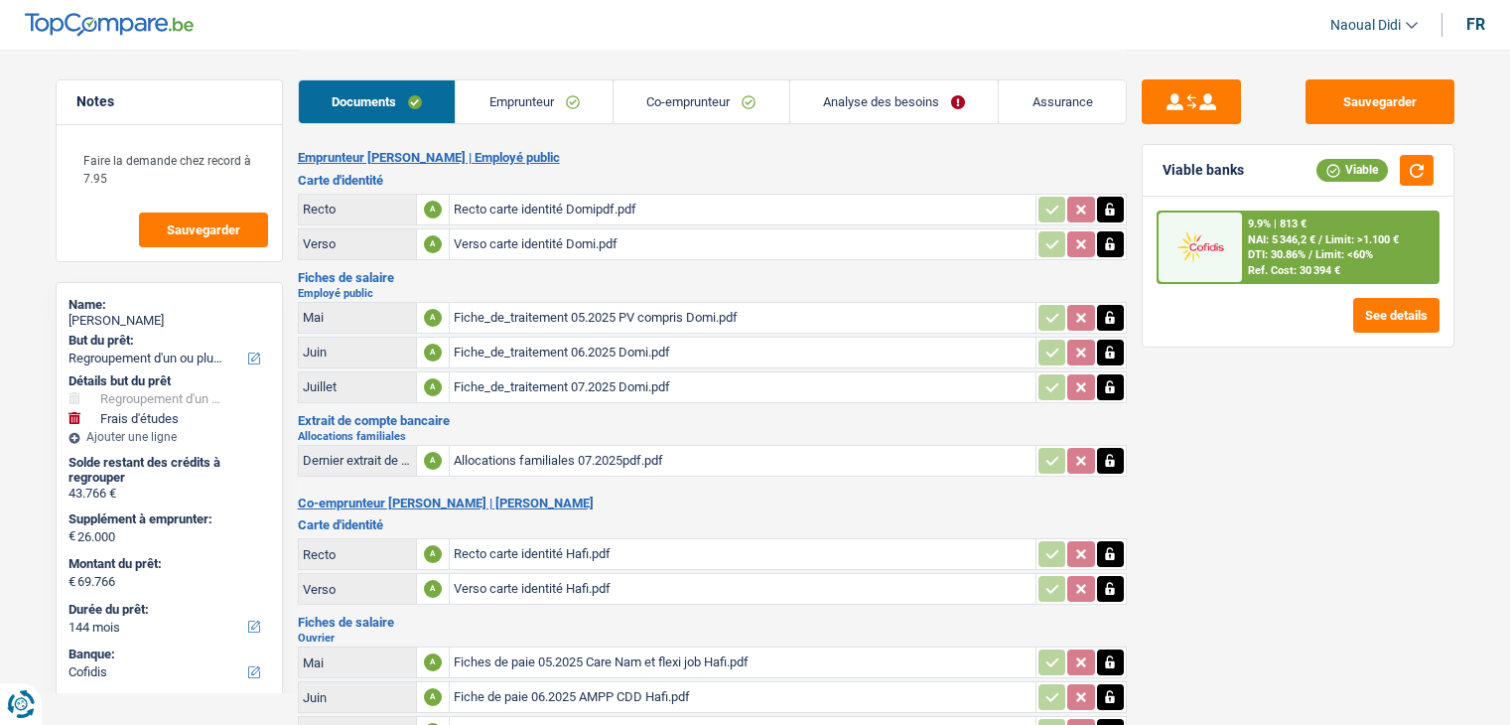
select select "refinancing"
select select "study"
select select "144"
select select "cofidis"
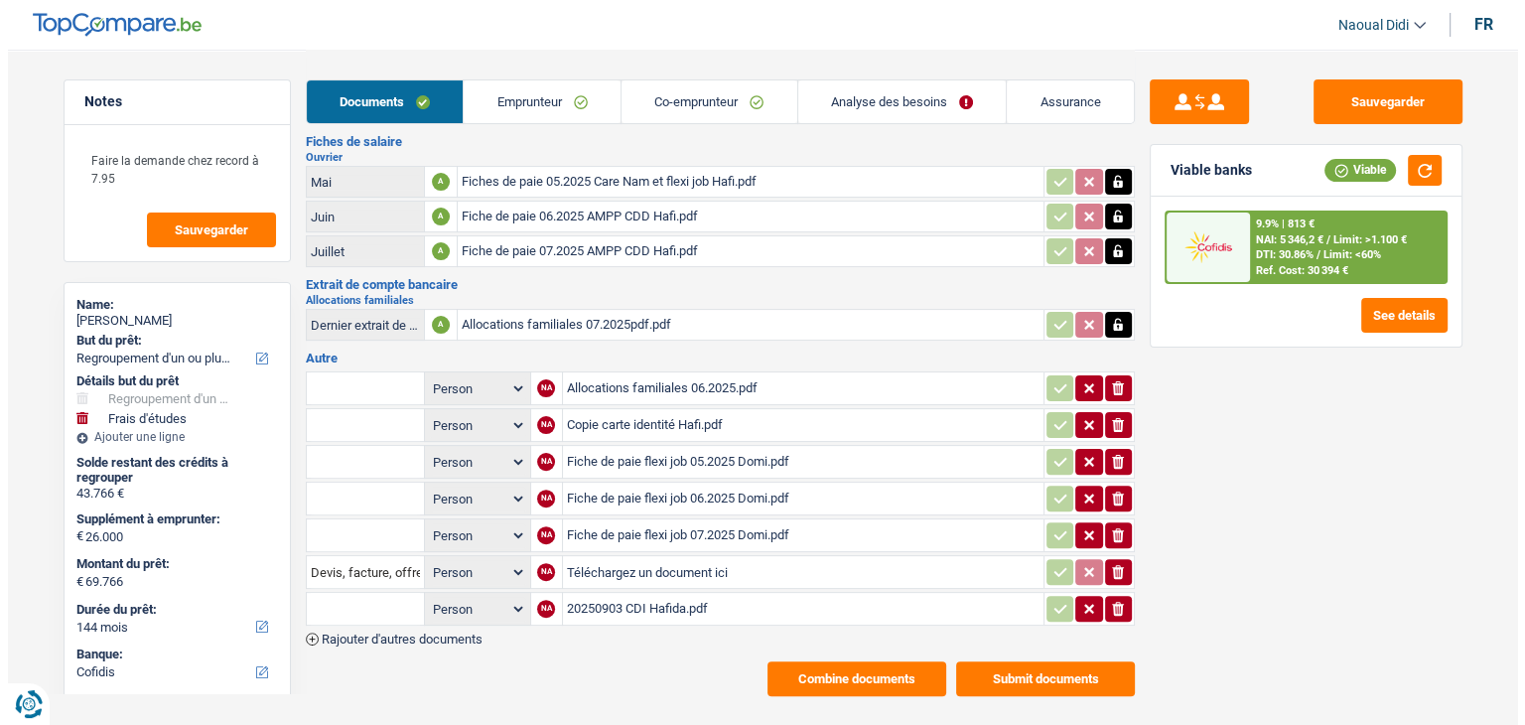
scroll to position [493, 0]
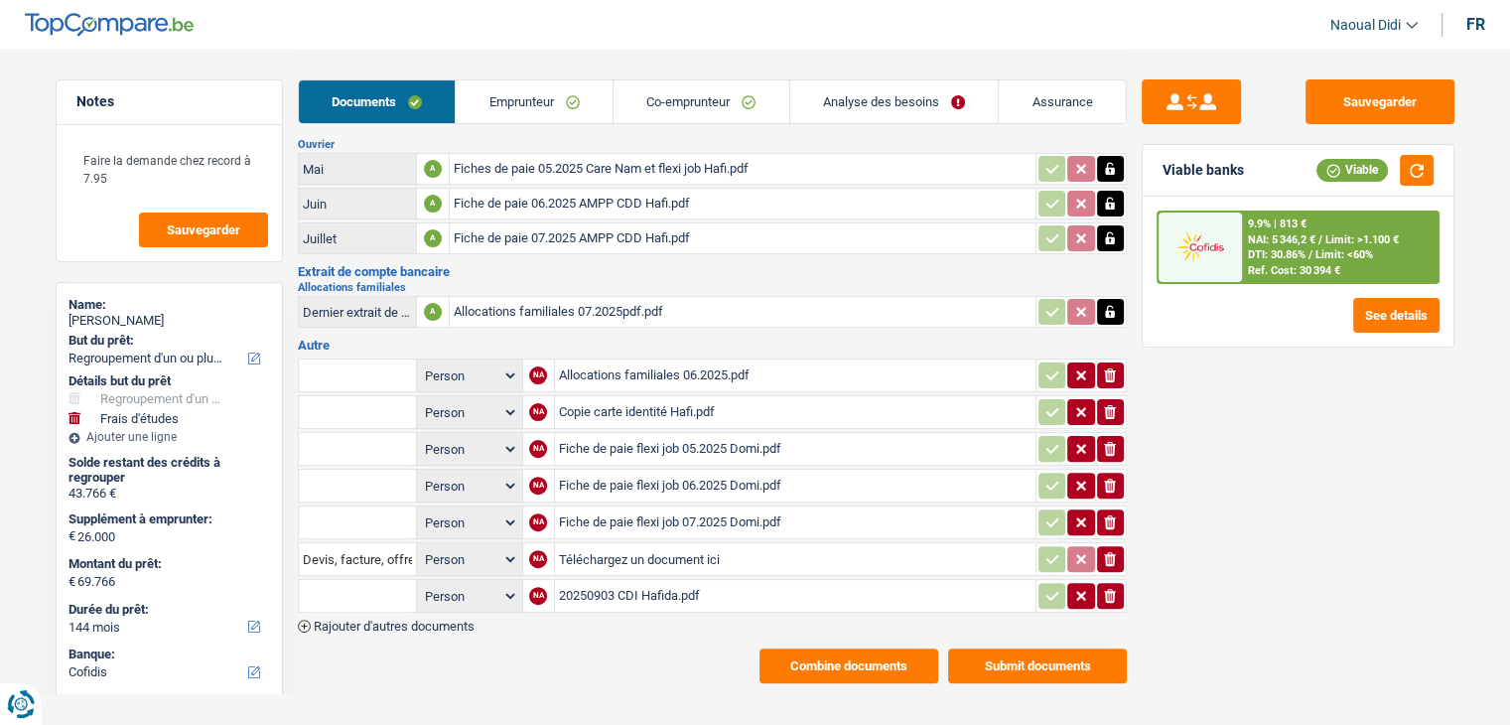
click at [1015, 648] on button "Submit documents" at bounding box center [1037, 665] width 179 height 35
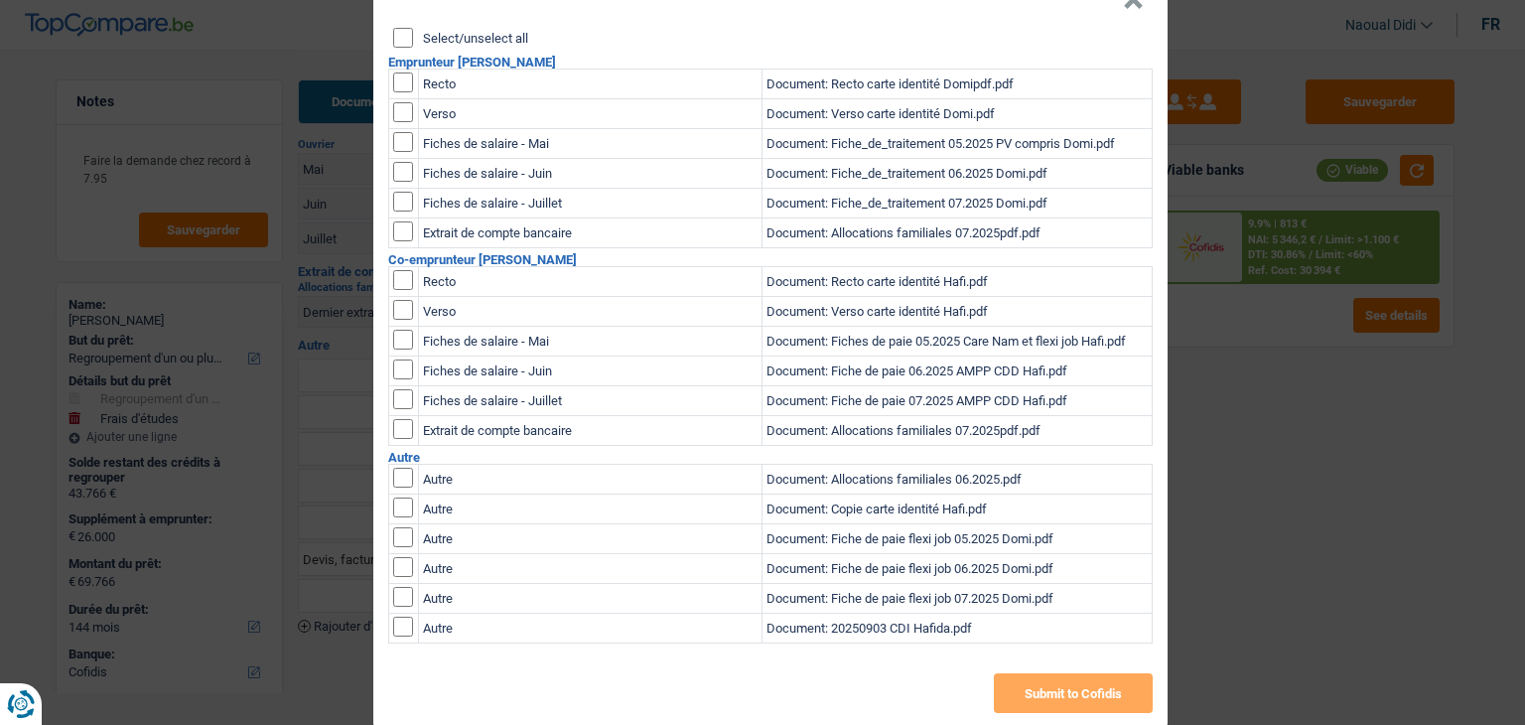
scroll to position [86, 0]
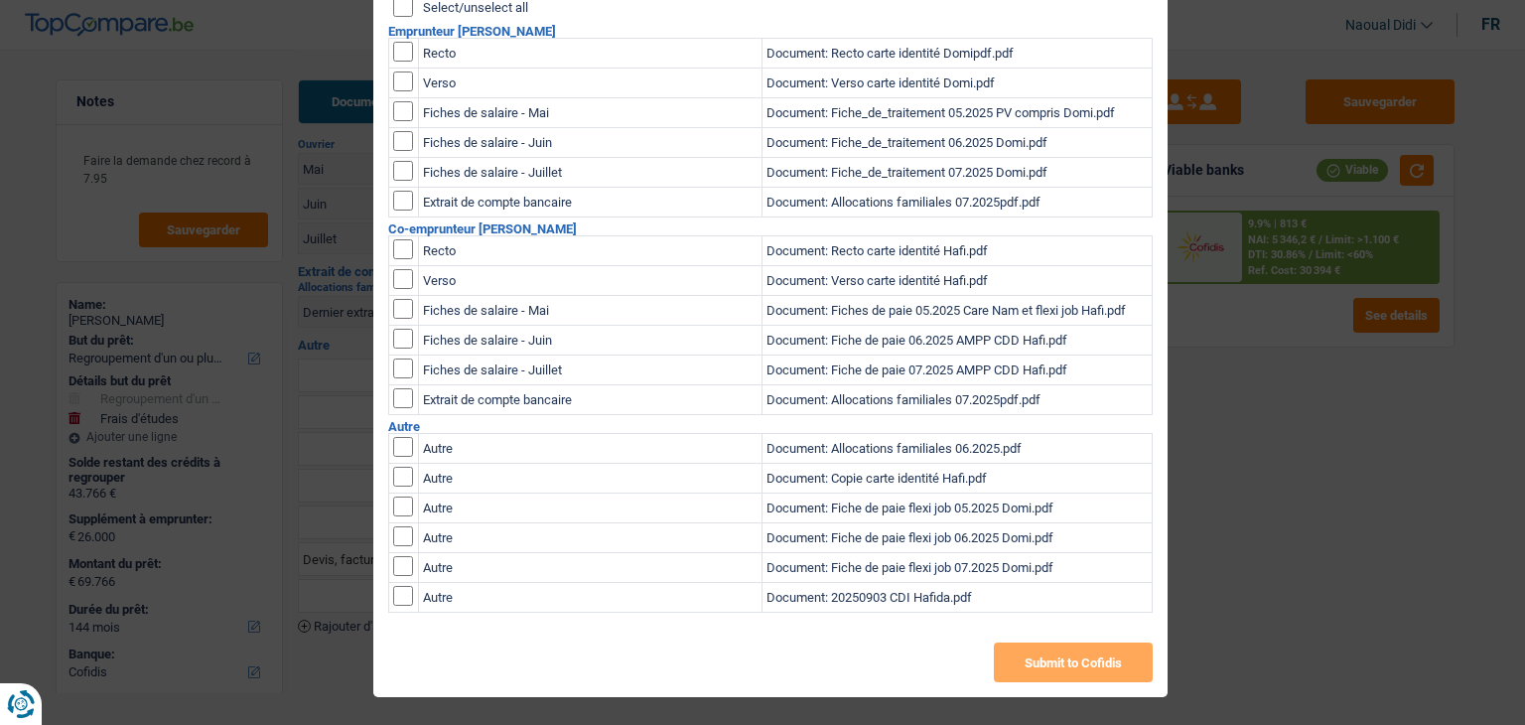
click at [396, 597] on input "checkbox" at bounding box center [403, 596] width 20 height 20
checkbox input "true"
click at [394, 474] on input "checkbox" at bounding box center [403, 477] width 20 height 20
checkbox input "true"
click at [393, 445] on input "checkbox" at bounding box center [403, 447] width 20 height 20
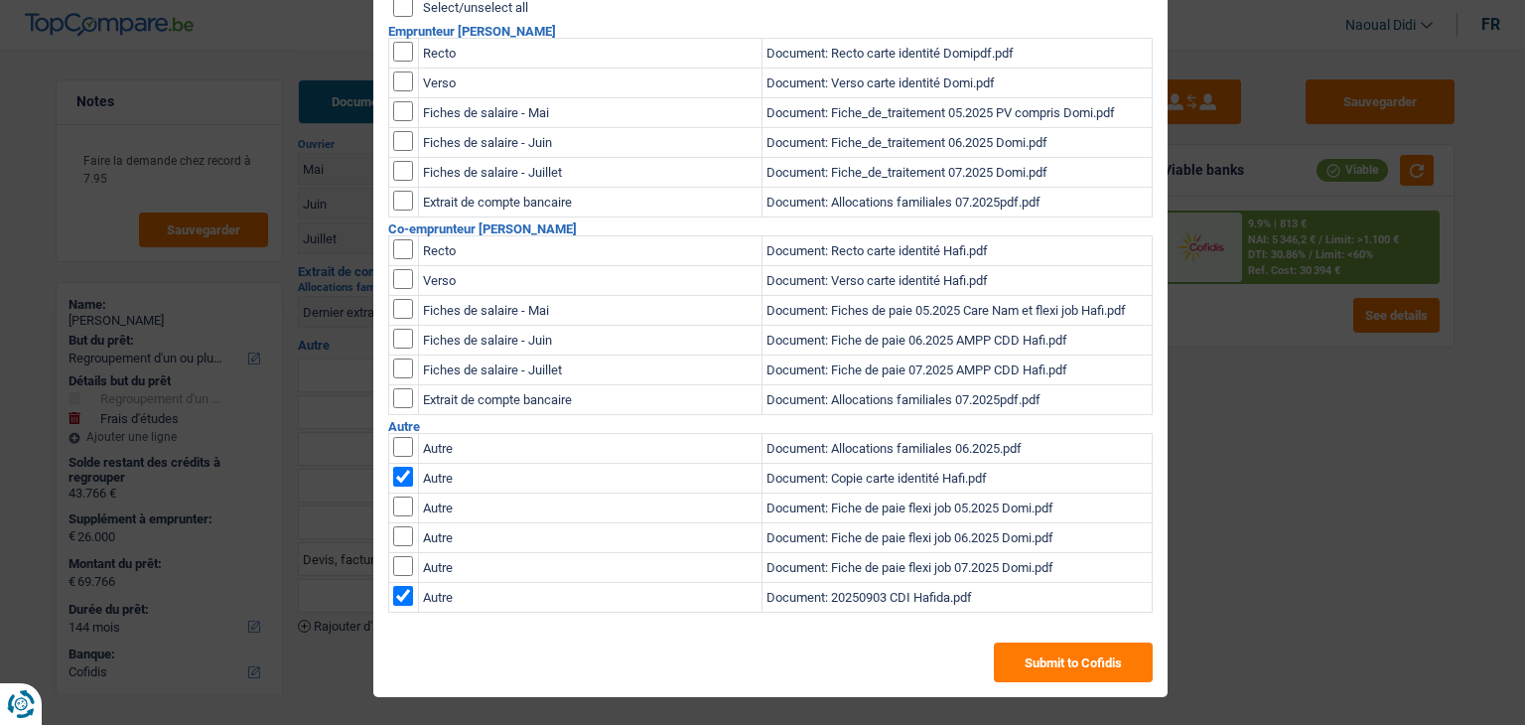
checkbox input "true"
click at [1069, 662] on button "Submit to Cofidis" at bounding box center [1073, 662] width 159 height 40
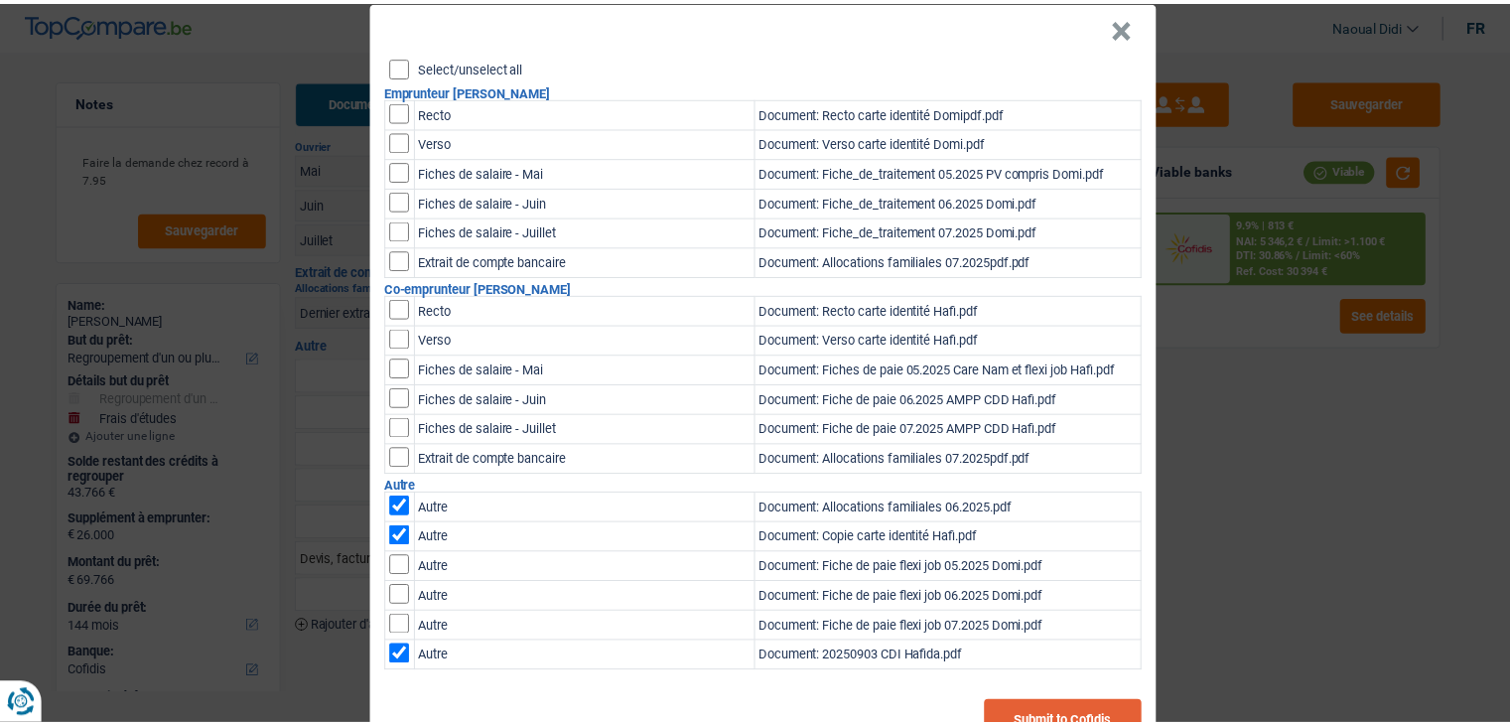
scroll to position [0, 0]
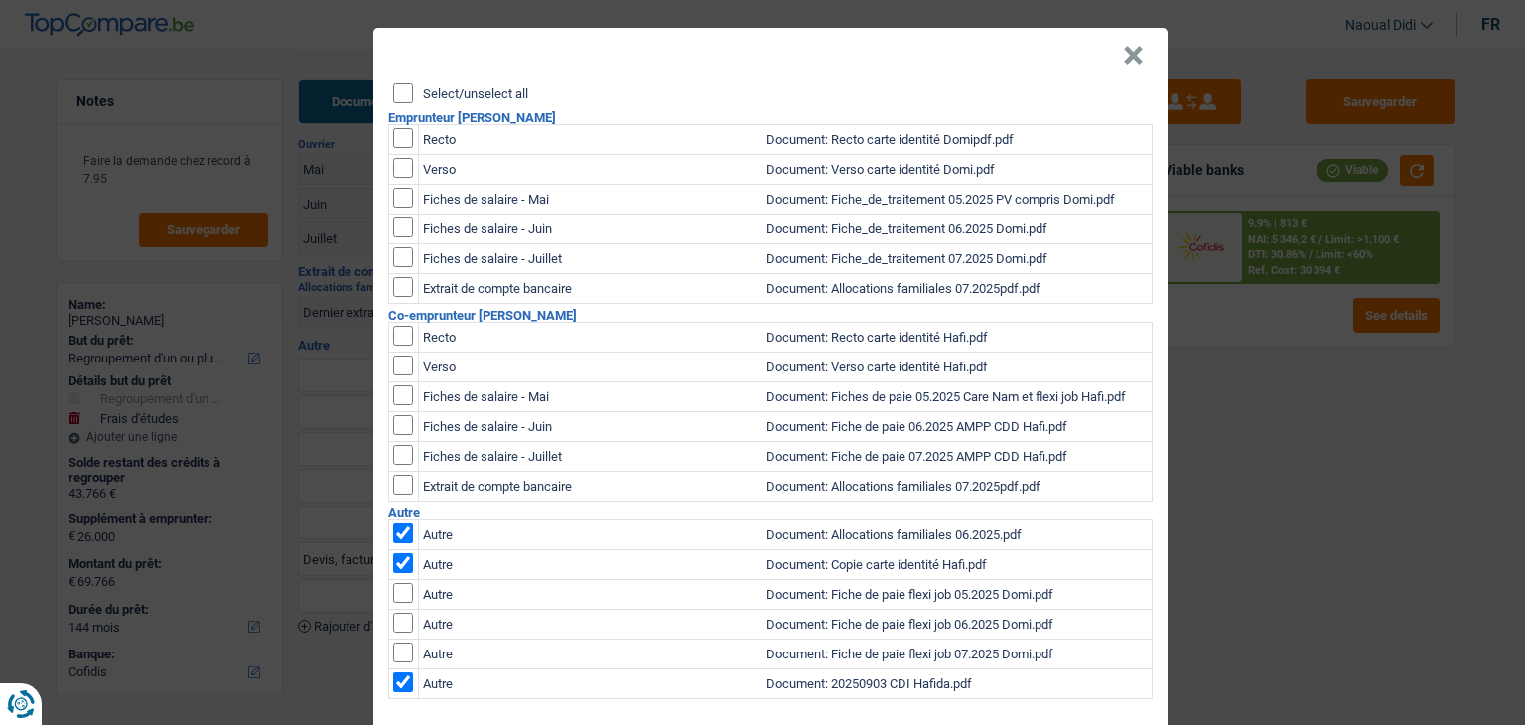
click at [1127, 61] on button "×" at bounding box center [1133, 56] width 21 height 20
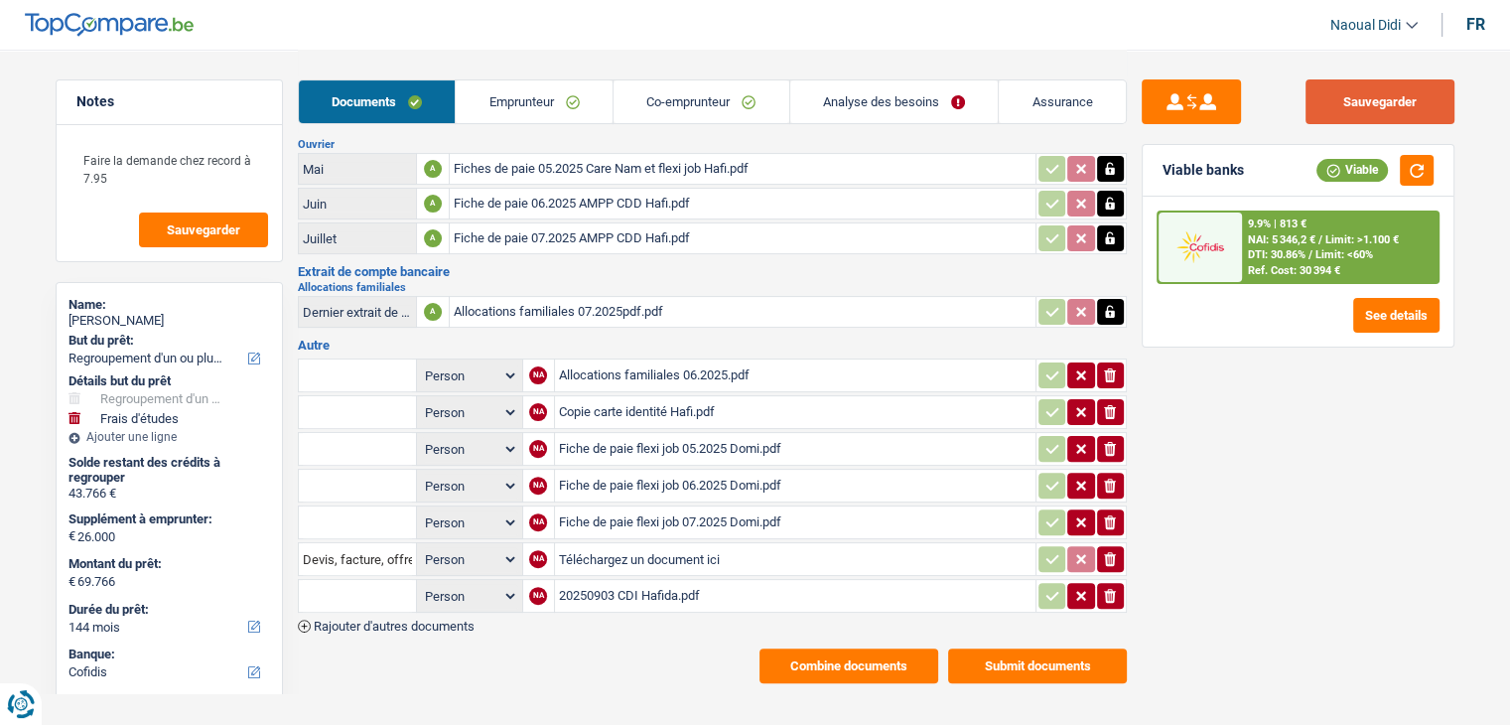
click at [1374, 95] on button "Sauvegarder" at bounding box center [1380, 101] width 149 height 45
